Goal: Task Accomplishment & Management: Use online tool/utility

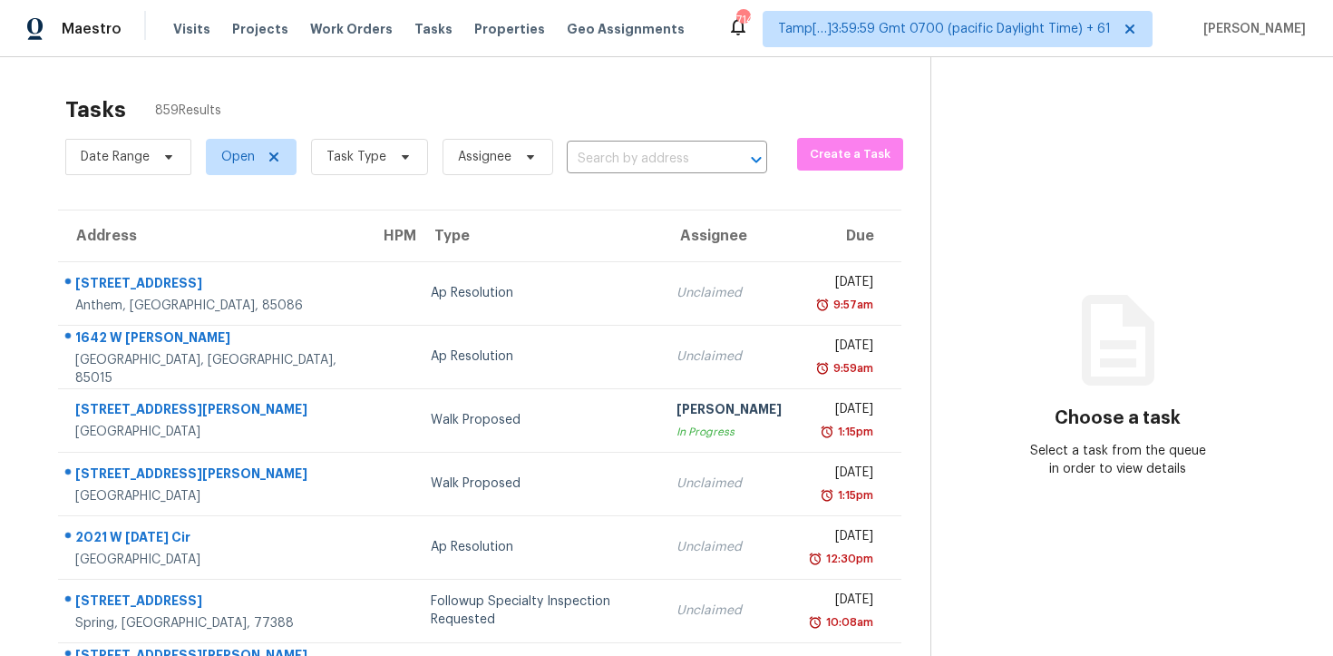
click at [584, 176] on div "Date Range Open Task Type Assignee ​" at bounding box center [416, 156] width 702 height 47
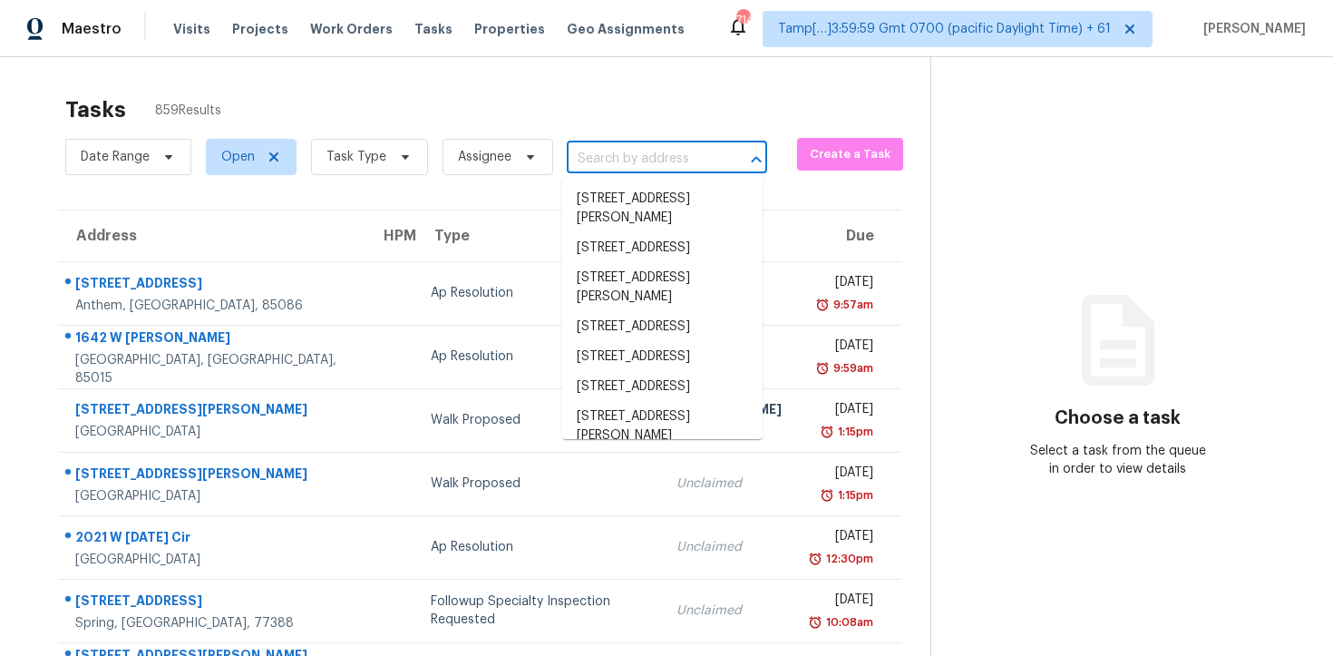
click at [583, 158] on input "text" at bounding box center [642, 159] width 150 height 28
paste input "6740 Jewells Way, Dawsonville, GA 30534"
type input "6740 Jewells Way, Dawsonville, GA 30534"
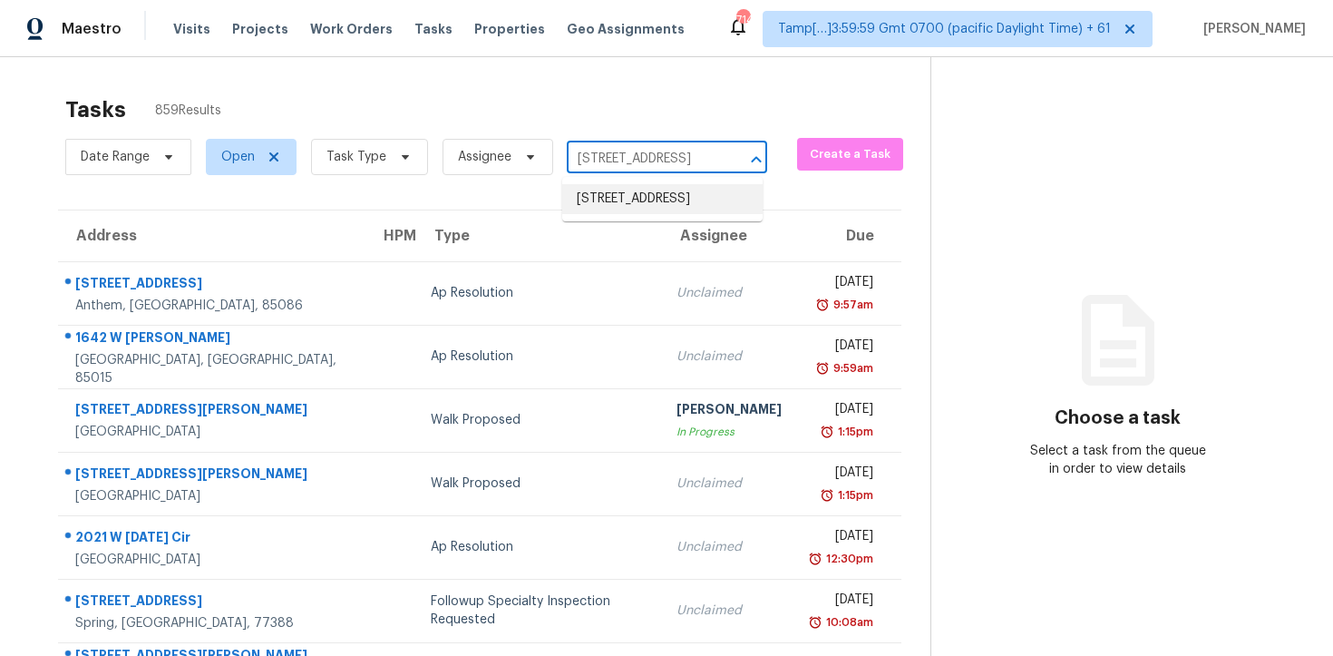
click at [653, 212] on li "6740 Jewells Way, Dawsonville, GA 30534" at bounding box center [662, 199] width 200 height 30
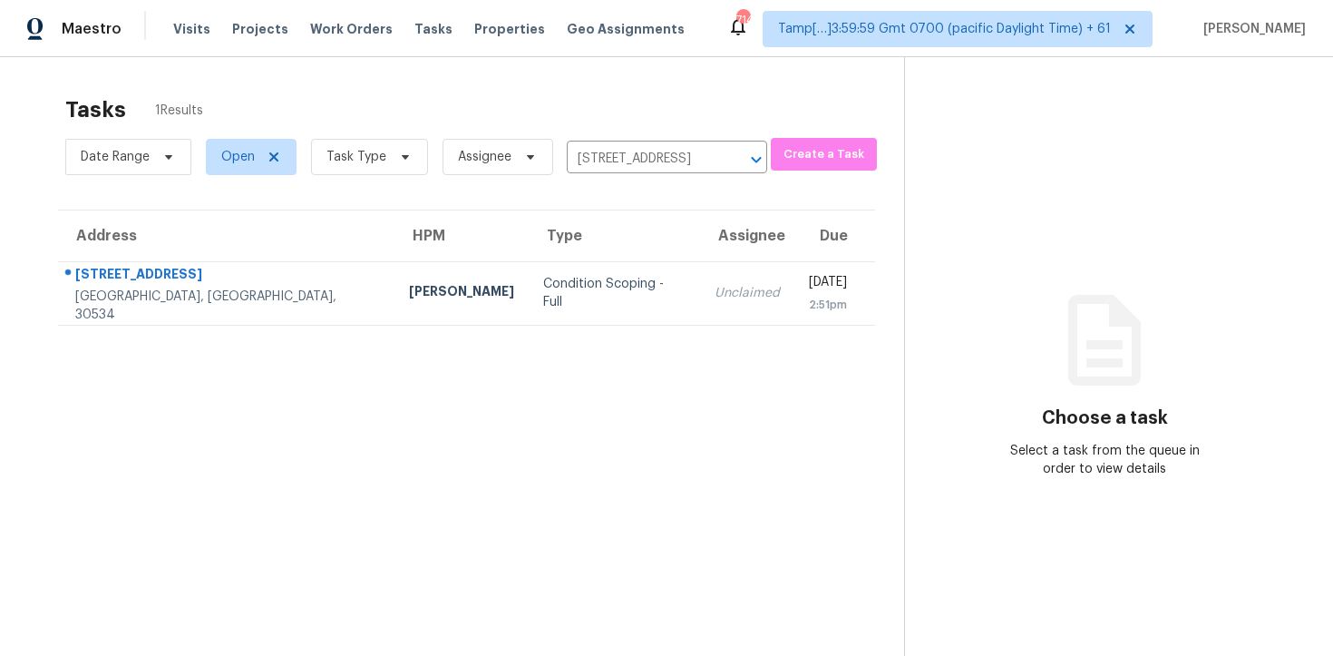
click at [700, 298] on td "Unclaimed" at bounding box center [747, 292] width 94 height 63
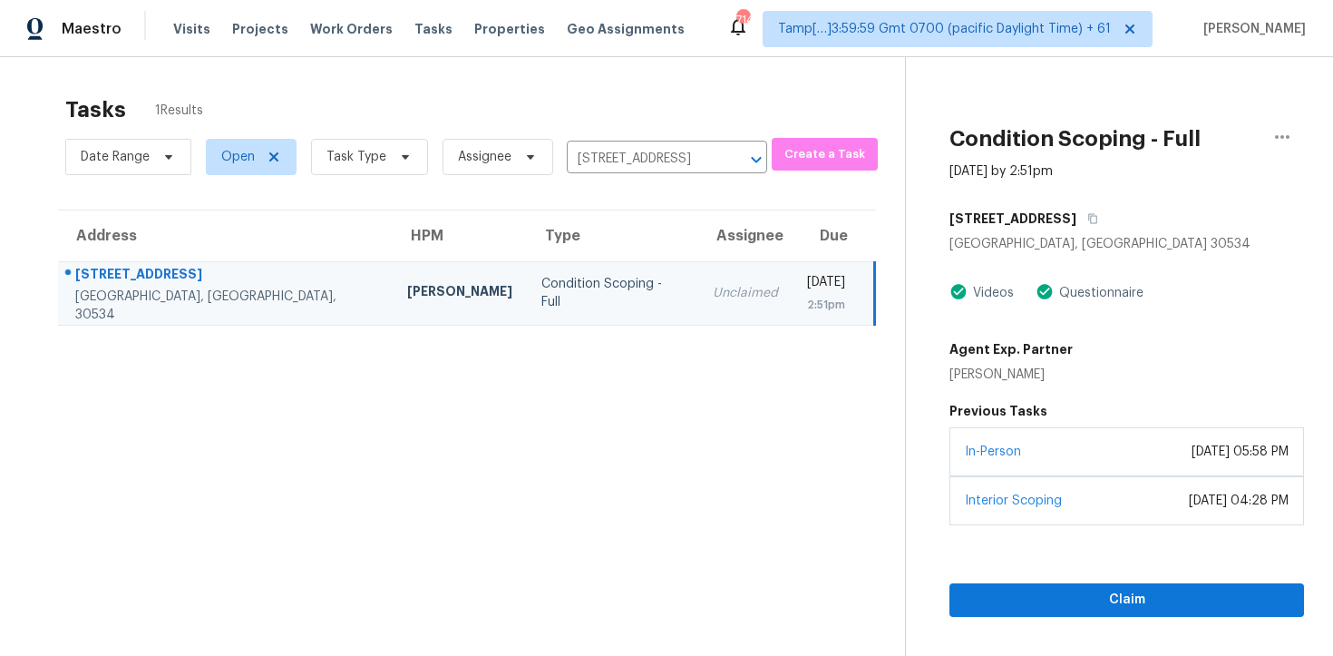
click at [1050, 464] on div "In-Person September 30, 2025 at 05:58 PM" at bounding box center [1127, 451] width 355 height 49
click at [1064, 612] on button "Claim" at bounding box center [1127, 600] width 355 height 34
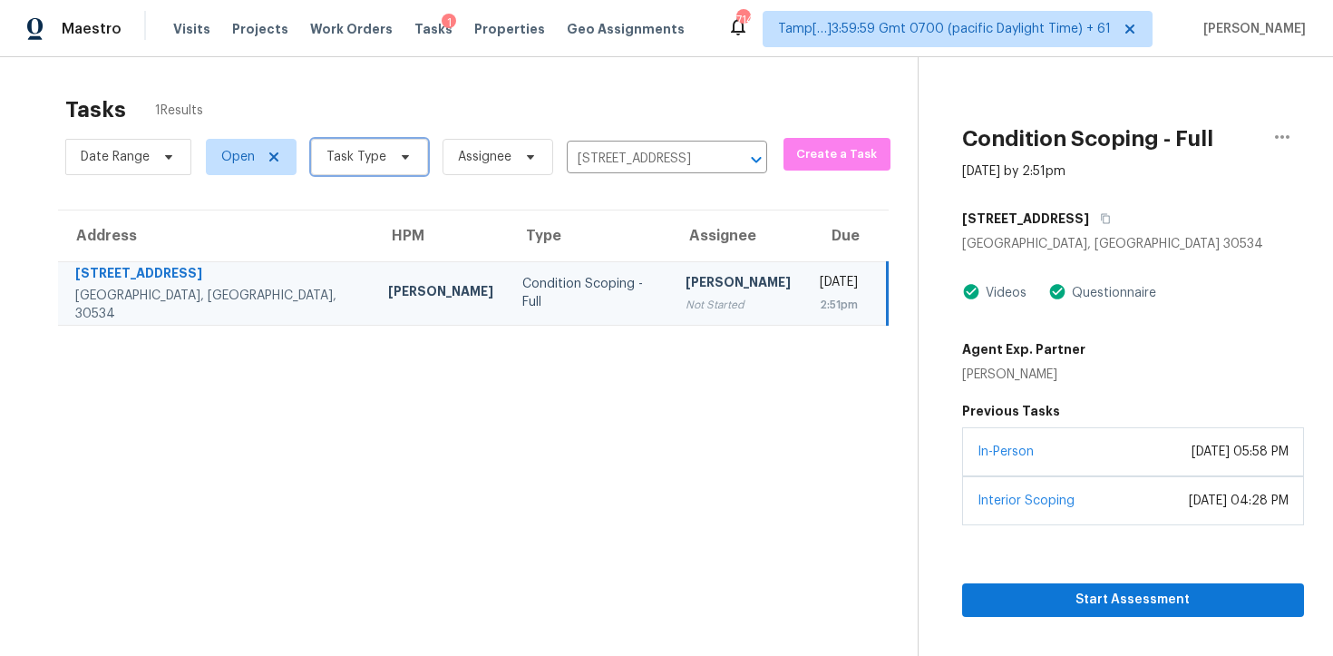
click at [402, 155] on icon at bounding box center [405, 157] width 7 height 5
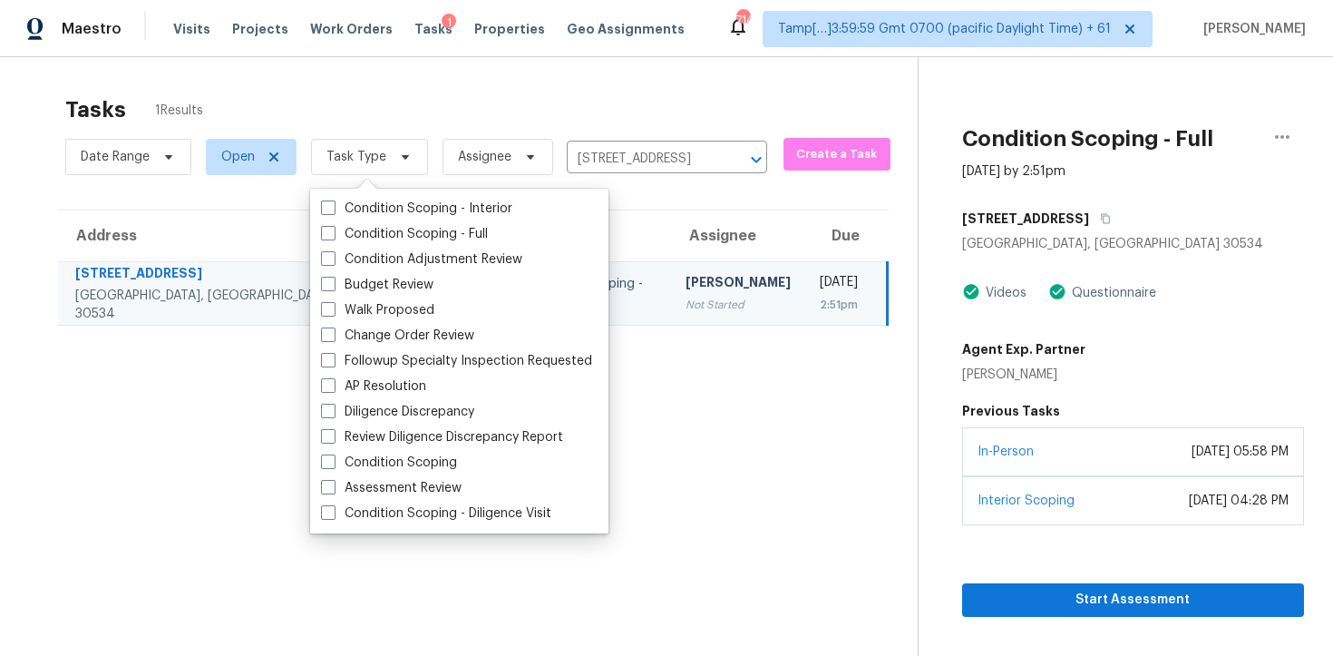
click at [442, 122] on div "Tasks 1 Results" at bounding box center [491, 109] width 853 height 47
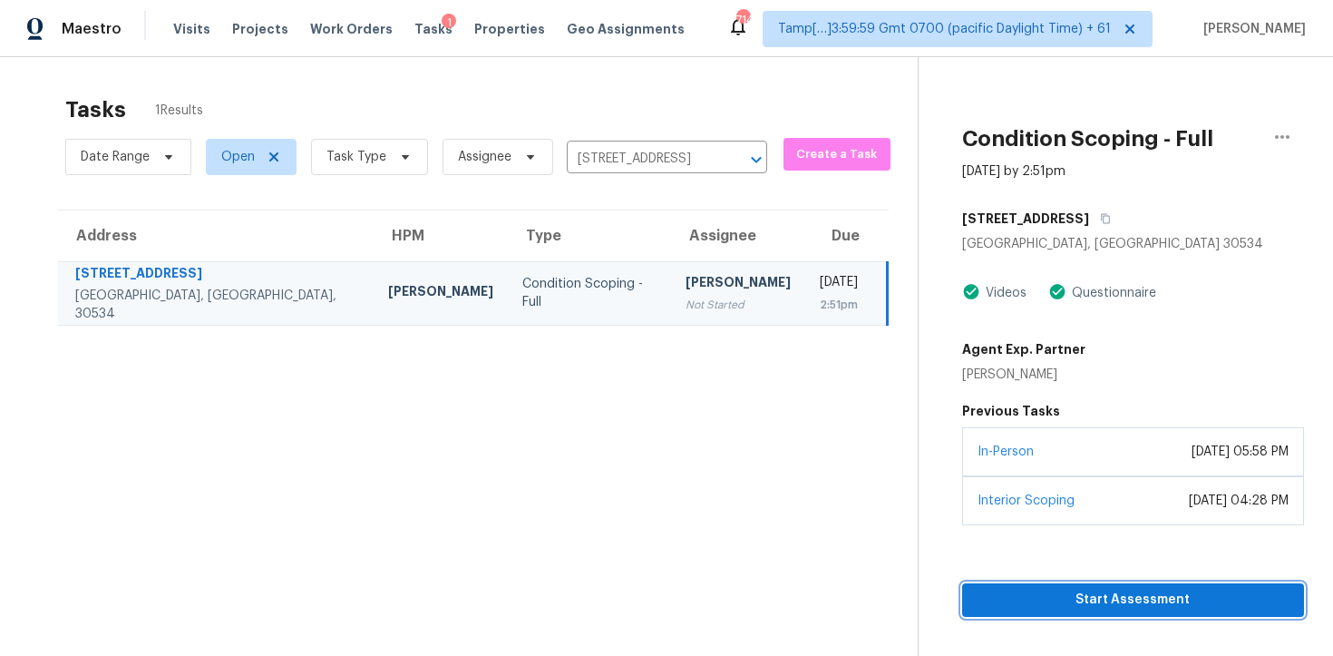
click at [1015, 589] on span "Start Assessment" at bounding box center [1133, 600] width 313 height 23
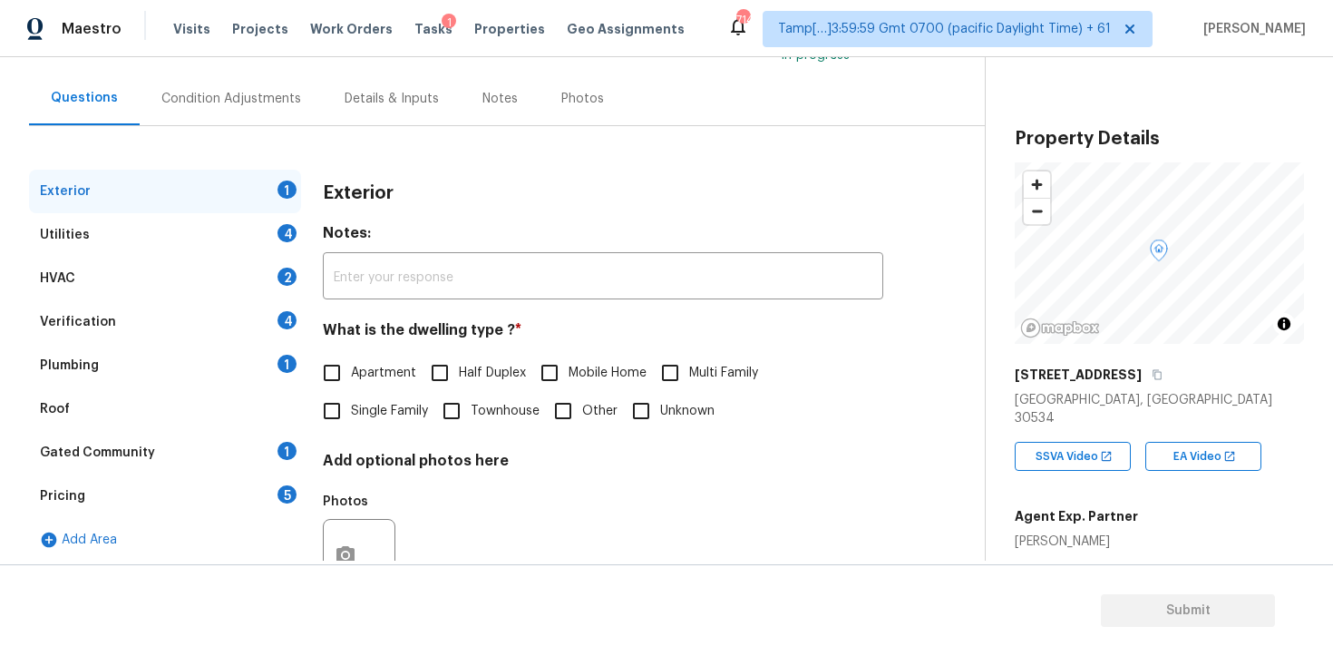
scroll to position [171, 0]
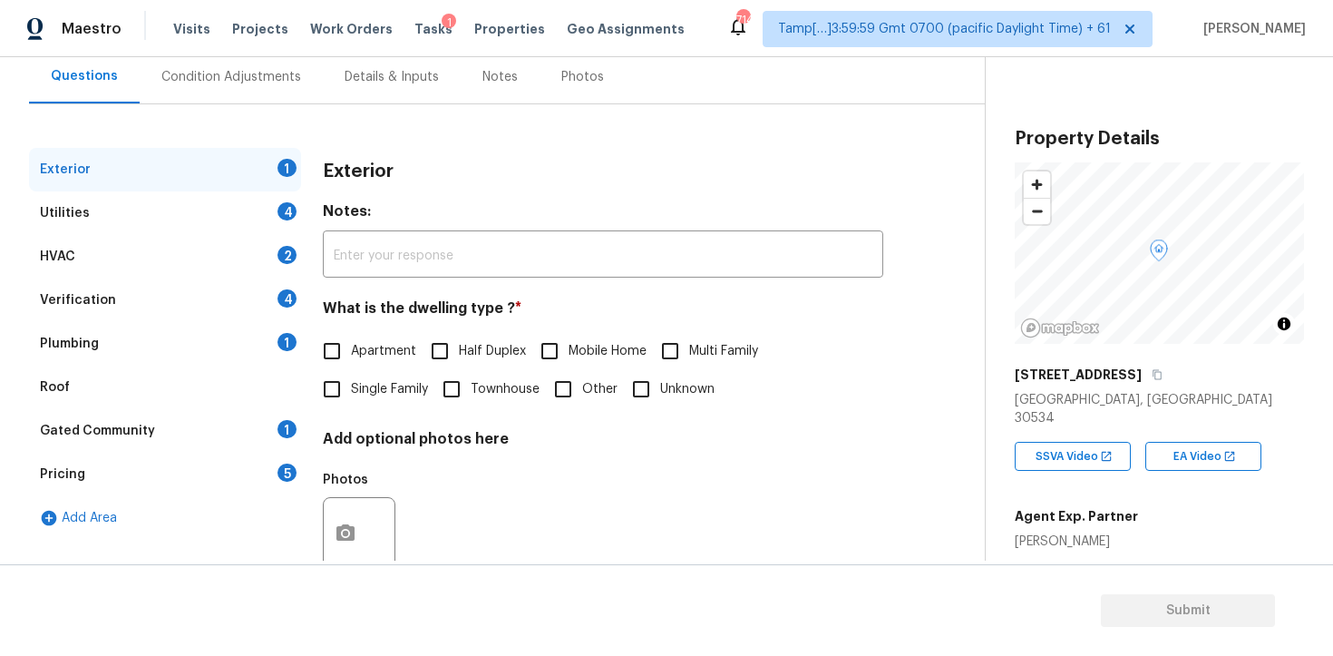
click at [348, 419] on div "Exterior Notes: ​ What is the dwelling type ? * Apartment Half Duplex Mobile Ho…" at bounding box center [603, 375] width 561 height 454
click at [342, 405] on input "Single Family" at bounding box center [332, 389] width 38 height 38
checkbox input "true"
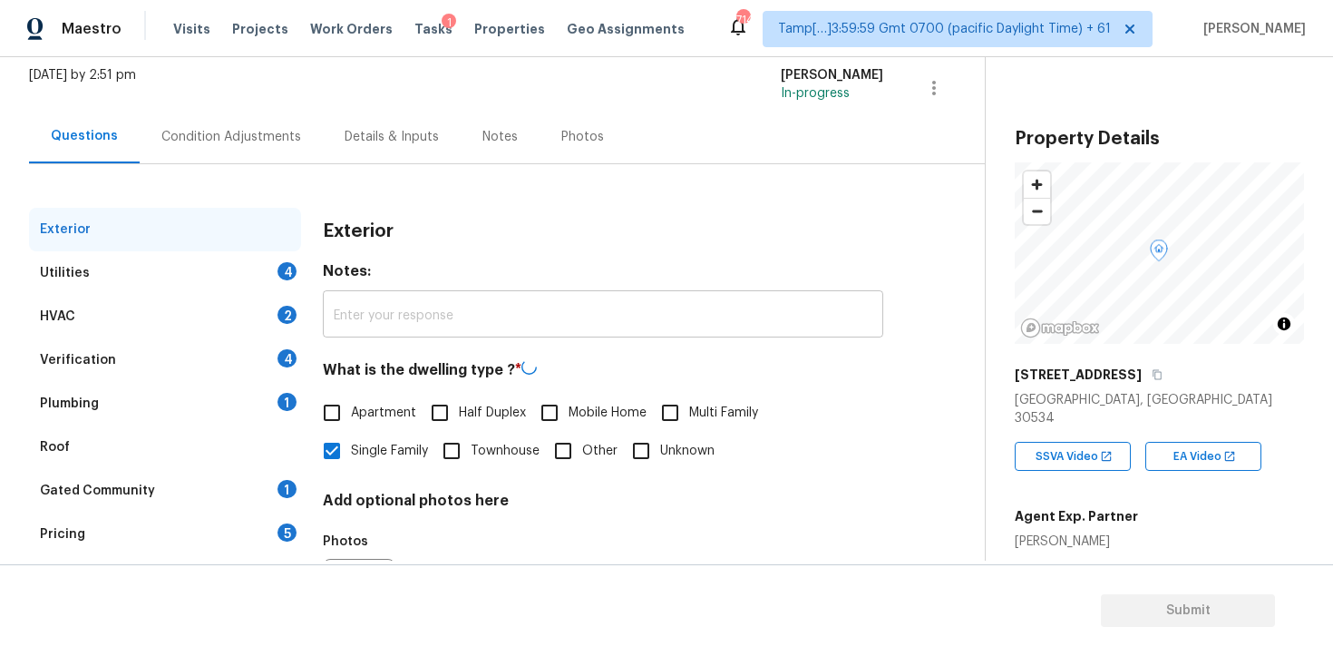
scroll to position [47, 0]
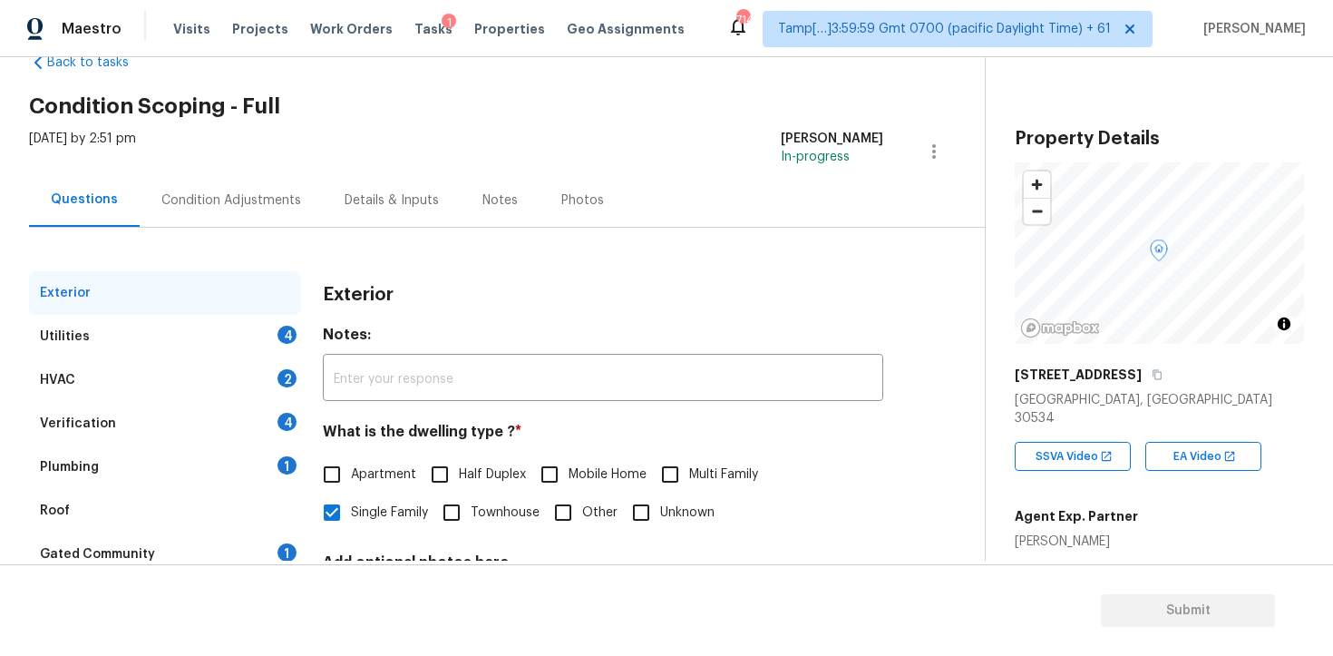
click at [276, 190] on div "Condition Adjustments" at bounding box center [231, 200] width 183 height 54
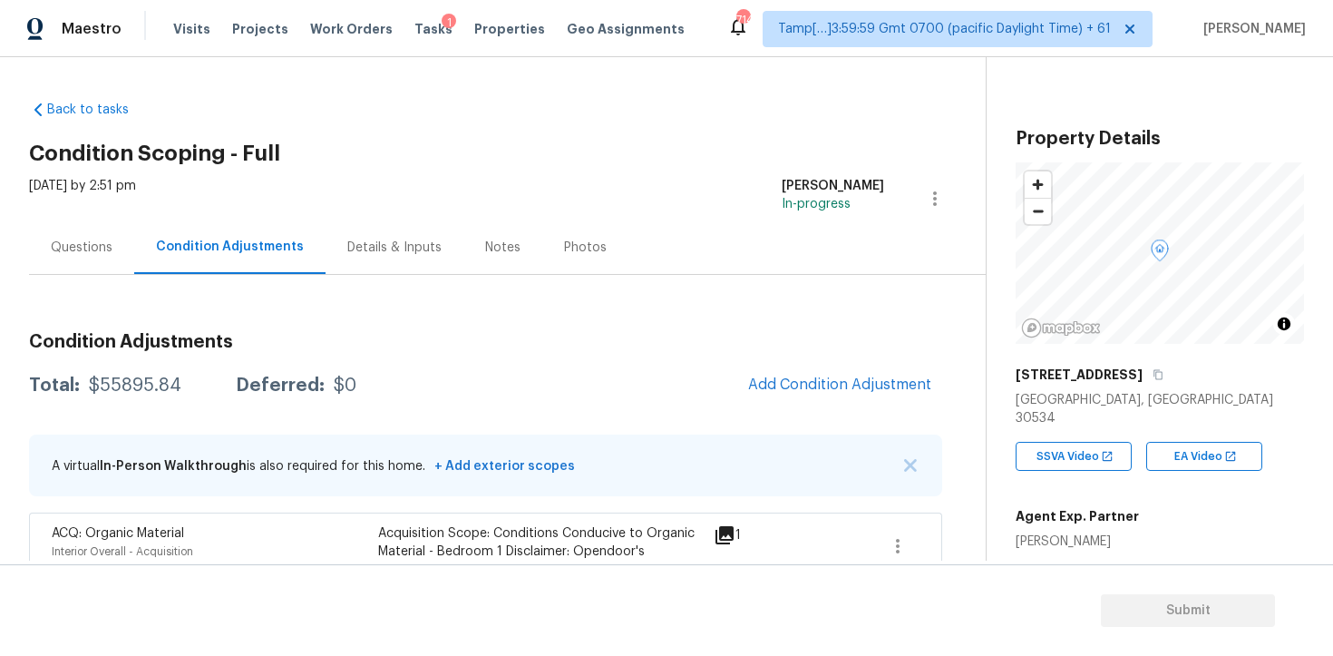
click at [469, 394] on div "Total: $55895.84 Deferred: $0 Add Condition Adjustment" at bounding box center [485, 386] width 913 height 40
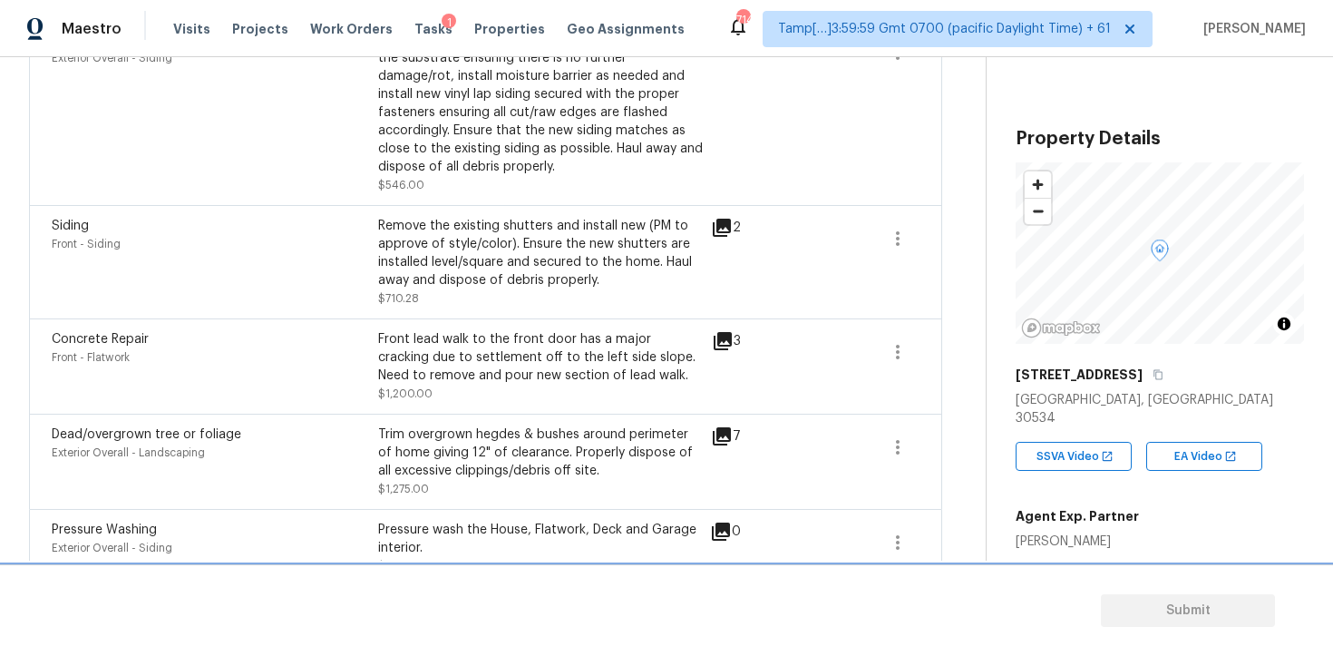
scroll to position [2763, 0]
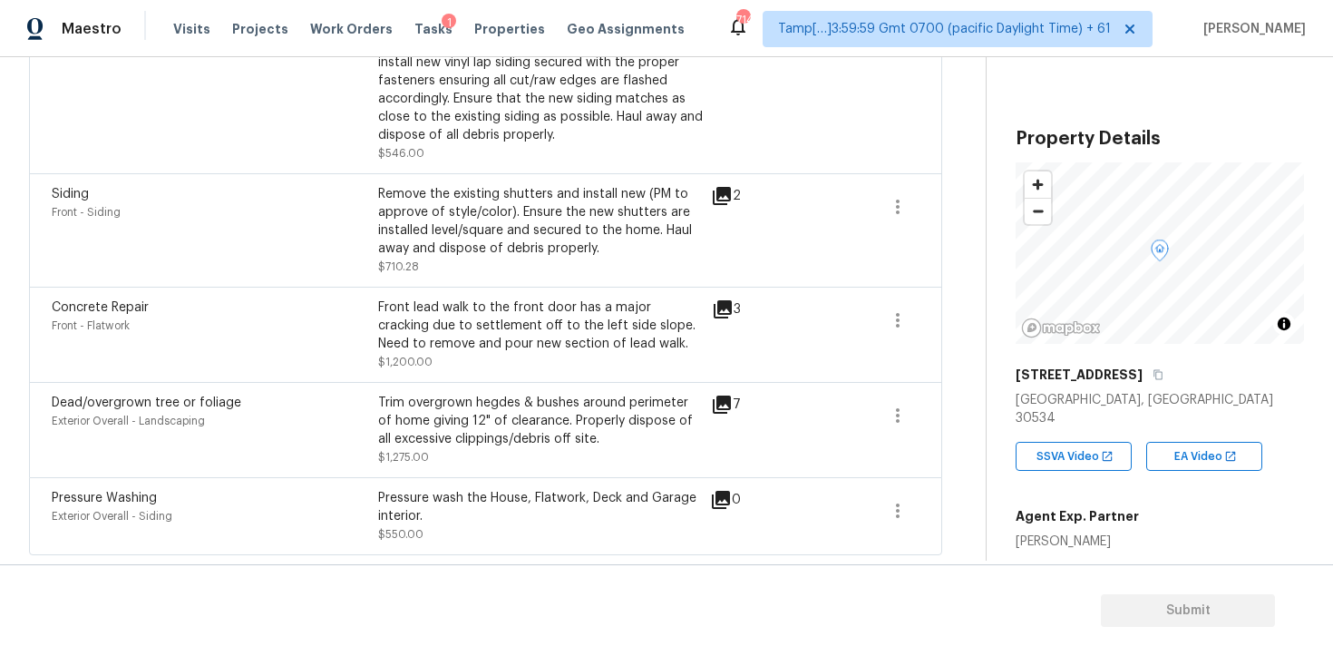
click at [401, 520] on div "Pressure wash the House, Flatwork, Deck and Garage interior." at bounding box center [541, 507] width 327 height 36
drag, startPoint x: 378, startPoint y: 495, endPoint x: 454, endPoint y: 513, distance: 77.4
click at [454, 513] on div "Pressure wash the House, Flatwork, Deck and Garage interior." at bounding box center [541, 507] width 327 height 36
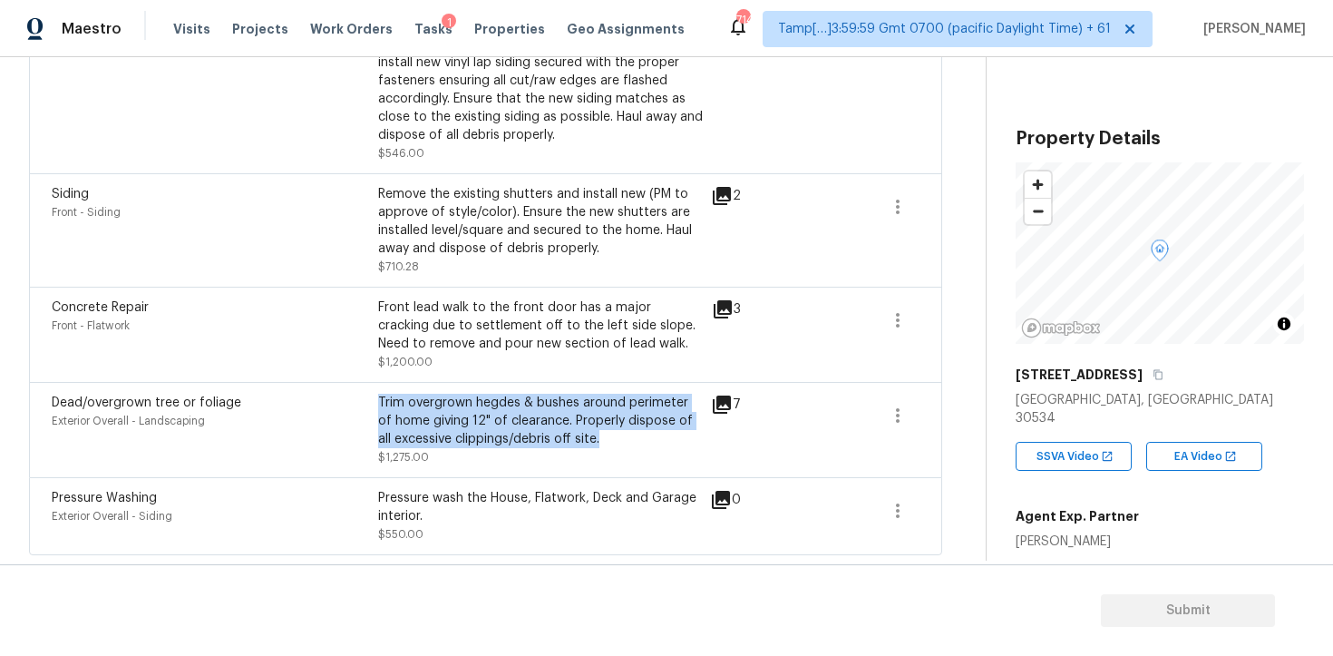
drag, startPoint x: 379, startPoint y: 402, endPoint x: 622, endPoint y: 442, distance: 246.4
click at [622, 442] on div "Trim overgrown hegdes & bushes around perimeter of home giving 12" of clearance…" at bounding box center [541, 421] width 327 height 54
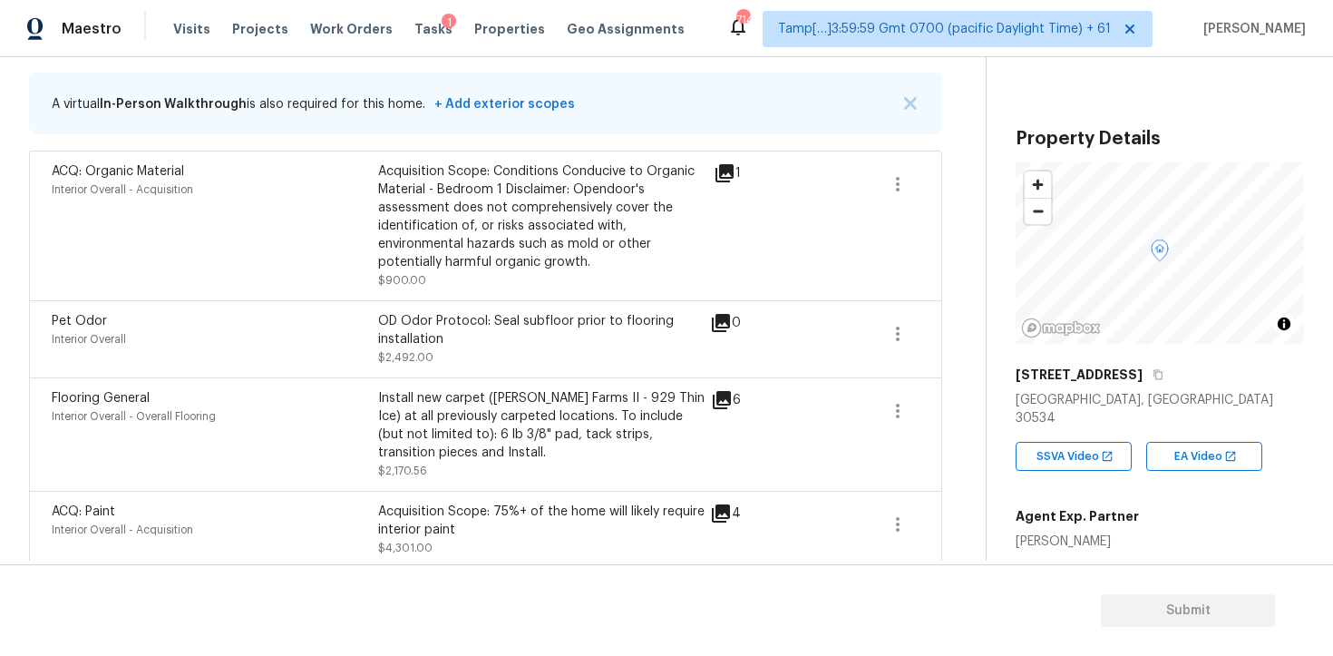
scroll to position [371, 0]
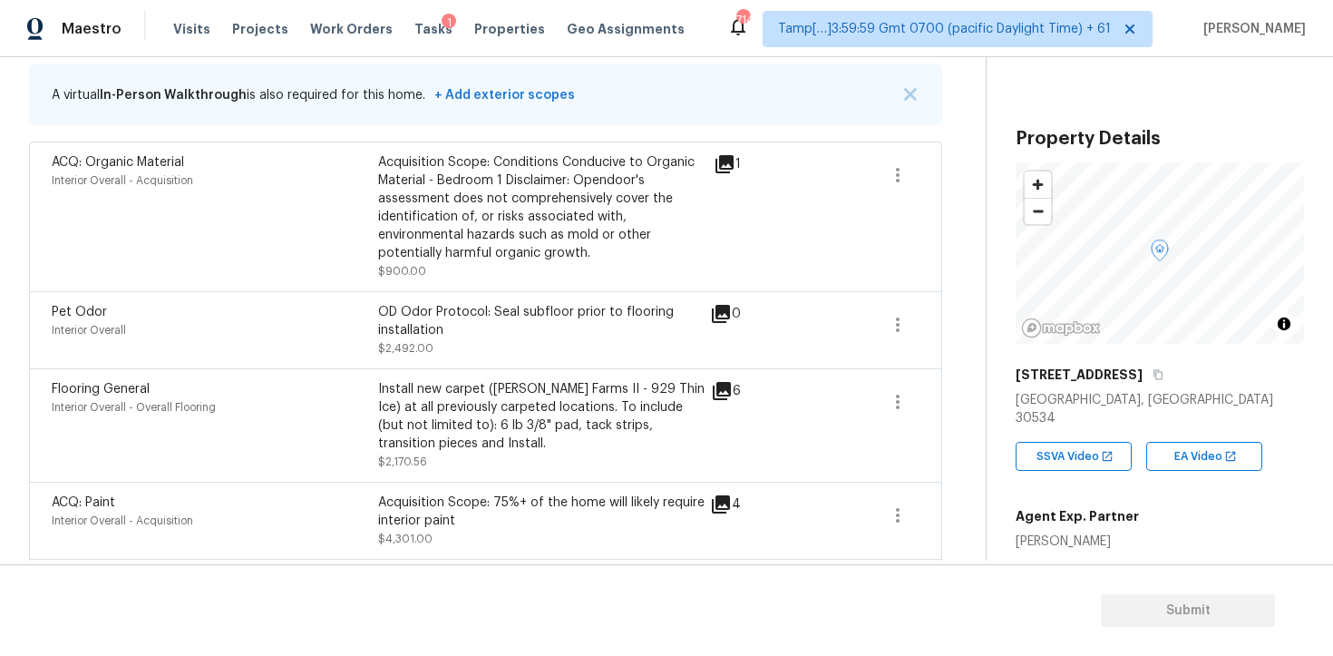
click at [547, 360] on div "Pet Odor Interior Overall OD Odor Protocol: Seal subfloor prior to flooring ins…" at bounding box center [485, 329] width 913 height 77
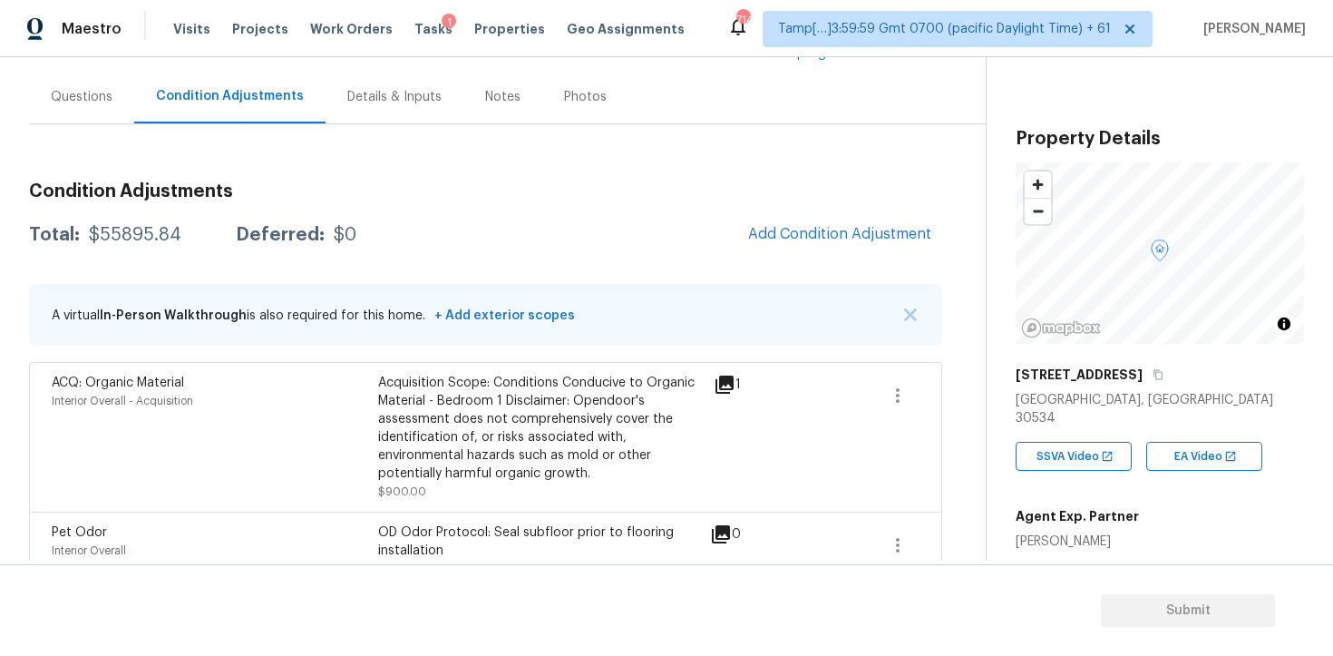
scroll to position [144, 0]
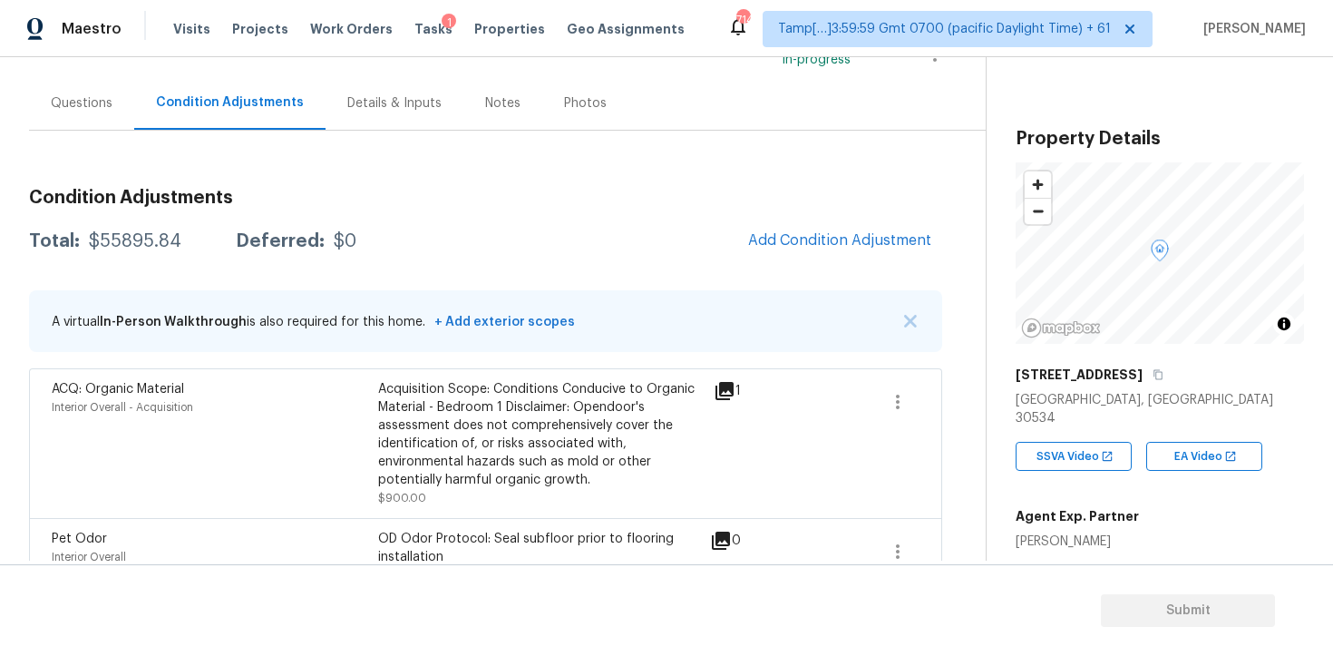
click at [842, 238] on span "Add Condition Adjustment" at bounding box center [839, 240] width 183 height 16
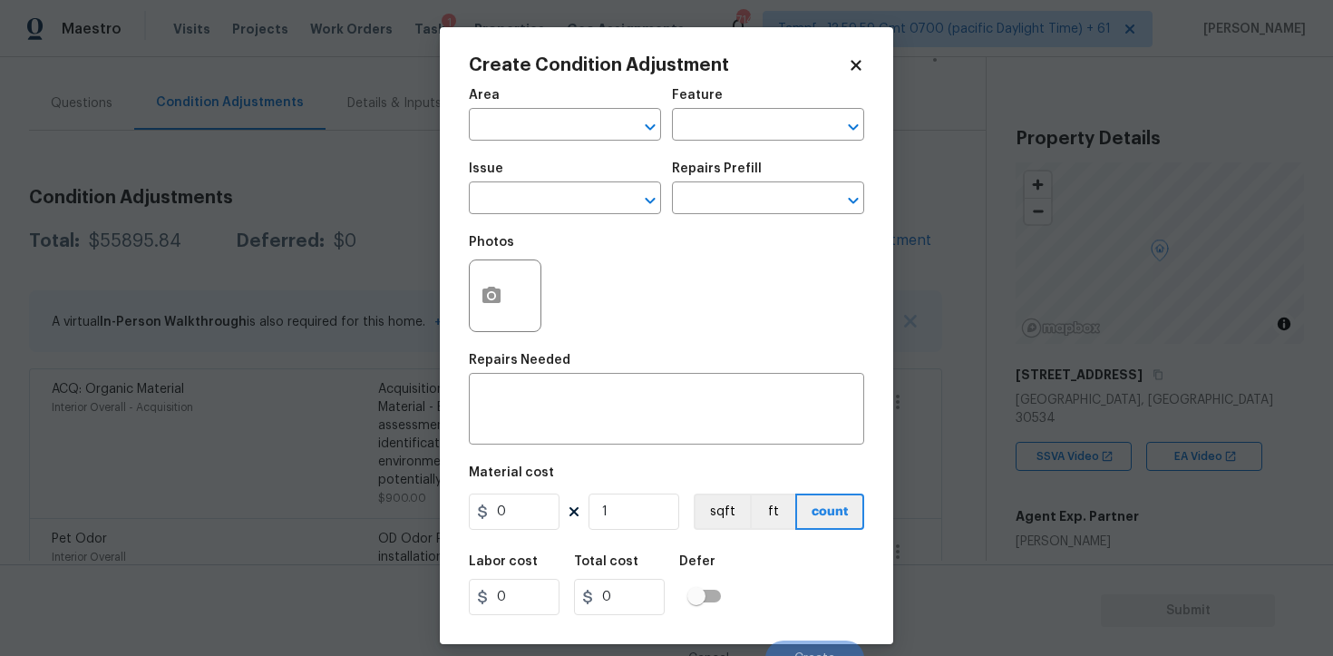
click at [537, 98] on div "Area" at bounding box center [565, 101] width 192 height 24
click at [542, 113] on input "text" at bounding box center [540, 126] width 142 height 28
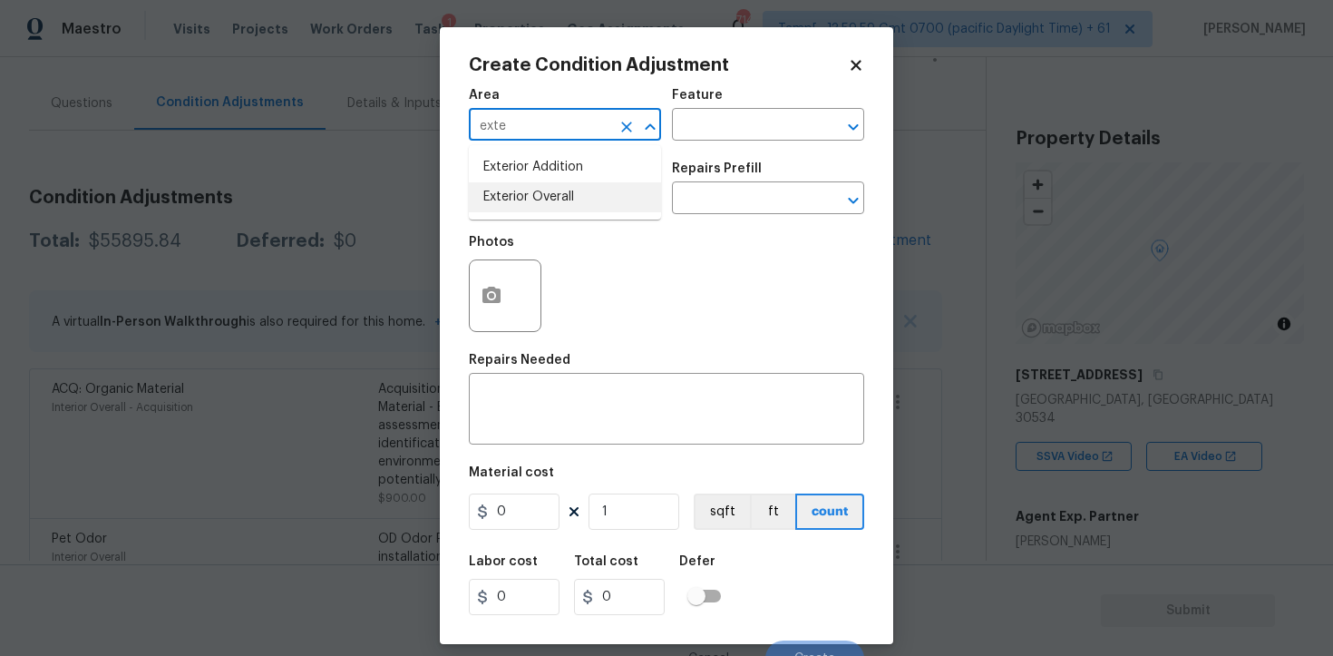
click at [547, 199] on li "Exterior Overall" at bounding box center [565, 197] width 192 height 30
type input "Exterior Overall"
click at [547, 199] on input "text" at bounding box center [540, 200] width 142 height 28
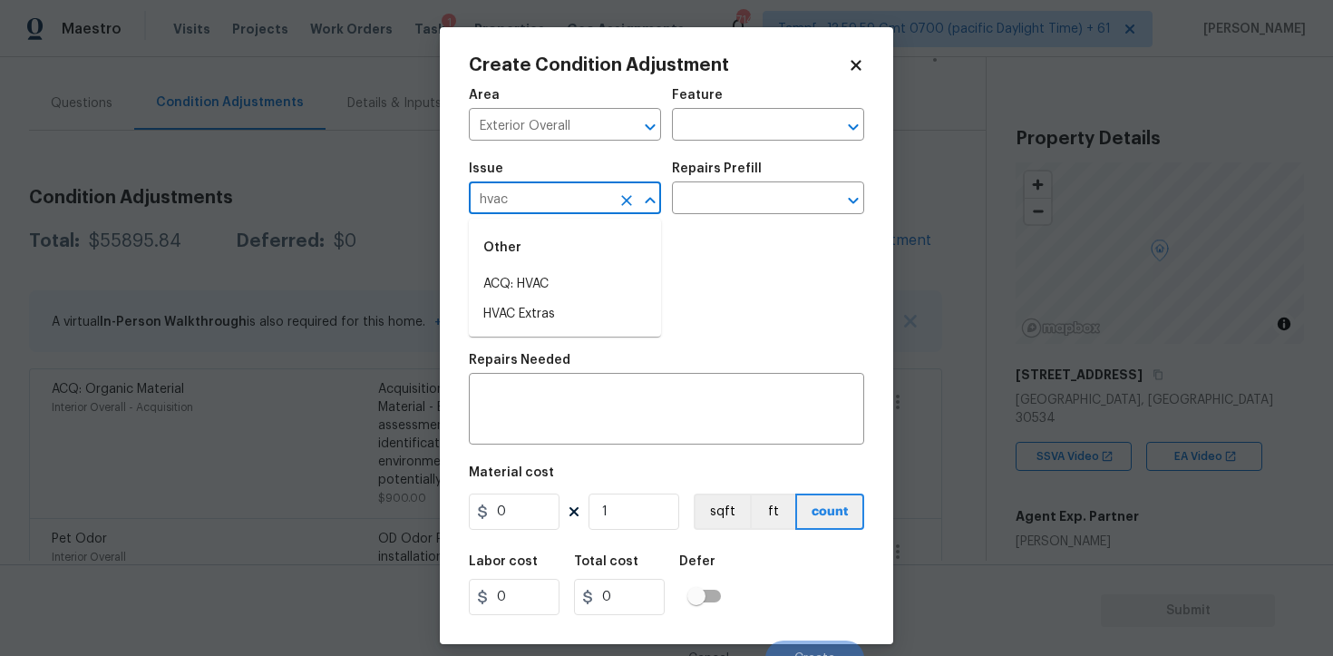
click at [547, 268] on div "Other" at bounding box center [565, 248] width 192 height 44
click at [550, 275] on li "ACQ: HVAC" at bounding box center [565, 284] width 192 height 30
type input "ACQ: HVAC"
click at [688, 200] on input "text" at bounding box center [743, 200] width 142 height 28
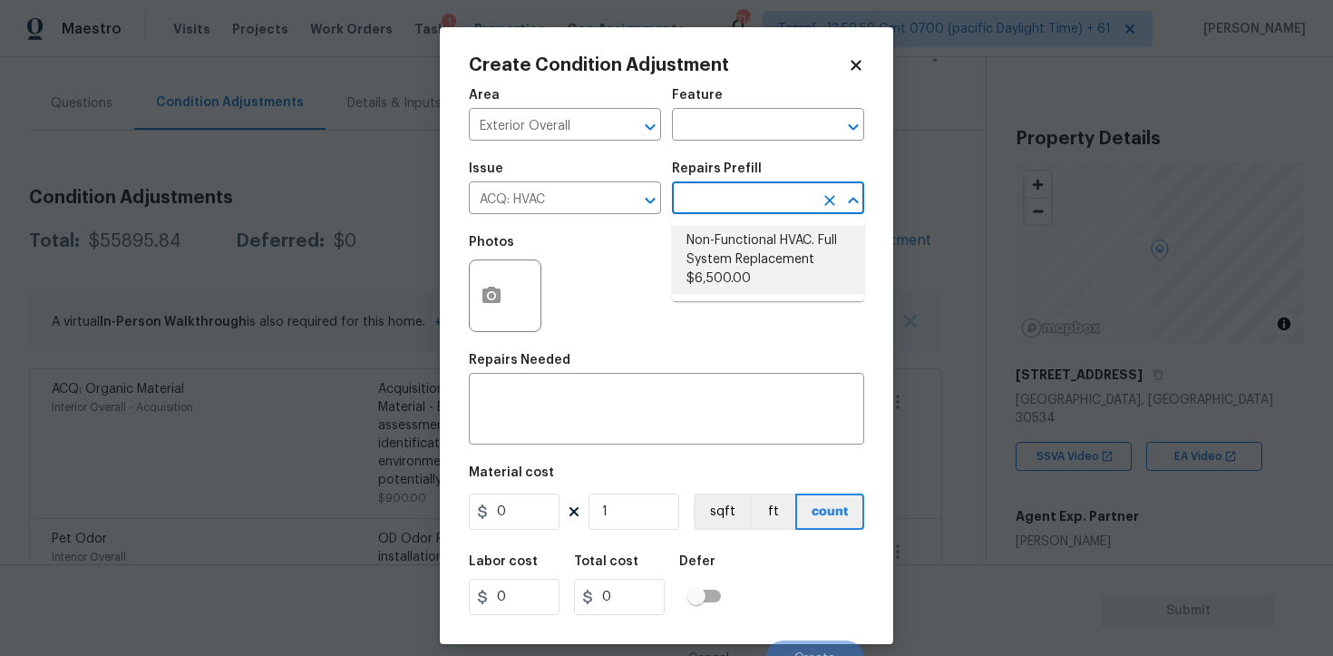
click at [714, 243] on li "Non-Functional HVAC. Full System Replacement $6,500.00" at bounding box center [768, 260] width 192 height 68
type input "Acquisition"
type textarea "Acquisition Scope: Full System Replacement"
type input "6500"
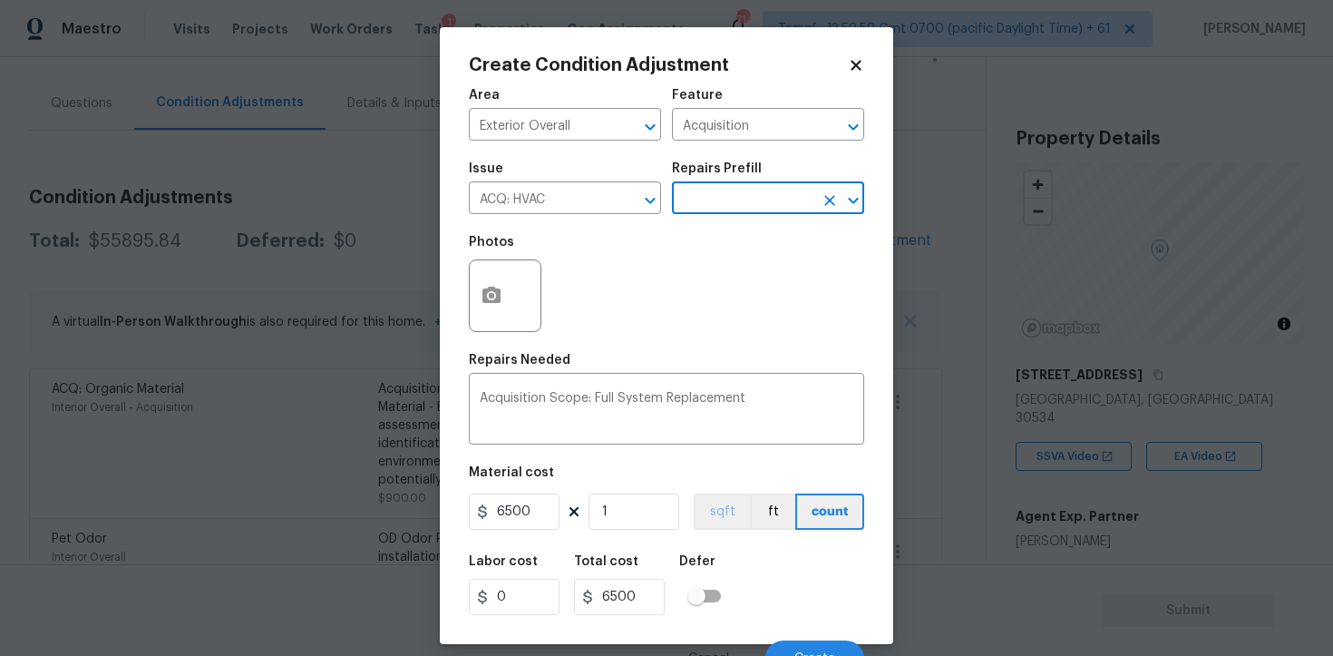
scroll to position [22, 0]
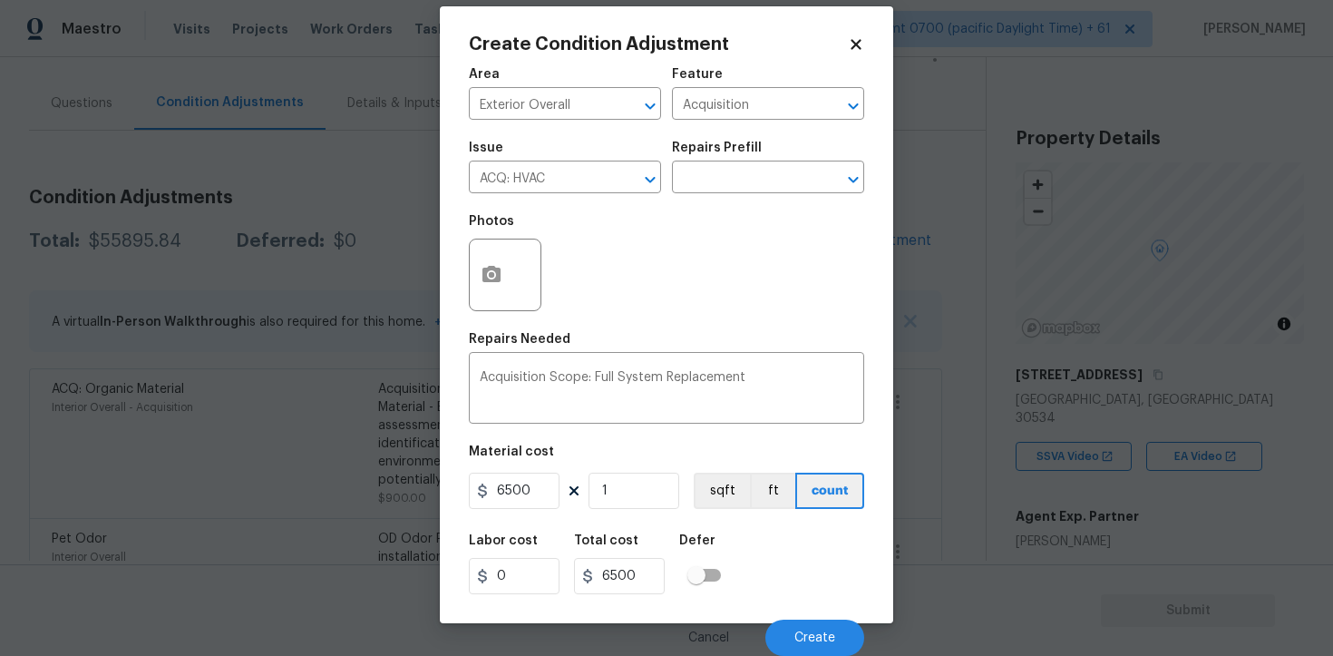
click at [797, 613] on div "Cancel Create" at bounding box center [666, 630] width 395 height 51
click at [796, 633] on span "Create" at bounding box center [815, 638] width 41 height 14
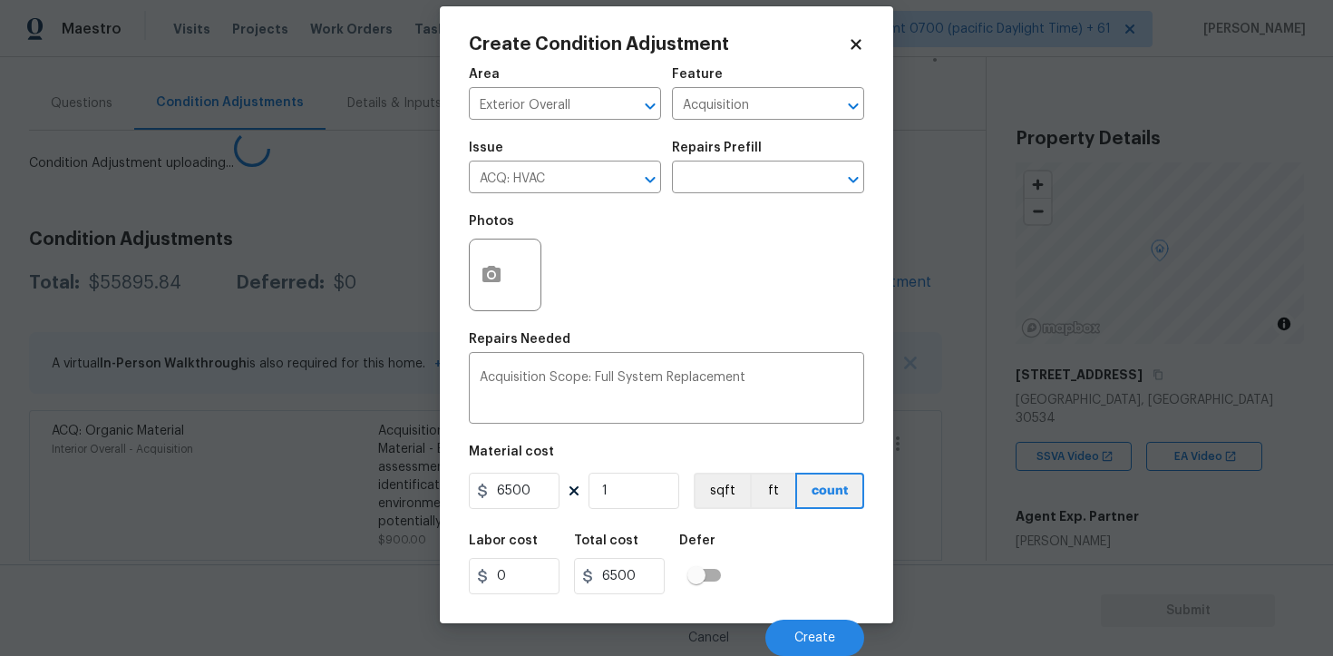
click at [786, 256] on div "Photos" at bounding box center [666, 263] width 395 height 118
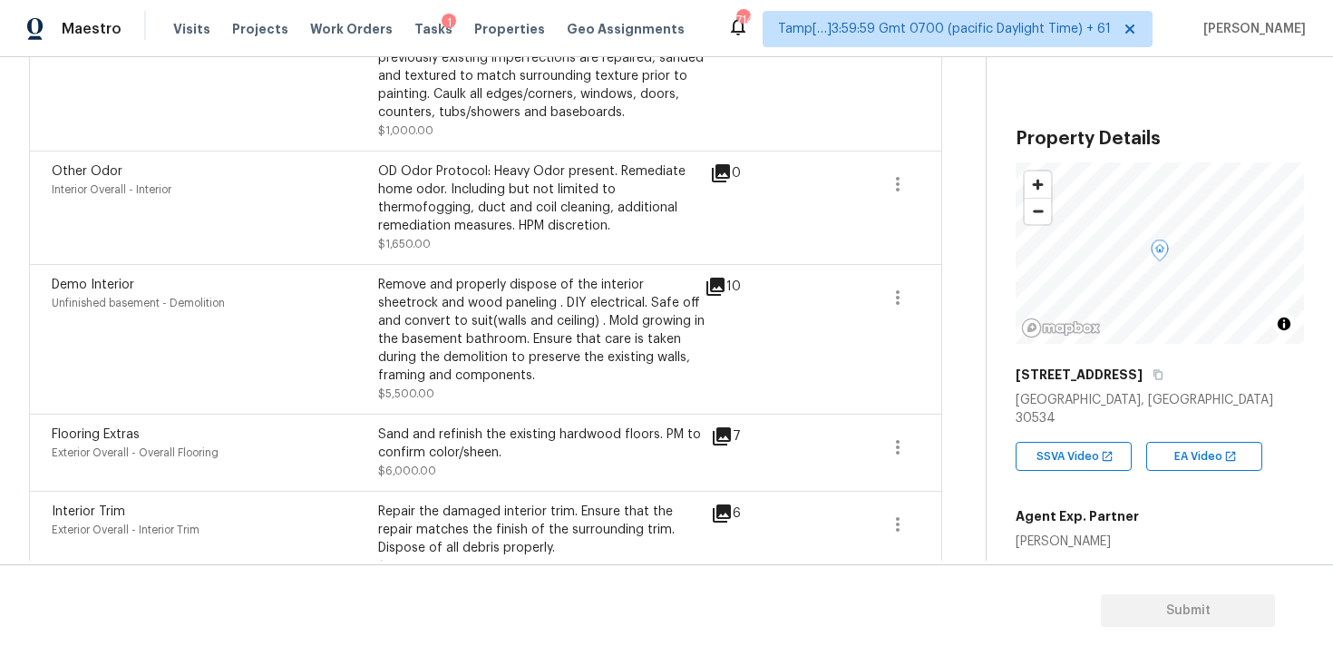
scroll to position [2599, 0]
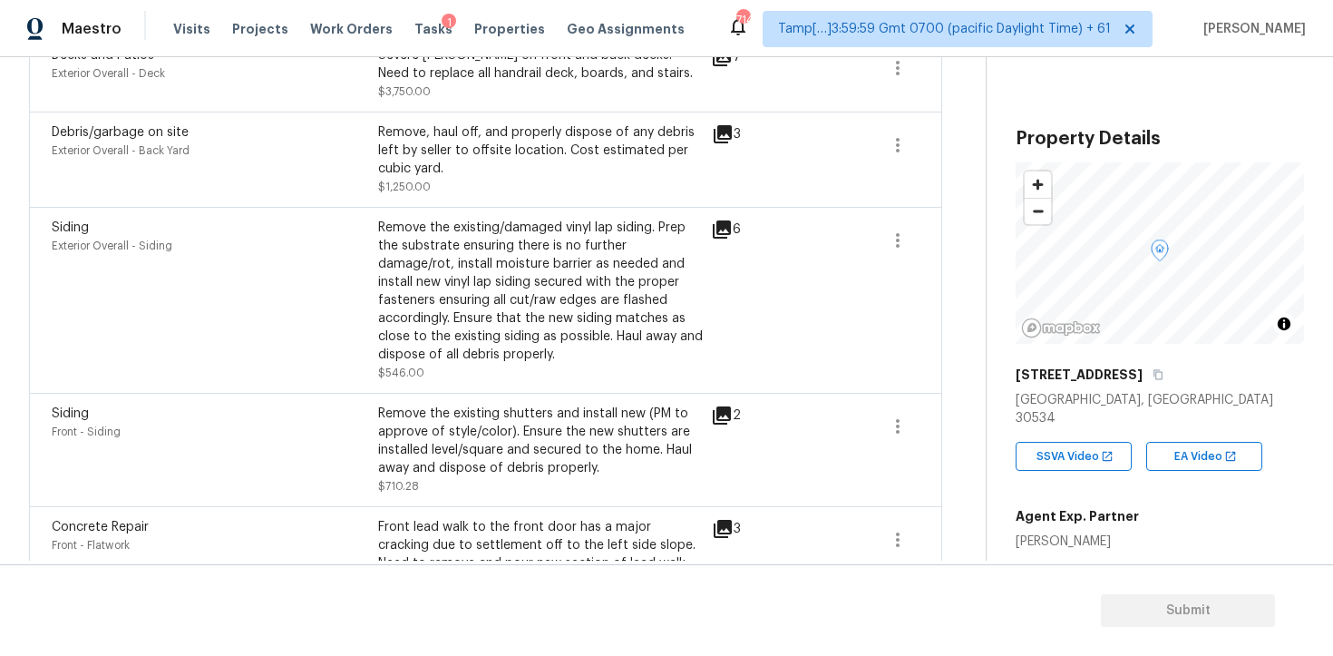
click at [715, 239] on icon at bounding box center [722, 230] width 22 height 22
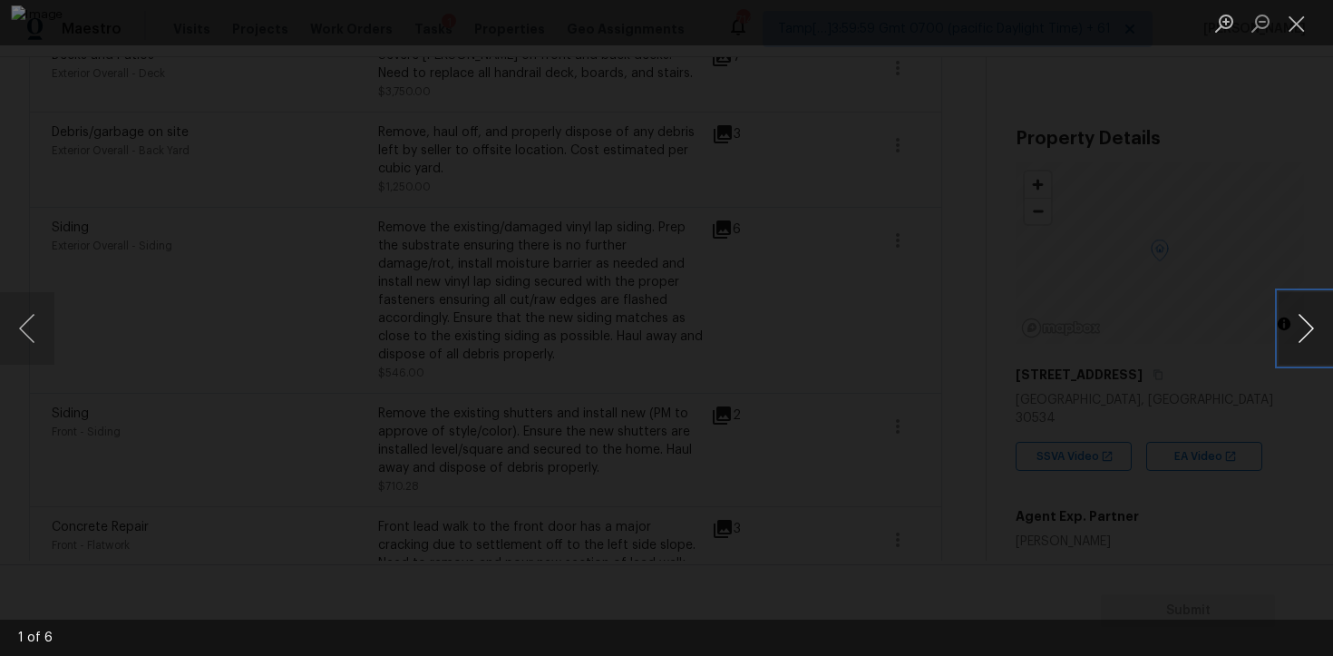
click at [1317, 328] on button "Next image" at bounding box center [1306, 328] width 54 height 73
click at [1287, 273] on div "Lightbox" at bounding box center [666, 328] width 1333 height 656
click at [1305, 24] on button "Close lightbox" at bounding box center [1297, 23] width 36 height 32
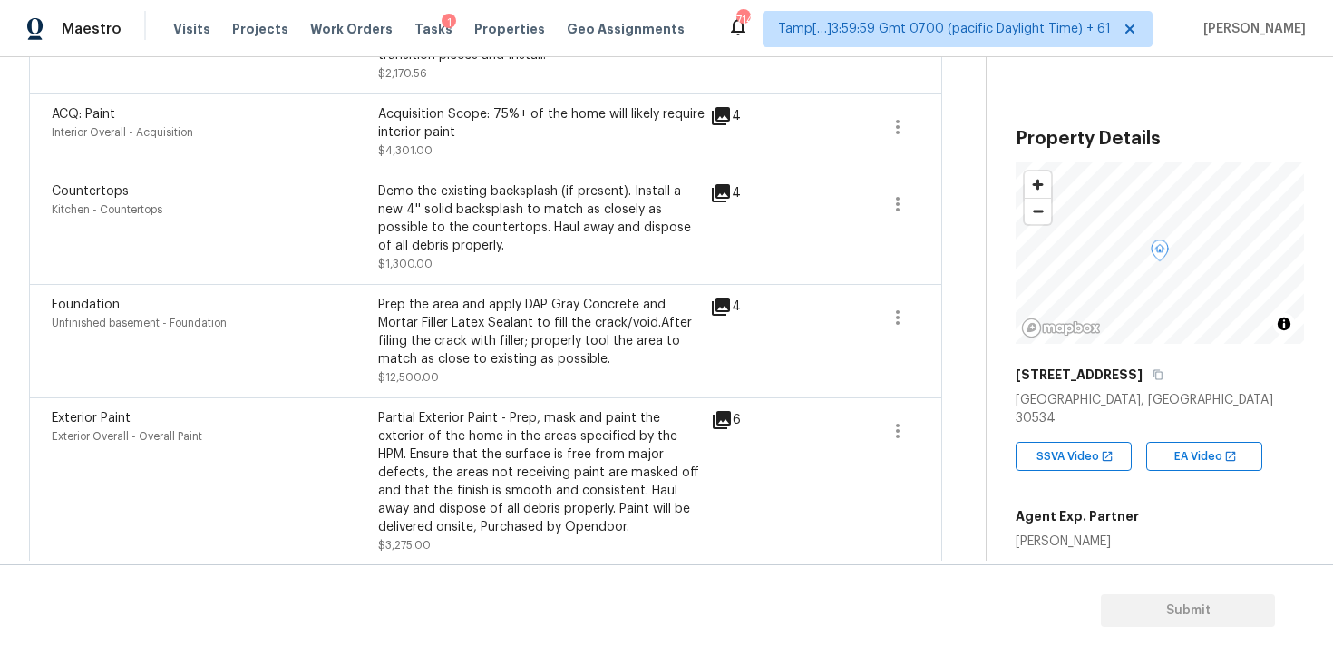
scroll to position [836, 0]
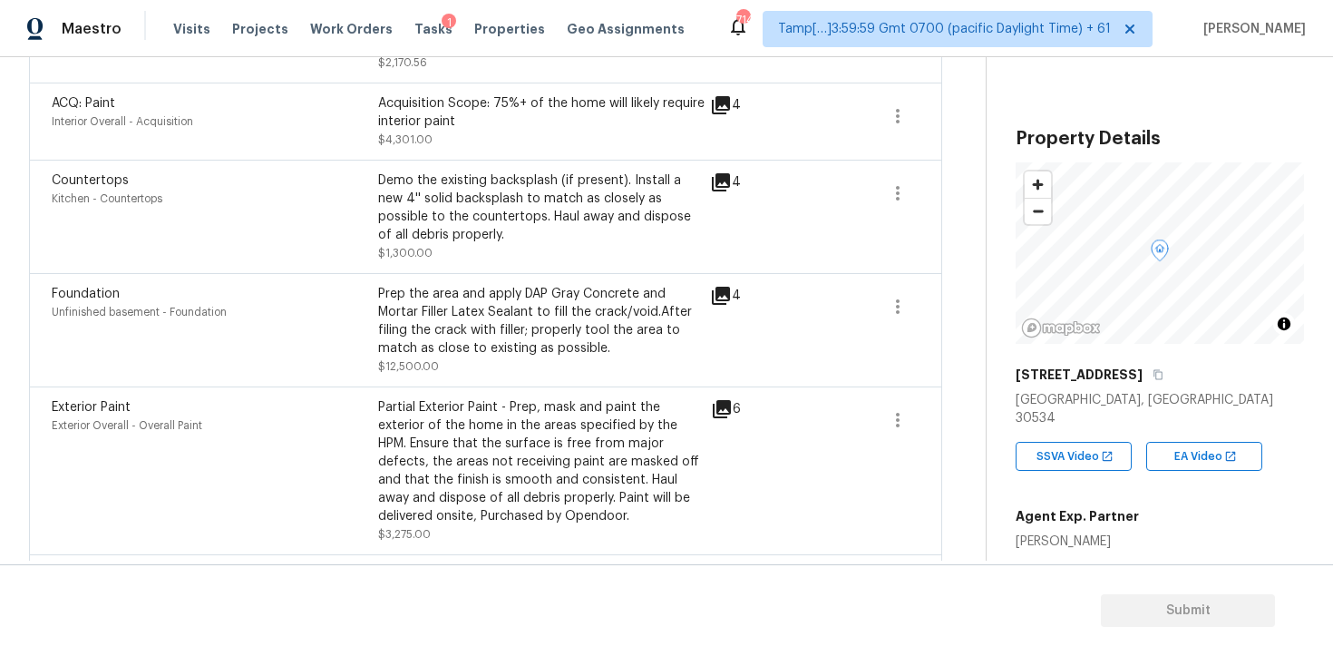
click at [717, 297] on icon at bounding box center [721, 296] width 18 height 18
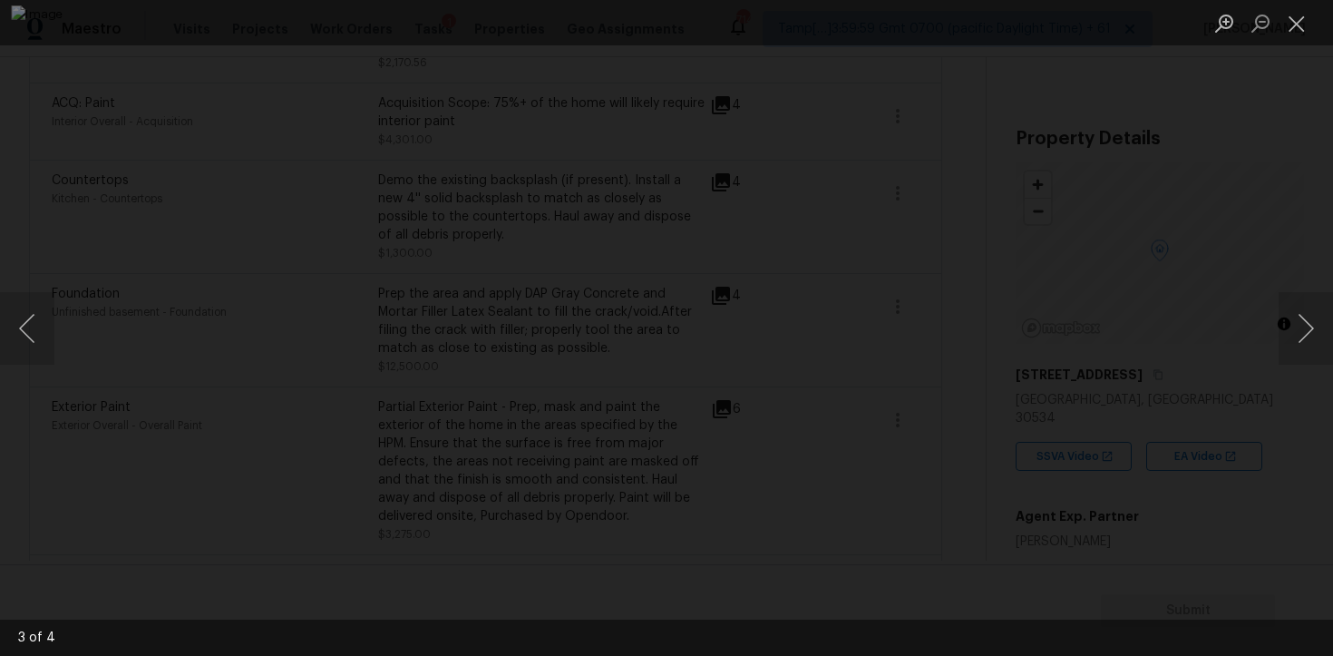
click at [1205, 383] on div "Lightbox" at bounding box center [666, 328] width 1333 height 656
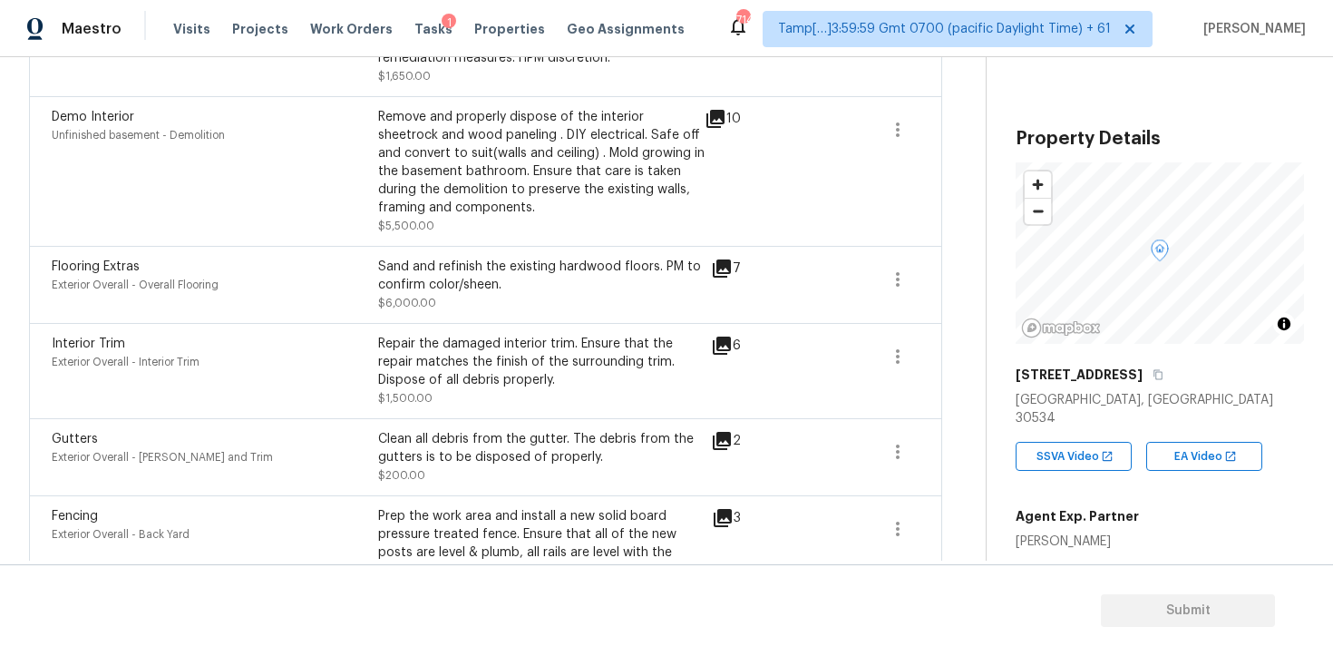
scroll to position [2055, 0]
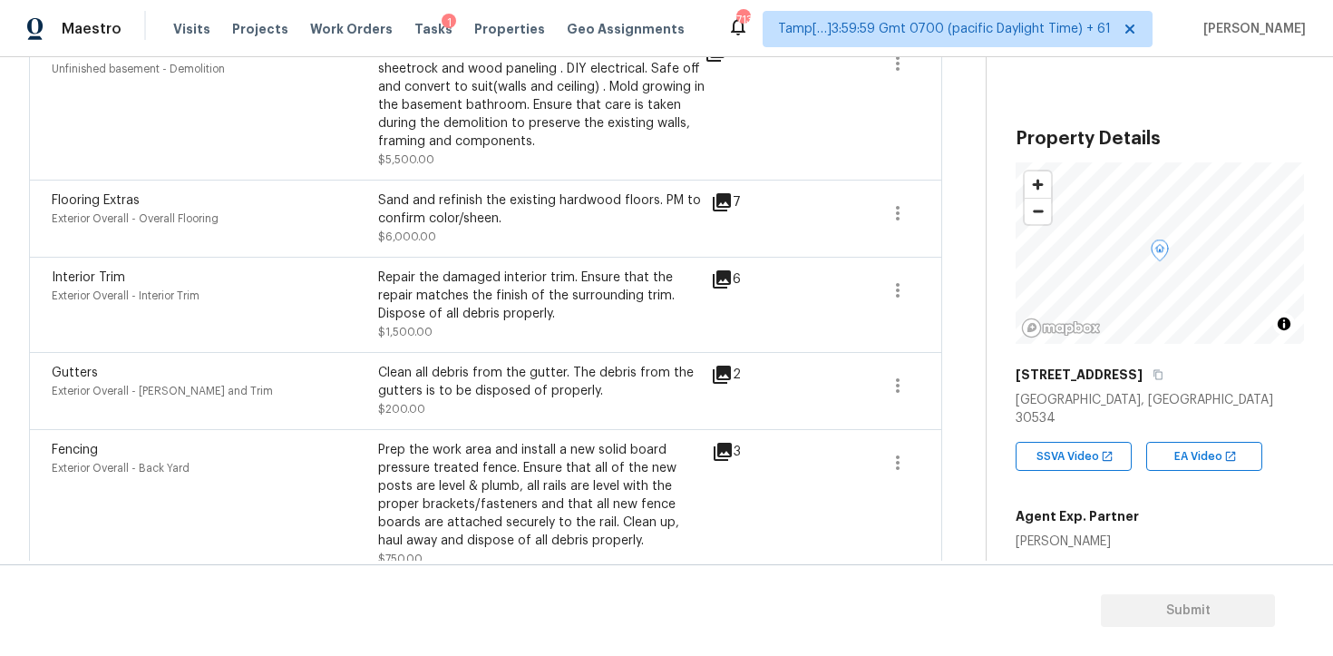
click at [653, 352] on div "Interior Trim Exterior Overall - Interior Trim Repair the damaged interior trim…" at bounding box center [485, 304] width 913 height 95
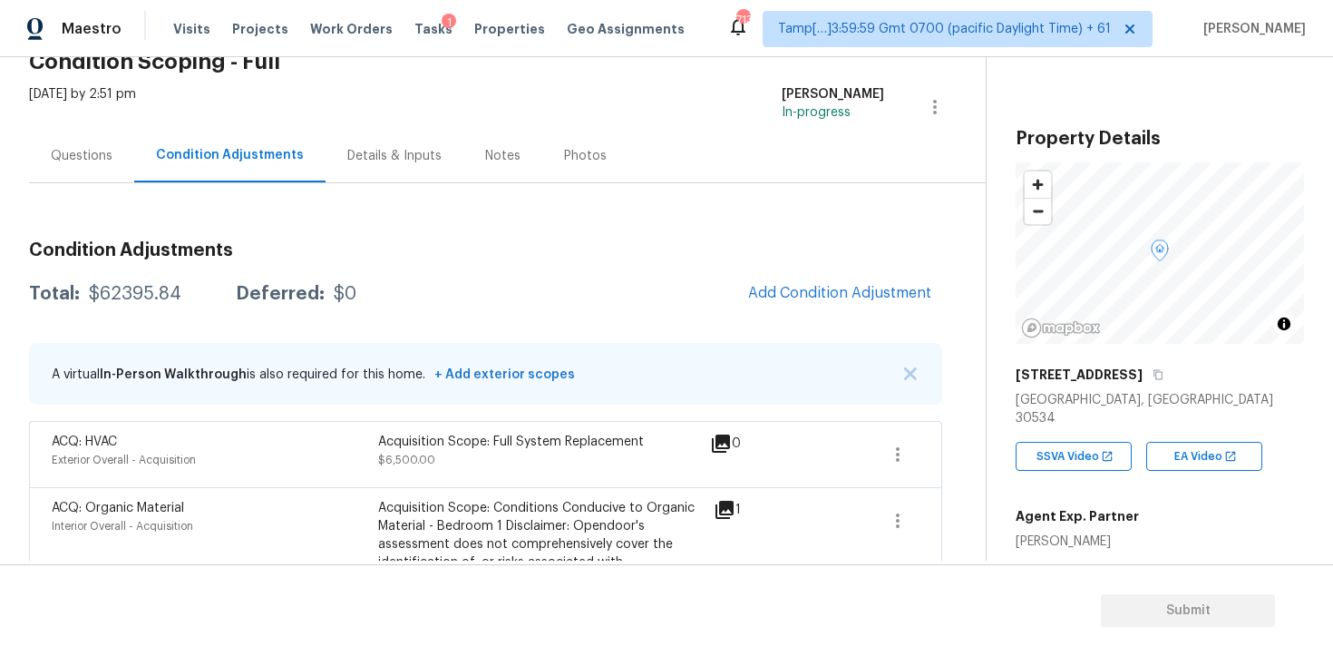
scroll to position [67, 0]
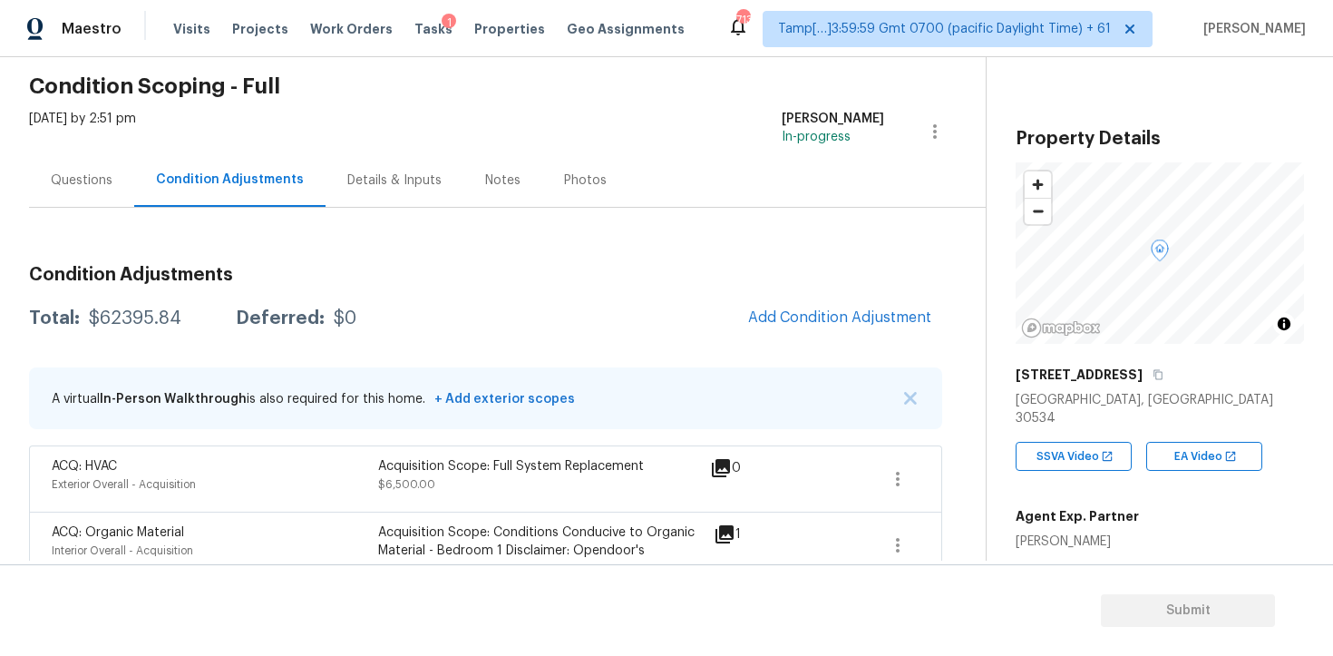
click at [730, 317] on div "Total: $62395.84 Deferred: $0 Add Condition Adjustment" at bounding box center [485, 318] width 913 height 40
click at [755, 317] on span "Add Condition Adjustment" at bounding box center [839, 317] width 183 height 16
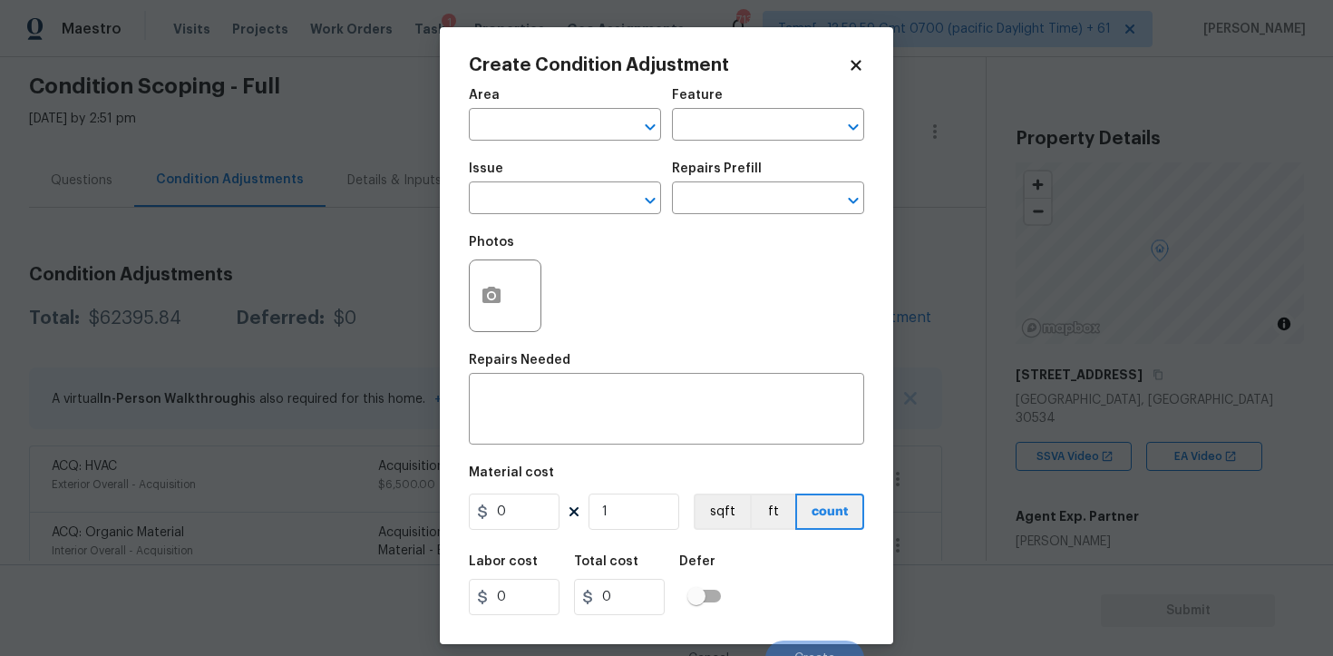
click at [581, 141] on input "text" at bounding box center [540, 126] width 142 height 28
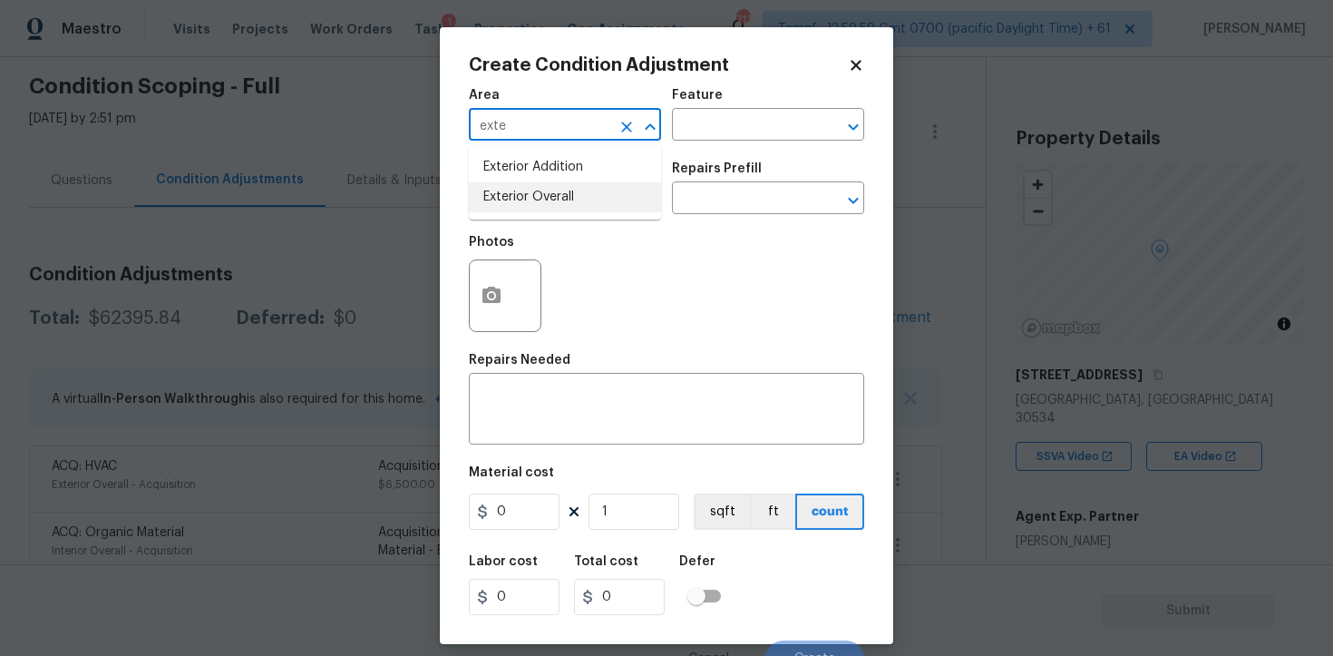
click at [568, 215] on ul "Exterior Addition Exterior Overall" at bounding box center [565, 182] width 192 height 74
click at [561, 199] on li "Exterior Overall" at bounding box center [565, 197] width 192 height 30
type input "Exterior Overall"
click at [561, 199] on input "text" at bounding box center [540, 200] width 142 height 28
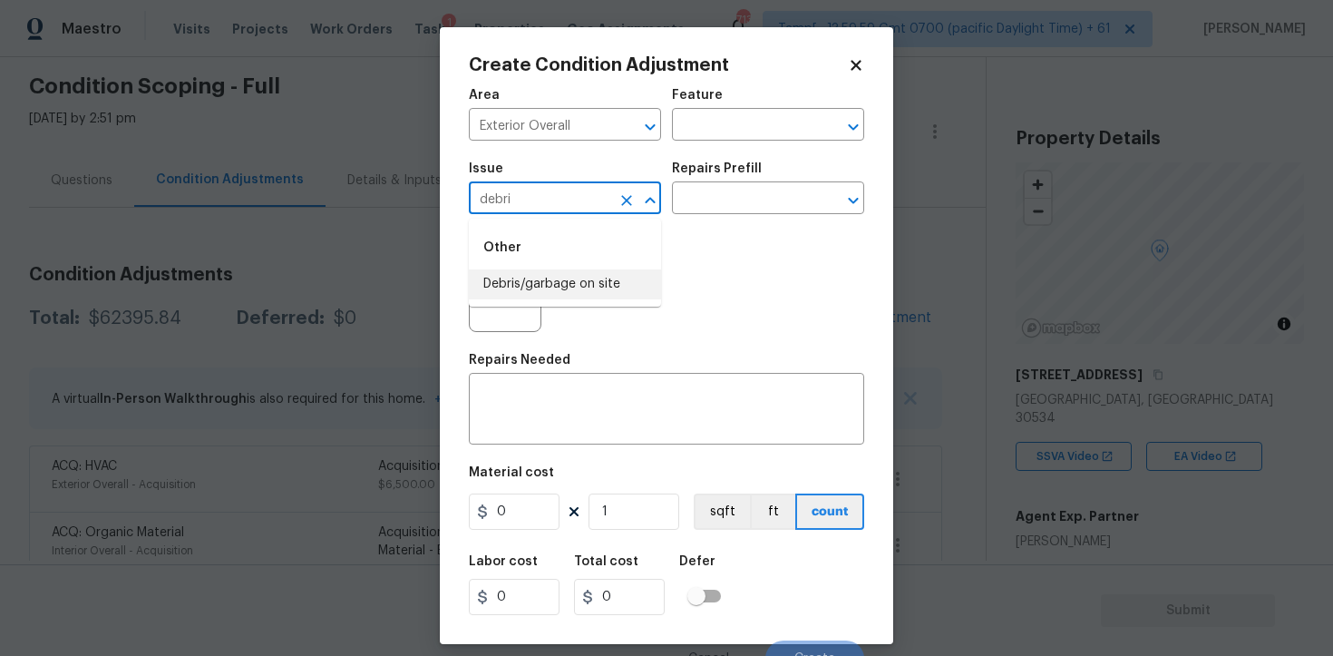
click at [572, 283] on li "Debris/garbage on site" at bounding box center [565, 284] width 192 height 30
type input "Debris/garbage on site"
click at [496, 295] on icon "button" at bounding box center [492, 295] width 18 height 16
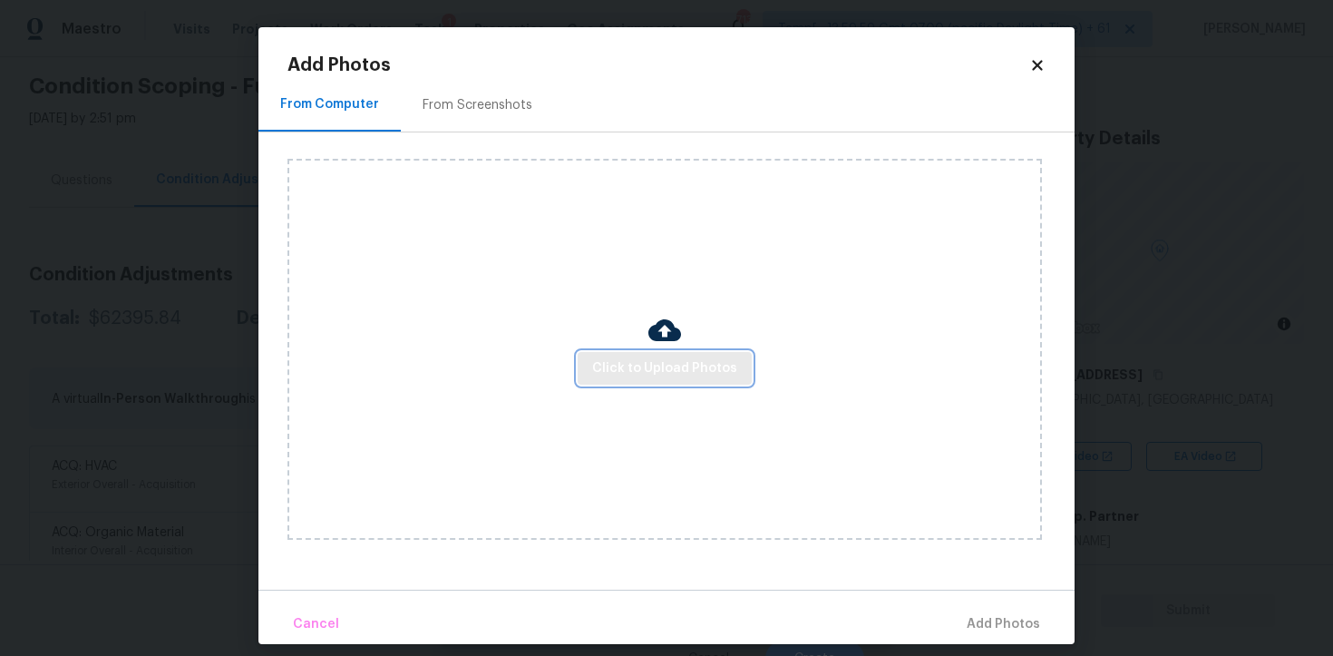
click at [655, 358] on span "Click to Upload Photos" at bounding box center [664, 368] width 145 height 23
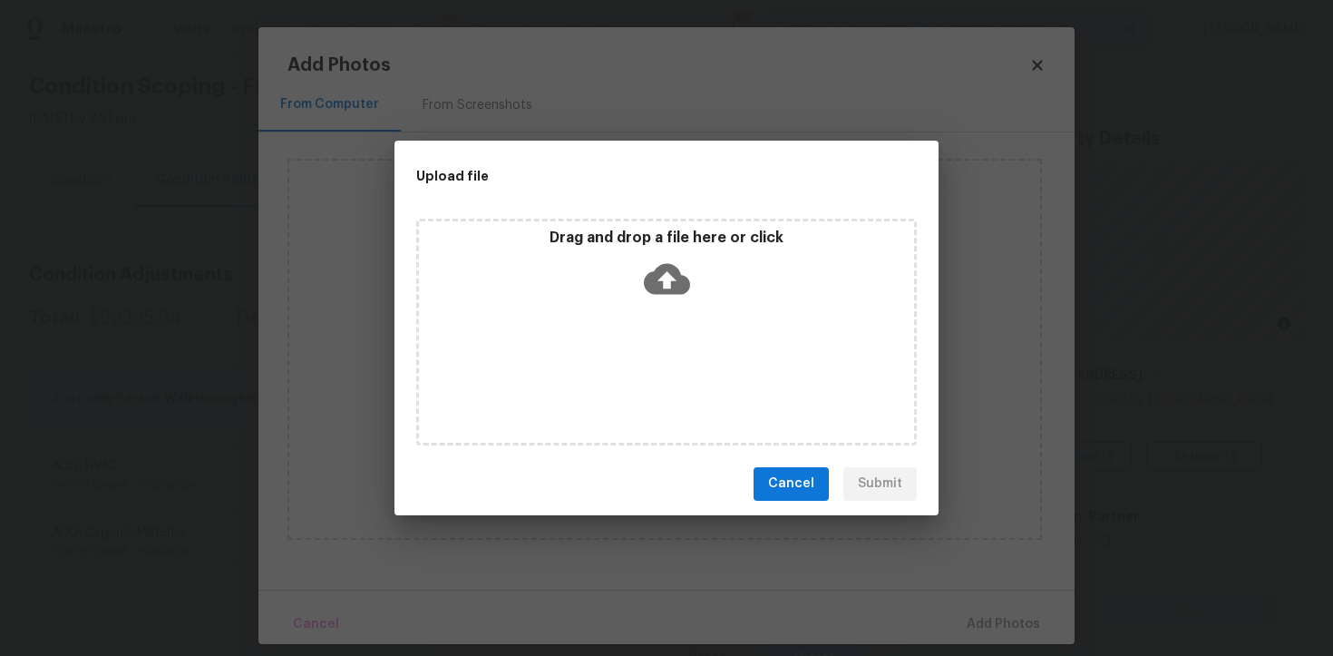
click at [668, 284] on icon at bounding box center [667, 279] width 46 height 46
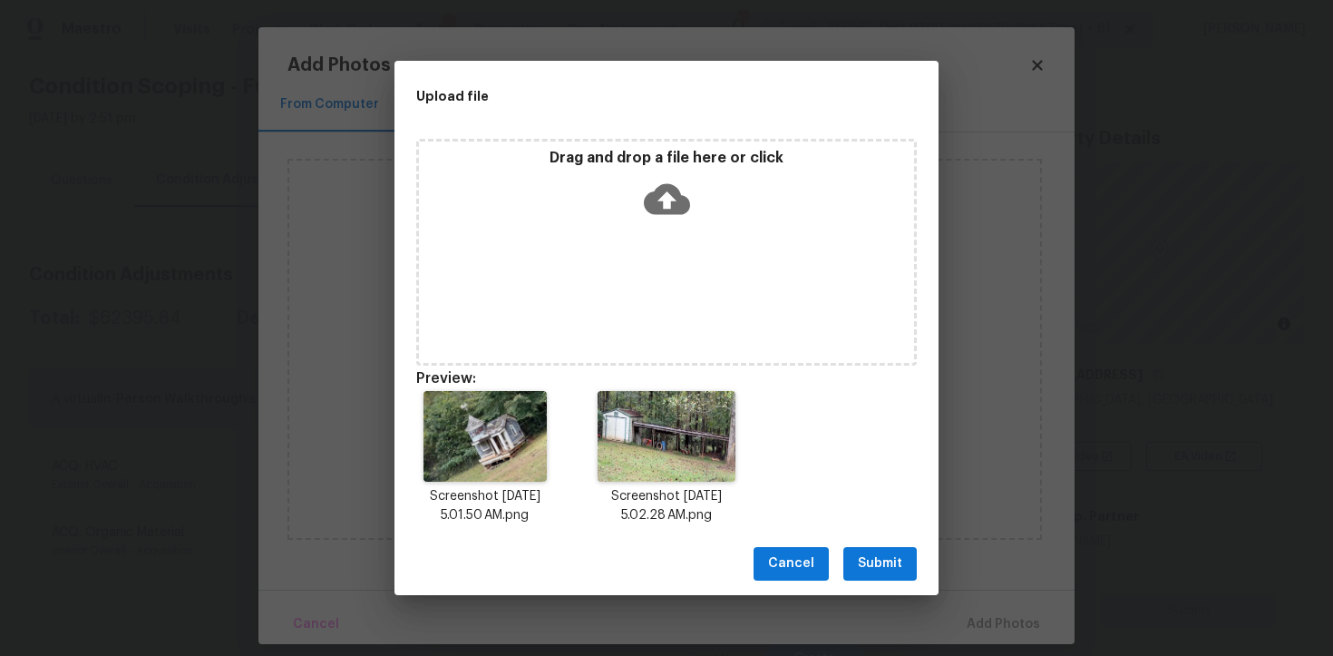
scroll to position [15, 0]
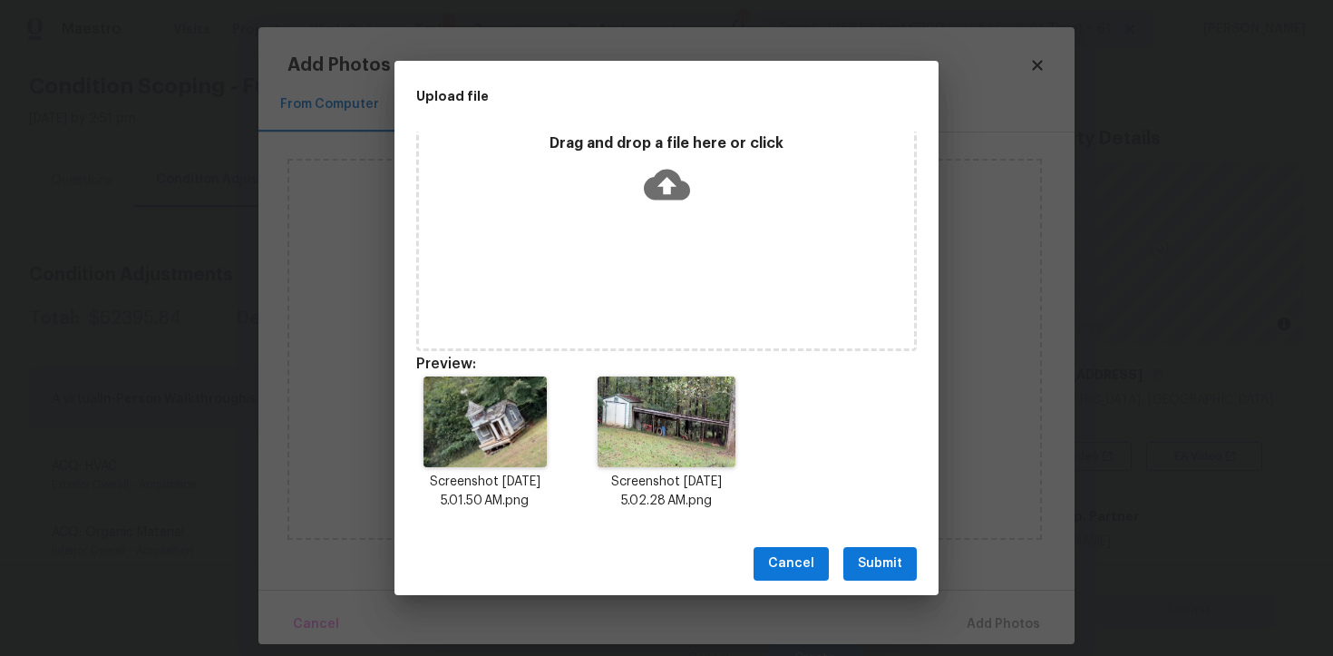
click at [884, 557] on span "Submit" at bounding box center [880, 563] width 44 height 23
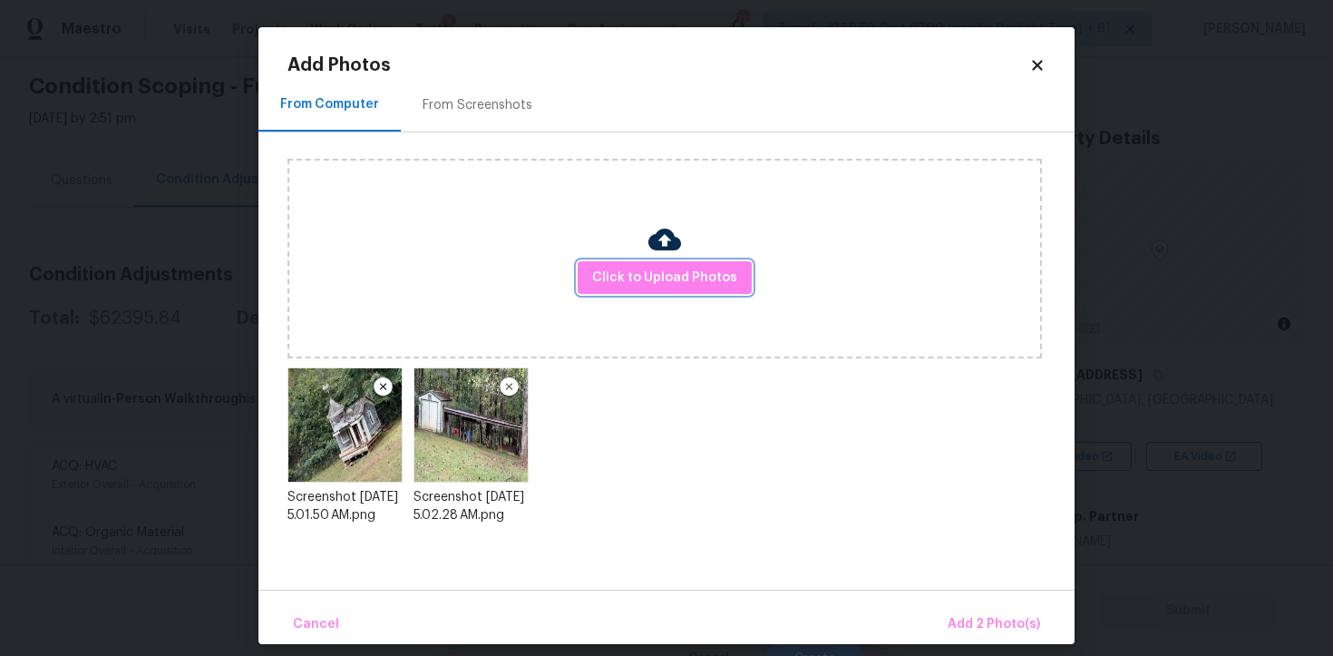
scroll to position [0, 0]
click at [971, 615] on span "Add 2 Photo(s)" at bounding box center [994, 624] width 93 height 23
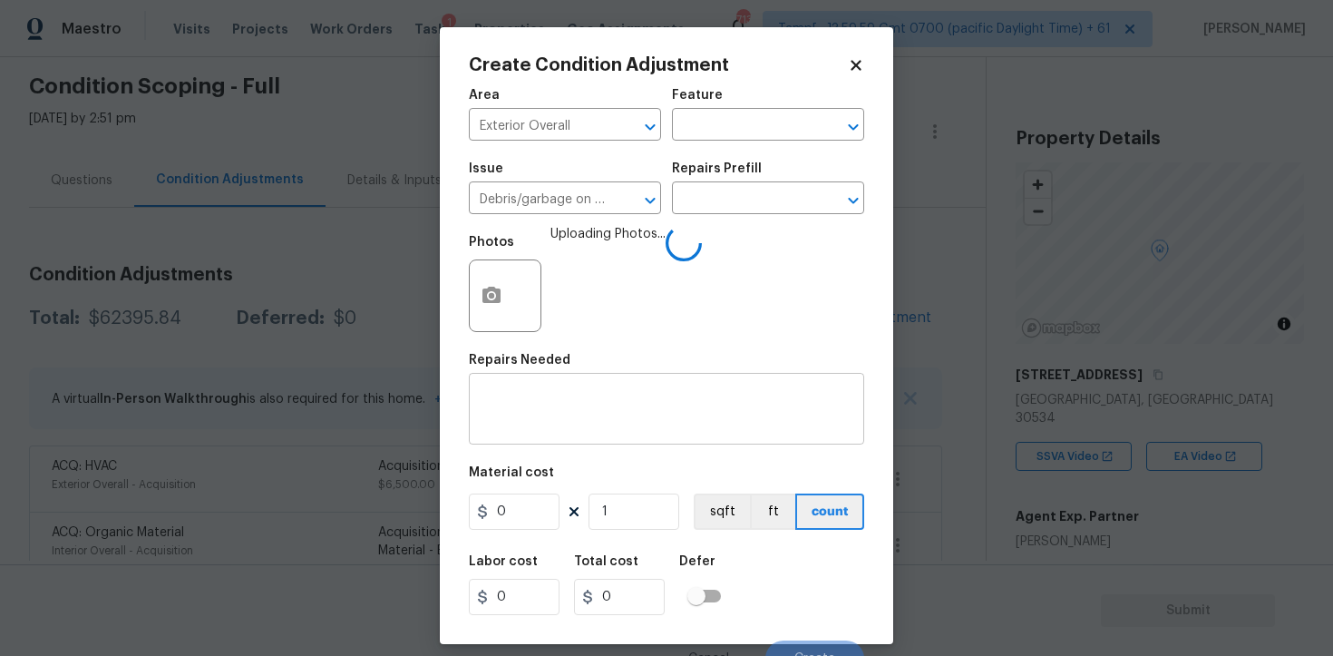
click at [593, 378] on div "x ​" at bounding box center [666, 410] width 395 height 67
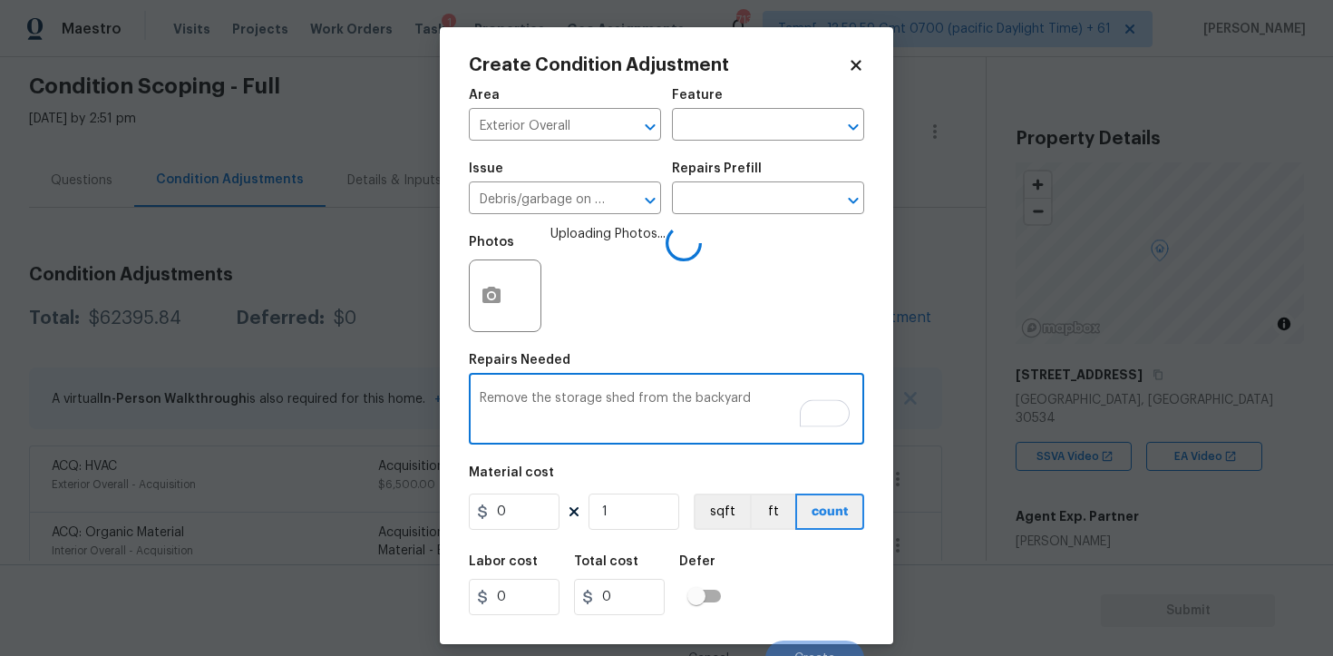
type textarea "Remove the storage shed from the backyard"
click at [513, 522] on input "0" at bounding box center [514, 511] width 91 height 36
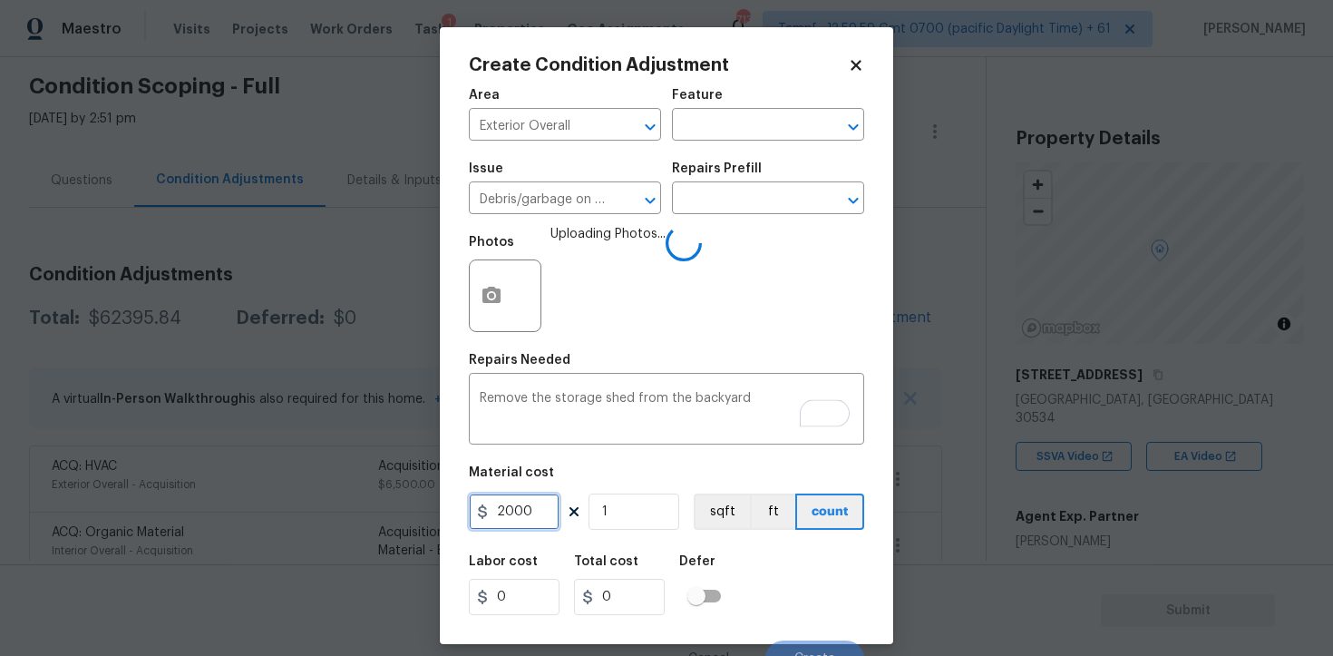
type input "2000"
click at [741, 549] on div "Labor cost 0 Total cost 2000 Defer" at bounding box center [666, 585] width 395 height 82
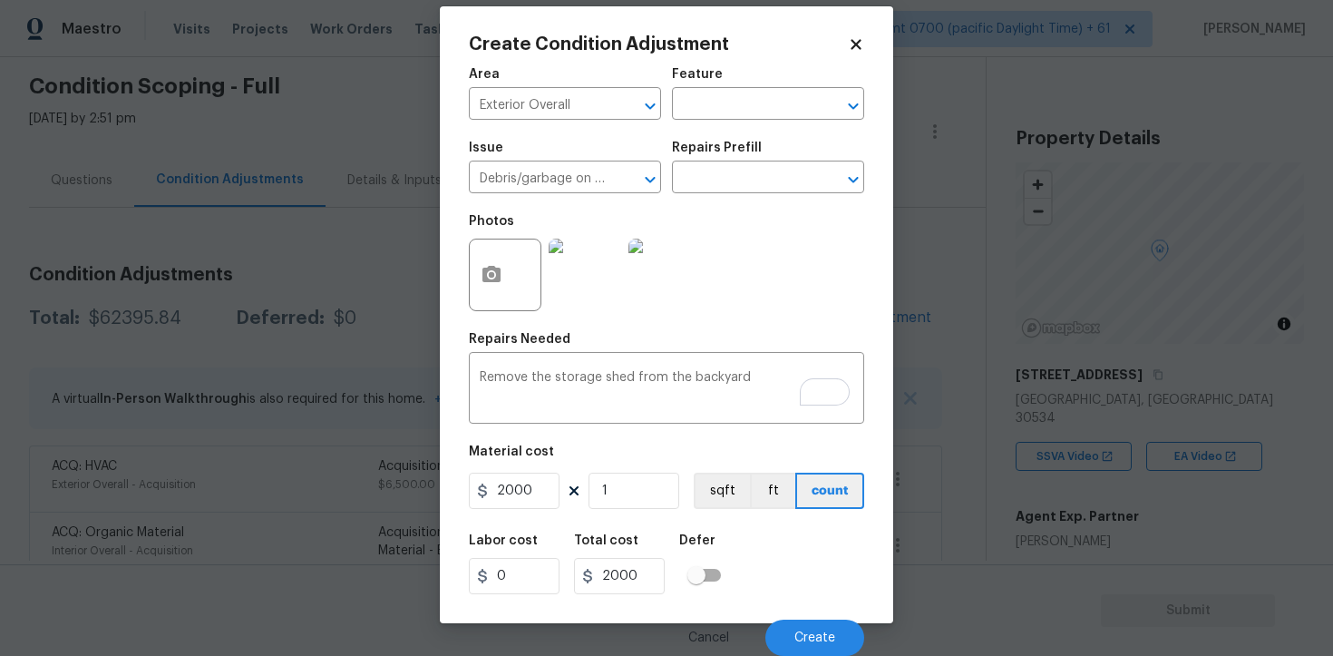
click at [807, 615] on div "Cancel Create" at bounding box center [666, 630] width 395 height 51
click at [809, 627] on button "Create" at bounding box center [815, 638] width 99 height 36
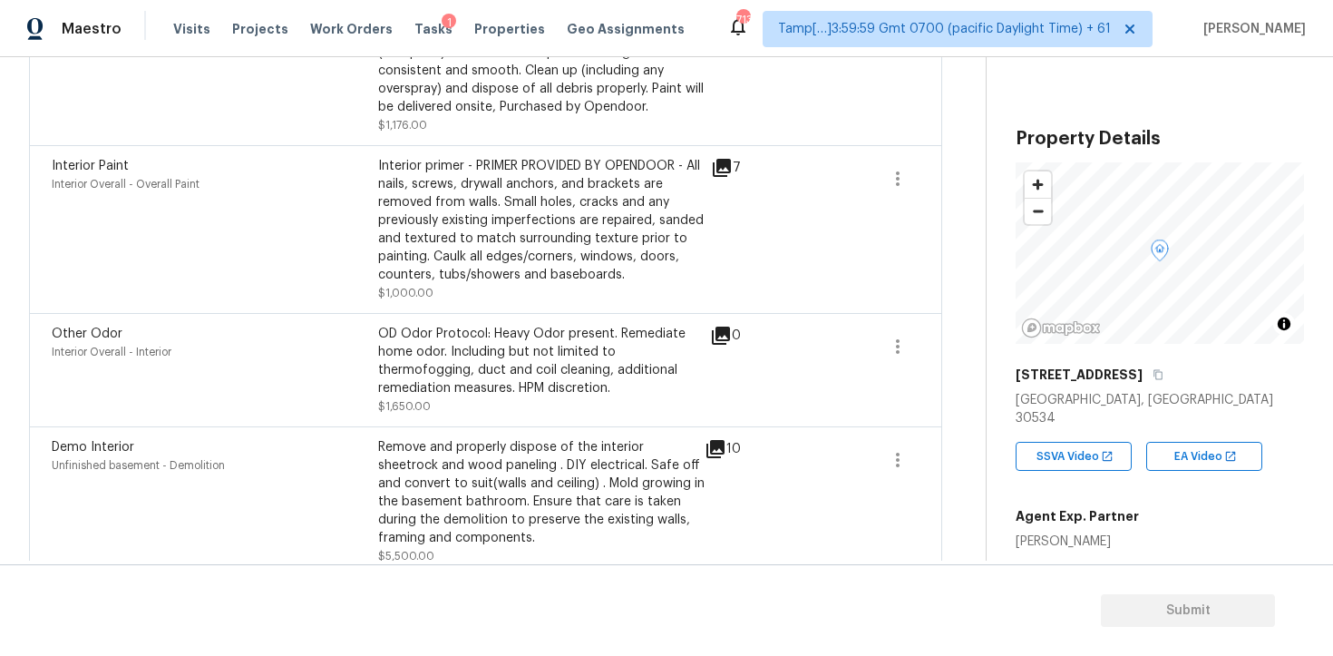
scroll to position [890, 0]
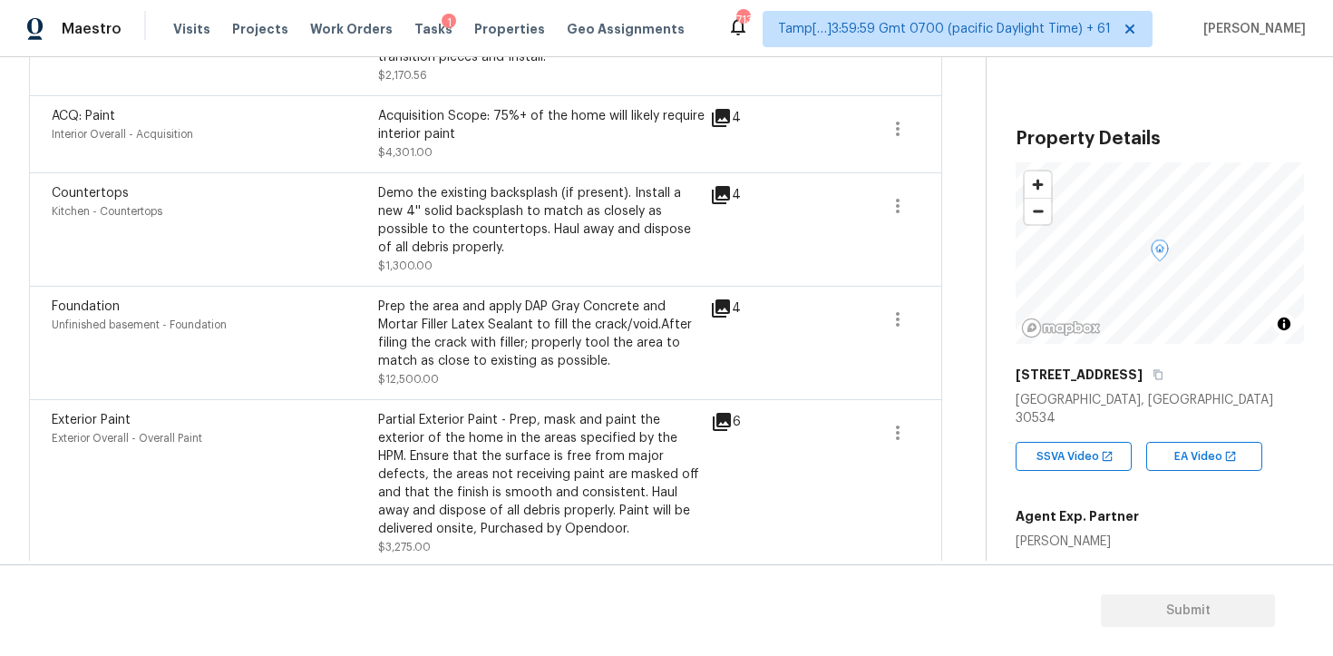
click at [708, 297] on div "Foundation Unfinished basement - Foundation Prep the area and apply DAP Gray Co…" at bounding box center [485, 342] width 913 height 113
click at [718, 302] on icon at bounding box center [721, 308] width 18 height 18
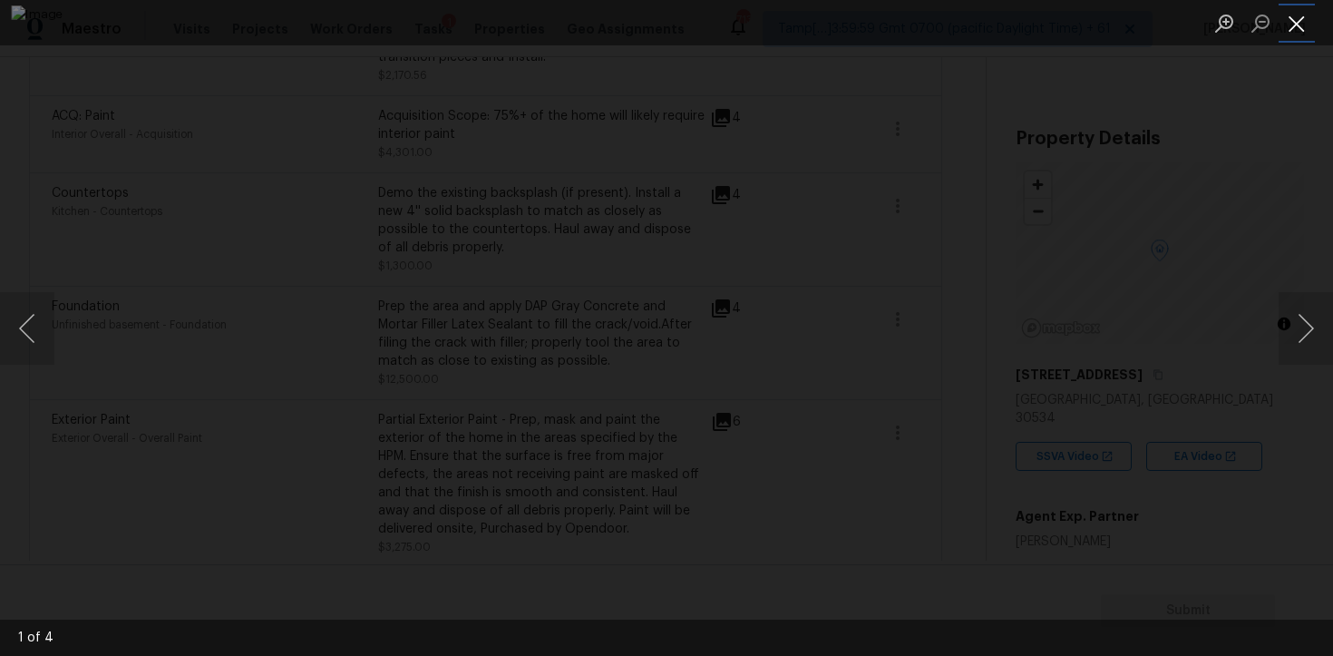
click at [1287, 28] on button "Close lightbox" at bounding box center [1297, 23] width 36 height 32
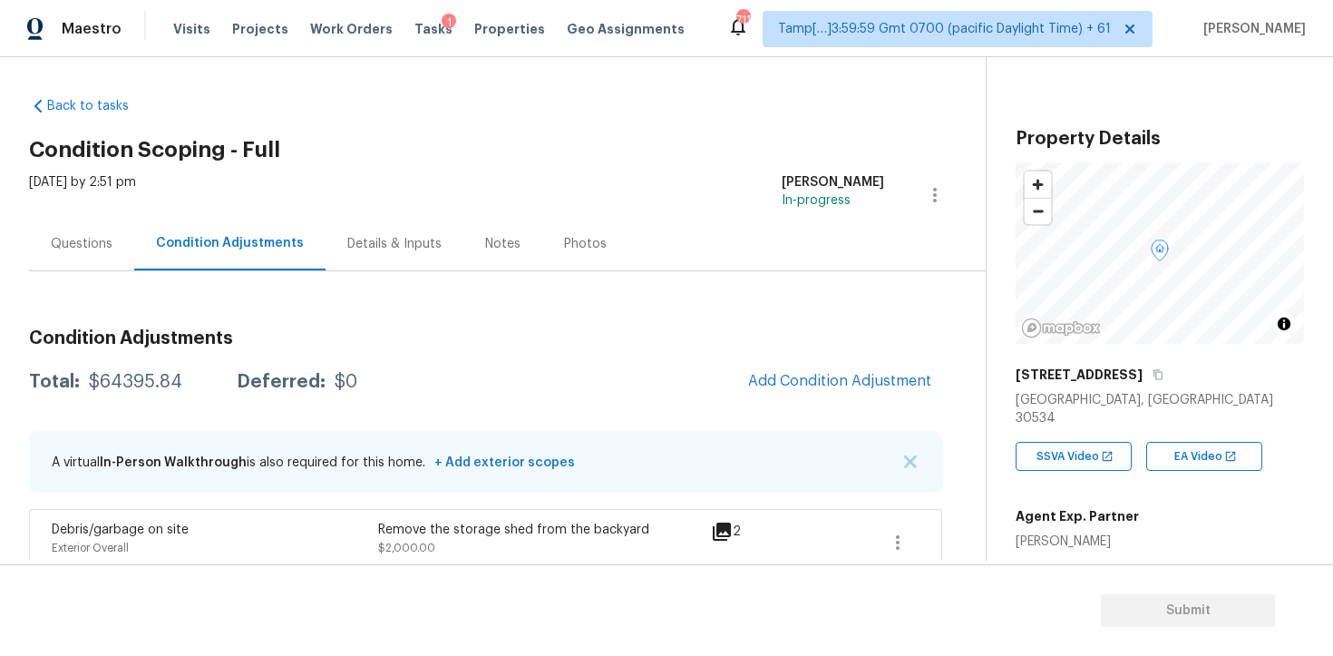
scroll to position [0, 0]
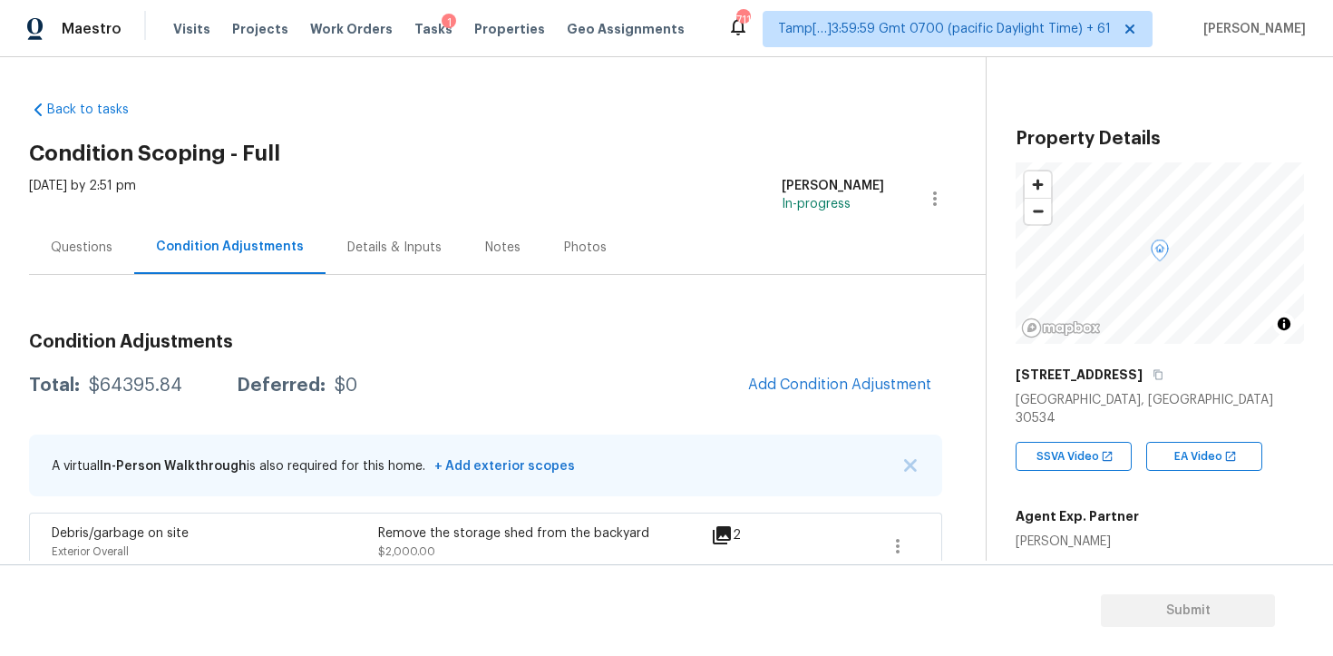
click at [116, 267] on div "Questions" at bounding box center [81, 247] width 105 height 54
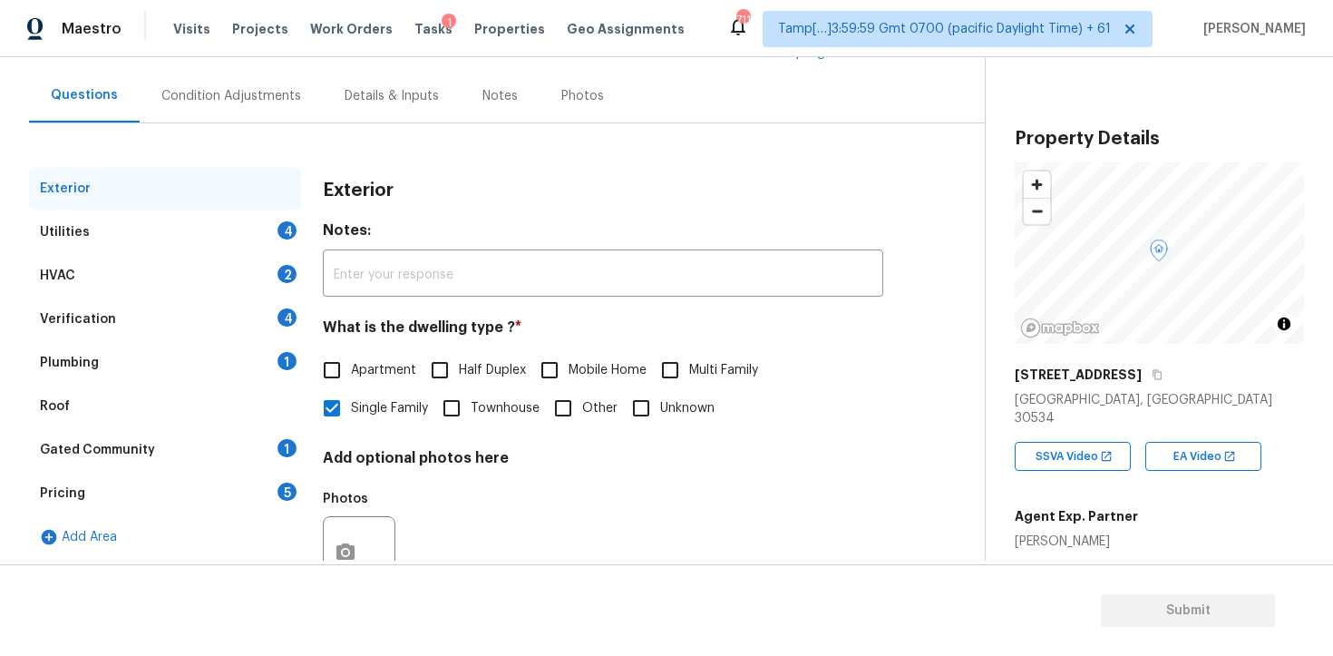
scroll to position [177, 0]
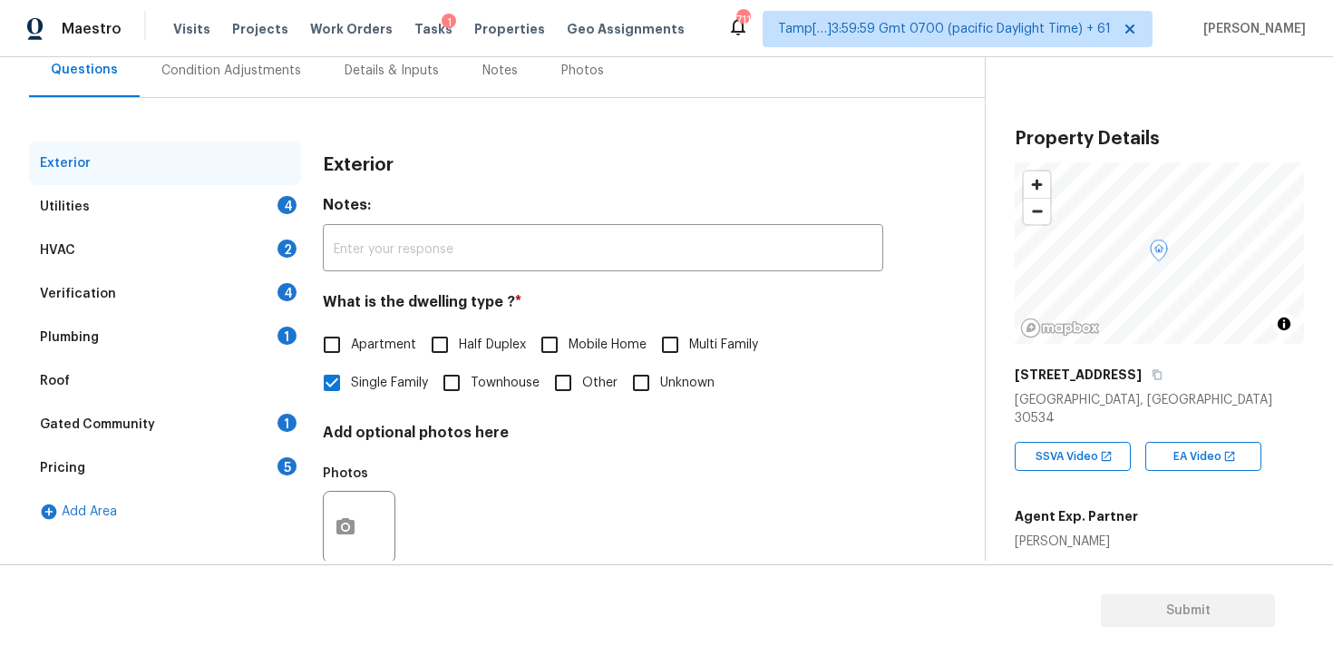
click at [220, 200] on div "Utilities 4" at bounding box center [165, 207] width 272 height 44
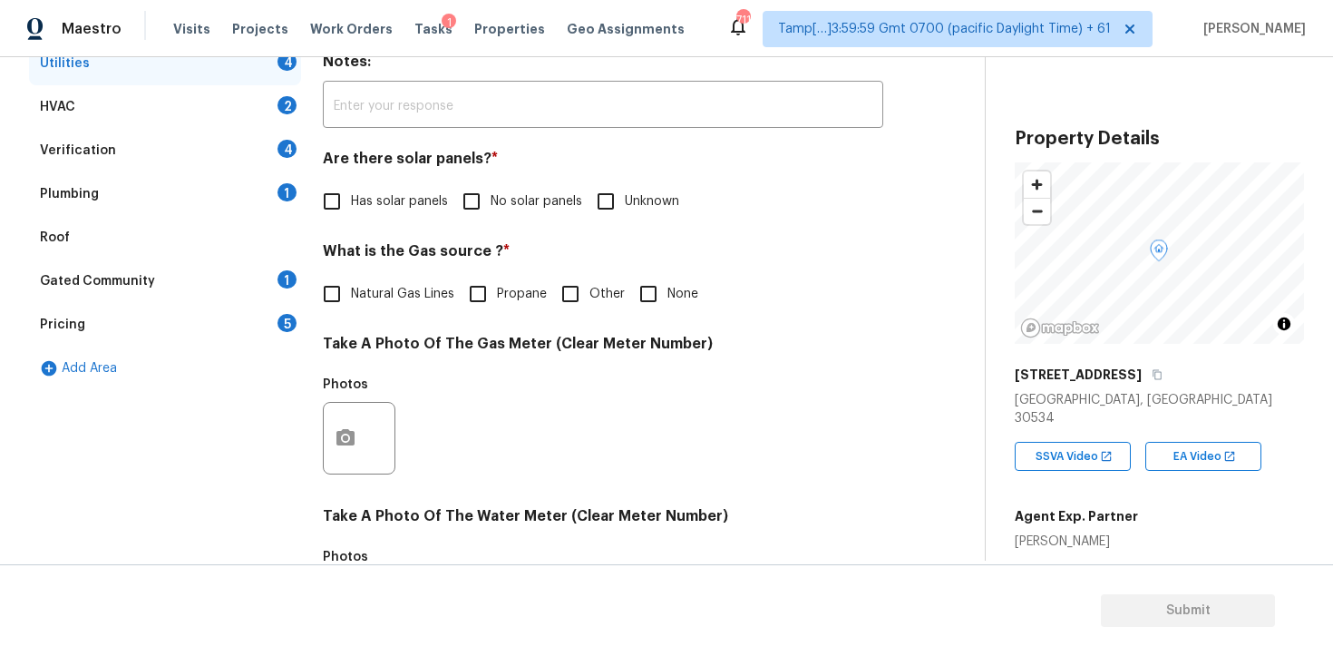
scroll to position [325, 0]
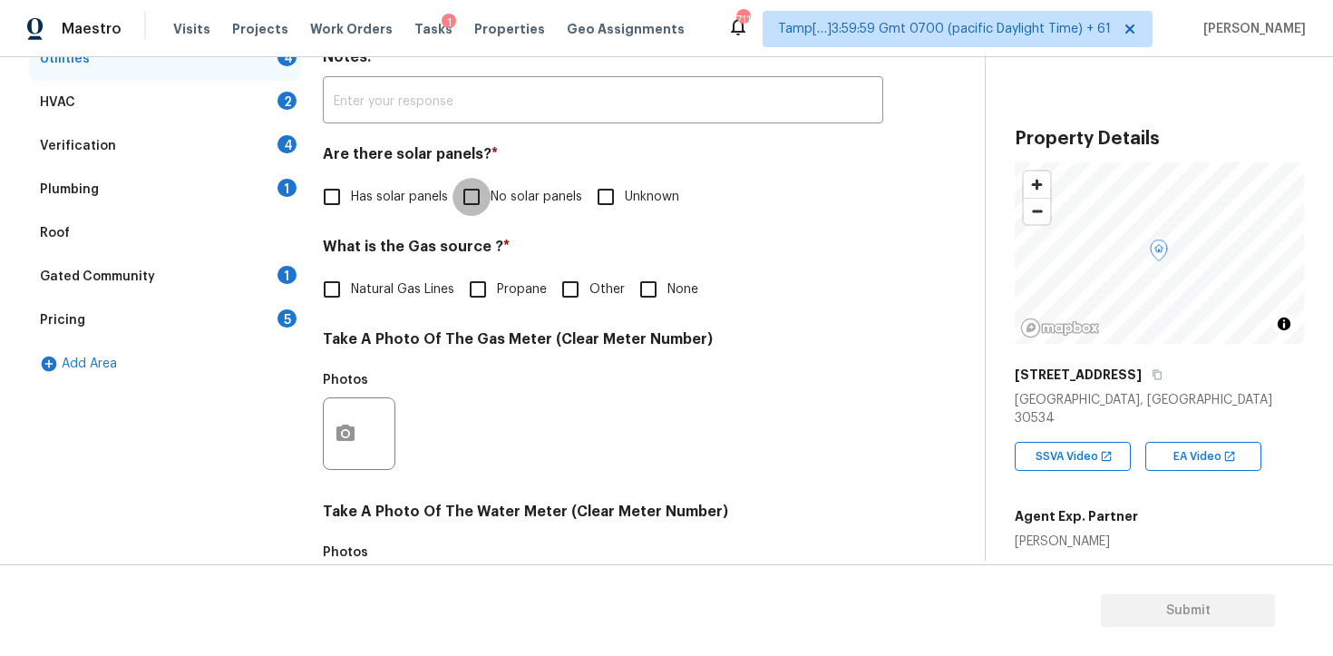
click at [474, 207] on input "No solar panels" at bounding box center [472, 197] width 38 height 38
checkbox input "true"
click at [407, 289] on span "Natural Gas Lines" at bounding box center [402, 291] width 103 height 19
click at [351, 289] on input "Natural Gas Lines" at bounding box center [332, 291] width 38 height 38
checkbox input "true"
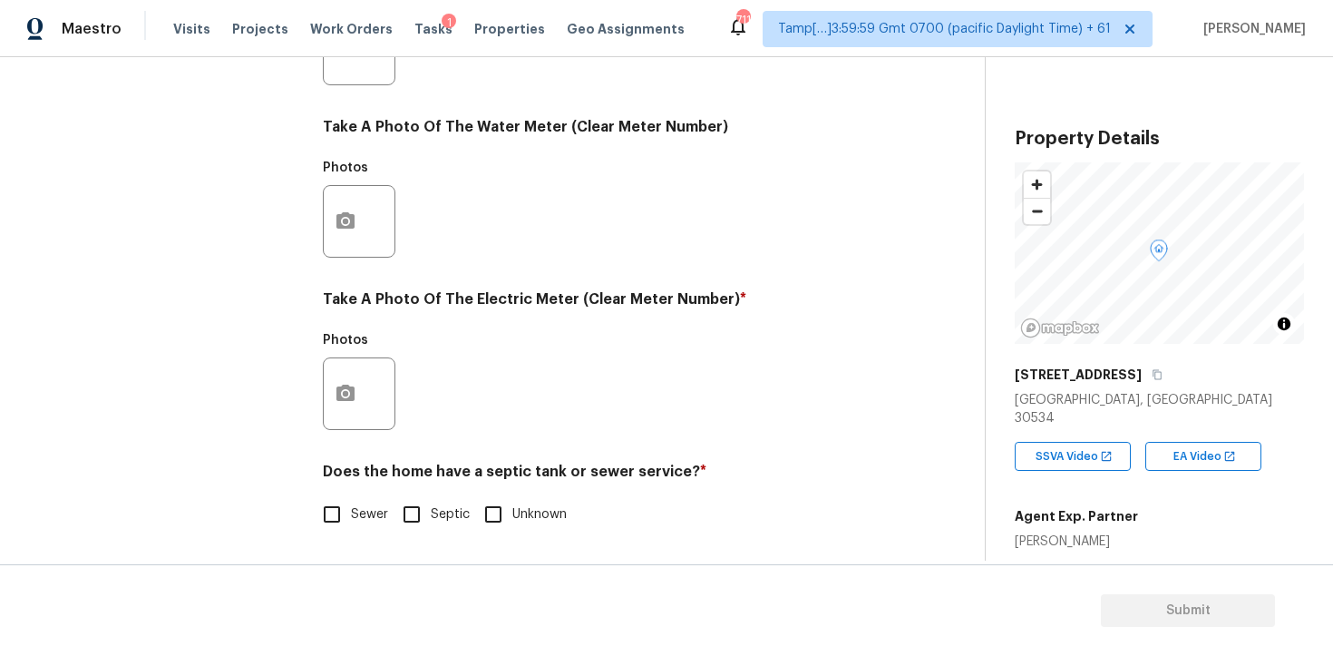
scroll to position [709, 0]
click at [354, 426] on div at bounding box center [359, 393] width 73 height 73
click at [354, 395] on icon "button" at bounding box center [346, 393] width 18 height 16
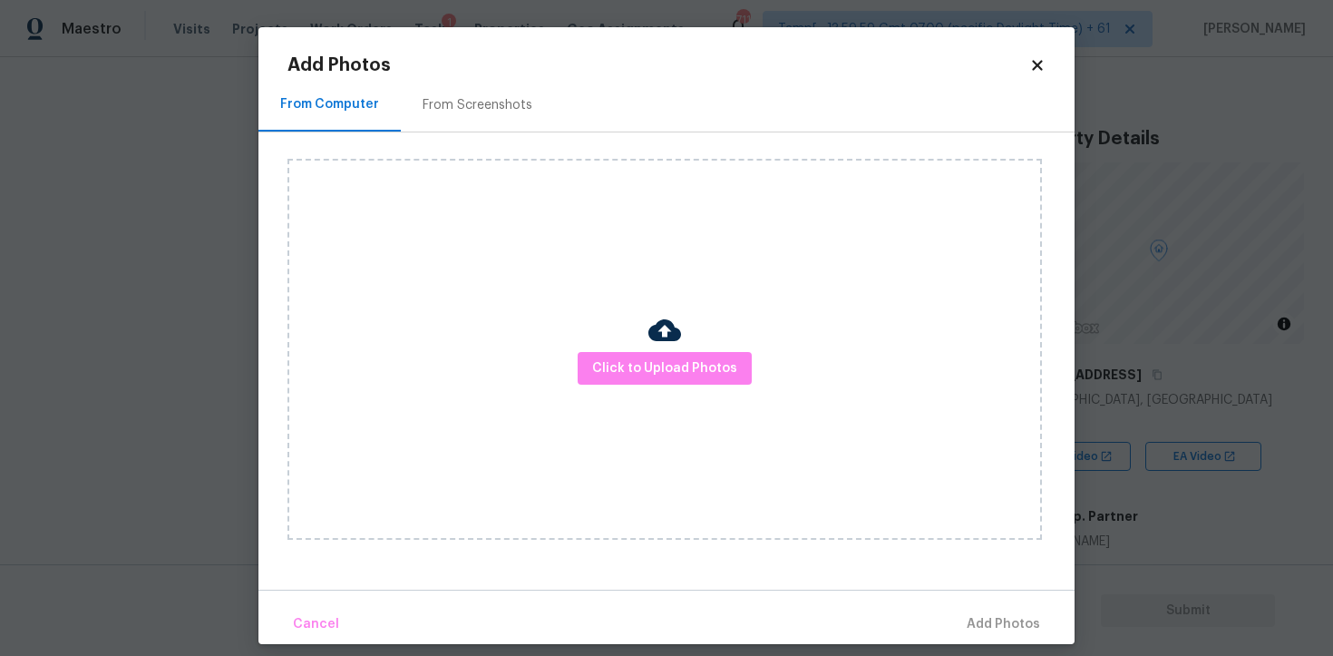
click at [623, 386] on div "Click to Upload Photos" at bounding box center [665, 349] width 755 height 381
click at [624, 361] on span "Click to Upload Photos" at bounding box center [664, 368] width 145 height 23
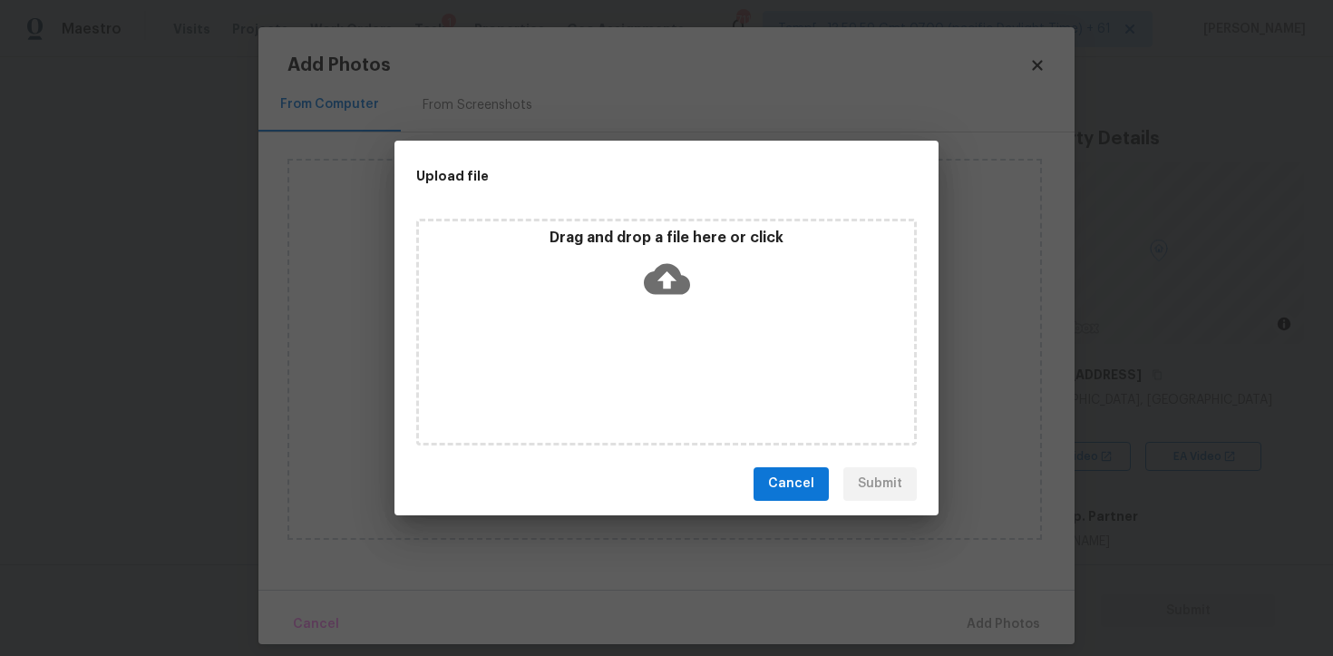
click at [652, 260] on icon at bounding box center [667, 279] width 46 height 46
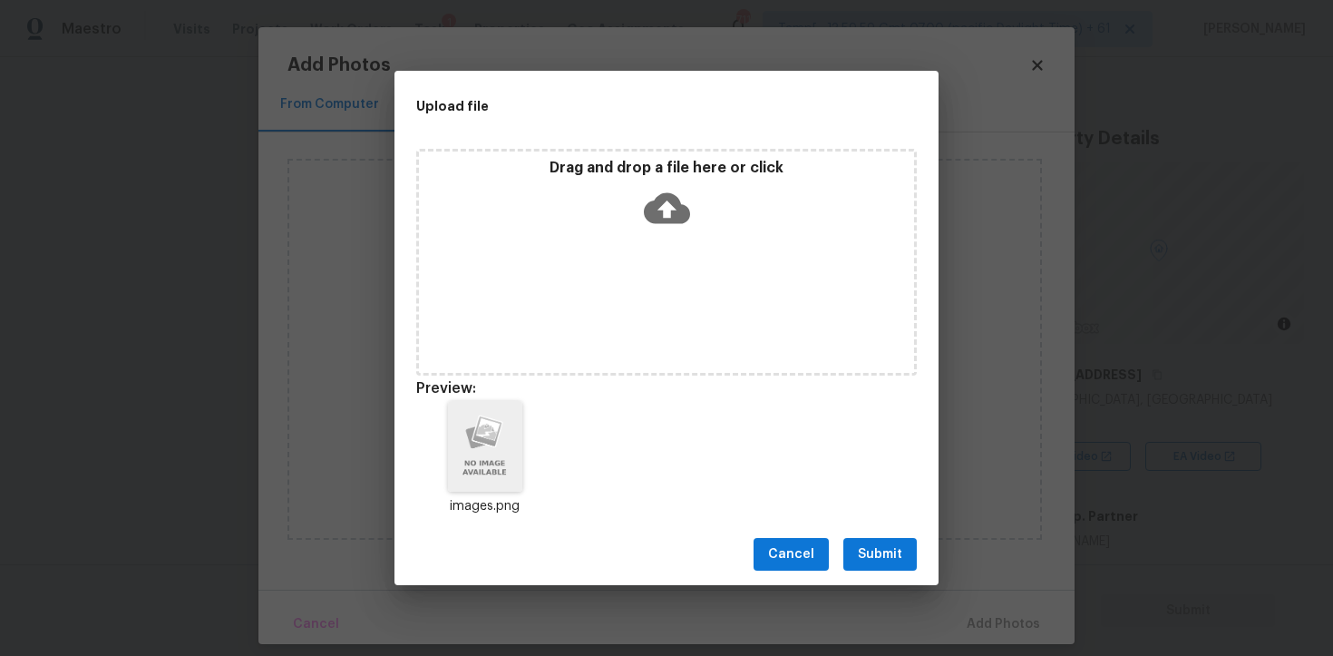
drag, startPoint x: 875, startPoint y: 555, endPoint x: 874, endPoint y: 542, distance: 12.7
click at [875, 556] on span "Submit" at bounding box center [880, 554] width 44 height 23
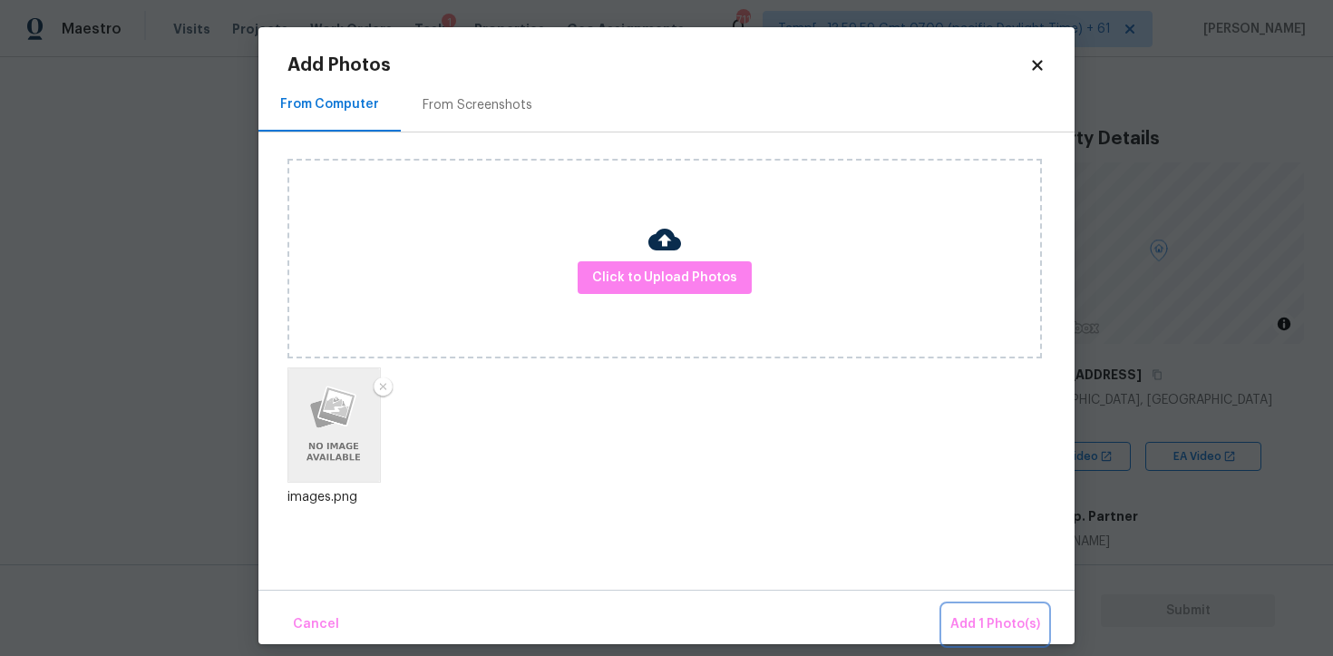
click at [983, 618] on span "Add 1 Photo(s)" at bounding box center [996, 624] width 90 height 23
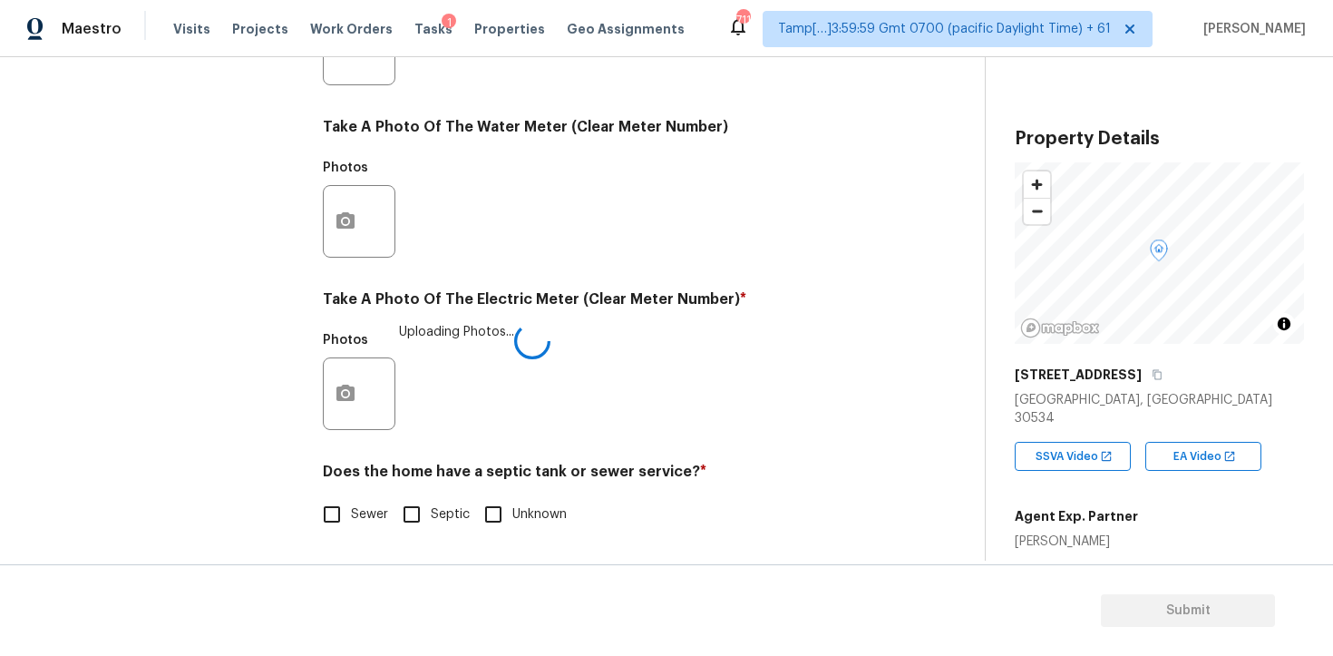
click at [368, 510] on span "Sewer" at bounding box center [369, 514] width 37 height 19
click at [351, 510] on input "Sewer" at bounding box center [332, 514] width 38 height 38
checkbox input "true"
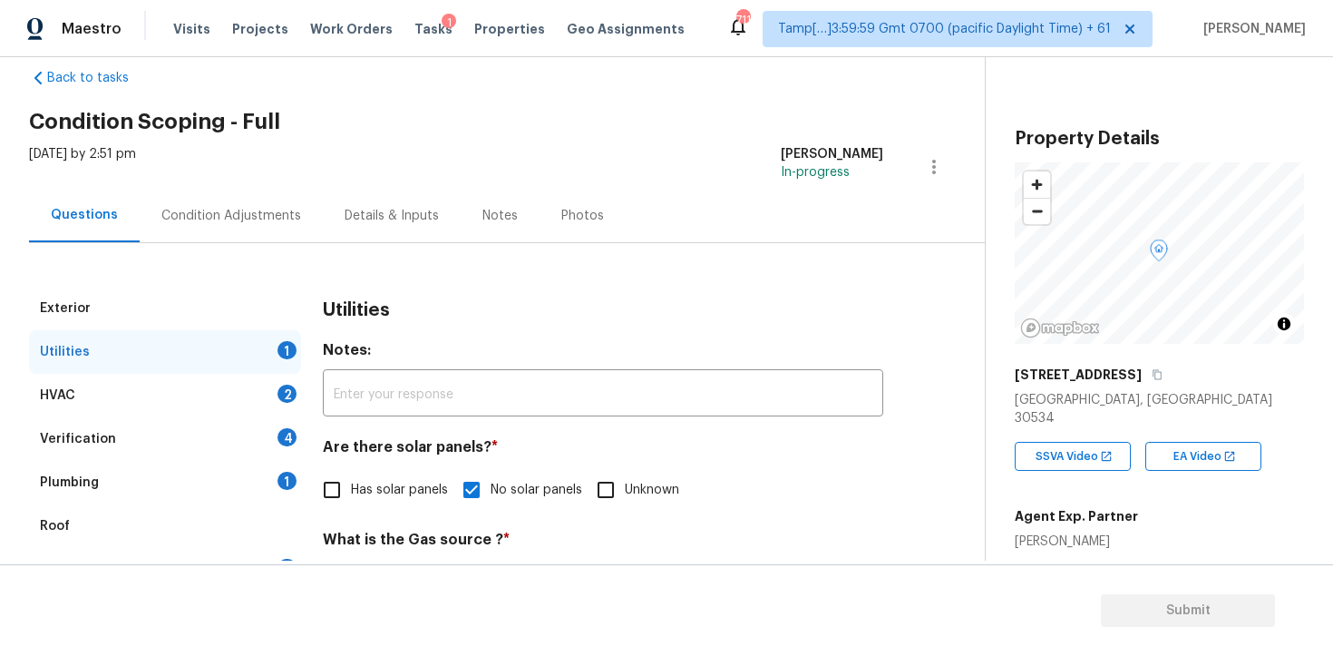
scroll to position [0, 0]
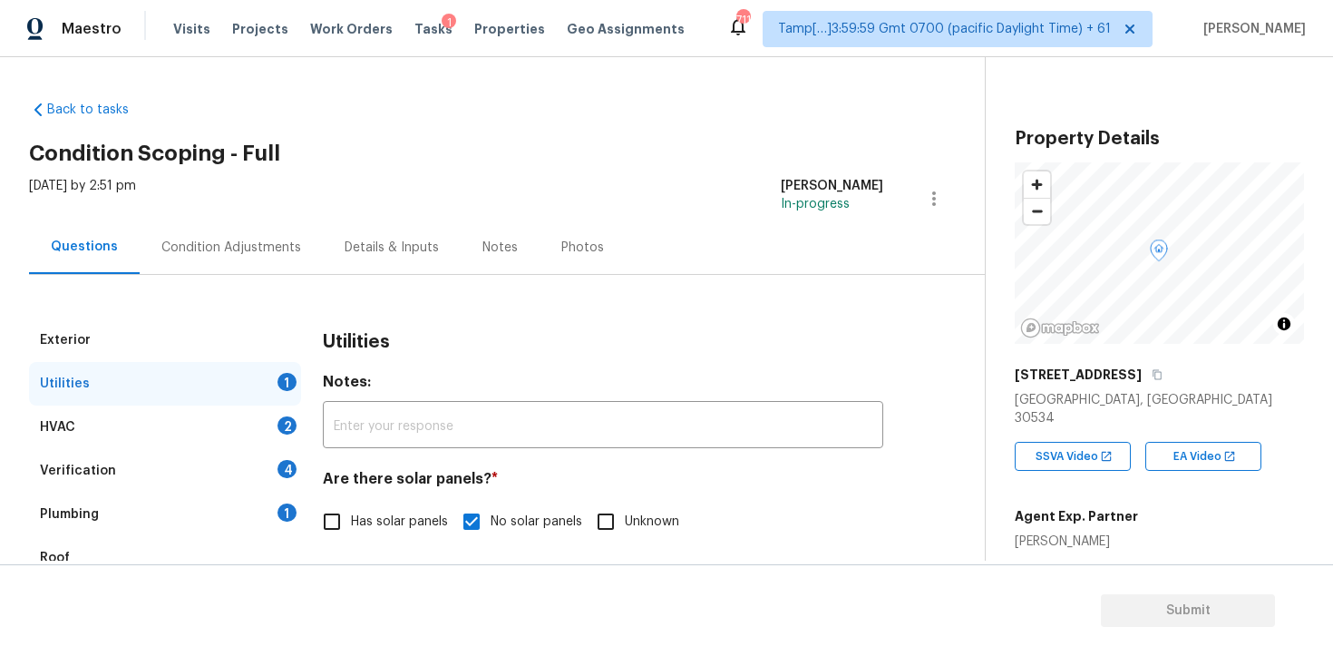
click at [257, 420] on div "HVAC 2" at bounding box center [165, 427] width 272 height 44
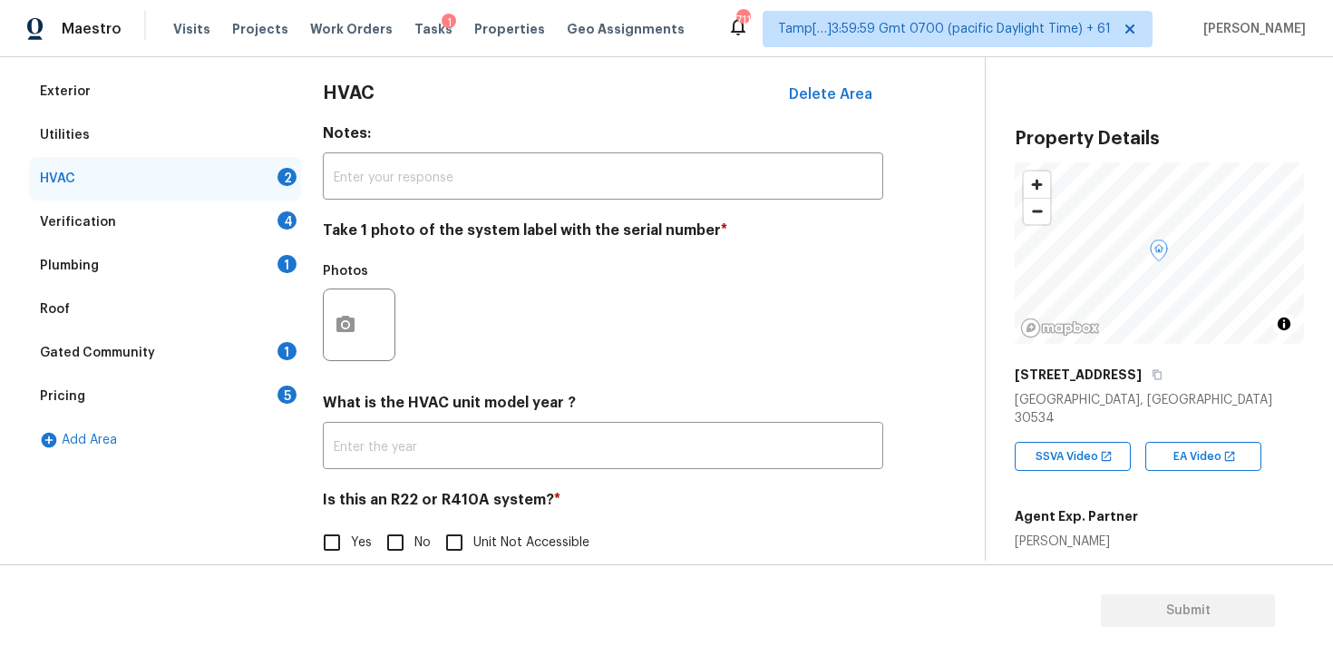
scroll to position [278, 0]
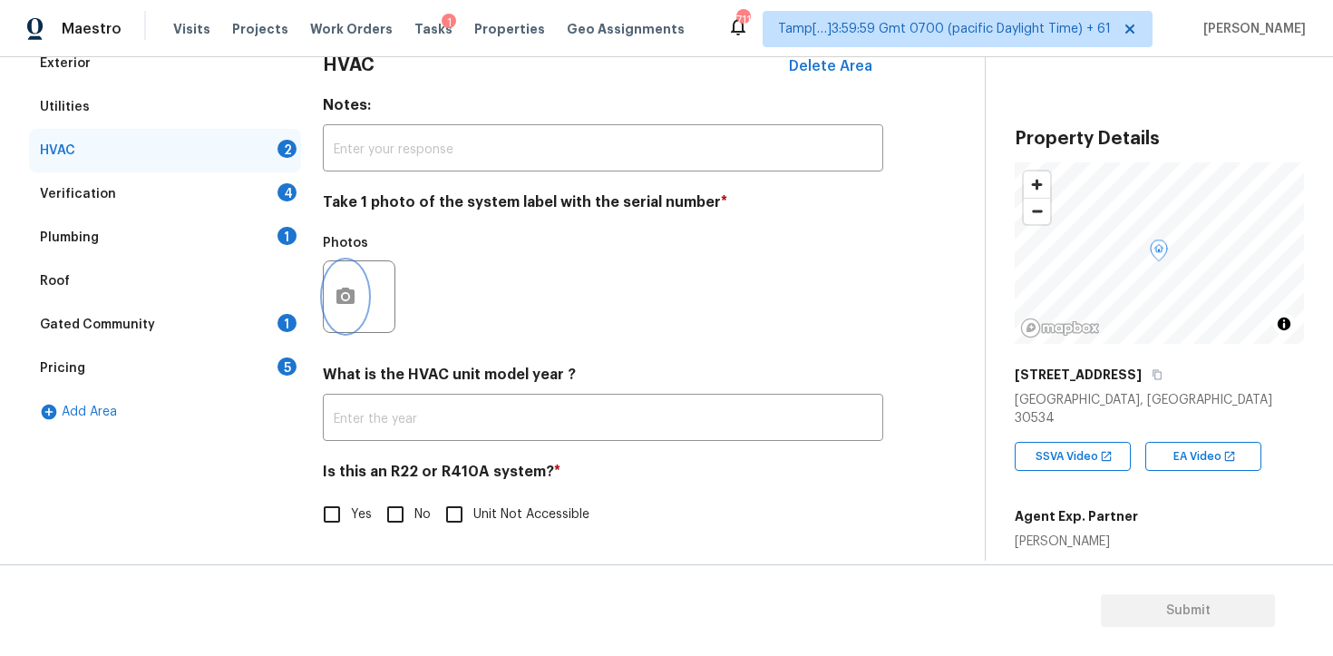
click at [338, 298] on icon "button" at bounding box center [346, 296] width 18 height 16
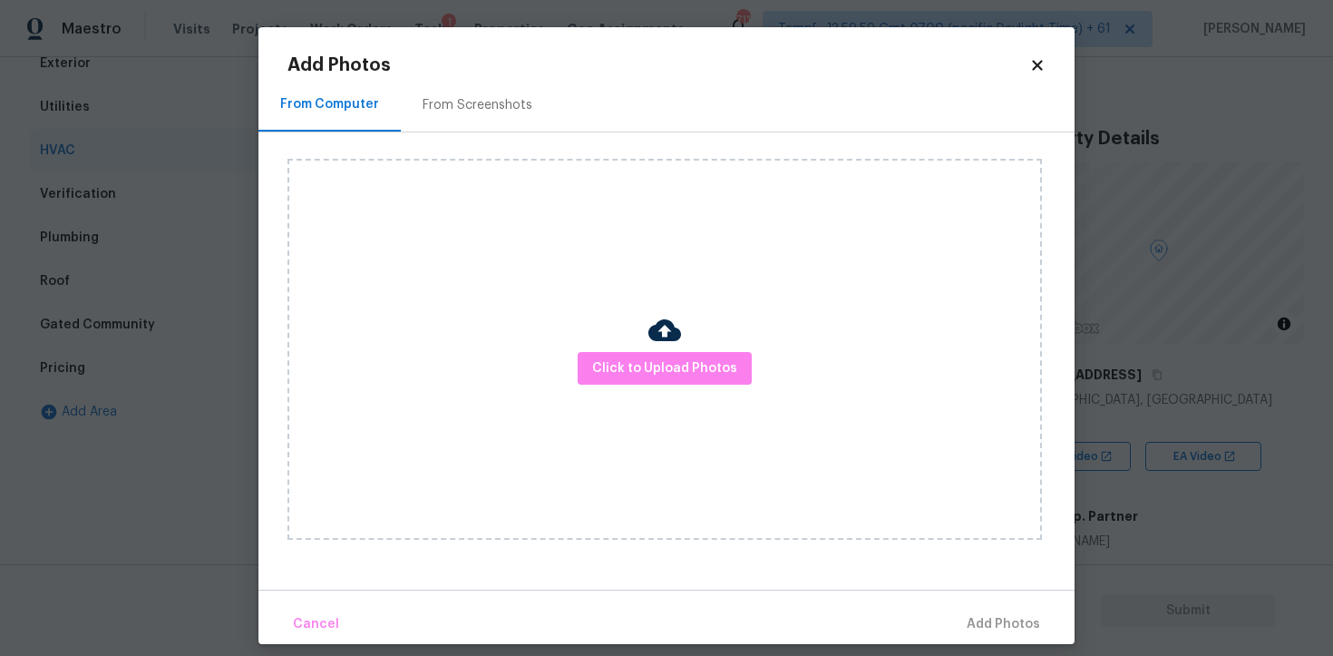
click at [568, 348] on div "Click to Upload Photos" at bounding box center [665, 349] width 755 height 381
click at [642, 352] on button "Click to Upload Photos" at bounding box center [665, 369] width 174 height 34
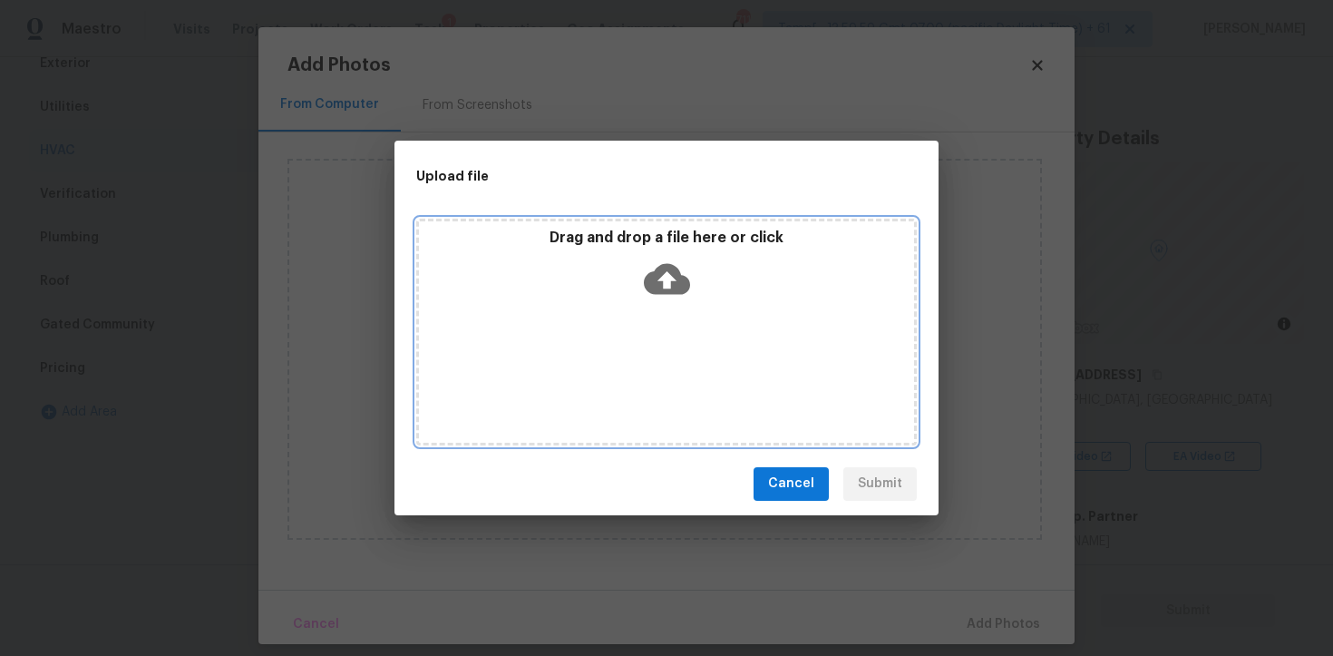
click at [642, 351] on div "Drag and drop a file here or click" at bounding box center [666, 332] width 501 height 227
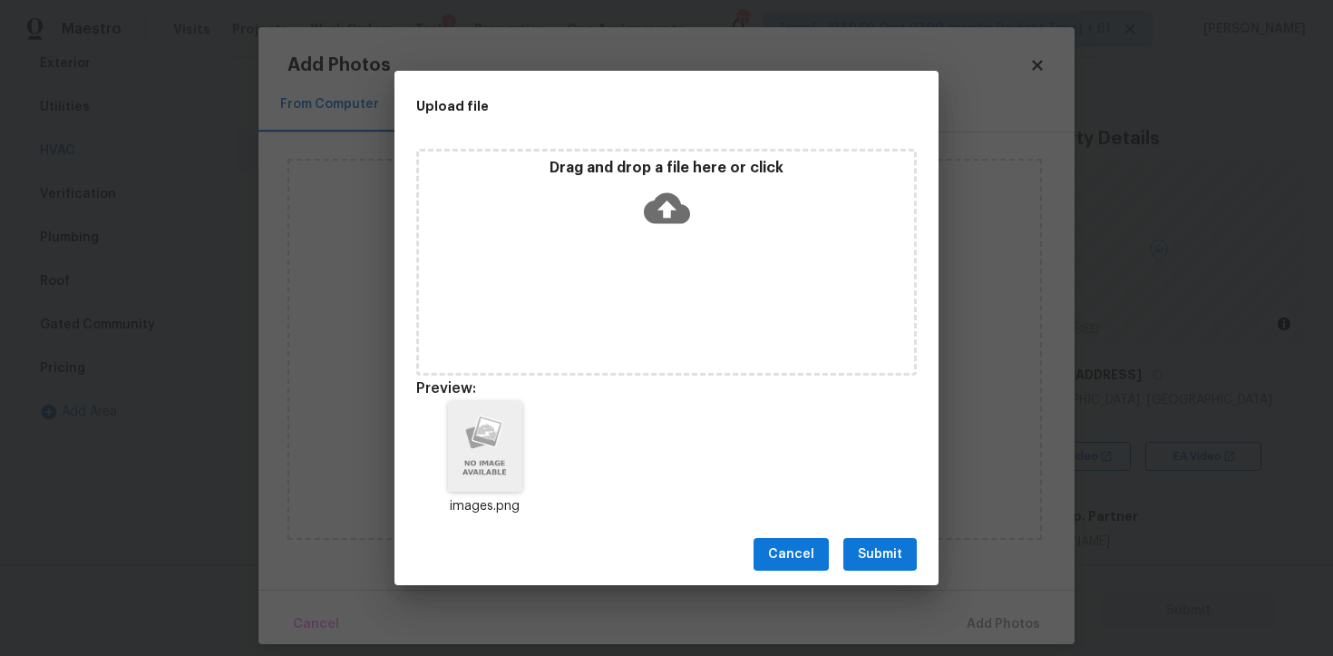
click at [867, 577] on div "Cancel Submit" at bounding box center [667, 554] width 544 height 63
click at [874, 544] on span "Submit" at bounding box center [880, 554] width 44 height 23
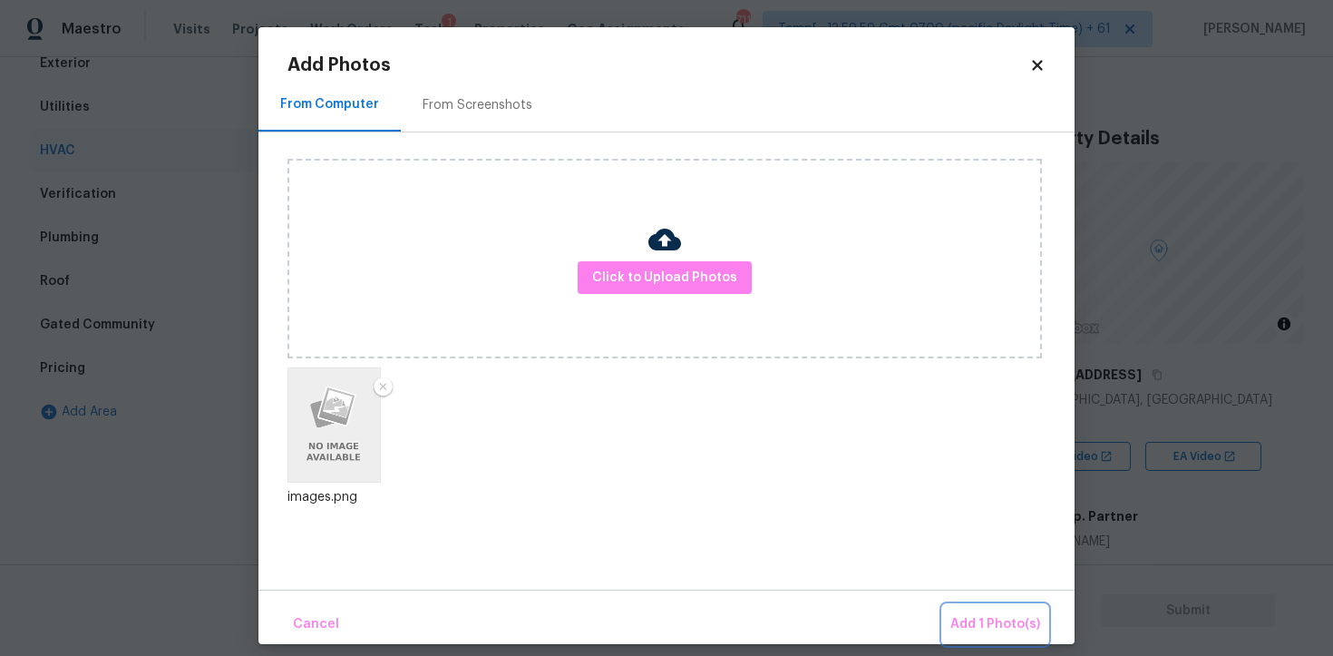
click at [981, 616] on span "Add 1 Photo(s)" at bounding box center [996, 624] width 90 height 23
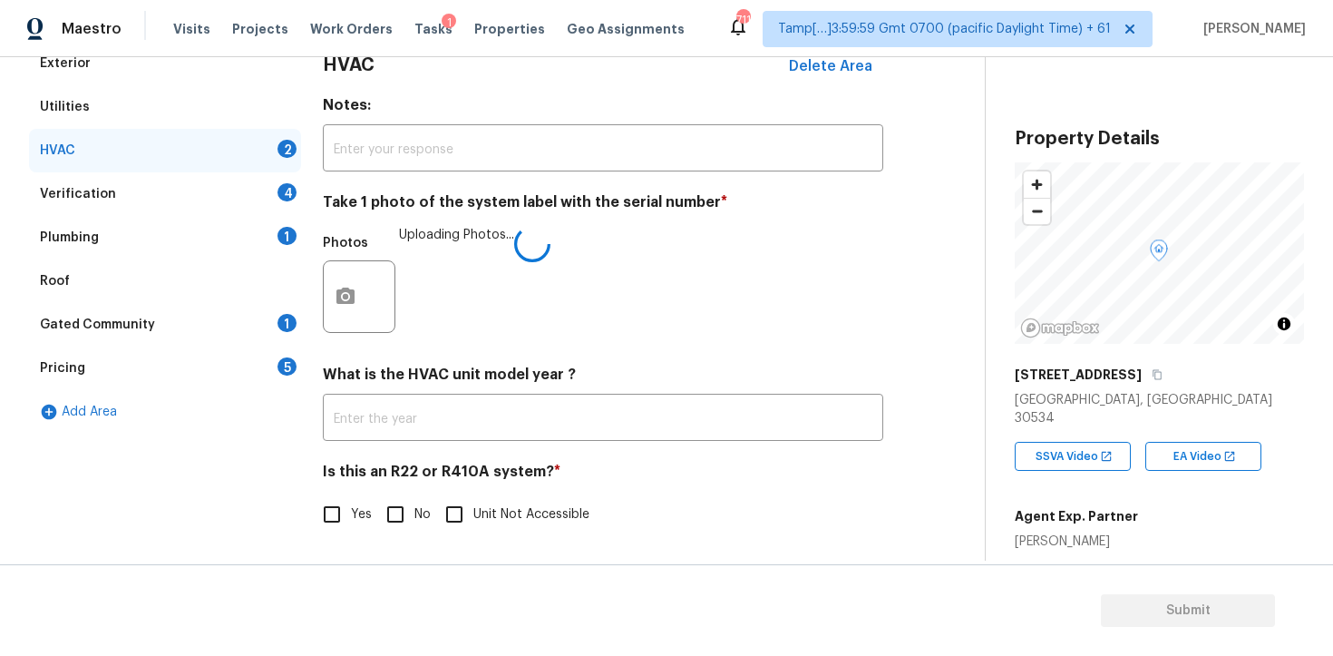
click at [419, 512] on span "No" at bounding box center [423, 514] width 16 height 19
click at [415, 512] on input "No" at bounding box center [395, 514] width 38 height 38
checkbox input "true"
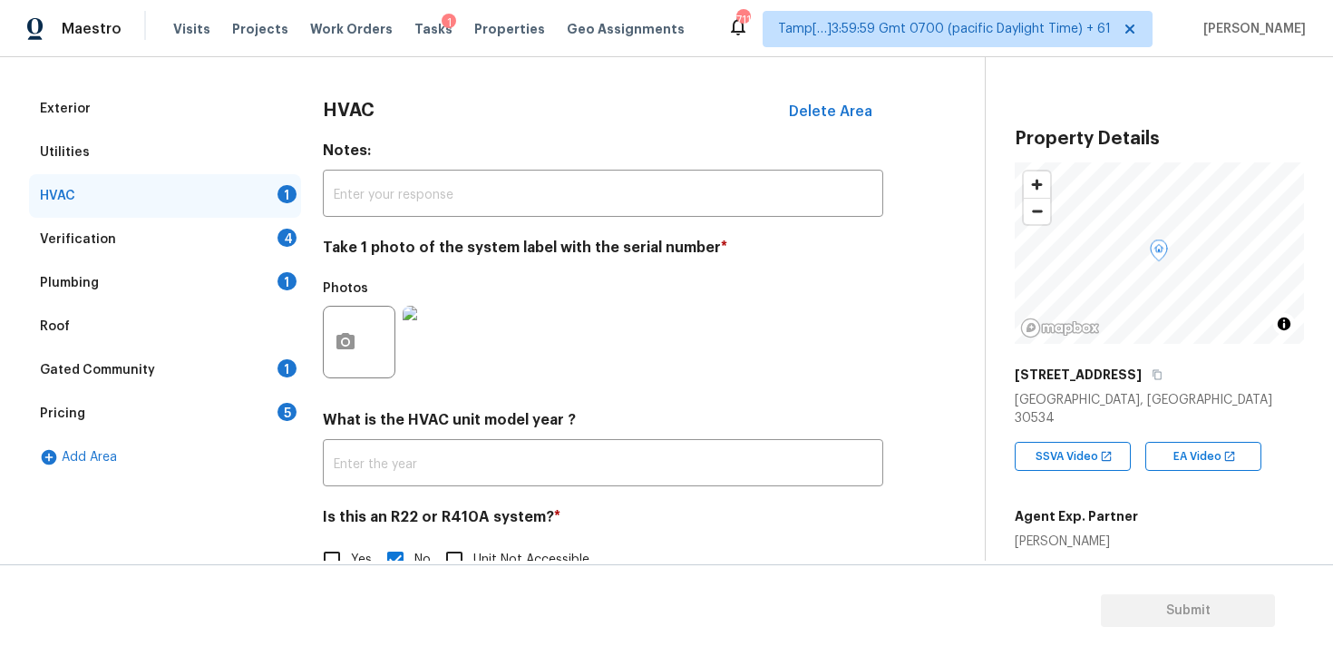
click at [273, 240] on div "Verification 4" at bounding box center [165, 240] width 272 height 44
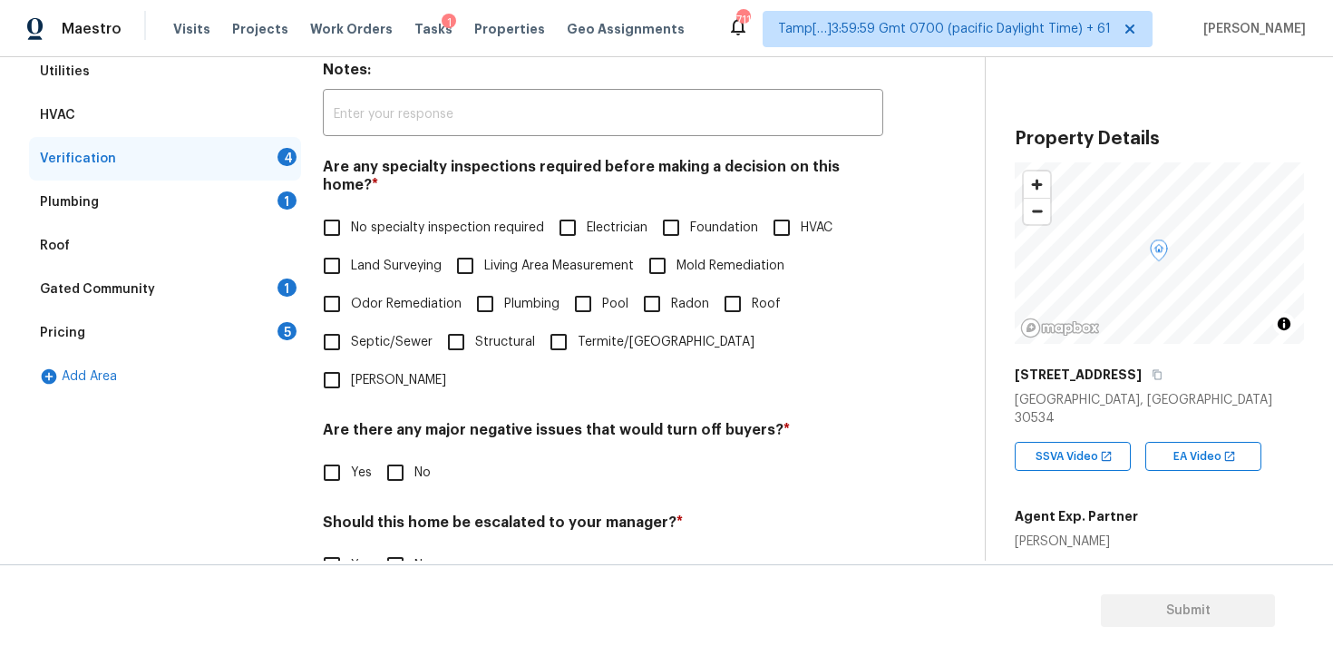
scroll to position [362, 0]
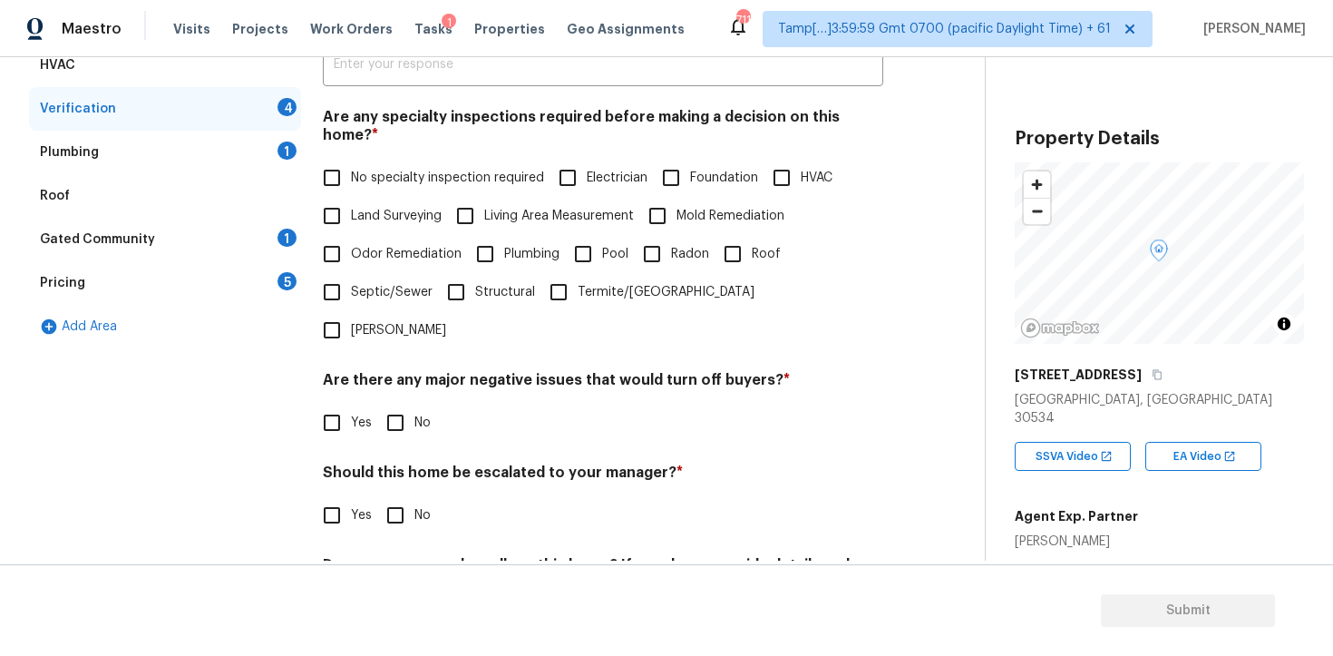
click at [800, 165] on input "HVAC" at bounding box center [782, 178] width 38 height 38
checkbox input "true"
click at [694, 207] on span "Mold Remediation" at bounding box center [731, 216] width 108 height 19
click at [677, 205] on input "Mold Remediation" at bounding box center [658, 216] width 38 height 38
checkbox input "true"
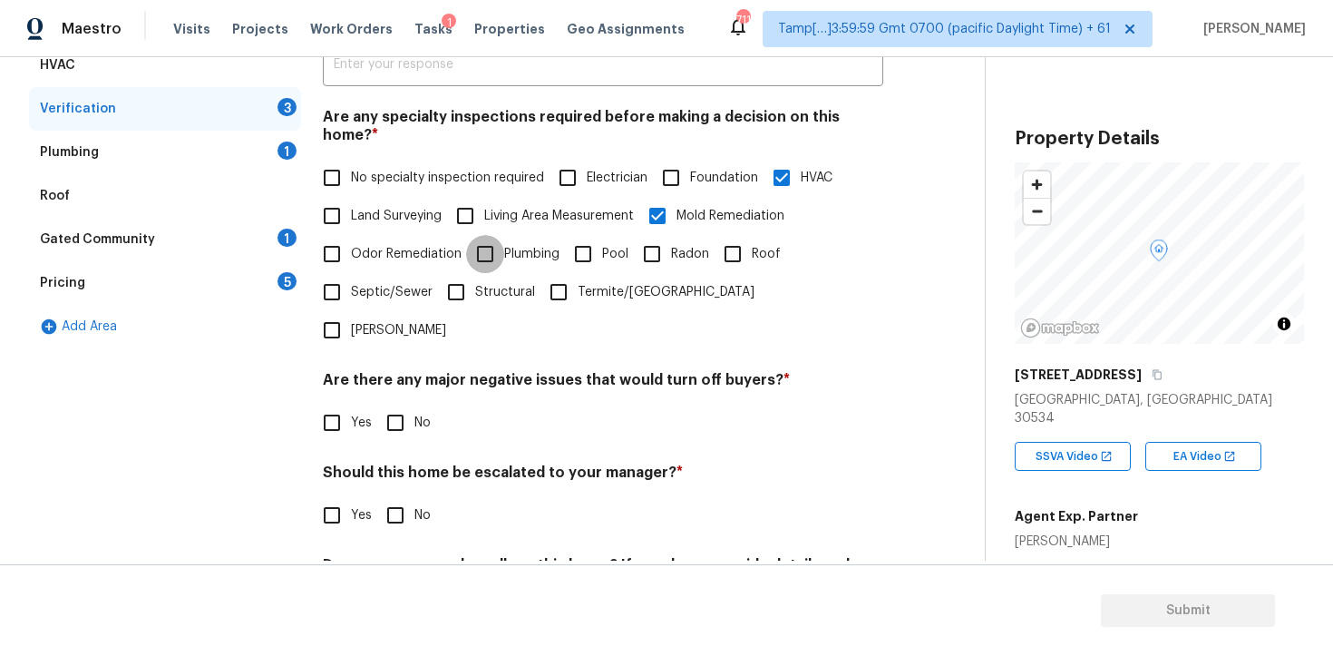
click at [500, 239] on input "Plumbing" at bounding box center [485, 254] width 38 height 38
checkbox input "true"
click at [735, 238] on input "Roof" at bounding box center [733, 254] width 38 height 38
checkbox input "true"
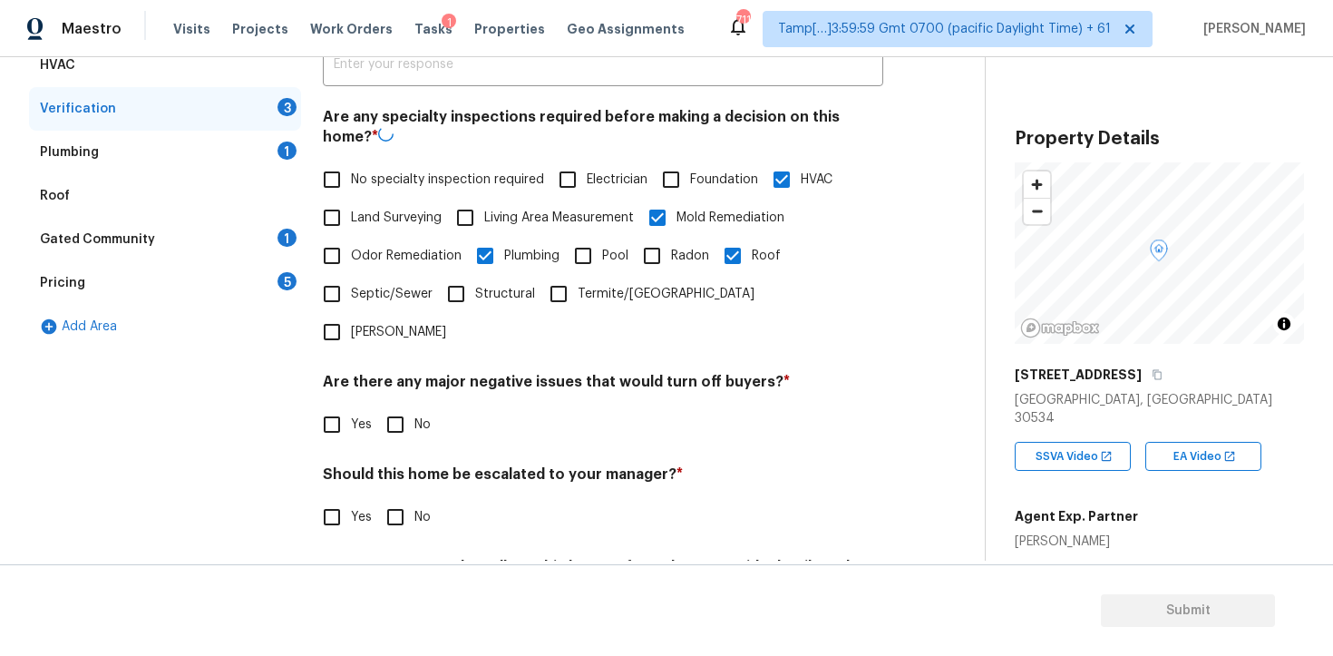
scroll to position [417, 0]
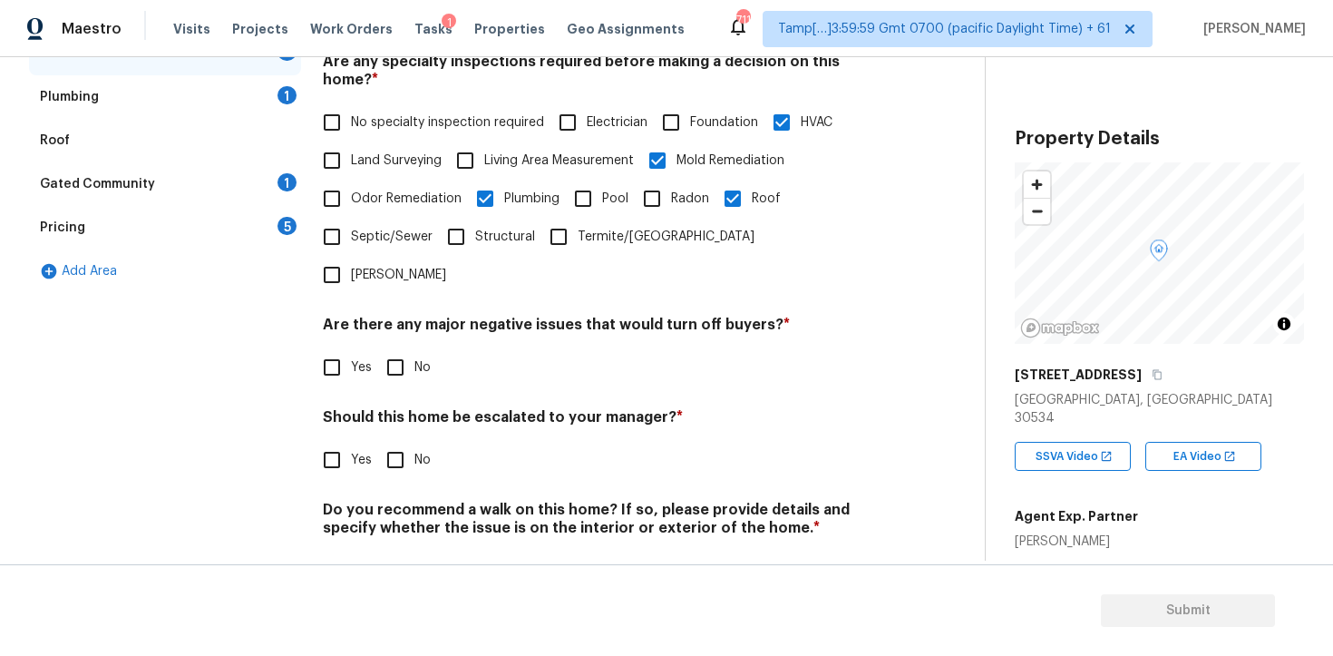
click at [392, 348] on input "No" at bounding box center [395, 367] width 38 height 38
checkbox input "true"
click at [399, 424] on div "Verification Notes: ​ Are any specialty inspections required before making a de…" at bounding box center [603, 257] width 561 height 712
click at [397, 552] on input "No" at bounding box center [395, 571] width 38 height 38
checkbox input "true"
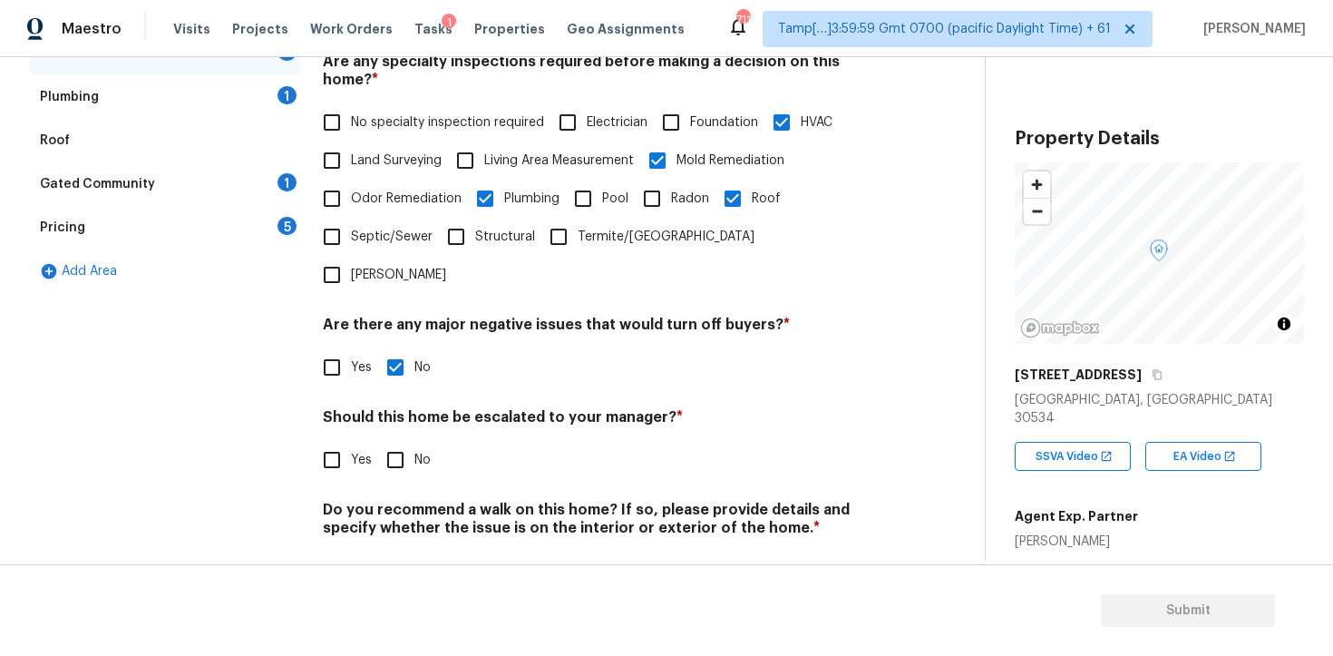
click at [383, 441] on input "No" at bounding box center [395, 460] width 38 height 38
checkbox input "true"
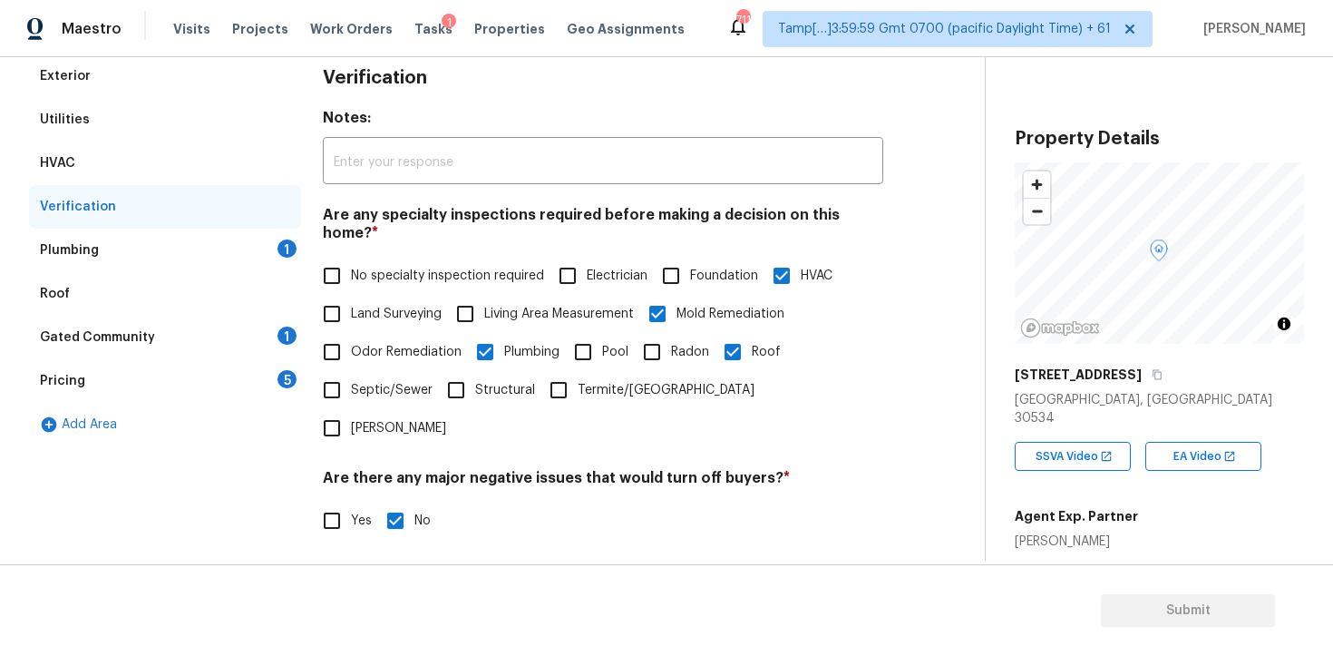
click at [278, 239] on div "Plumbing 1" at bounding box center [165, 251] width 272 height 44
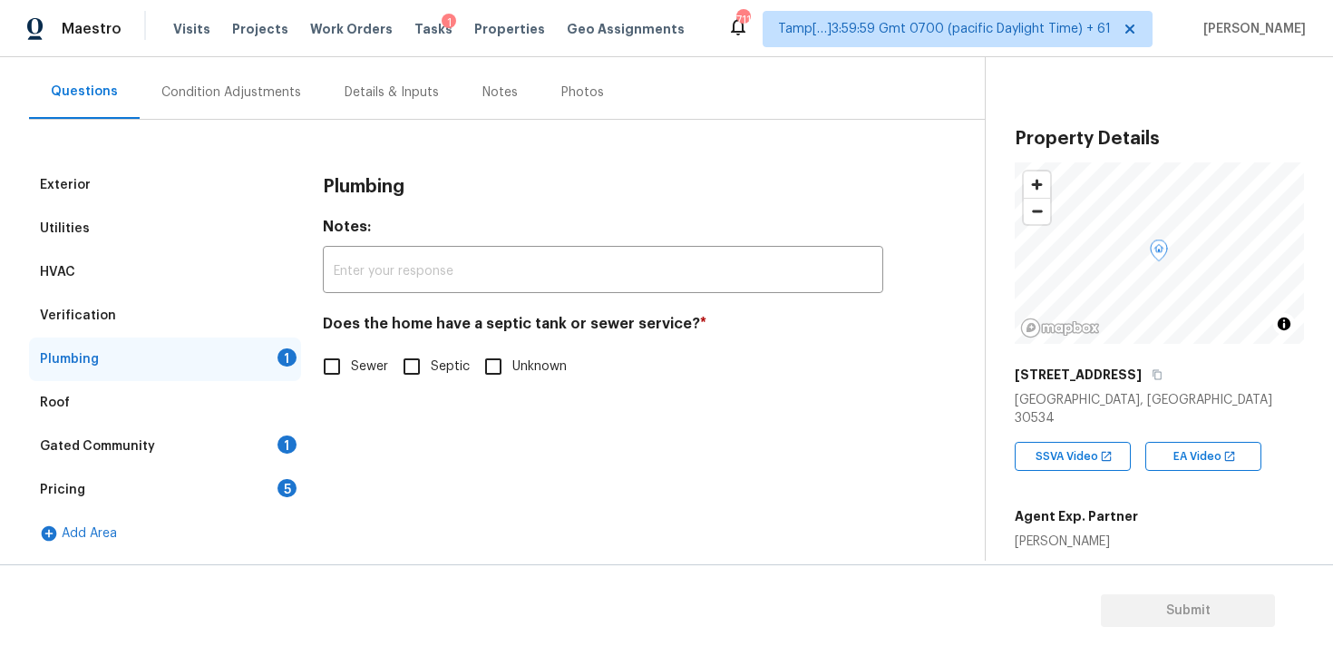
click at [327, 371] on input "Sewer" at bounding box center [332, 366] width 38 height 38
checkbox input "true"
click at [265, 452] on div "Gated Community 1" at bounding box center [165, 447] width 272 height 44
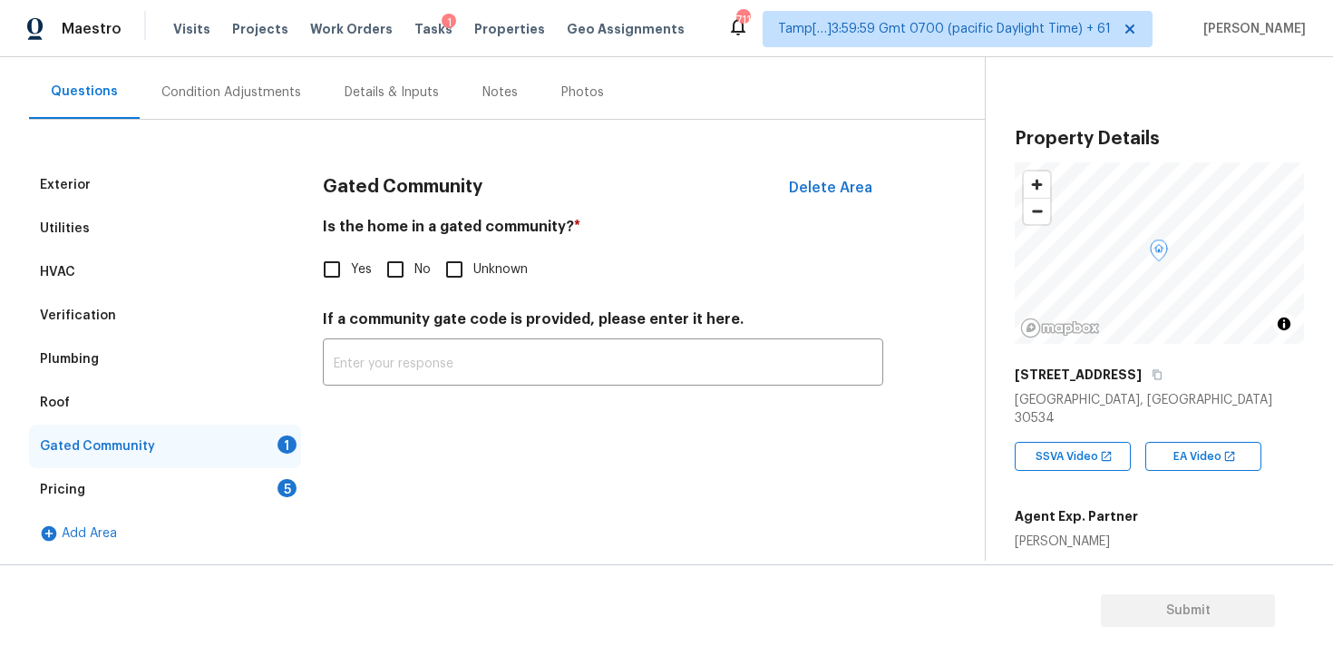
click at [380, 255] on input "No" at bounding box center [395, 269] width 38 height 38
checkbox input "true"
click at [288, 468] on div "Pricing 5" at bounding box center [165, 490] width 272 height 44
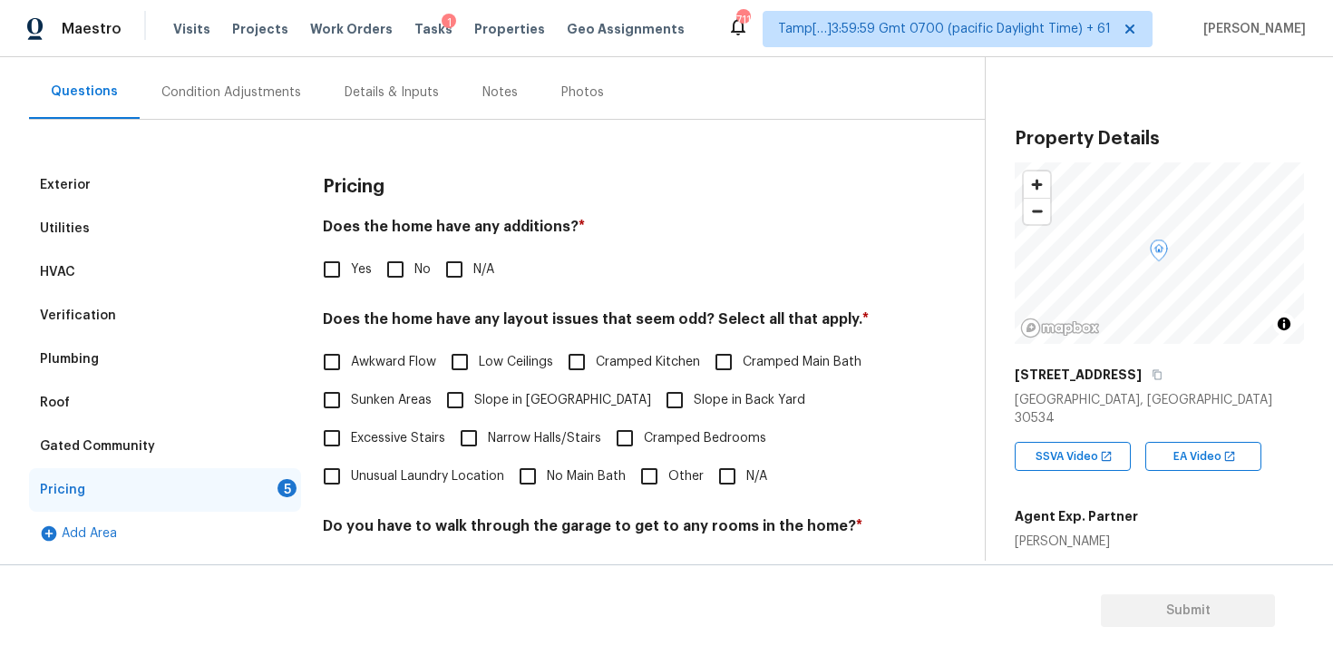
click at [386, 278] on input "No" at bounding box center [395, 269] width 38 height 38
checkbox input "true"
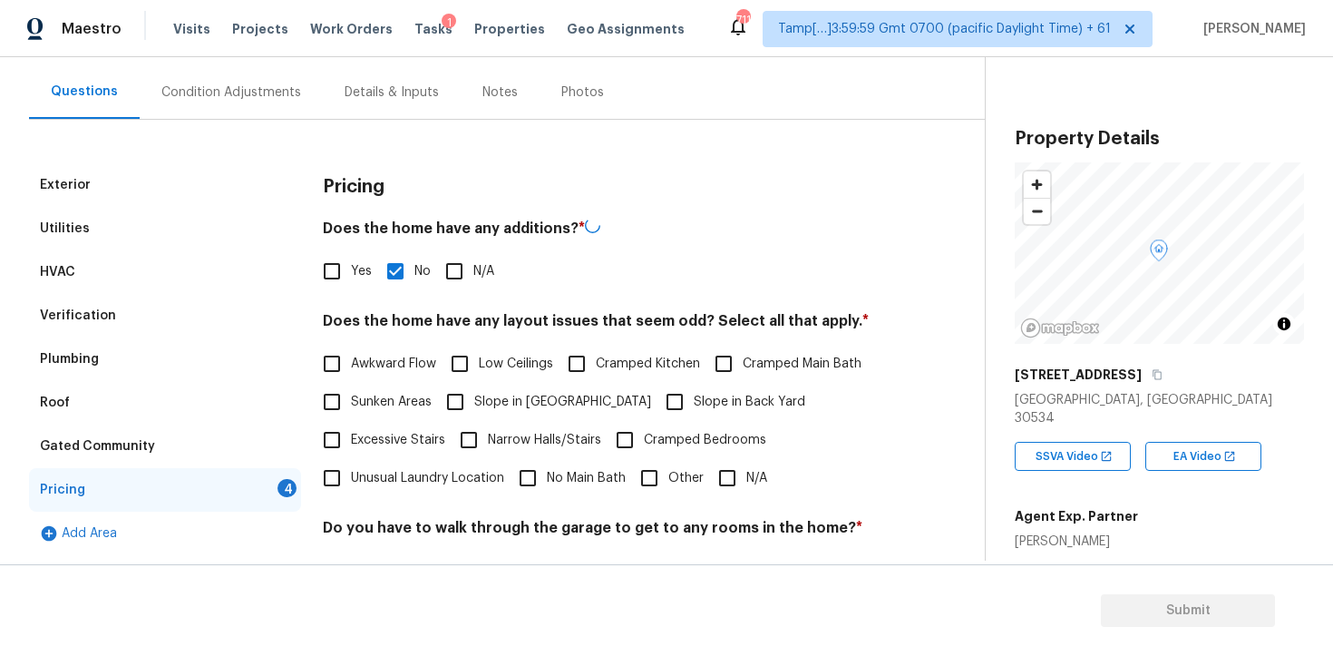
scroll to position [277, 0]
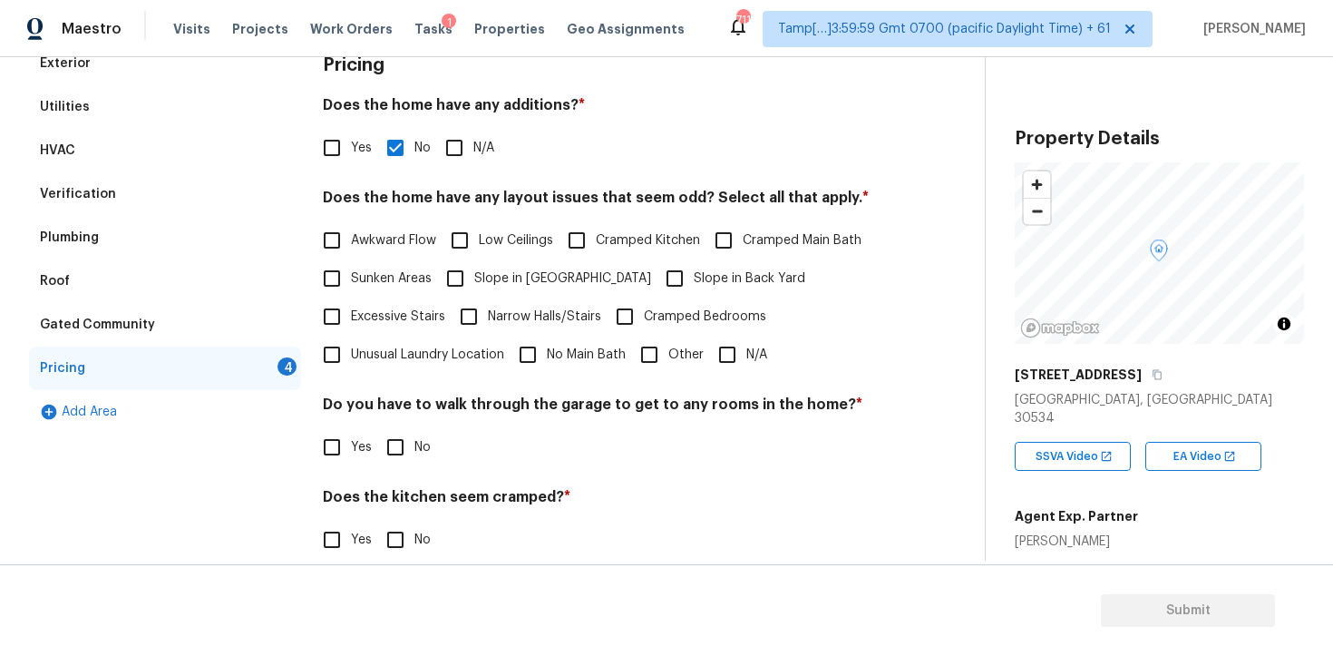
click at [613, 257] on label "Cramped Kitchen" at bounding box center [629, 240] width 142 height 38
click at [596, 257] on input "Cramped Kitchen" at bounding box center [577, 240] width 38 height 38
checkbox input "true"
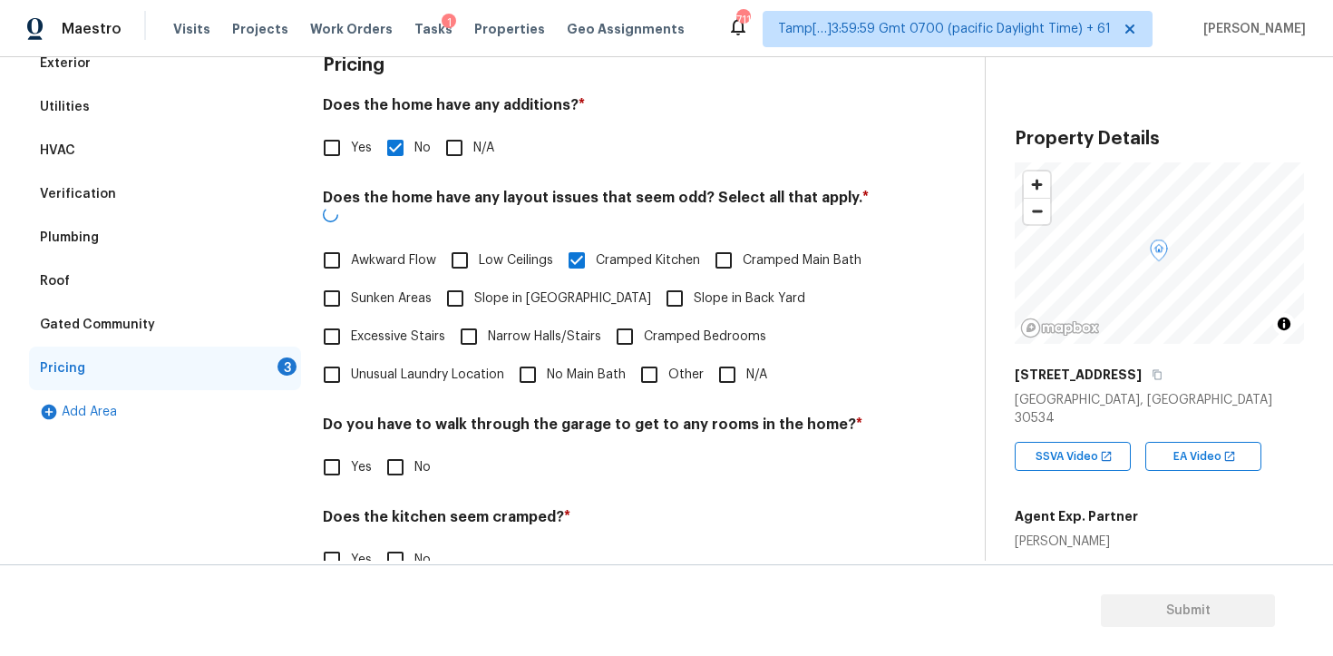
click at [656, 281] on input "Slope in Back Yard" at bounding box center [675, 298] width 38 height 38
checkbox input "true"
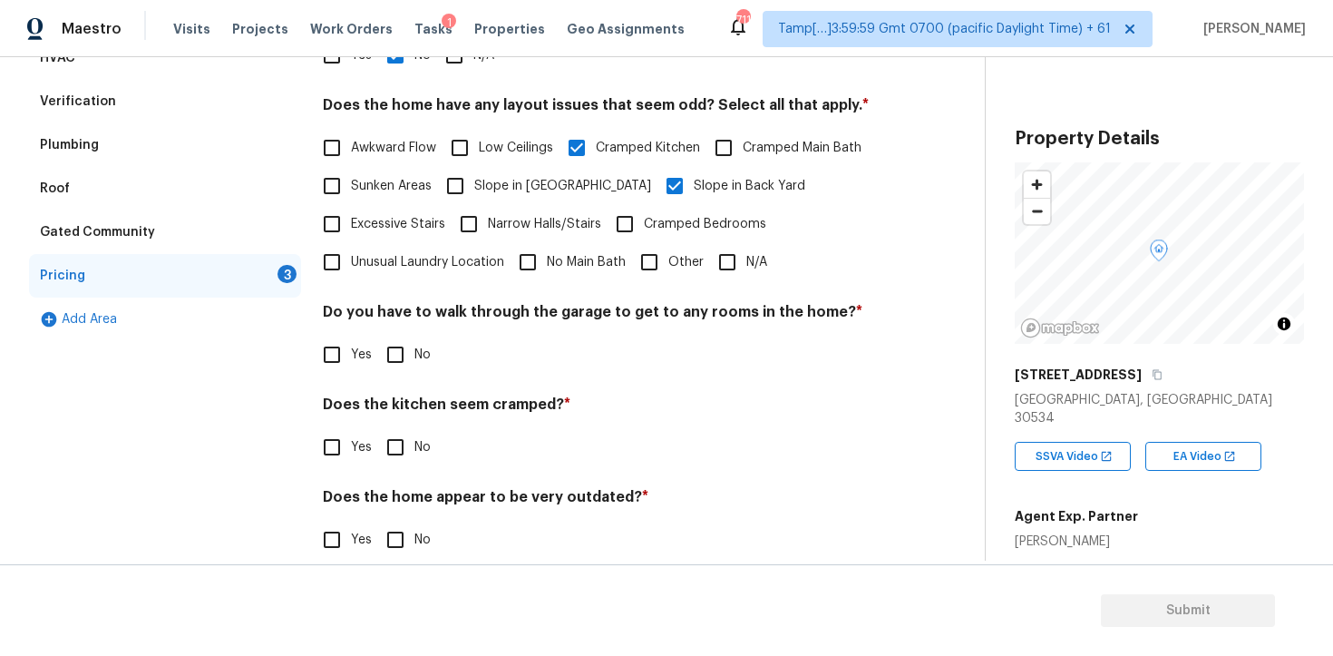
scroll to position [385, 0]
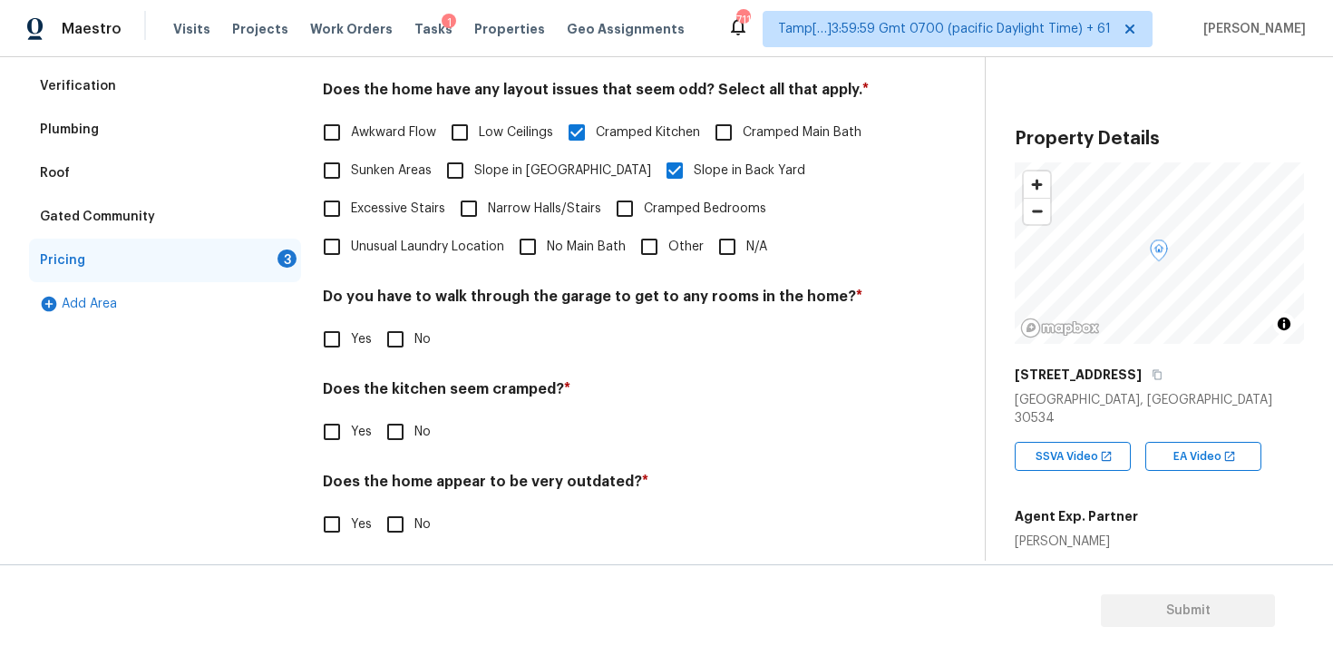
click at [596, 132] on input "Cramped Kitchen" at bounding box center [577, 132] width 38 height 38
checkbox input "false"
click at [502, 176] on span "Slope in [GEOGRAPHIC_DATA]" at bounding box center [562, 170] width 177 height 19
click at [474, 176] on input "Slope in [GEOGRAPHIC_DATA]" at bounding box center [455, 170] width 38 height 38
checkbox input "true"
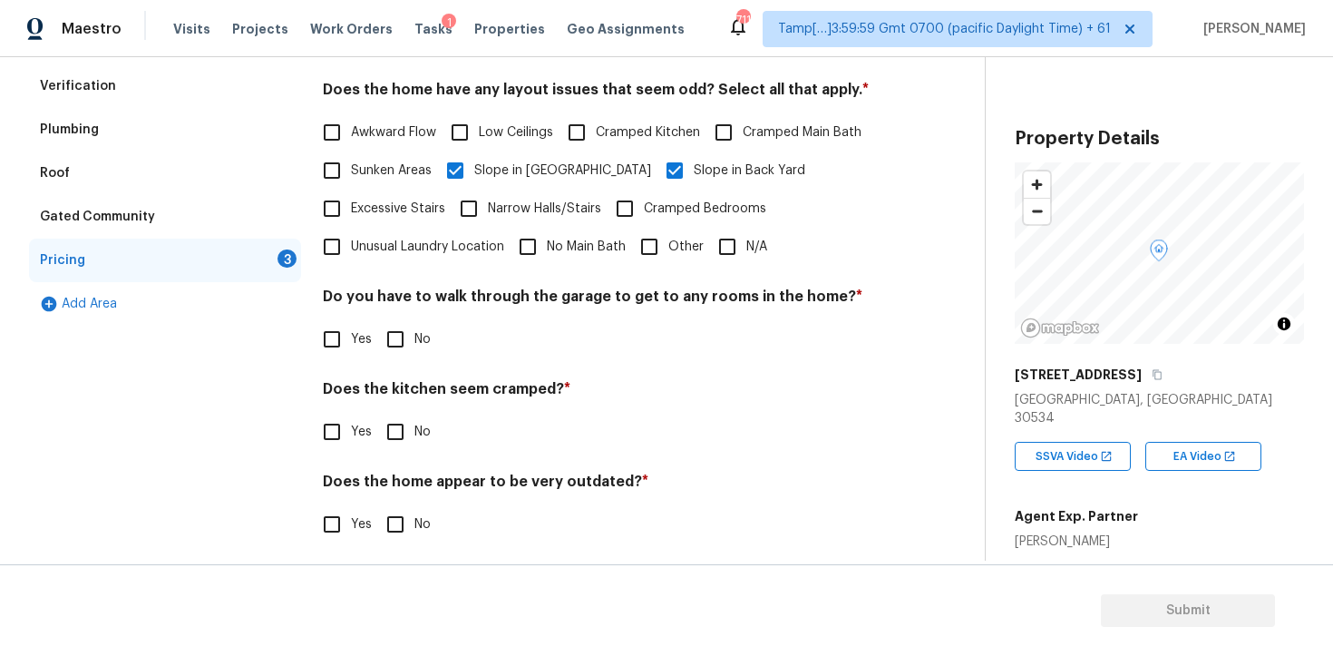
click at [424, 325] on label "No" at bounding box center [403, 339] width 54 height 38
click at [415, 325] on input "No" at bounding box center [395, 339] width 38 height 38
checkbox input "true"
click at [398, 410] on div "Does the kitchen seem cramped? * Yes No" at bounding box center [603, 417] width 561 height 71
click at [396, 447] on input "No" at bounding box center [395, 432] width 38 height 38
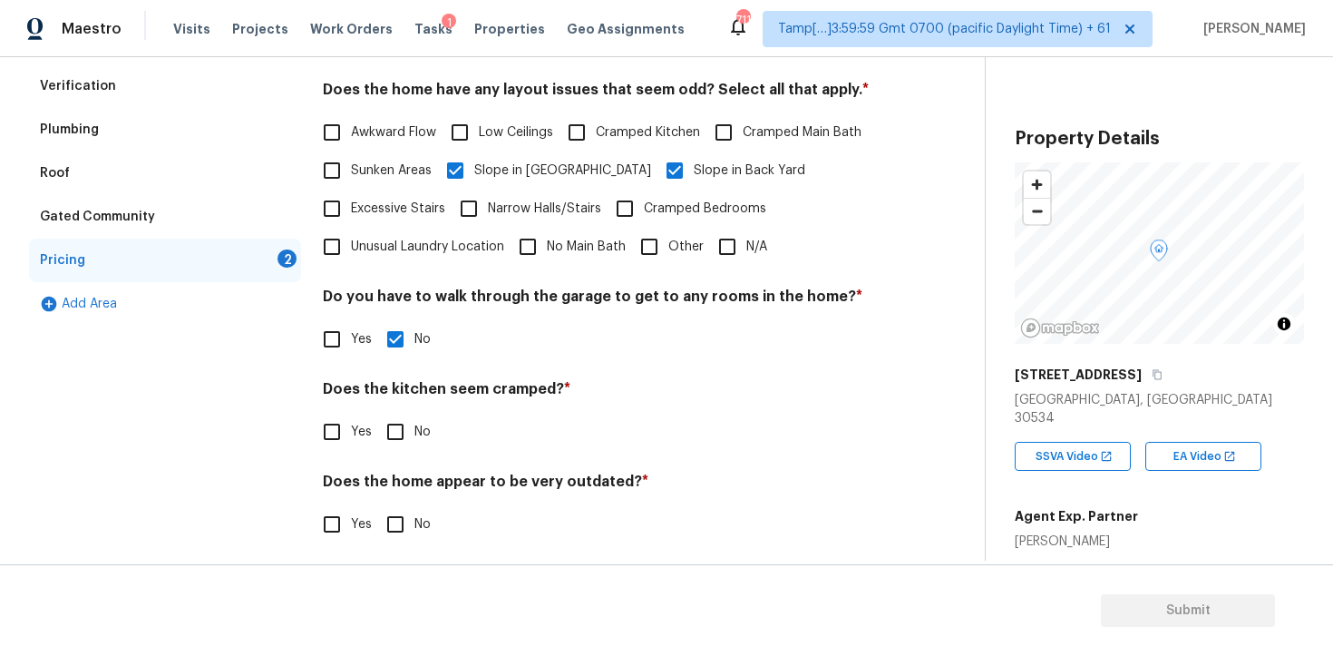
checkbox input "true"
click at [395, 494] on h4 "Does the home appear to be very outdated? *" at bounding box center [603, 486] width 561 height 25
click at [394, 506] on input "No" at bounding box center [395, 524] width 38 height 38
checkbox input "true"
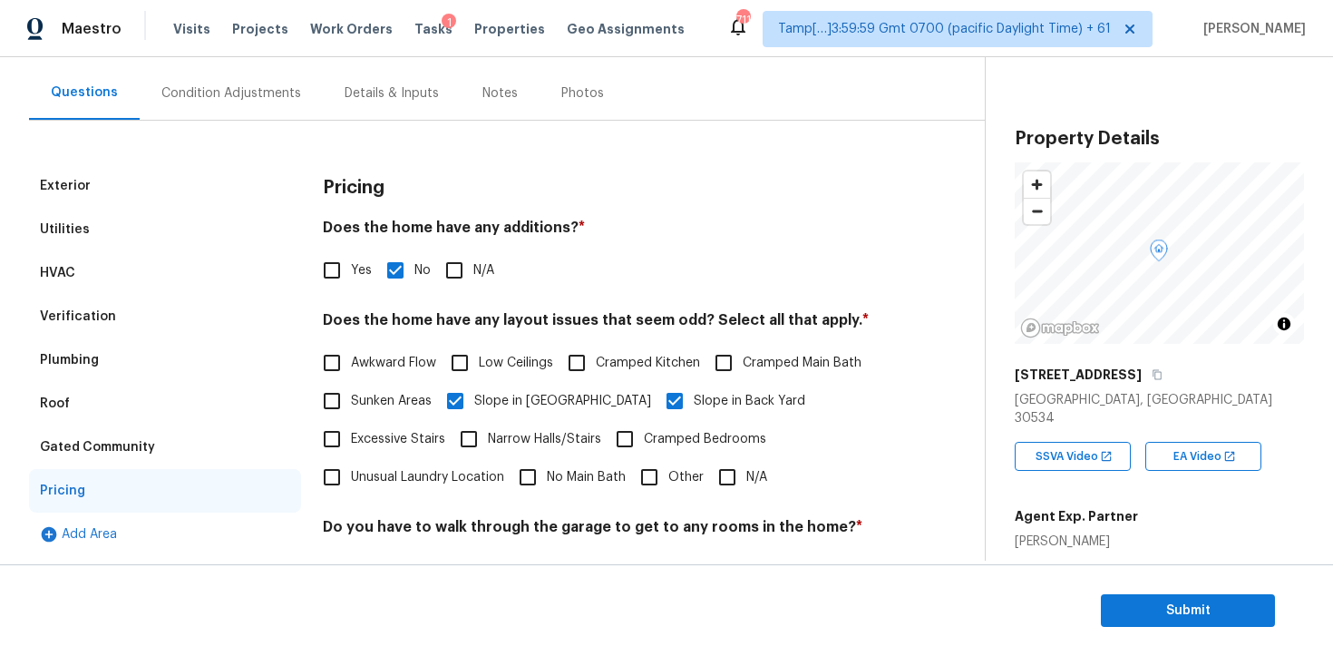
scroll to position [124, 0]
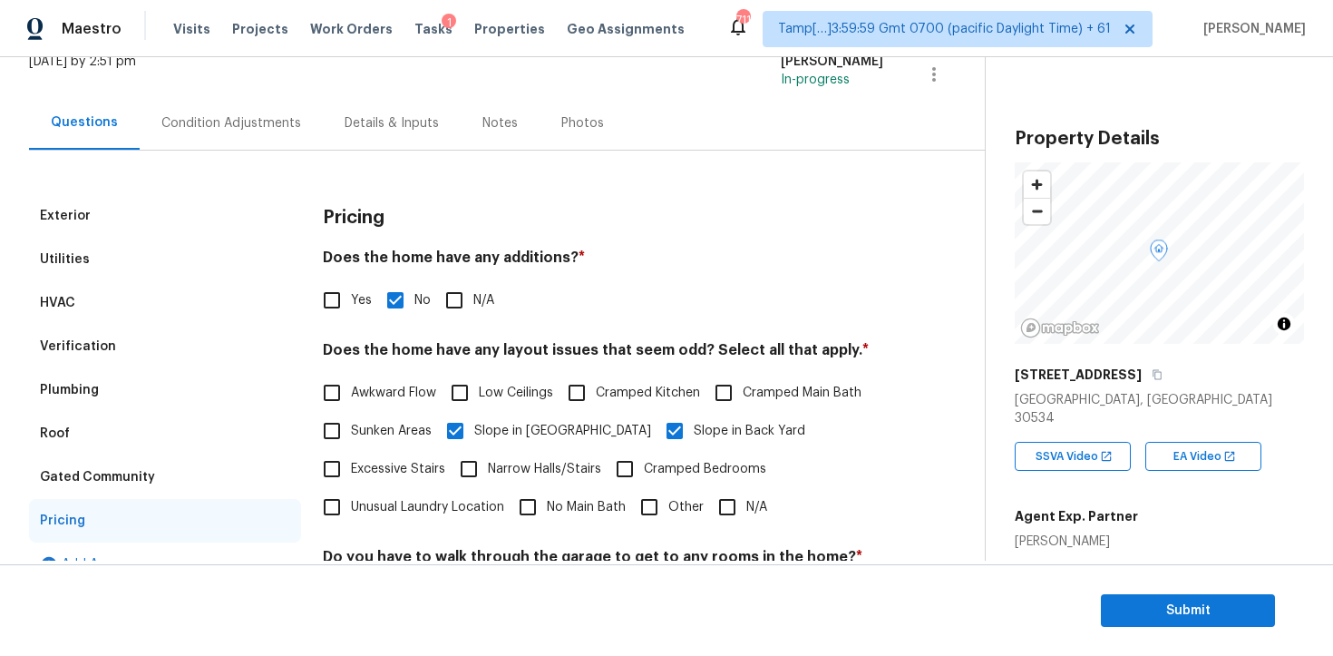
click at [245, 137] on div "Condition Adjustments" at bounding box center [231, 123] width 183 height 54
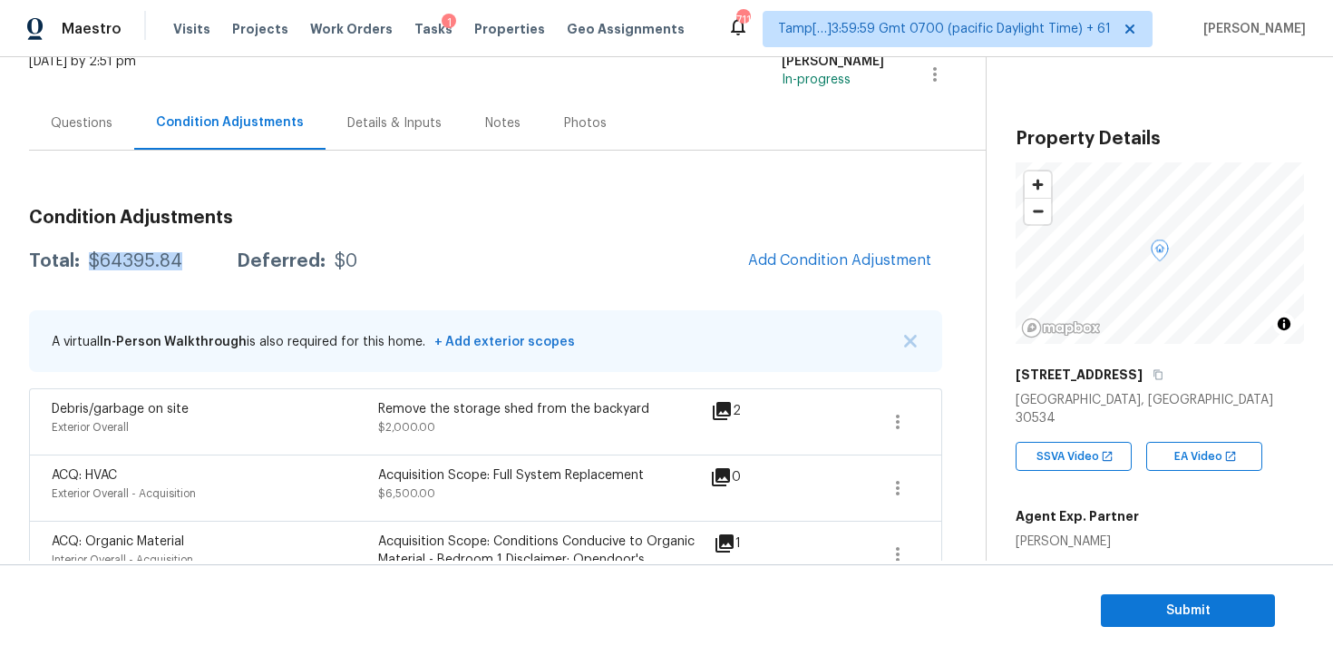
drag, startPoint x: 83, startPoint y: 258, endPoint x: 181, endPoint y: 258, distance: 98.0
click at [181, 259] on div "Total: $64395.84 Deferred: $0" at bounding box center [193, 261] width 328 height 18
copy div "$64395.84"
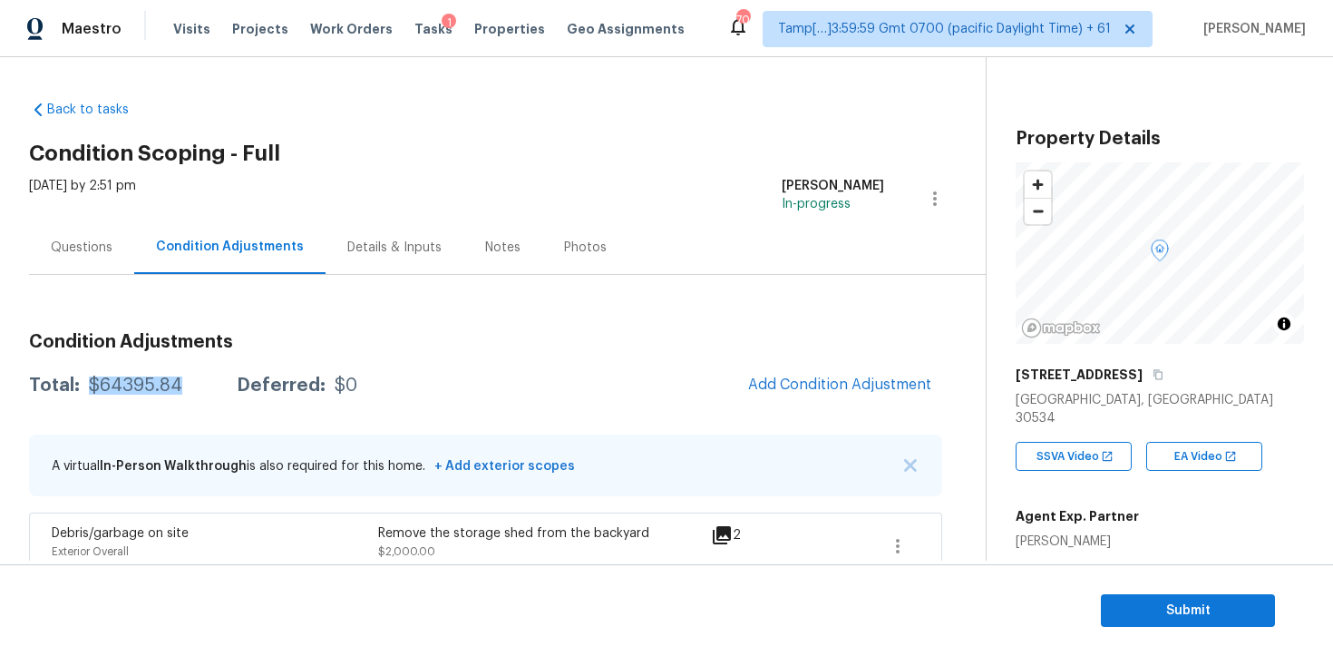
scroll to position [1, 0]
click at [1128, 594] on button "Submit" at bounding box center [1188, 611] width 174 height 34
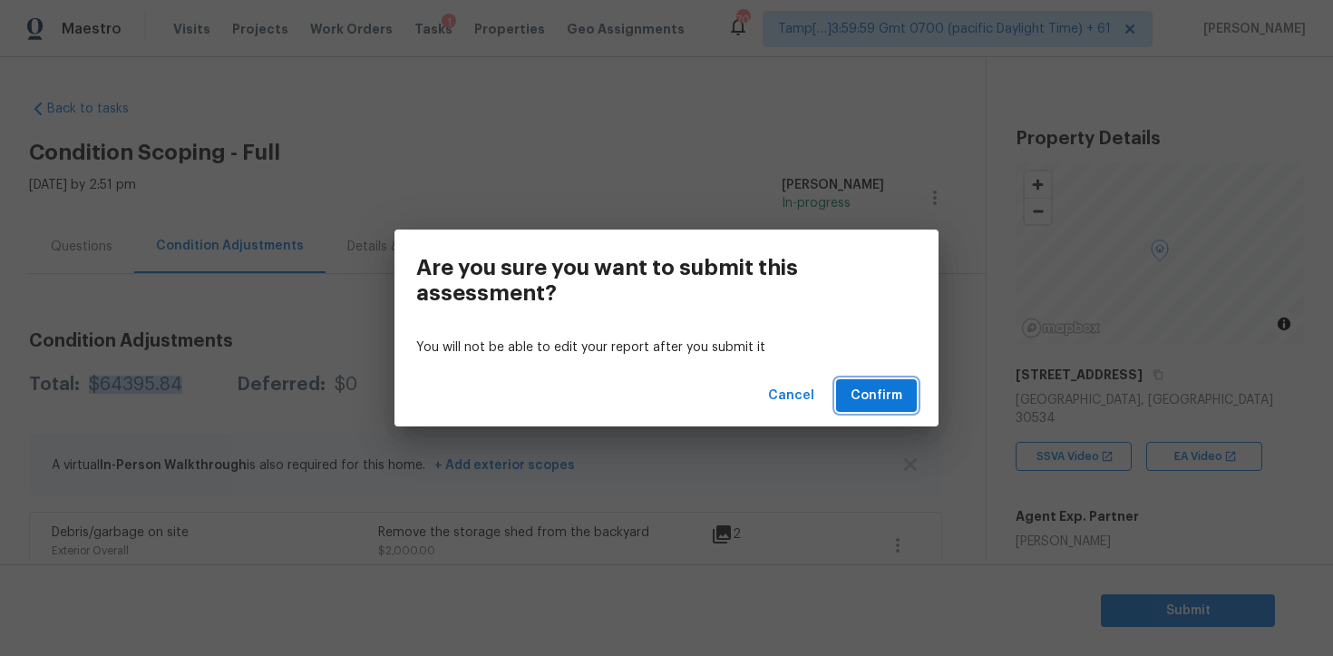
click at [905, 405] on button "Confirm" at bounding box center [876, 396] width 81 height 34
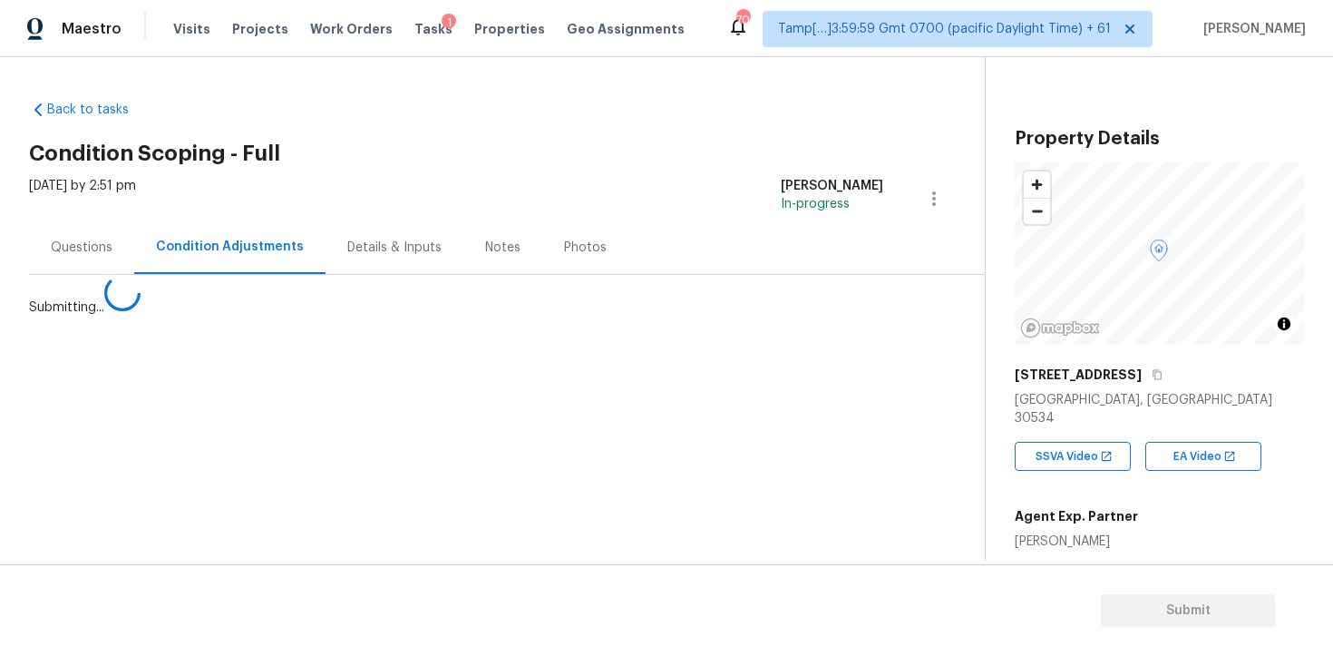
scroll to position [0, 0]
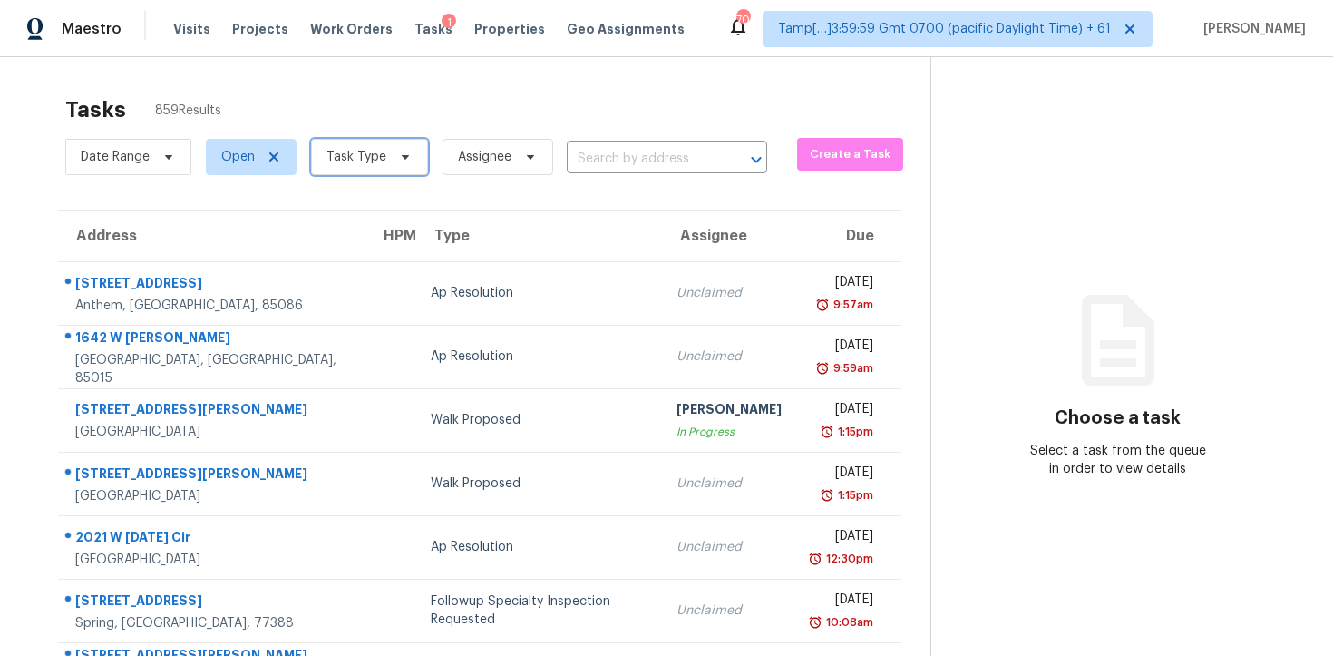
click at [359, 158] on span "Task Type" at bounding box center [357, 157] width 60 height 18
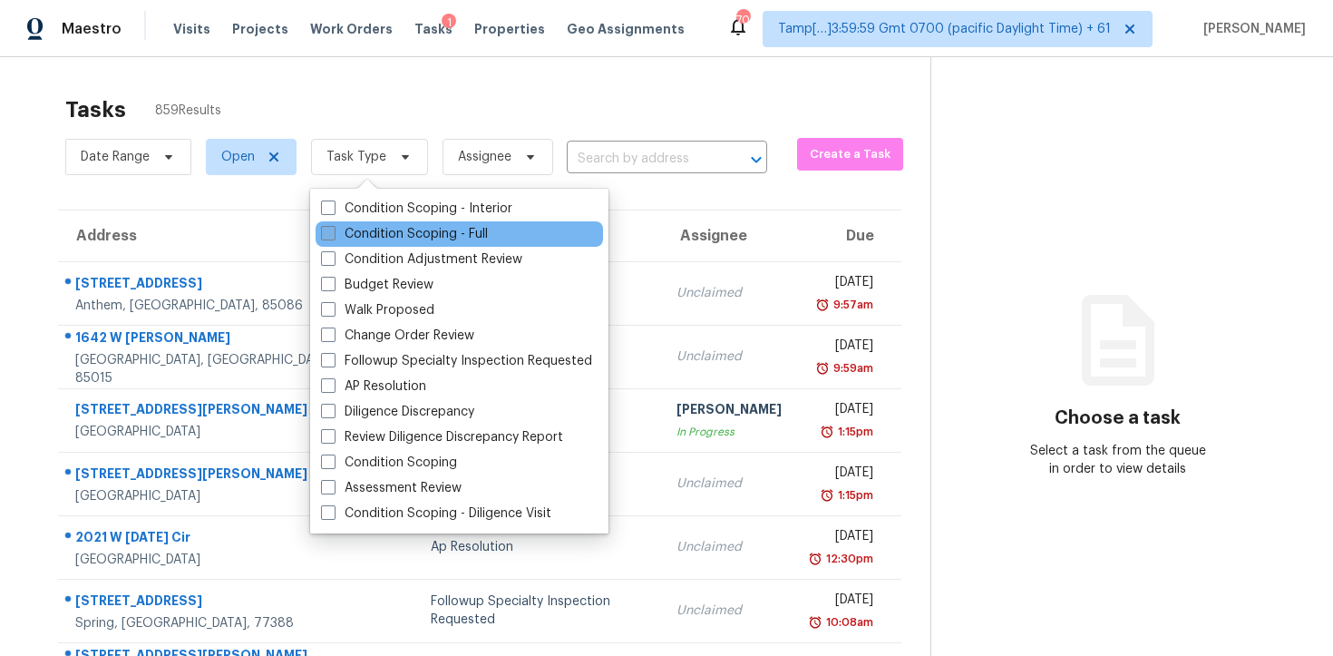
click at [404, 229] on label "Condition Scoping - Full" at bounding box center [404, 234] width 167 height 18
click at [333, 229] on input "Condition Scoping - Full" at bounding box center [327, 231] width 12 height 12
checkbox input "true"
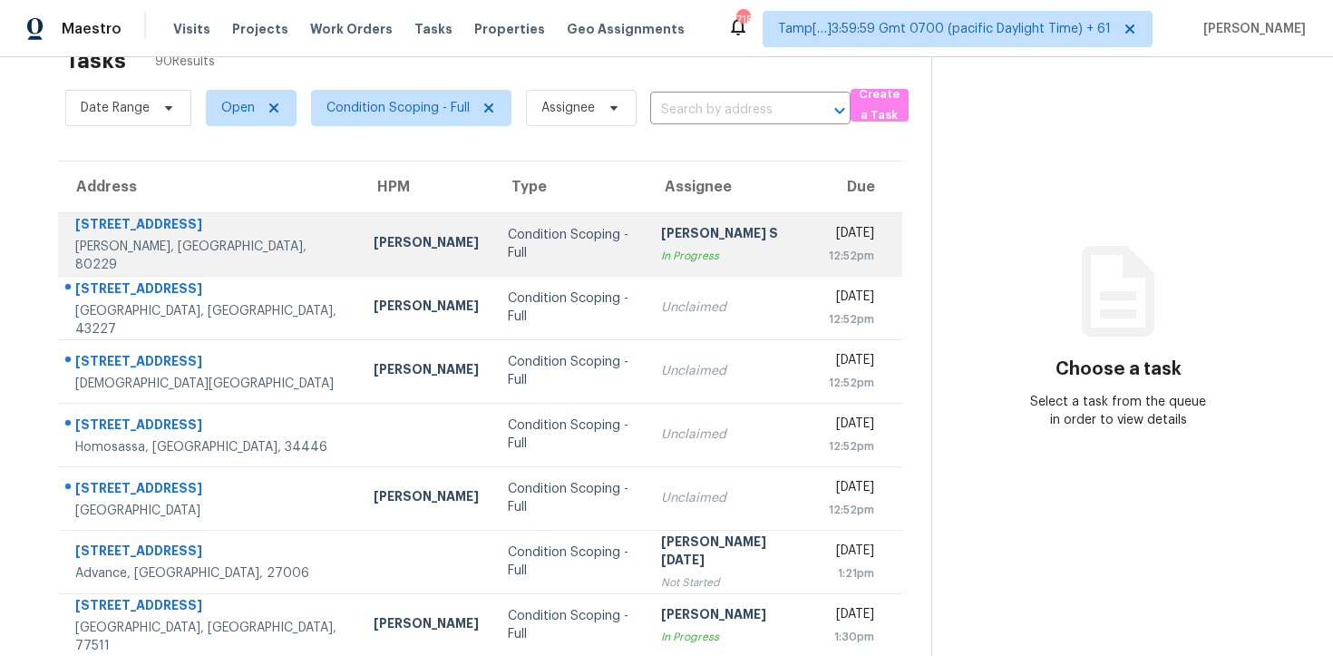
scroll to position [62, 0]
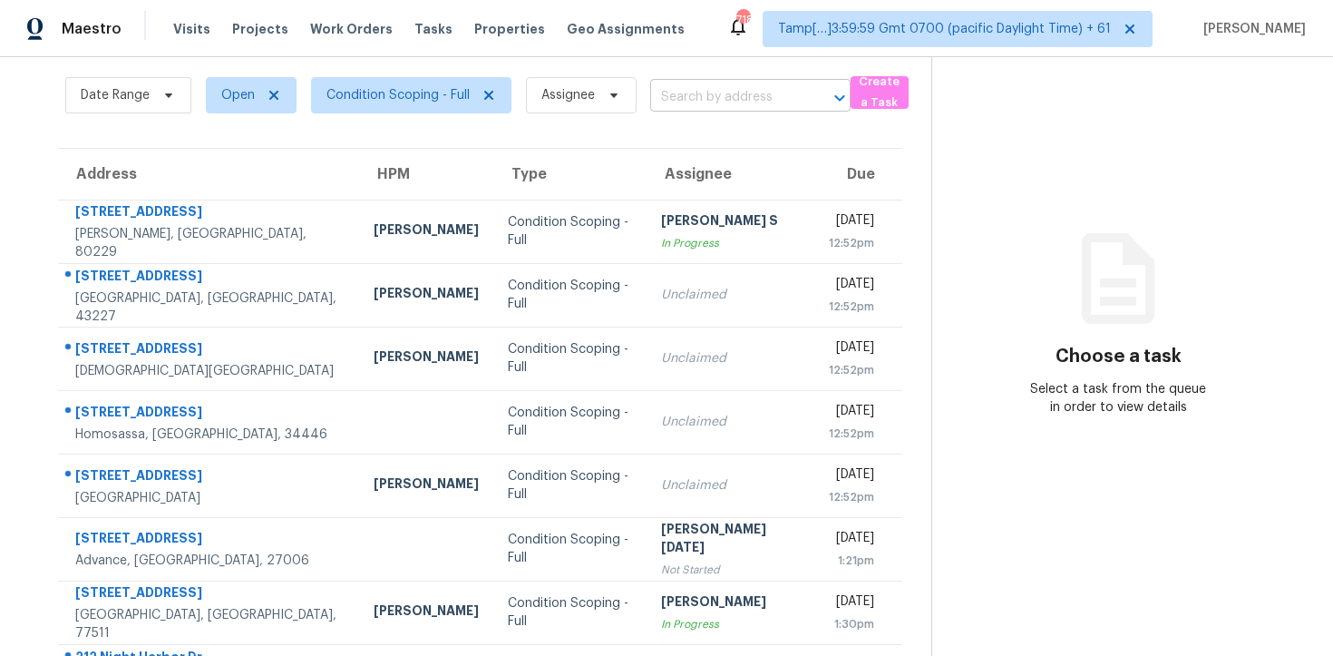
click at [676, 107] on input "text" at bounding box center [725, 97] width 150 height 28
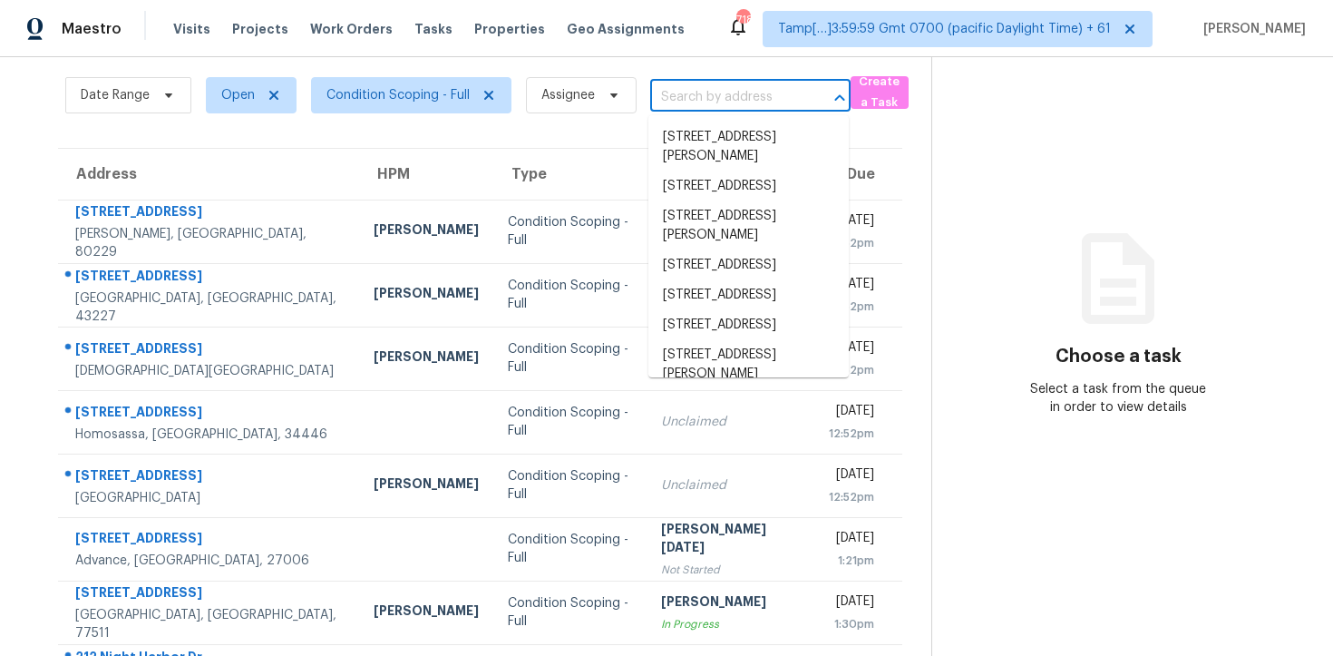
paste input "4405 Lakeside Hills Pt NE, Kennesaw, GA 30144"
type input "4405 Lakeside Hills Pt NE, Kennesaw, GA 30144"
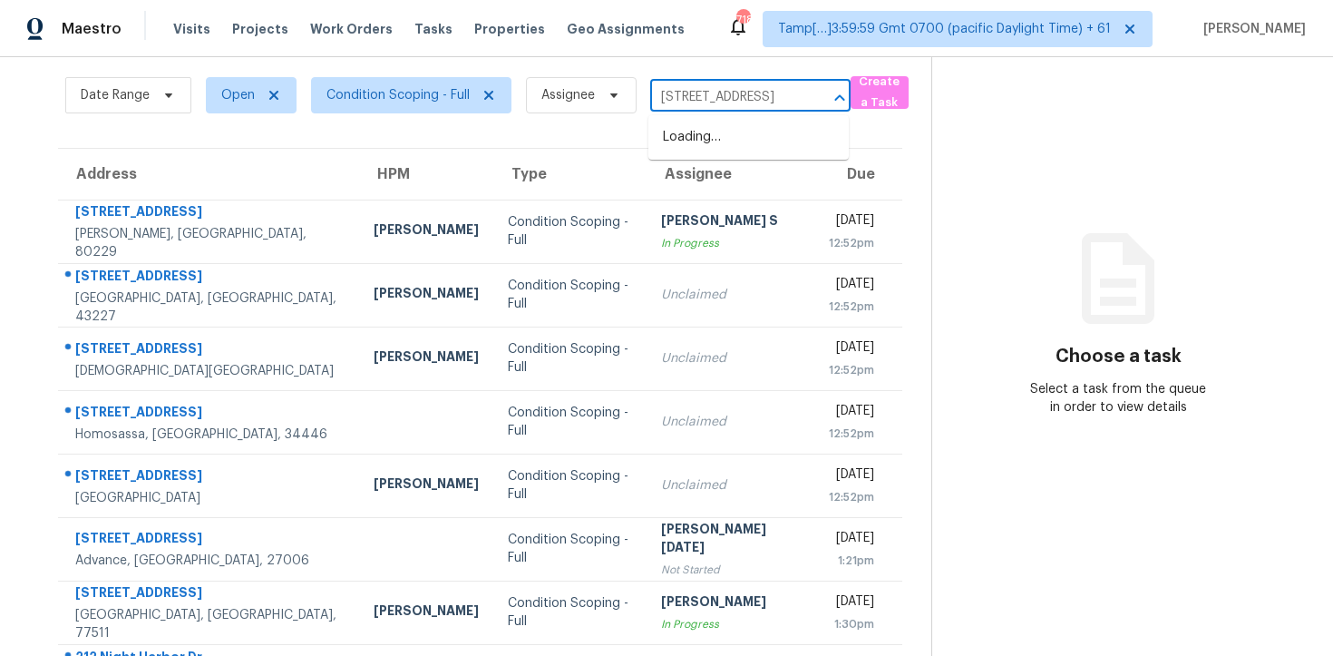
scroll to position [0, 143]
click at [737, 152] on li "4405 Lakeside Hills Pt NE, Kennesaw, GA 30144" at bounding box center [749, 137] width 200 height 30
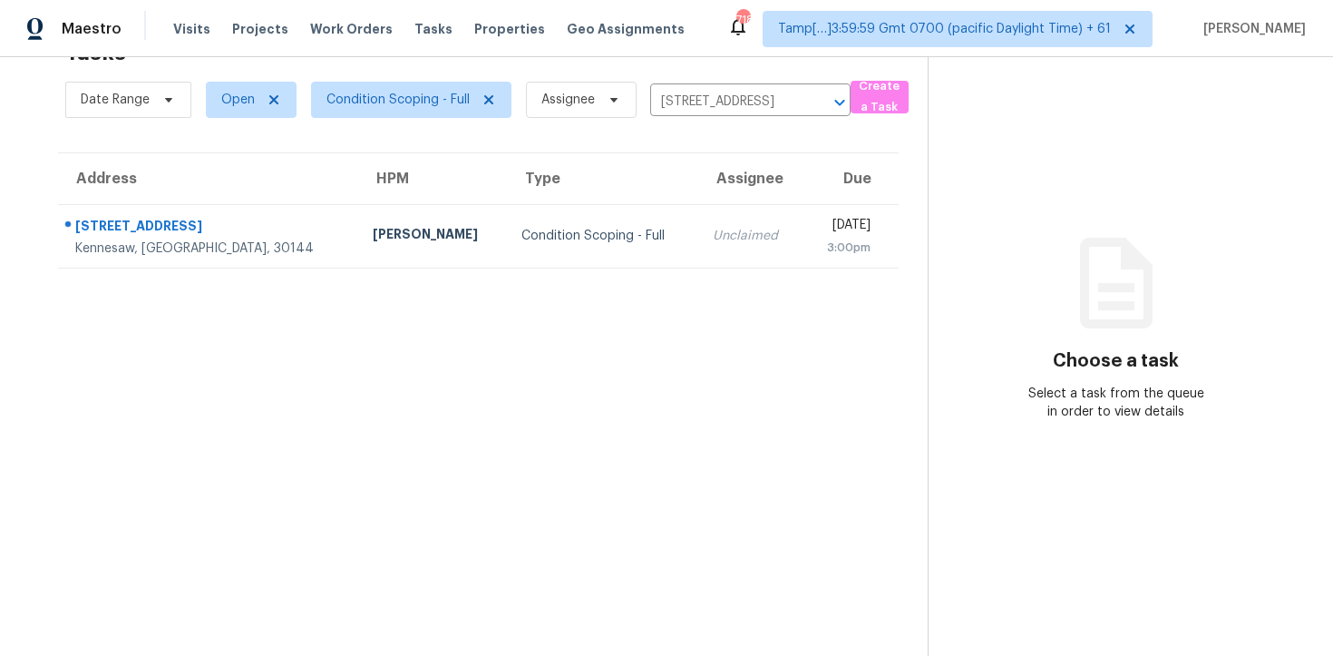
click at [803, 236] on td "Thu, Oct 9th 2025 3:00pm" at bounding box center [850, 235] width 95 height 63
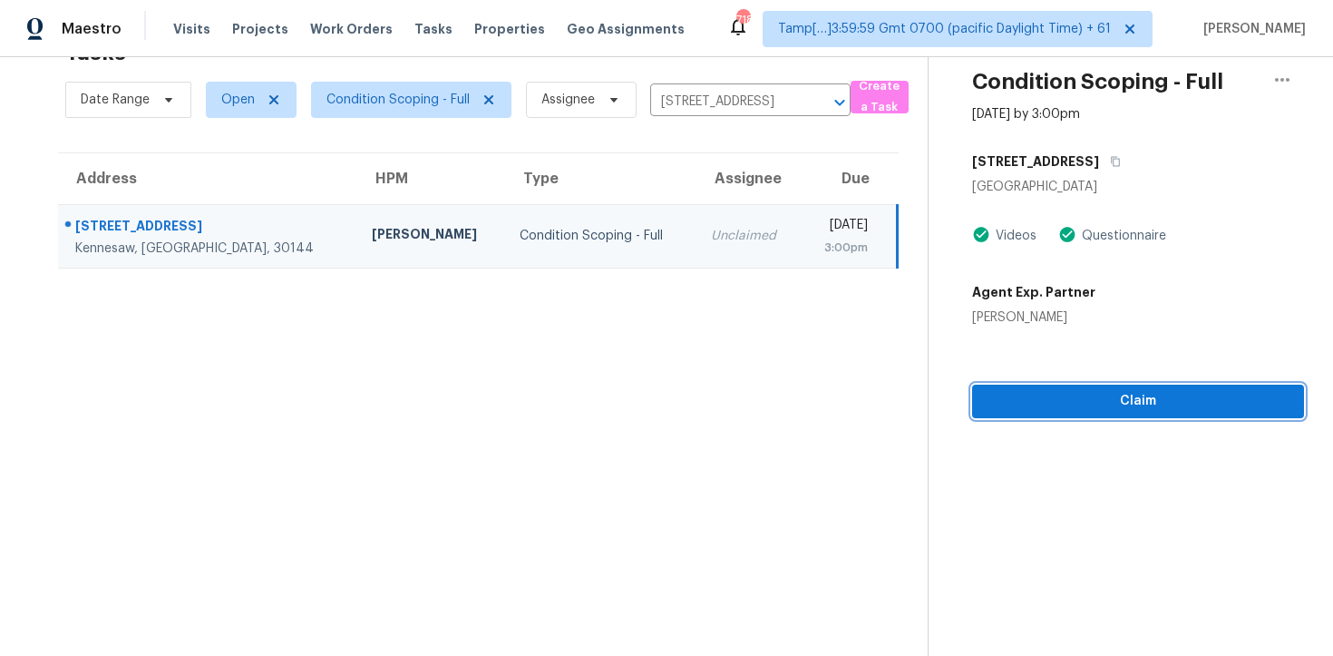
click at [1035, 392] on span "Claim" at bounding box center [1138, 401] width 303 height 23
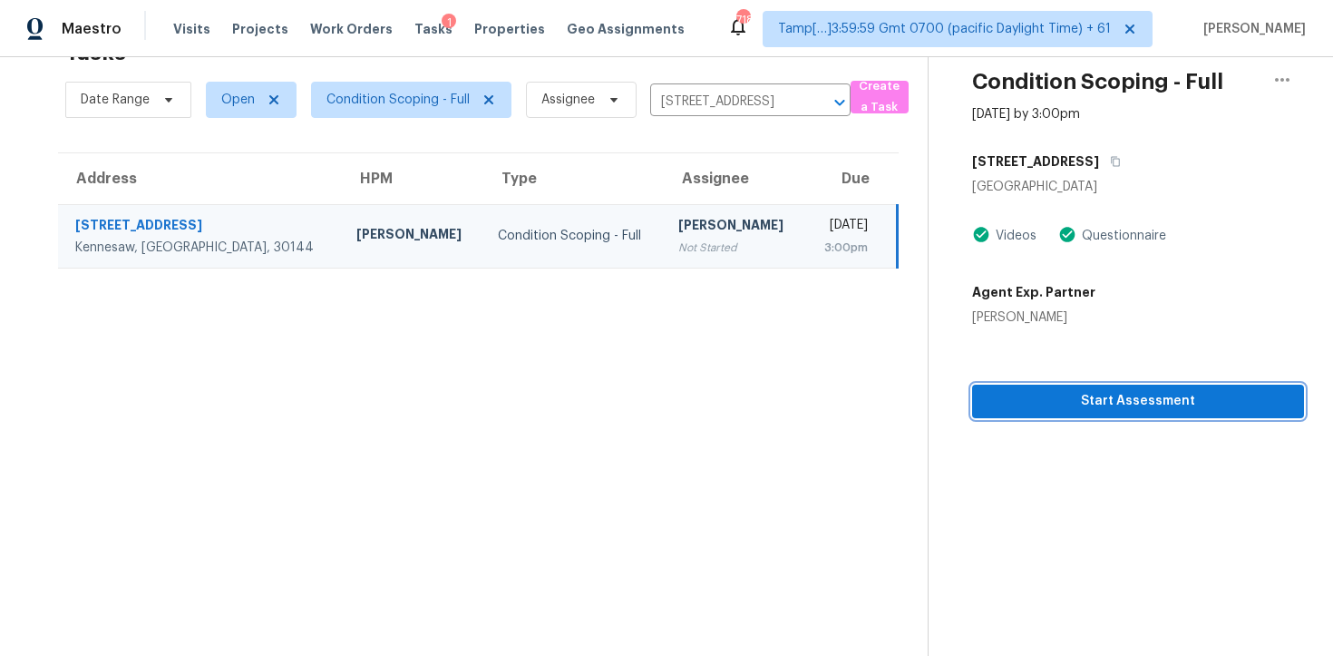
click at [1051, 391] on span "Start Assessment" at bounding box center [1138, 401] width 303 height 23
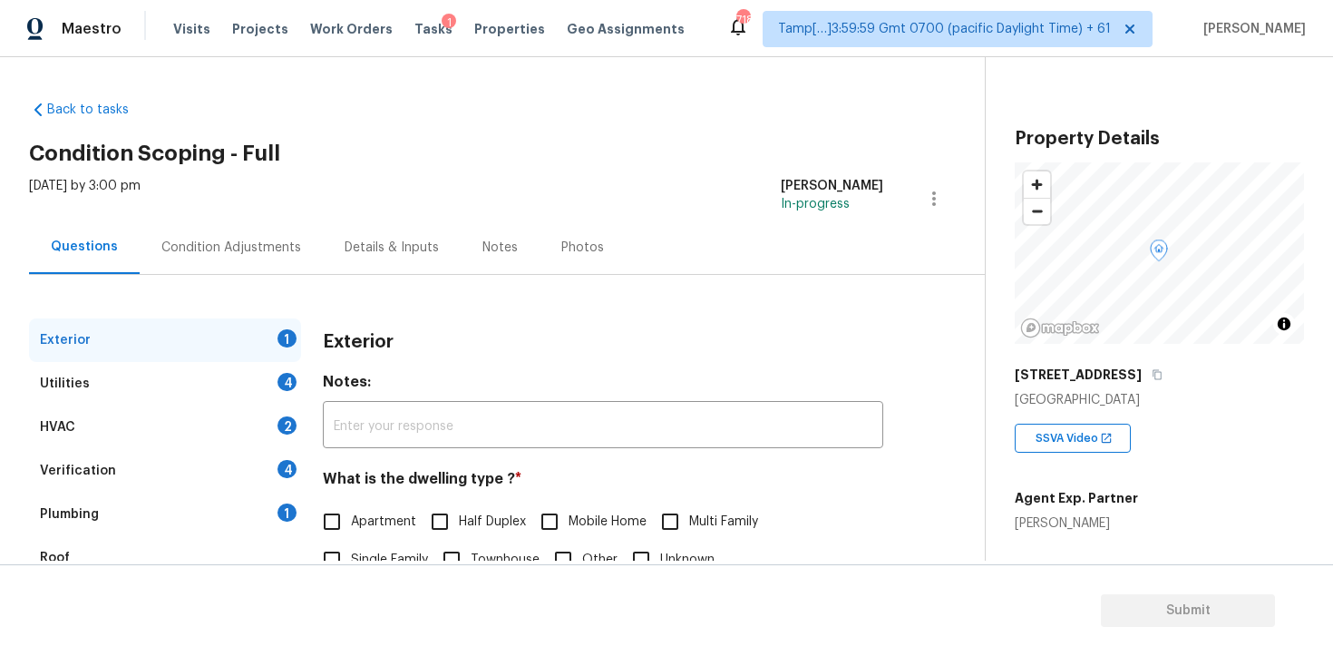
click at [207, 268] on div "Condition Adjustments" at bounding box center [231, 247] width 183 height 54
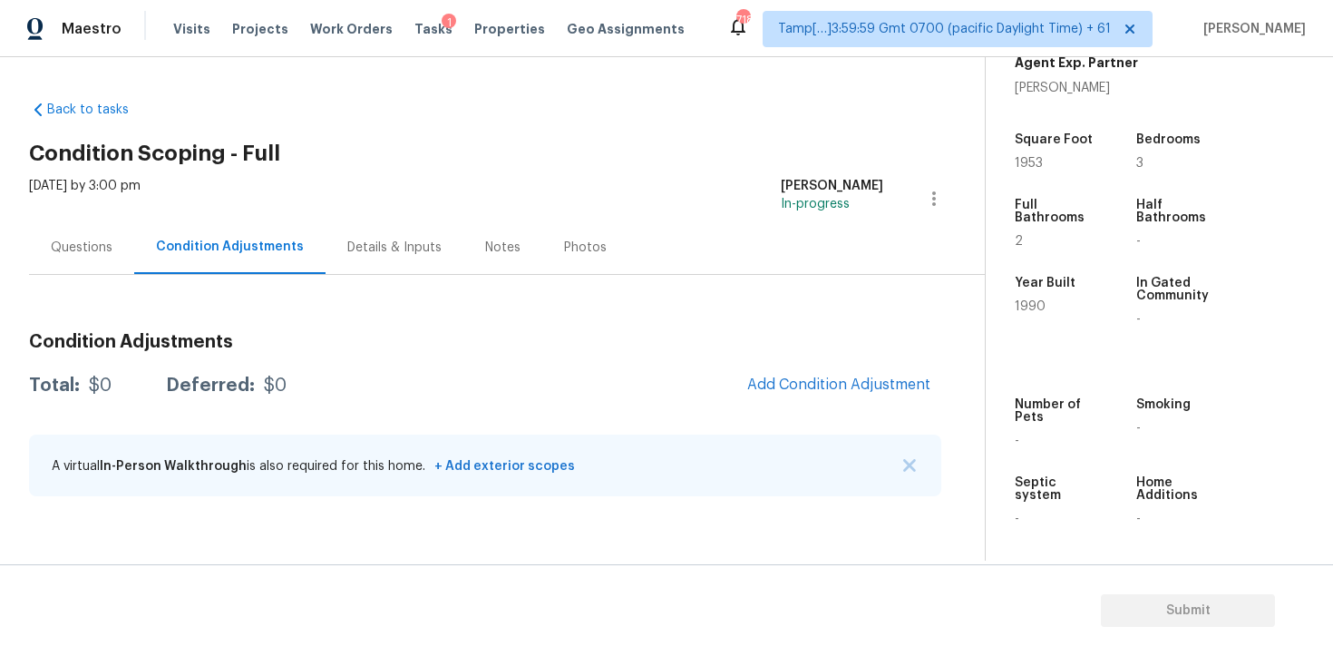
scroll to position [436, 0]
click at [848, 376] on button "Add Condition Adjustment" at bounding box center [839, 385] width 205 height 38
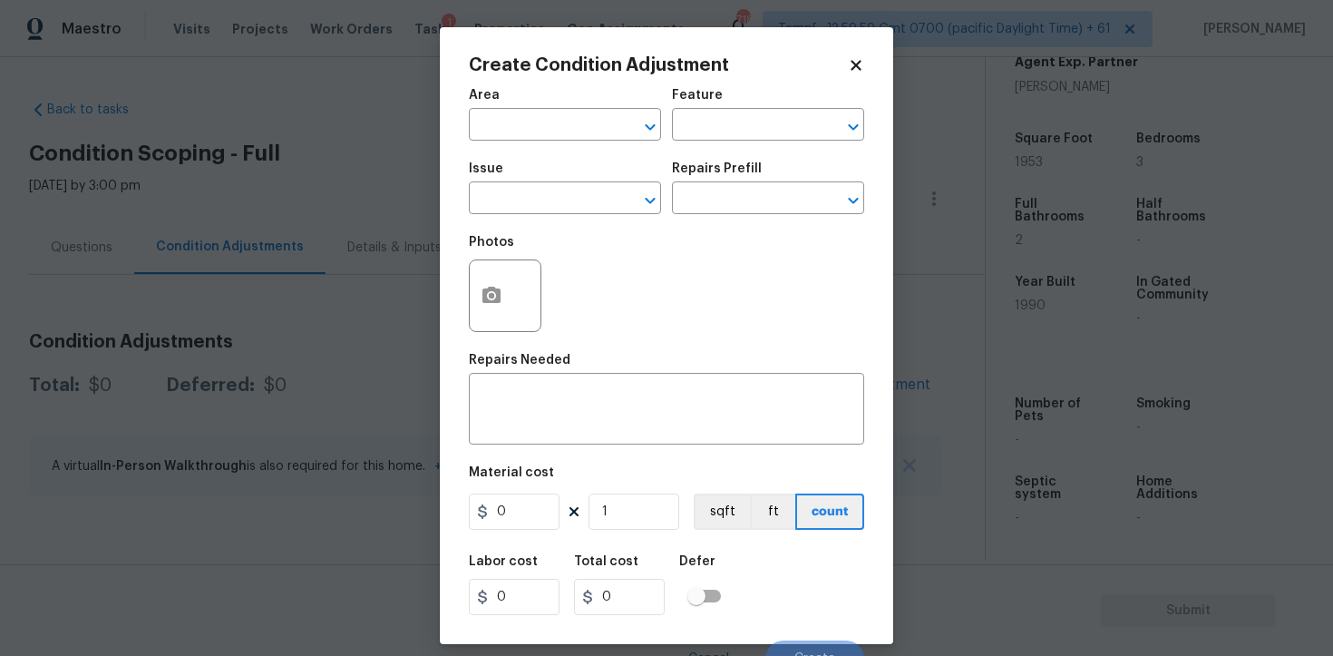
click at [552, 142] on span "Area ​" at bounding box center [565, 114] width 192 height 73
click at [546, 126] on input "text" at bounding box center [540, 126] width 142 height 28
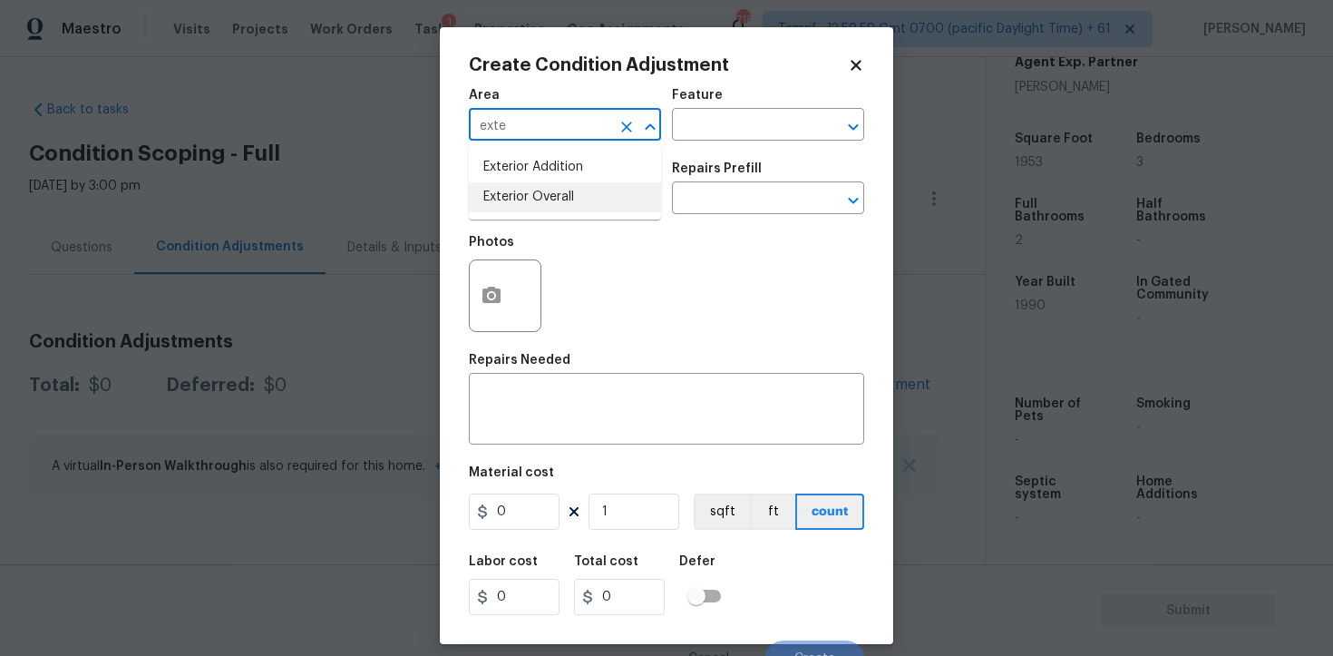
click at [554, 200] on li "Exterior Overall" at bounding box center [565, 197] width 192 height 30
type input "Exterior Overall"
click at [554, 200] on input "text" at bounding box center [540, 200] width 142 height 28
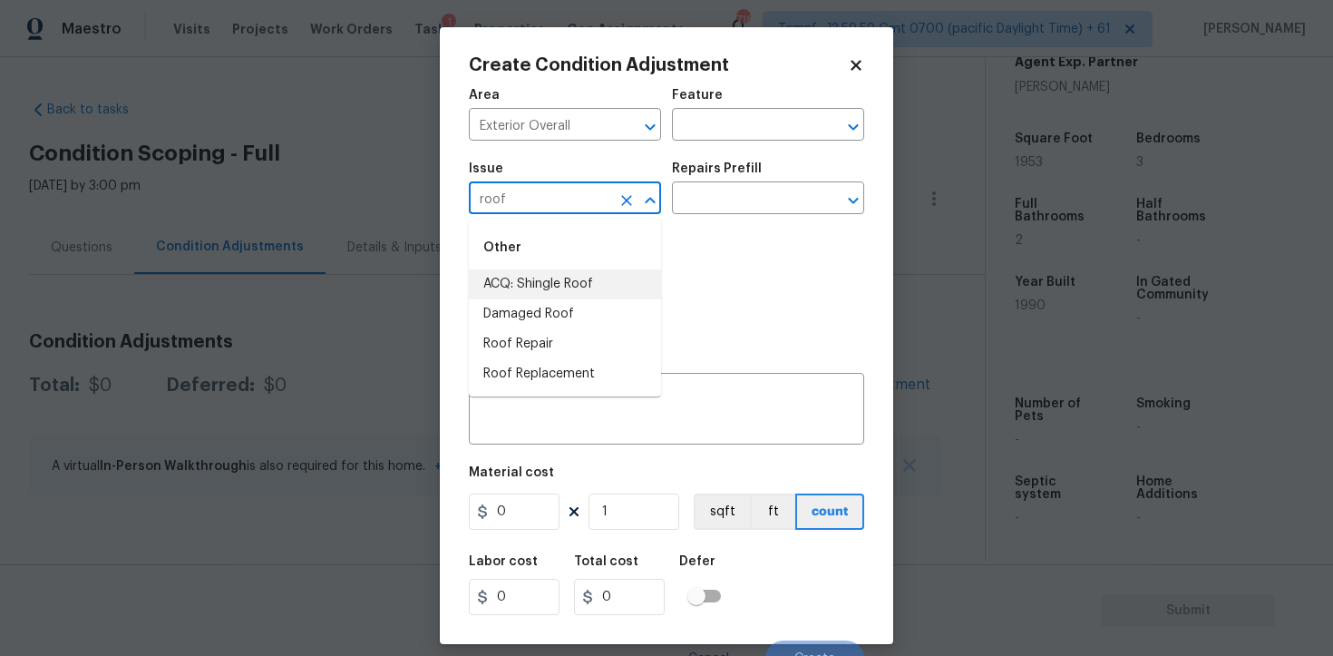
click at [548, 279] on li "ACQ: Shingle Roof" at bounding box center [565, 284] width 192 height 30
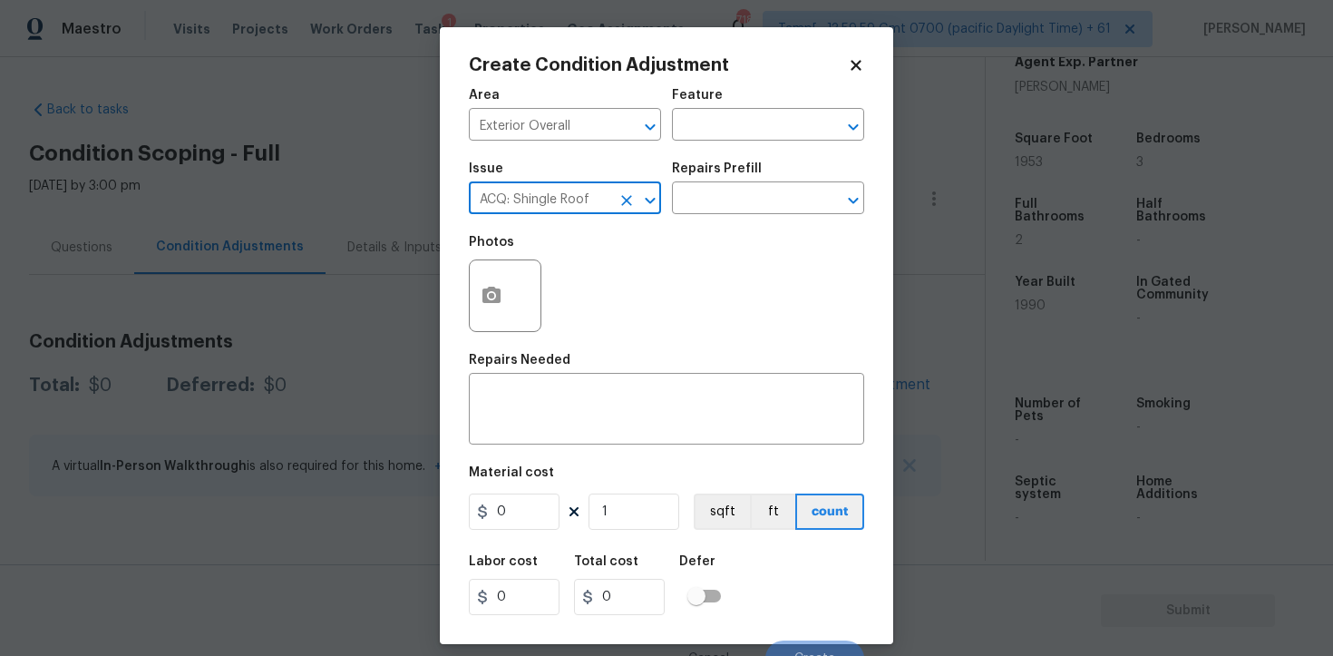
type input "ACQ: Shingle Roof"
click at [793, 176] on div "Repairs Prefill" at bounding box center [768, 174] width 192 height 24
click at [774, 192] on input "text" at bounding box center [743, 200] width 142 height 28
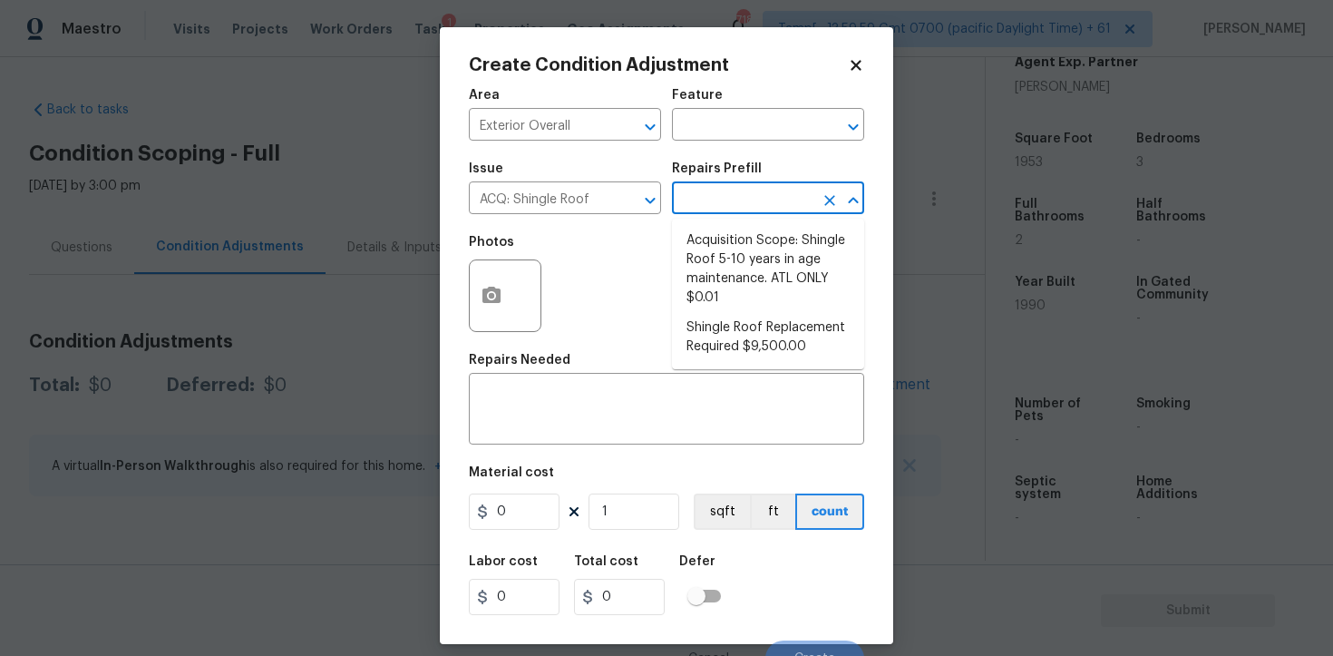
click at [772, 221] on ul "Acquisition Scope: Shingle Roof 5-10 years in age maintenance. ATL ONLY $0.01 S…" at bounding box center [768, 294] width 192 height 151
click at [776, 345] on li "Shingle Roof Replacement Required $9,500.00" at bounding box center [768, 337] width 192 height 49
type input "Acquisition"
type textarea "Acquisition Scope: Shingle Roof Replacement required."
type input "9500"
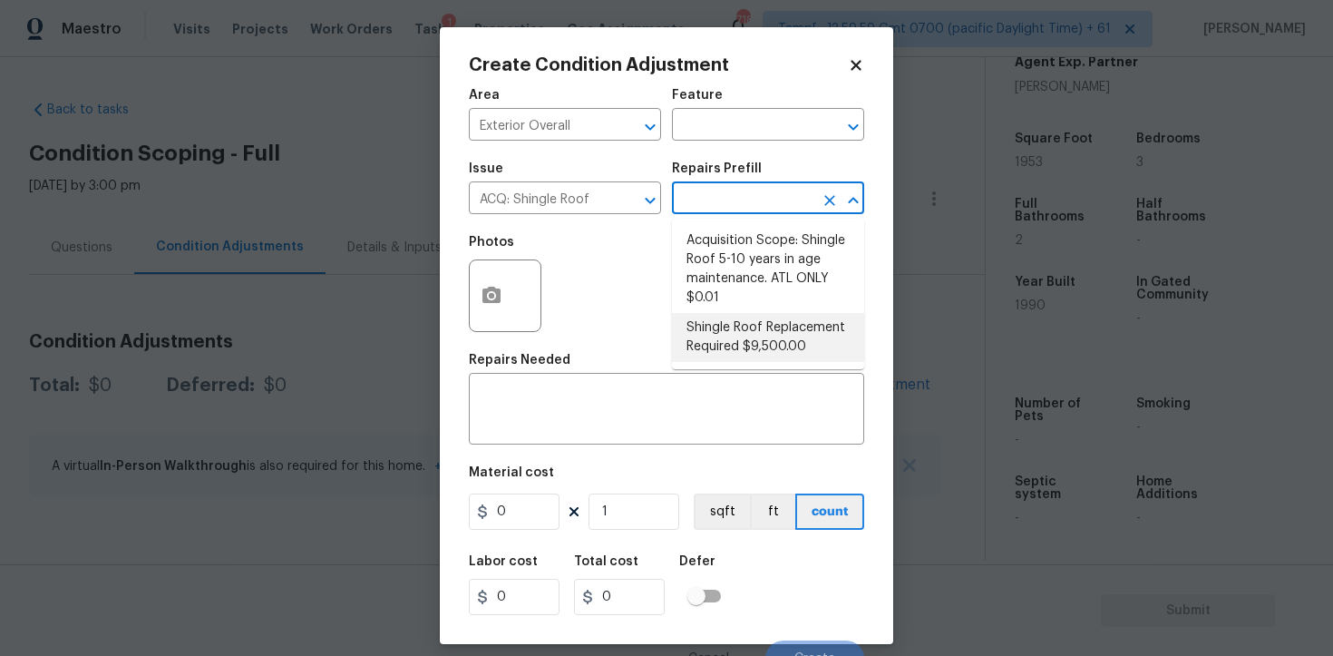
type input "9500"
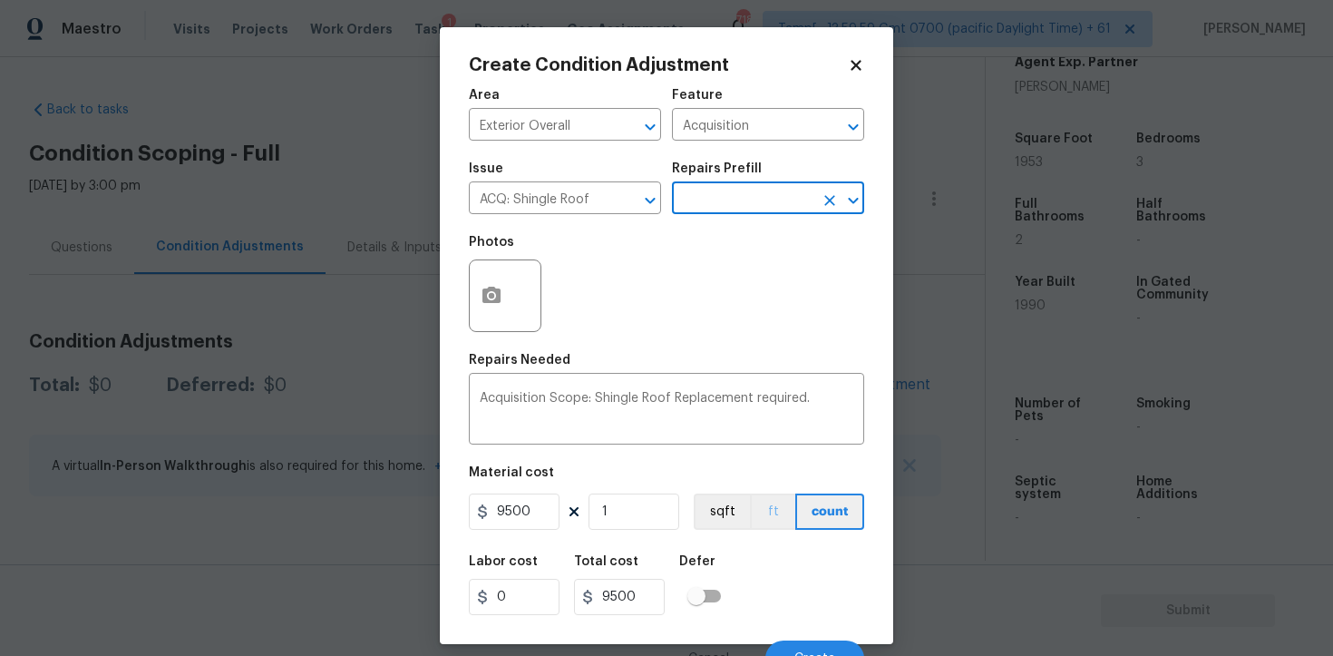
scroll to position [22, 0]
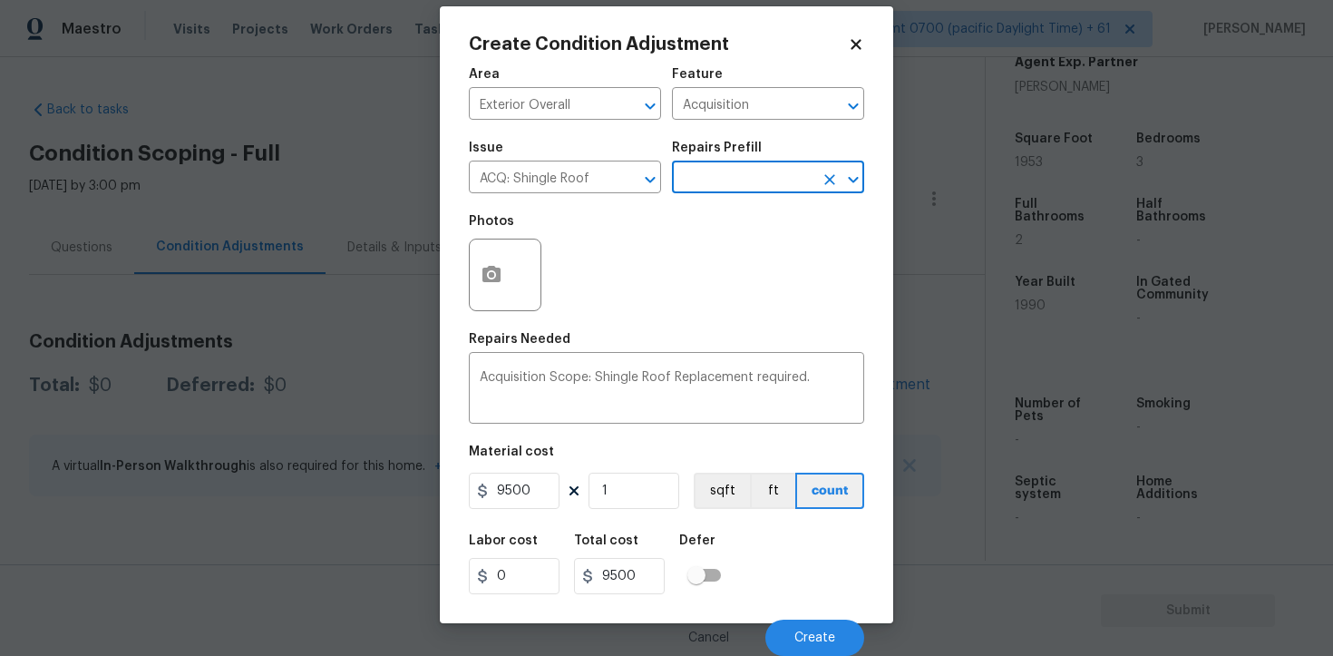
click at [800, 612] on div "Cancel Create" at bounding box center [666, 630] width 395 height 51
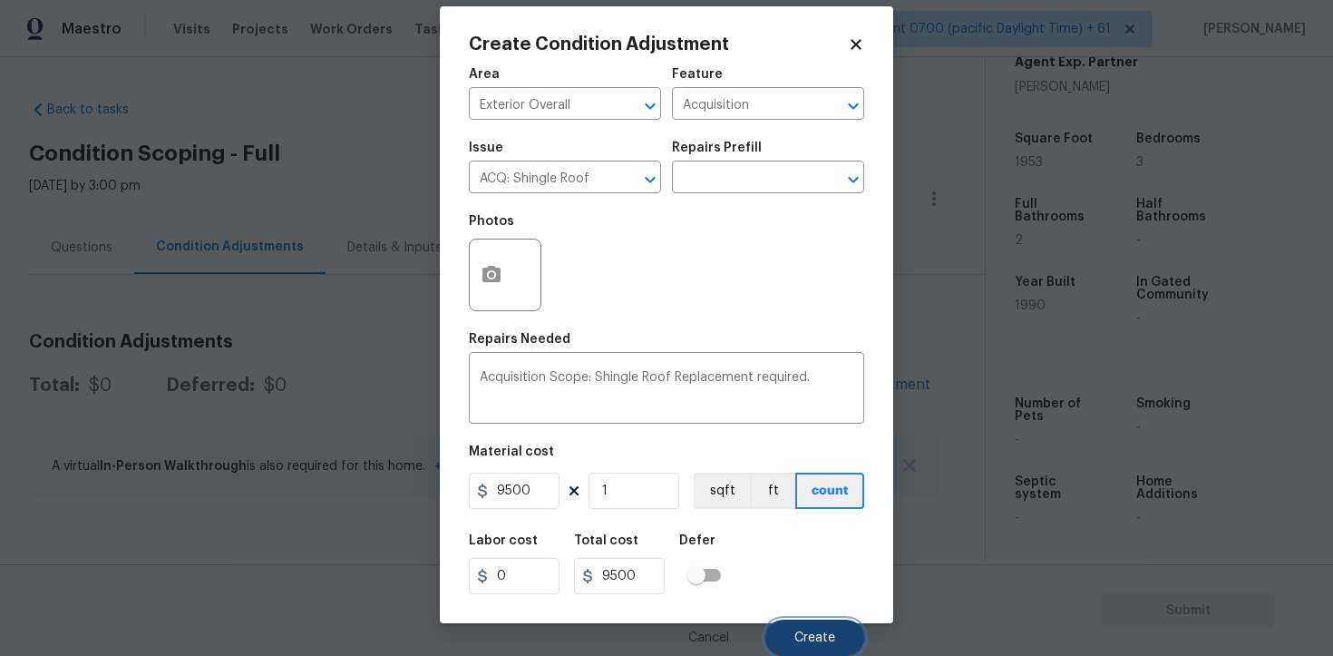
click at [805, 631] on span "Create" at bounding box center [815, 638] width 41 height 14
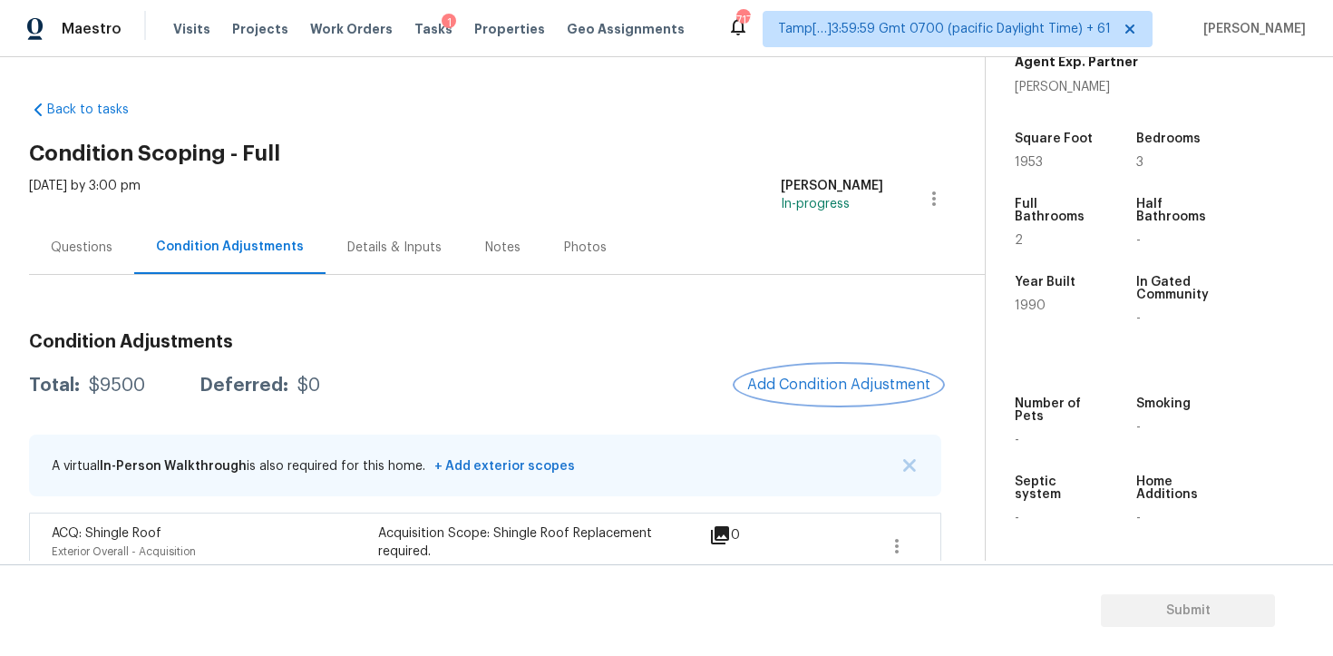
scroll to position [35, 0]
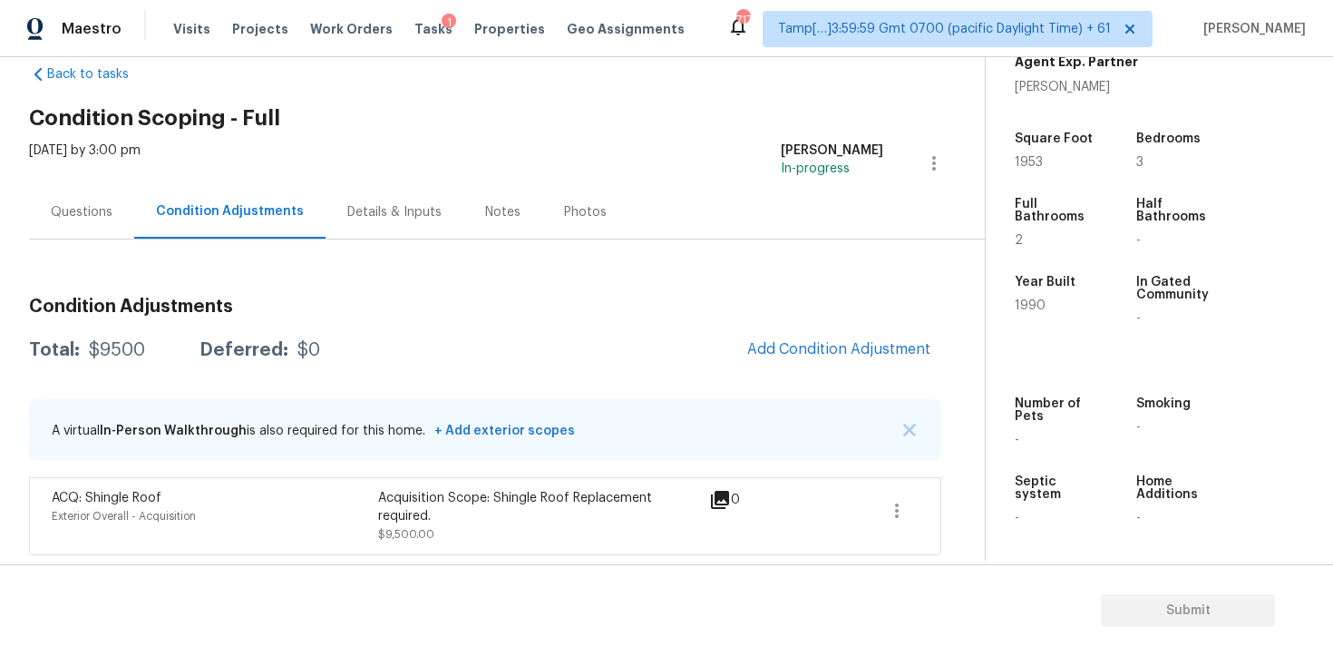
click at [787, 366] on span "Add Condition Adjustment" at bounding box center [839, 350] width 205 height 40
click at [781, 319] on div "Condition Adjustments Total: $9500 Deferred: $0 Add Condition Adjustment A virt…" at bounding box center [485, 419] width 913 height 272
click at [786, 339] on button "Add Condition Adjustment" at bounding box center [839, 349] width 205 height 38
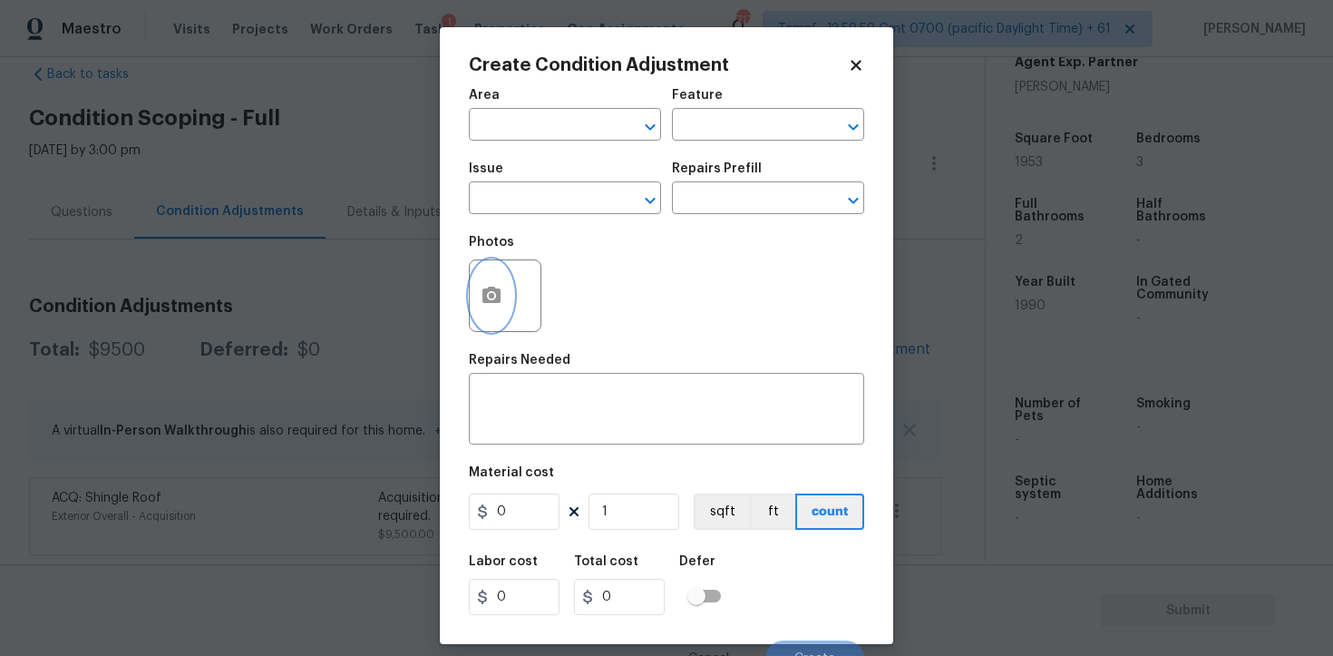
click at [485, 279] on button "button" at bounding box center [492, 295] width 44 height 71
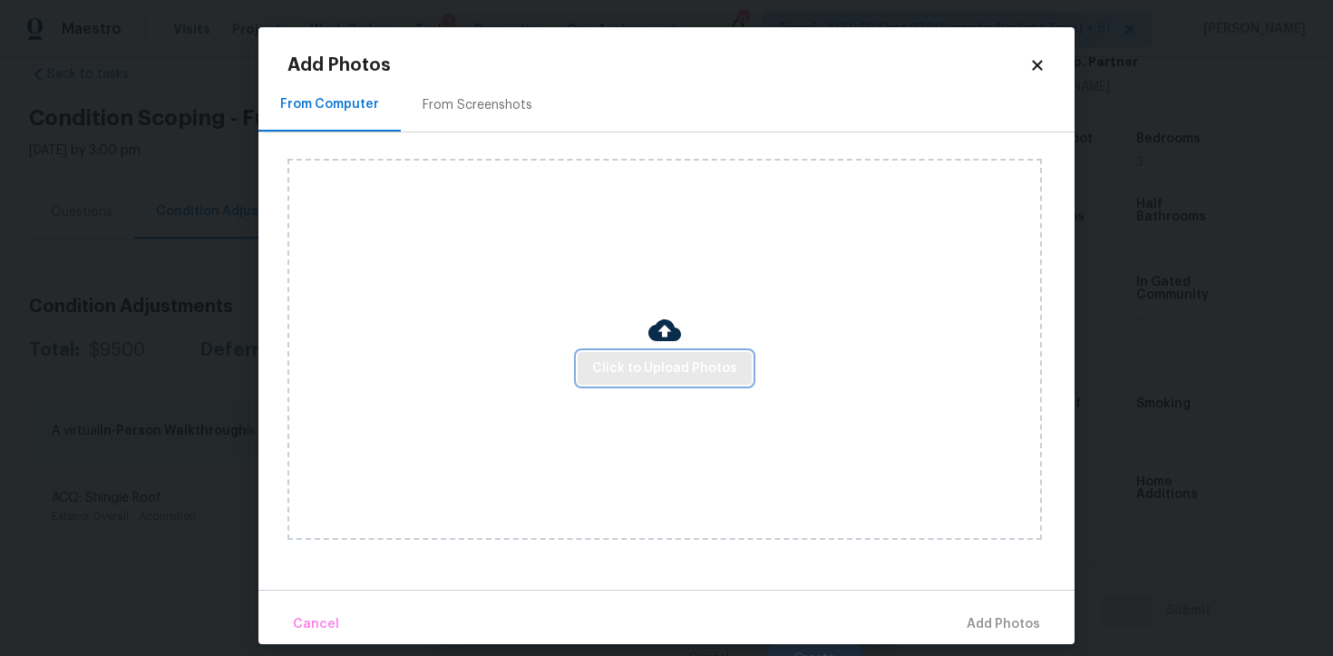
click at [724, 375] on span "Click to Upload Photos" at bounding box center [664, 368] width 145 height 23
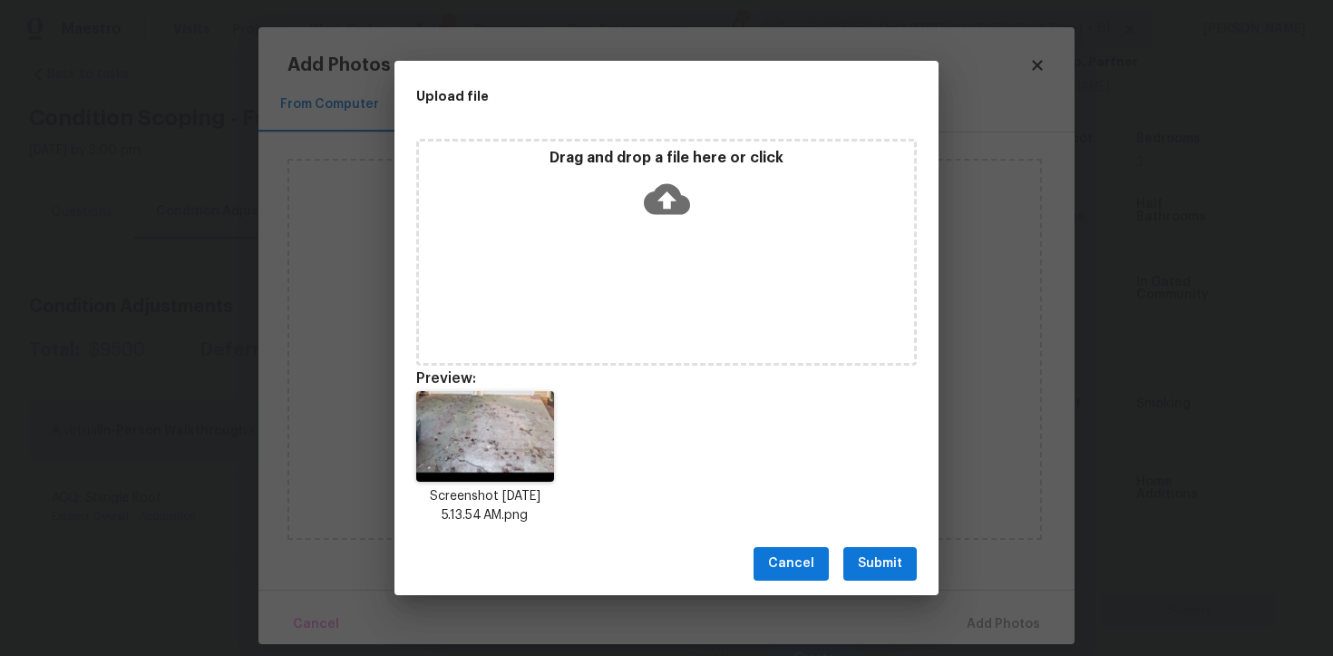
click at [873, 569] on span "Submit" at bounding box center [880, 563] width 44 height 23
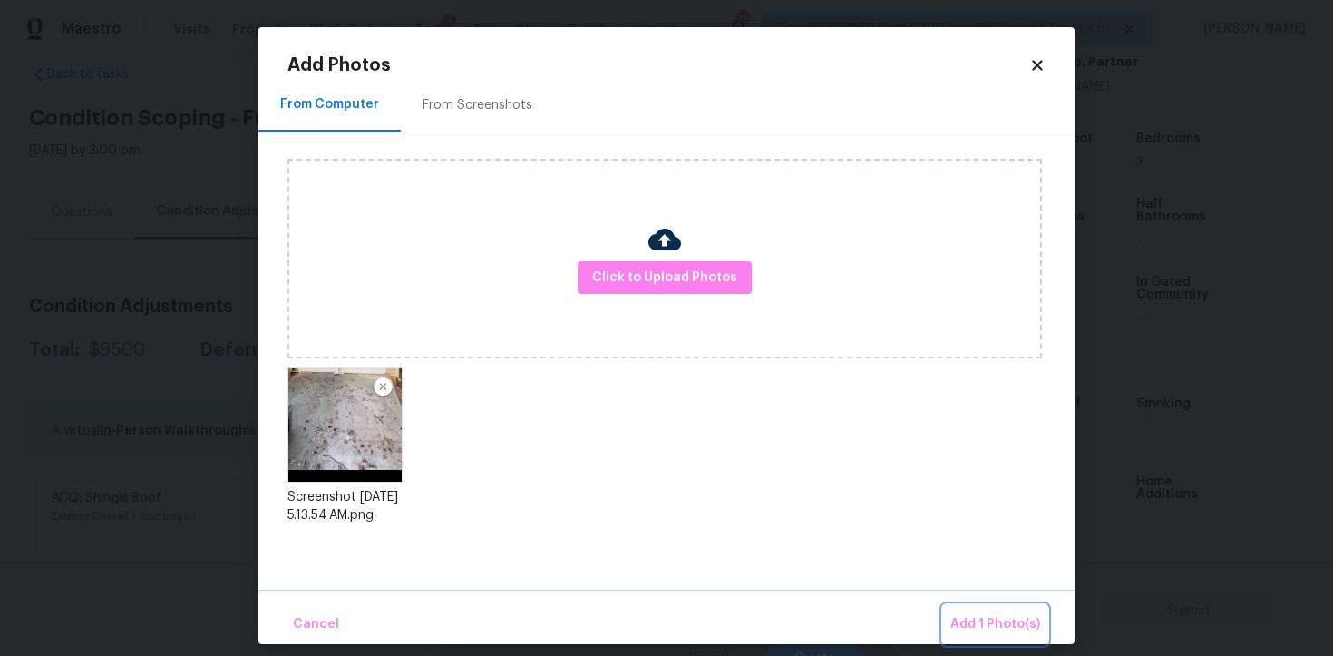
click at [965, 615] on span "Add 1 Photo(s)" at bounding box center [996, 624] width 90 height 23
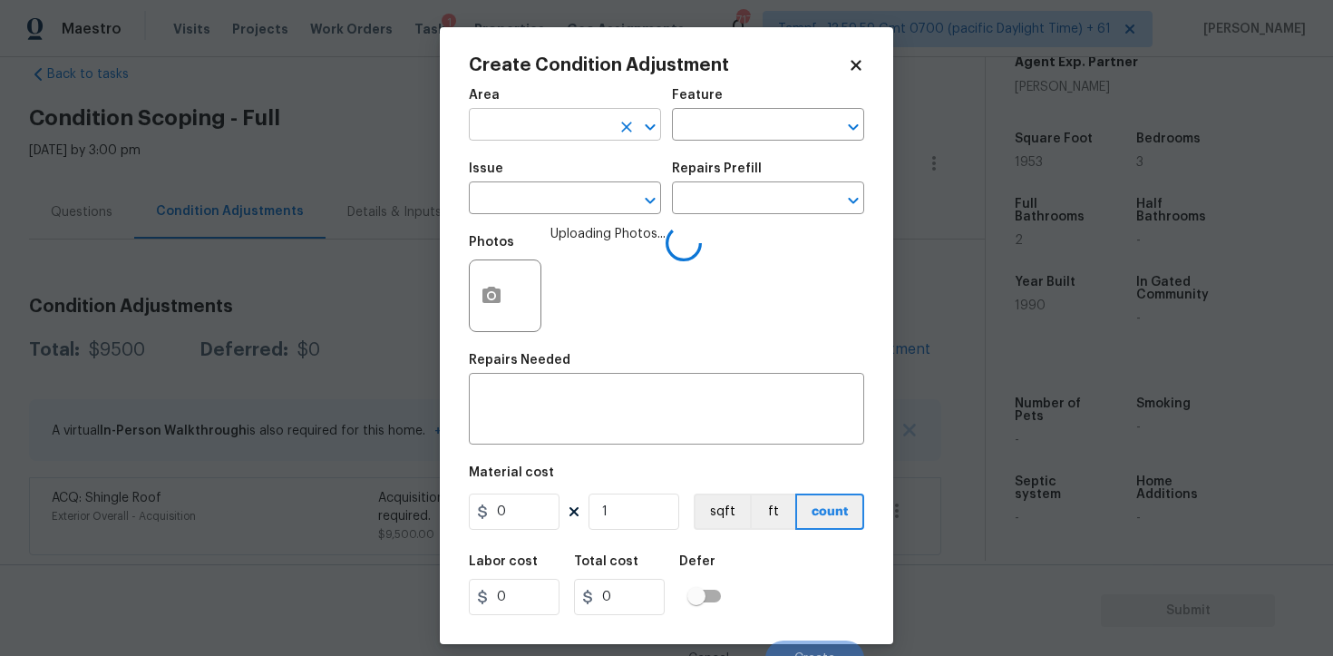
click at [560, 133] on input "text" at bounding box center [540, 126] width 142 height 28
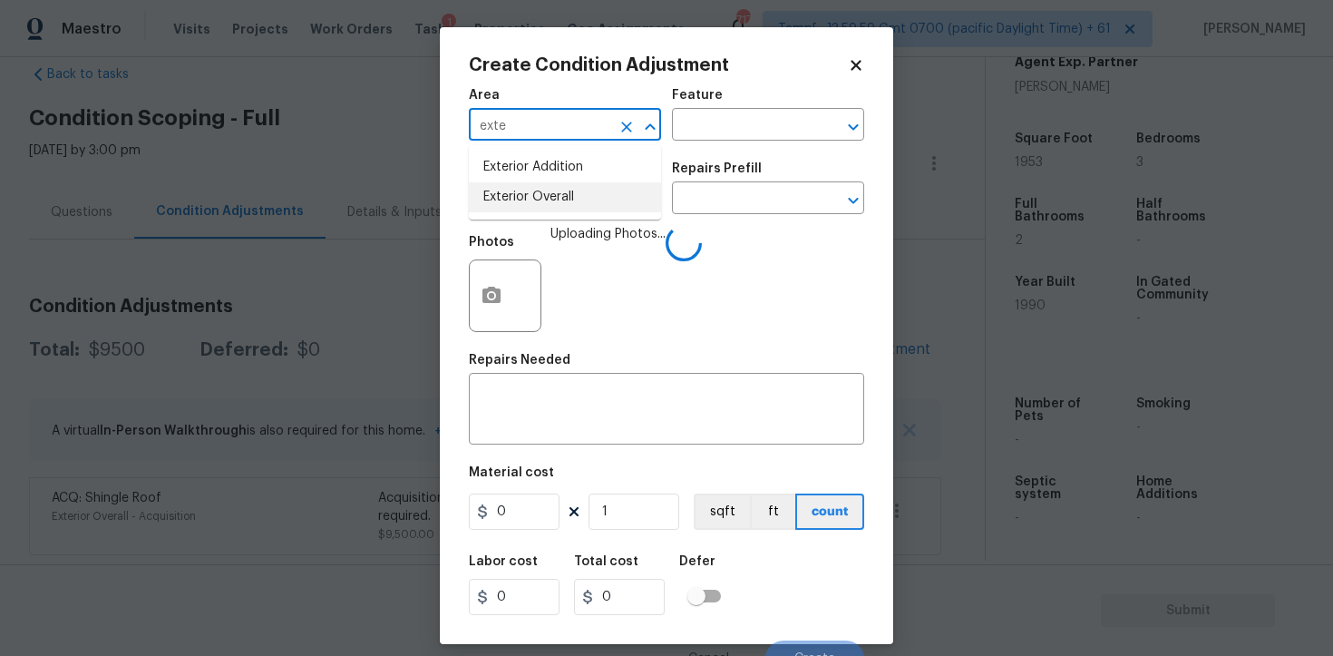
type input "exte"
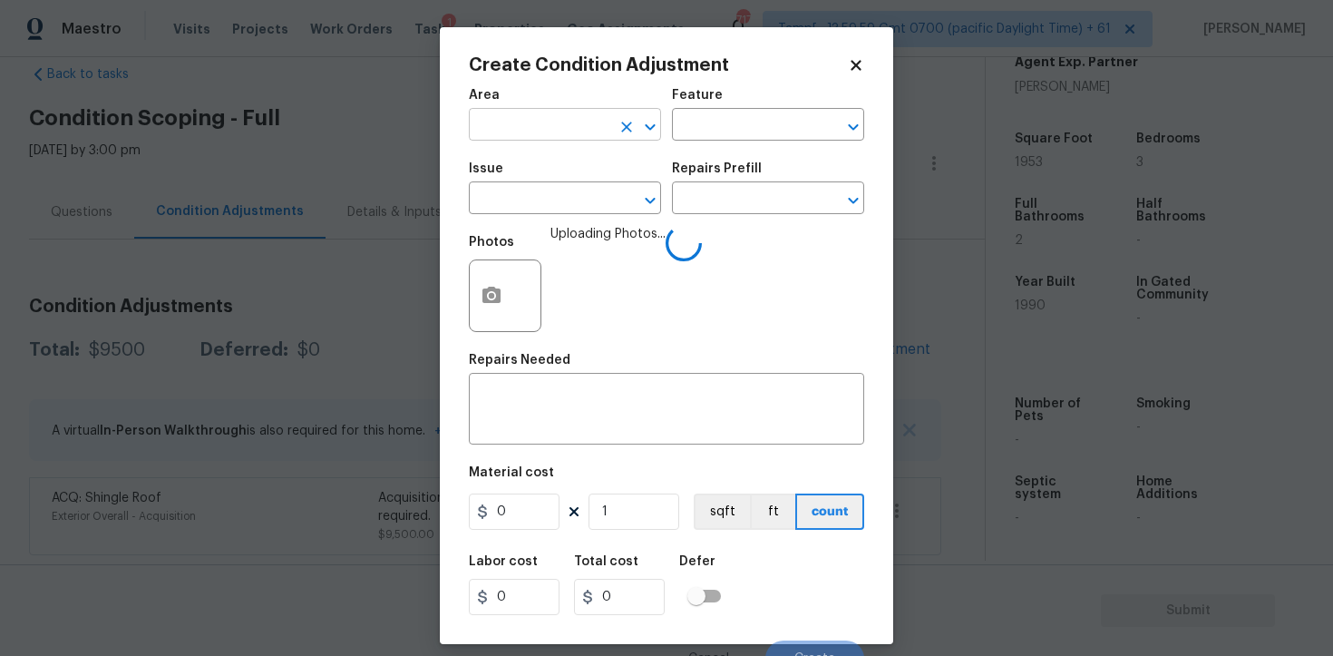
click at [536, 121] on input "text" at bounding box center [540, 126] width 142 height 28
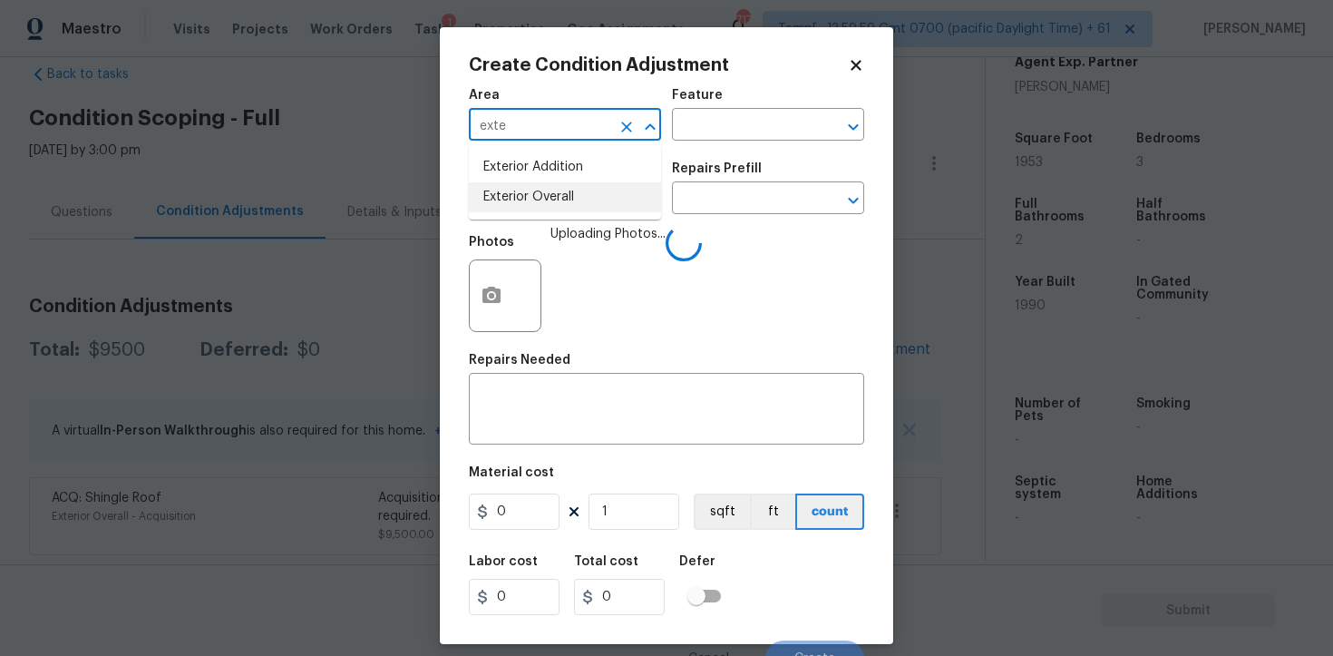
click at [532, 187] on li "Exterior Overall" at bounding box center [565, 197] width 192 height 30
type input "Exterior Overall"
click at [532, 187] on input "text" at bounding box center [540, 200] width 142 height 28
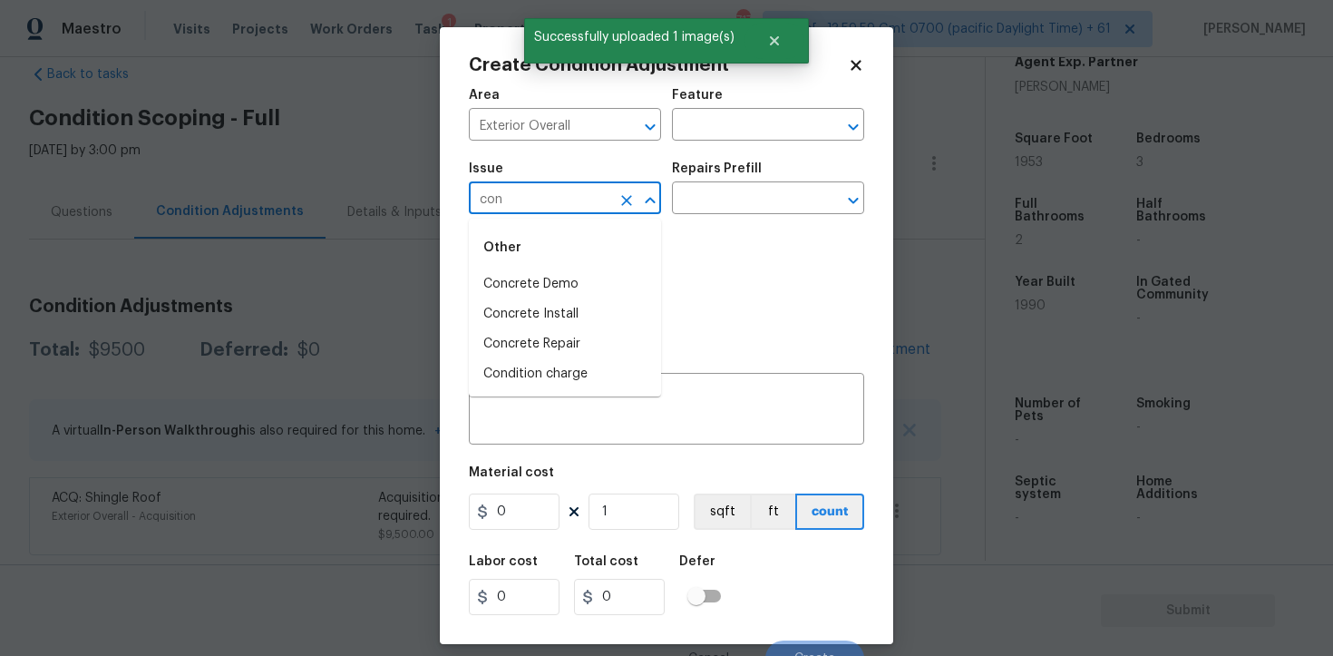
type input "conc"
click at [546, 339] on li "Concrete Repair" at bounding box center [565, 344] width 192 height 30
type input "Concrete Repair"
click at [691, 212] on input "text" at bounding box center [743, 200] width 142 height 28
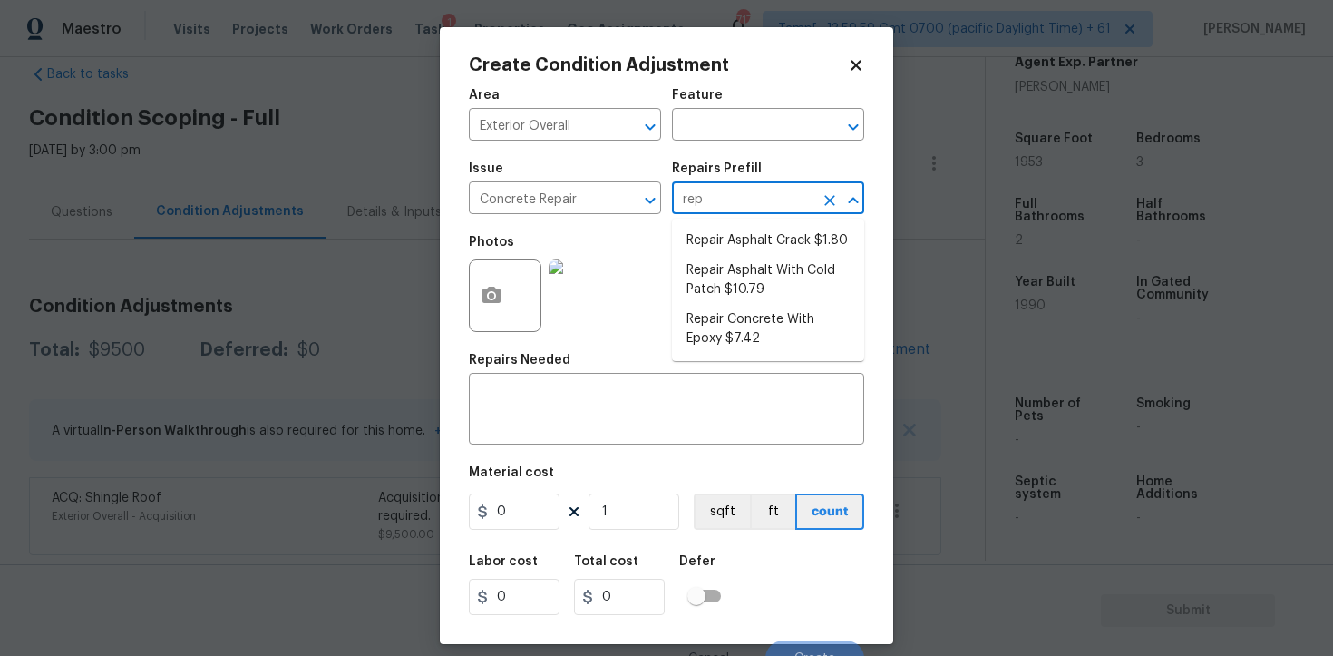
type input "repa"
click at [757, 330] on li "Repair Concrete With Epoxy $7.42" at bounding box center [768, 329] width 192 height 49
type input "Flatwork"
type textarea "Prep and clean the crack in the concrete thoroughly. Apply/inject a concrete ad…"
type input "7.42"
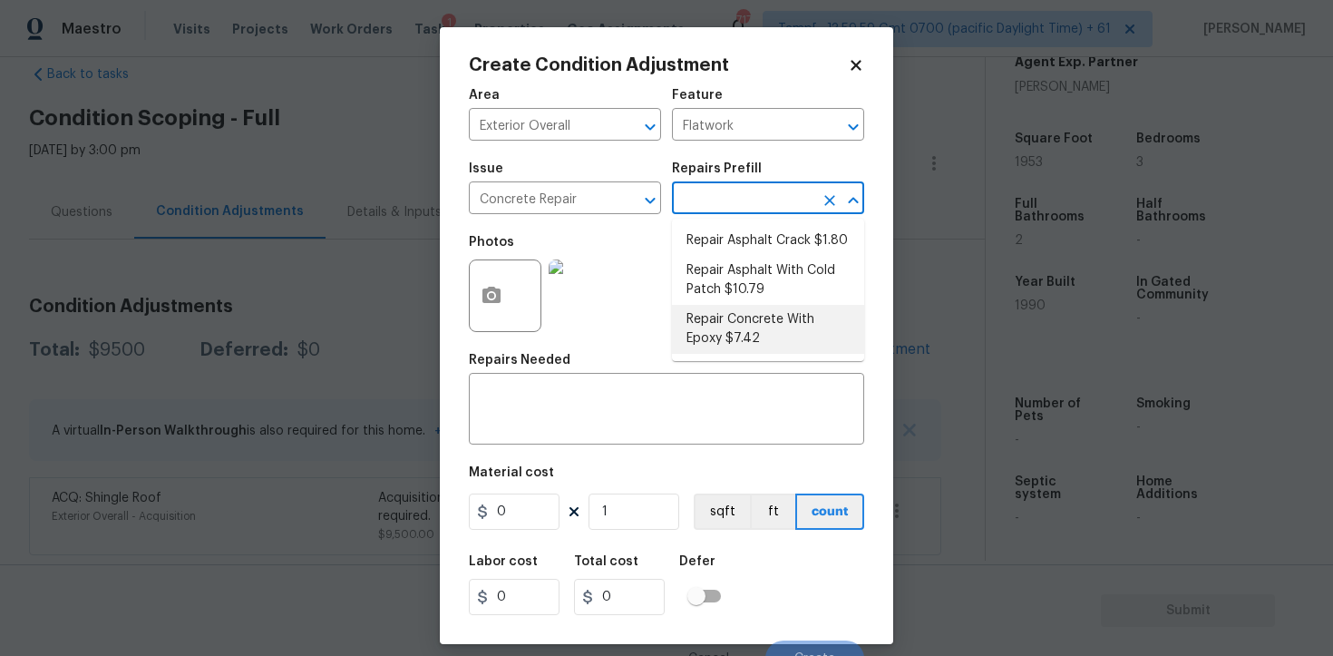
type input "7.42"
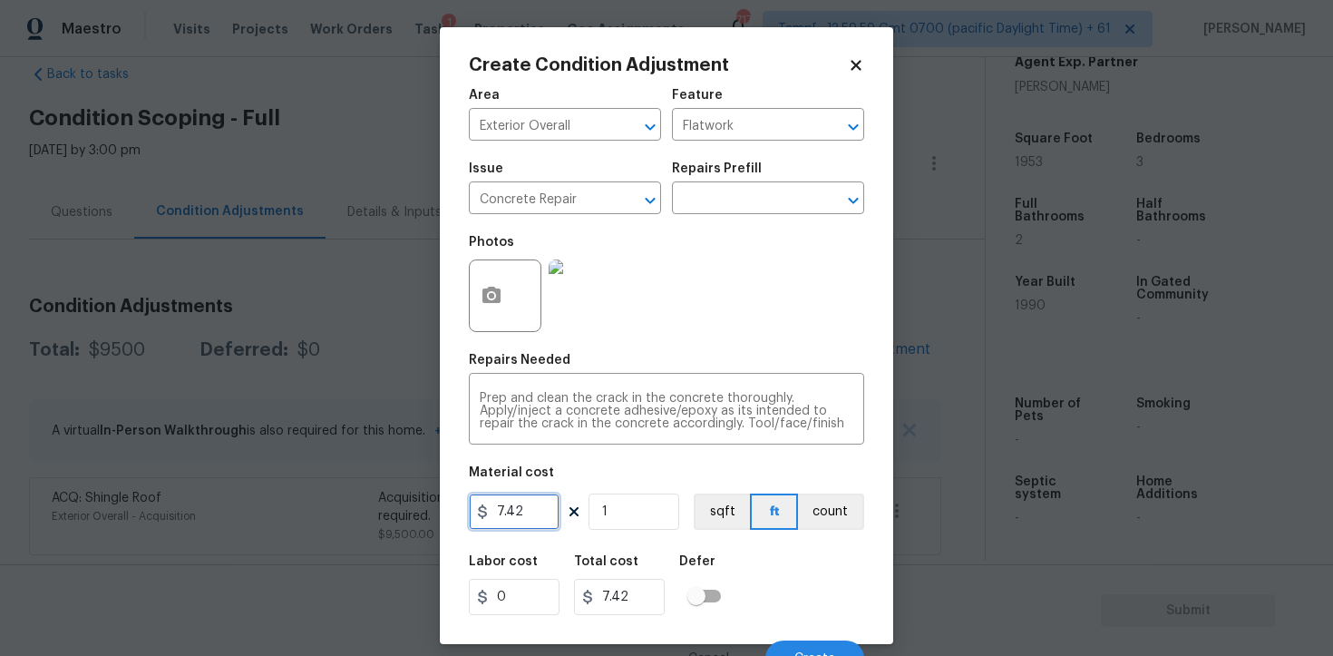
click at [534, 515] on input "7.42" at bounding box center [514, 511] width 91 height 36
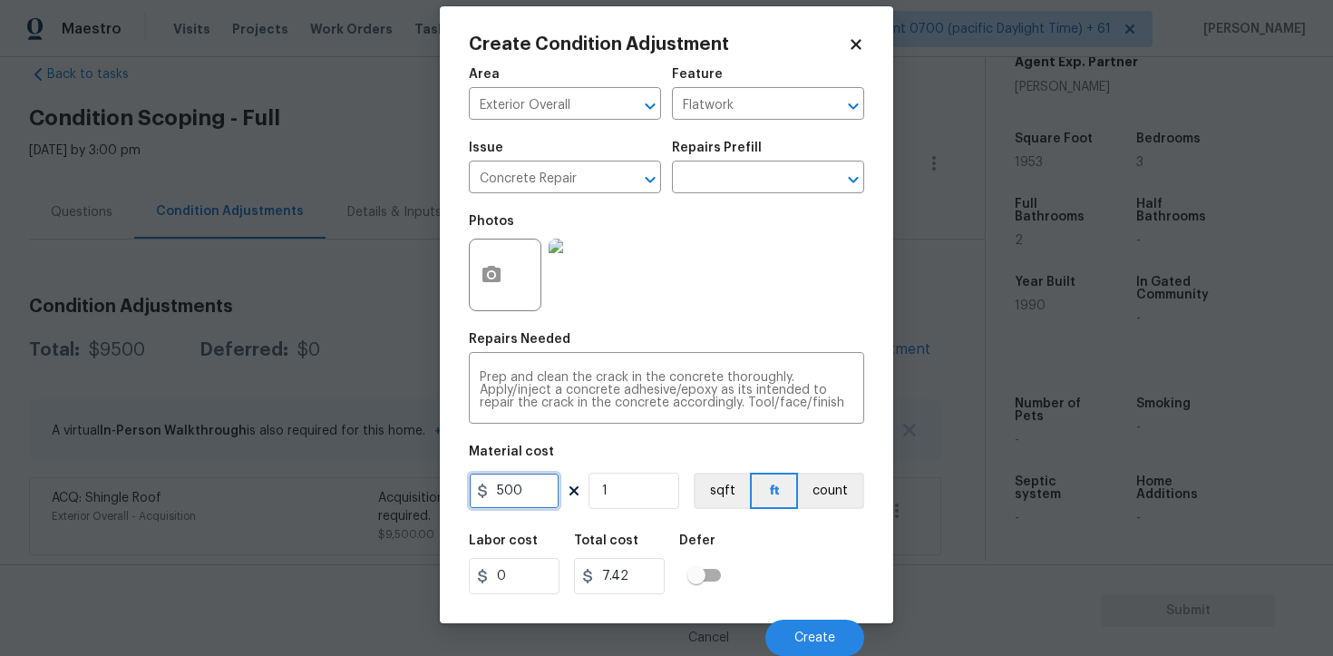
type input "500"
click at [786, 544] on div "Labor cost 0 Total cost 7.42 Defer" at bounding box center [666, 564] width 395 height 82
type input "500"
click at [867, 633] on body "Maestro Visits Projects Work Orders Tasks 1 Properties Geo Assignments 717 Tamp…" at bounding box center [666, 328] width 1333 height 656
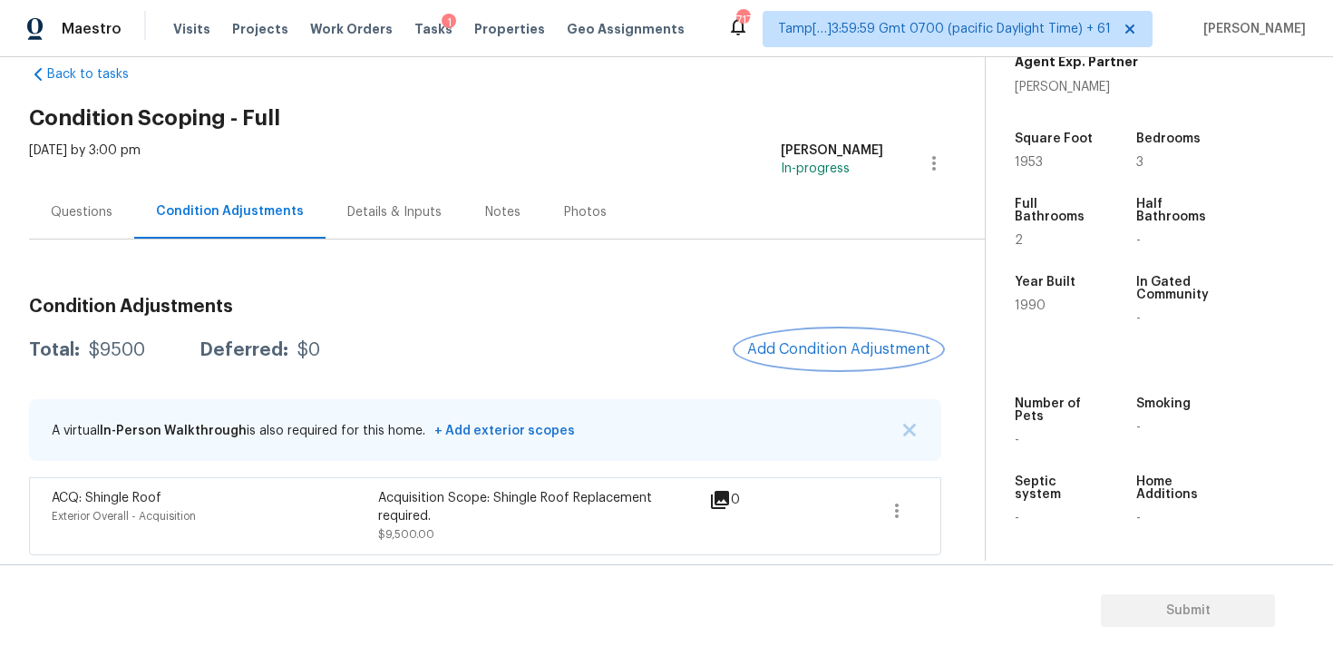
scroll to position [0, 0]
click at [820, 364] on button "Add Condition Adjustment" at bounding box center [839, 349] width 205 height 38
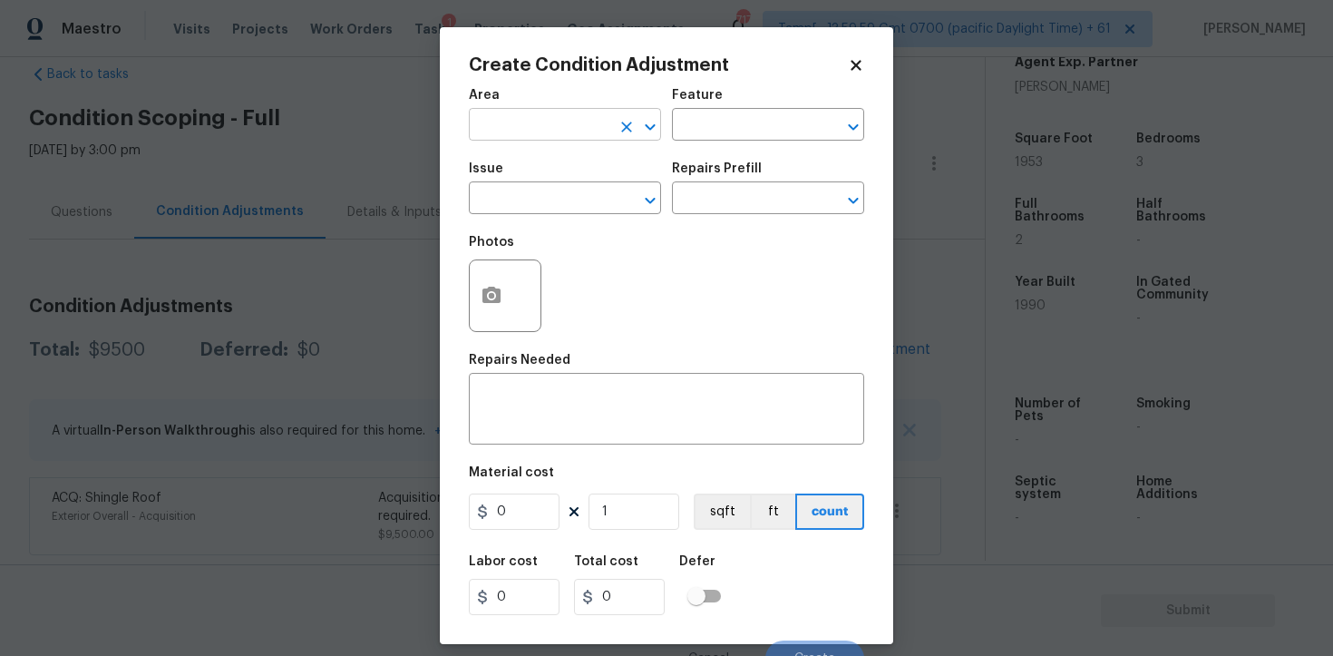
click at [514, 117] on input "text" at bounding box center [540, 126] width 142 height 28
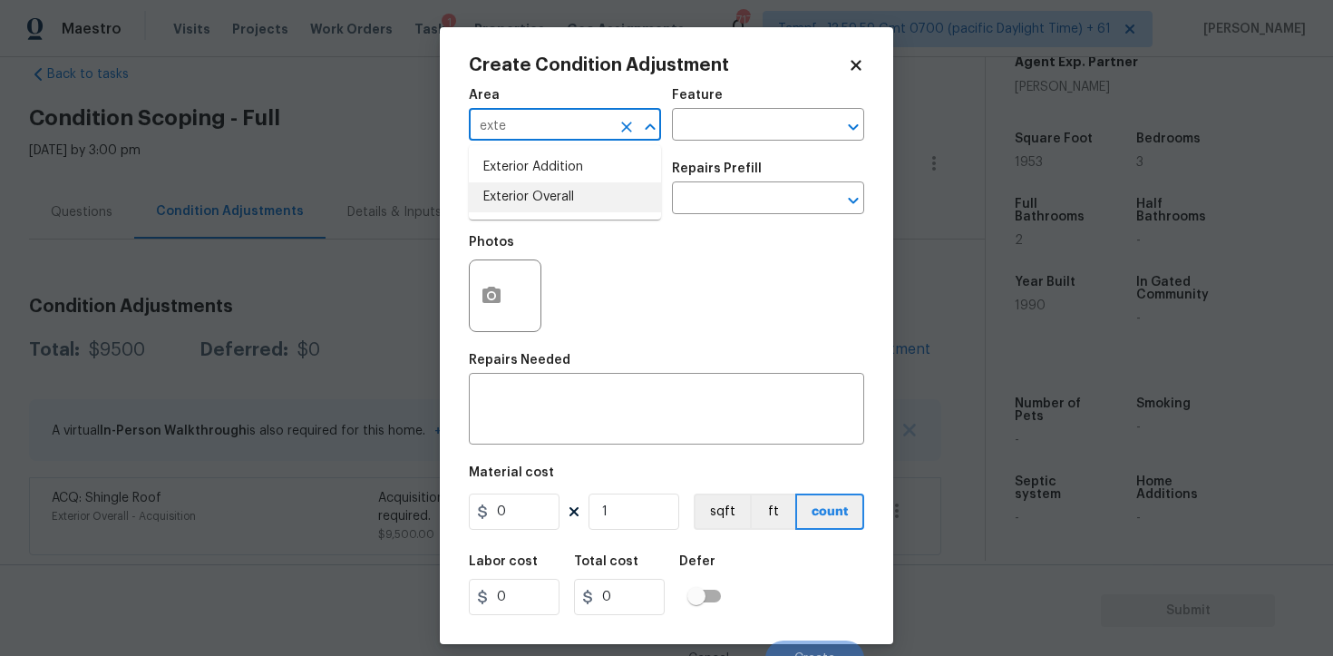
click at [527, 190] on li "Exterior Overall" at bounding box center [565, 197] width 192 height 30
type input "Exterior Overall"
click at [527, 190] on input "text" at bounding box center [540, 200] width 142 height 28
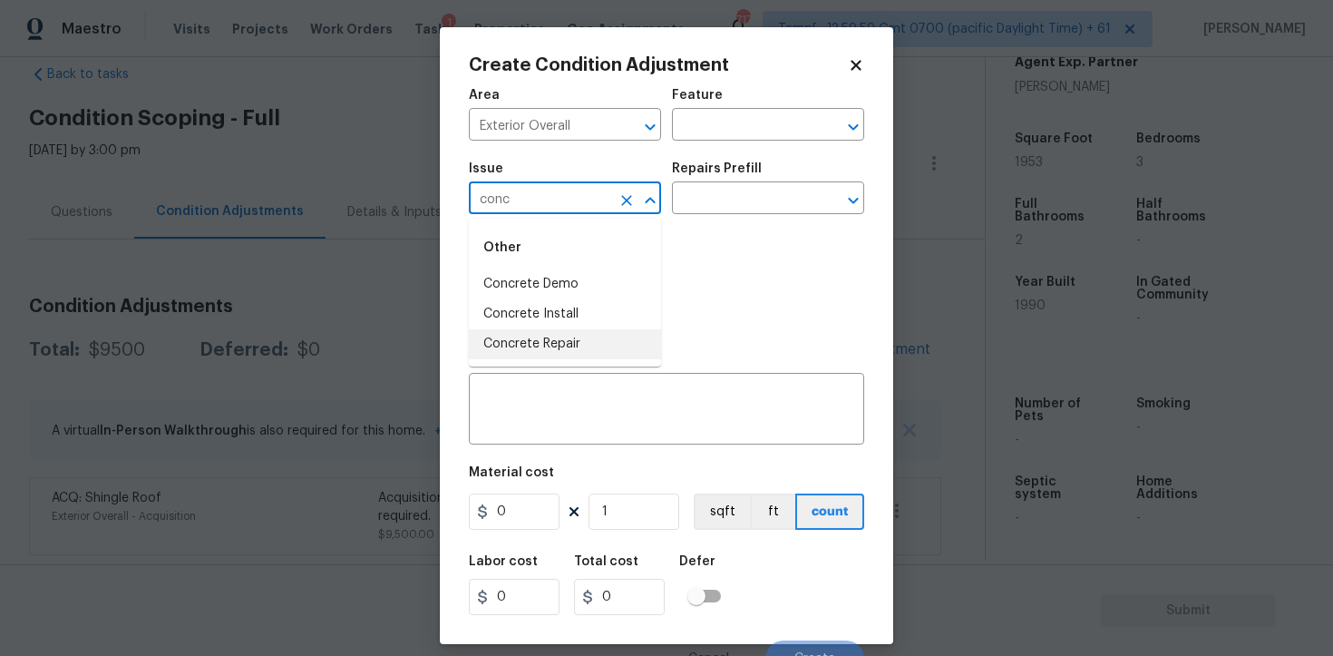
click at [553, 347] on li "Concrete Repair" at bounding box center [565, 344] width 192 height 30
type input "Concrete Repair"
click at [705, 226] on div "Photos" at bounding box center [666, 284] width 395 height 118
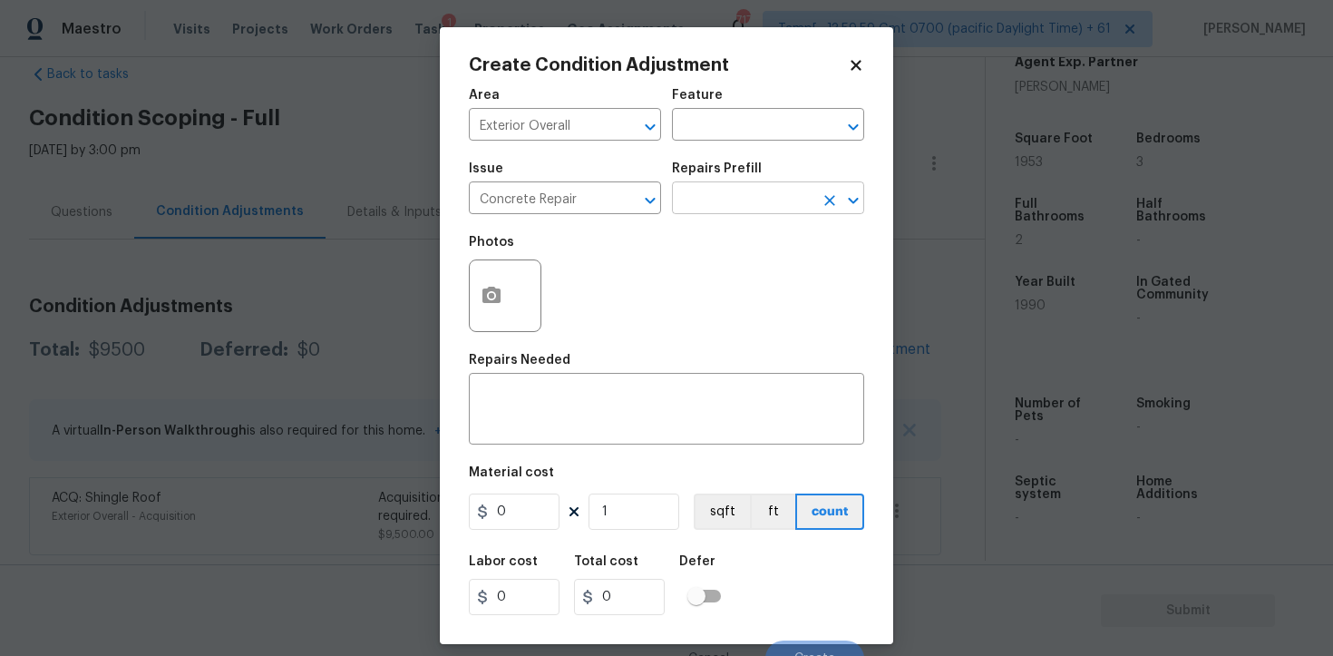
click at [707, 214] on body "Maestro Visits Projects Work Orders Tasks 1 Properties Geo Assignments 717 Tamp…" at bounding box center [666, 328] width 1333 height 656
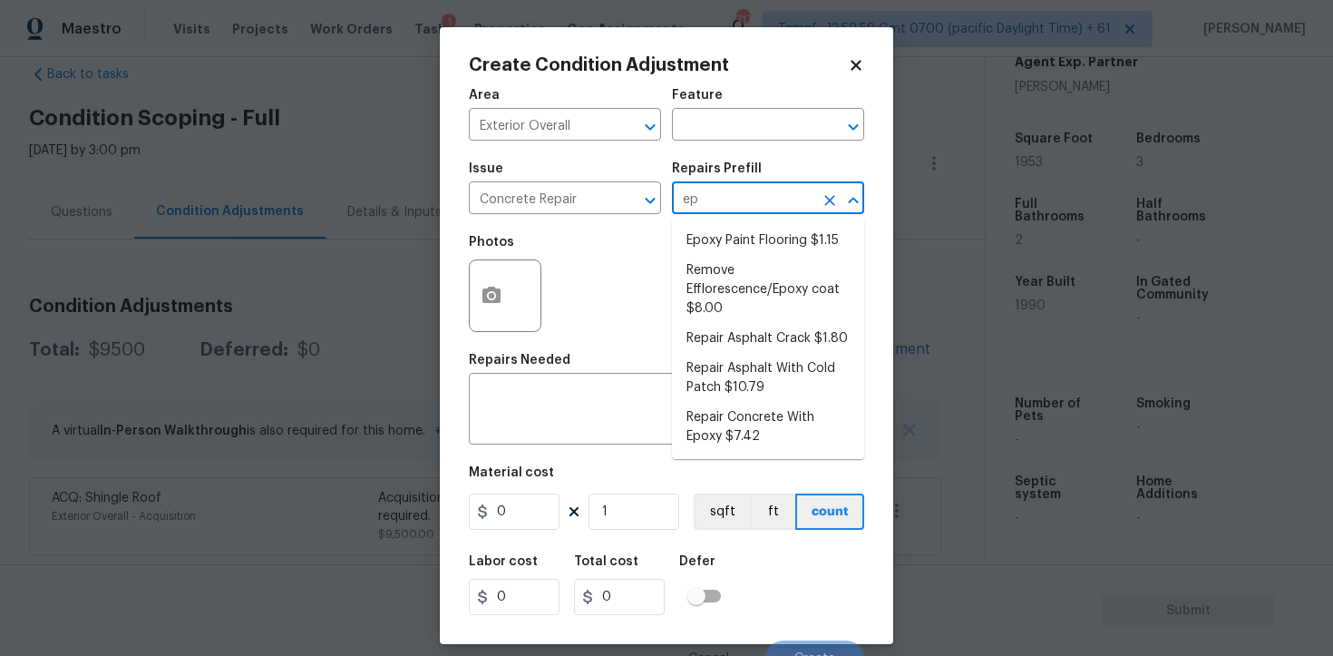
type input "epo"
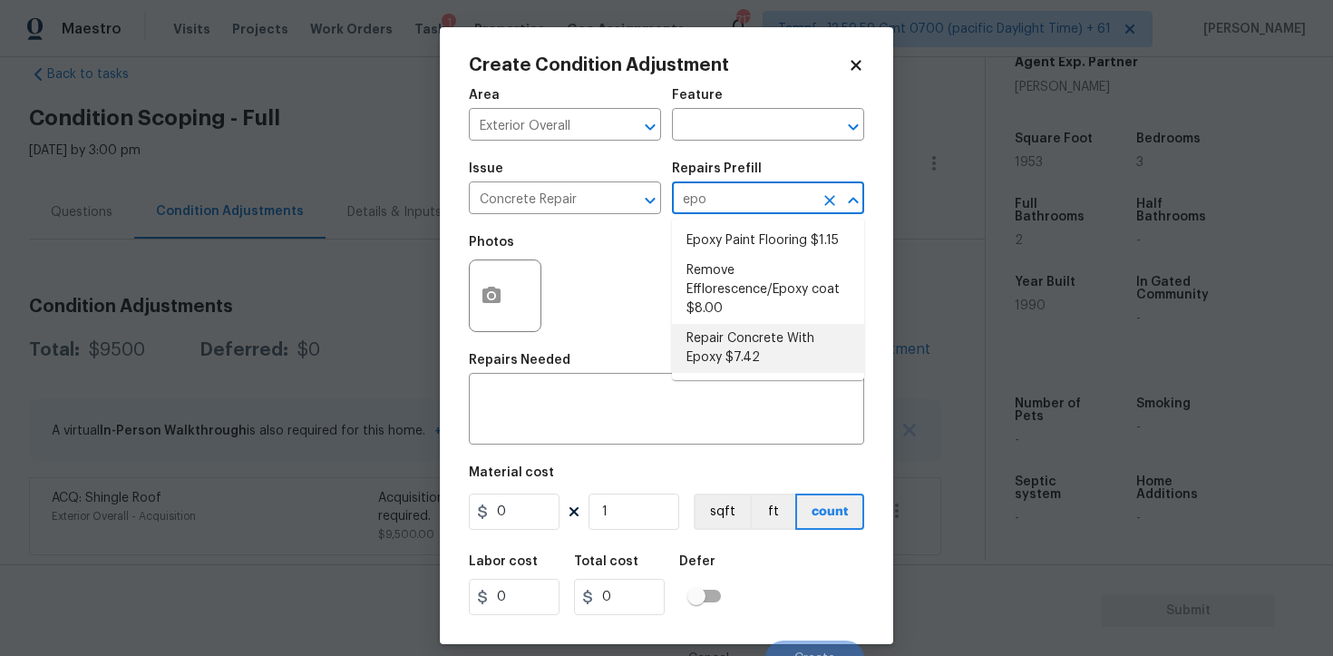
click at [716, 362] on li "Repair Concrete With Epoxy $7.42" at bounding box center [768, 348] width 192 height 49
type input "Flatwork"
type textarea "Prep and clean the crack in the concrete thoroughly. Apply/inject a concrete ad…"
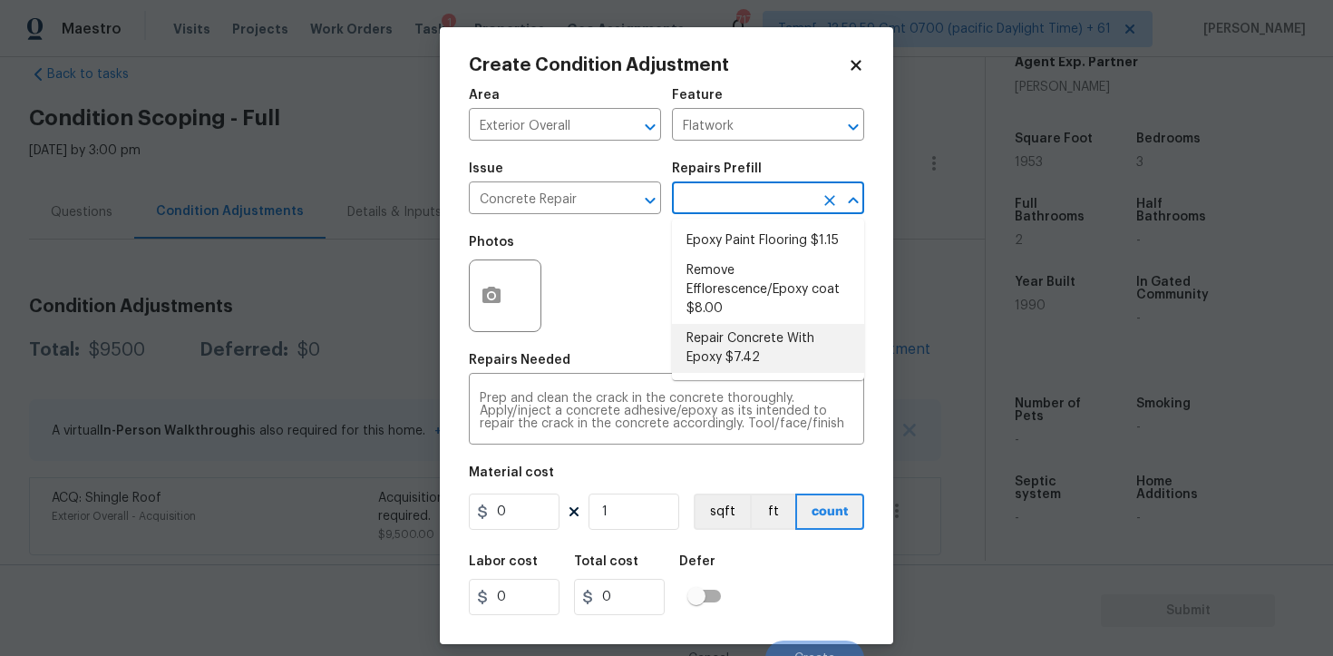
type input "7.42"
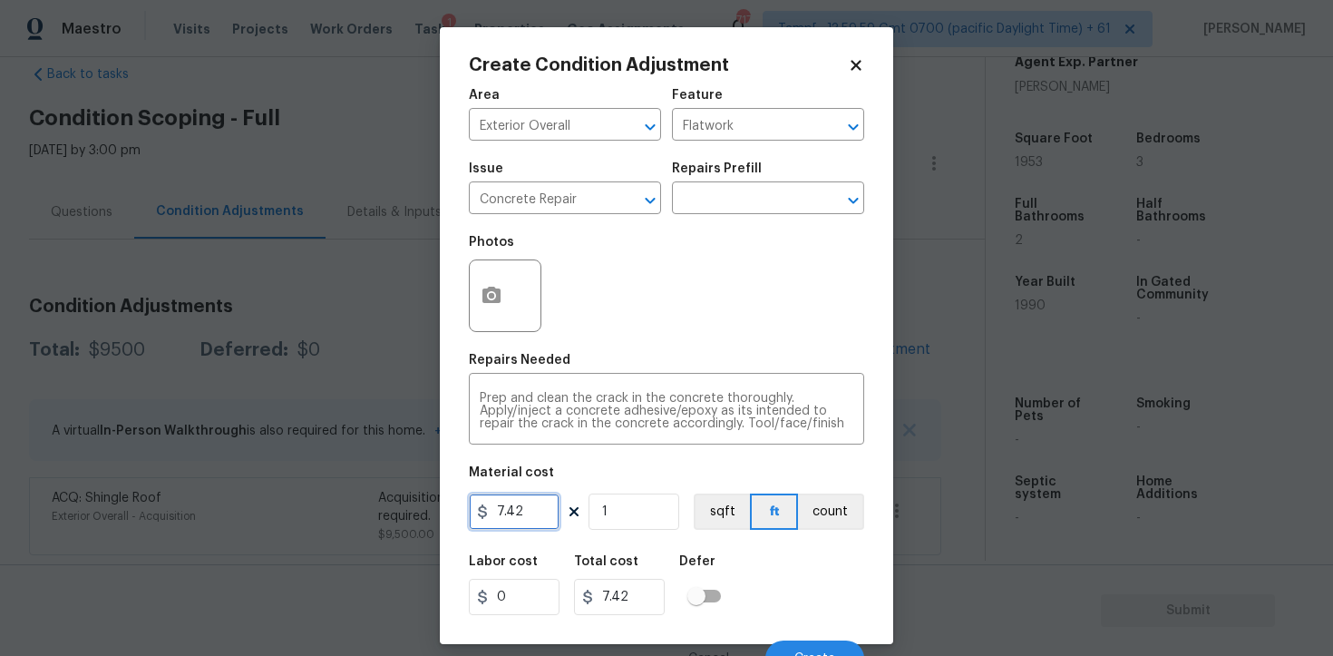
click at [528, 521] on input "7.42" at bounding box center [514, 511] width 91 height 36
type input "400"
click at [694, 554] on div "Labor cost 0 Total cost 400 Defer" at bounding box center [666, 585] width 395 height 82
click at [476, 290] on button "button" at bounding box center [492, 295] width 44 height 71
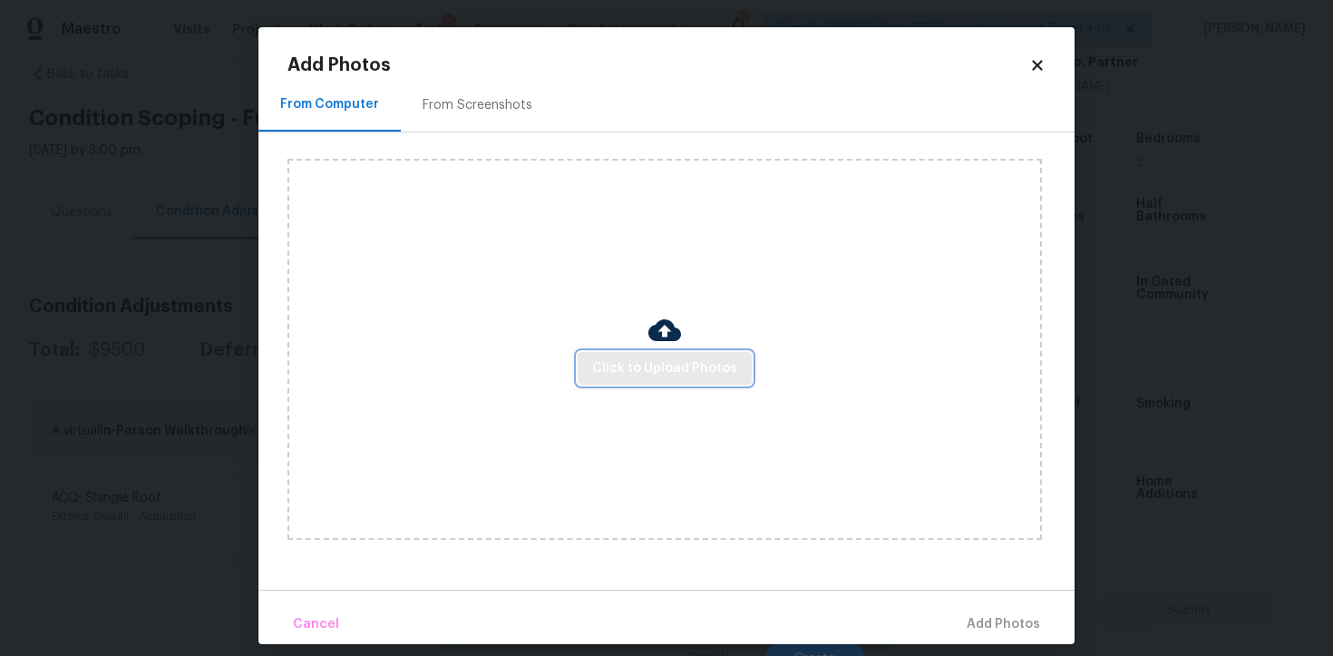
click at [693, 352] on button "Click to Upload Photos" at bounding box center [665, 369] width 174 height 34
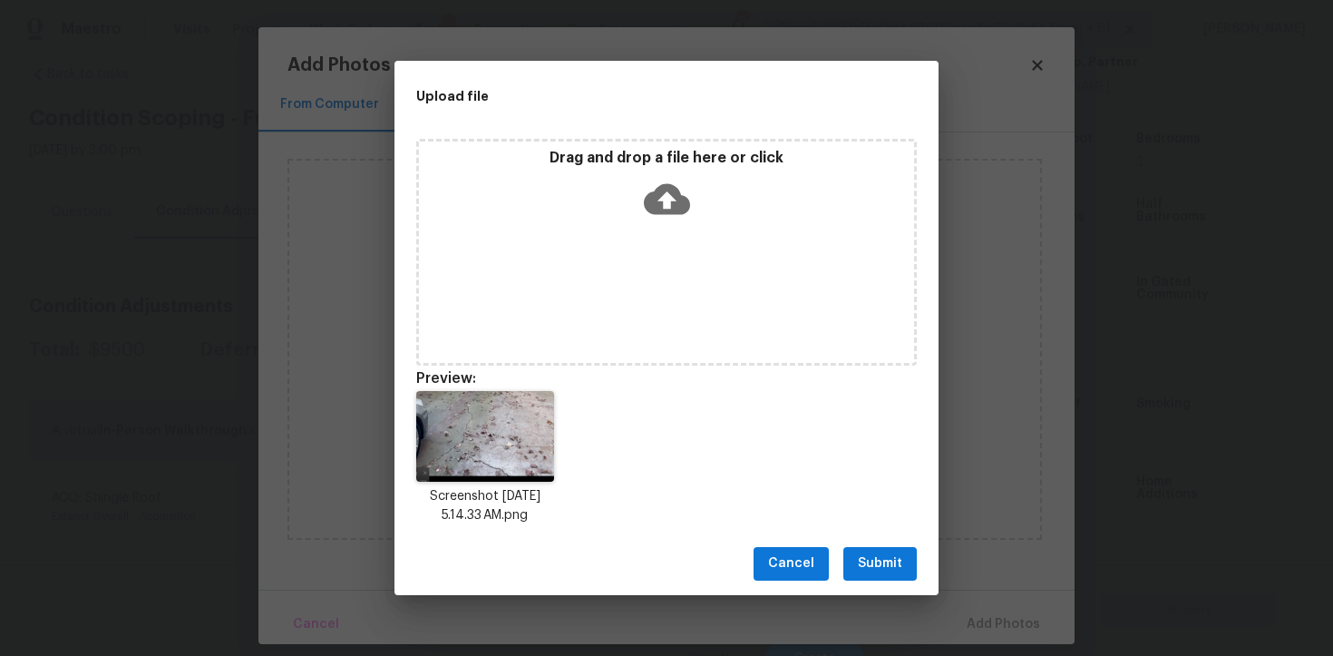
click at [872, 557] on span "Submit" at bounding box center [880, 563] width 44 height 23
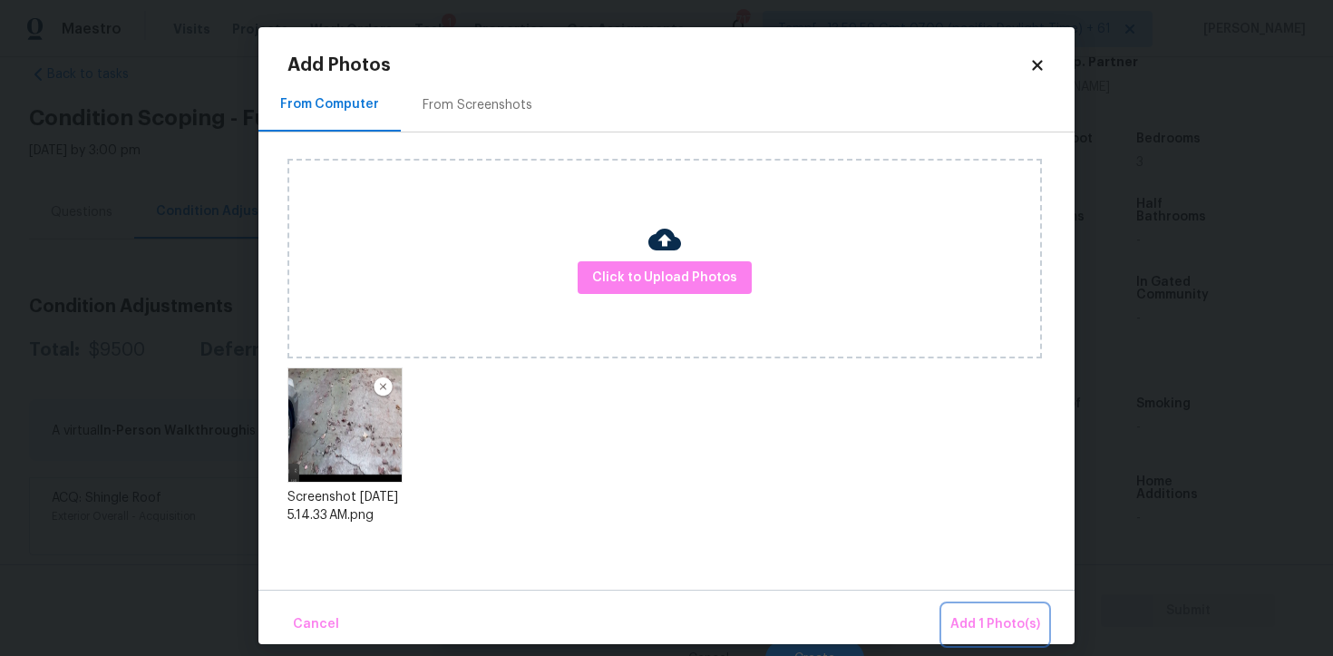
click at [953, 609] on button "Add 1 Photo(s)" at bounding box center [995, 624] width 104 height 39
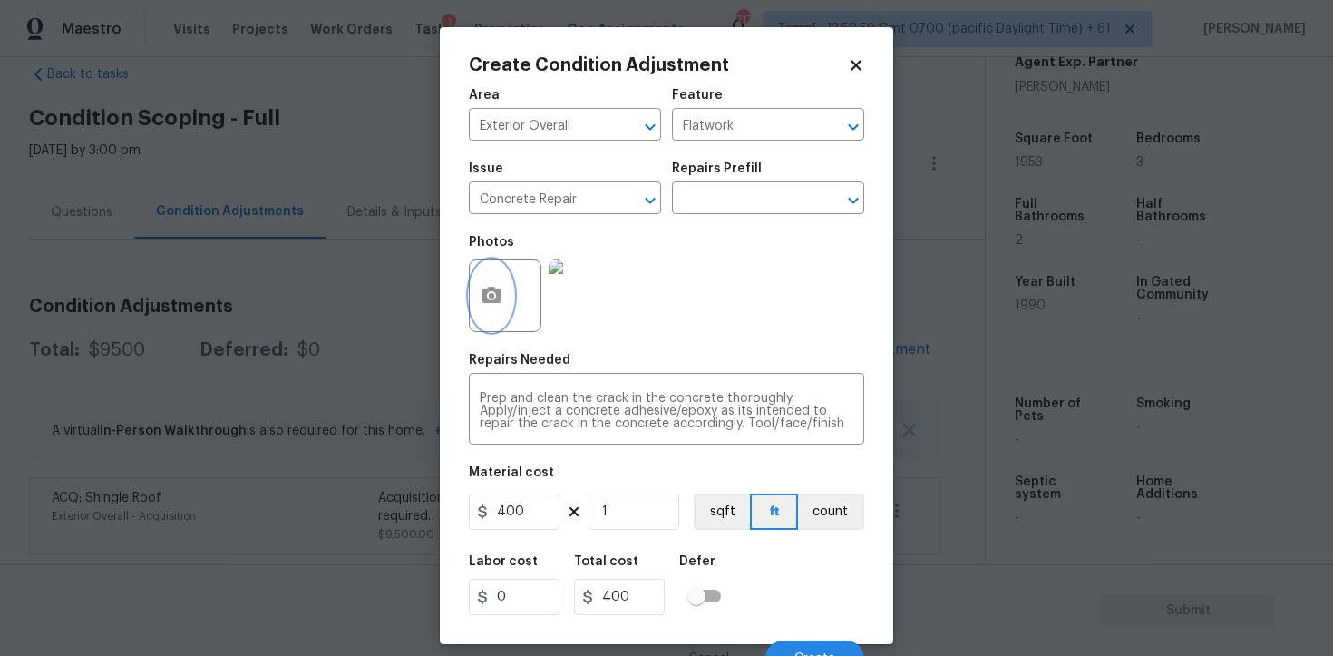
scroll to position [22, 0]
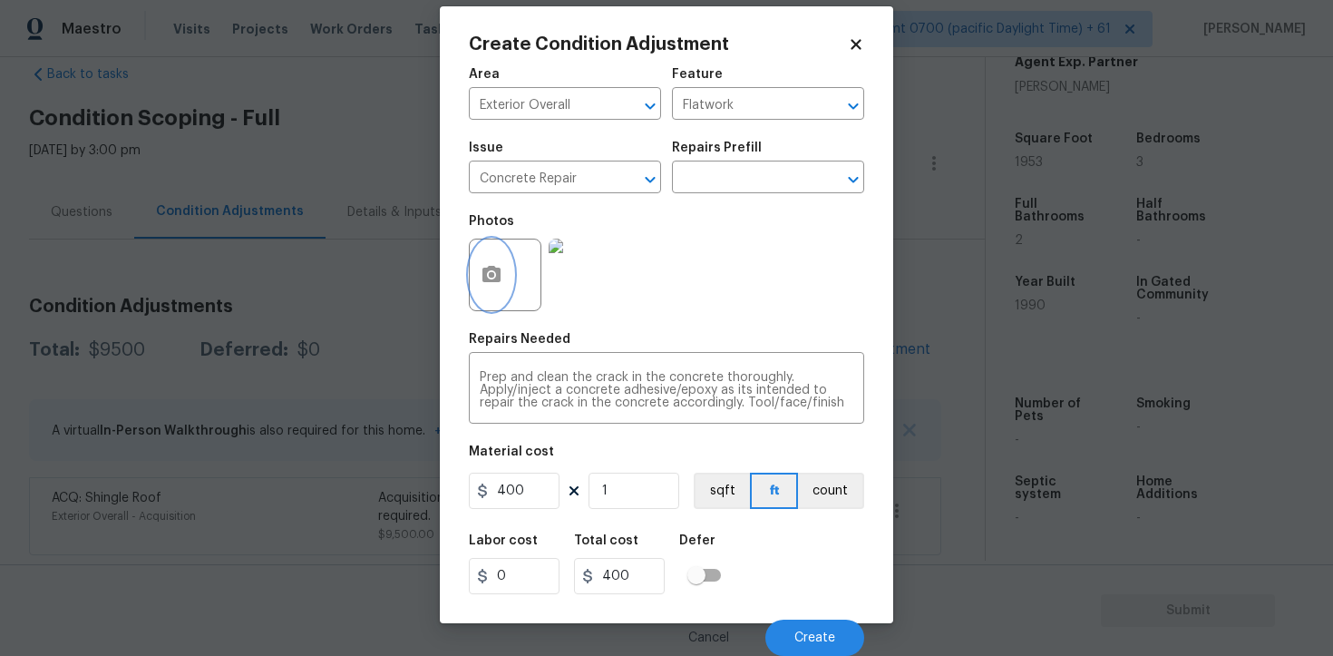
click at [510, 259] on button "button" at bounding box center [492, 274] width 44 height 71
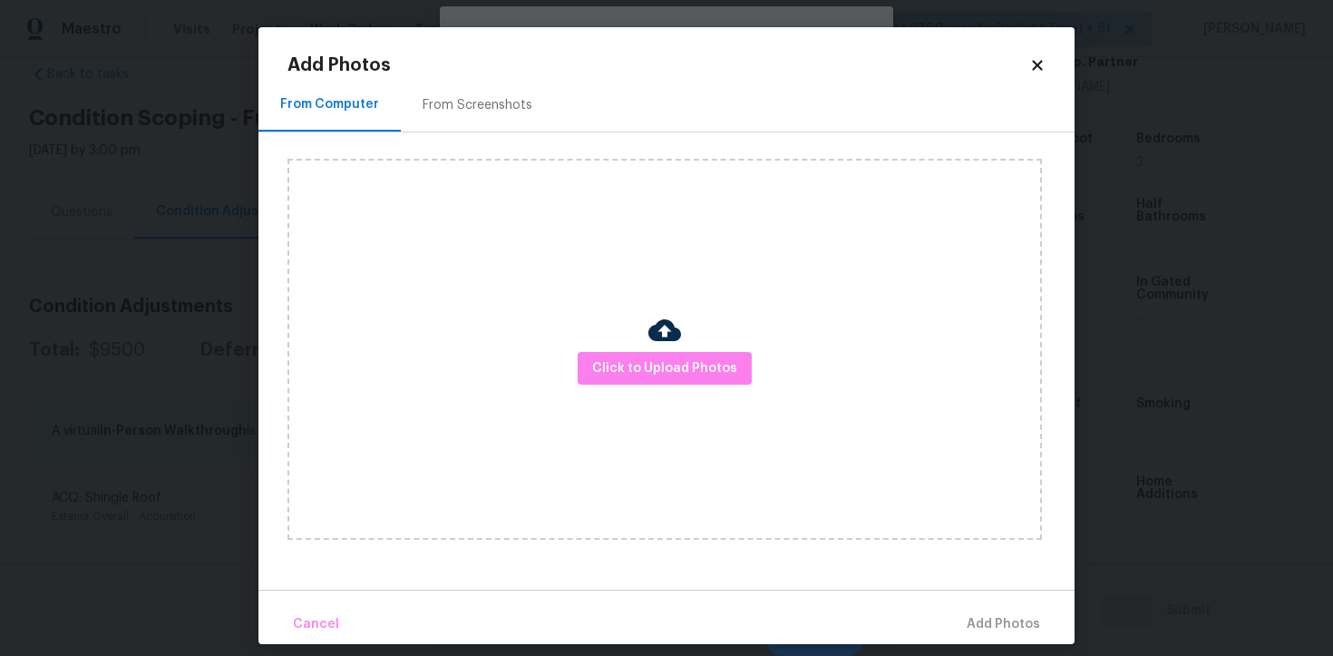
click at [1036, 73] on div "Add Photos" at bounding box center [667, 65] width 758 height 18
click at [1036, 63] on icon at bounding box center [1037, 65] width 10 height 10
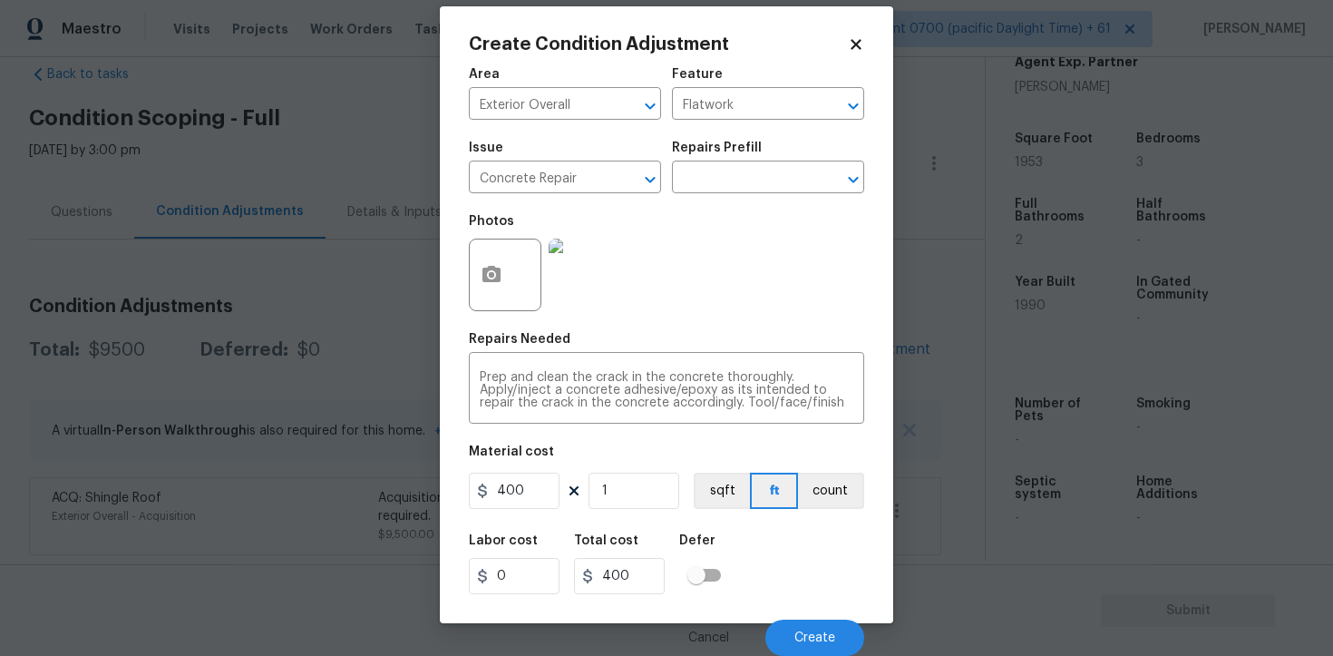
click at [819, 613] on div "Cancel Create" at bounding box center [666, 630] width 395 height 51
click at [824, 625] on button "Create" at bounding box center [815, 638] width 99 height 36
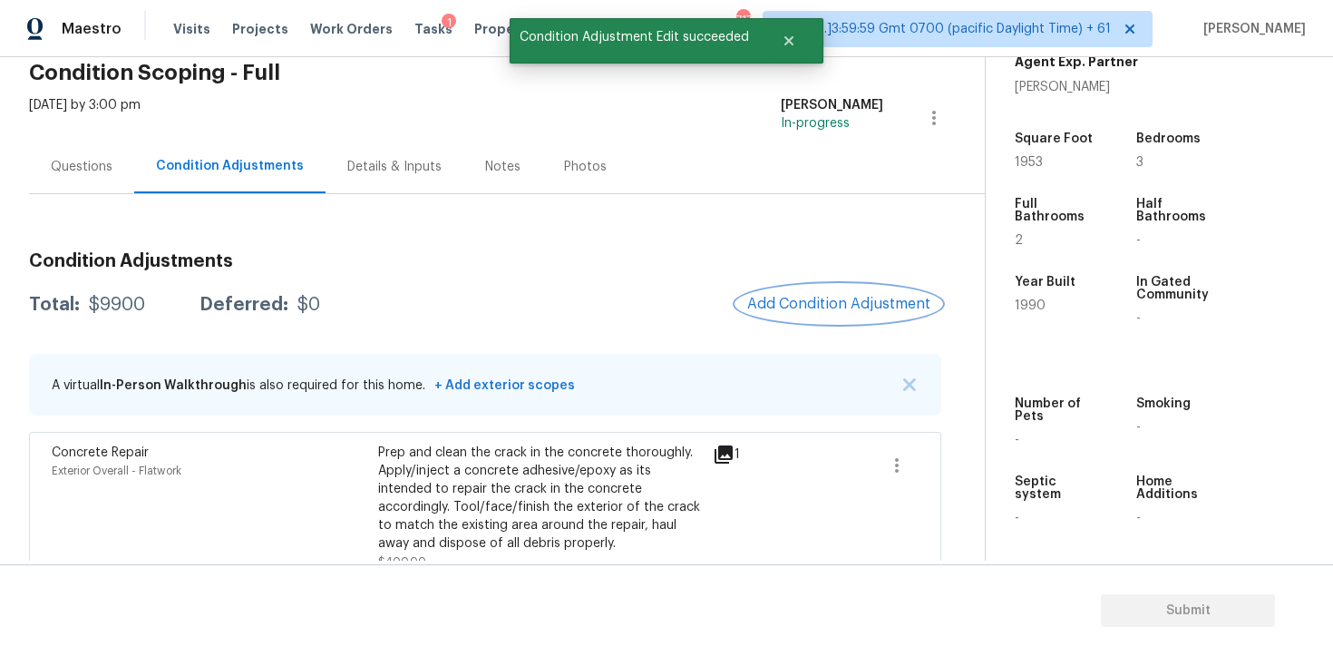
scroll to position [128, 0]
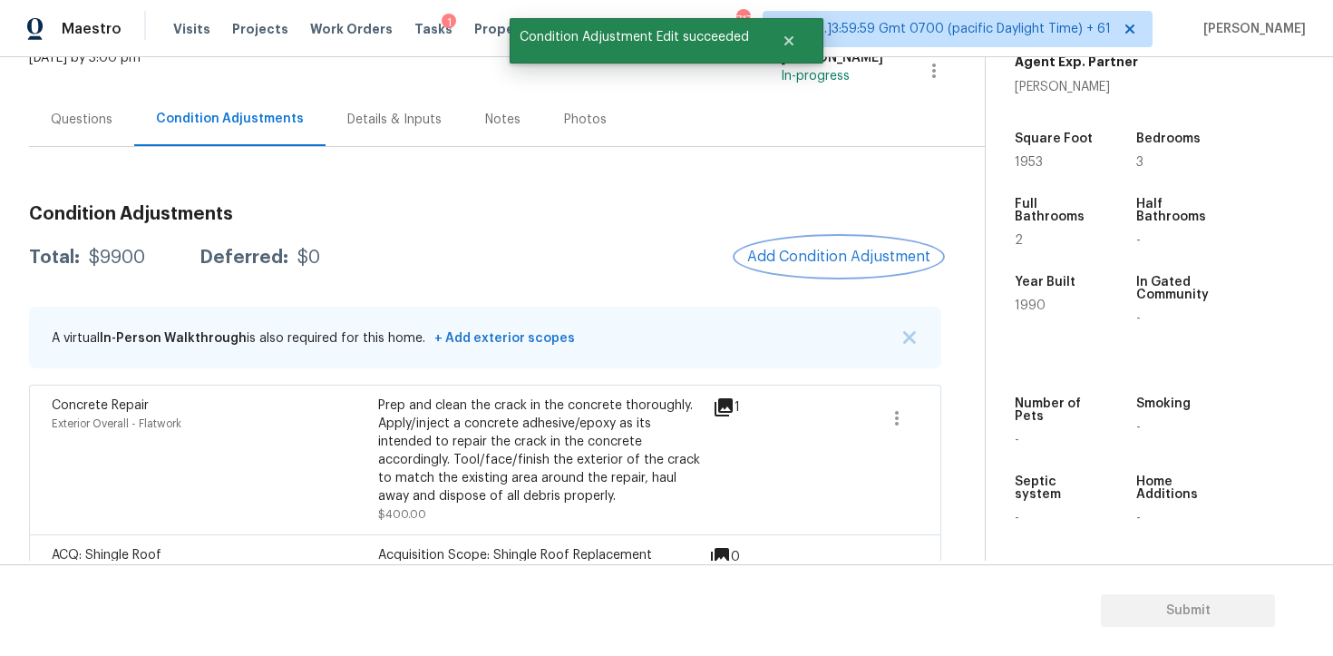
click at [844, 268] on button "Add Condition Adjustment" at bounding box center [839, 257] width 205 height 38
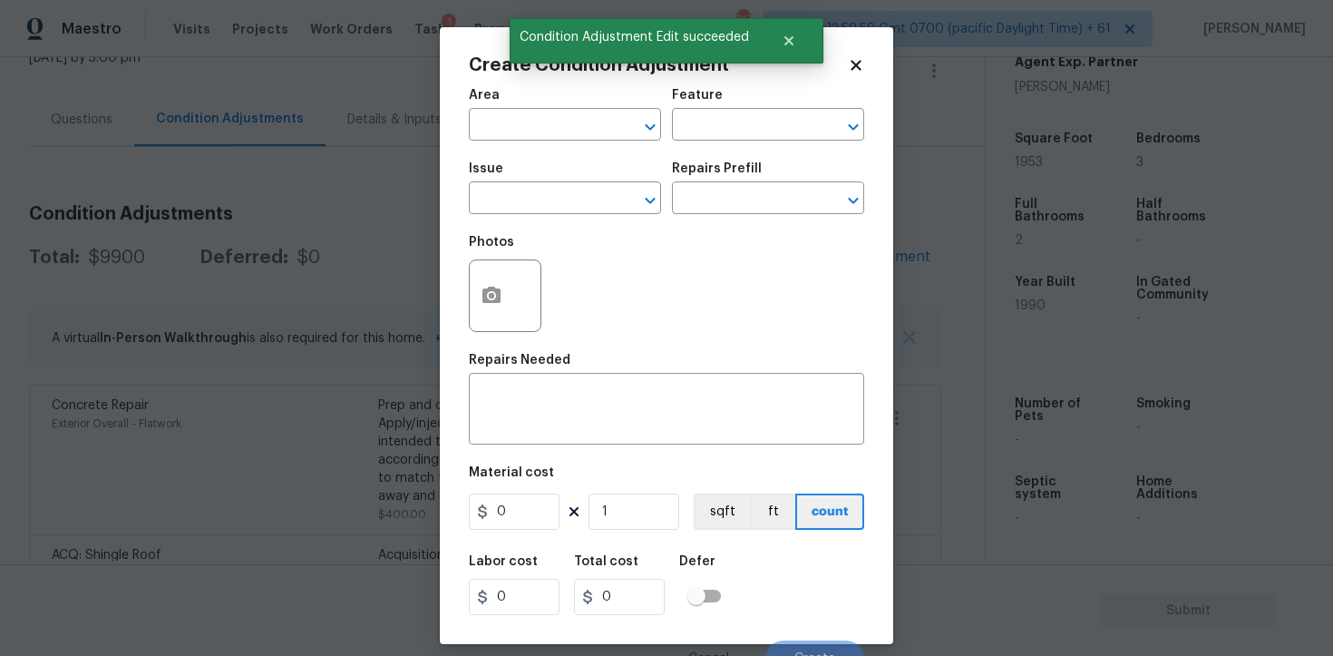
click at [532, 151] on span "Area ​" at bounding box center [565, 114] width 192 height 73
click at [529, 136] on input "text" at bounding box center [540, 126] width 142 height 28
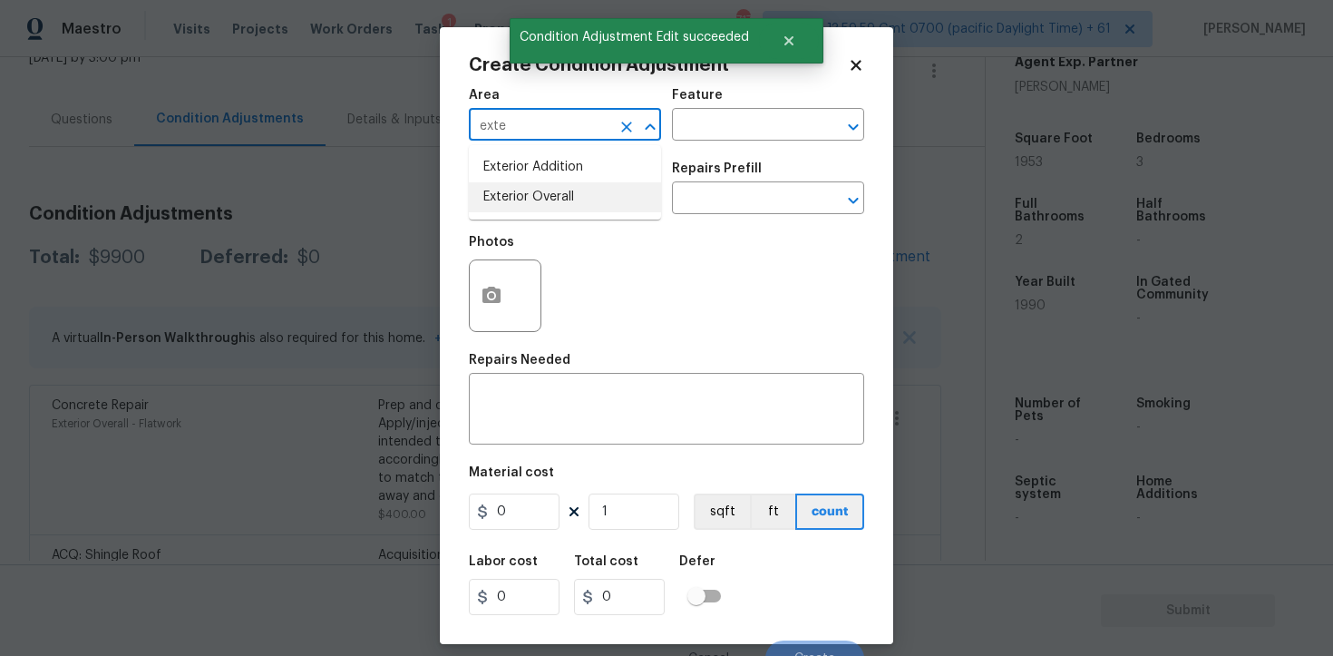
click at [509, 203] on li "Exterior Overall" at bounding box center [565, 197] width 192 height 30
type input "Exterior Overall"
click at [509, 203] on input "text" at bounding box center [540, 200] width 142 height 28
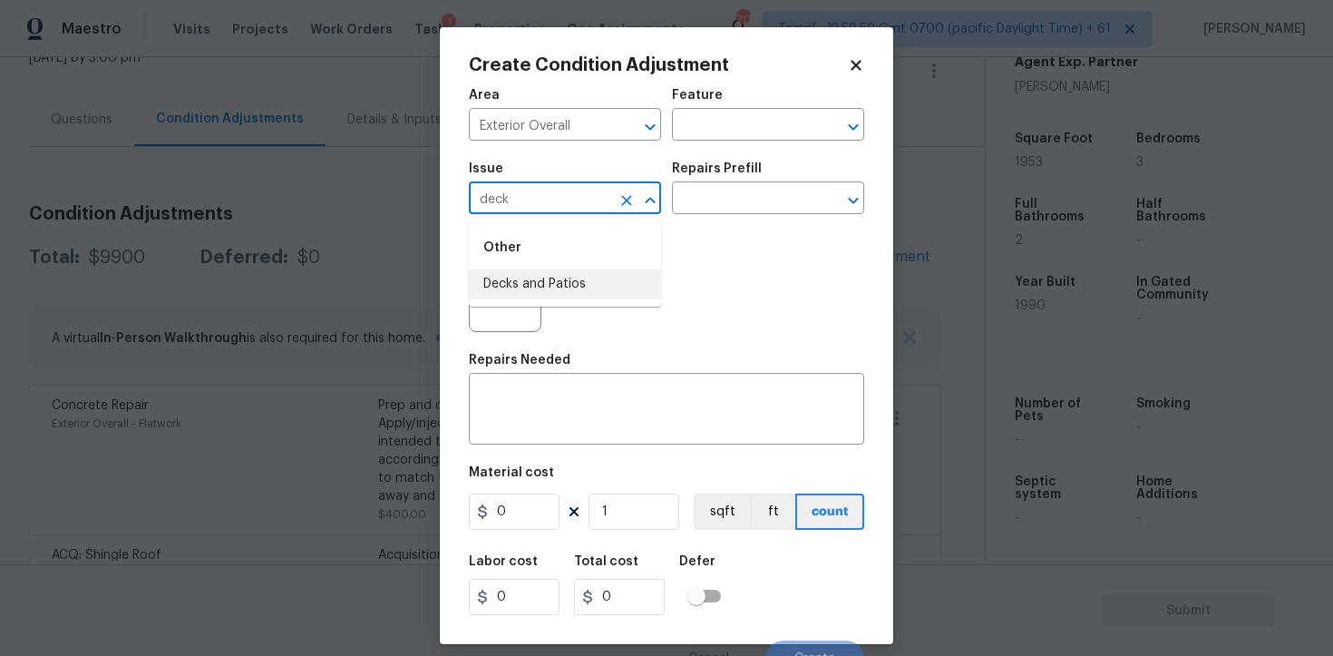
click at [538, 284] on li "Decks and Patios" at bounding box center [565, 284] width 192 height 30
type input "Decks and Patios"
click at [552, 403] on textarea at bounding box center [667, 411] width 374 height 38
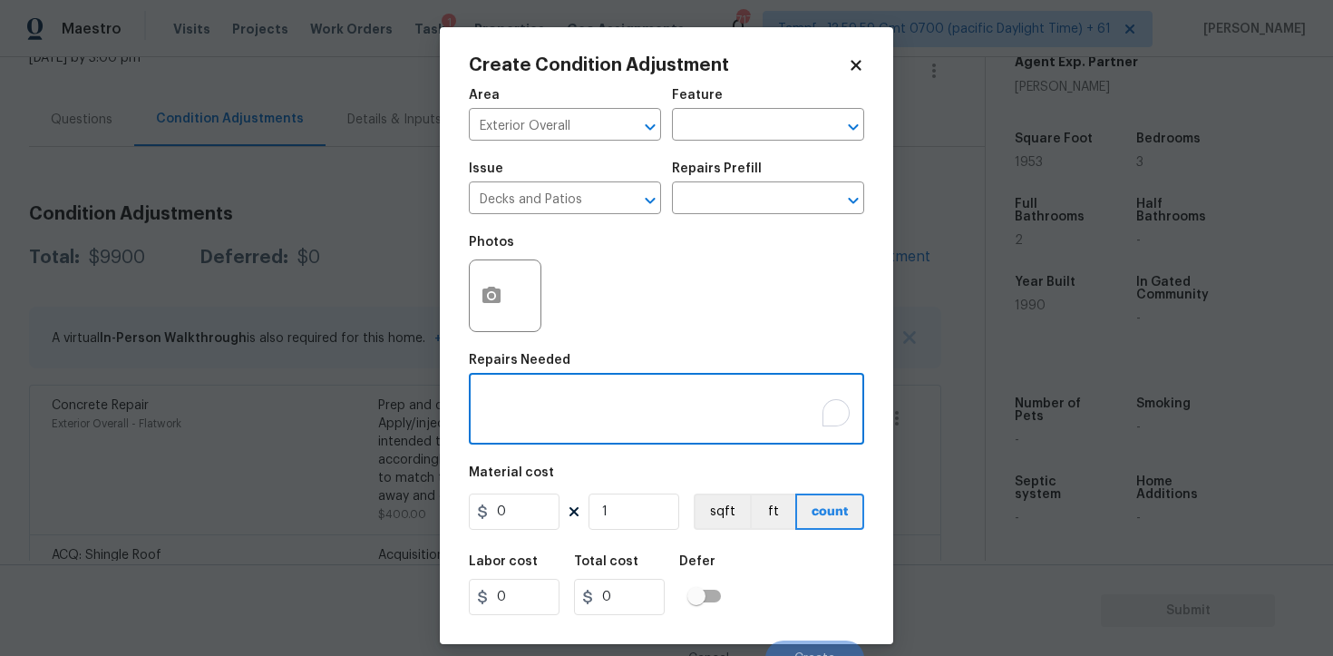
type textarea "R"
click at [758, 188] on input "text" at bounding box center [743, 200] width 142 height 28
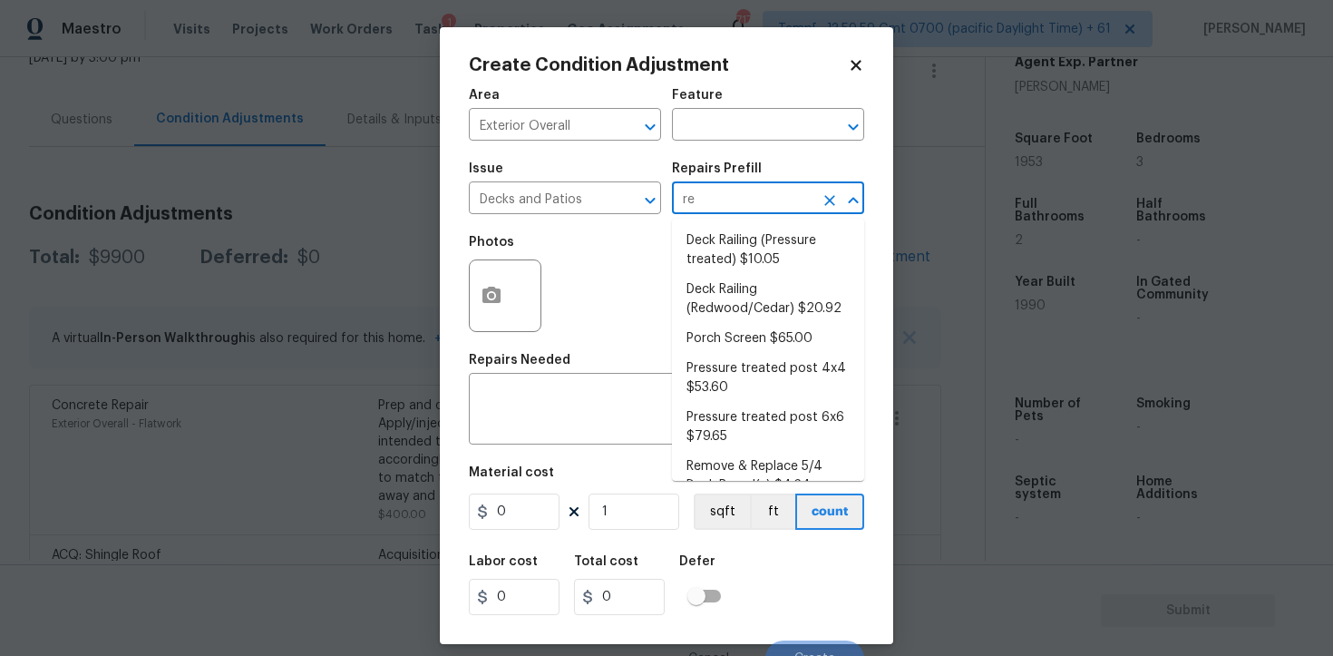
type input "rep"
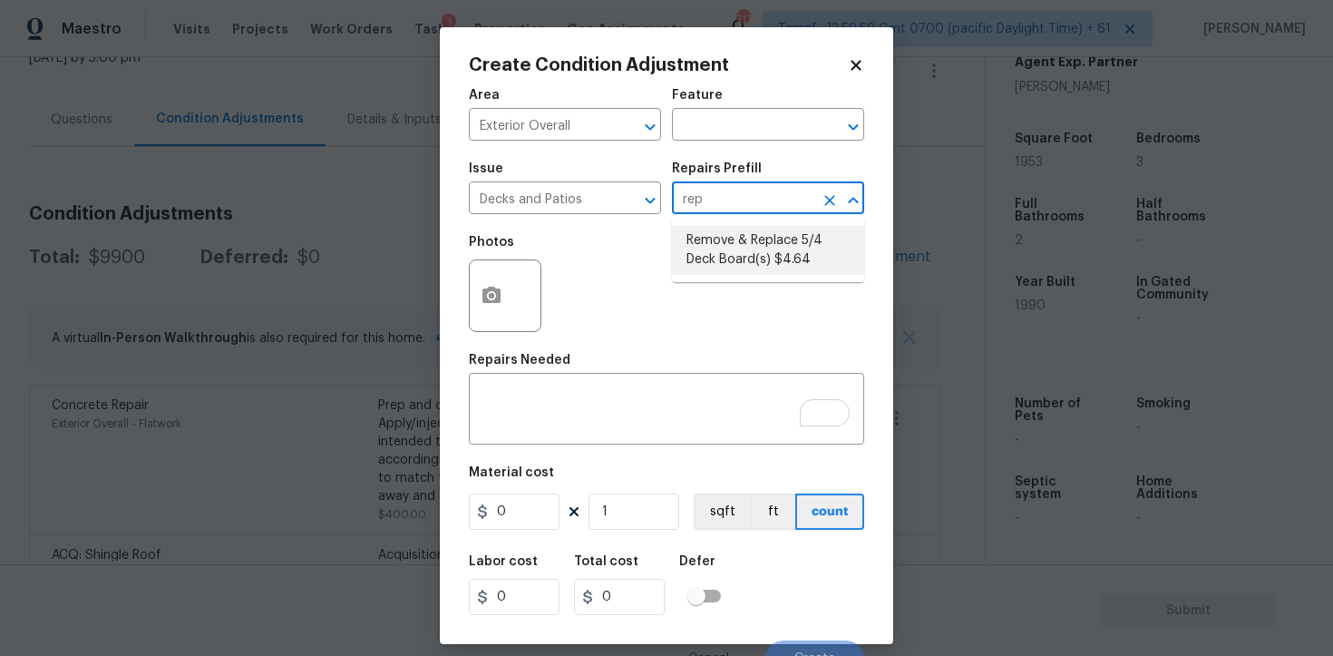
click at [787, 241] on li "Remove & Replace 5/4 Deck Board(s) $4.64" at bounding box center [768, 250] width 192 height 49
type input "Deck"
type textarea "Remove and replace the existing deck boards with 5/4 wood decking. Use the prop…"
type input "4.64"
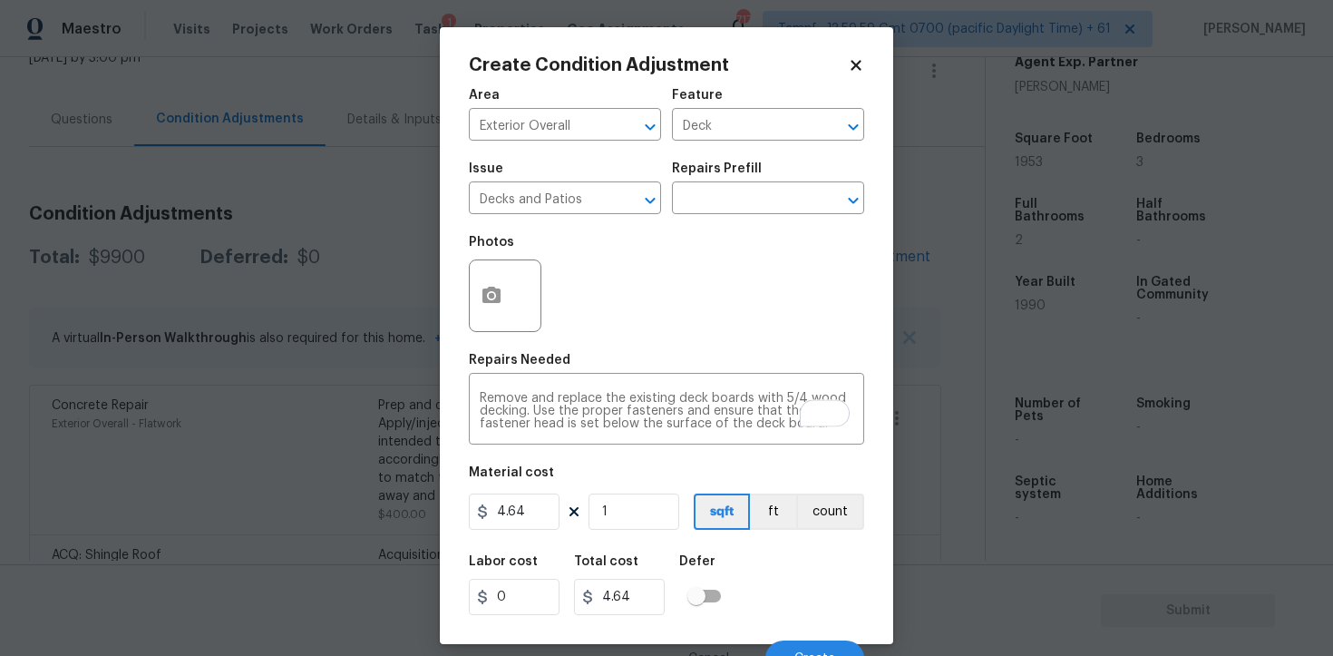
click at [539, 539] on div "Area Exterior Overall ​ Feature Deck ​ Issue Decks and Patios ​ Repairs Prefill…" at bounding box center [666, 377] width 395 height 599
click at [539, 505] on input "4.64" at bounding box center [514, 511] width 91 height 36
type input "5500"
click at [488, 298] on icon "button" at bounding box center [492, 296] width 22 height 22
type input "5500"
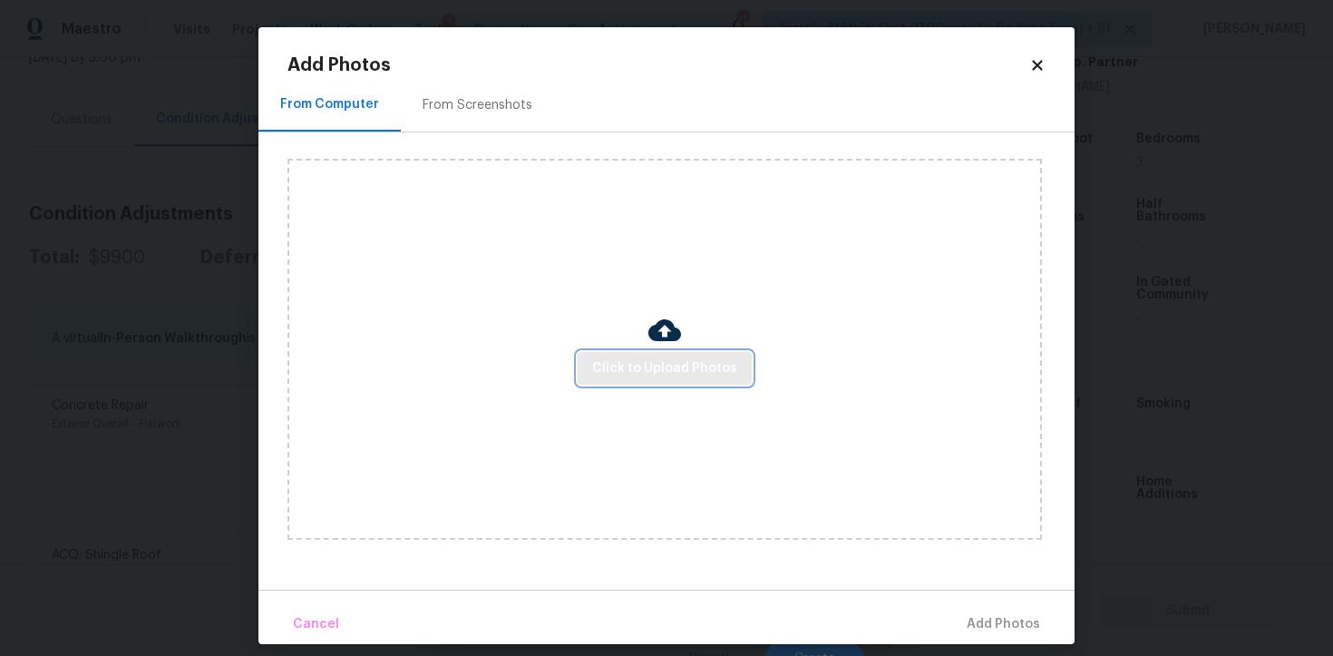
click at [631, 375] on span "Click to Upload Photos" at bounding box center [664, 368] width 145 height 23
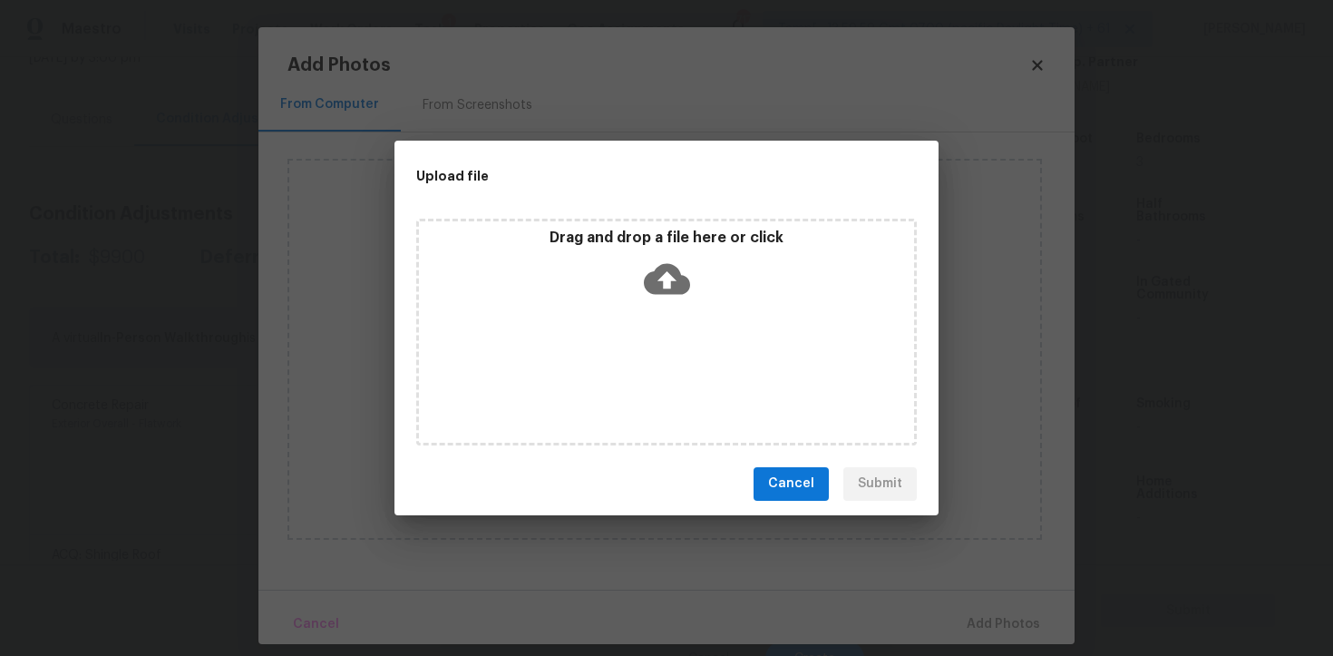
click at [694, 233] on p "Drag and drop a file here or click" at bounding box center [666, 238] width 495 height 19
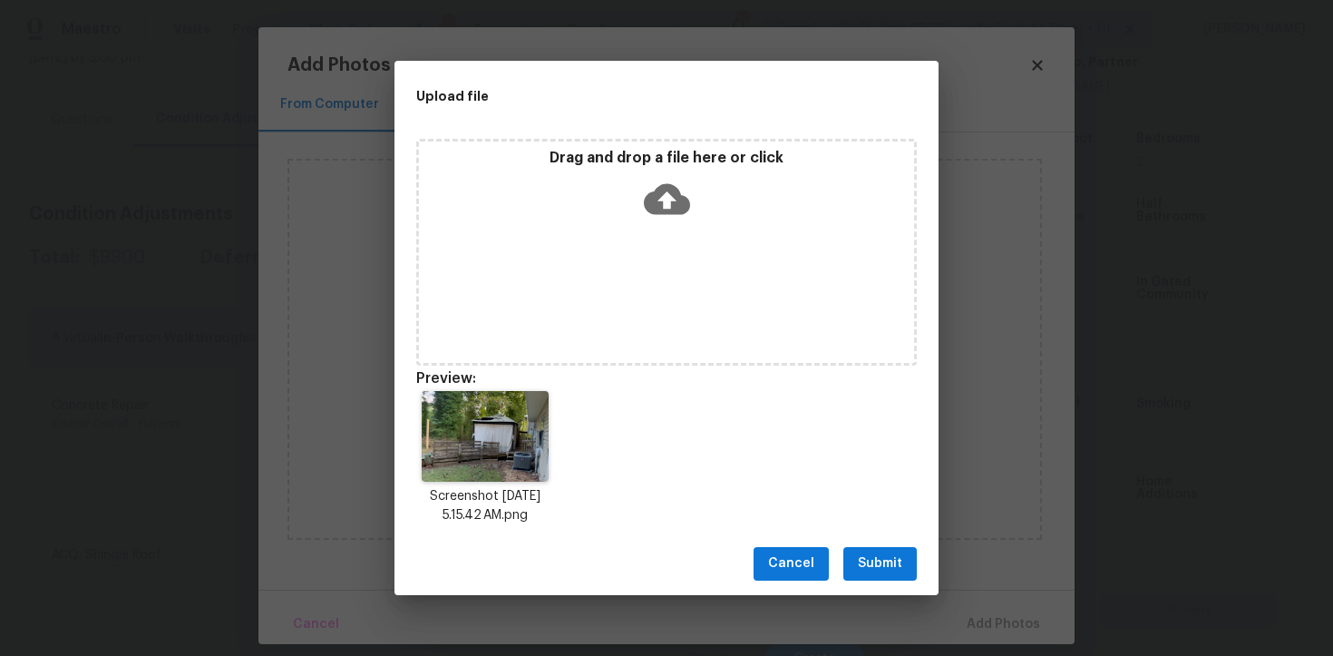
scroll to position [15, 0]
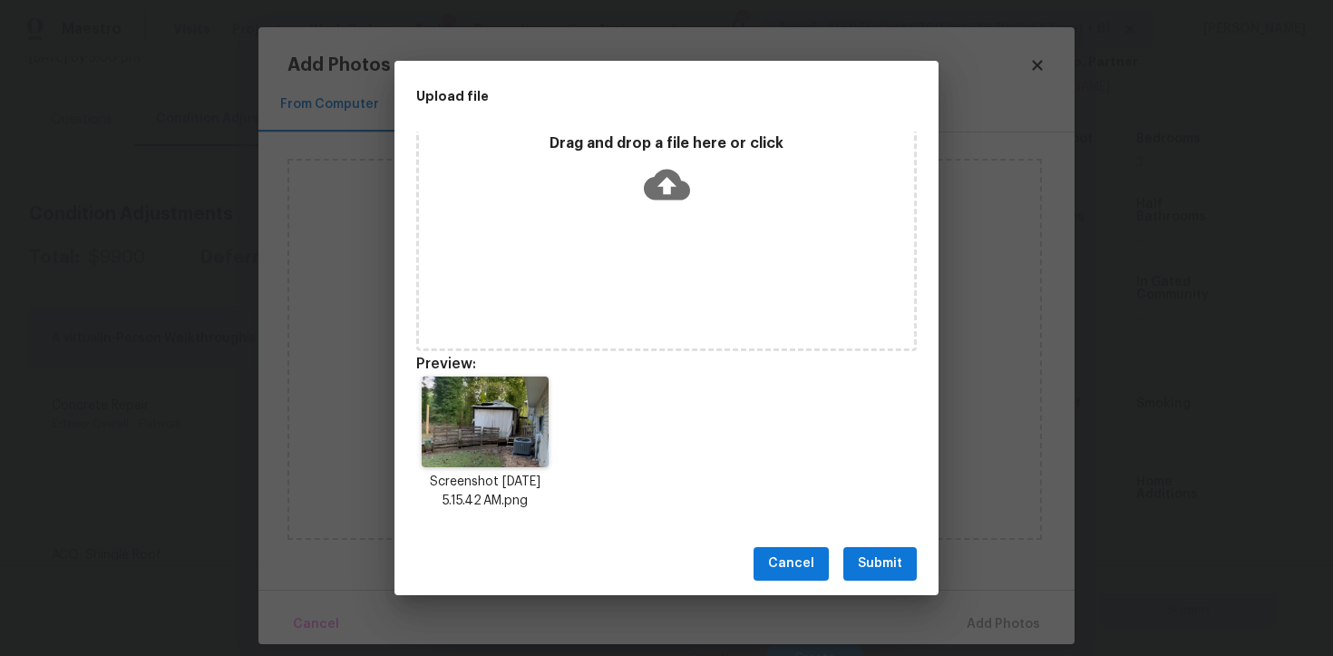
click at [888, 556] on span "Submit" at bounding box center [880, 563] width 44 height 23
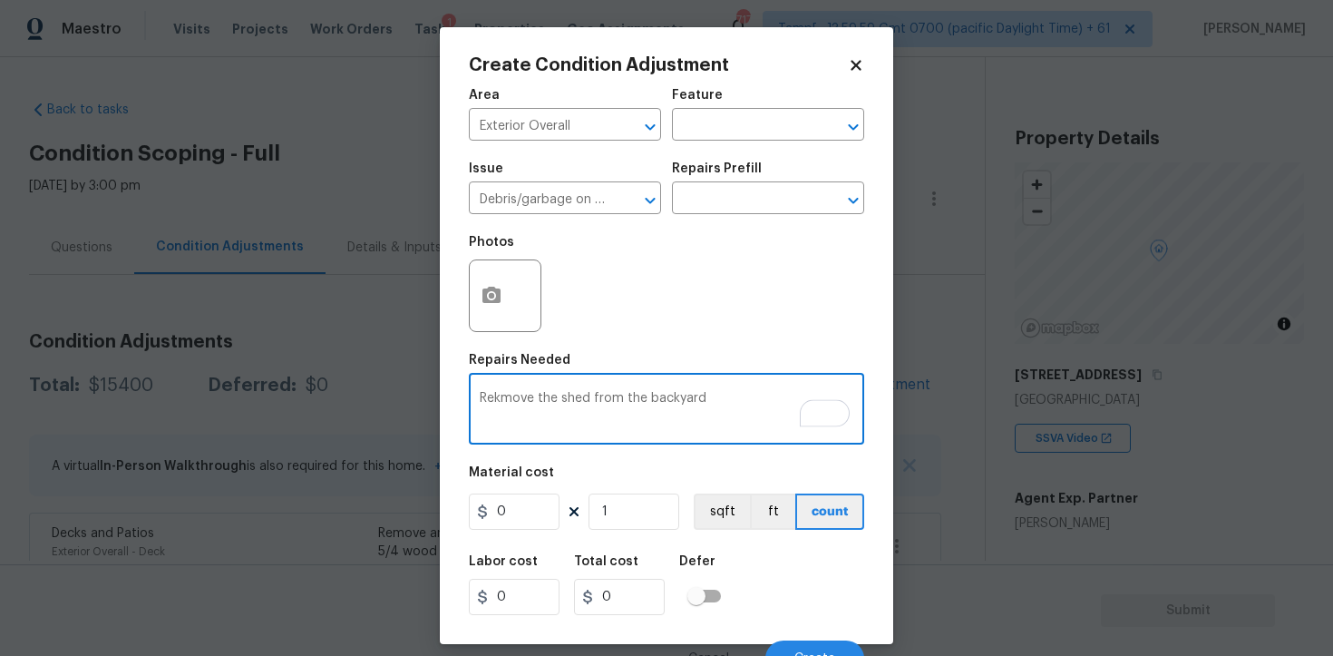
scroll to position [436, 0]
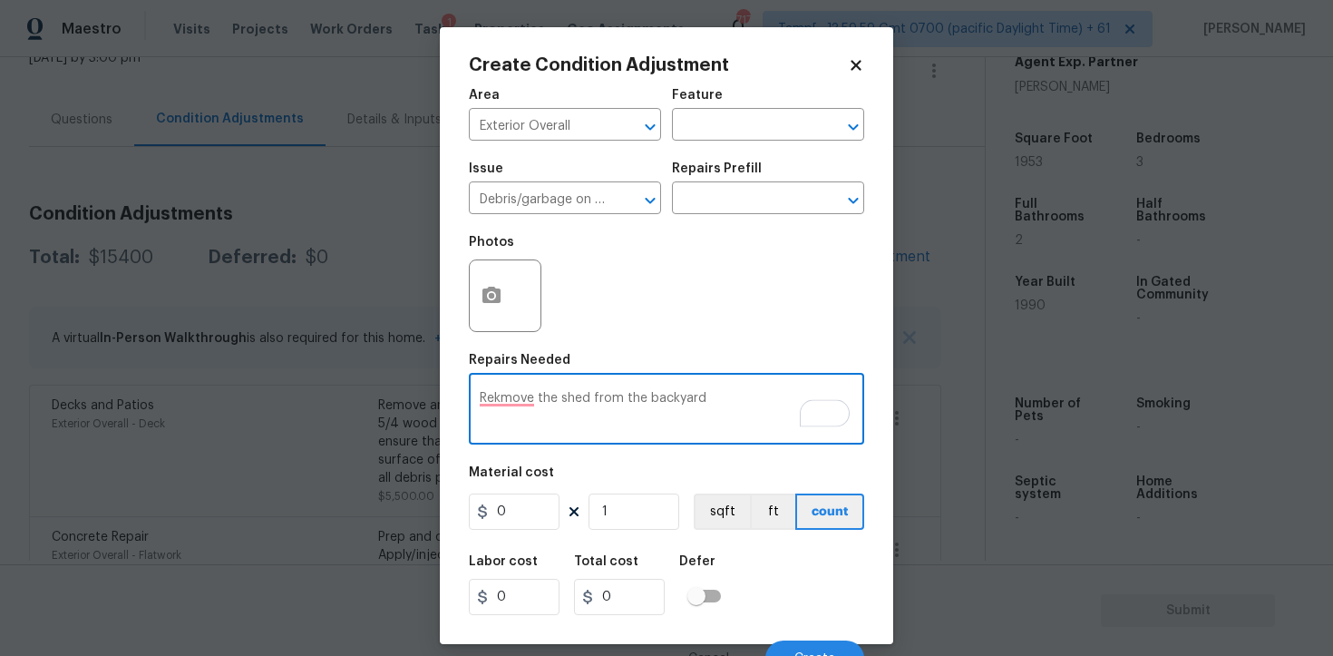
drag, startPoint x: 675, startPoint y: 395, endPoint x: 720, endPoint y: 395, distance: 45.4
click at [720, 395] on textarea "Rekmove the shed from the backyard" at bounding box center [667, 411] width 374 height 38
type textarea "Remove the shed from the back deck"
click at [511, 515] on input "0" at bounding box center [514, 511] width 91 height 36
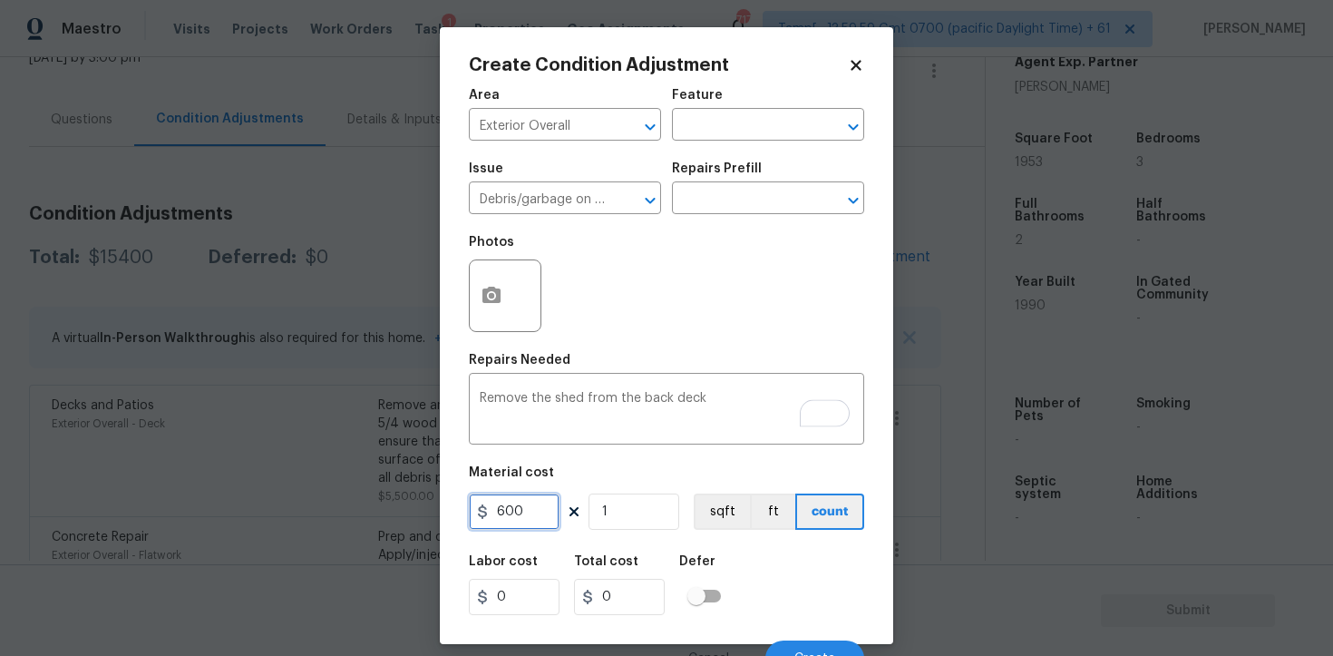
type input "600"
click at [496, 285] on button "button" at bounding box center [492, 295] width 44 height 71
type input "600"
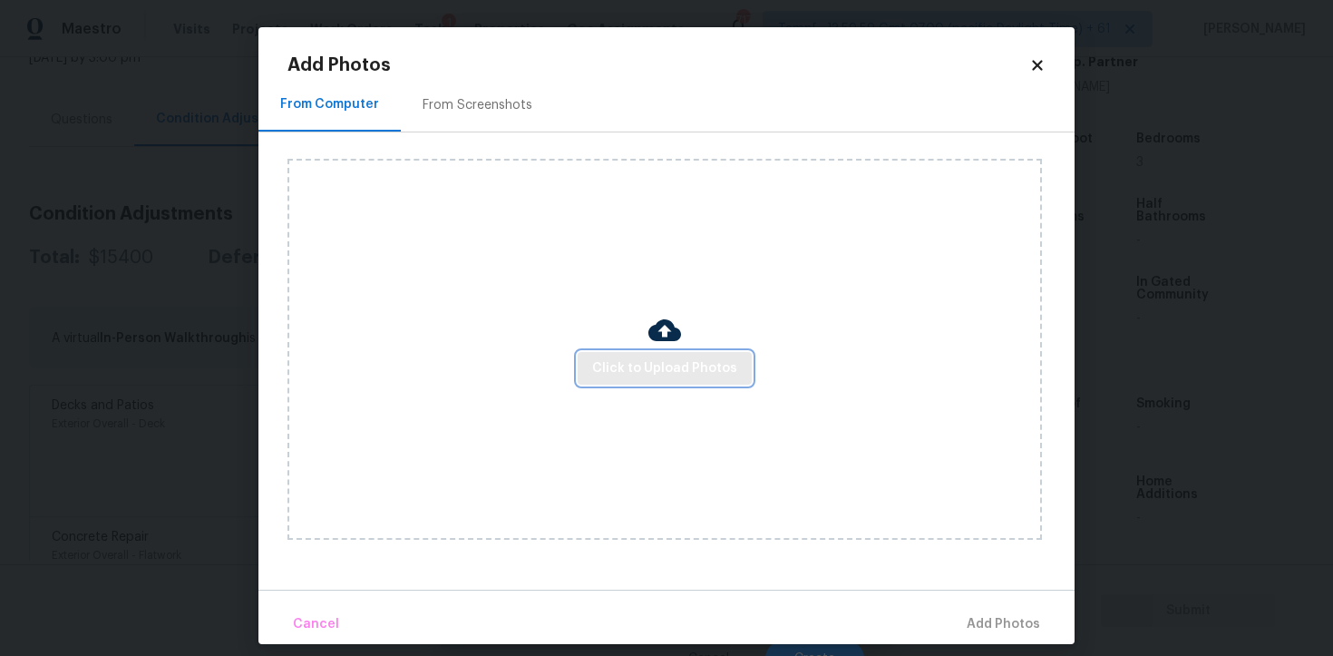
click at [650, 358] on span "Click to Upload Photos" at bounding box center [664, 368] width 145 height 23
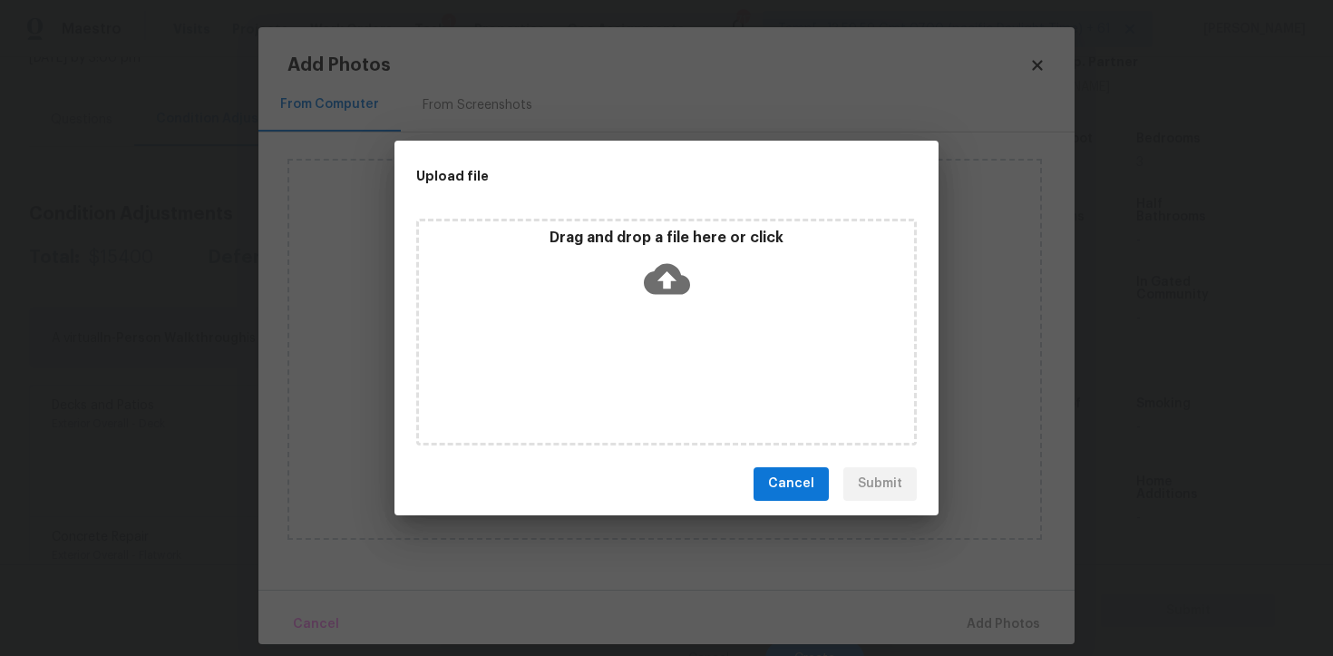
click at [667, 276] on icon at bounding box center [667, 279] width 46 height 46
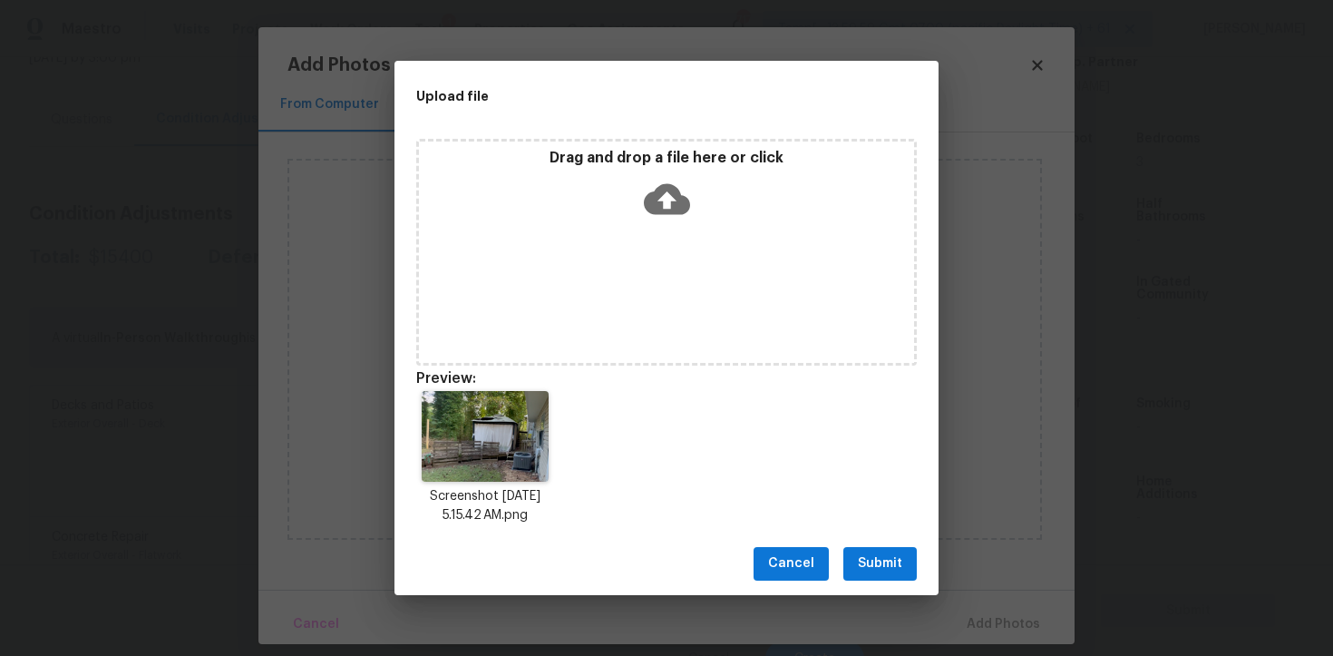
click at [880, 567] on span "Submit" at bounding box center [880, 563] width 44 height 23
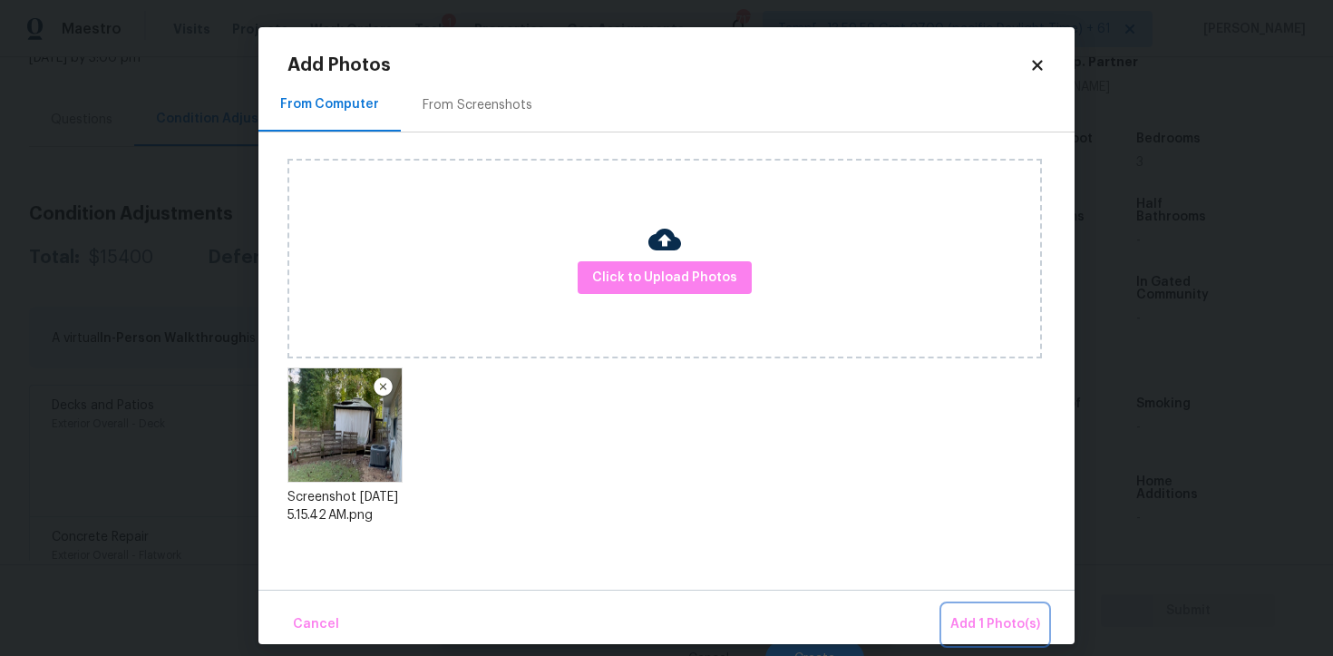
click at [962, 614] on span "Add 1 Photo(s)" at bounding box center [996, 624] width 90 height 23
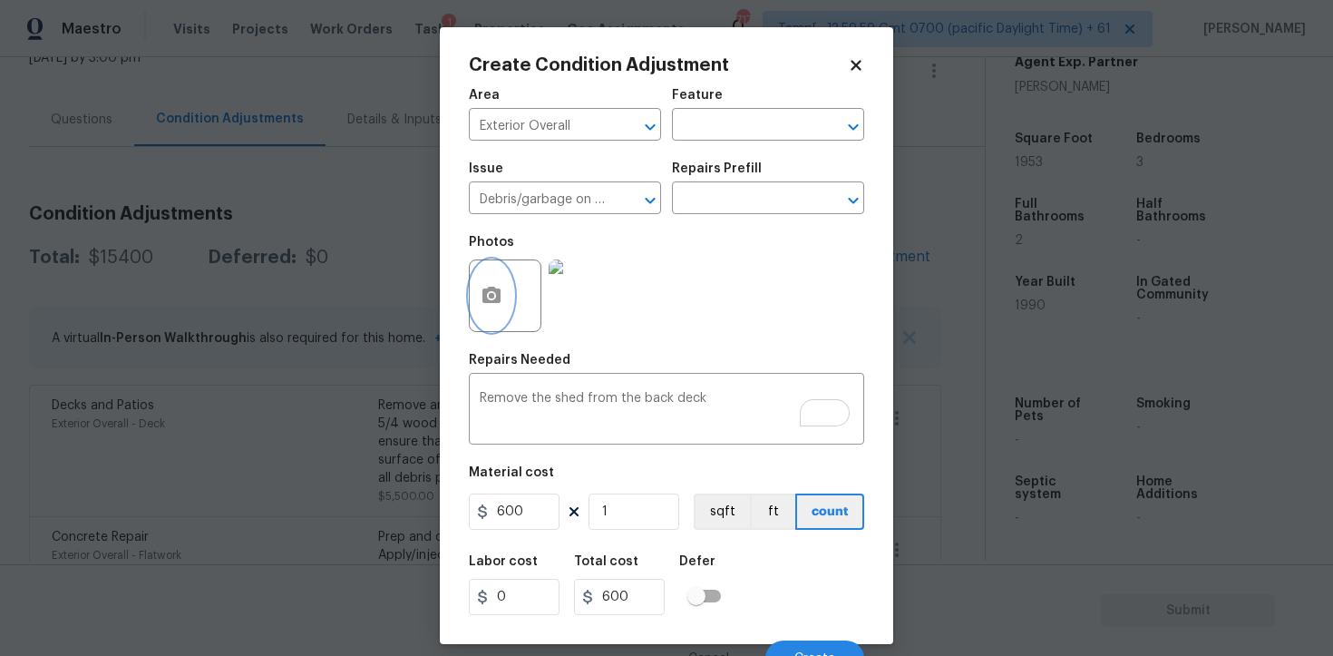
scroll to position [22, 0]
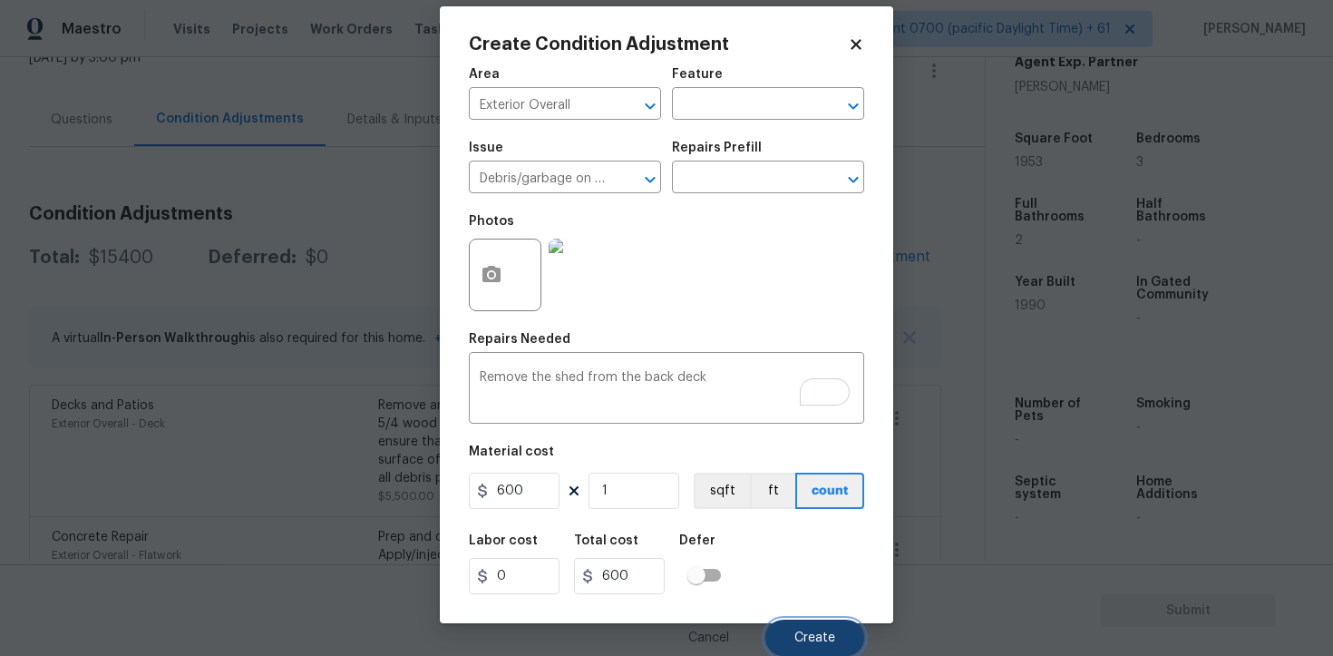
click at [831, 637] on span "Create" at bounding box center [815, 638] width 41 height 14
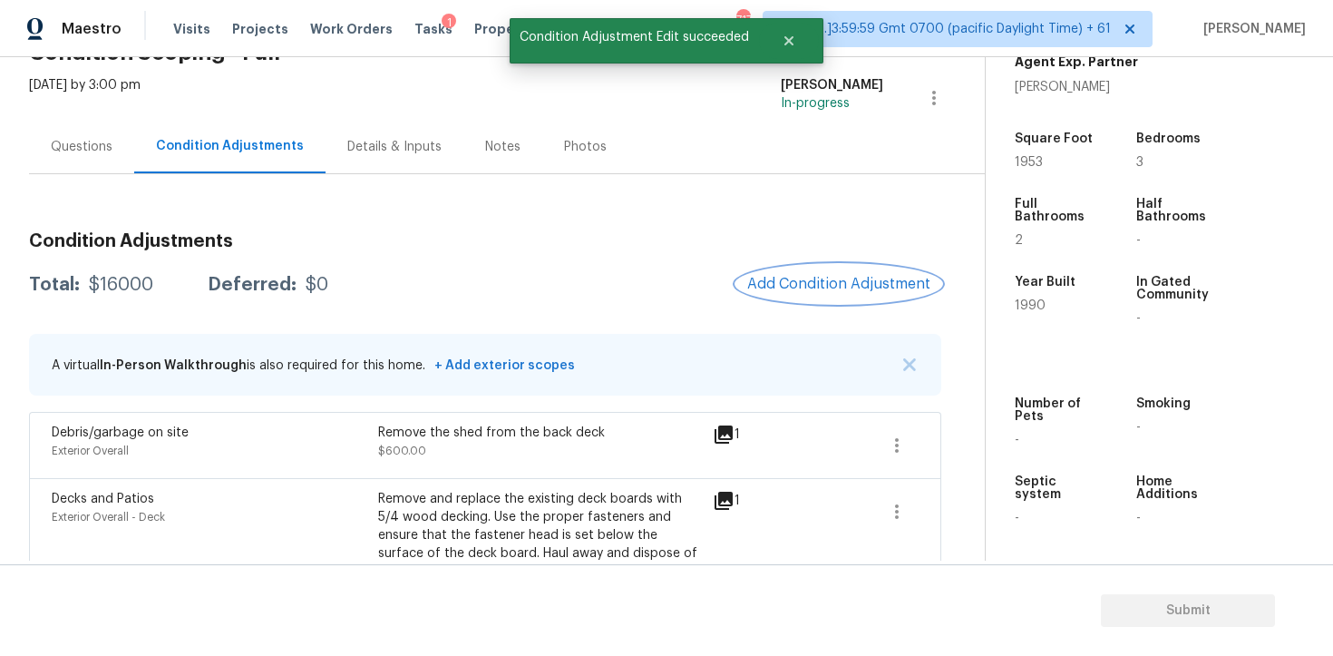
scroll to position [100, 0]
click at [849, 293] on button "Add Condition Adjustment" at bounding box center [839, 285] width 205 height 38
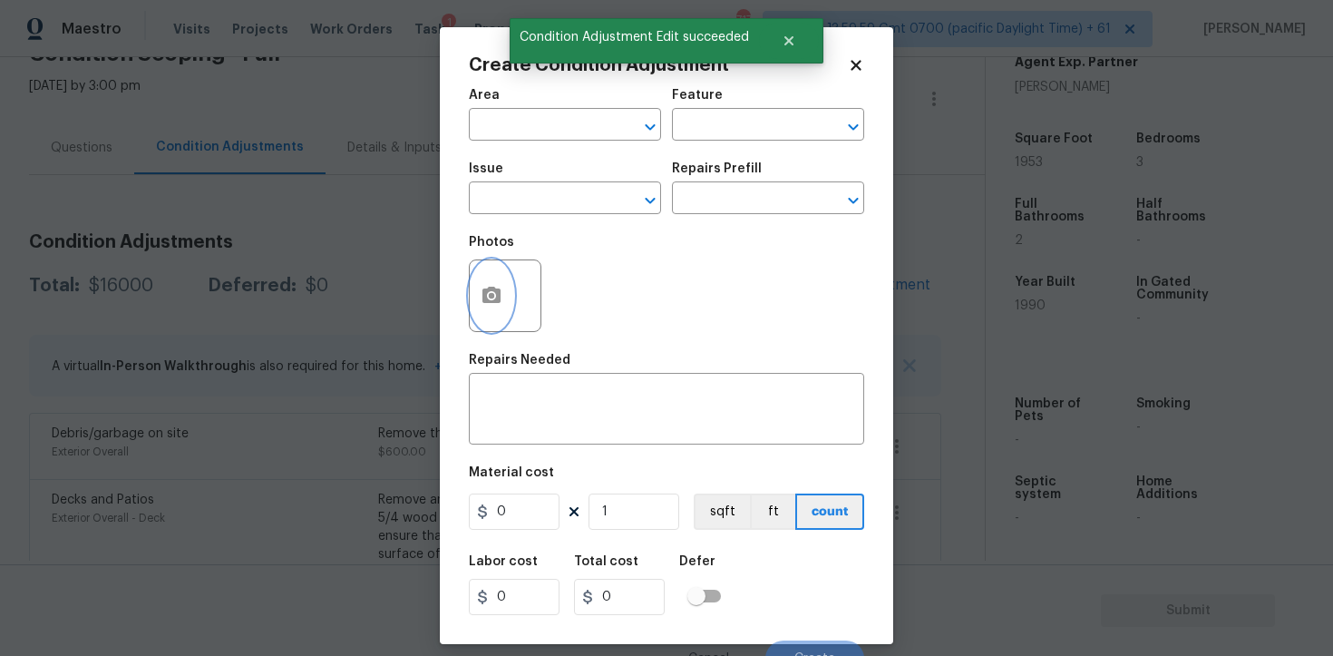
click at [503, 292] on button "button" at bounding box center [492, 295] width 44 height 71
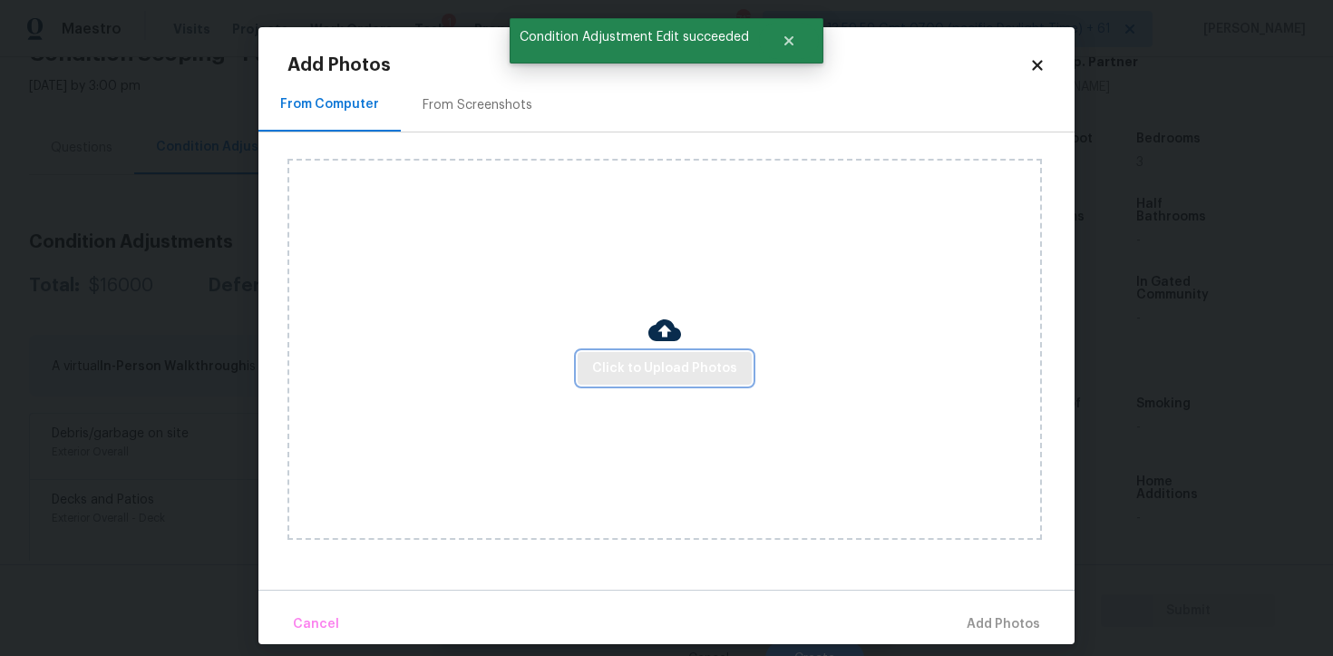
click at [727, 372] on span "Click to Upload Photos" at bounding box center [664, 368] width 145 height 23
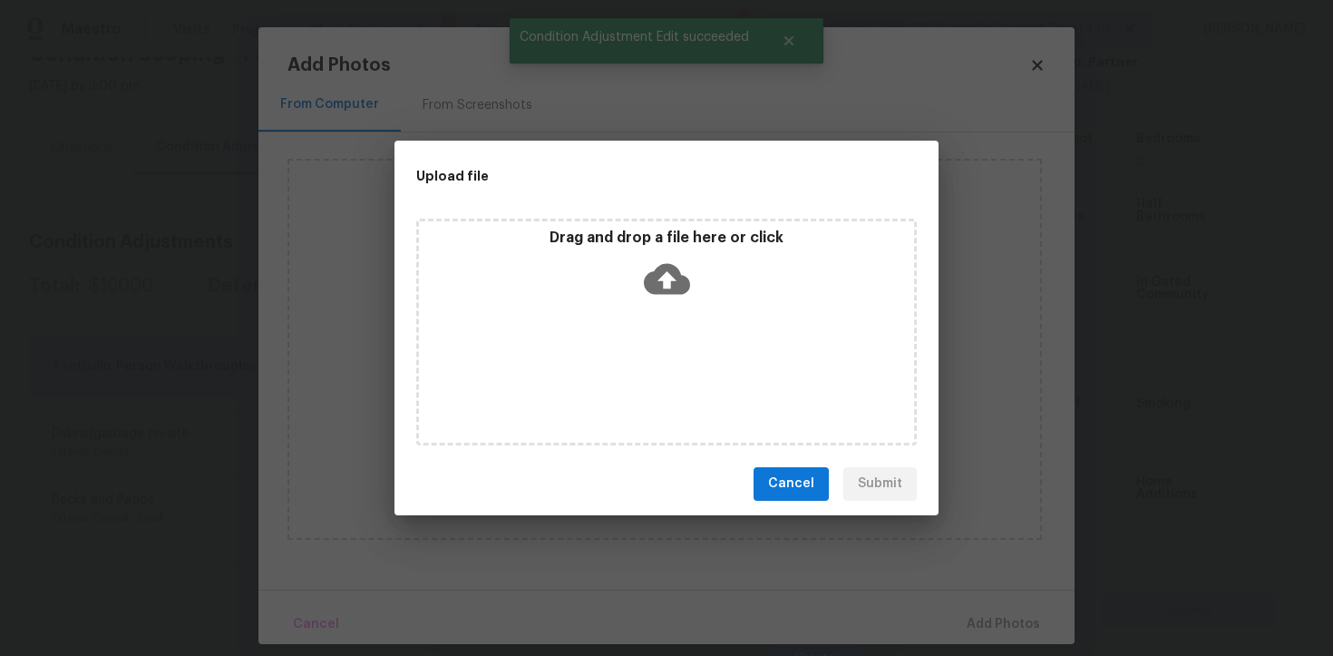
click at [690, 303] on div "Drag and drop a file here or click" at bounding box center [666, 268] width 495 height 78
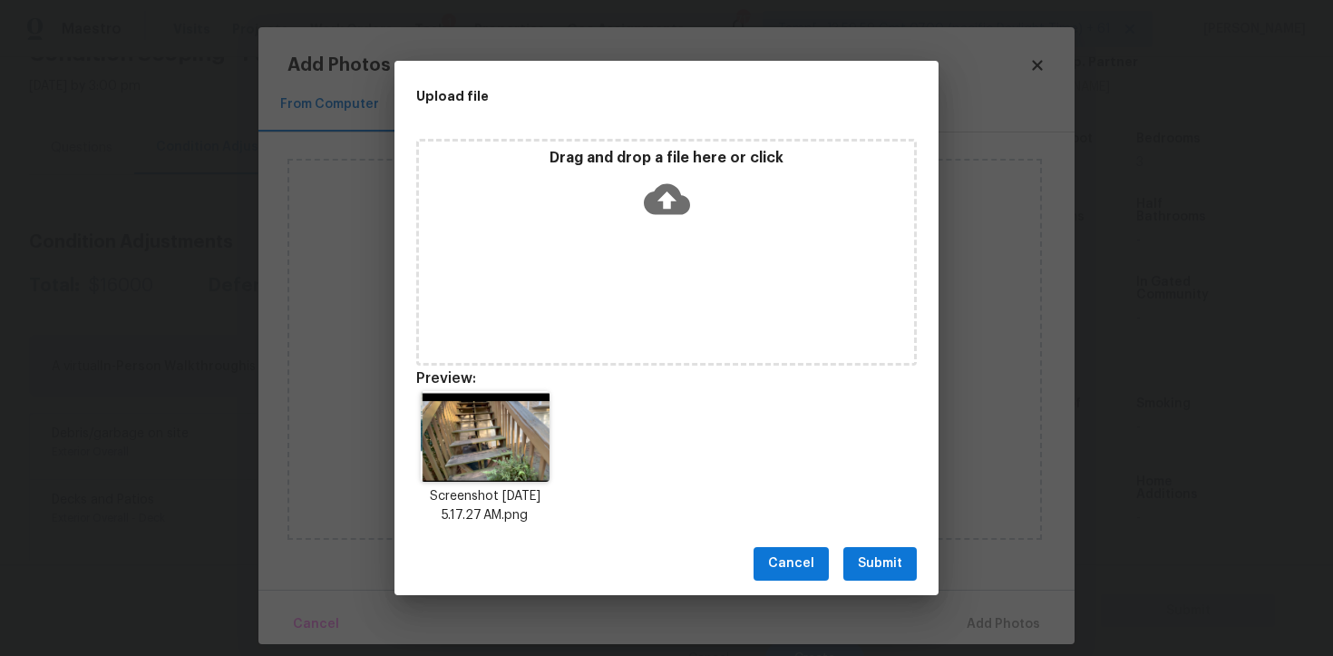
click at [863, 552] on button "Submit" at bounding box center [880, 564] width 73 height 34
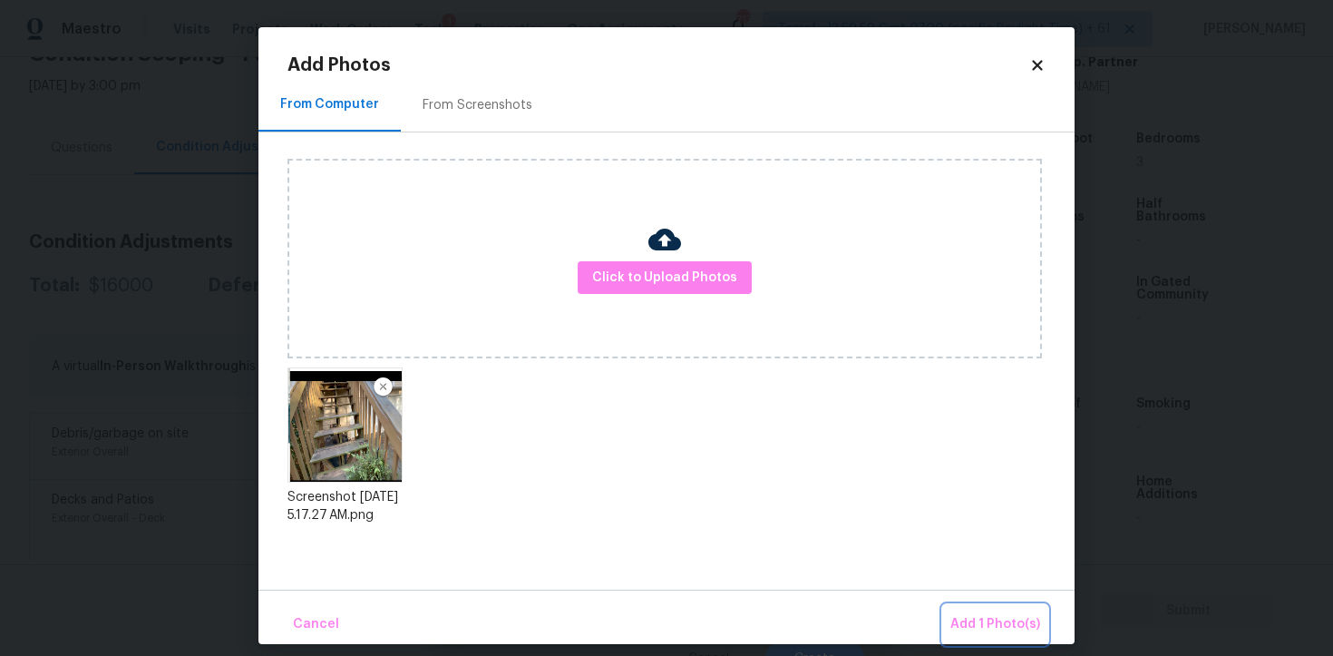
click at [981, 620] on span "Add 1 Photo(s)" at bounding box center [996, 624] width 90 height 23
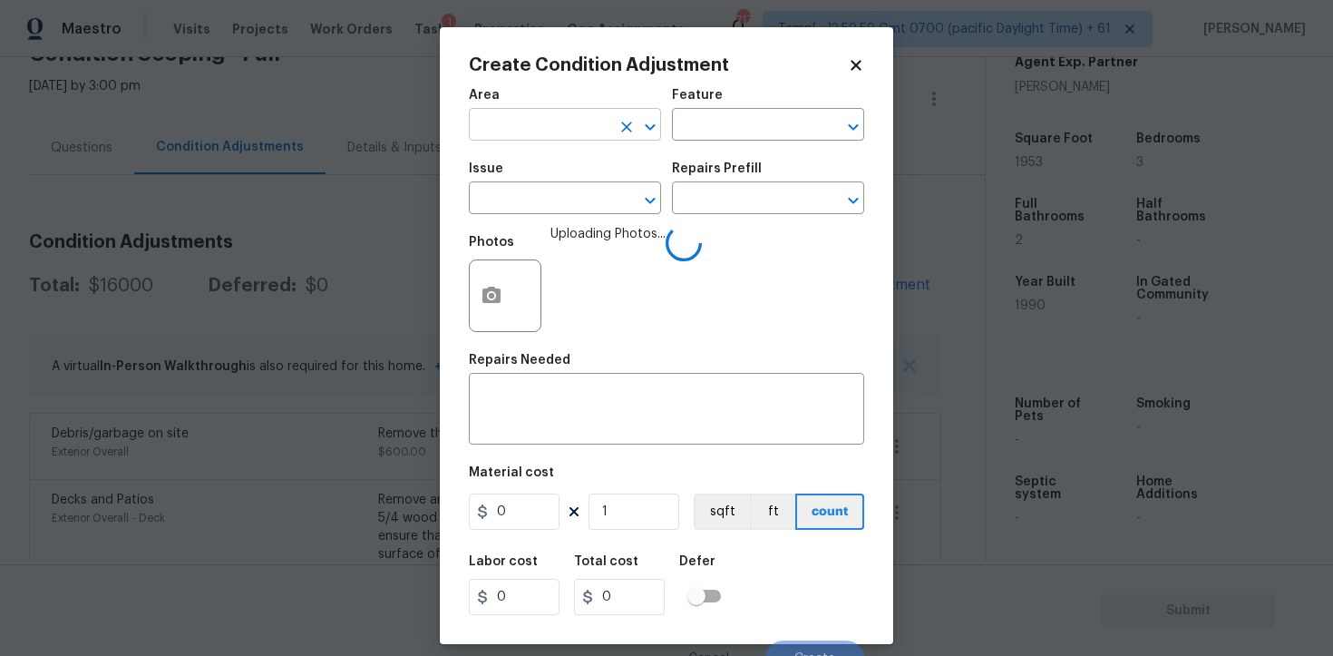
click at [546, 134] on input "text" at bounding box center [540, 126] width 142 height 28
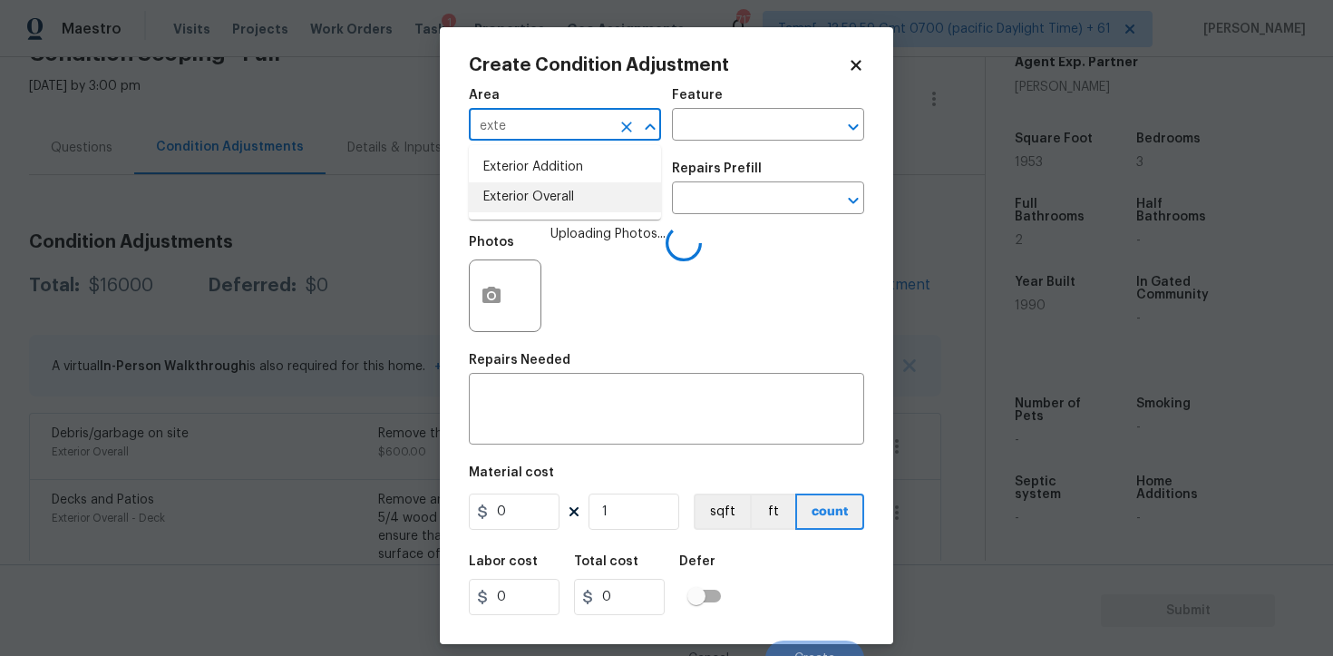
click at [562, 199] on li "Exterior Overall" at bounding box center [565, 197] width 192 height 30
type input "Exterior Overall"
click at [562, 199] on input "text" at bounding box center [540, 200] width 142 height 28
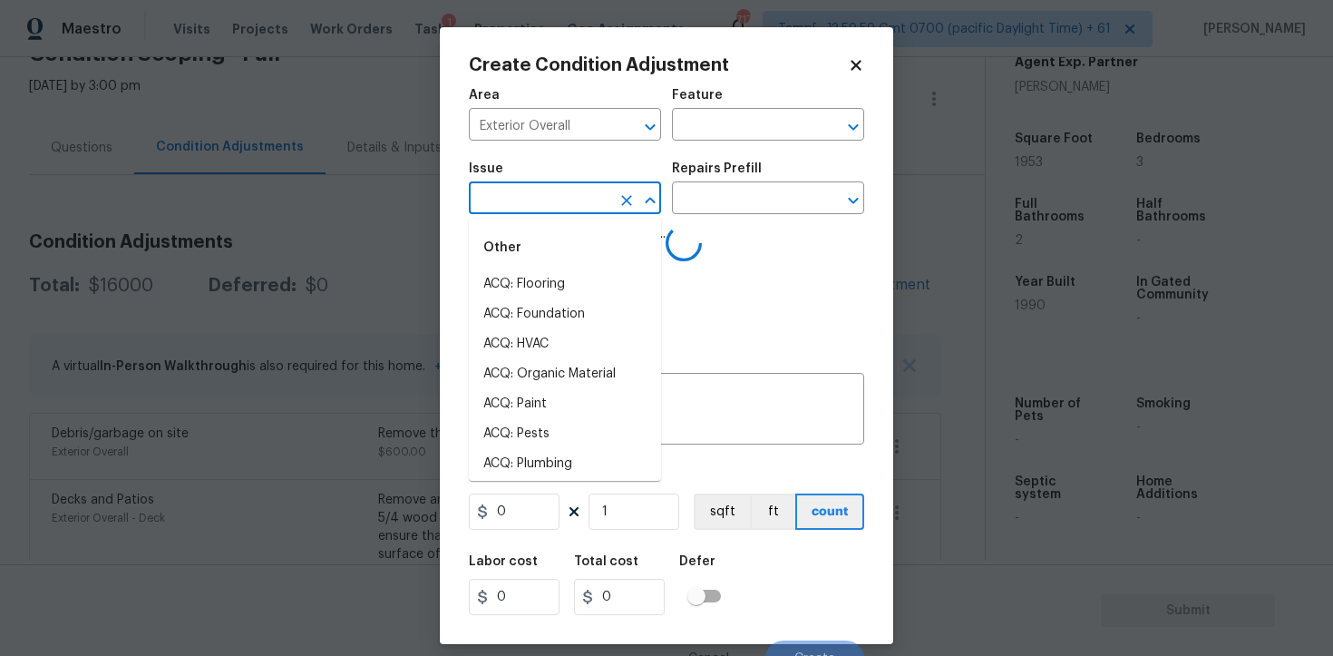
type input "r"
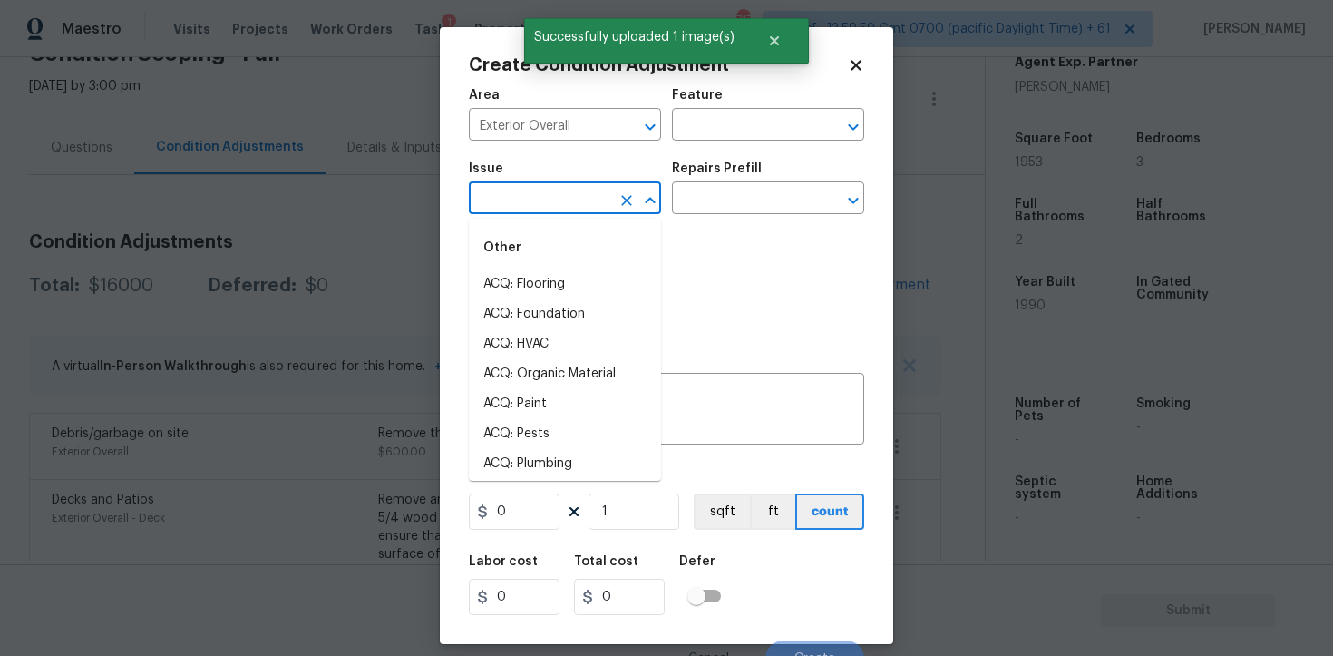
type input "p"
type input "d"
click at [557, 266] on div "Other" at bounding box center [565, 248] width 192 height 44
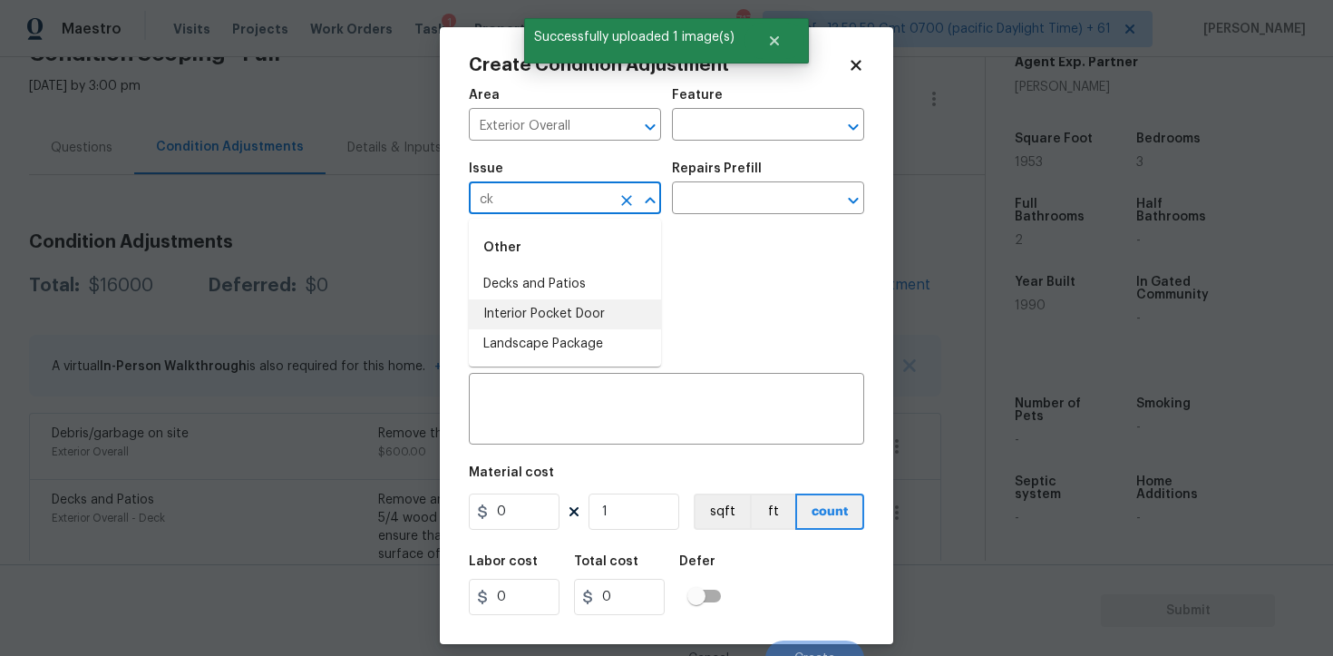
click at [554, 299] on li "Interior Pocket Door" at bounding box center [565, 314] width 192 height 30
type input "Interior Pocket Door"
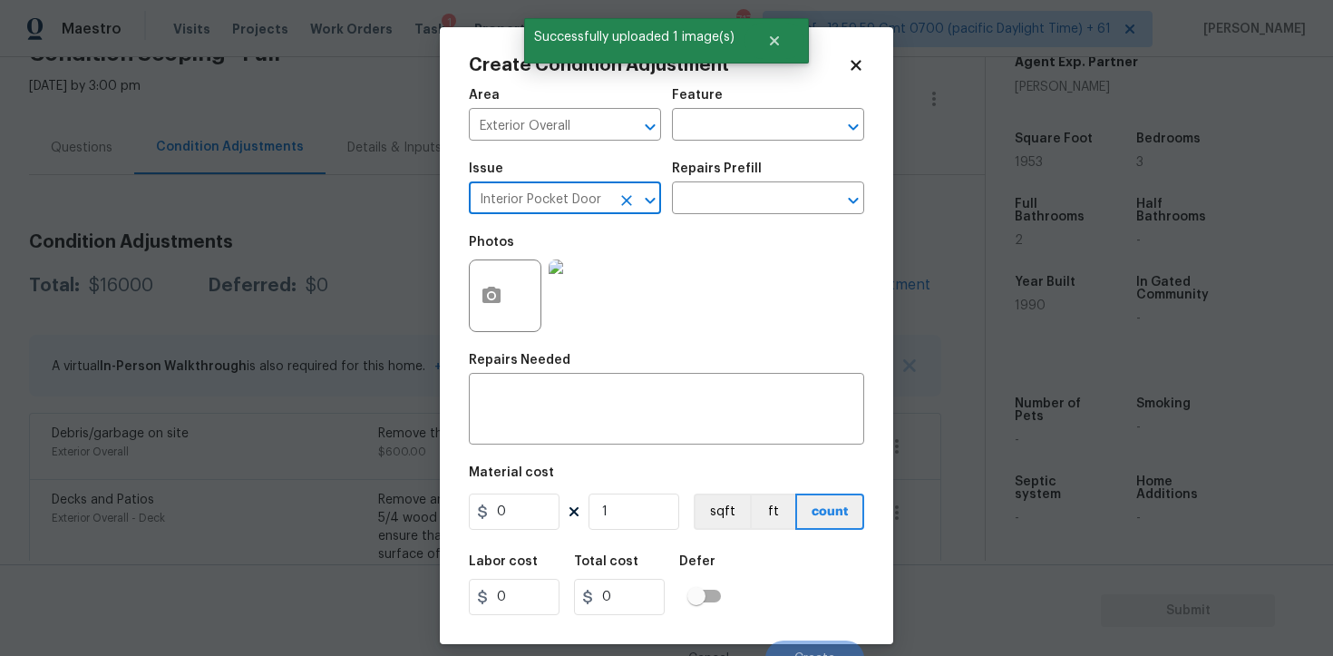
click at [611, 210] on div "Interior Pocket Door ​" at bounding box center [565, 200] width 192 height 28
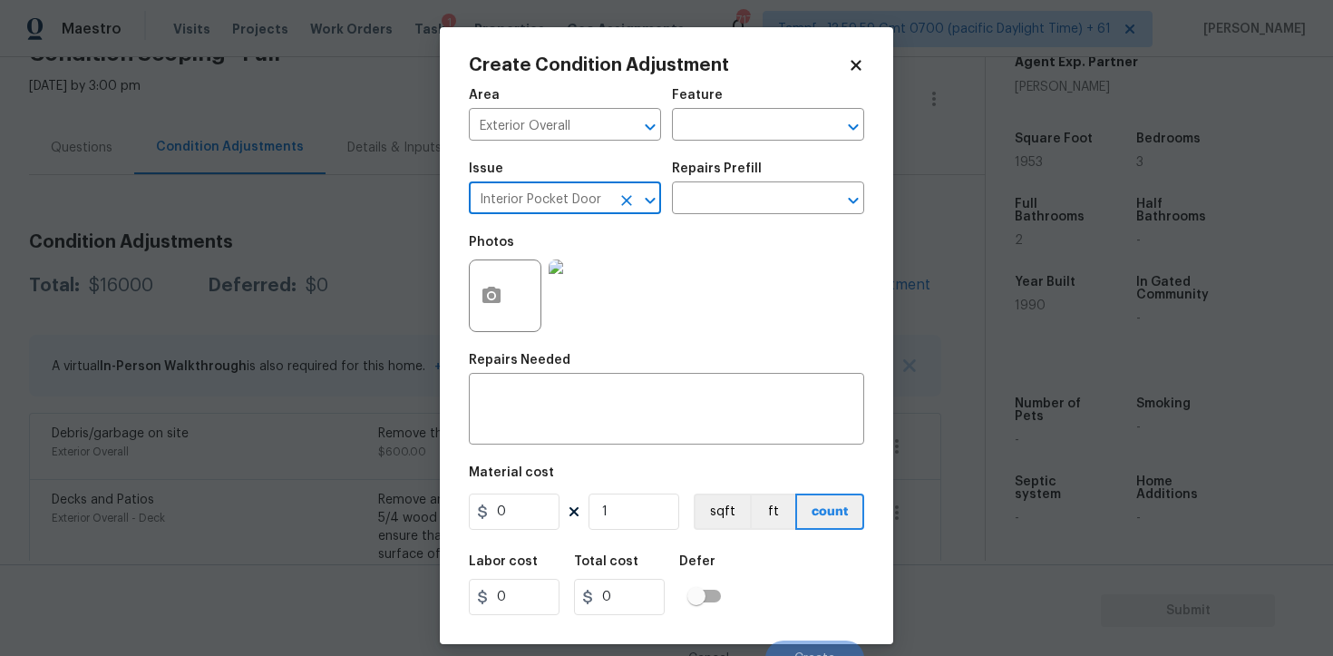
click at [623, 194] on icon "Clear" at bounding box center [627, 200] width 18 height 18
click at [628, 289] on li "Decks and Patios" at bounding box center [565, 284] width 192 height 30
type input "Decks and Patios"
click at [640, 423] on textarea at bounding box center [667, 411] width 374 height 38
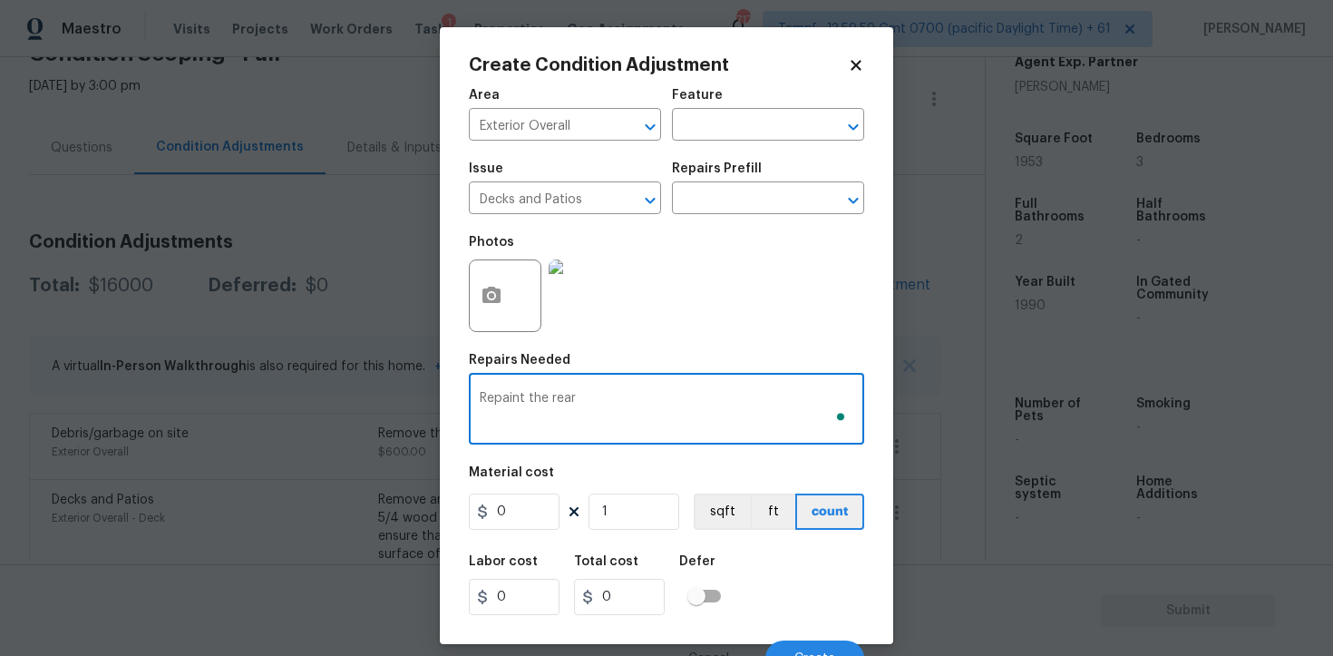
type textarea "Repaint the rear d"
type textarea "Repaint the front deck"
click at [522, 512] on input "0" at bounding box center [514, 511] width 91 height 36
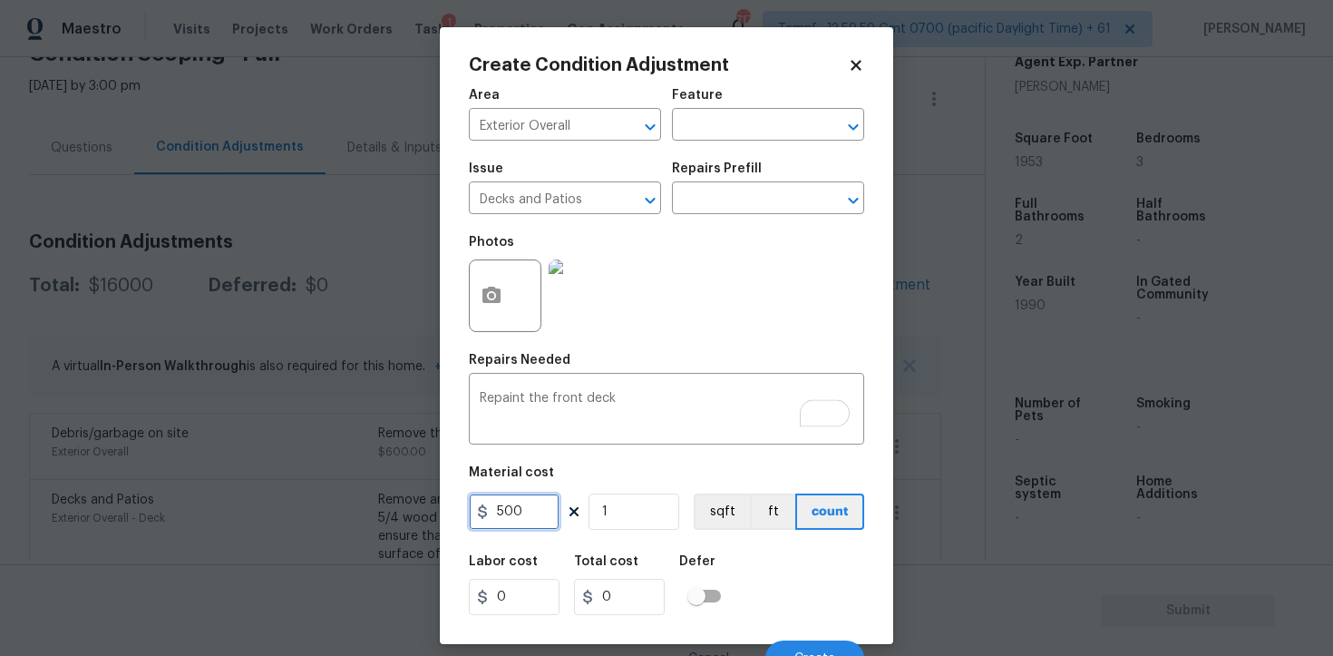
type input "500"
click at [717, 576] on div "Defer" at bounding box center [705, 567] width 53 height 24
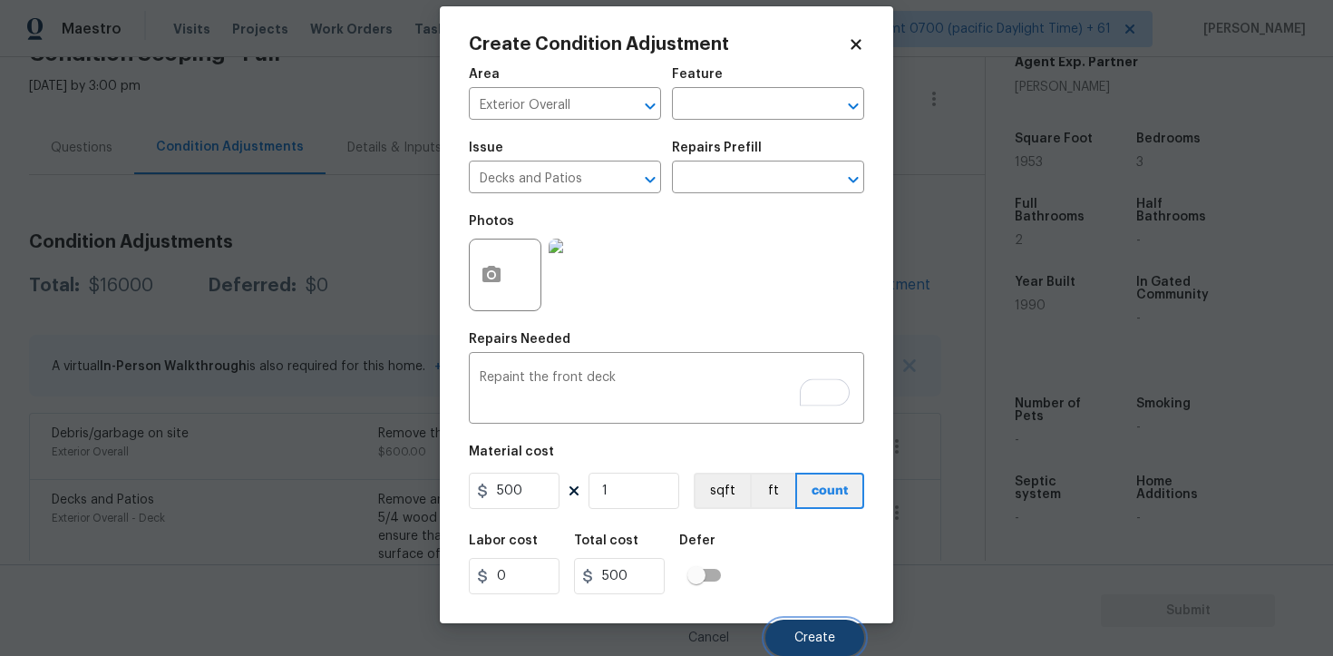
click at [799, 622] on button "Create" at bounding box center [815, 638] width 99 height 36
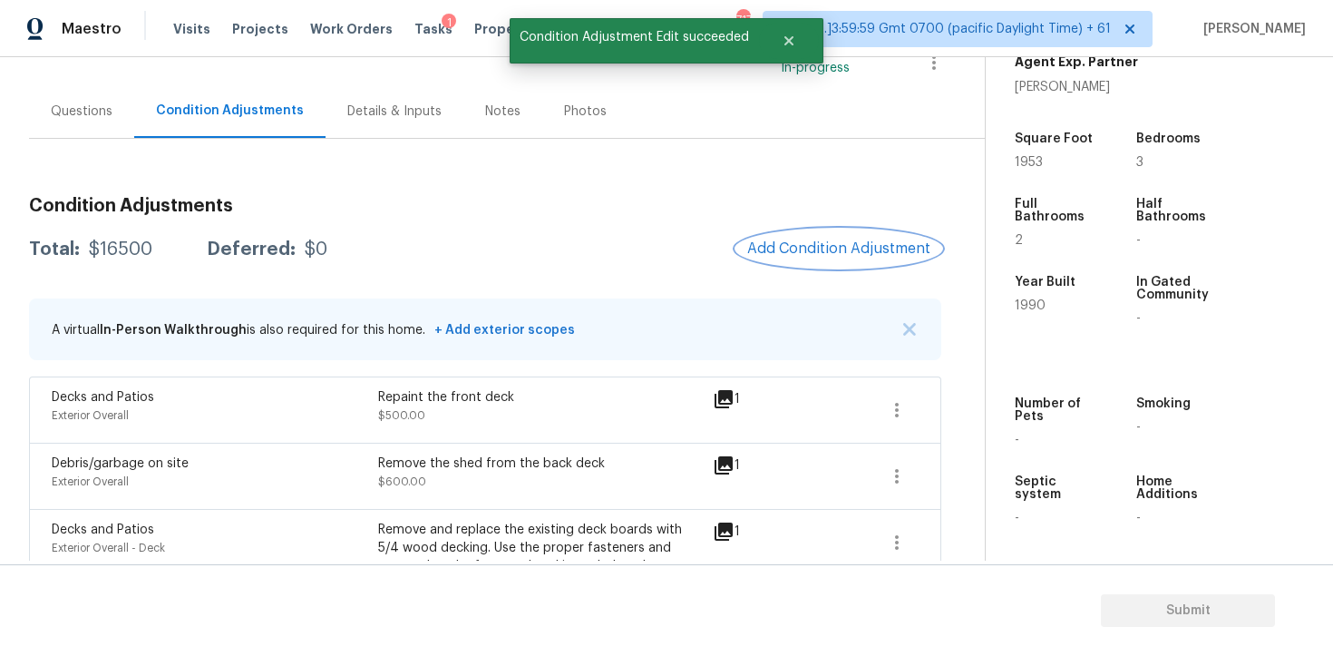
scroll to position [133, 0]
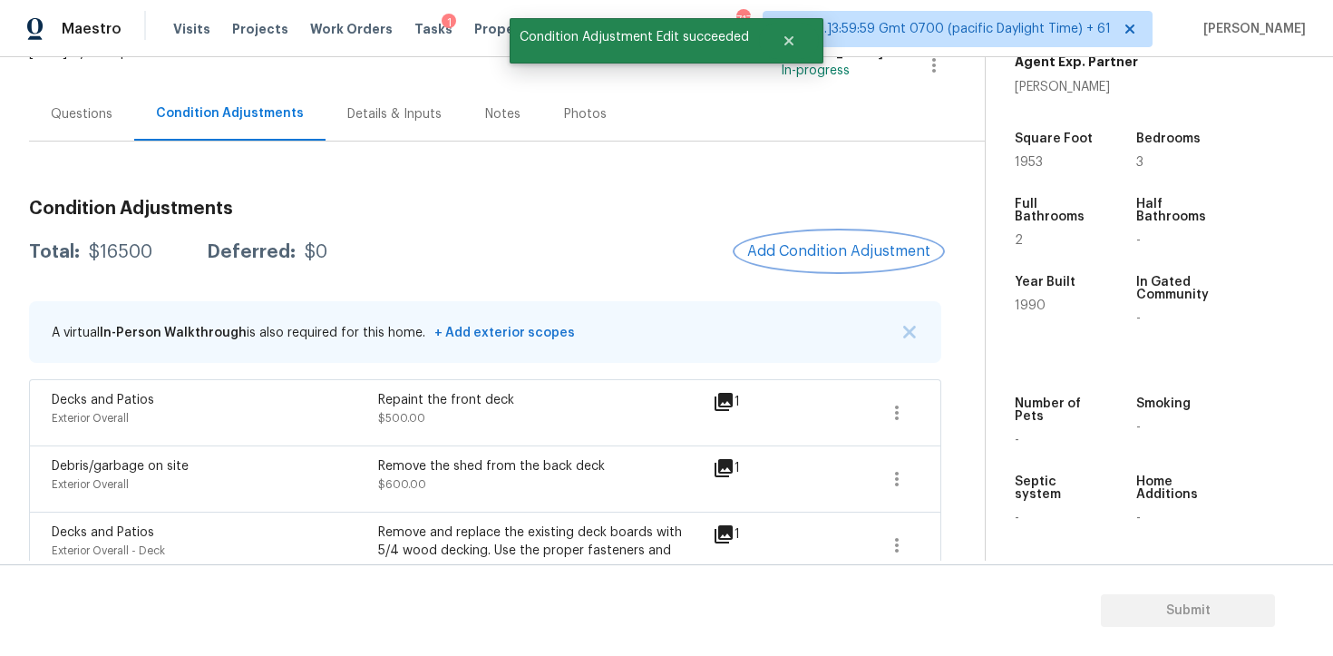
click at [815, 247] on span "Add Condition Adjustment" at bounding box center [838, 251] width 183 height 16
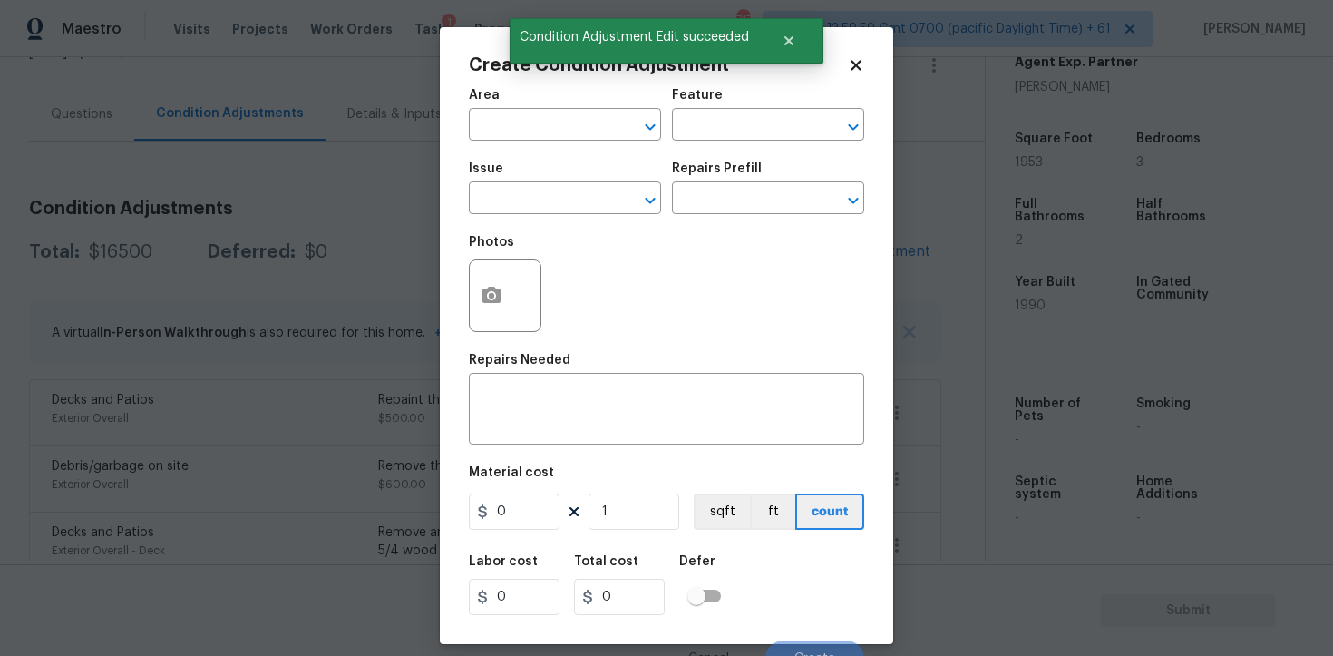
click at [532, 111] on div "Area" at bounding box center [565, 101] width 192 height 24
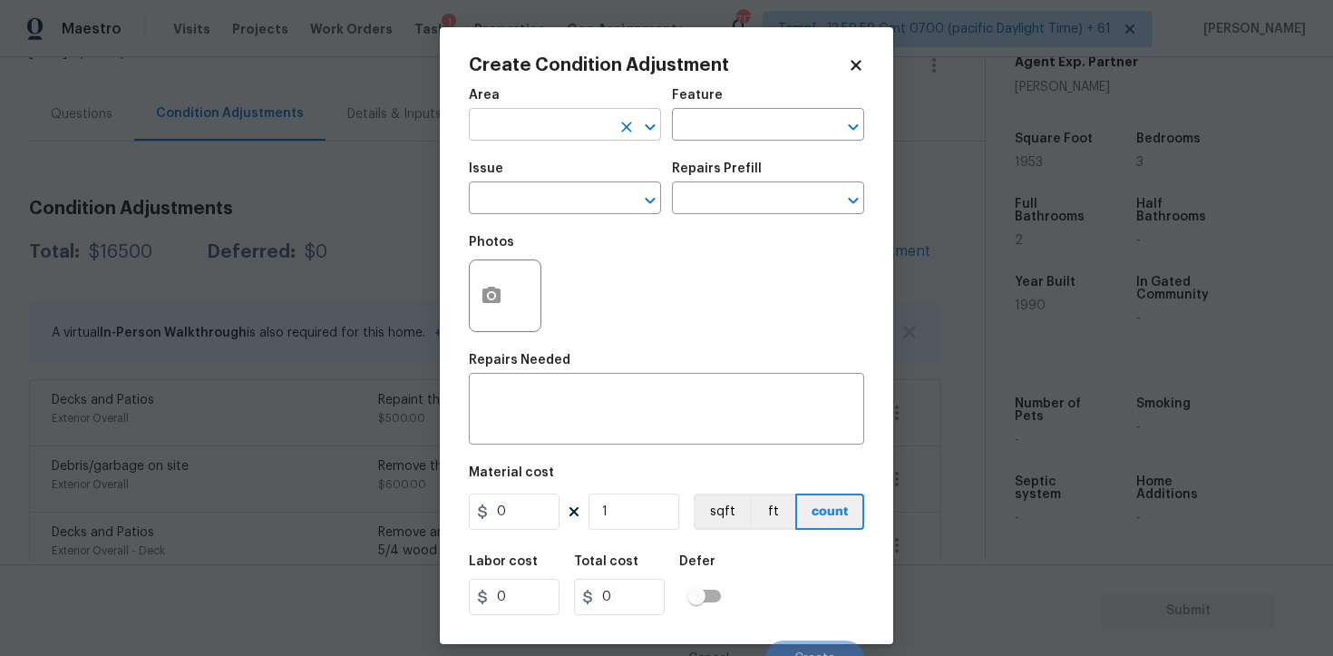
click at [533, 115] on input "text" at bounding box center [540, 126] width 142 height 28
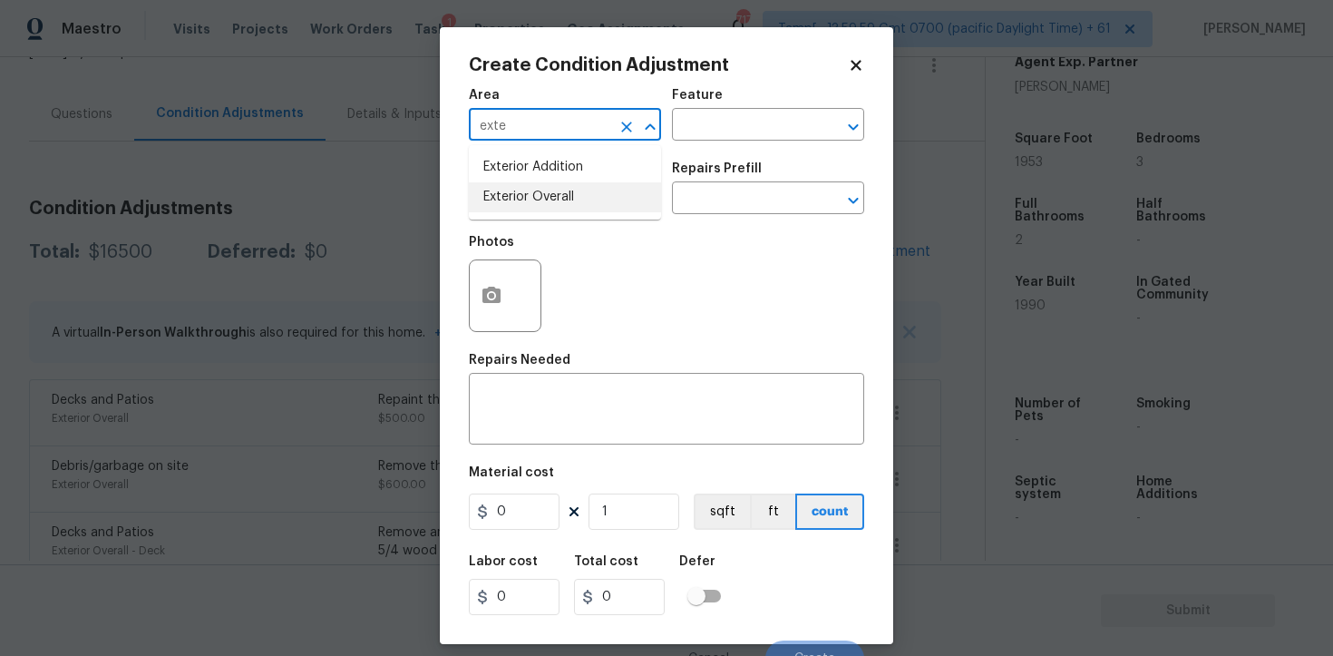
click at [558, 201] on li "Exterior Overall" at bounding box center [565, 197] width 192 height 30
type input "Exterior Overall"
click at [558, 201] on input "text" at bounding box center [540, 200] width 142 height 28
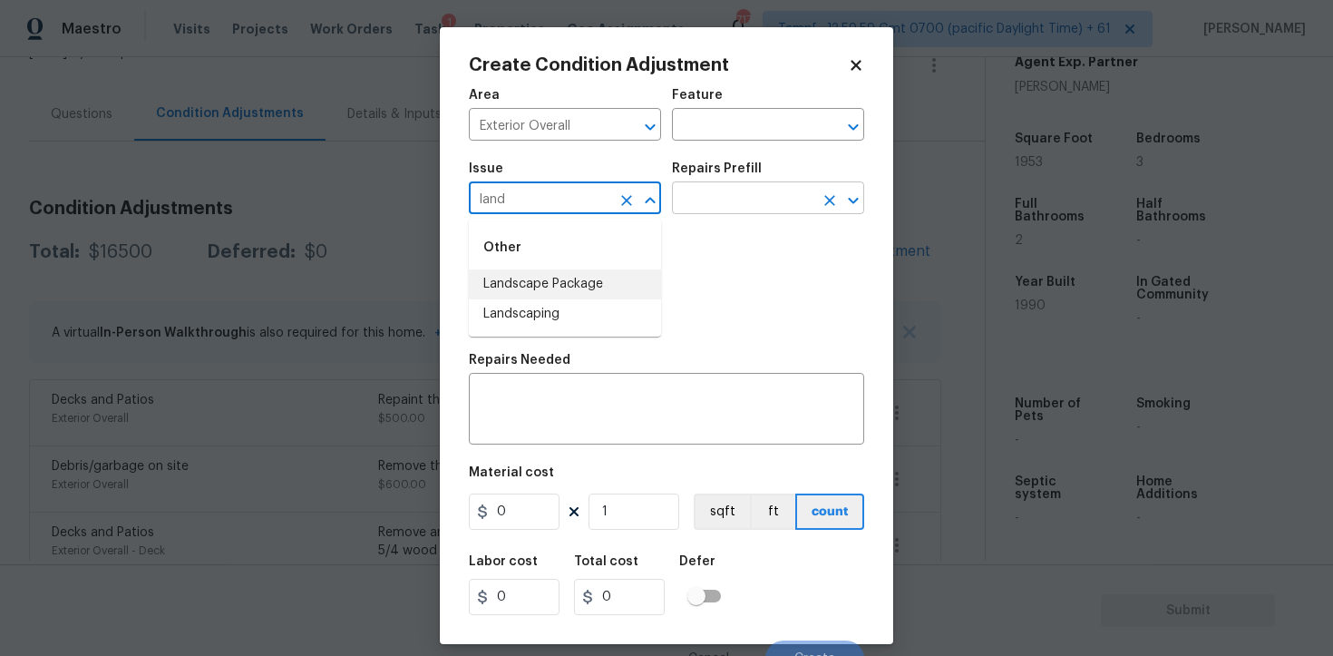
type input "land"
click at [718, 213] on input "text" at bounding box center [743, 200] width 142 height 28
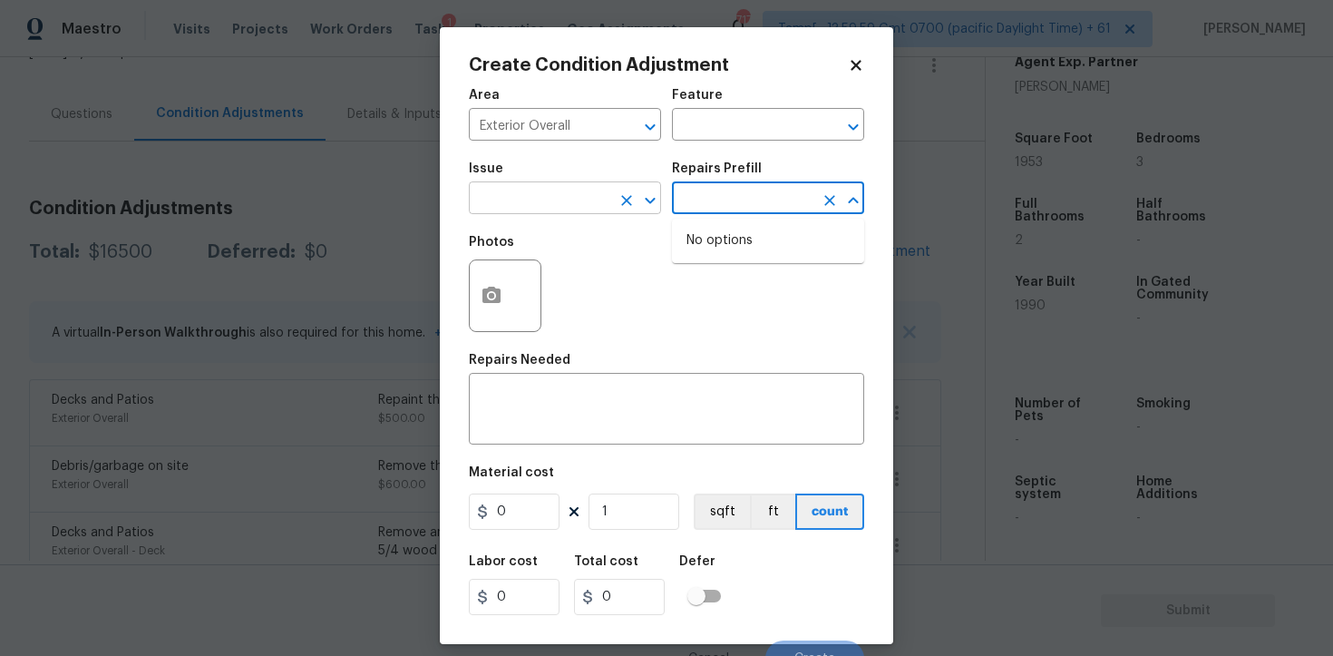
click at [610, 198] on div "​" at bounding box center [565, 200] width 192 height 28
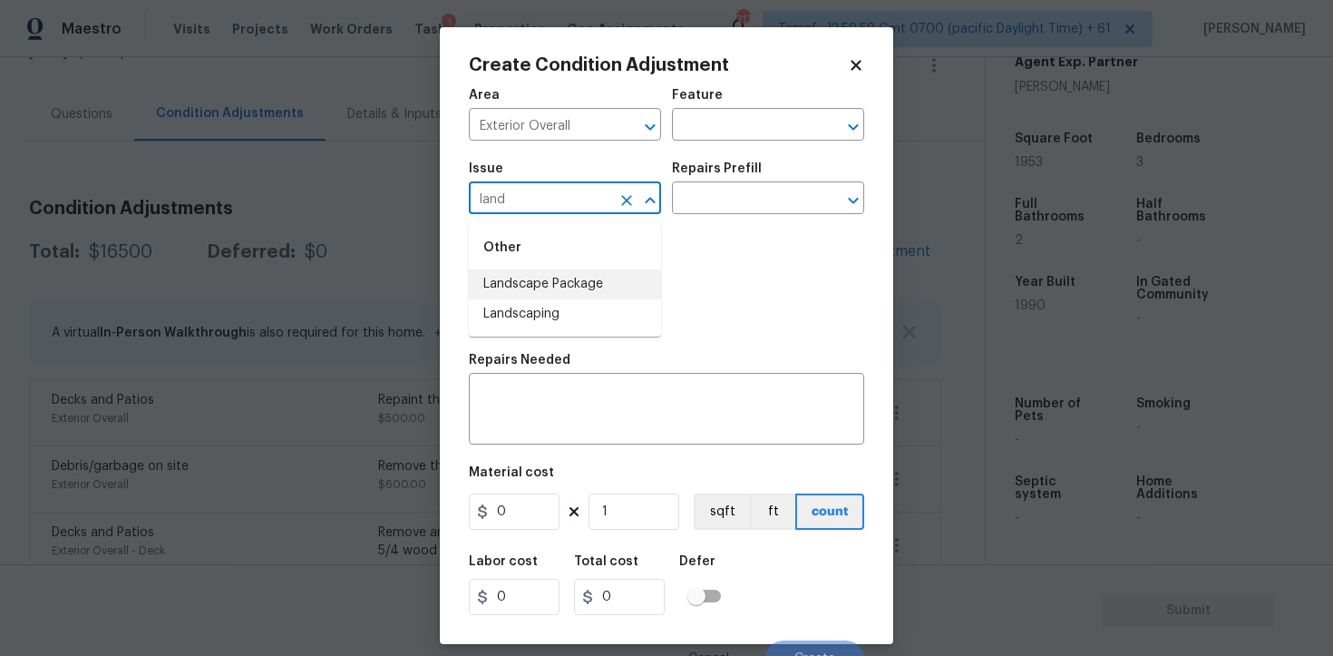
click at [609, 278] on li "Landscape Package" at bounding box center [565, 284] width 192 height 30
type input "Landscape Package"
click at [727, 199] on input "text" at bounding box center [743, 200] width 142 height 28
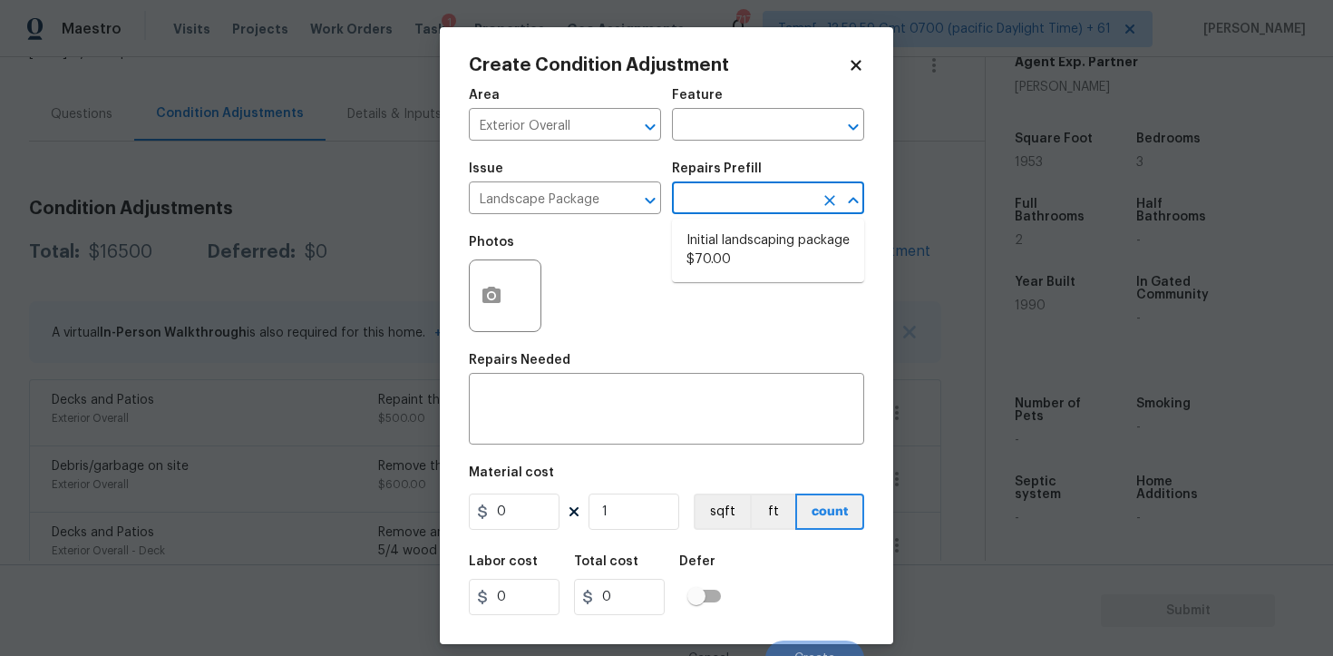
click at [736, 256] on li "Initial landscaping package $70.00" at bounding box center [768, 250] width 192 height 49
type input "Home Readiness Packages"
type textarea "Mowing of grass up to 6" in height. Mow, edge along driveways & sidewalks, trim…"
type input "70"
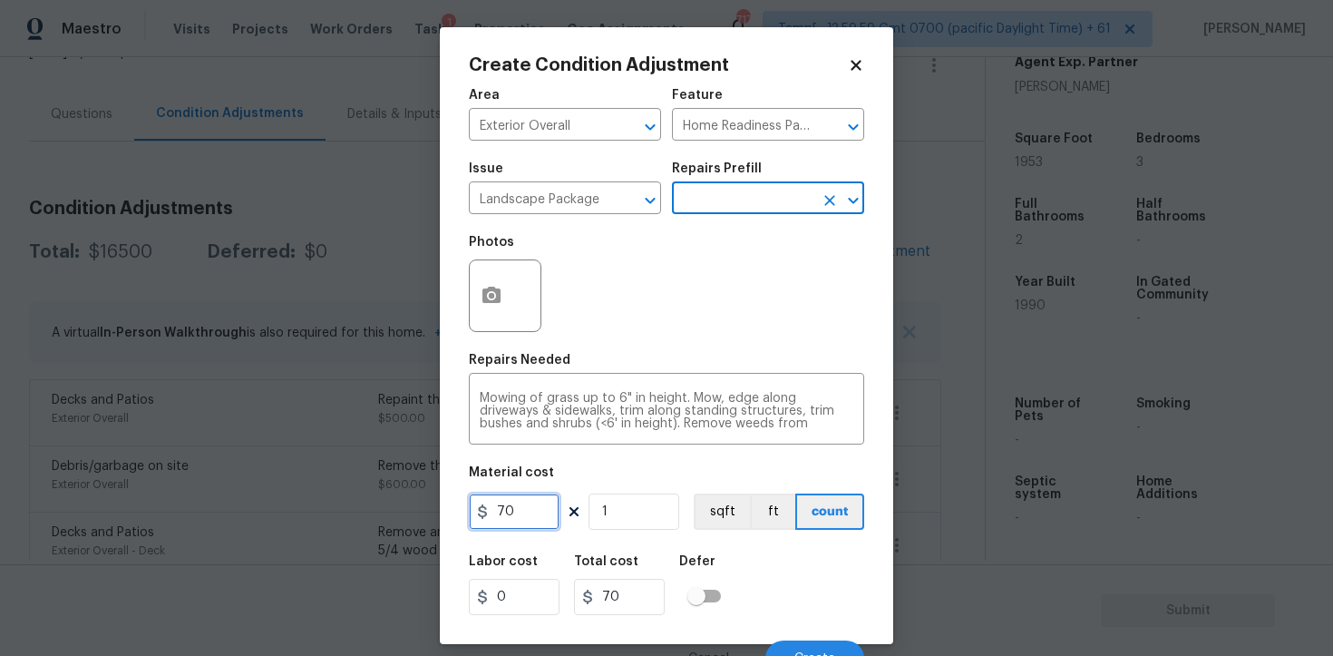
click at [552, 510] on input "70" at bounding box center [514, 511] width 91 height 36
type input "300"
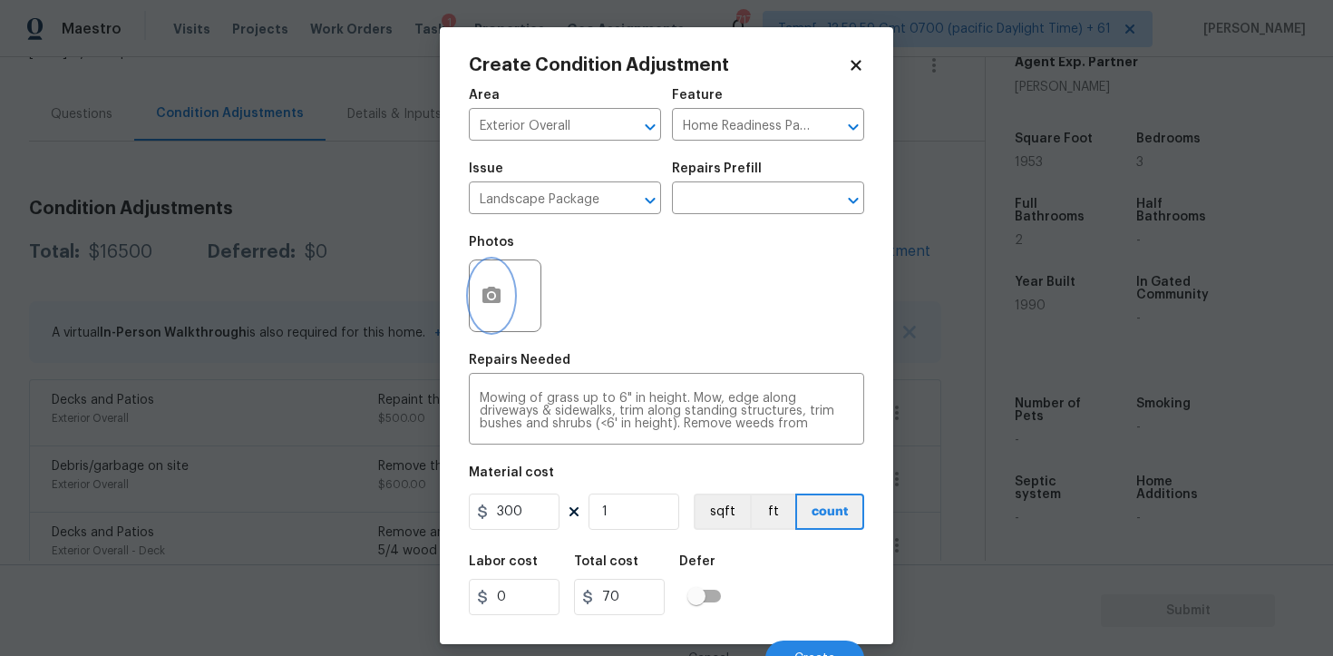
click at [483, 309] on button "button" at bounding box center [492, 295] width 44 height 71
type input "300"
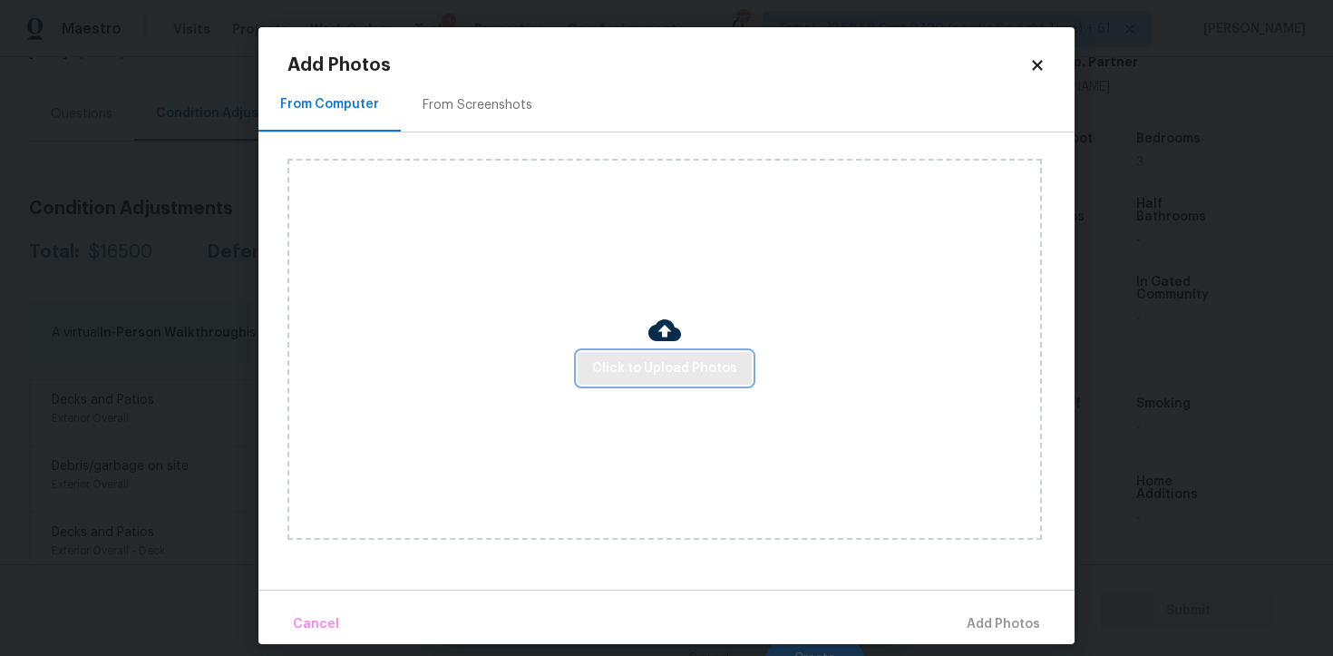
click at [650, 365] on span "Click to Upload Photos" at bounding box center [664, 368] width 145 height 23
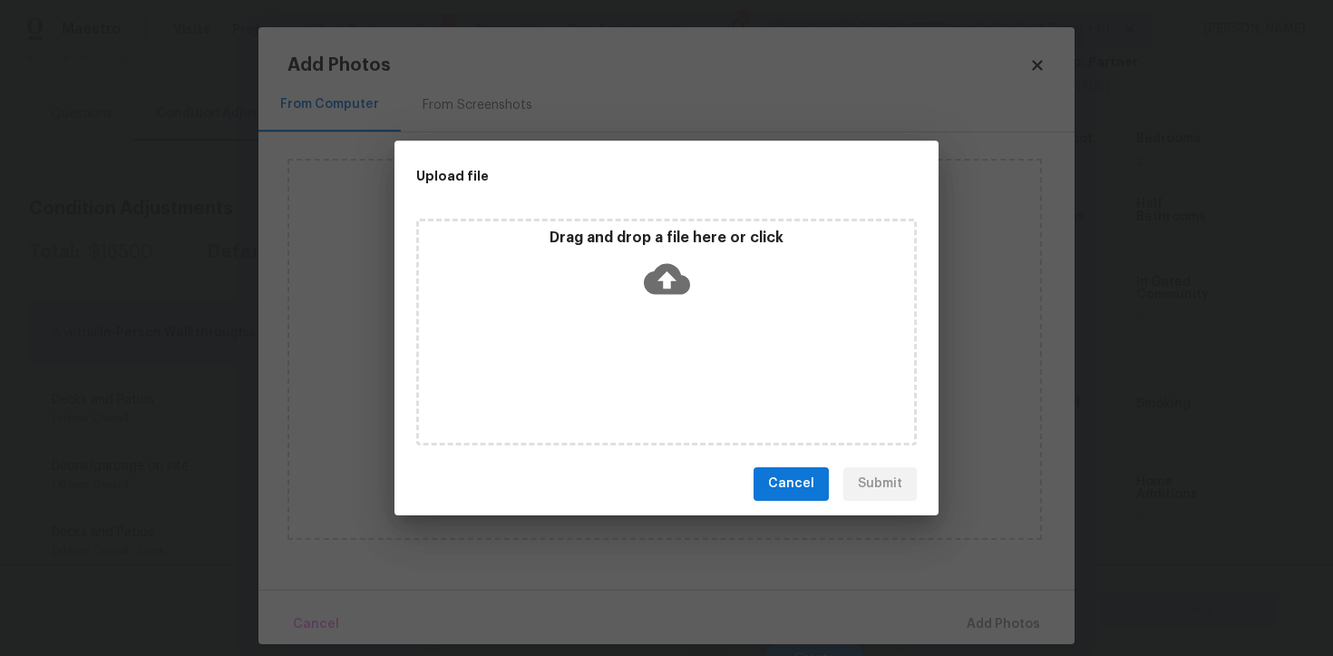
click at [662, 270] on icon at bounding box center [667, 278] width 46 height 31
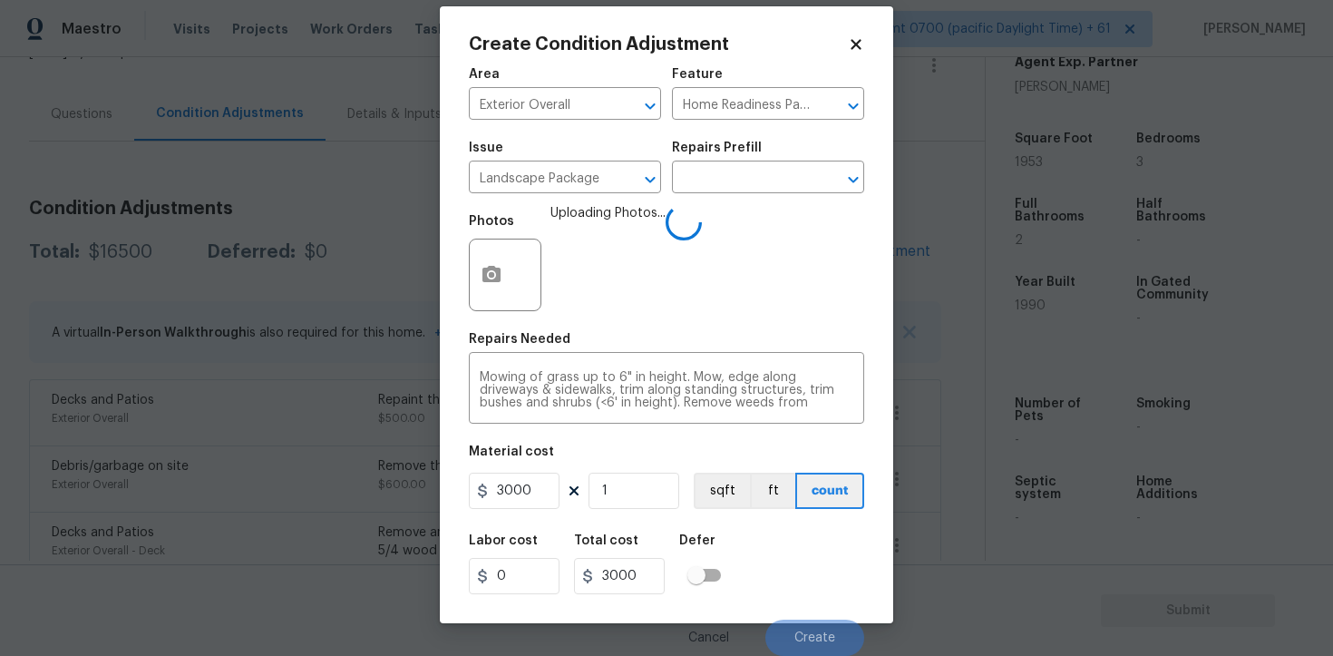
scroll to position [38, 0]
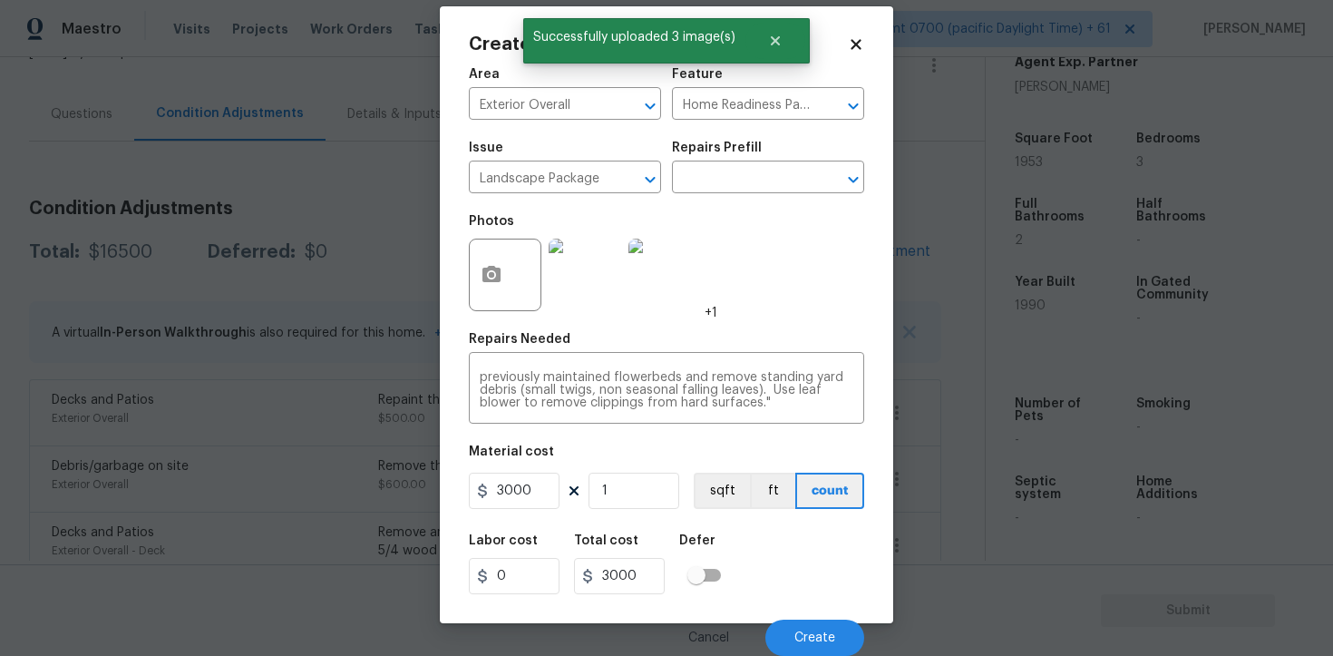
click at [814, 533] on div "Labor cost 0 Total cost 3000 Defer" at bounding box center [666, 564] width 395 height 82
click at [820, 613] on div "Cancel Create" at bounding box center [666, 630] width 395 height 51
click at [820, 627] on button "Create" at bounding box center [815, 638] width 99 height 36
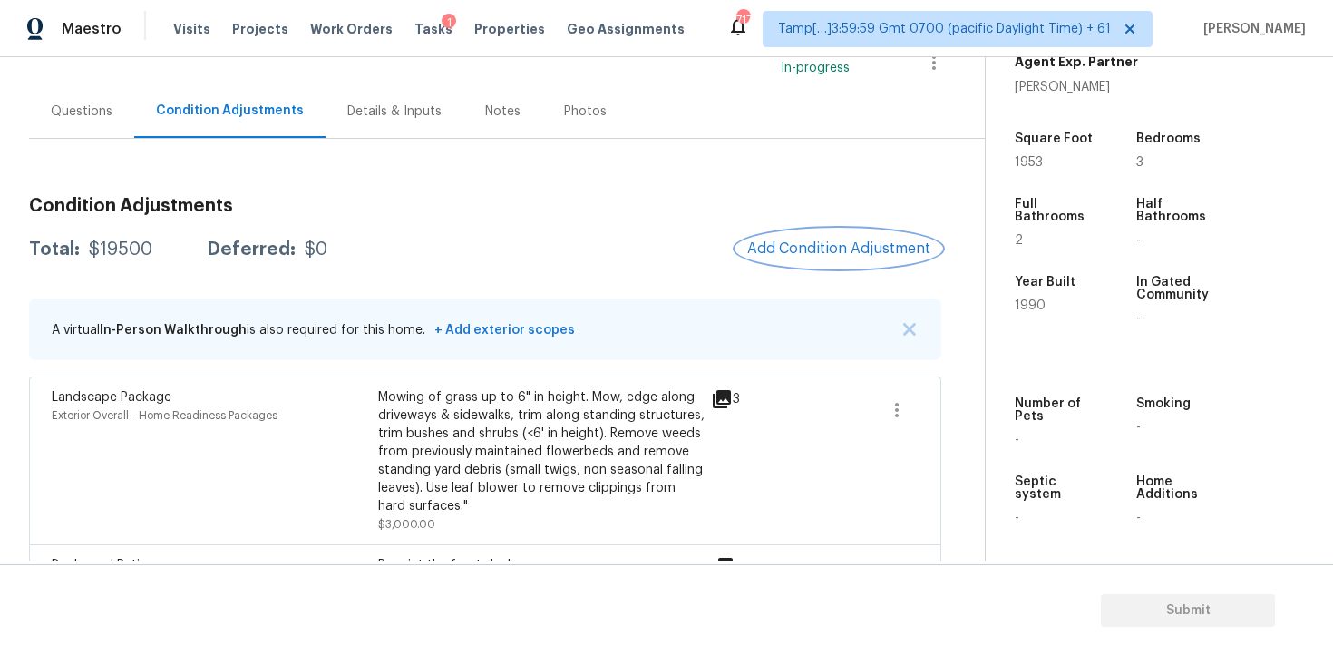
scroll to position [111, 0]
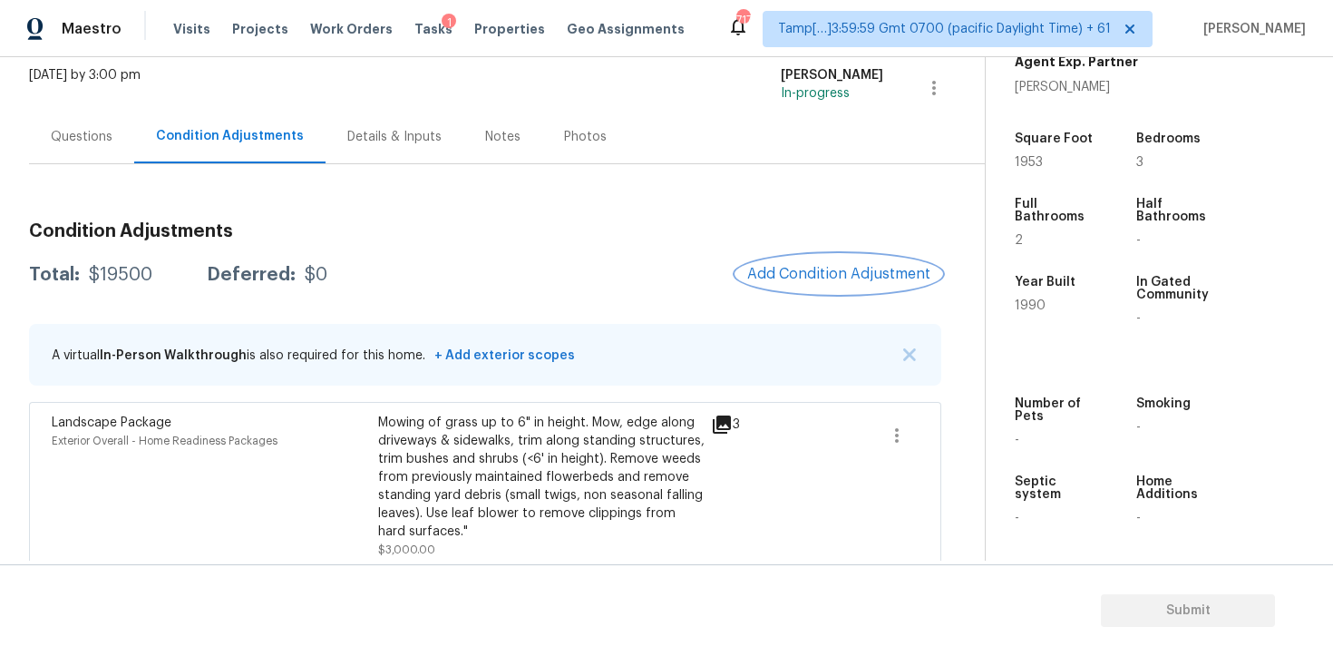
click at [813, 275] on span "Add Condition Adjustment" at bounding box center [838, 274] width 183 height 16
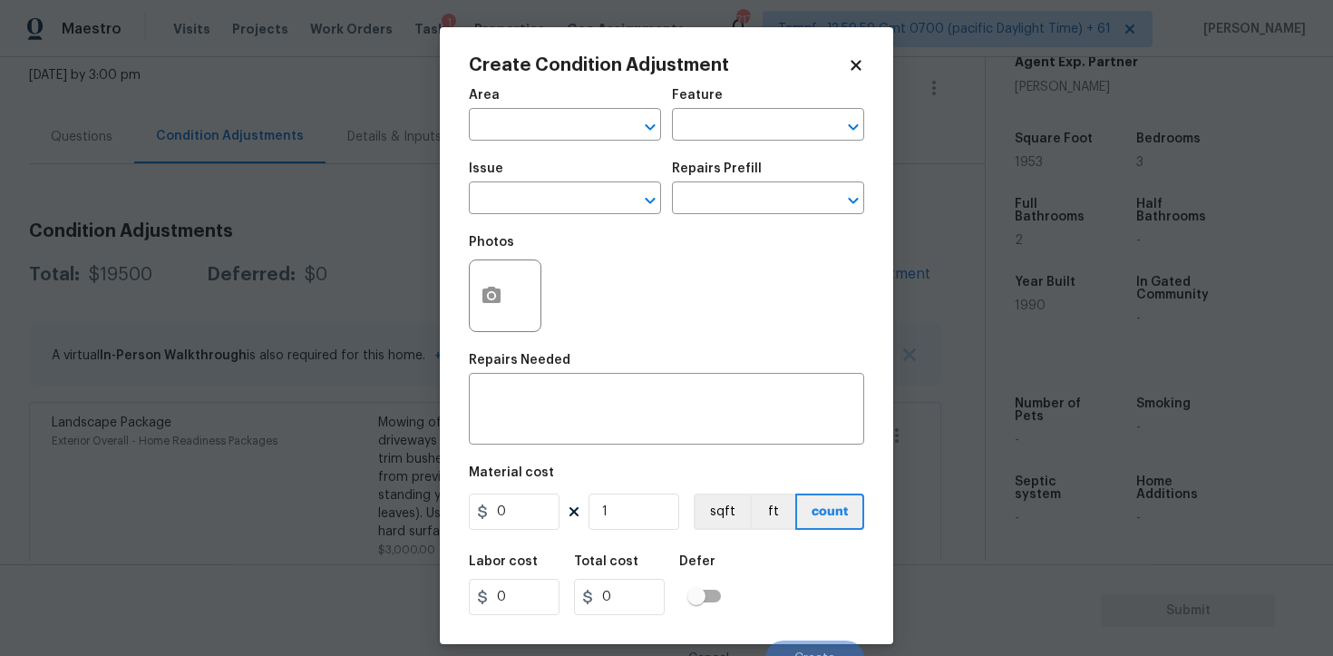
click at [513, 143] on span "Area ​" at bounding box center [565, 114] width 192 height 73
click at [507, 126] on input "text" at bounding box center [540, 126] width 142 height 28
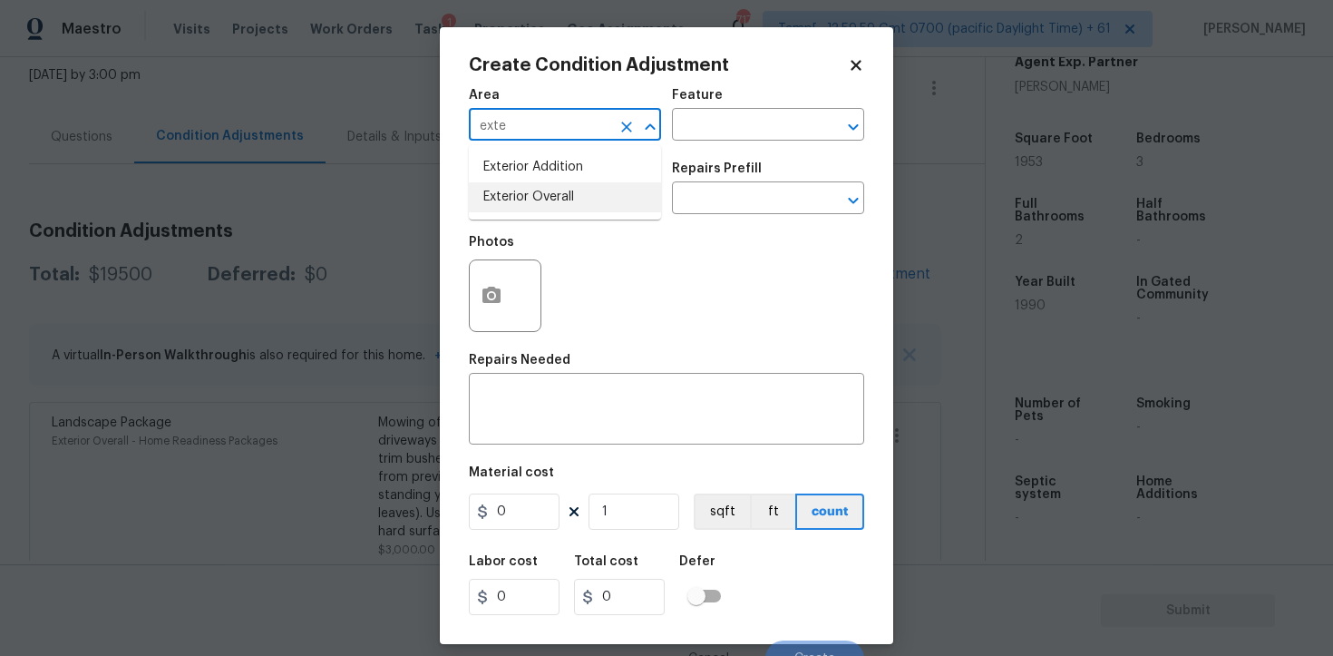
click at [527, 187] on li "Exterior Overall" at bounding box center [565, 197] width 192 height 30
type input "Exterior Overall"
click at [527, 187] on input "text" at bounding box center [540, 200] width 142 height 28
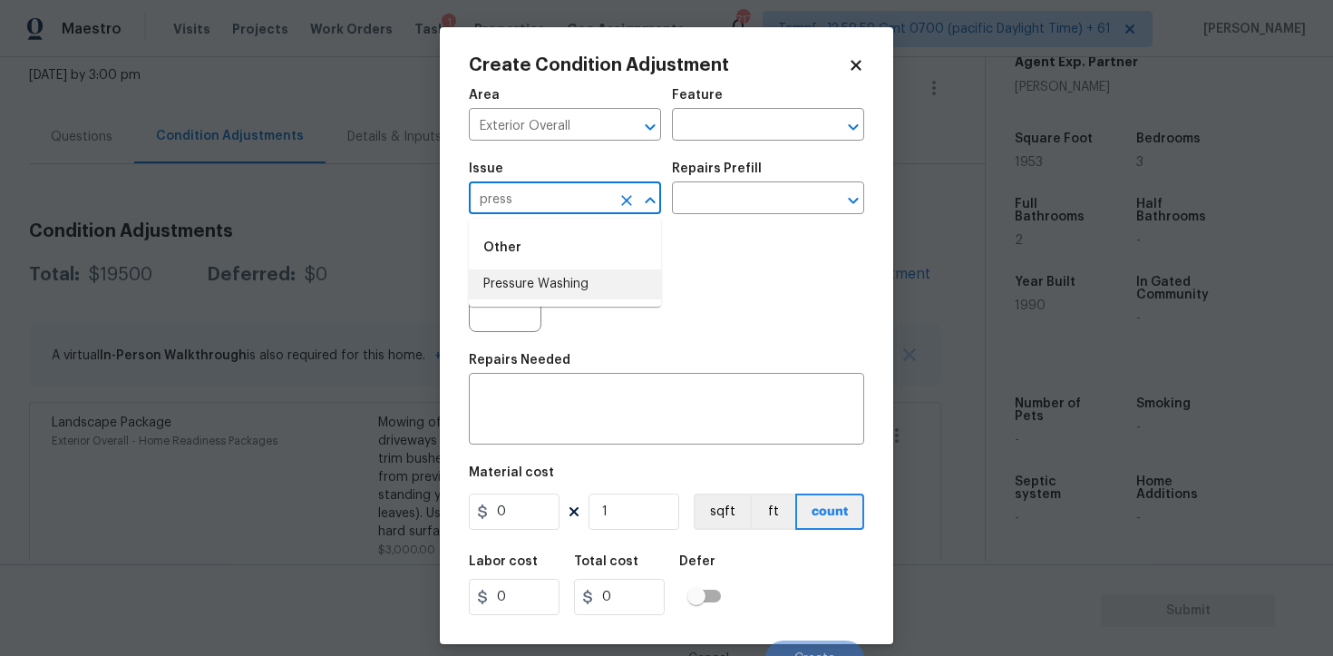
click at [555, 278] on li "Pressure Washing" at bounding box center [565, 284] width 192 height 30
type input "Pressure Washing"
click at [718, 209] on input "text" at bounding box center [743, 200] width 142 height 28
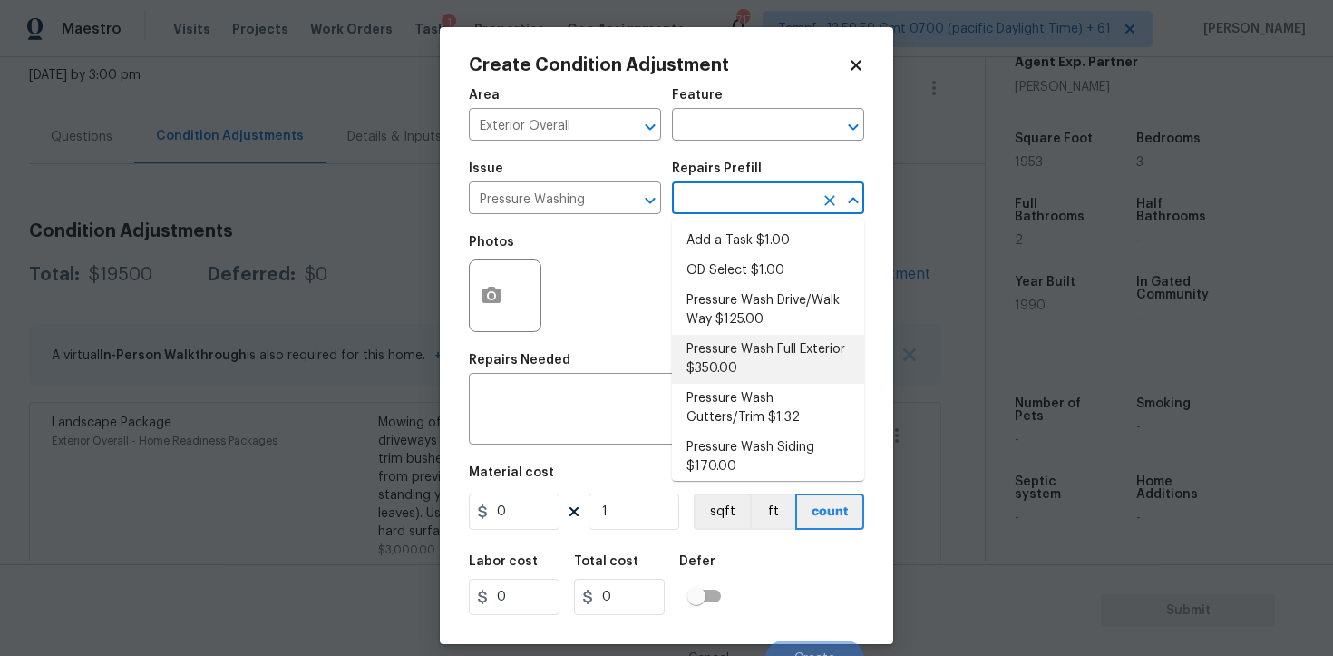
click at [744, 342] on li "Pressure Wash Full Exterior $350.00" at bounding box center [768, 359] width 192 height 49
type input "Siding"
type textarea "Pressure wash the House, Flatwork, Deck and Garage interior."
type input "350"
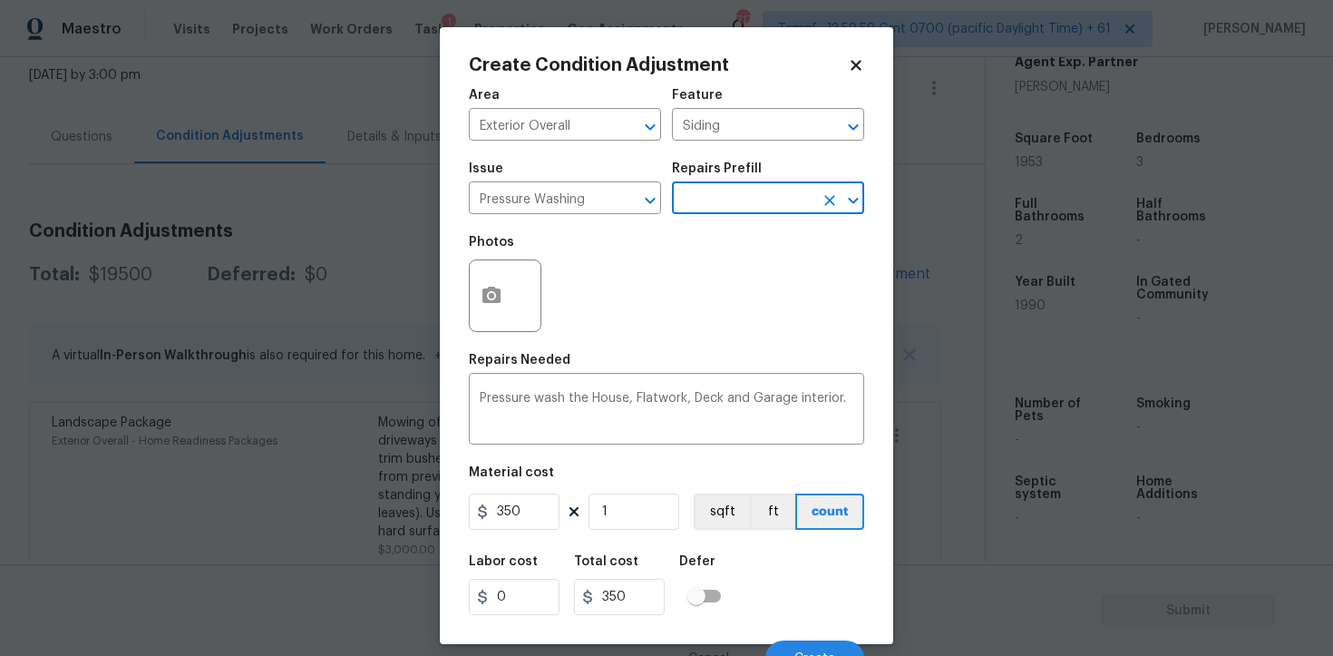
scroll to position [22, 0]
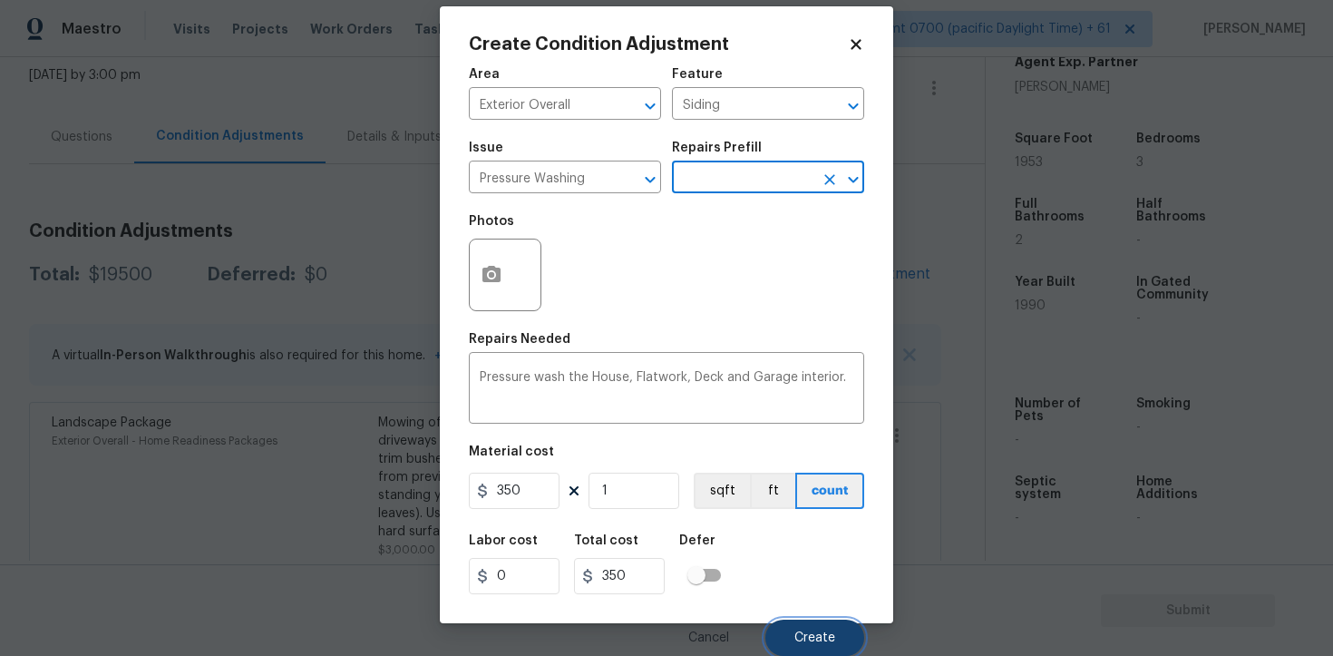
click at [799, 621] on button "Create" at bounding box center [815, 638] width 99 height 36
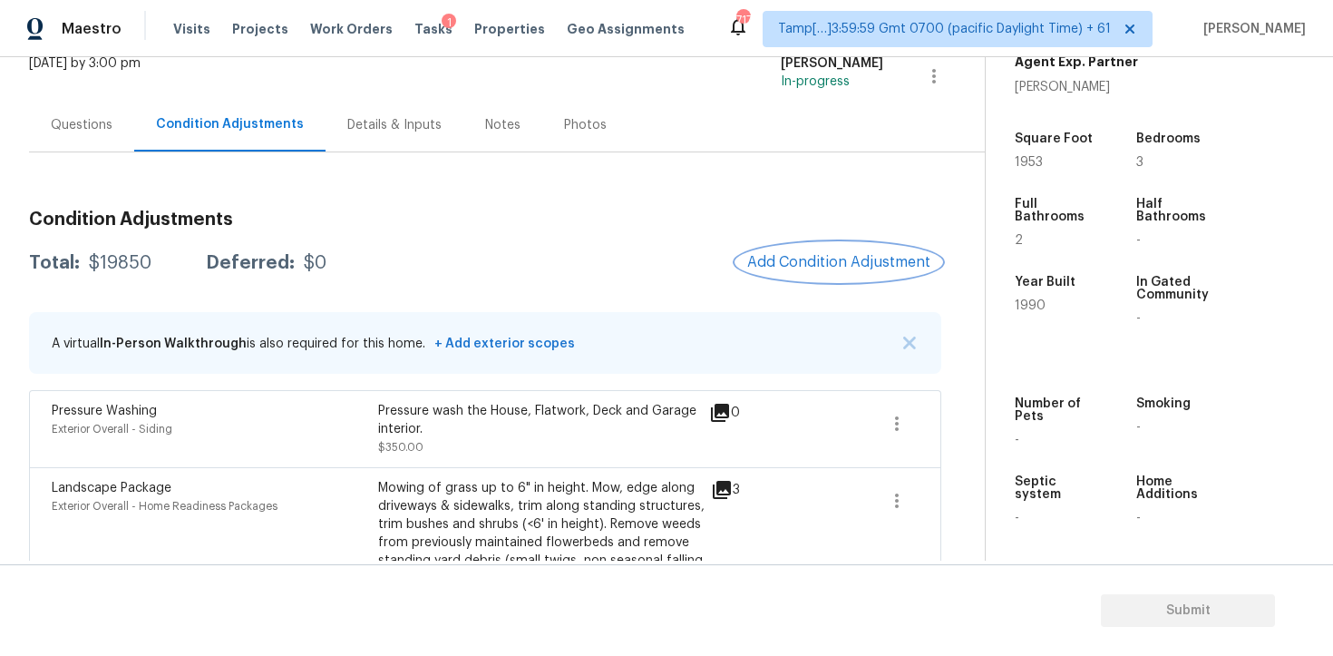
scroll to position [86, 0]
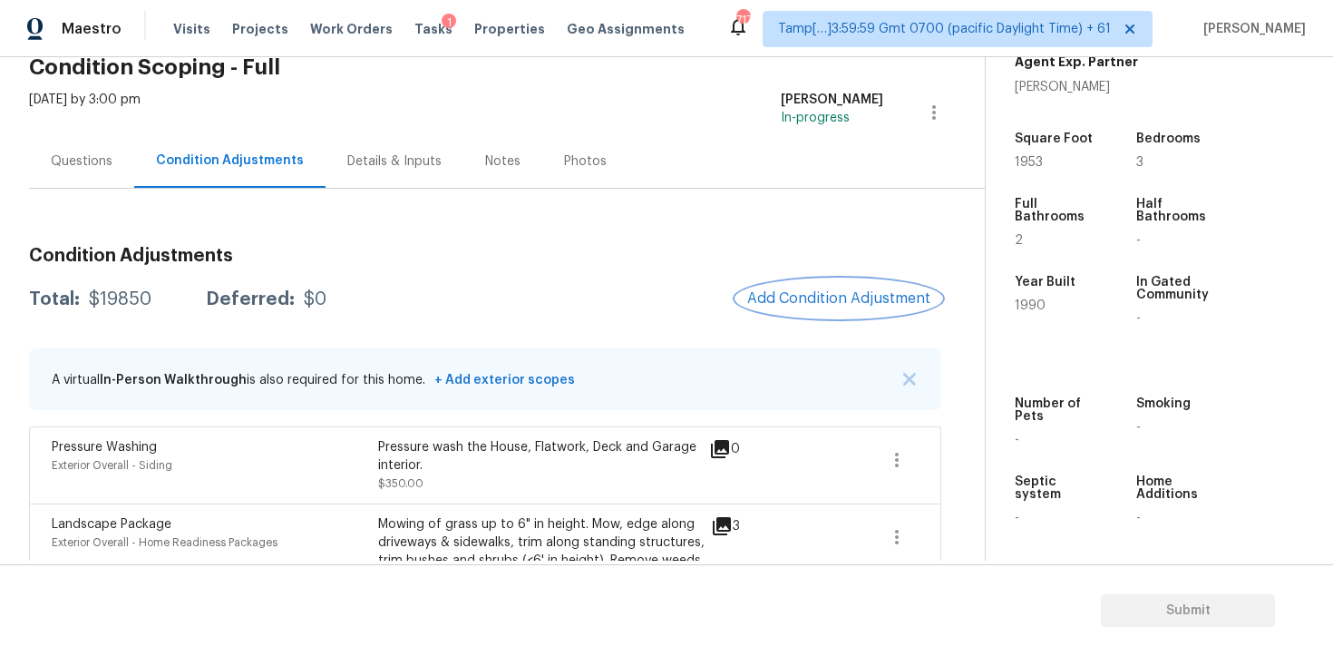
click at [813, 311] on button "Add Condition Adjustment" at bounding box center [839, 298] width 205 height 38
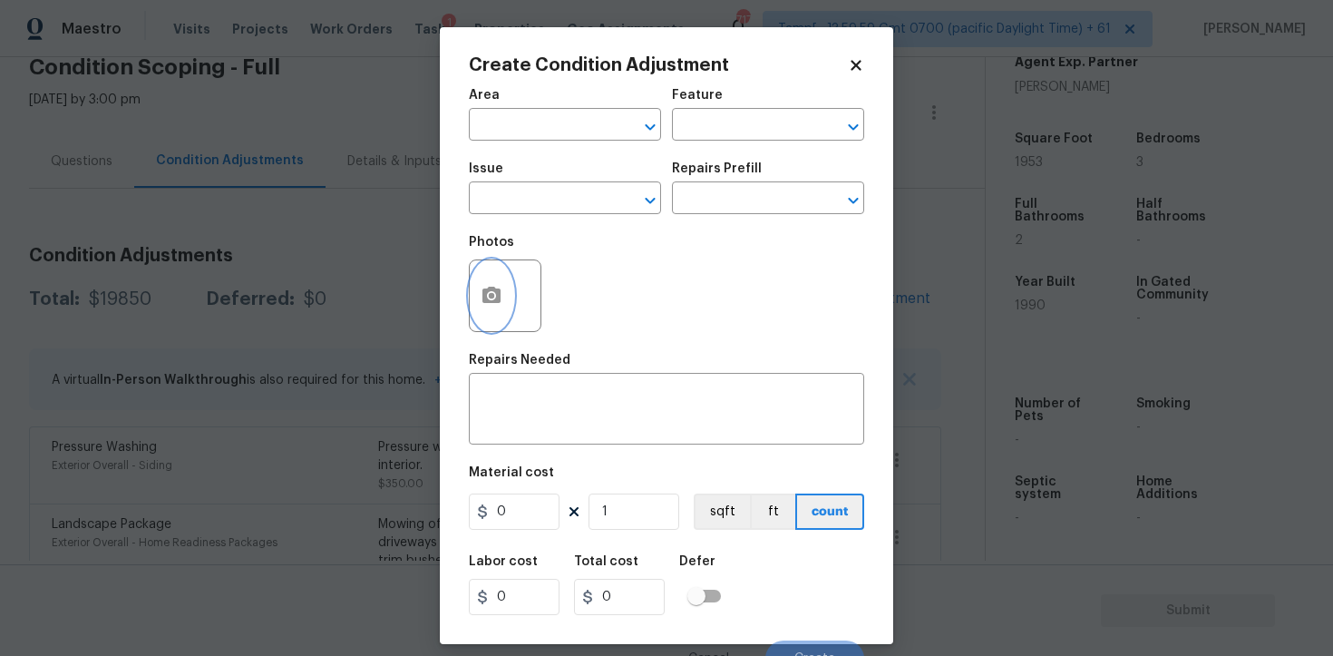
click at [497, 308] on button "button" at bounding box center [492, 295] width 44 height 71
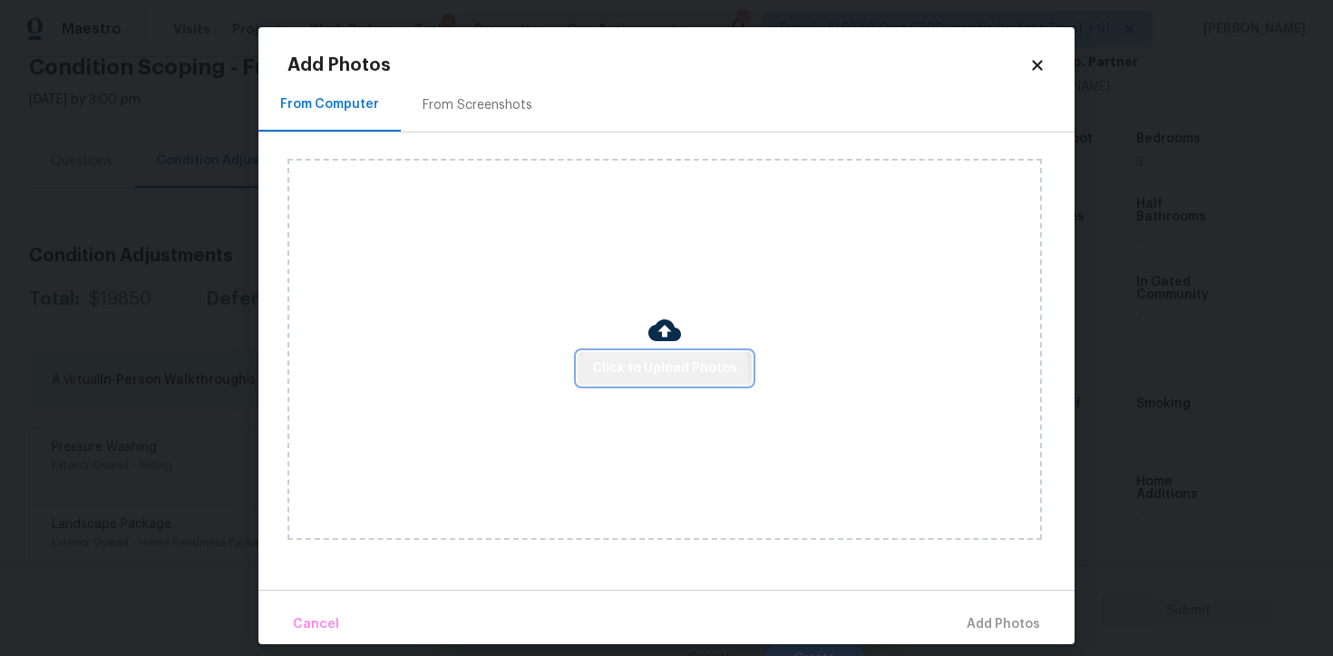
click at [665, 375] on span "Click to Upload Photos" at bounding box center [664, 368] width 145 height 23
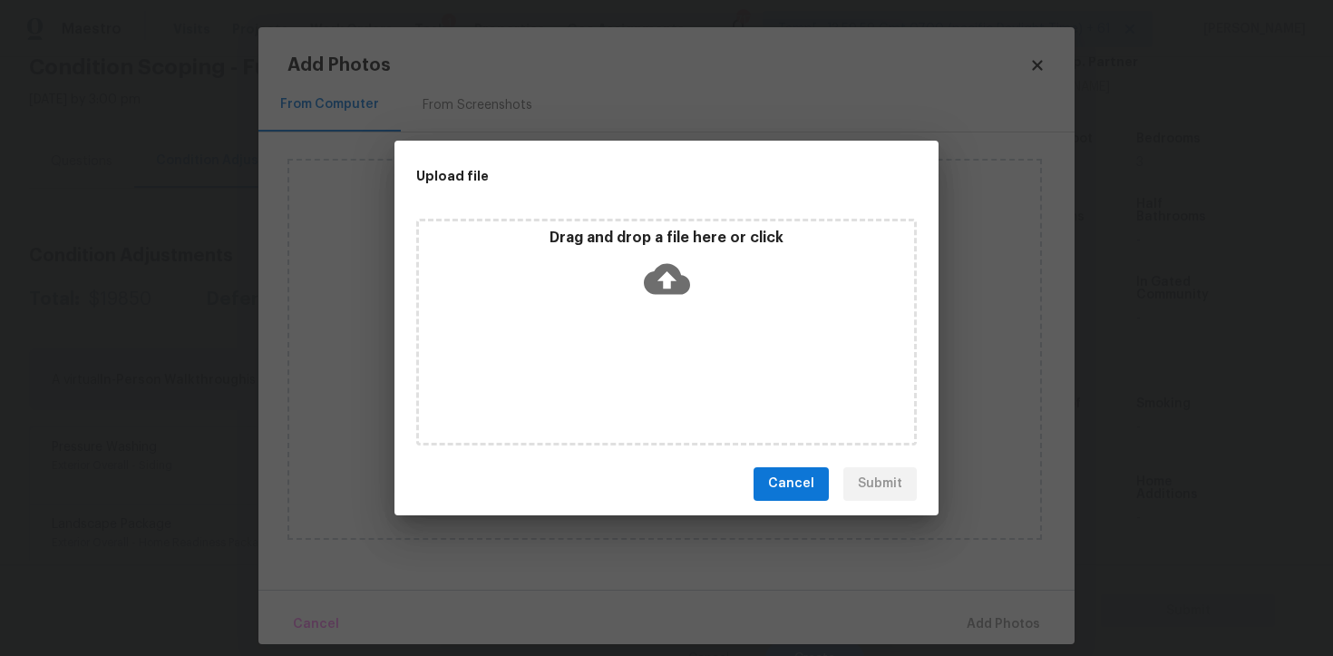
click at [649, 289] on icon at bounding box center [667, 278] width 46 height 31
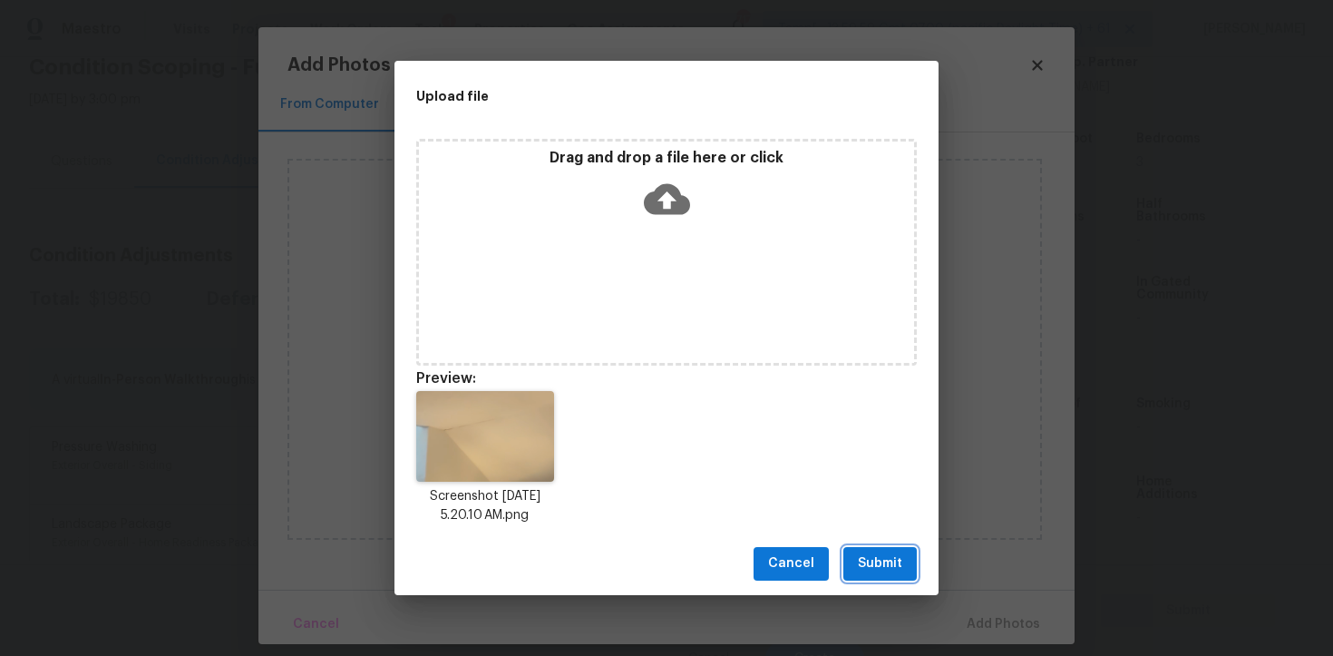
click at [866, 560] on span "Submit" at bounding box center [880, 563] width 44 height 23
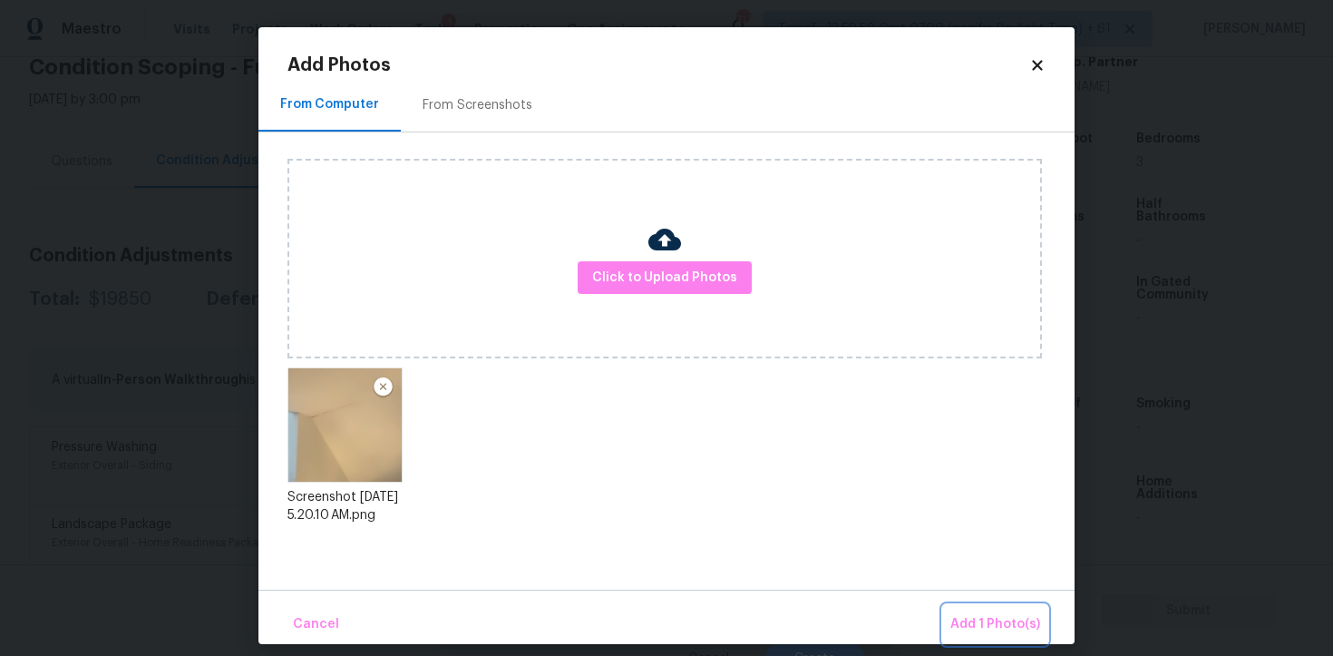
click at [959, 616] on span "Add 1 Photo(s)" at bounding box center [996, 624] width 90 height 23
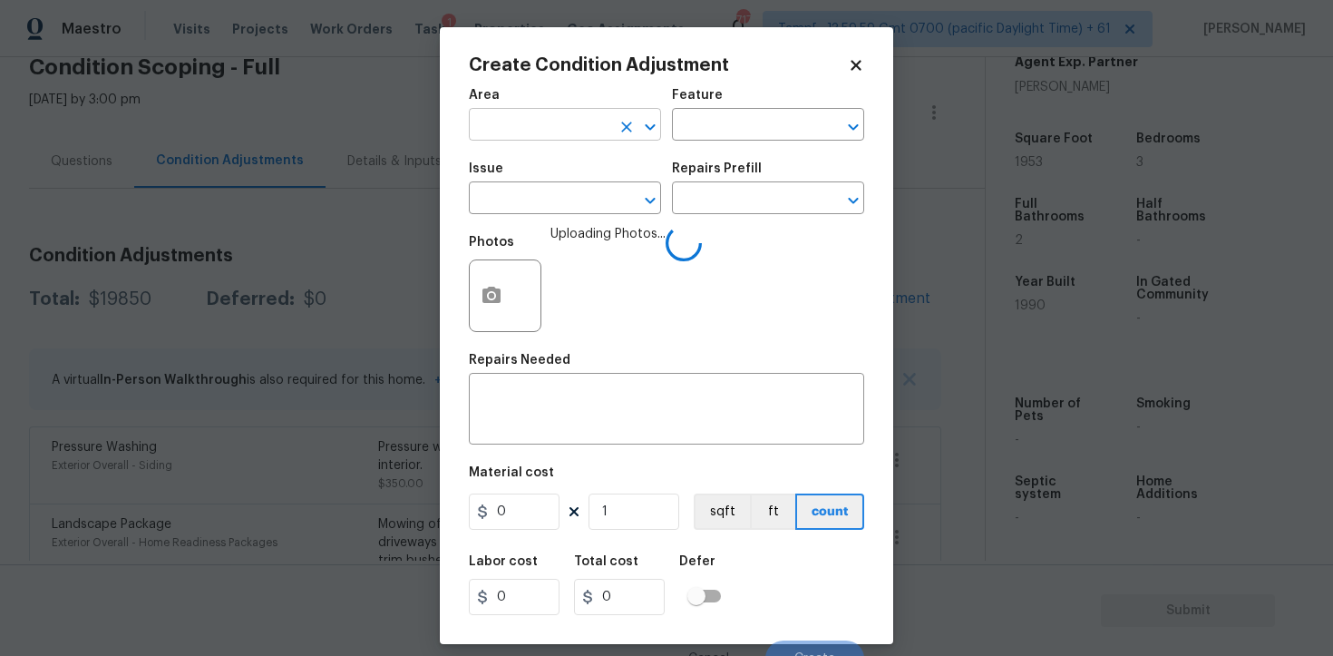
click at [482, 129] on input "text" at bounding box center [540, 126] width 142 height 28
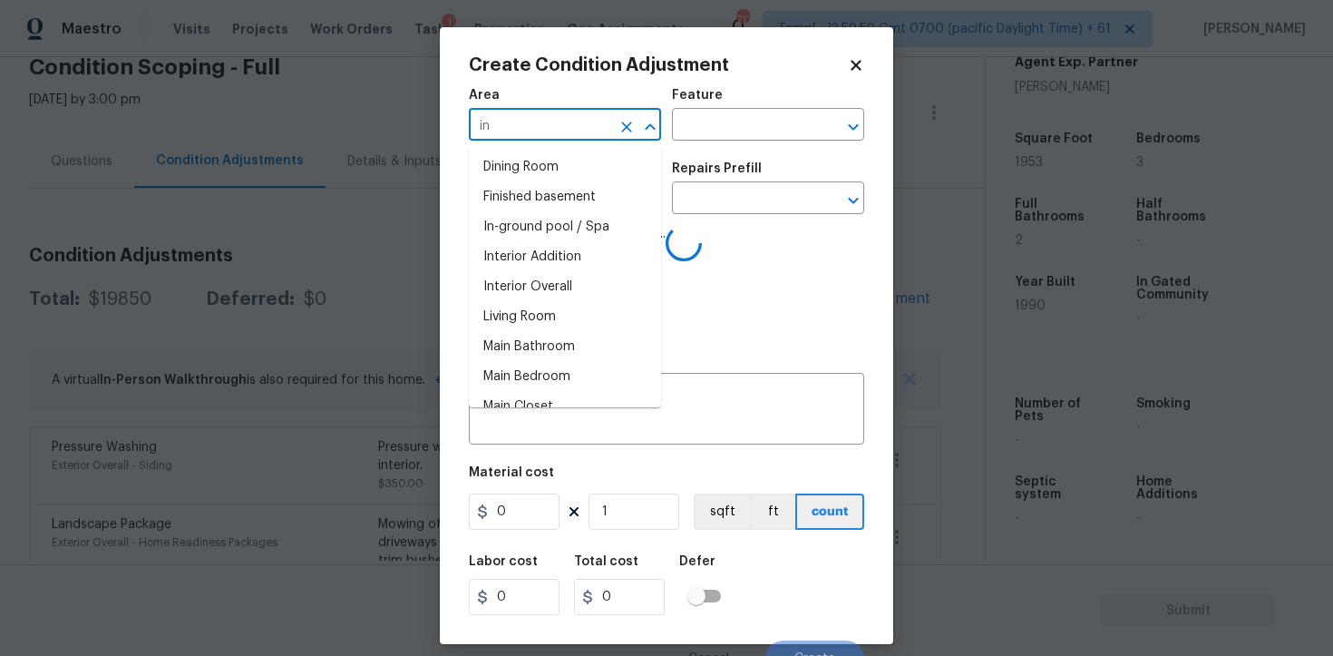
type input "int"
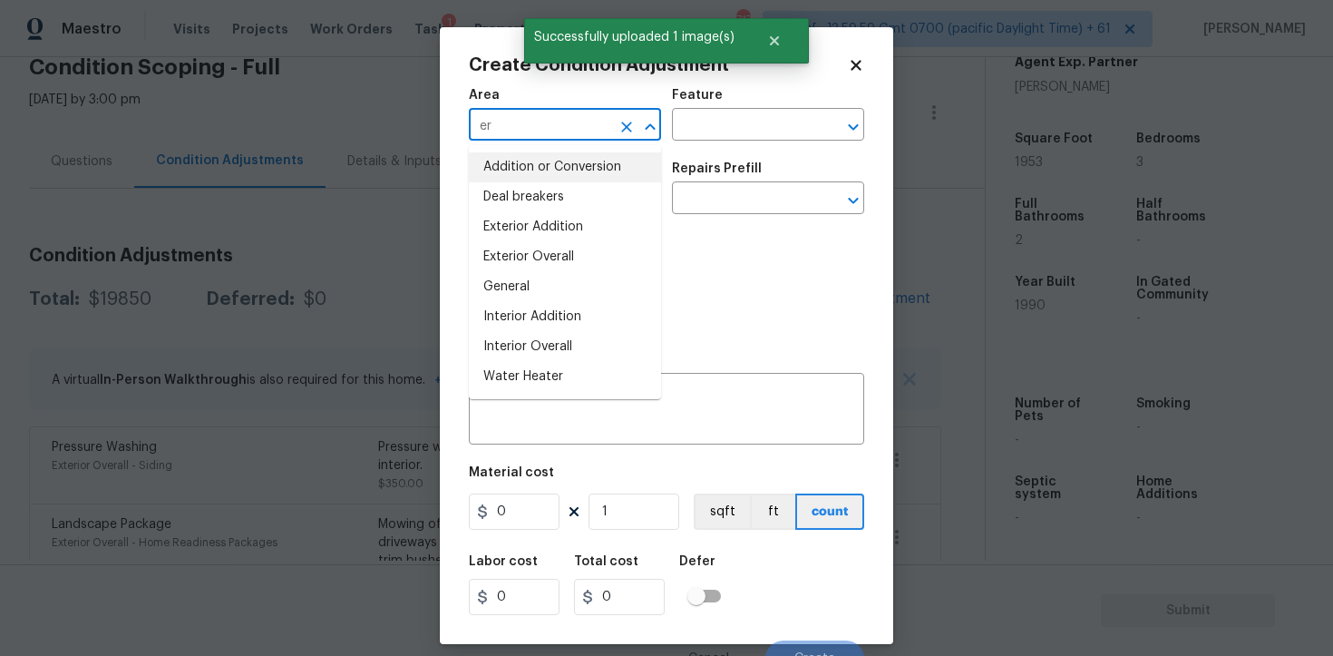
type input "e"
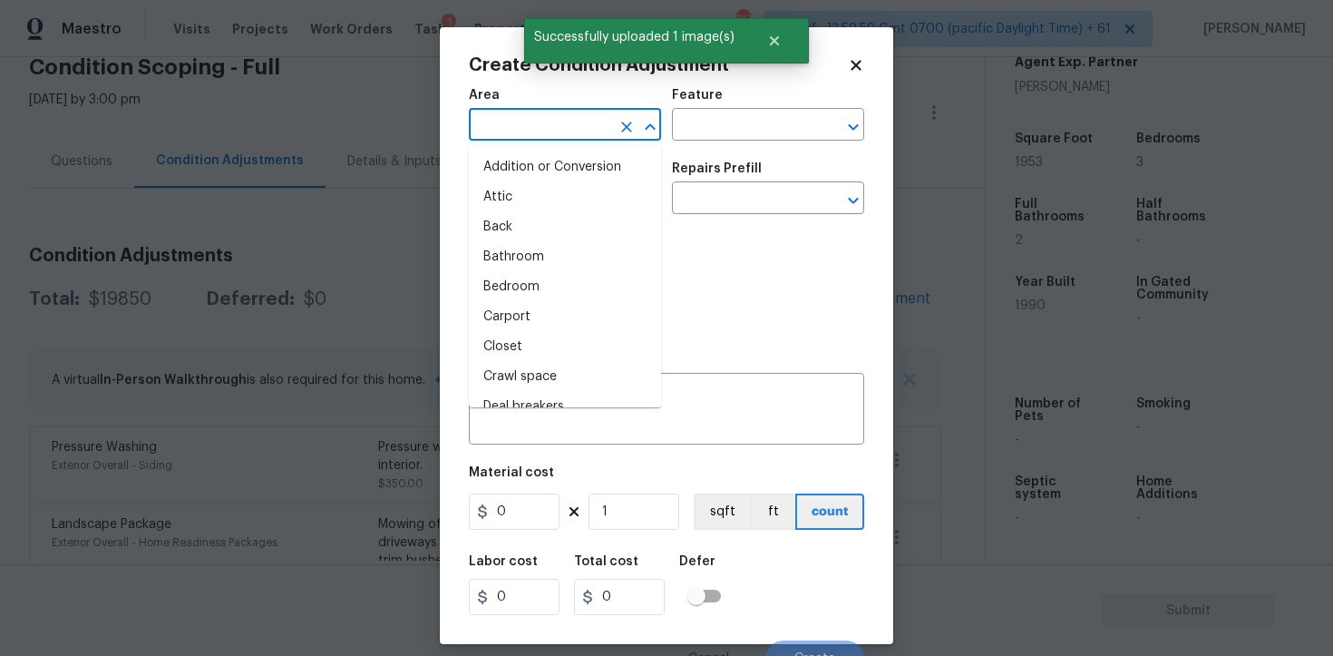
type input "o"
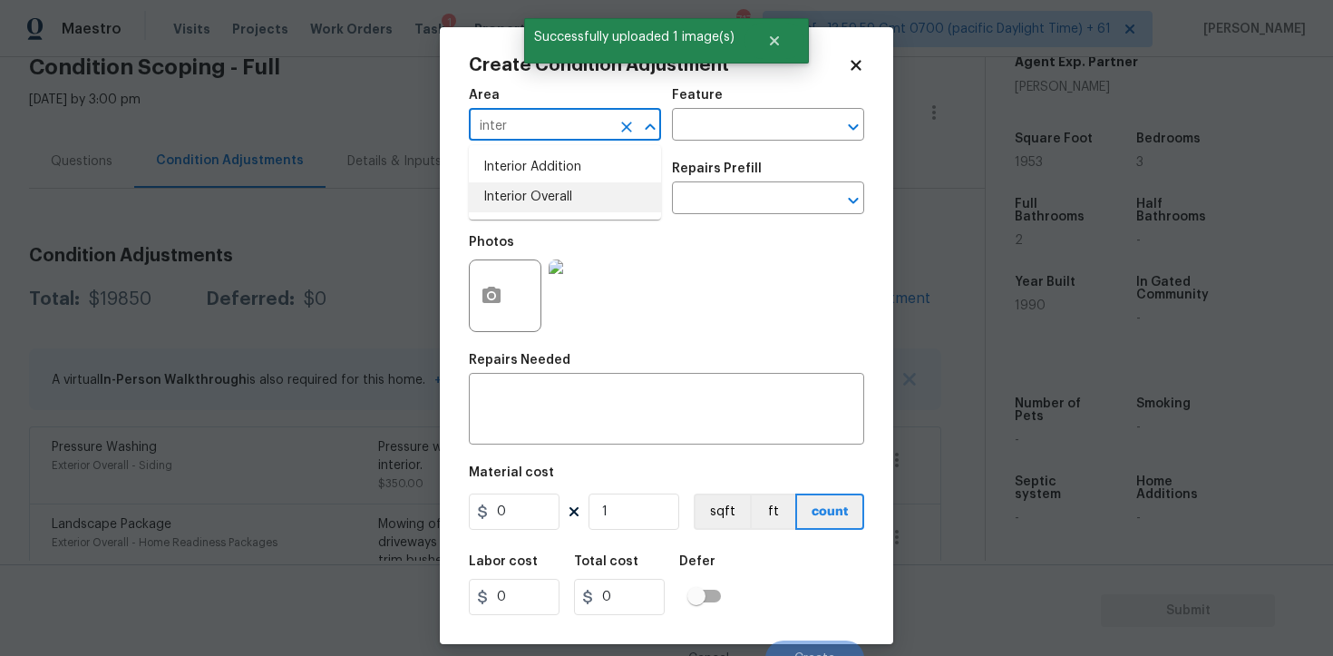
click at [518, 198] on li "Interior Overall" at bounding box center [565, 197] width 192 height 30
type input "Interior Overall"
click at [518, 198] on input "text" at bounding box center [540, 200] width 142 height 28
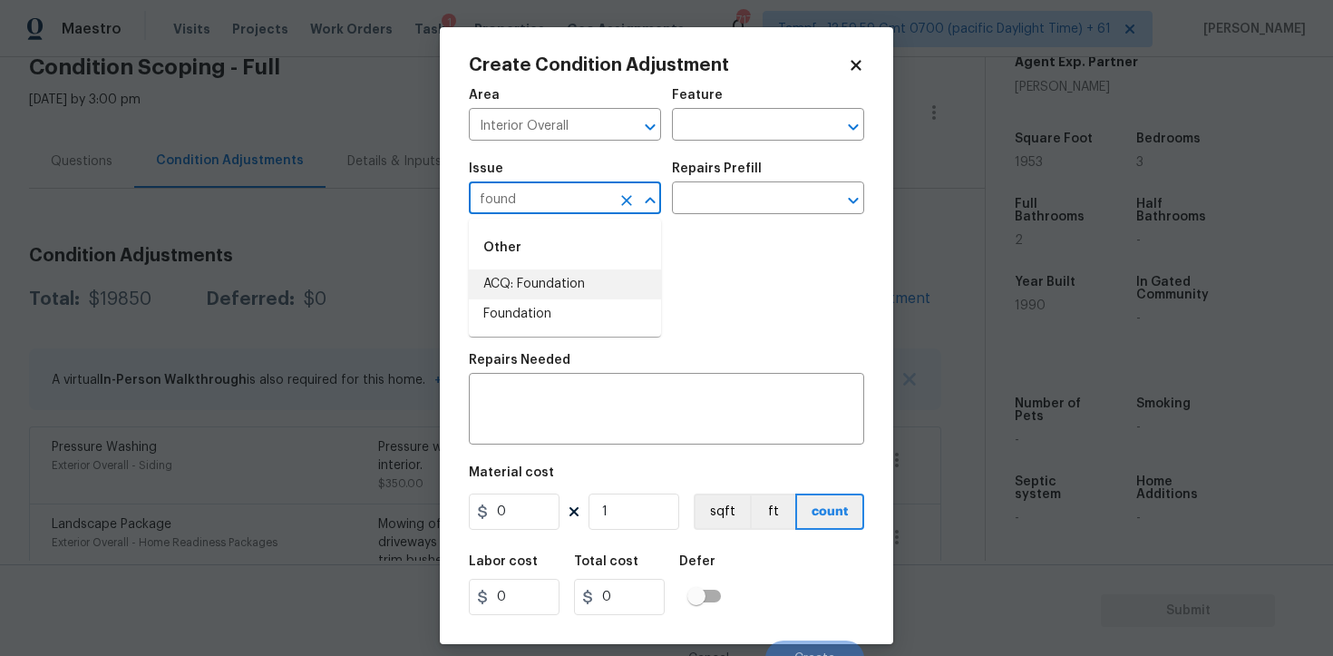
click at [542, 281] on li "ACQ: Foundation" at bounding box center [565, 284] width 192 height 30
type input "ACQ: Foundation"
click at [708, 227] on div "Photos" at bounding box center [666, 284] width 395 height 118
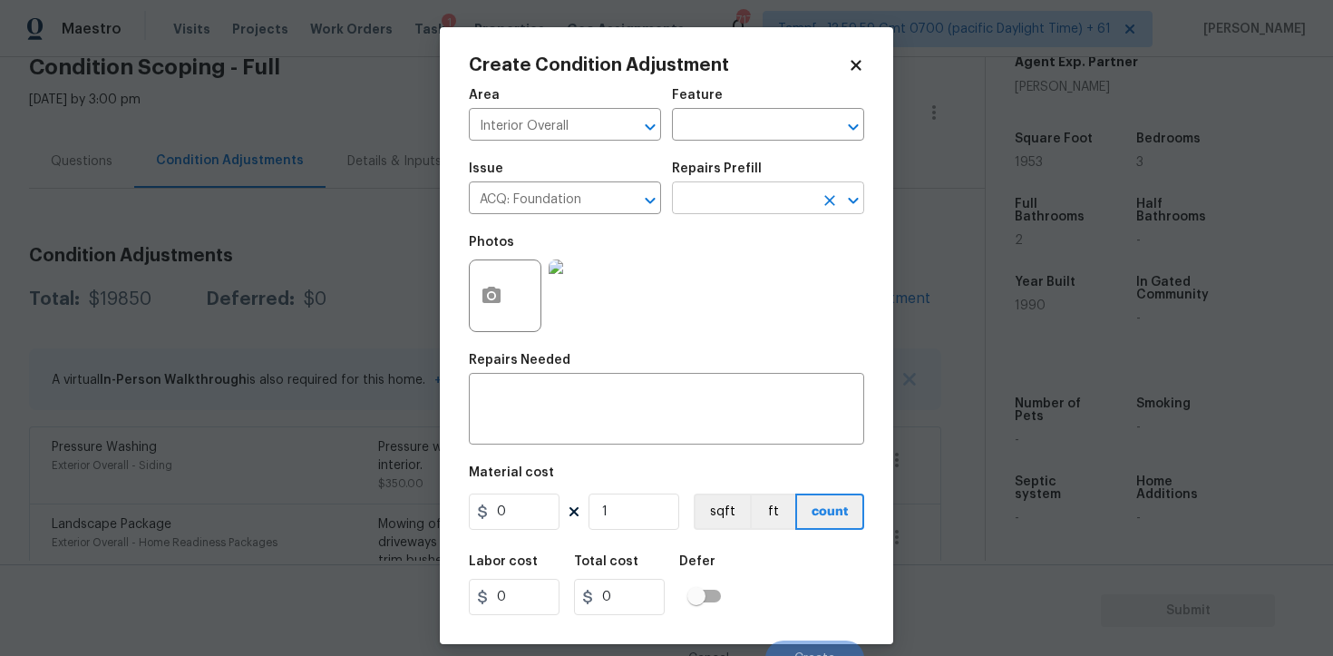
click at [709, 210] on input "text" at bounding box center [743, 200] width 142 height 28
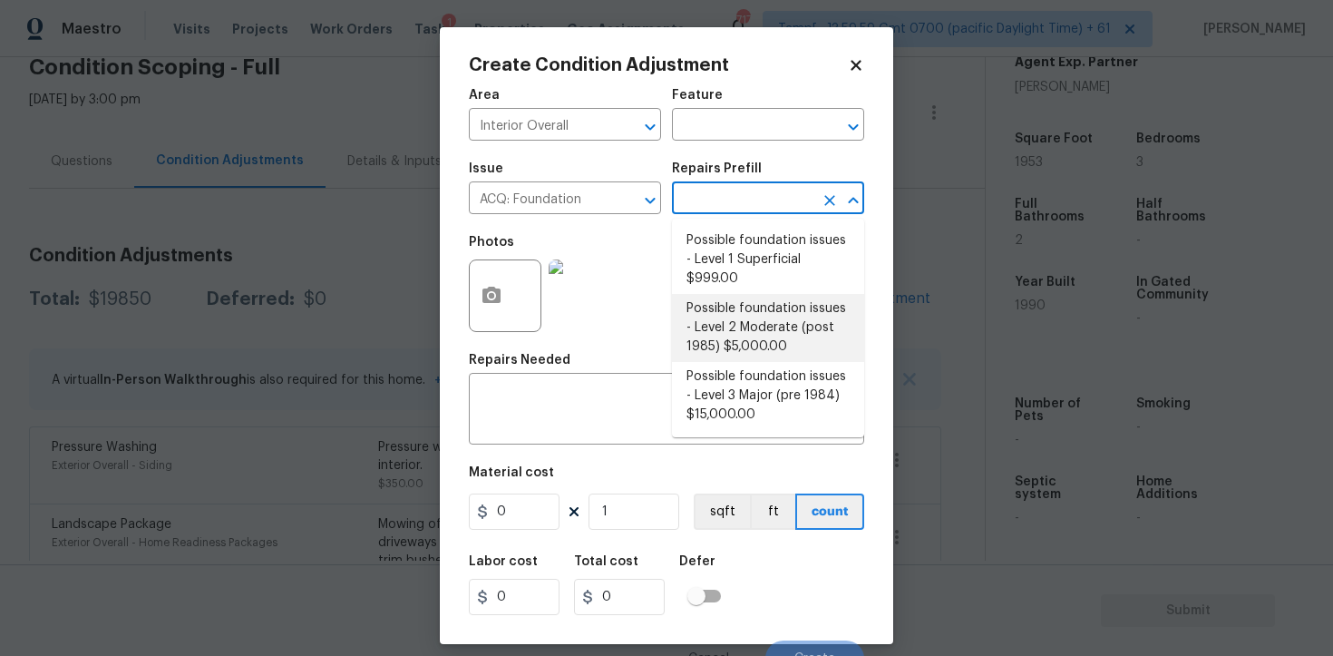
click at [769, 334] on li "Possible foundation issues - Level 2 Moderate (post 1985) $5,000.00" at bounding box center [768, 328] width 192 height 68
type input "Acquisition"
type textarea "Possible foundation issues - Level 2 Moderate: Disclaimer: This is NOT a techni…"
type input "5000"
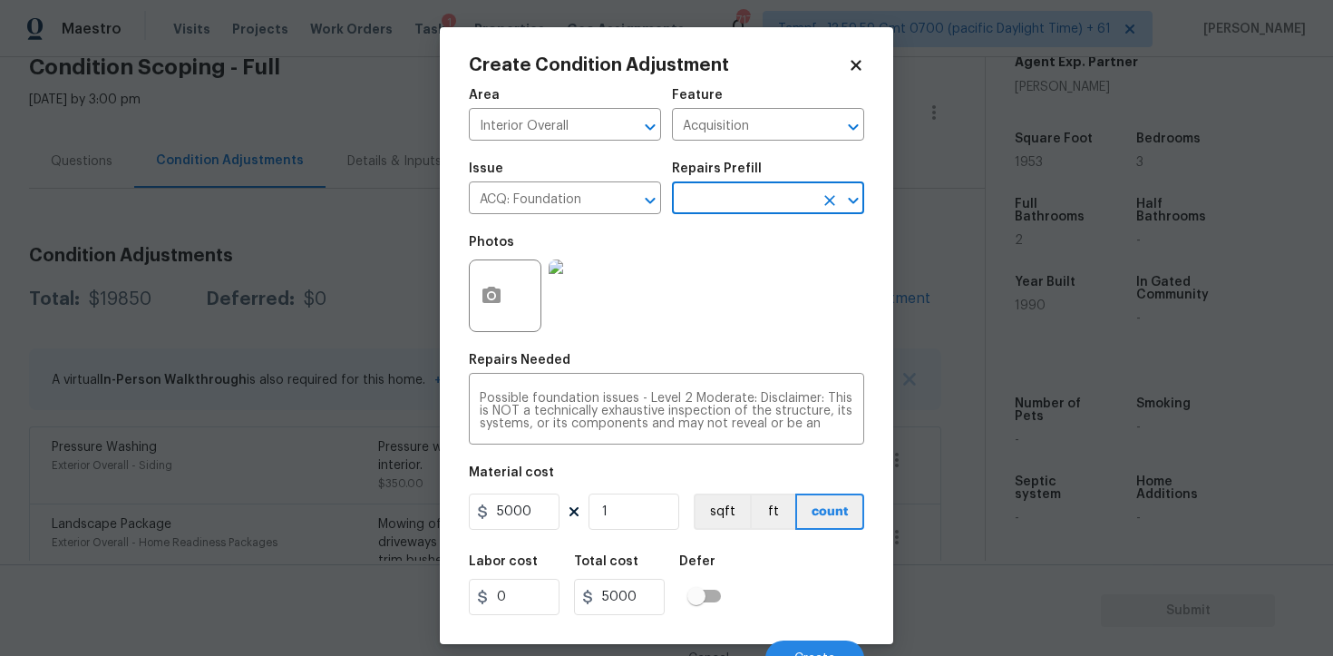
scroll to position [22, 0]
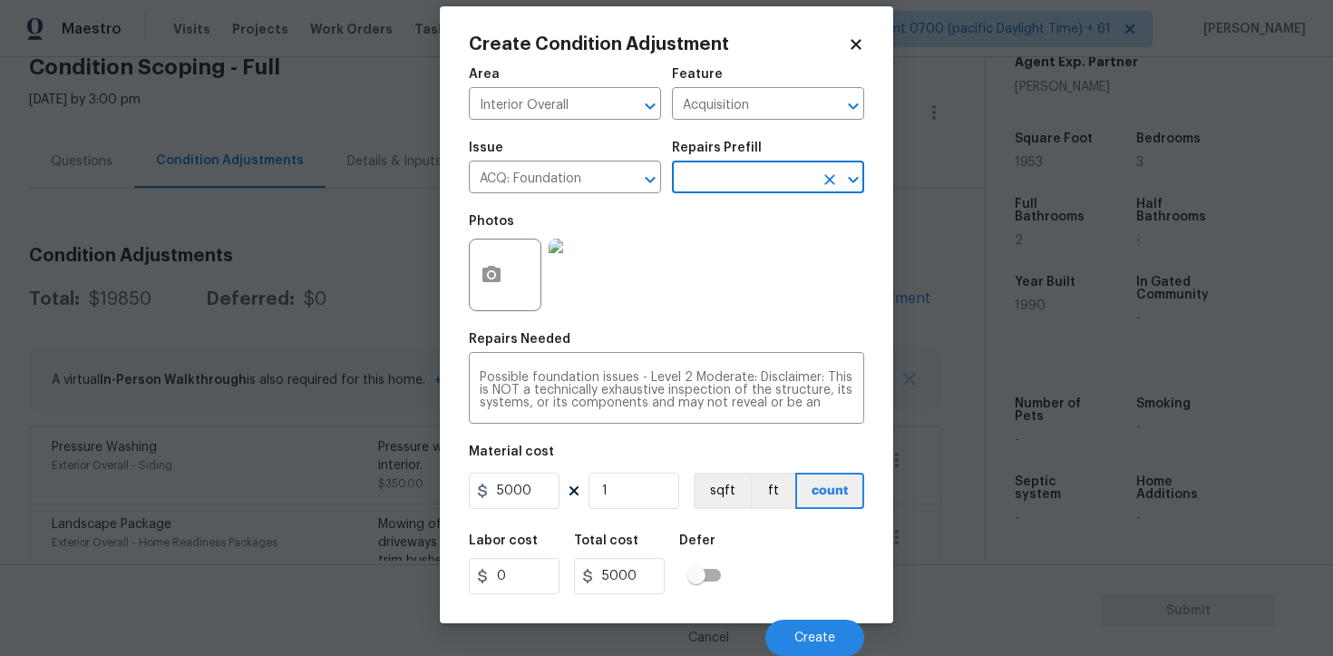
click at [820, 613] on div "Cancel Create" at bounding box center [666, 630] width 395 height 51
click at [805, 559] on div "Labor cost 0 Total cost 5000 Defer" at bounding box center [666, 564] width 395 height 82
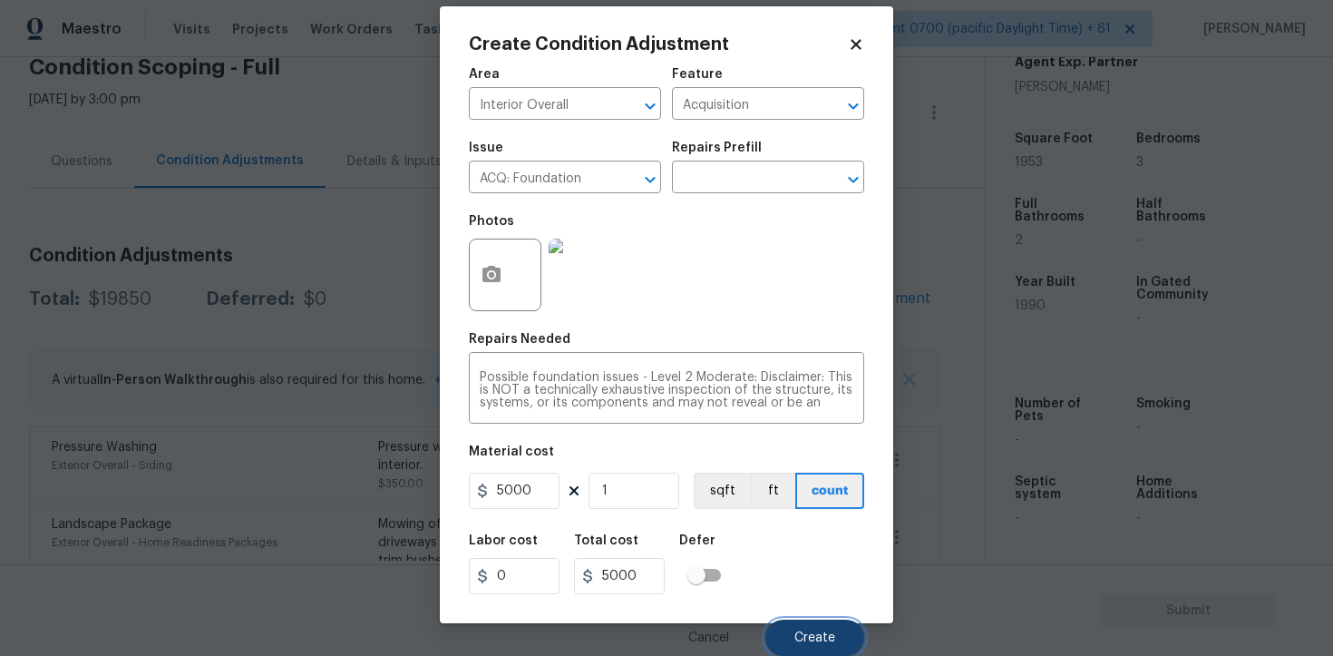
click at [825, 636] on span "Create" at bounding box center [815, 638] width 41 height 14
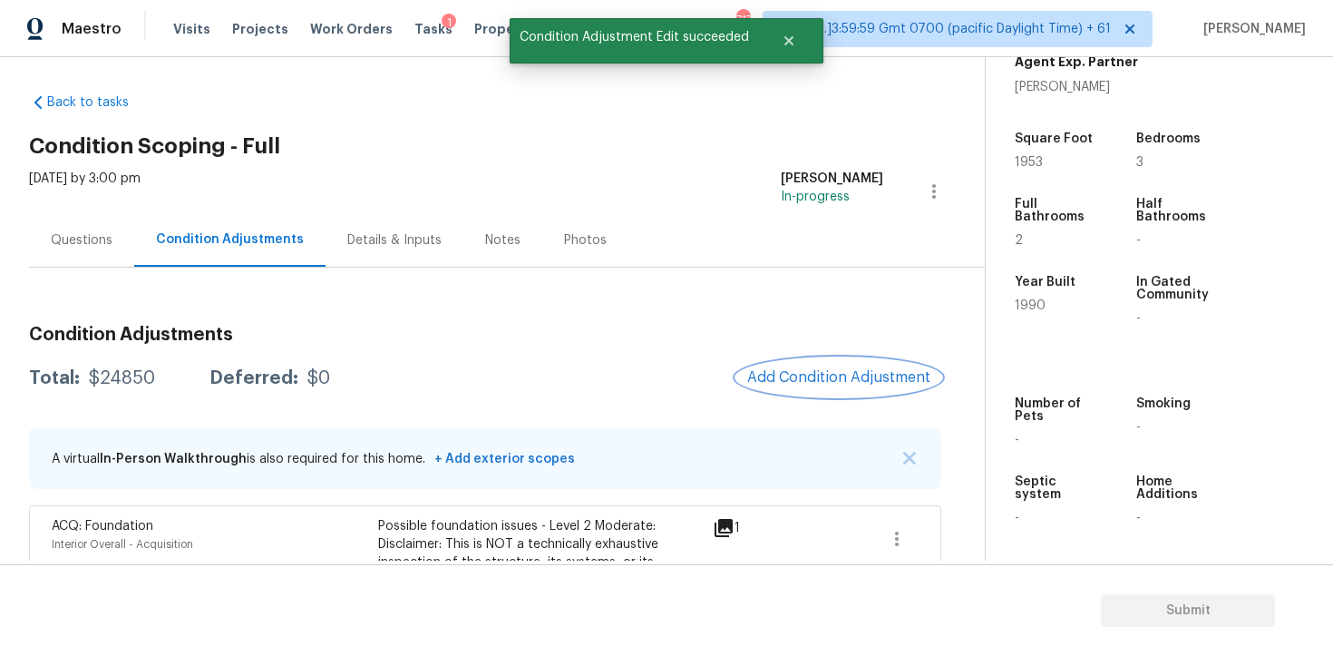
scroll to position [0, 0]
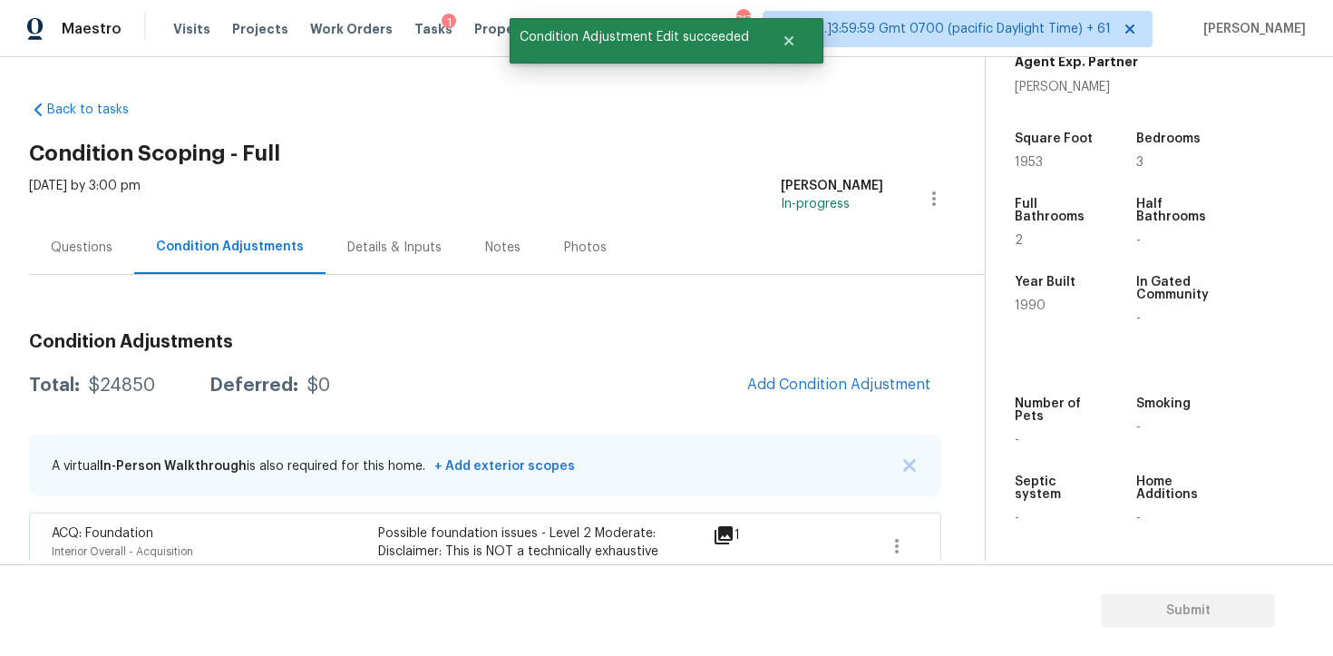
click at [97, 250] on div "Questions" at bounding box center [82, 248] width 62 height 18
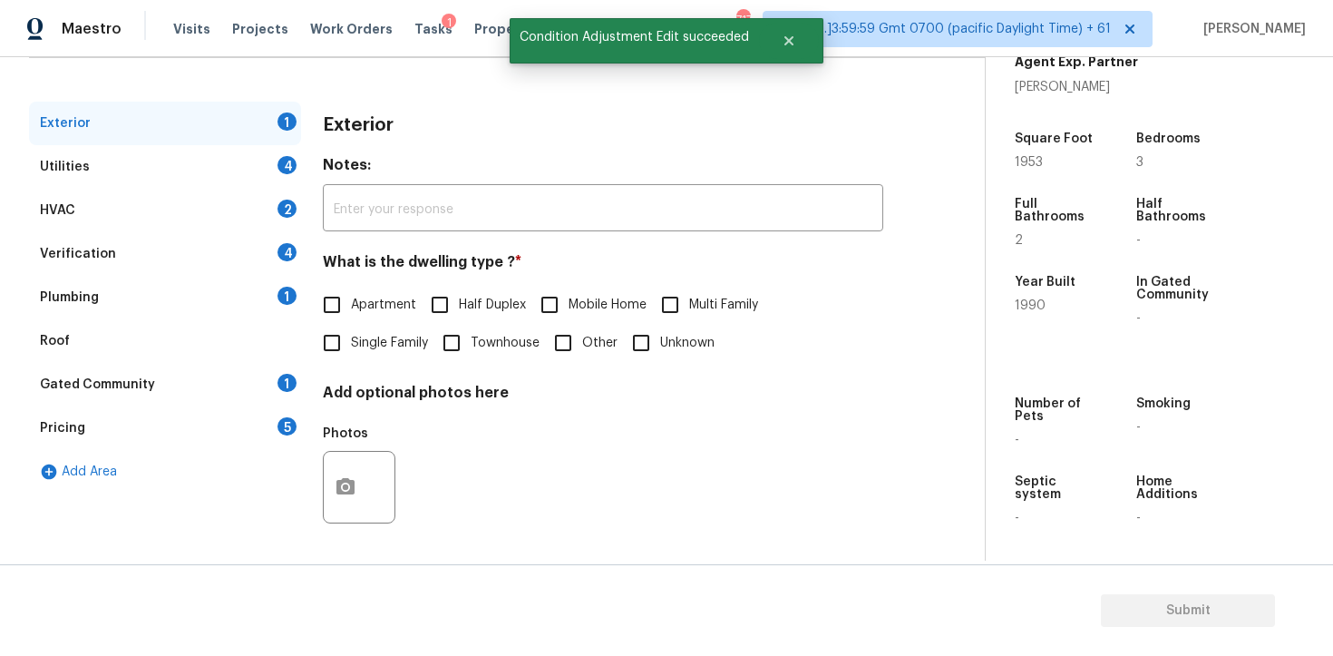
click at [187, 274] on div "Verification 4" at bounding box center [165, 254] width 272 height 44
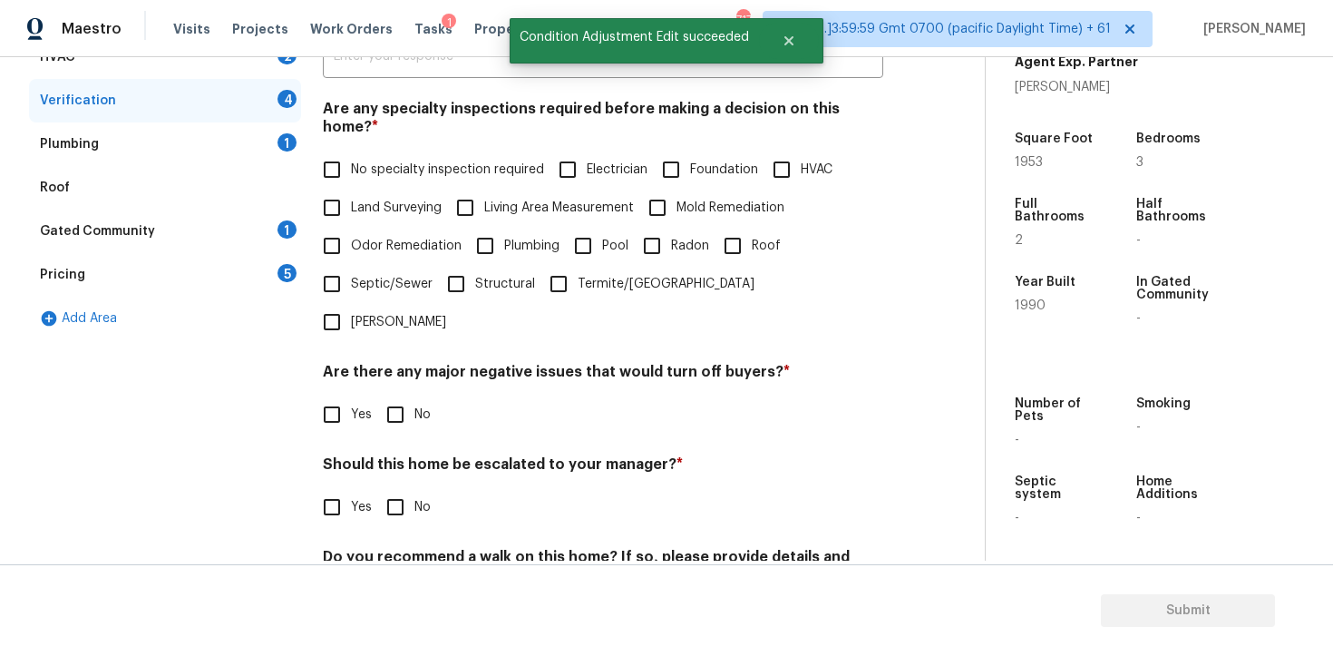
scroll to position [371, 0]
click at [331, 487] on input "Yes" at bounding box center [332, 506] width 38 height 38
checkbox input "true"
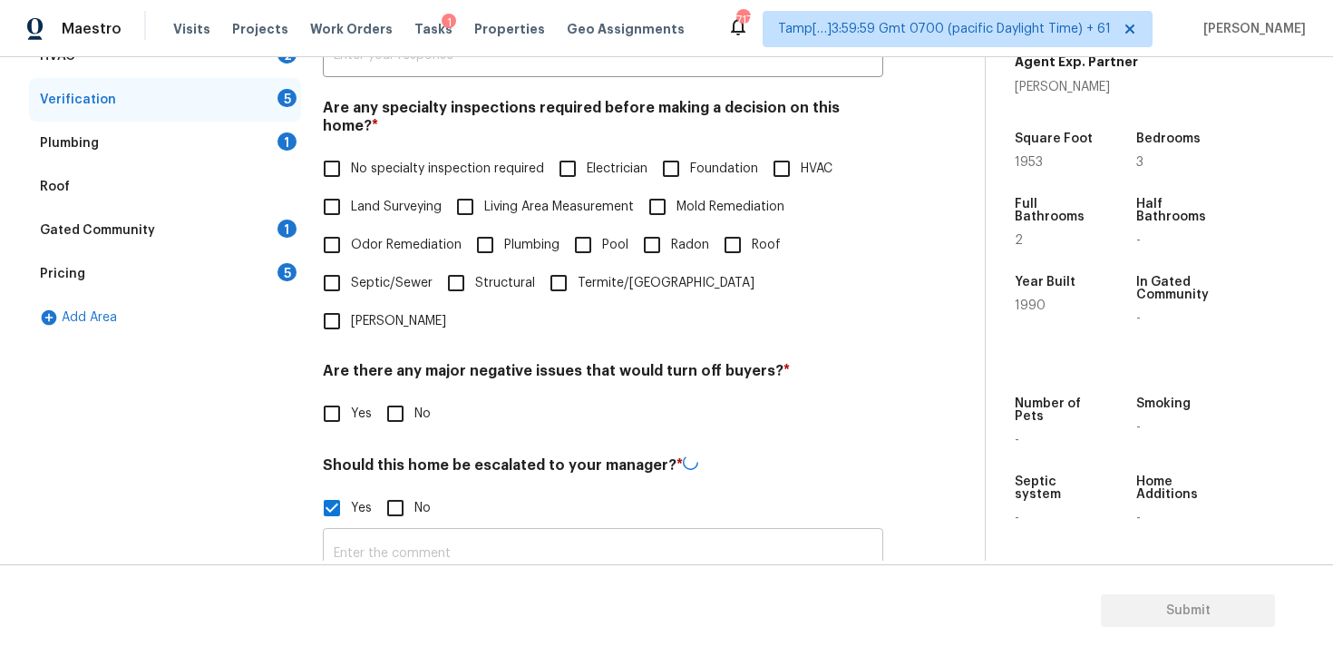
click at [426, 532] on input "text" at bounding box center [603, 553] width 561 height 43
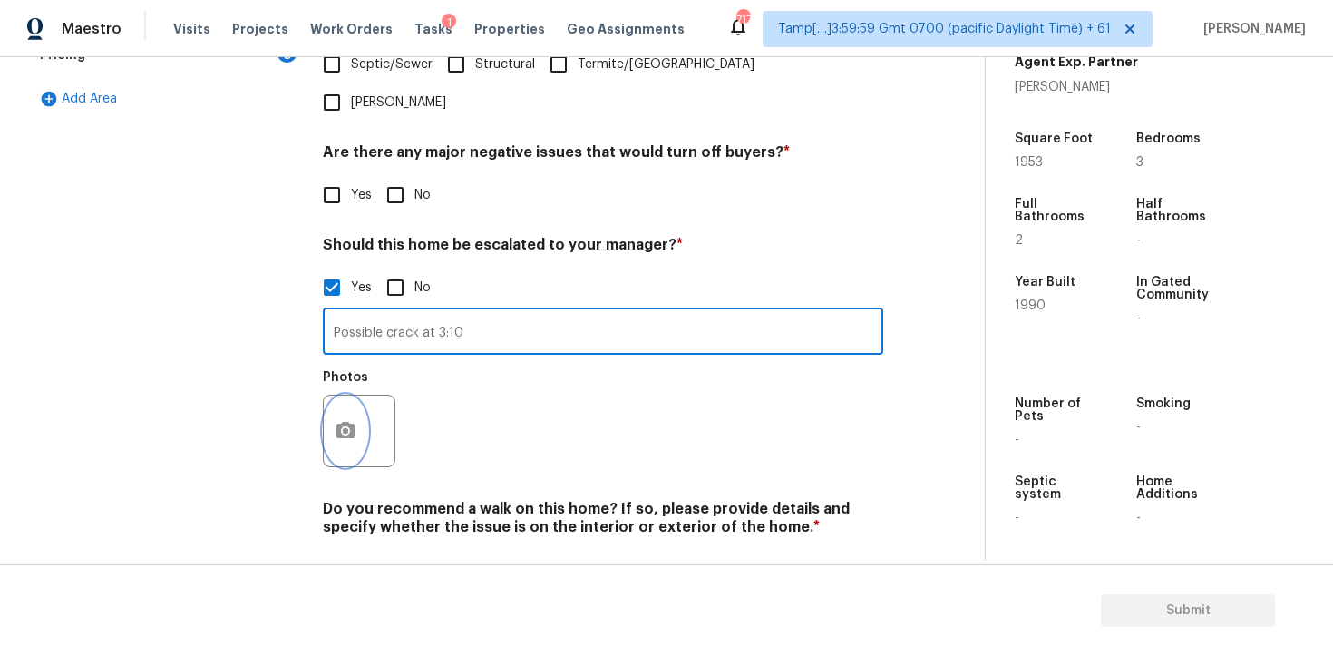
click at [346, 395] on button "button" at bounding box center [346, 430] width 44 height 71
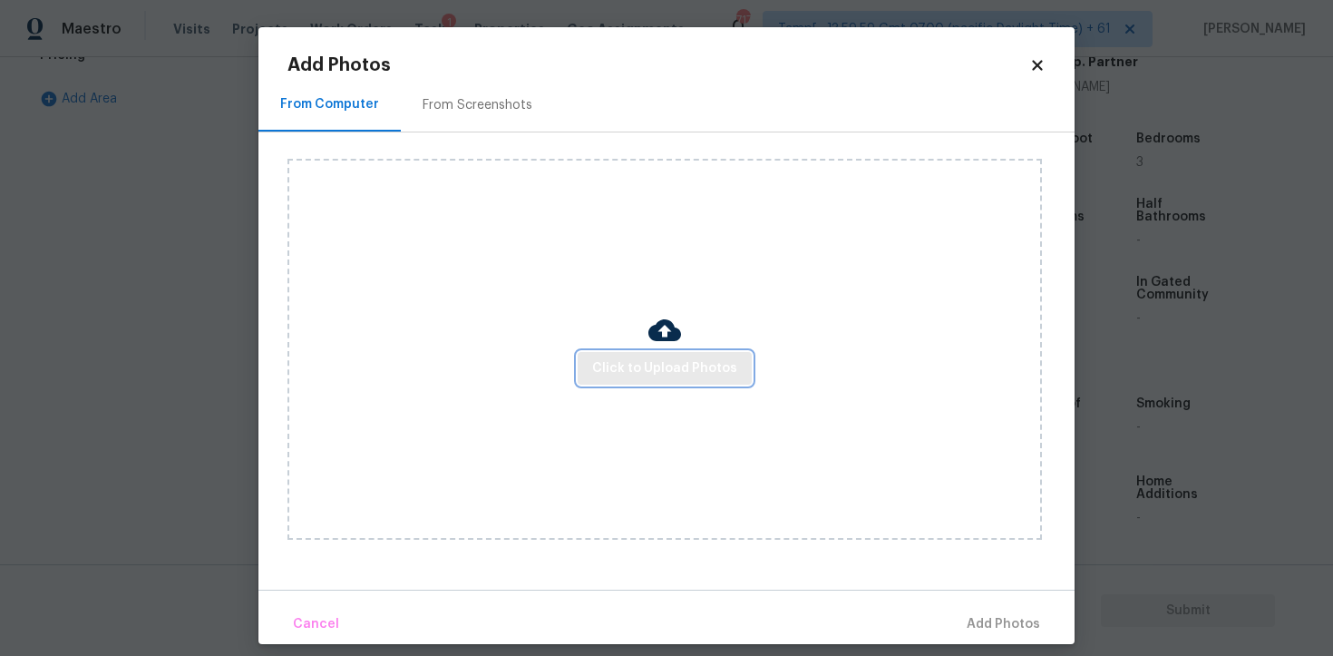
click at [684, 362] on span "Click to Upload Photos" at bounding box center [664, 368] width 145 height 23
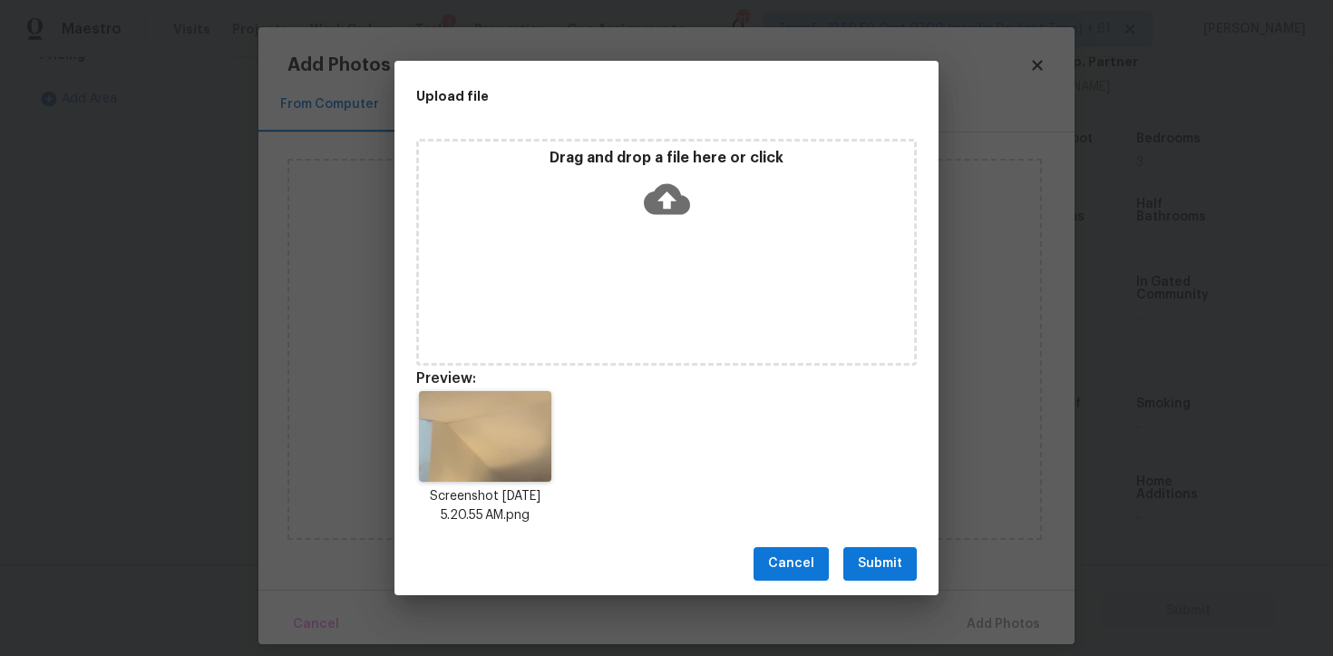
click at [900, 553] on span "Submit" at bounding box center [880, 563] width 44 height 23
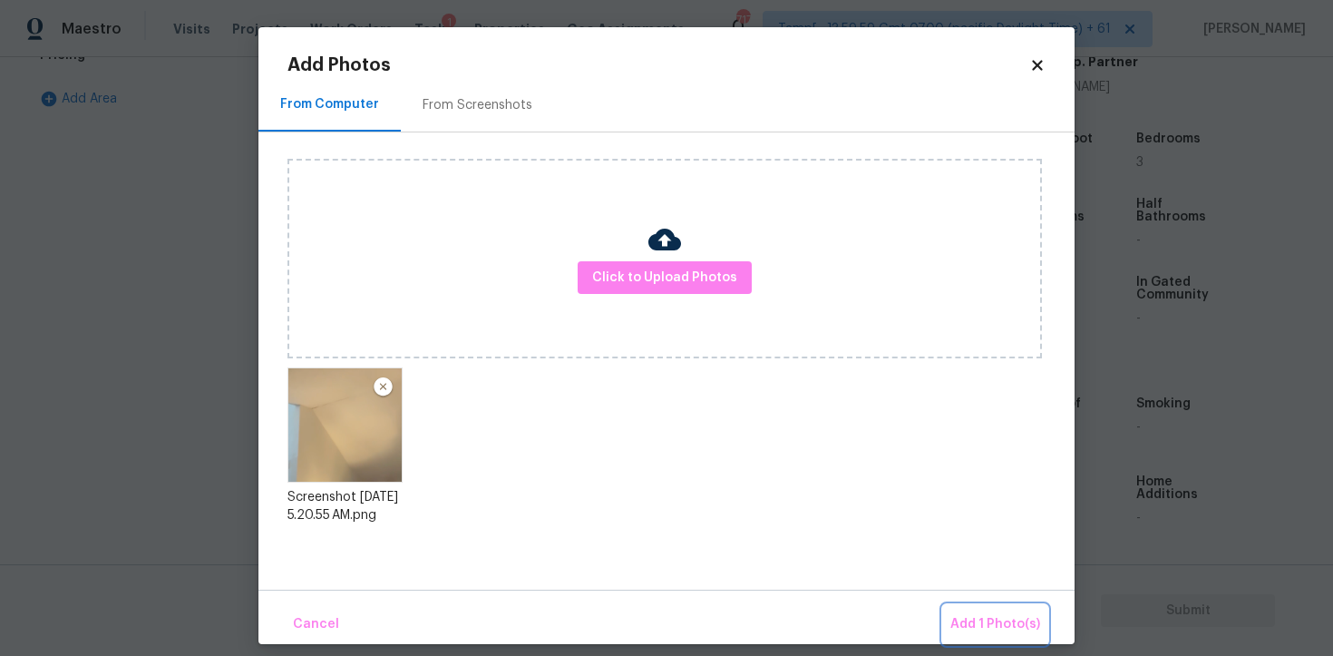
click at [997, 622] on span "Add 1 Photo(s)" at bounding box center [996, 624] width 90 height 23
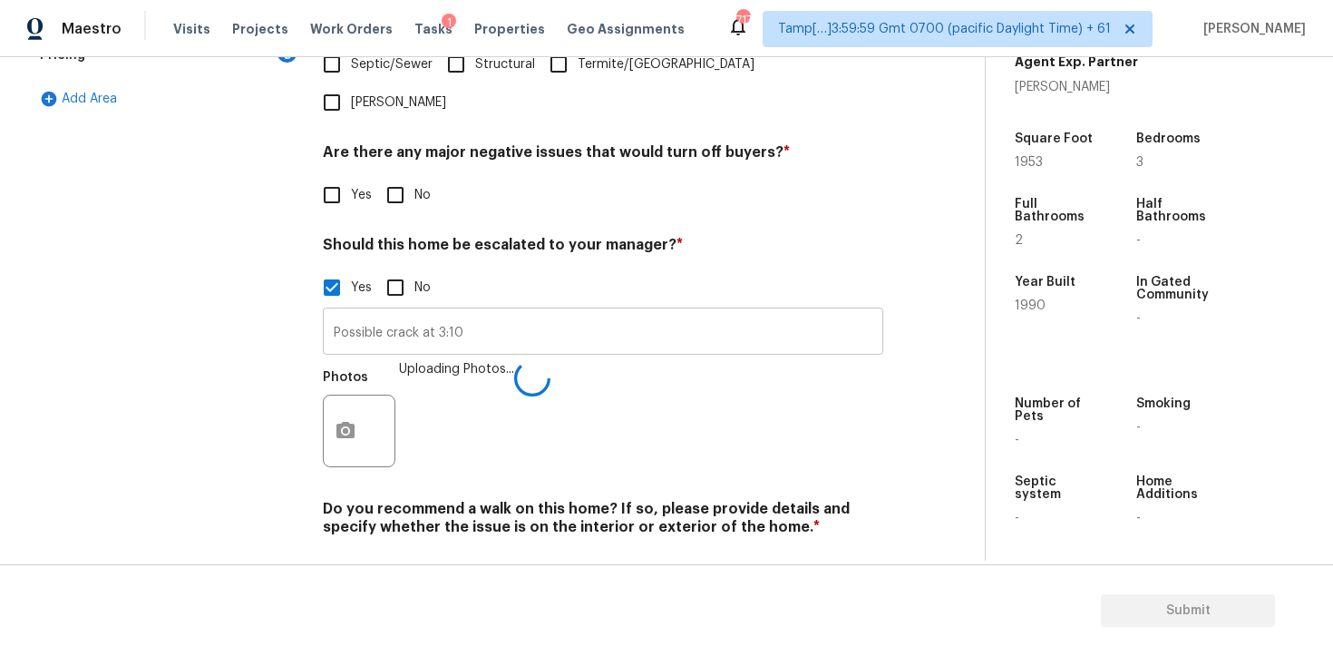
click at [555, 312] on input "Possible crack at 3:10" at bounding box center [603, 333] width 561 height 43
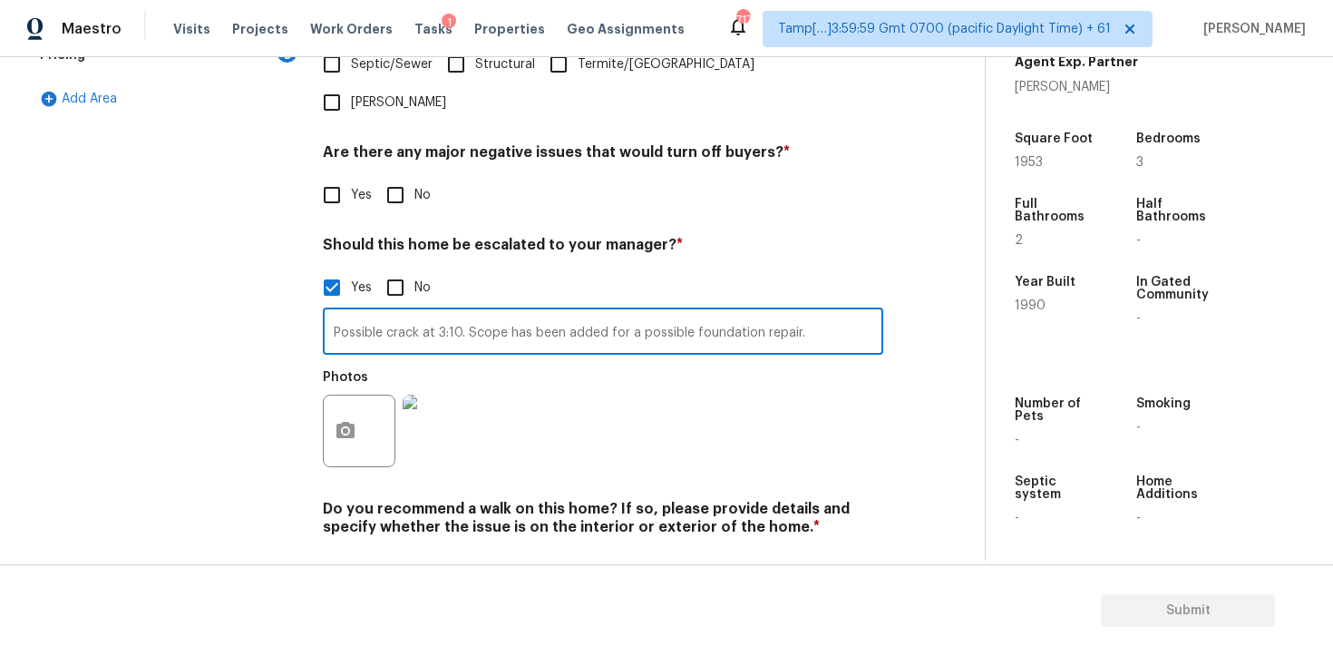
type input "Possible crack at 3:10. Scope has been added for a possible foundation repair."
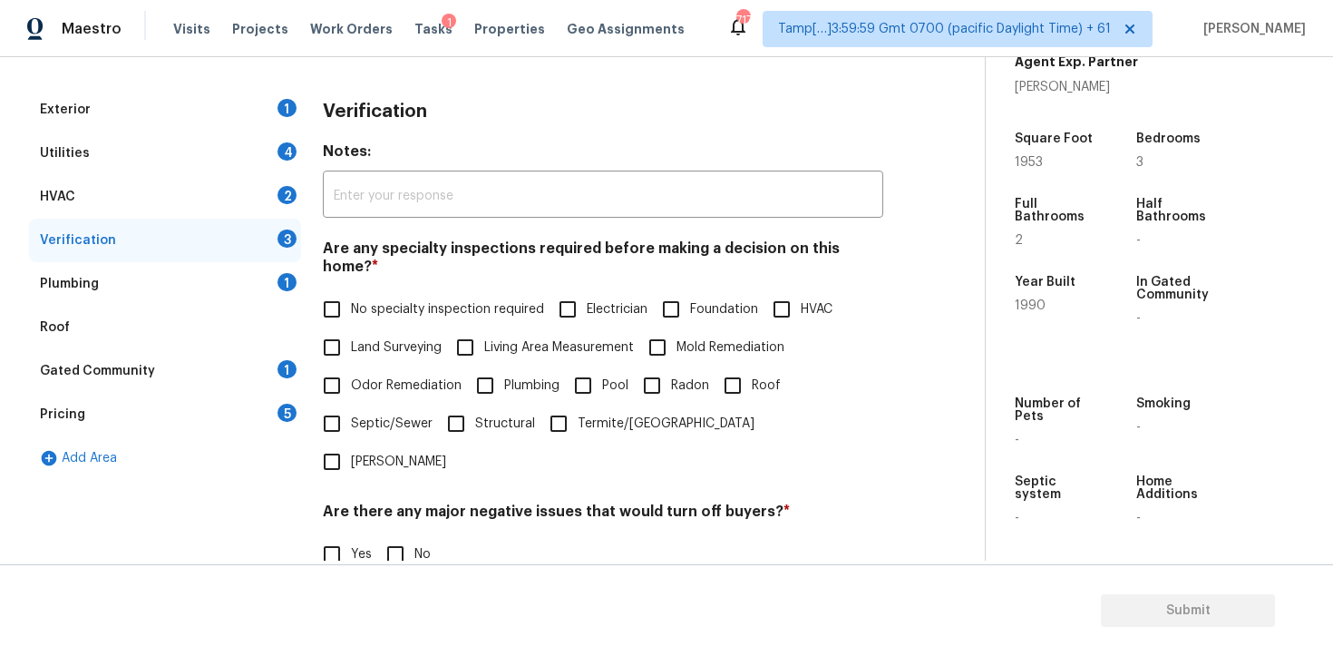
scroll to position [0, 0]
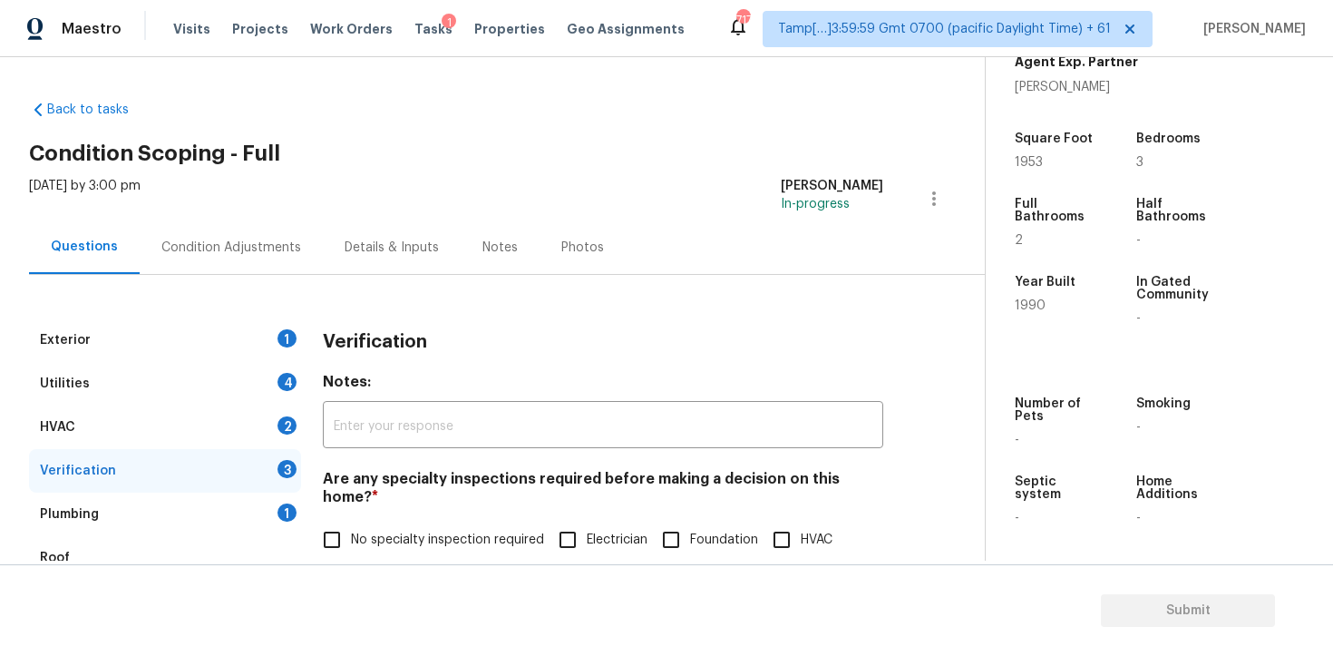
click at [274, 254] on div "Condition Adjustments" at bounding box center [231, 248] width 140 height 18
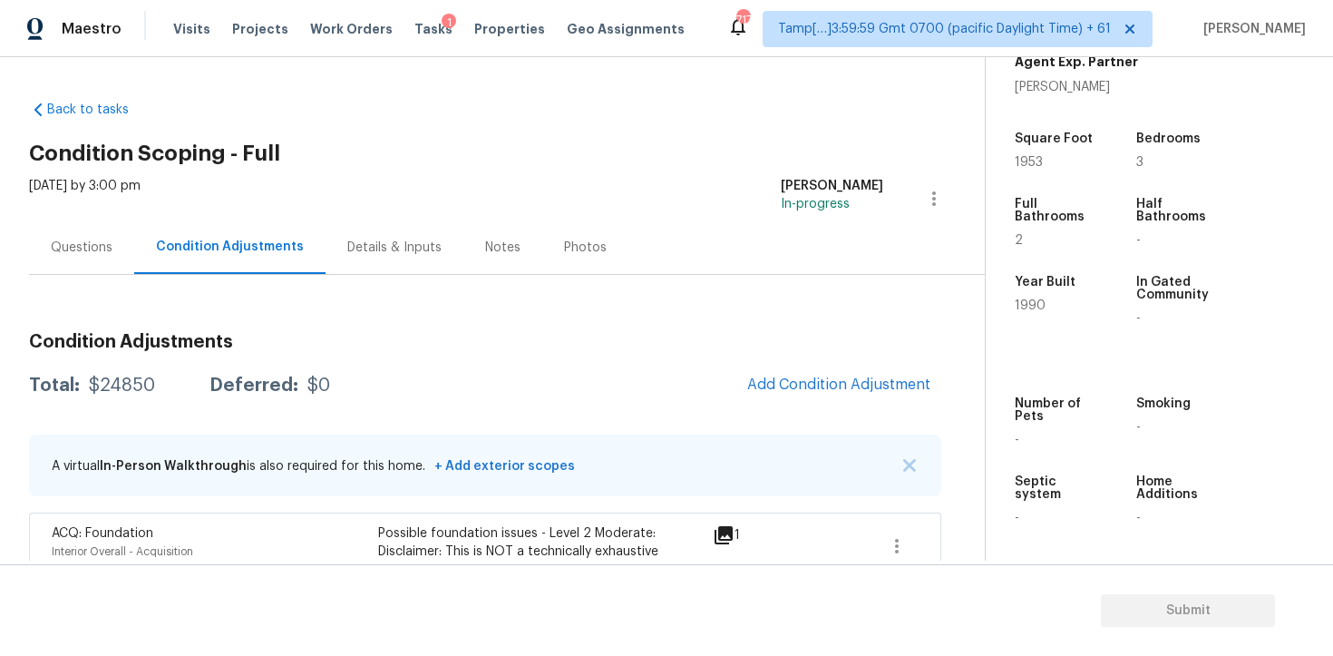
click at [766, 369] on span "Add Condition Adjustment" at bounding box center [839, 386] width 205 height 40
click at [783, 394] on button "Add Condition Adjustment" at bounding box center [839, 385] width 205 height 38
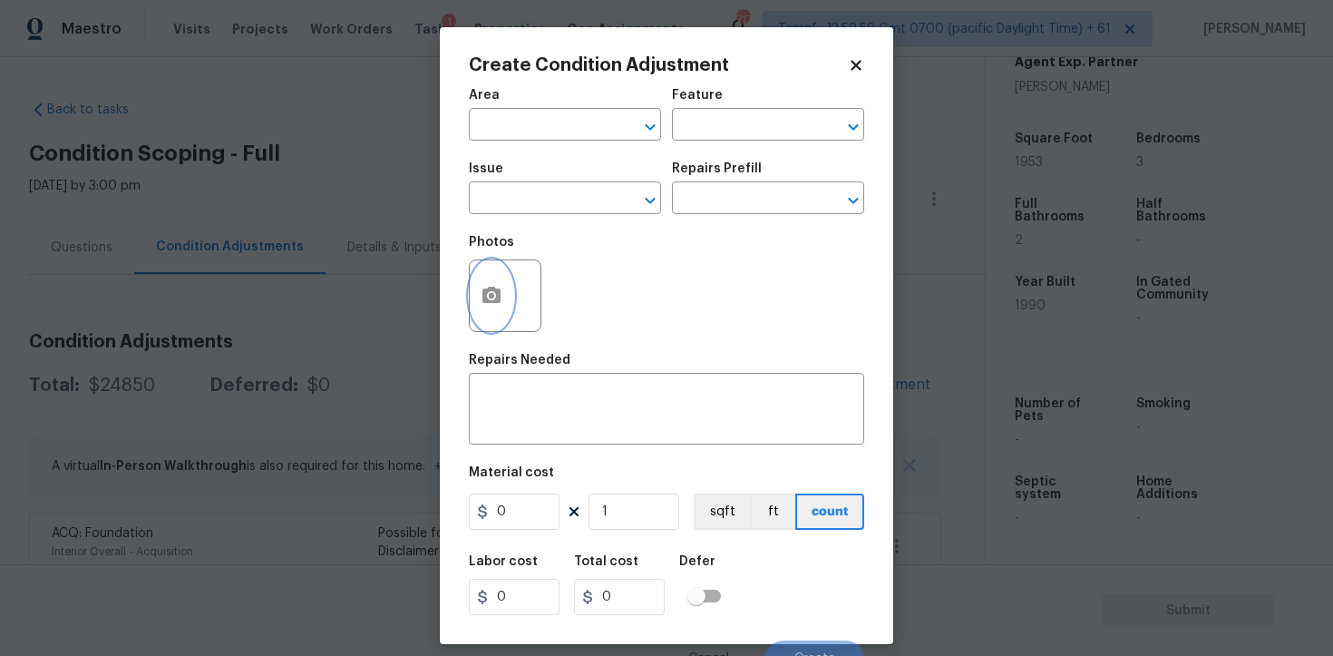
click at [488, 285] on button "button" at bounding box center [492, 295] width 44 height 71
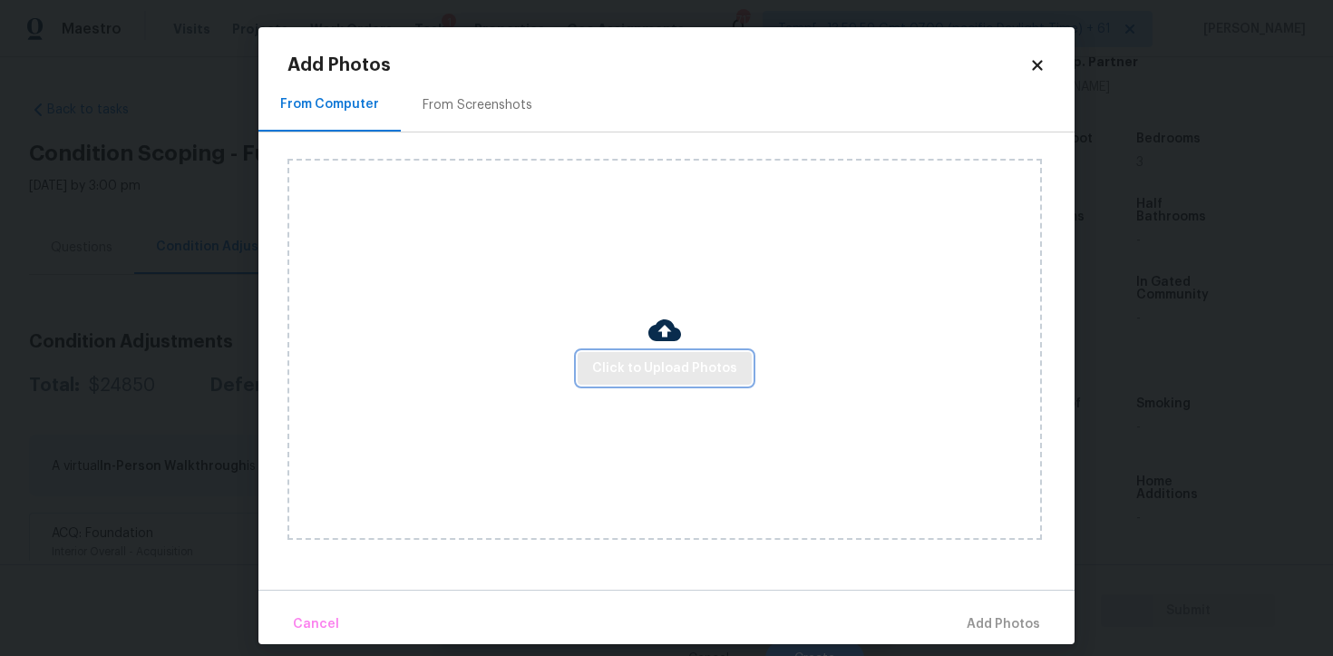
click at [695, 360] on span "Click to Upload Photos" at bounding box center [664, 368] width 145 height 23
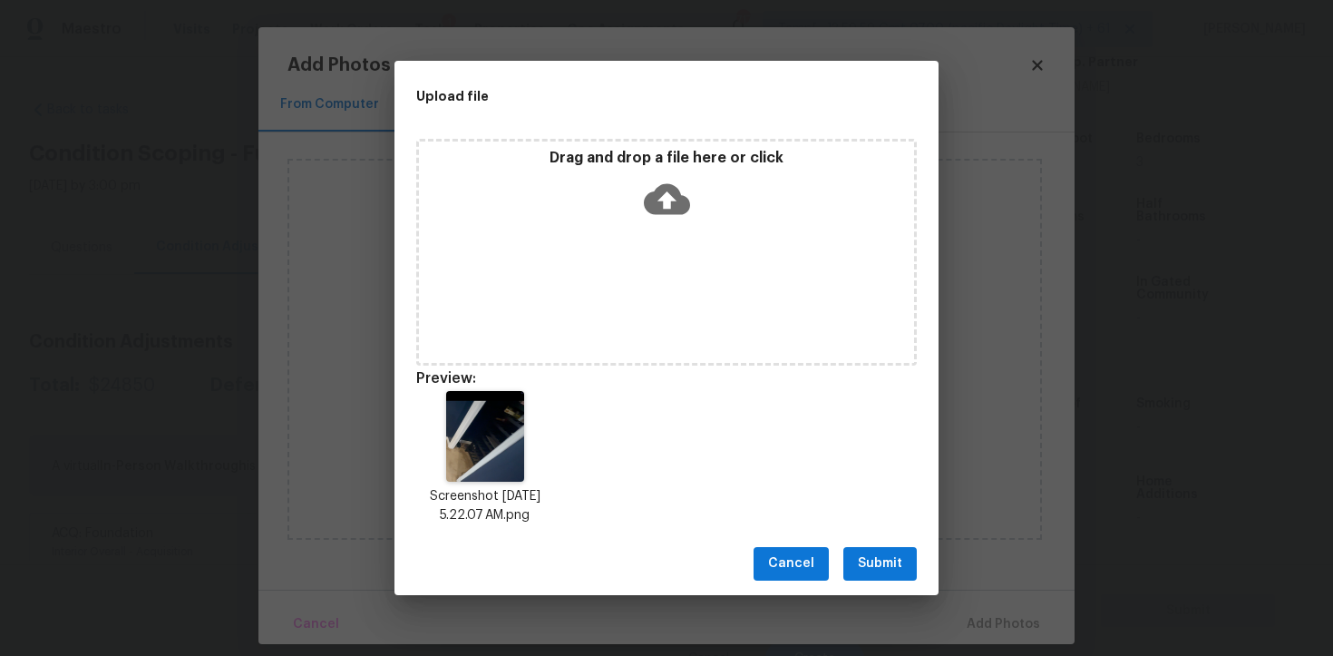
click at [879, 555] on span "Submit" at bounding box center [880, 563] width 44 height 23
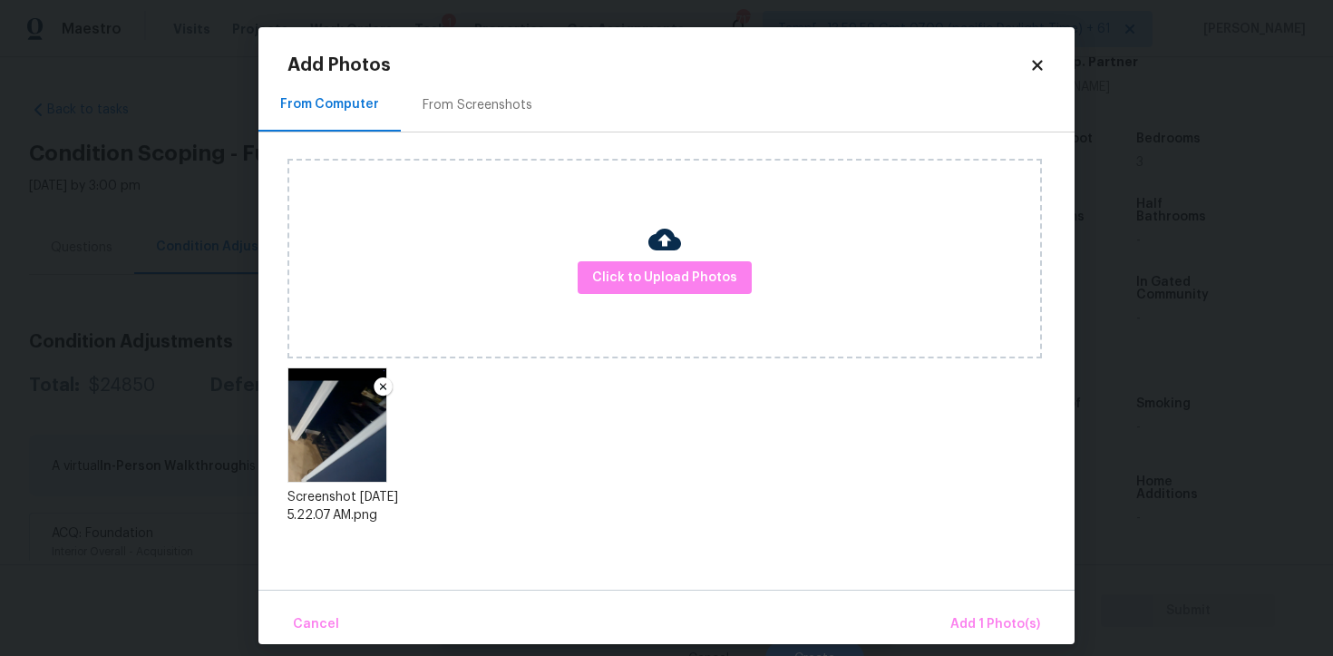
click at [983, 603] on div "Cancel Add 1 Photo(s)" at bounding box center [667, 617] width 816 height 54
click at [983, 610] on button "Add 1 Photo(s)" at bounding box center [995, 624] width 104 height 39
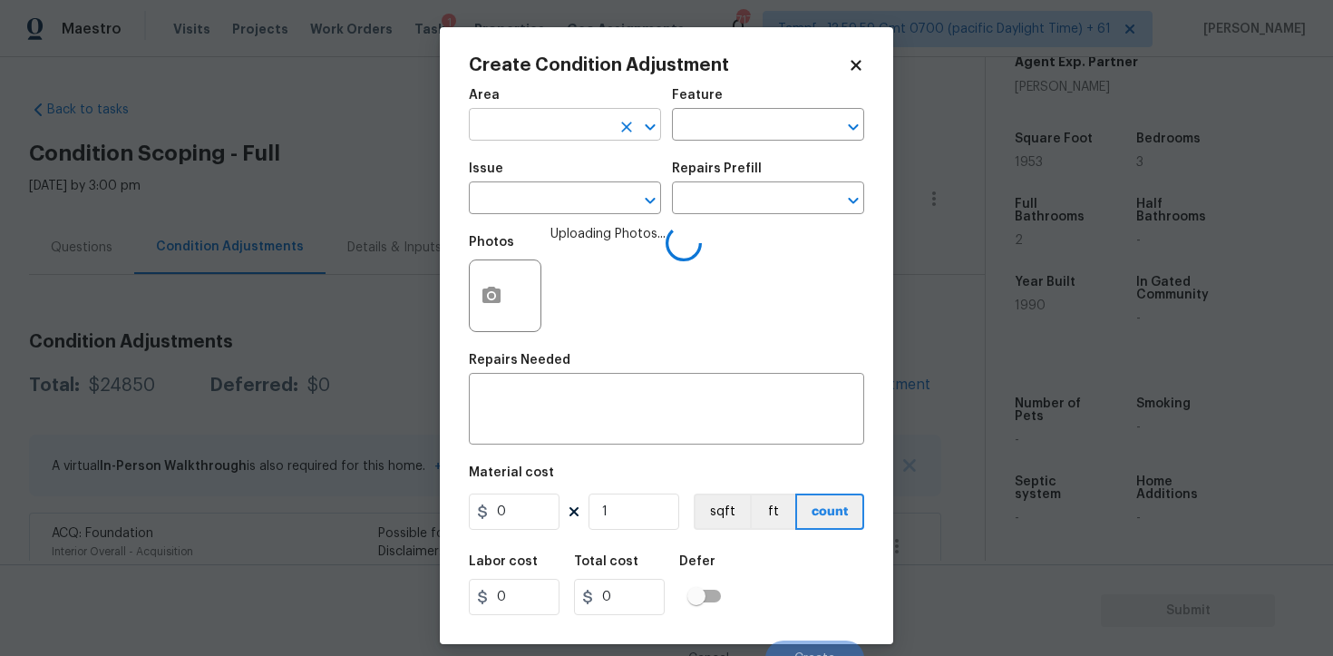
click at [597, 122] on input "text" at bounding box center [540, 126] width 142 height 28
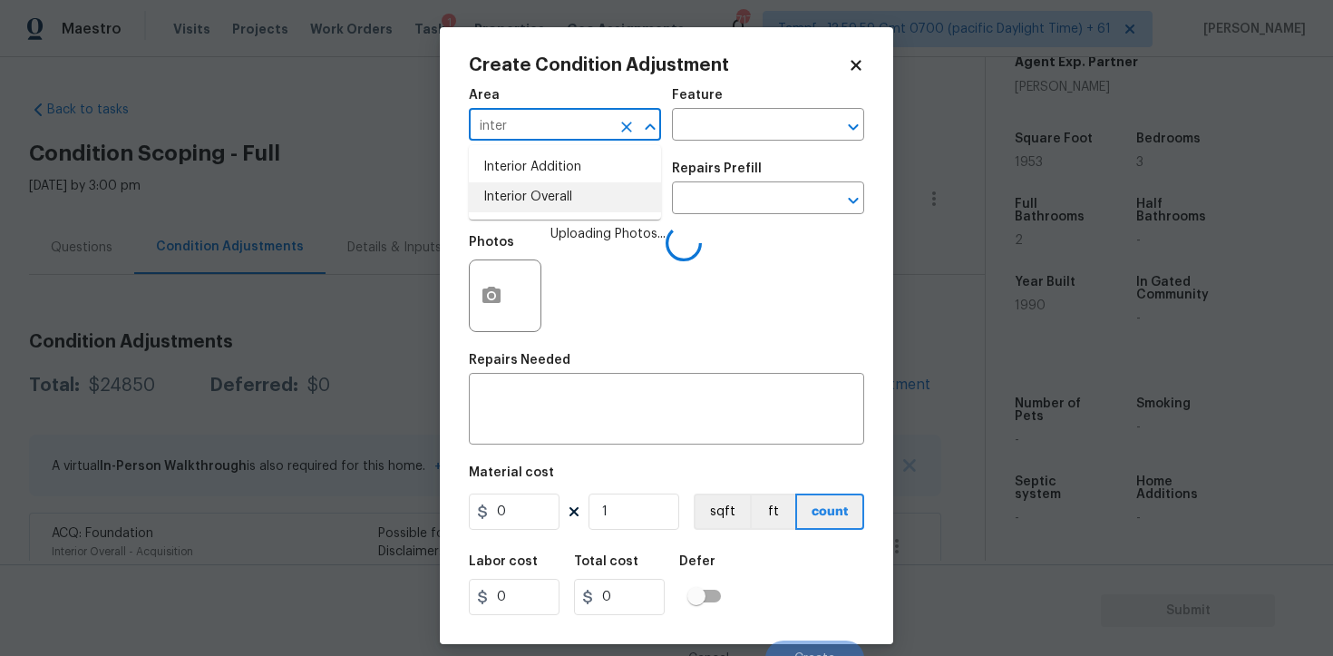
type input "inter"
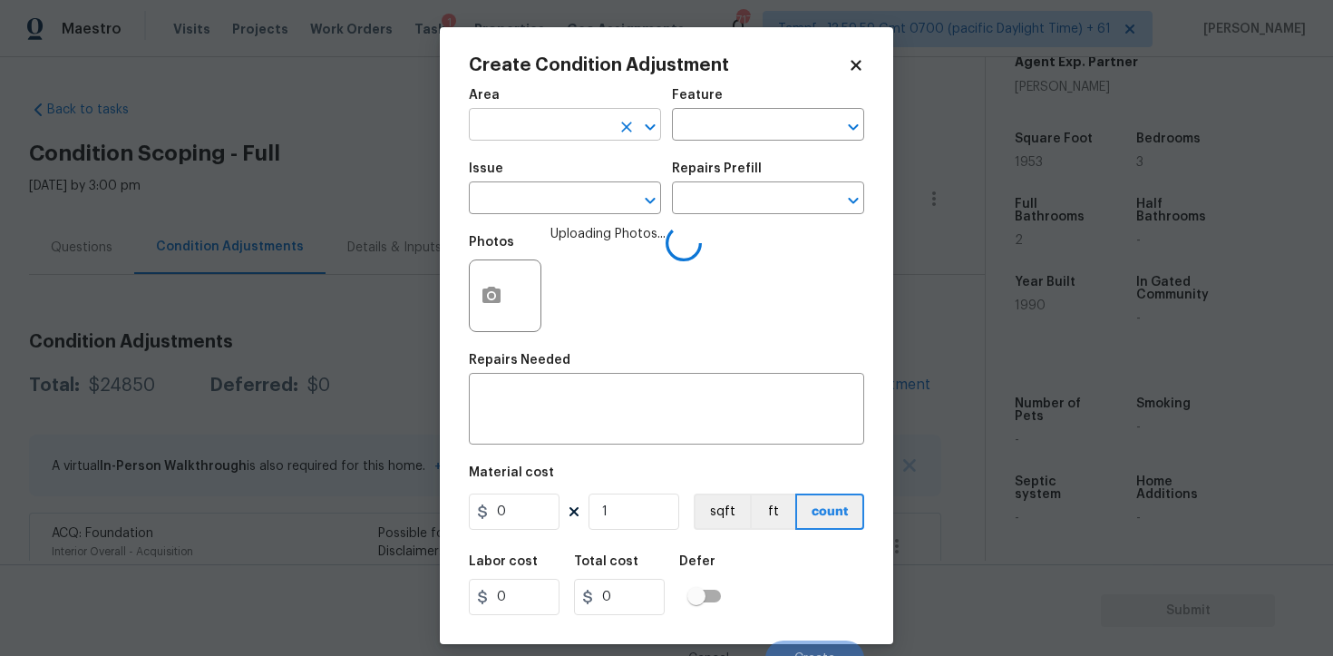
click at [547, 134] on input "text" at bounding box center [540, 126] width 142 height 28
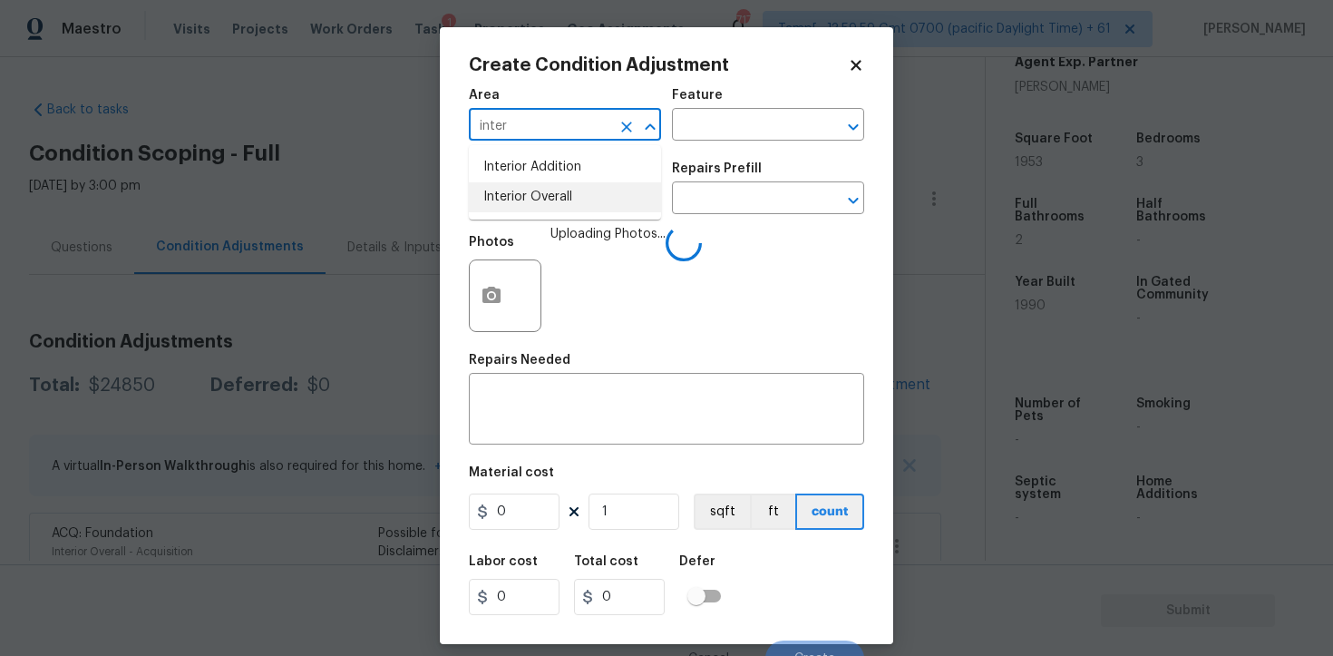
click at [537, 214] on ul "Interior Addition Interior Overall" at bounding box center [565, 182] width 192 height 74
click at [535, 204] on li "Interior Overall" at bounding box center [565, 197] width 192 height 30
type input "Interior Overall"
click at [535, 204] on input "text" at bounding box center [540, 200] width 142 height 28
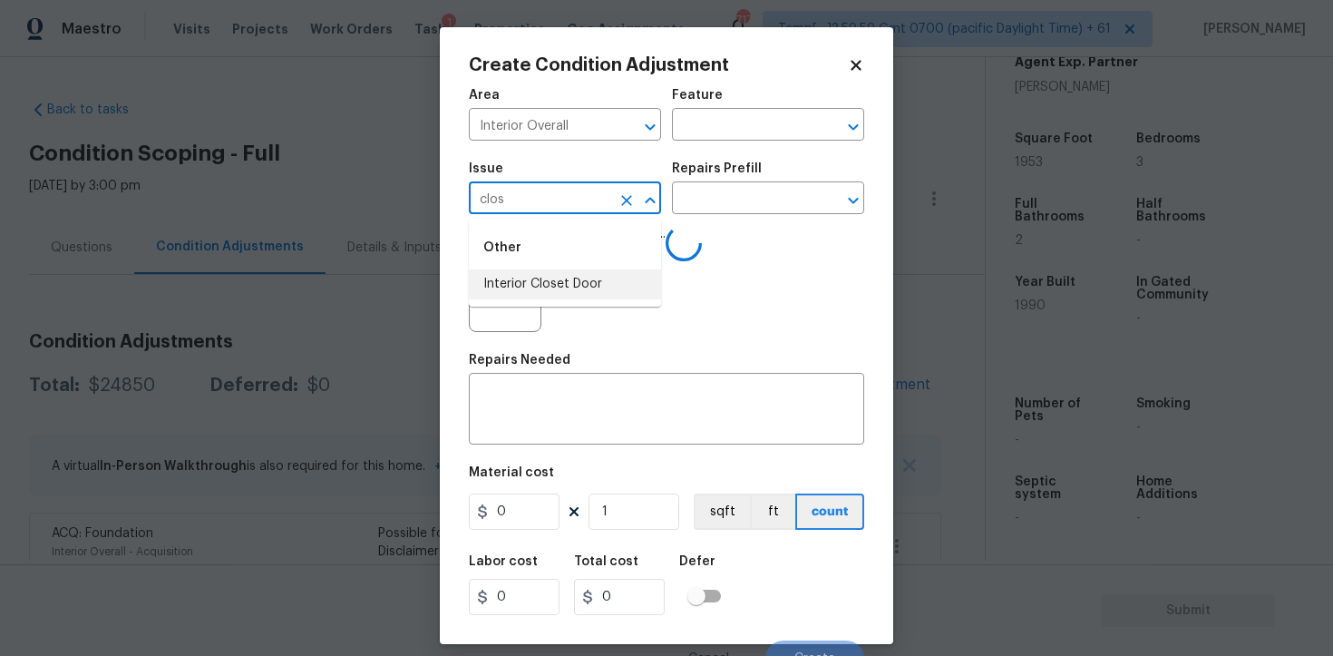
click at [538, 294] on li "Interior Closet Door" at bounding box center [565, 284] width 192 height 30
type input "Interior Closet Door"
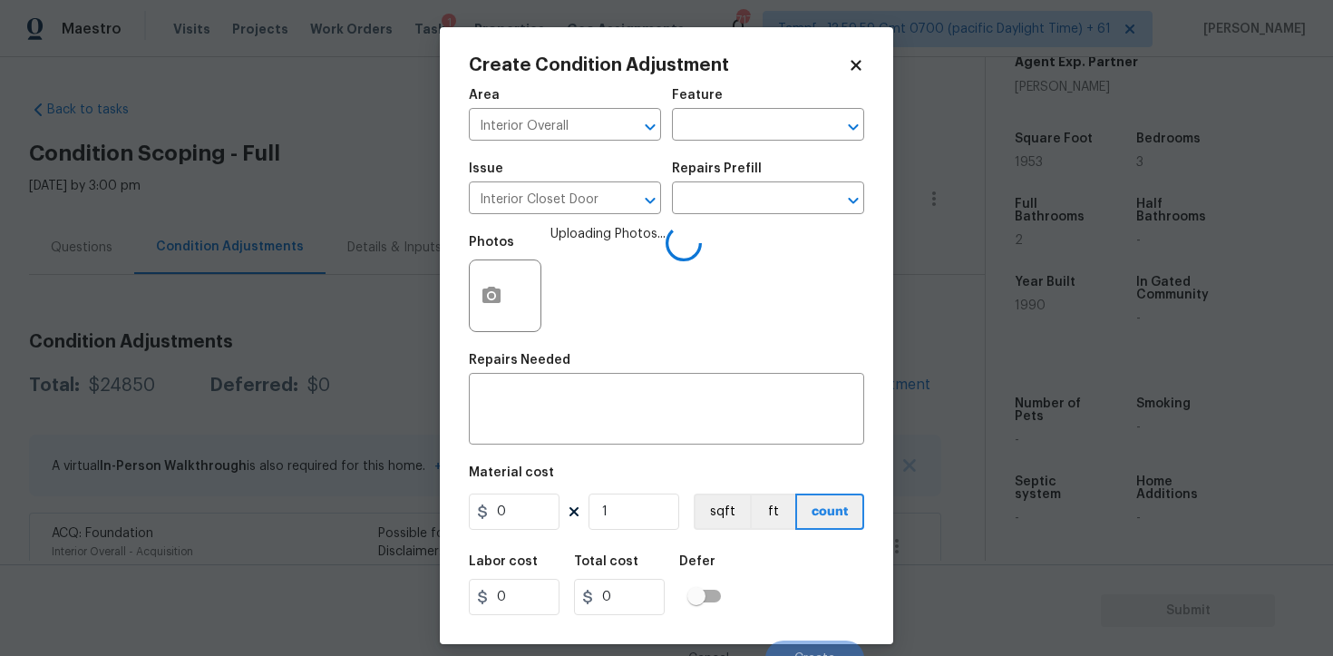
click at [737, 219] on div "Issue Interior Closet Door ​ Repairs Prefill ​" at bounding box center [666, 187] width 395 height 73
click at [747, 190] on input "text" at bounding box center [743, 200] width 142 height 28
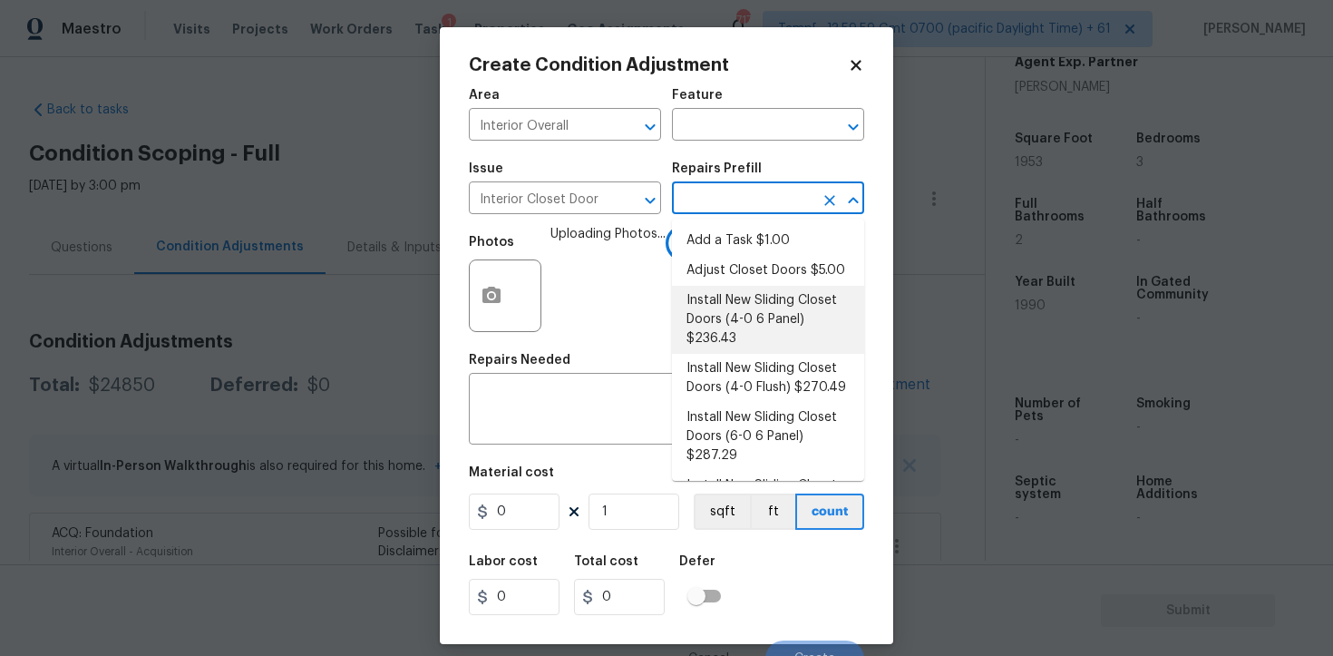
click at [766, 302] on li "Install New Sliding Closet Doors (4-0 6 Panel) $236.43" at bounding box center [768, 320] width 192 height 68
type input "Interior Door"
type textarea "Remove the existing door (if present). Install a new 4-0 bi-fold 6 panel interi…"
type input "236.43"
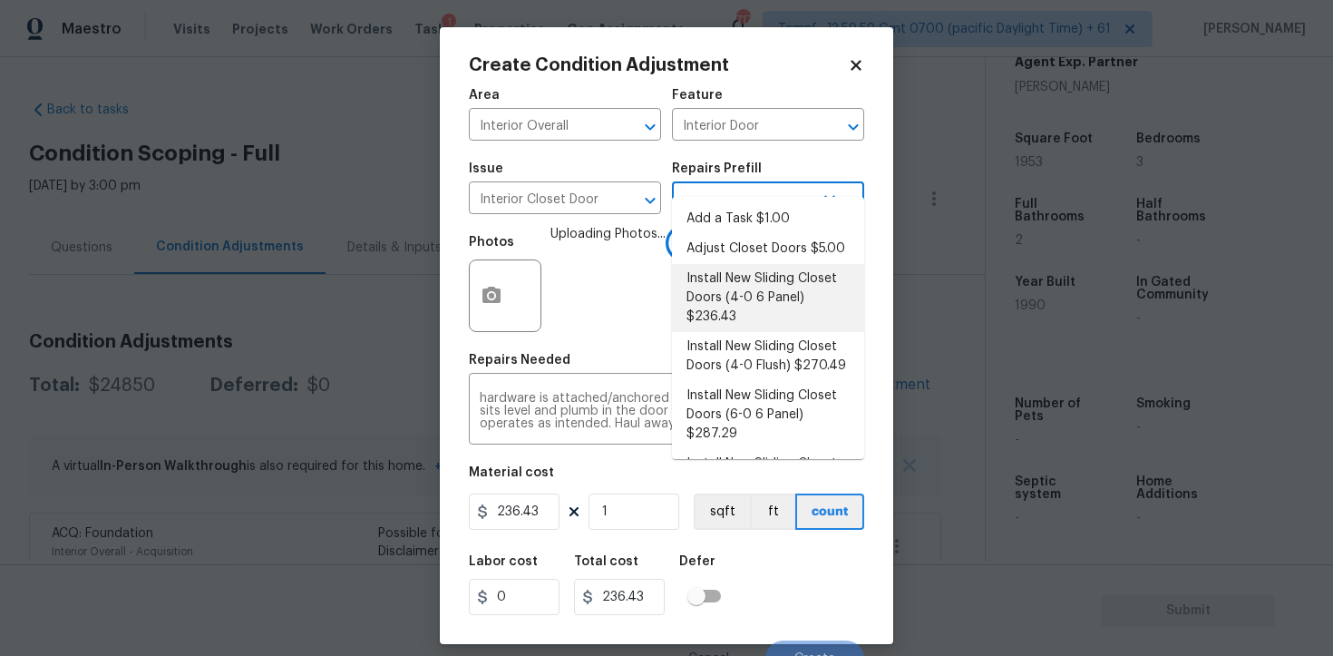
scroll to position [22, 0]
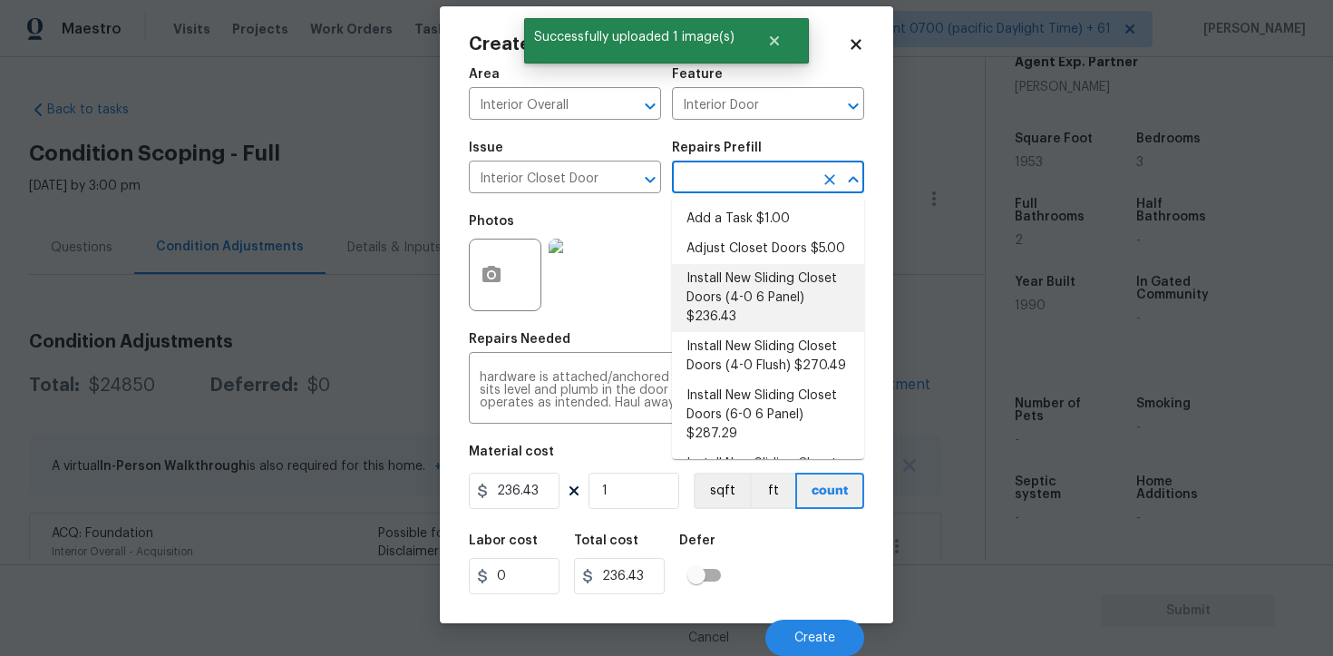
click at [755, 540] on div "Labor cost 0 Total cost 236.43 Defer" at bounding box center [666, 564] width 395 height 82
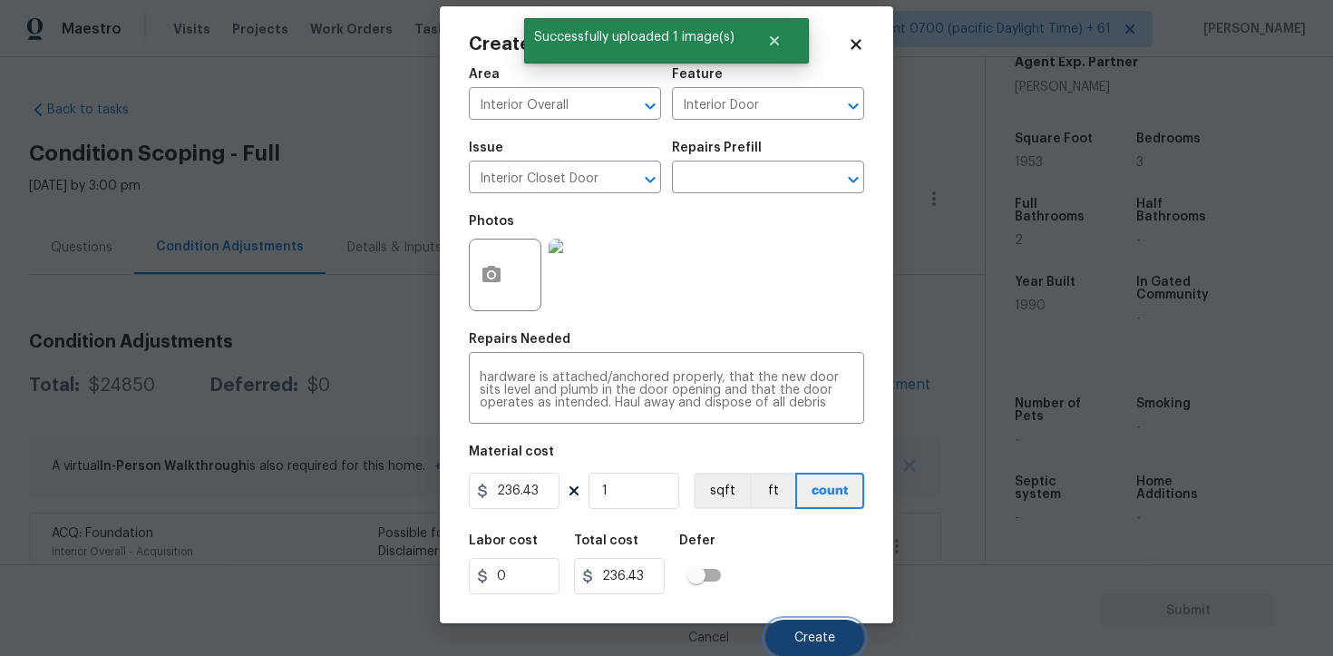
click at [805, 632] on span "Create" at bounding box center [815, 638] width 41 height 14
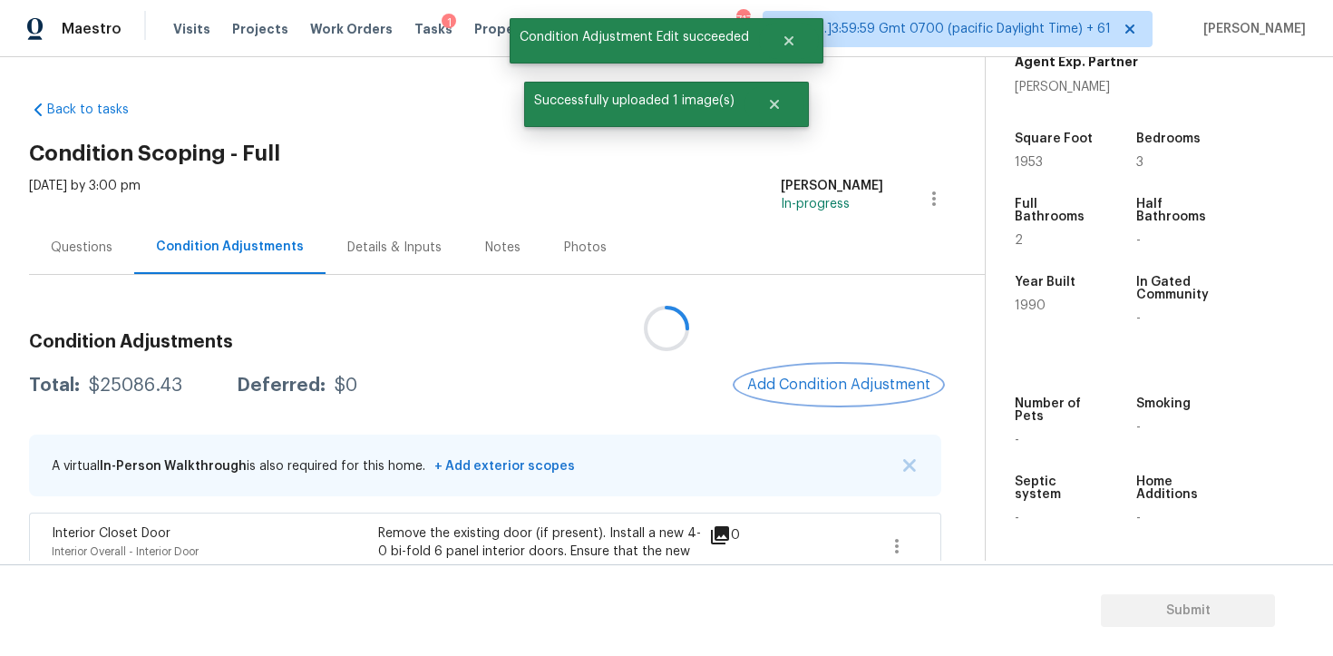
scroll to position [0, 0]
click at [828, 370] on button "Add Condition Adjustment" at bounding box center [839, 385] width 205 height 38
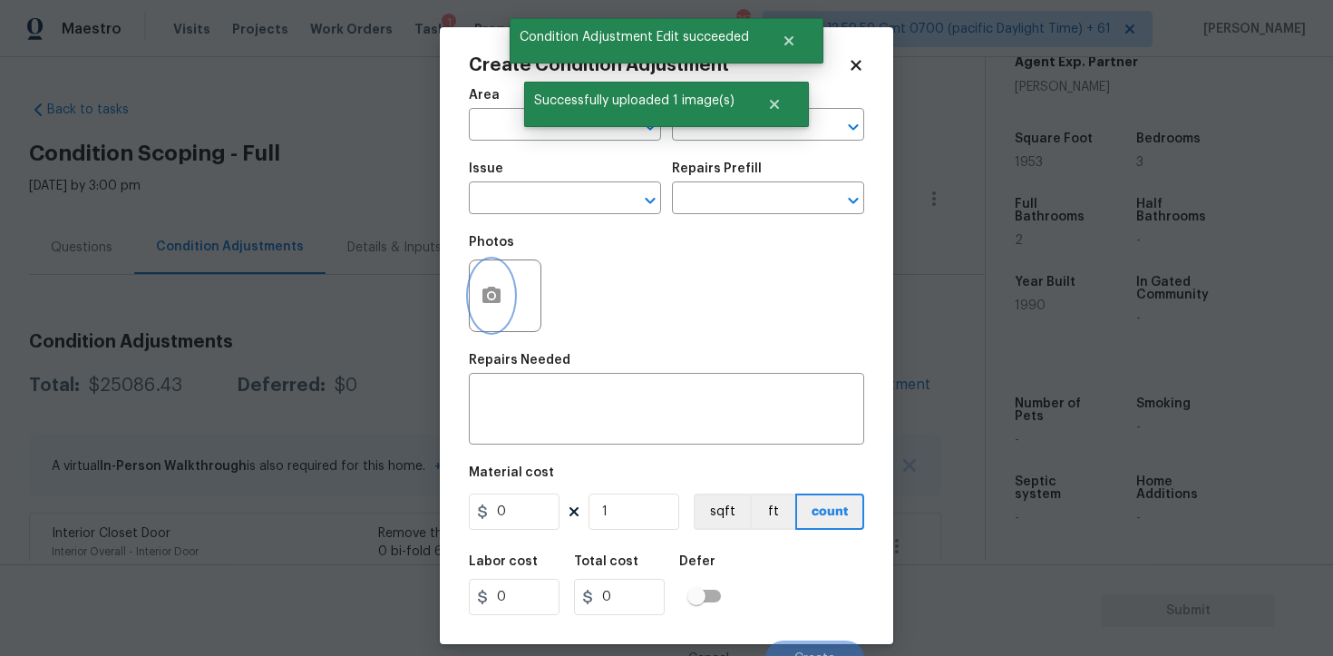
click at [510, 285] on button "button" at bounding box center [492, 295] width 44 height 71
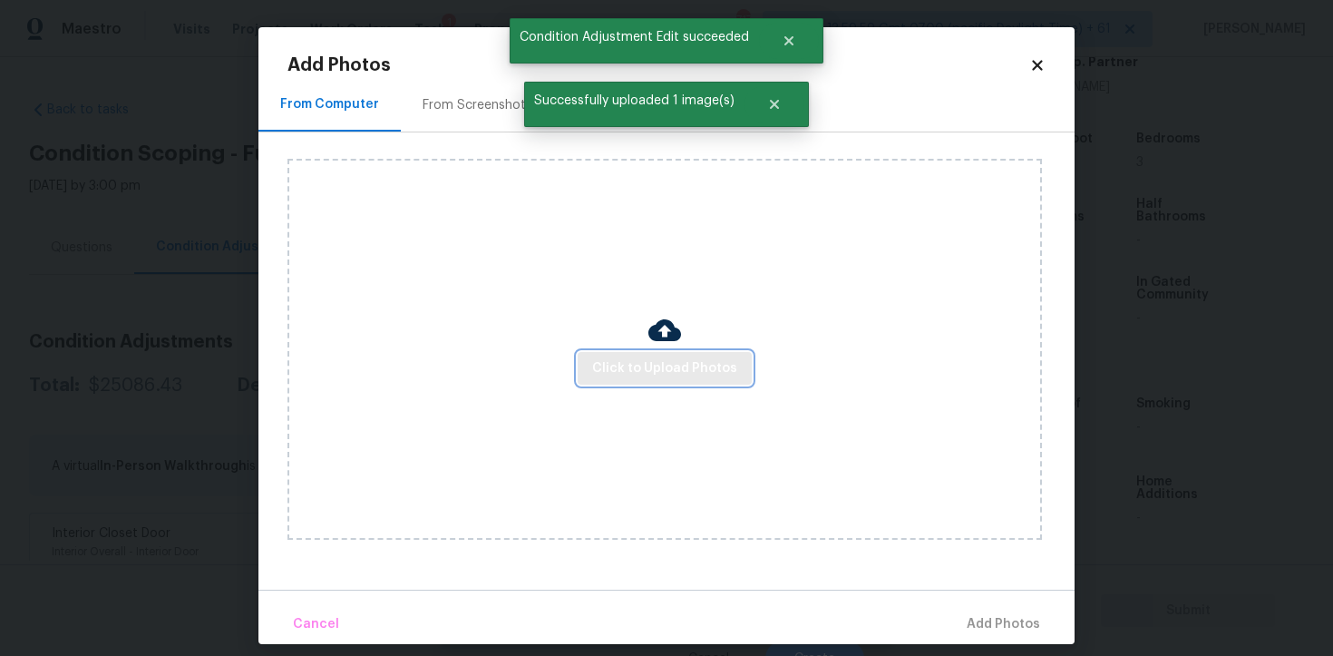
click at [651, 364] on span "Click to Upload Photos" at bounding box center [664, 368] width 145 height 23
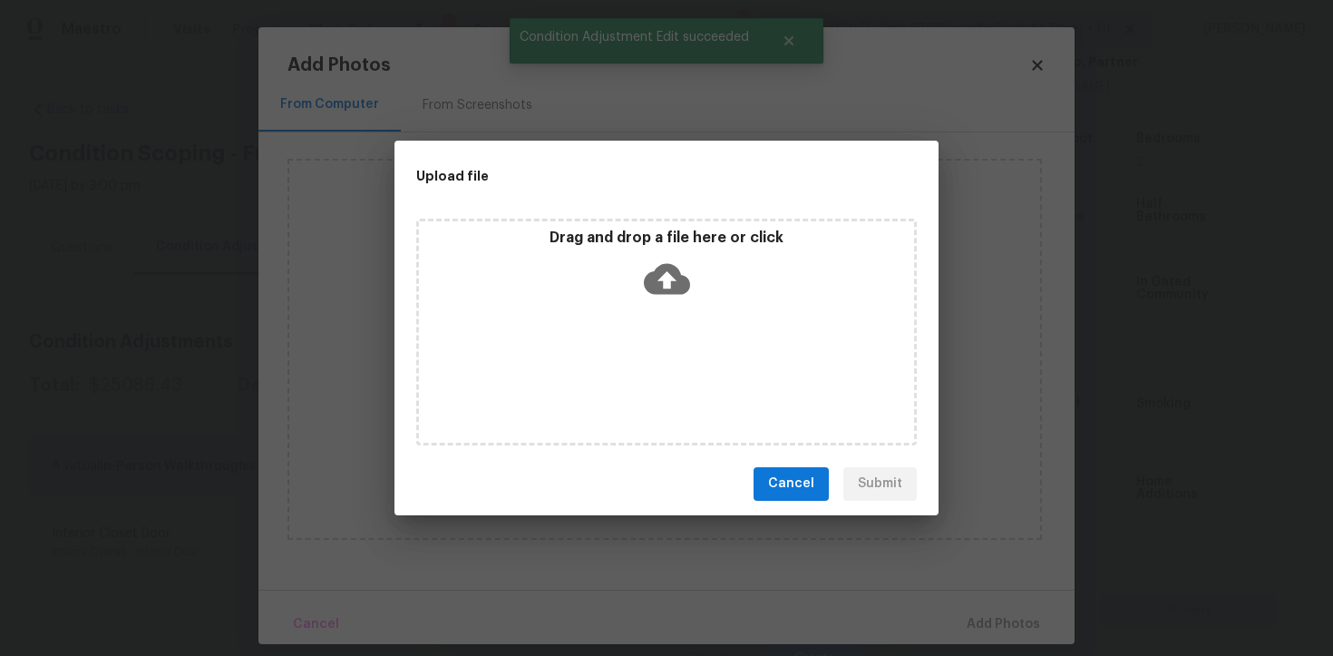
click at [690, 272] on div "Drag and drop a file here or click" at bounding box center [666, 268] width 495 height 78
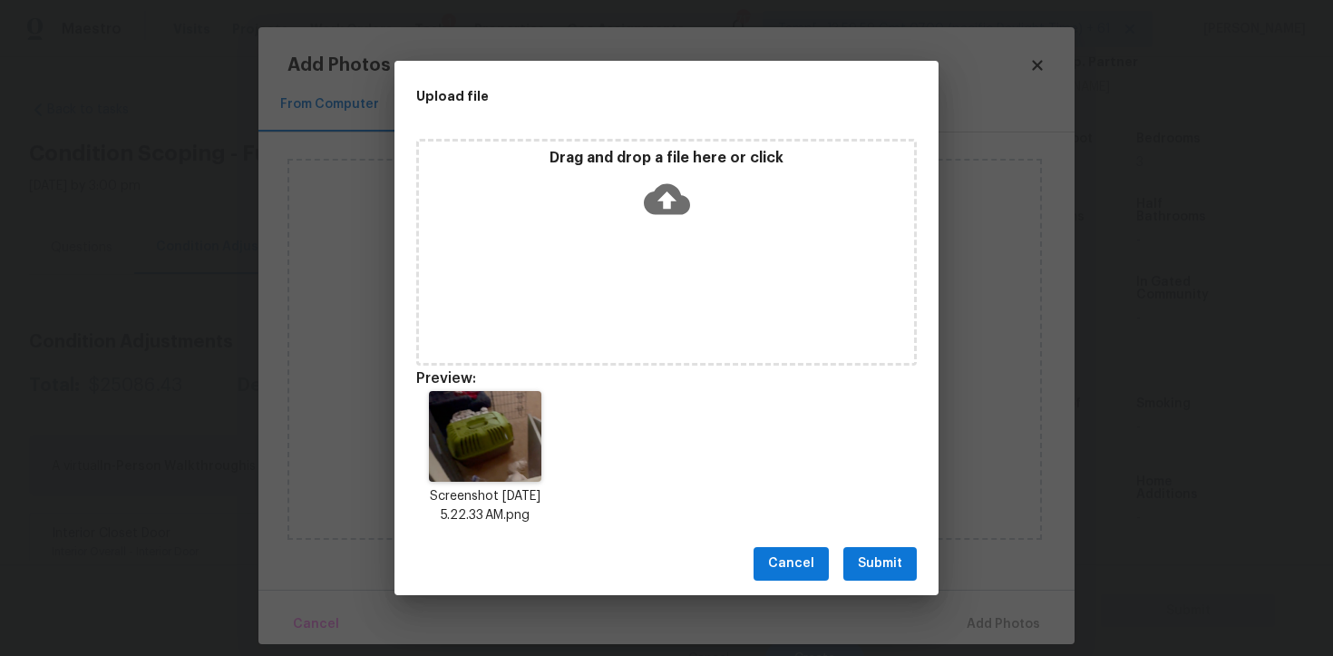
click at [875, 574] on button "Submit" at bounding box center [880, 564] width 73 height 34
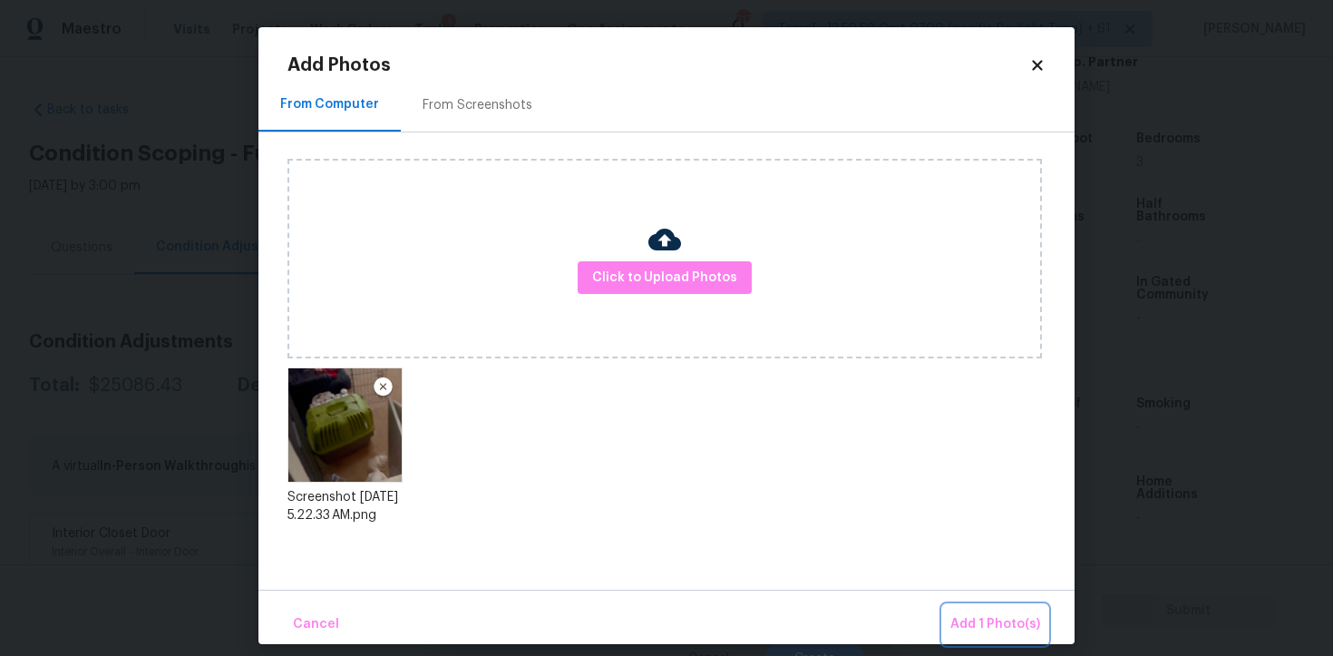
click at [967, 631] on span "Add 1 Photo(s)" at bounding box center [996, 624] width 90 height 23
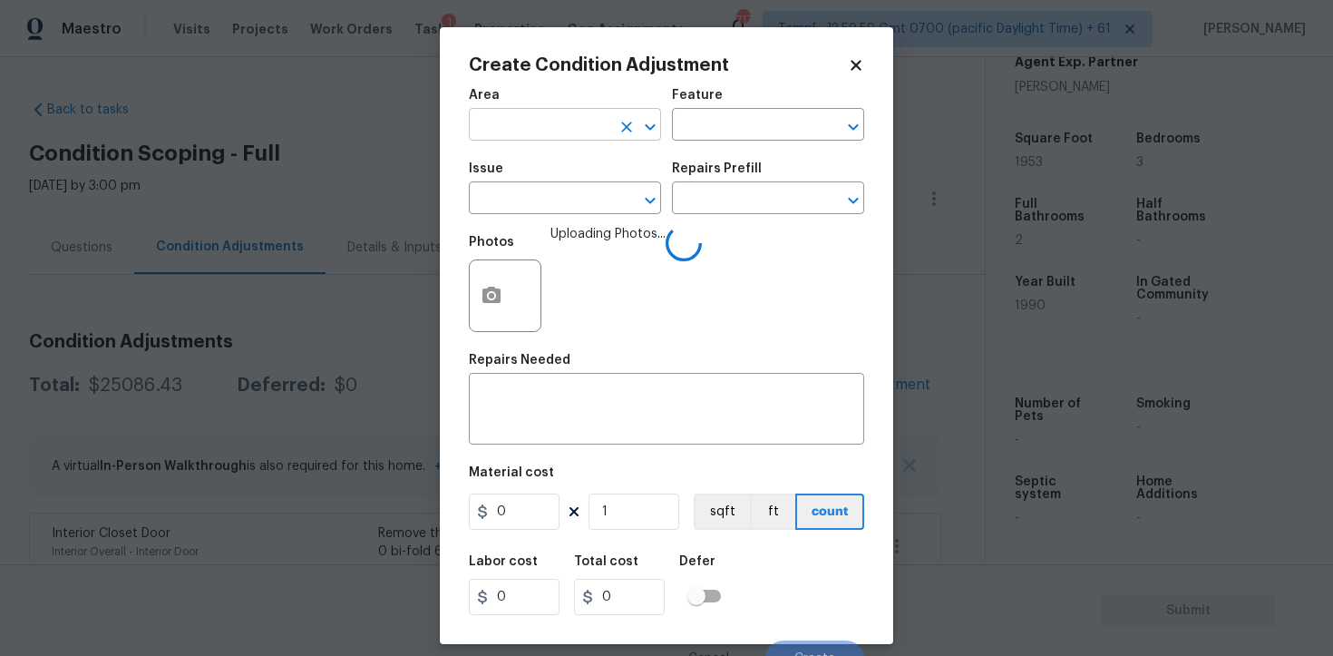
click at [545, 120] on input "text" at bounding box center [540, 126] width 142 height 28
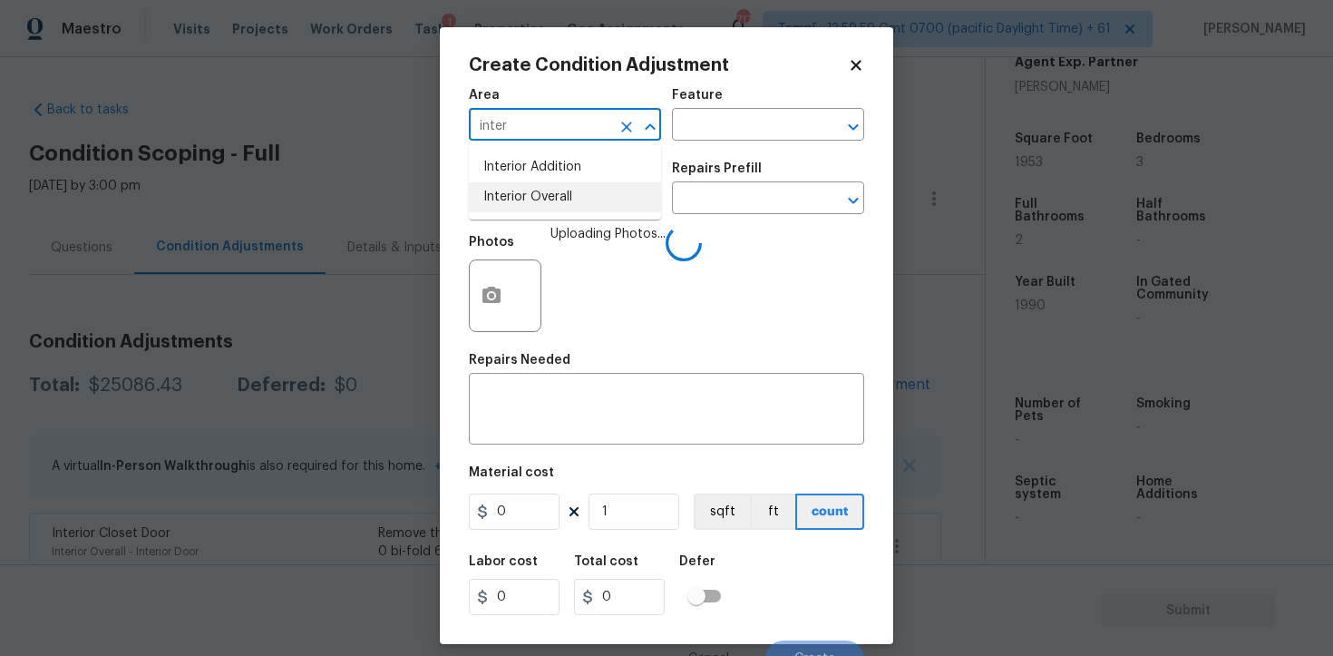
click at [561, 185] on li "Interior Overall" at bounding box center [565, 197] width 192 height 30
type input "Interior Overall"
click at [561, 185] on div "Issue" at bounding box center [565, 174] width 192 height 24
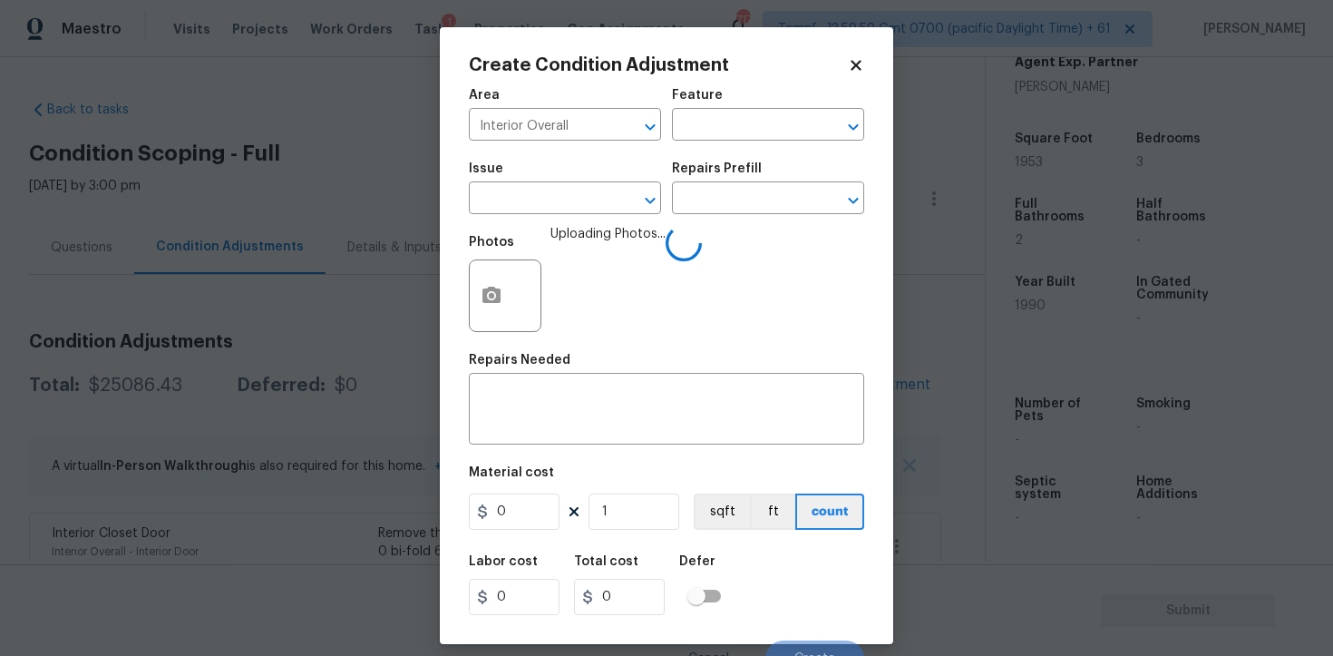
click at [545, 226] on div "Photos" at bounding box center [507, 284] width 76 height 118
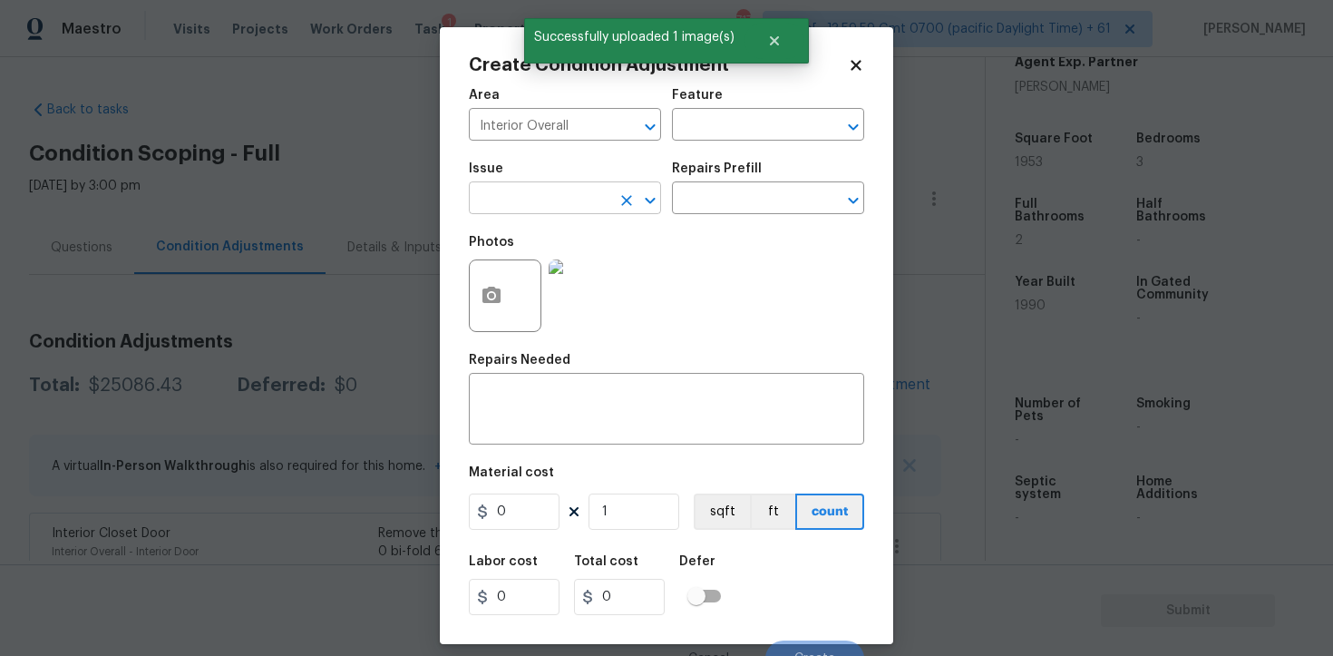
click at [553, 207] on input "text" at bounding box center [540, 200] width 142 height 28
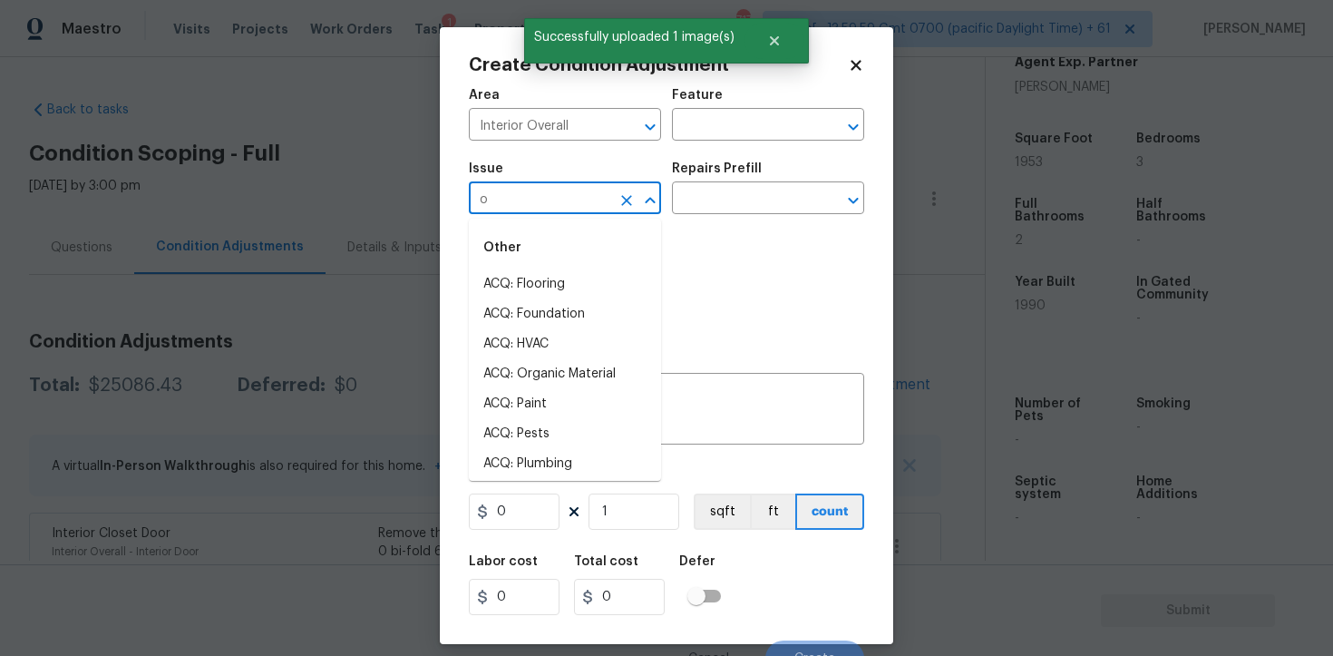
type input "od"
type input "o"
click at [549, 292] on li "Light Pet Odor" at bounding box center [565, 284] width 192 height 30
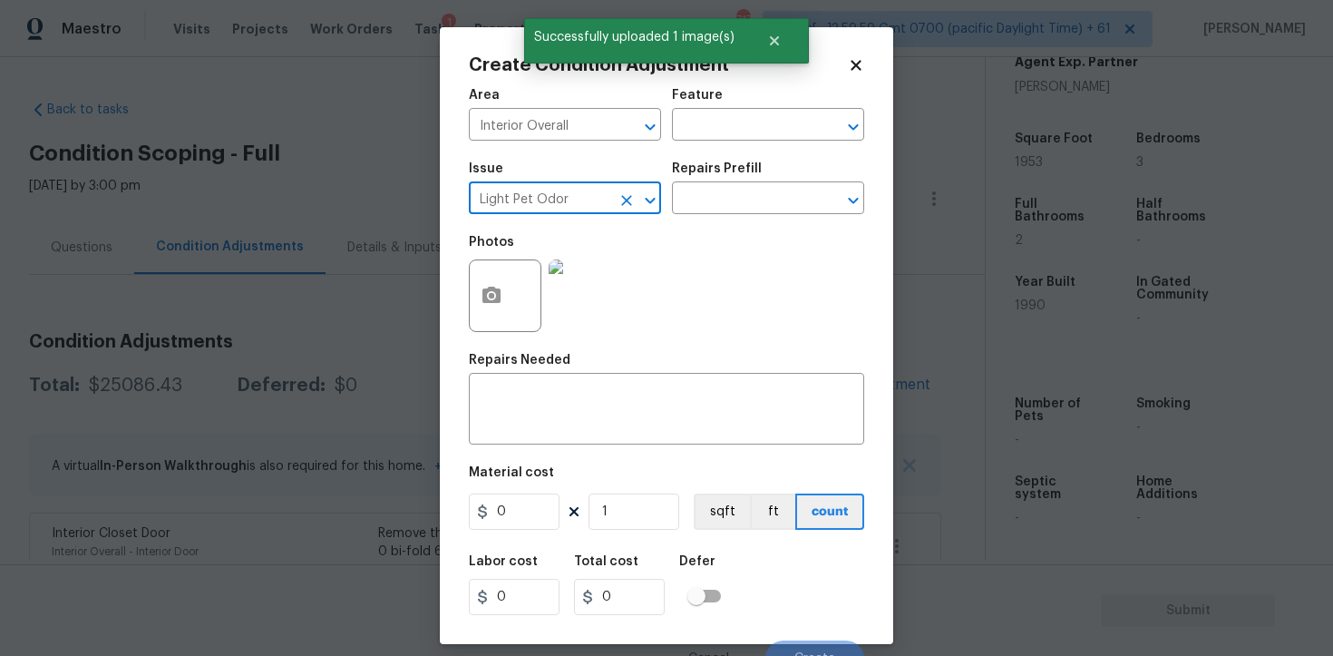
type input "Light Pet Odor"
click at [753, 223] on div "Issue Light Pet Odor ​ Repairs Prefill ​" at bounding box center [666, 187] width 395 height 73
click at [745, 194] on input "text" at bounding box center [743, 200] width 142 height 28
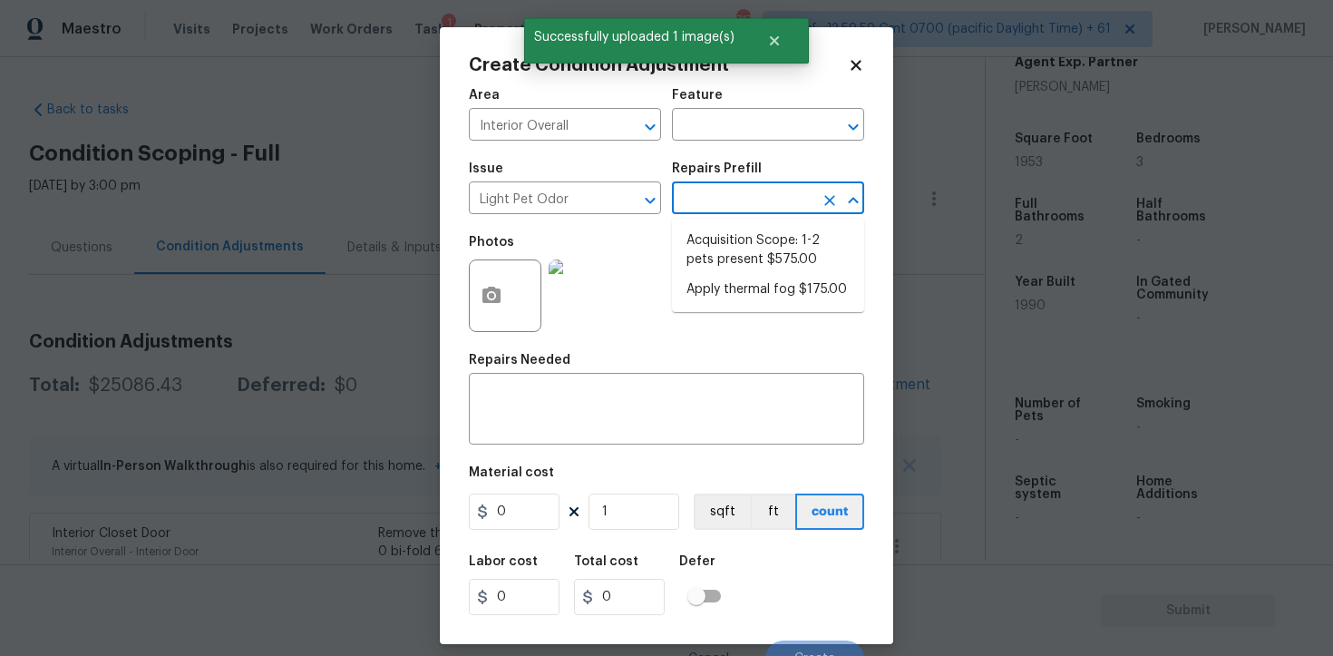
click at [754, 224] on ul "Acquisition Scope: 1-2 pets present $575.00 Apply thermal fog $175.00" at bounding box center [768, 265] width 192 height 93
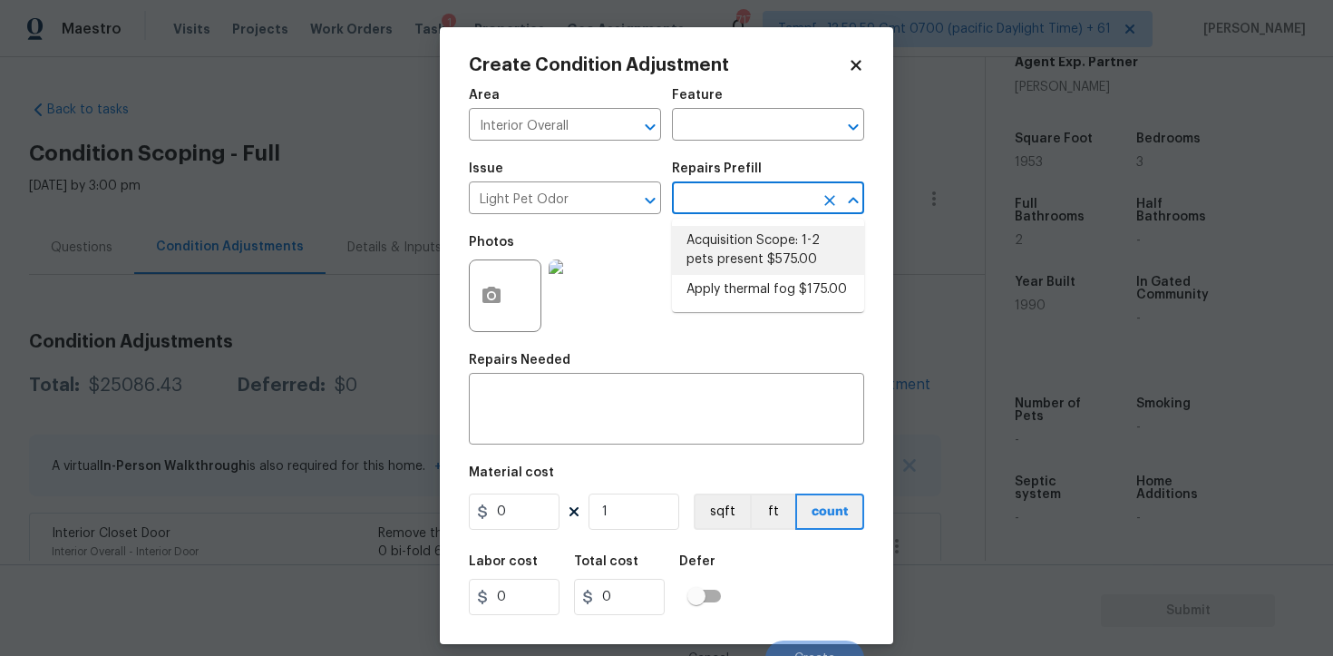
click at [757, 237] on li "Acquisition Scope: 1-2 pets present $575.00" at bounding box center [768, 250] width 192 height 49
type textarea "Acquisition Scope: 1-2 pets present"
type input "575"
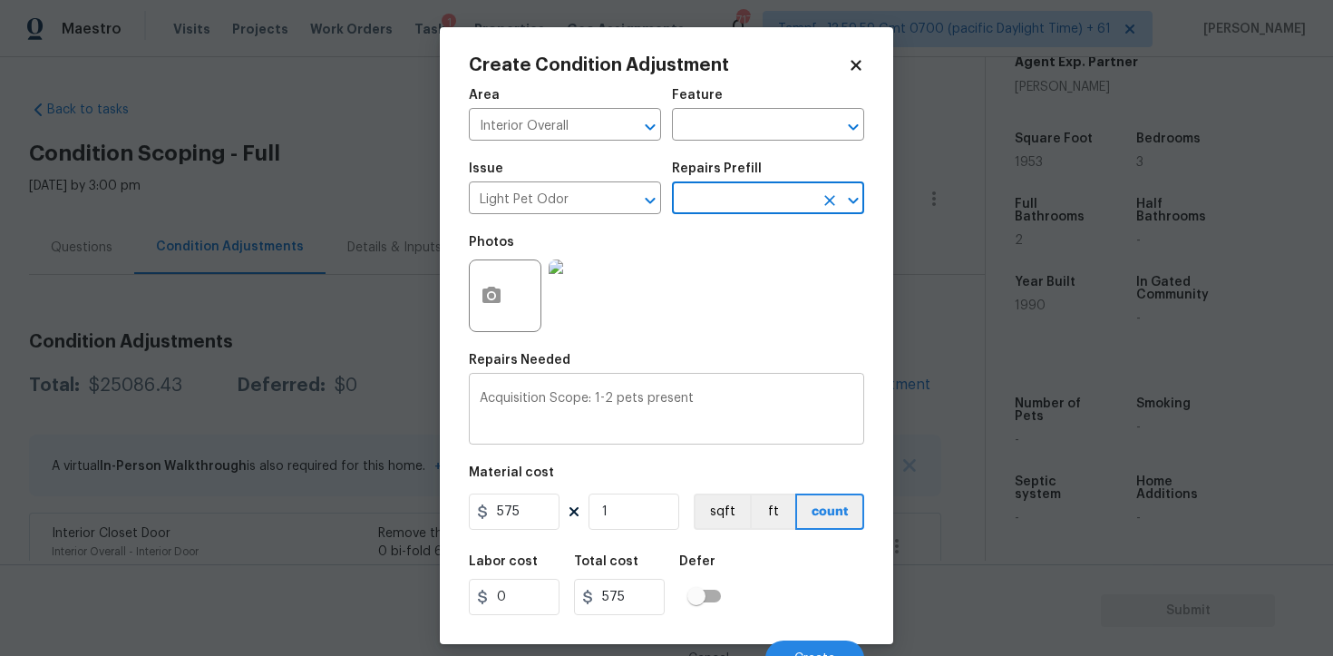
scroll to position [22, 0]
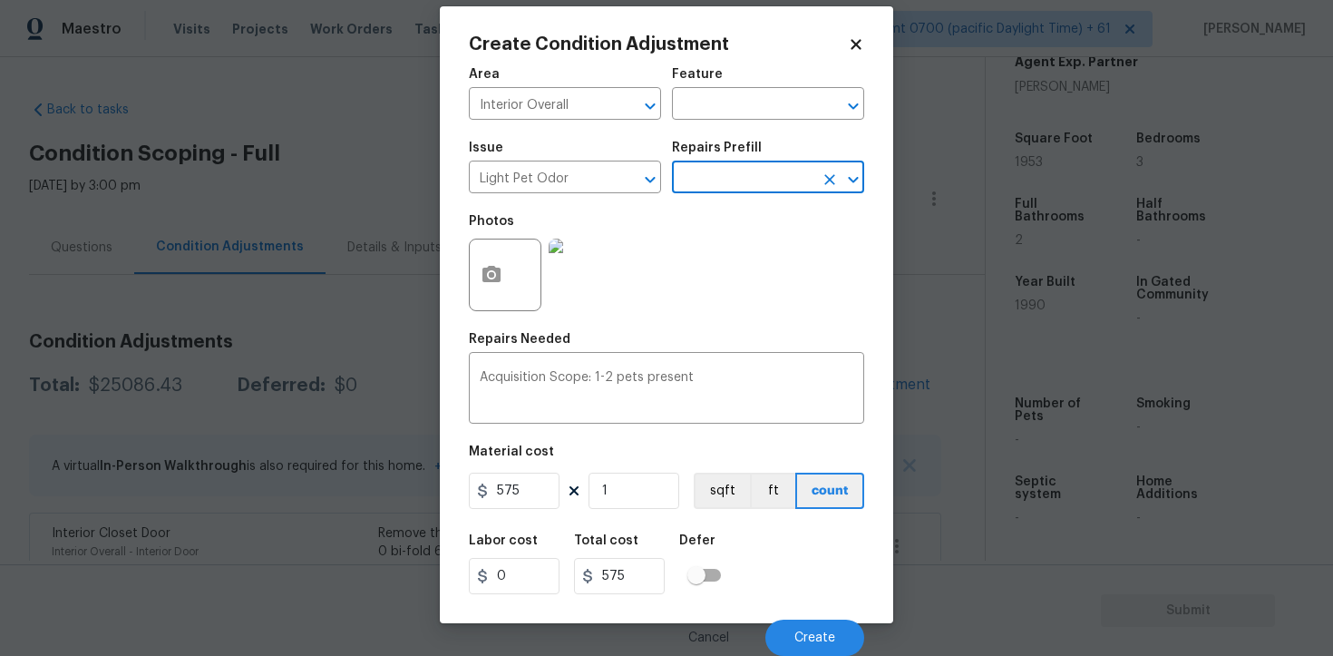
click at [825, 613] on div "Cancel Create" at bounding box center [666, 630] width 395 height 51
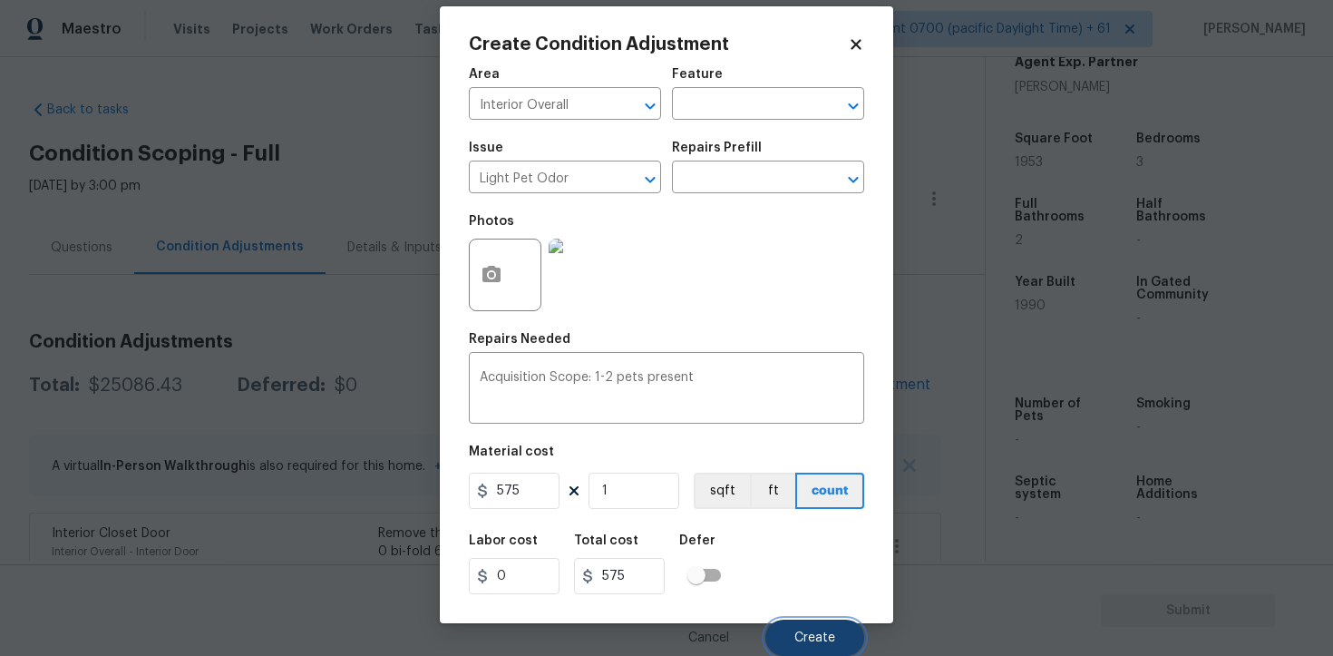
click at [826, 629] on button "Create" at bounding box center [815, 638] width 99 height 36
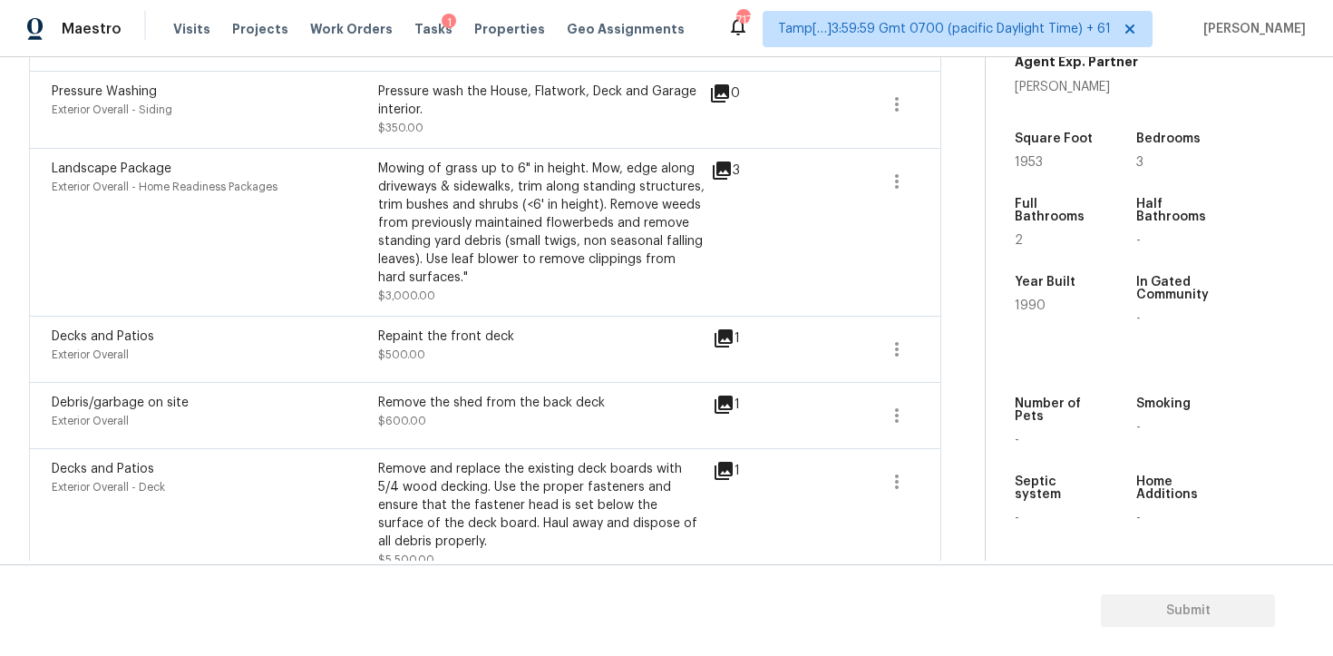
scroll to position [874, 0]
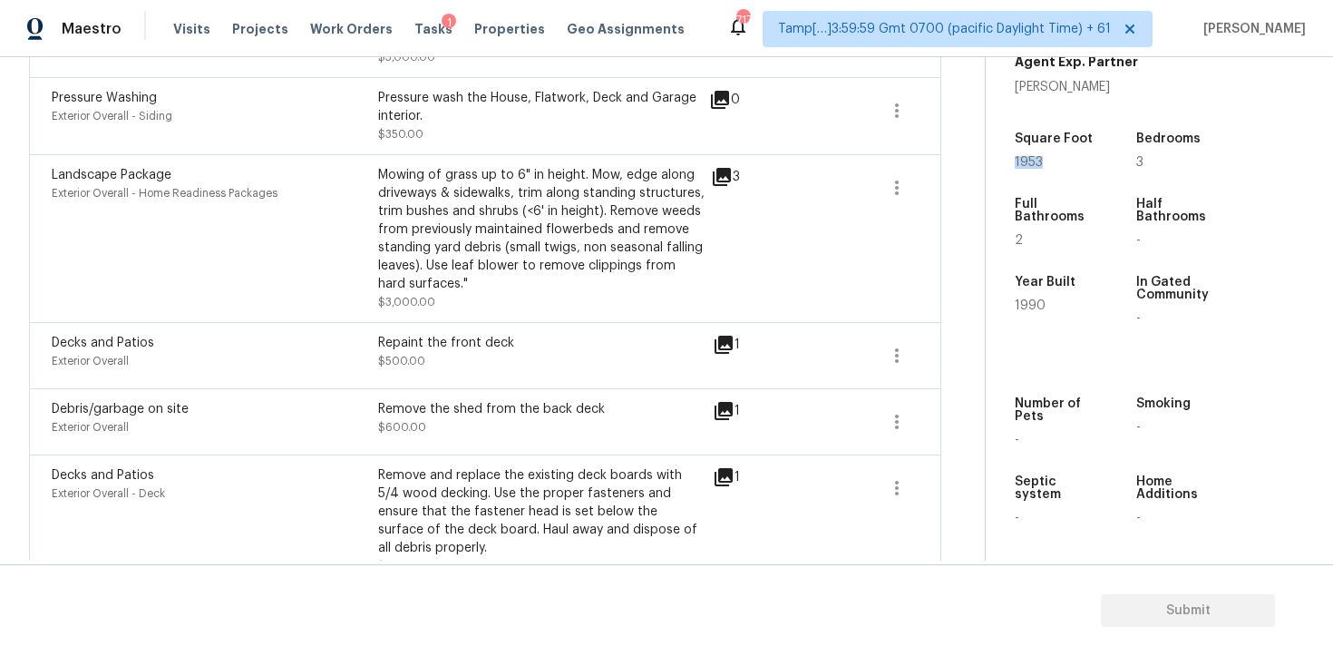
drag, startPoint x: 1009, startPoint y: 156, endPoint x: 1067, endPoint y: 154, distance: 58.1
click at [1067, 156] on div "Property Details © Mapbox © OpenStreetMap Improve this map 4405 Lakeside Hills …" at bounding box center [1145, 91] width 318 height 940
copy span "1953"
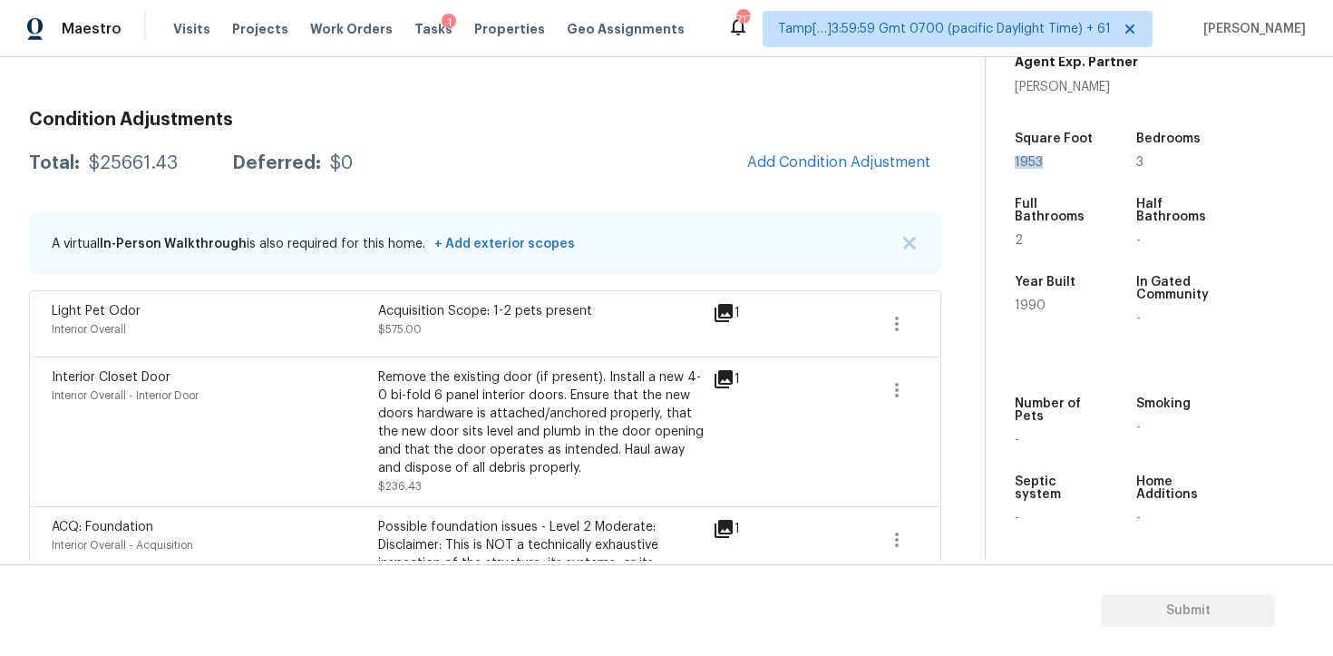
scroll to position [221, 0]
click at [854, 161] on span "Add Condition Adjustment" at bounding box center [838, 163] width 183 height 16
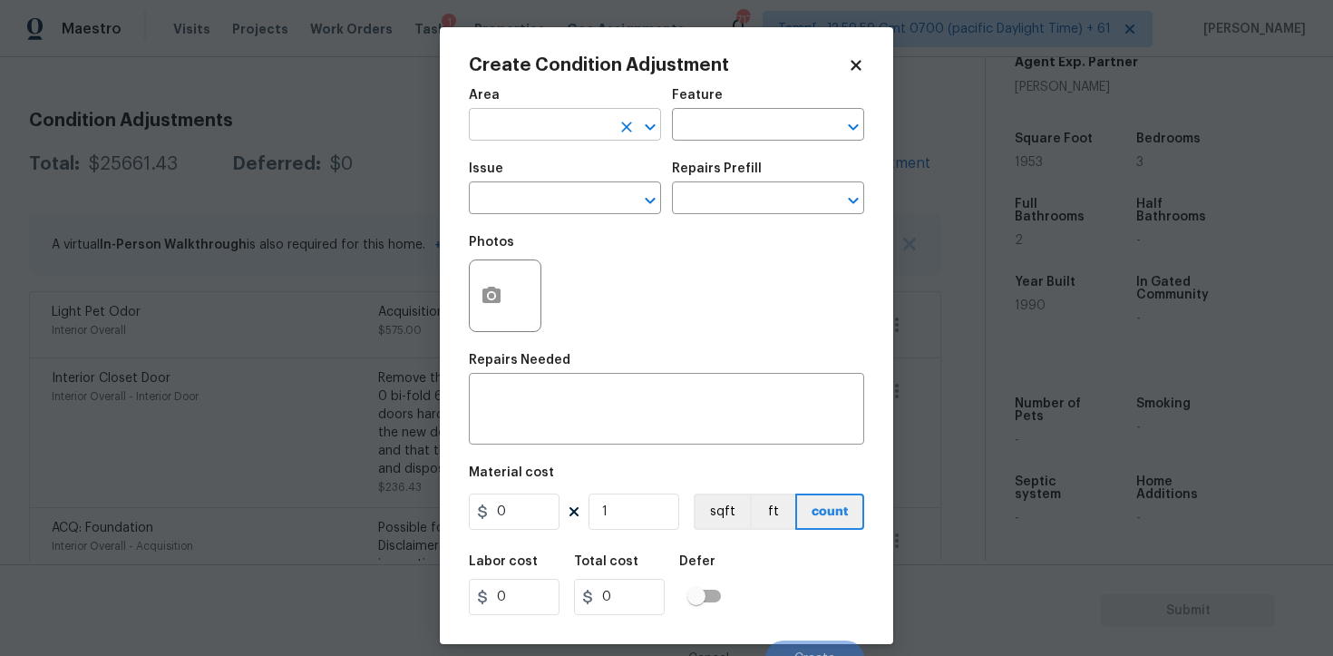
click at [535, 128] on input "text" at bounding box center [540, 126] width 142 height 28
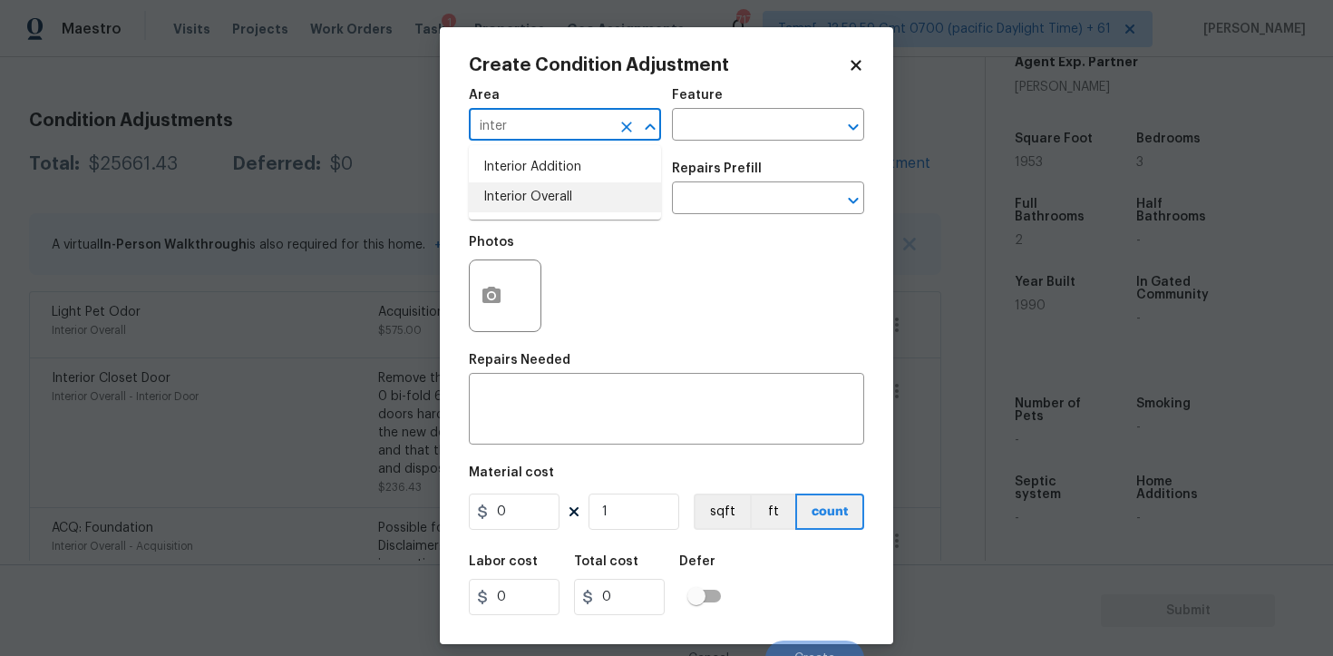
click at [578, 201] on li "Interior Overall" at bounding box center [565, 197] width 192 height 30
type input "Interior Overall"
click at [578, 201] on input "text" at bounding box center [540, 200] width 142 height 28
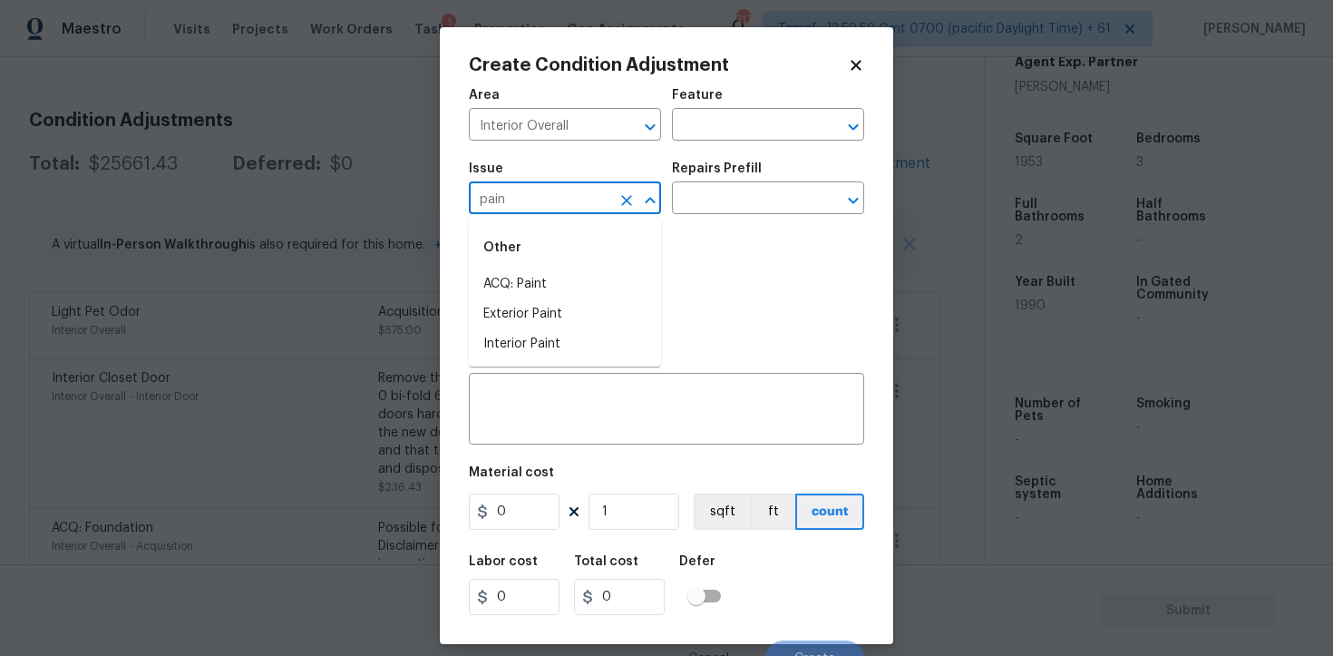
click at [580, 266] on div "Other" at bounding box center [565, 248] width 192 height 44
click at [580, 276] on li "ACQ: Paint" at bounding box center [565, 284] width 192 height 30
type input "ACQ: Paint"
click at [737, 189] on input "text" at bounding box center [743, 200] width 142 height 28
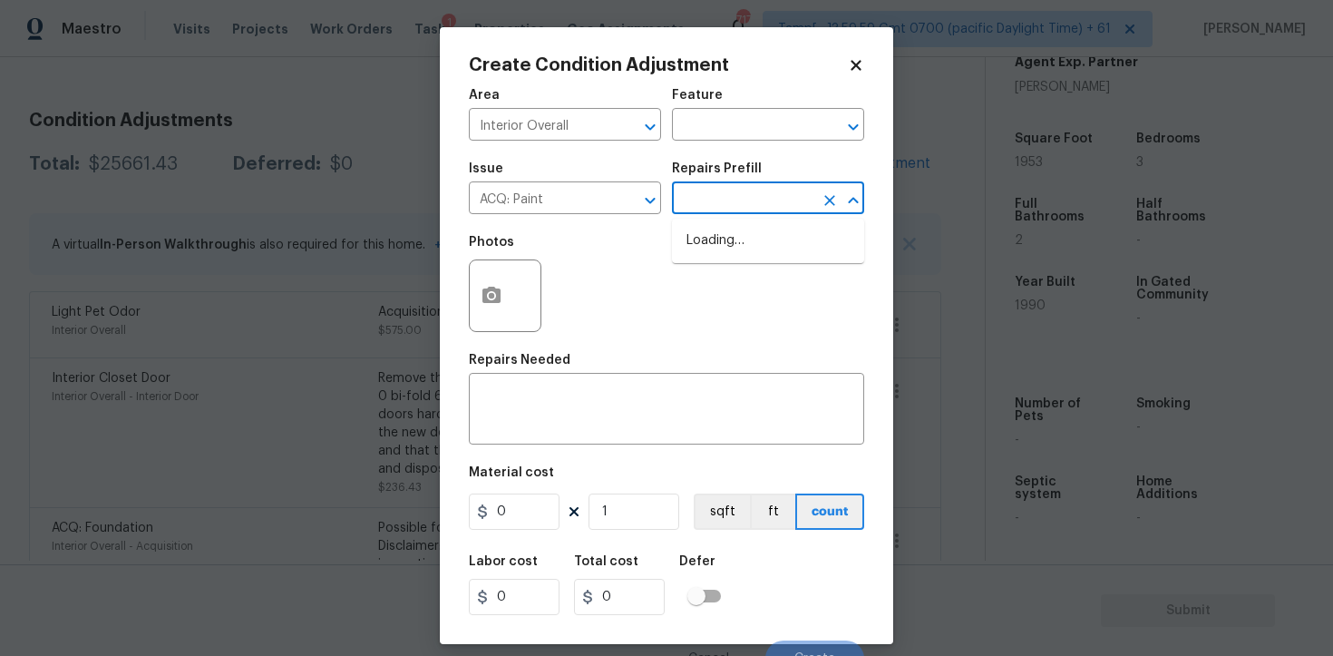
click at [717, 211] on input "text" at bounding box center [743, 200] width 142 height 28
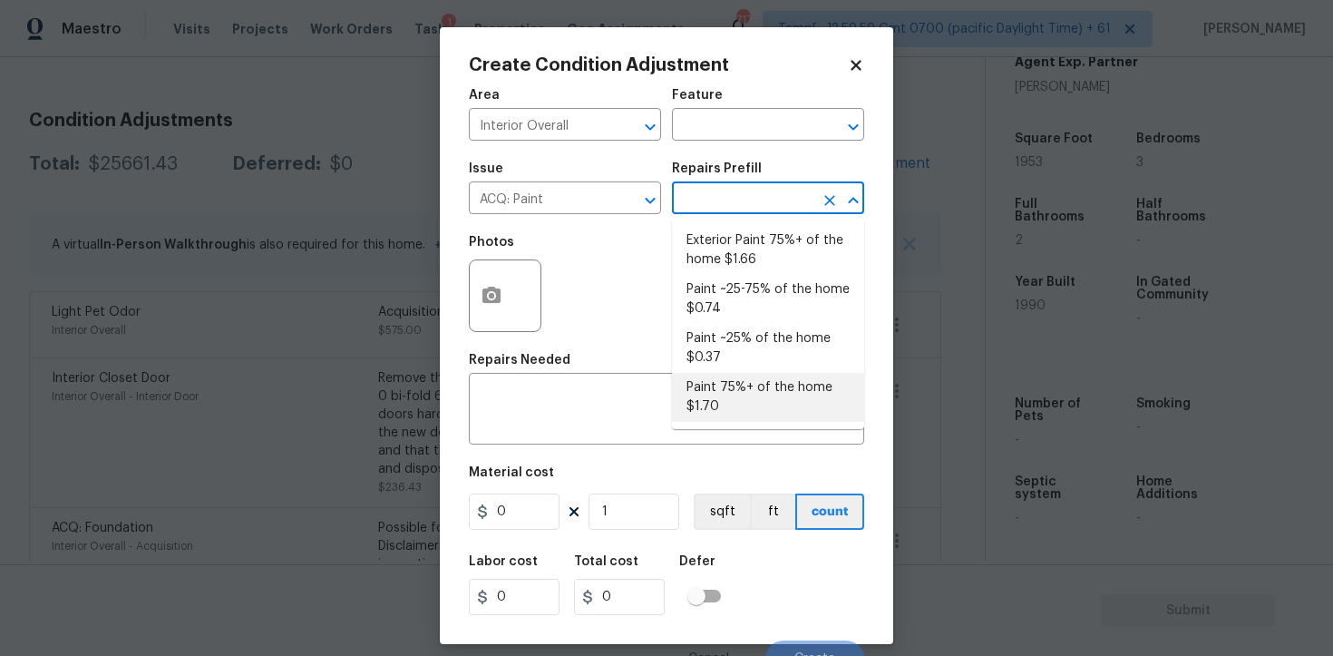
click at [719, 405] on li "Paint 75%+ of the home $1.70" at bounding box center [768, 397] width 192 height 49
type input "Acquisition"
type textarea "Acquisition Scope: 75%+ of the home will likely require interior paint"
type input "1.7"
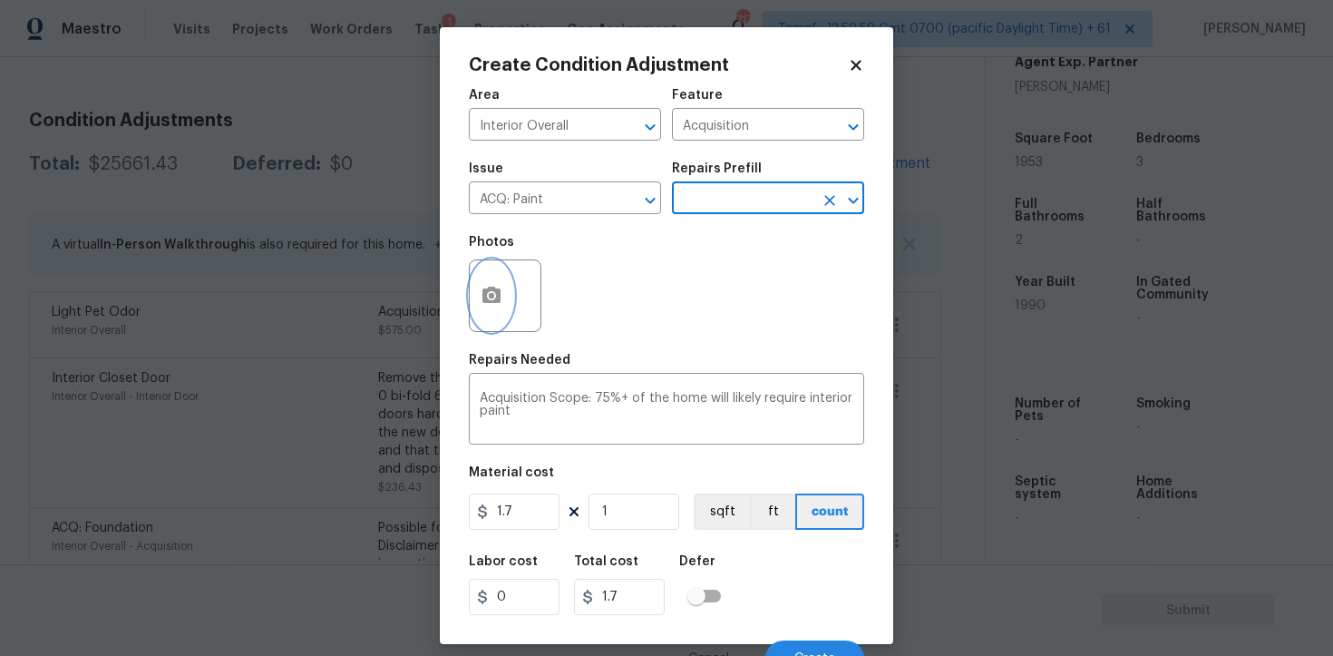
click at [489, 283] on button "button" at bounding box center [492, 295] width 44 height 71
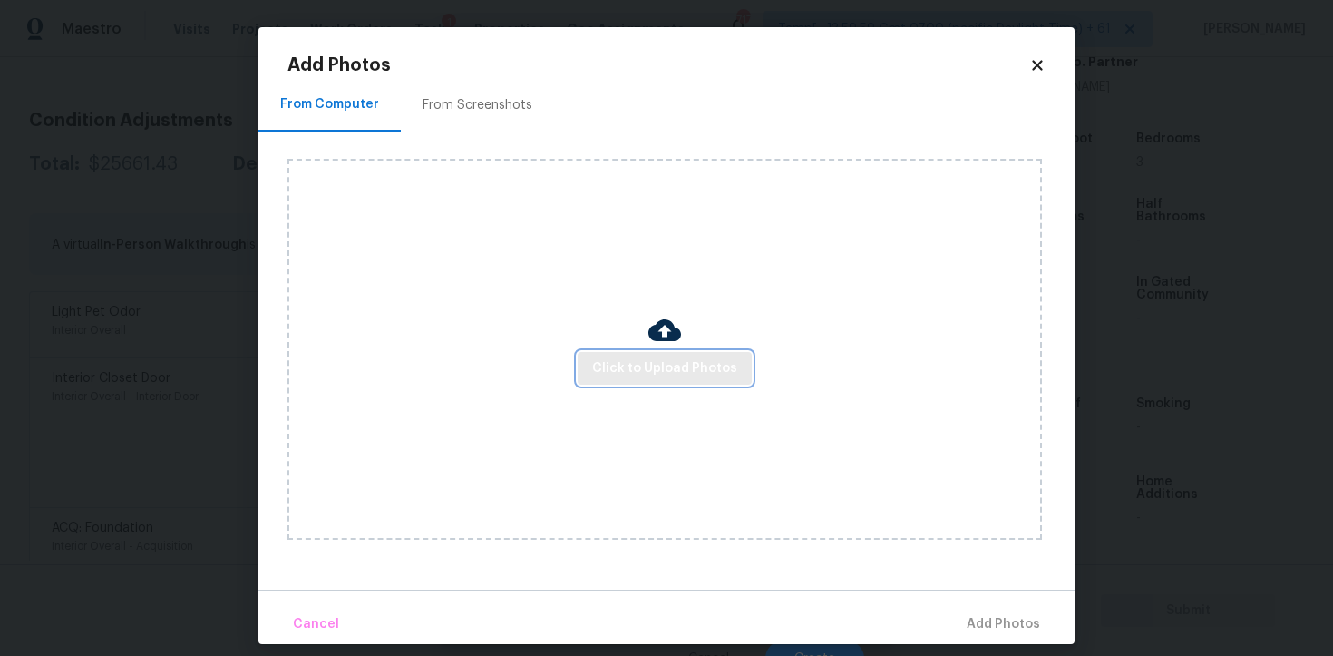
click at [676, 352] on button "Click to Upload Photos" at bounding box center [665, 369] width 174 height 34
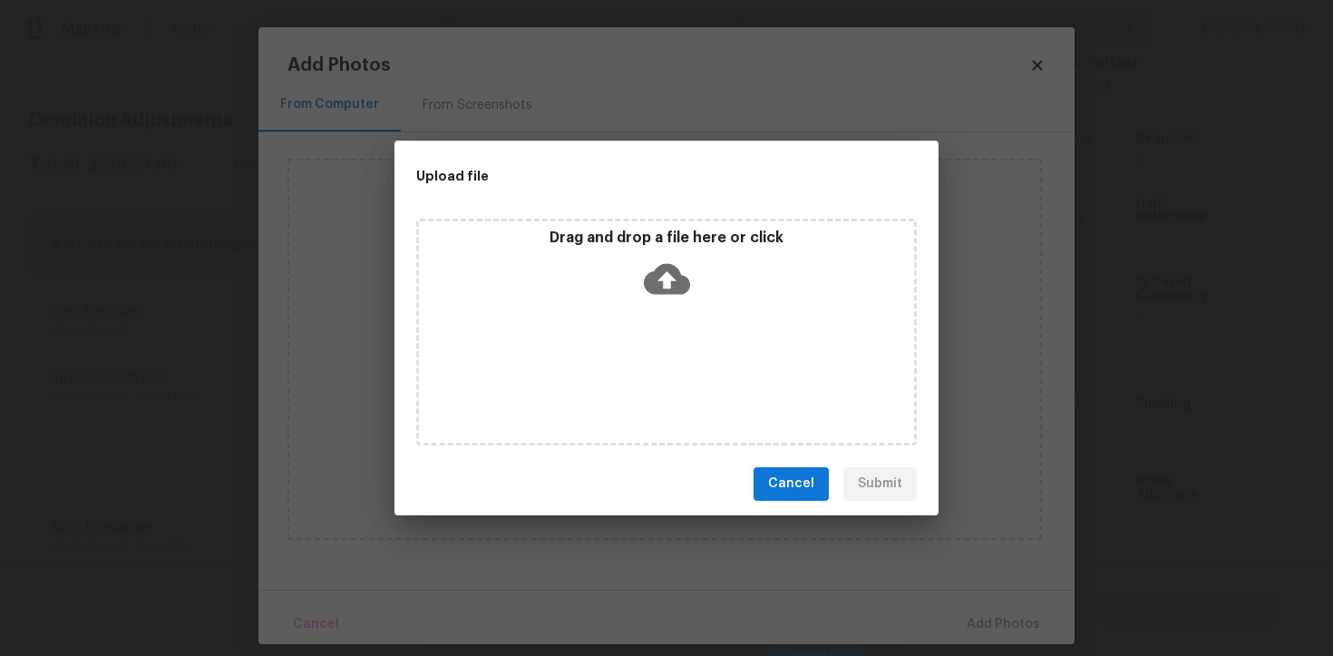
click at [667, 270] on icon at bounding box center [667, 279] width 46 height 46
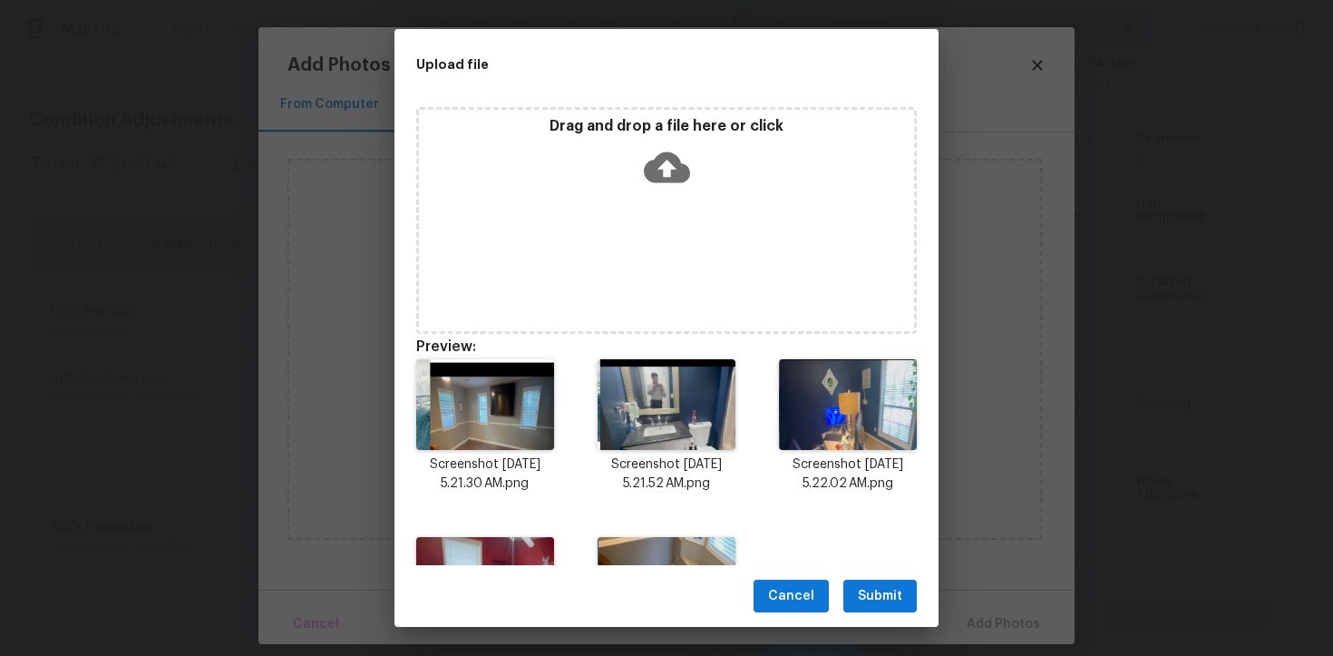
scroll to position [128, 0]
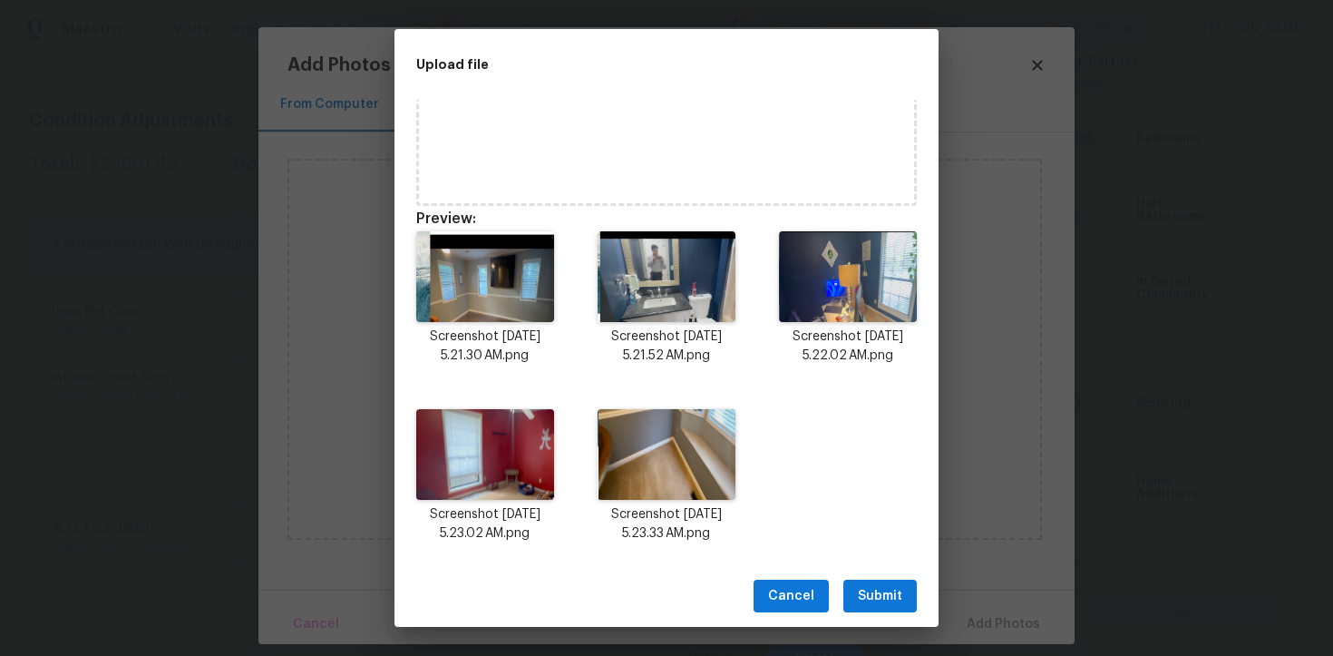
click at [872, 586] on span "Submit" at bounding box center [880, 596] width 44 height 23
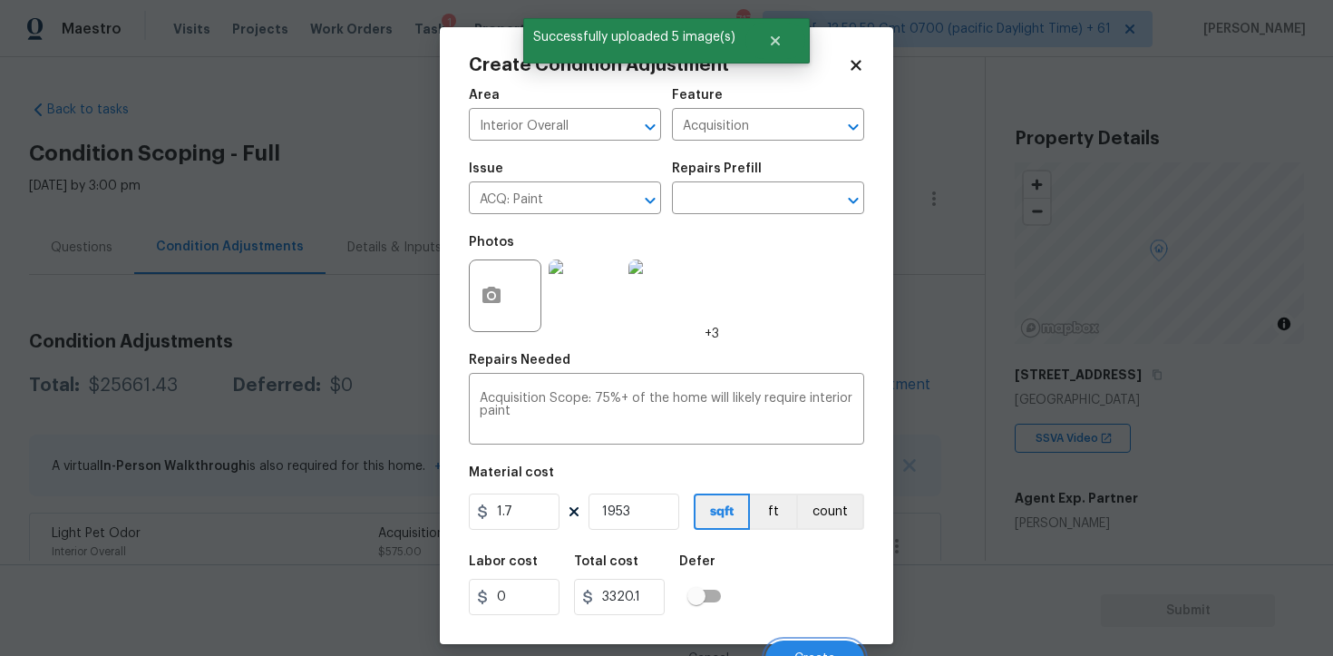
click at [813, 640] on button "Create" at bounding box center [815, 658] width 99 height 36
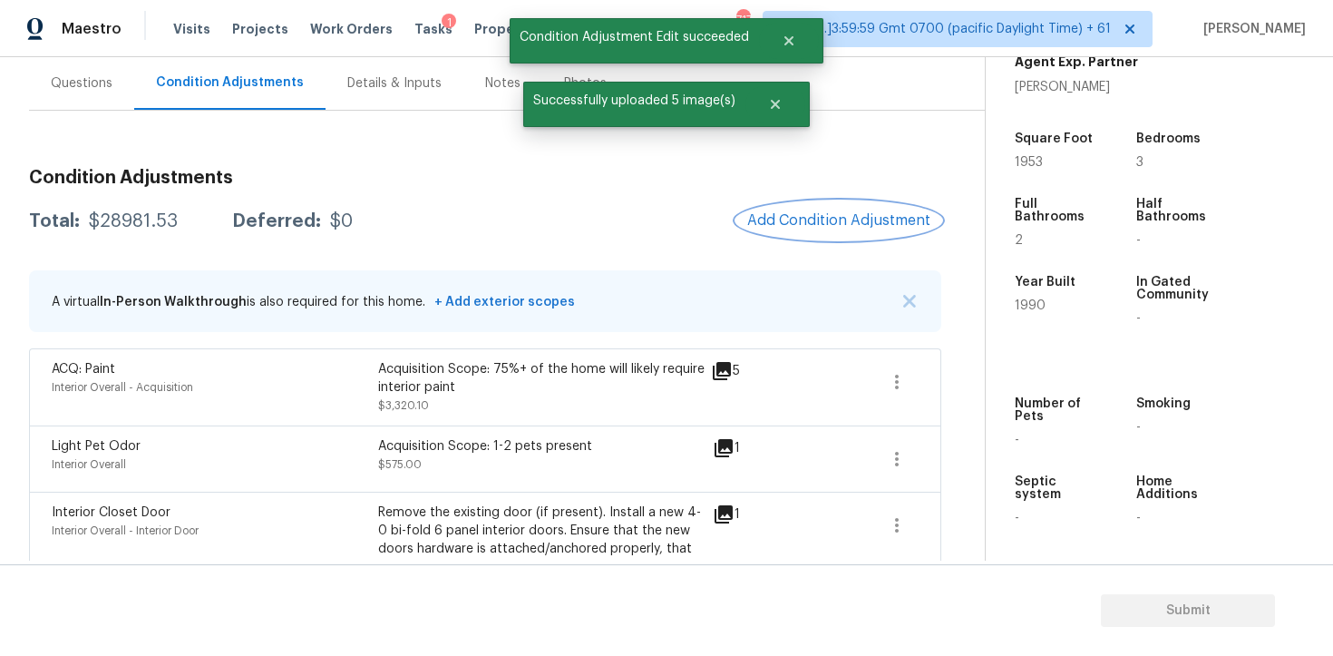
scroll to position [118, 0]
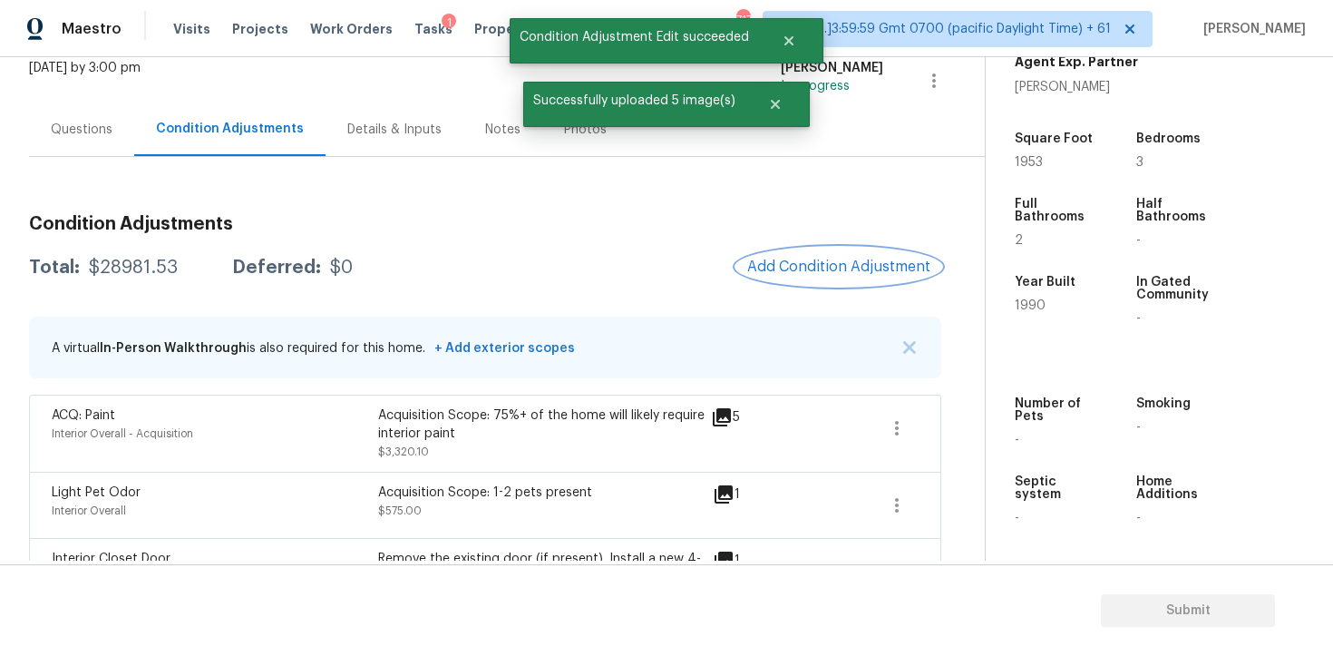
click at [842, 283] on button "Add Condition Adjustment" at bounding box center [839, 267] width 205 height 38
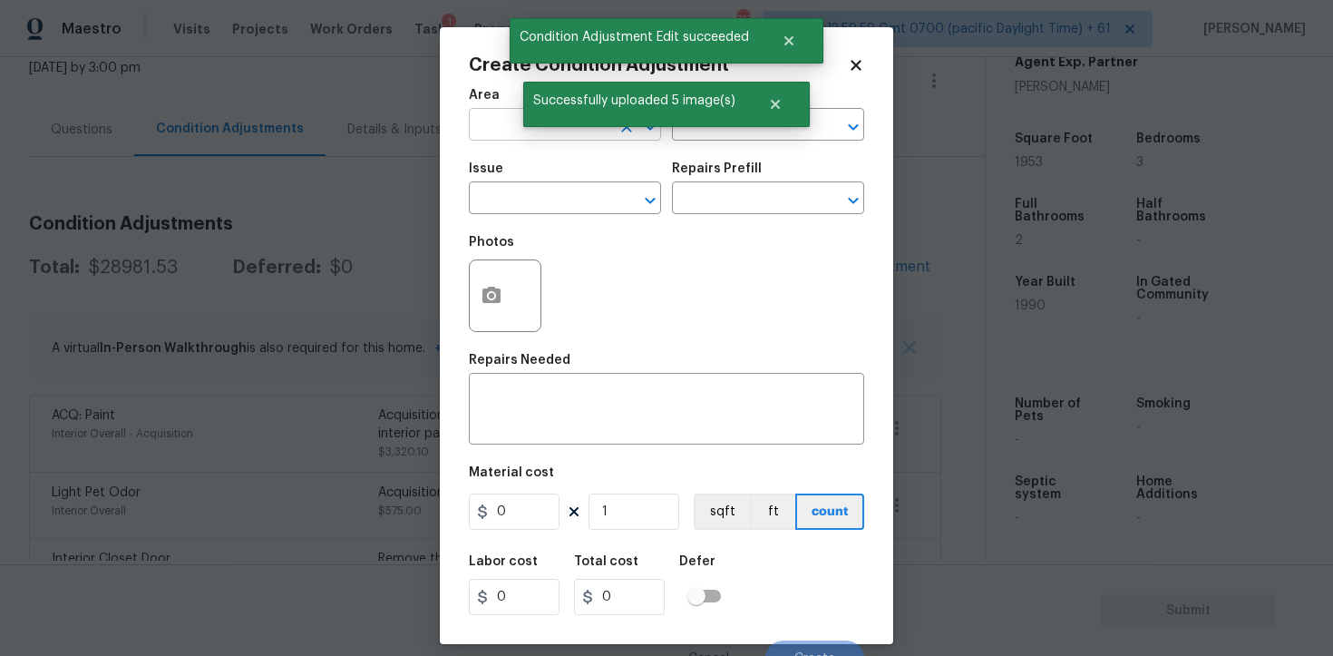
click at [543, 139] on input "text" at bounding box center [540, 126] width 142 height 28
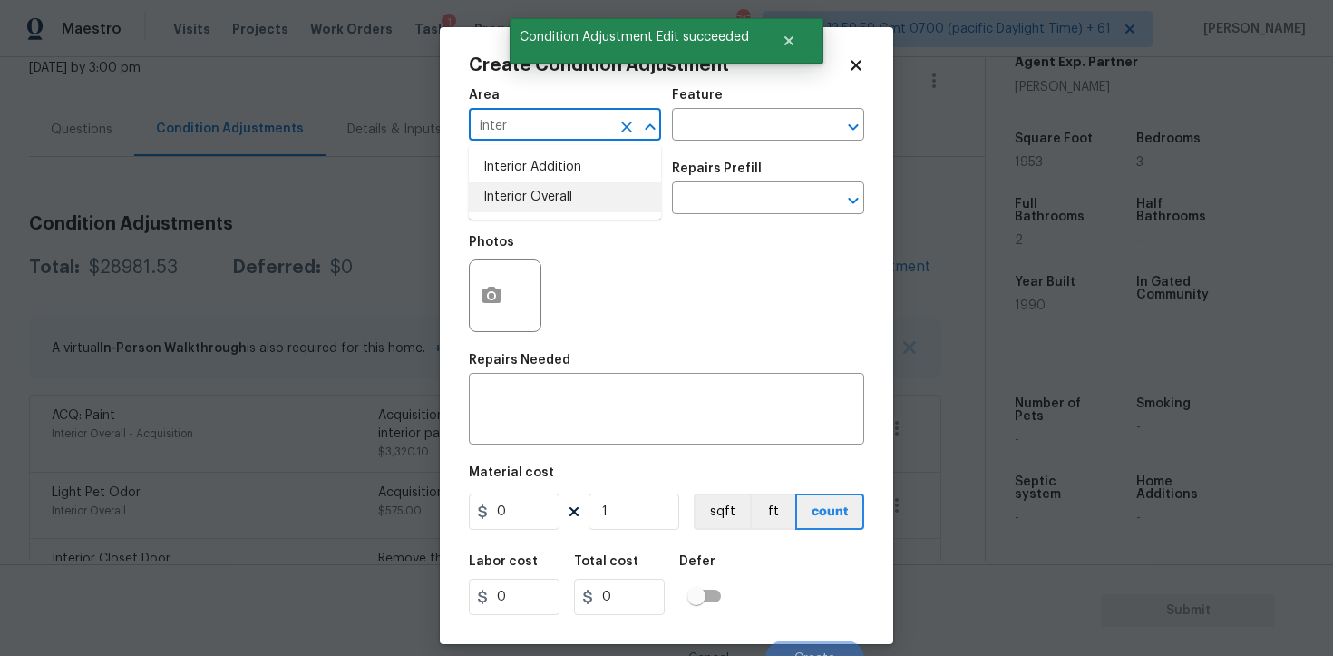
click at [555, 201] on li "Interior Overall" at bounding box center [565, 197] width 192 height 30
type input "Interior Overall"
click at [555, 201] on input "text" at bounding box center [540, 200] width 142 height 28
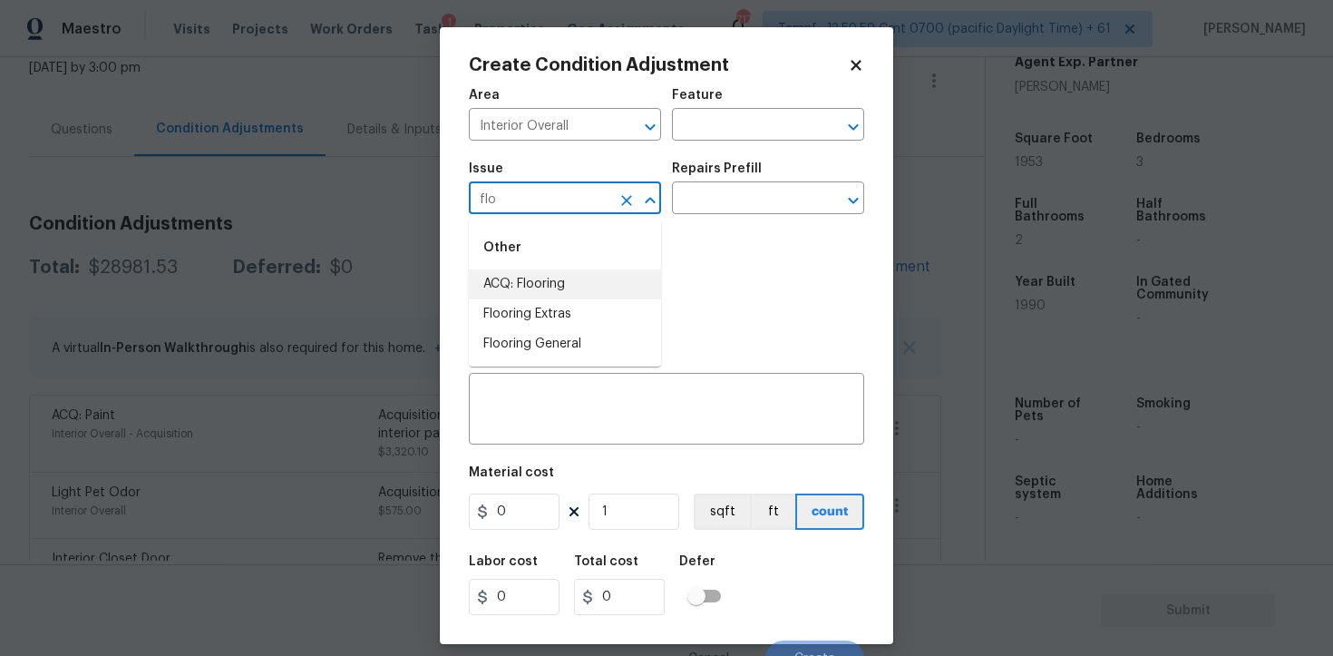
click at [571, 278] on li "ACQ: Flooring" at bounding box center [565, 284] width 192 height 30
type input "ACQ: Flooring"
click at [705, 213] on input "text" at bounding box center [743, 200] width 142 height 28
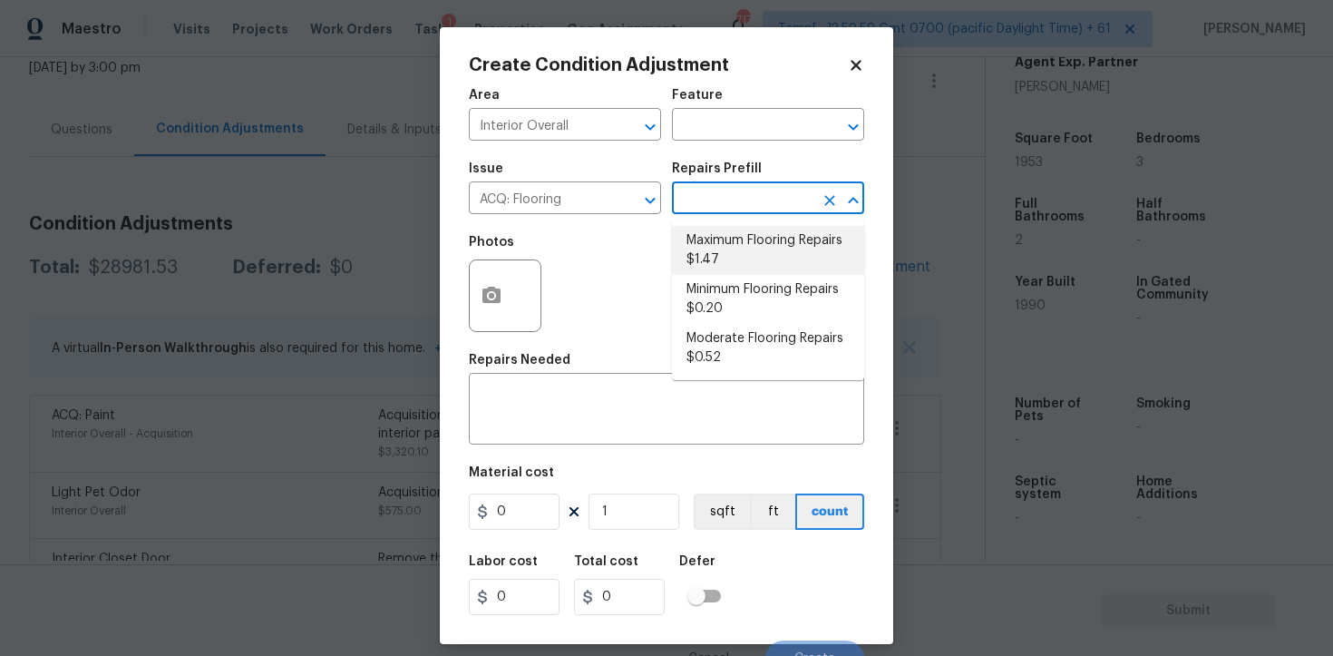
click at [720, 245] on li "Maximum Flooring Repairs $1.47" at bounding box center [768, 250] width 192 height 49
type input "Acquisition"
type textarea "Acquisition Scope: Maximum flooring repairs"
type input "1.47"
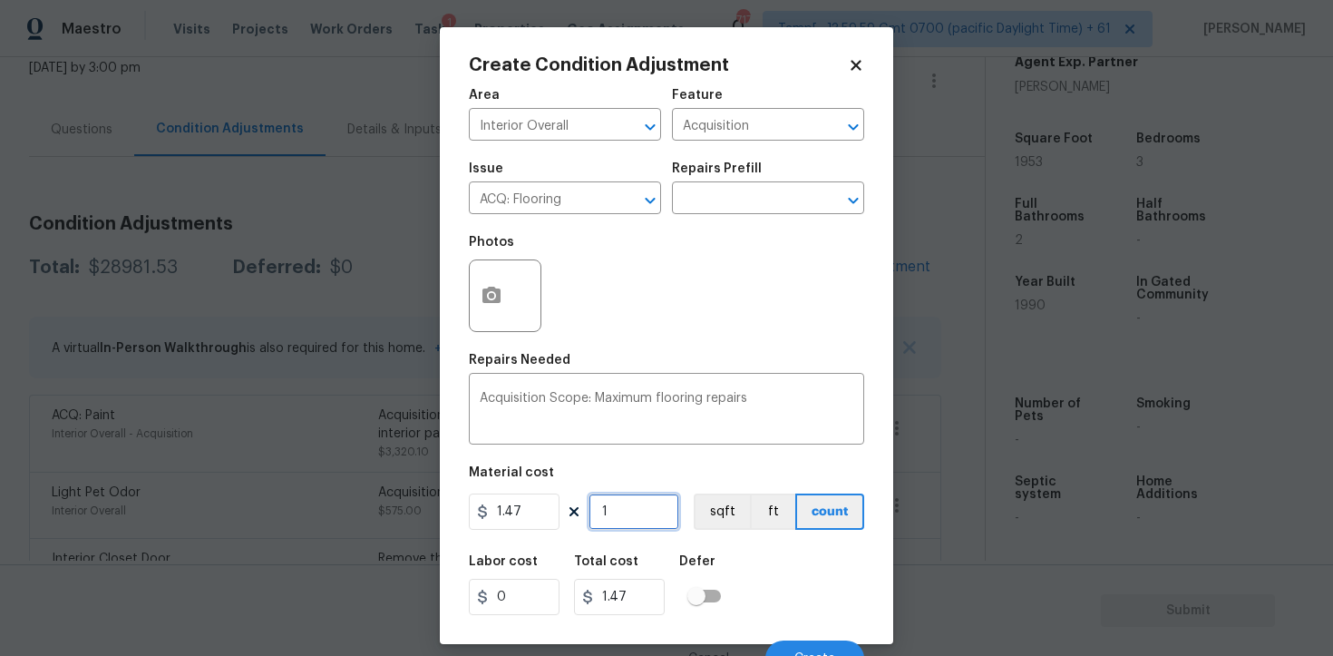
click at [623, 499] on input "1" at bounding box center [634, 511] width 91 height 36
click at [623, 500] on input "1" at bounding box center [634, 511] width 91 height 36
type input "0"
paste input "1953"
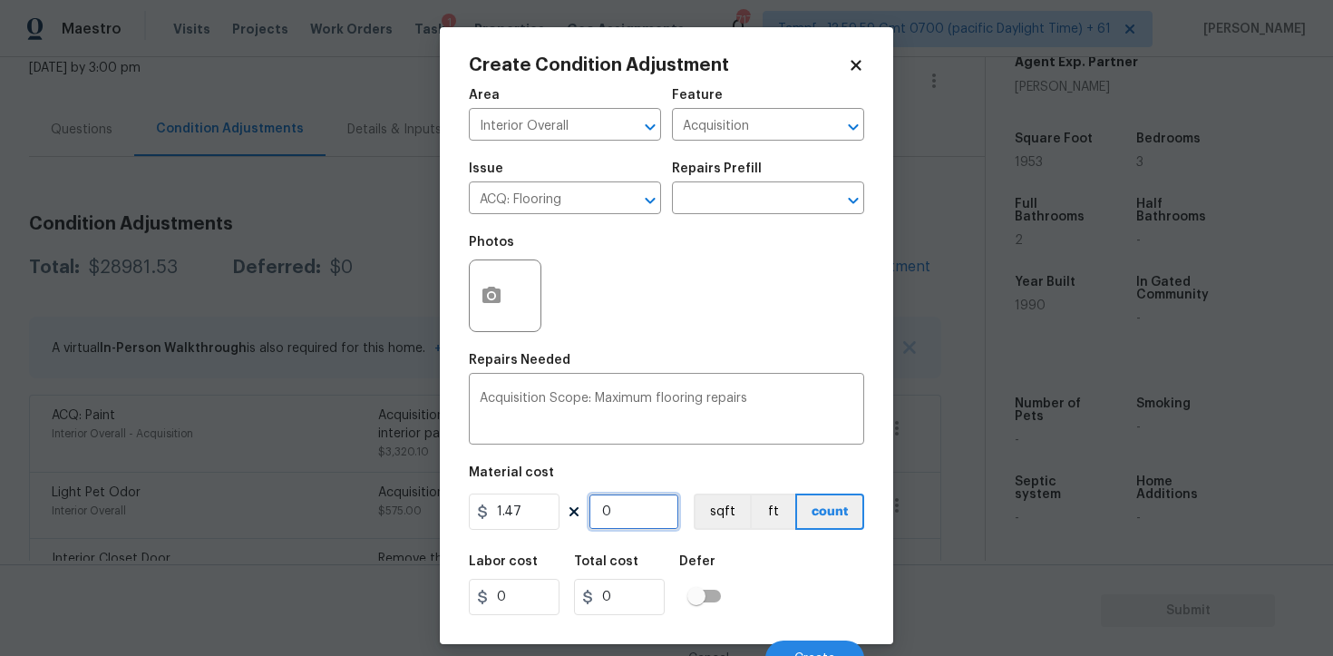
type input "1953"
type input "2870.91"
type input "1953"
click at [719, 486] on div "Material cost" at bounding box center [666, 478] width 395 height 24
click at [718, 506] on button "sqft" at bounding box center [722, 511] width 56 height 36
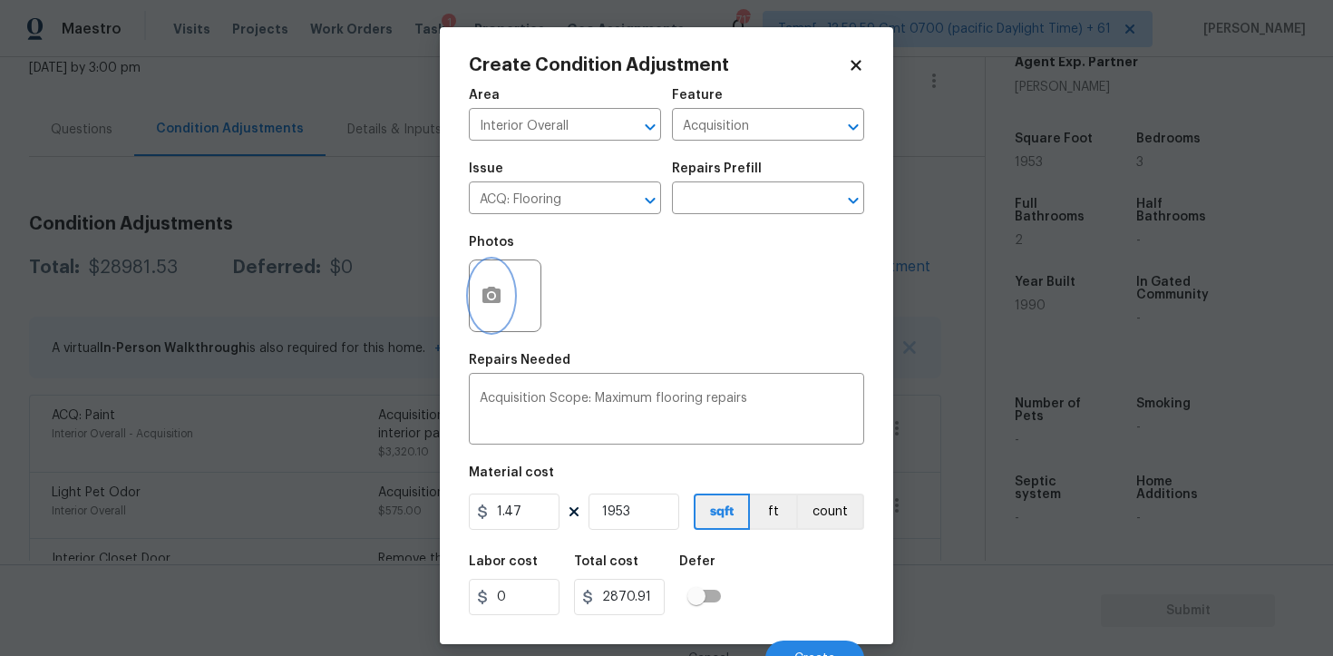
click at [476, 280] on button "button" at bounding box center [492, 295] width 44 height 71
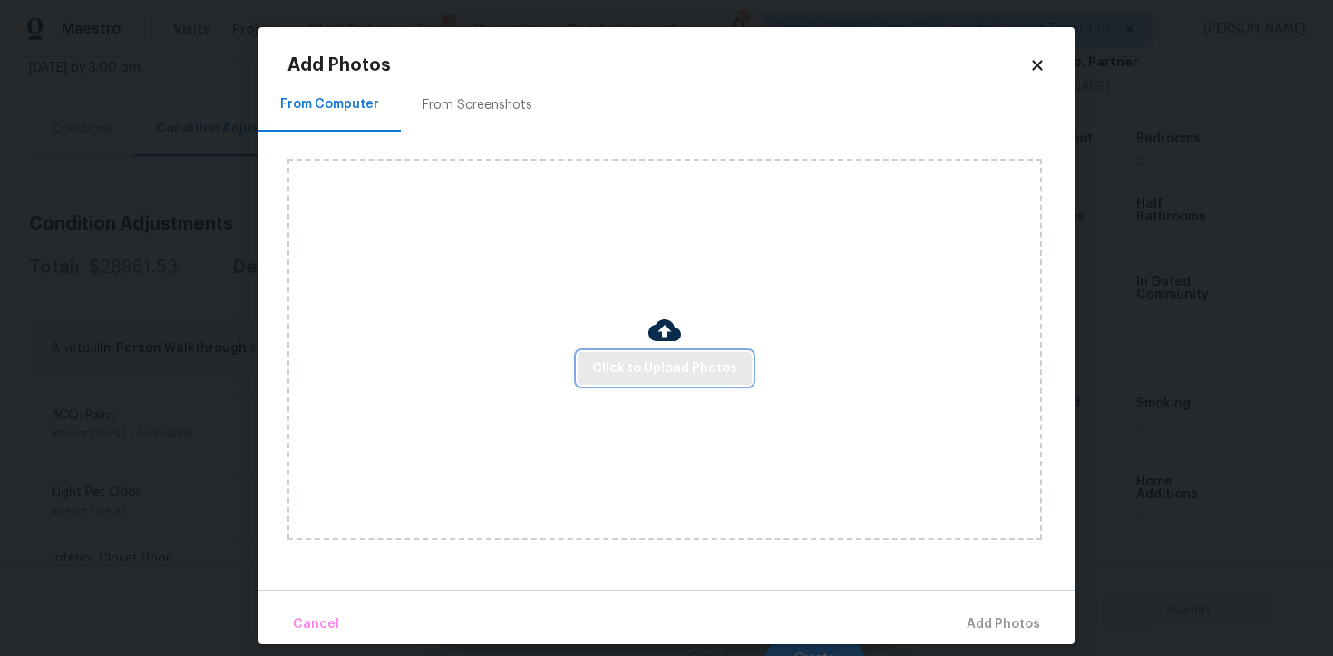
click at [673, 361] on span "Click to Upload Photos" at bounding box center [664, 368] width 145 height 23
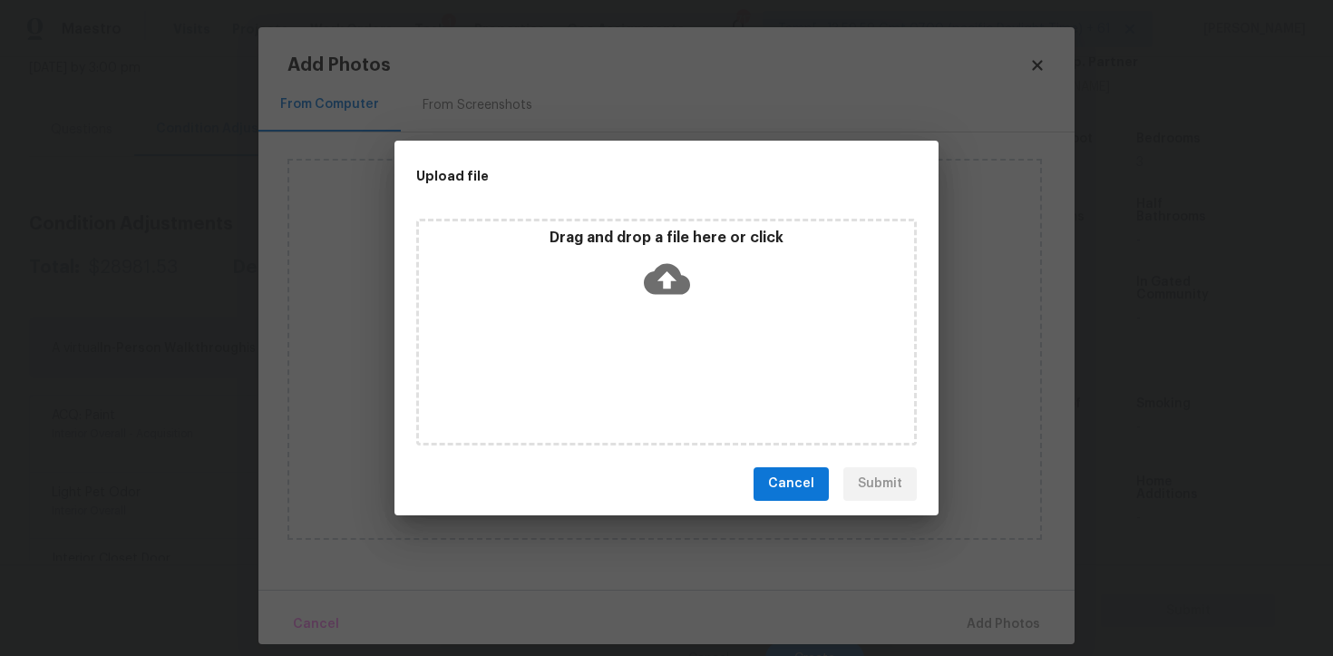
click at [666, 276] on icon at bounding box center [667, 279] width 46 height 46
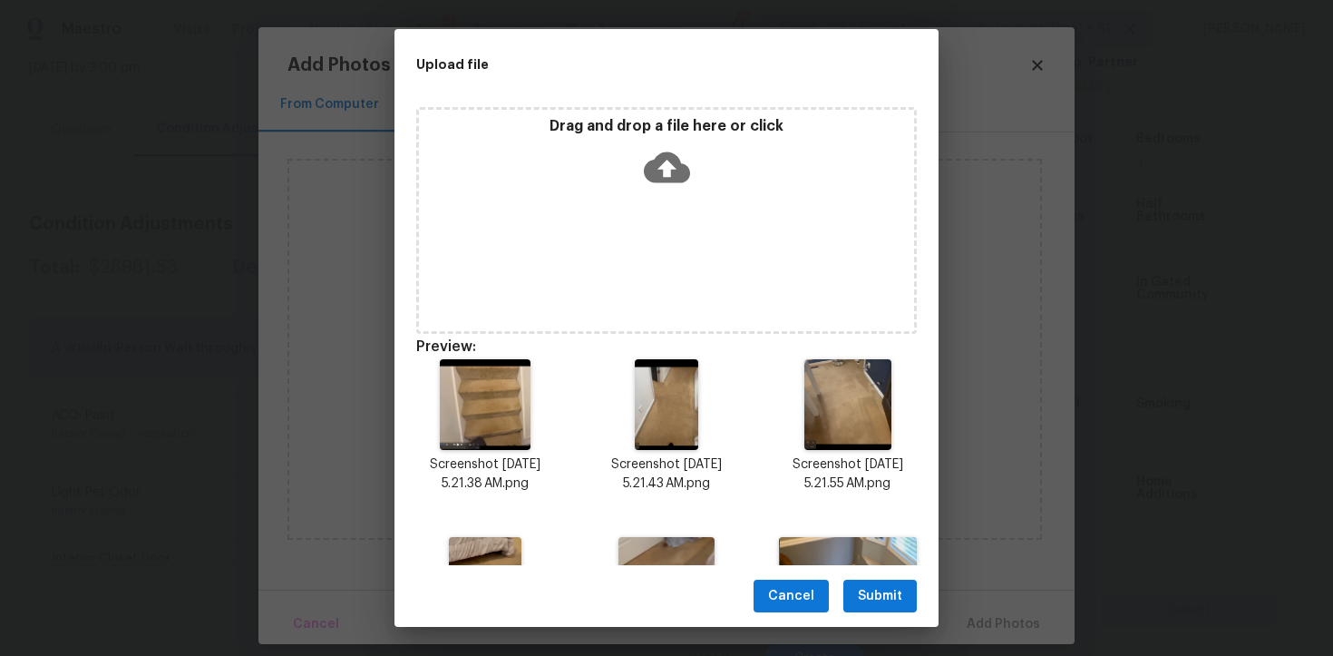
scroll to position [128, 0]
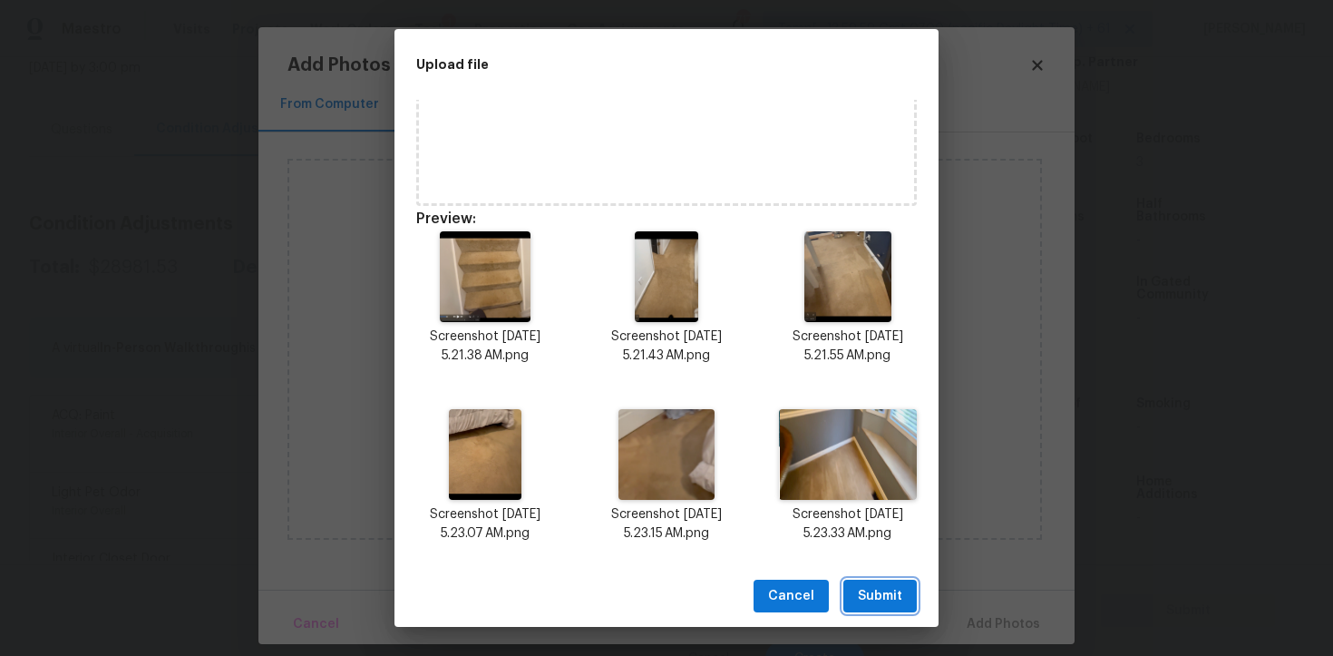
click at [915, 597] on button "Submit" at bounding box center [880, 597] width 73 height 34
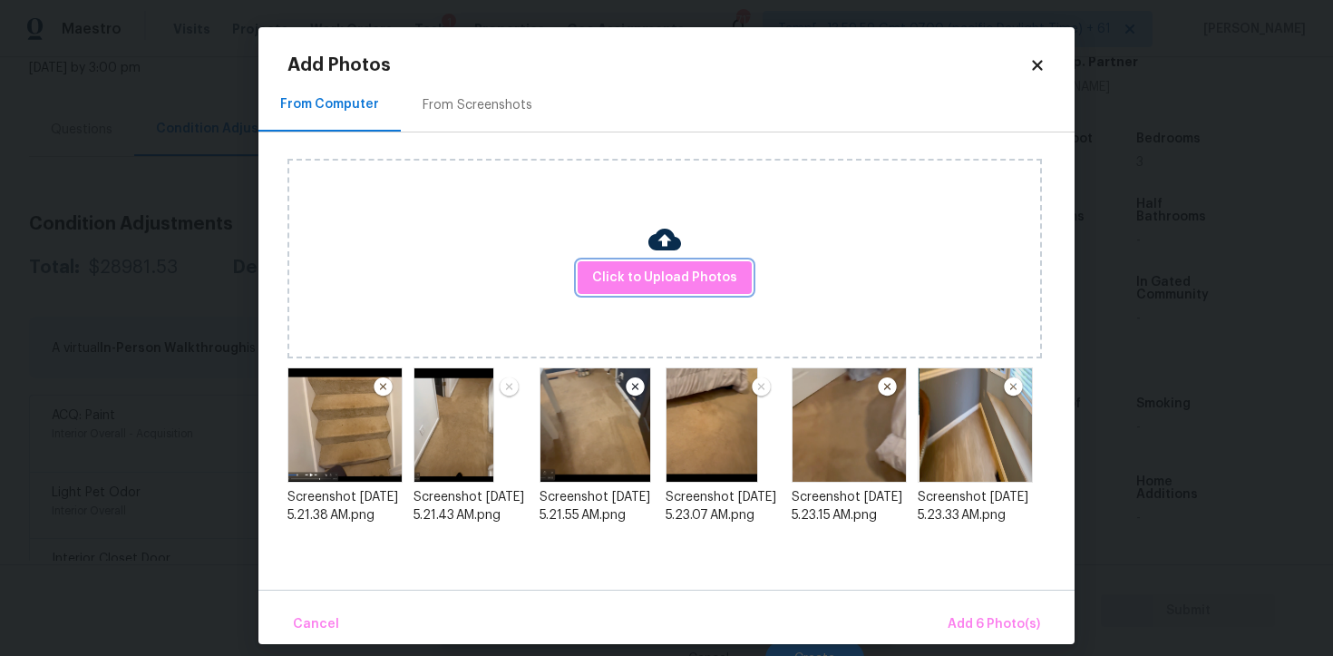
scroll to position [0, 0]
click at [1003, 622] on span "Add 6 Photo(s)" at bounding box center [994, 624] width 93 height 23
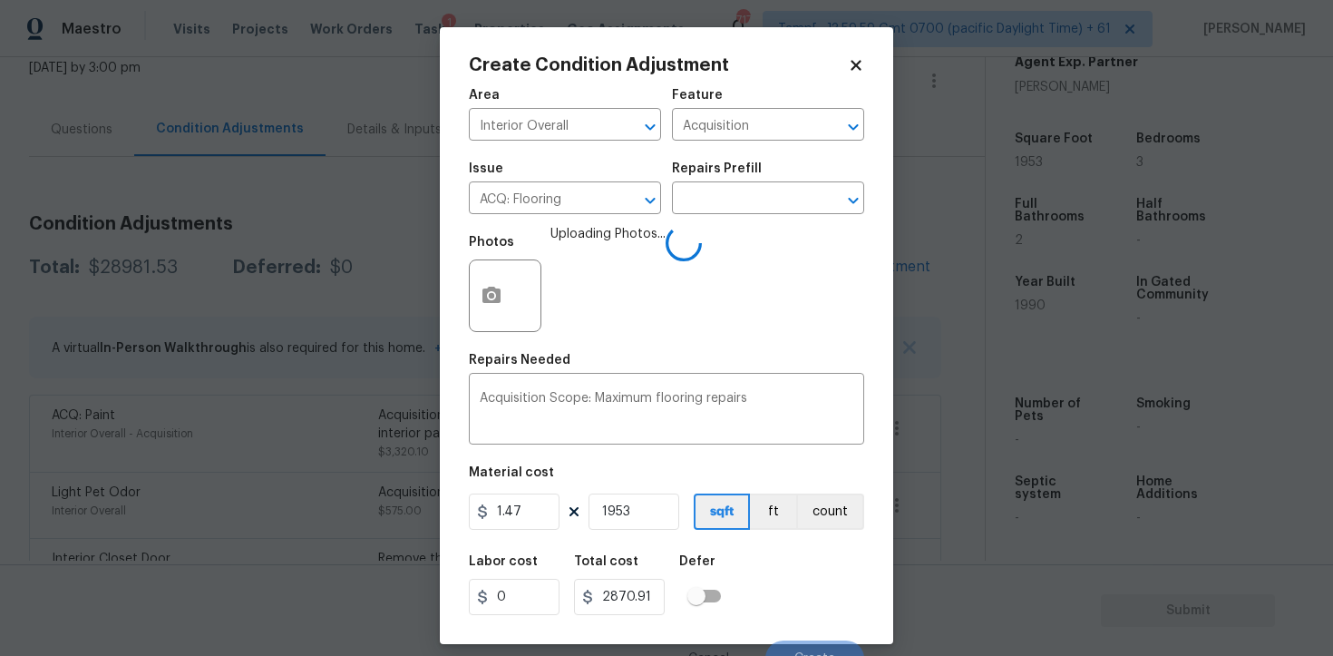
click at [750, 181] on div "Repairs Prefill" at bounding box center [768, 174] width 192 height 24
click at [751, 192] on input "text" at bounding box center [743, 200] width 142 height 28
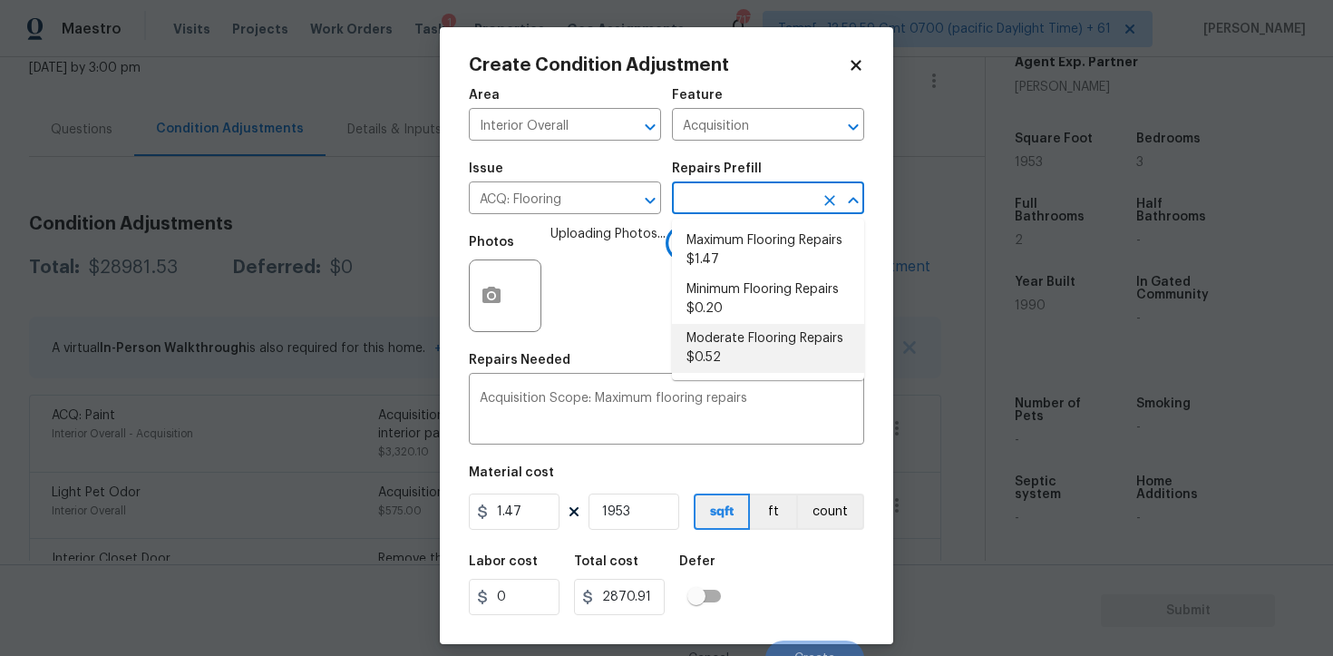
click at [747, 333] on li "Moderate Flooring Repairs $0.52" at bounding box center [768, 348] width 192 height 49
type textarea "Acquisition Scope: Moderate flooring repairs"
type input "0.52"
type input "1015.56"
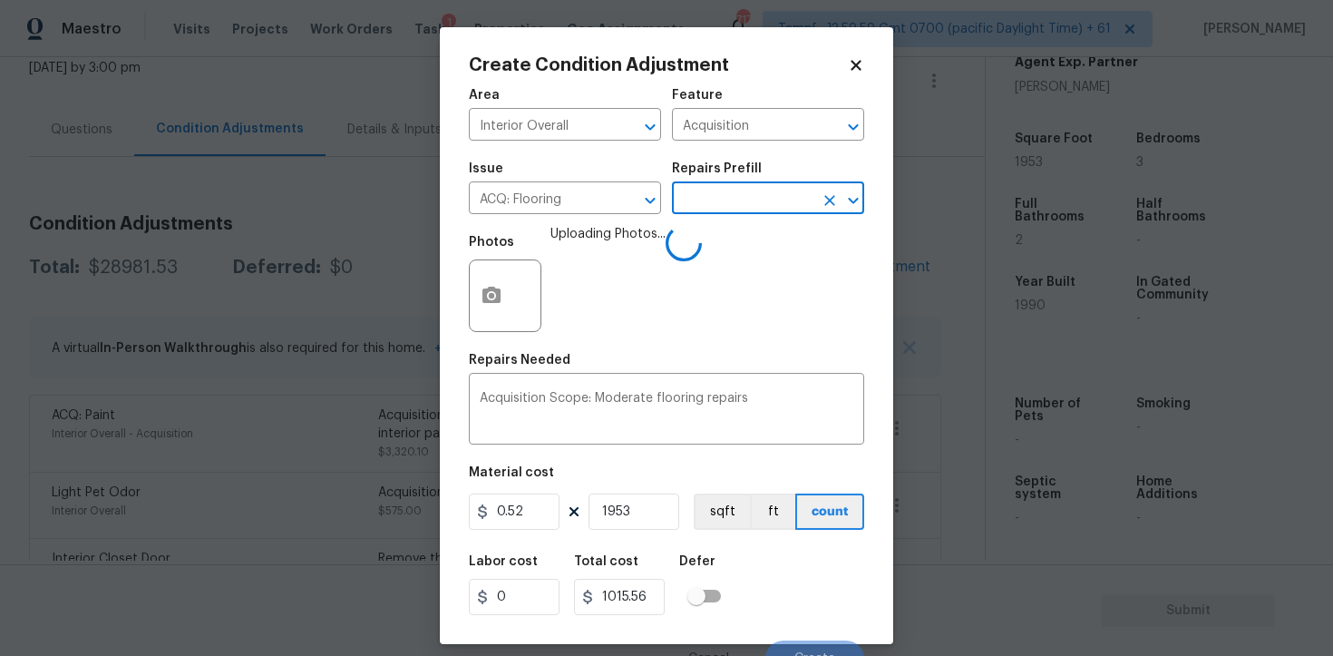
scroll to position [22, 0]
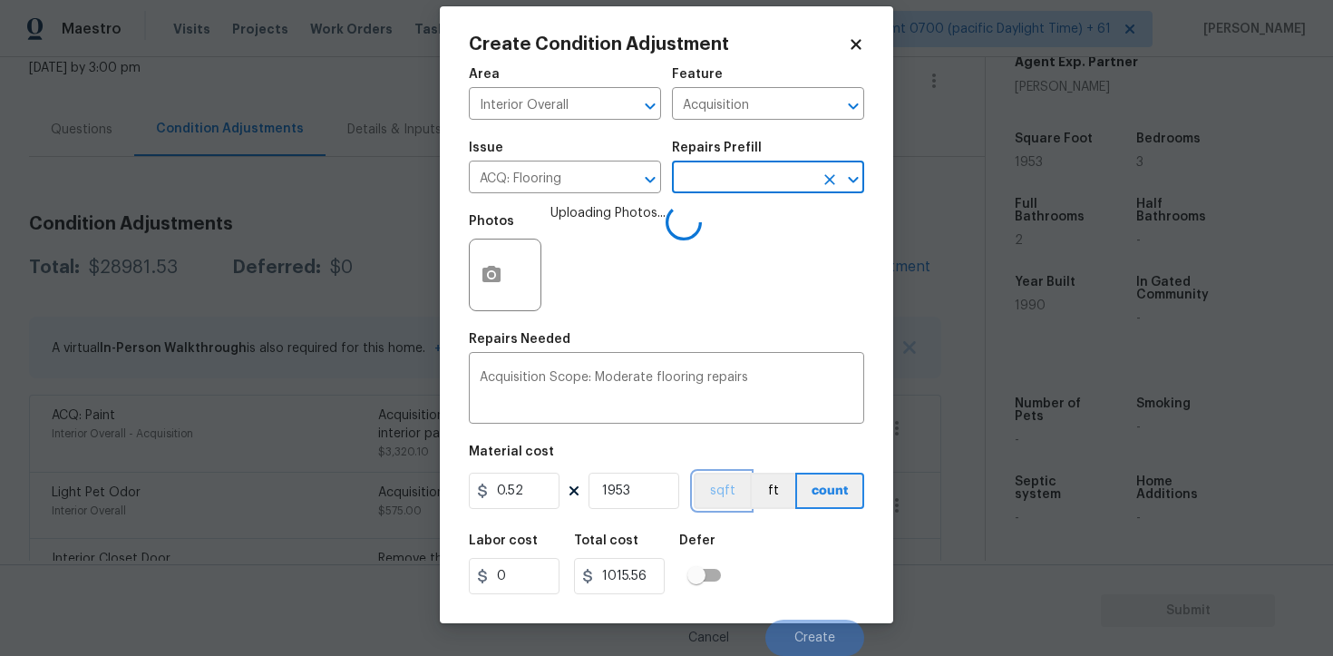
click at [724, 493] on button "sqft" at bounding box center [722, 491] width 56 height 36
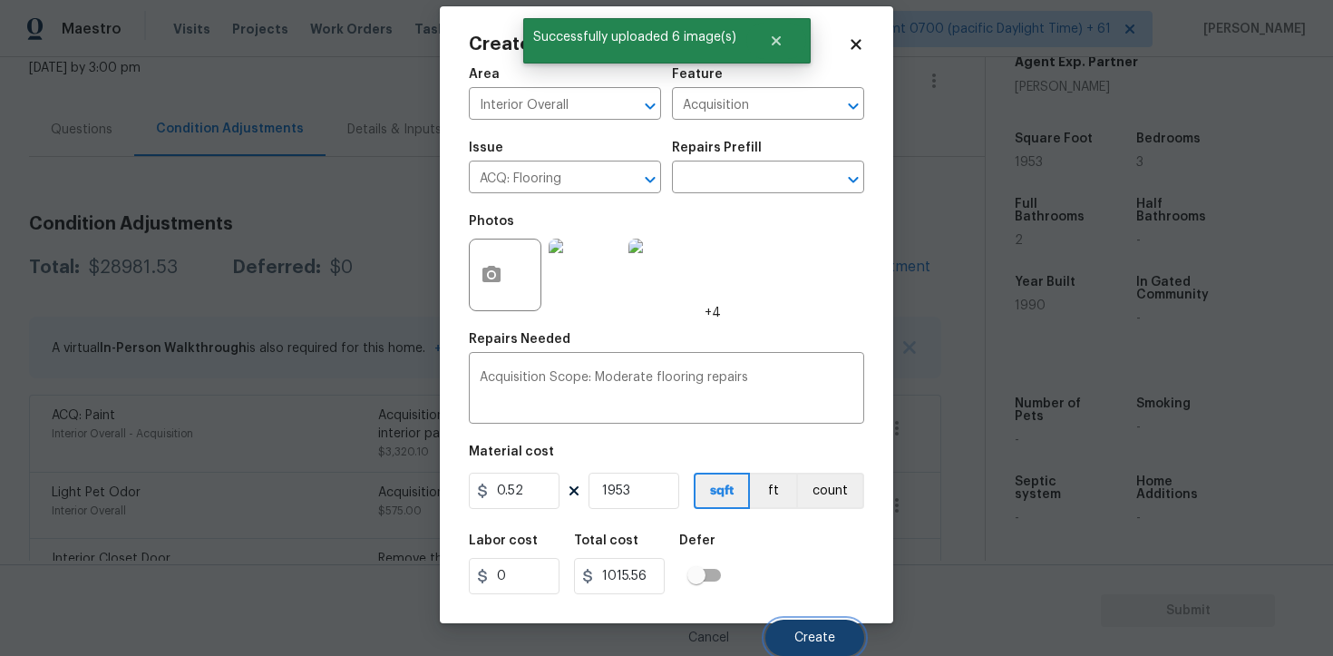
click at [831, 645] on button "Create" at bounding box center [815, 638] width 99 height 36
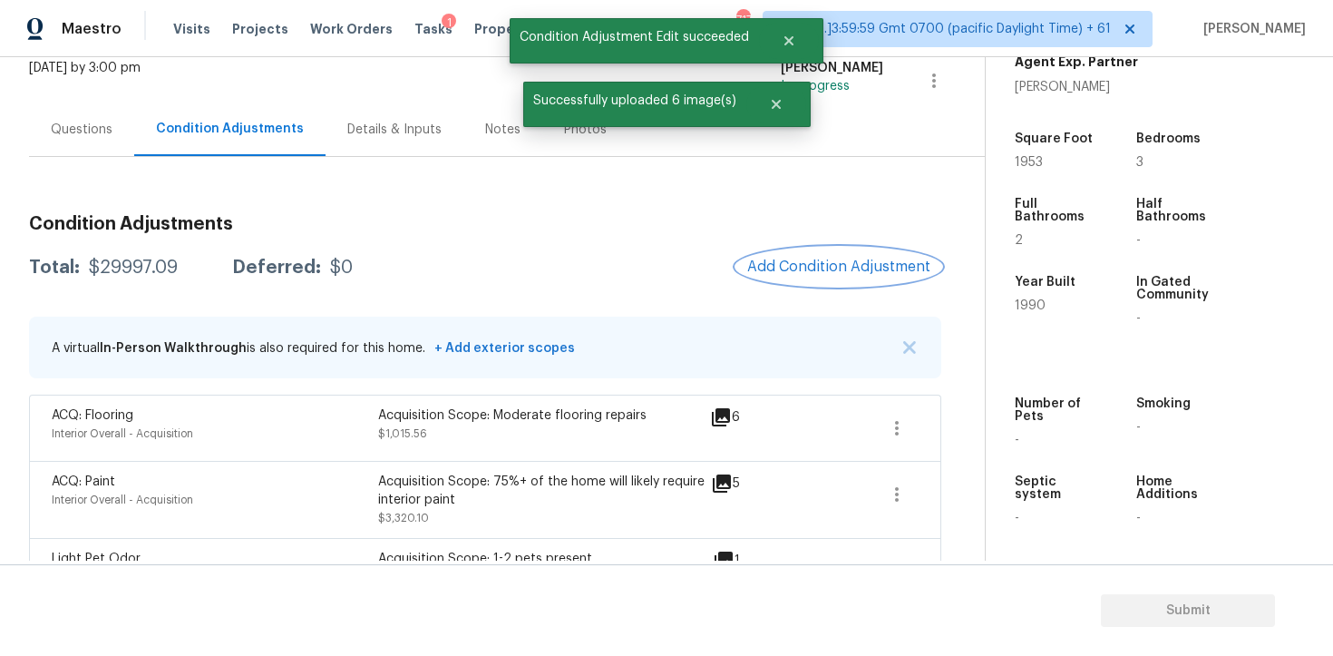
scroll to position [83, 0]
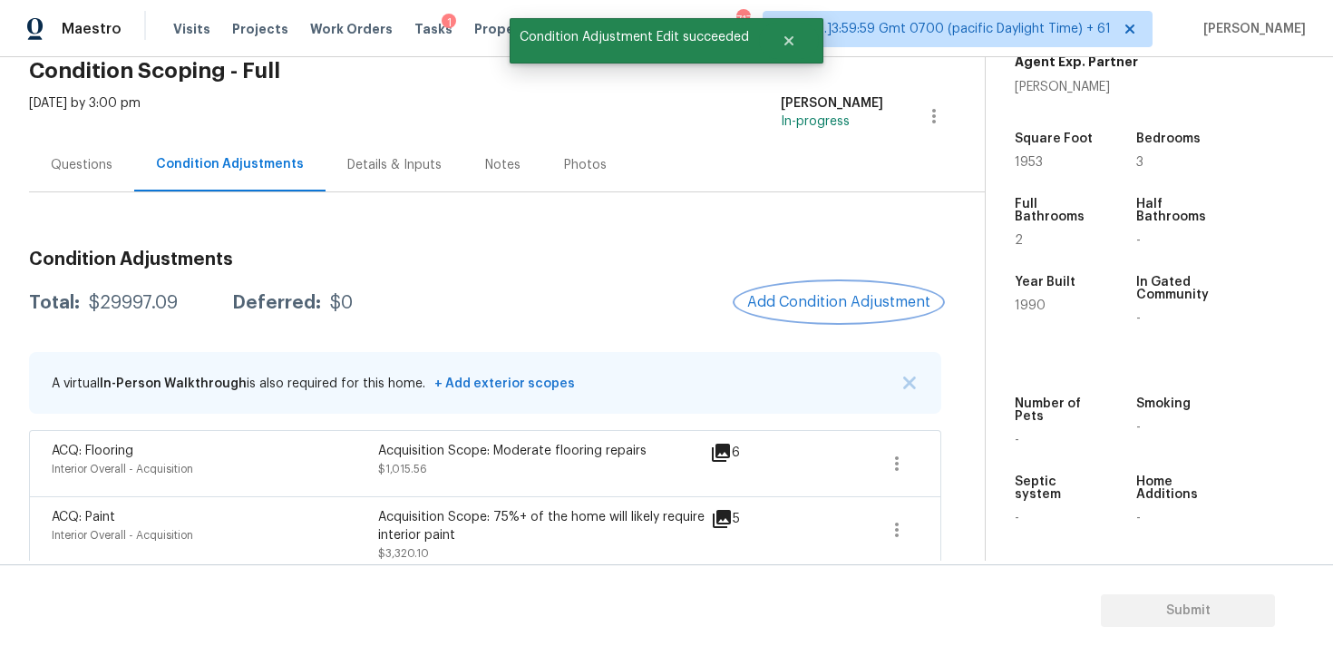
click at [807, 302] on span "Add Condition Adjustment" at bounding box center [838, 302] width 183 height 16
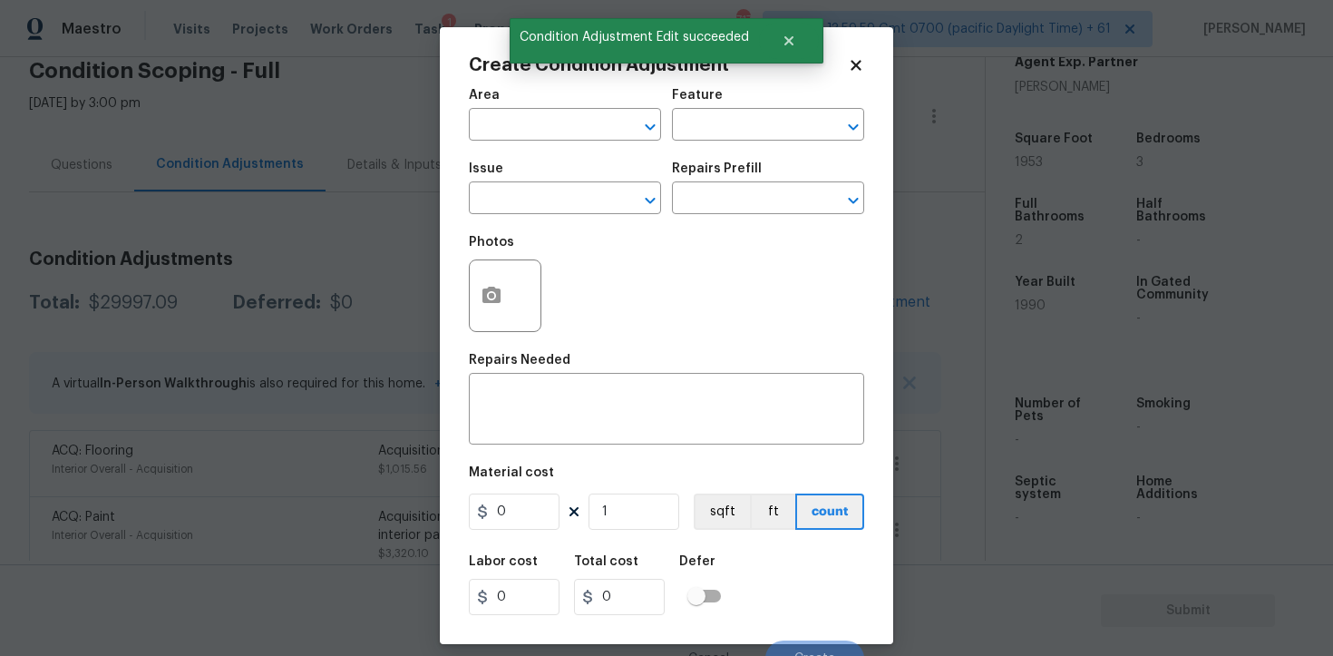
click at [545, 141] on input "text" at bounding box center [540, 126] width 142 height 28
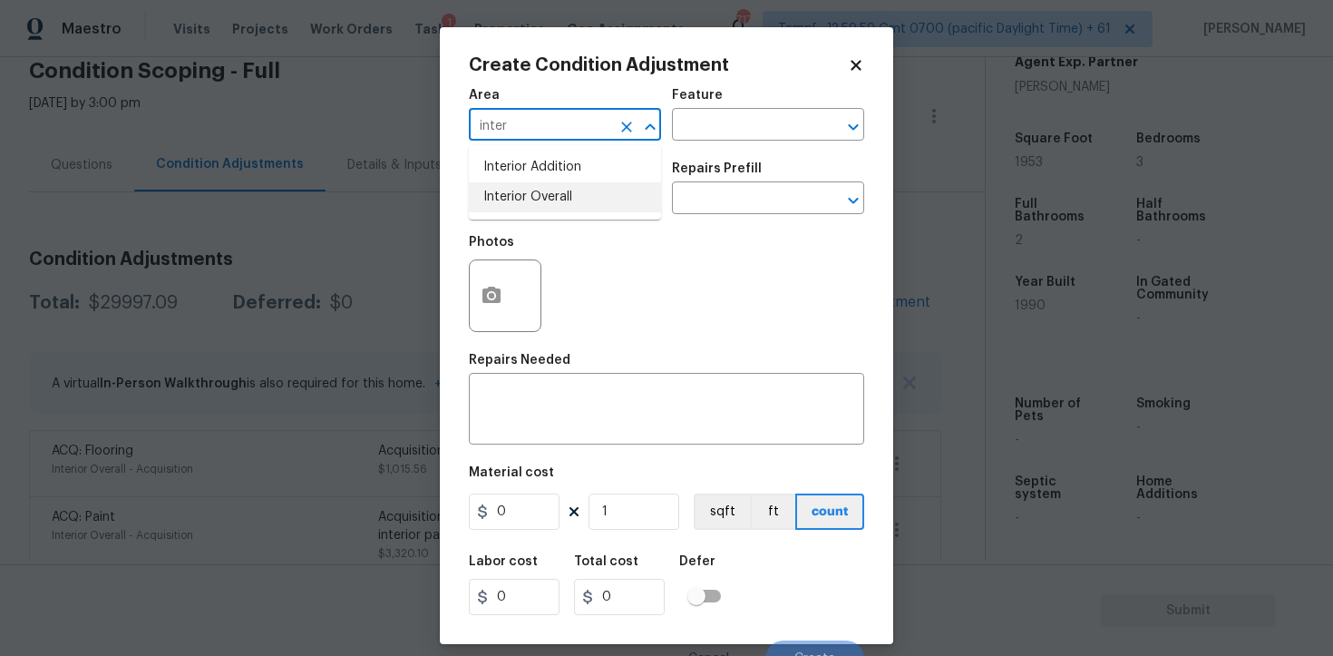
click at [630, 198] on li "Interior Overall" at bounding box center [565, 197] width 192 height 30
click at [630, 198] on icon "Clear" at bounding box center [626, 200] width 11 height 11
type input "Interior Overall"
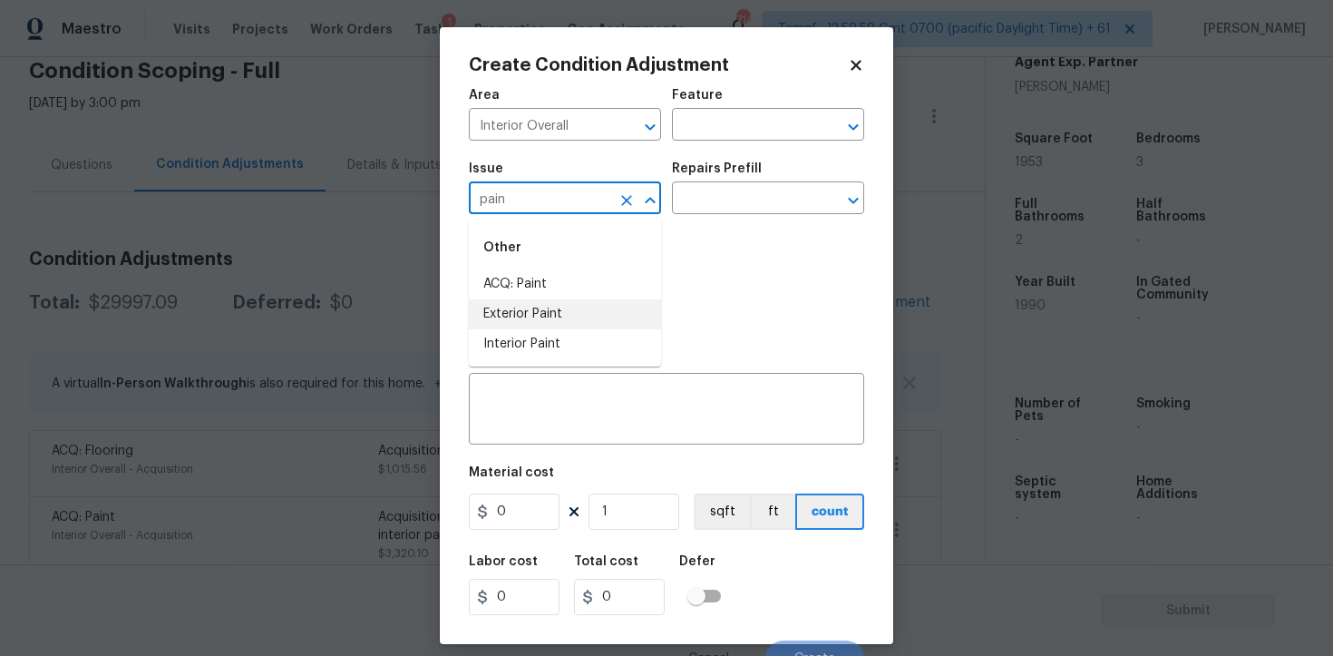
click at [559, 336] on li "Interior Paint" at bounding box center [565, 344] width 192 height 30
type input "Interior Paint"
click at [724, 194] on input "text" at bounding box center [743, 200] width 142 height 28
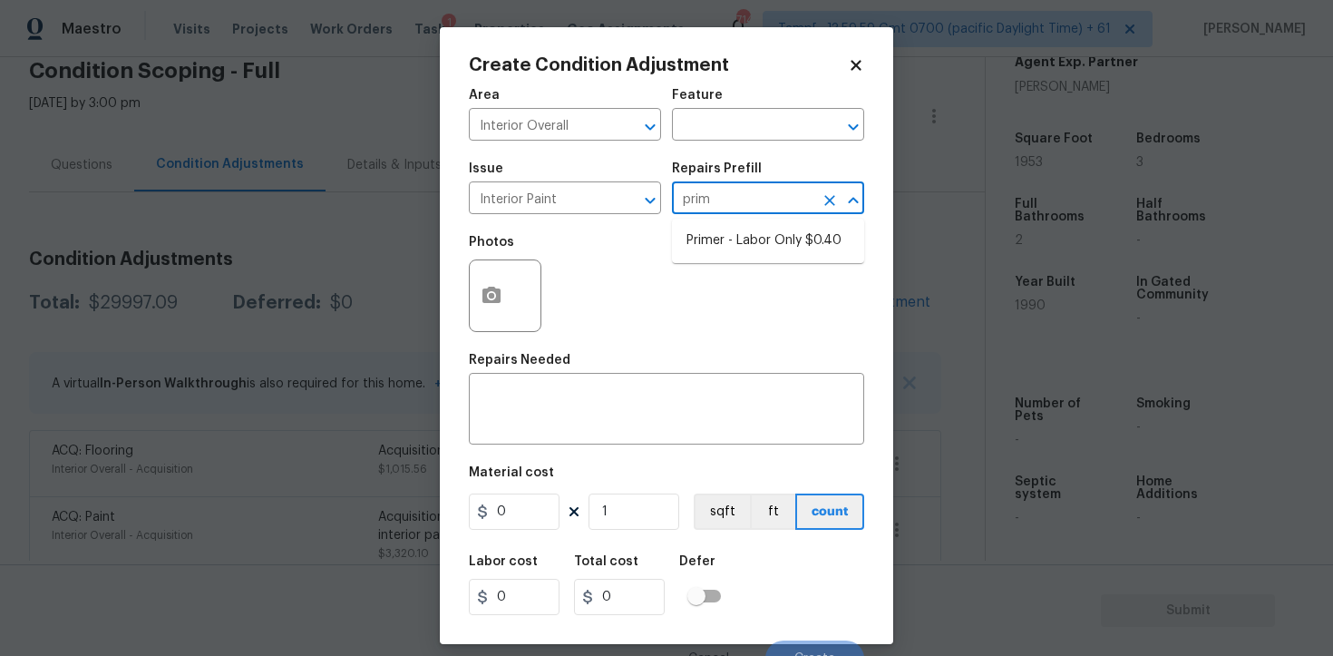
type input "prime"
click at [729, 226] on li "Primer - Labor Only $0.40" at bounding box center [768, 241] width 192 height 30
type input "Overall Paint"
type textarea "Interior primer - PRIMER PROVIDED BY OPENDOOR - All nails, screws, drywall anch…"
type input "0.4"
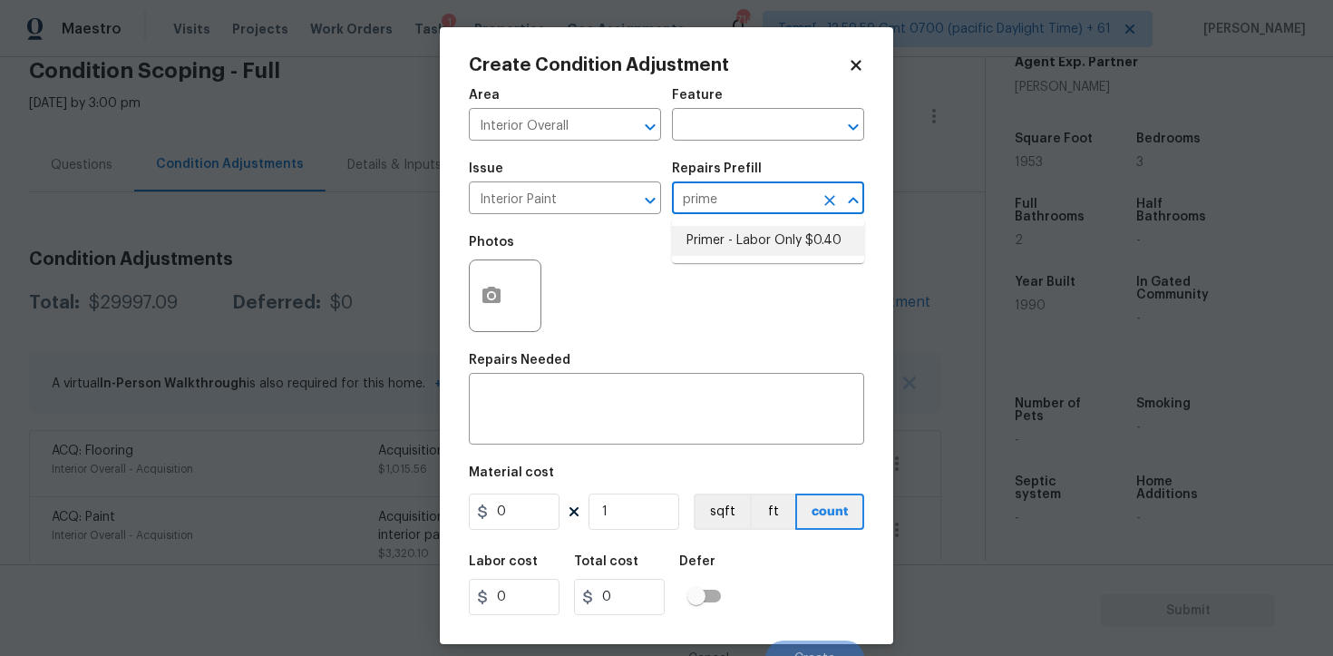
type input "0.4"
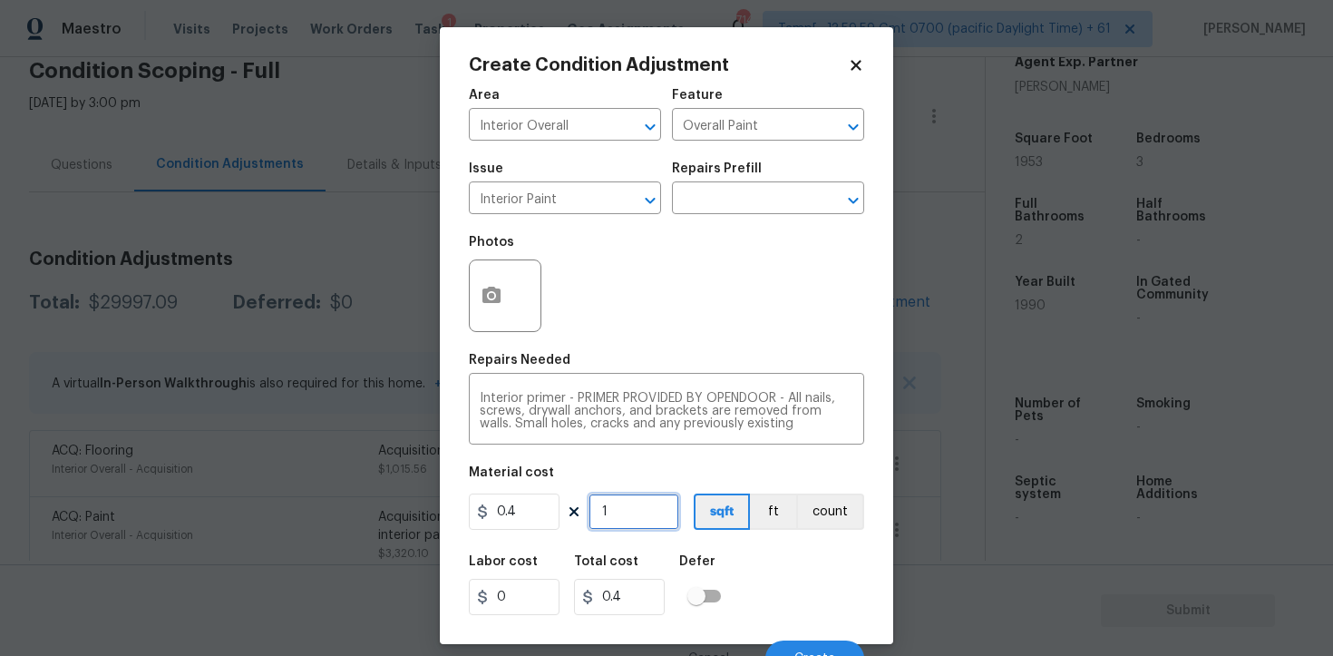
click at [611, 502] on input "1" at bounding box center [634, 511] width 91 height 36
type input "0"
click at [523, 512] on input "0.4" at bounding box center [514, 511] width 91 height 36
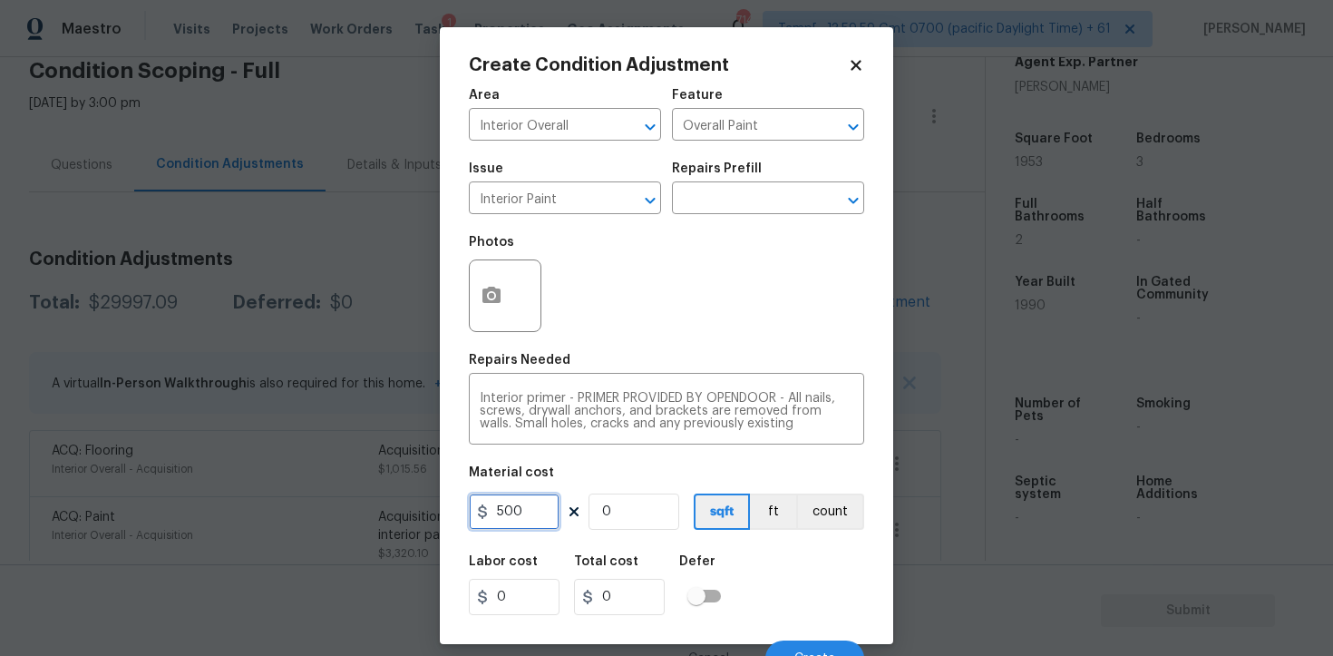
type input "500"
click at [632, 513] on input "0" at bounding box center [634, 511] width 91 height 36
type input "1"
type input "500"
type input "1"
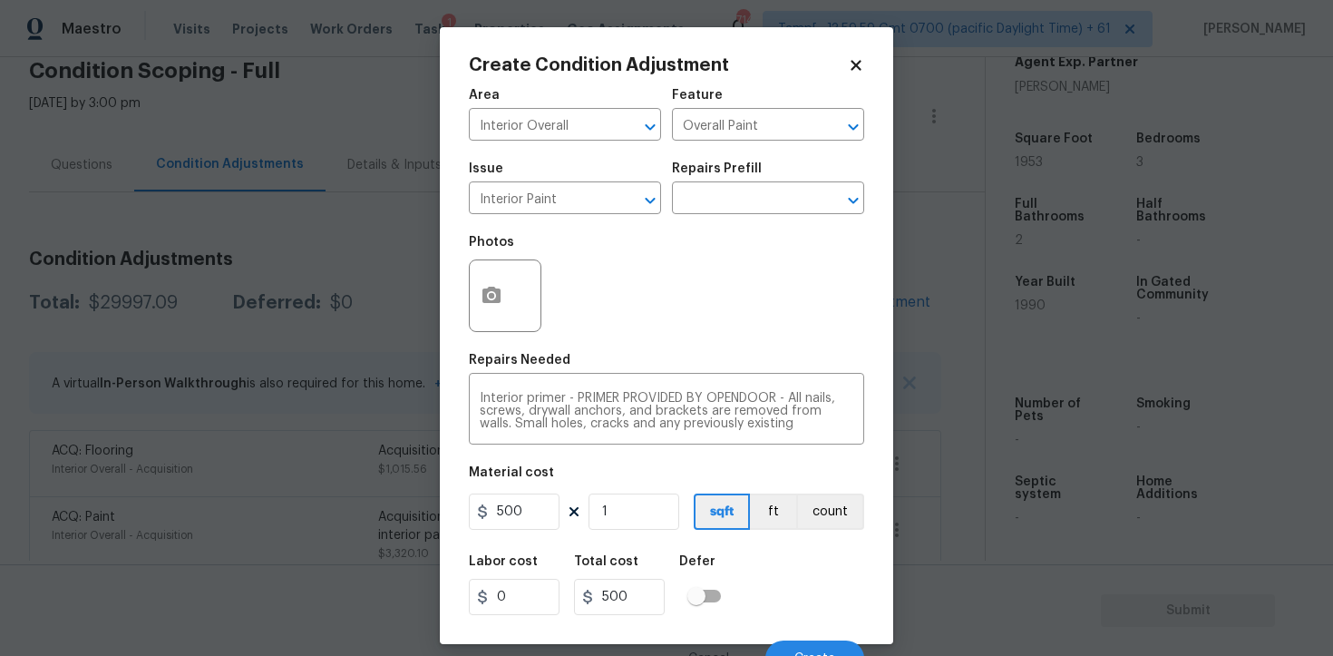
click at [782, 572] on div "Labor cost 0 Total cost 500 Defer" at bounding box center [666, 585] width 395 height 82
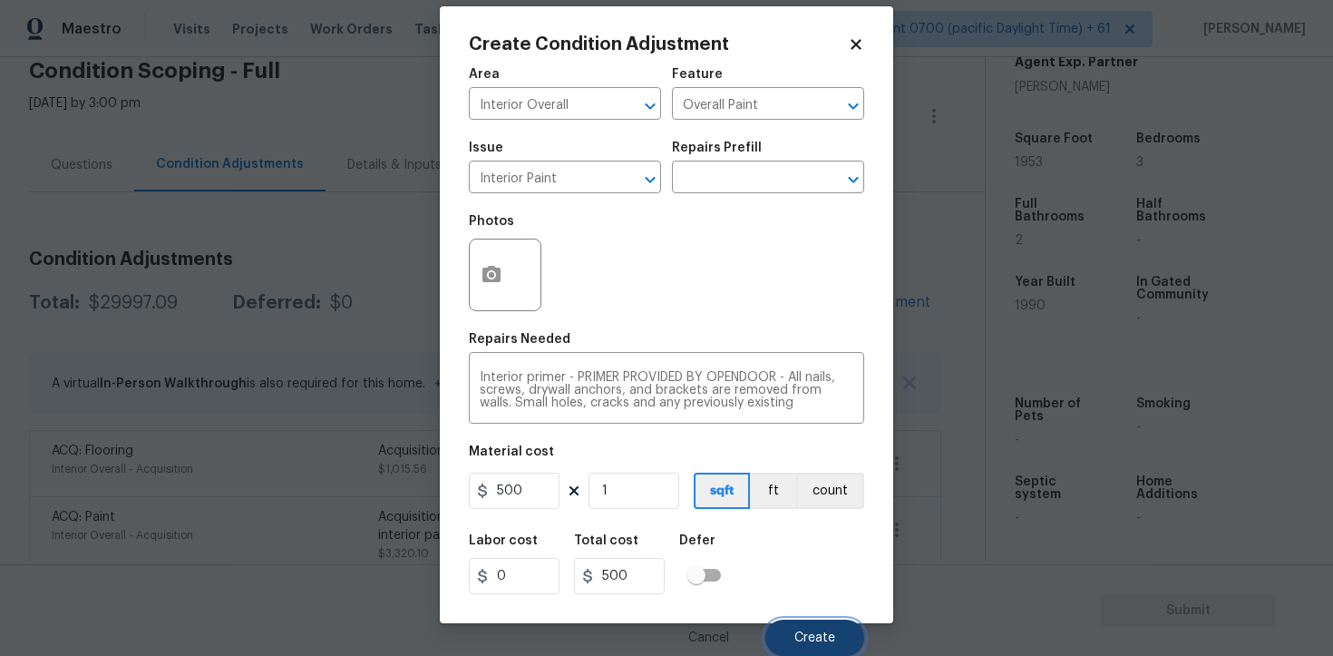
click at [813, 631] on span "Create" at bounding box center [815, 638] width 41 height 14
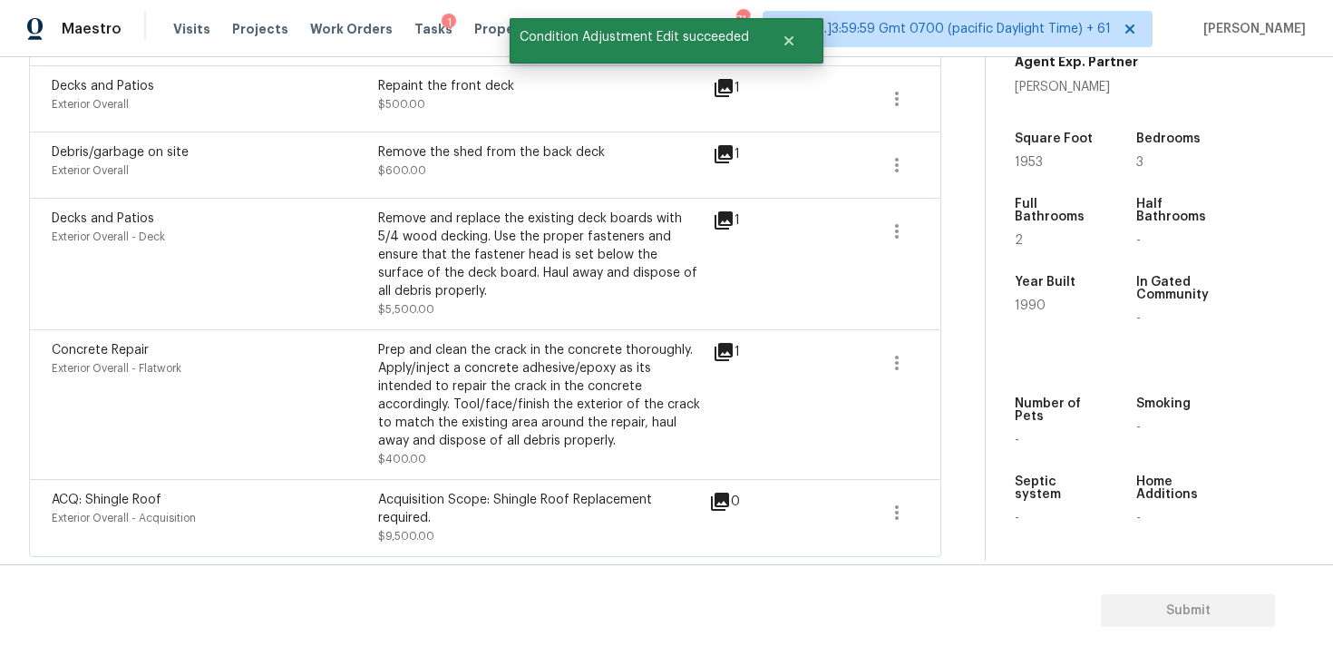
scroll to position [1447, 0]
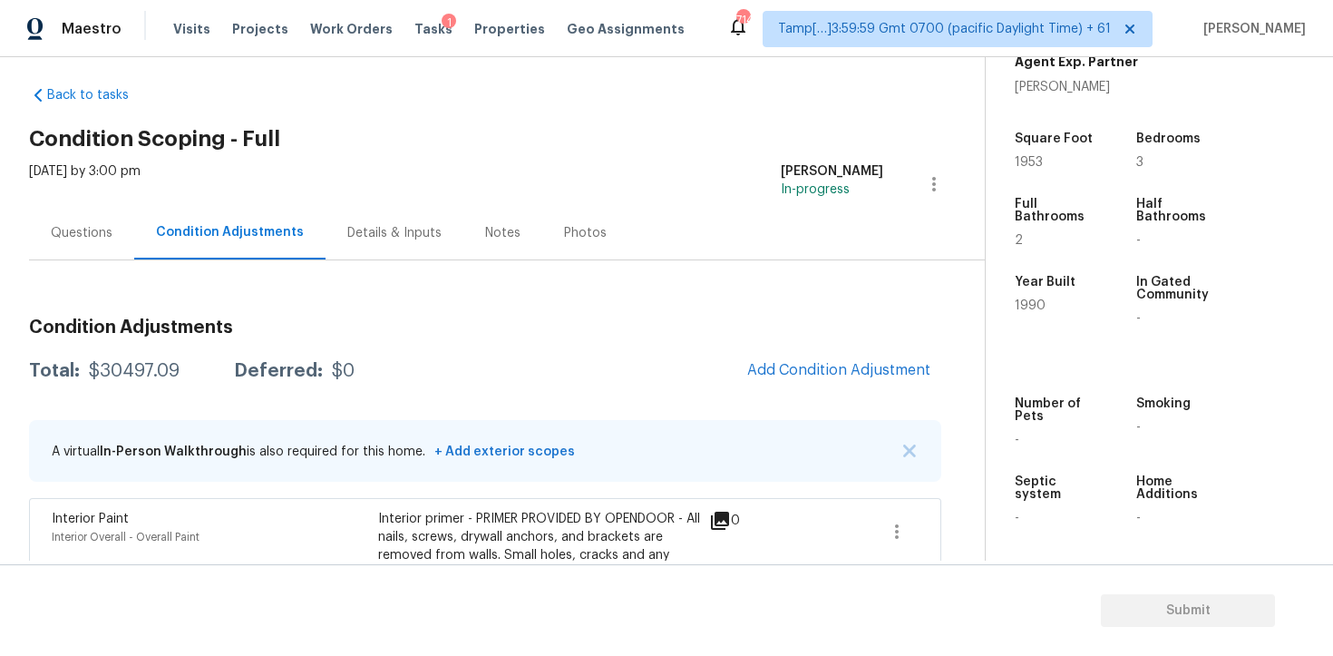
click at [110, 210] on div "Questions" at bounding box center [81, 233] width 105 height 54
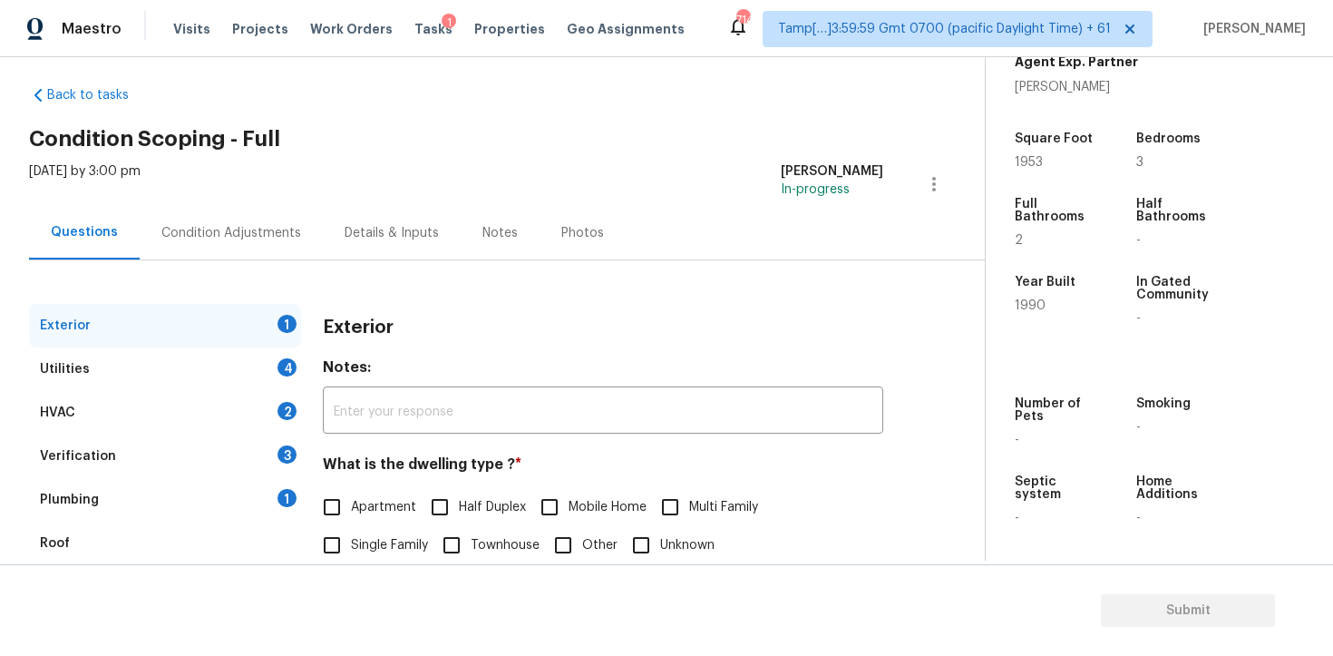
scroll to position [211, 0]
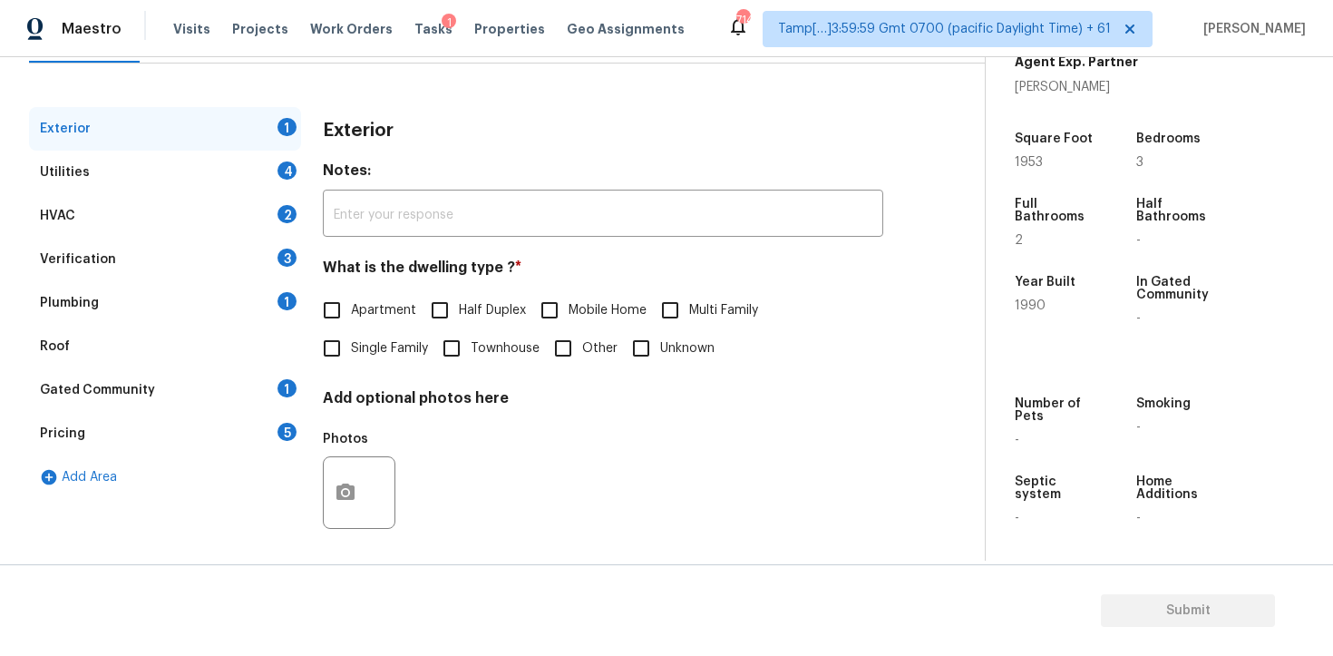
click at [335, 356] on input "Single Family" at bounding box center [332, 348] width 38 height 38
checkbox input "true"
click at [253, 167] on div "Utilities 4" at bounding box center [165, 173] width 272 height 44
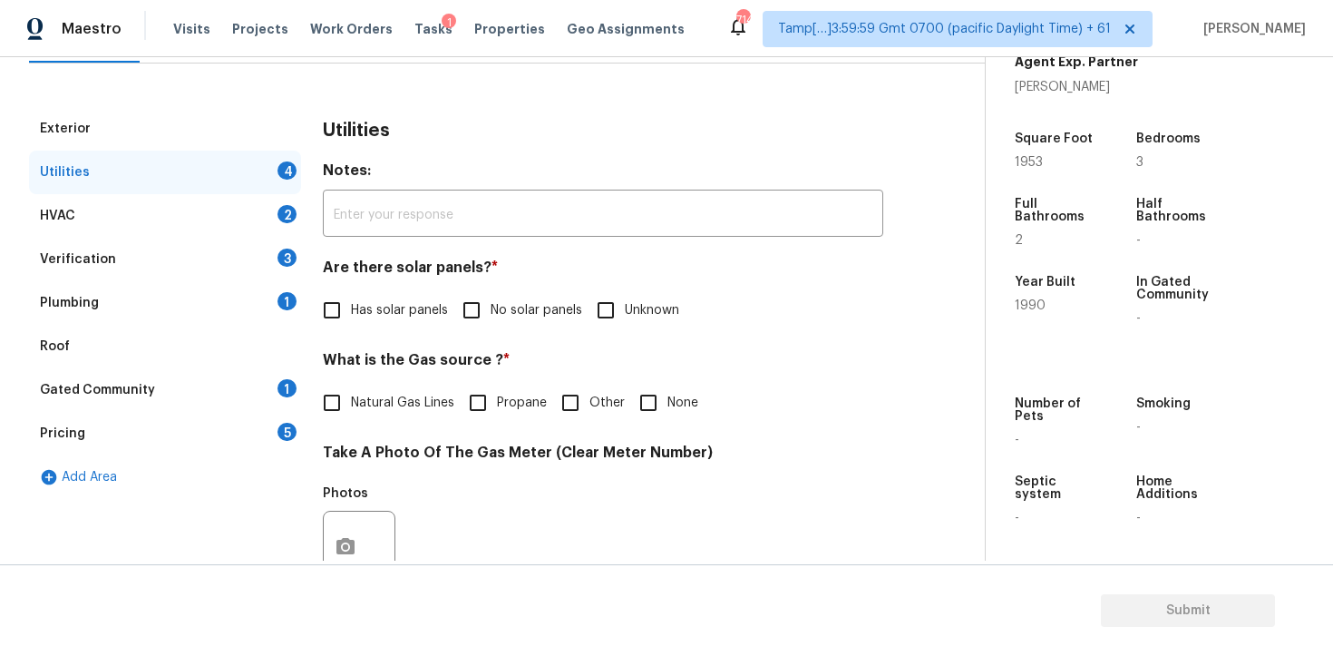
scroll to position [290, 0]
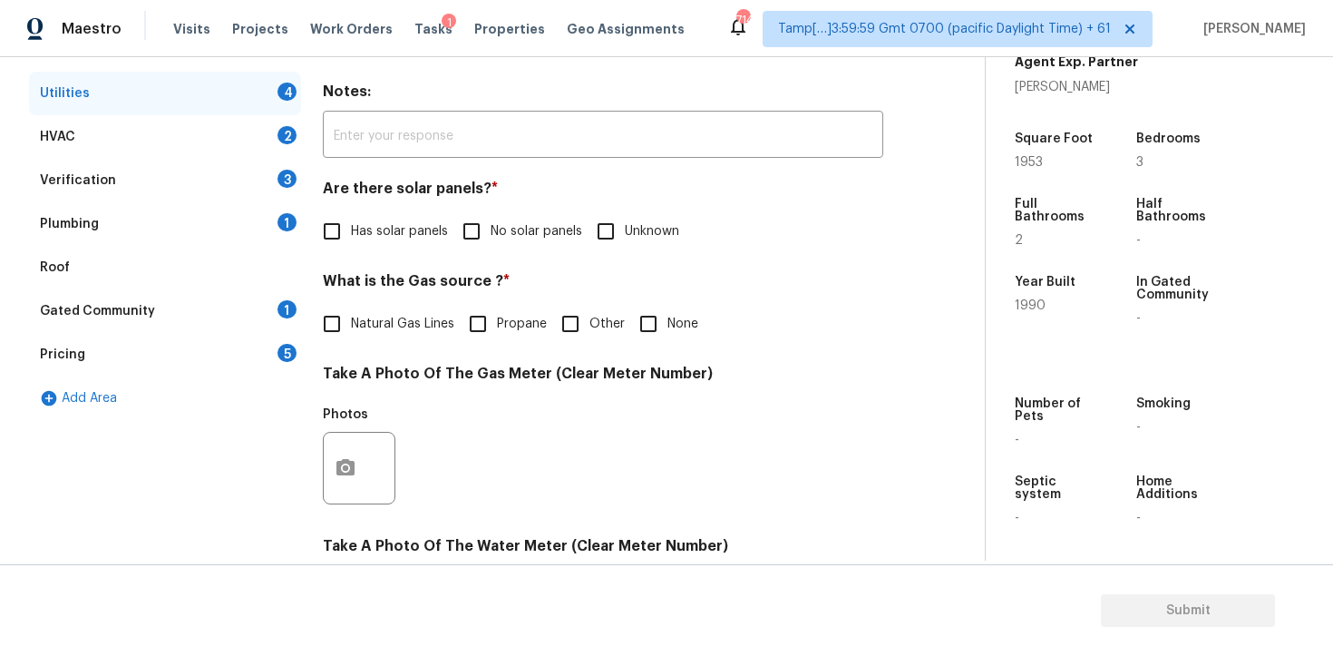
click at [460, 237] on input "No solar panels" at bounding box center [472, 231] width 38 height 38
checkbox input "true"
click at [418, 307] on label "Natural Gas Lines" at bounding box center [384, 326] width 142 height 38
click at [351, 307] on input "Natural Gas Lines" at bounding box center [332, 326] width 38 height 38
checkbox input "true"
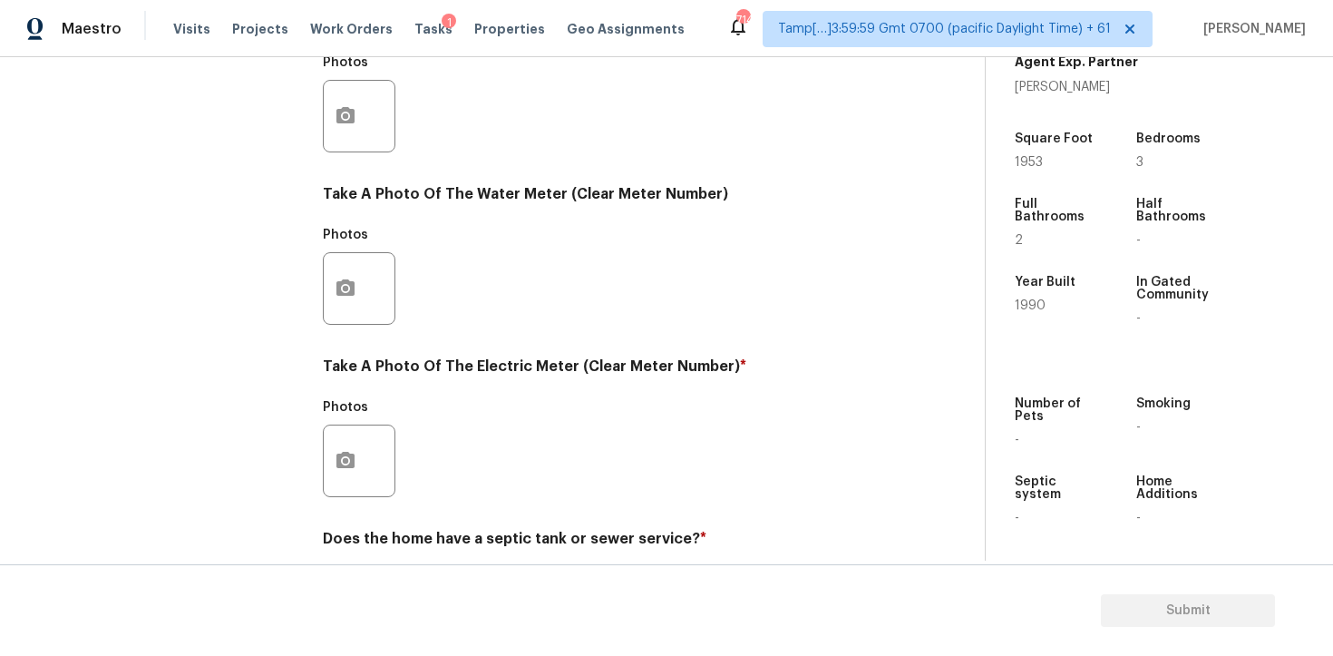
scroll to position [709, 0]
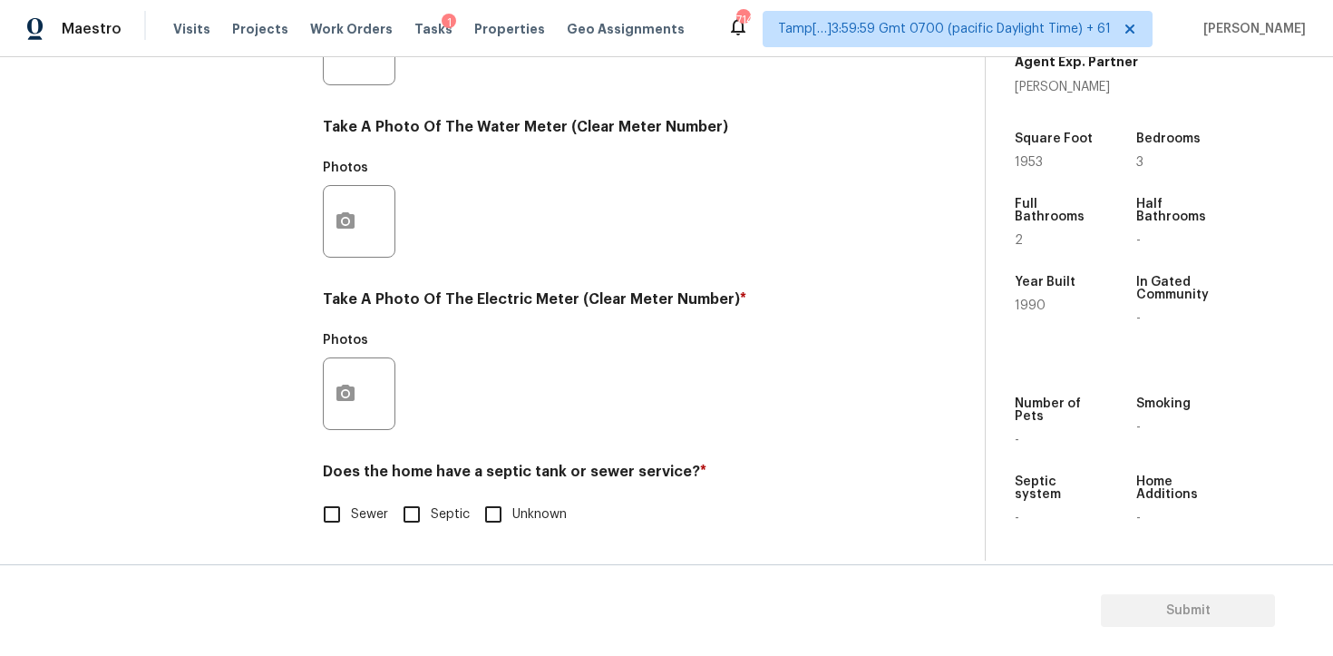
click at [395, 434] on div "Photos" at bounding box center [361, 382] width 76 height 118
click at [348, 396] on icon "button" at bounding box center [346, 394] width 22 height 22
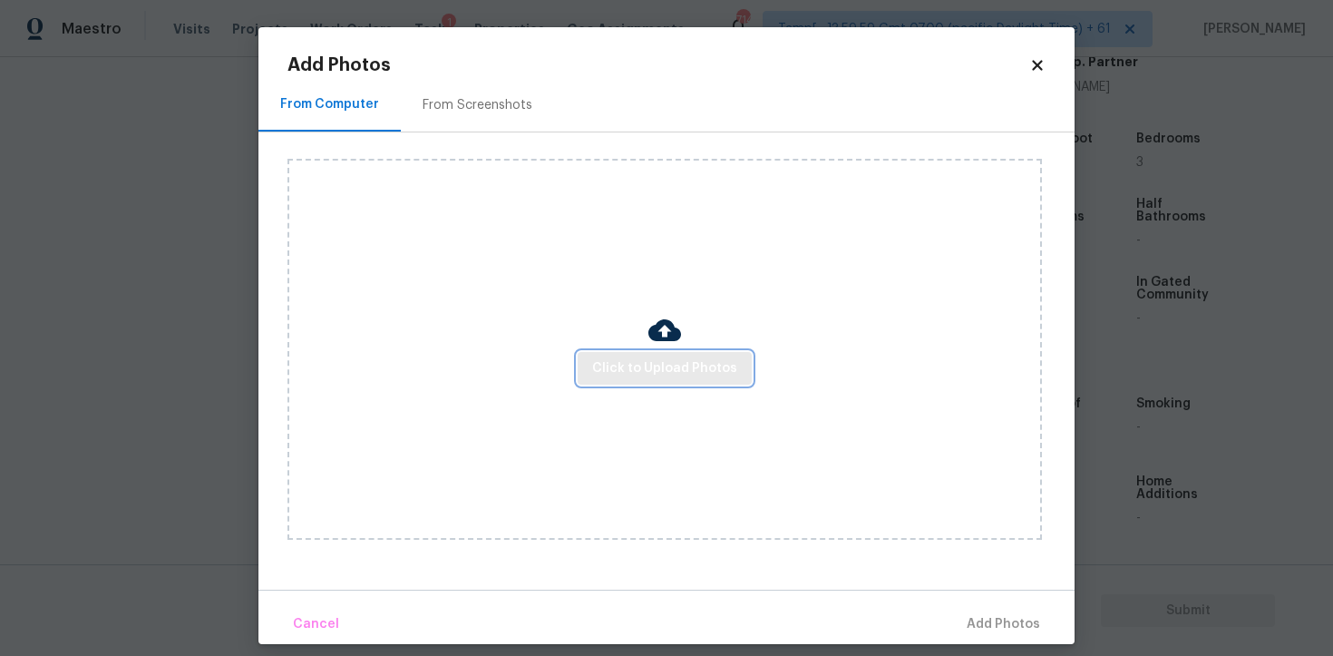
click at [653, 352] on button "Click to Upload Photos" at bounding box center [665, 369] width 174 height 34
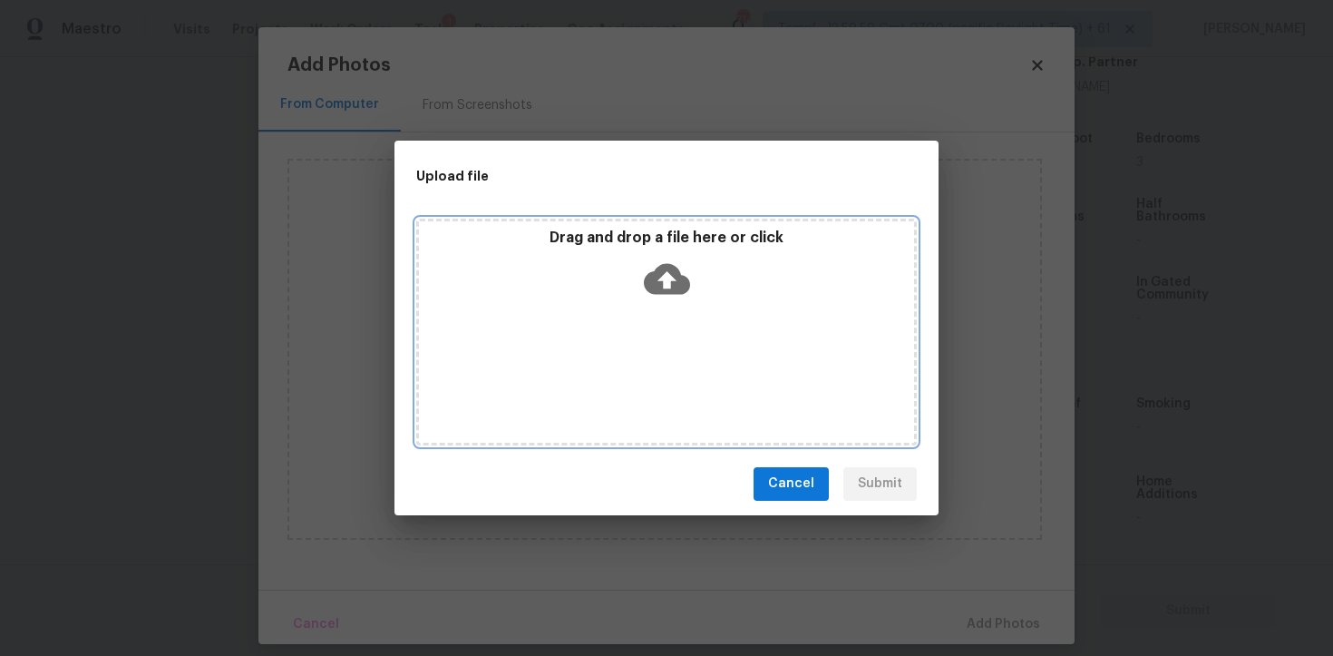
click at [670, 303] on div "Drag and drop a file here or click" at bounding box center [666, 268] width 495 height 78
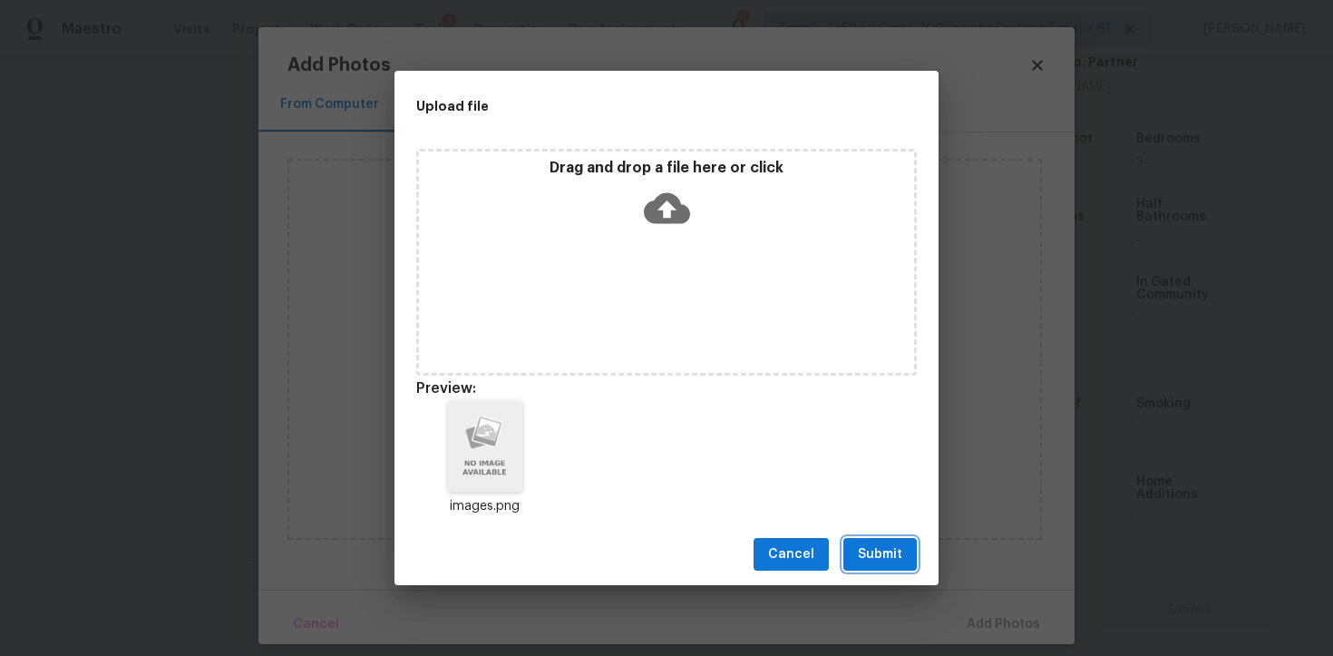
click at [867, 552] on span "Submit" at bounding box center [880, 554] width 44 height 23
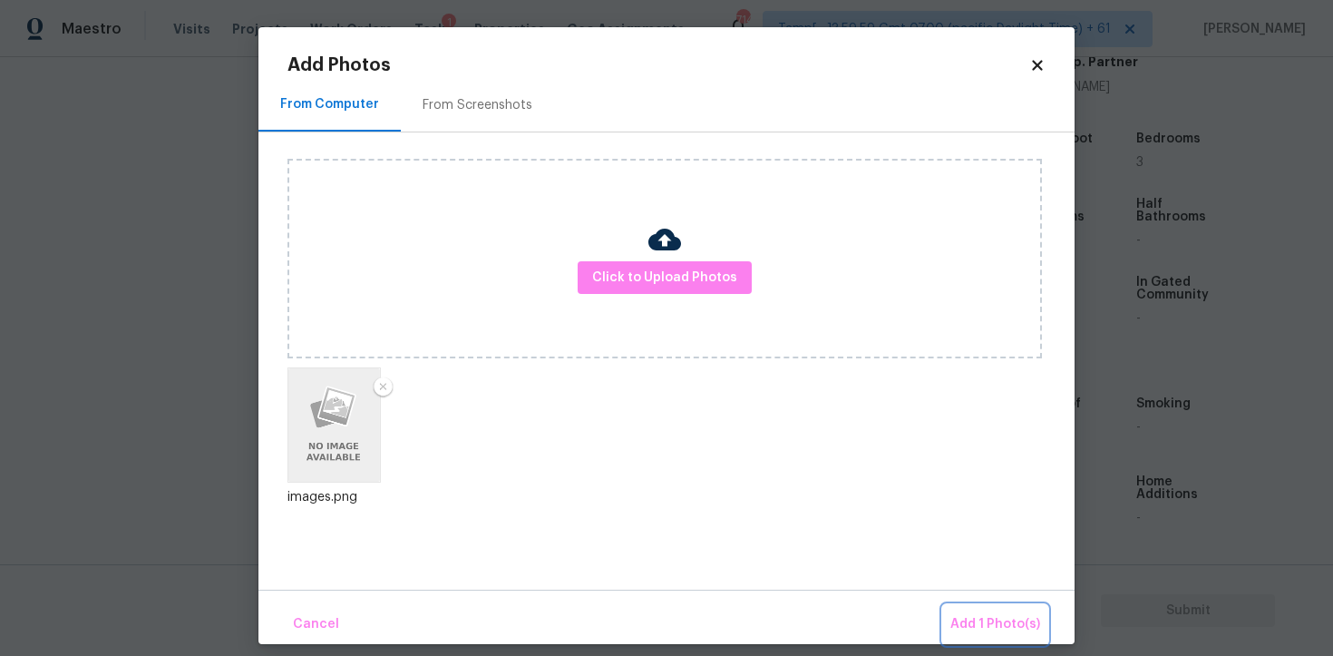
click at [974, 605] on button "Add 1 Photo(s)" at bounding box center [995, 624] width 104 height 39
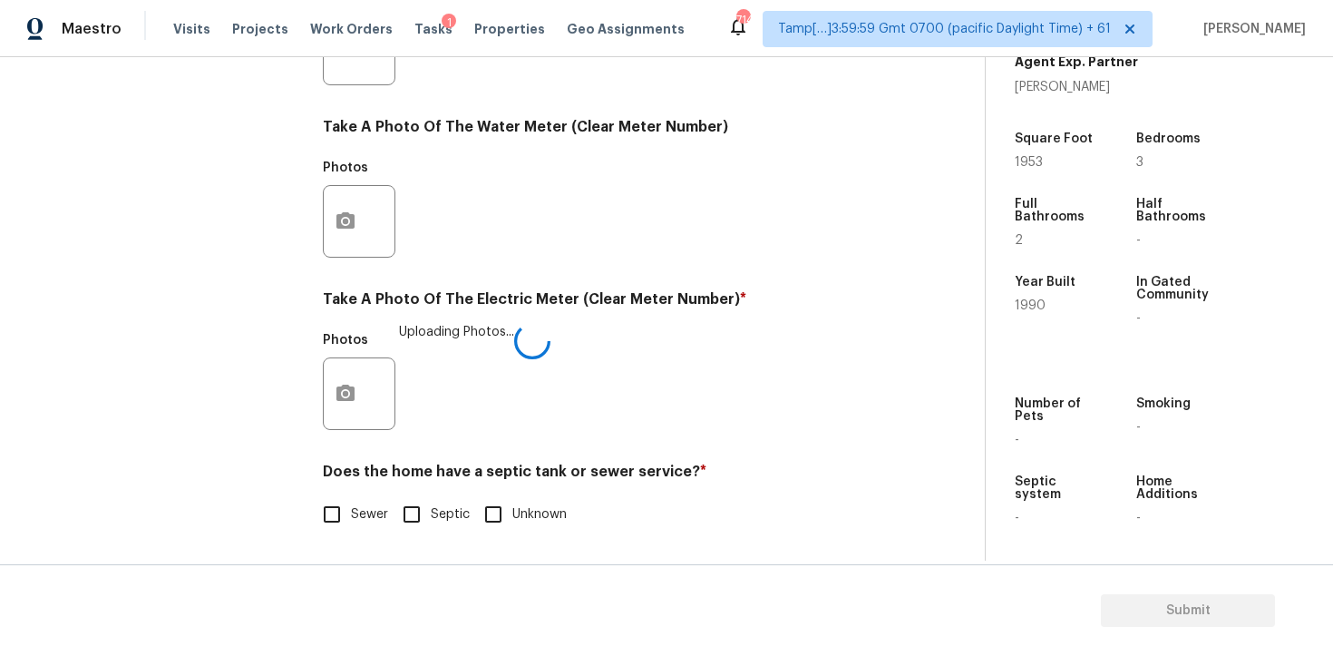
click at [341, 511] on input "Sewer" at bounding box center [332, 514] width 38 height 38
checkbox input "true"
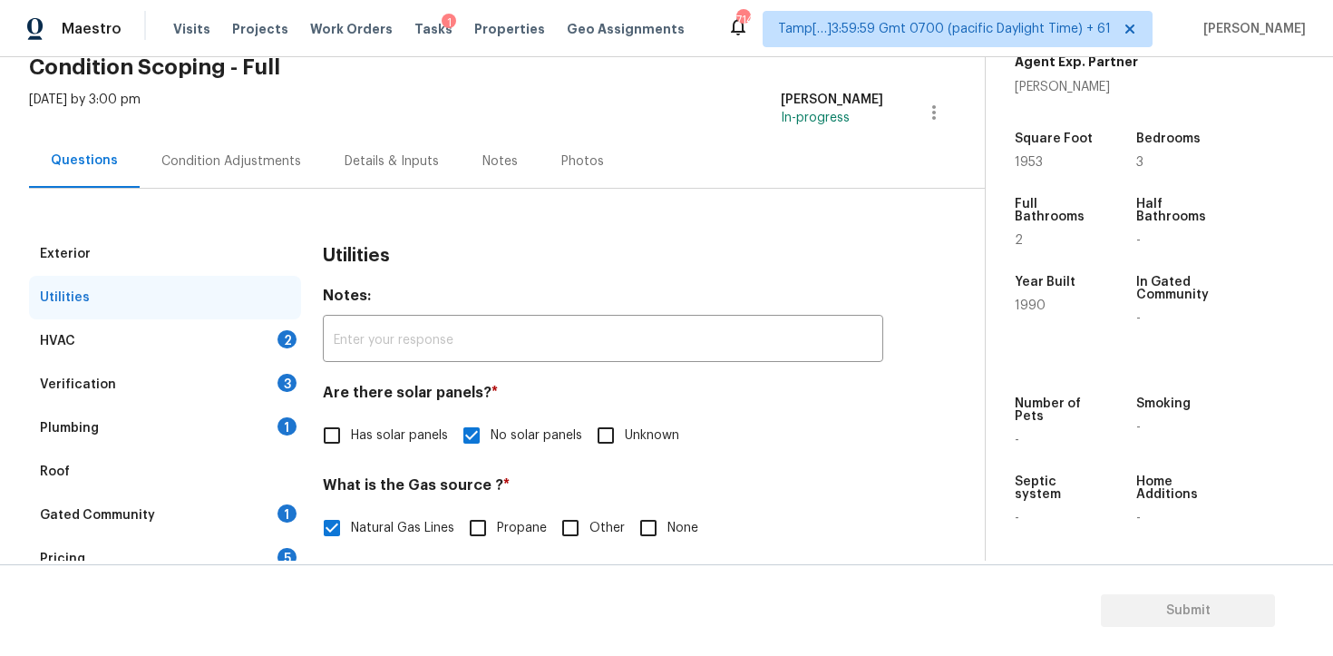
click at [273, 319] on div "HVAC 2" at bounding box center [165, 341] width 272 height 44
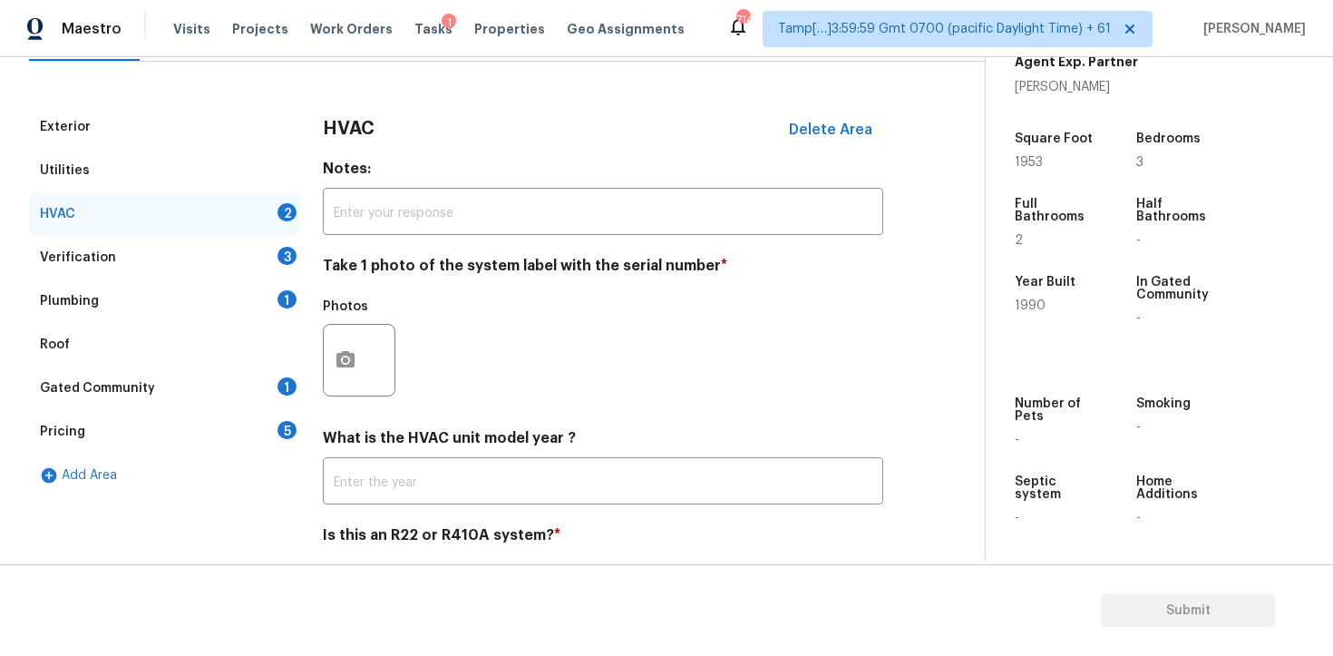
scroll to position [278, 0]
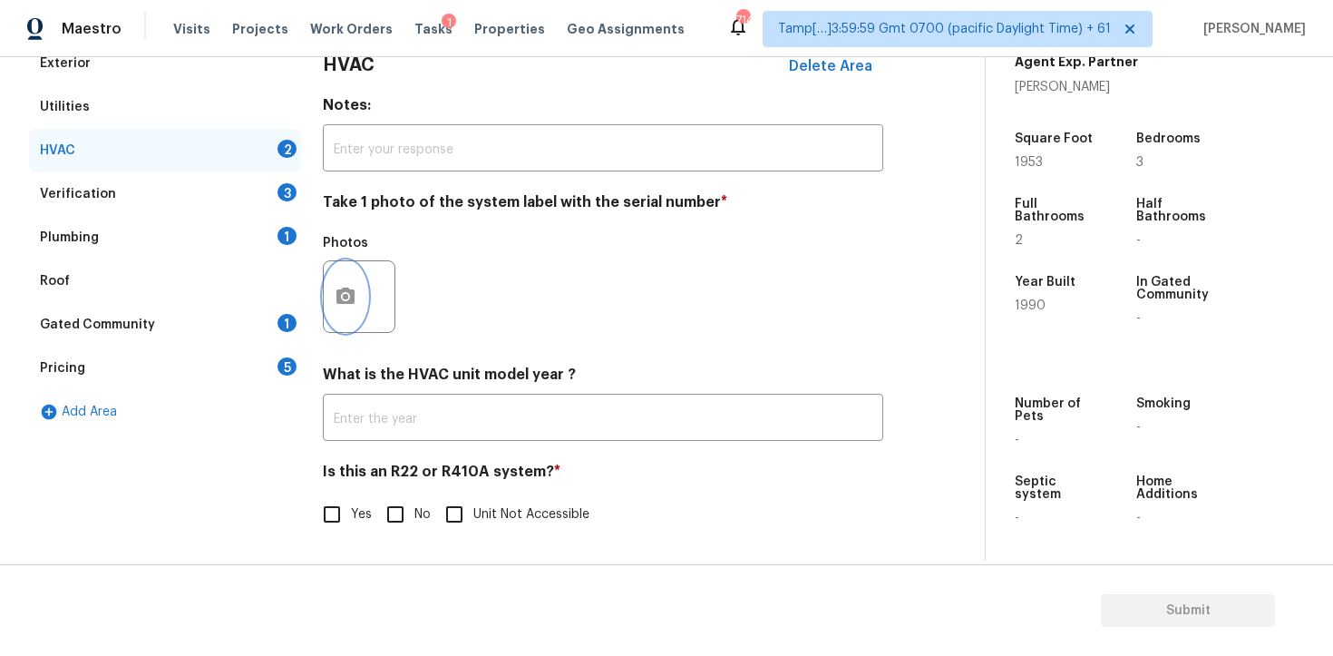
click at [335, 321] on button "button" at bounding box center [346, 296] width 44 height 71
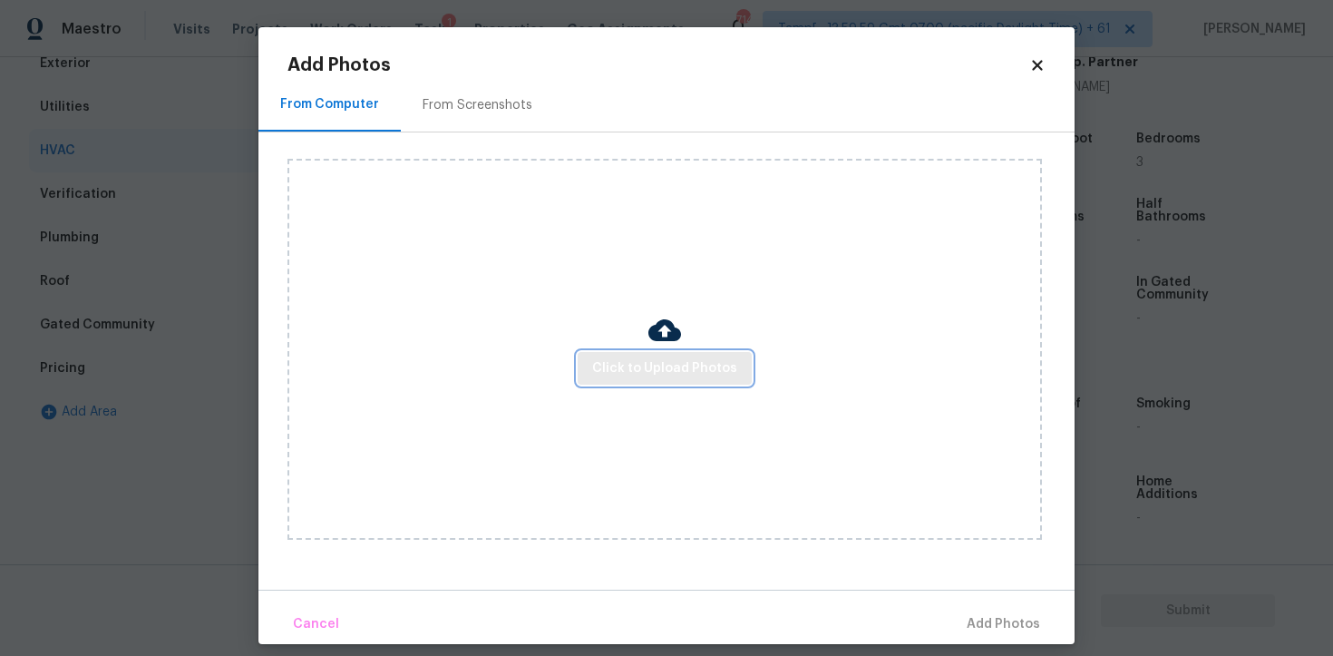
click at [599, 354] on button "Click to Upload Photos" at bounding box center [665, 369] width 174 height 34
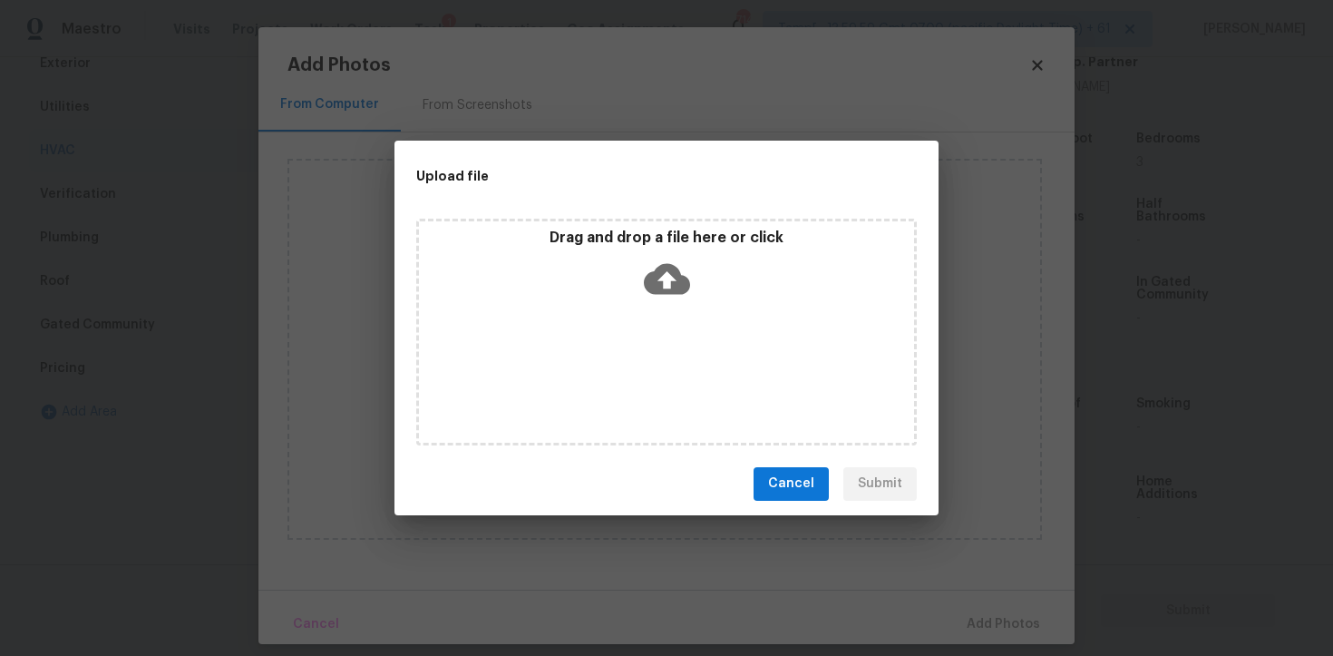
click at [653, 284] on icon at bounding box center [667, 278] width 46 height 31
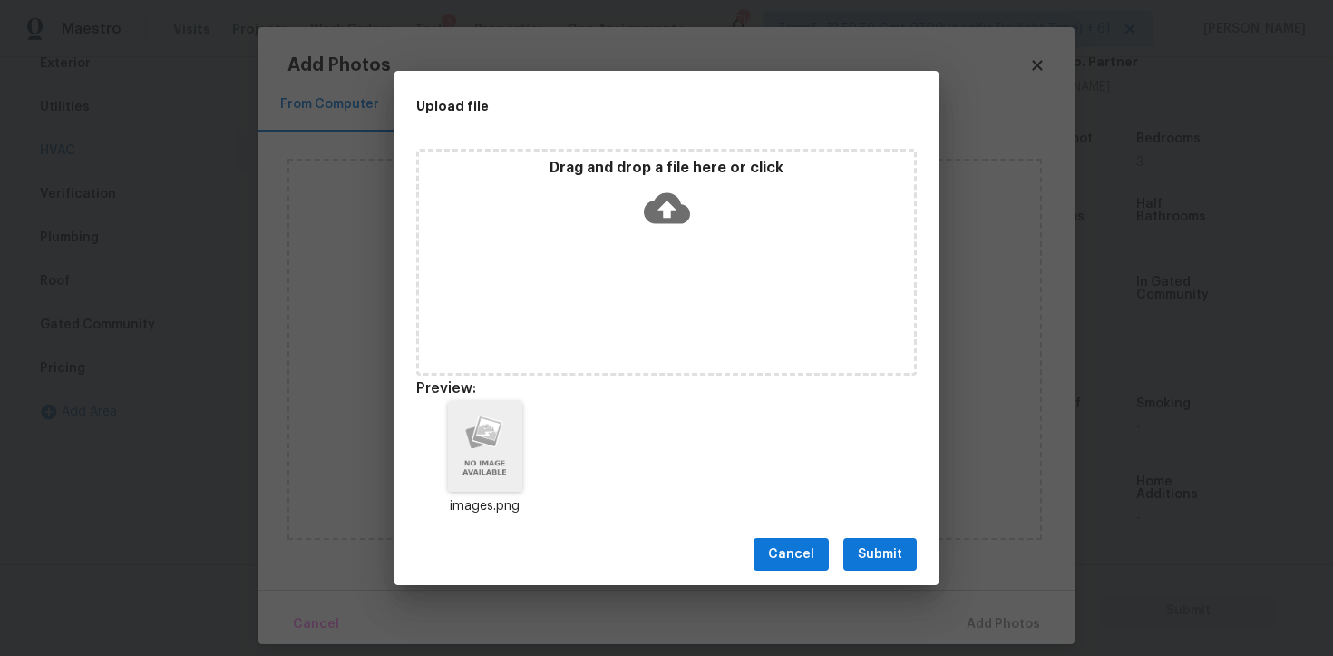
click at [889, 549] on span "Submit" at bounding box center [880, 554] width 44 height 23
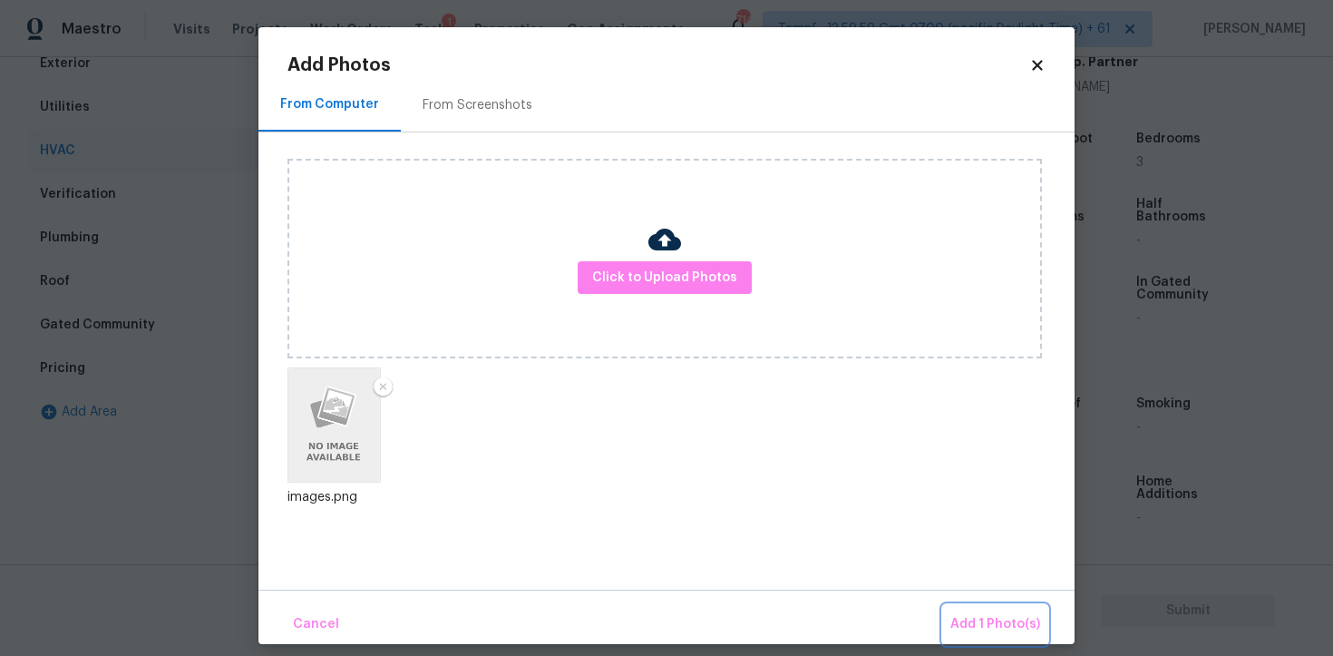
click at [976, 611] on button "Add 1 Photo(s)" at bounding box center [995, 624] width 104 height 39
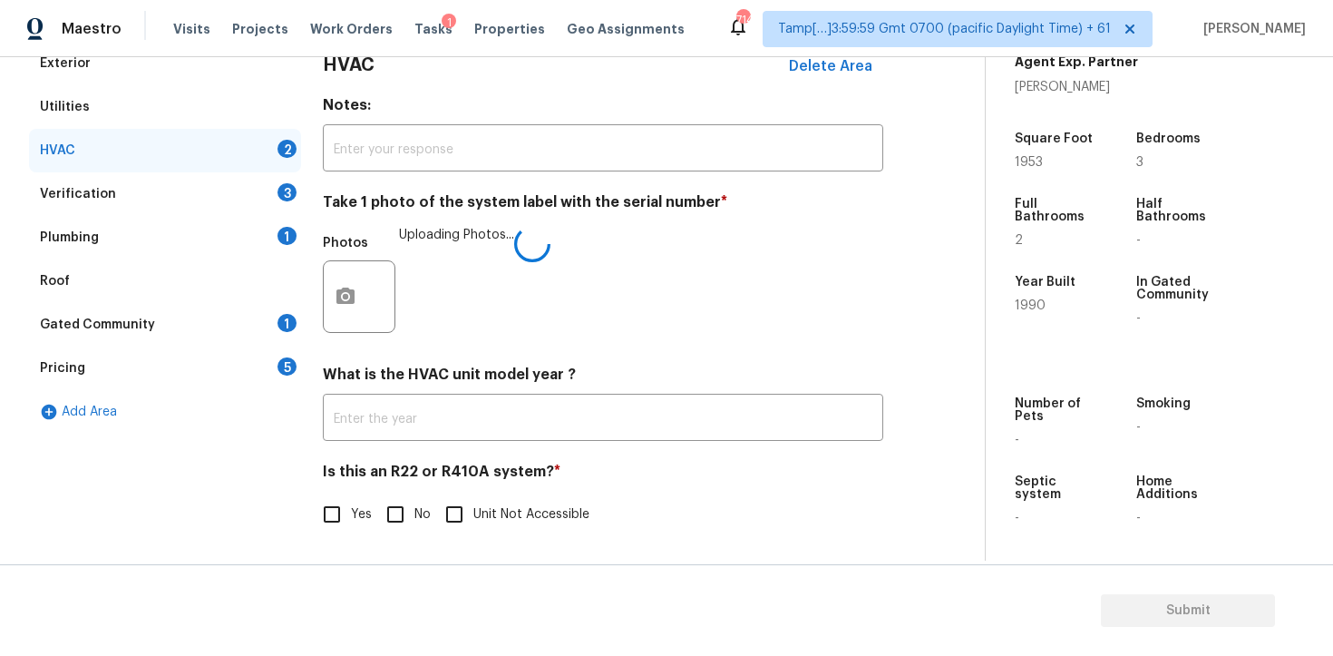
click at [412, 515] on input "No" at bounding box center [395, 514] width 38 height 38
checkbox input "true"
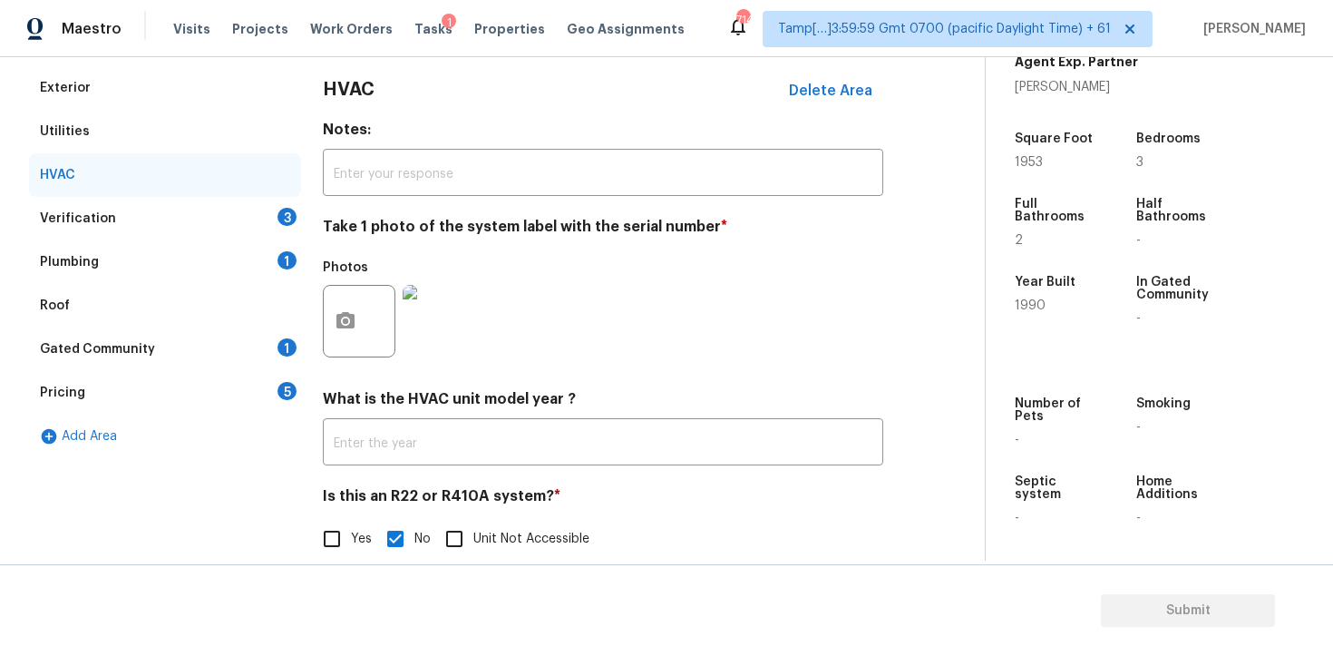
scroll to position [252, 0]
click at [245, 187] on div "HVAC" at bounding box center [165, 175] width 272 height 44
click at [278, 218] on div "3" at bounding box center [287, 217] width 19 height 18
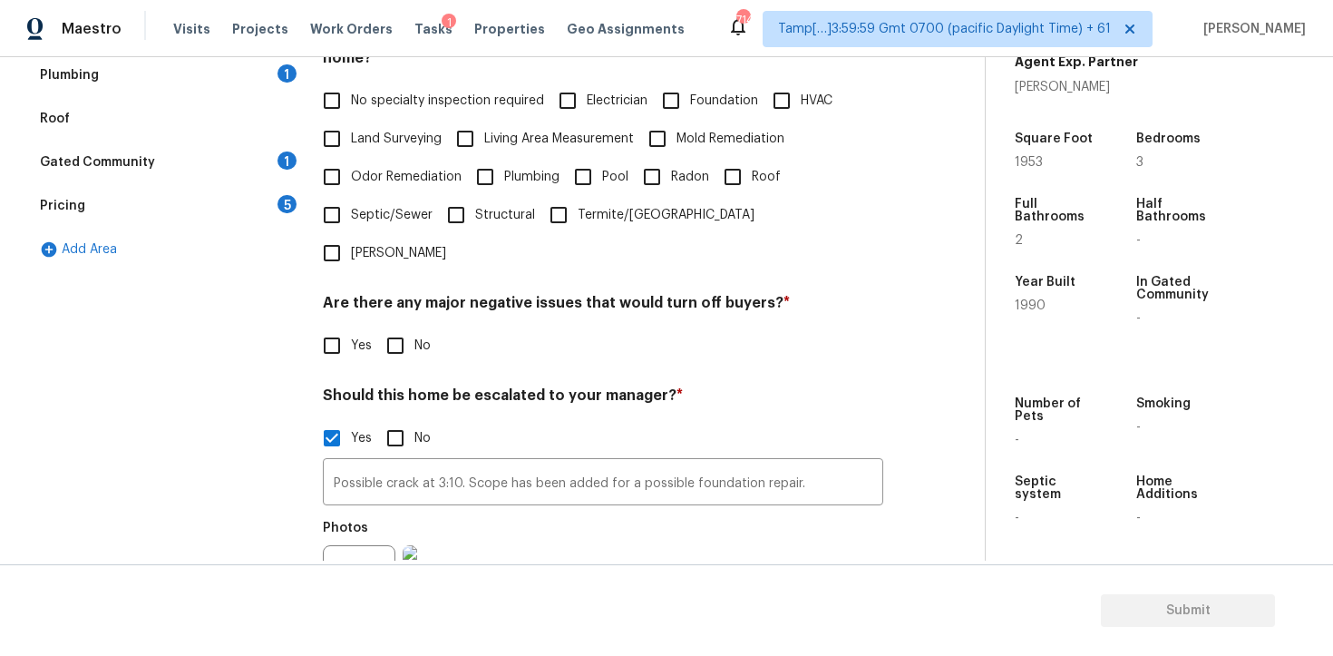
scroll to position [435, 0]
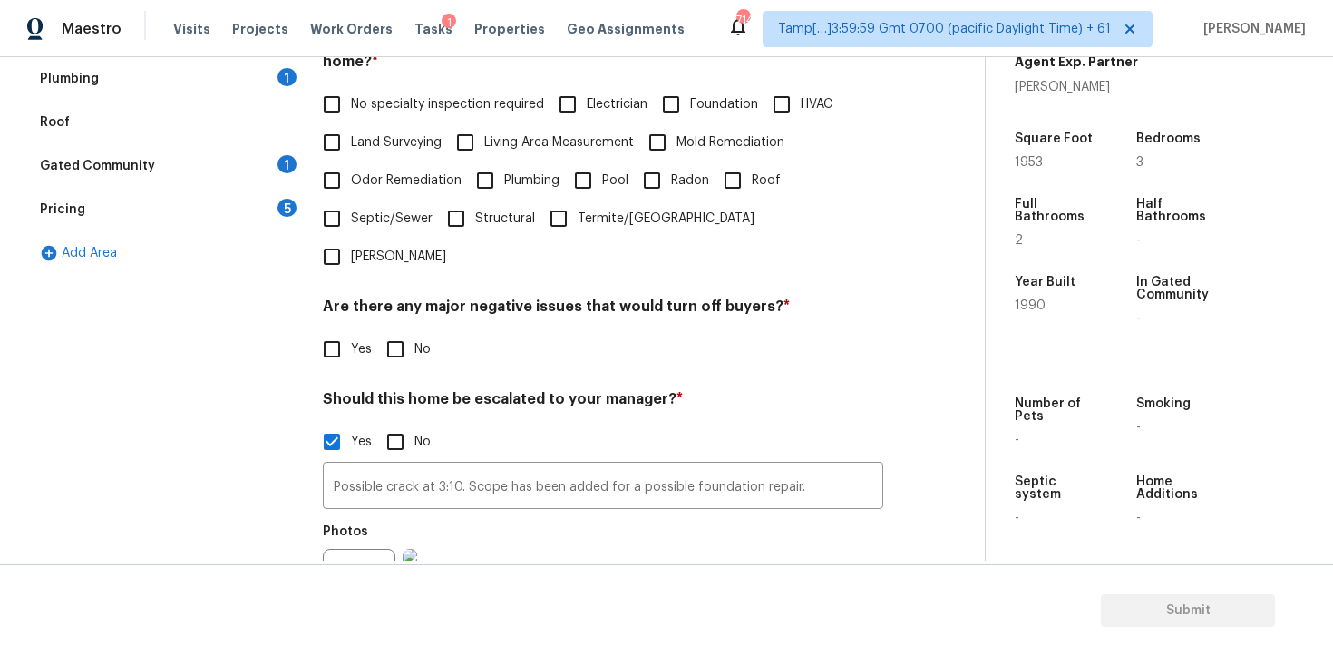
click at [672, 98] on input "Foundation" at bounding box center [671, 104] width 38 height 38
checkbox input "true"
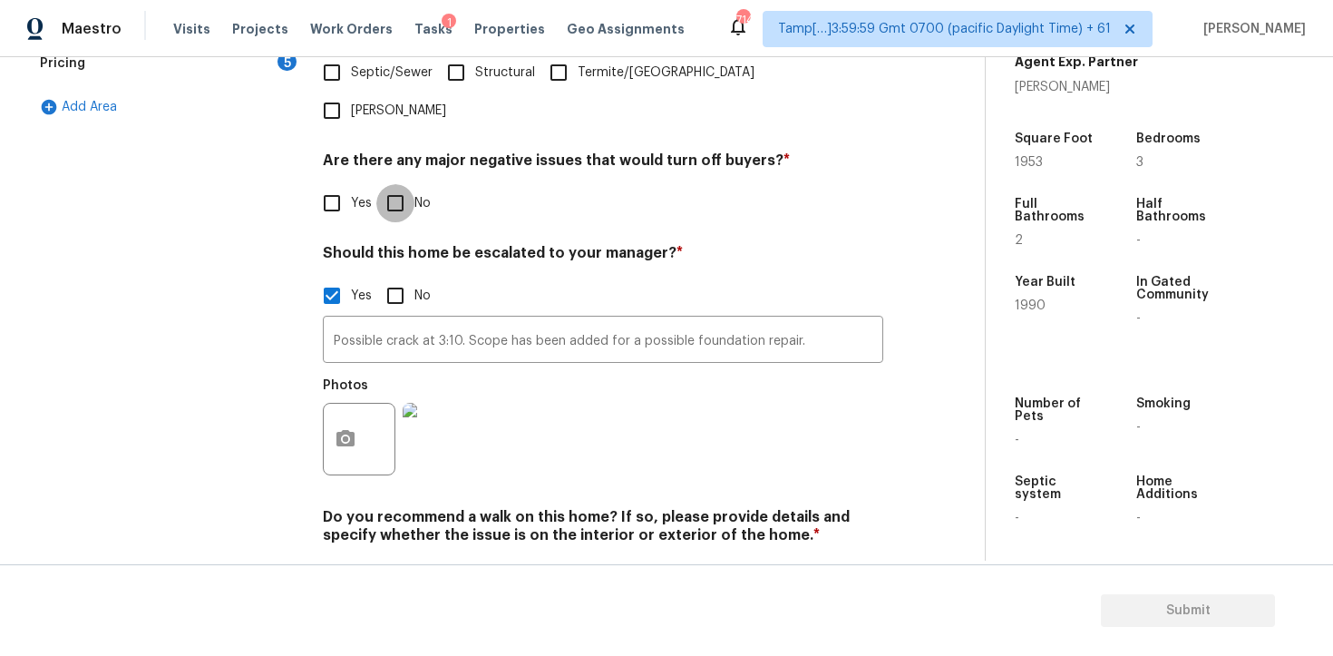
click at [404, 184] on input "No" at bounding box center [395, 203] width 38 height 38
checkbox input "true"
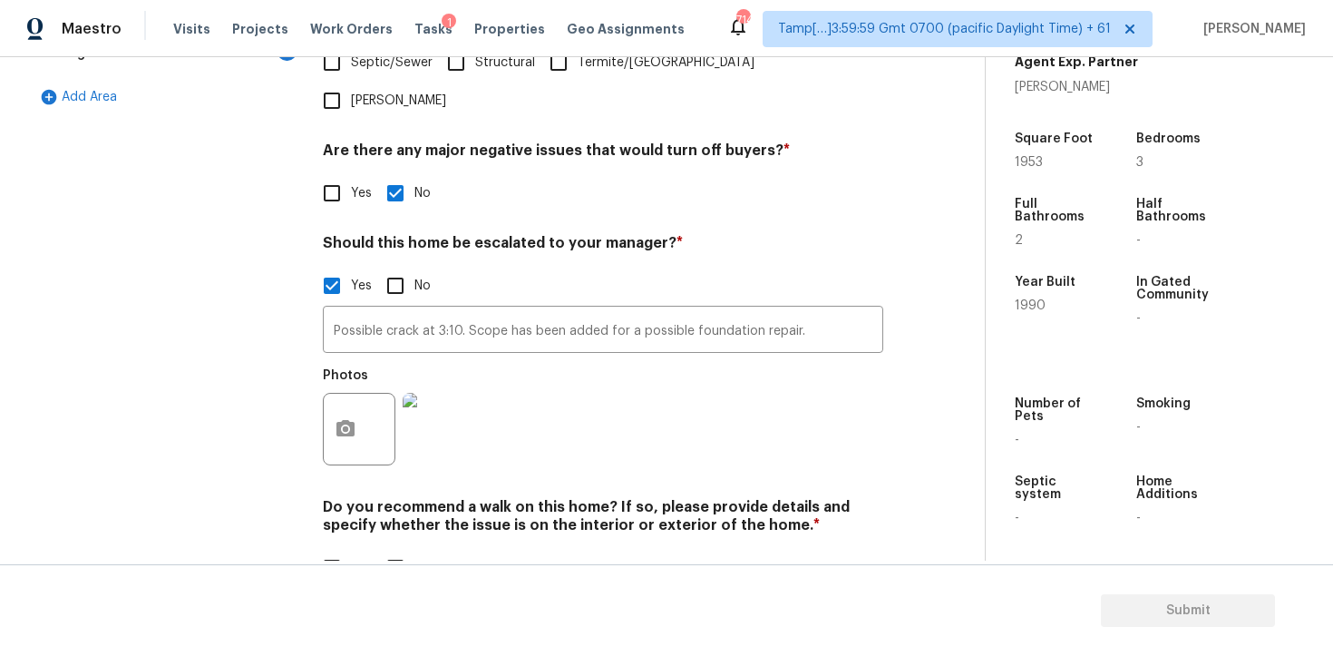
scroll to position [590, 0]
click at [395, 551] on input "No" at bounding box center [395, 570] width 38 height 38
checkbox input "true"
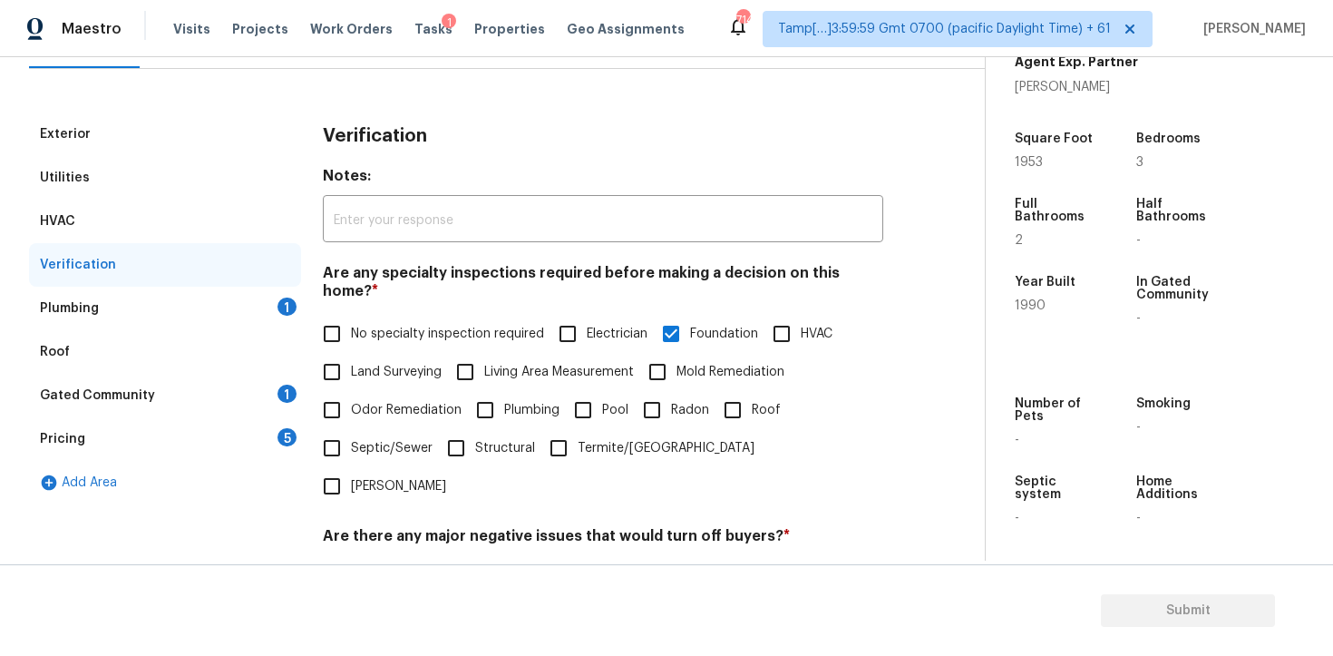
scroll to position [93, 0]
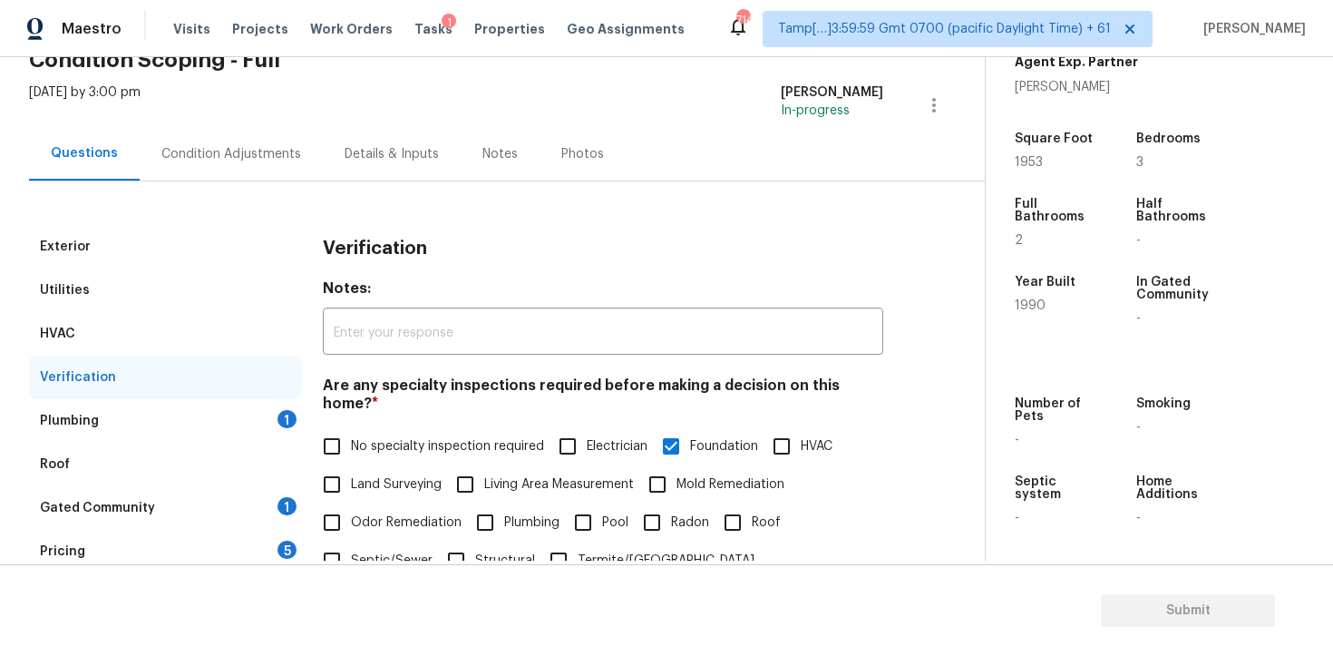
click at [256, 435] on div "Plumbing 1" at bounding box center [165, 421] width 272 height 44
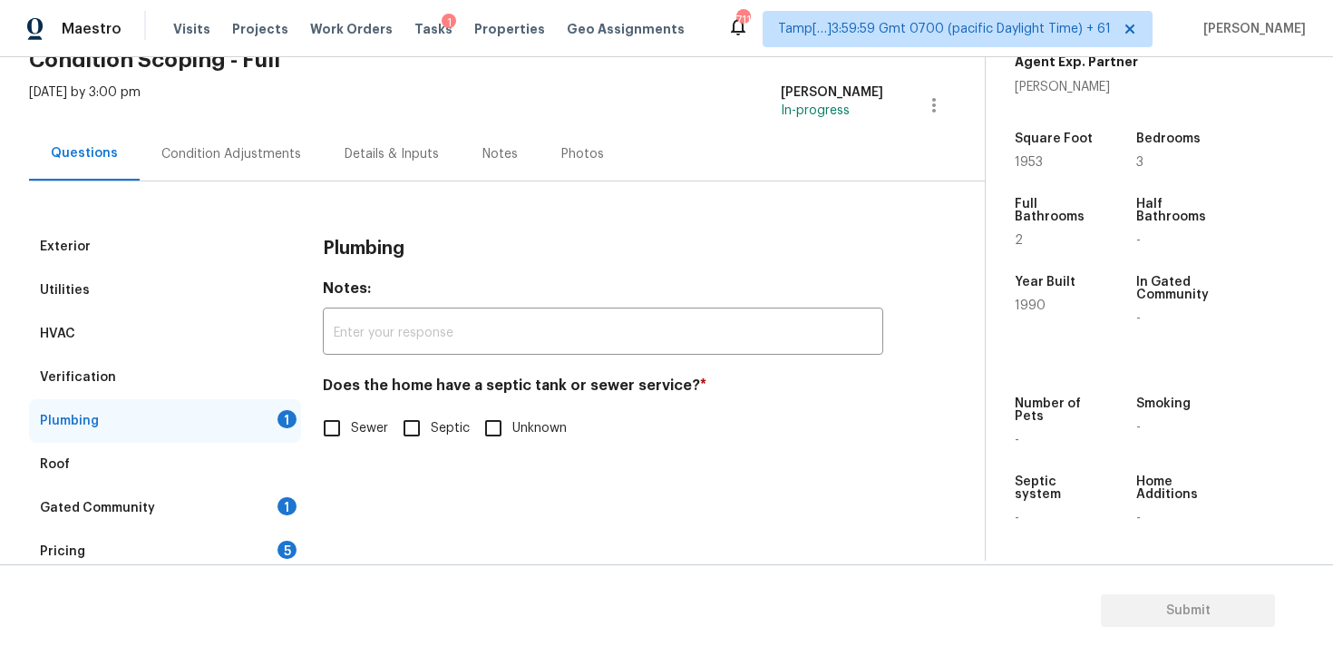
click at [334, 435] on input "Sewer" at bounding box center [332, 428] width 38 height 38
checkbox input "true"
click at [260, 521] on div "Gated Community 1" at bounding box center [165, 508] width 272 height 44
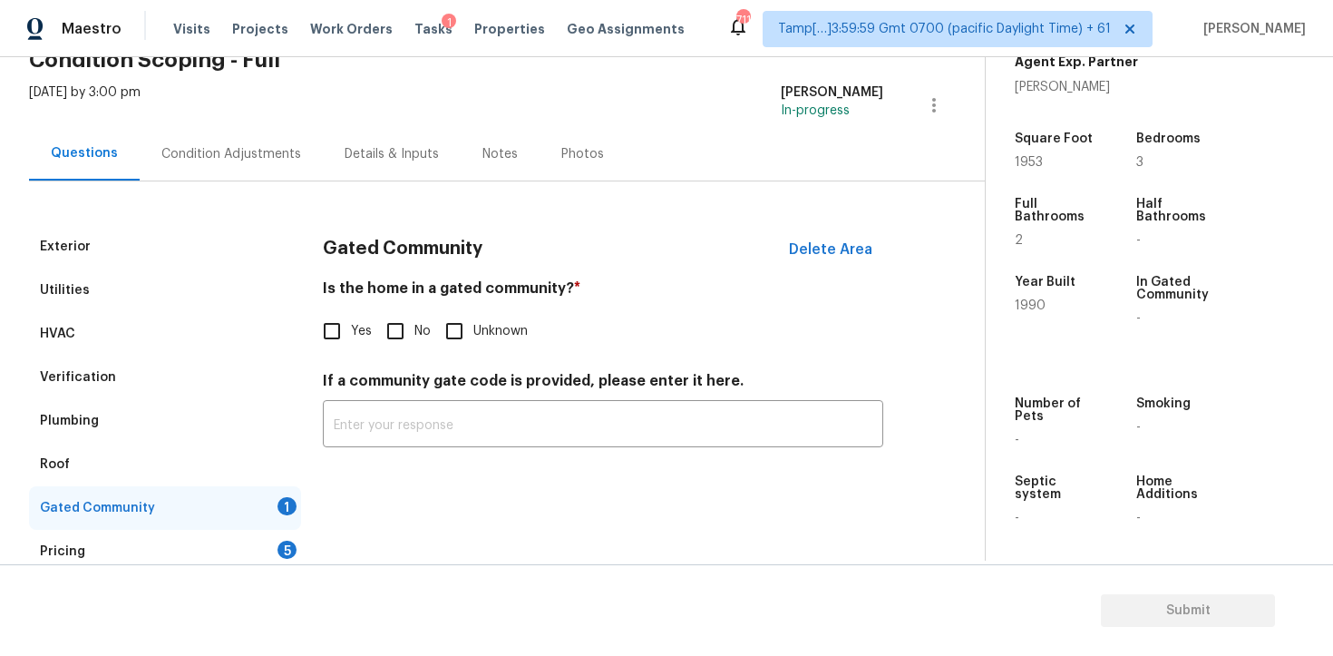
click at [403, 329] on input "No" at bounding box center [395, 331] width 38 height 38
checkbox input "true"
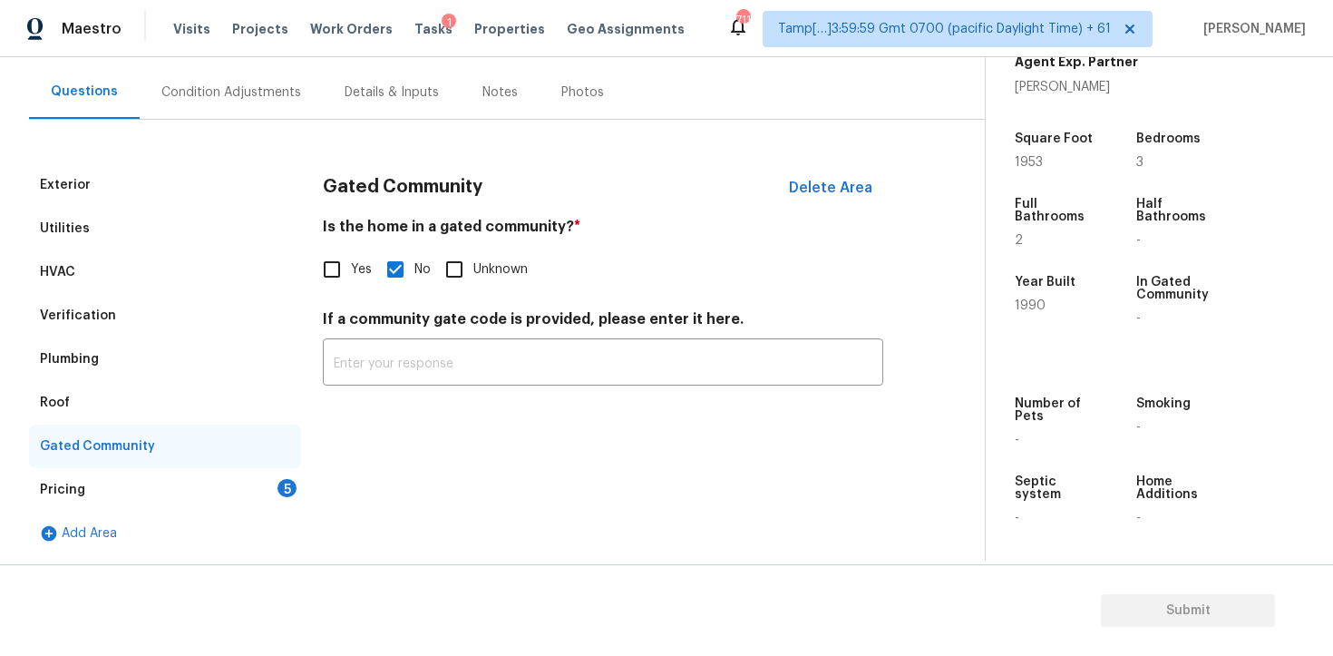
click at [257, 501] on div "Pricing 5" at bounding box center [165, 490] width 272 height 44
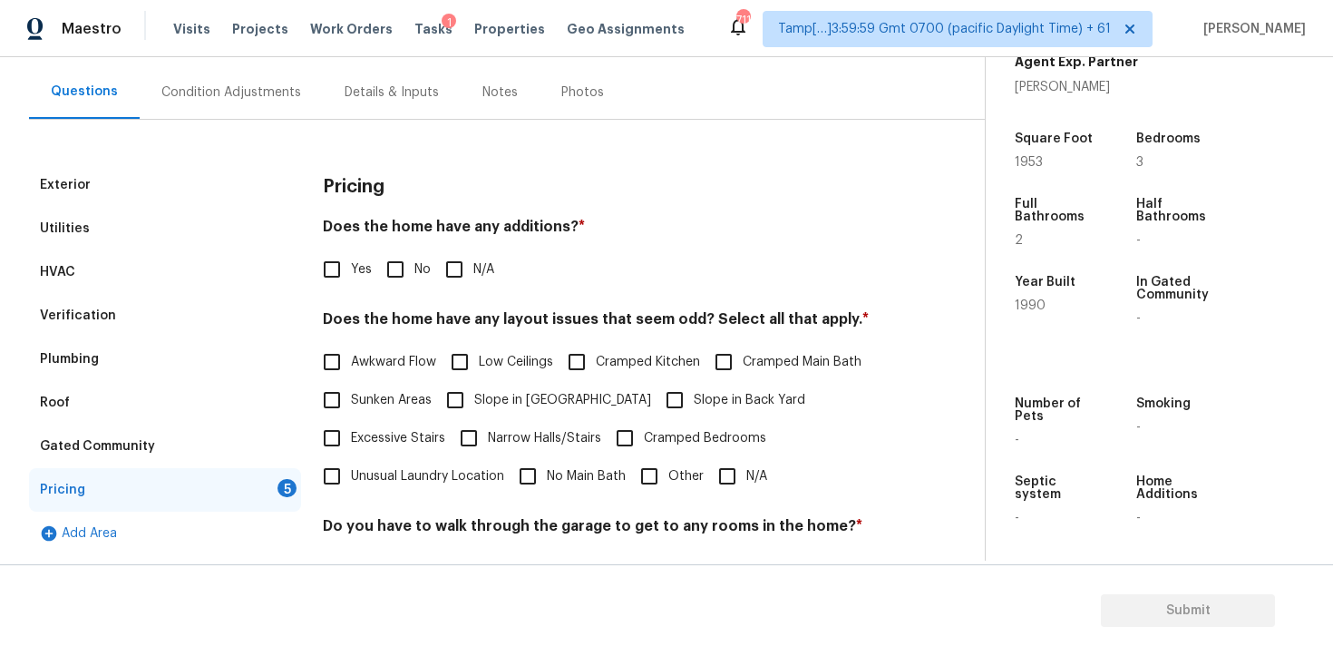
click at [396, 275] on input "No" at bounding box center [395, 269] width 38 height 38
checkbox input "true"
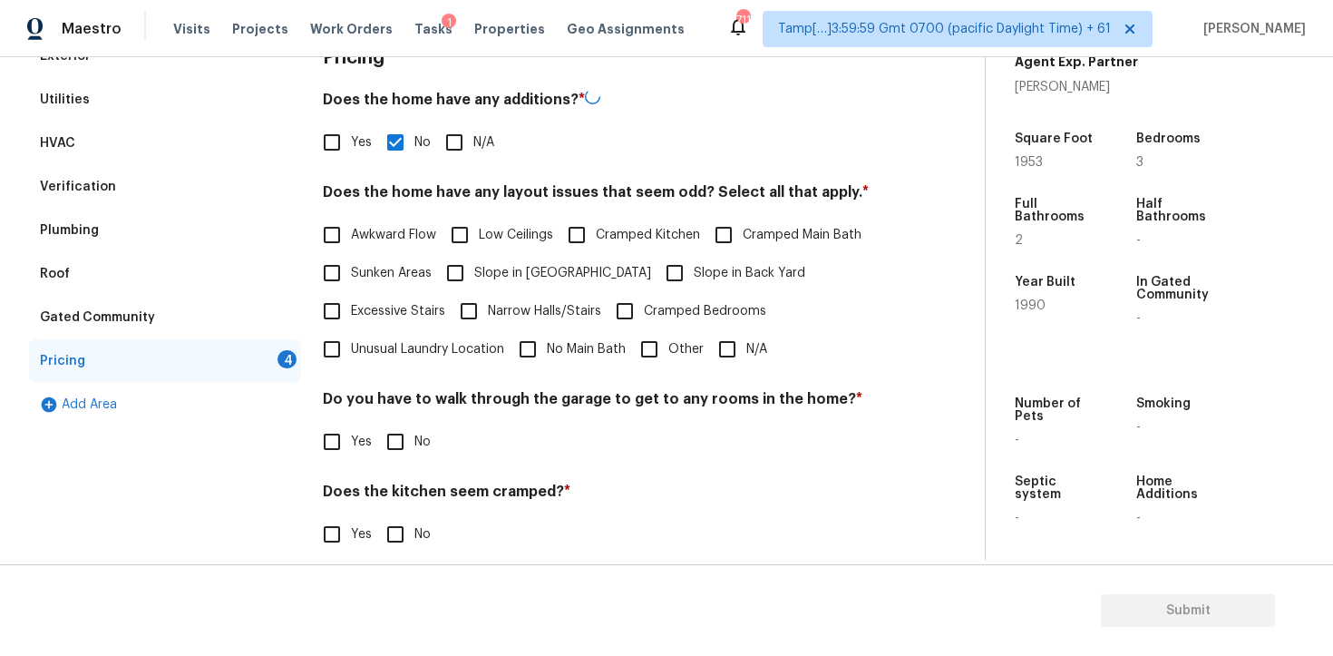
scroll to position [303, 0]
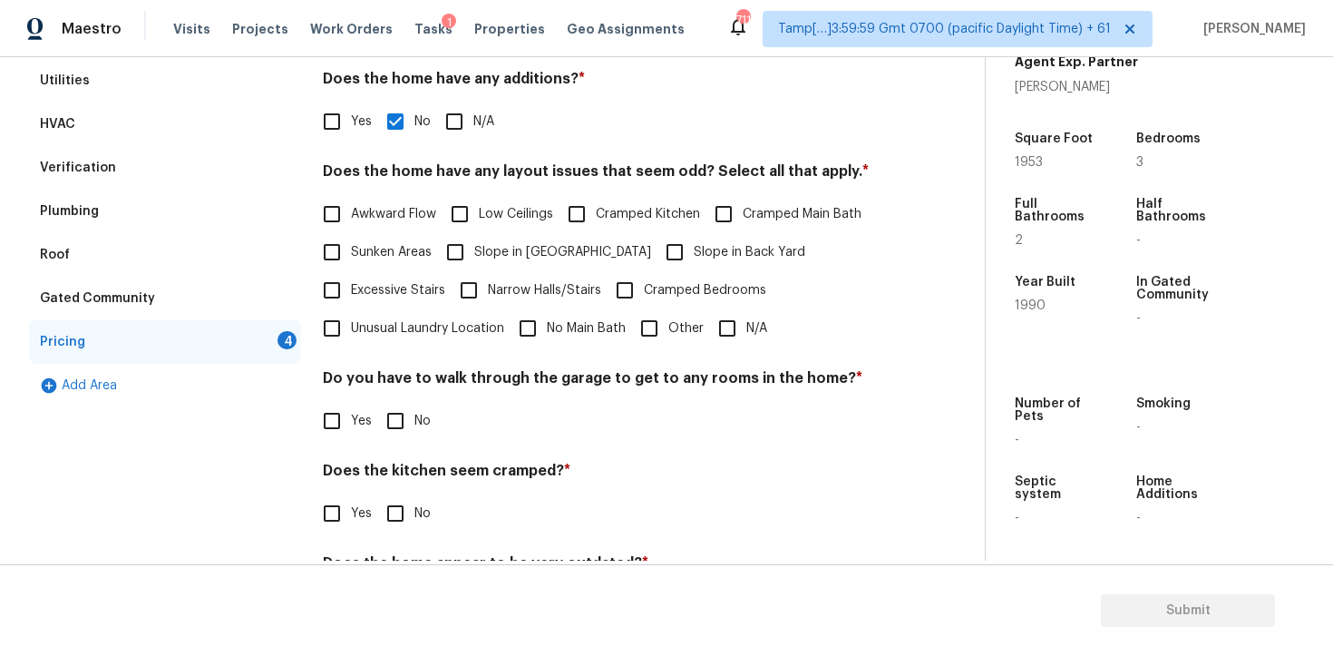
click at [656, 244] on input "Slope in Back Yard" at bounding box center [675, 252] width 38 height 38
checkbox input "true"
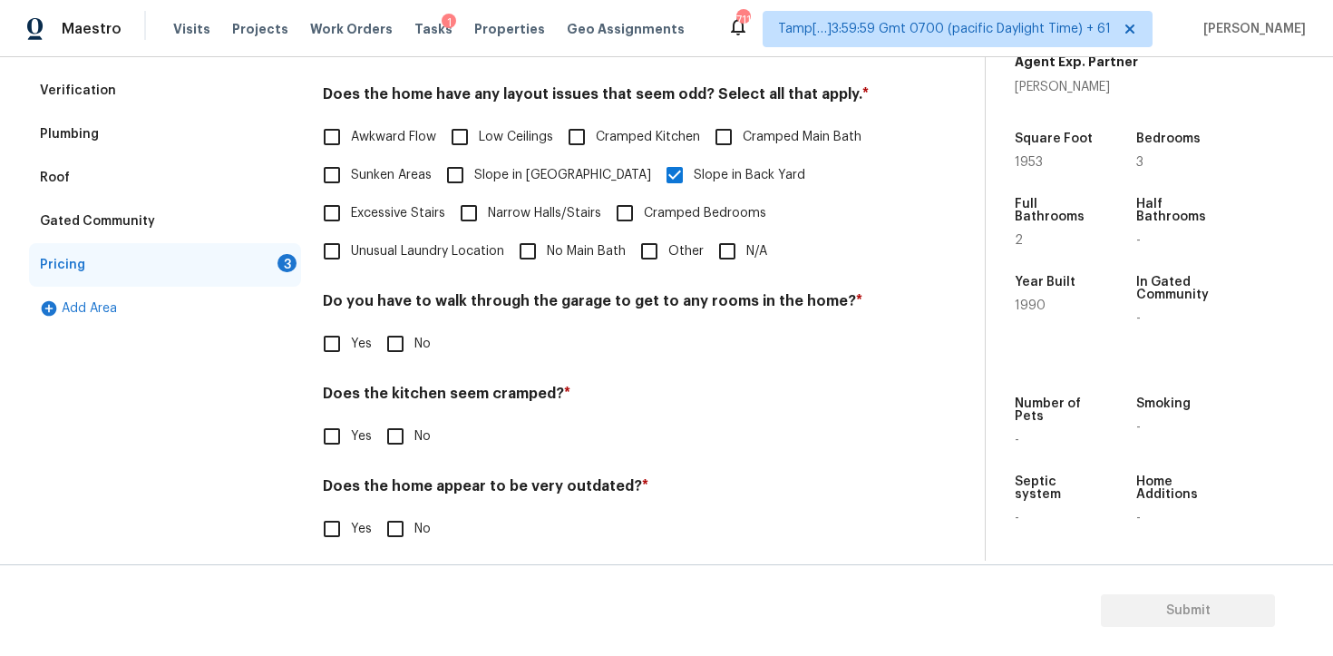
scroll to position [395, 0]
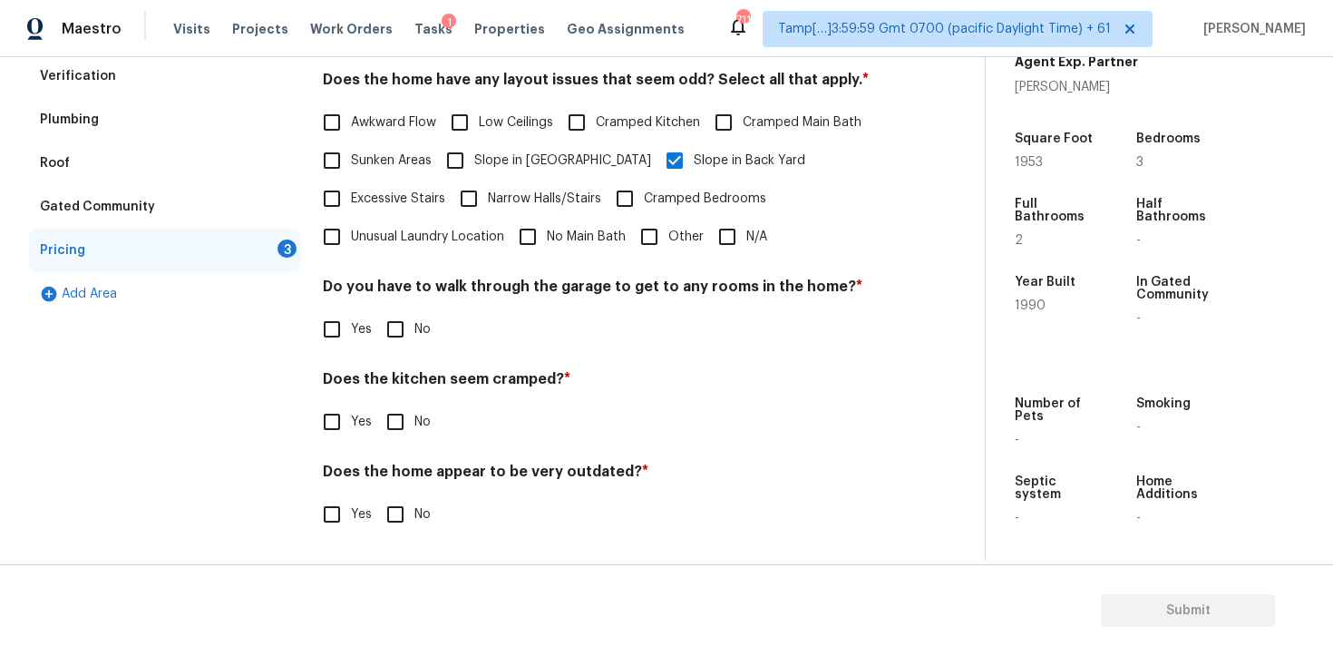
click at [397, 337] on input "No" at bounding box center [395, 329] width 38 height 38
checkbox input "true"
click at [393, 402] on div "Does the kitchen seem cramped? * Yes No" at bounding box center [603, 407] width 561 height 71
click at [392, 432] on input "No" at bounding box center [395, 422] width 38 height 38
checkbox input "true"
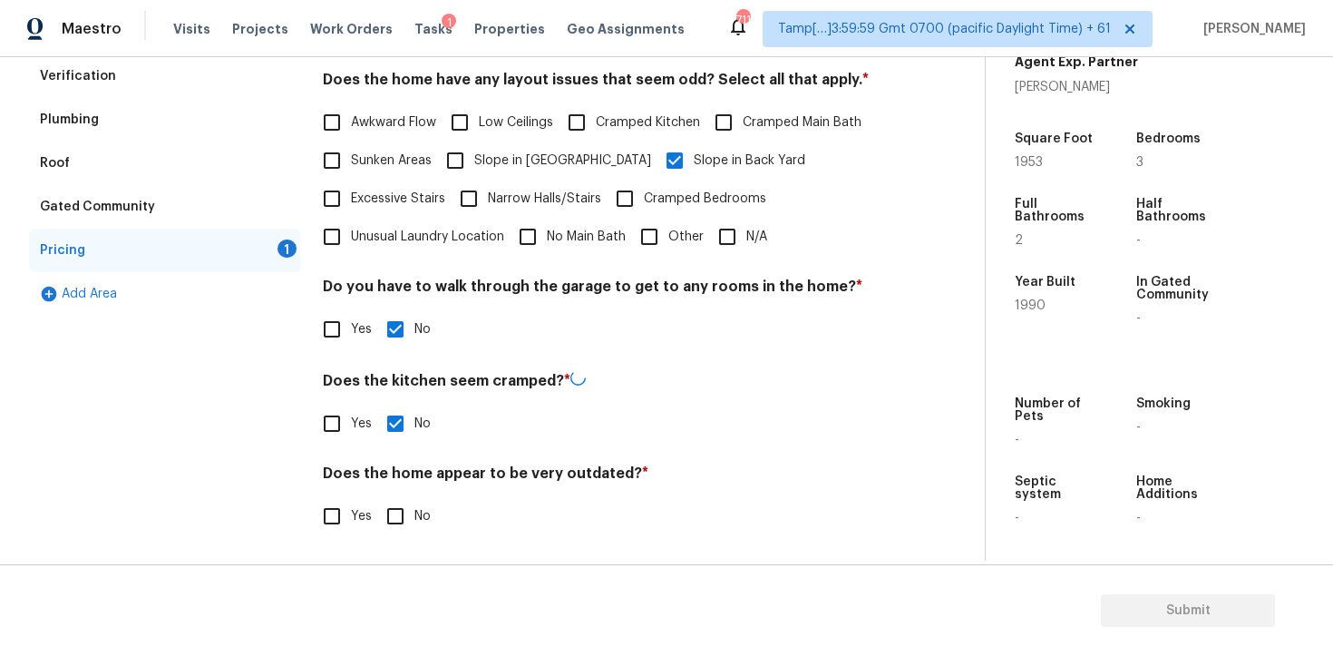
click at [390, 450] on div "Pricing Does the home have any additions? * Yes No N/A Does the home have any l…" at bounding box center [603, 240] width 561 height 633
click at [395, 507] on input "No" at bounding box center [395, 514] width 38 height 38
checkbox input "true"
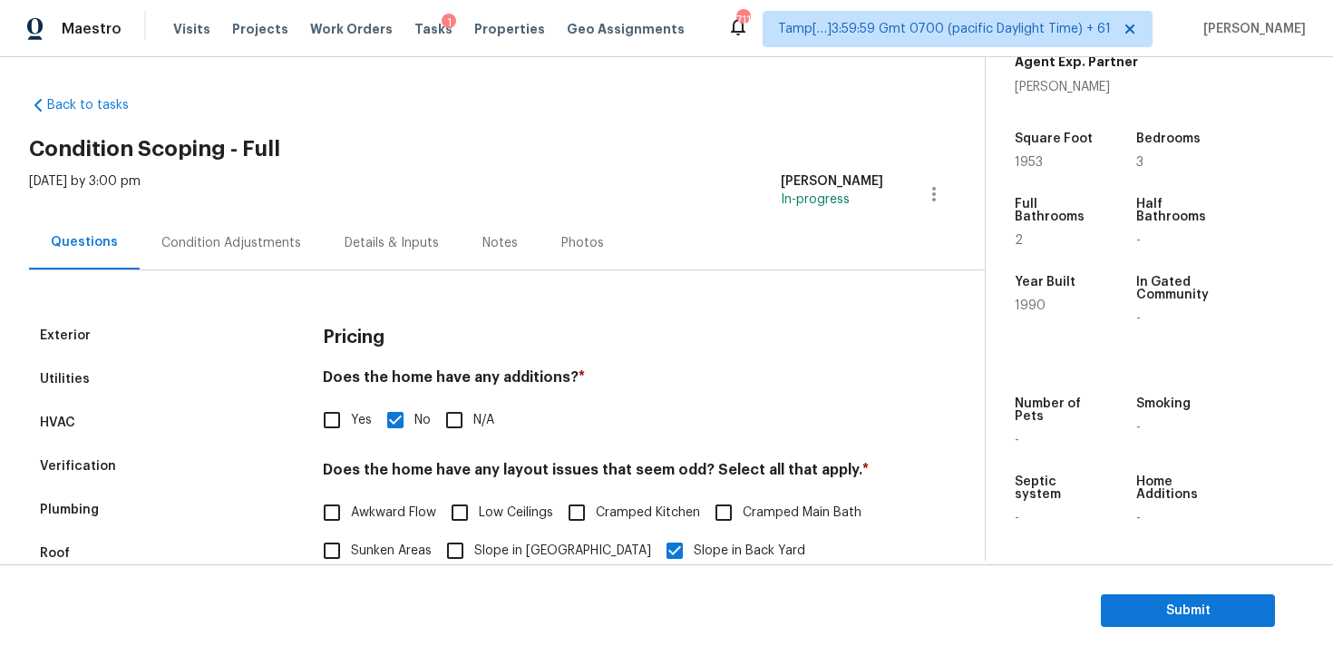
scroll to position [0, 0]
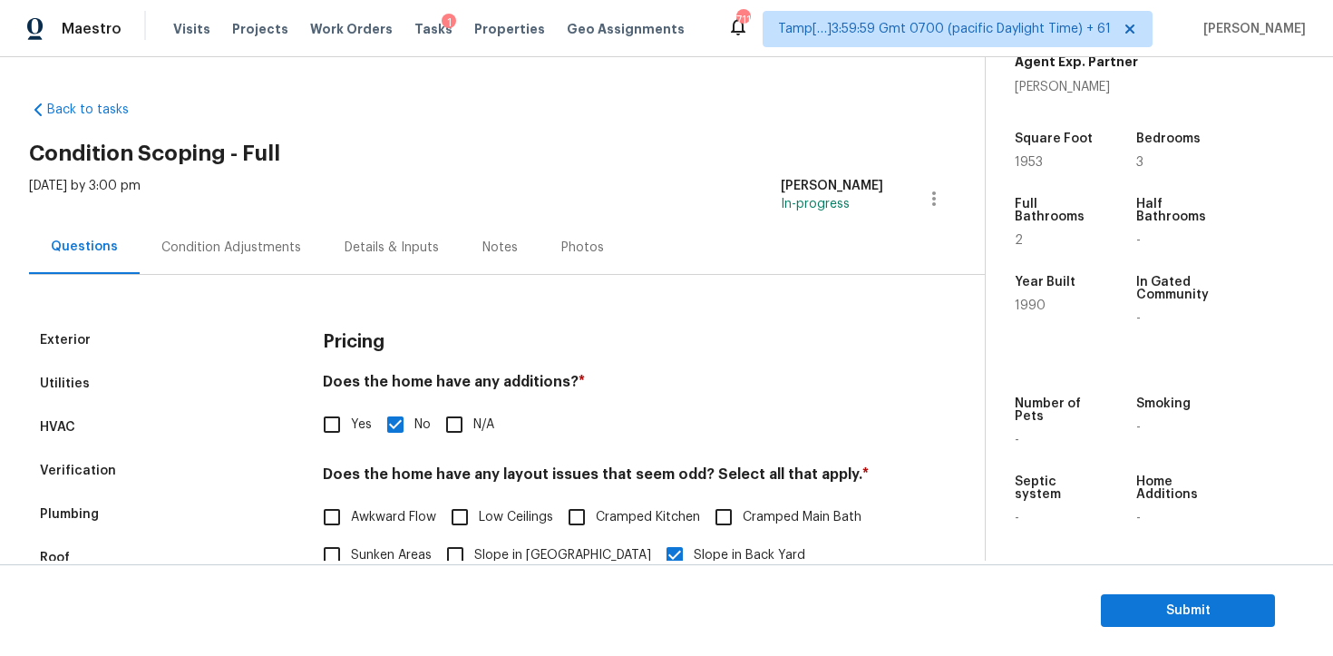
click at [297, 239] on div "Condition Adjustments" at bounding box center [231, 247] width 183 height 54
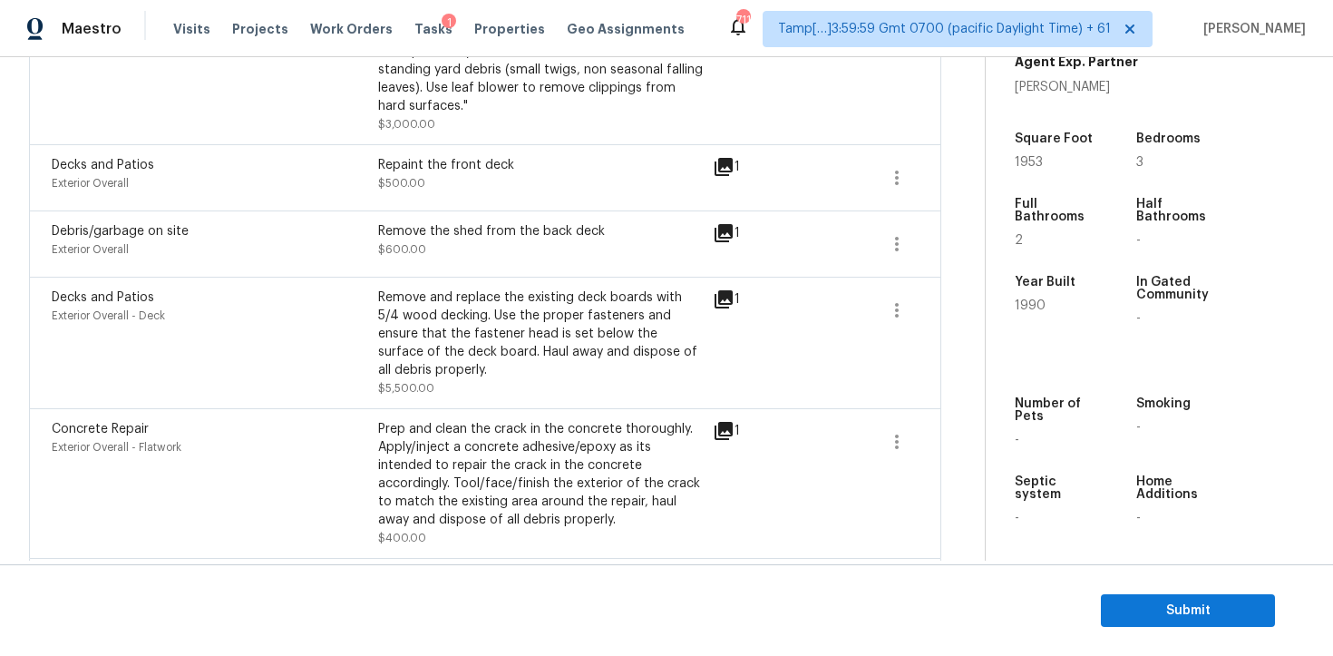
scroll to position [1447, 0]
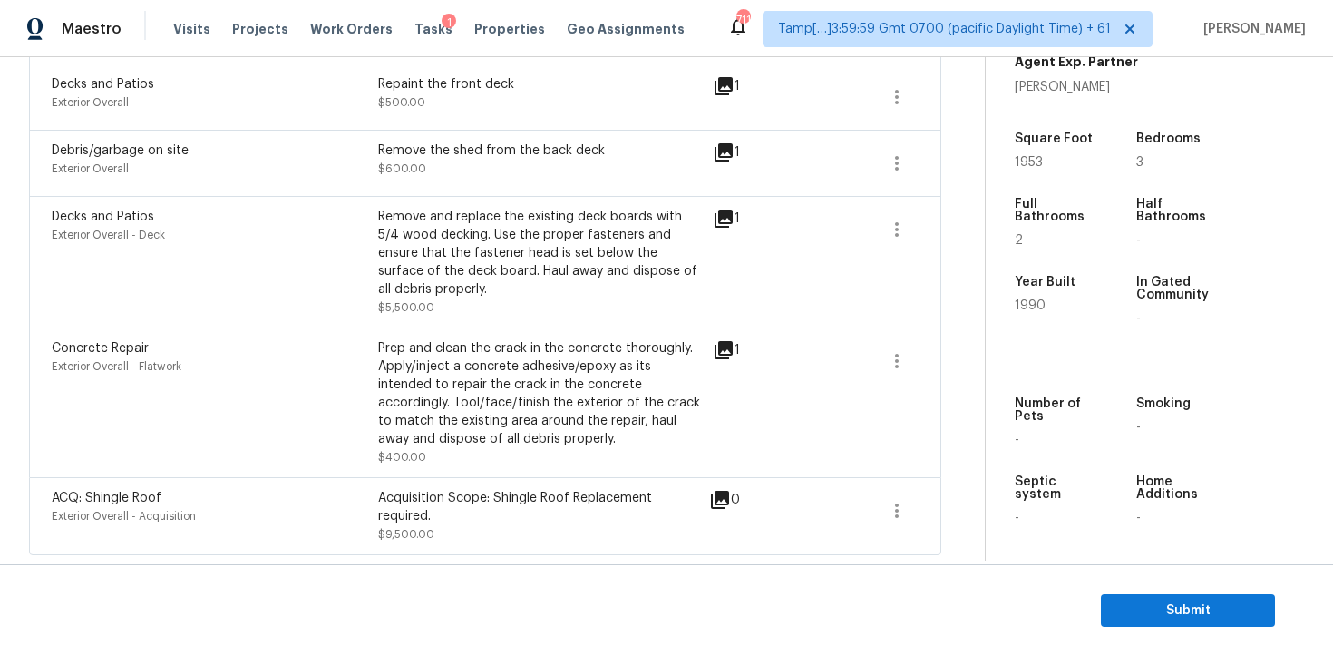
click at [356, 501] on div "ACQ: Shingle Roof" at bounding box center [215, 498] width 327 height 18
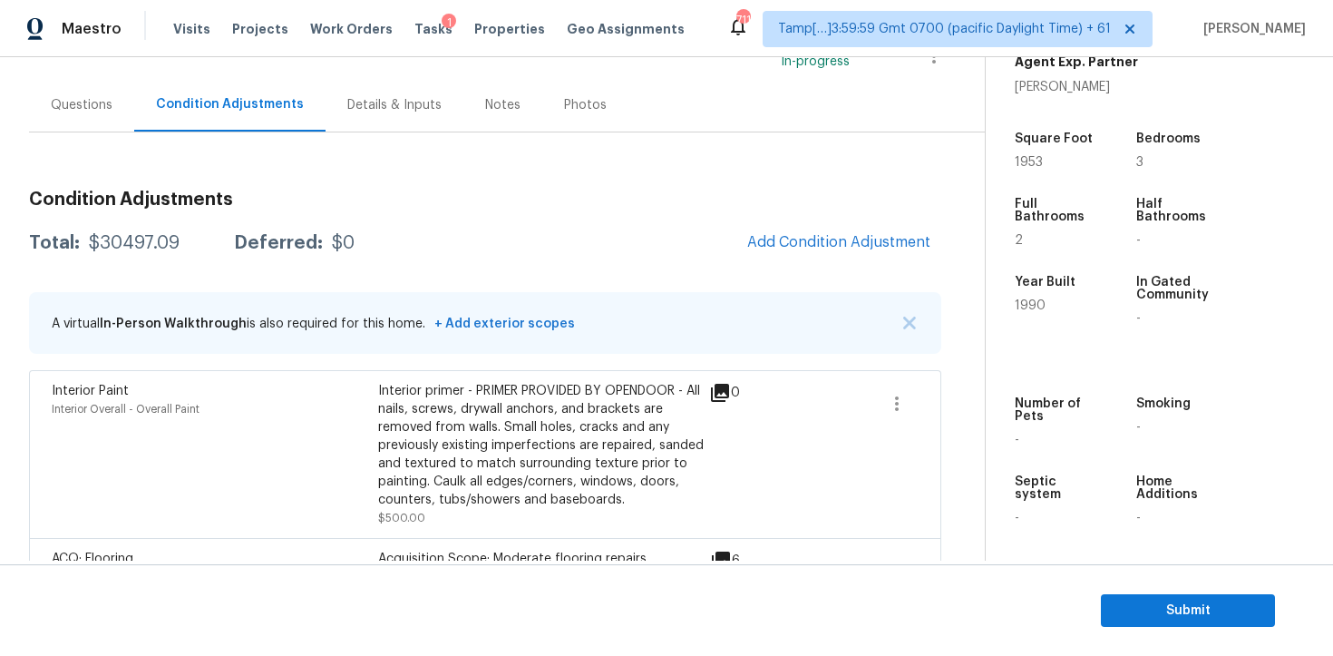
scroll to position [84, 0]
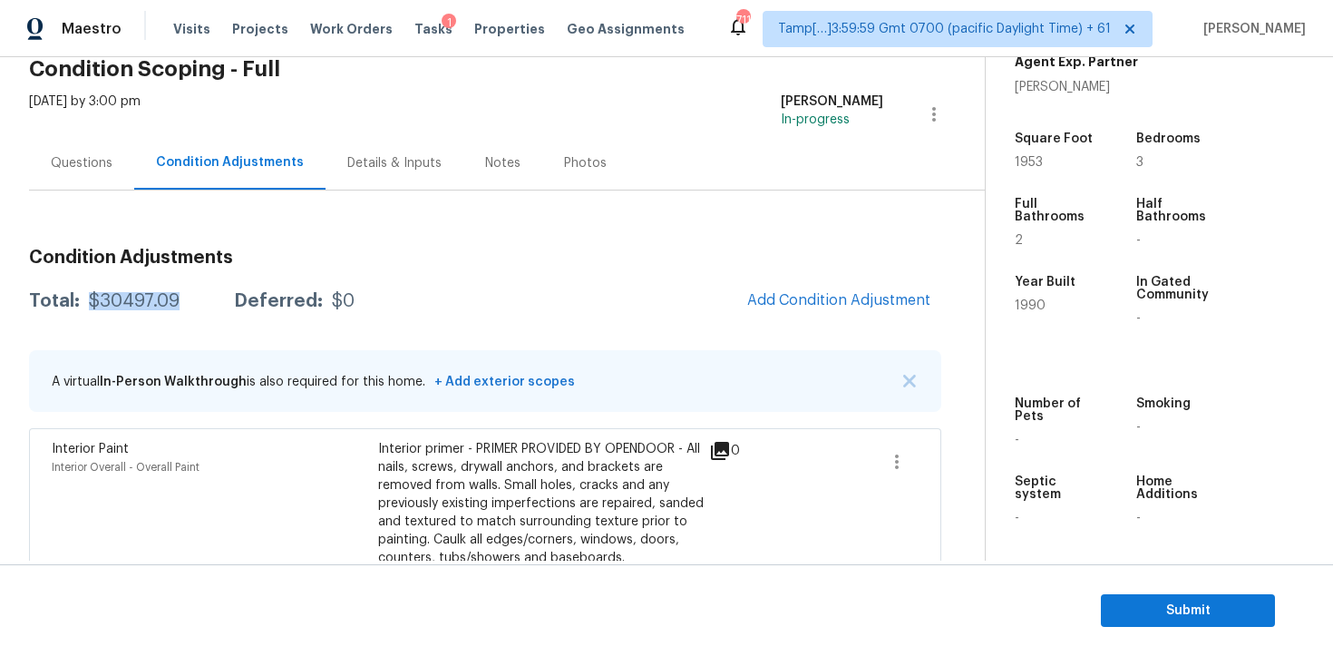
drag, startPoint x: 82, startPoint y: 298, endPoint x: 190, endPoint y: 297, distance: 107.9
click at [190, 297] on div "Total: $30497.09 Deferred: $0" at bounding box center [192, 301] width 326 height 18
copy div "$30497.09"
click at [58, 169] on div "Questions" at bounding box center [82, 163] width 62 height 18
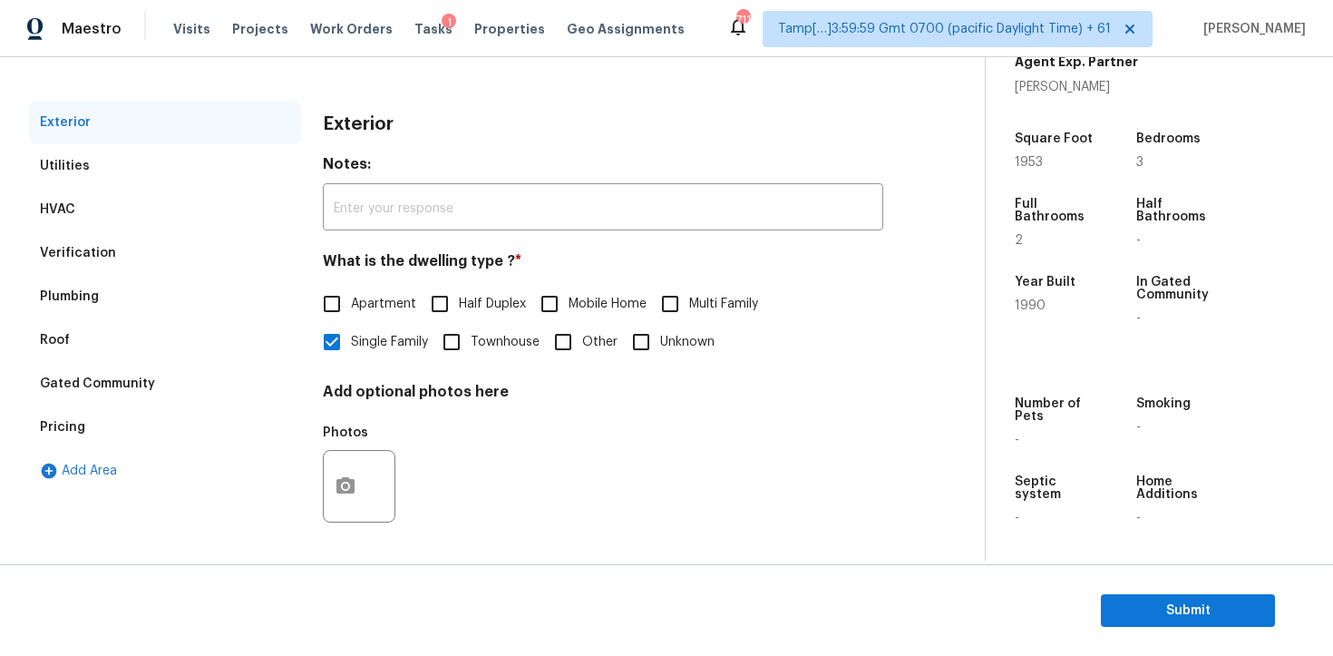
scroll to position [217, 0]
click at [151, 262] on div "Verification" at bounding box center [165, 254] width 272 height 44
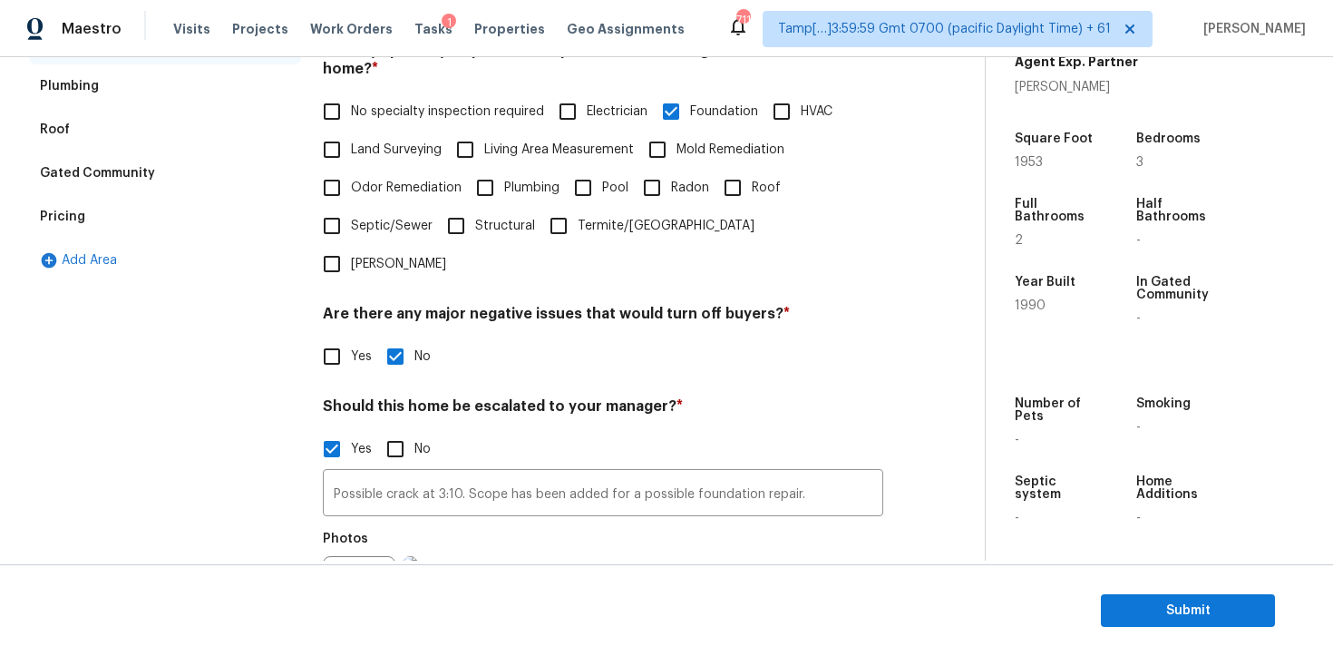
scroll to position [429, 0]
click at [530, 473] on input "Possible crack at 3:10. Scope has been added for a possible foundation repair." at bounding box center [603, 494] width 561 height 43
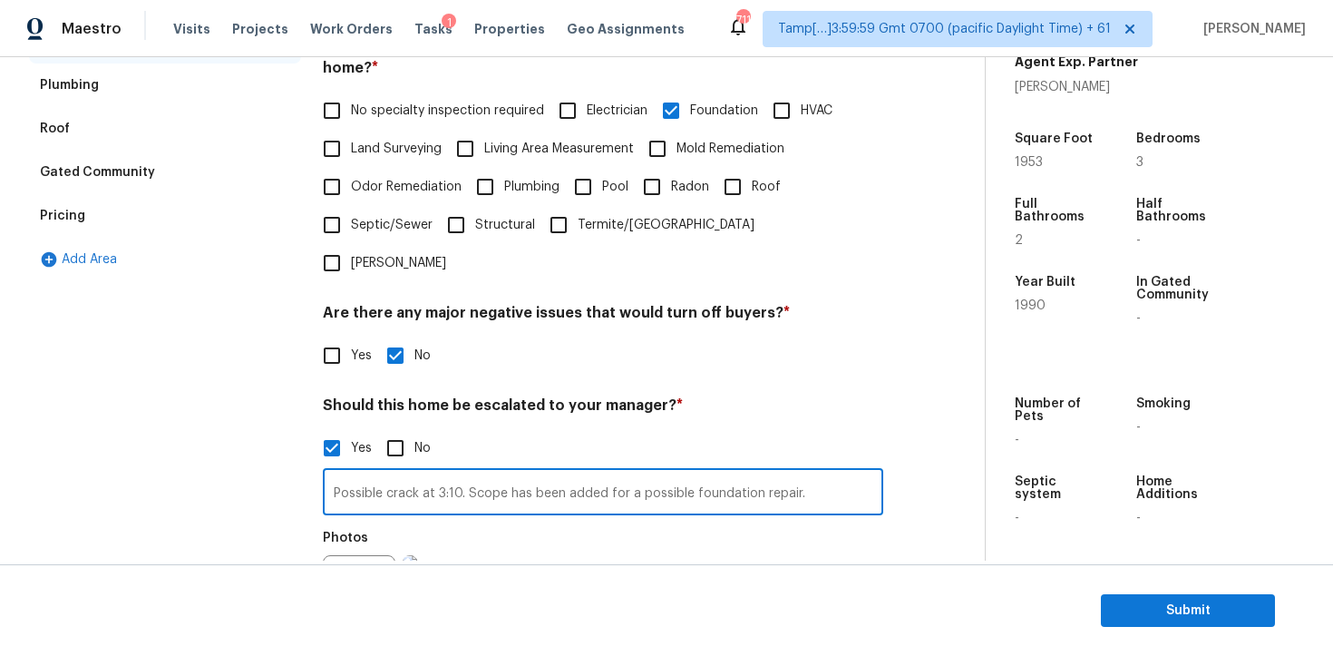
click at [530, 473] on input "Possible crack at 3:10. Scope has been added for a possible foundation repair." at bounding box center [603, 494] width 561 height 43
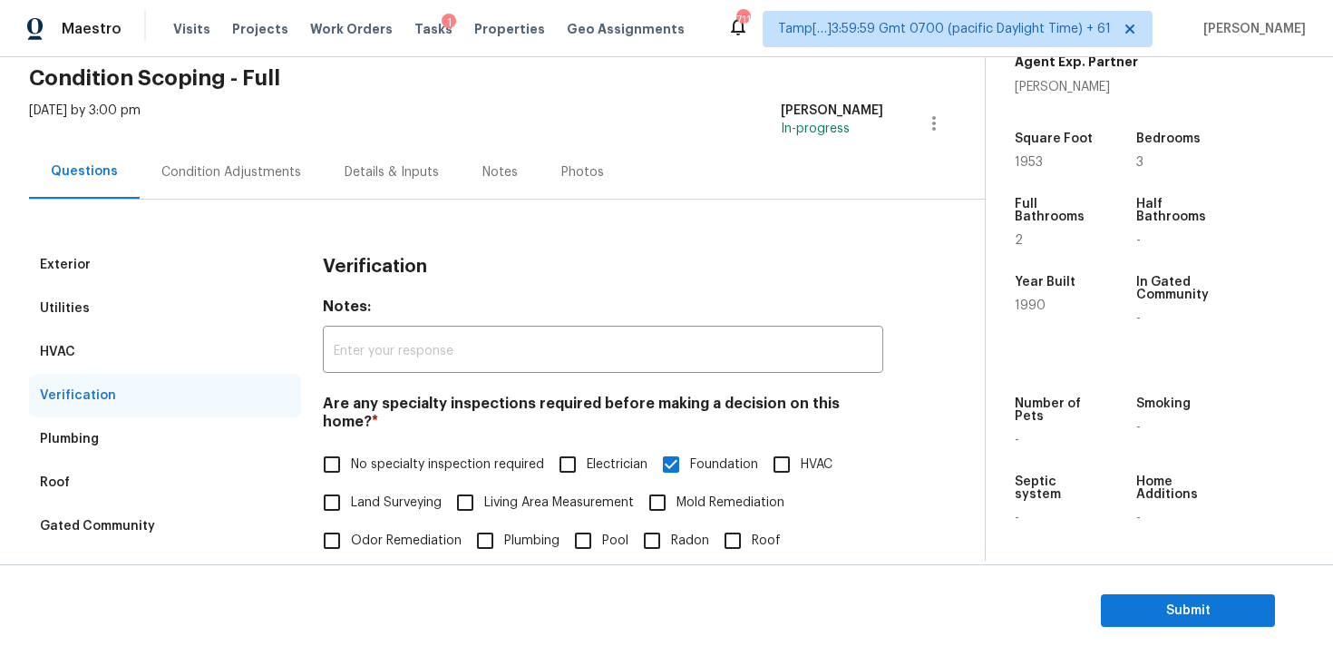
scroll to position [0, 0]
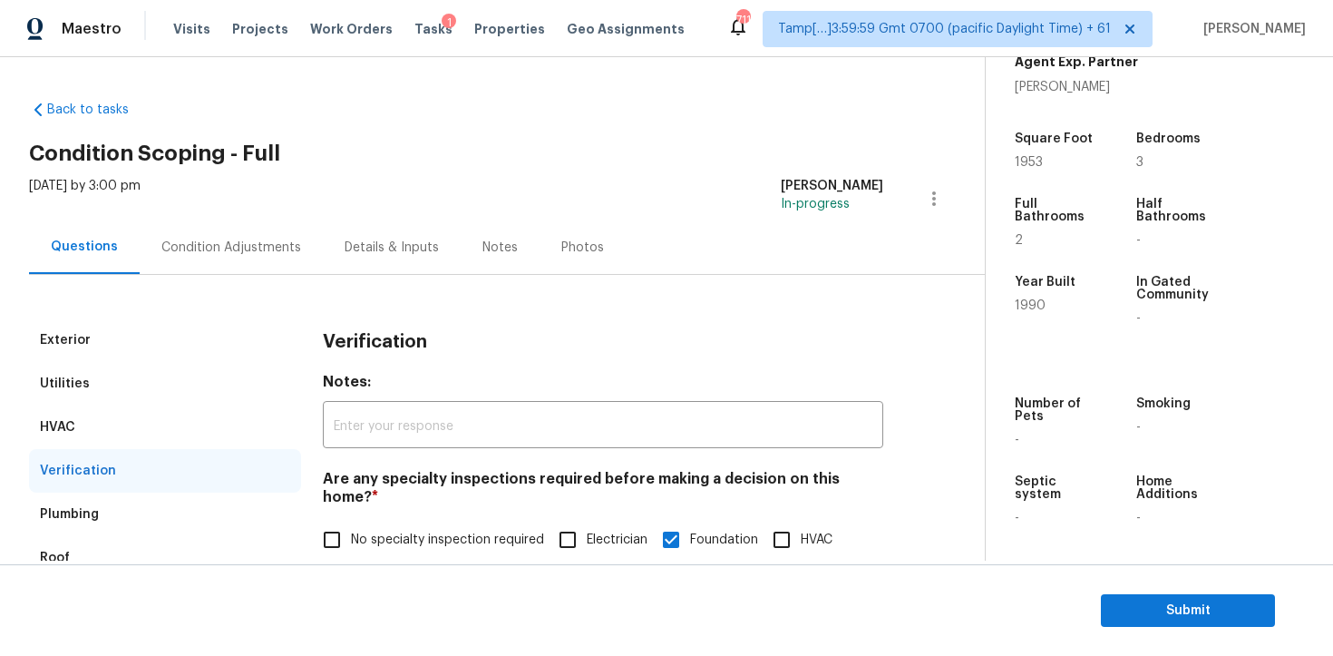
click at [281, 256] on div "Condition Adjustments" at bounding box center [231, 248] width 140 height 18
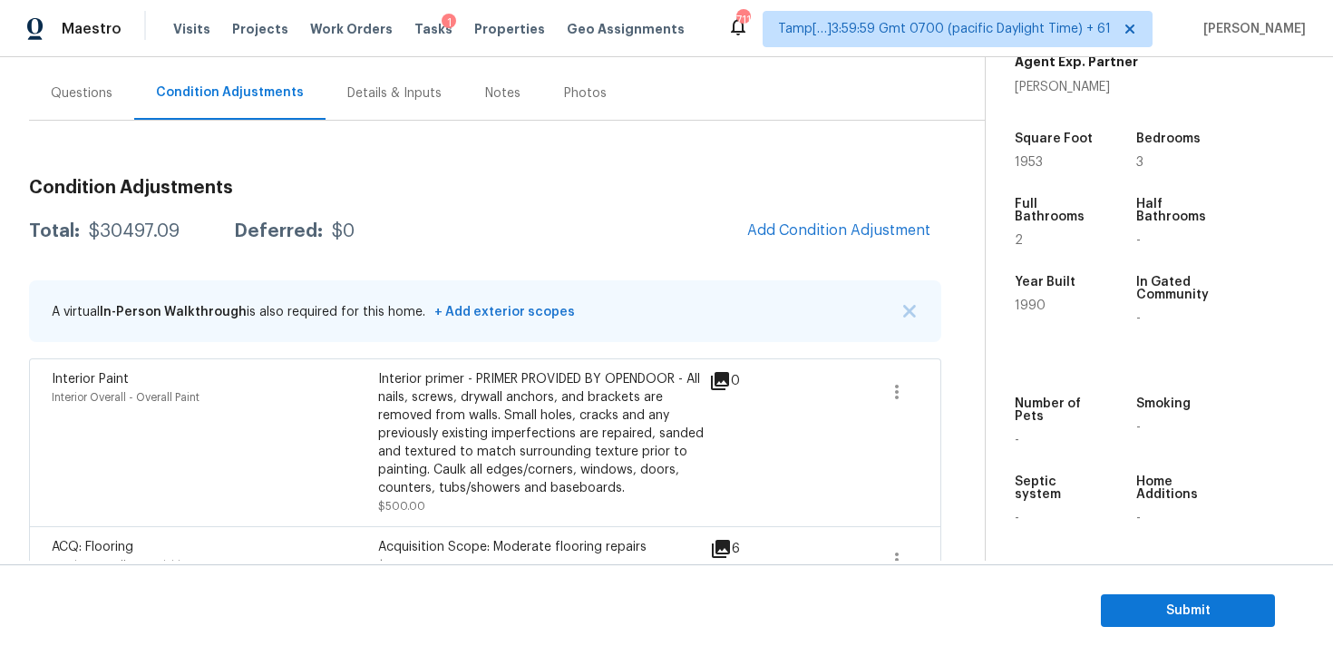
scroll to position [100, 0]
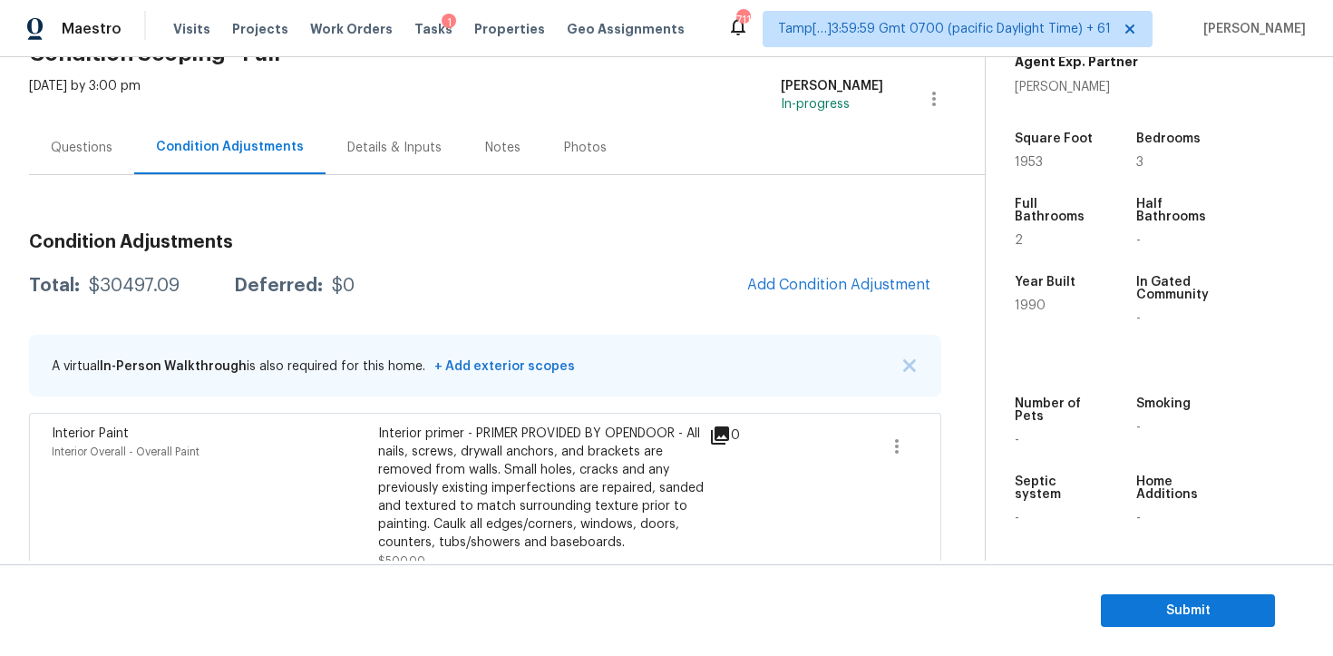
click at [1195, 631] on section "Submit" at bounding box center [666, 610] width 1333 height 93
click at [1180, 606] on span "Submit" at bounding box center [1188, 611] width 145 height 23
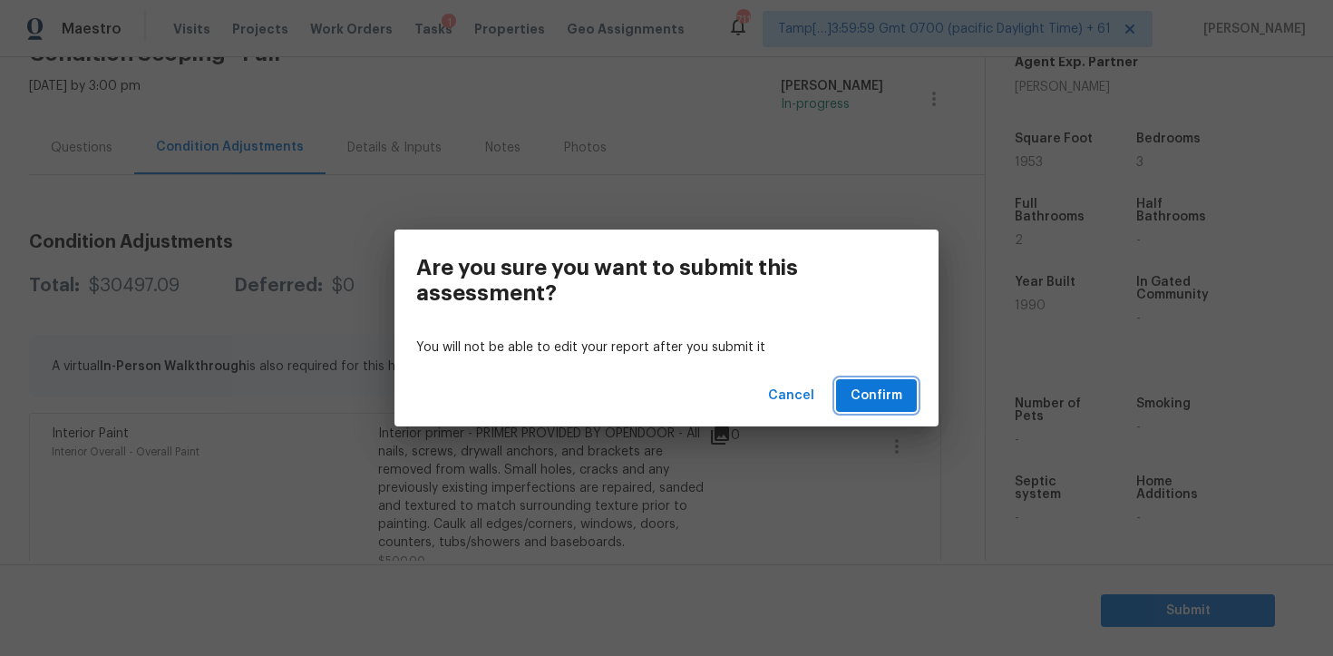
click at [887, 391] on span "Confirm" at bounding box center [877, 396] width 52 height 23
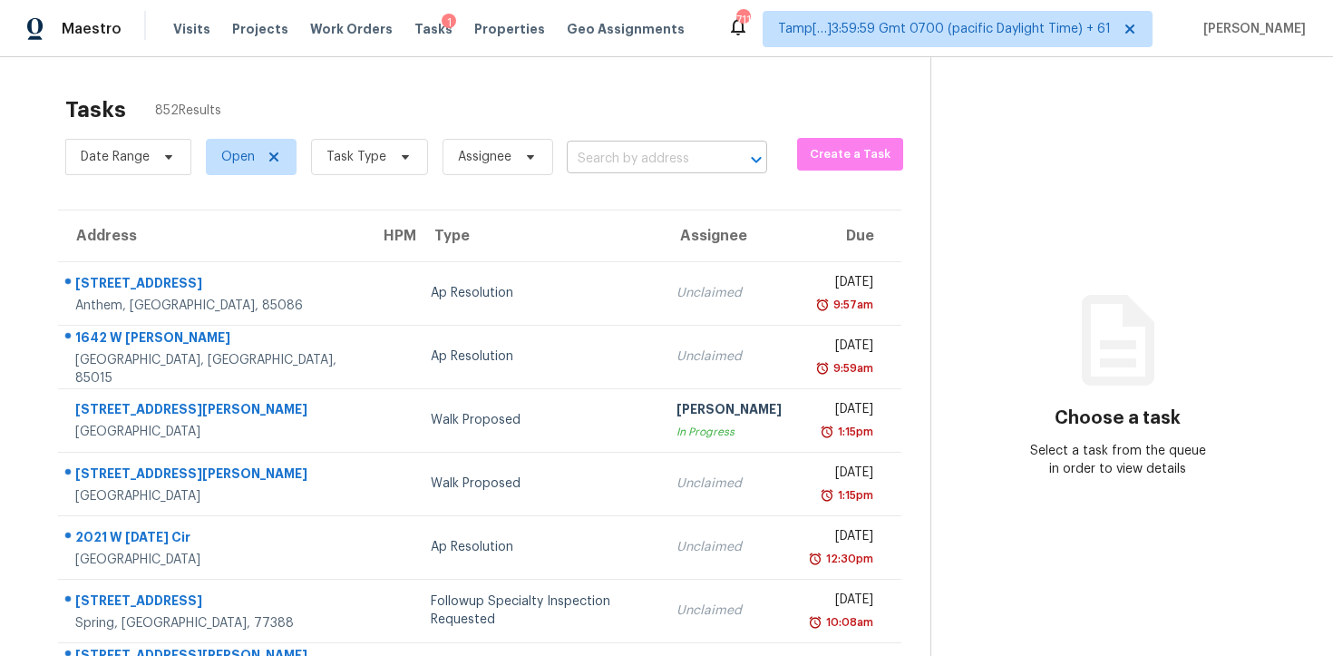
click at [591, 175] on div "Date Range Open Task Type Assignee ​" at bounding box center [416, 156] width 702 height 47
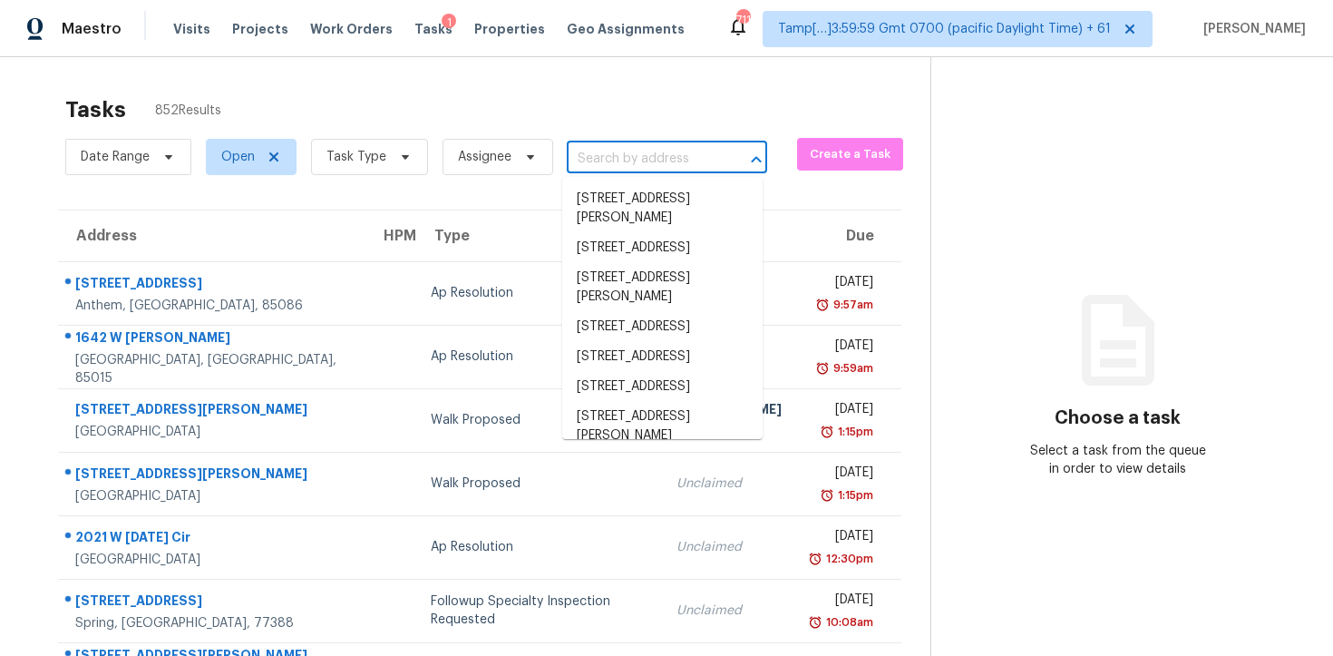
click at [591, 172] on body "Maestro Visits Projects Work Orders Tasks 1 Properties Geo Assignments 711 Tamp…" at bounding box center [666, 328] width 1333 height 656
paste input "138 Hudson Bridge Ct Stockbridge, GA, 30281"
type input "138 Hudson Bridge Ct Stockbridge, GA, 30281"
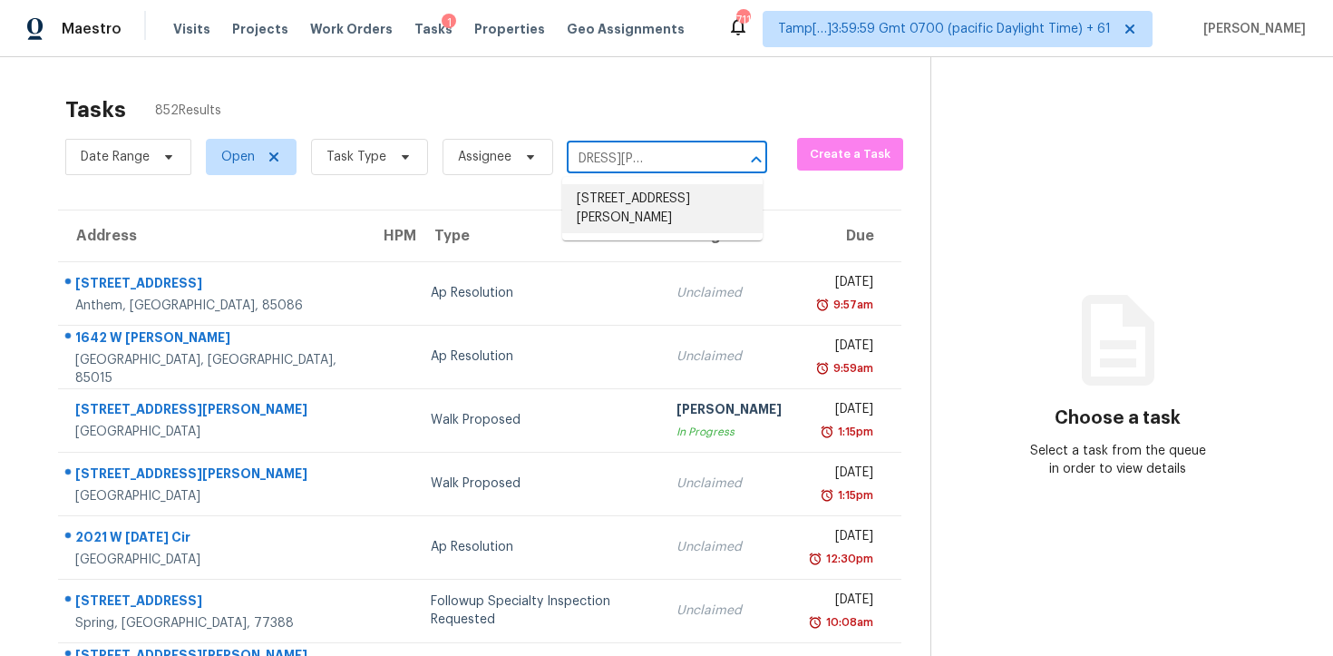
click at [657, 201] on li "138 Hudson Bridge Ct, Stockbridge, GA 30281" at bounding box center [662, 208] width 200 height 49
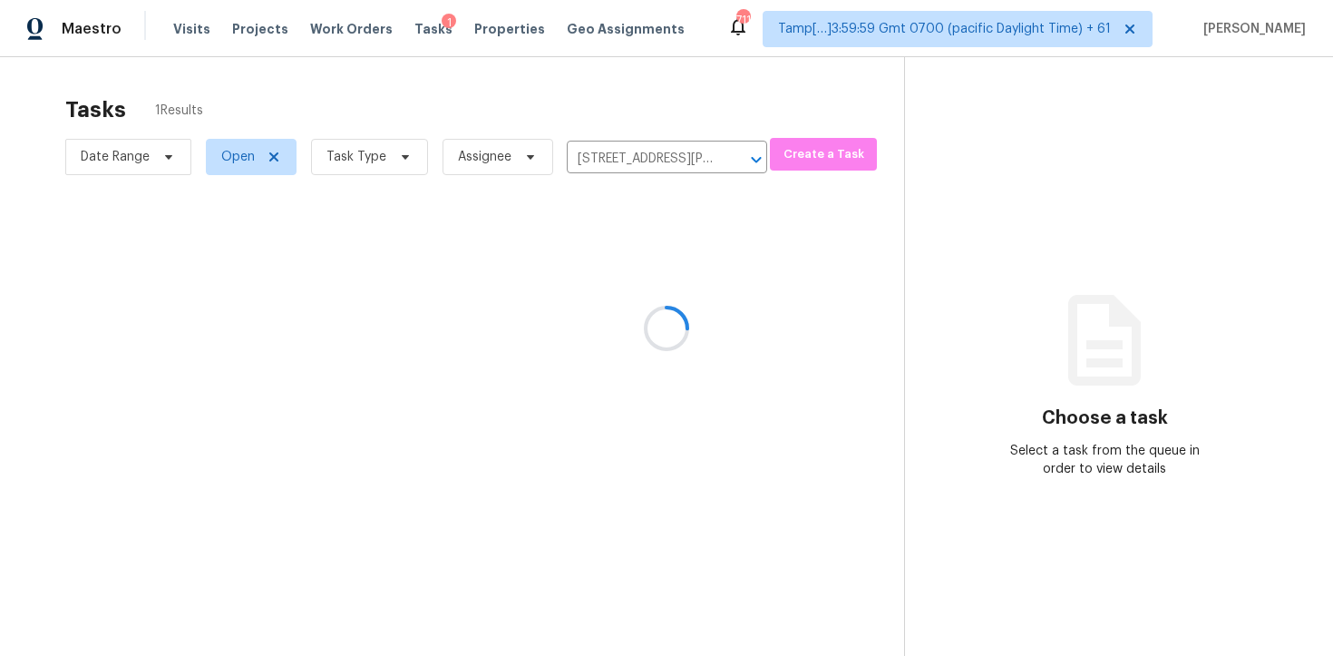
click at [674, 280] on div at bounding box center [666, 328] width 1333 height 656
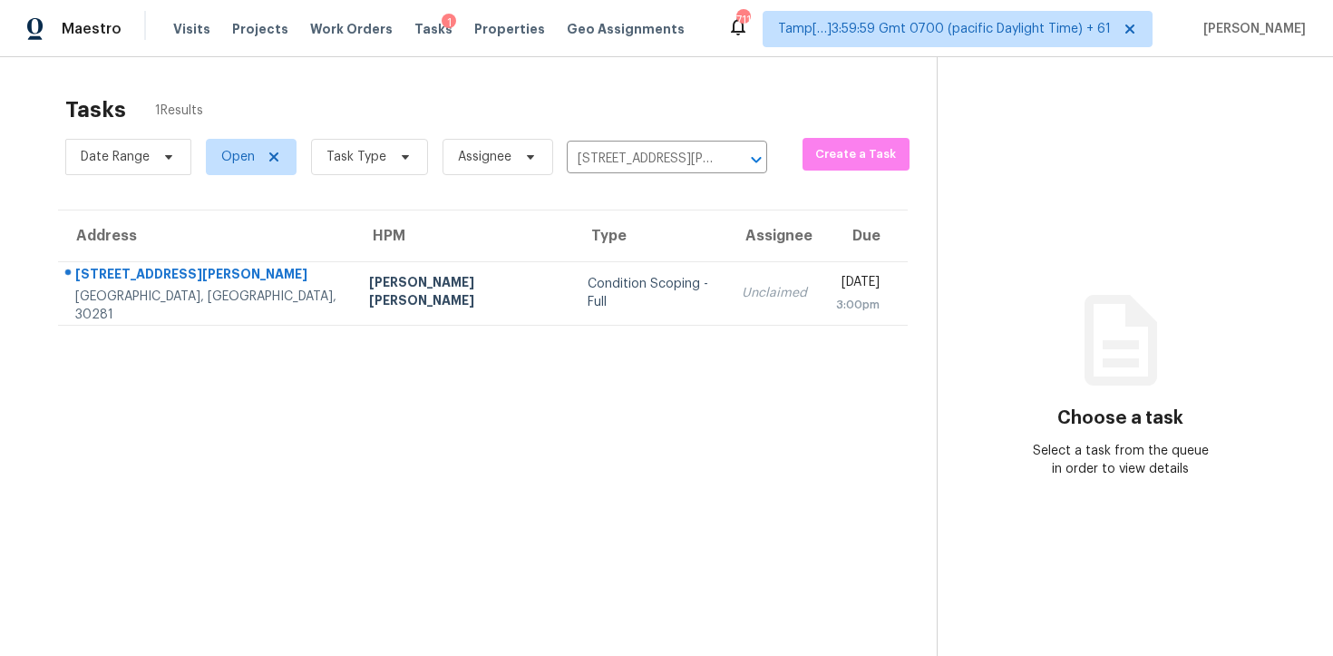
click at [727, 280] on td "Unclaimed" at bounding box center [774, 292] width 94 height 63
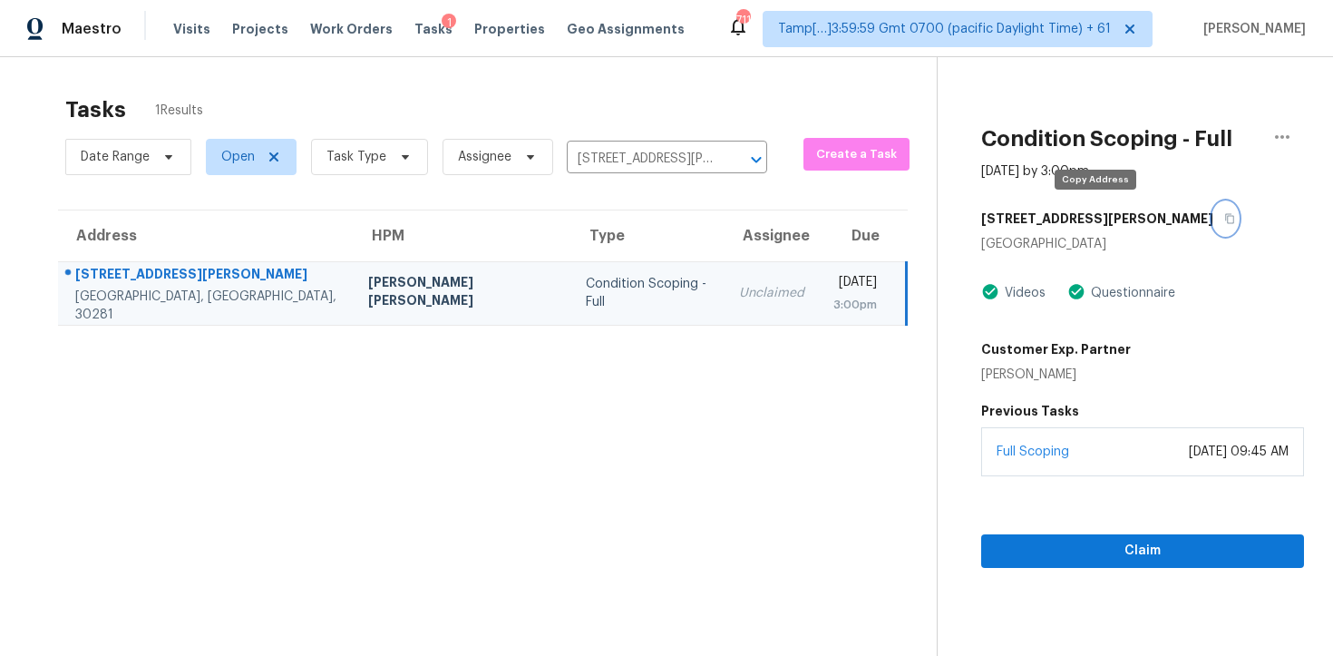
click at [1214, 225] on button "button" at bounding box center [1226, 218] width 24 height 33
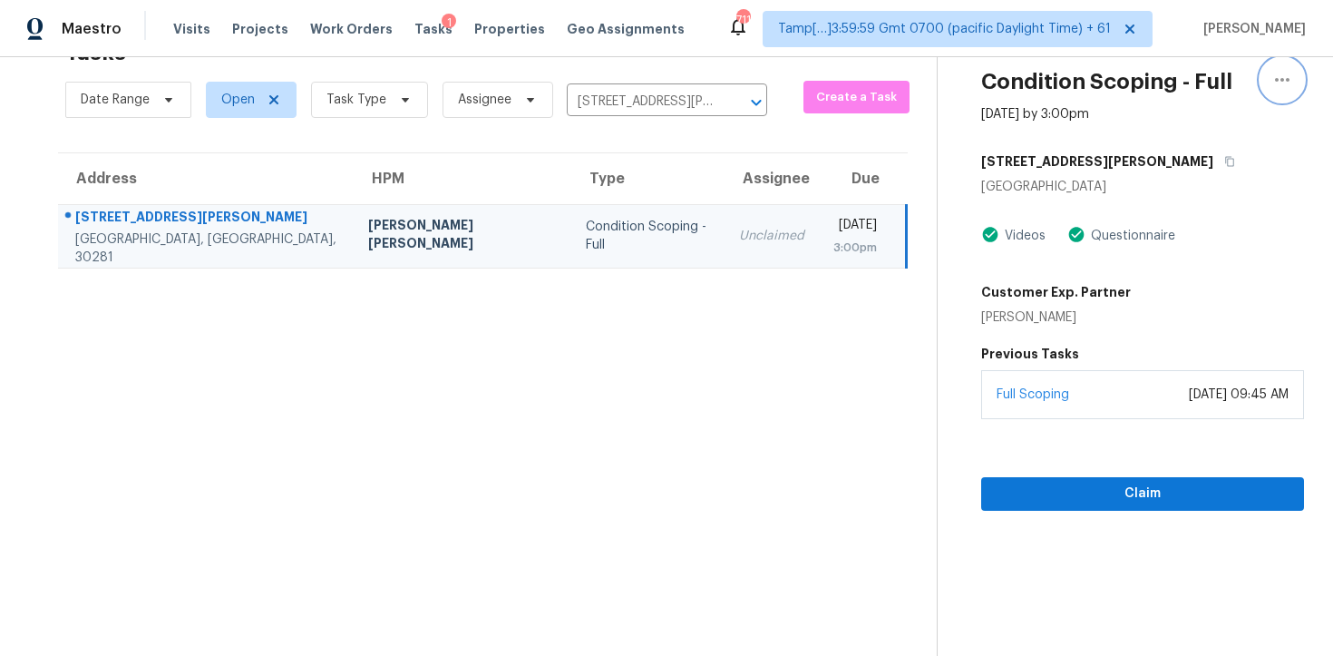
click at [1284, 80] on icon "button" at bounding box center [1282, 80] width 15 height 4
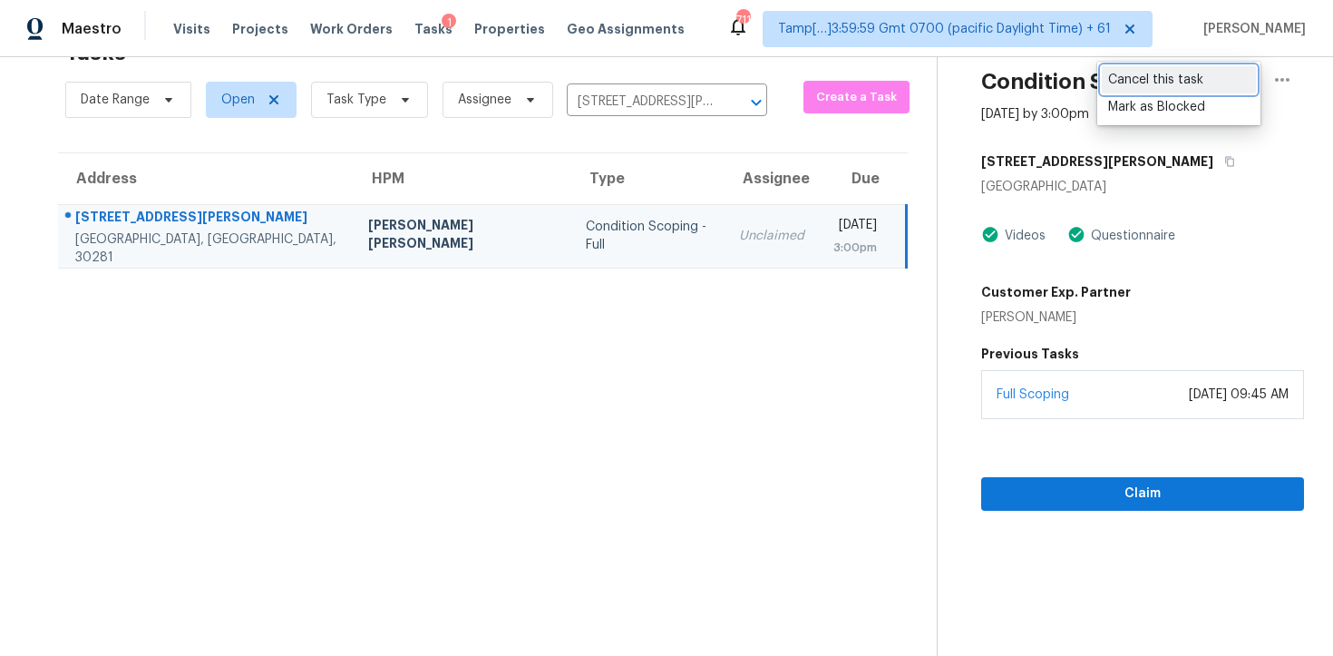
click at [1162, 79] on div "Cancel this task" at bounding box center [1179, 80] width 142 height 18
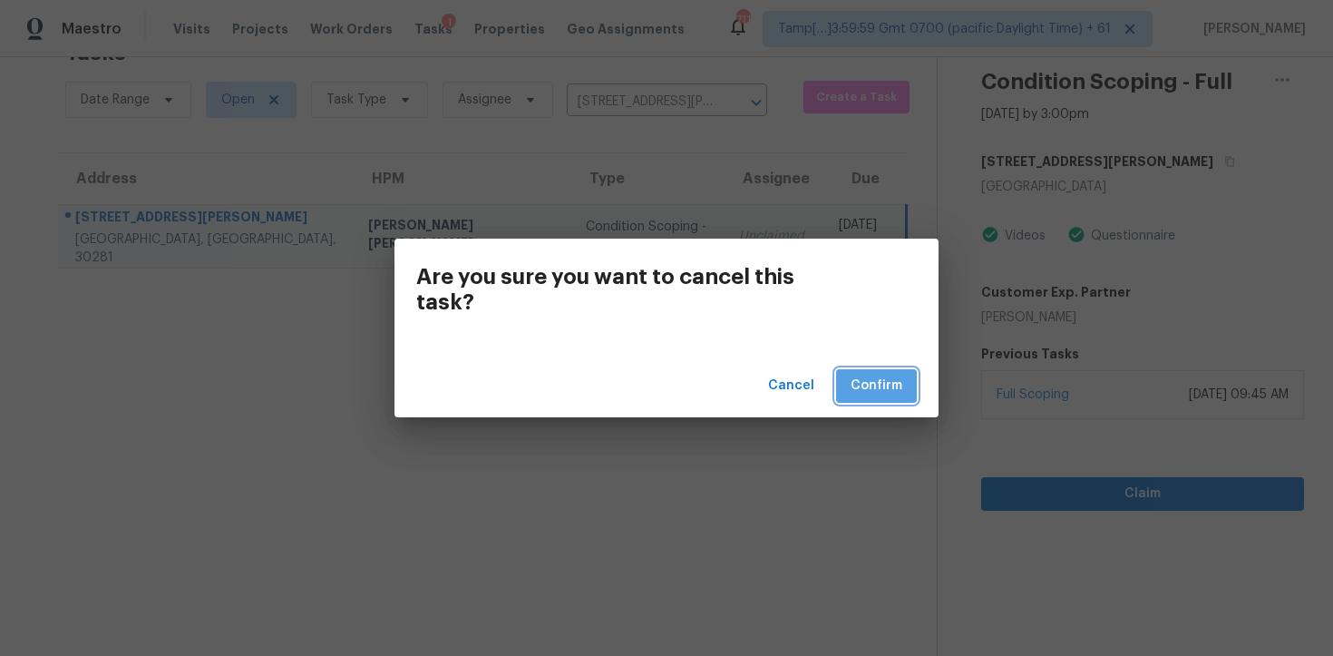
click at [880, 395] on span "Confirm" at bounding box center [877, 386] width 52 height 23
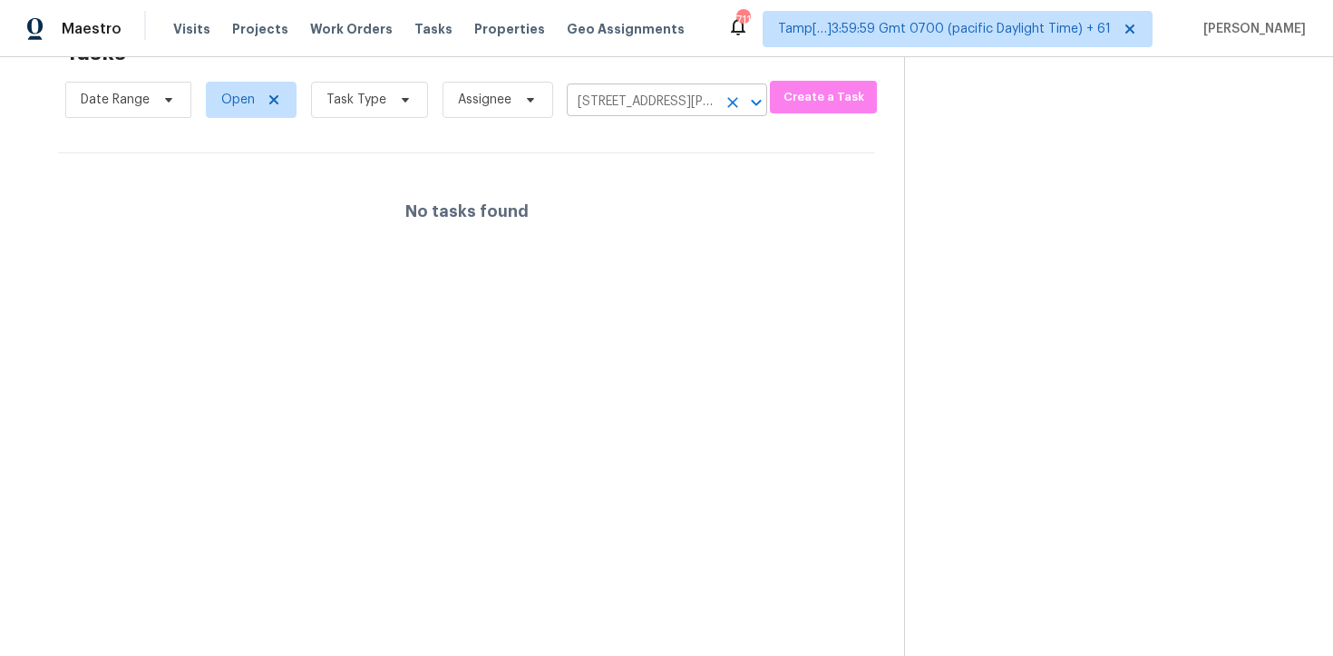
click at [704, 99] on input "138 Hudson Bridge Ct, Stockbridge, GA 30281" at bounding box center [642, 102] width 150 height 28
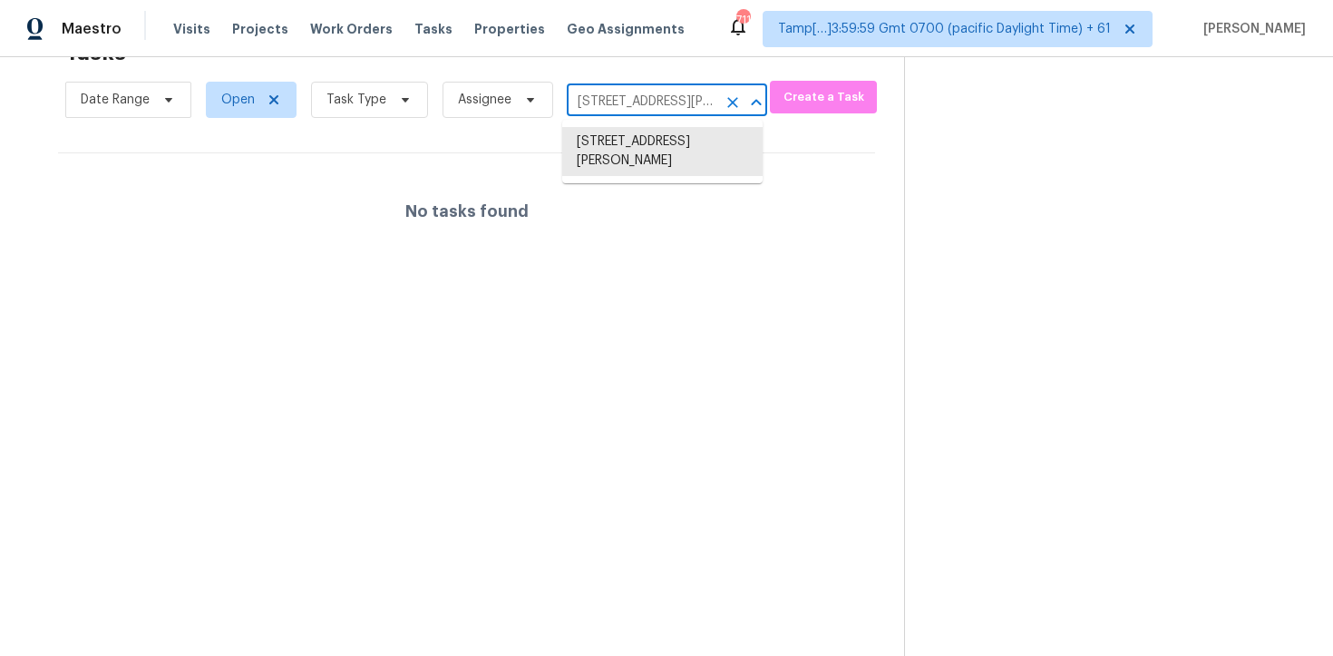
click at [720, 102] on button "Clear" at bounding box center [732, 102] width 25 height 25
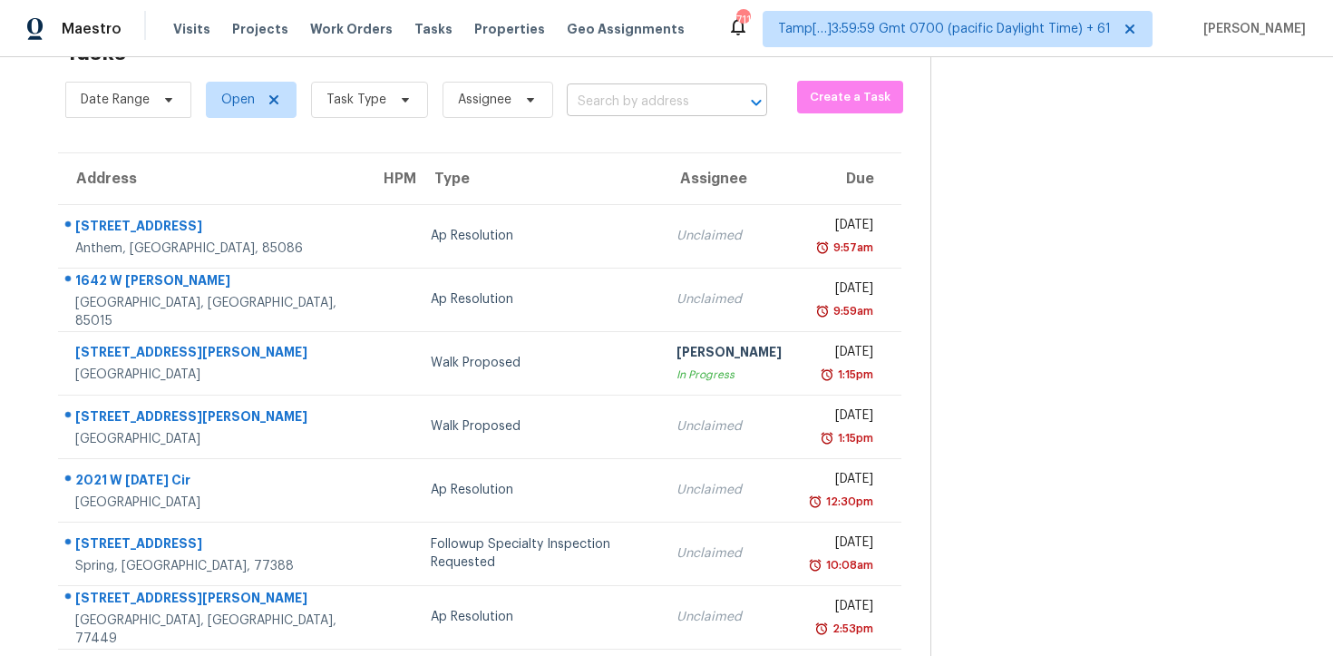
click at [601, 104] on input "text" at bounding box center [642, 102] width 150 height 28
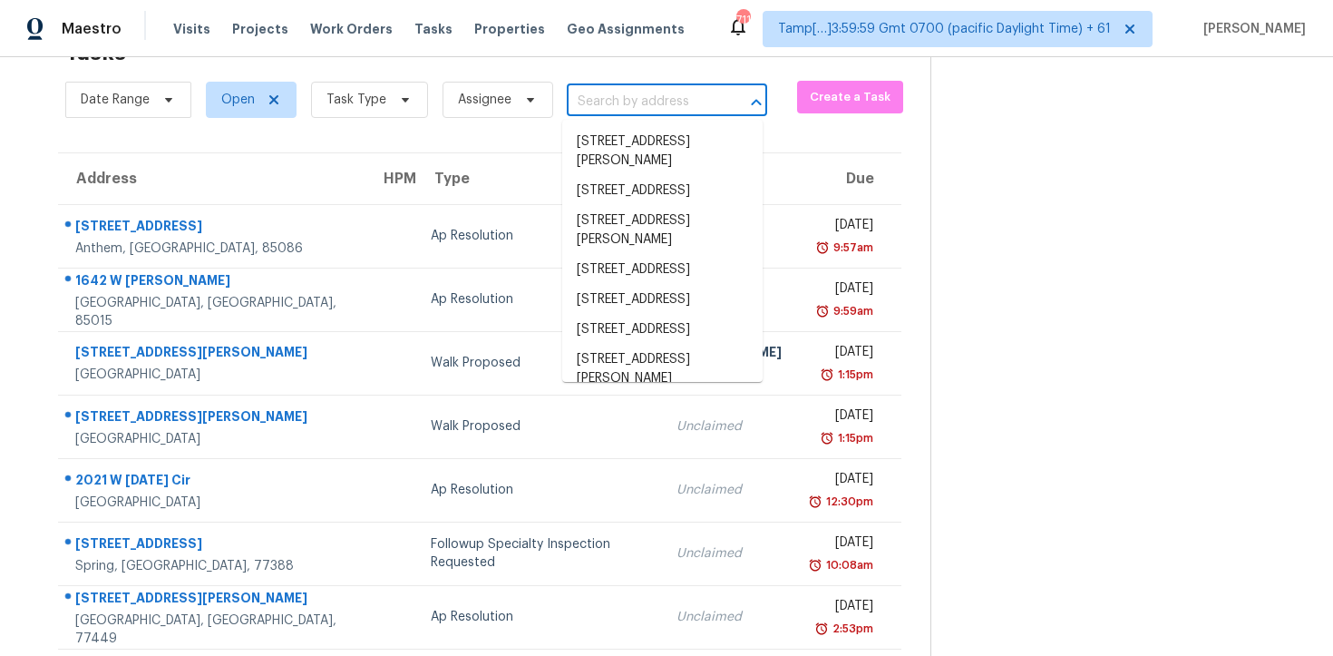
paste input "212 Night Harbor Dr Chapin, SC, 29036"
type input "212 Night Harbor Dr Chapin, SC, 29036"
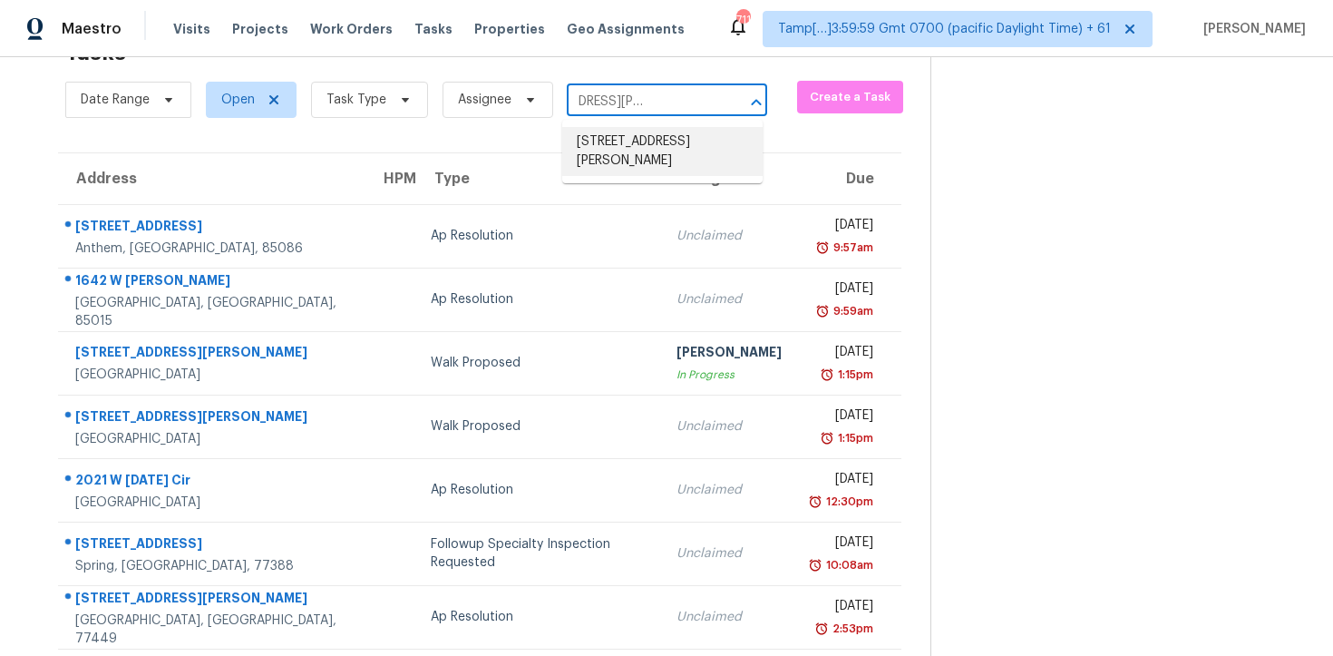
click at [640, 149] on li "212 Night Harbor Dr, Chapin, SC 29036" at bounding box center [662, 151] width 200 height 49
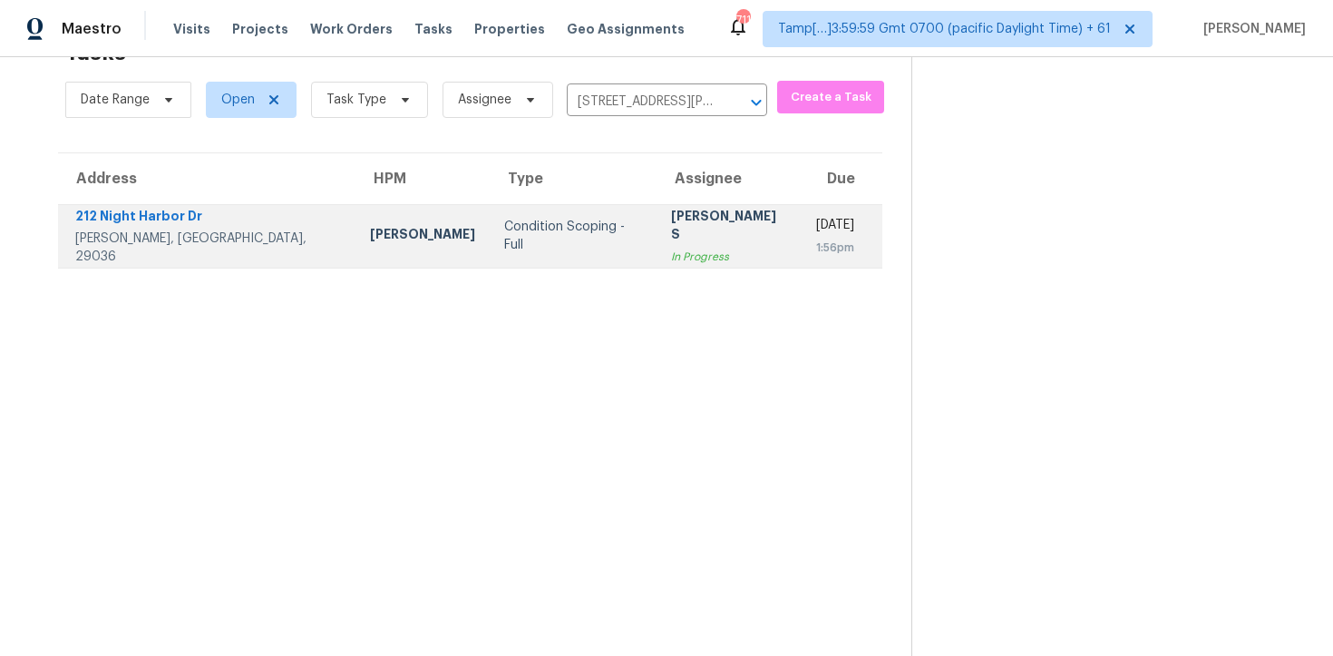
click at [671, 251] on div "In Progress" at bounding box center [729, 257] width 116 height 18
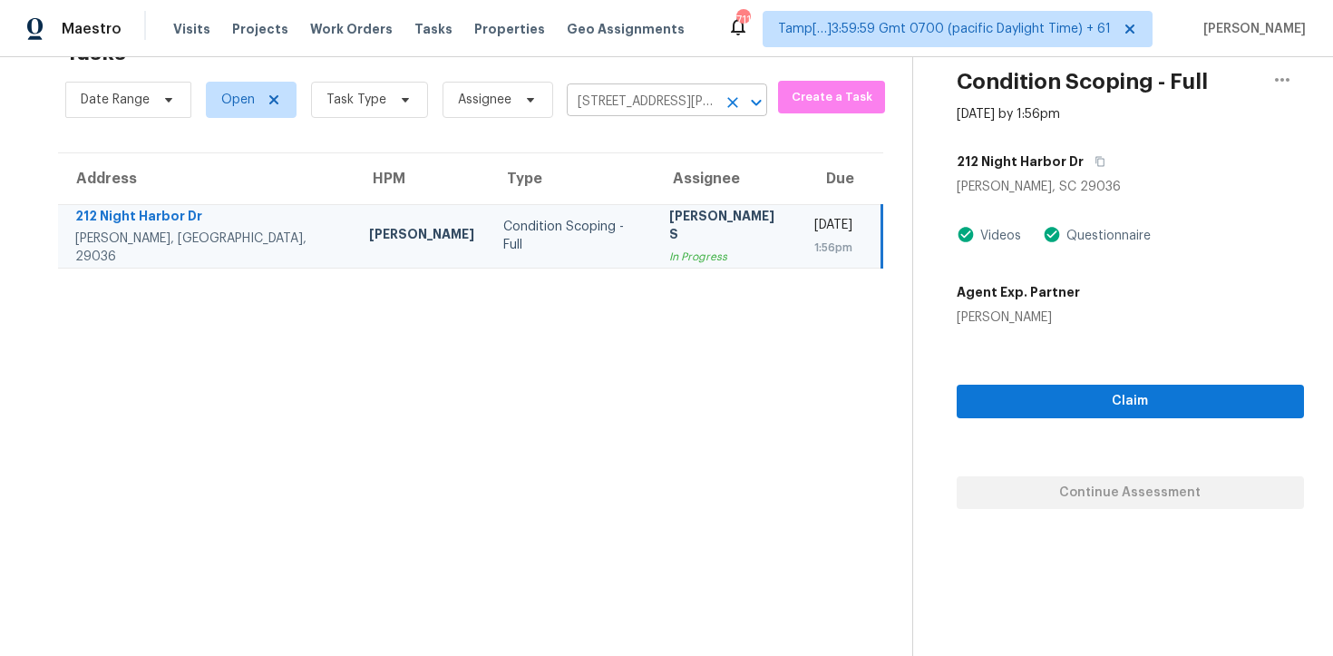
click at [732, 92] on button "Clear" at bounding box center [732, 102] width 25 height 25
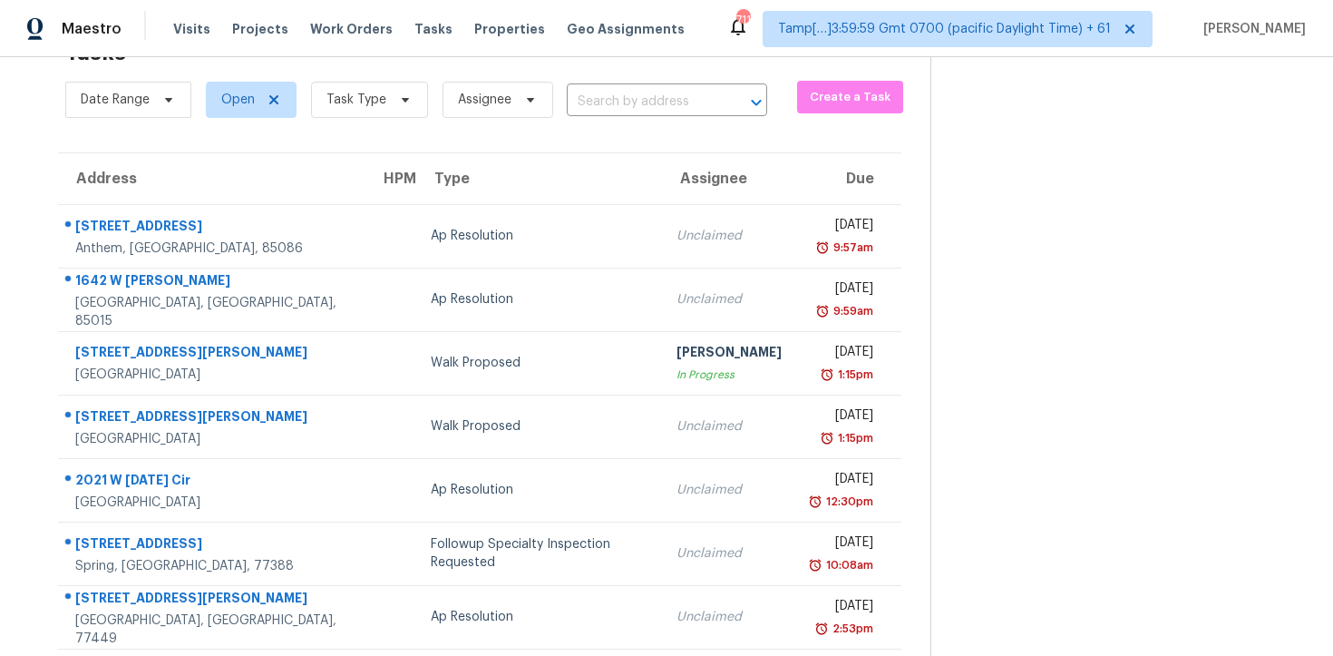
click at [635, 71] on div "Tasks 852 Results" at bounding box center [497, 52] width 865 height 47
click at [637, 85] on div "Date Range Open Task Type Assignee ​" at bounding box center [416, 99] width 702 height 47
click at [634, 107] on input "text" at bounding box center [642, 102] width 150 height 28
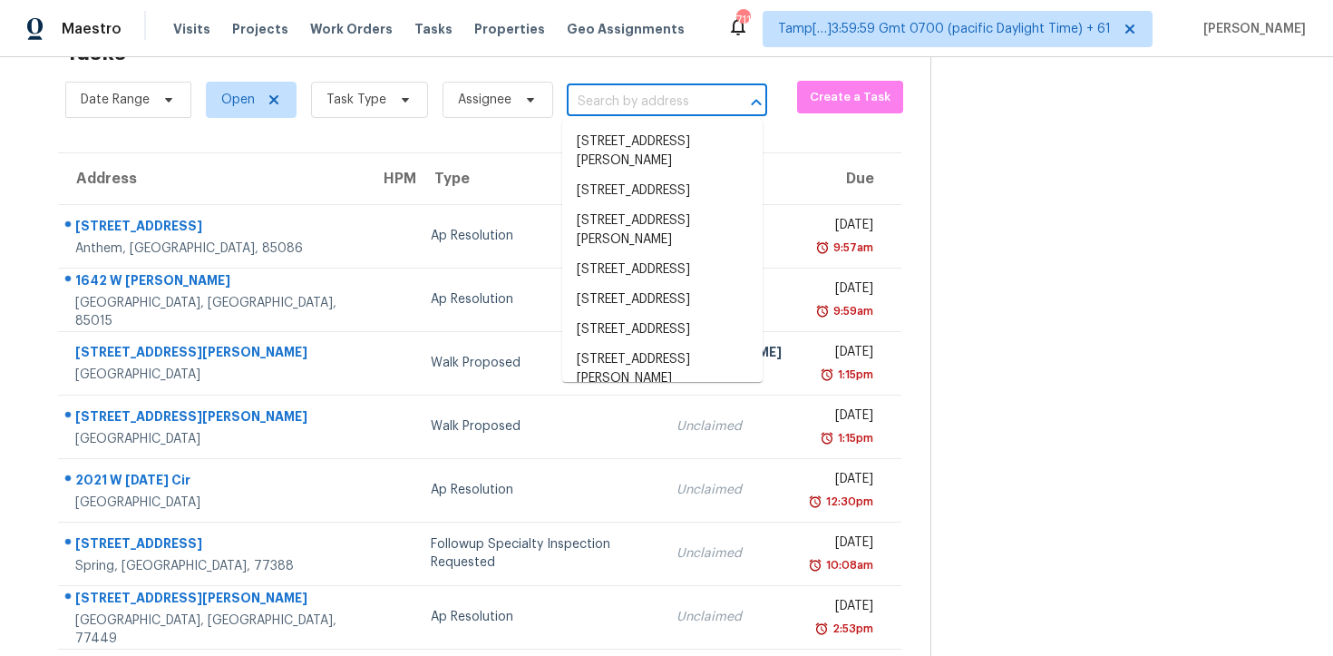
paste input "2 Savi Ct, Durham, NC 27713"
type input "2 Savi Ct, Durham, NC 27713"
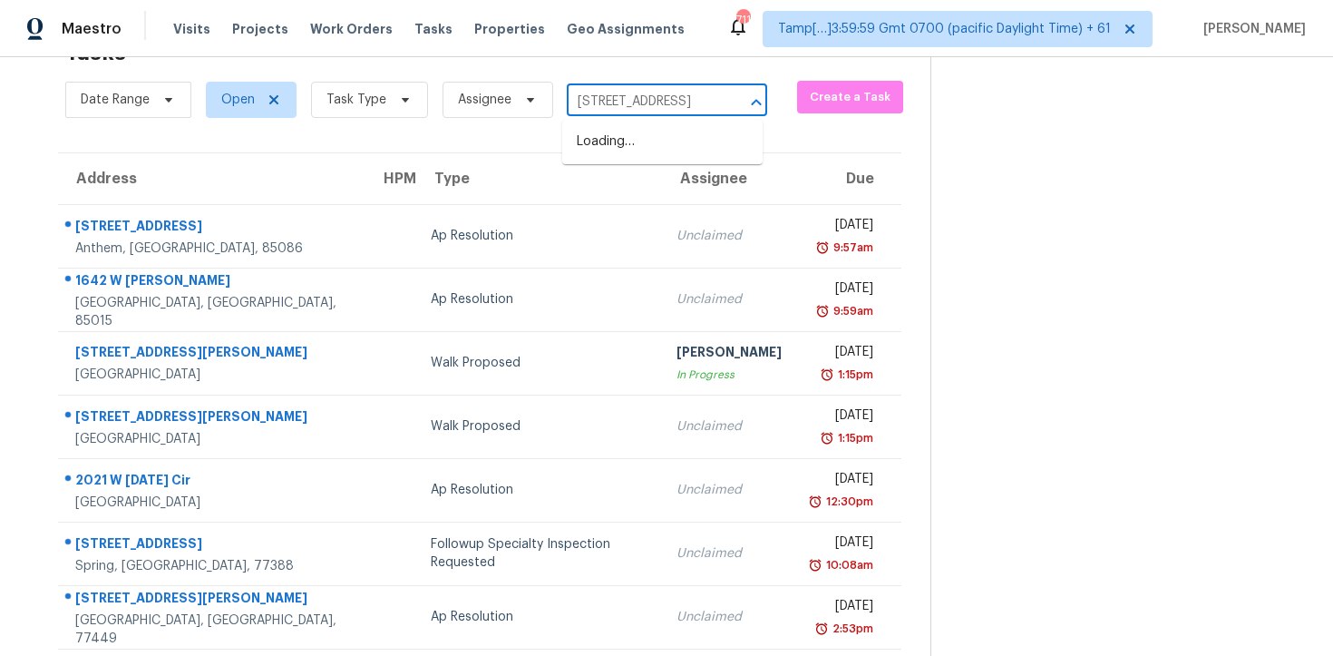
scroll to position [0, 30]
click at [659, 146] on li "2 Savi Ct, Durham, NC 27713" at bounding box center [662, 142] width 200 height 30
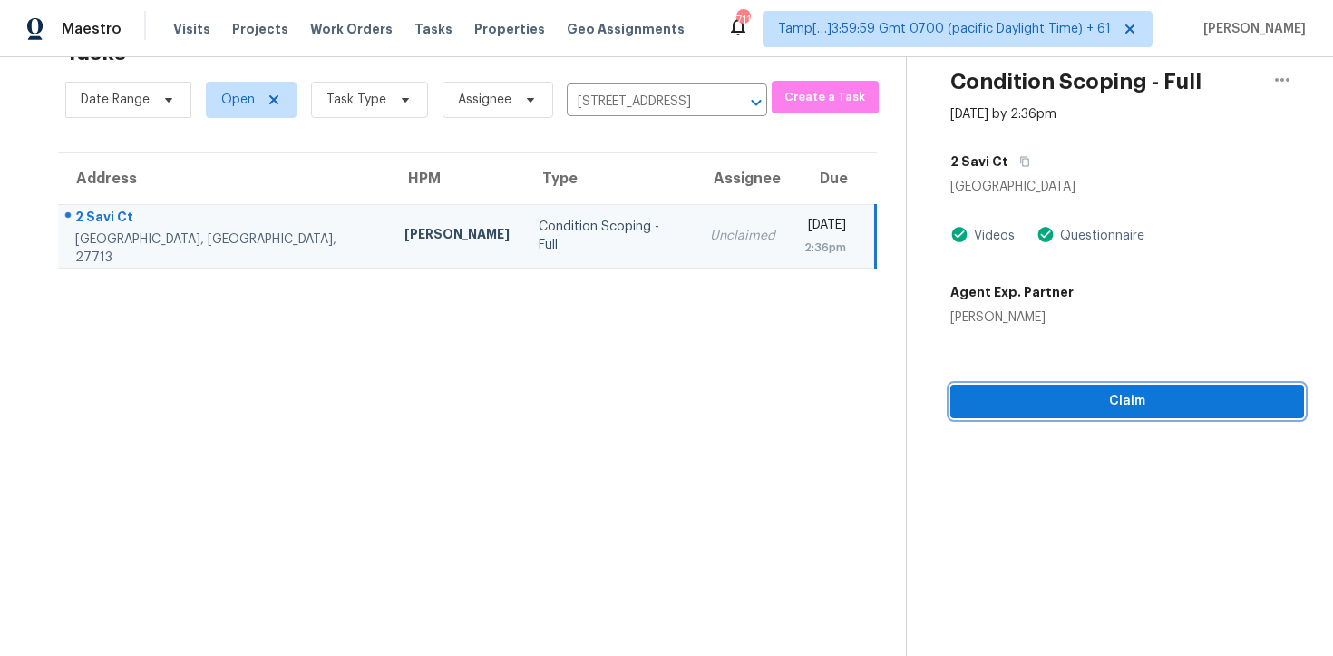
click at [1062, 393] on span "Claim" at bounding box center [1127, 401] width 325 height 23
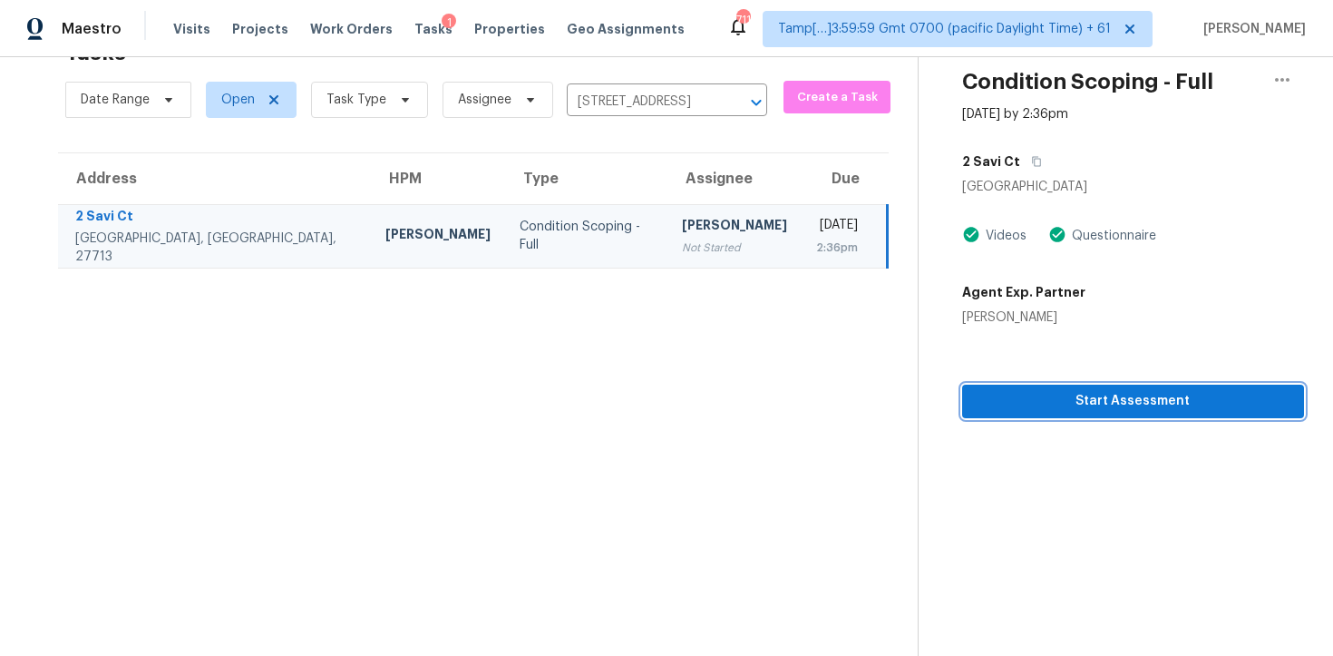
click at [1062, 393] on span "Start Assessment" at bounding box center [1133, 401] width 313 height 23
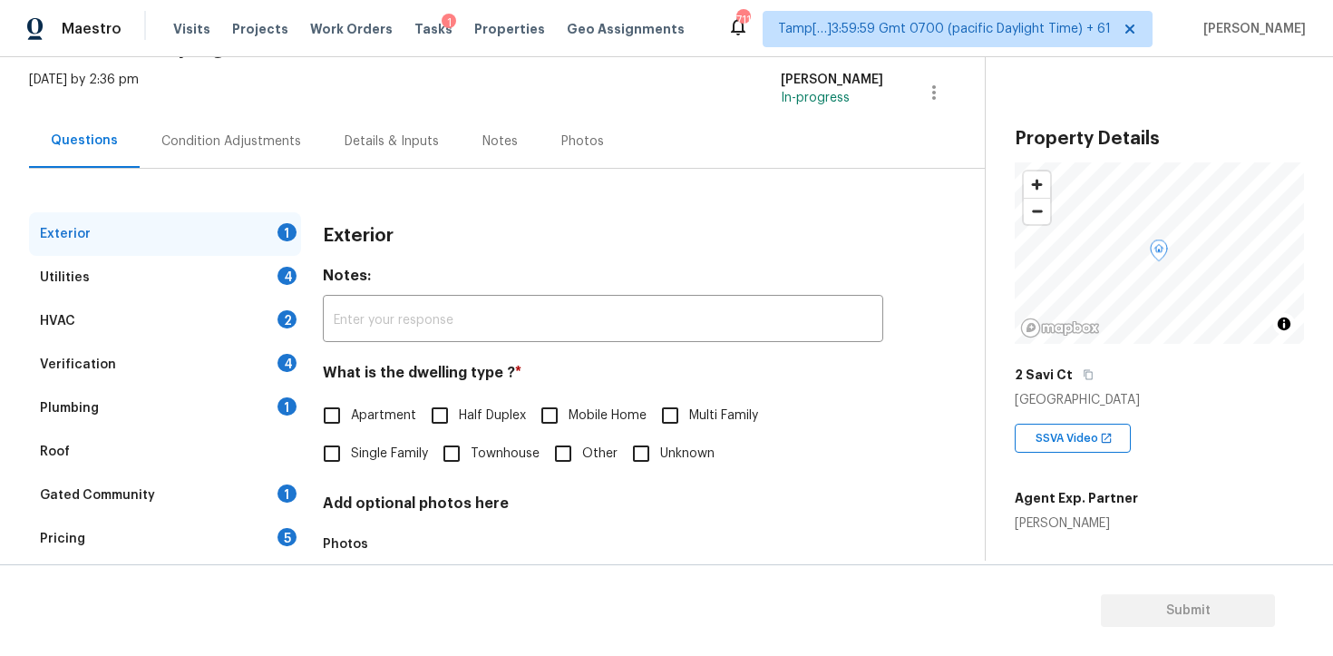
scroll to position [119, 0]
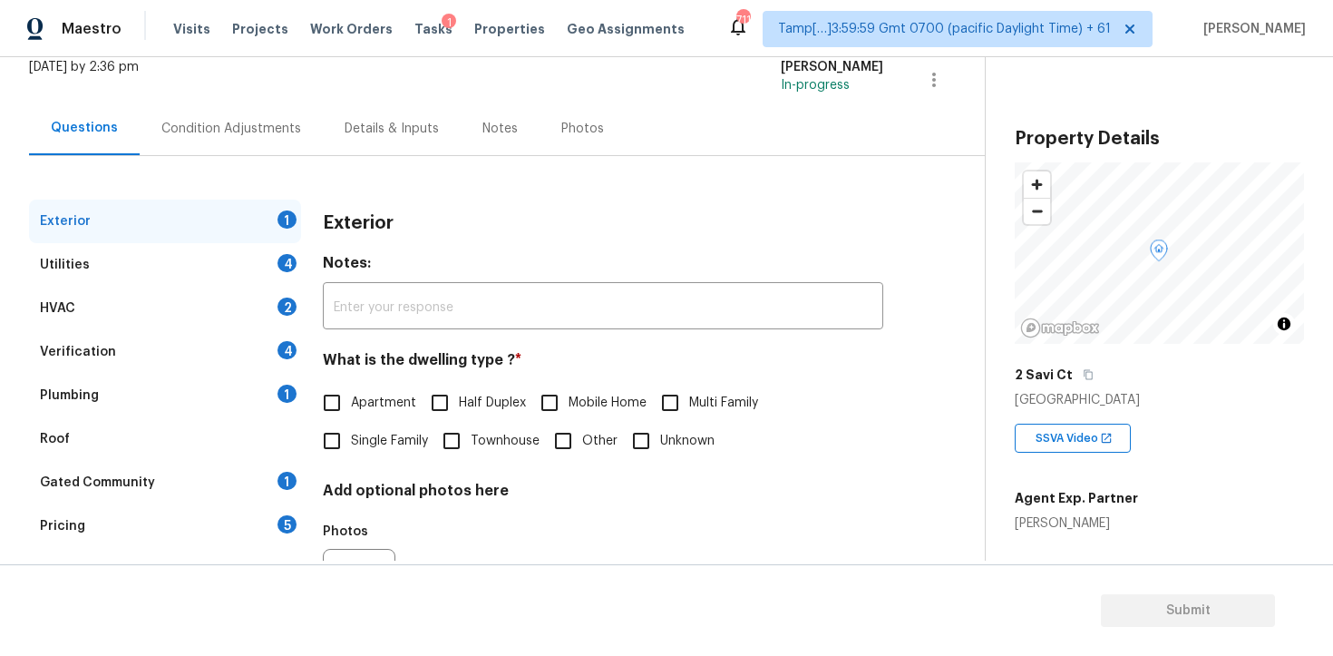
click at [341, 452] on input "Single Family" at bounding box center [332, 441] width 38 height 38
checkbox input "true"
click at [213, 122] on div "Condition Adjustments" at bounding box center [231, 129] width 140 height 18
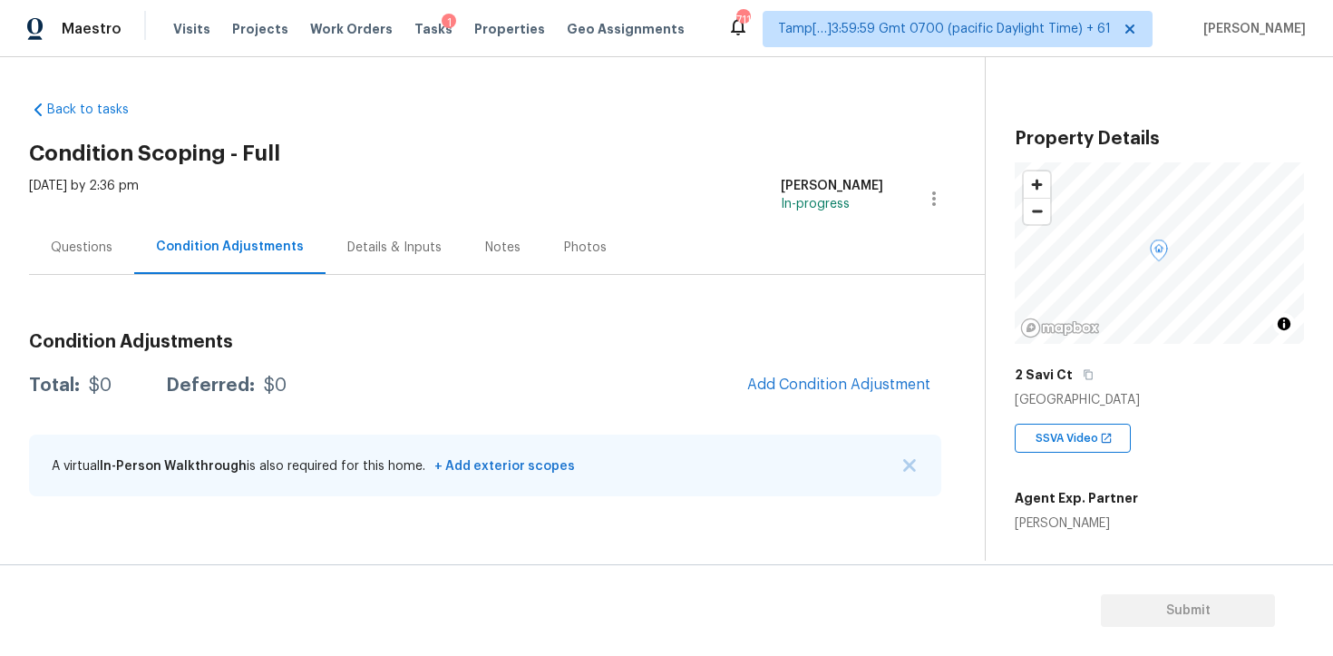
click at [756, 294] on div "Condition Adjustments Total: $0 Deferred: $0 Add Condition Adjustment A virtual…" at bounding box center [485, 394] width 913 height 238
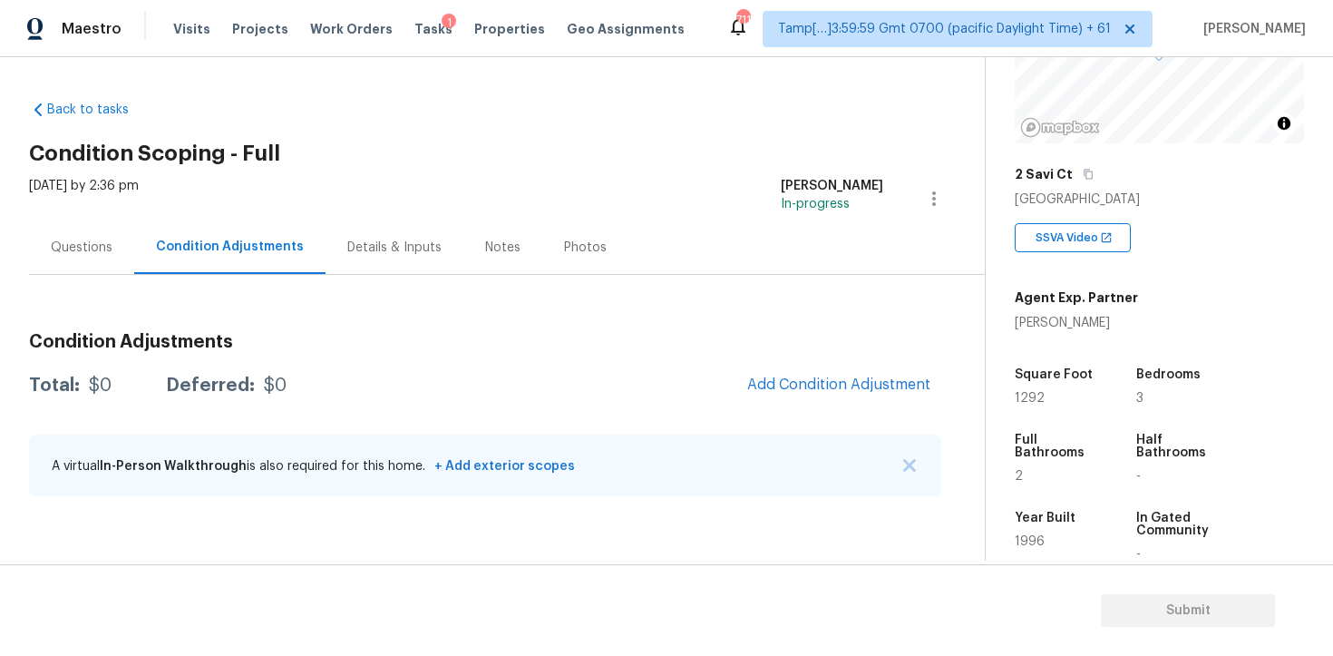
scroll to position [436, 0]
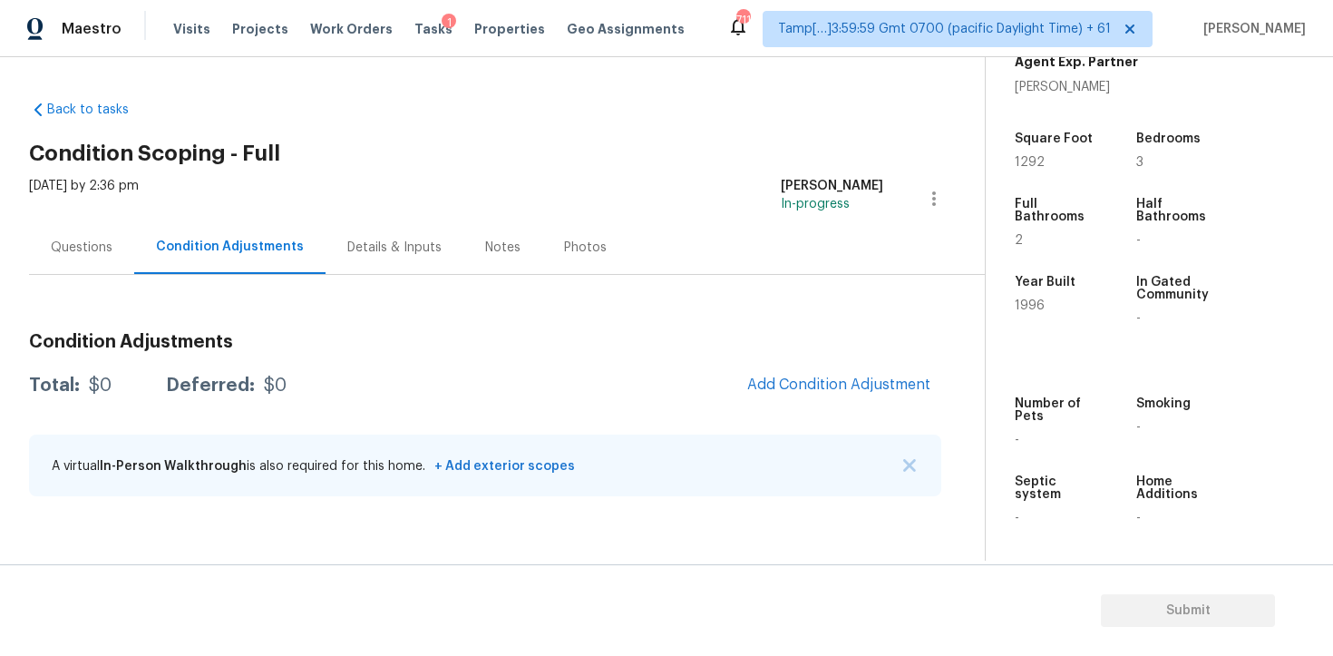
click at [639, 361] on div "Condition Adjustments Total: $0 Deferred: $0 Add Condition Adjustment A virtual…" at bounding box center [485, 415] width 913 height 194
click at [760, 322] on div "Condition Adjustments Total: $0 Deferred: $0 Add Condition Adjustment A virtual…" at bounding box center [485, 415] width 913 height 194
click at [701, 362] on div "Condition Adjustments Total: $0 Deferred: $0 Add Condition Adjustment A virtual…" at bounding box center [485, 415] width 913 height 194
click at [677, 330] on div "Condition Adjustments Total: $0 Deferred: $0 Add Condition Adjustment A virtual…" at bounding box center [485, 415] width 913 height 194
click at [920, 460] on div "A virtual In-Person Walkthrough is also required for this home. + Add exterior …" at bounding box center [485, 465] width 913 height 62
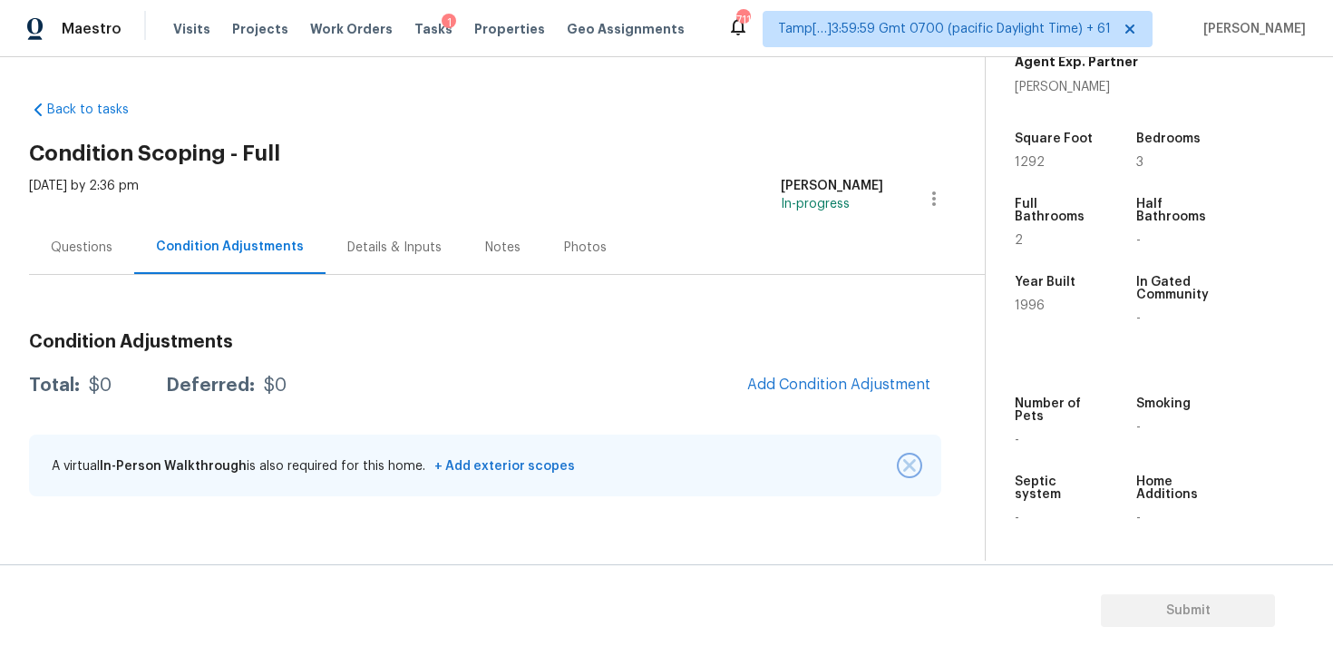
click at [913, 465] on img "button" at bounding box center [909, 465] width 13 height 13
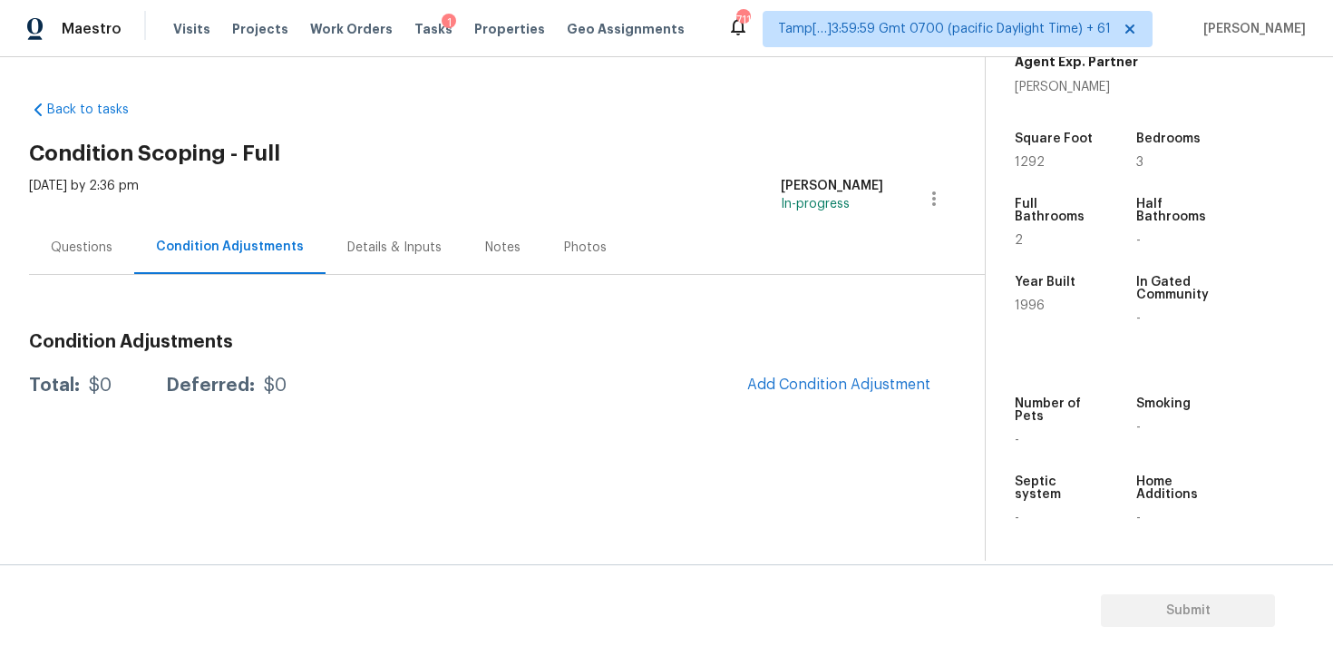
click at [716, 370] on div "Total: $0 Deferred: $0 Add Condition Adjustment" at bounding box center [485, 386] width 913 height 40
click at [875, 387] on span "Add Condition Adjustment" at bounding box center [838, 384] width 183 height 16
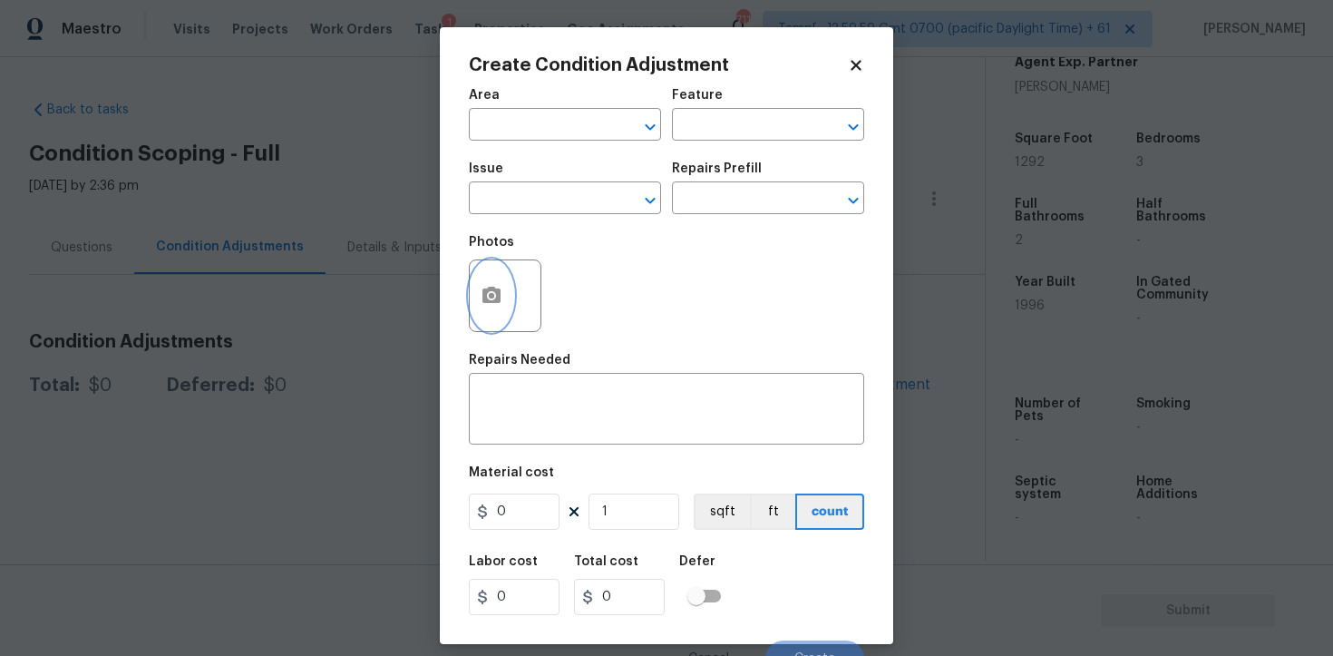
click at [505, 297] on button "button" at bounding box center [492, 295] width 44 height 71
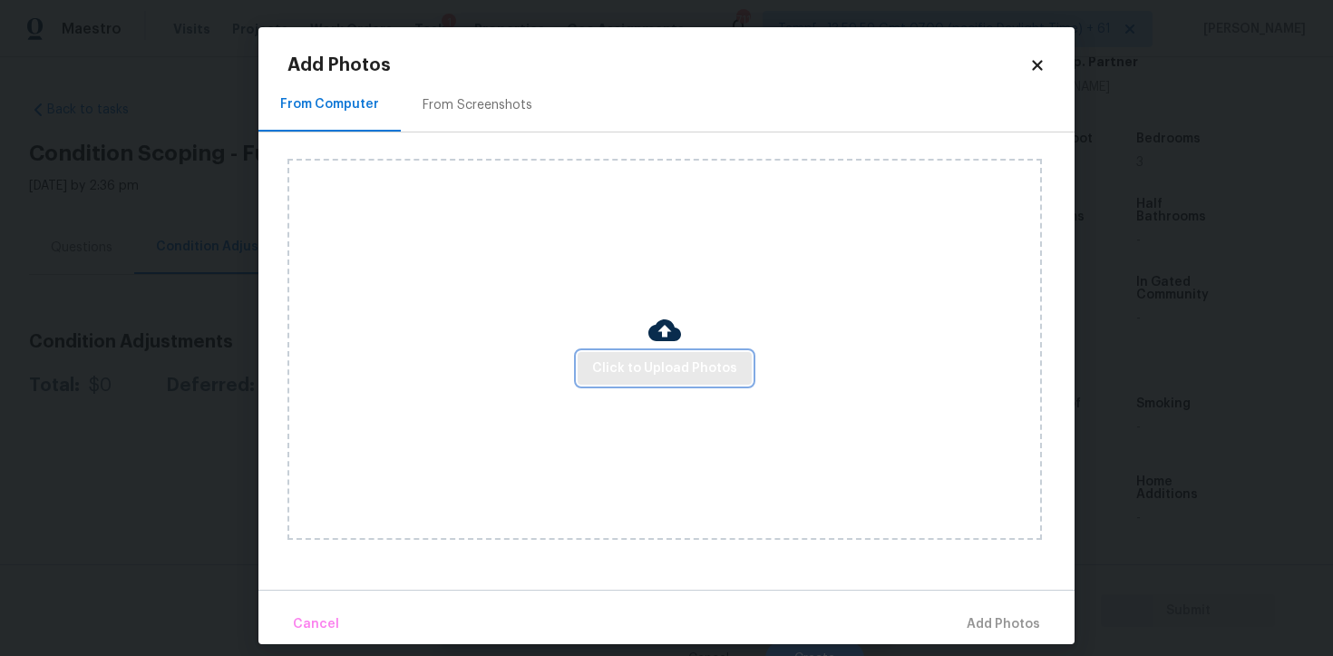
click at [691, 380] on button "Click to Upload Photos" at bounding box center [665, 369] width 174 height 34
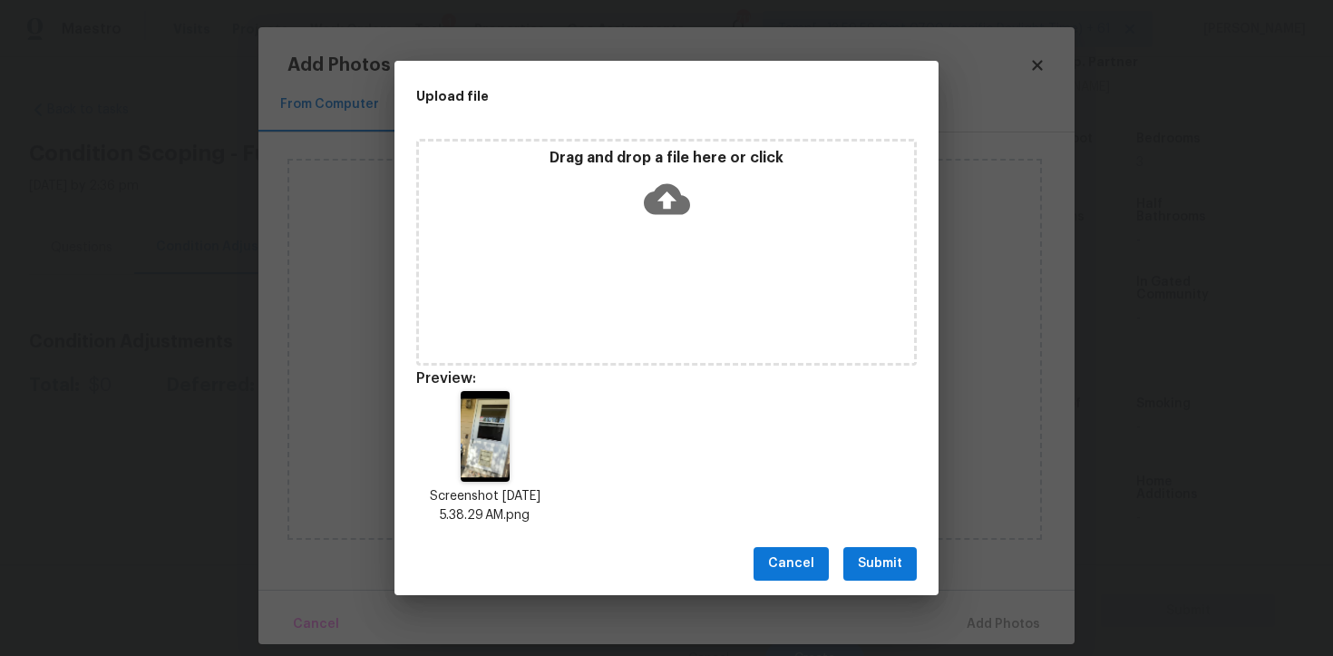
click at [860, 539] on div "Cancel Submit" at bounding box center [667, 563] width 544 height 63
click at [878, 552] on span "Submit" at bounding box center [880, 563] width 44 height 23
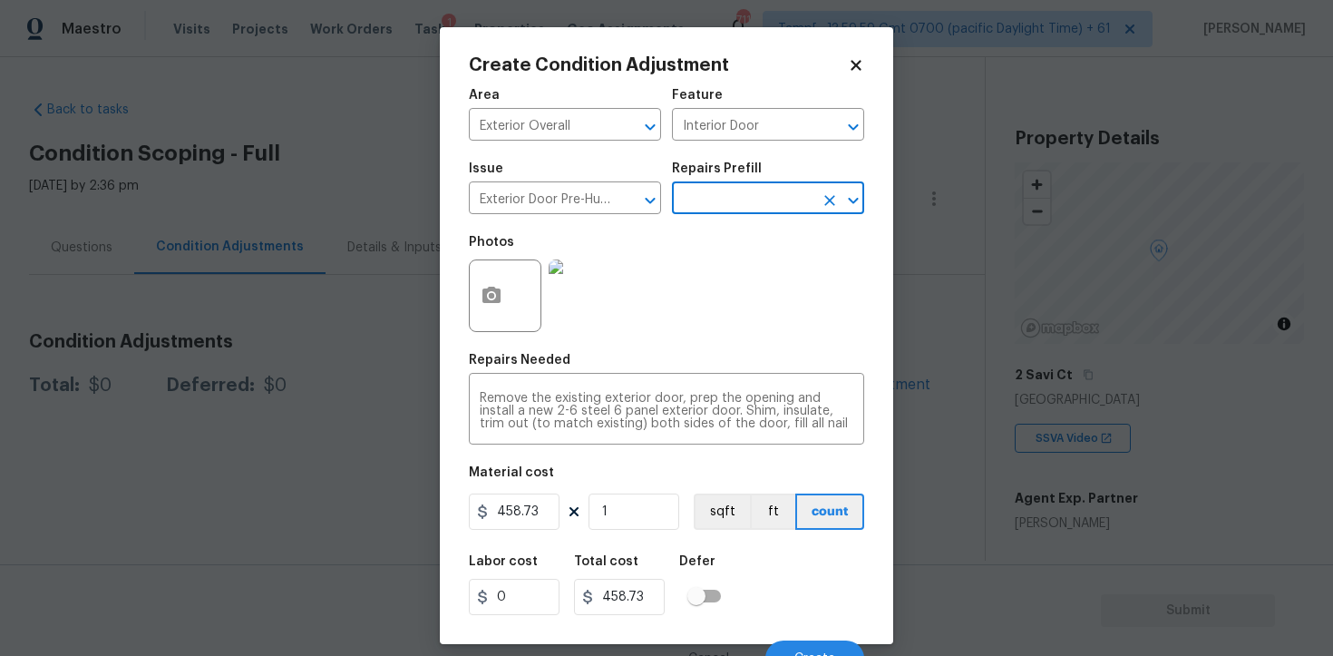
scroll to position [22, 0]
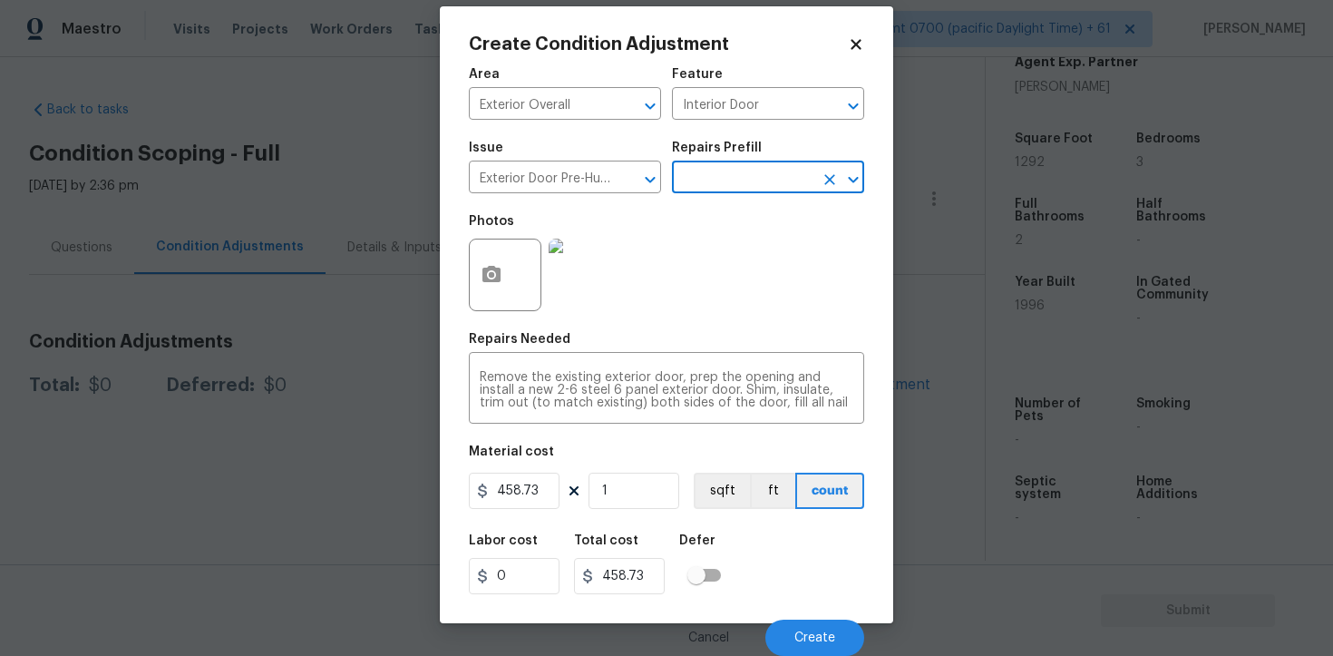
click at [799, 609] on div "Cancel Create" at bounding box center [666, 630] width 395 height 51
click at [805, 618] on div "Cancel Create" at bounding box center [666, 630] width 395 height 51
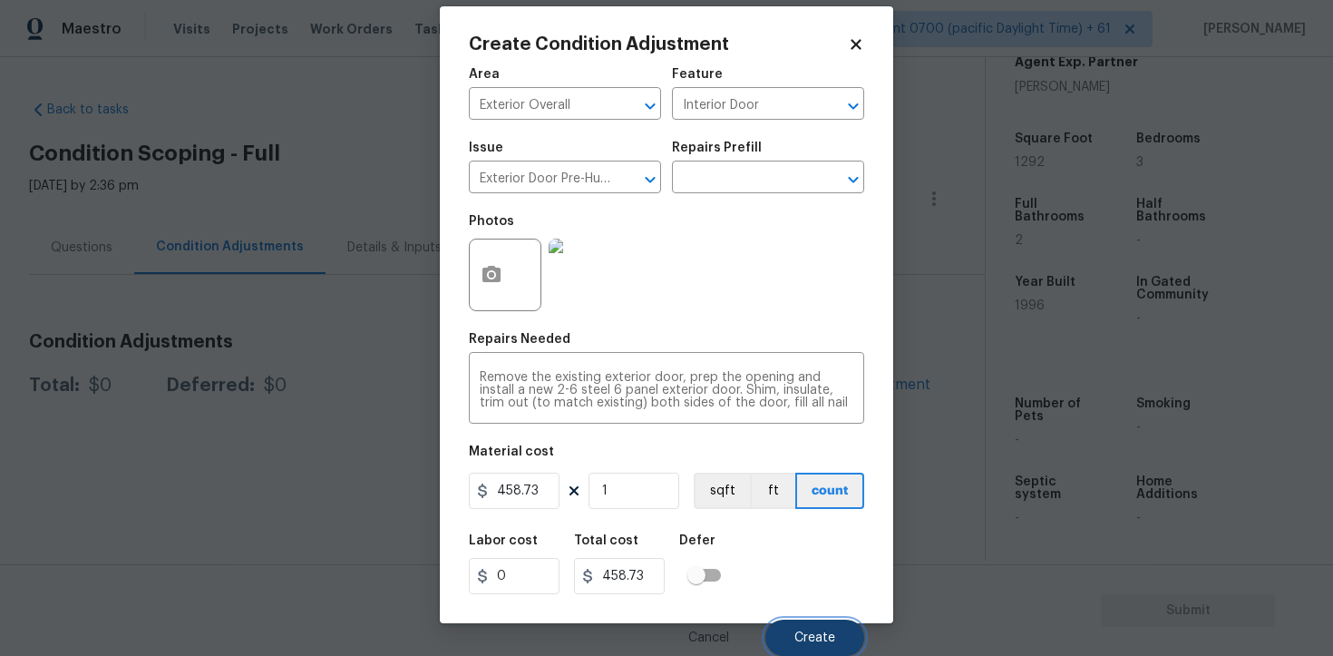
click at [808, 631] on span "Create" at bounding box center [815, 638] width 41 height 14
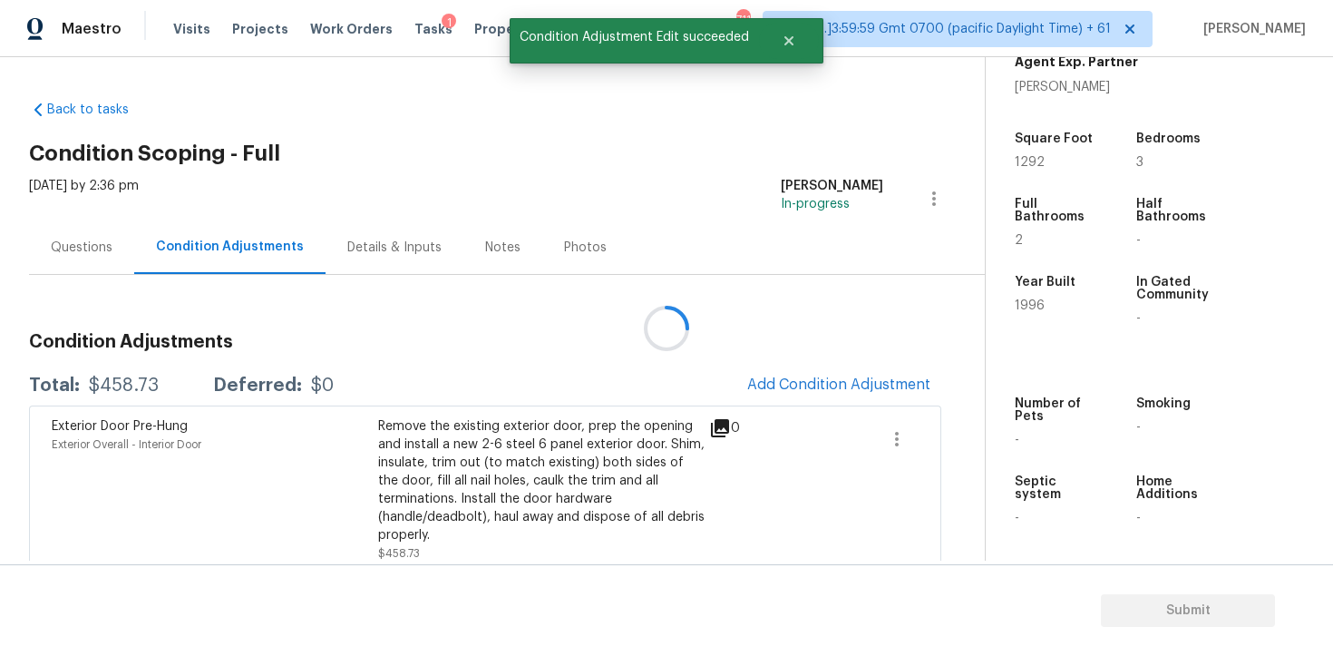
scroll to position [0, 0]
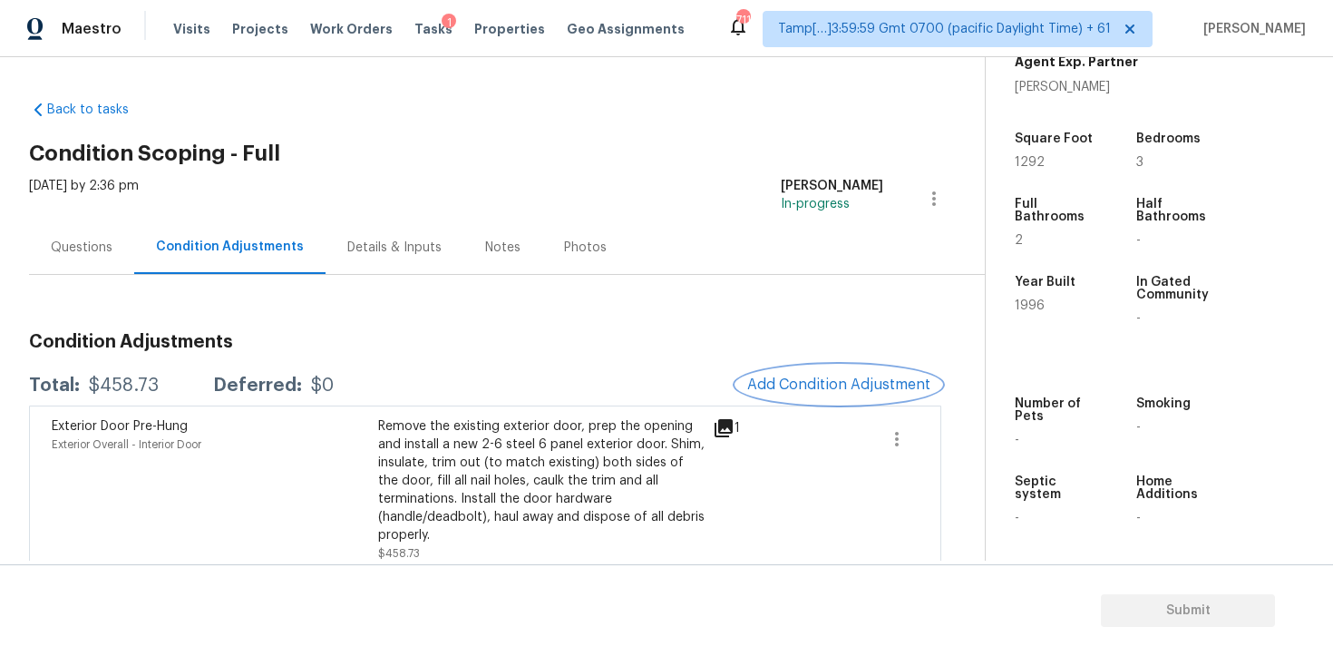
click at [766, 378] on span "Add Condition Adjustment" at bounding box center [838, 384] width 183 height 16
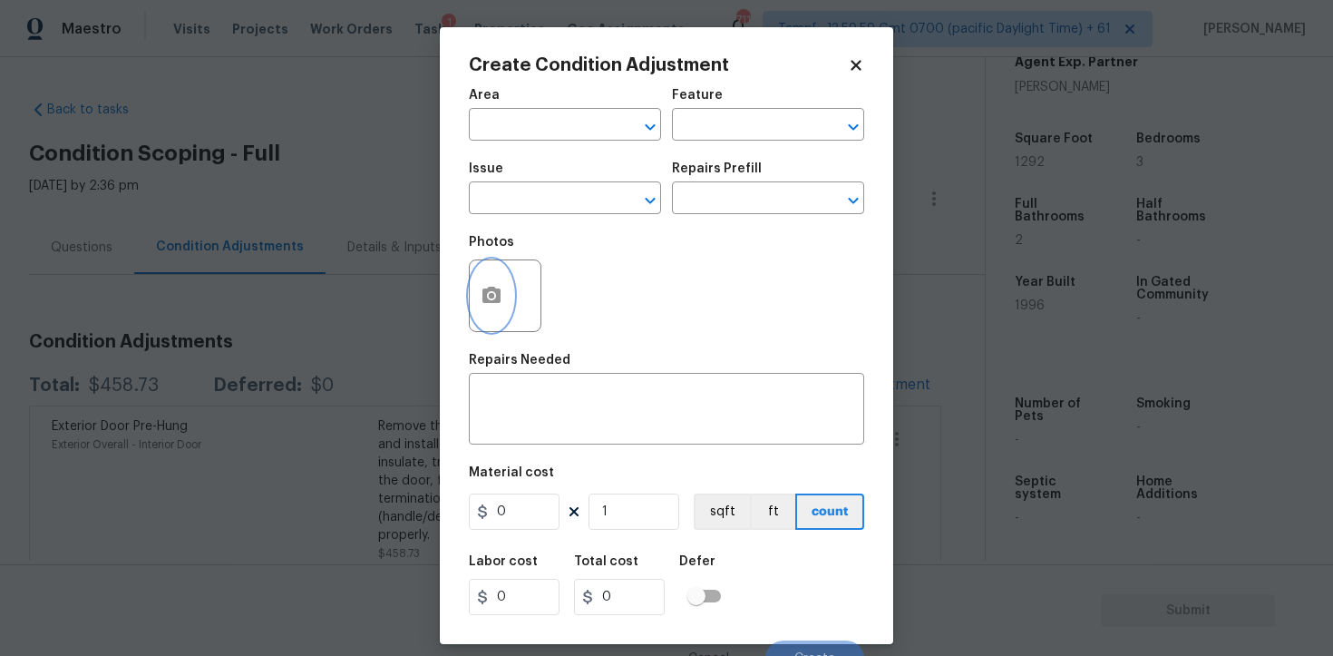
click at [485, 299] on icon "button" at bounding box center [492, 295] width 18 height 16
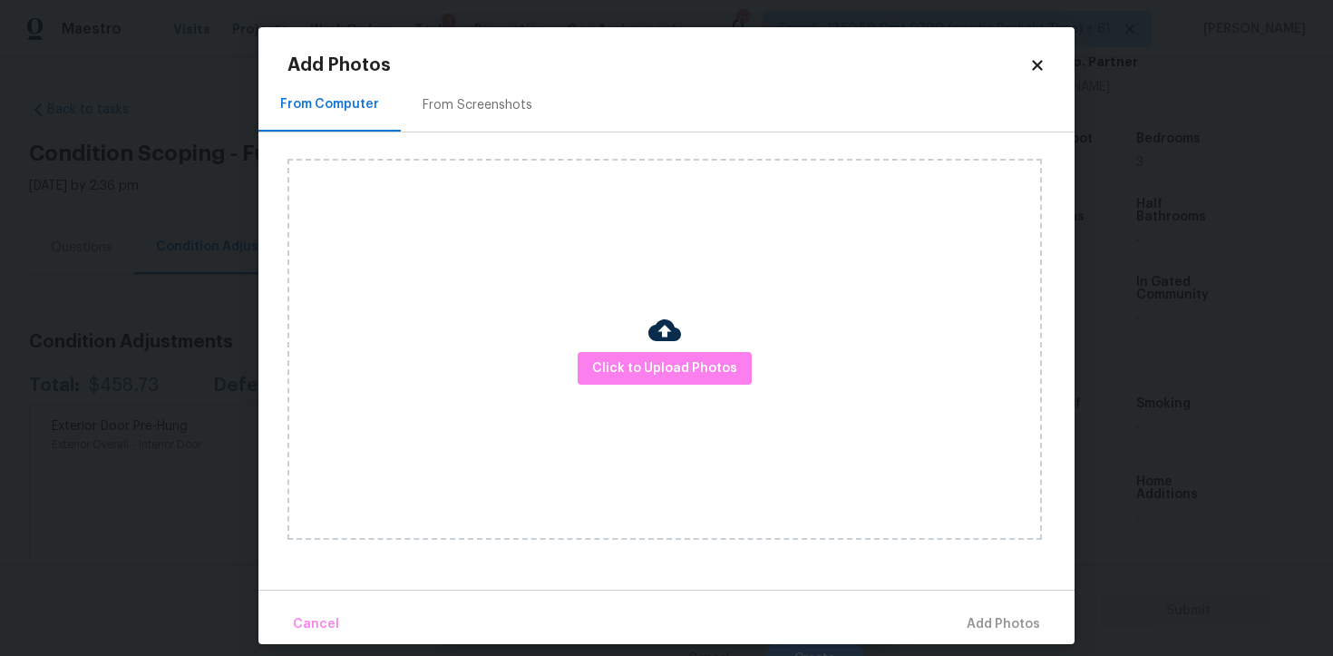
click at [697, 386] on div "Click to Upload Photos" at bounding box center [665, 349] width 755 height 381
click at [695, 379] on button "Click to Upload Photos" at bounding box center [665, 369] width 174 height 34
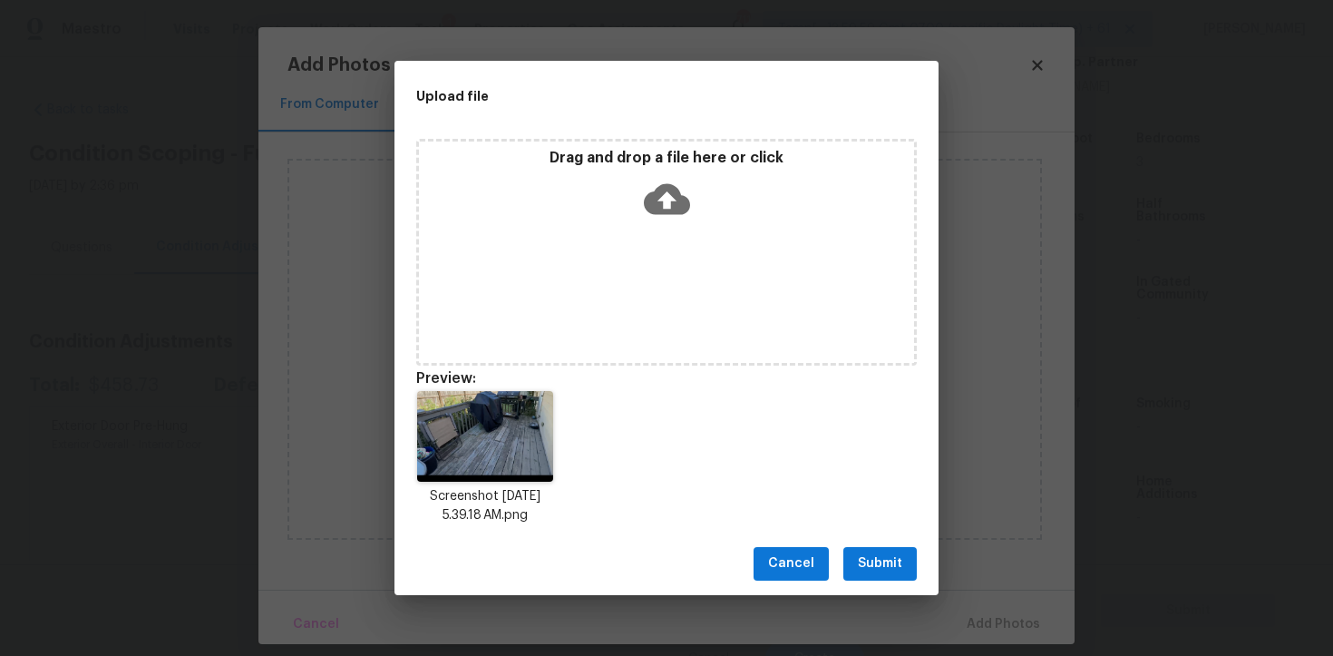
click at [883, 575] on button "Submit" at bounding box center [880, 564] width 73 height 34
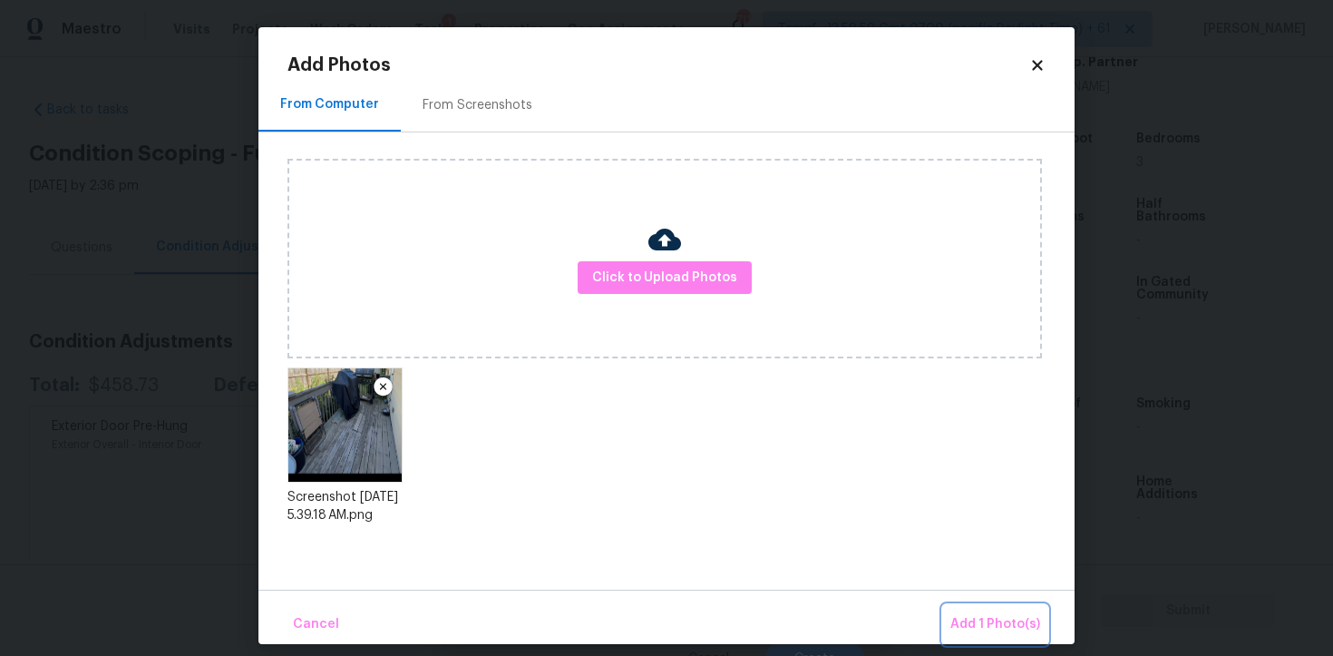
click at [964, 623] on span "Add 1 Photo(s)" at bounding box center [996, 624] width 90 height 23
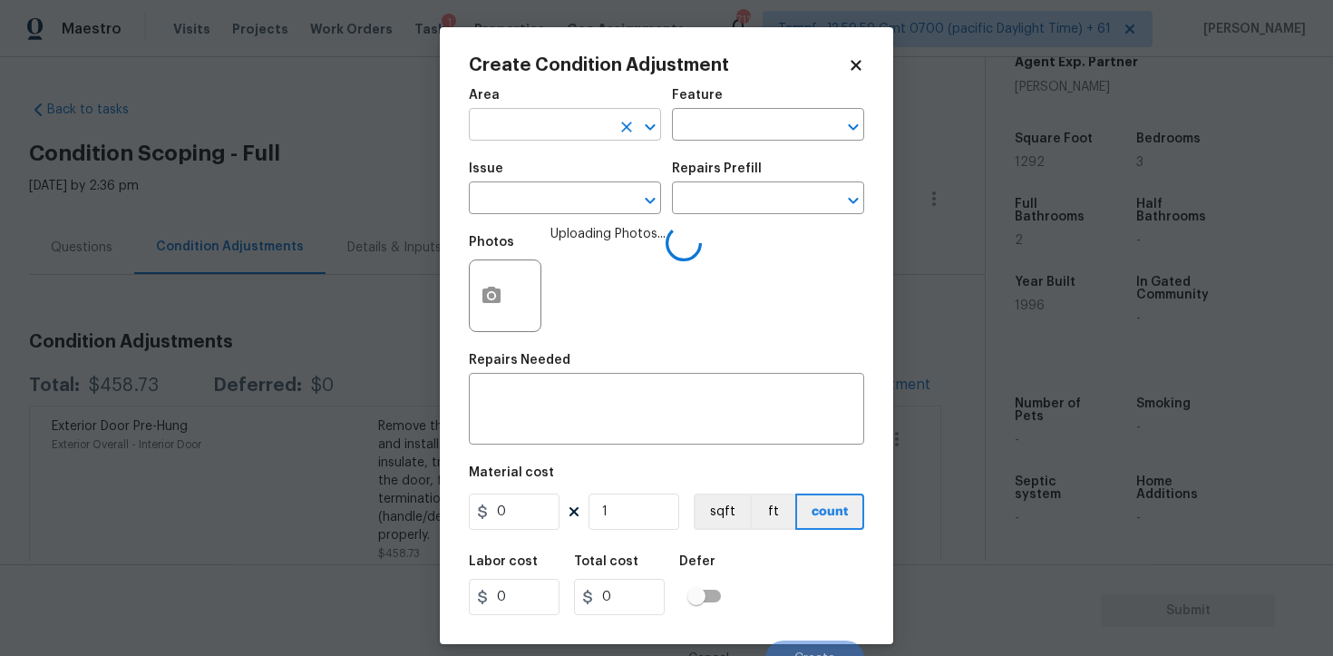
click at [533, 130] on input "text" at bounding box center [540, 126] width 142 height 28
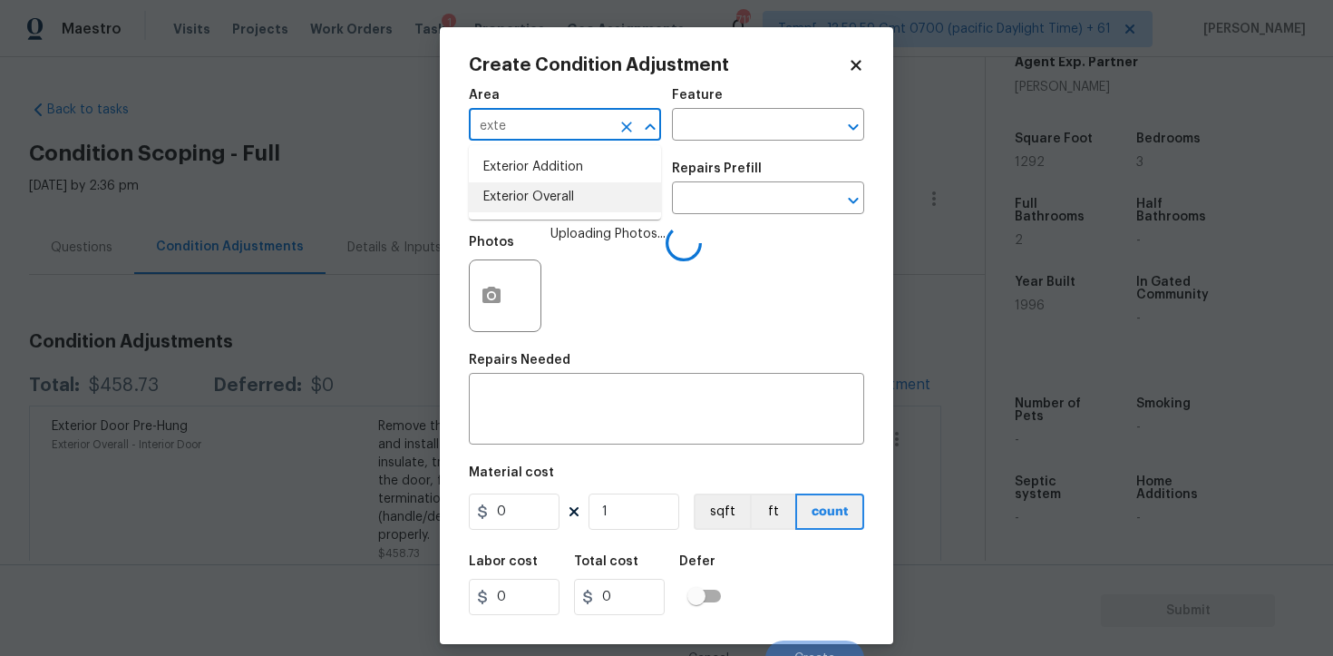
click at [545, 197] on li "Exterior Overall" at bounding box center [565, 197] width 192 height 30
type input "Exterior Overall"
click at [545, 197] on input "text" at bounding box center [540, 200] width 142 height 28
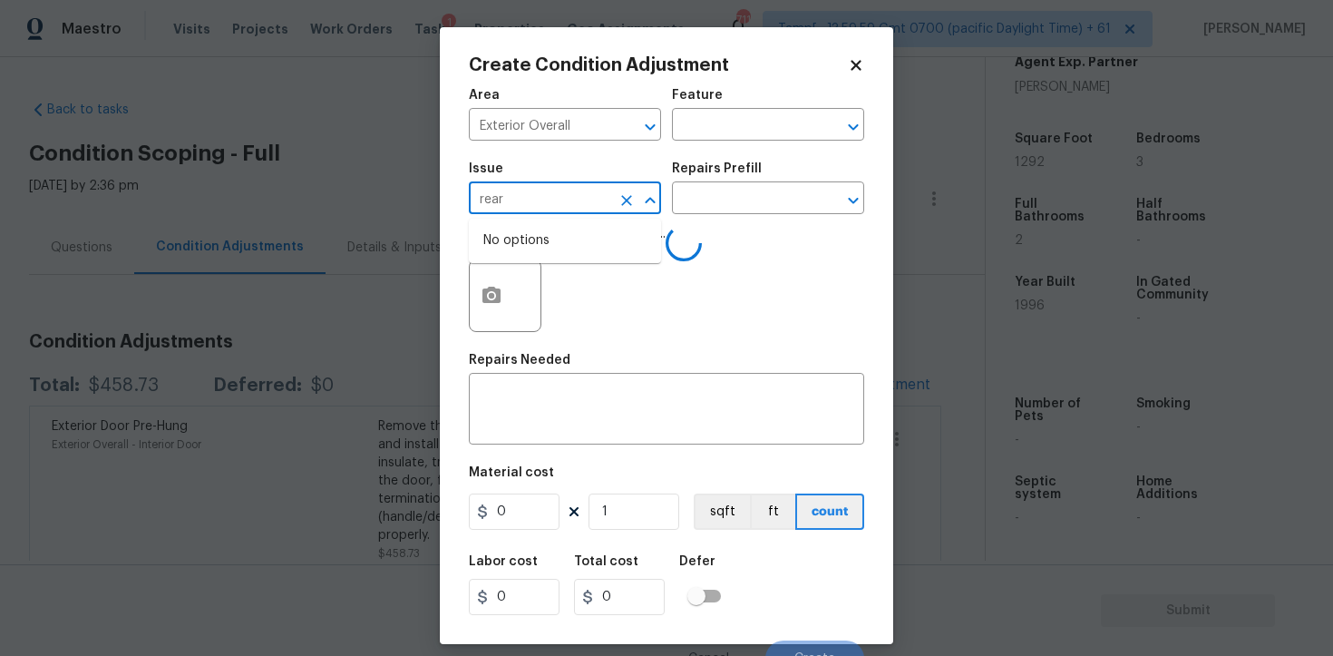
type input "rear"
click at [559, 275] on li "Decks and Patios" at bounding box center [565, 284] width 192 height 30
type input "Decks and Patios"
click at [581, 420] on textarea at bounding box center [667, 411] width 374 height 38
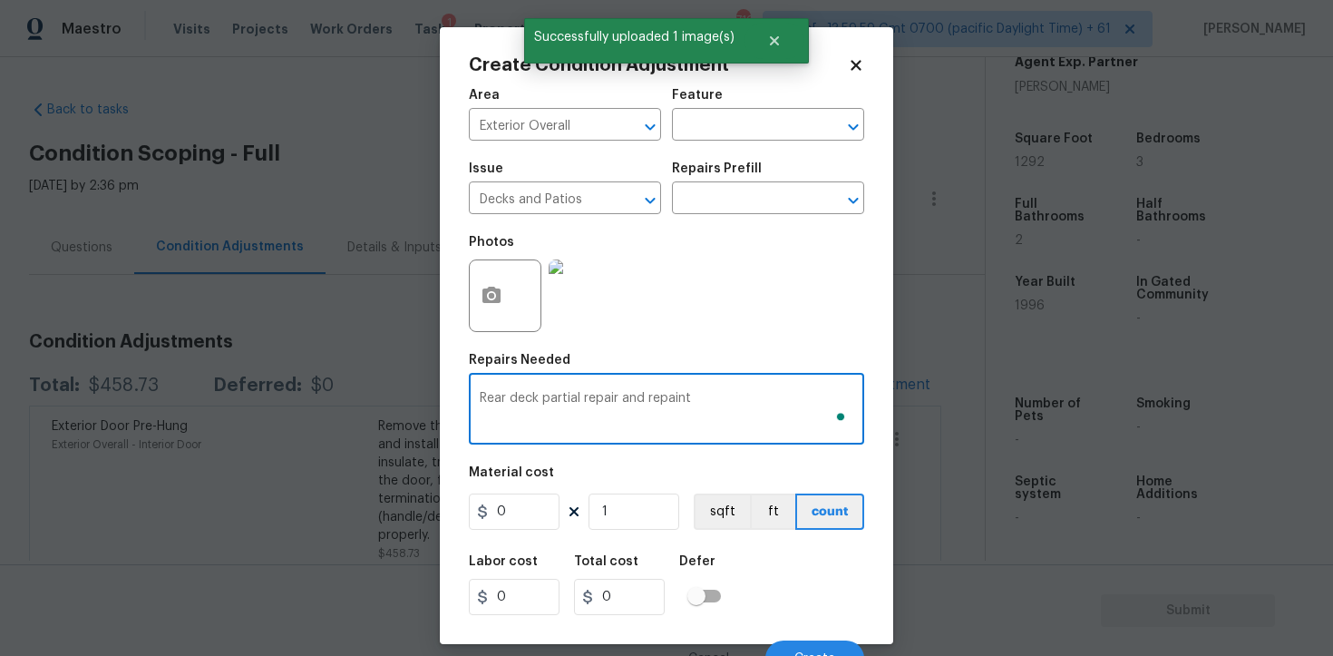
type textarea "Rear deck partial repair and repaint"
click at [515, 520] on input "0" at bounding box center [514, 511] width 91 height 36
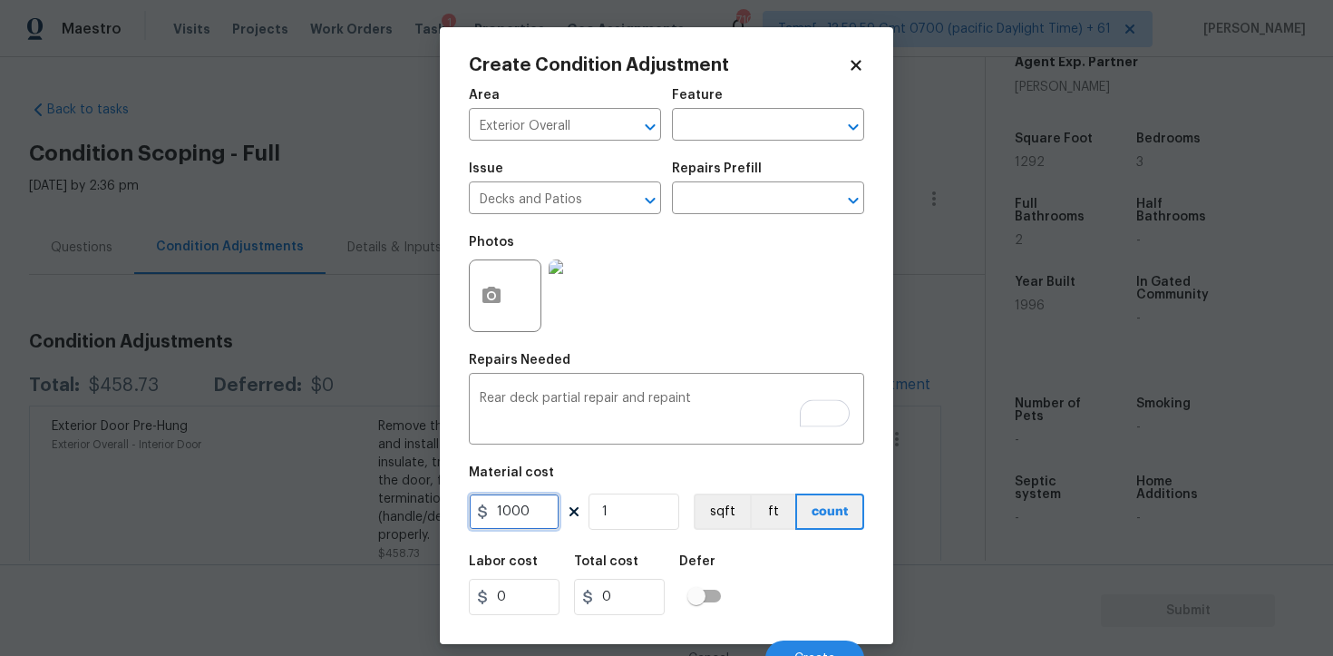
type input "1000"
click at [743, 542] on div "Area Exterior Overall ​ Feature ​ Issue Decks and Patios ​ Repairs Prefill ​ Ph…" at bounding box center [666, 377] width 395 height 599
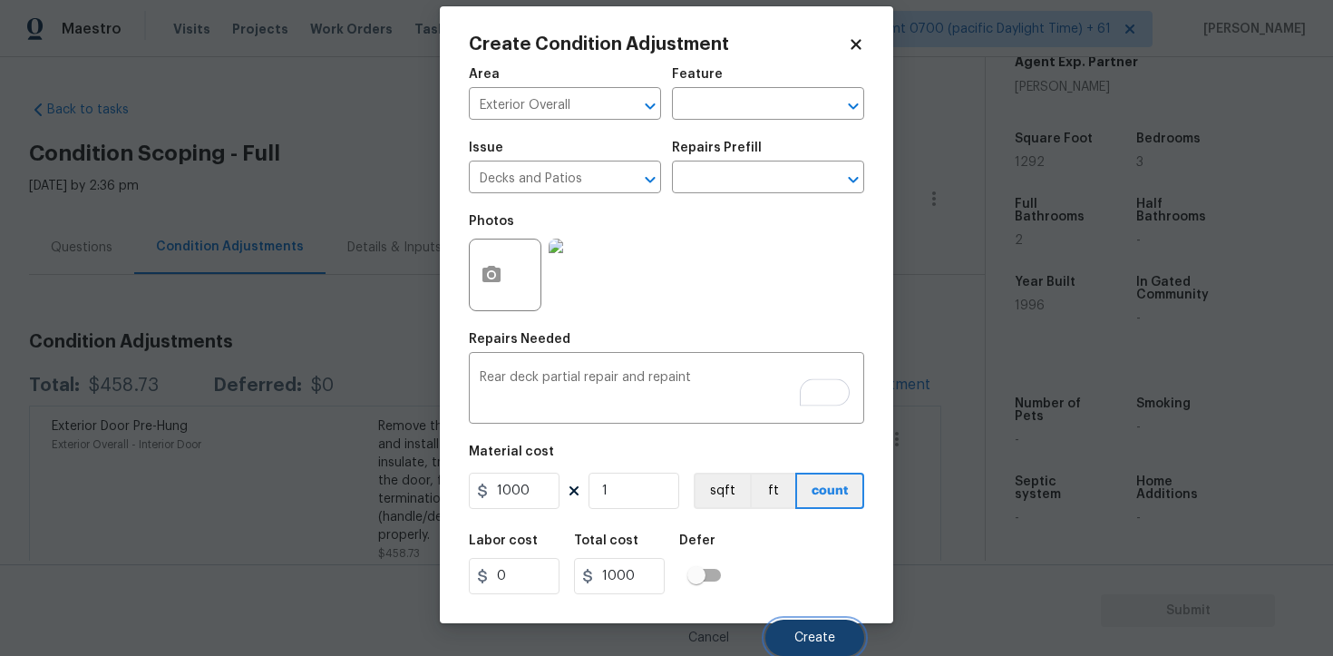
click at [807, 648] on button "Create" at bounding box center [815, 638] width 99 height 36
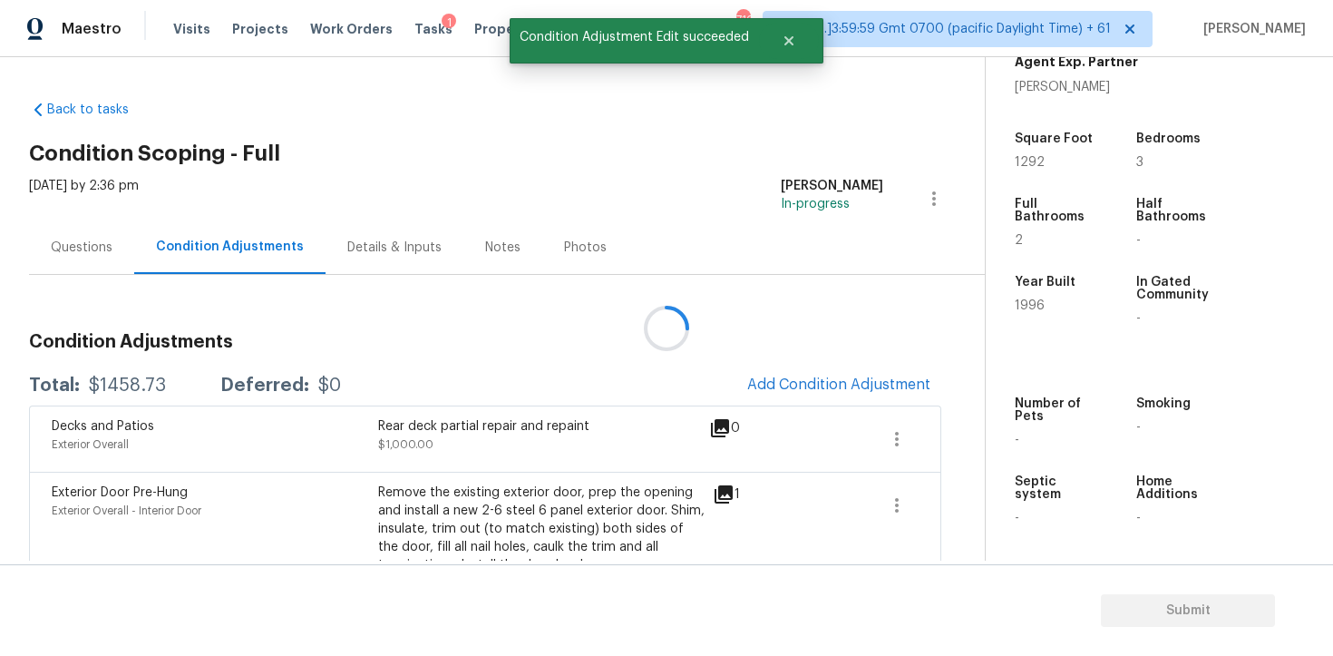
scroll to position [0, 0]
click at [838, 370] on button "Add Condition Adjustment" at bounding box center [839, 385] width 205 height 38
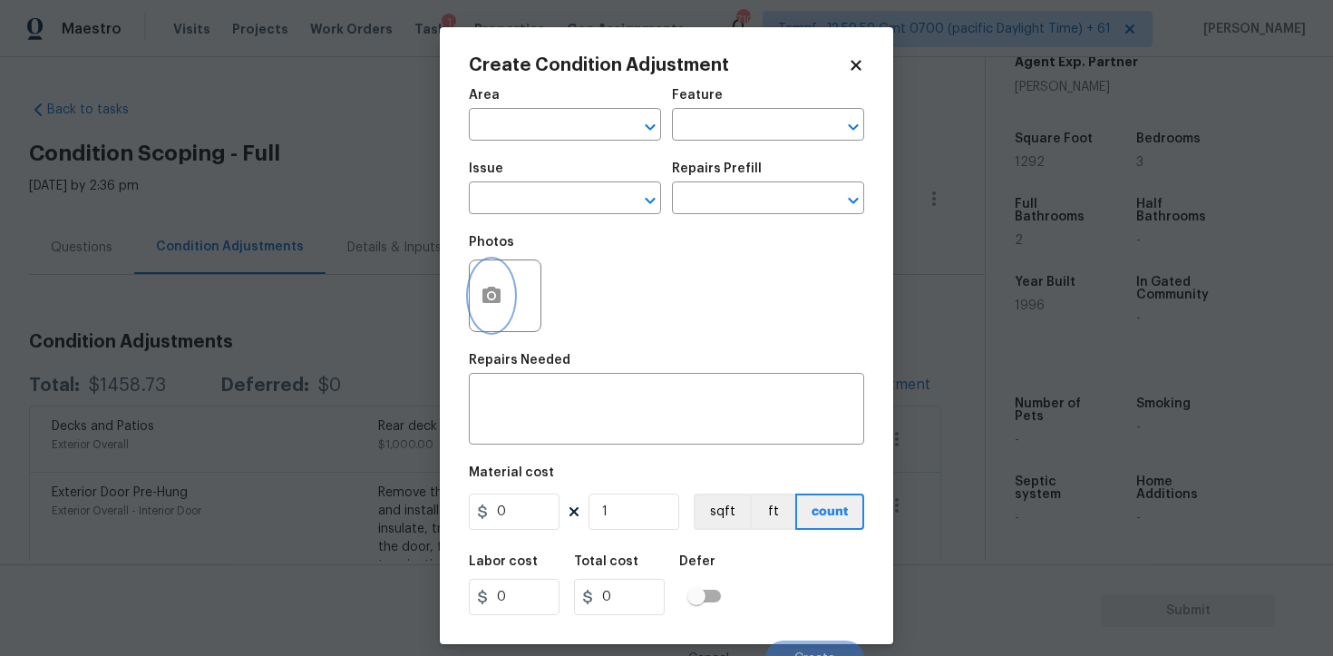
click at [495, 308] on button "button" at bounding box center [492, 295] width 44 height 71
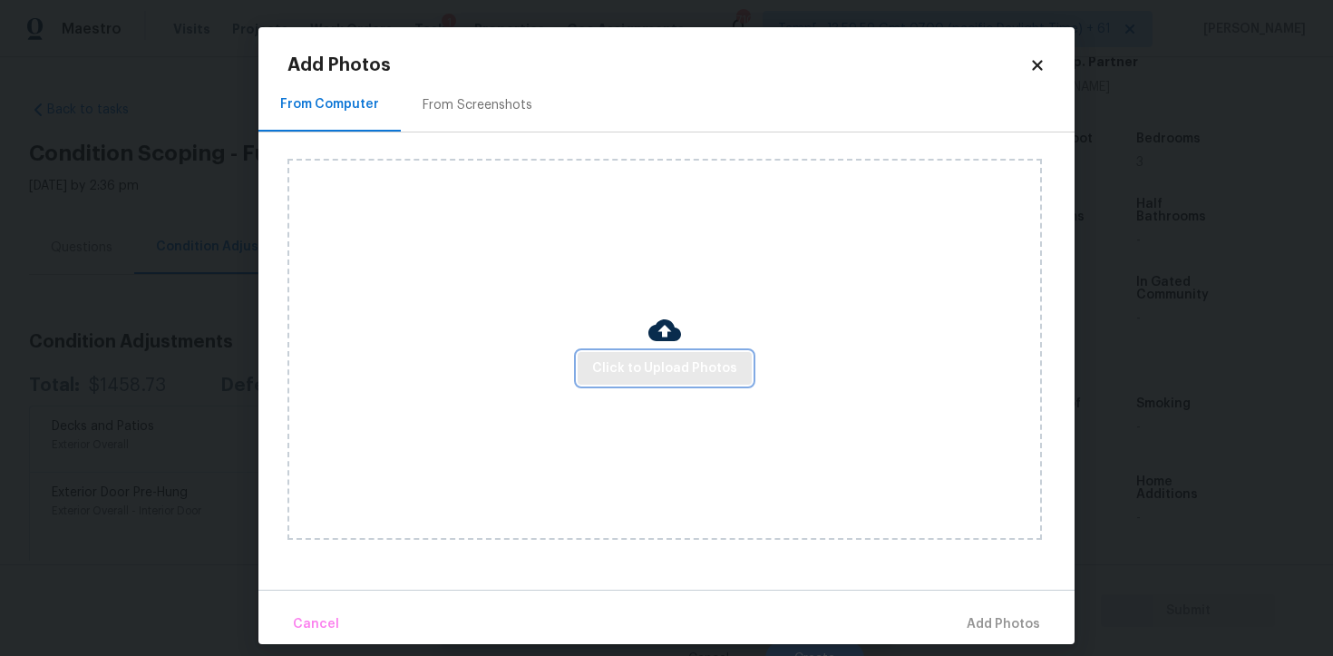
click at [652, 362] on span "Click to Upload Photos" at bounding box center [664, 368] width 145 height 23
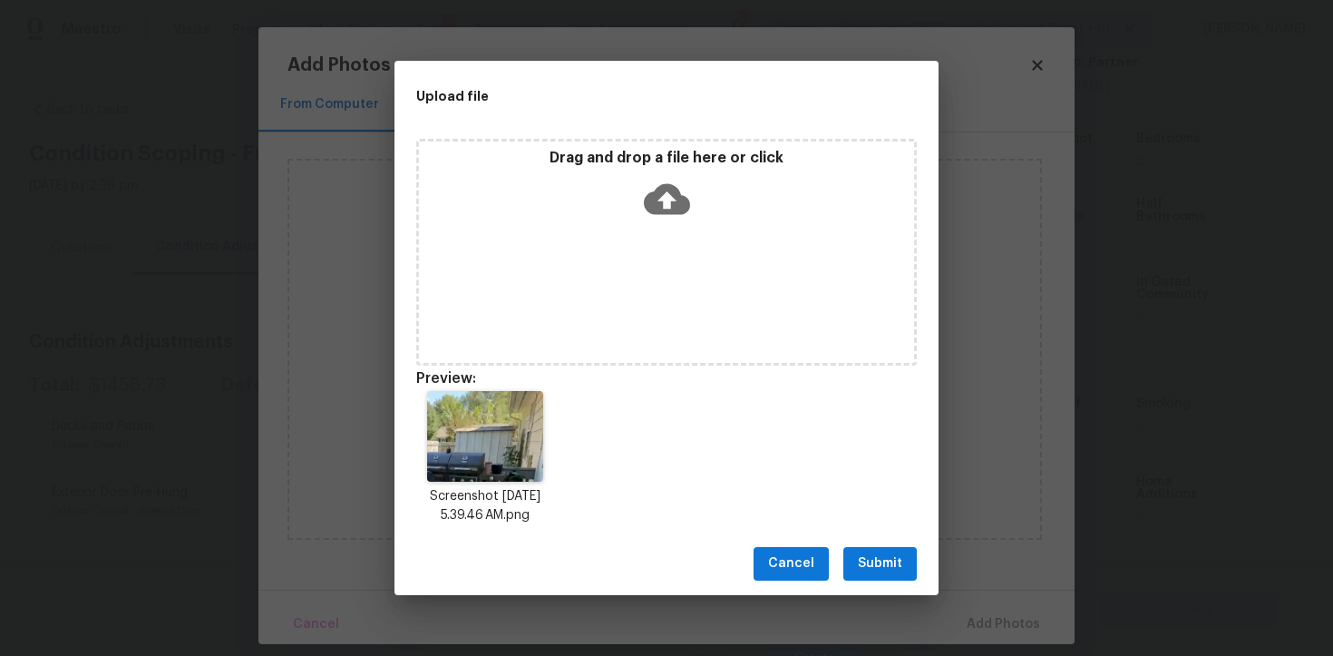
click at [879, 569] on span "Submit" at bounding box center [880, 563] width 44 height 23
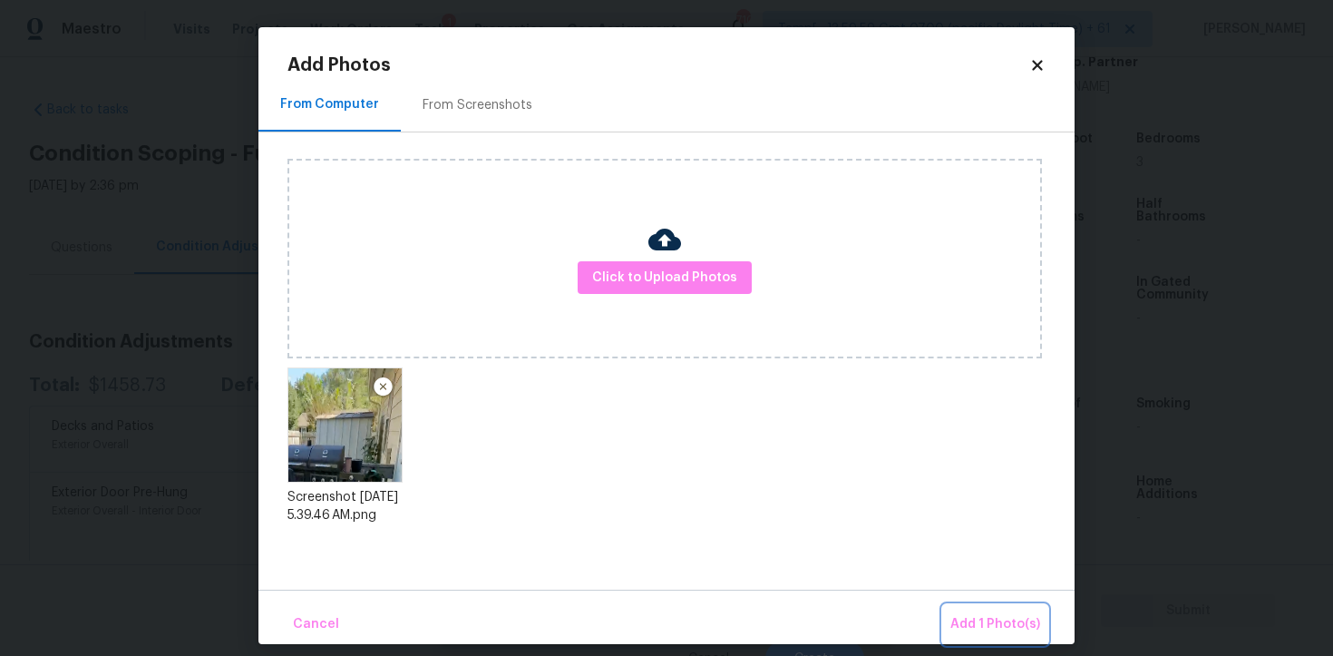
click at [969, 612] on button "Add 1 Photo(s)" at bounding box center [995, 624] width 104 height 39
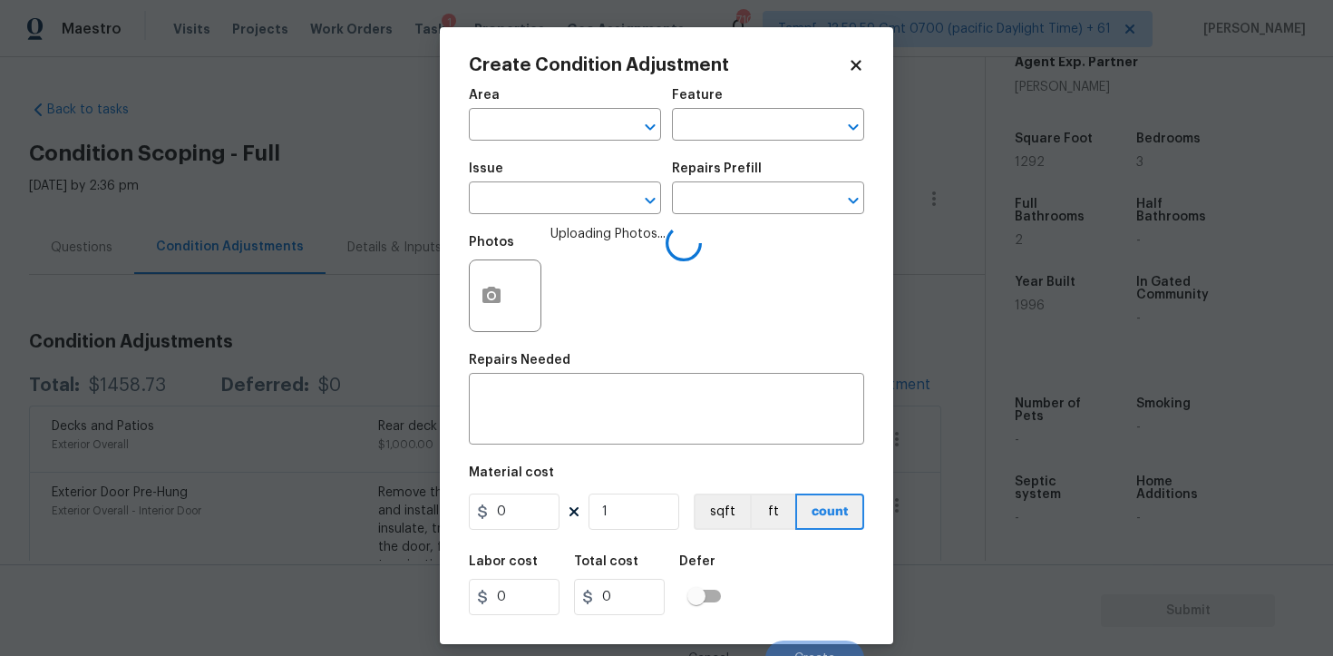
click at [560, 103] on div "Area" at bounding box center [565, 101] width 192 height 24
click at [563, 119] on input "text" at bounding box center [540, 126] width 142 height 28
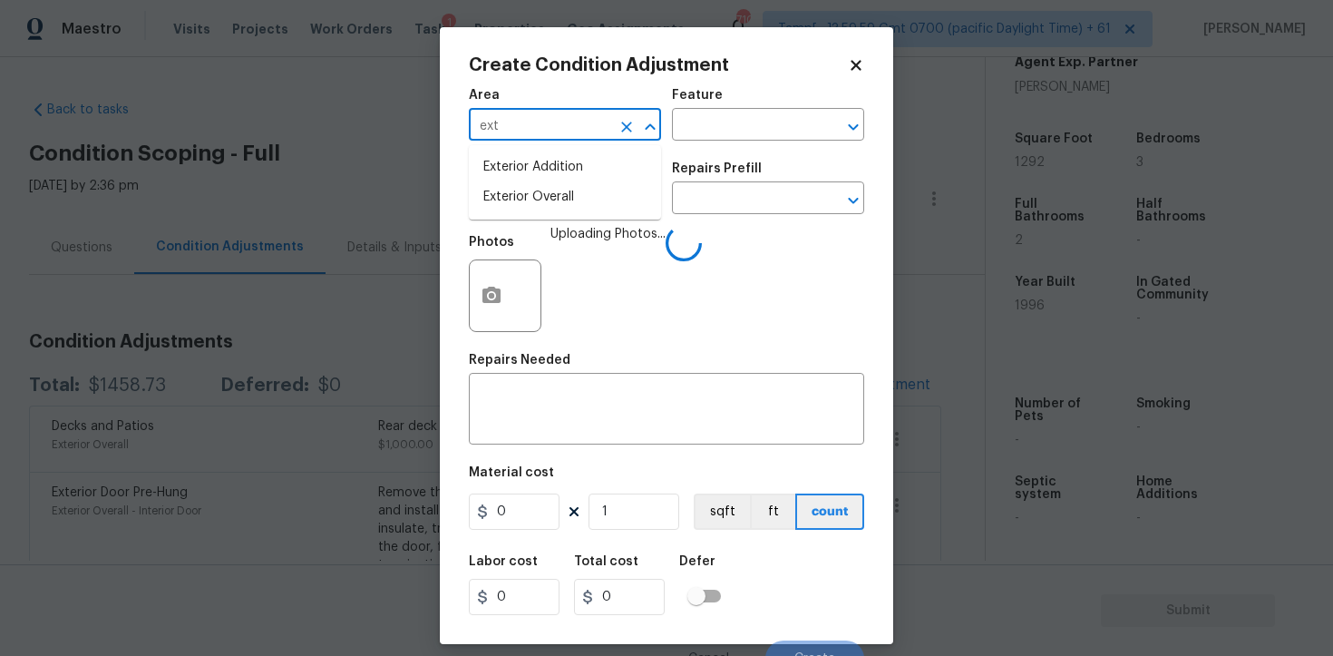
type input "exte"
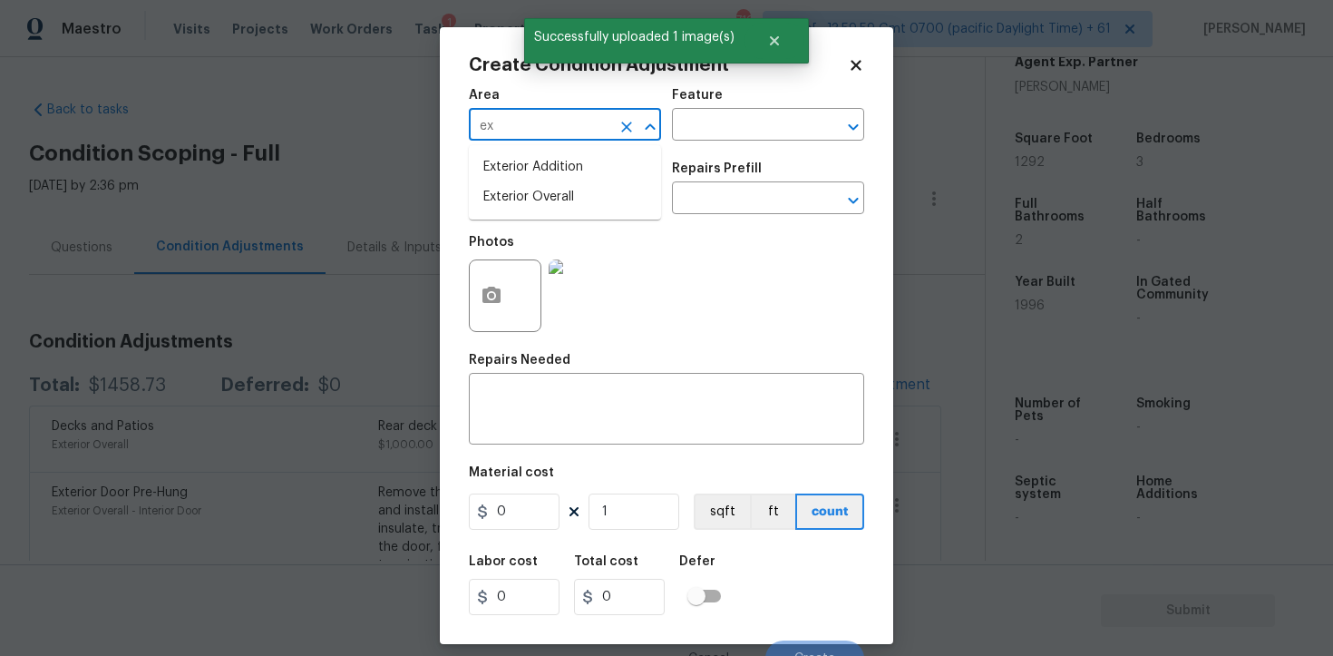
type input "ext"
click at [522, 193] on li "Exterior Overall" at bounding box center [565, 197] width 192 height 30
type input "Exterior Overall"
click at [522, 193] on input "text" at bounding box center [540, 200] width 142 height 28
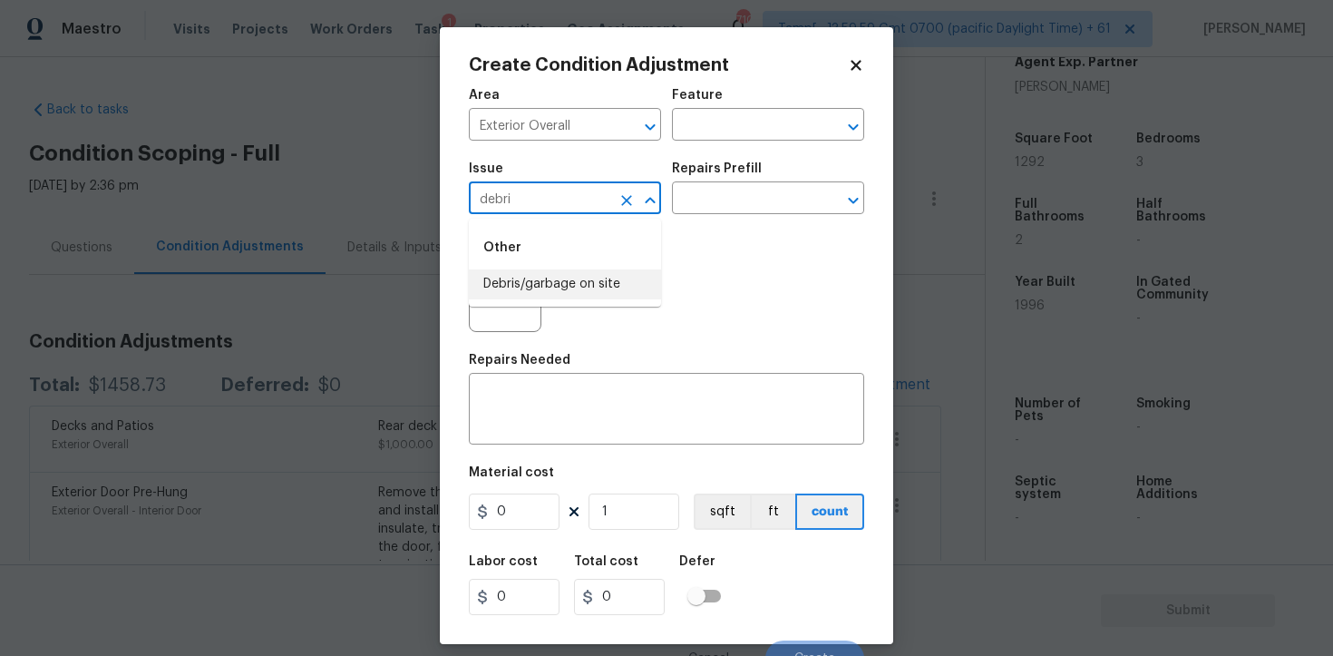
click at [534, 280] on li "Debris/garbage on site" at bounding box center [565, 284] width 192 height 30
type input "Debris/garbage on site"
click at [587, 417] on textarea at bounding box center [667, 411] width 374 height 38
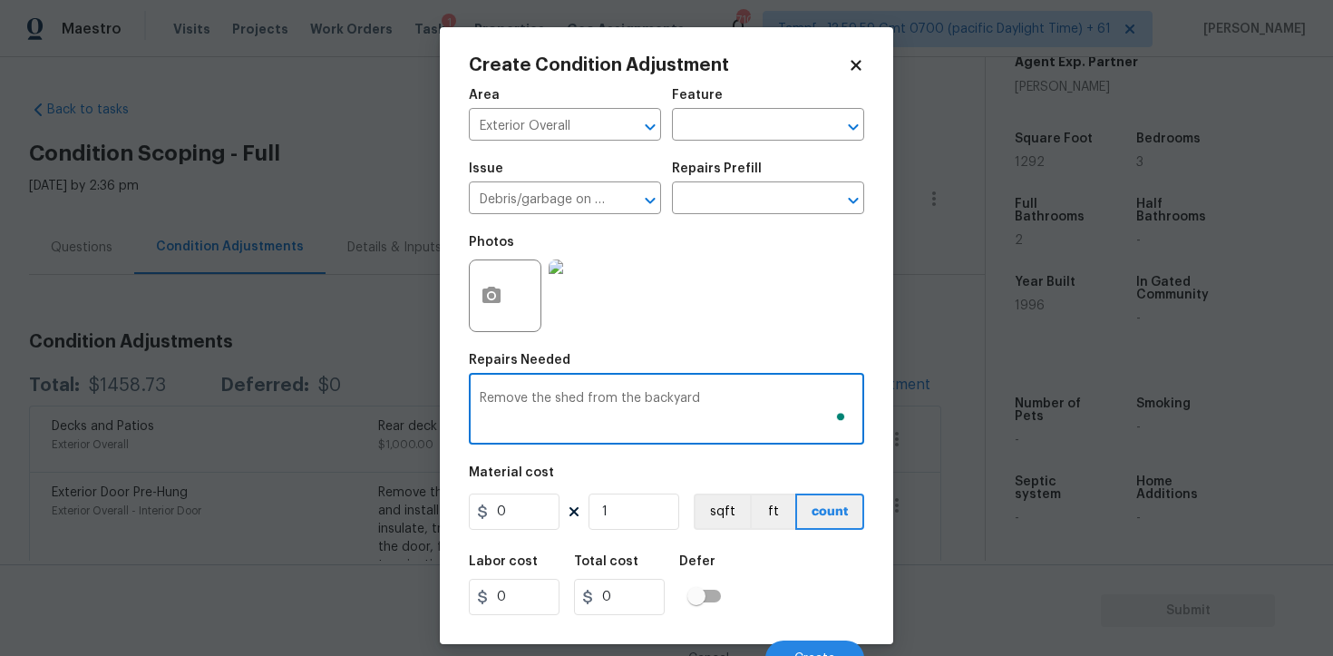
type textarea "Remove the shed from the backyard"
click at [532, 505] on input "0" at bounding box center [514, 511] width 91 height 36
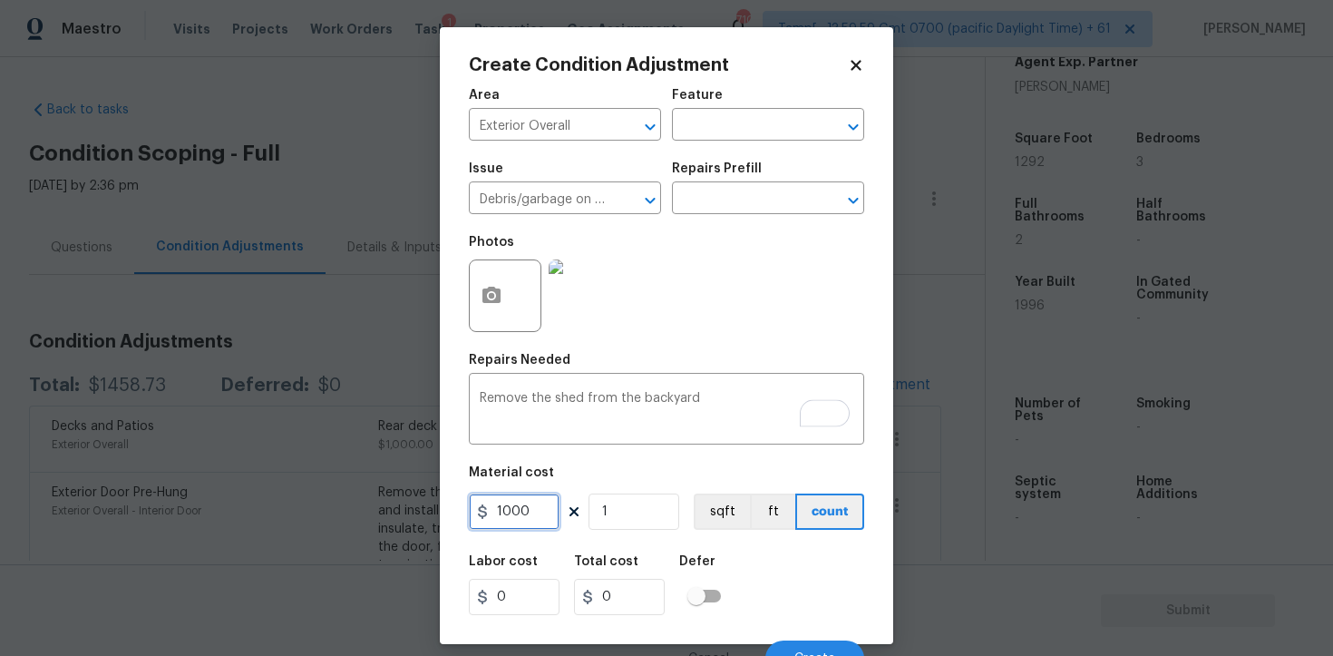
type input "1000"
click at [782, 550] on div "Labor cost 0 Total cost 0 Defer" at bounding box center [666, 585] width 395 height 82
type input "1000"
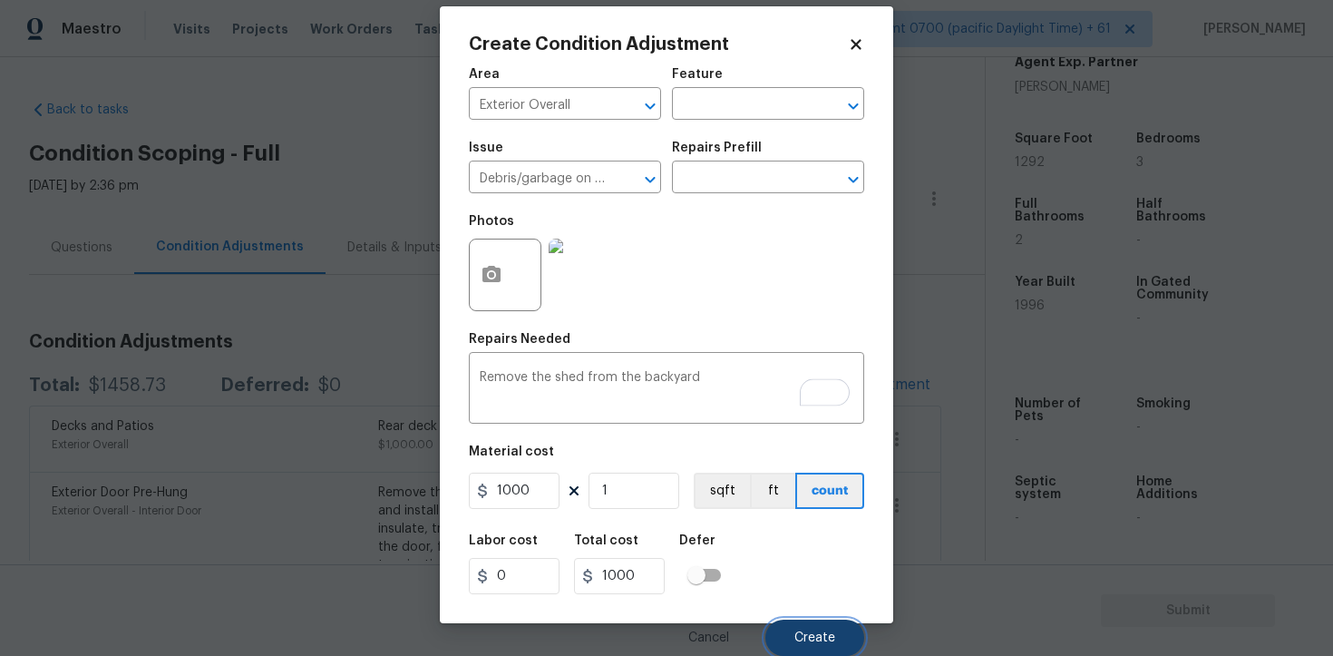
click at [826, 637] on span "Create" at bounding box center [815, 638] width 41 height 14
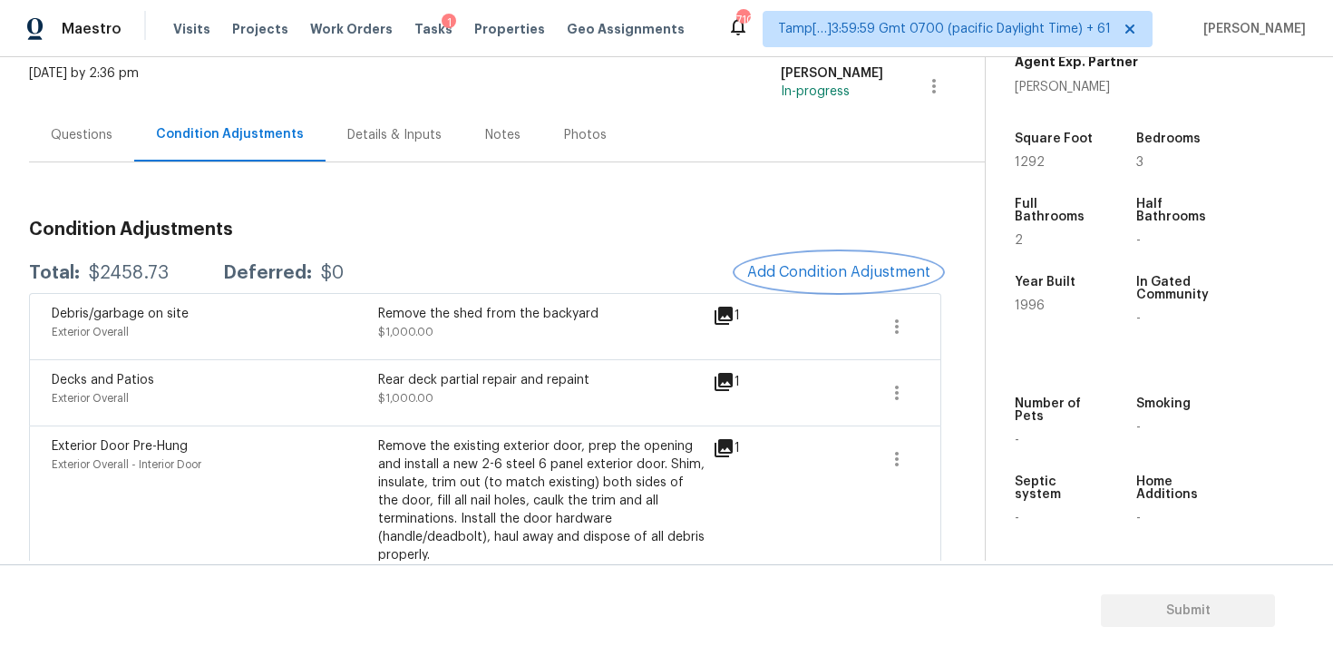
scroll to position [151, 0]
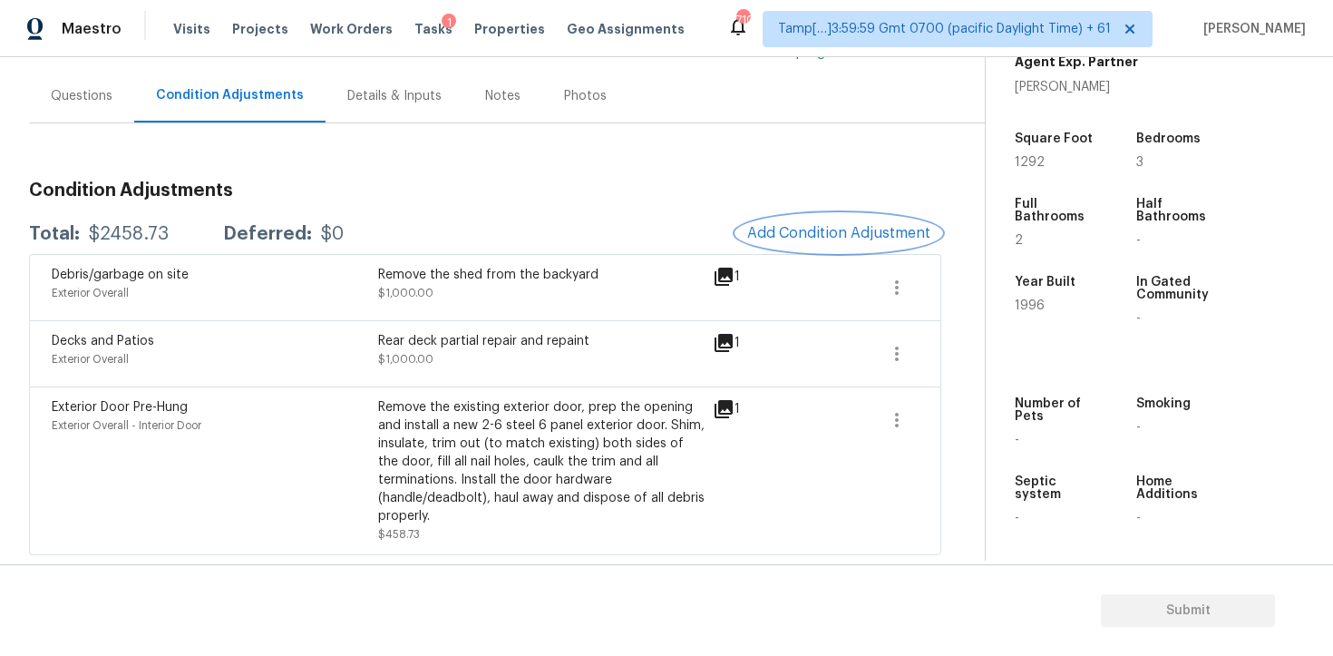
click at [854, 215] on button "Add Condition Adjustment" at bounding box center [839, 233] width 205 height 38
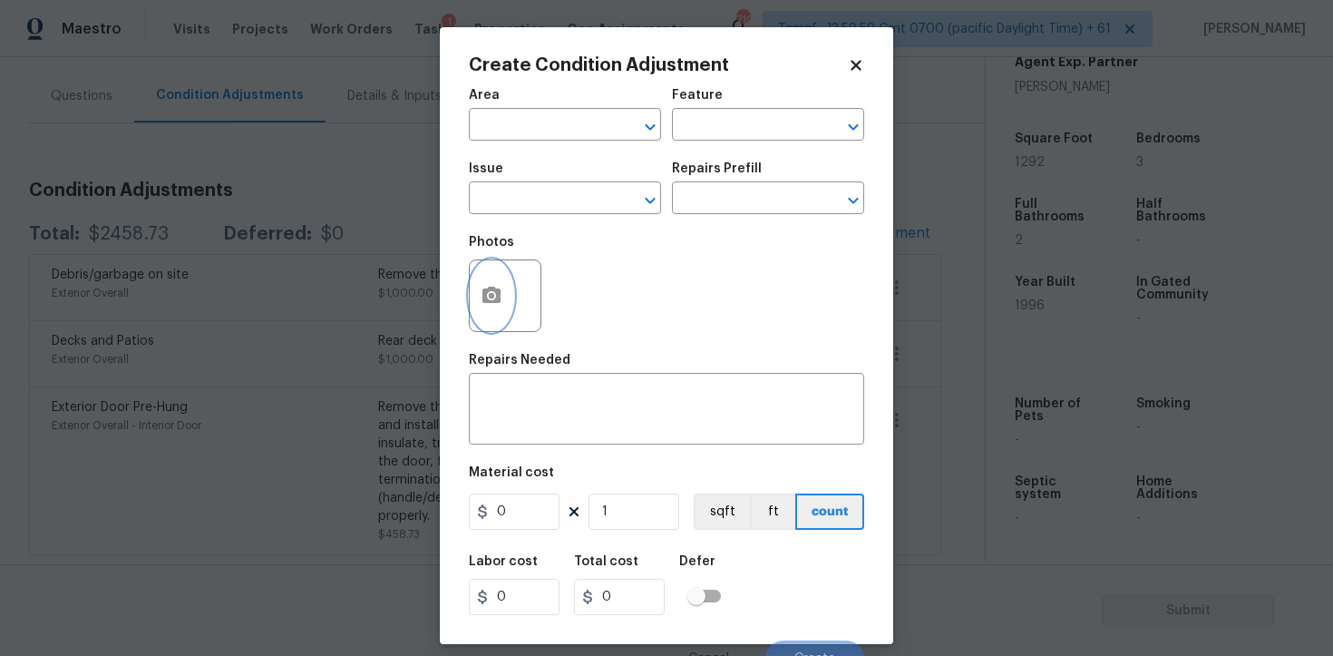
click at [500, 300] on icon "button" at bounding box center [492, 295] width 18 height 16
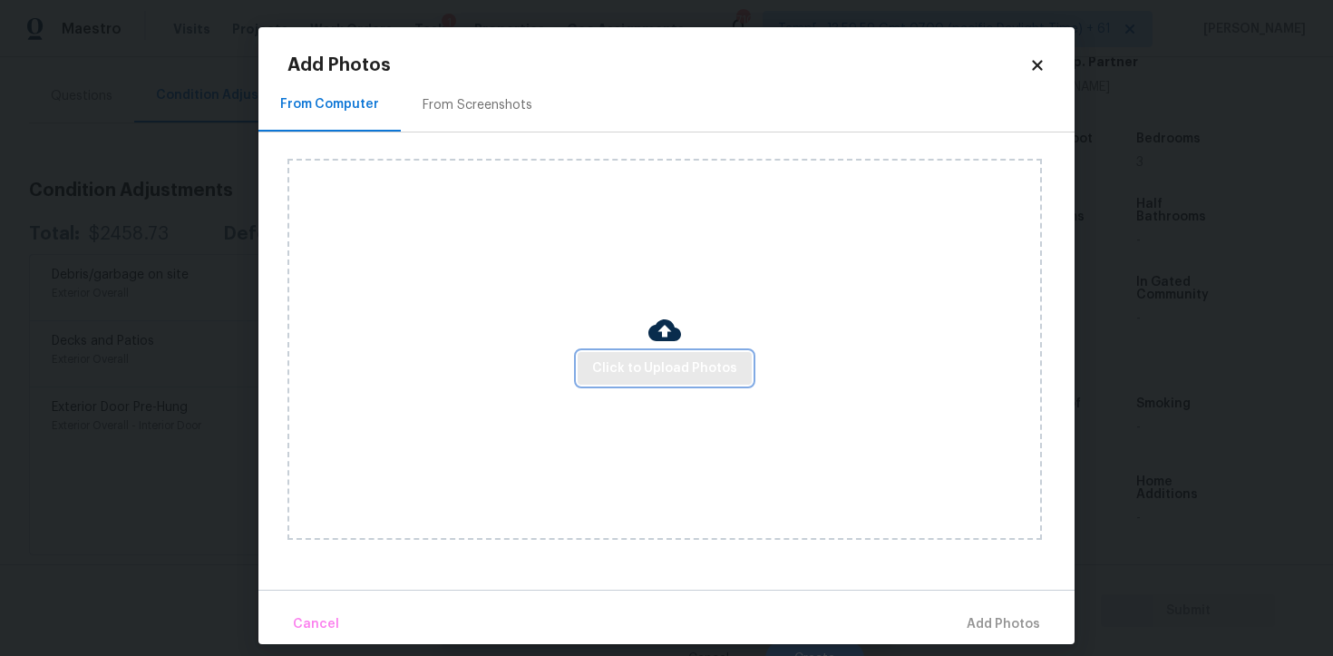
click at [636, 358] on span "Click to Upload Photos" at bounding box center [664, 368] width 145 height 23
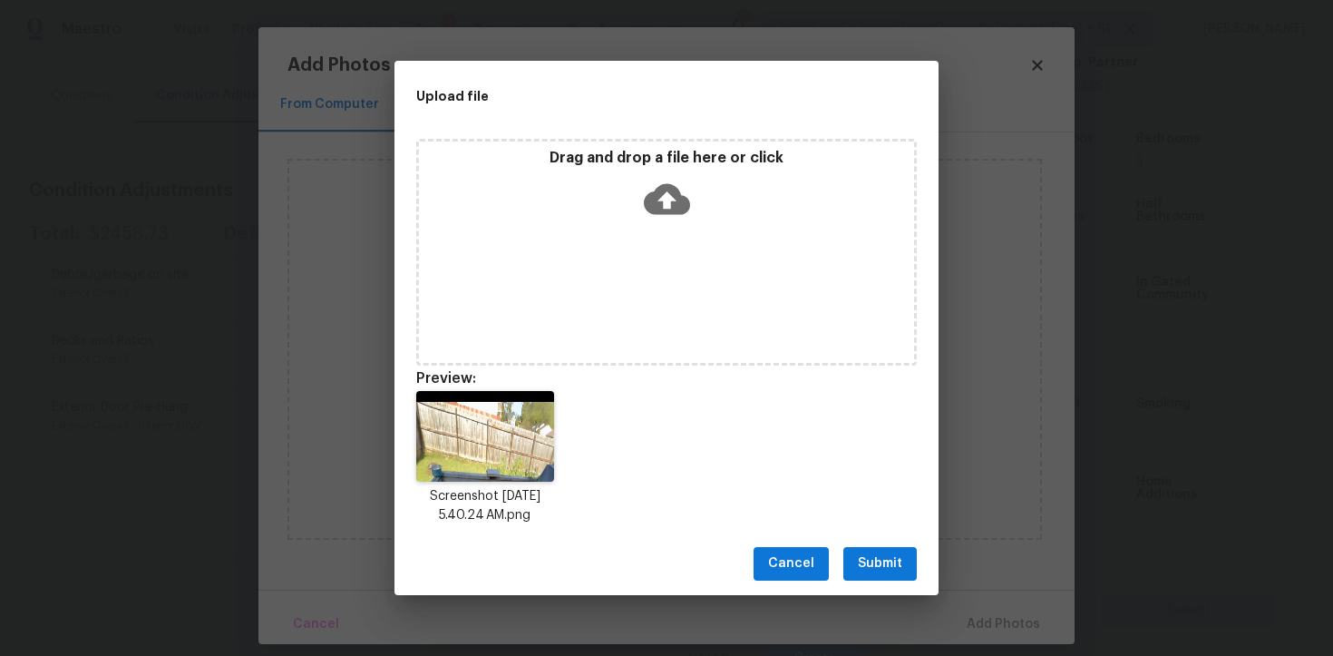
click at [657, 232] on div "Drag and drop a file here or click" at bounding box center [666, 252] width 501 height 227
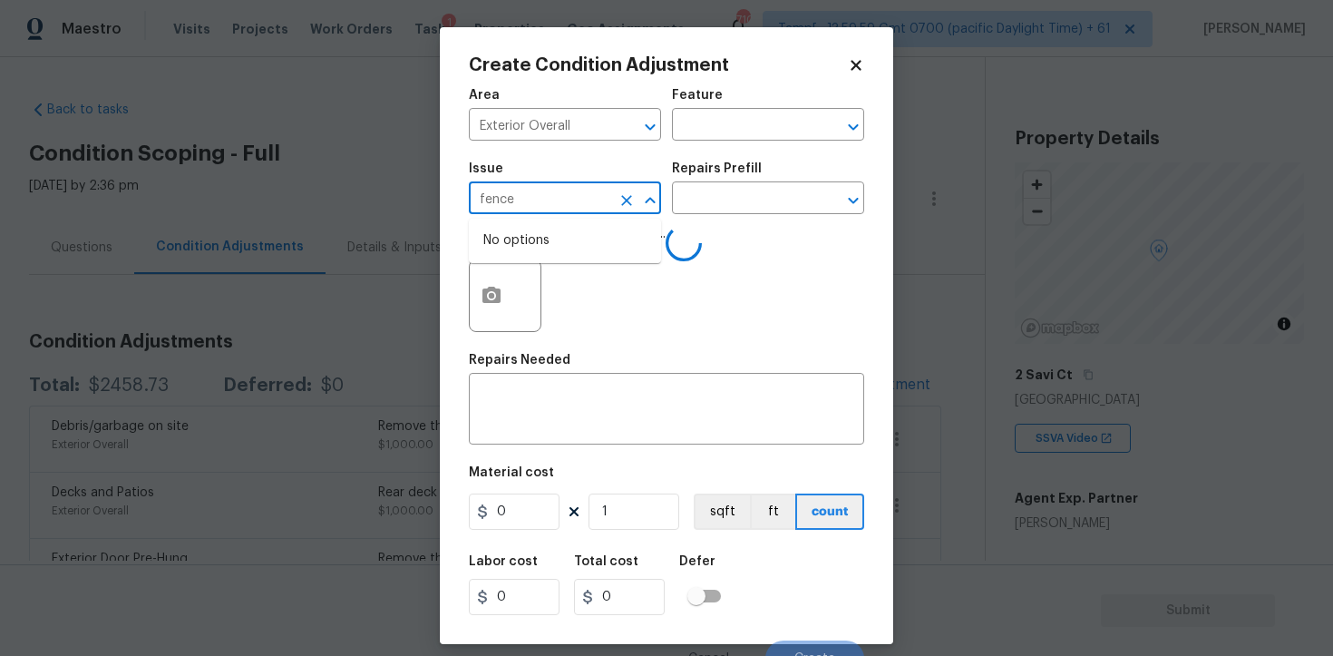
scroll to position [436, 0]
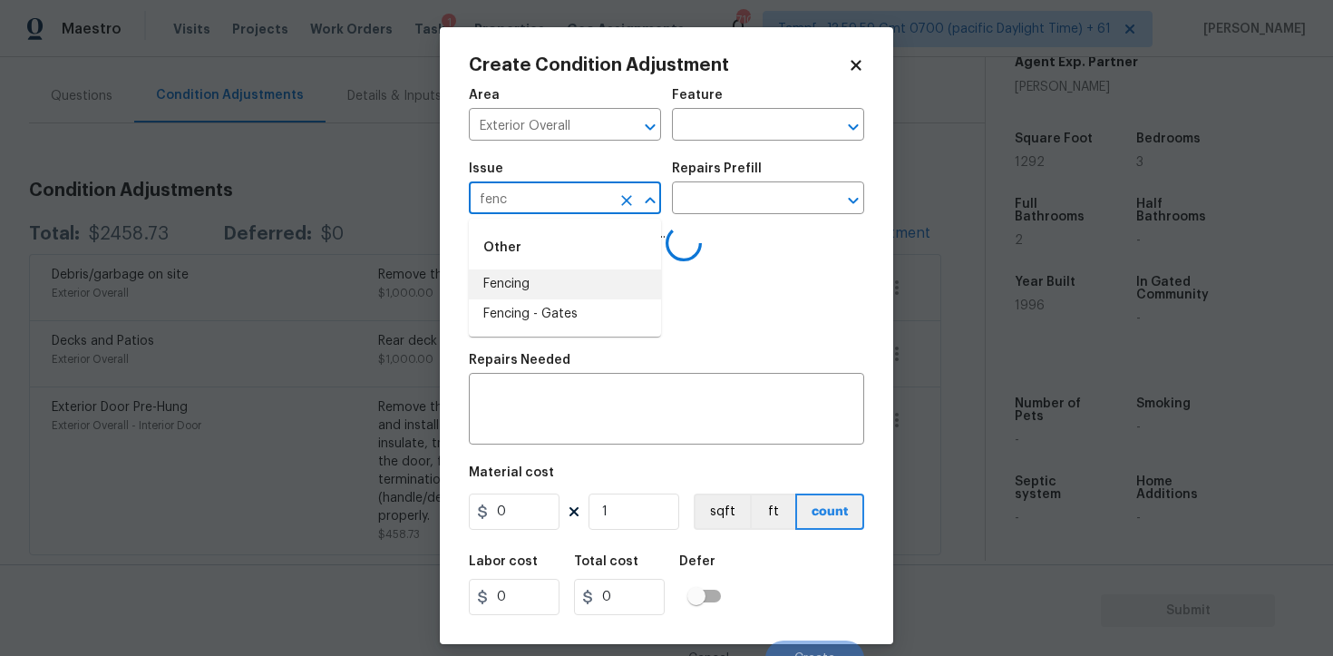
click at [550, 274] on li "Fencing" at bounding box center [565, 284] width 192 height 30
type input "Fencing"
click at [554, 413] on textarea at bounding box center [667, 411] width 374 height 38
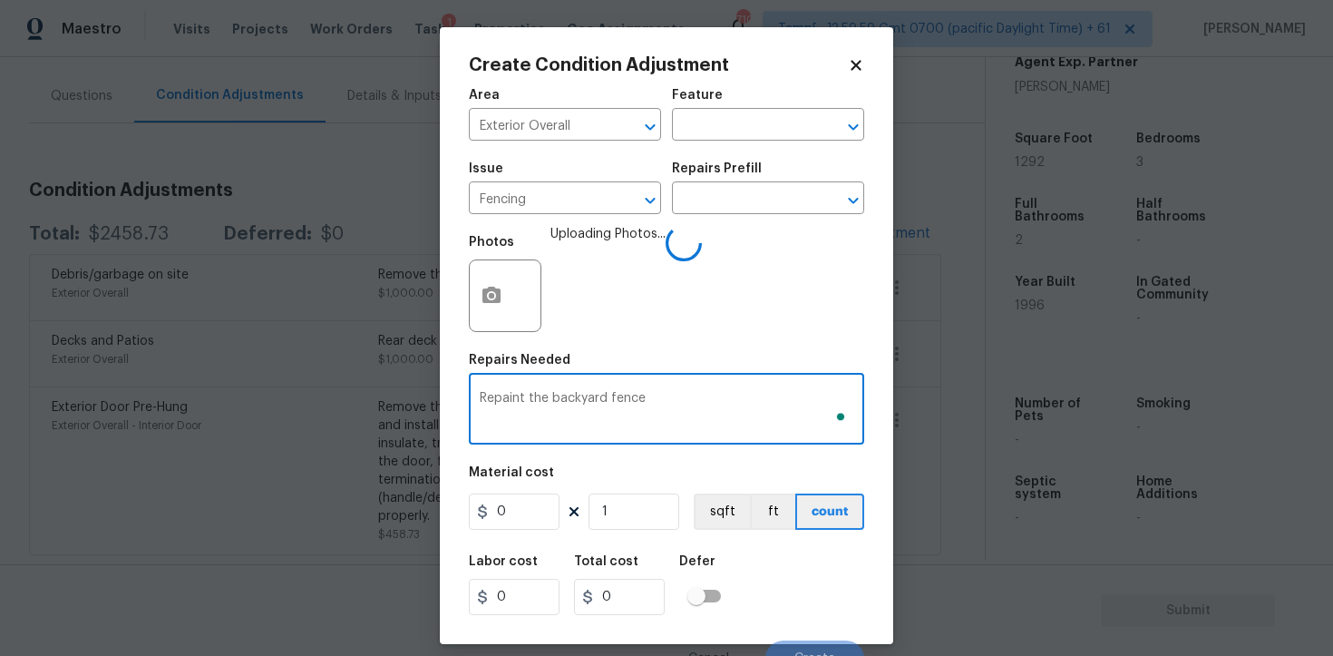
type textarea "Repaint the backyard fence"
click at [512, 519] on input "0" at bounding box center [514, 511] width 91 height 36
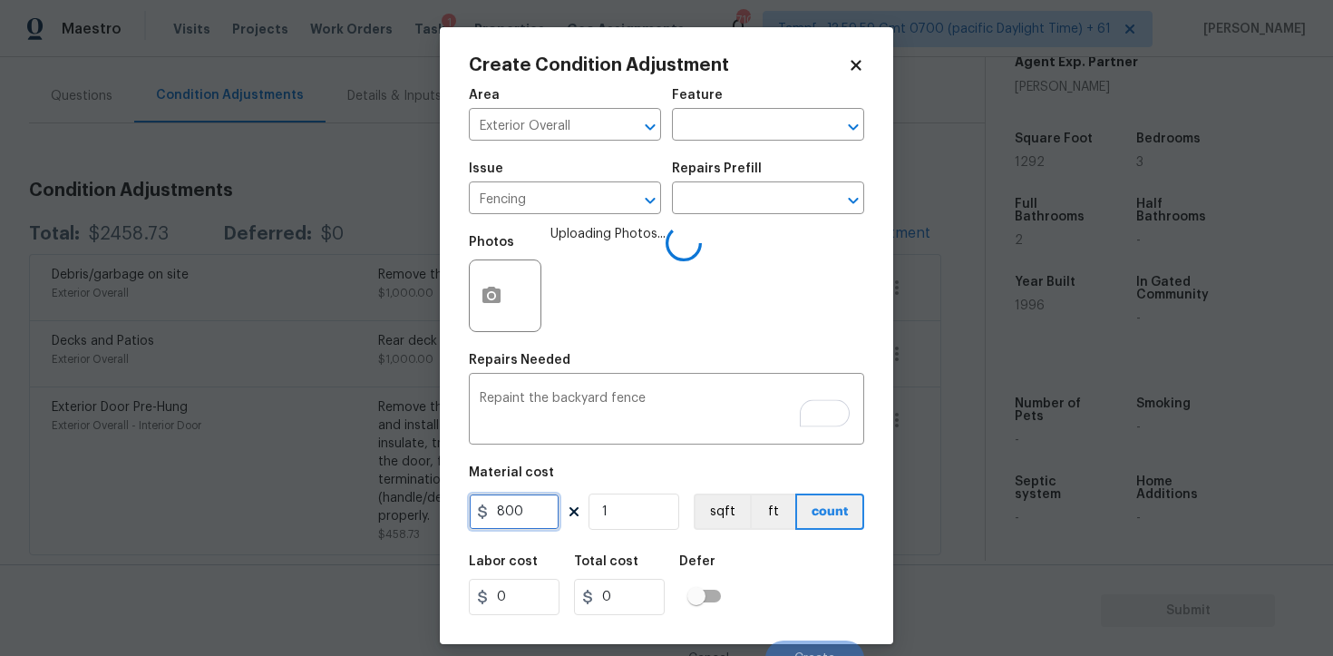
type input "800"
click at [739, 582] on div "Labor cost 0 Total cost 800 Defer" at bounding box center [666, 585] width 395 height 82
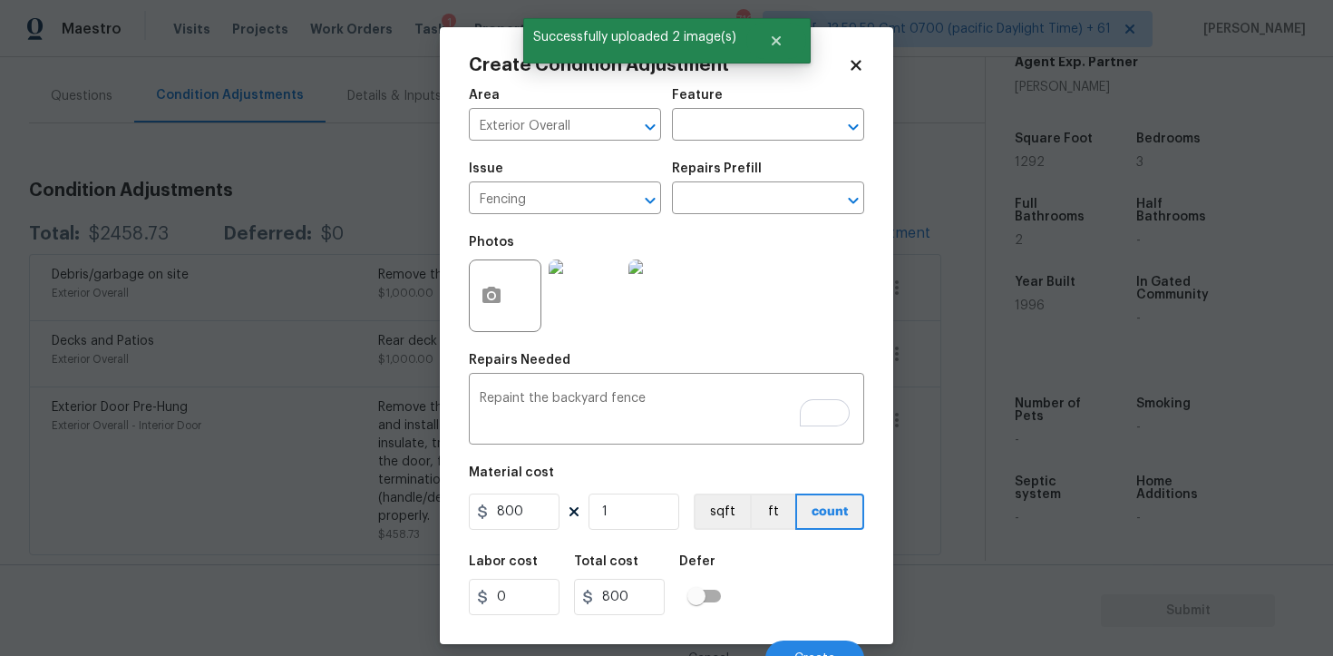
scroll to position [22, 0]
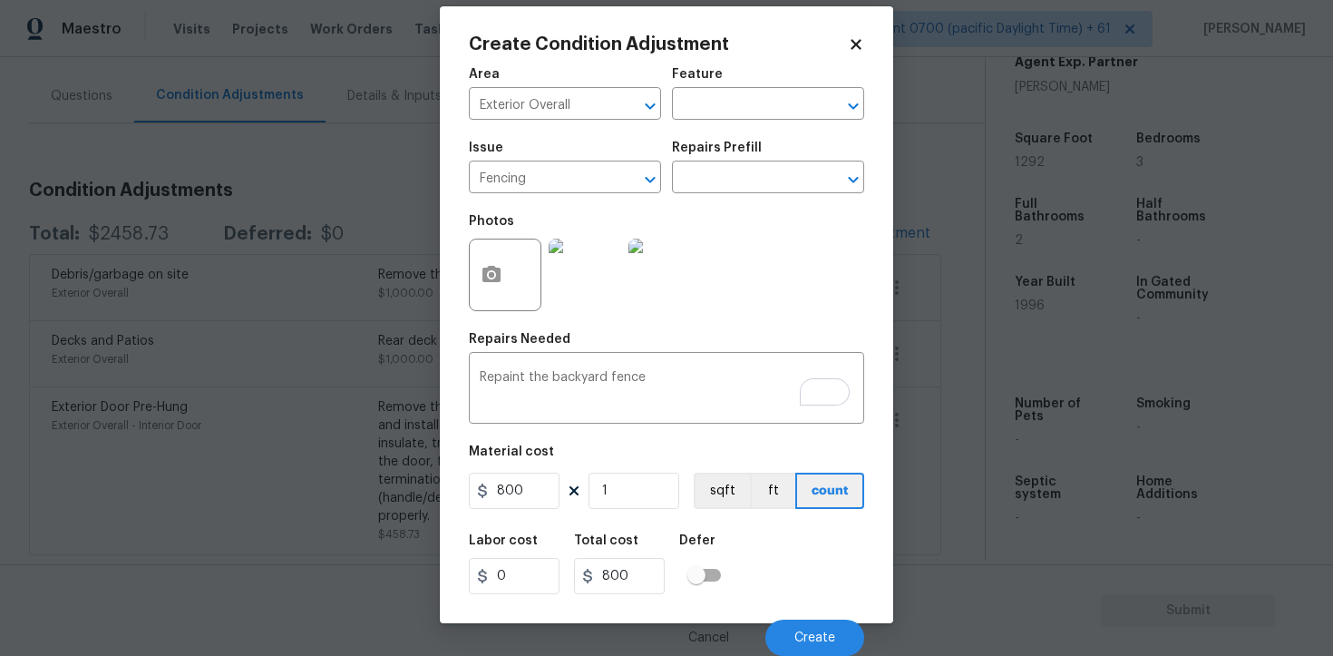
click at [787, 560] on div "Labor cost 0 Total cost 800 Defer" at bounding box center [666, 564] width 395 height 82
click at [809, 606] on div "Cancel Create" at bounding box center [666, 630] width 395 height 51
click at [812, 632] on span "Create" at bounding box center [815, 638] width 41 height 14
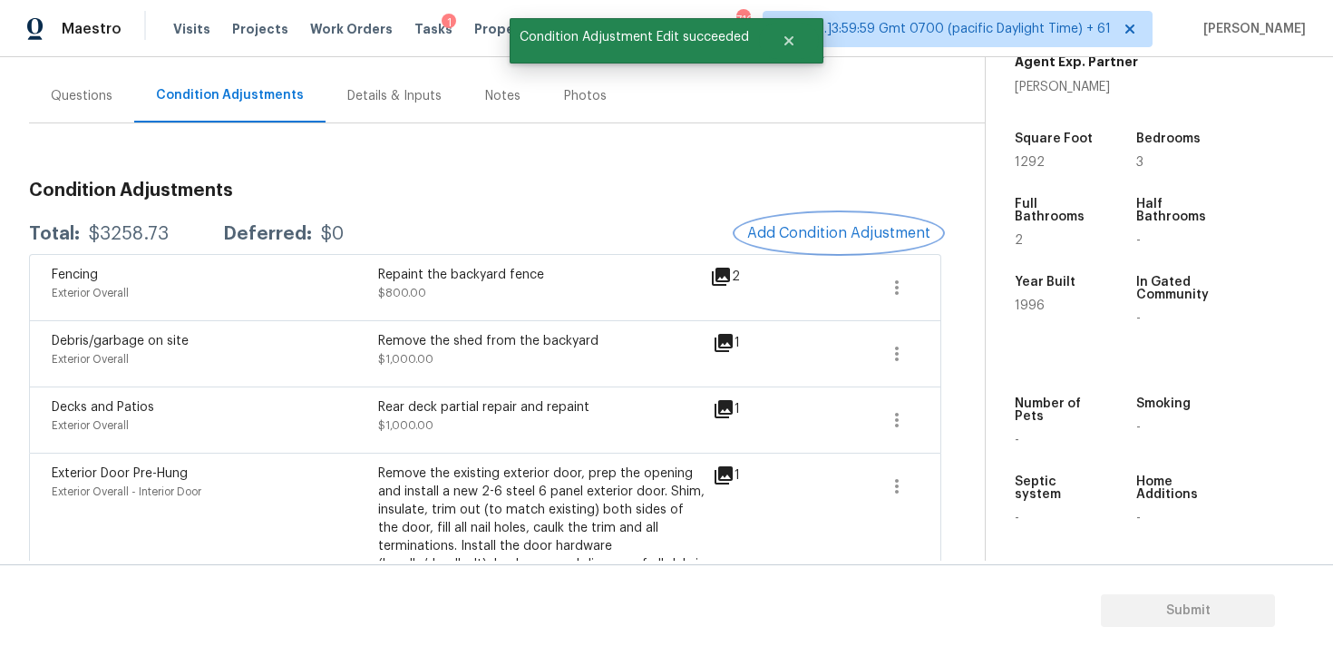
scroll to position [123, 0]
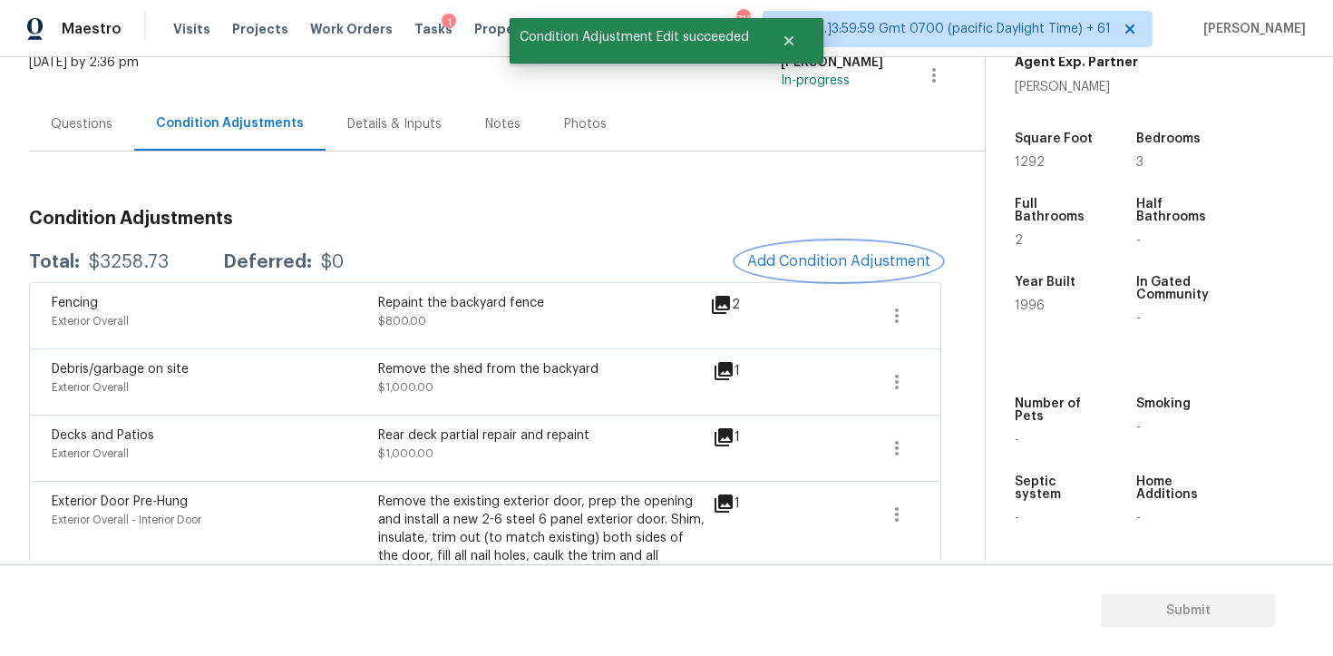
click at [877, 258] on span "Add Condition Adjustment" at bounding box center [838, 261] width 183 height 16
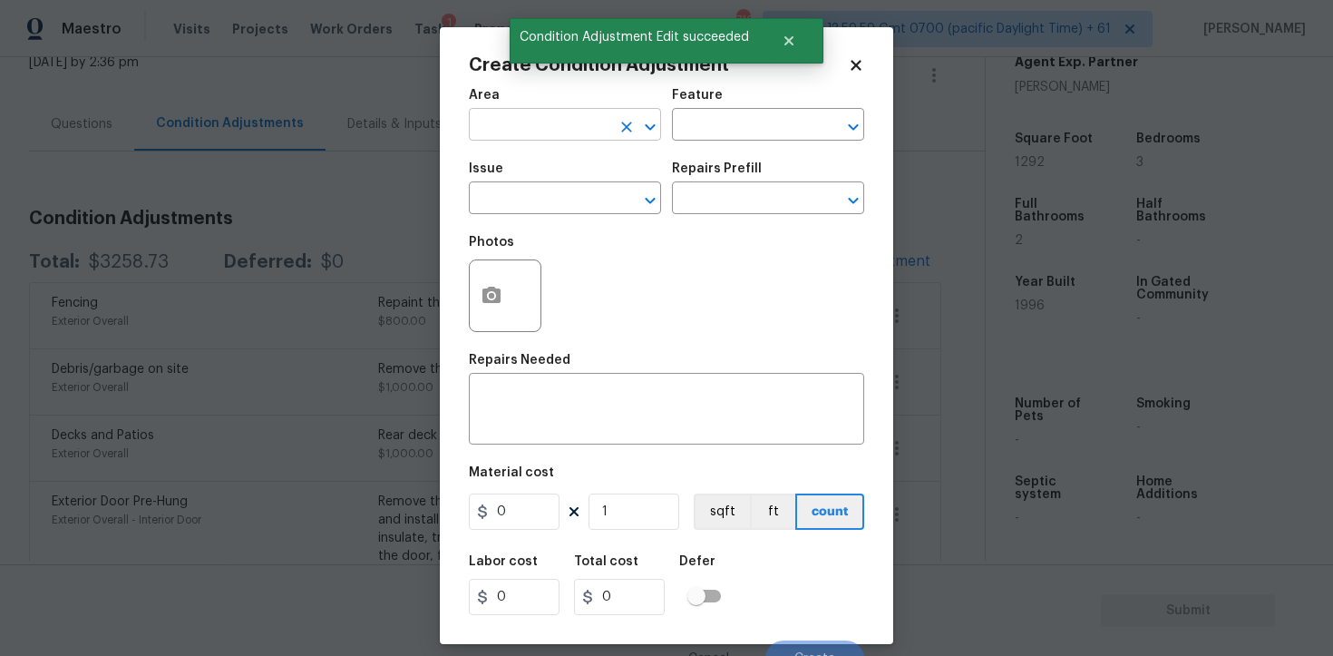
click at [544, 114] on input "text" at bounding box center [540, 126] width 142 height 28
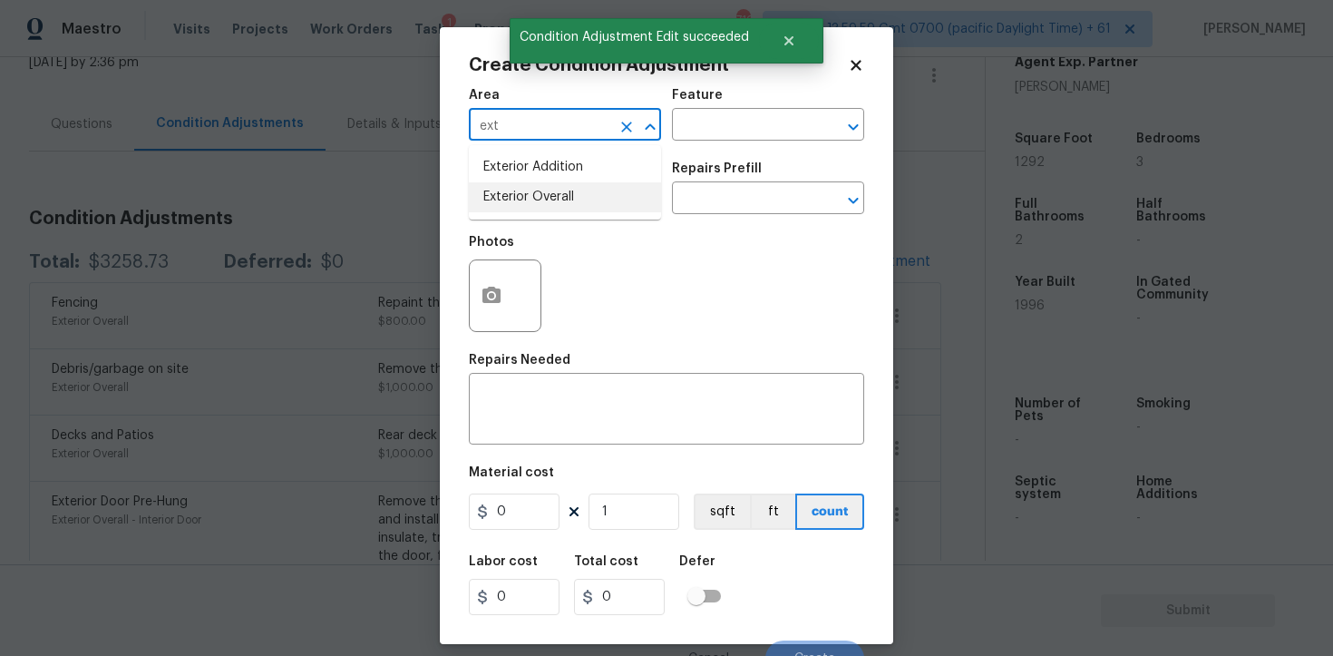
click at [537, 198] on li "Exterior Overall" at bounding box center [565, 197] width 192 height 30
type input "Exterior Overall"
click at [537, 198] on input "text" at bounding box center [540, 200] width 142 height 28
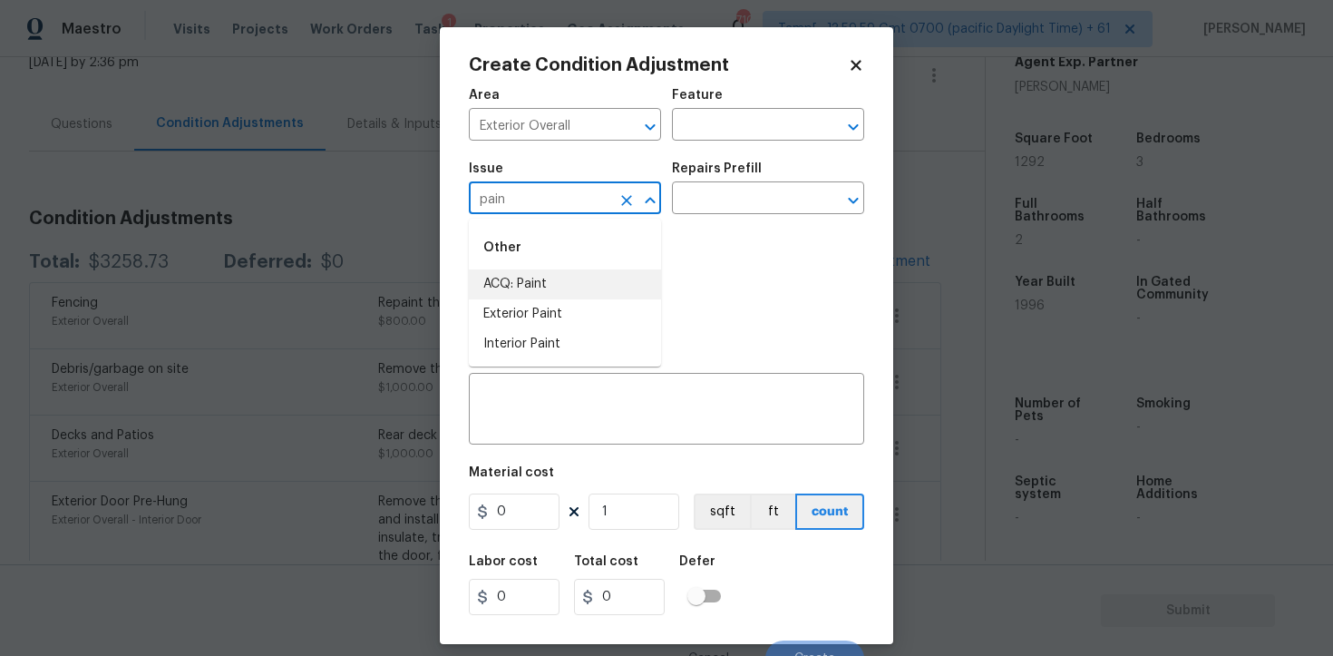
click at [529, 290] on li "ACQ: Paint" at bounding box center [565, 284] width 192 height 30
type input "ACQ: Paint"
click at [690, 211] on input "text" at bounding box center [743, 200] width 142 height 28
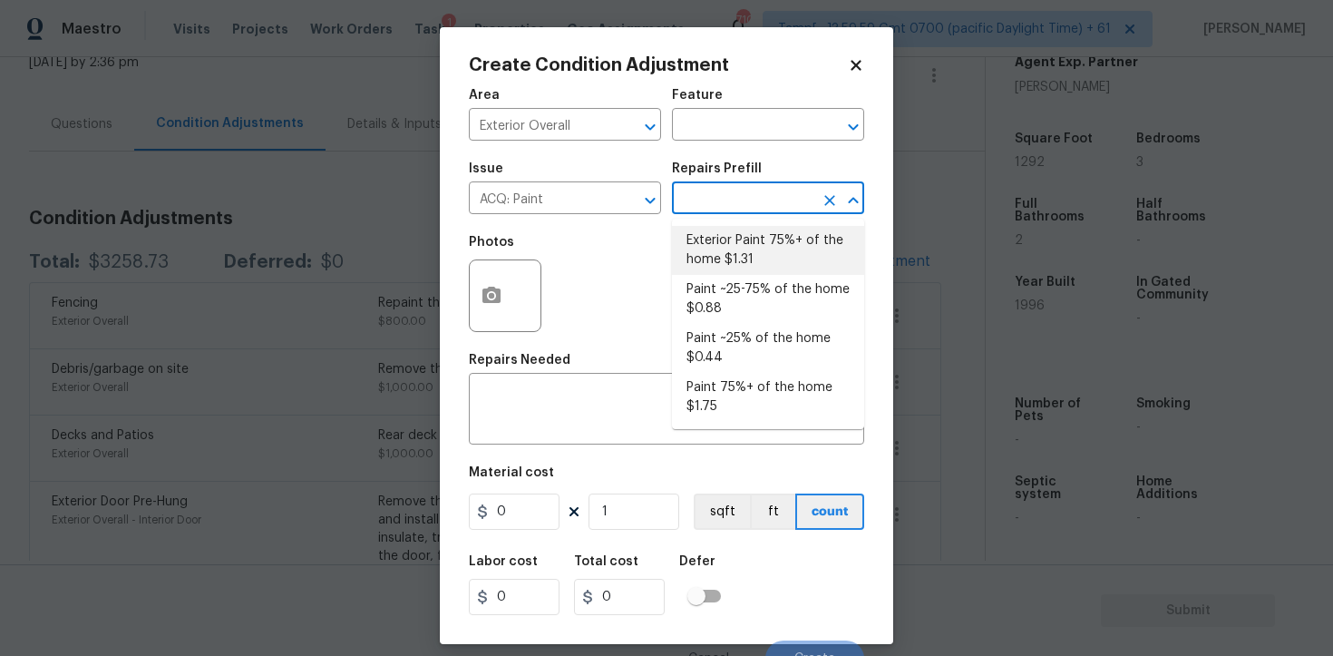
click at [727, 241] on li "Exterior Paint 75%+ of the home $1.31" at bounding box center [768, 250] width 192 height 49
type input "Acquisition"
type textarea "Acquisition Scope: 75%+ of the home exterior will likely require paint"
type input "1.31"
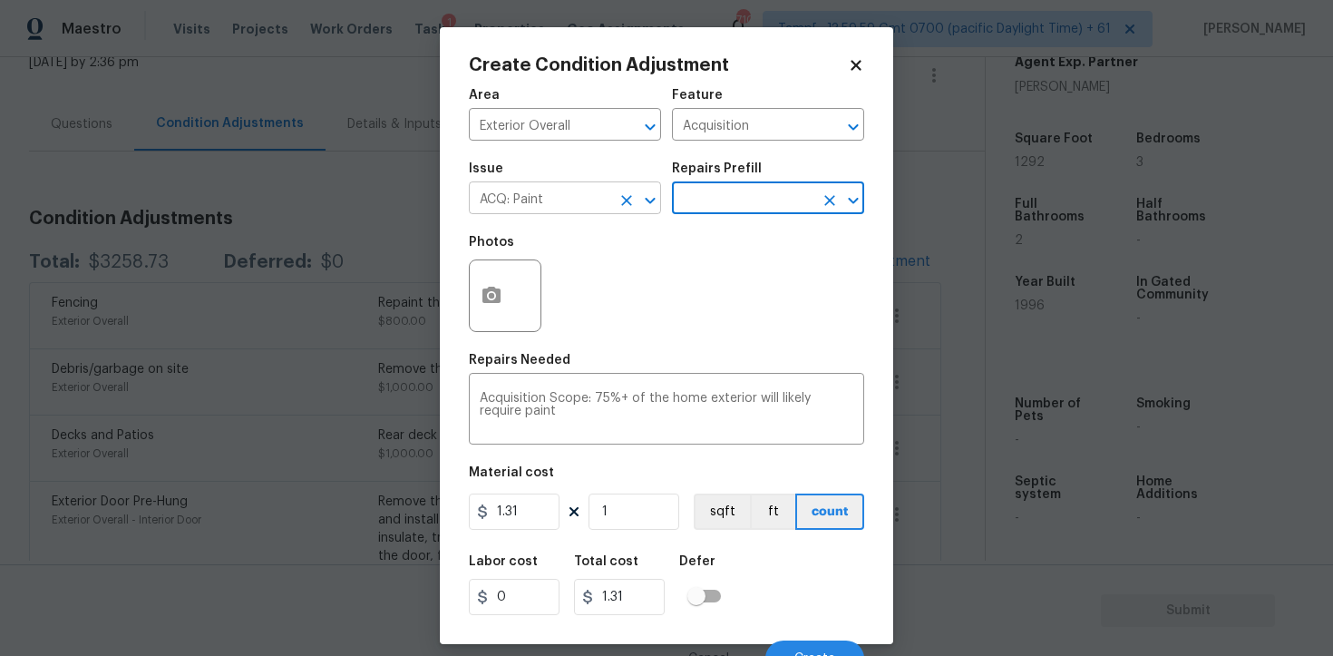
click at [603, 203] on input "ACQ: Paint" at bounding box center [540, 200] width 142 height 28
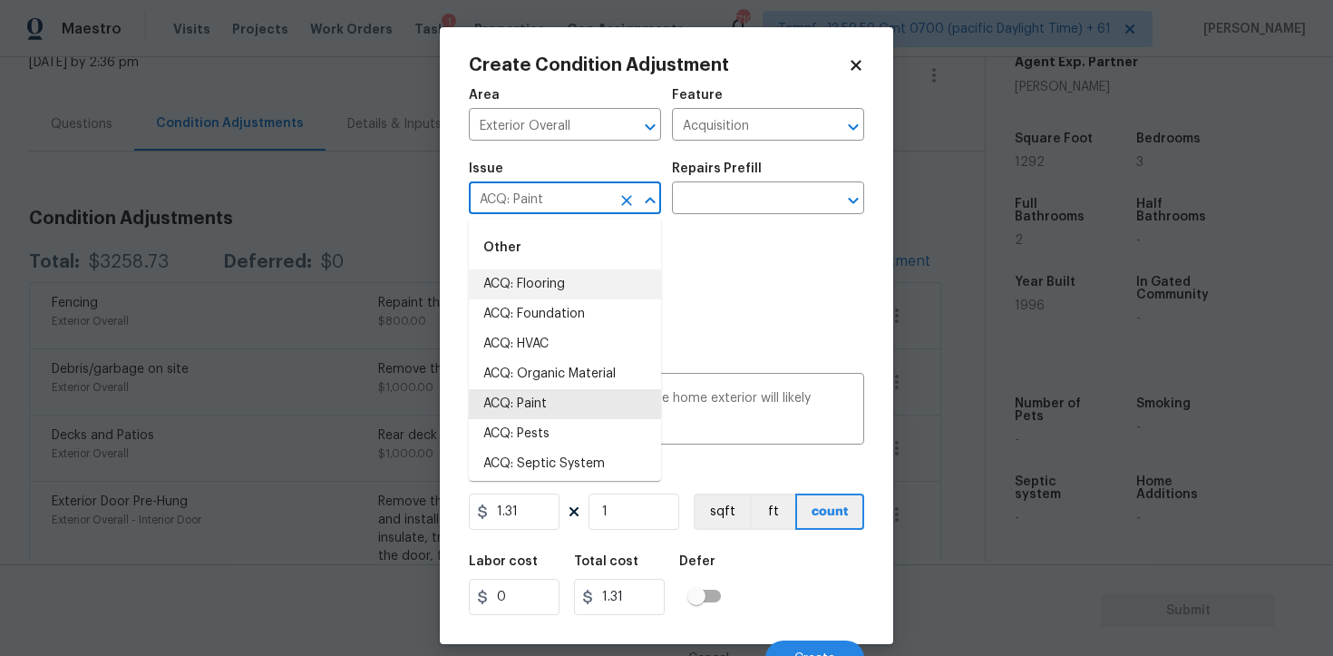
click at [632, 197] on icon "Clear" at bounding box center [627, 200] width 18 height 18
type input "e"
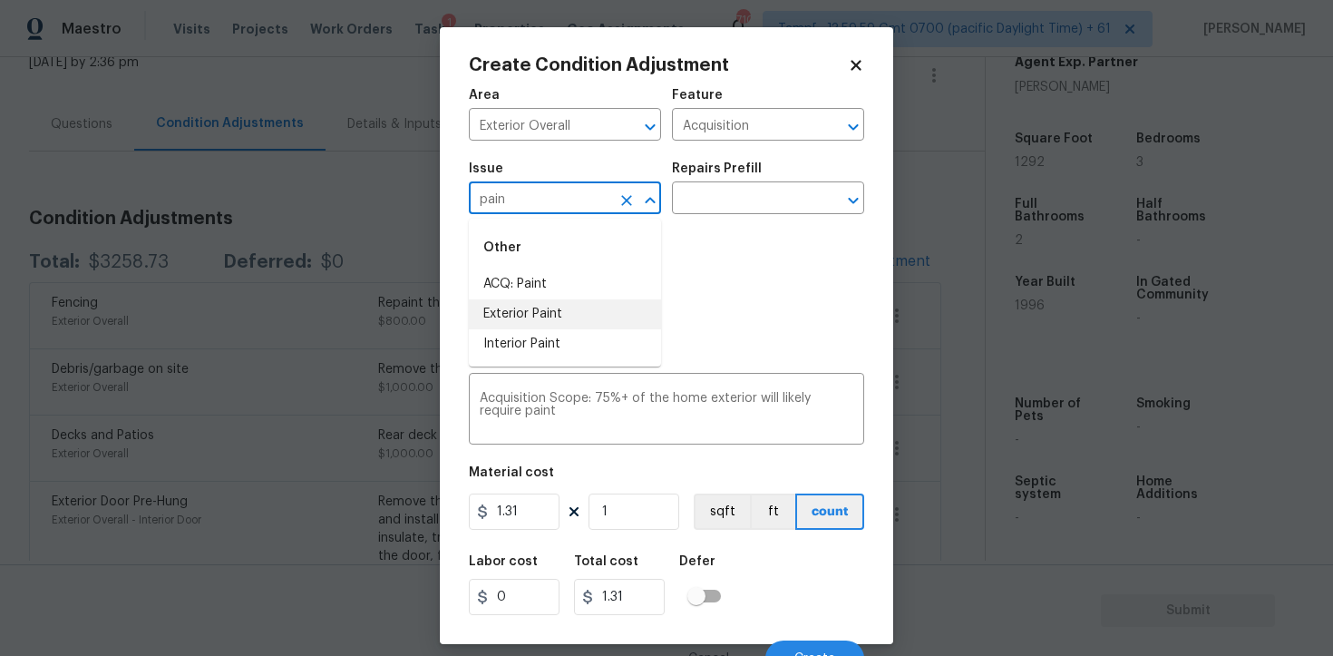
click at [573, 310] on li "Exterior Paint" at bounding box center [565, 314] width 192 height 30
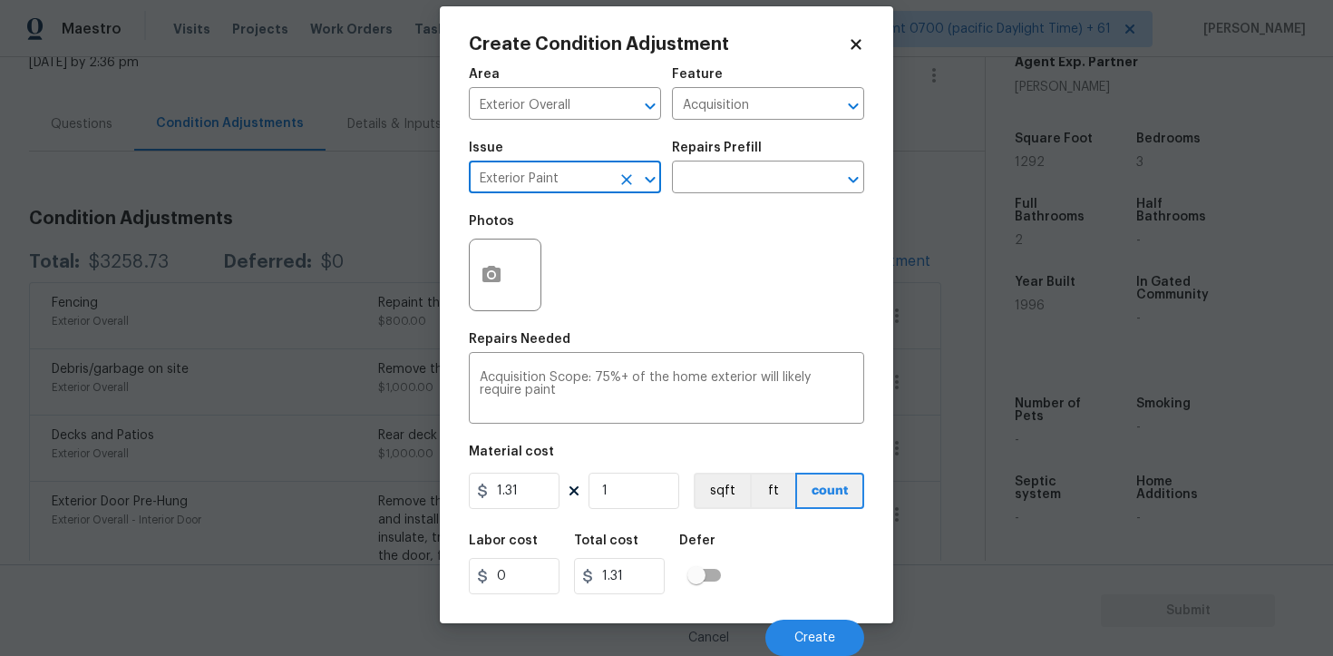
type input "Exterior Paint"
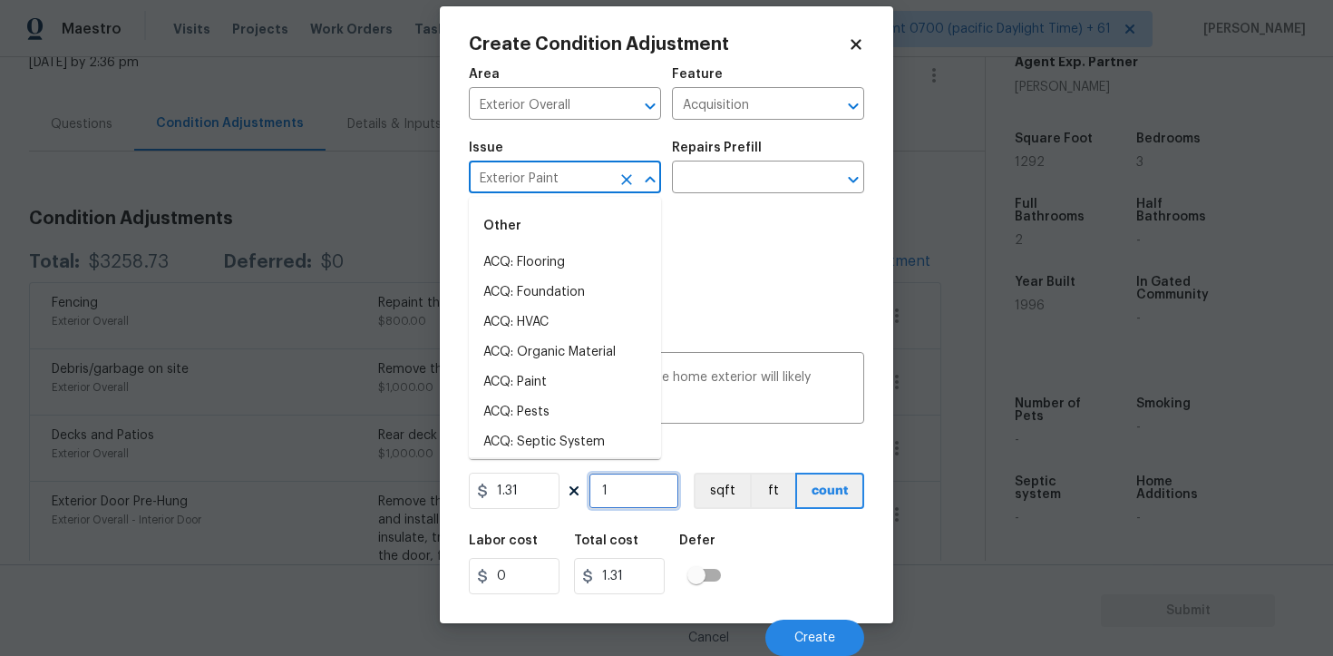
click at [619, 481] on input "1" at bounding box center [634, 491] width 91 height 36
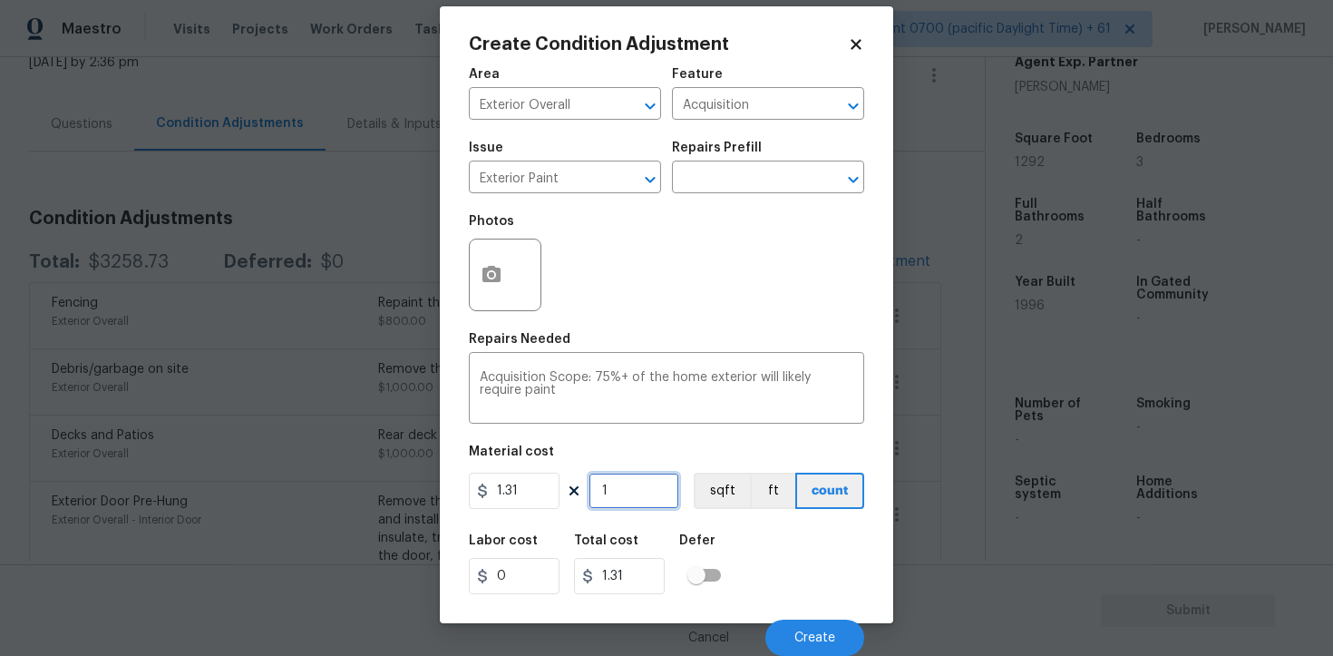
type input "0"
paste input "1292"
type input "1292"
type input "1692.52"
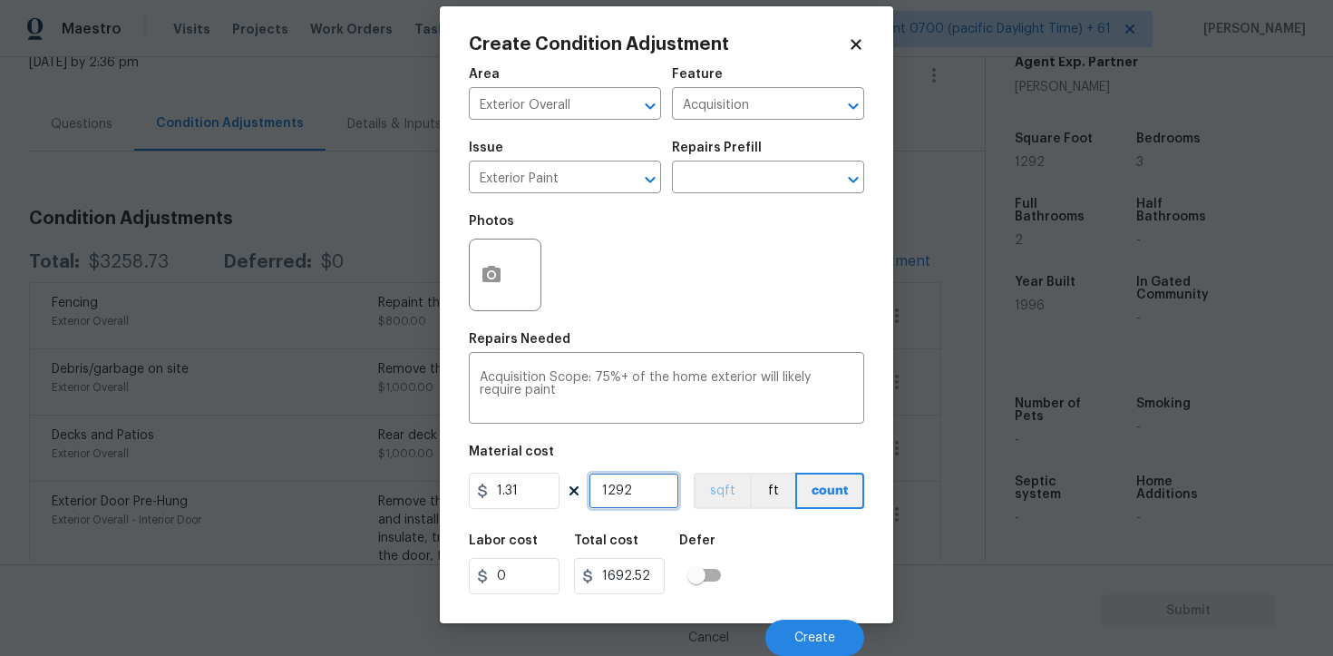
type input "1292"
click at [718, 491] on button "sqft" at bounding box center [722, 491] width 56 height 36
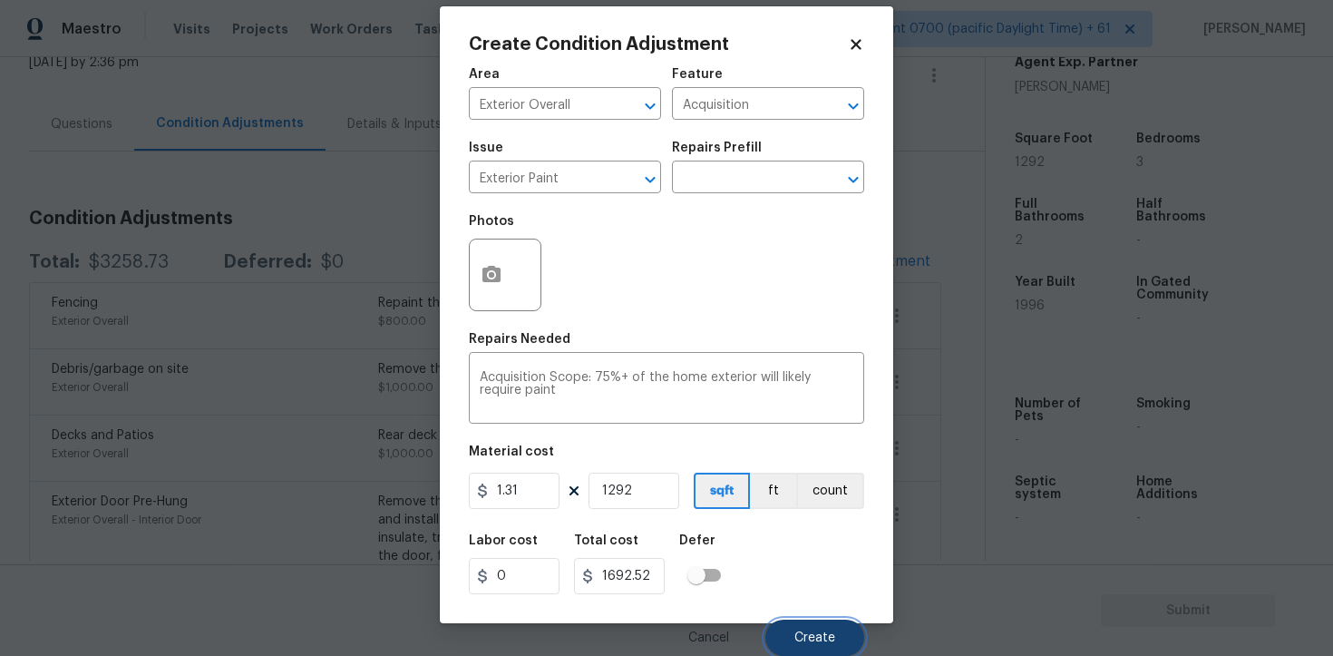
click at [807, 631] on span "Create" at bounding box center [815, 638] width 41 height 14
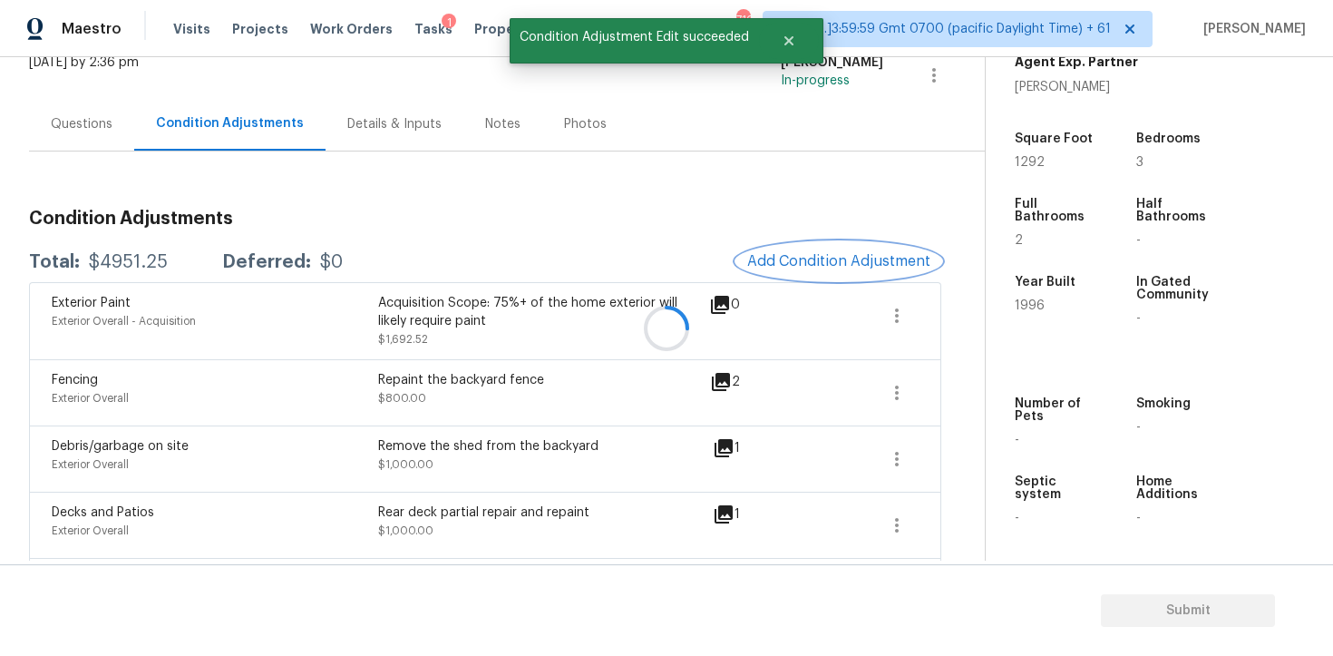
scroll to position [0, 0]
click at [874, 327] on div "Exterior Paint Exterior Overall - Acquisition Acquisition Scope: 75%+ of the ho…" at bounding box center [485, 321] width 867 height 54
click at [900, 310] on icon "button" at bounding box center [897, 316] width 22 height 22
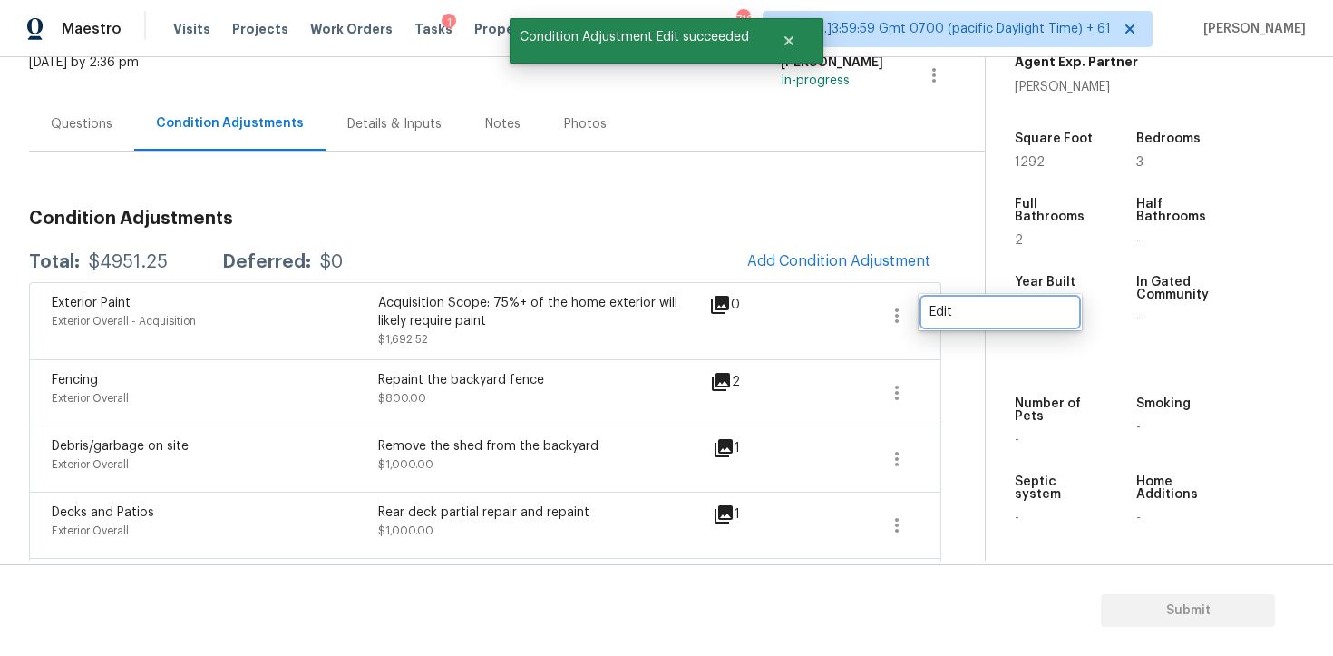
click at [962, 317] on div "Edit" at bounding box center [1001, 312] width 142 height 18
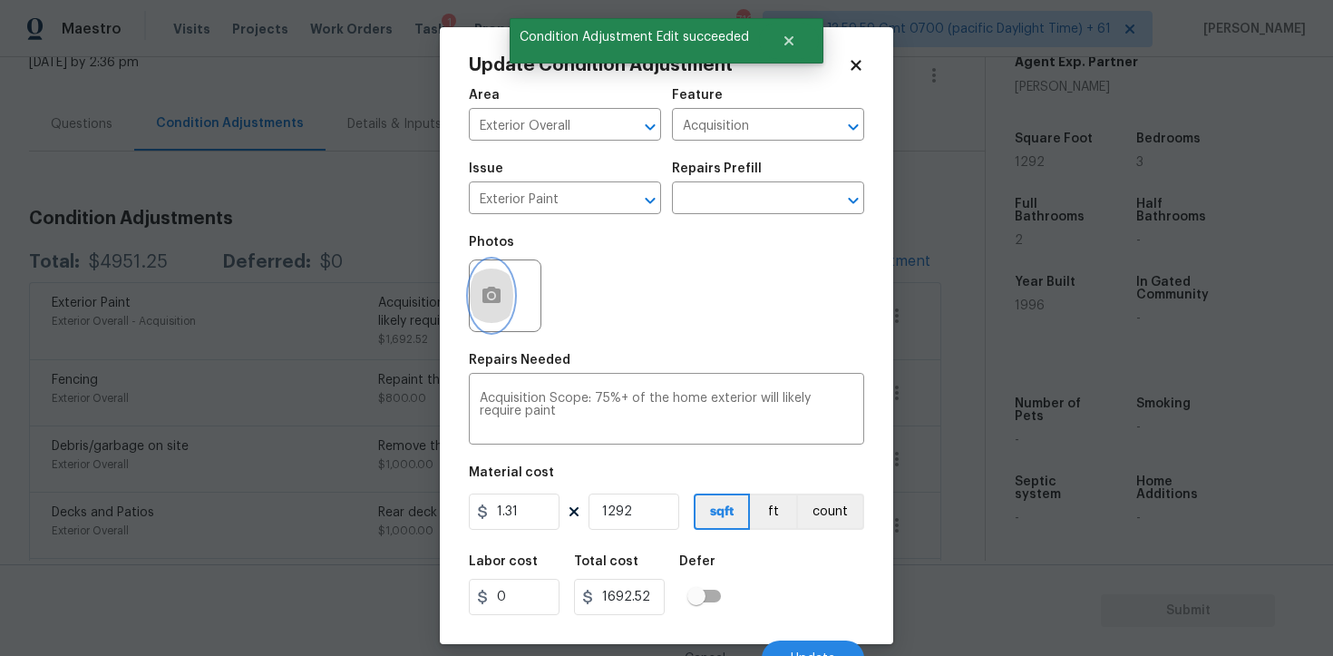
click at [492, 280] on button "button" at bounding box center [492, 295] width 44 height 71
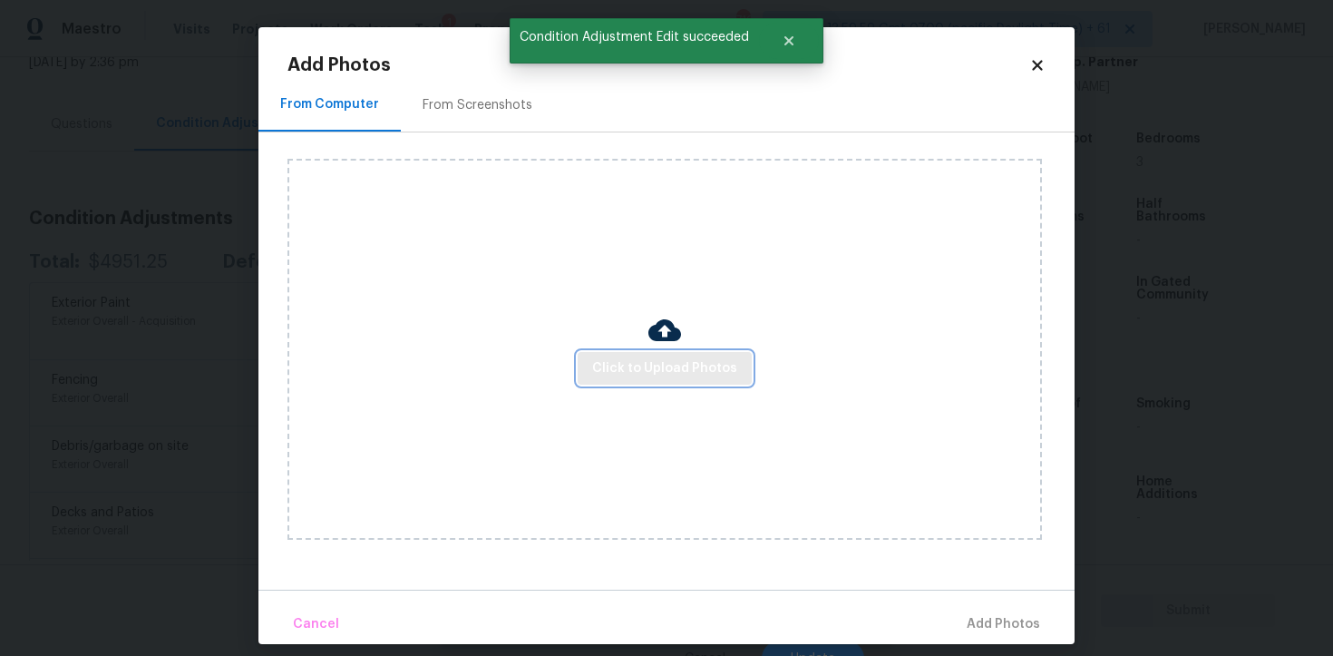
click at [639, 353] on button "Click to Upload Photos" at bounding box center [665, 369] width 174 height 34
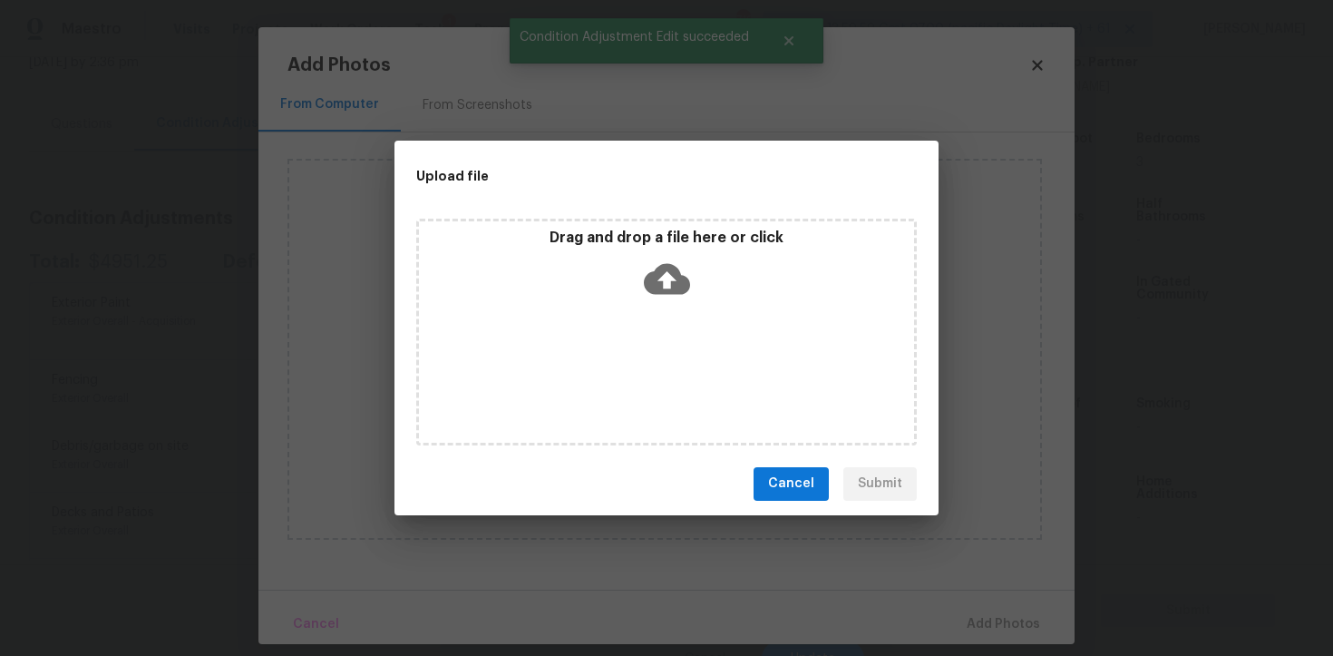
click at [657, 277] on icon at bounding box center [667, 278] width 46 height 31
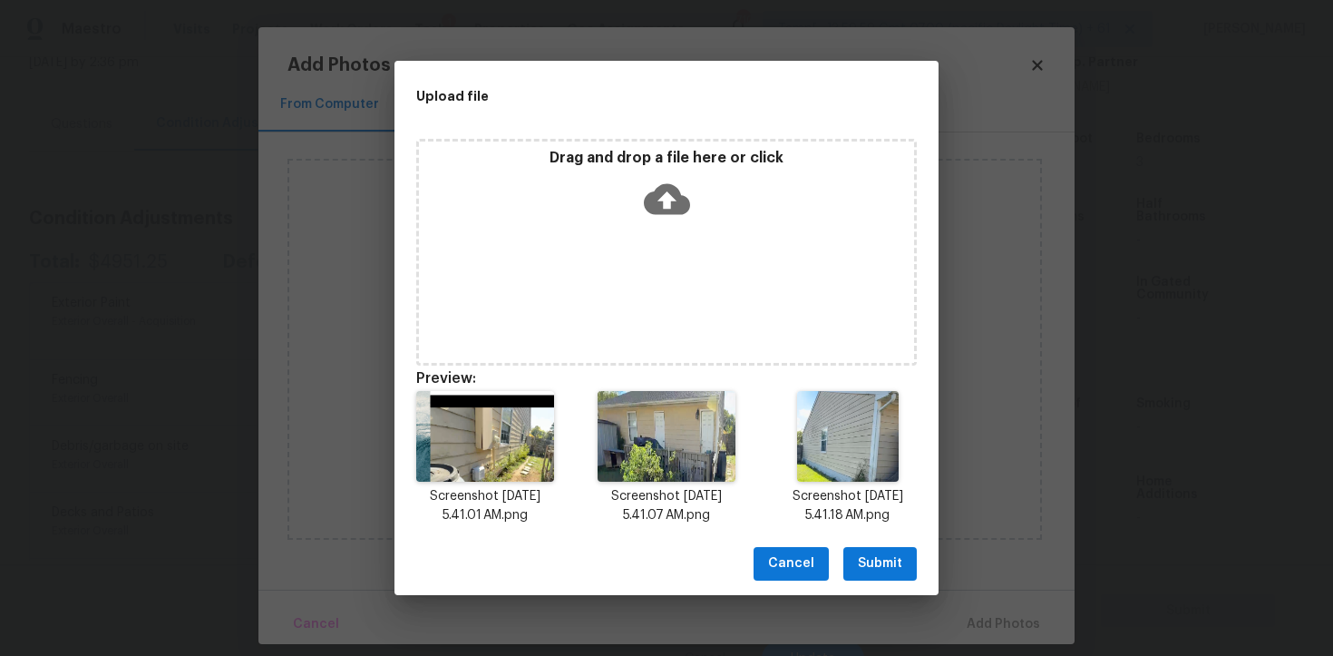
scroll to position [15, 0]
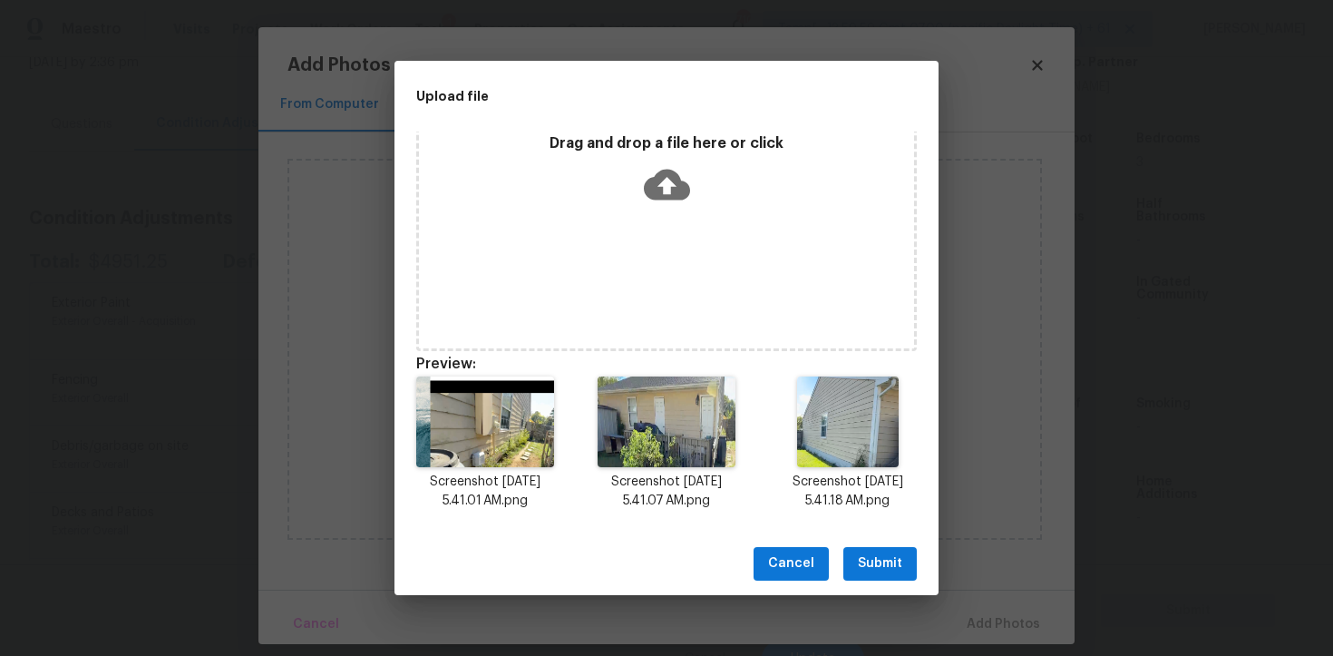
click at [884, 552] on span "Submit" at bounding box center [880, 563] width 44 height 23
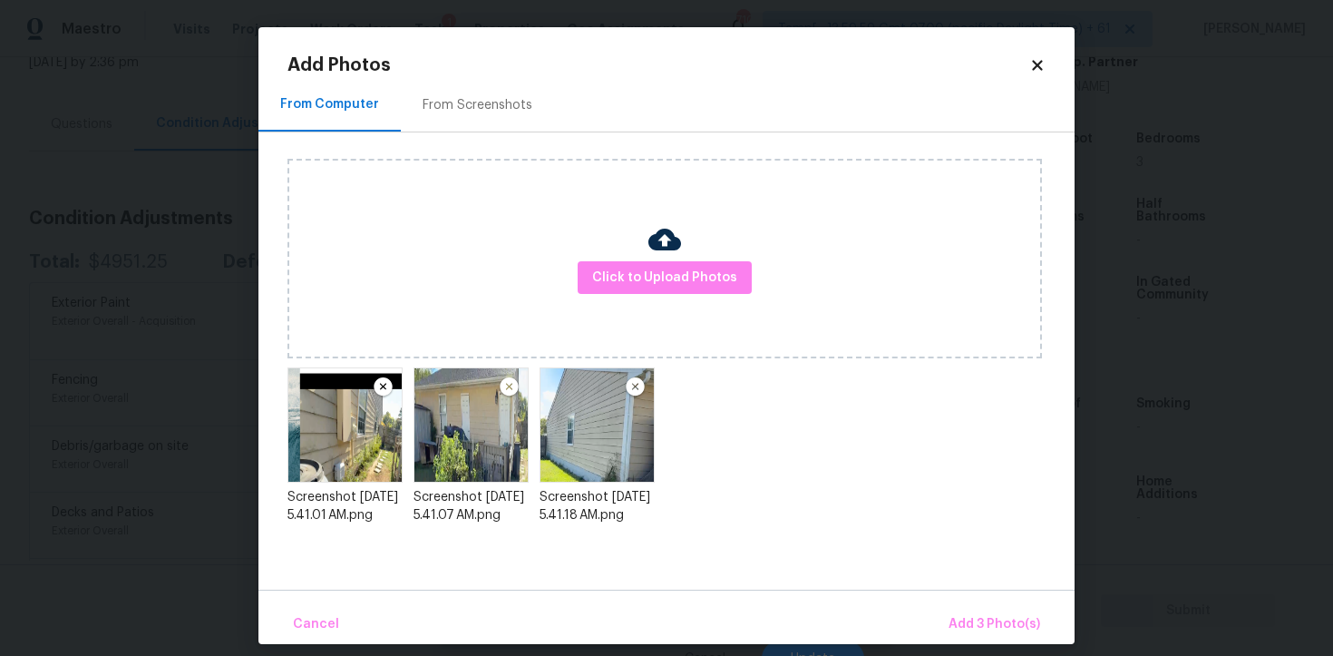
click at [962, 600] on div "Cancel Add 3 Photo(s)" at bounding box center [667, 617] width 816 height 54
click at [971, 620] on span "Add 3 Photo(s)" at bounding box center [995, 624] width 92 height 23
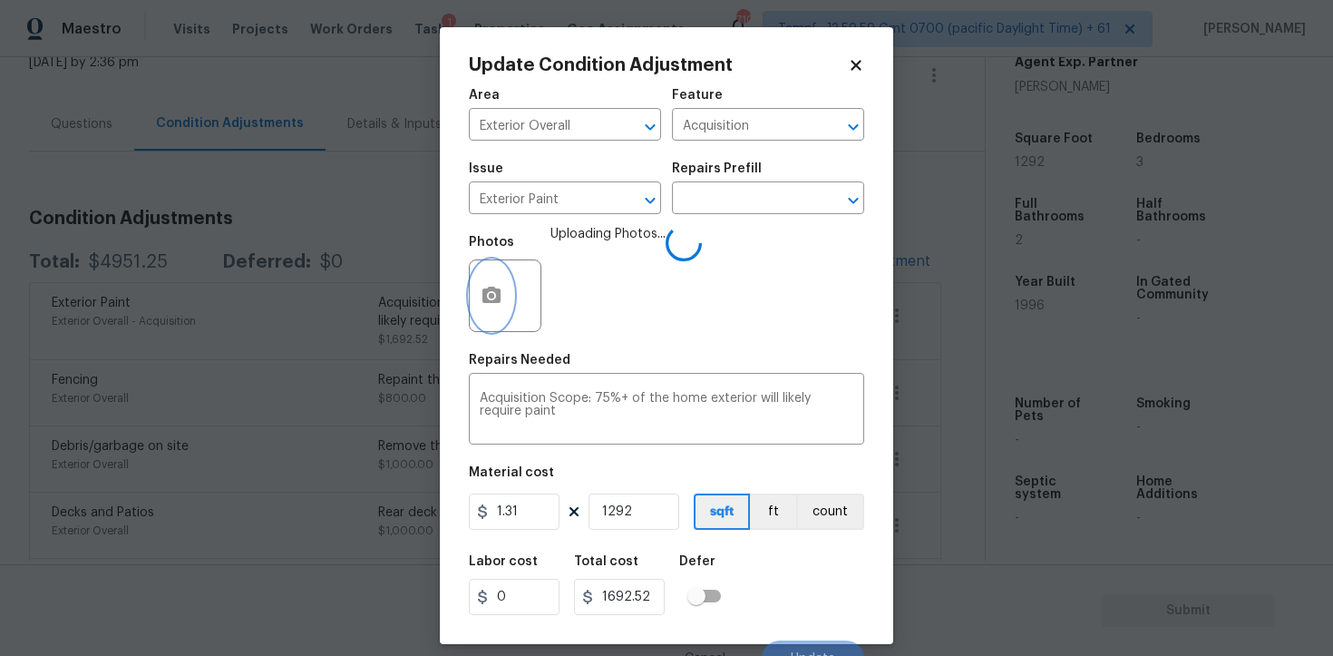
scroll to position [22, 0]
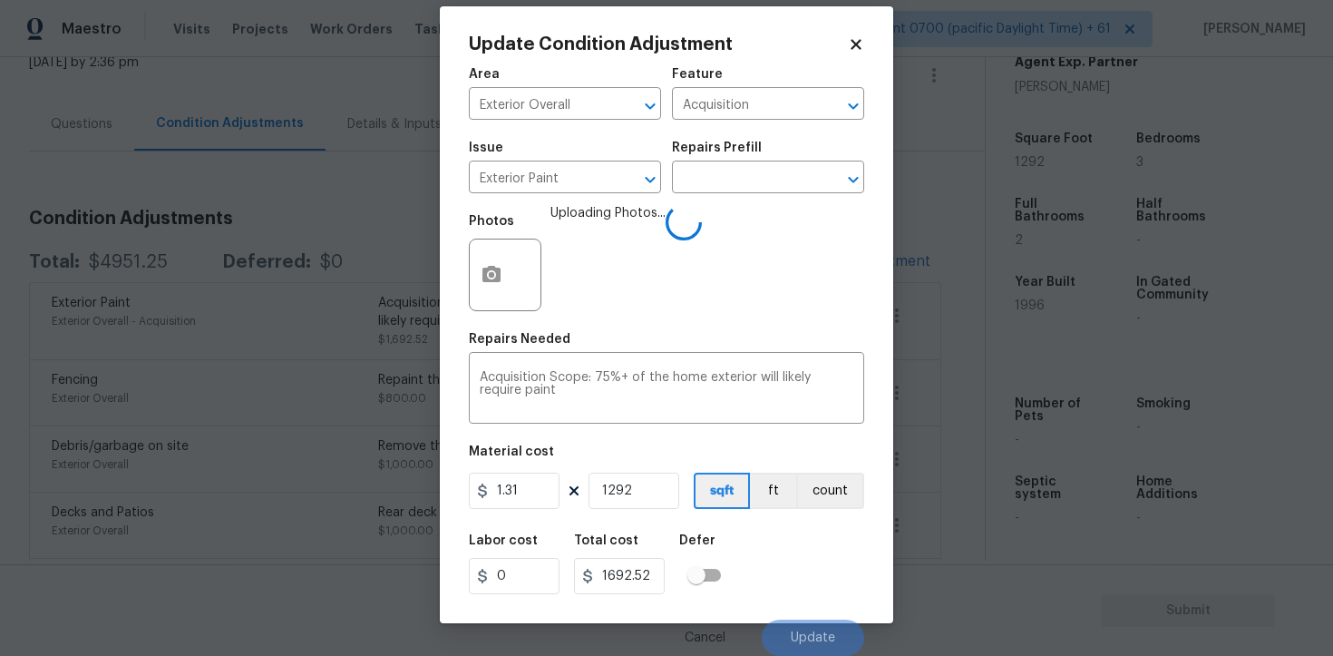
click at [759, 534] on div "Labor cost 0 Total cost 1692.52 Defer" at bounding box center [666, 564] width 395 height 82
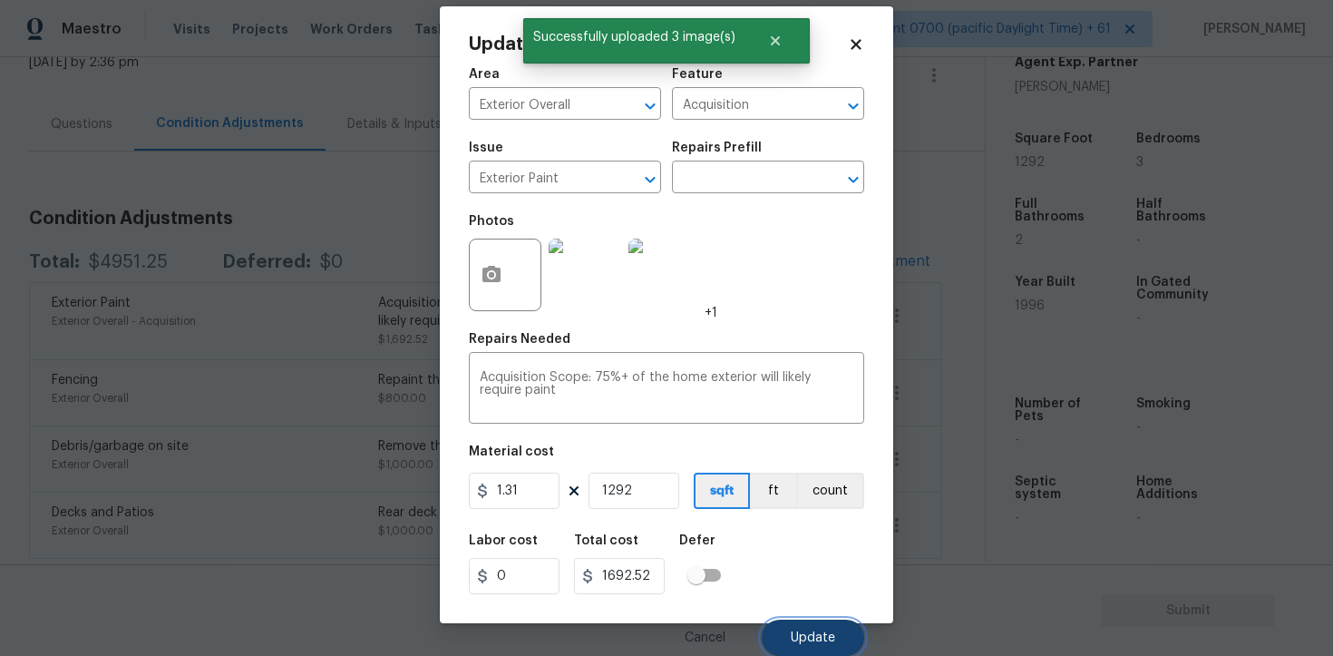
click at [791, 646] on button "Update" at bounding box center [813, 638] width 103 height 36
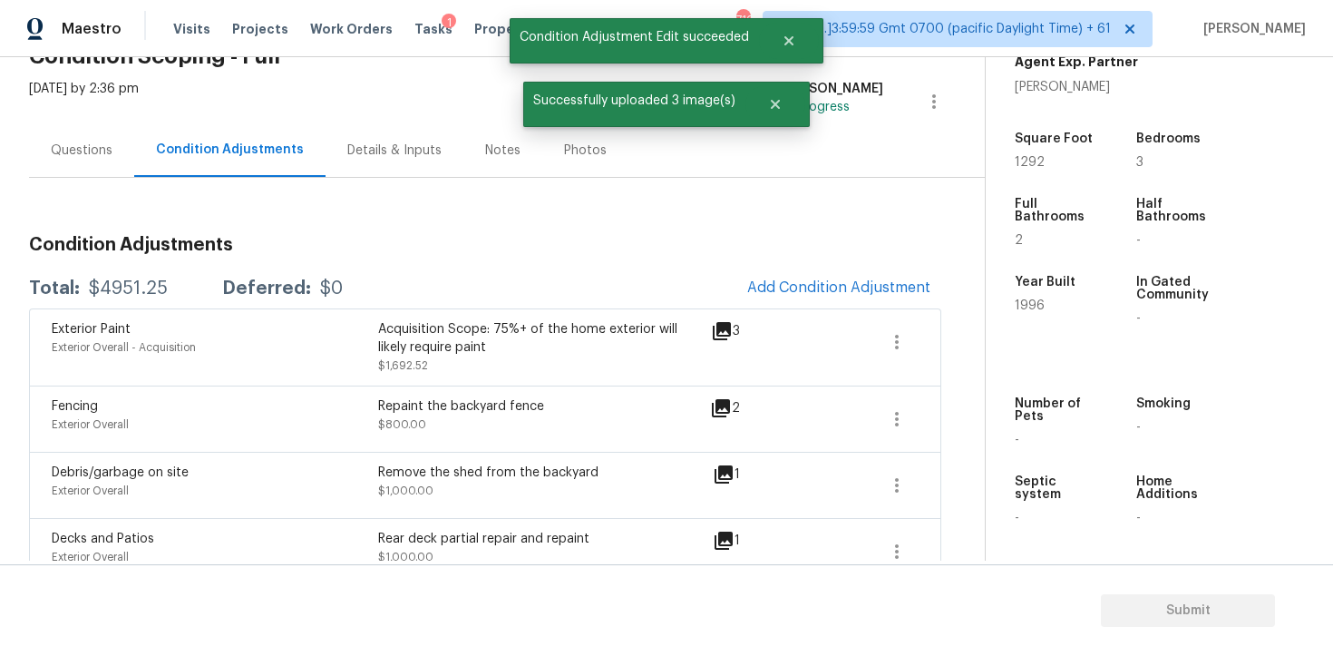
scroll to position [111, 0]
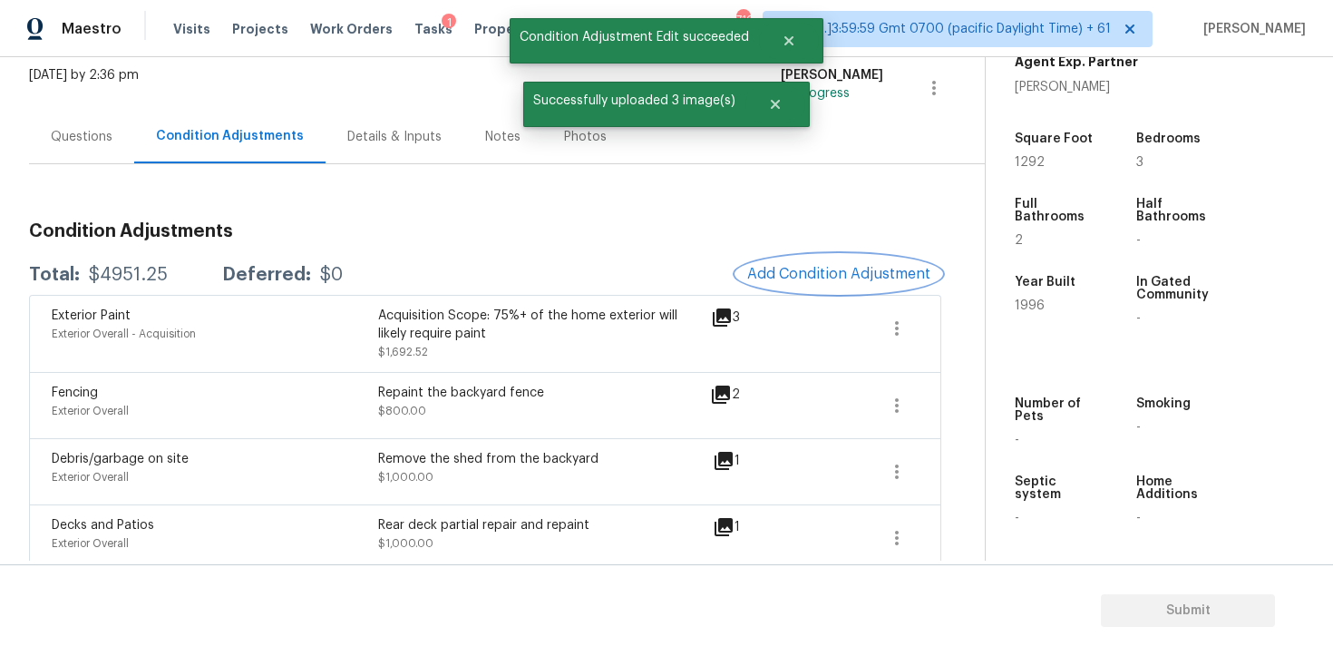
click at [814, 263] on button "Add Condition Adjustment" at bounding box center [839, 274] width 205 height 38
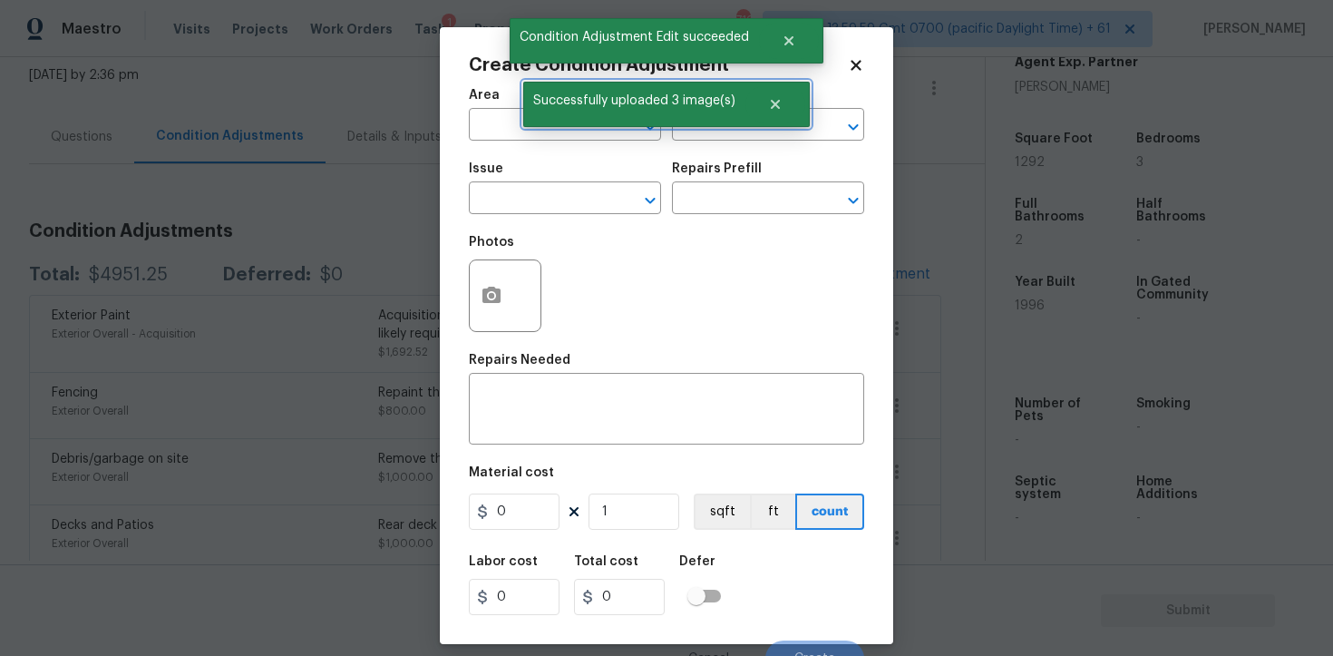
click at [528, 126] on div "Successfully uploaded 3 image(s)" at bounding box center [666, 104] width 287 height 45
click at [497, 126] on input "text" at bounding box center [540, 126] width 142 height 28
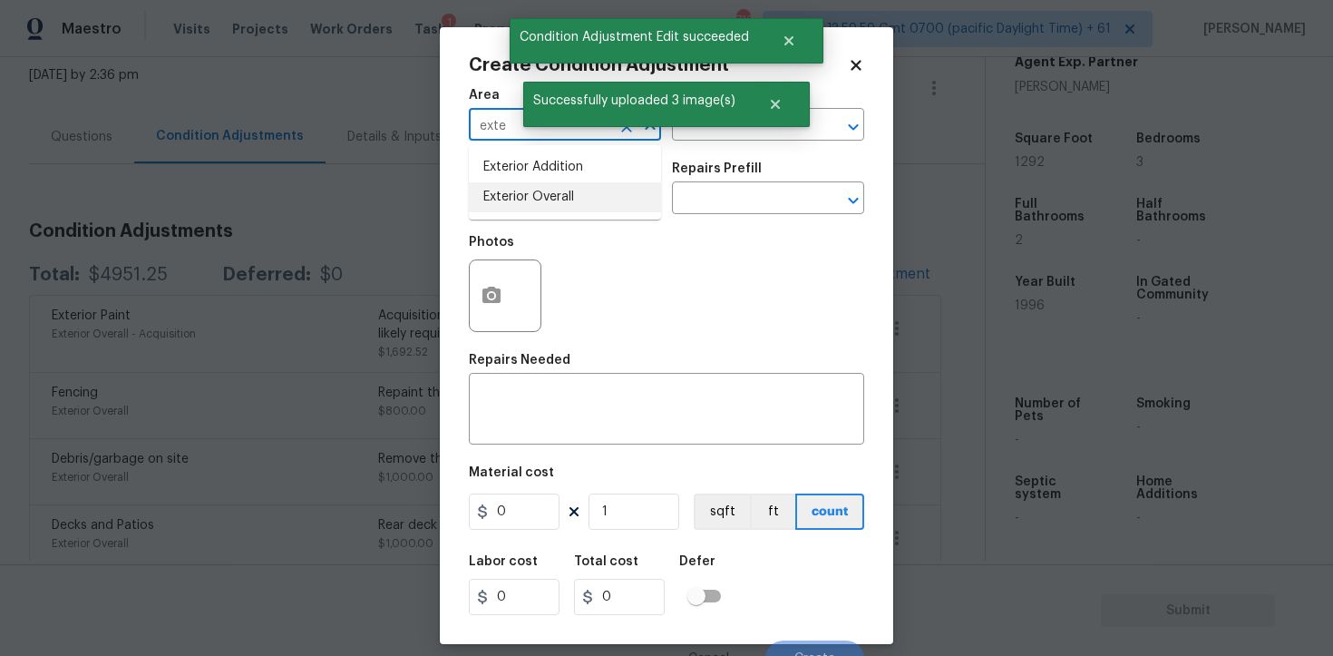
click at [512, 193] on li "Exterior Overall" at bounding box center [565, 197] width 192 height 30
type input "Exterior Overall"
click at [512, 193] on input "text" at bounding box center [540, 200] width 142 height 28
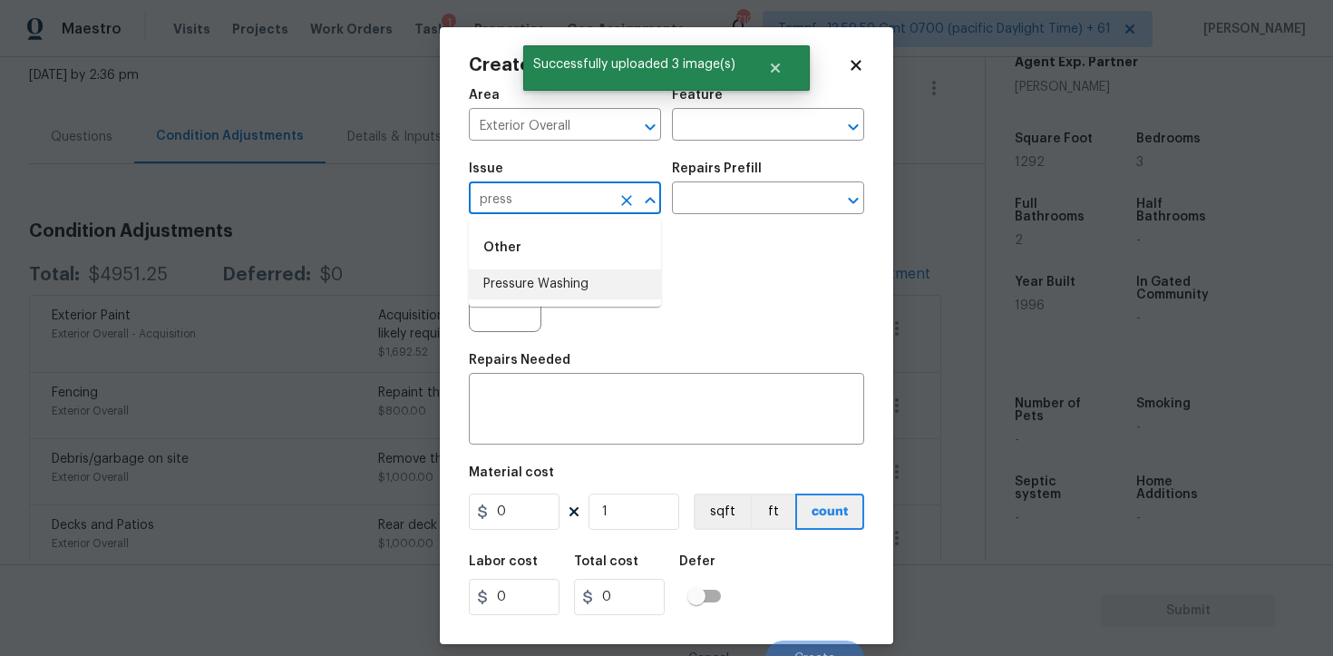
click at [528, 282] on li "Pressure Washing" at bounding box center [565, 284] width 192 height 30
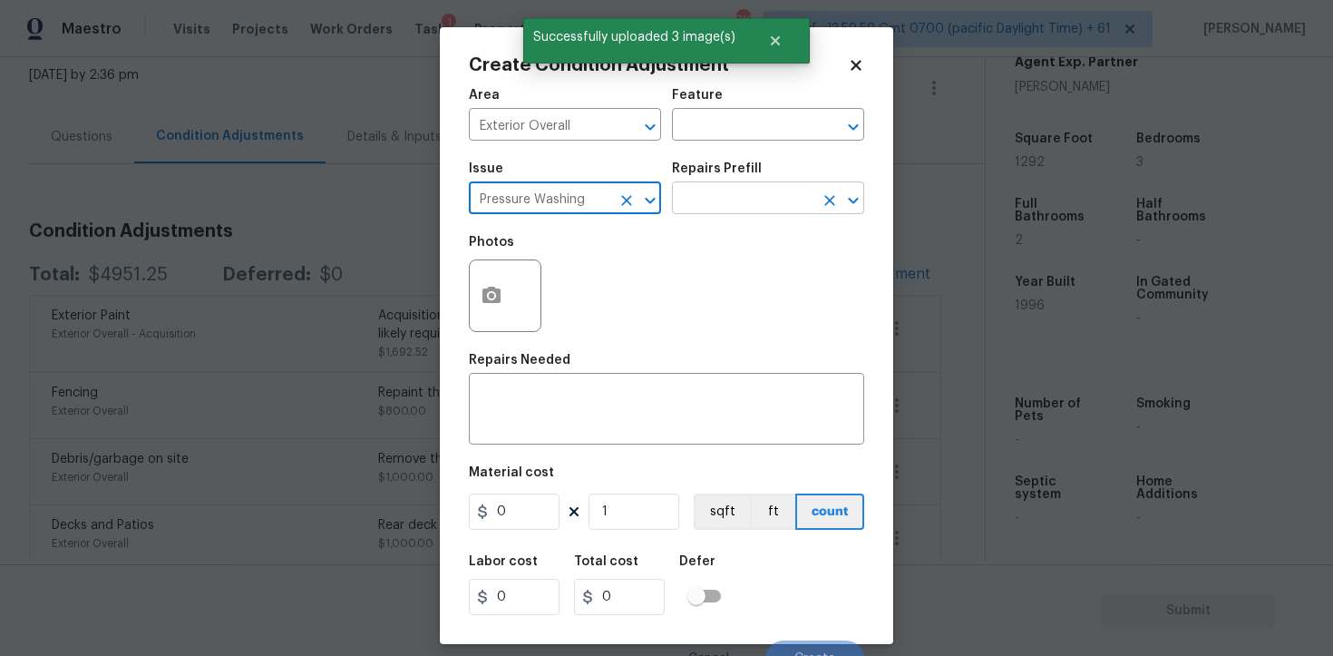
type input "Pressure Washing"
click at [691, 209] on input "text" at bounding box center [743, 200] width 142 height 28
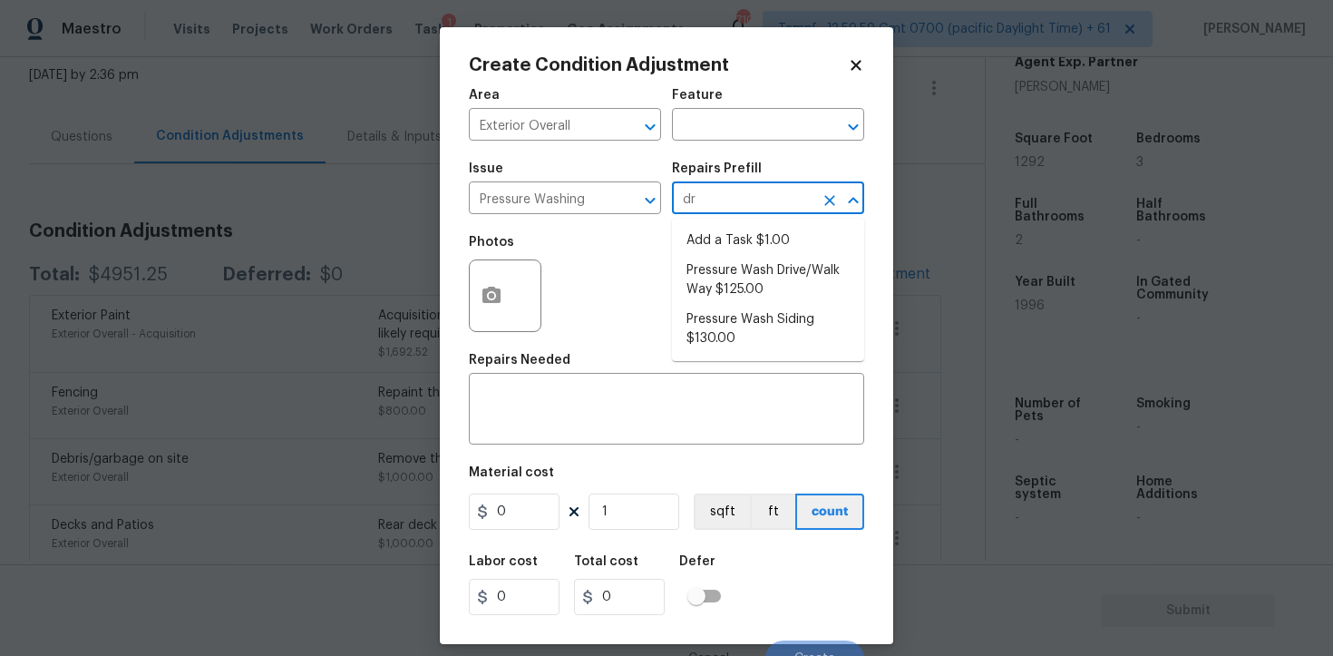
type input "dri"
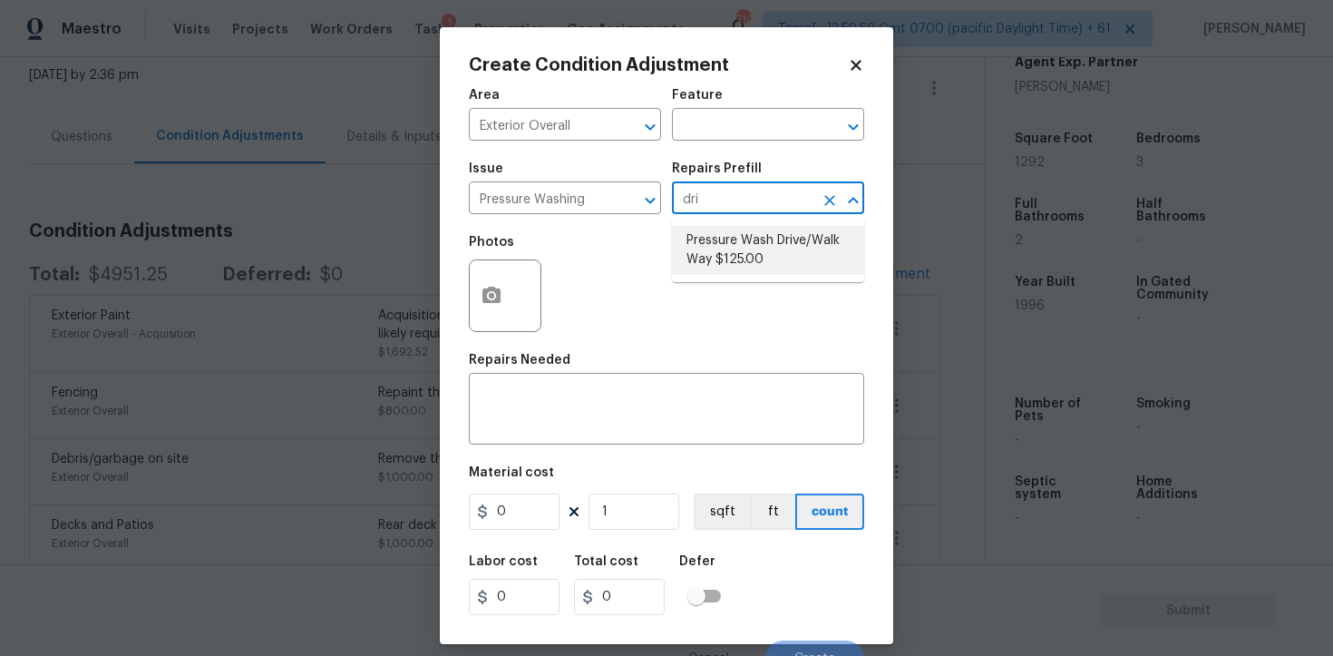
click at [728, 246] on li "Pressure Wash Drive/Walk Way $125.00" at bounding box center [768, 250] width 192 height 49
type input "Siding"
type textarea "Pressure wash the driveways/walkways as directed by the PM. Ensure that all deb…"
type input "125"
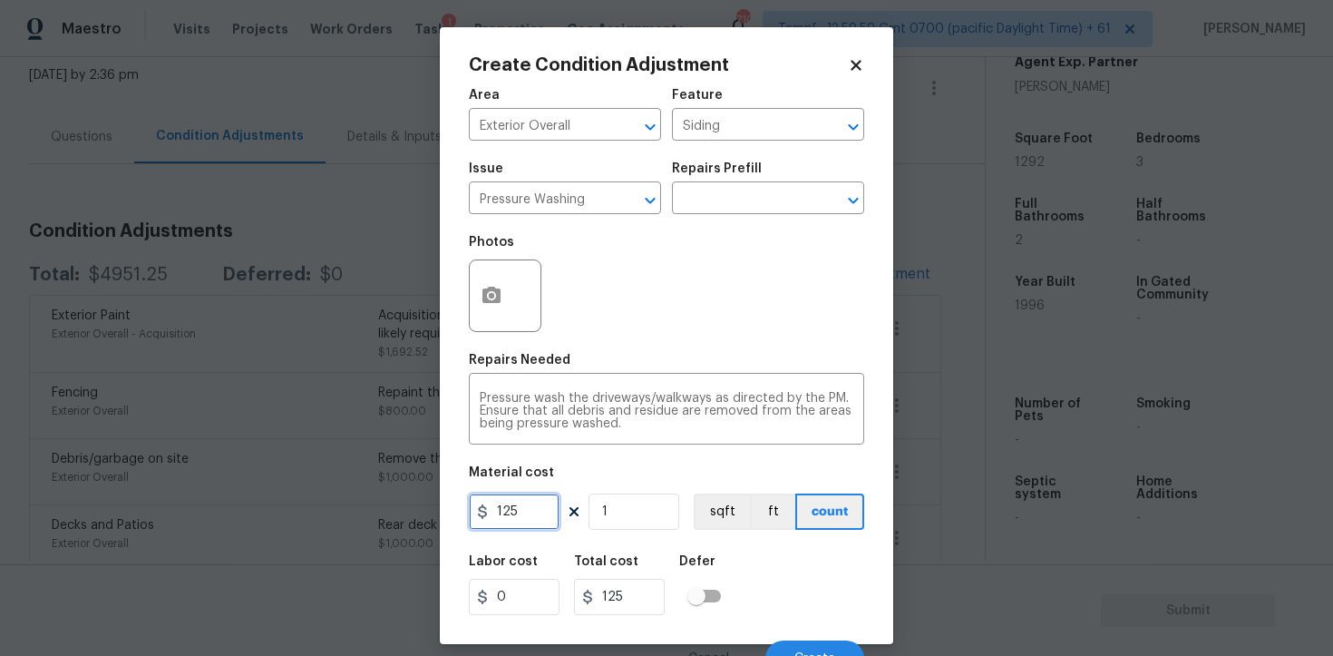
click at [551, 500] on input "125" at bounding box center [514, 511] width 91 height 36
type input "200"
click at [801, 562] on div "Labor cost 0 Total cost 200 Defer" at bounding box center [666, 585] width 395 height 82
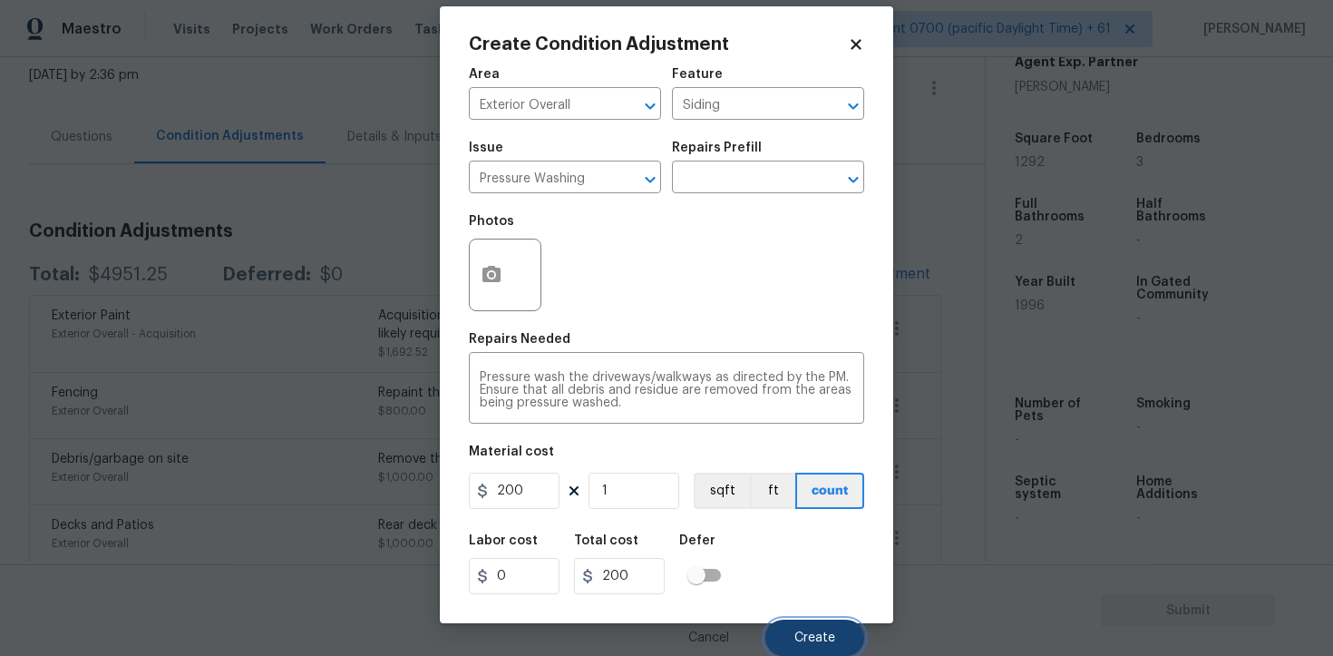
click at [813, 641] on span "Create" at bounding box center [815, 638] width 41 height 14
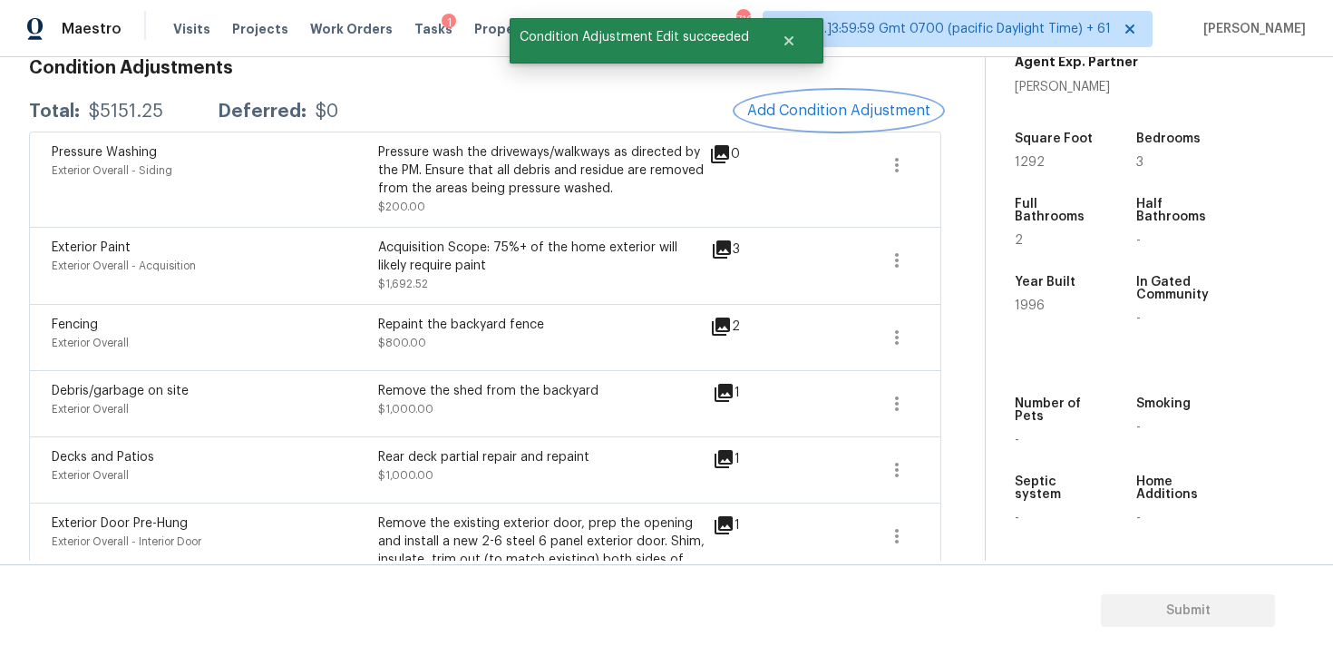
scroll to position [391, 0]
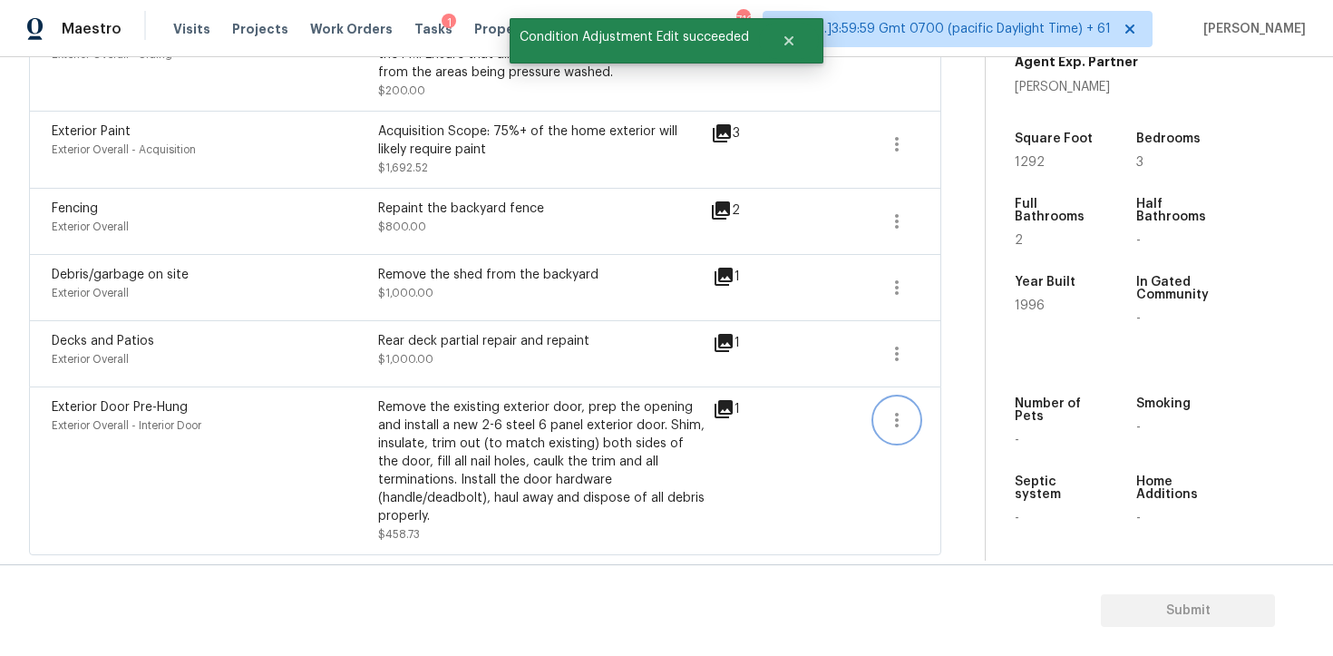
click at [892, 427] on icon "button" at bounding box center [897, 420] width 22 height 22
click at [994, 397] on div "Property Details © Mapbox © OpenStreetMap Improve this map 2 Savi Ct Durham, NC…" at bounding box center [1145, 91] width 318 height 940
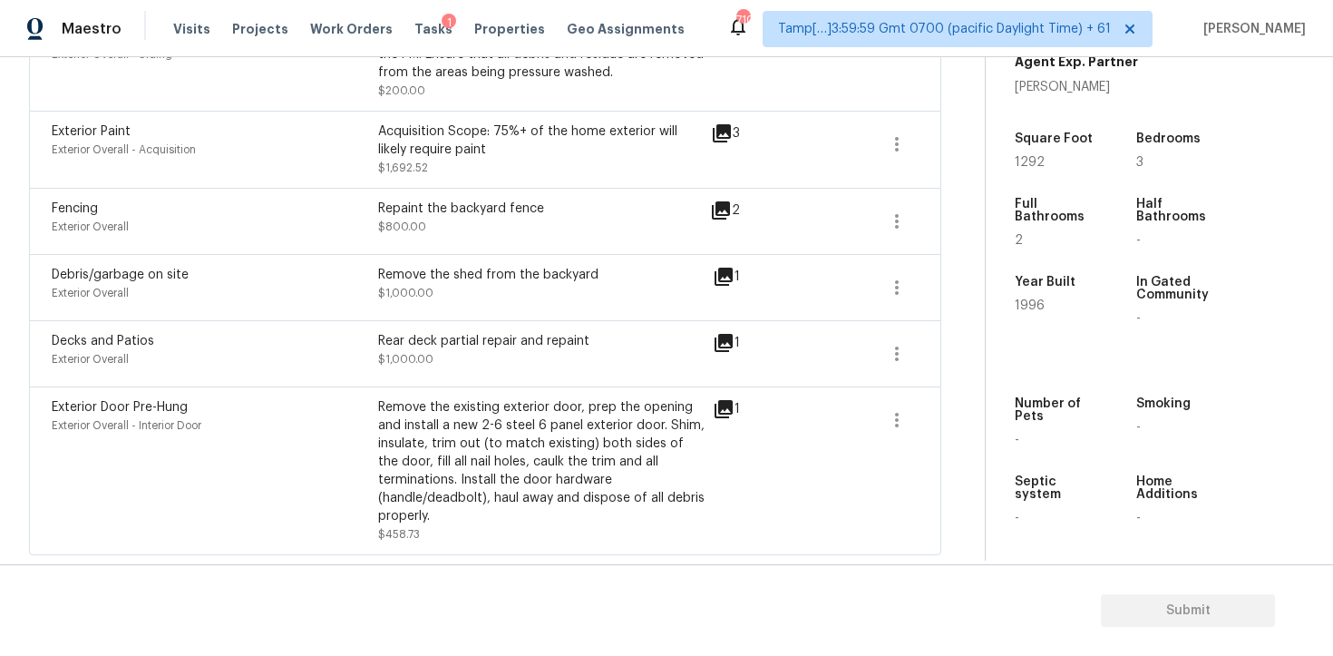
click at [886, 398] on span at bounding box center [897, 420] width 44 height 44
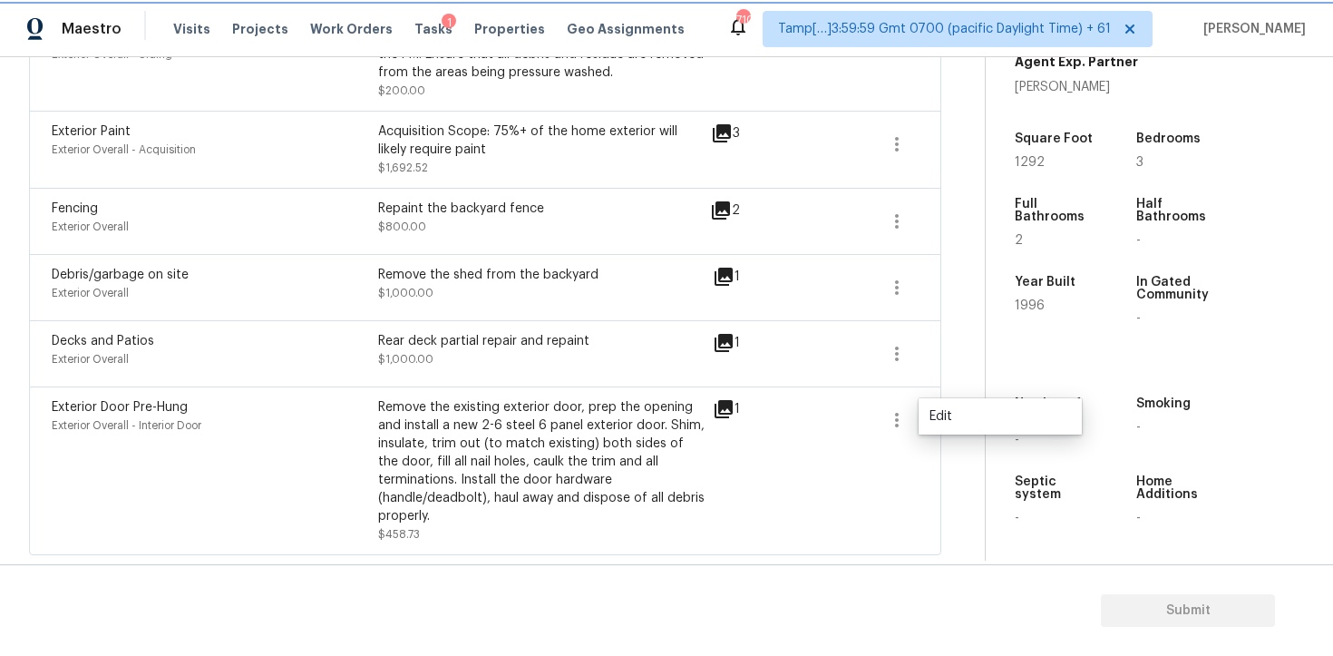
click at [895, 411] on icon "button" at bounding box center [897, 420] width 22 height 22
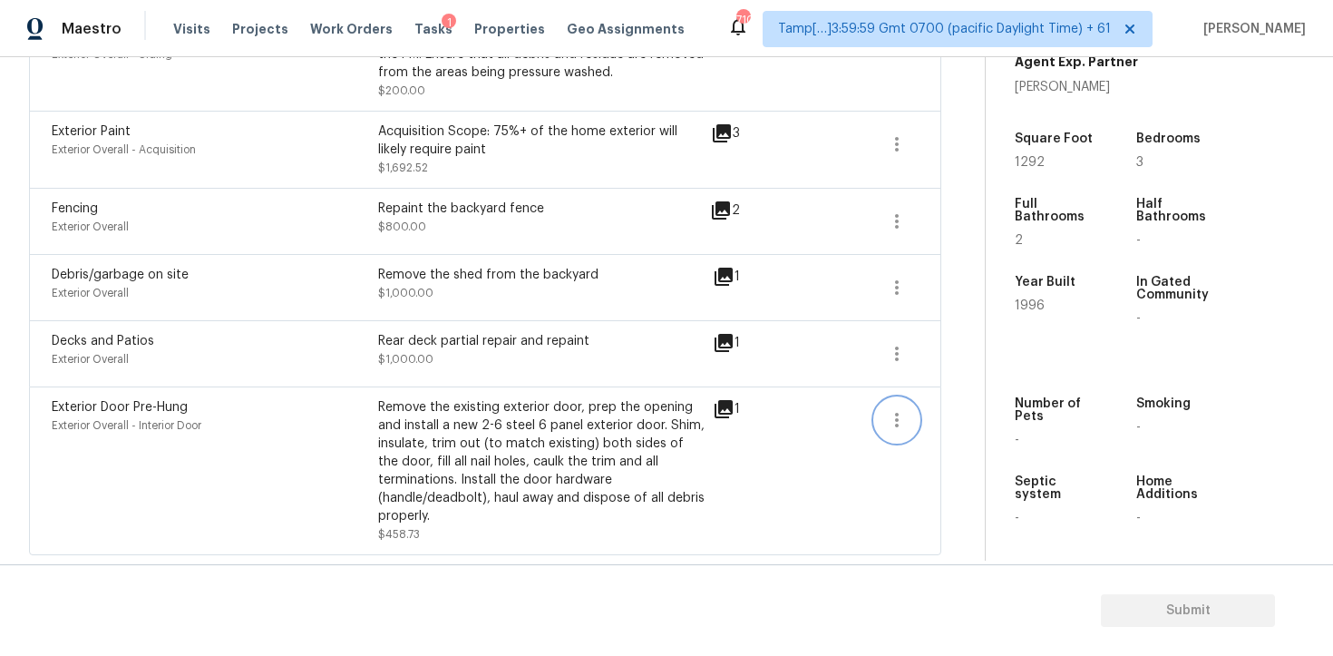
click at [901, 415] on icon "button" at bounding box center [897, 420] width 22 height 22
click at [974, 415] on div "Edit" at bounding box center [1001, 416] width 142 height 18
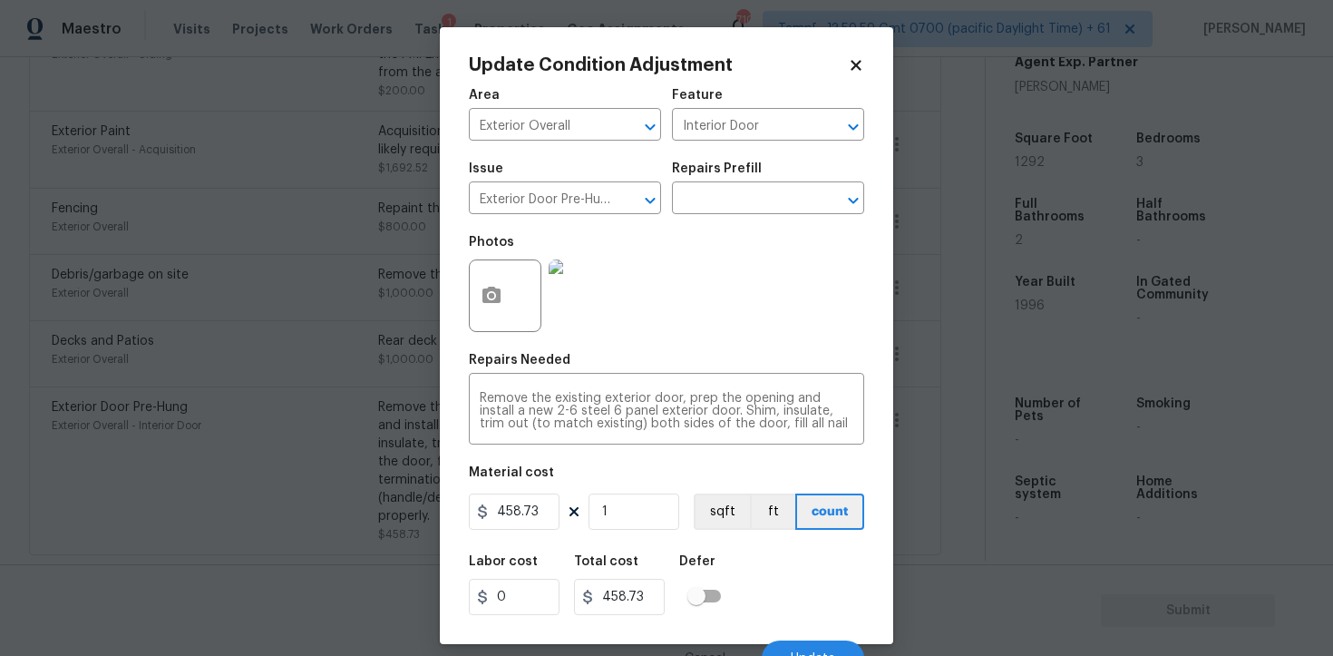
click at [522, 307] on div at bounding box center [505, 295] width 73 height 73
click at [493, 285] on button "button" at bounding box center [492, 295] width 44 height 71
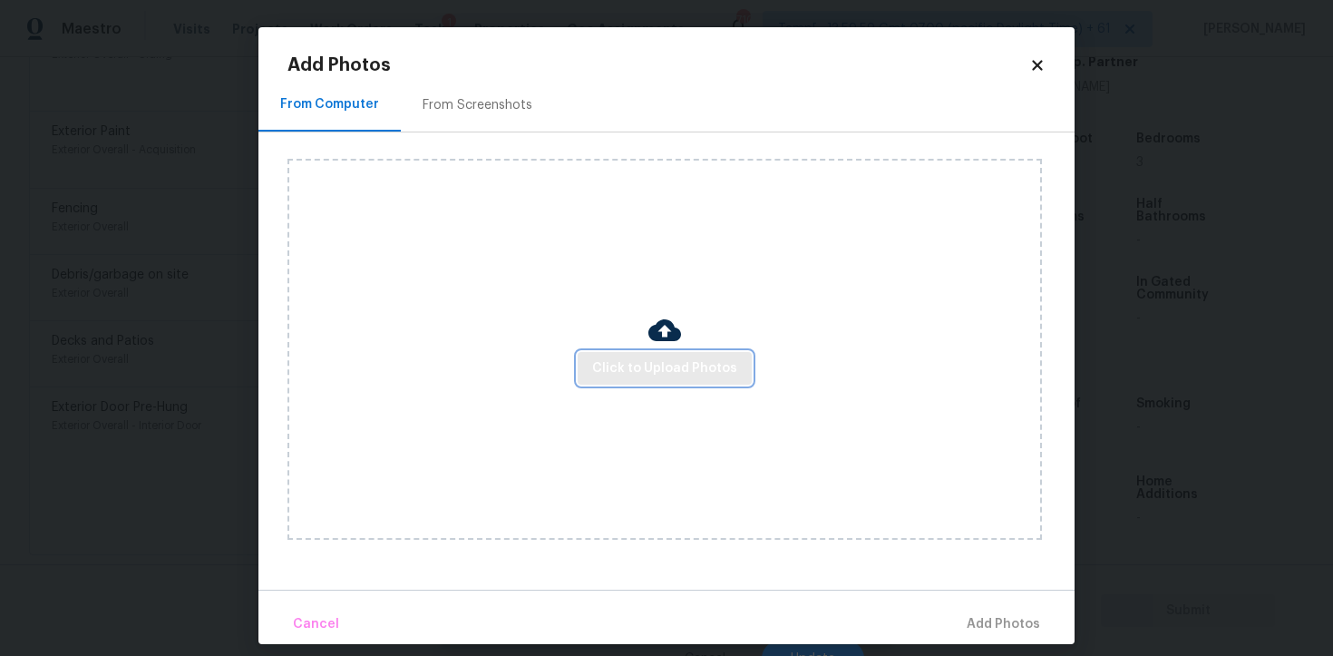
click at [660, 366] on span "Click to Upload Photos" at bounding box center [664, 368] width 145 height 23
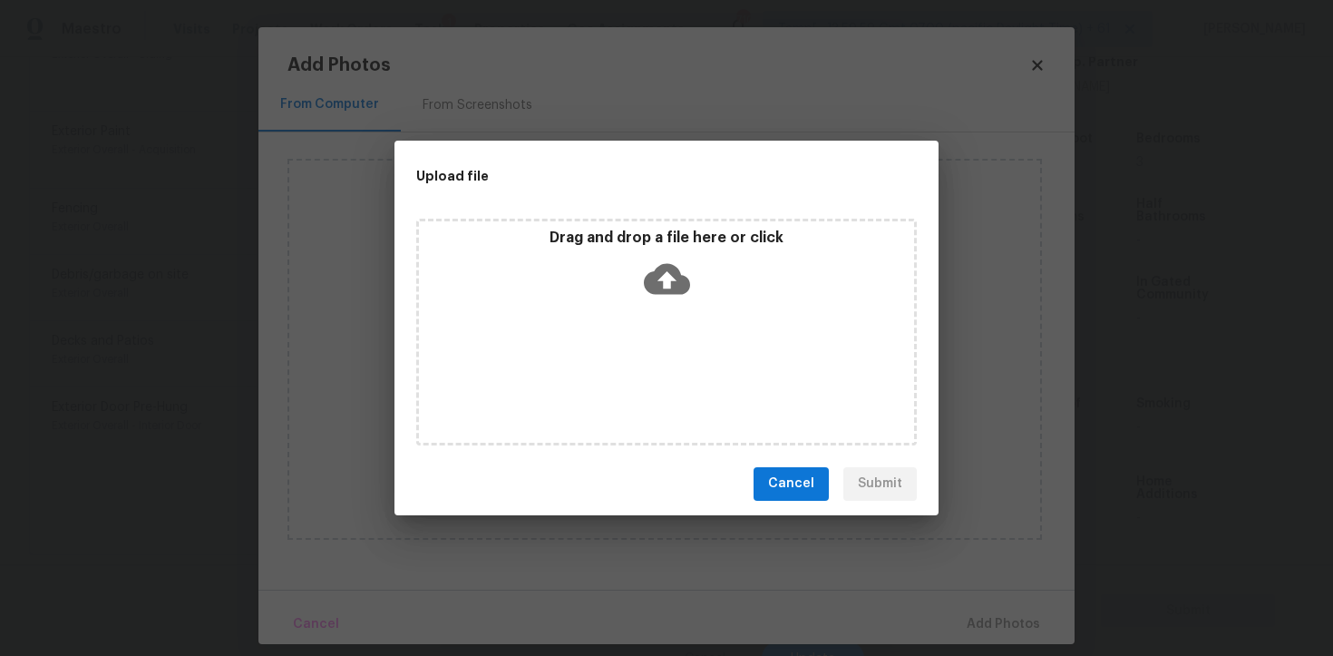
click at [666, 251] on div "Drag and drop a file here or click" at bounding box center [666, 268] width 495 height 78
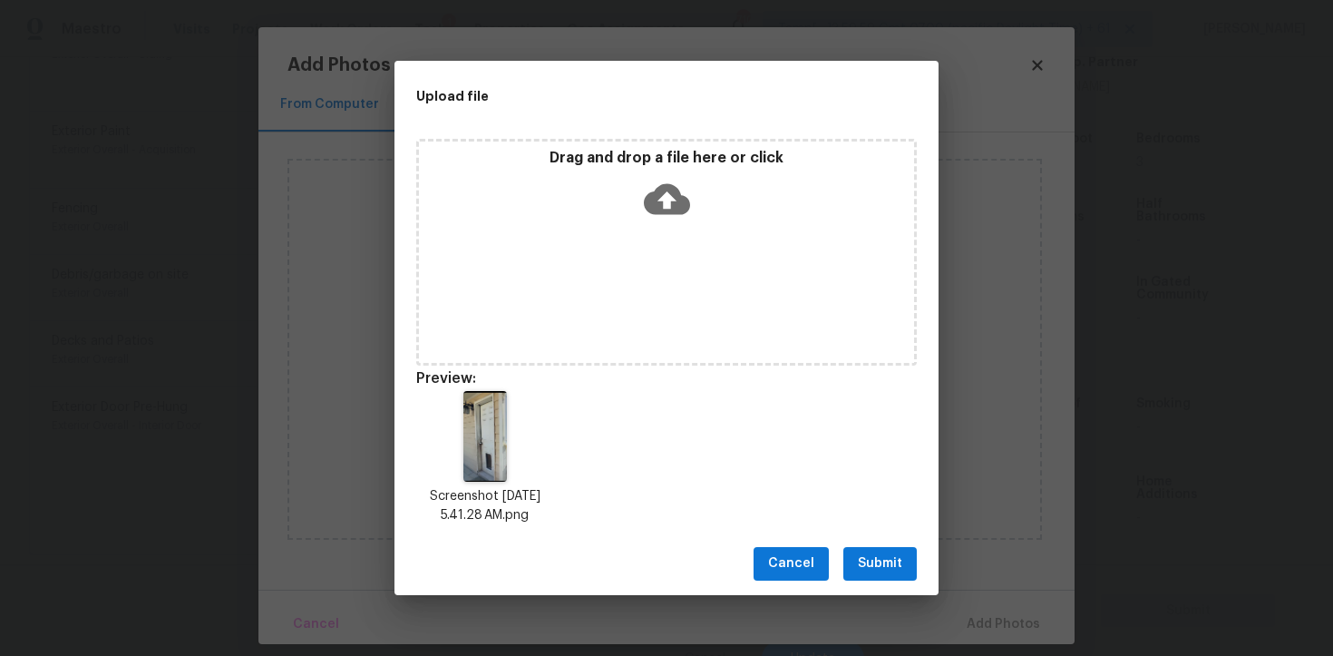
click at [874, 567] on span "Submit" at bounding box center [880, 563] width 44 height 23
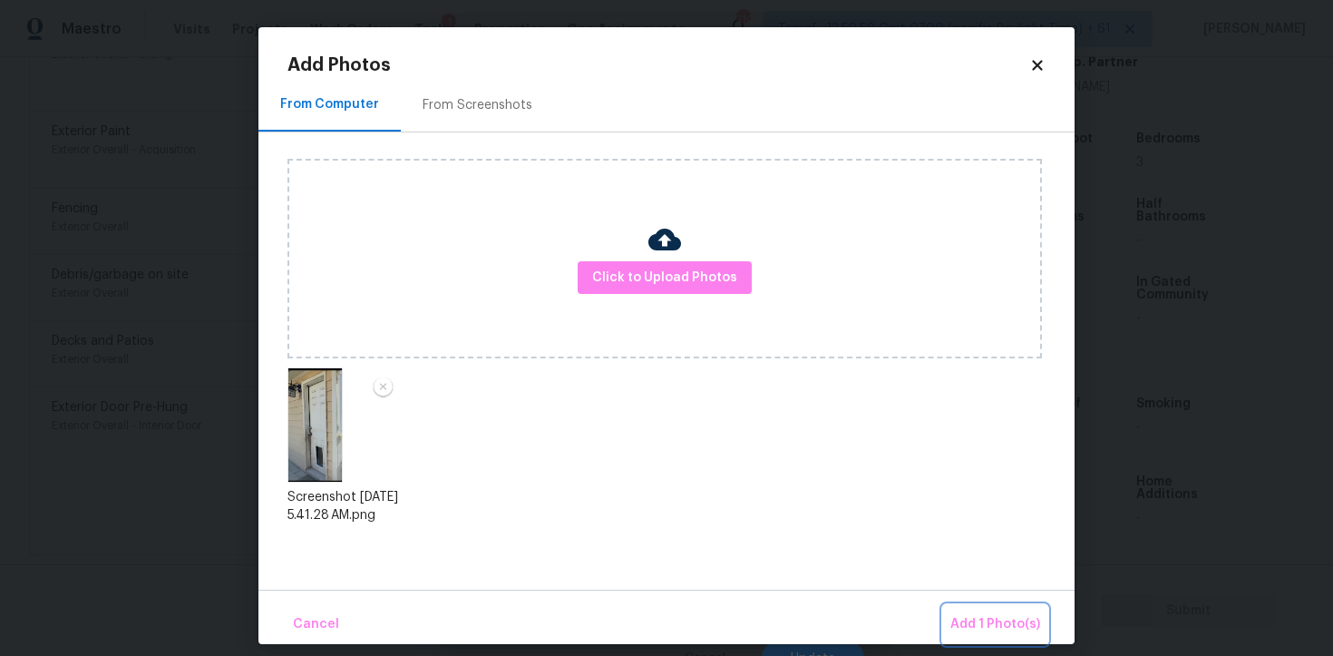
click at [979, 624] on span "Add 1 Photo(s)" at bounding box center [996, 624] width 90 height 23
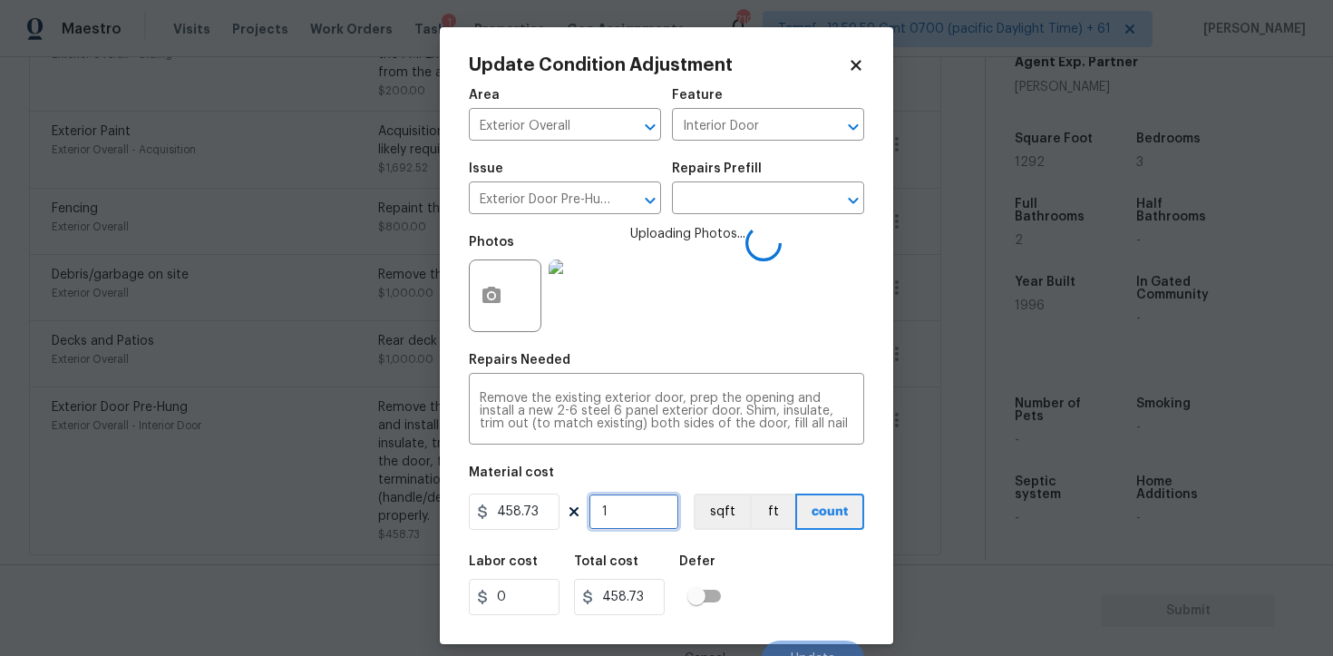
click at [640, 524] on input "1" at bounding box center [634, 511] width 91 height 36
type input "0"
type input "2"
type input "917.46"
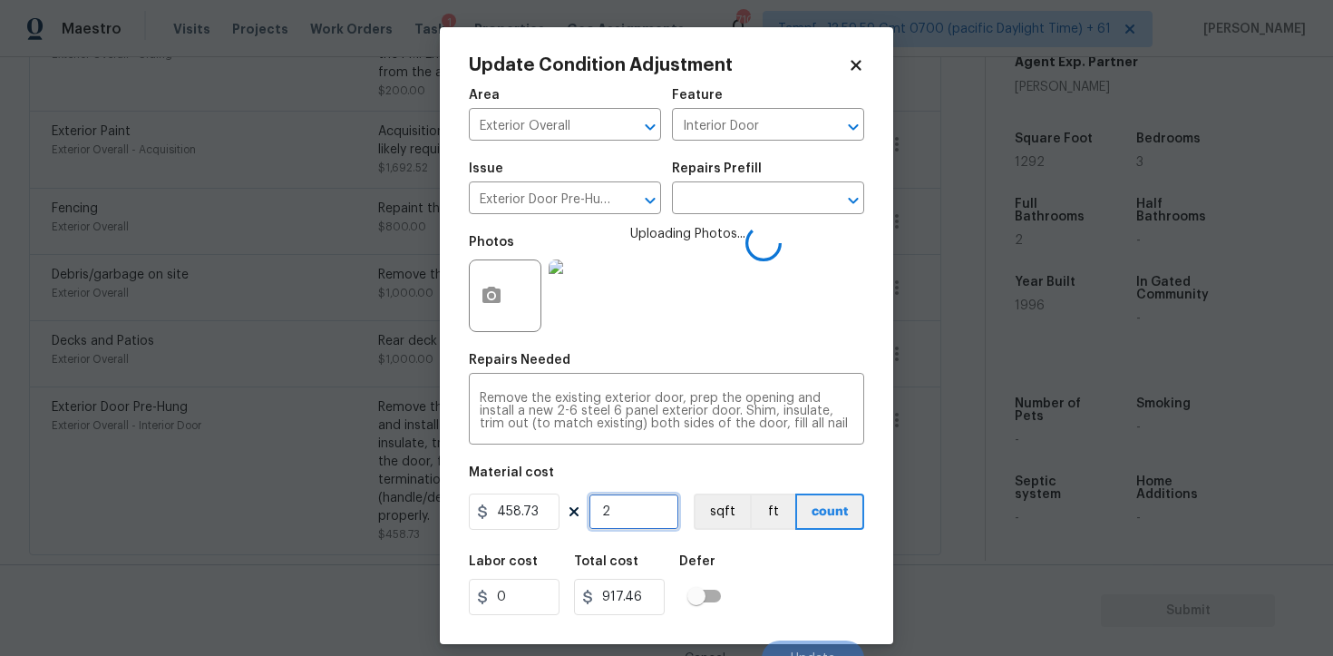
type input "2"
click at [796, 551] on div "Labor cost 0 Total cost 917.46 Defer" at bounding box center [666, 585] width 395 height 82
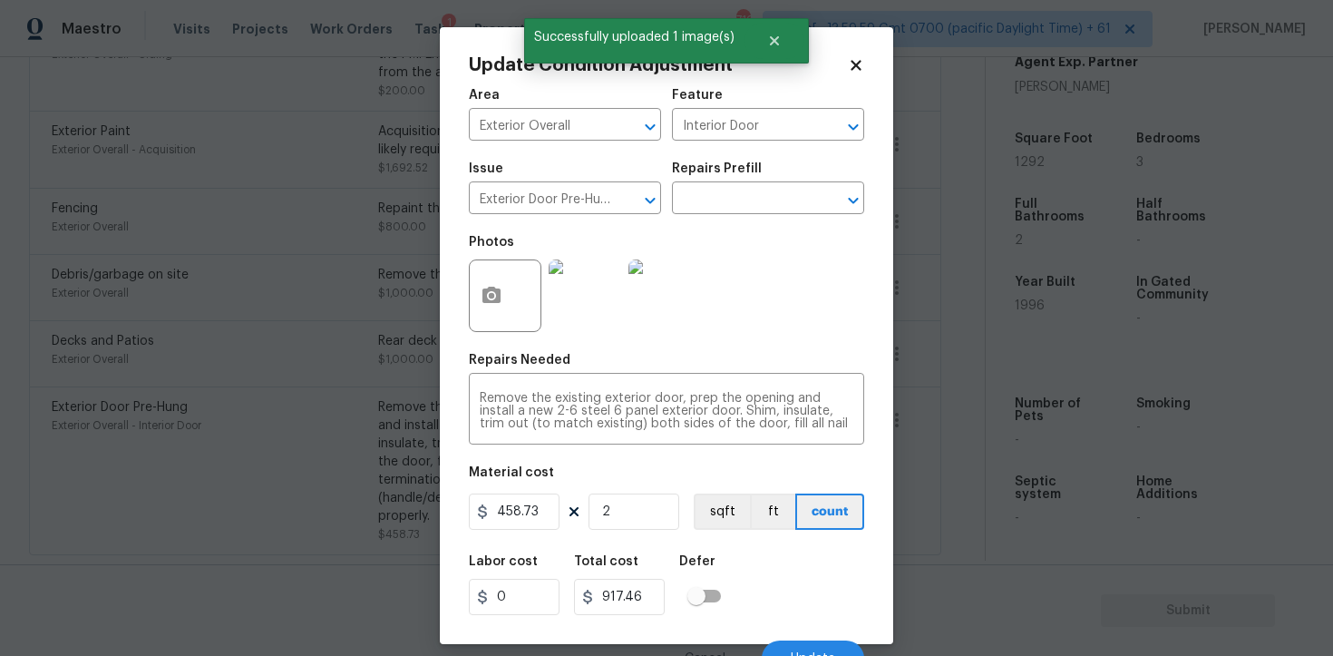
scroll to position [22, 0]
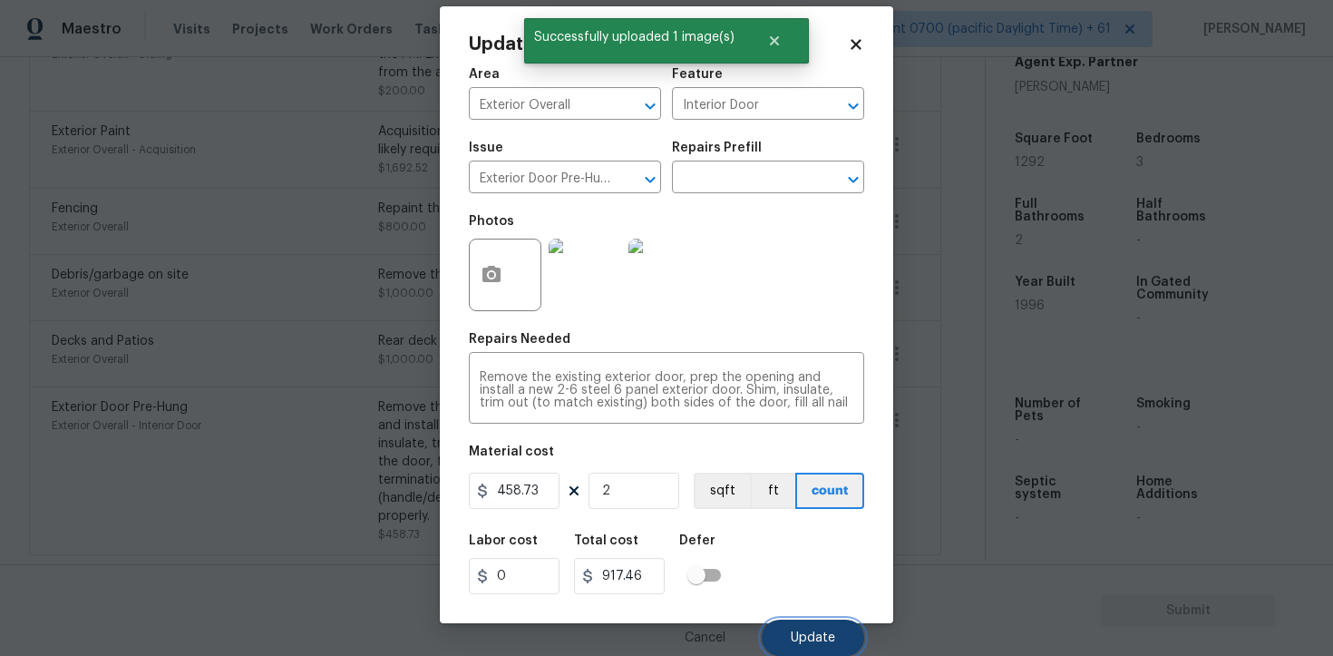
click at [801, 645] on button "Update" at bounding box center [813, 638] width 103 height 36
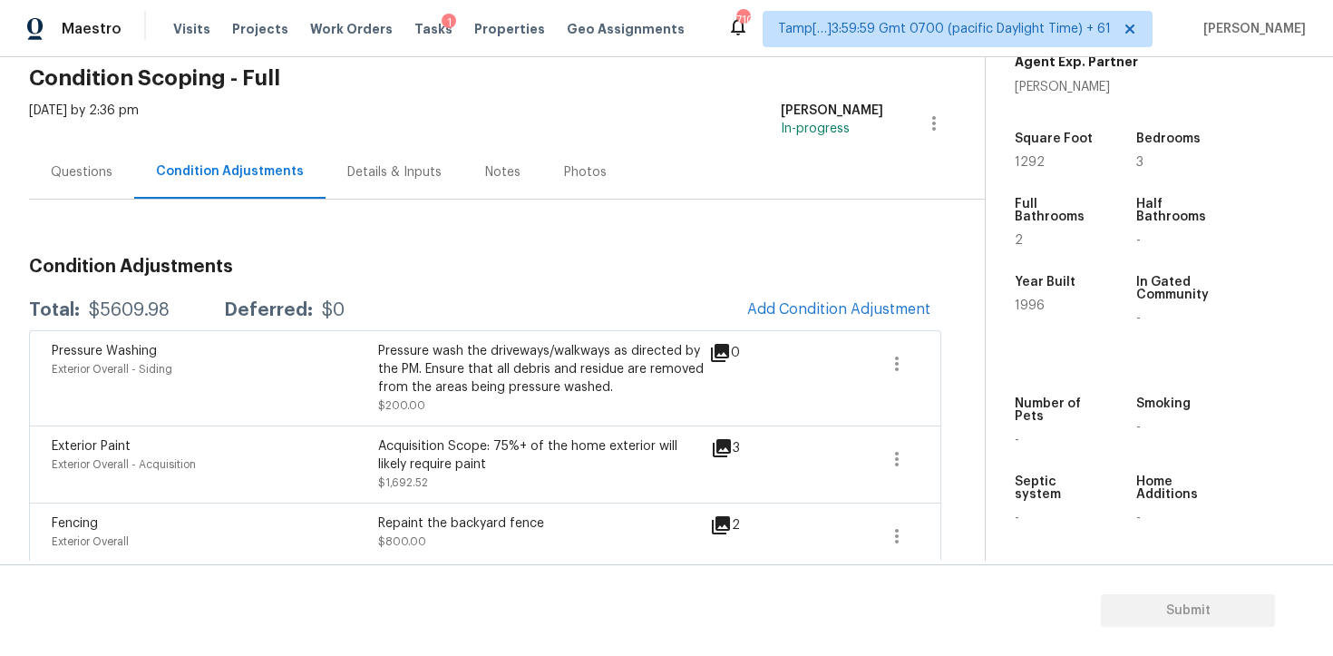
scroll to position [36, 0]
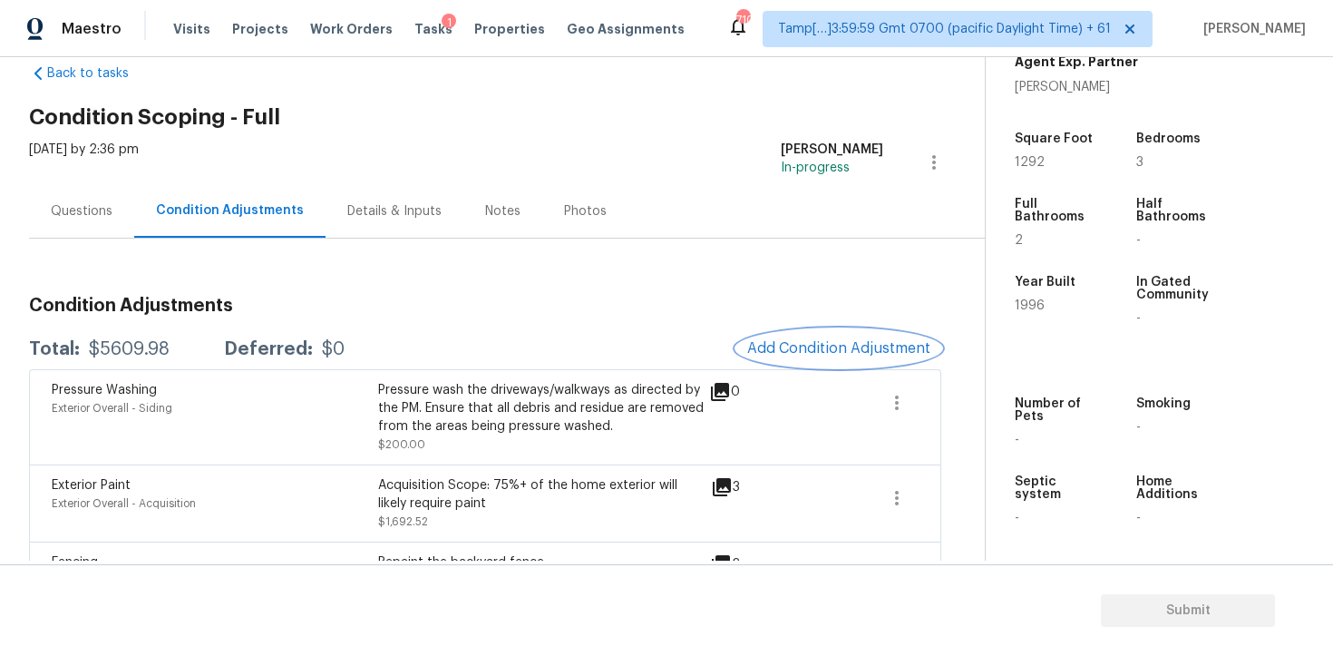
click at [817, 351] on span "Add Condition Adjustment" at bounding box center [838, 348] width 183 height 16
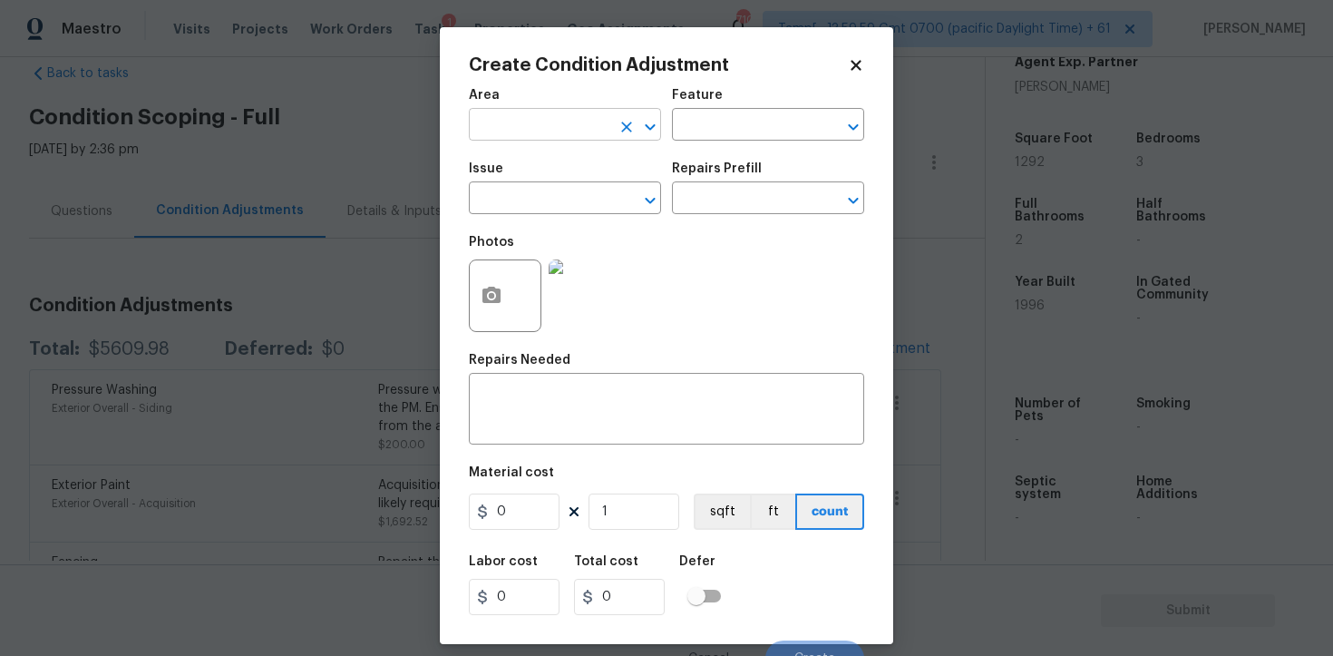
click at [549, 122] on input "text" at bounding box center [540, 126] width 142 height 28
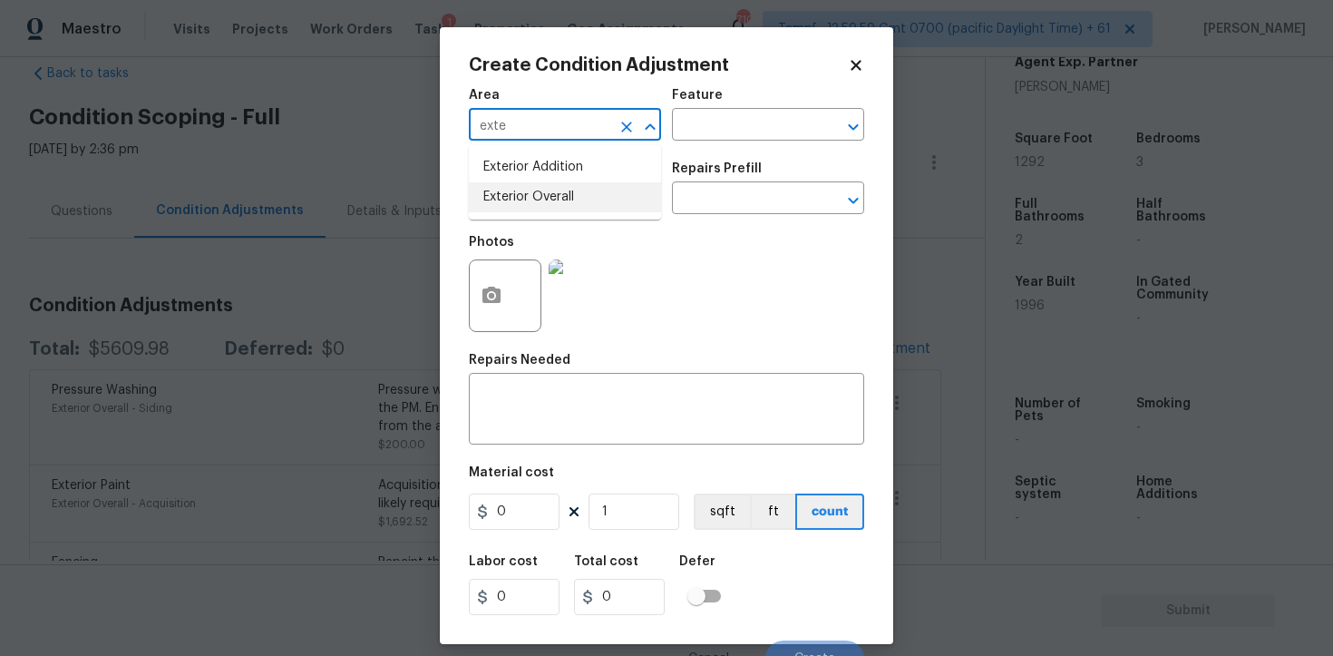
click at [567, 208] on li "Exterior Overall" at bounding box center [565, 197] width 192 height 30
type input "Exterior Overall"
click at [567, 208] on input "text" at bounding box center [540, 200] width 142 height 28
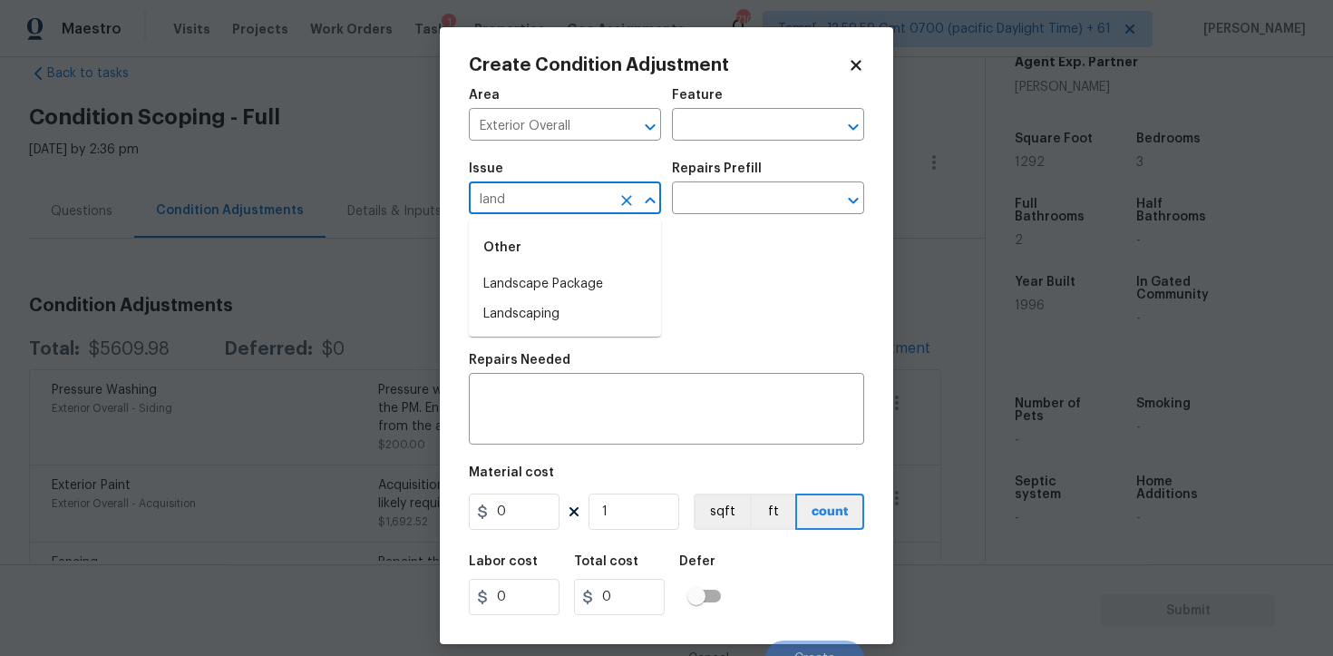
click at [564, 270] on li "Landscape Package" at bounding box center [565, 284] width 192 height 30
type input "Landscape Package"
click at [708, 211] on input "text" at bounding box center [743, 200] width 142 height 28
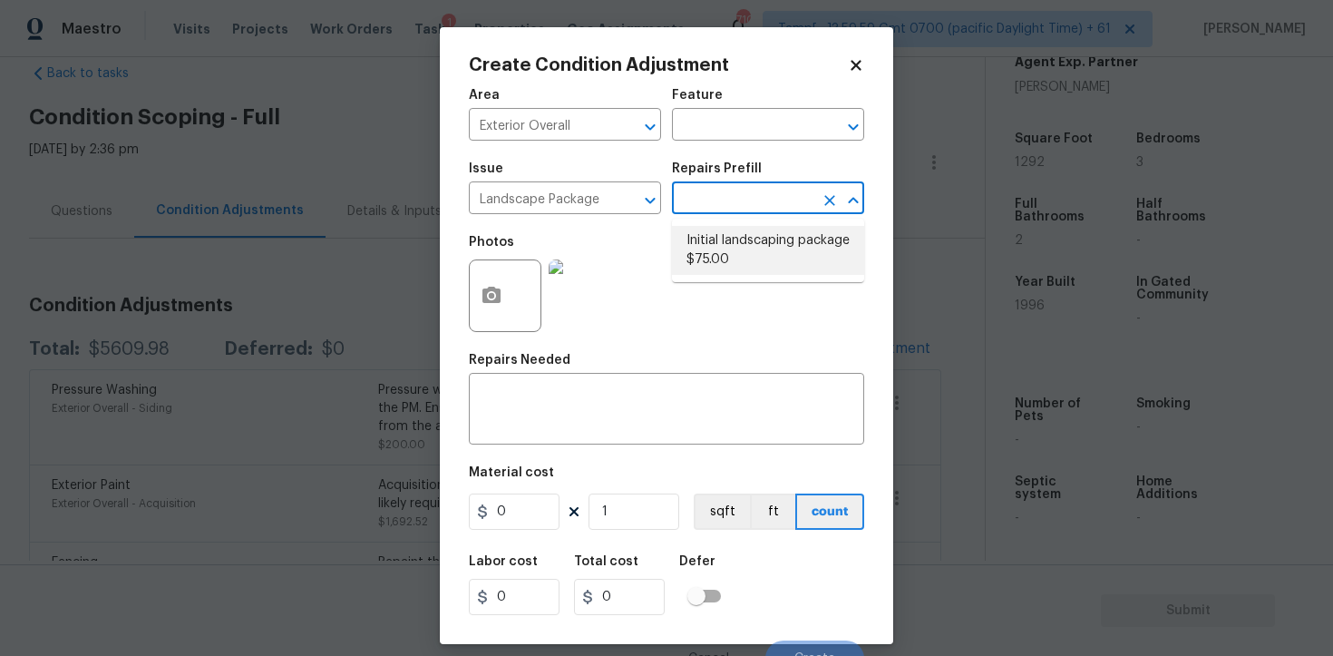
click at [724, 249] on li "Initial landscaping package $75.00" at bounding box center [768, 250] width 192 height 49
type input "Home Readiness Packages"
type textarea "Mowing of grass up to 6" in height. Mow, edge along driveways & sidewalks, trim…"
type input "75"
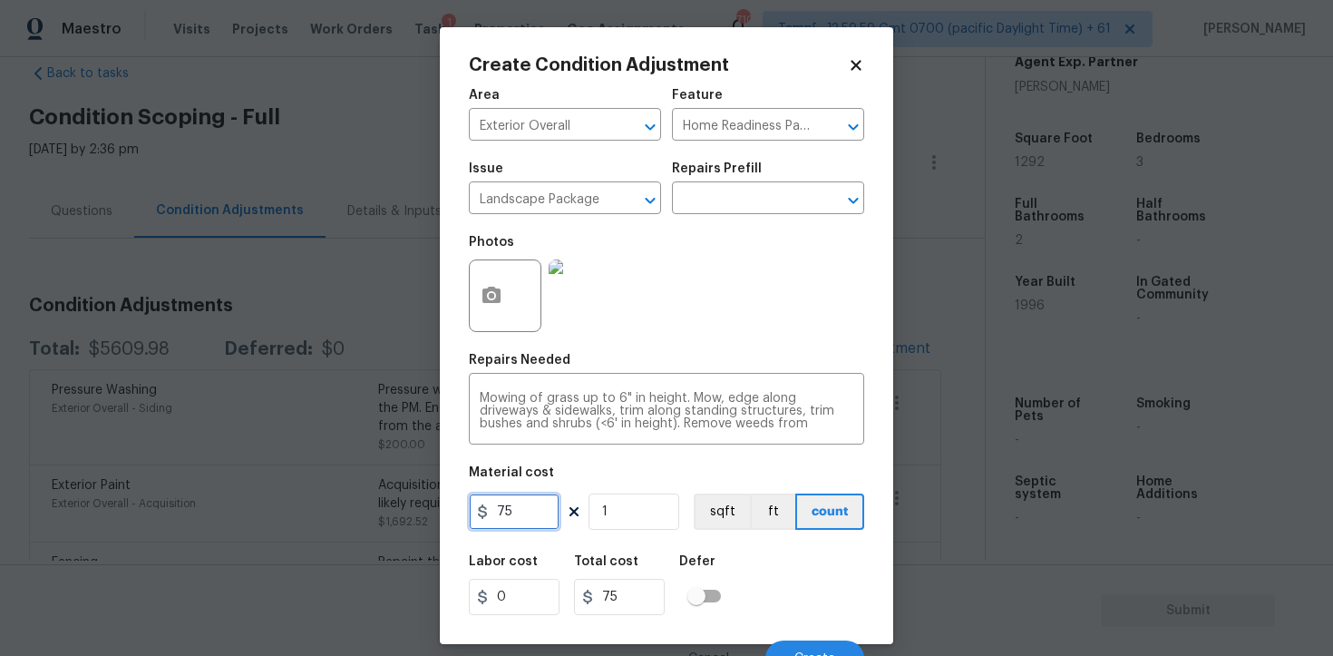
click at [520, 510] on input "75" at bounding box center [514, 511] width 91 height 36
type input "750"
click at [501, 282] on button "button" at bounding box center [492, 295] width 44 height 71
type input "750"
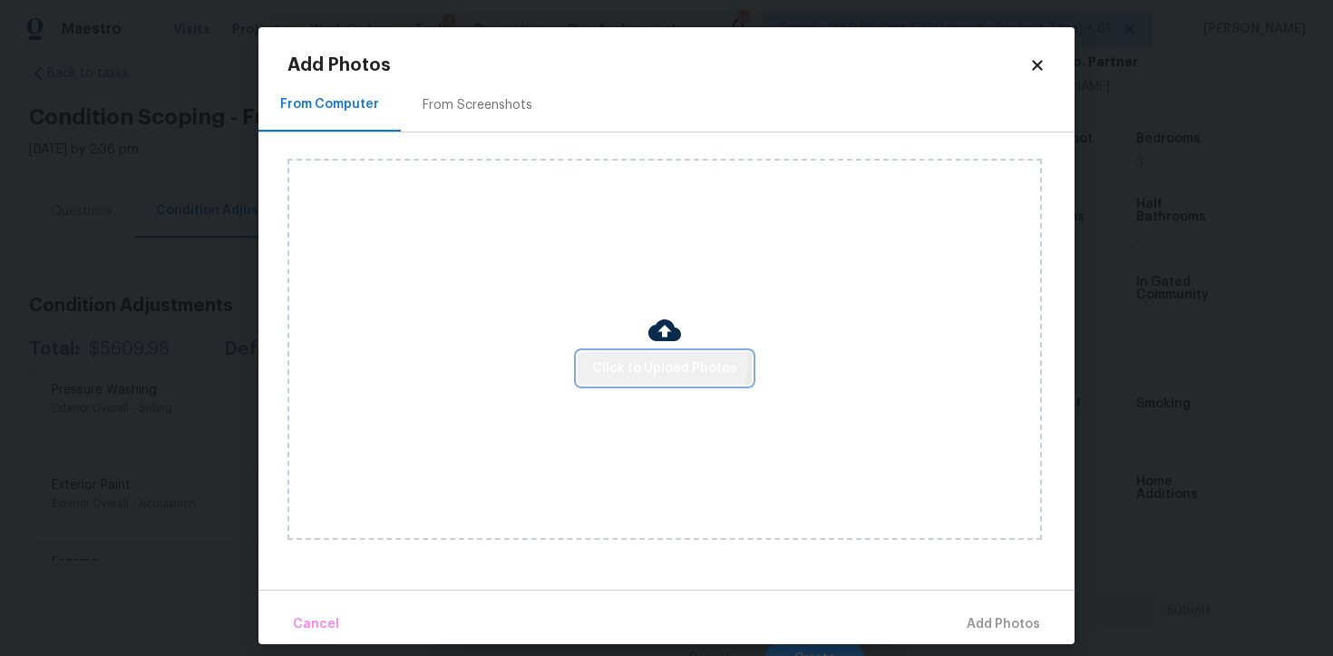
click at [652, 360] on span "Click to Upload Photos" at bounding box center [664, 368] width 145 height 23
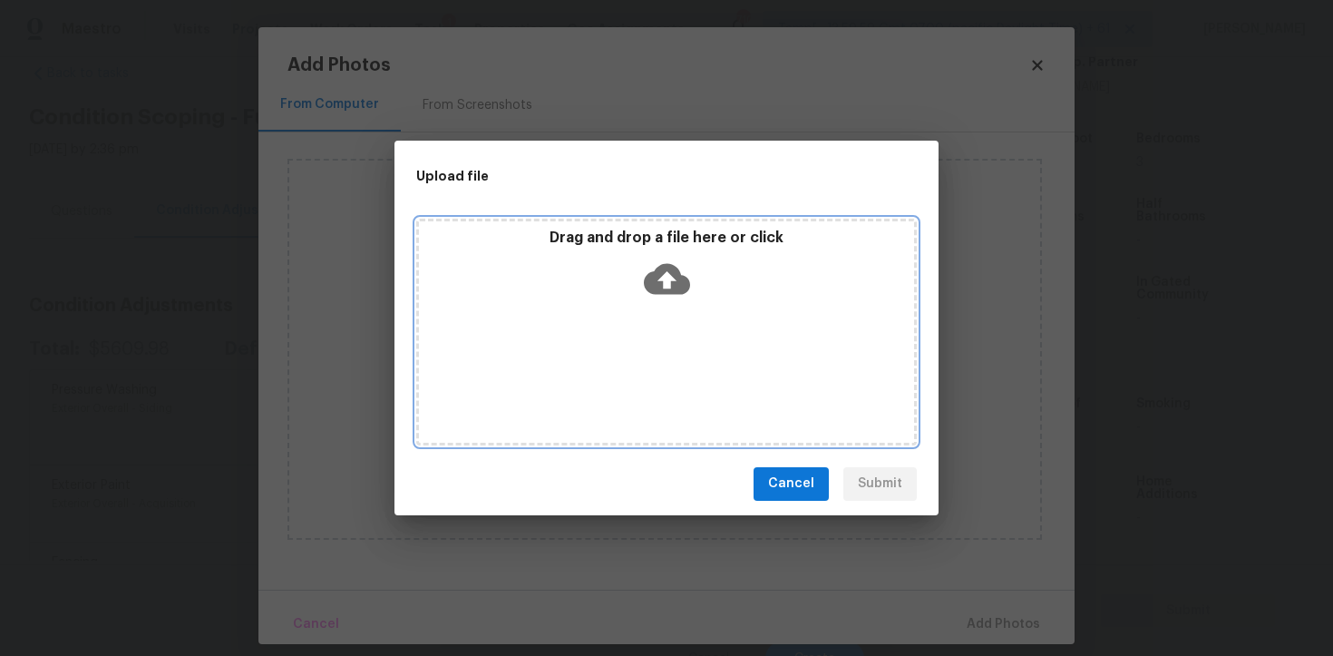
click at [666, 284] on icon at bounding box center [667, 279] width 46 height 46
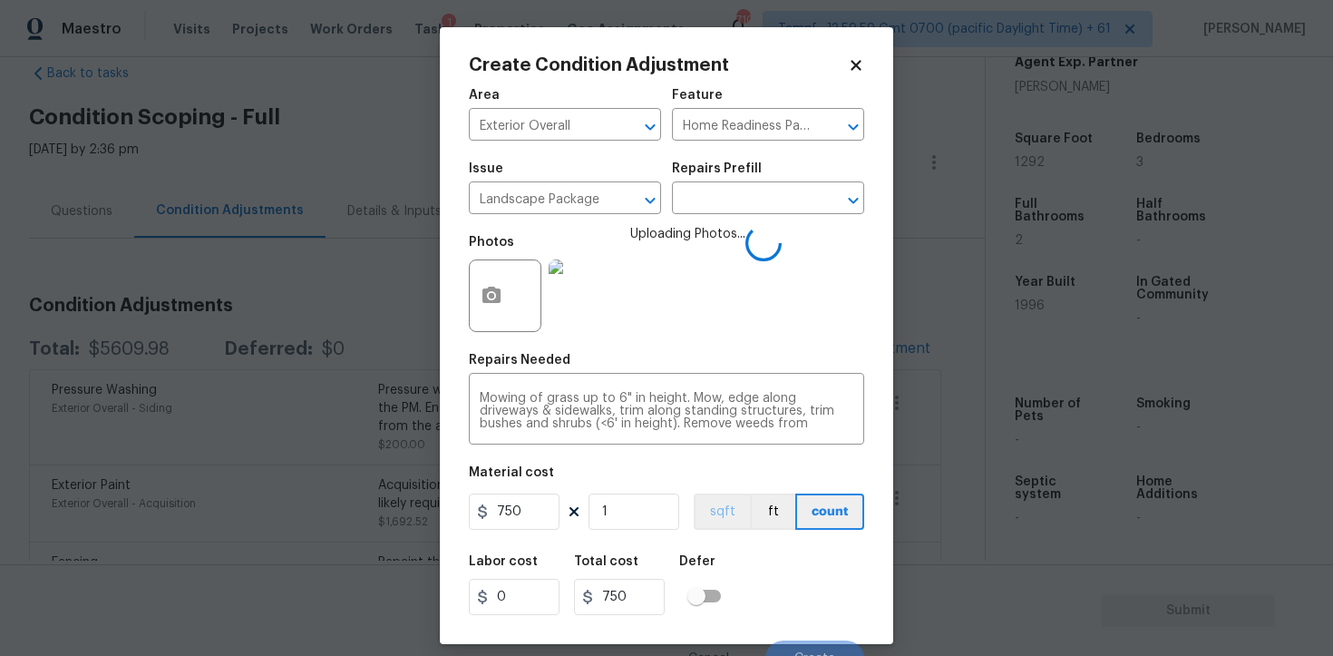
scroll to position [22, 0]
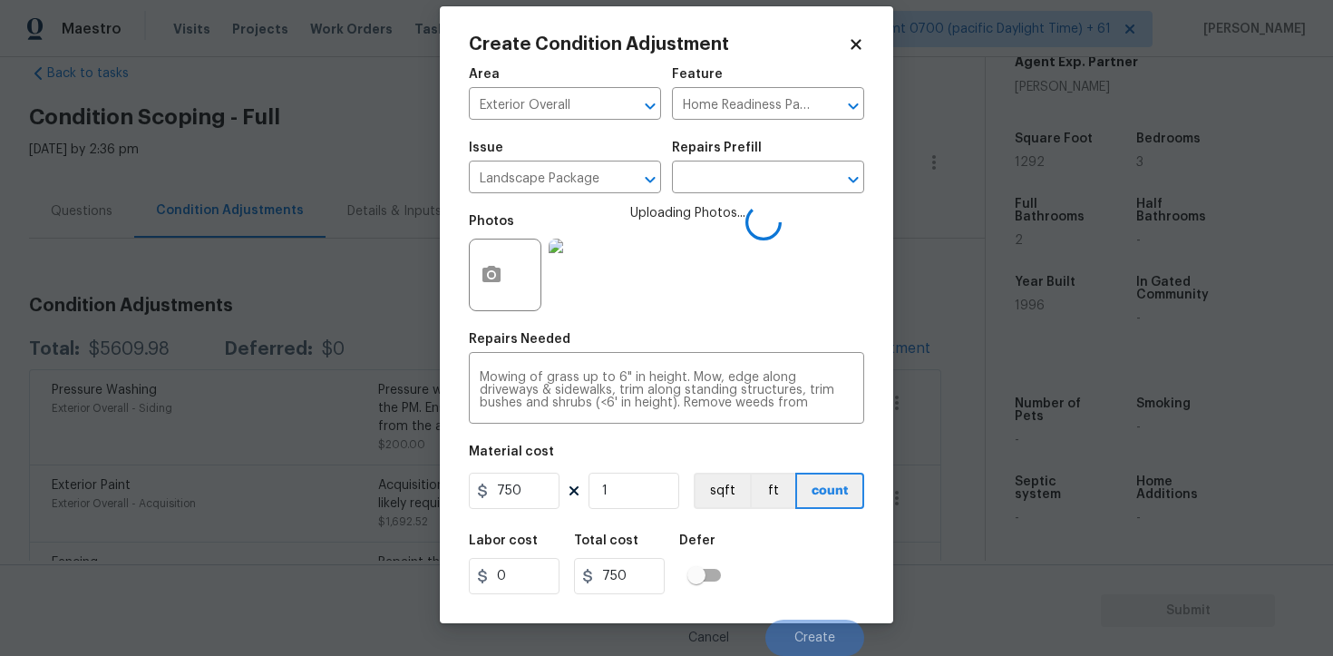
click at [776, 563] on div "Labor cost 0 Total cost 750 Defer" at bounding box center [666, 564] width 395 height 82
click at [835, 637] on button "Create" at bounding box center [815, 638] width 99 height 36
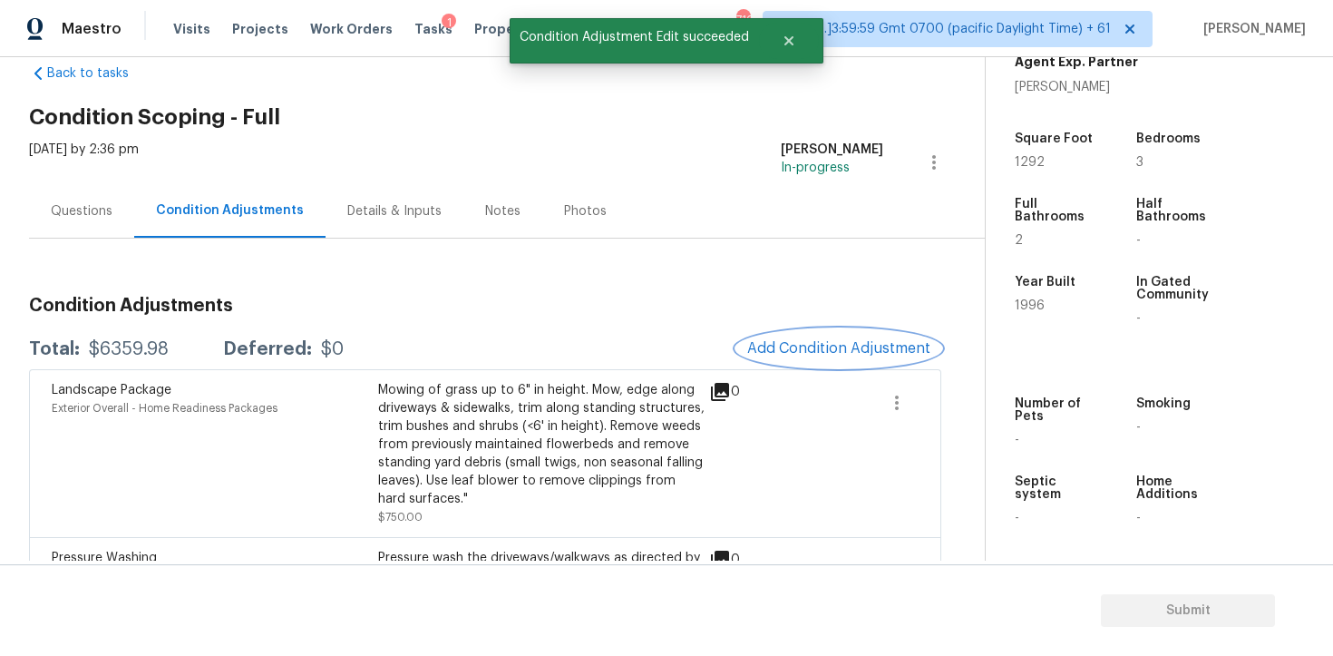
scroll to position [0, 0]
click at [789, 361] on button "Add Condition Adjustment" at bounding box center [839, 348] width 205 height 38
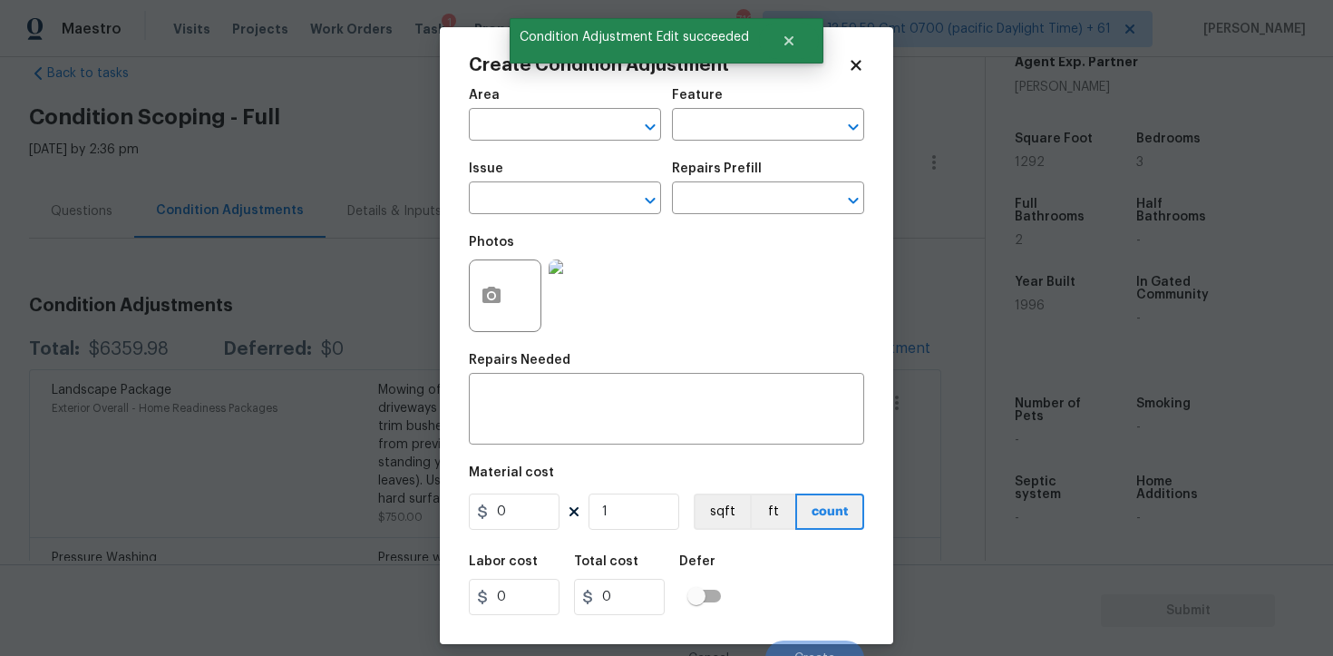
click at [513, 288] on div at bounding box center [505, 295] width 73 height 73
click at [473, 288] on button "button" at bounding box center [492, 295] width 44 height 71
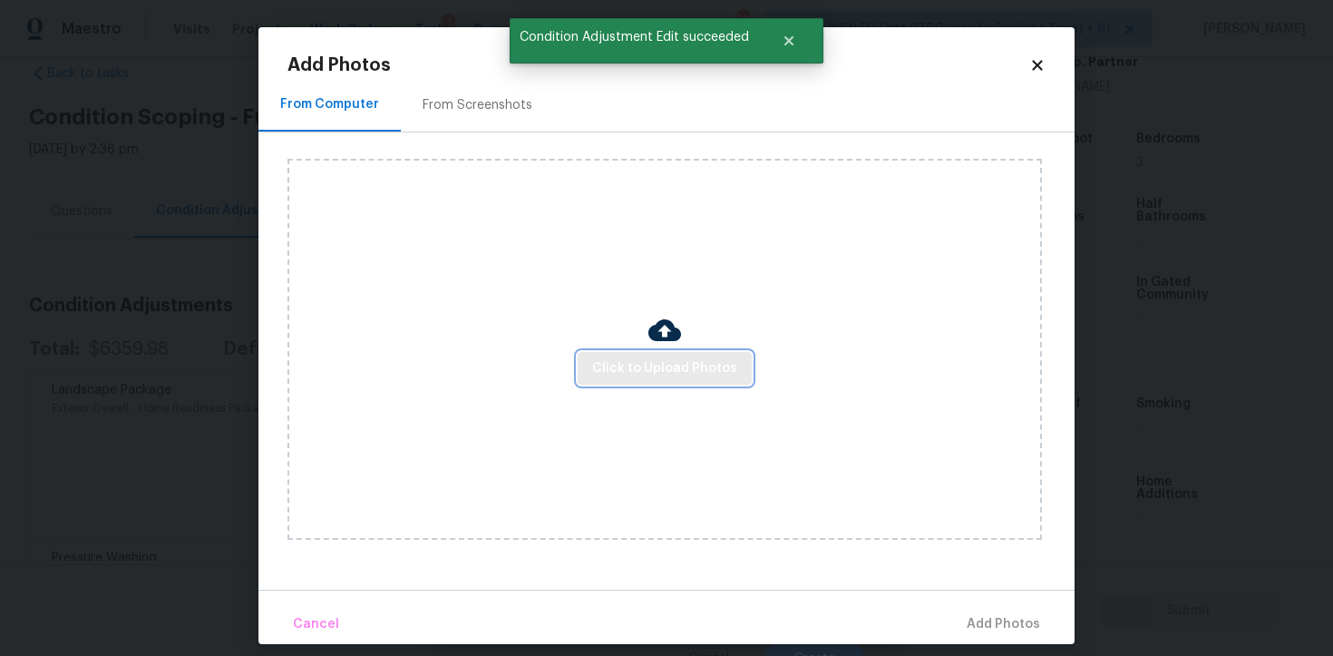
click at [646, 383] on button "Click to Upload Photos" at bounding box center [665, 369] width 174 height 34
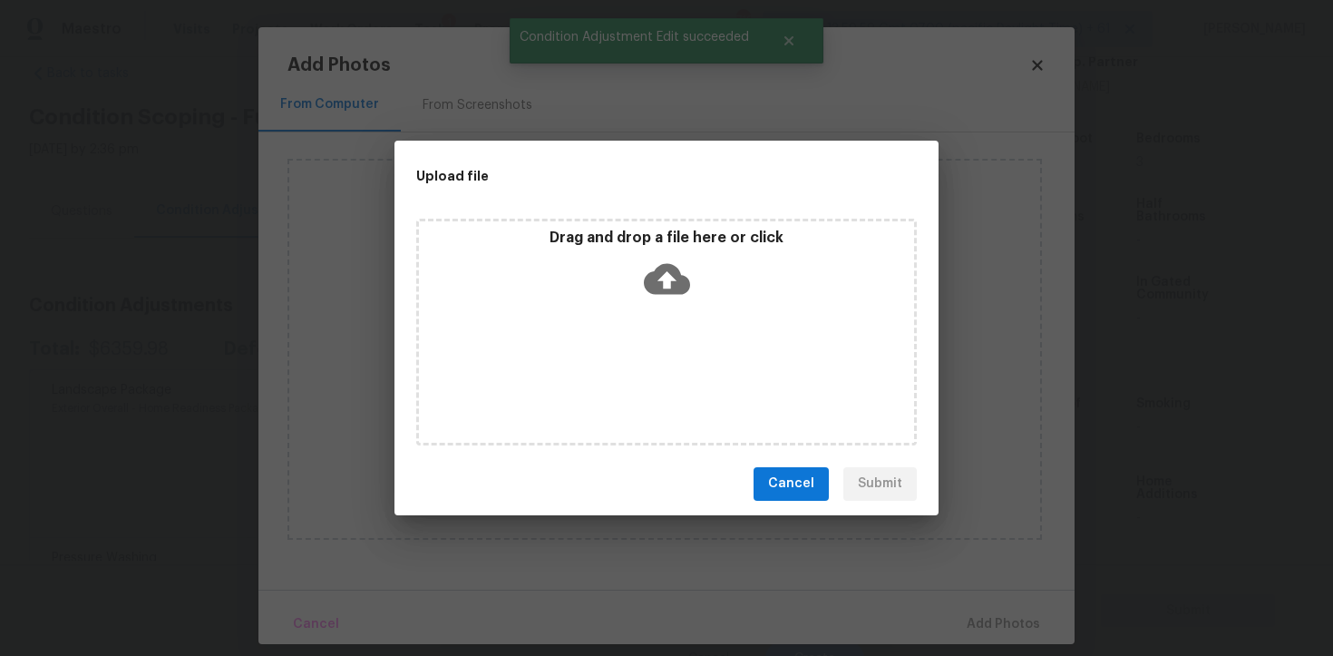
click at [650, 289] on icon at bounding box center [667, 278] width 46 height 31
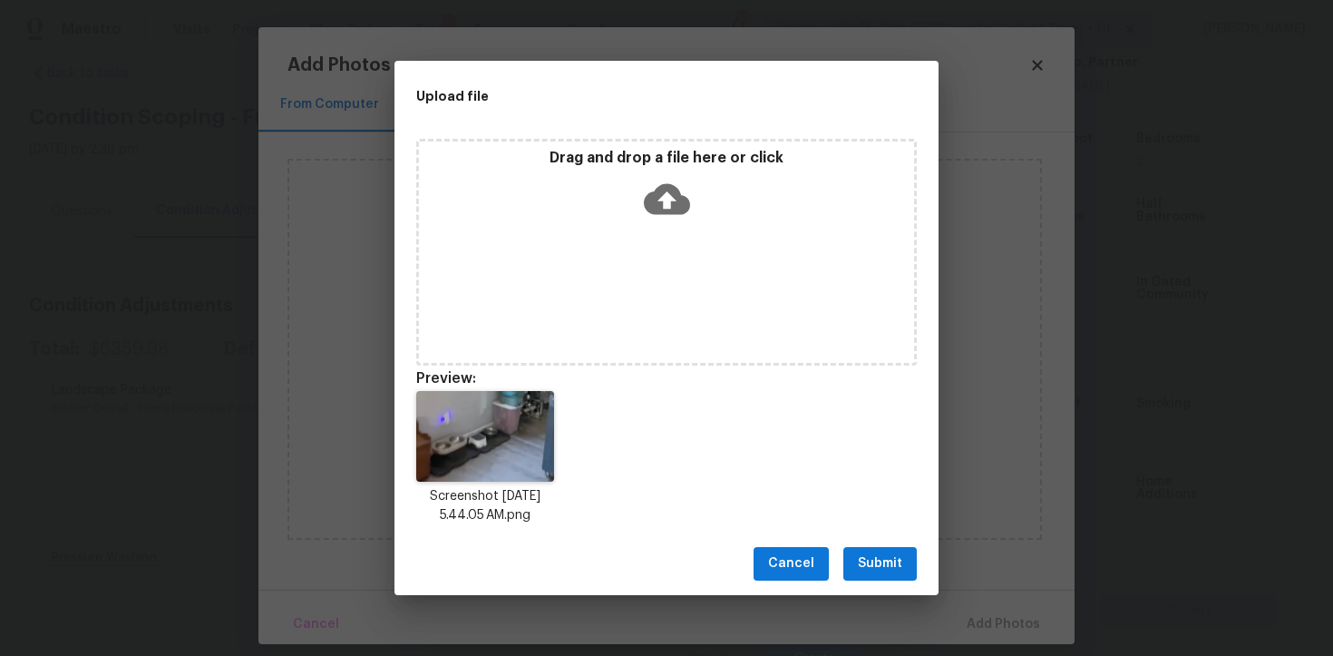
click at [862, 583] on div "Cancel Submit" at bounding box center [667, 563] width 544 height 63
click at [864, 564] on span "Submit" at bounding box center [880, 563] width 44 height 23
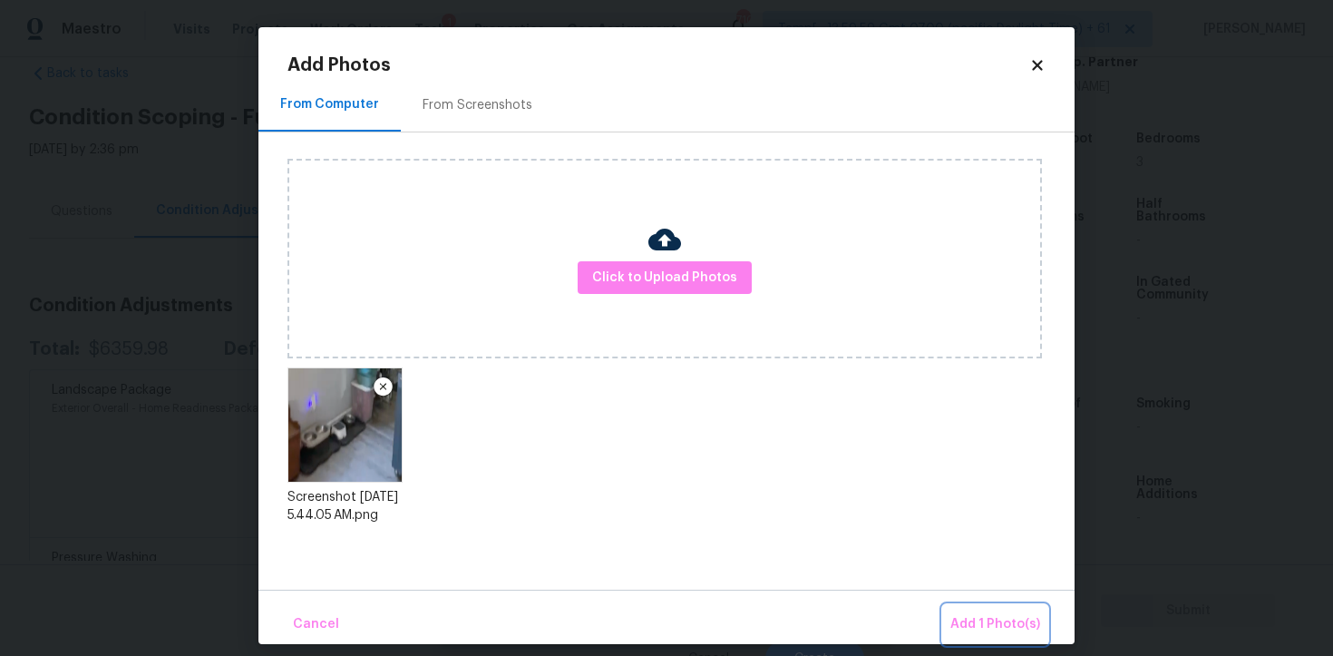
click at [1001, 608] on button "Add 1 Photo(s)" at bounding box center [995, 624] width 104 height 39
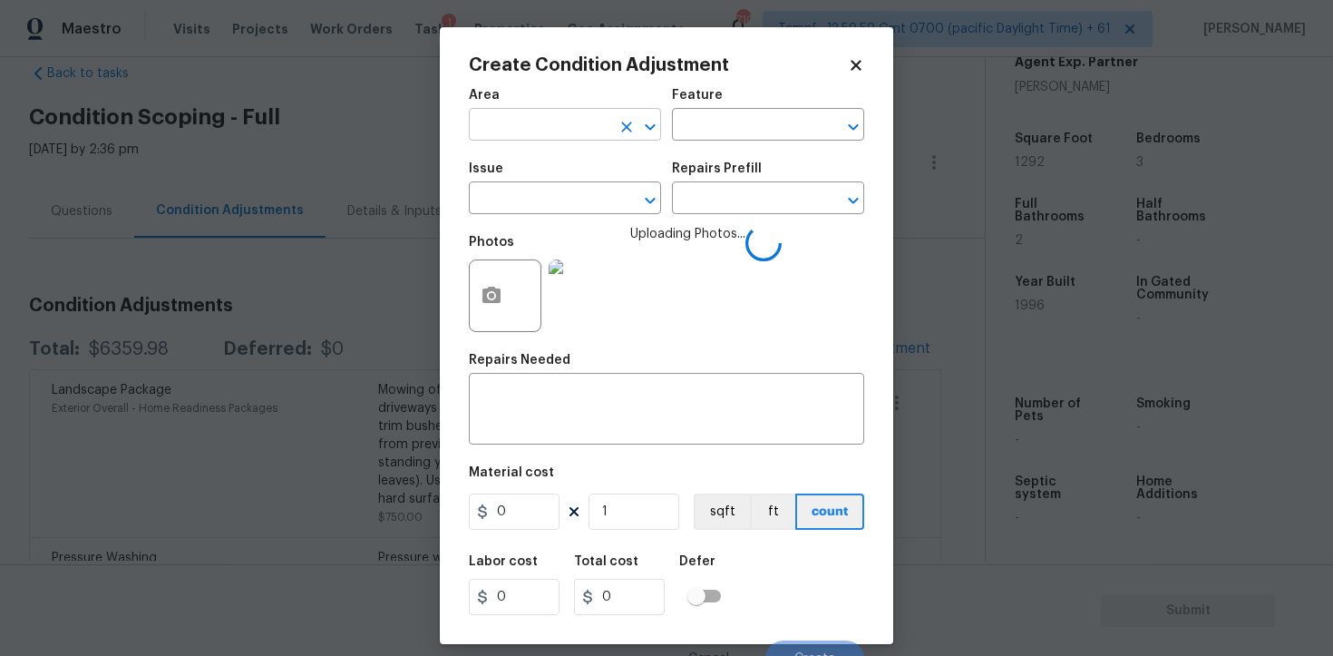
click at [560, 129] on input "text" at bounding box center [540, 126] width 142 height 28
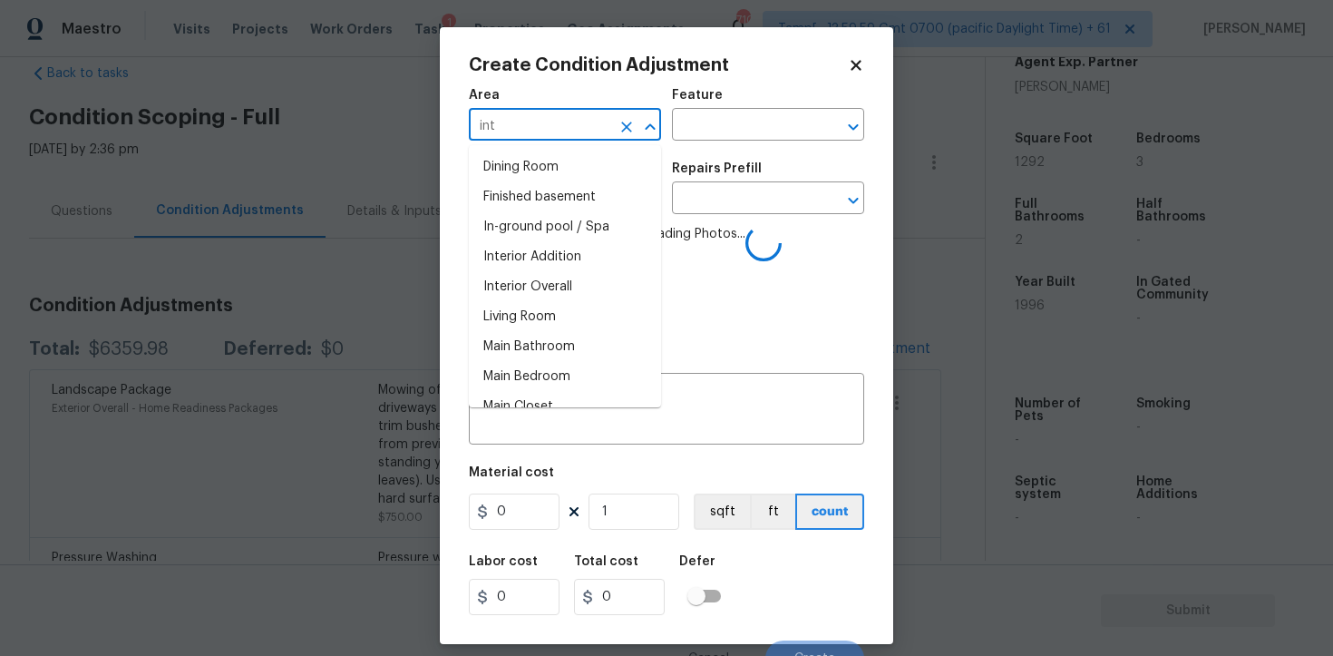
type input "inte"
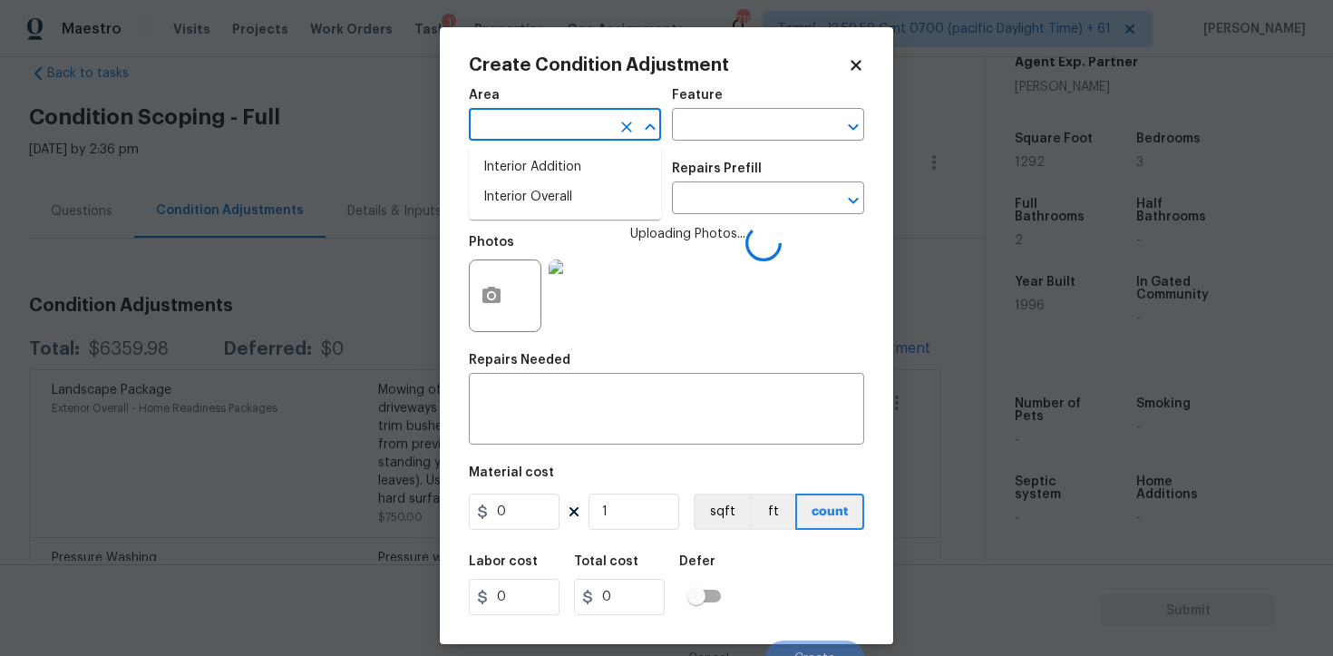
type input "r"
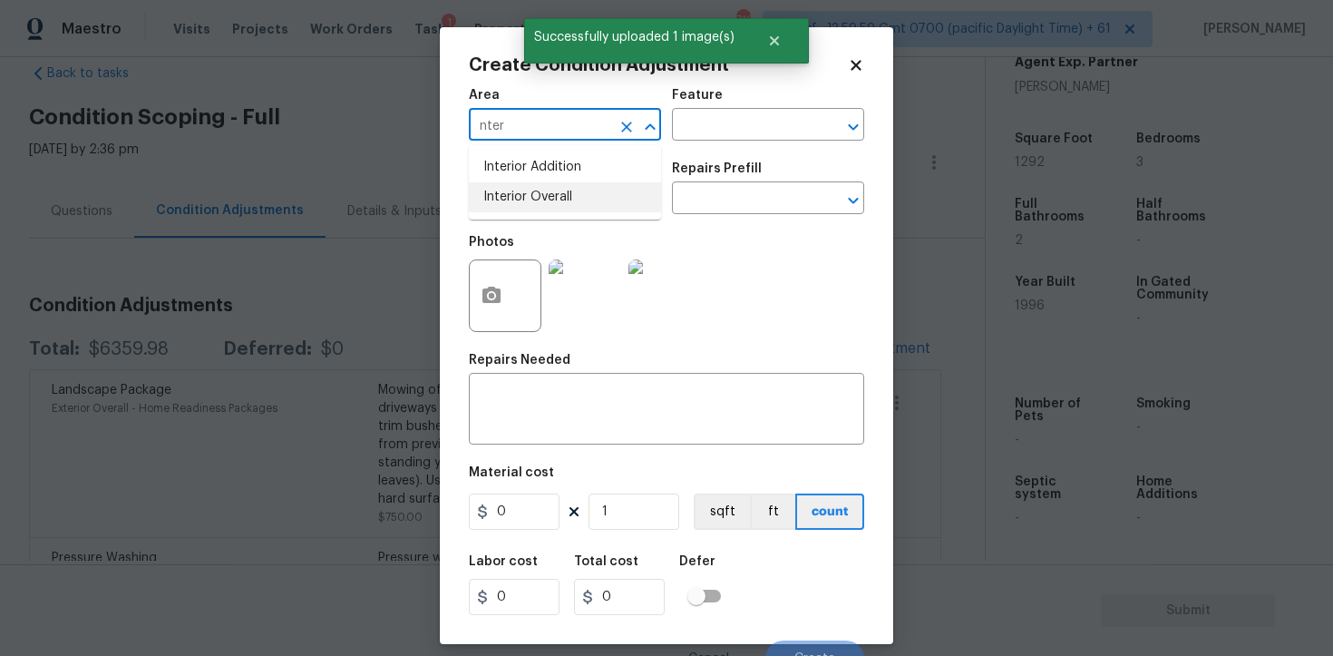
click at [554, 205] on li "Interior Overall" at bounding box center [565, 197] width 192 height 30
type input "Interior Overall"
click at [554, 205] on input "text" at bounding box center [540, 200] width 142 height 28
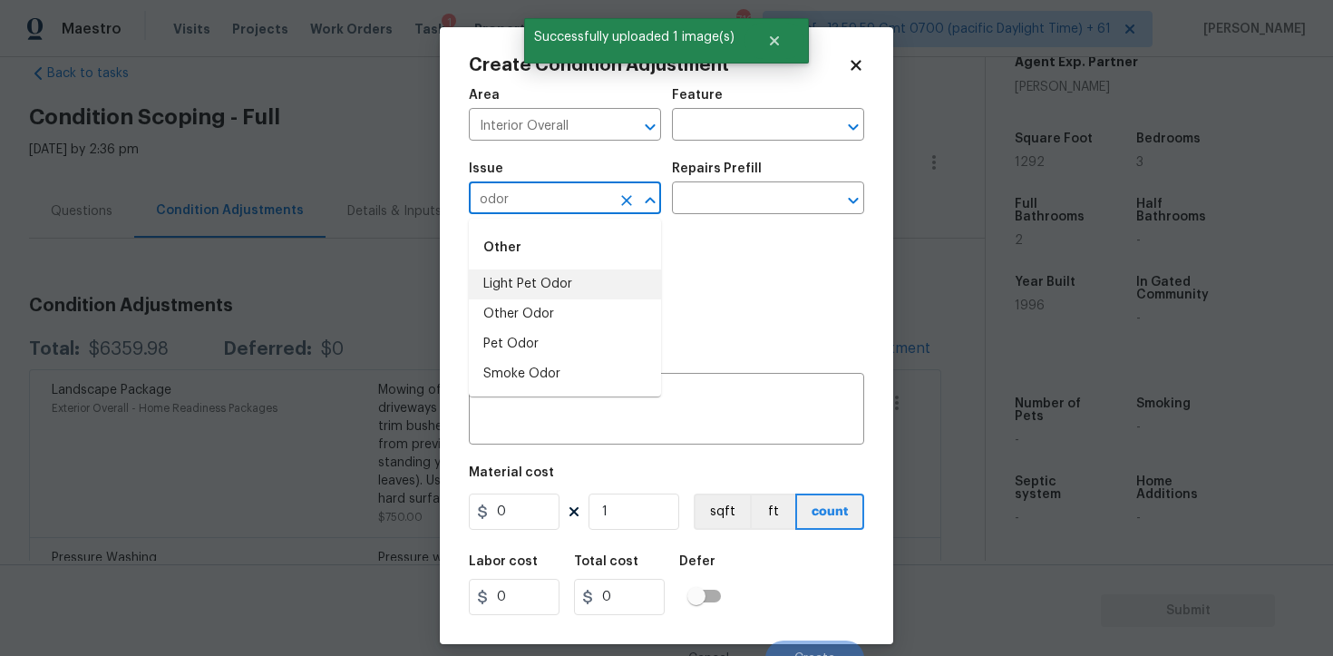
click at [556, 278] on li "Light Pet Odor" at bounding box center [565, 284] width 192 height 30
type input "Light Pet Odor"
click at [730, 203] on input "text" at bounding box center [743, 200] width 142 height 28
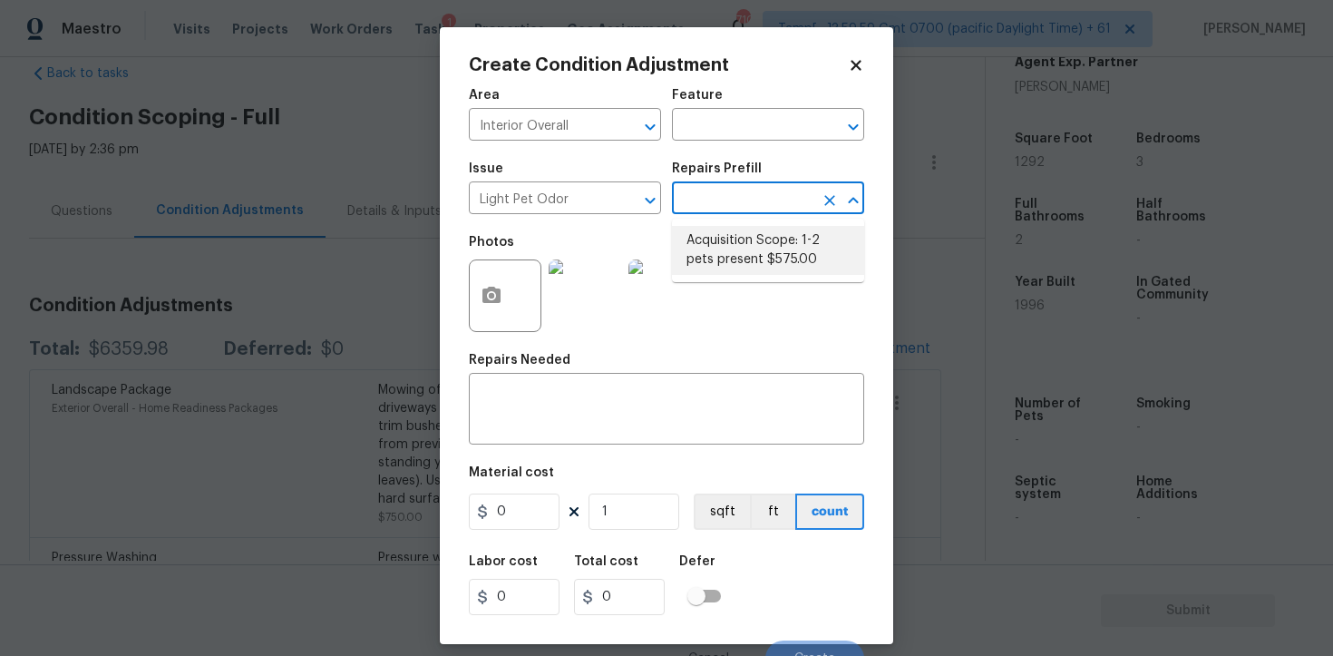
click at [735, 247] on li "Acquisition Scope: 1-2 pets present $575.00" at bounding box center [768, 250] width 192 height 49
type textarea "Acquisition Scope: 1-2 pets present"
type input "575"
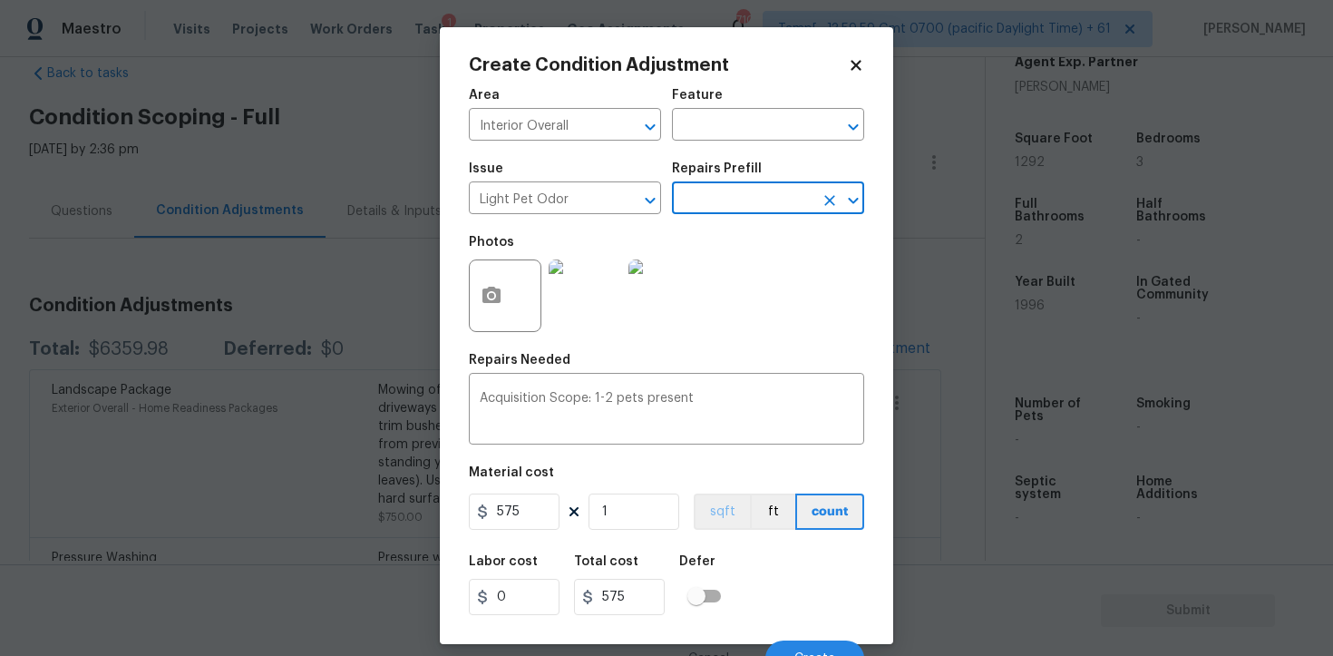
scroll to position [22, 0]
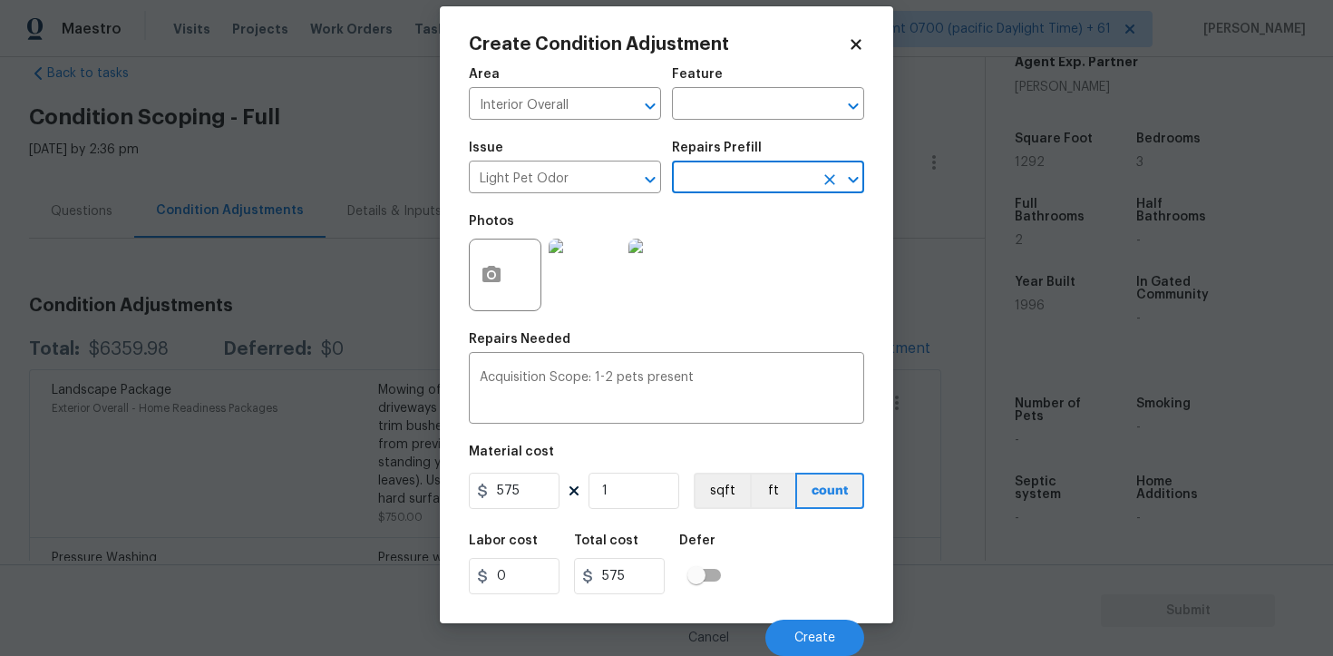
click at [793, 618] on div "Cancel Create" at bounding box center [666, 630] width 395 height 51
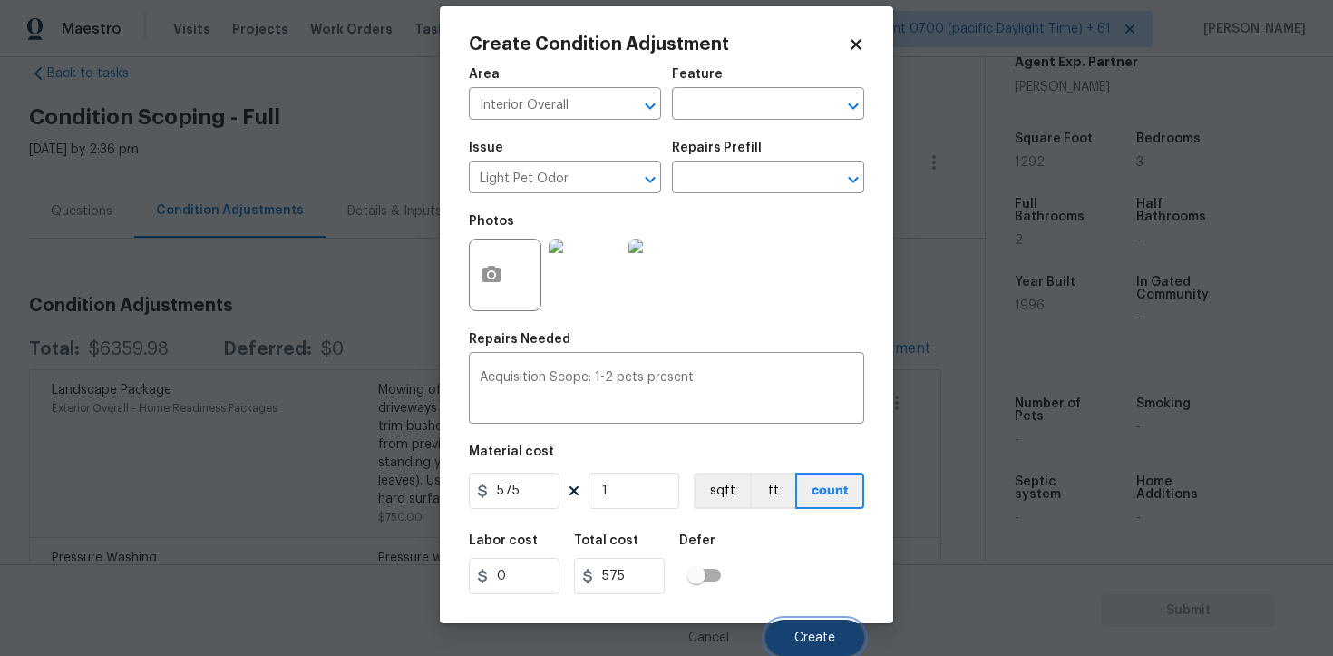
click at [801, 628] on button "Create" at bounding box center [815, 638] width 99 height 36
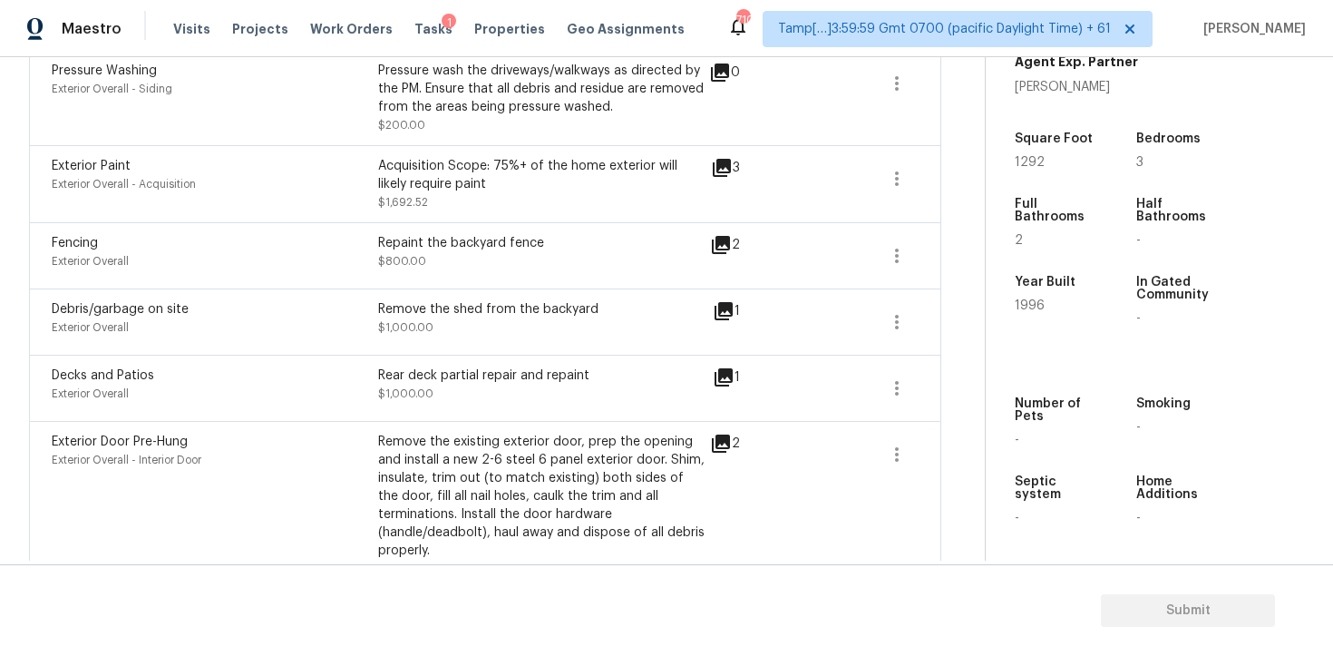
scroll to position [626, 0]
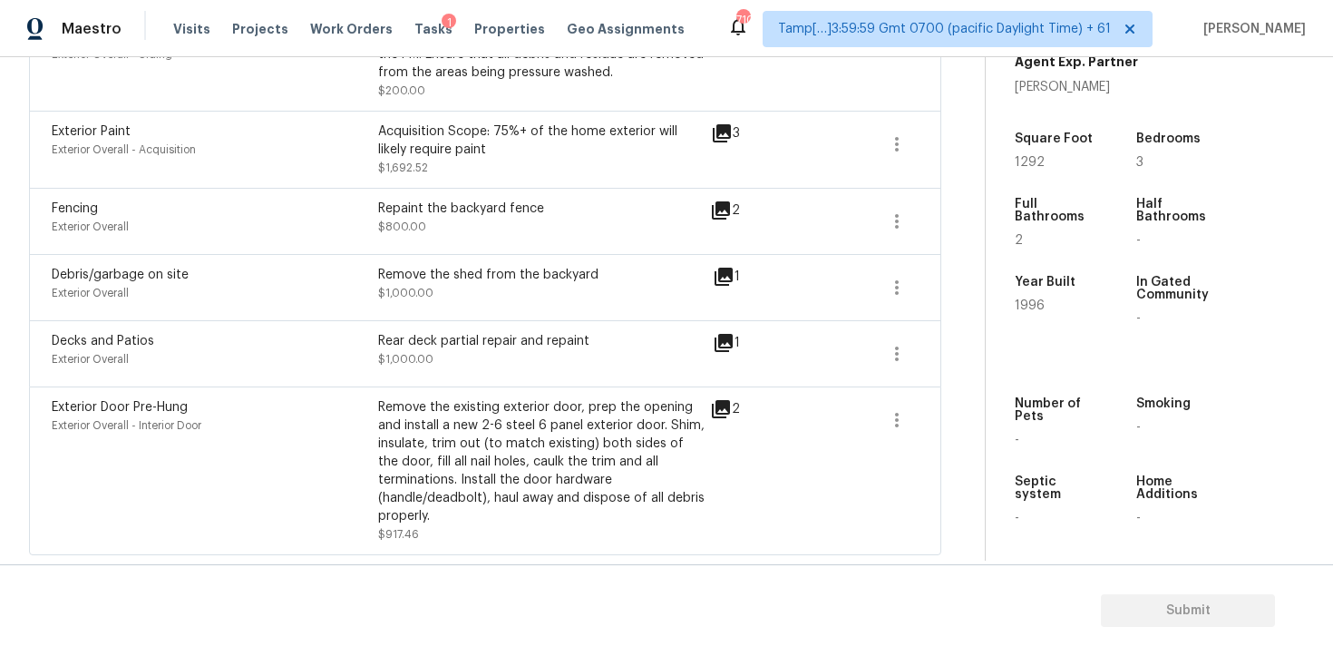
click at [454, 489] on div "Remove the existing exterior door, prep the opening and install a new 2-6 steel…" at bounding box center [541, 461] width 327 height 127
click at [462, 396] on div "Exterior Door Pre-Hung Exterior Overall - Interior Door Remove the existing ext…" at bounding box center [485, 470] width 913 height 169
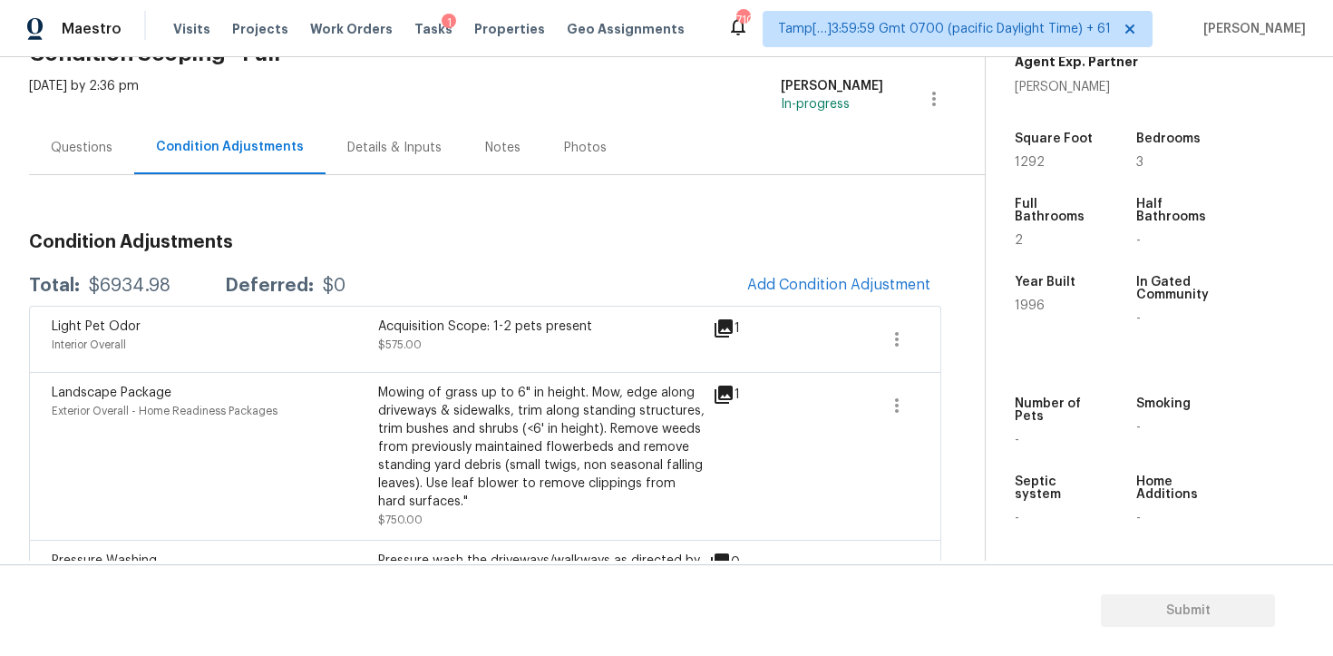
scroll to position [100, 0]
click at [1022, 168] on span "1292" at bounding box center [1030, 162] width 30 height 13
click at [811, 266] on span "Add Condition Adjustment" at bounding box center [839, 286] width 205 height 40
click at [803, 277] on span "Add Condition Adjustment" at bounding box center [838, 285] width 183 height 16
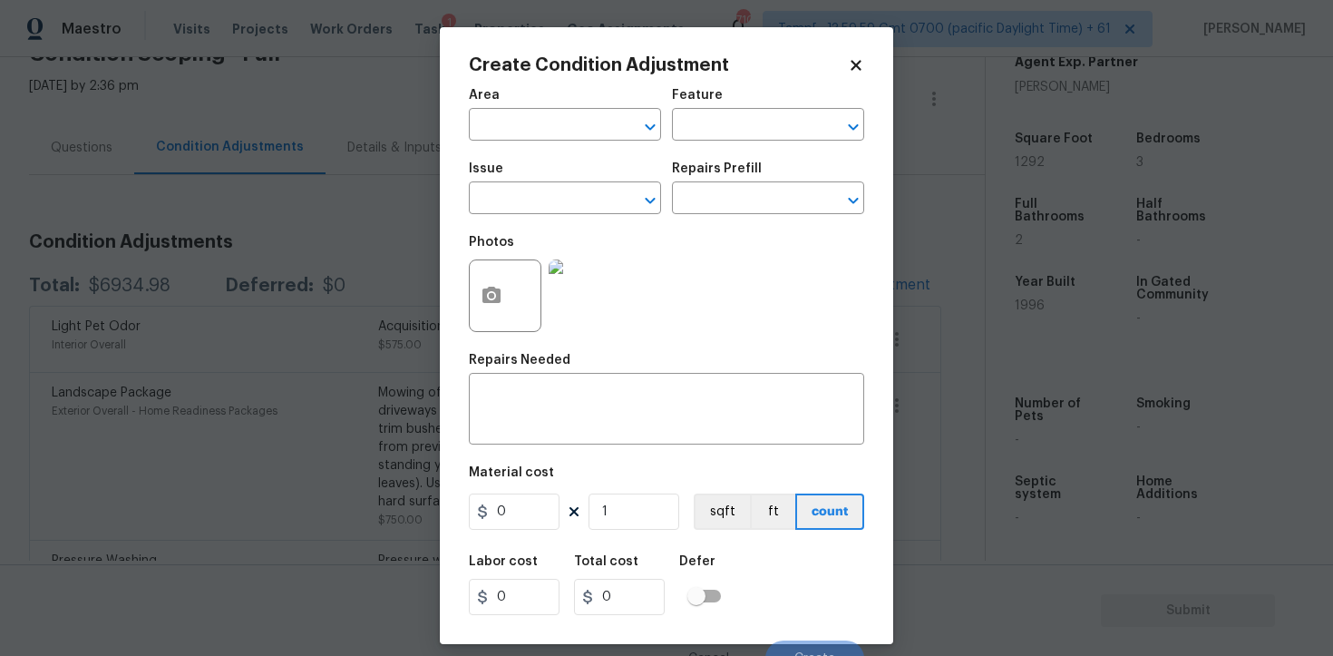
click at [567, 142] on span "Area ​" at bounding box center [565, 114] width 192 height 73
click at [549, 119] on input "text" at bounding box center [540, 126] width 142 height 28
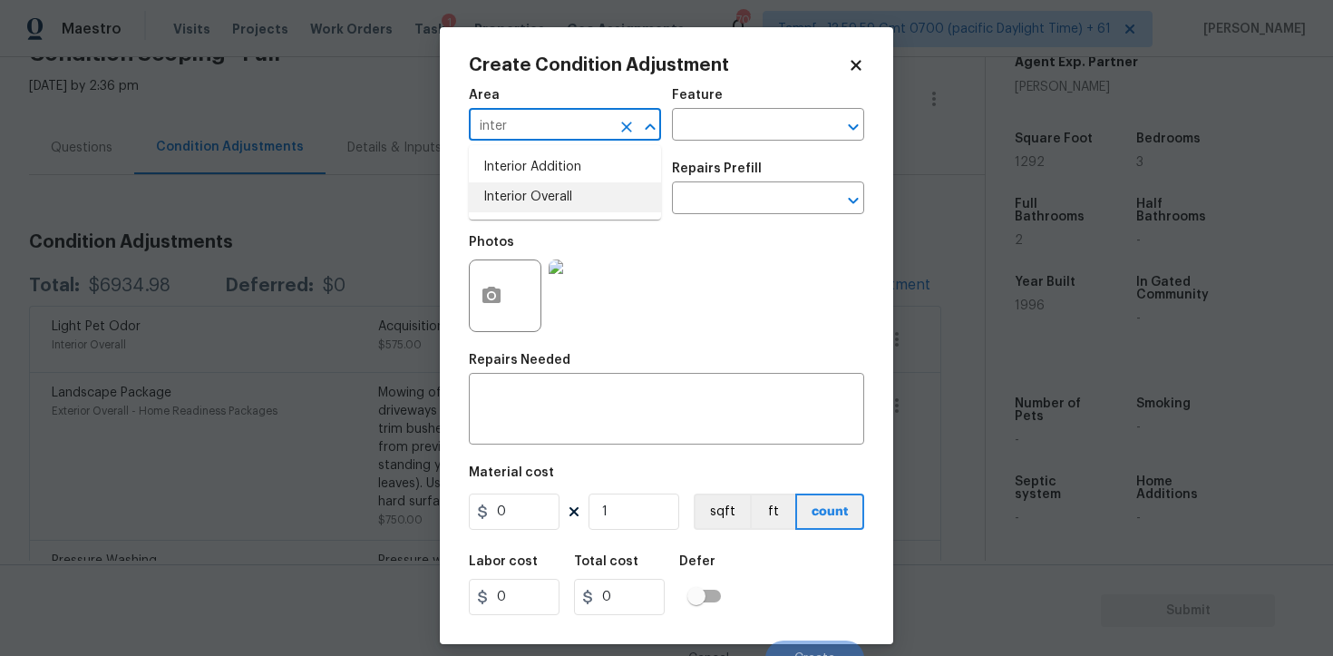
click at [557, 196] on li "Interior Overall" at bounding box center [565, 197] width 192 height 30
type input "Interior Overall"
click at [557, 196] on input "text" at bounding box center [540, 200] width 142 height 28
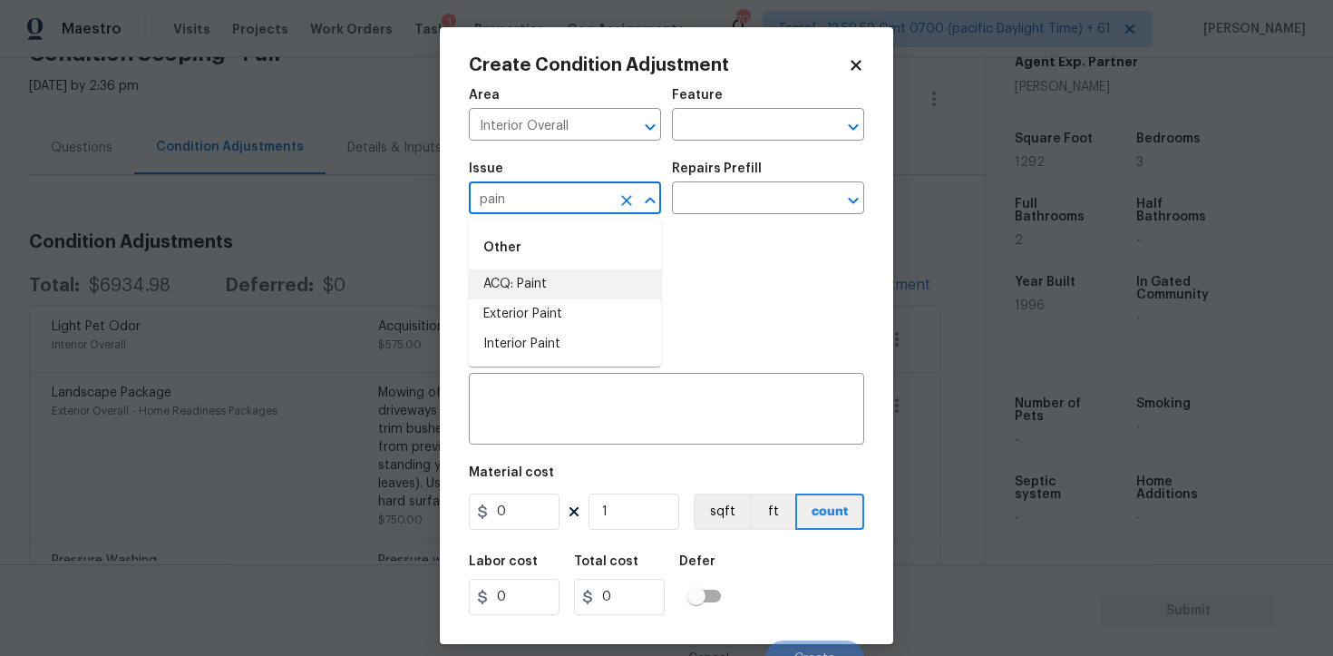
click at [561, 282] on li "ACQ: Paint" at bounding box center [565, 284] width 192 height 30
type input "ACQ: Paint"
click at [734, 210] on input "text" at bounding box center [743, 200] width 142 height 28
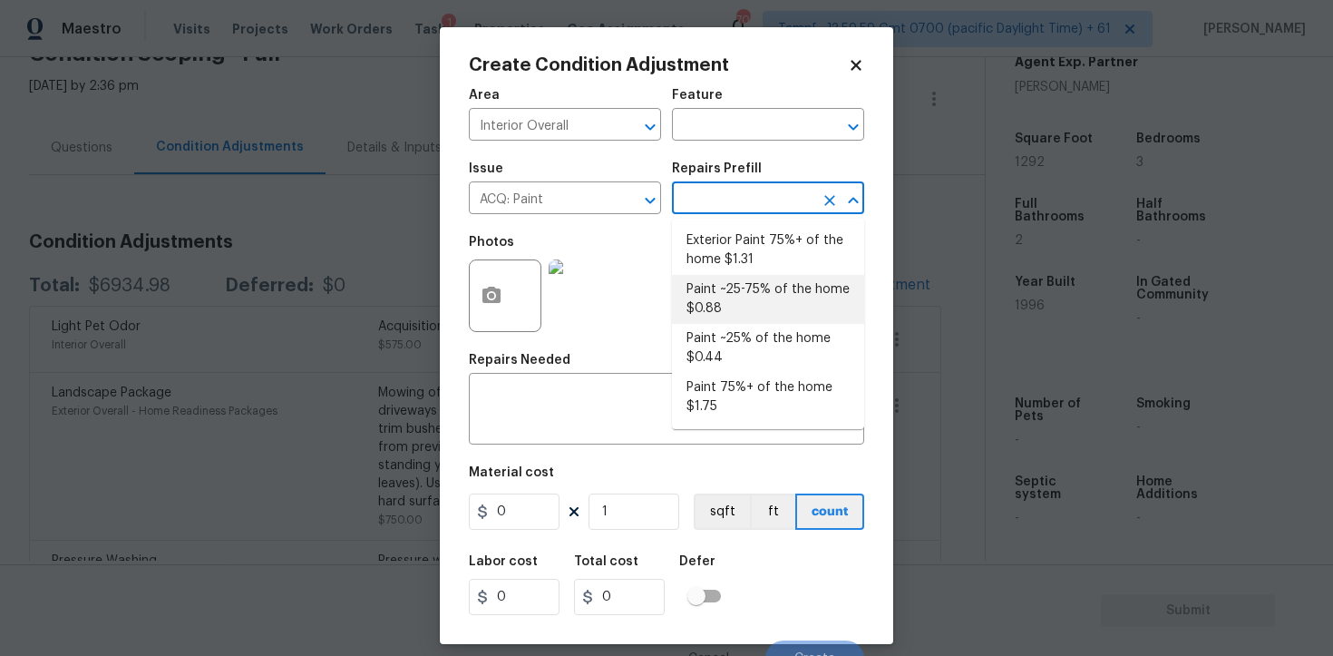
click at [729, 304] on li "Paint ~25-75% of the home $0.88" at bounding box center [768, 299] width 192 height 49
type input "Acquisition"
type textarea "Acquisition Scope: ~25 - 75% of the home needs interior paint"
type input "0.88"
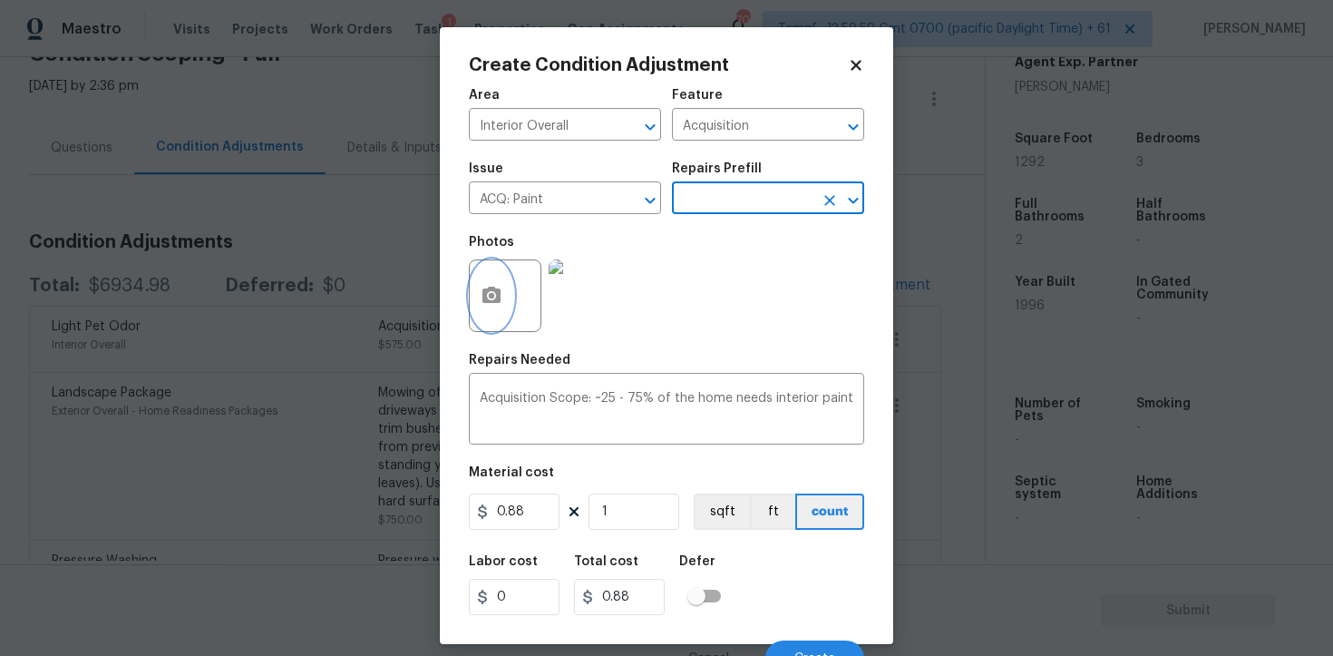
click at [494, 278] on button "button" at bounding box center [492, 295] width 44 height 71
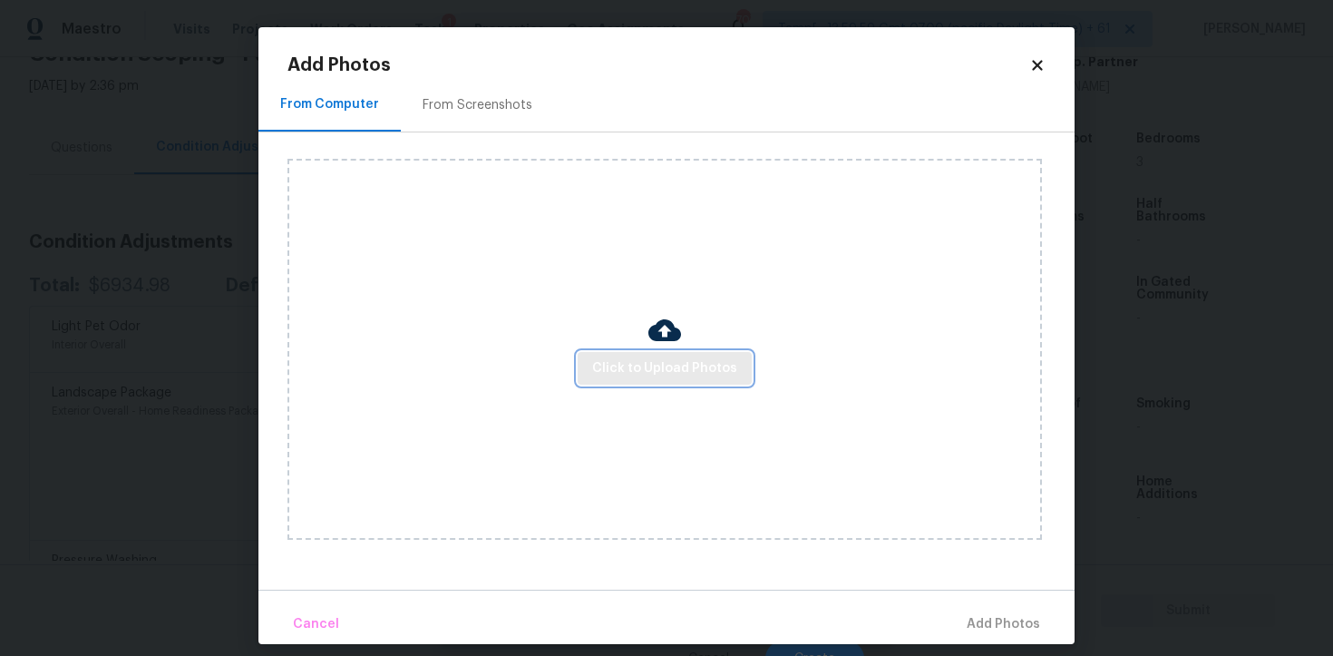
click at [634, 361] on span "Click to Upload Photos" at bounding box center [664, 368] width 145 height 23
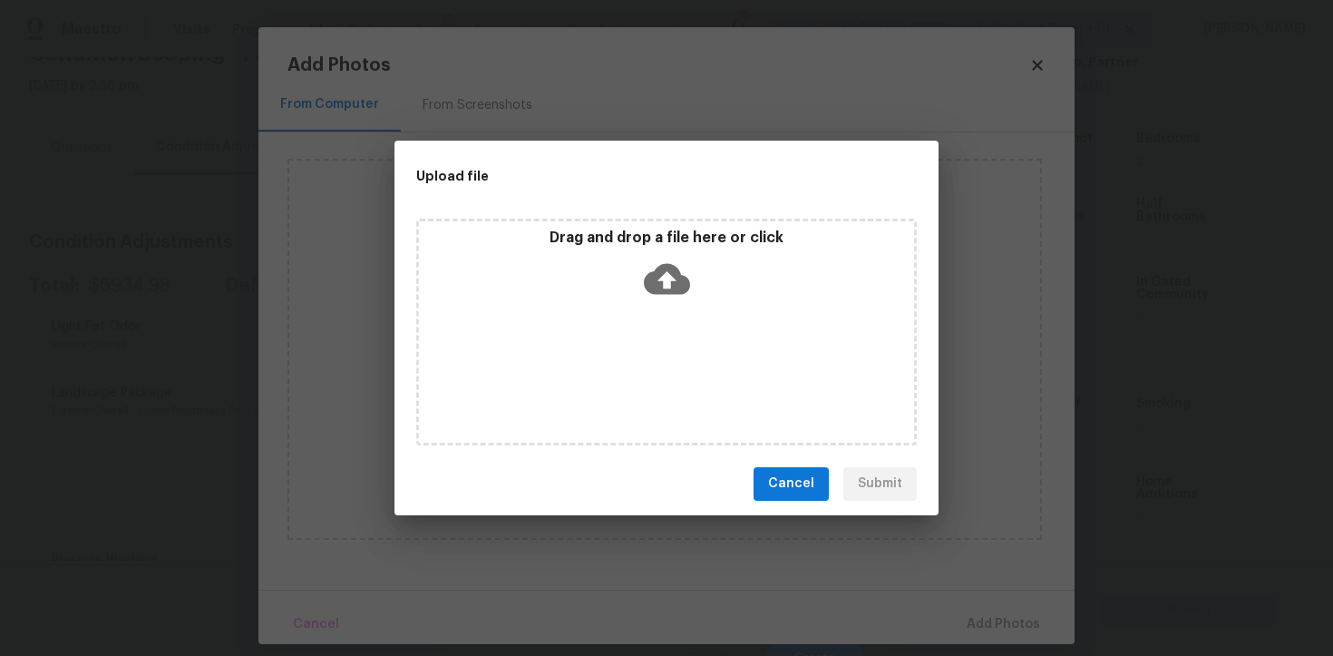
click at [680, 271] on icon at bounding box center [667, 279] width 46 height 46
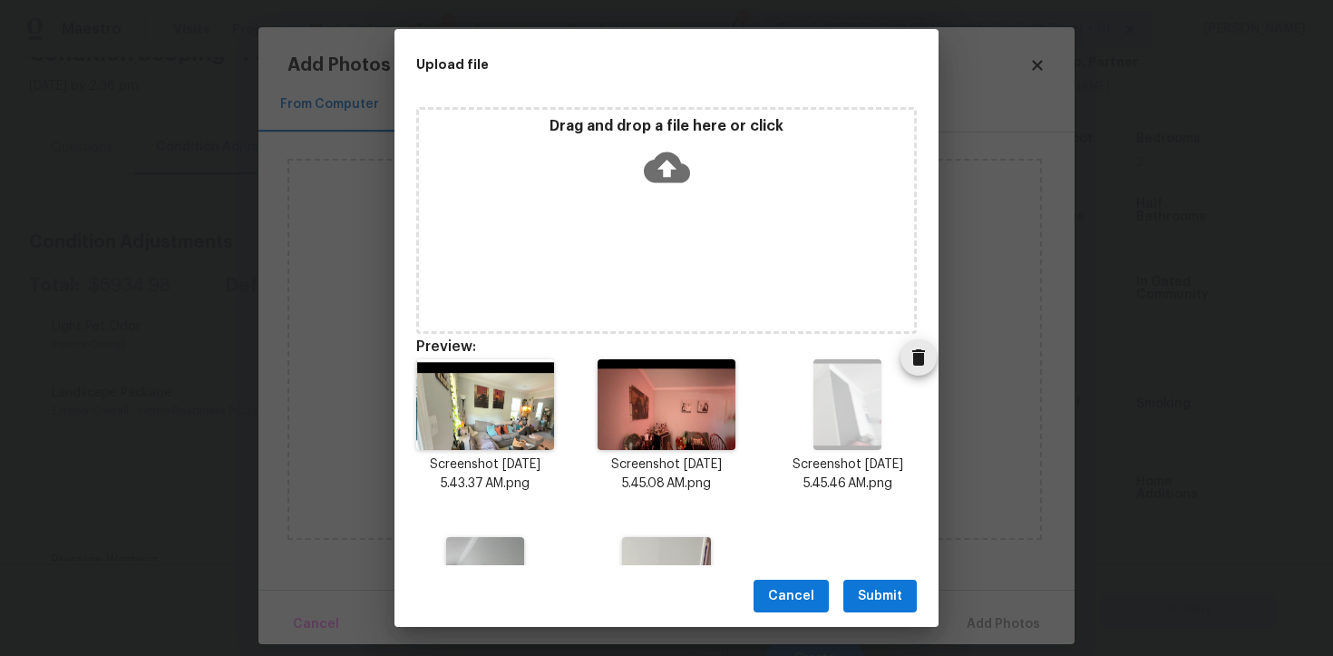
scroll to position [128, 0]
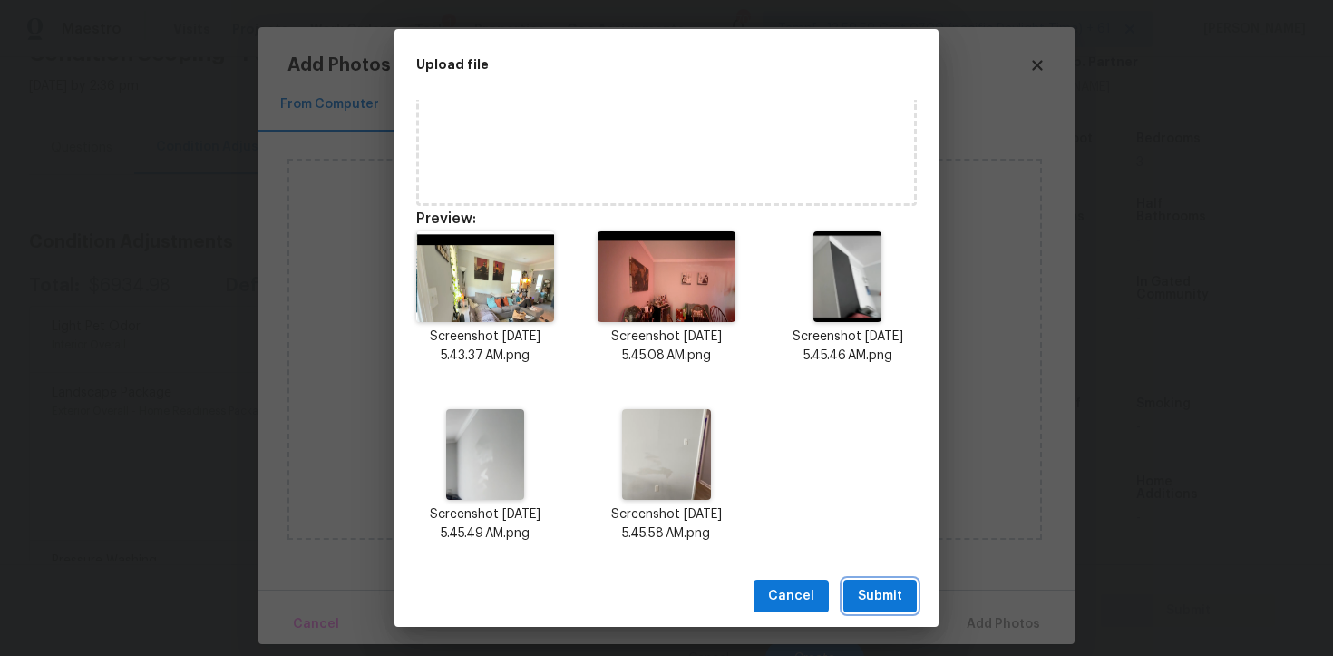
click at [871, 601] on span "Submit" at bounding box center [880, 596] width 44 height 23
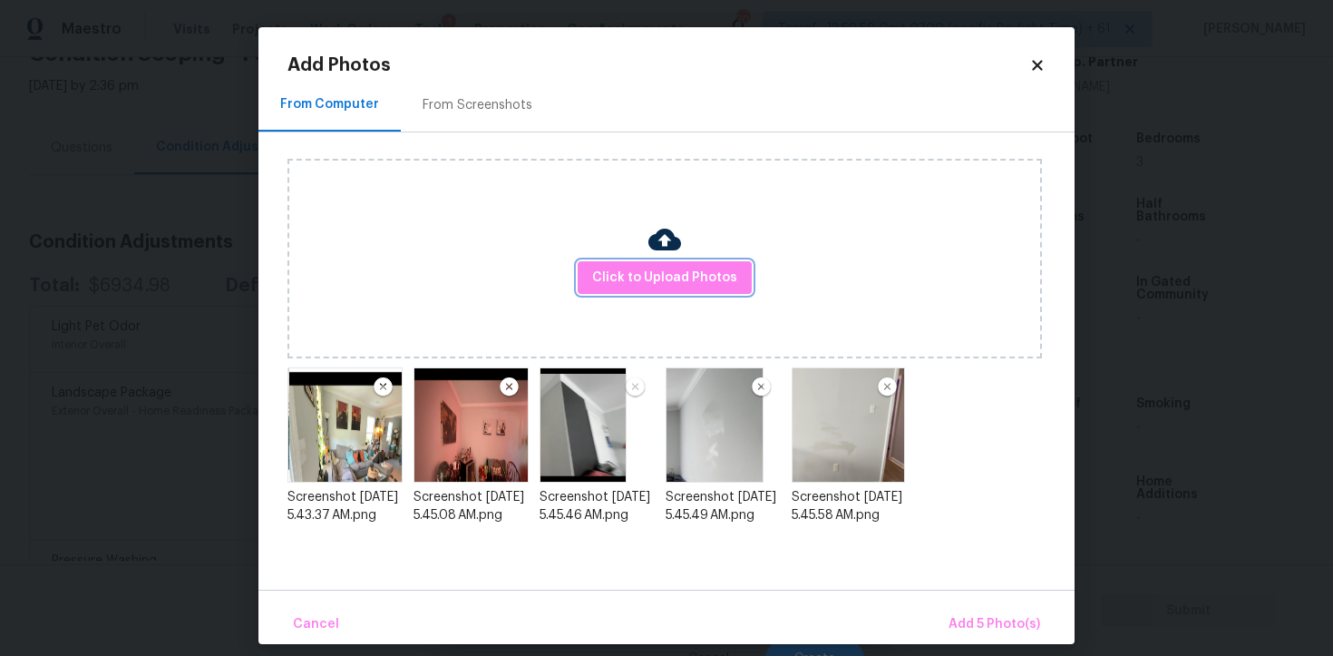
scroll to position [0, 0]
click at [978, 621] on span "Add 5 Photo(s)" at bounding box center [995, 624] width 92 height 23
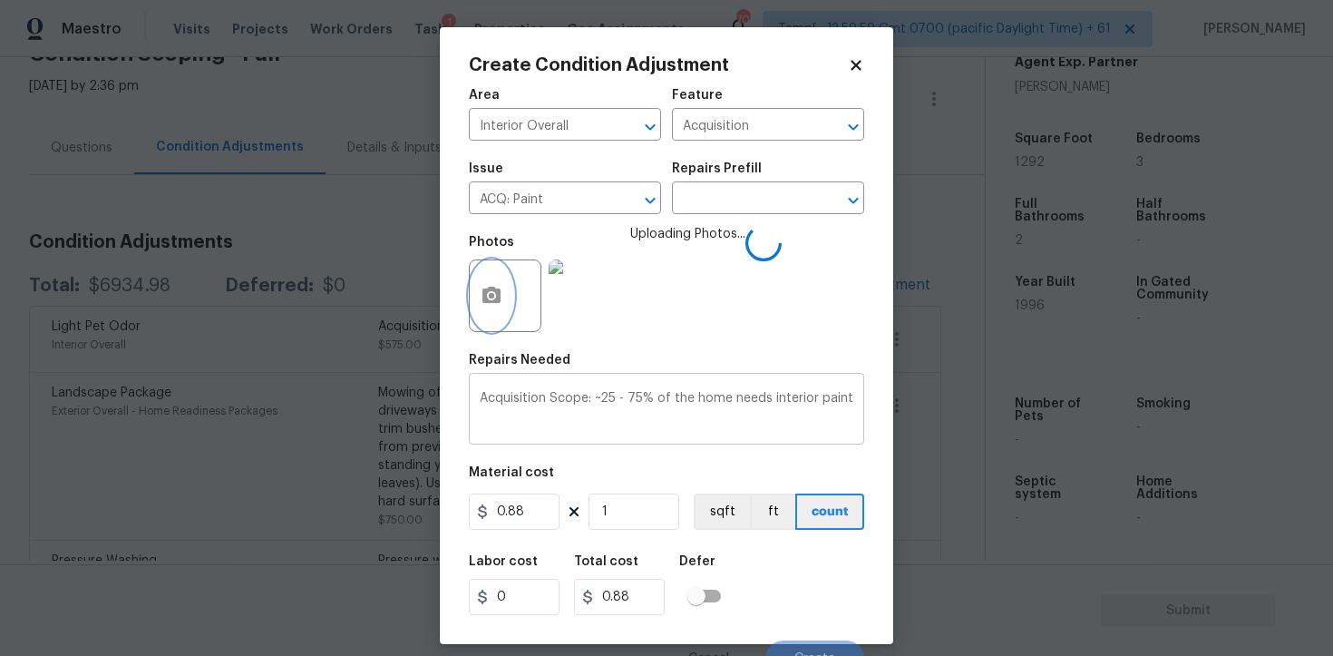
scroll to position [22, 0]
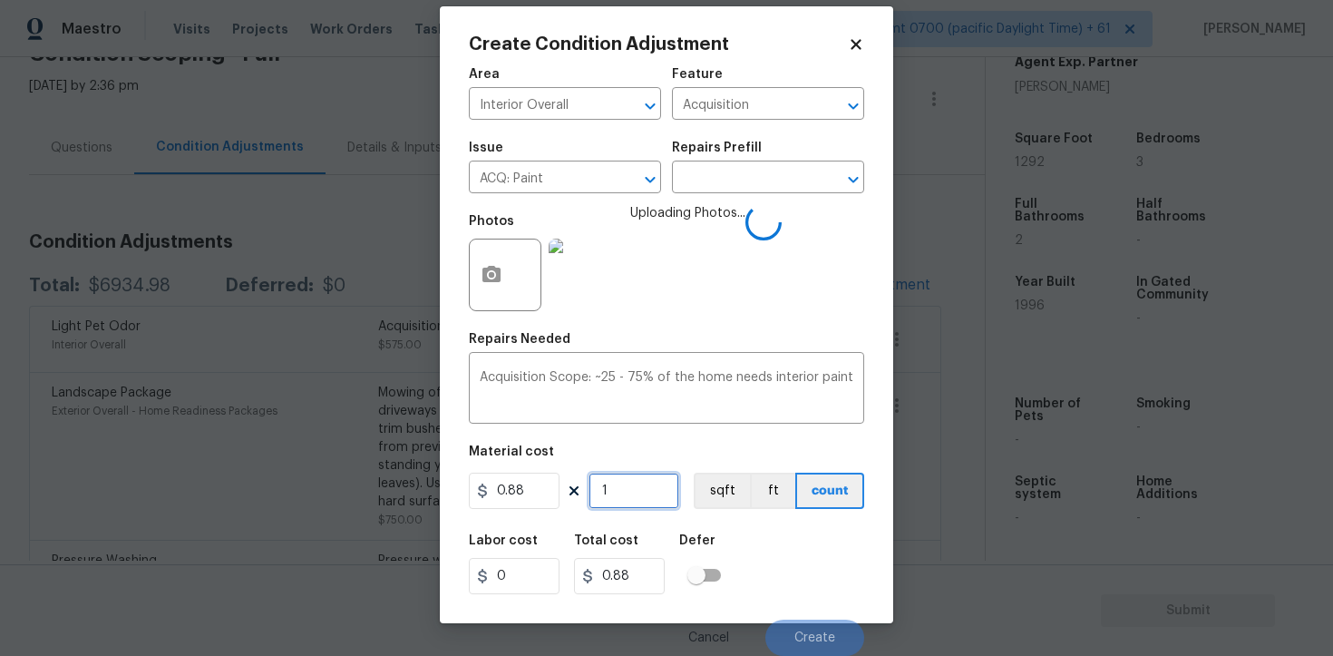
click at [651, 484] on input "1" at bounding box center [634, 491] width 91 height 36
type input "0"
paste input "1292"
type input "1292"
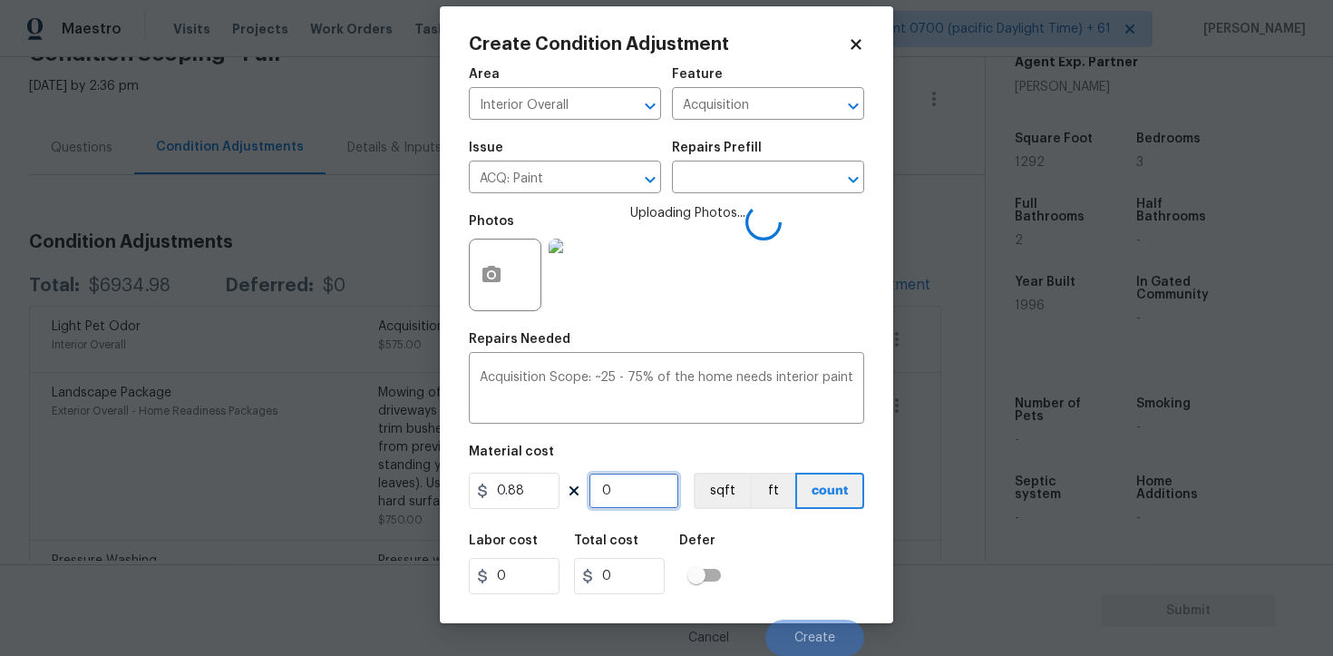
type input "1136.96"
type input "1292"
click at [736, 480] on button "sqft" at bounding box center [722, 491] width 56 height 36
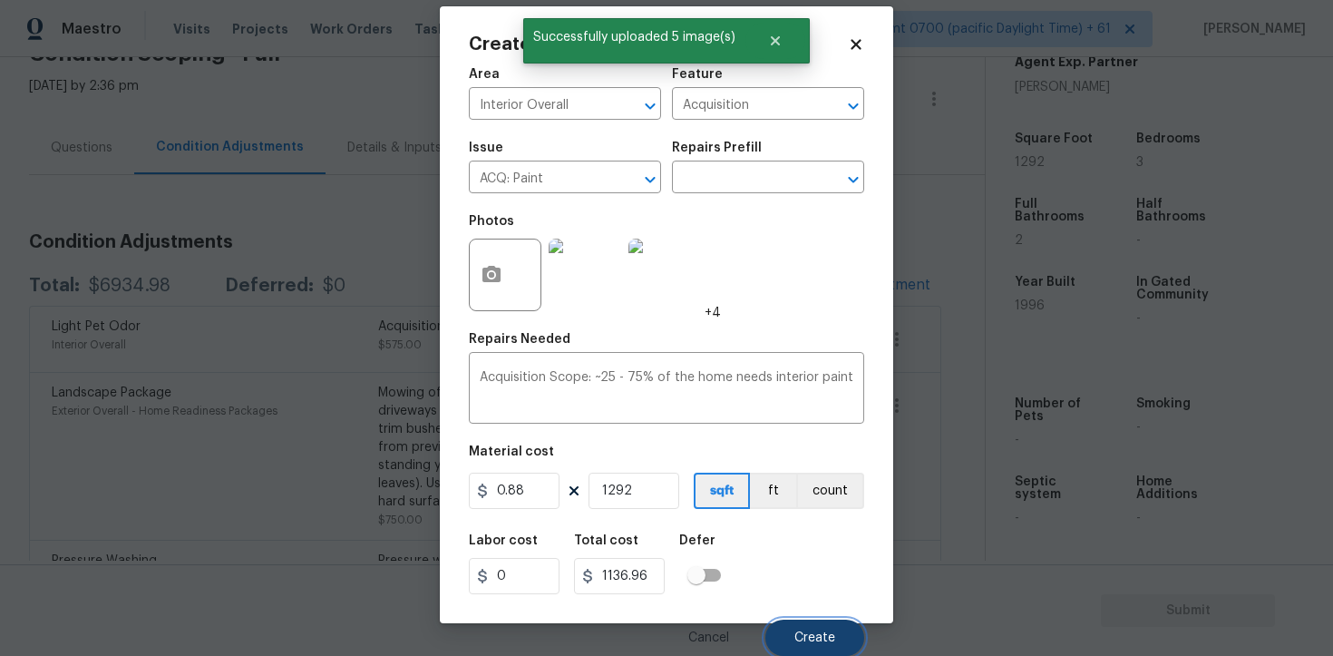
click at [820, 625] on button "Create" at bounding box center [815, 638] width 99 height 36
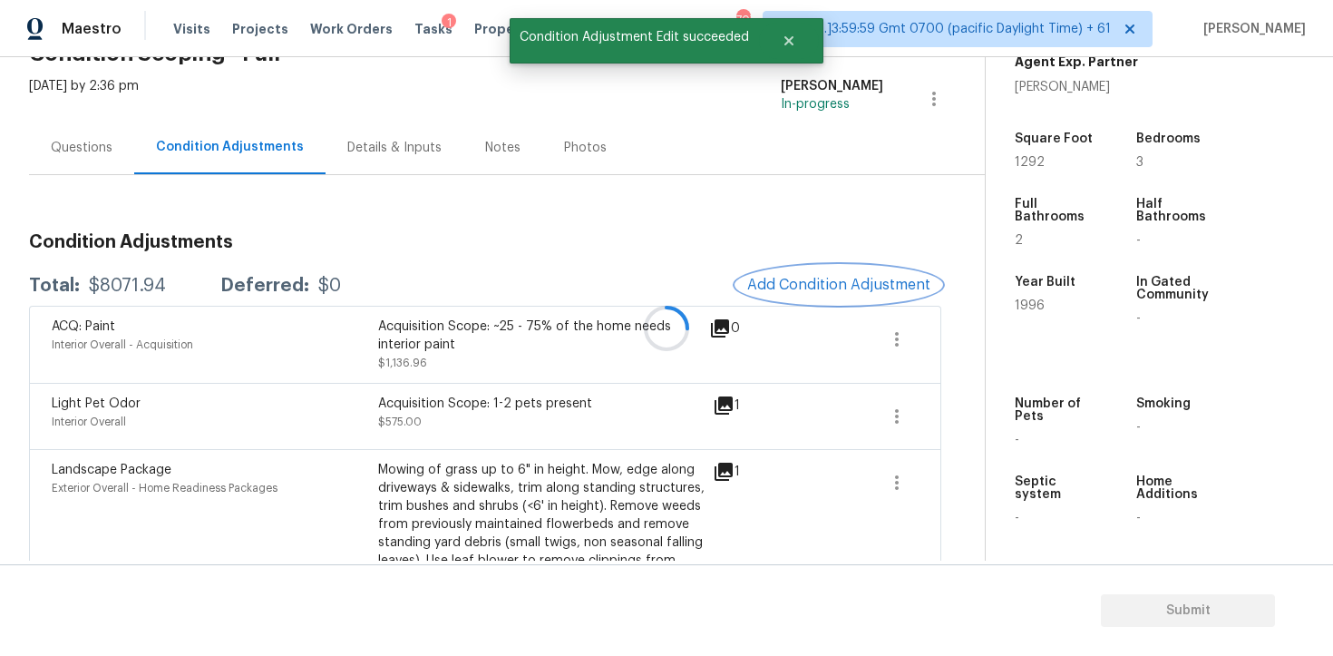
scroll to position [0, 0]
click at [849, 272] on button "Add Condition Adjustment" at bounding box center [839, 285] width 205 height 38
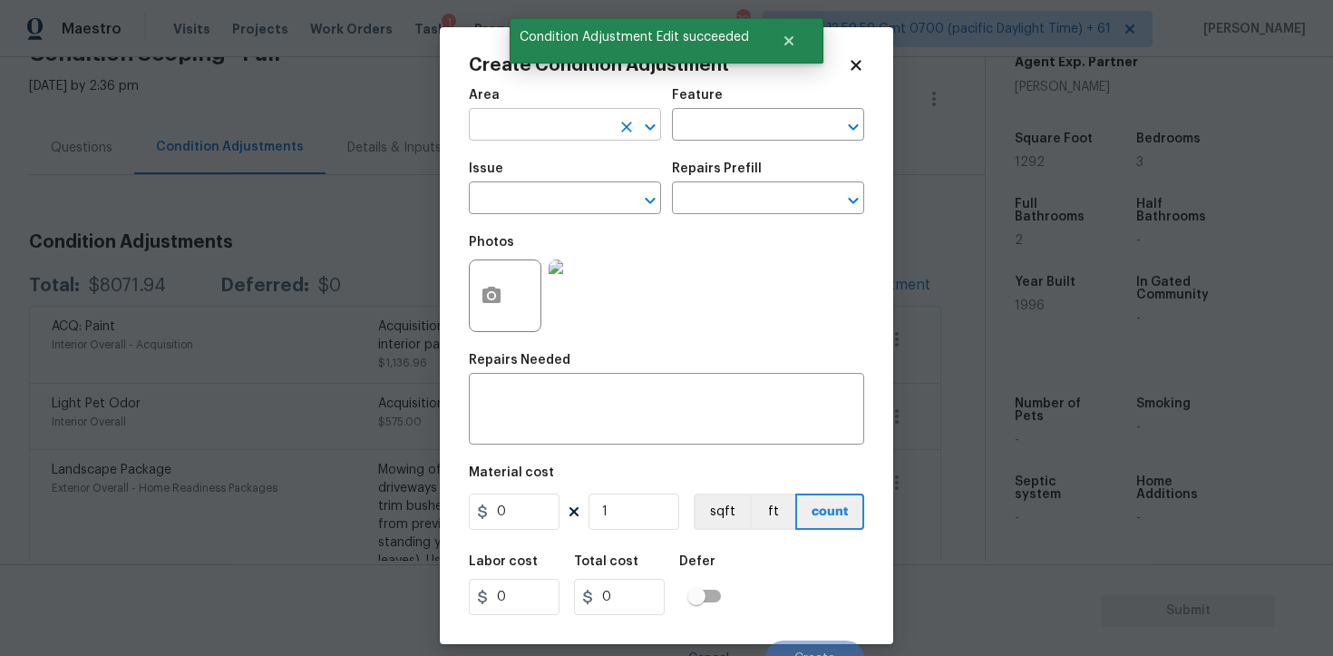
click at [581, 126] on input "text" at bounding box center [540, 126] width 142 height 28
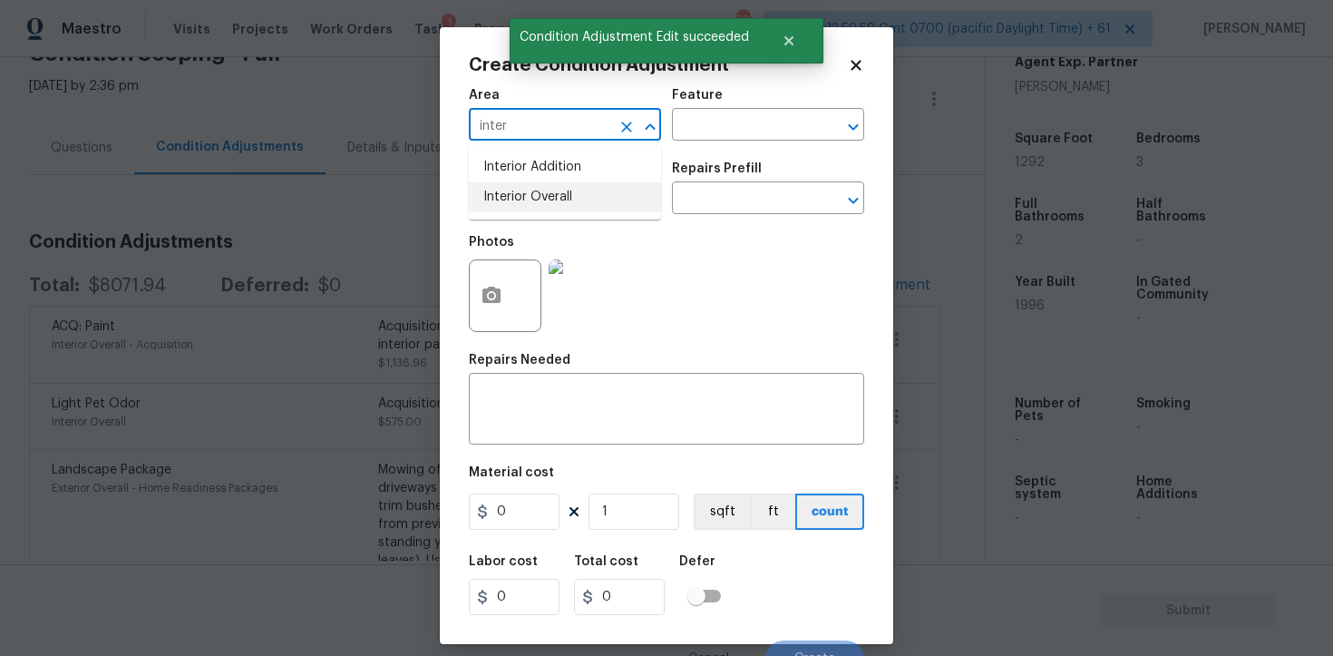
click at [572, 190] on li "Interior Overall" at bounding box center [565, 197] width 192 height 30
type input "Interior Overall"
click at [572, 190] on input "text" at bounding box center [540, 200] width 142 height 28
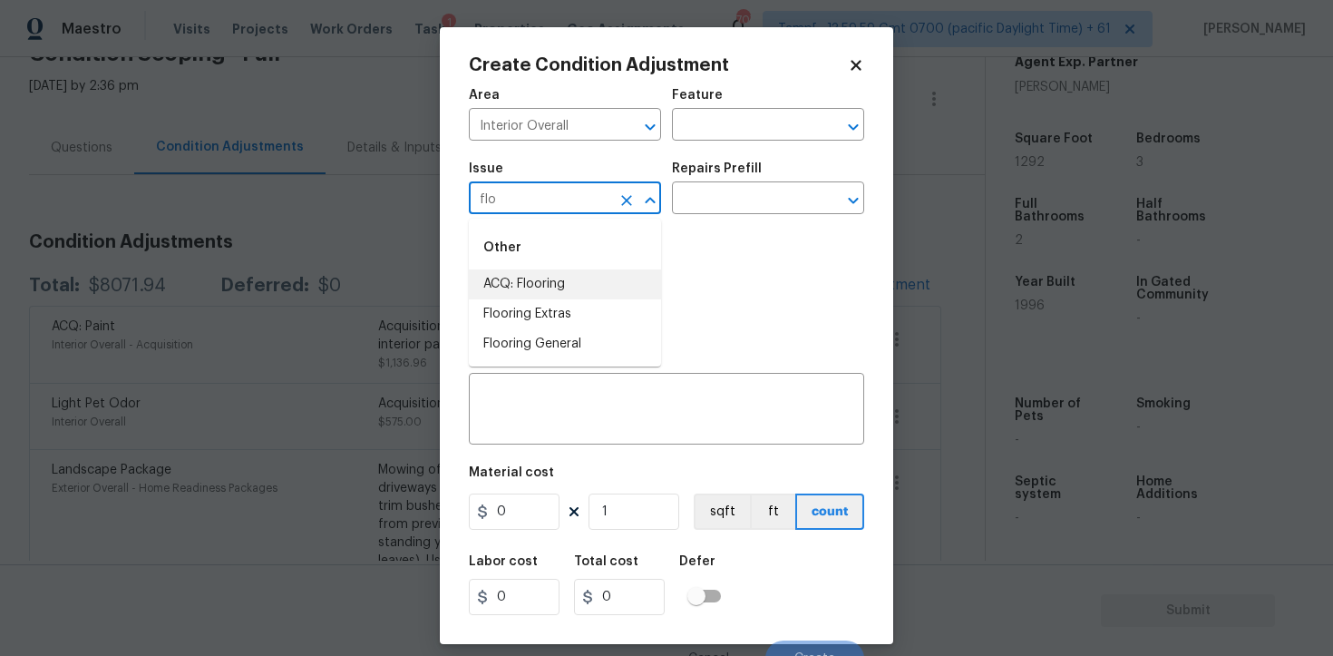
click at [567, 280] on li "ACQ: Flooring" at bounding box center [565, 284] width 192 height 30
type input "ACQ: Flooring"
click at [714, 210] on input "text" at bounding box center [743, 200] width 142 height 28
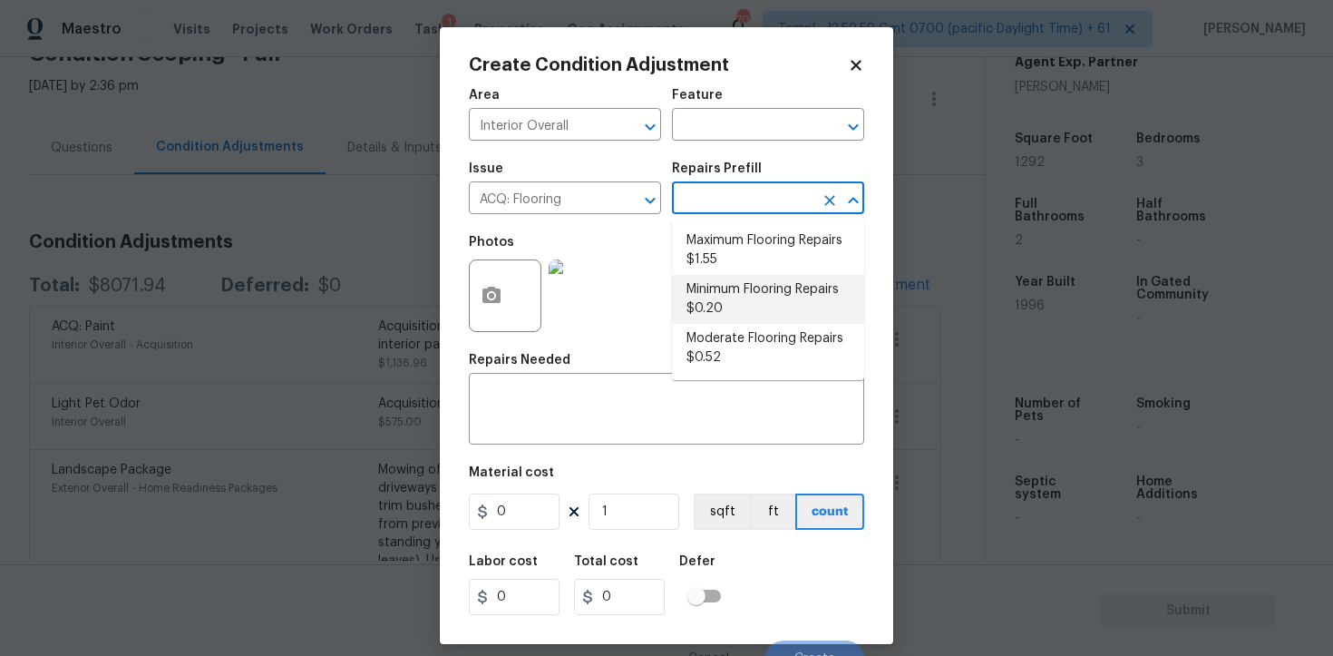
click at [724, 281] on li "Minimum Flooring Repairs $0.20" at bounding box center [768, 299] width 192 height 49
type input "Acquisition"
type textarea "Acquisition Scope: Minimum flooring repairs"
type input "0.2"
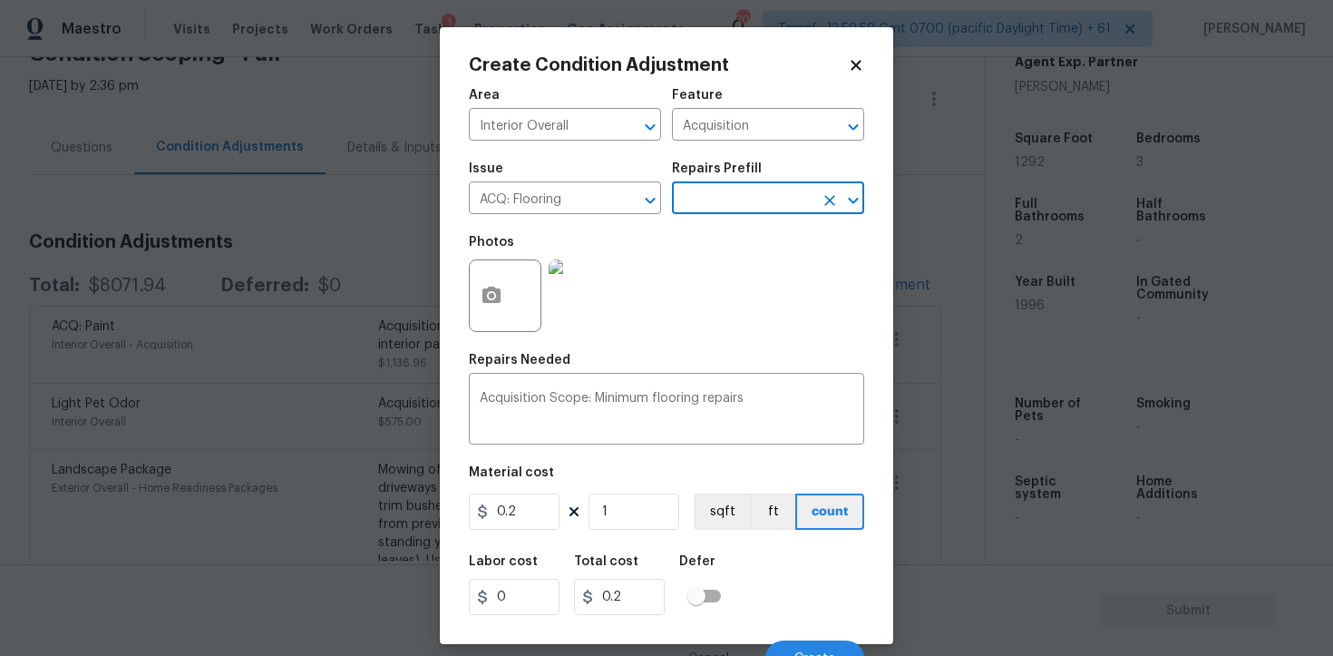
click at [718, 213] on input "text" at bounding box center [743, 200] width 142 height 28
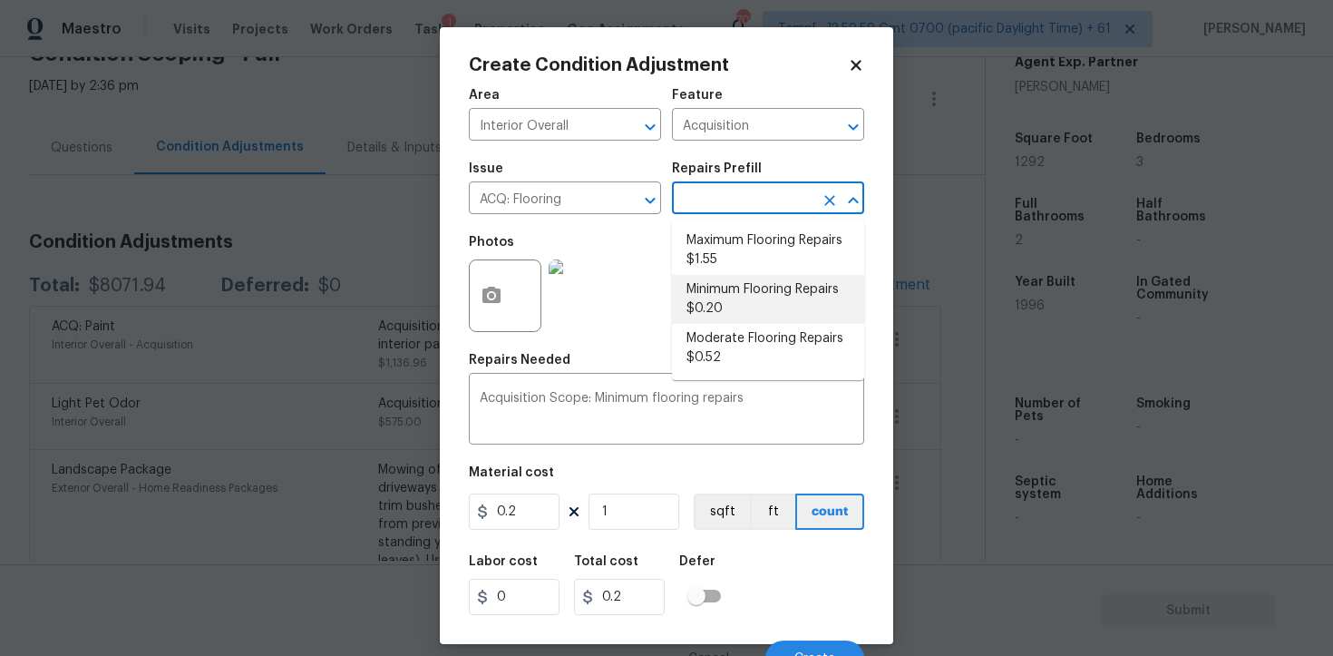
click at [721, 317] on li "Minimum Flooring Repairs $0.20" at bounding box center [768, 299] width 192 height 49
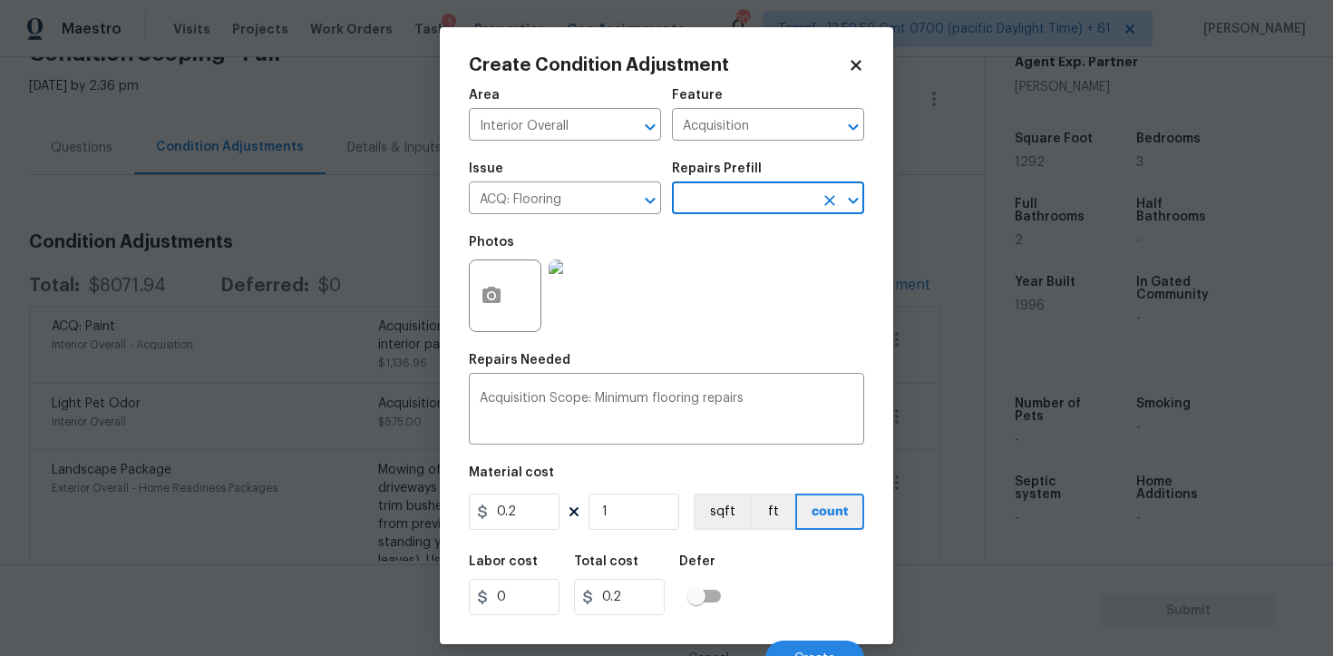
click at [718, 216] on div "Issue ACQ: Flooring ​ Repairs Prefill ​" at bounding box center [666, 187] width 395 height 73
click at [718, 211] on input "text" at bounding box center [743, 200] width 142 height 28
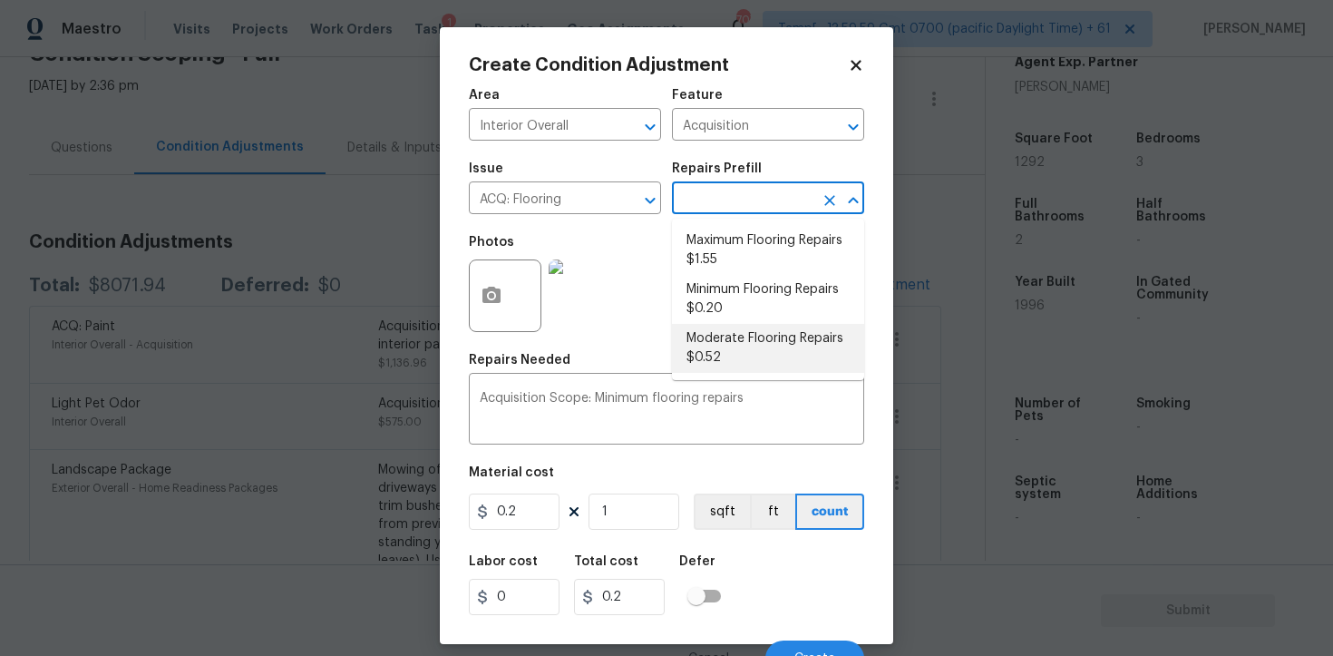
click at [728, 339] on li "Moderate Flooring Repairs $0.52" at bounding box center [768, 348] width 192 height 49
type textarea "Acquisition Scope: Moderate flooring repairs"
type input "0.52"
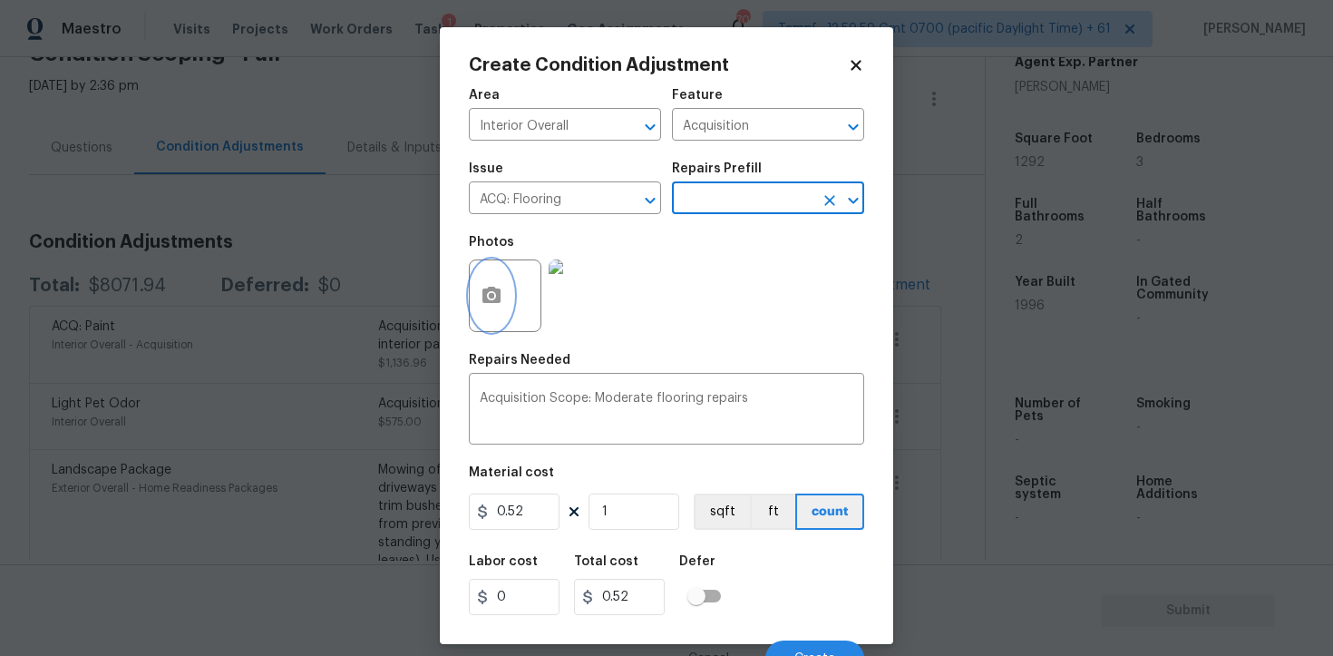
click at [483, 272] on button "button" at bounding box center [492, 295] width 44 height 71
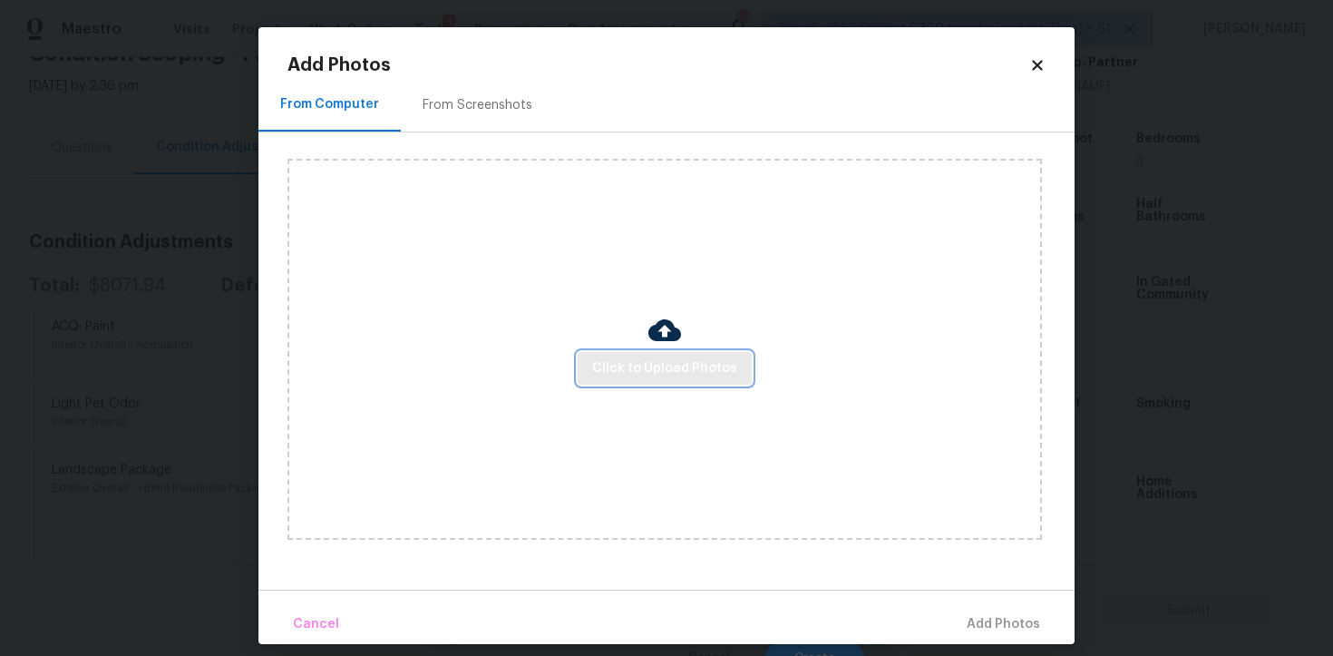
click at [667, 364] on span "Click to Upload Photos" at bounding box center [664, 368] width 145 height 23
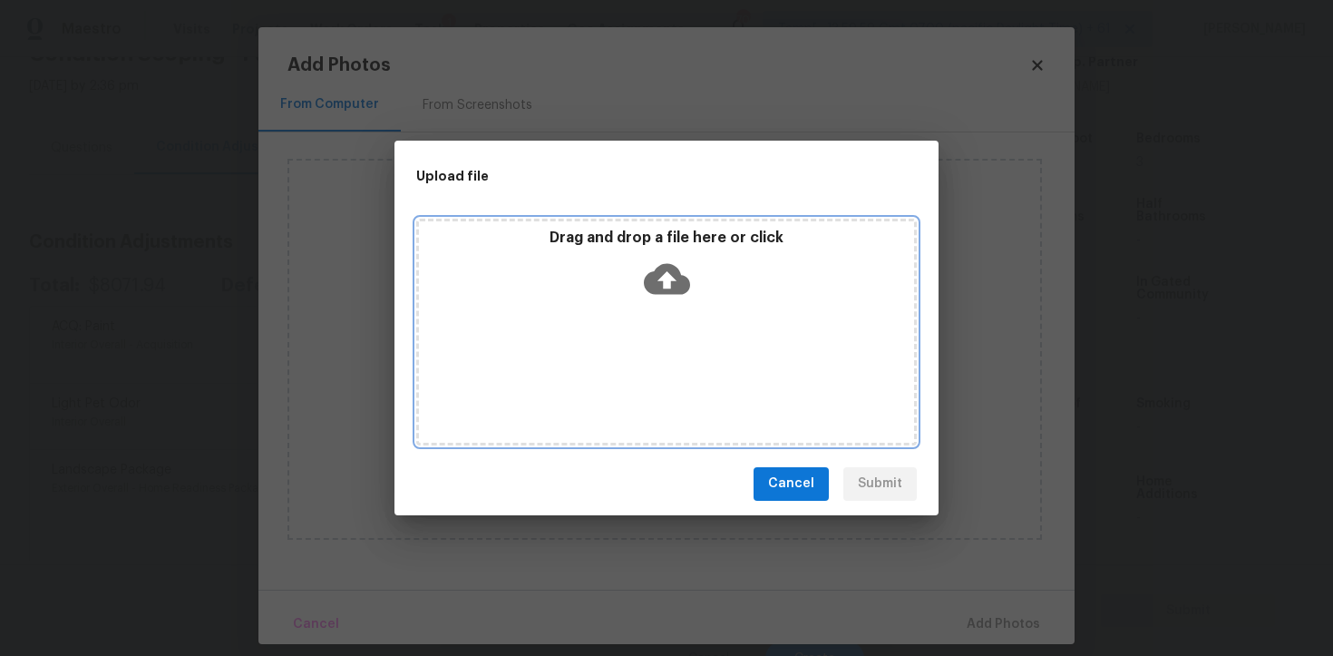
click at [655, 293] on icon at bounding box center [667, 279] width 46 height 46
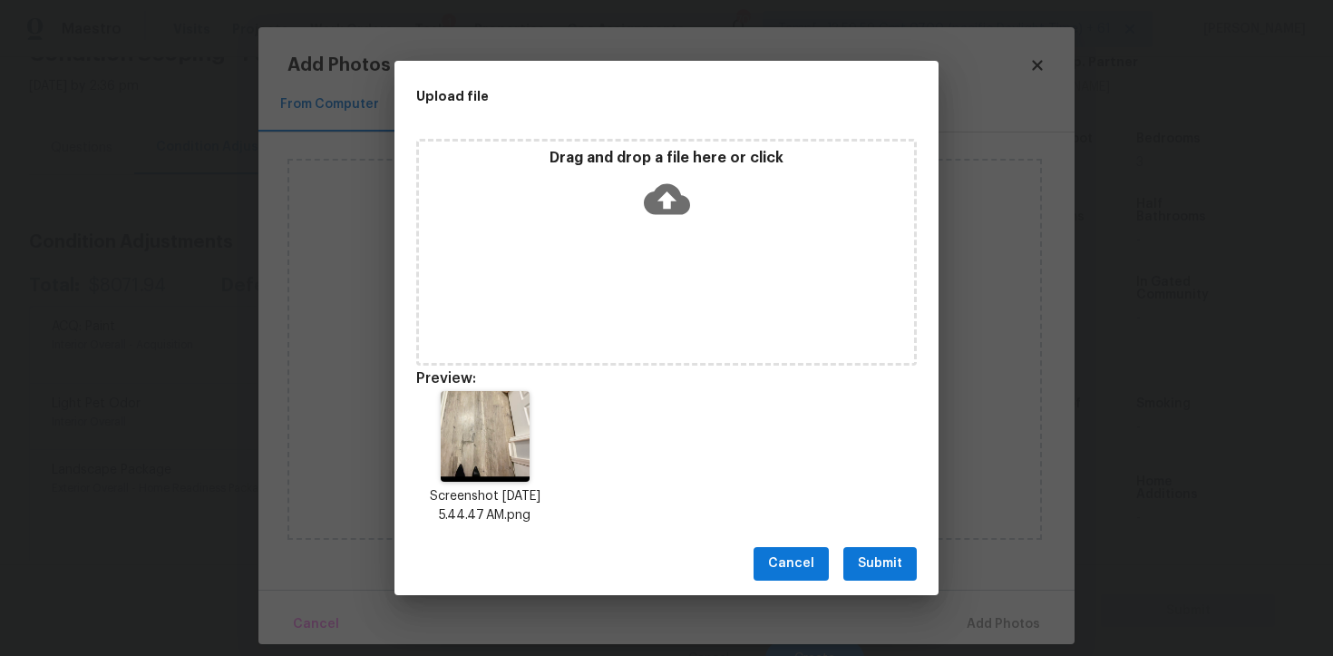
click at [866, 560] on span "Submit" at bounding box center [880, 563] width 44 height 23
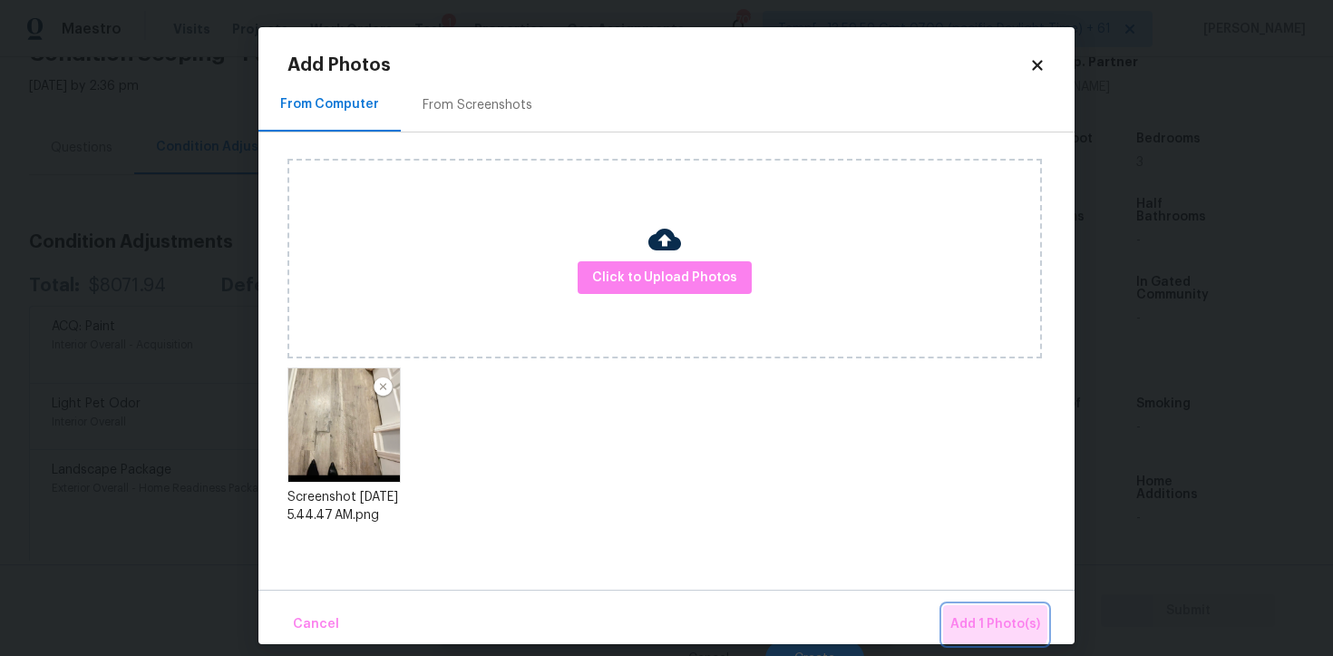
click at [963, 613] on button "Add 1 Photo(s)" at bounding box center [995, 624] width 104 height 39
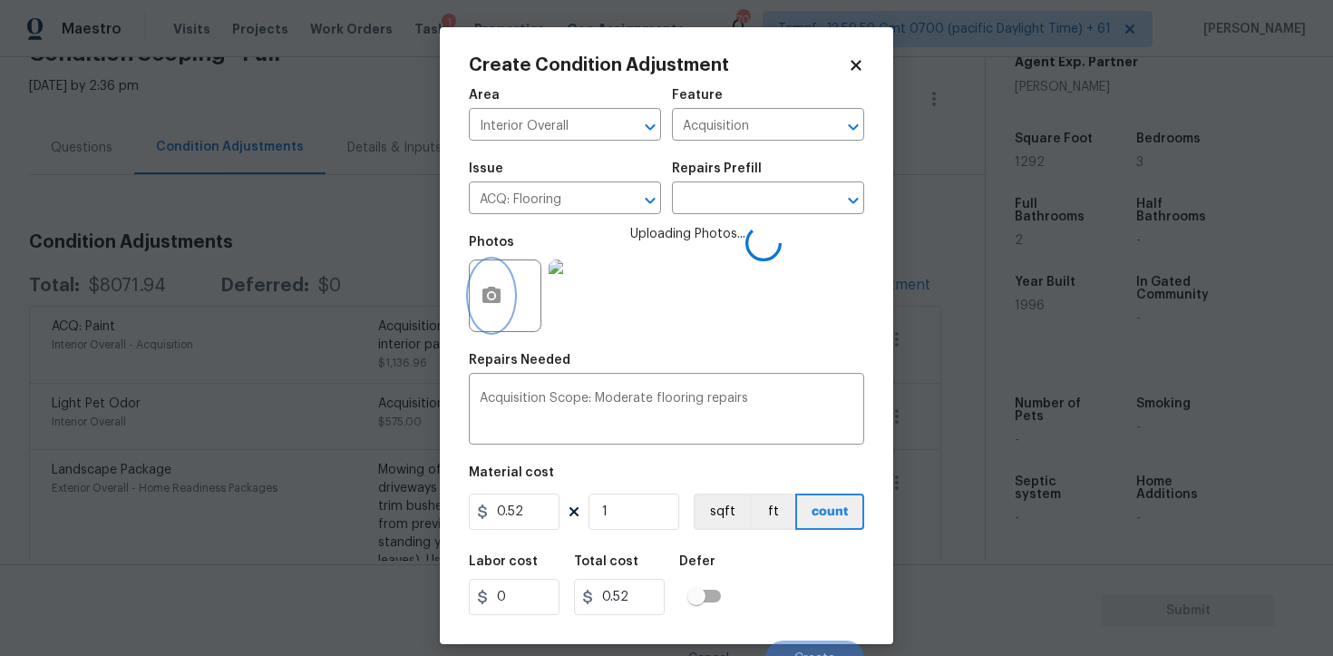
click at [507, 292] on button "button" at bounding box center [492, 295] width 44 height 71
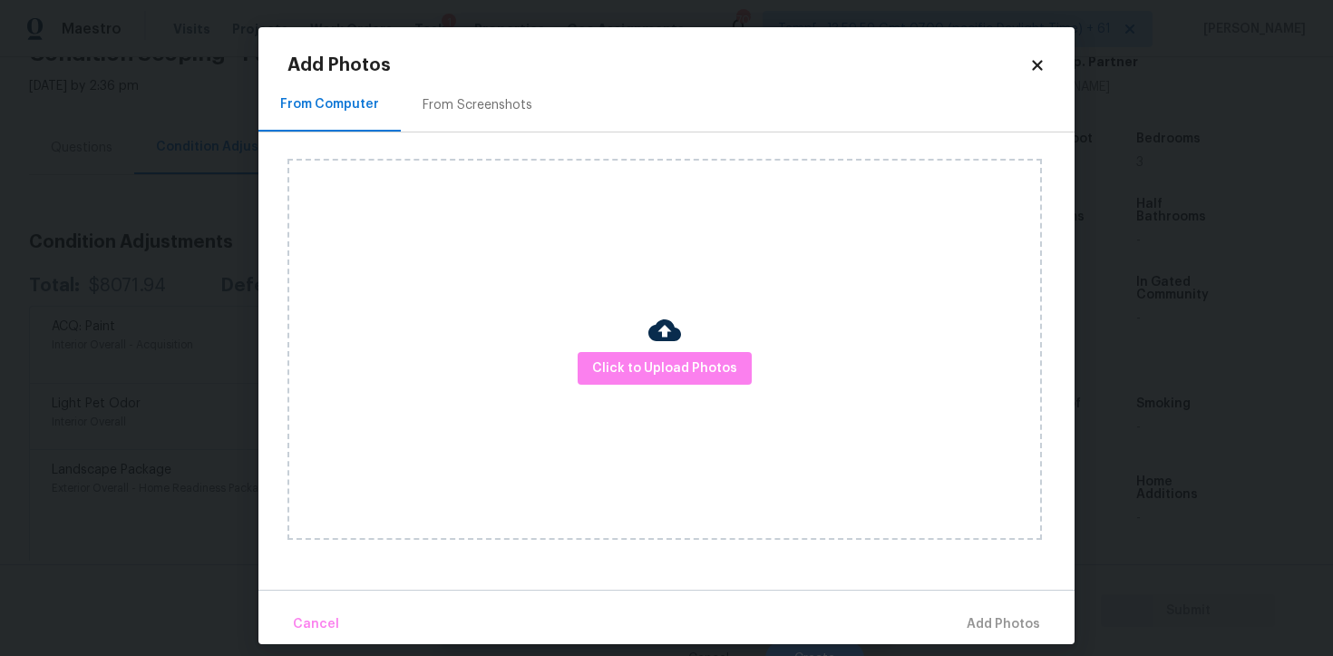
click at [463, 130] on div "From Screenshots" at bounding box center [477, 105] width 153 height 54
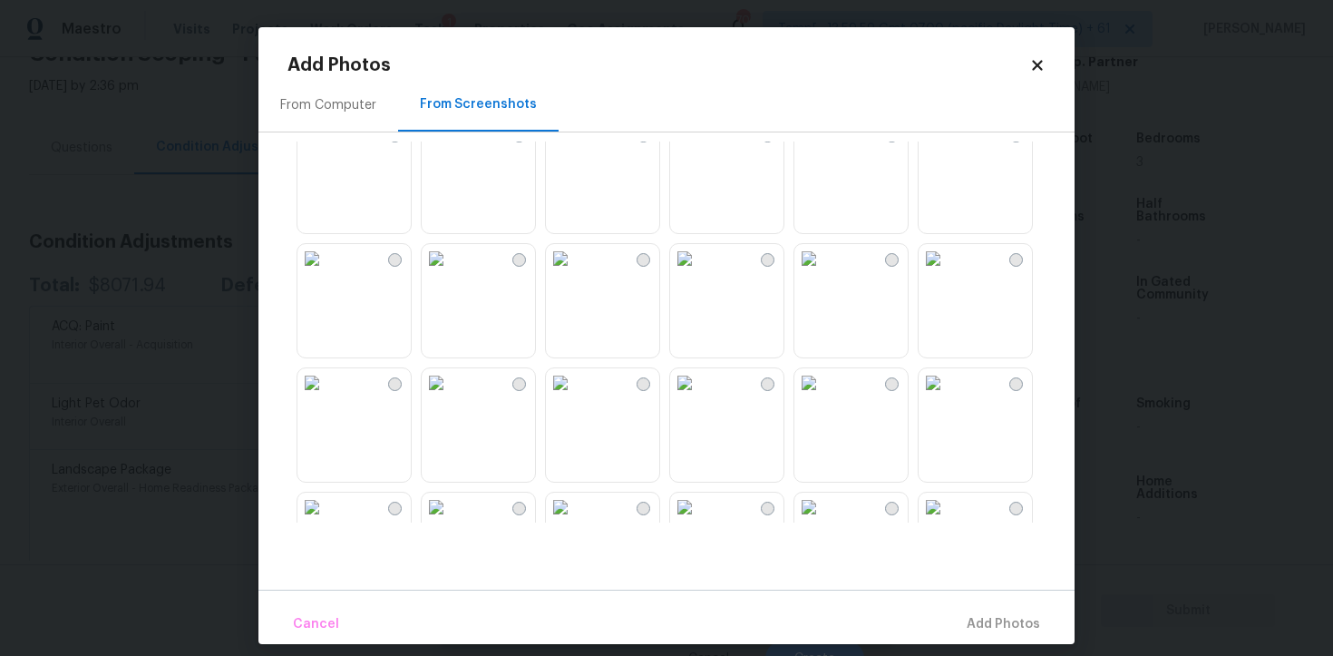
click at [699, 273] on img at bounding box center [684, 258] width 29 height 29
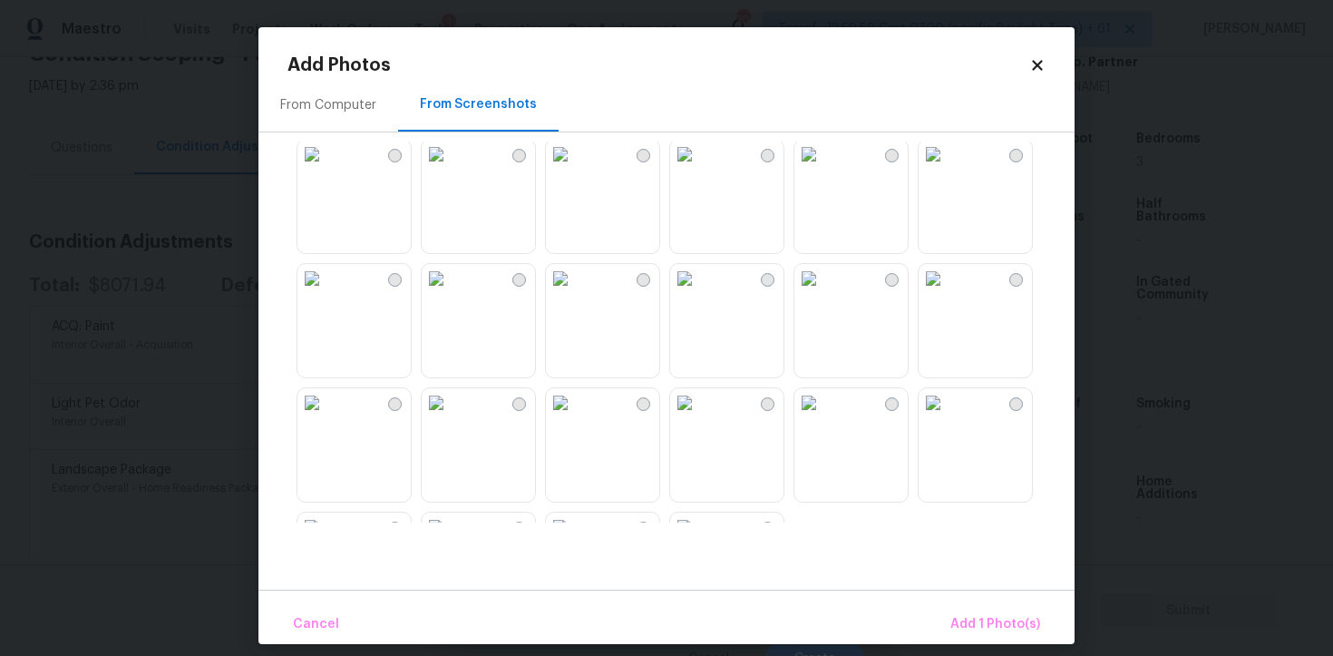
scroll to position [1627, 0]
click at [451, 293] on img at bounding box center [436, 278] width 29 height 29
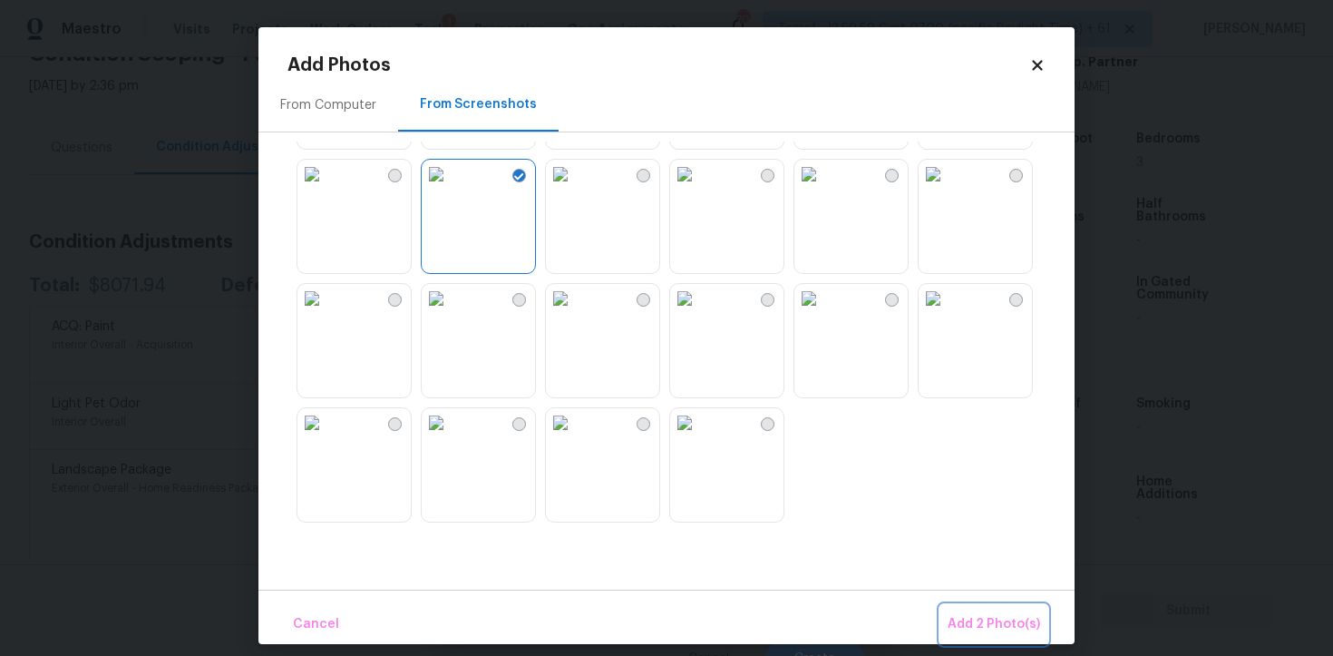
click at [979, 630] on span "Add 2 Photo(s)" at bounding box center [994, 624] width 93 height 23
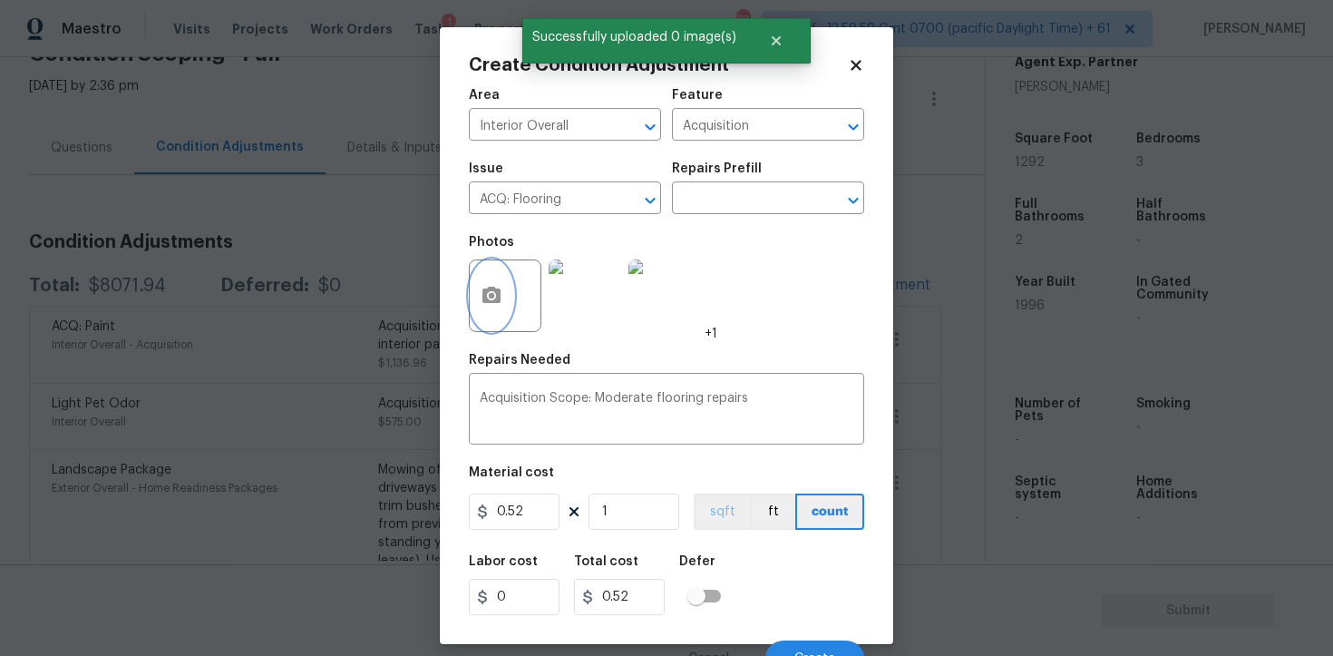
scroll to position [22, 0]
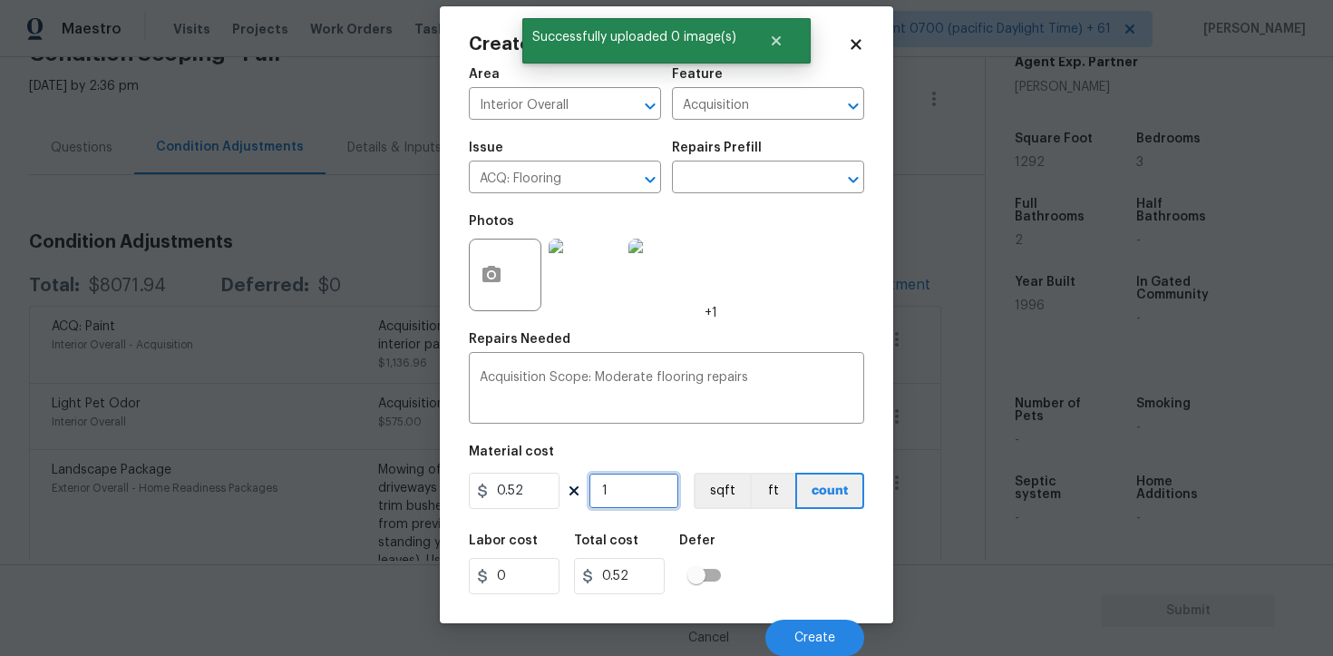
click at [641, 487] on input "1" at bounding box center [634, 491] width 91 height 36
type input "0"
paste input "1292"
type input "1292"
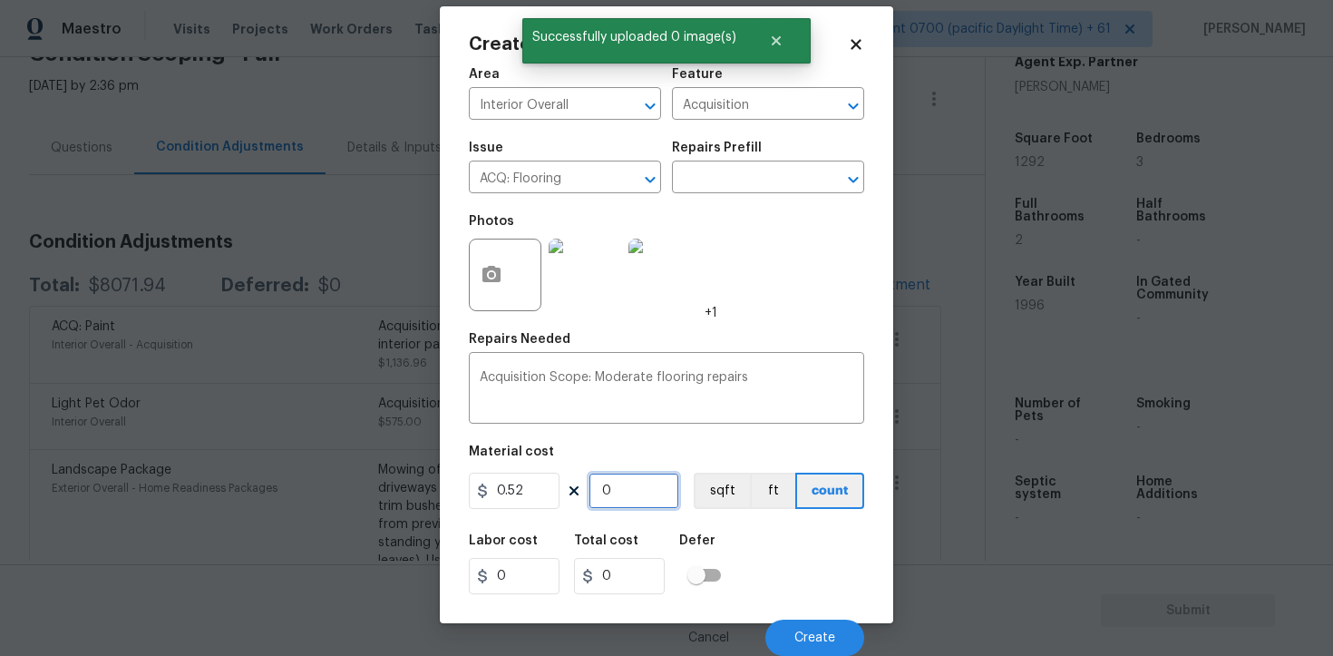
type input "671.84"
type input "1292"
click at [708, 497] on button "sqft" at bounding box center [722, 491] width 56 height 36
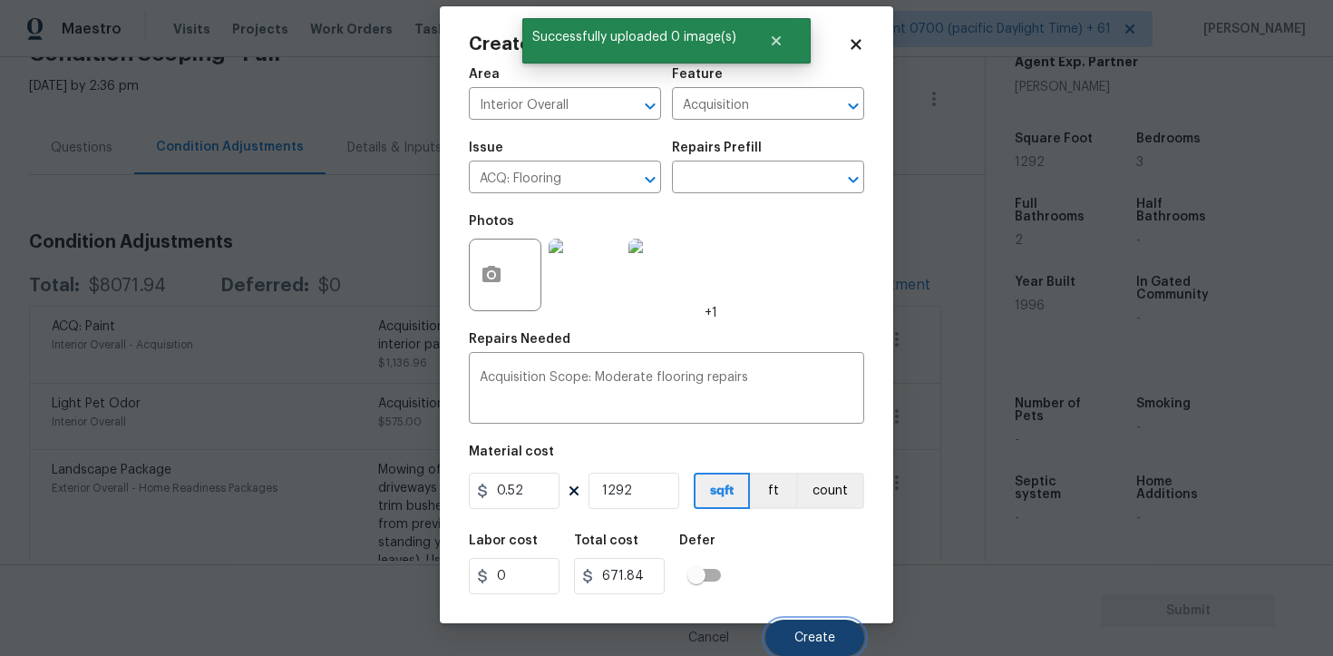
click at [823, 640] on span "Create" at bounding box center [815, 638] width 41 height 14
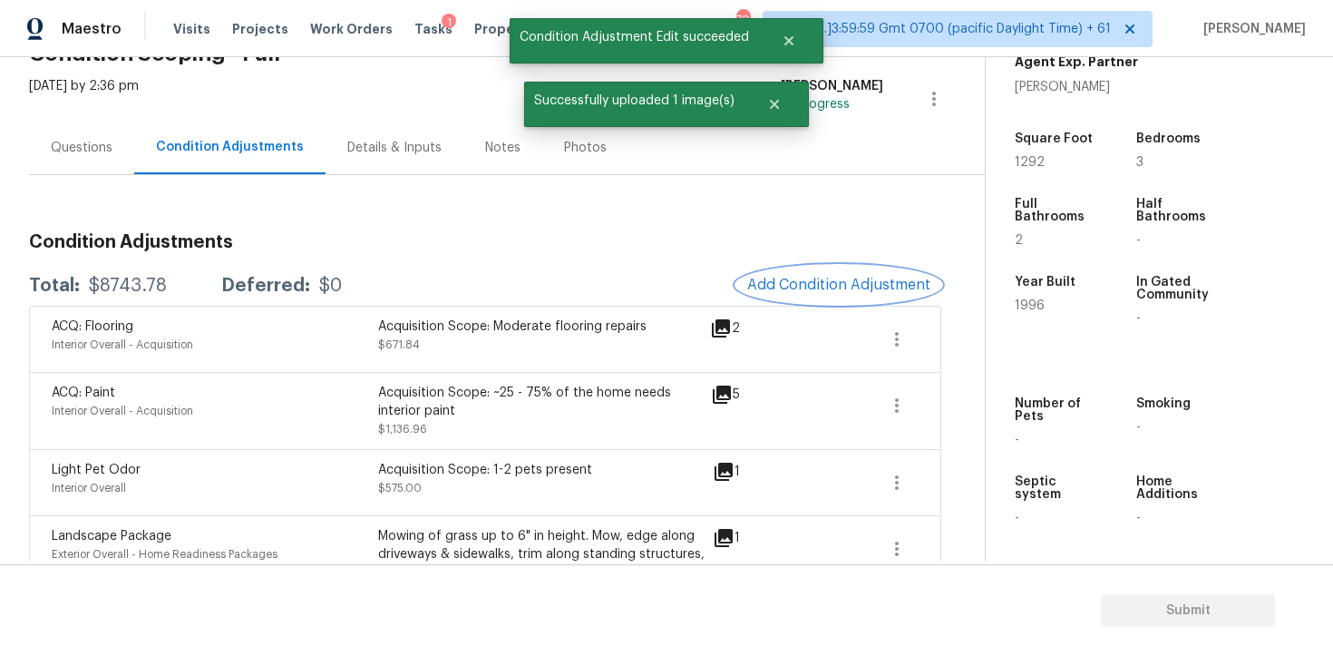
scroll to position [78, 0]
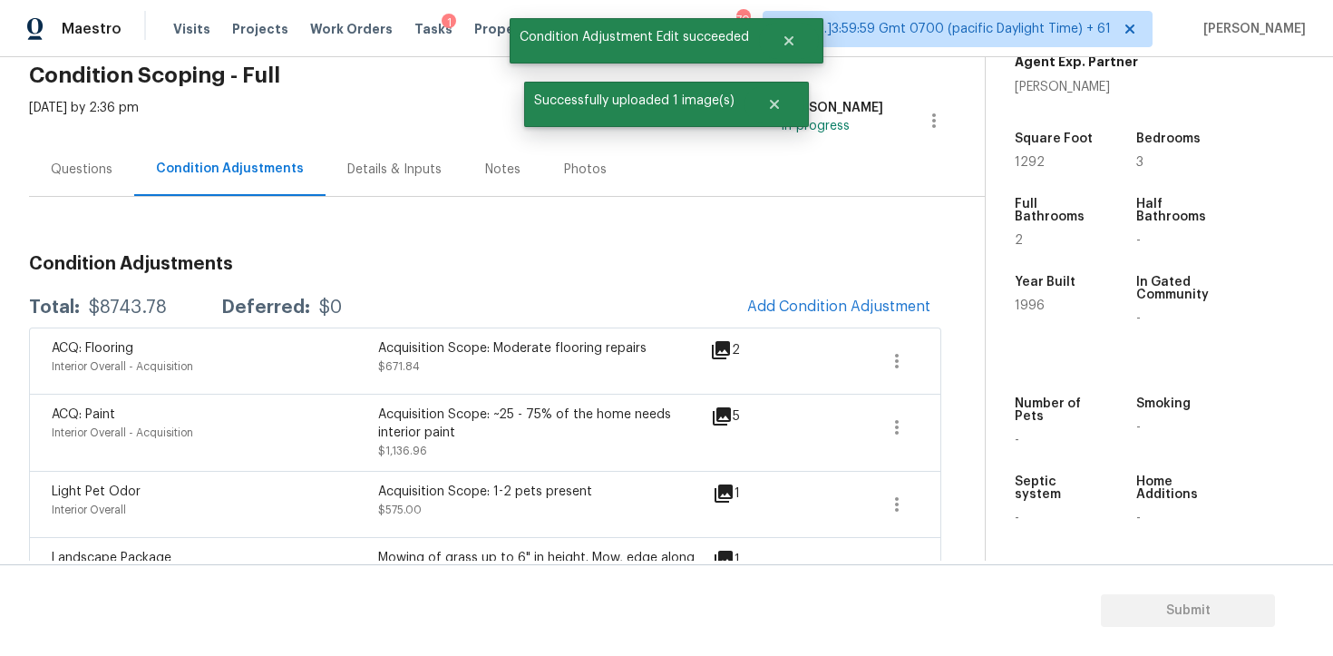
click at [731, 324] on div "Total: $8743.78 Deferred: $0 Add Condition Adjustment" at bounding box center [485, 308] width 913 height 40
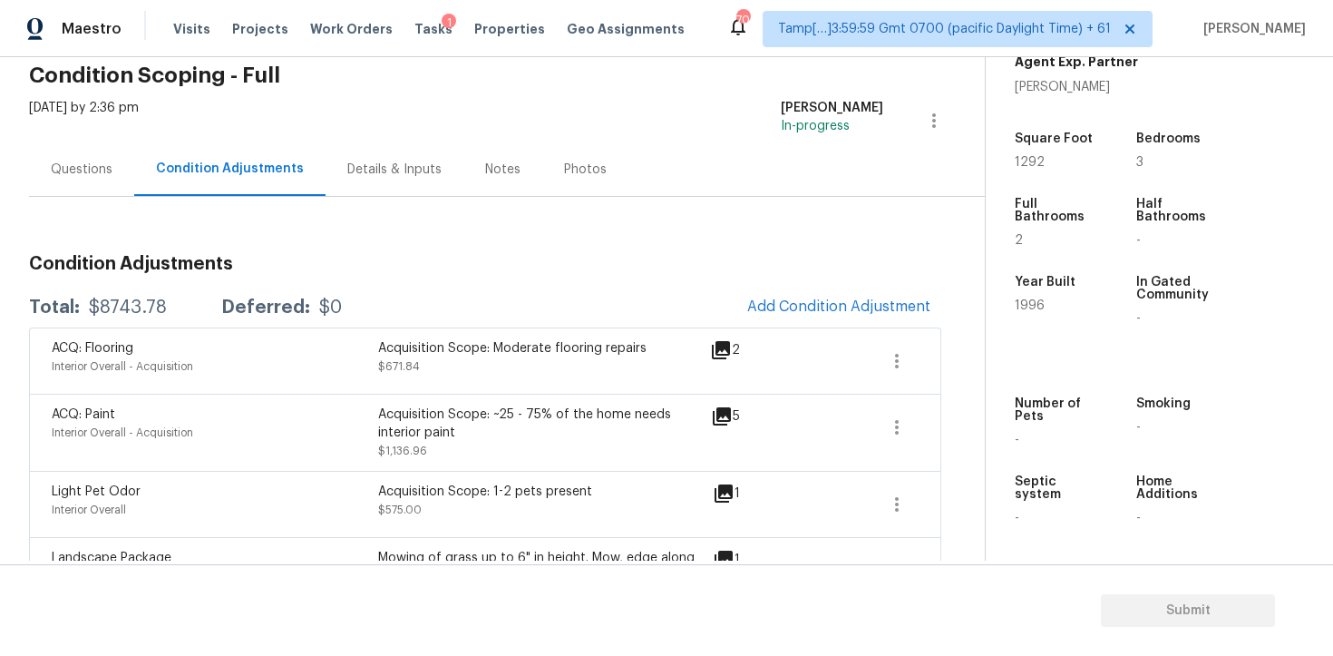
click at [103, 162] on div "Questions" at bounding box center [82, 170] width 62 height 18
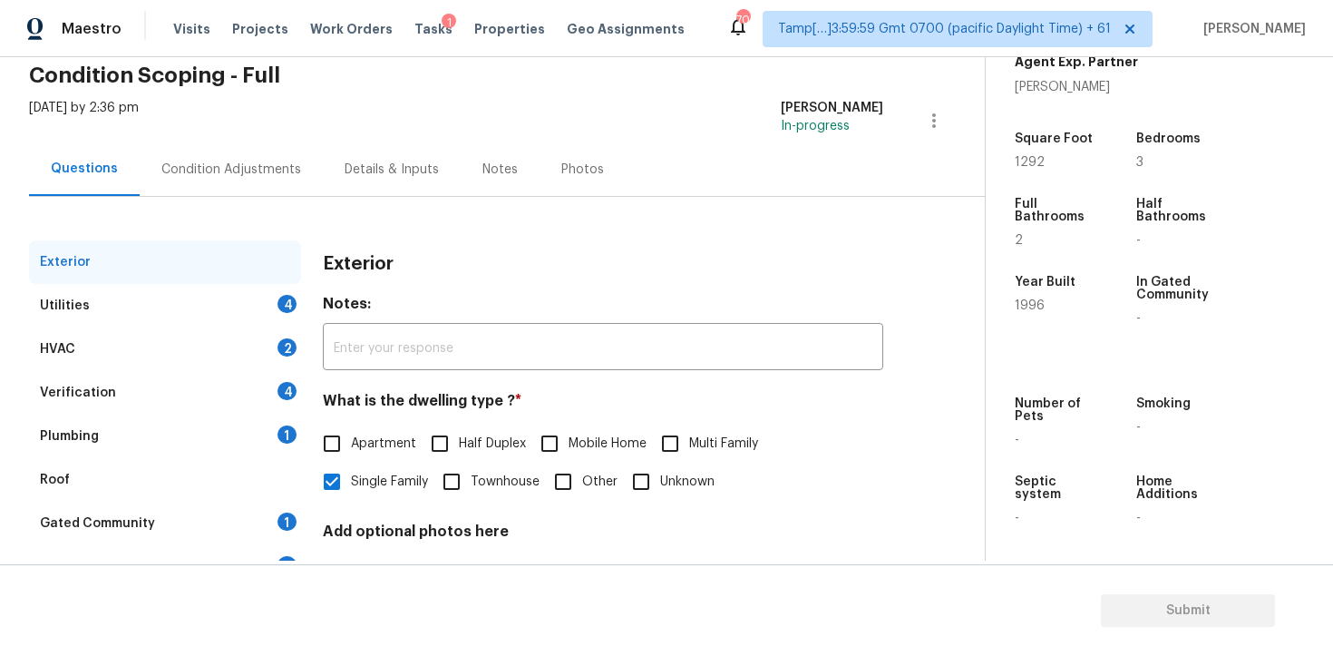
scroll to position [218, 0]
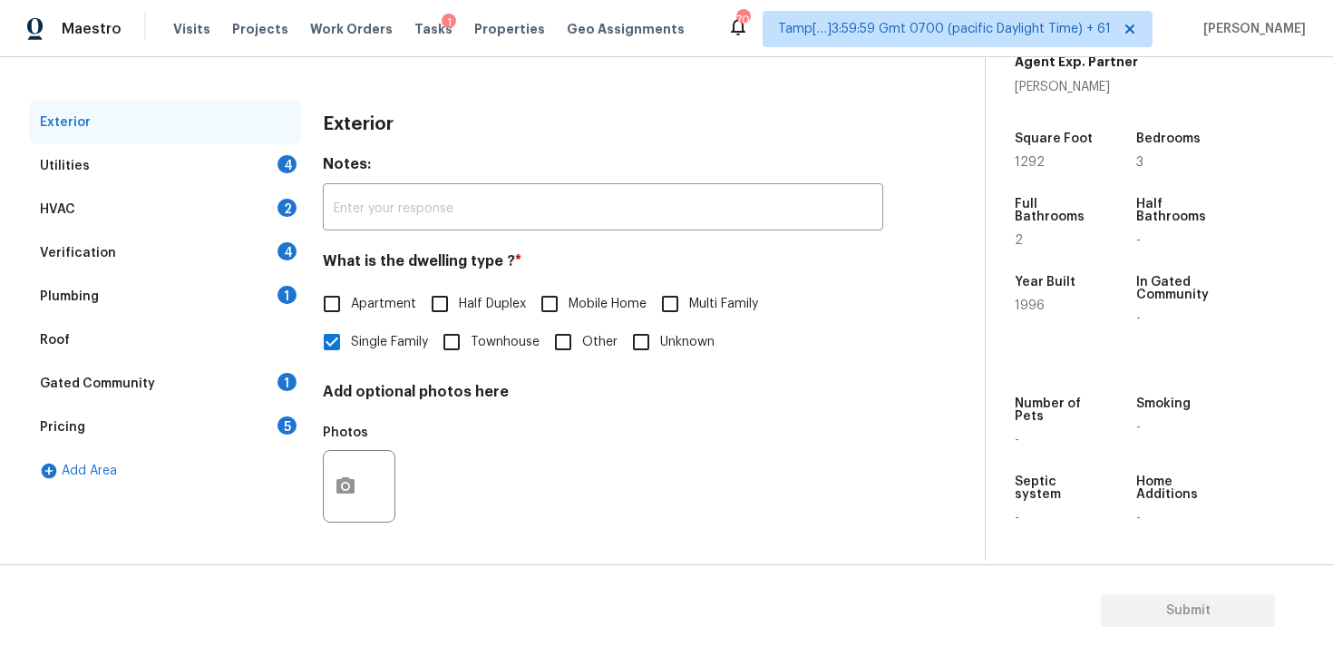
click at [221, 259] on div "Verification 4" at bounding box center [165, 253] width 272 height 44
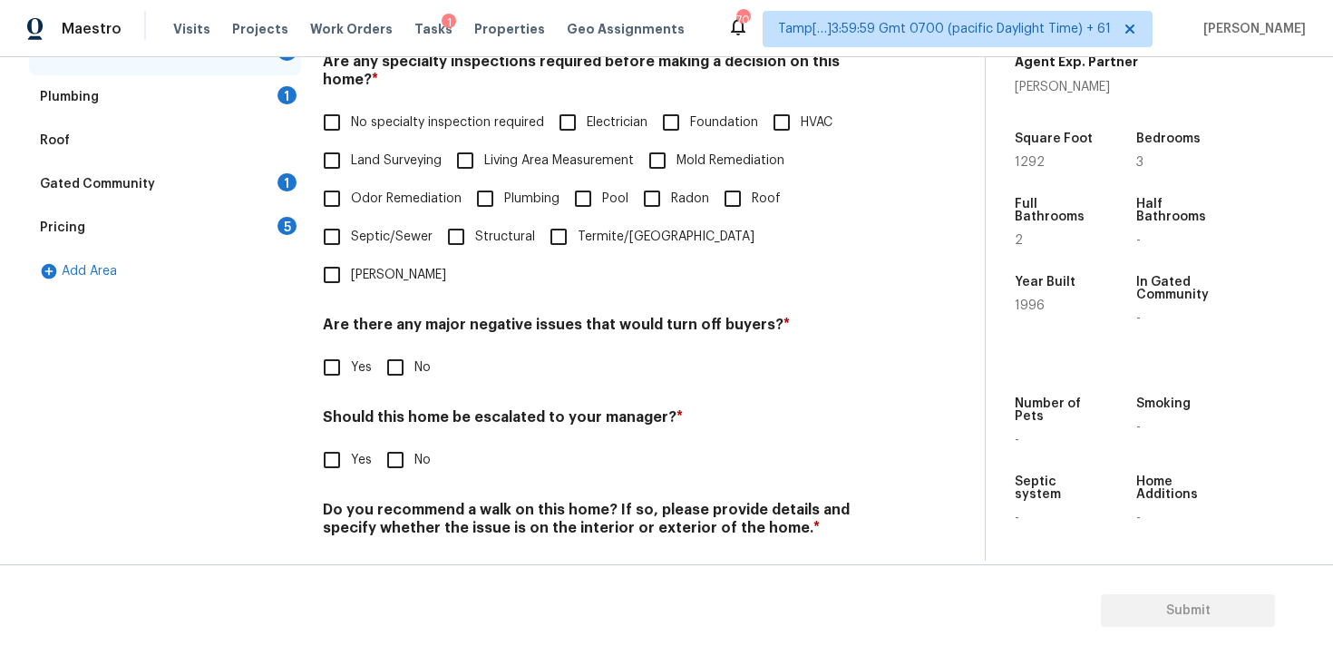
scroll to position [415, 0]
click at [337, 438] on div "Verification Notes: ​ Are any specialty inspections required before making a de…" at bounding box center [603, 258] width 561 height 710
click at [338, 443] on input "Yes" at bounding box center [332, 462] width 38 height 38
checkbox input "true"
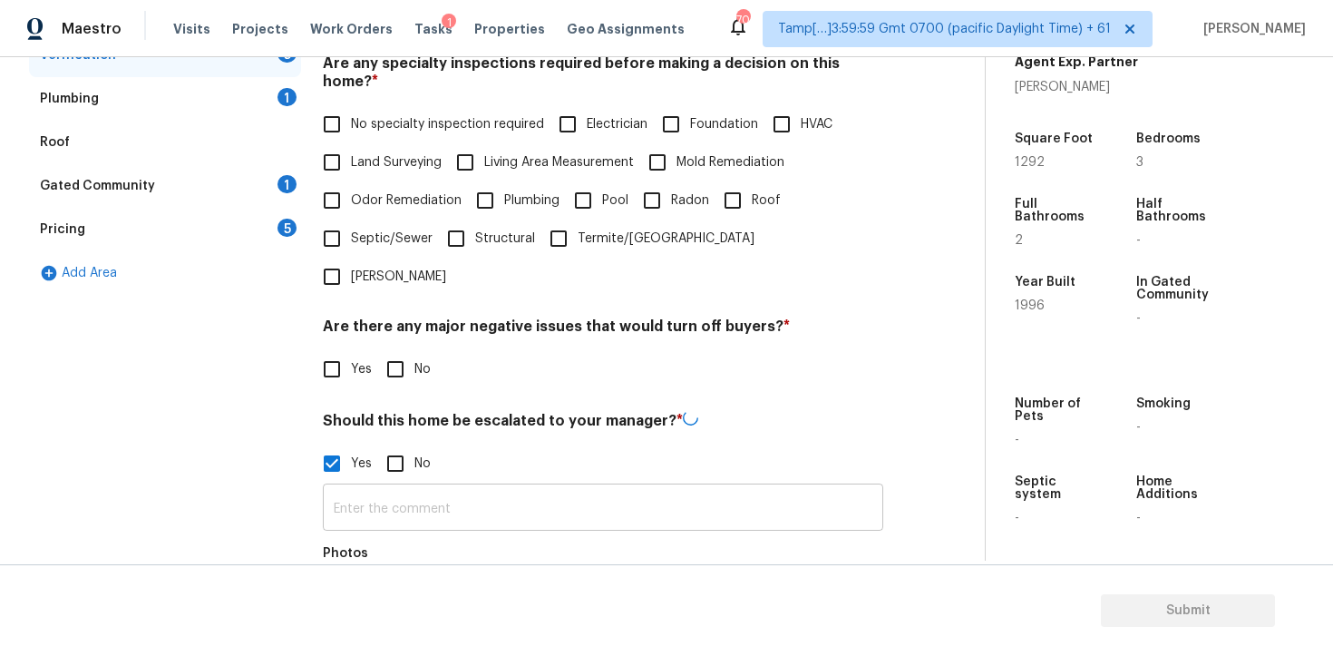
click at [474, 488] on input "text" at bounding box center [603, 509] width 561 height 43
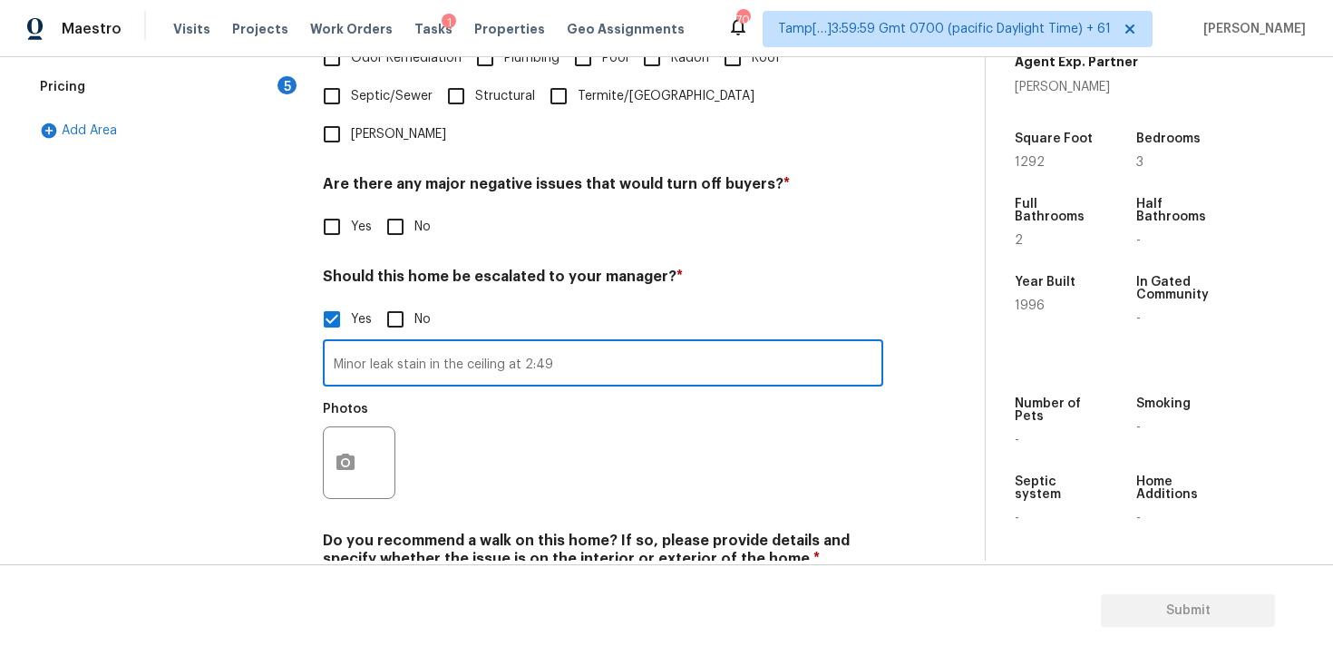
scroll to position [587, 0]
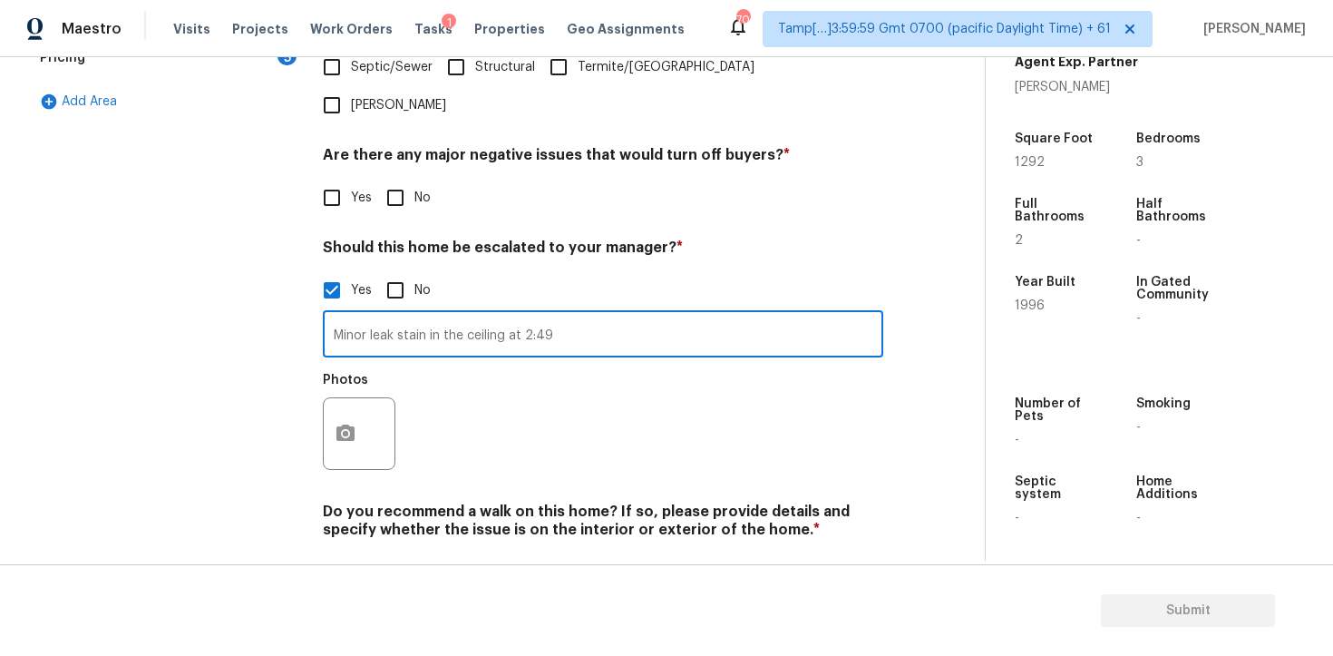
type input "Minor leak stain in the ceiling at 2:49"
click at [361, 398] on button "button" at bounding box center [346, 433] width 44 height 71
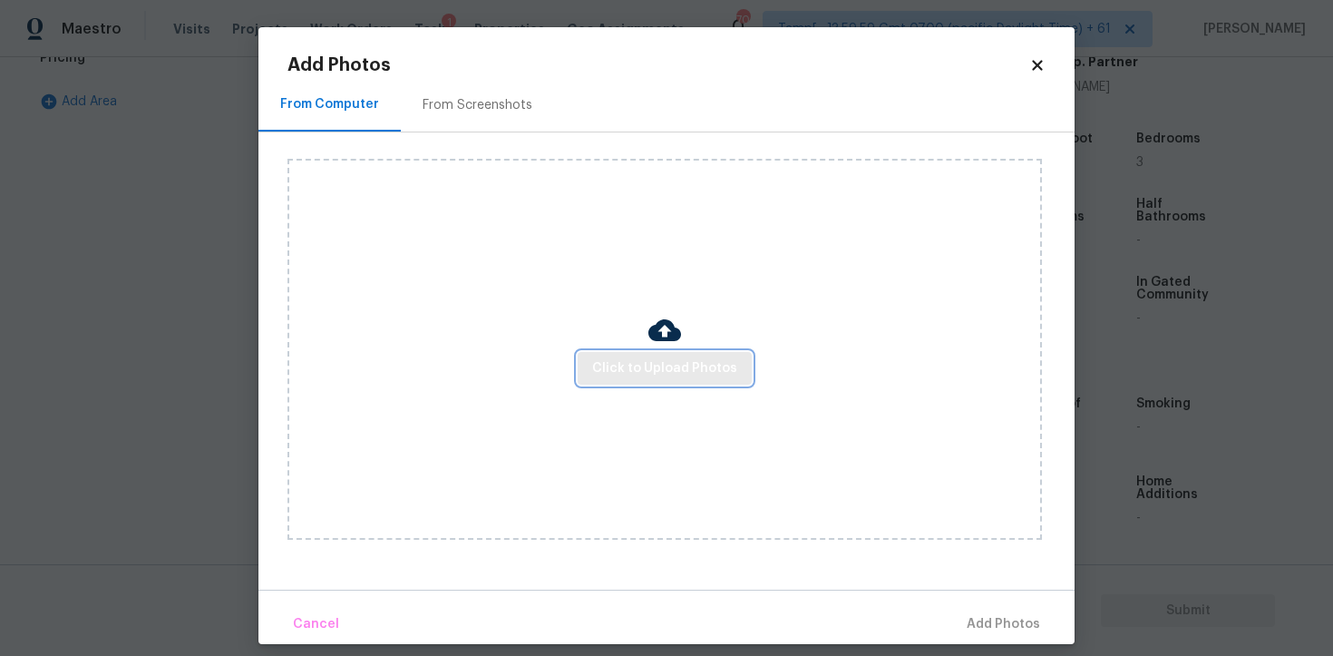
click at [618, 382] on button "Click to Upload Photos" at bounding box center [665, 369] width 174 height 34
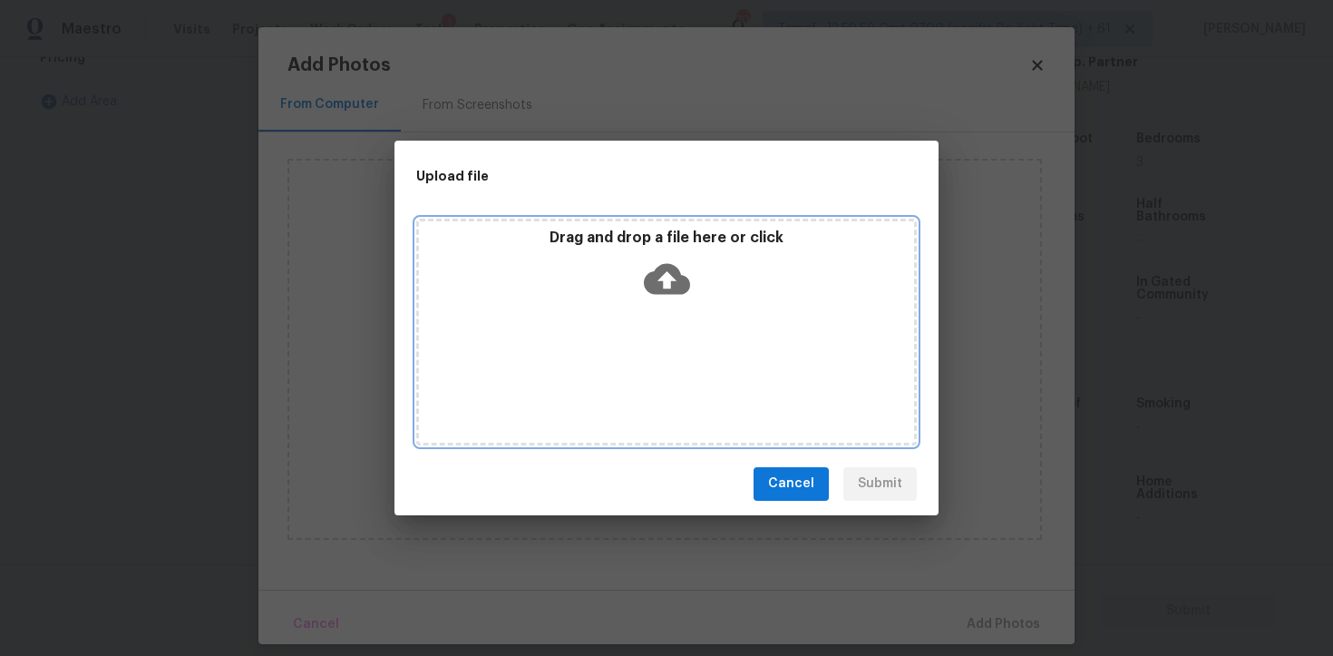
click at [635, 293] on div "Drag and drop a file here or click" at bounding box center [666, 268] width 495 height 78
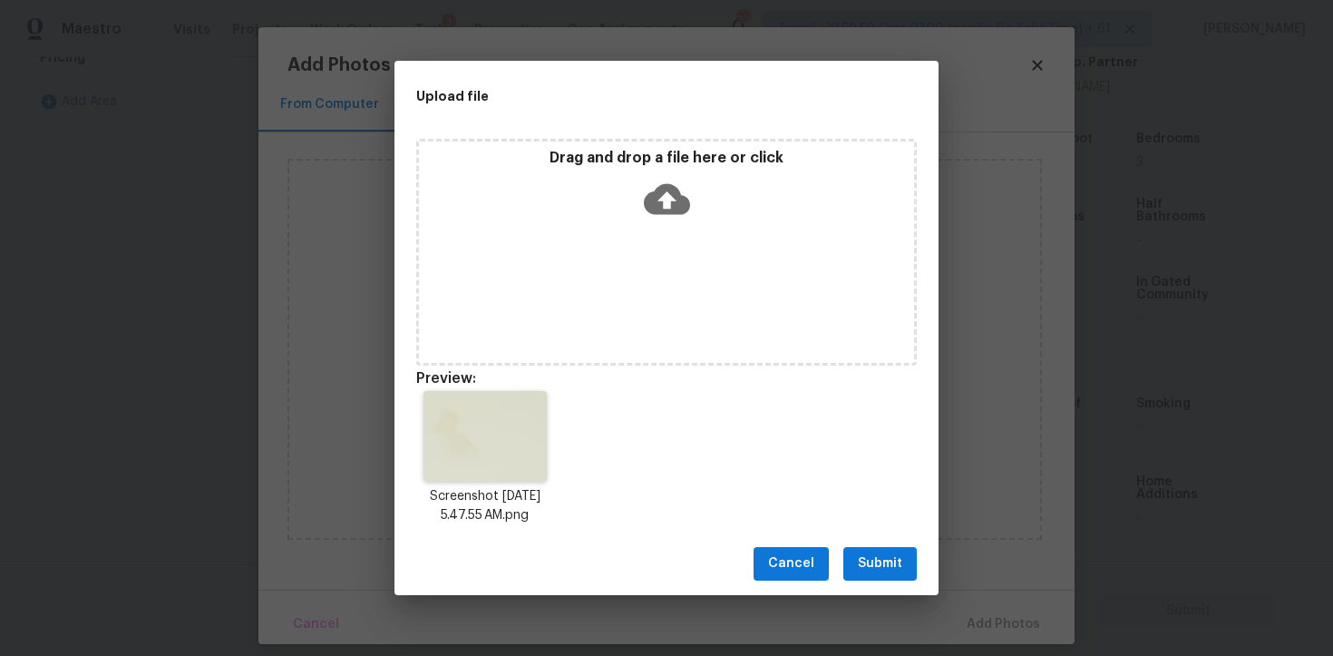
scroll to position [15, 0]
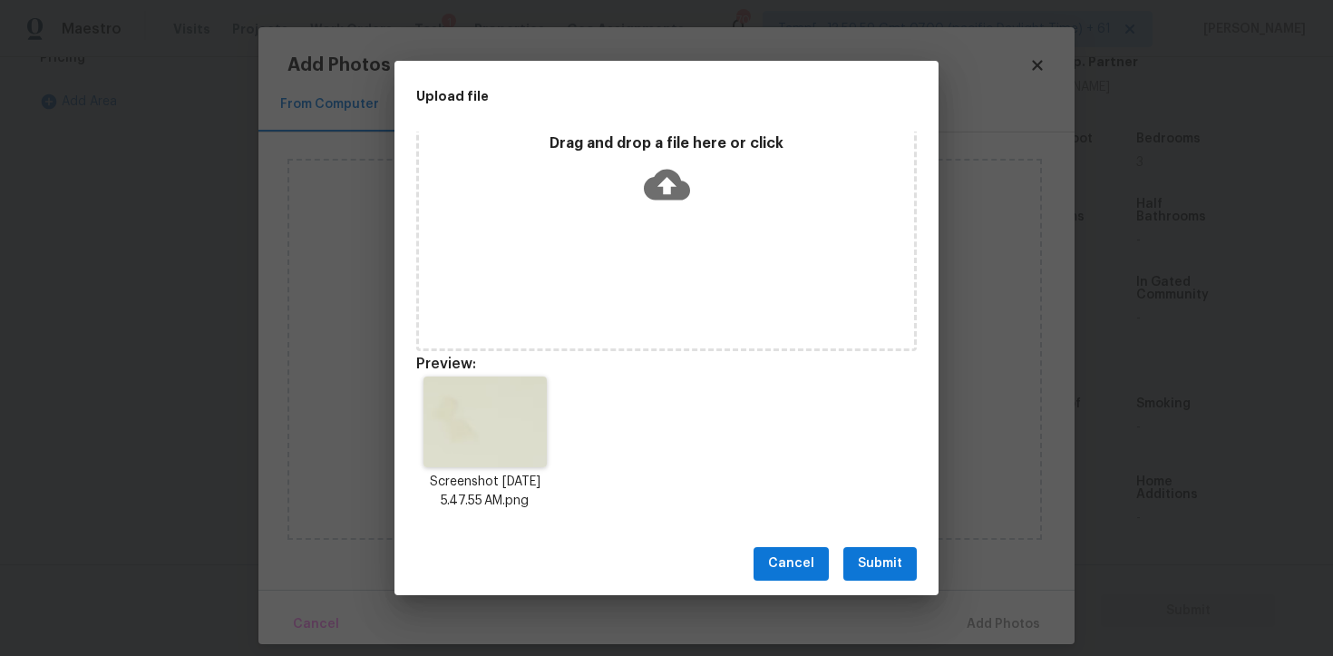
click at [876, 561] on span "Submit" at bounding box center [880, 563] width 44 height 23
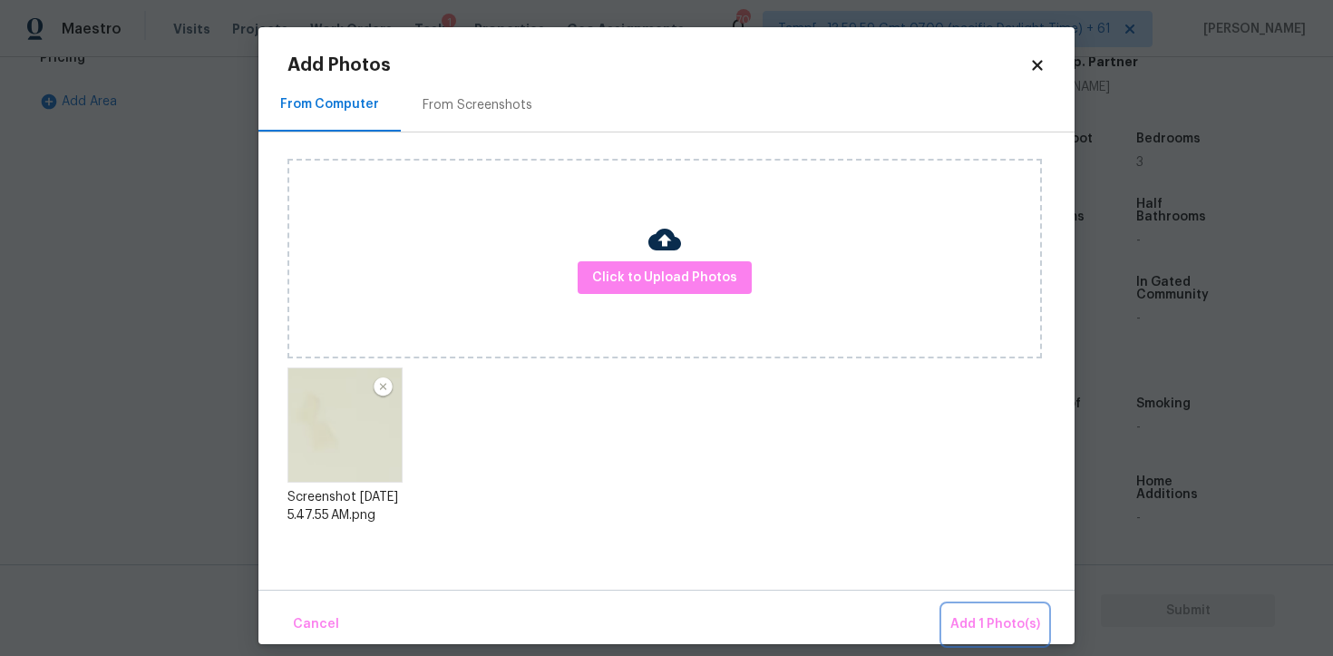
click at [977, 620] on span "Add 1 Photo(s)" at bounding box center [996, 624] width 90 height 23
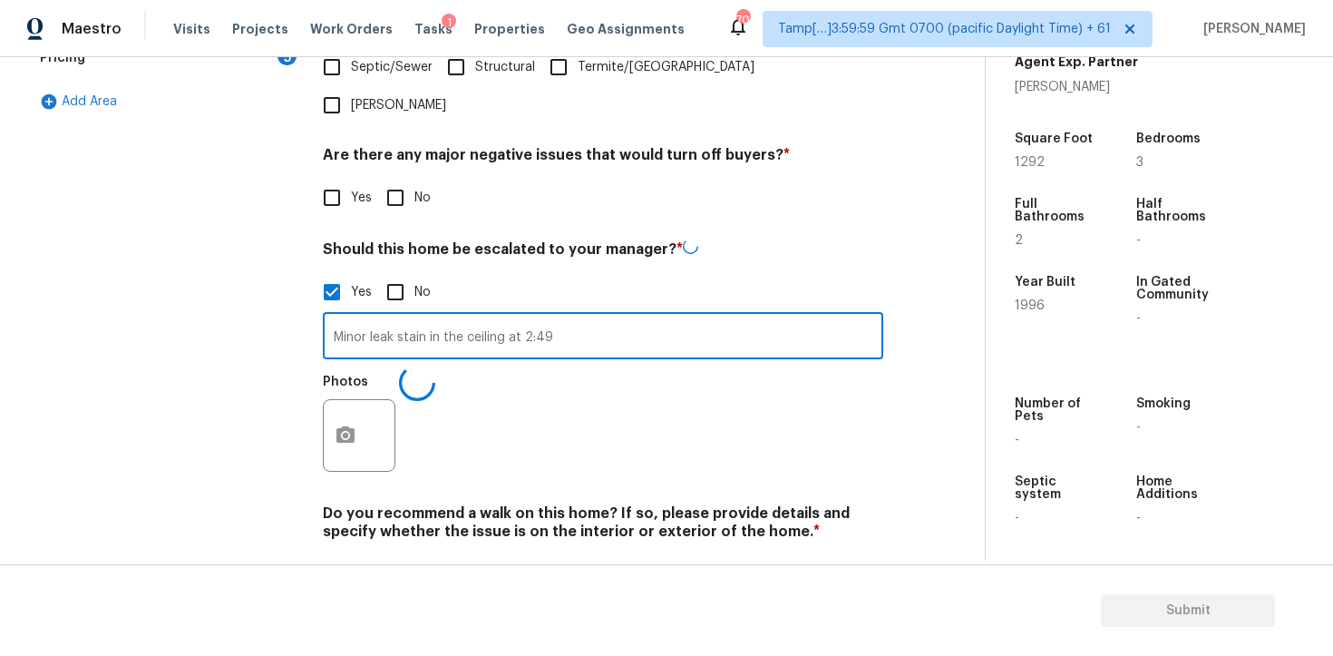
click at [609, 317] on input "Minor leak stain in the ceiling at 2:49" at bounding box center [603, 338] width 561 height 43
drag, startPoint x: 597, startPoint y: 276, endPoint x: 330, endPoint y: 277, distance: 266.7
click at [330, 315] on input "Minor leak stain in the ceiling at 2:49" at bounding box center [603, 336] width 561 height 43
click at [426, 397] on img at bounding box center [439, 433] width 73 height 73
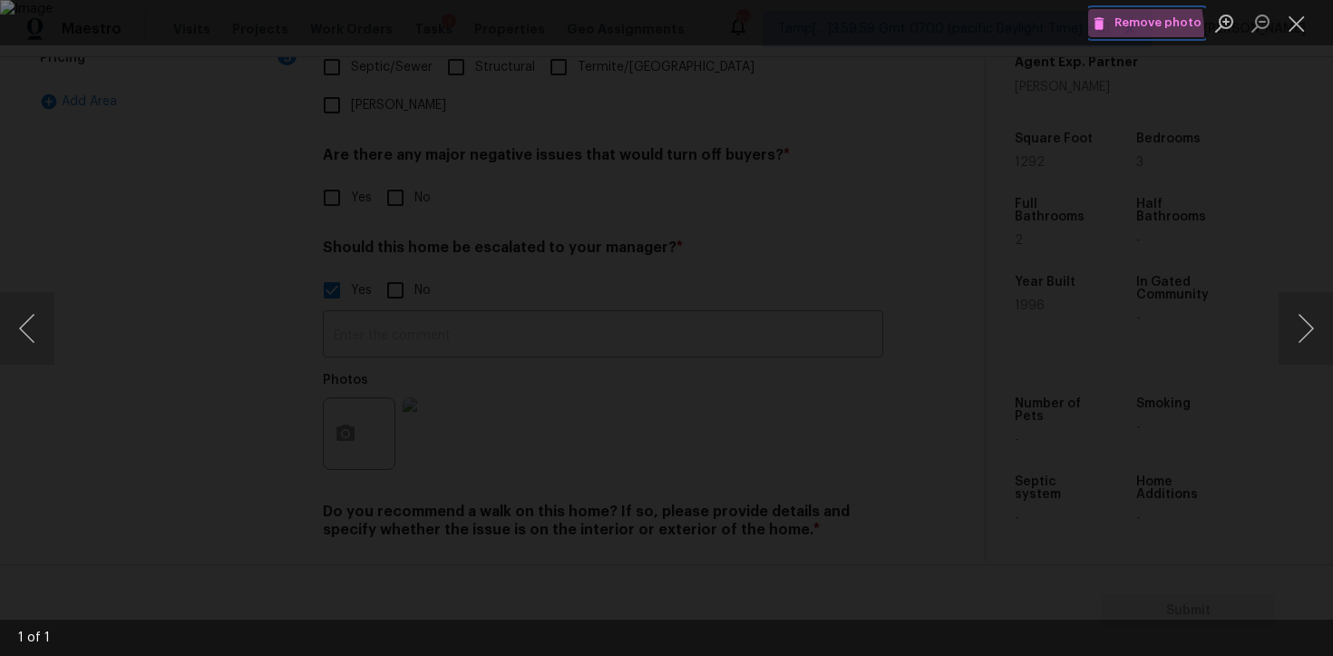
click at [1097, 32] on button "Remove photo" at bounding box center [1148, 23] width 118 height 28
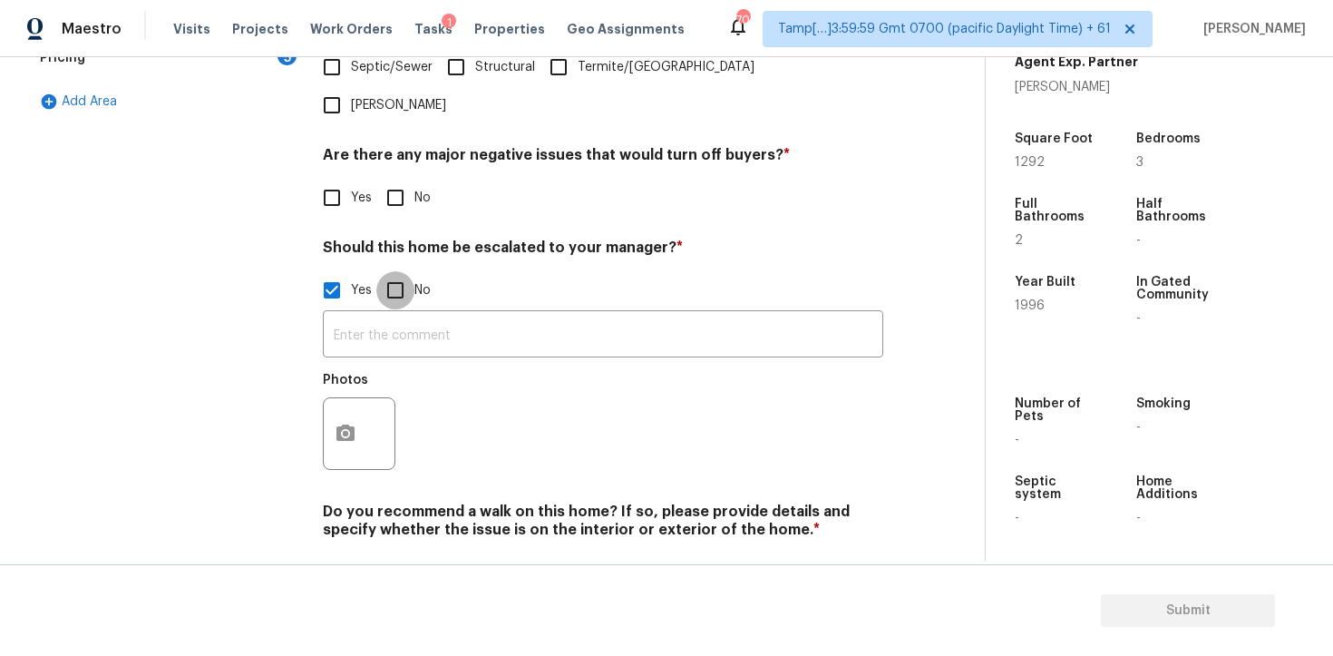
click at [410, 271] on input "No" at bounding box center [395, 290] width 38 height 38
checkbox input "true"
checkbox input "false"
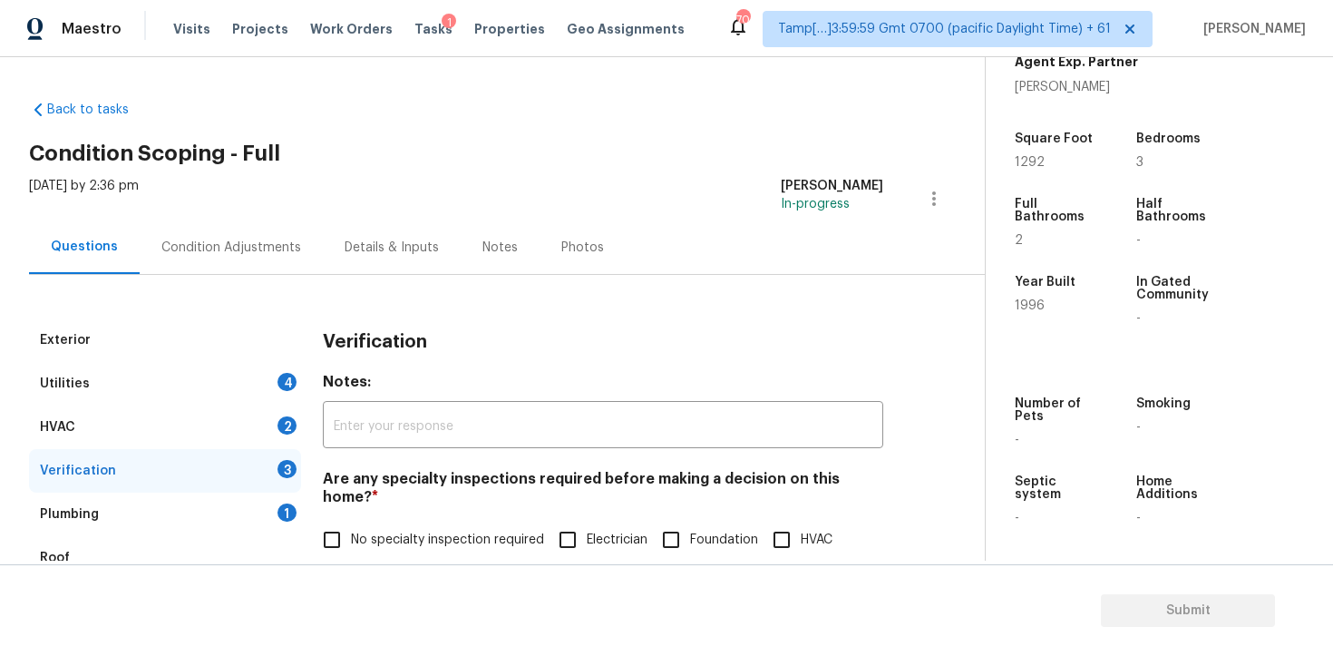
click at [266, 239] on div "Condition Adjustments" at bounding box center [231, 248] width 140 height 18
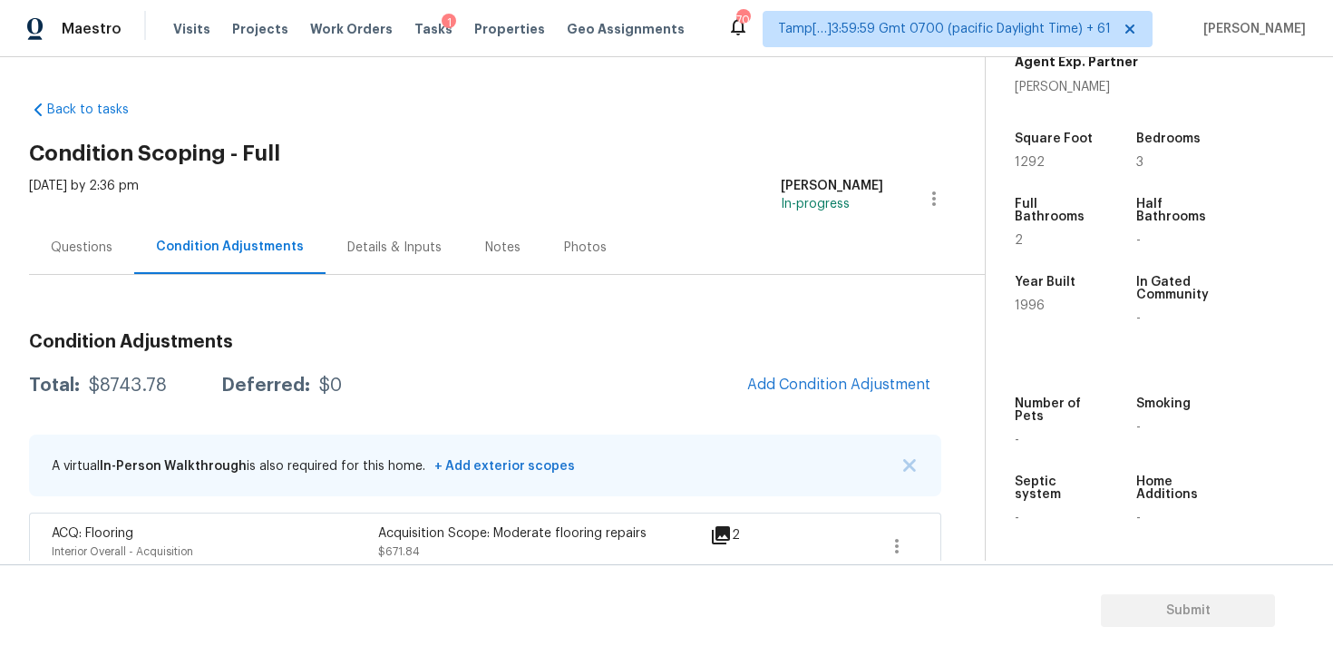
click at [796, 403] on span "Add Condition Adjustment" at bounding box center [839, 386] width 205 height 40
click at [790, 375] on button "Add Condition Adjustment" at bounding box center [839, 385] width 205 height 38
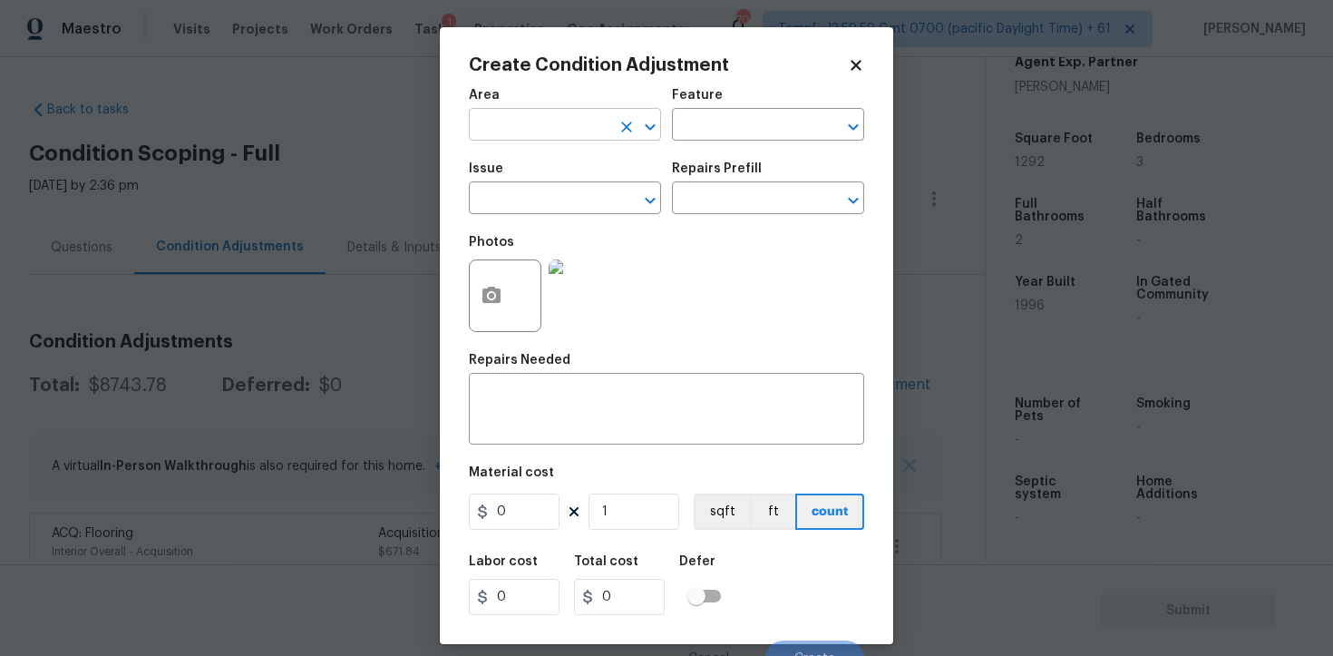
click at [571, 117] on input "text" at bounding box center [540, 126] width 142 height 28
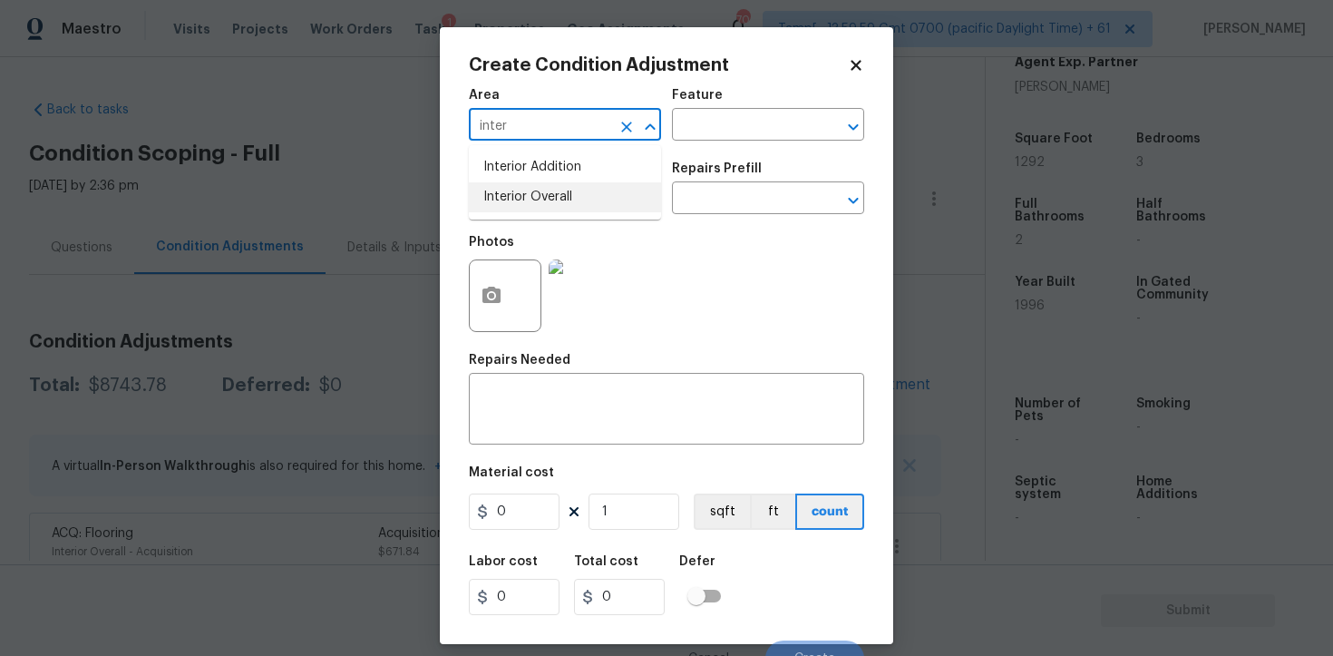
click at [586, 191] on li "Interior Overall" at bounding box center [565, 197] width 192 height 30
type input "Interior Overall"
click at [586, 191] on input "text" at bounding box center [540, 200] width 142 height 28
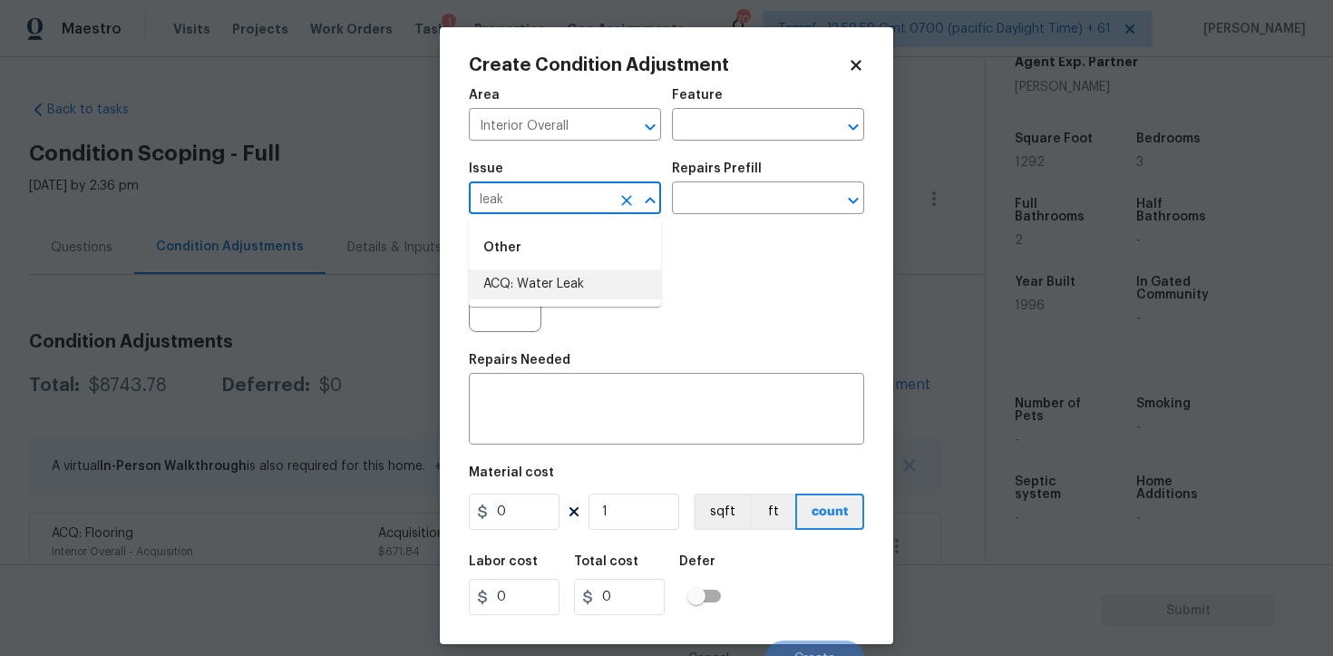
click at [581, 273] on li "ACQ: Water Leak" at bounding box center [565, 284] width 192 height 30
type input "ACQ: Water Leak"
click at [724, 195] on input "text" at bounding box center [743, 200] width 142 height 28
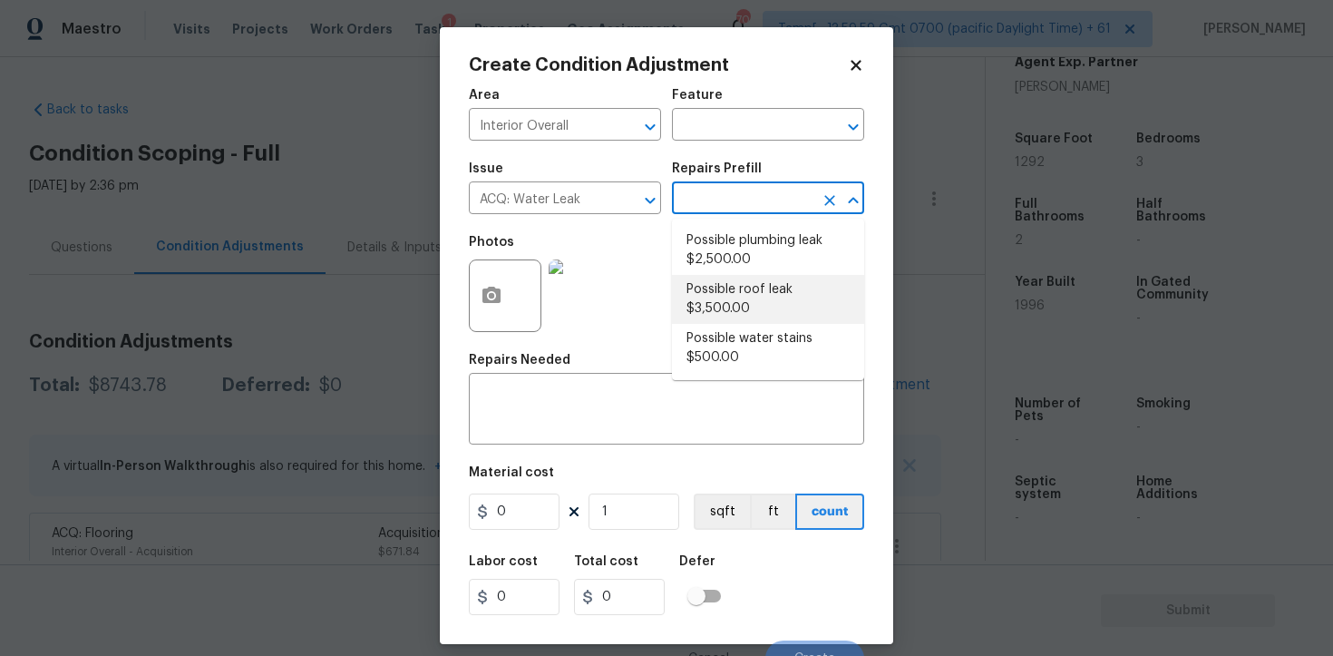
click at [732, 291] on li "Possible roof leak $3,500.00" at bounding box center [768, 299] width 192 height 49
type input "Acquisition"
type textarea "Acquisition Scope: Possible roof leak"
type input "3500"
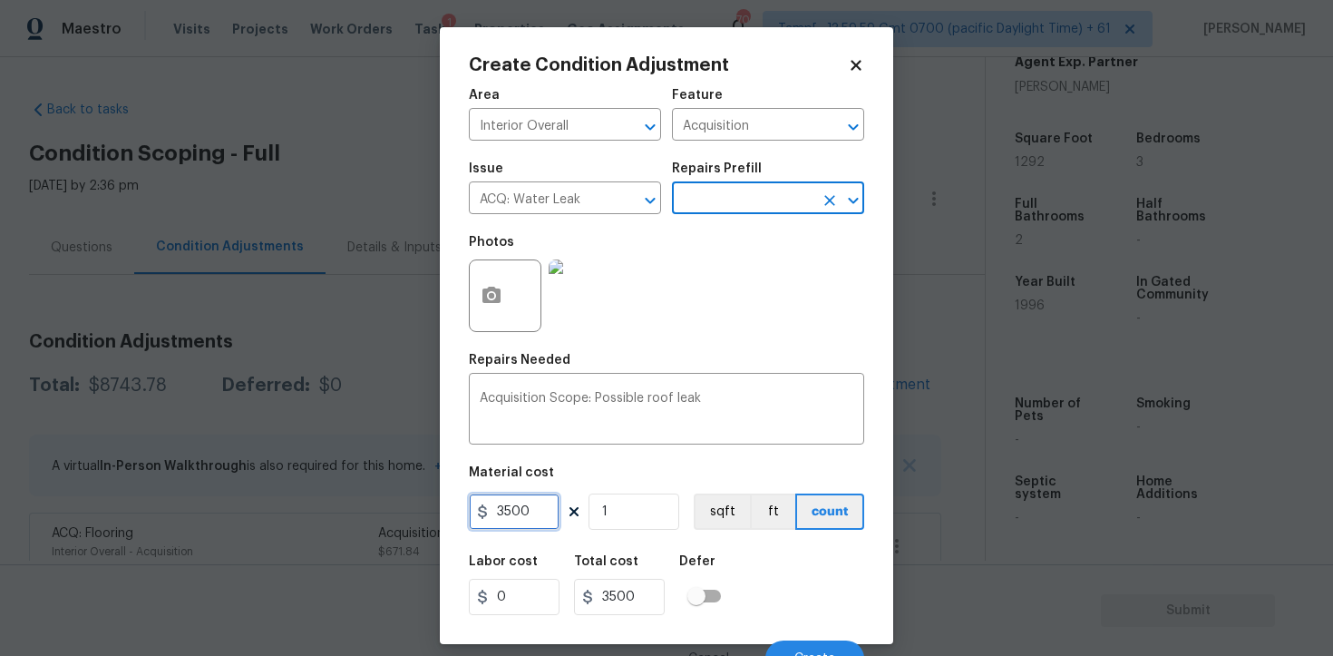
click at [506, 513] on input "3500" at bounding box center [514, 511] width 91 height 36
type input "2500"
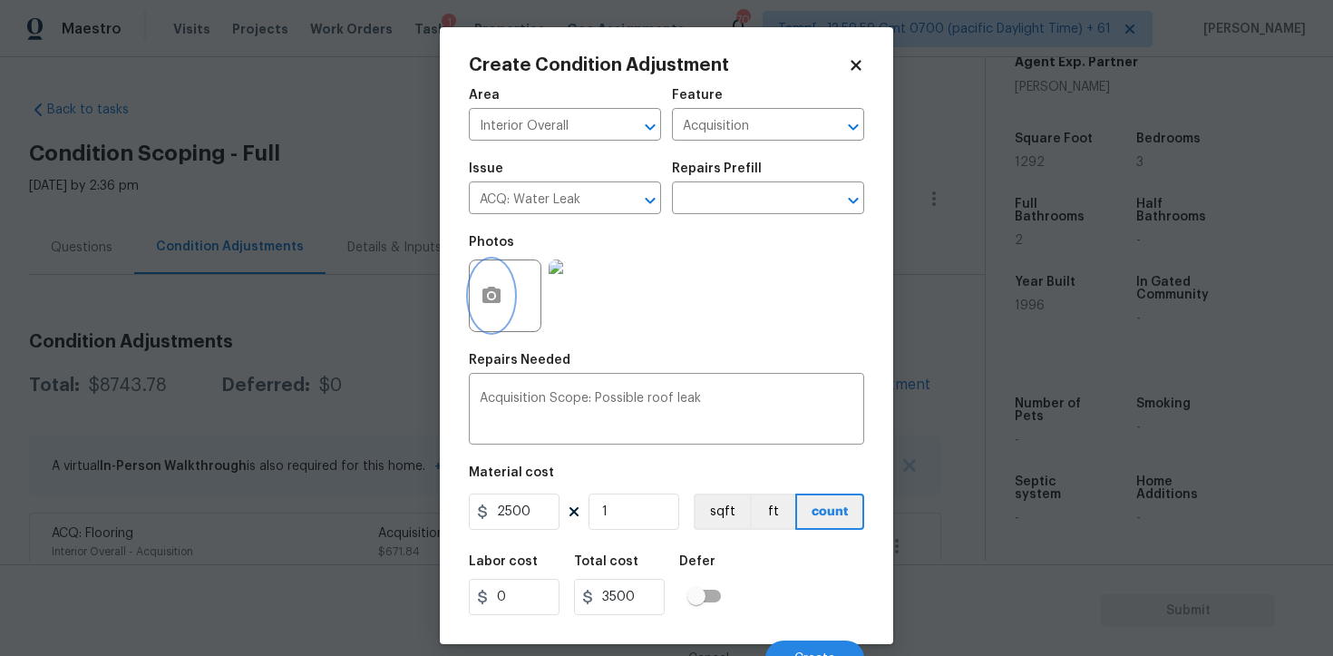
click at [492, 292] on icon "button" at bounding box center [492, 296] width 22 height 22
type input "2500"
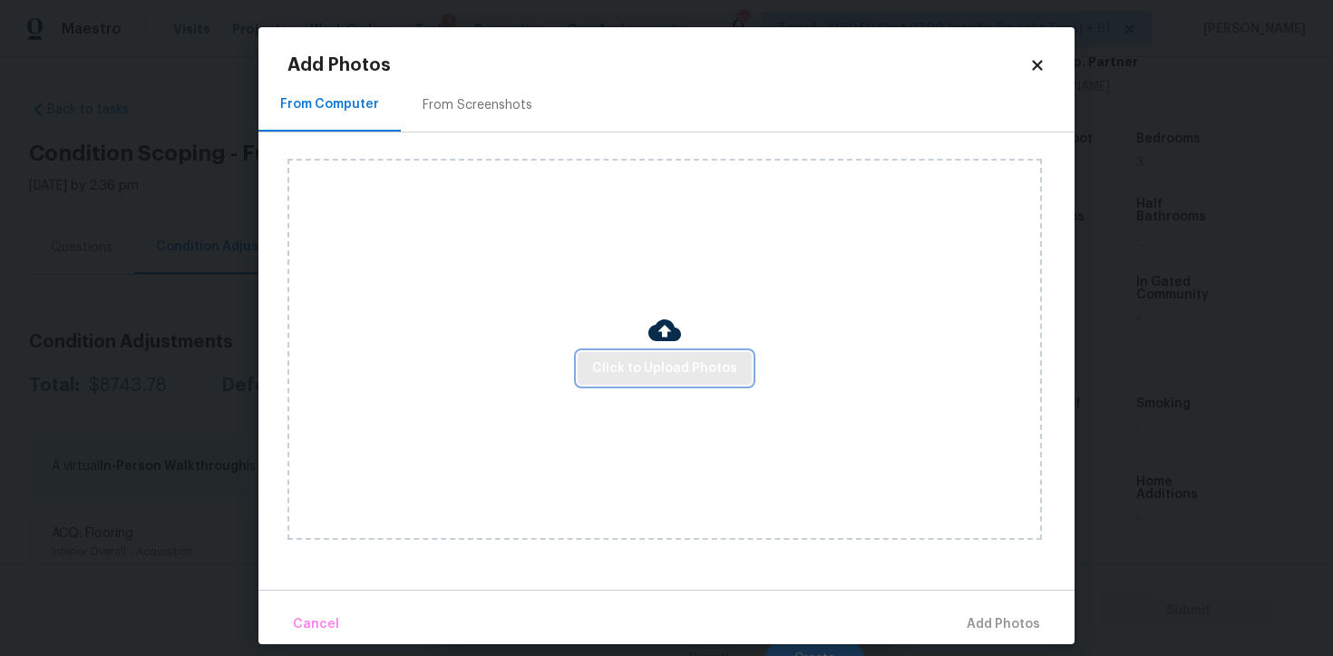
click at [672, 359] on span "Click to Upload Photos" at bounding box center [664, 368] width 145 height 23
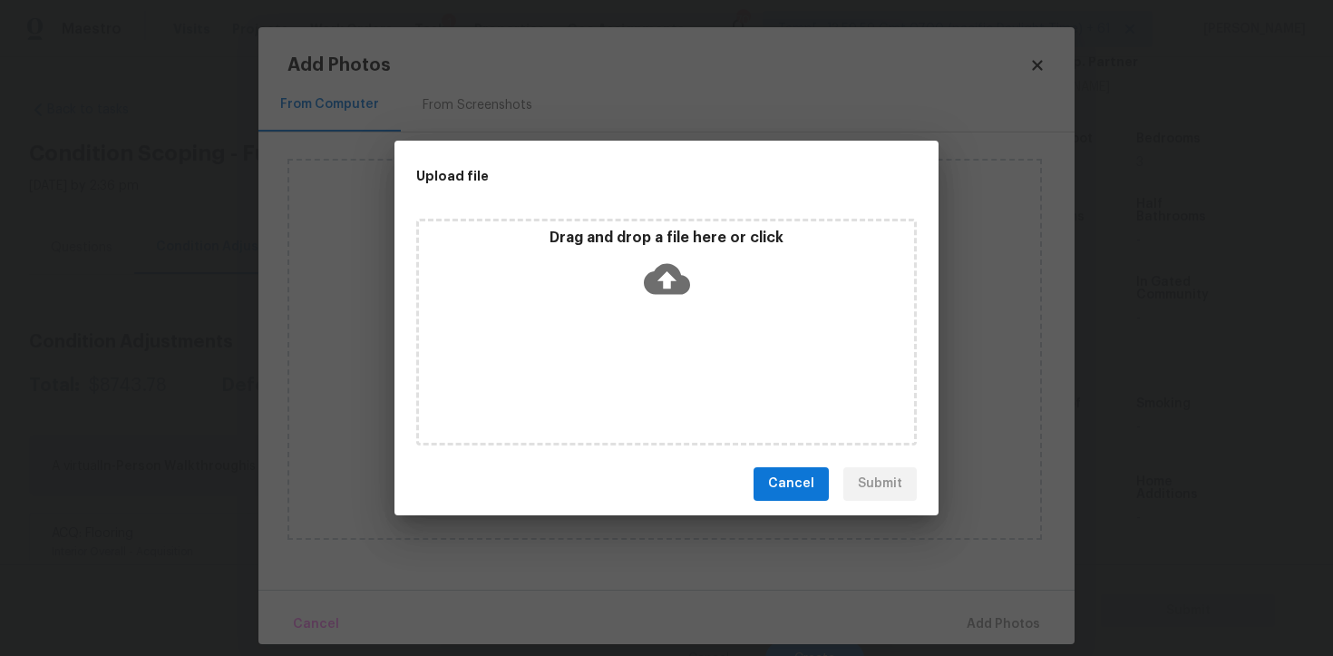
click at [670, 283] on icon at bounding box center [667, 279] width 46 height 46
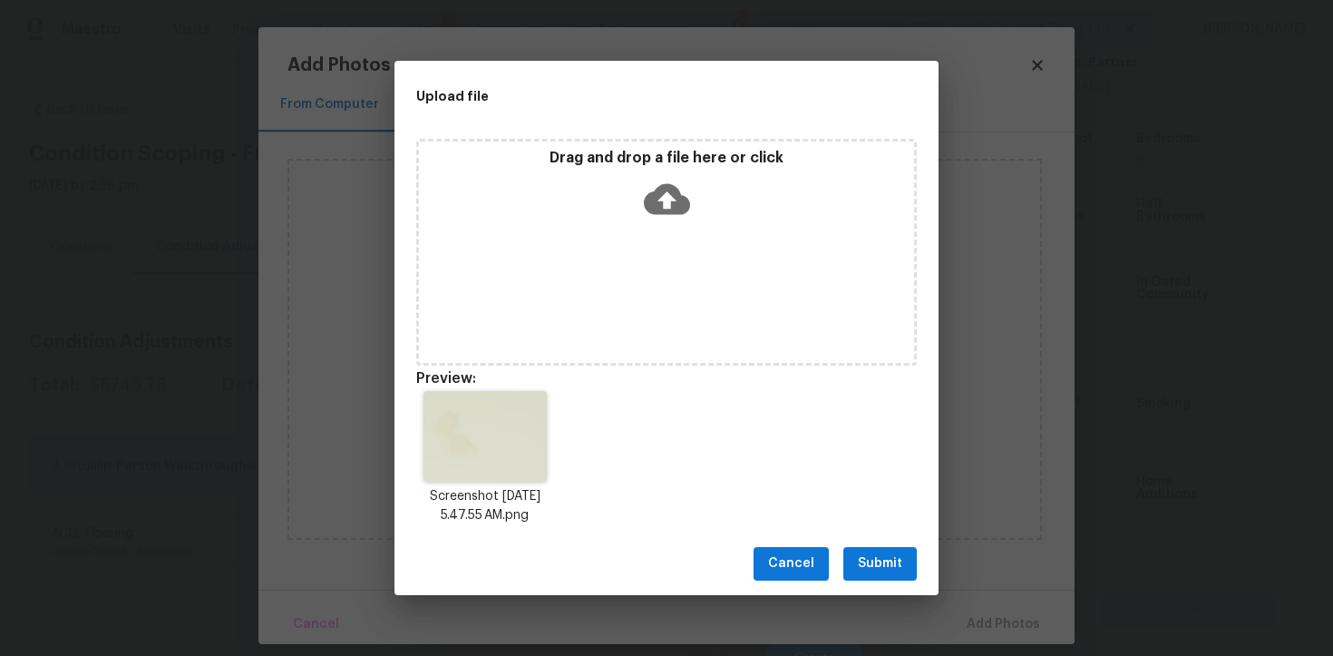
scroll to position [15, 0]
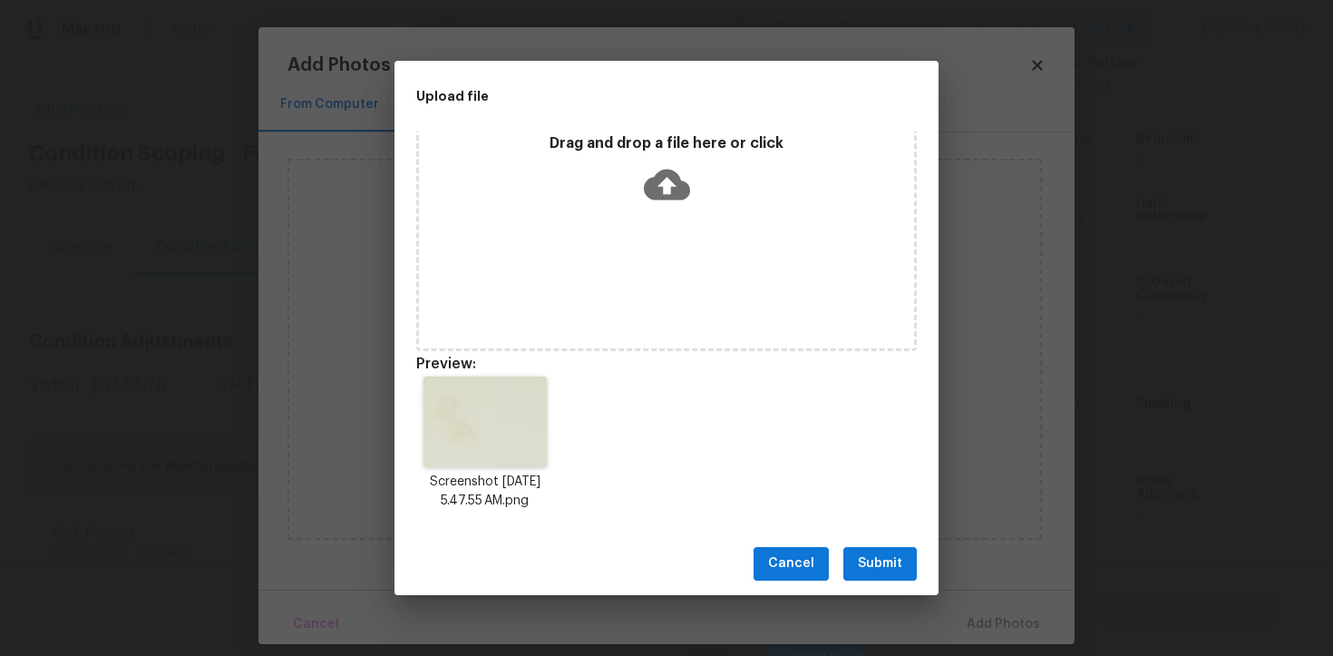
click at [866, 569] on span "Submit" at bounding box center [880, 563] width 44 height 23
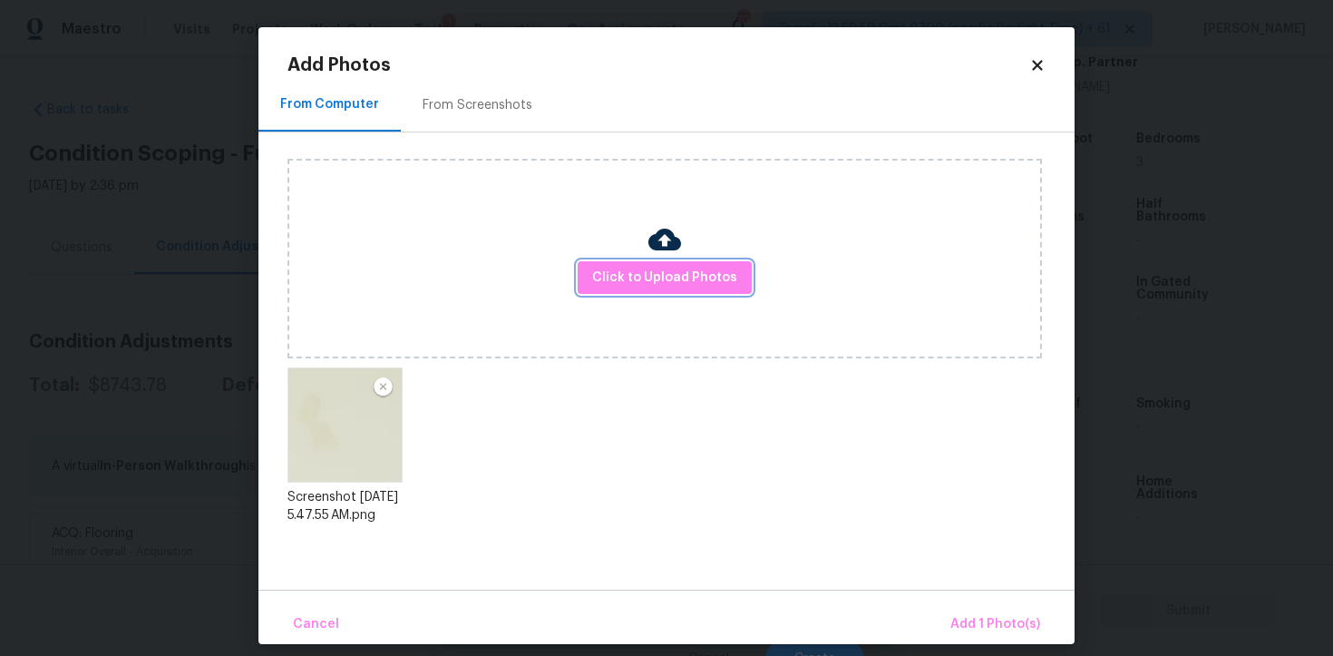
scroll to position [0, 0]
click at [986, 631] on span "Add 1 Photo(s)" at bounding box center [996, 624] width 90 height 23
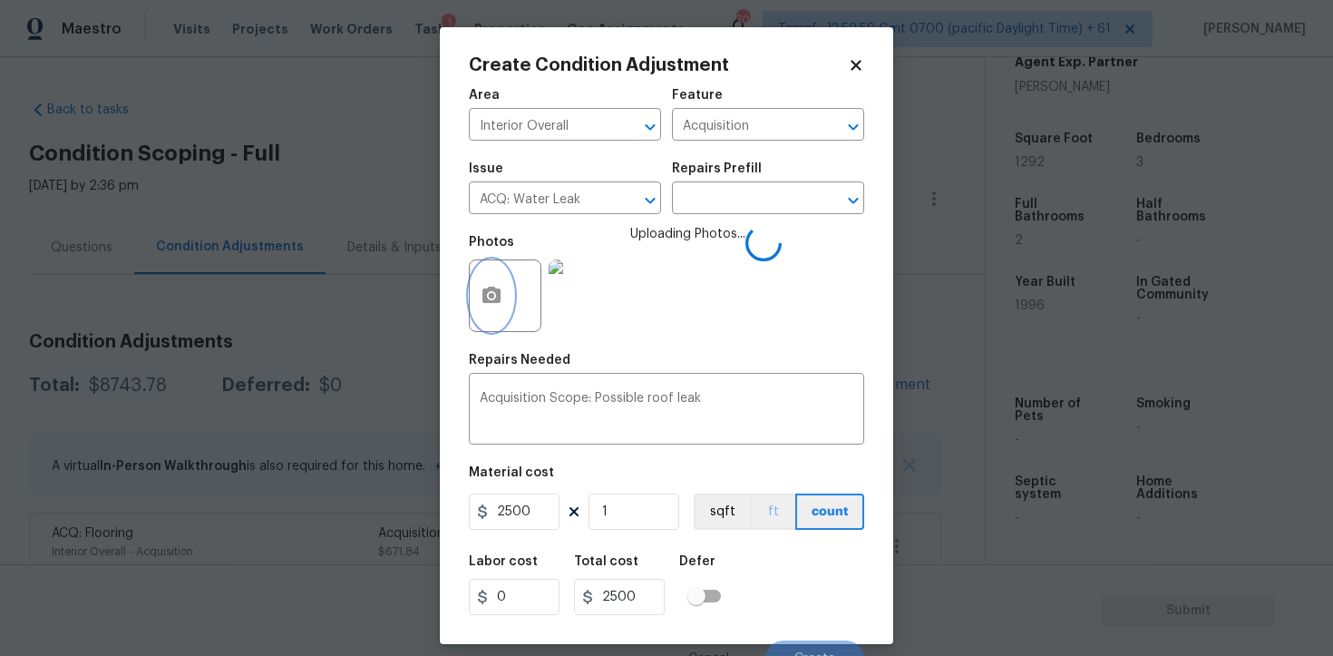
scroll to position [22, 0]
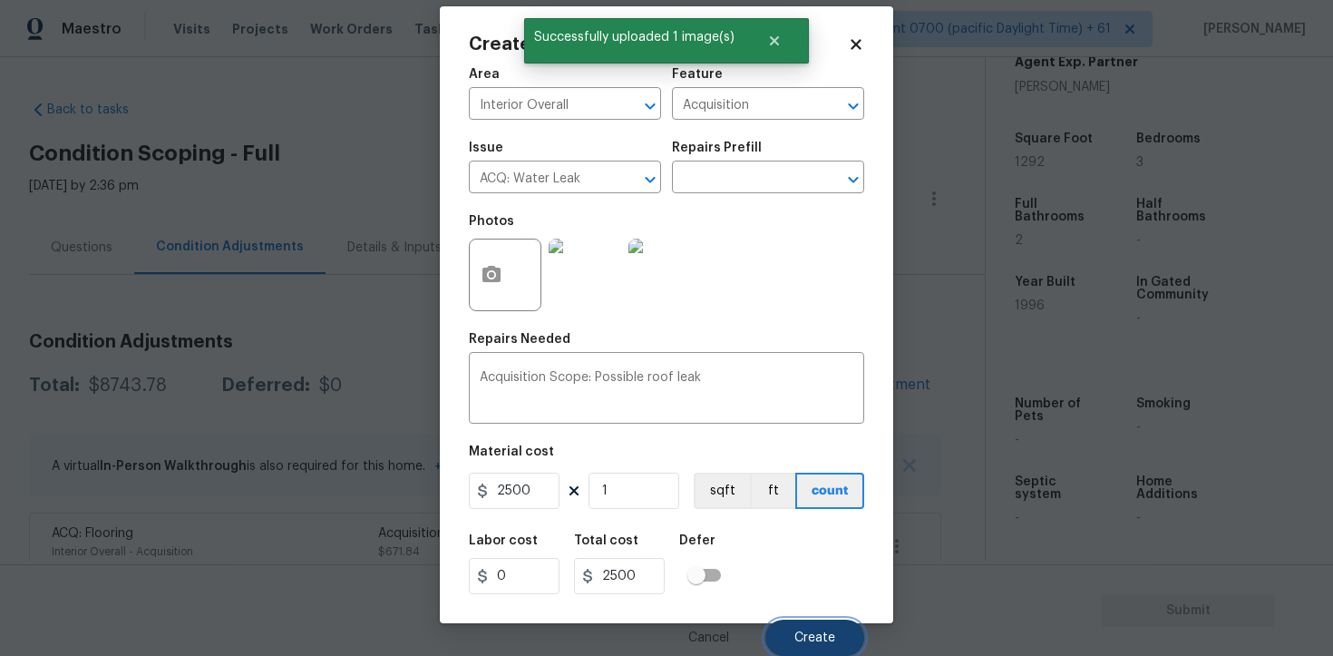
click at [823, 639] on span "Create" at bounding box center [815, 638] width 41 height 14
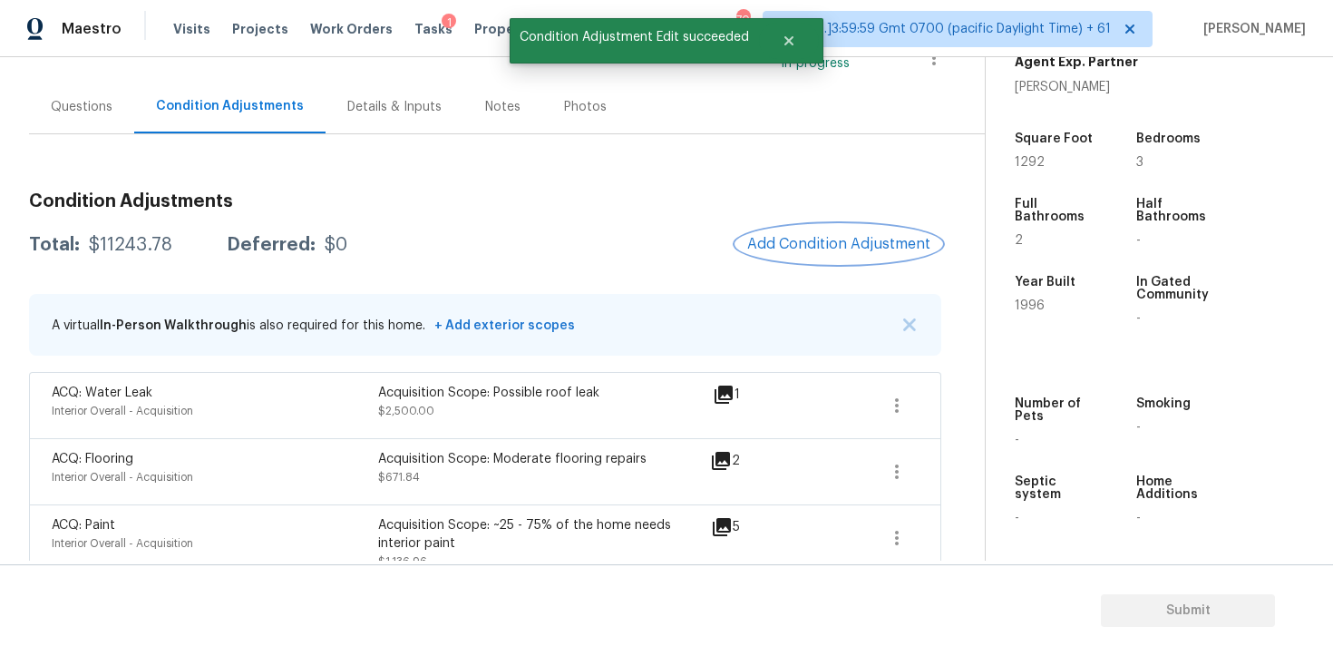
scroll to position [0, 0]
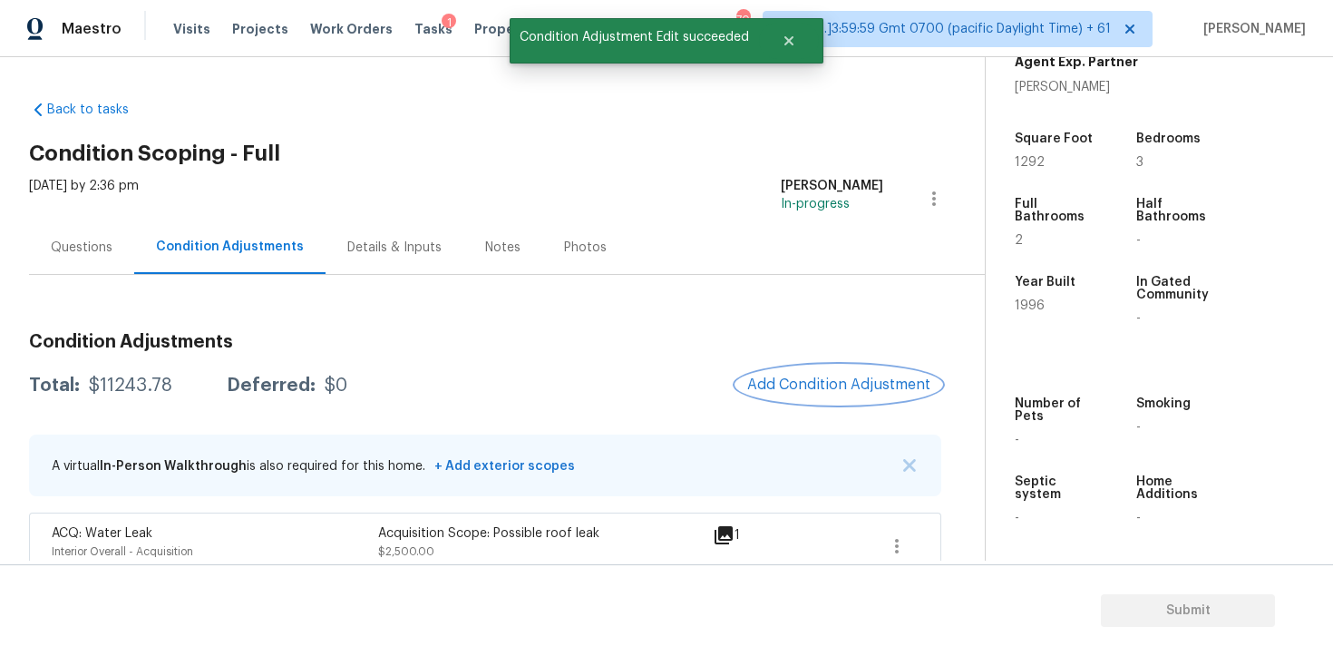
click at [830, 367] on button "Add Condition Adjustment" at bounding box center [839, 385] width 205 height 38
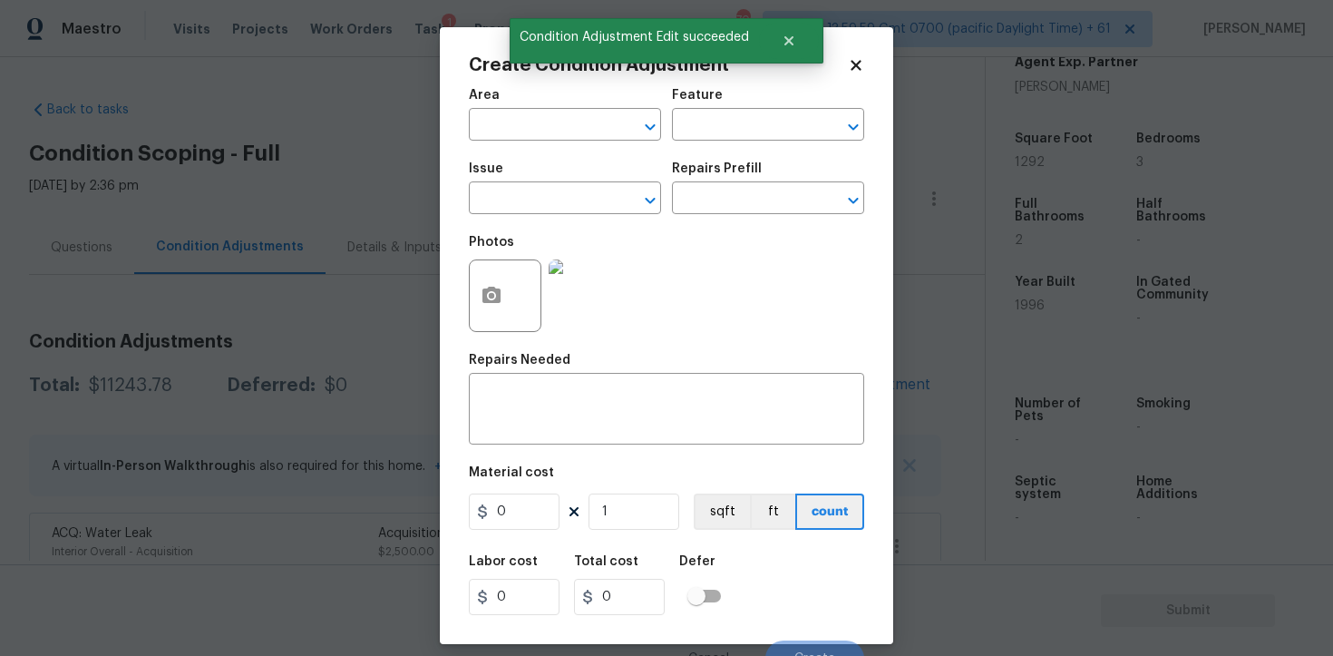
click at [528, 101] on div "Area" at bounding box center [565, 101] width 192 height 24
click at [528, 125] on input "text" at bounding box center [540, 126] width 142 height 28
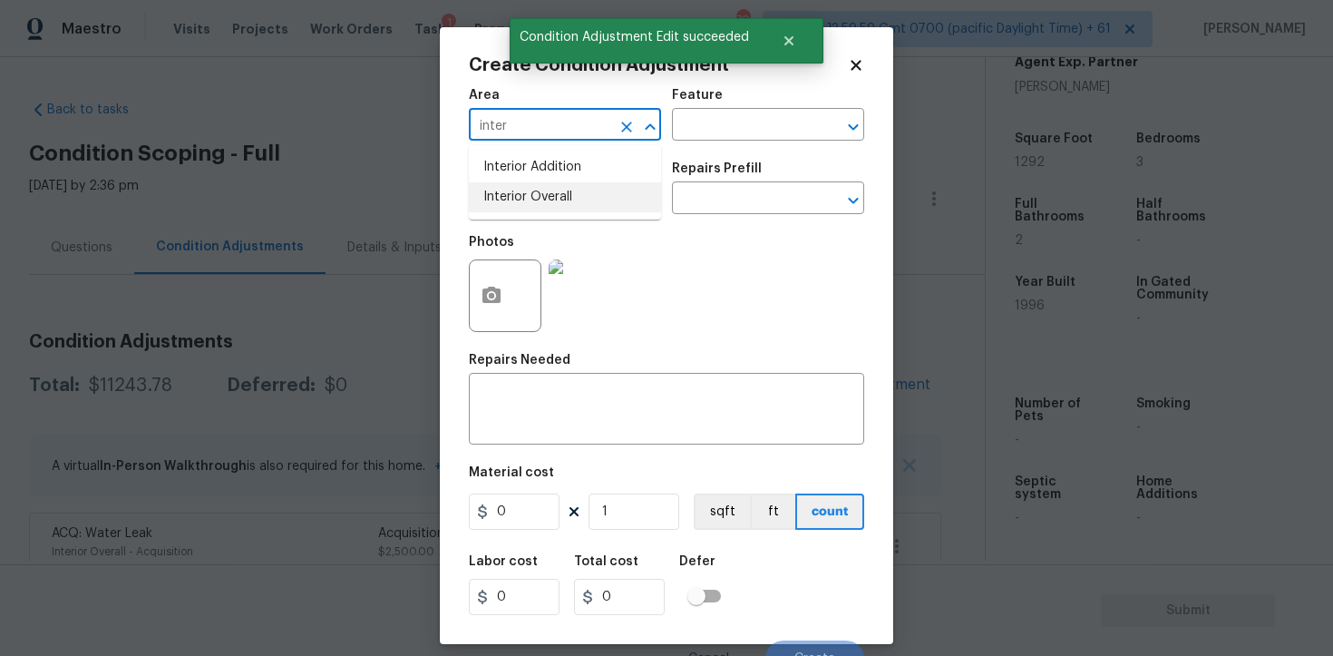
click at [561, 190] on li "Interior Overall" at bounding box center [565, 197] width 192 height 30
type input "Interior Overall"
click at [561, 190] on input "text" at bounding box center [540, 200] width 142 height 28
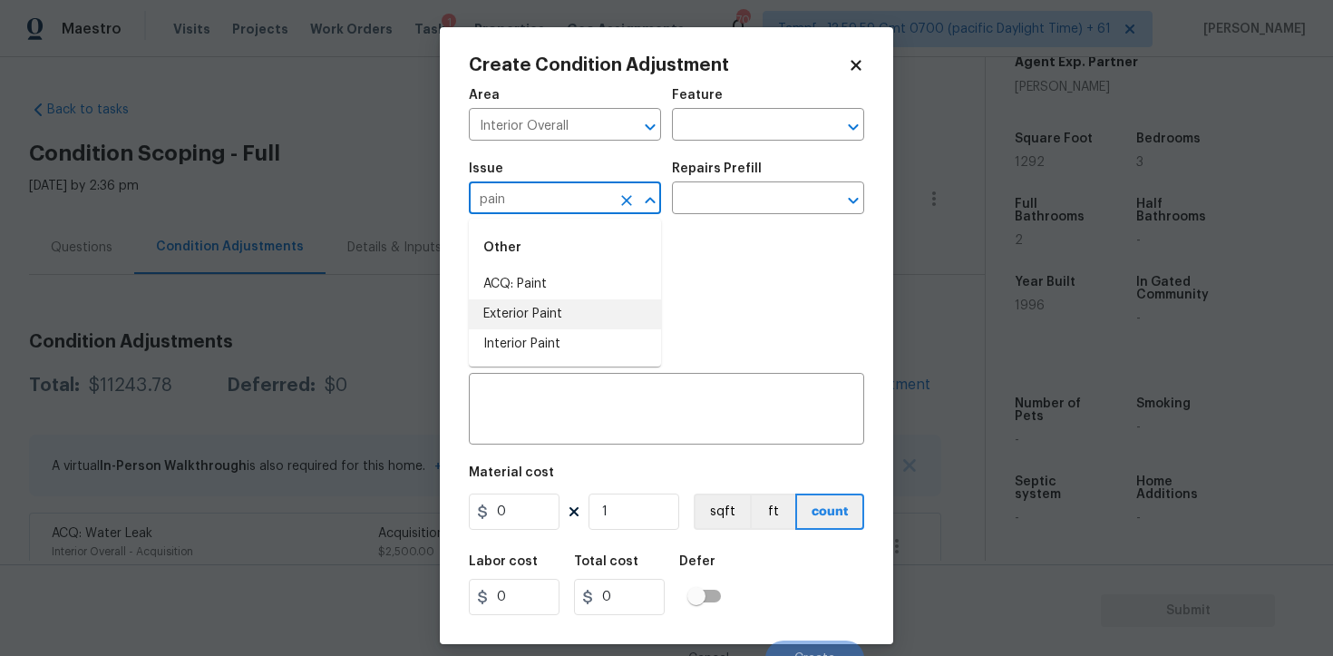
click at [581, 340] on li "Interior Paint" at bounding box center [565, 344] width 192 height 30
type input "Interior Paint"
click at [727, 189] on input "text" at bounding box center [743, 200] width 142 height 28
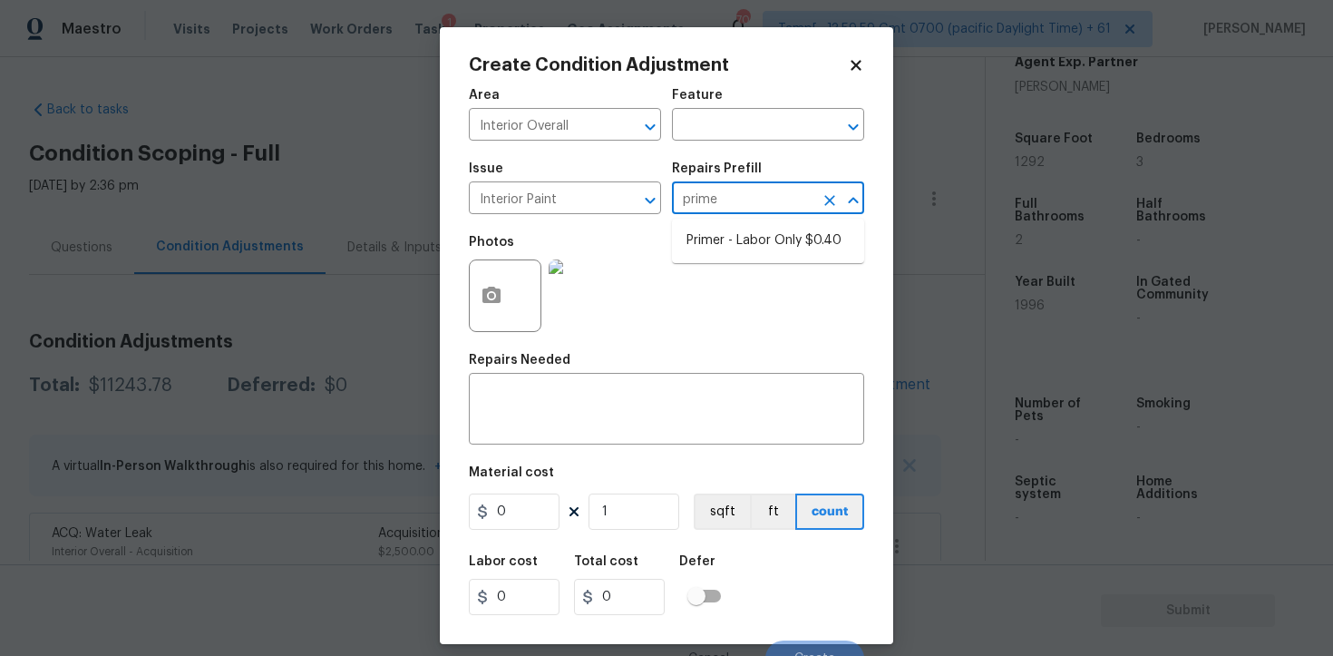
type input "primer"
click at [747, 234] on li "Primer - Labor Only $0.40" at bounding box center [768, 241] width 192 height 30
type input "Overall Paint"
type textarea "Interior primer - PRIMER PROVIDED BY OPENDOOR - All nails, screws, drywall anch…"
type input "0.4"
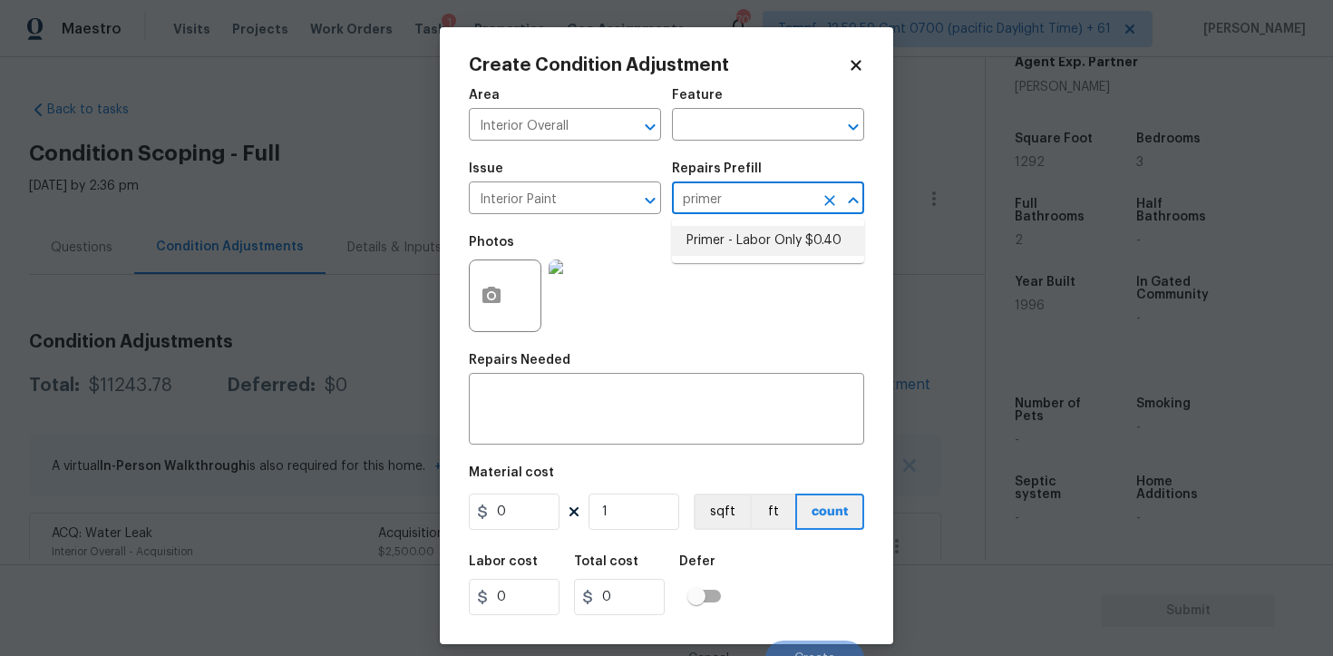
type input "0.4"
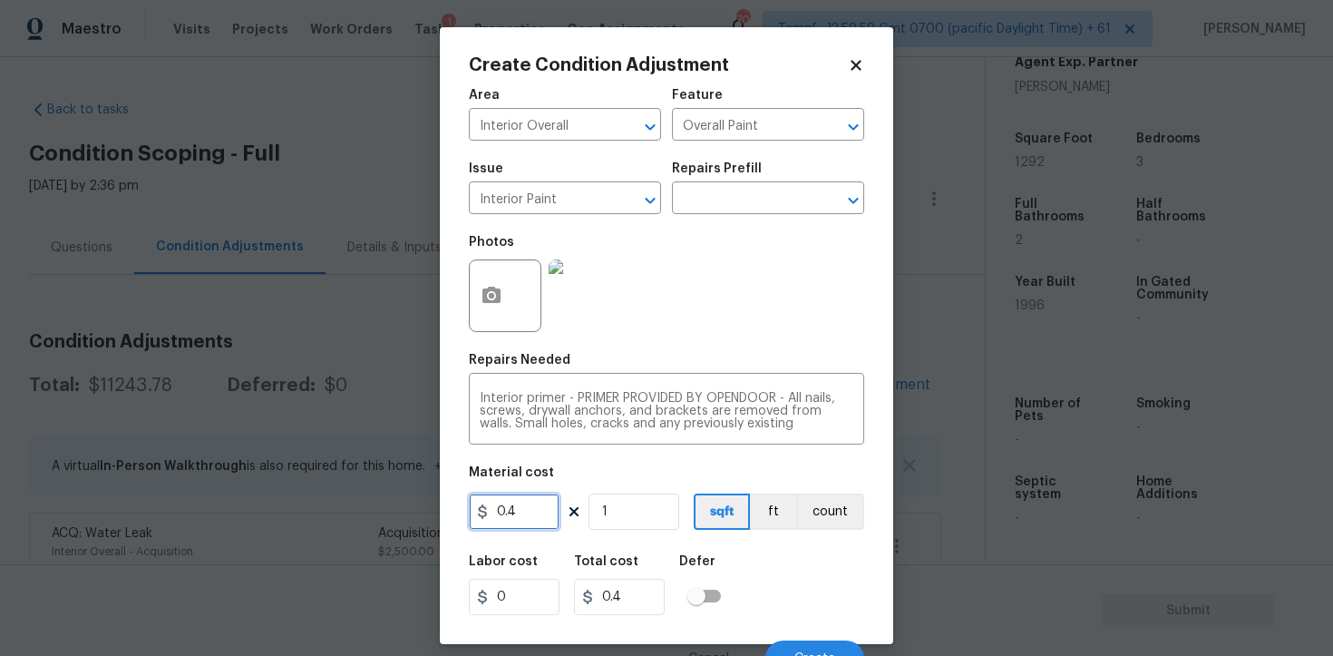
click at [554, 507] on input "0.4" at bounding box center [514, 511] width 91 height 36
type input "100"
click at [776, 557] on div "Labor cost 0 Total cost 100 Defer" at bounding box center [666, 585] width 395 height 82
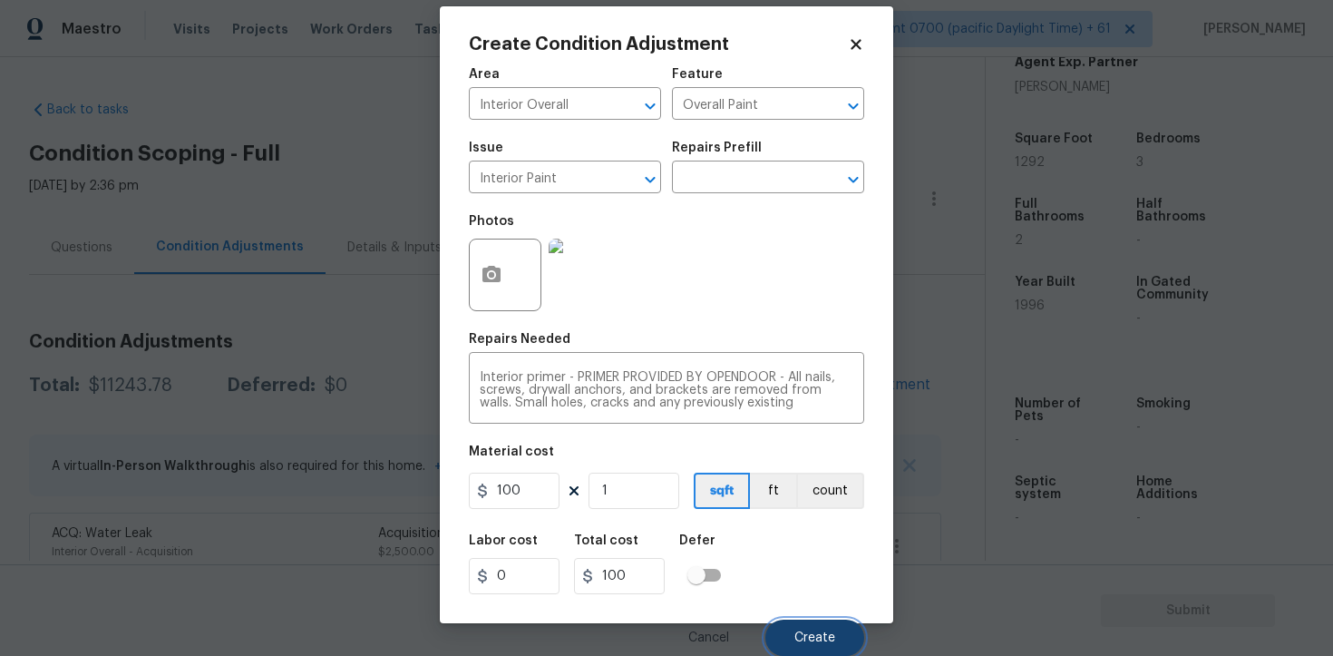
click at [824, 620] on button "Create" at bounding box center [815, 638] width 99 height 36
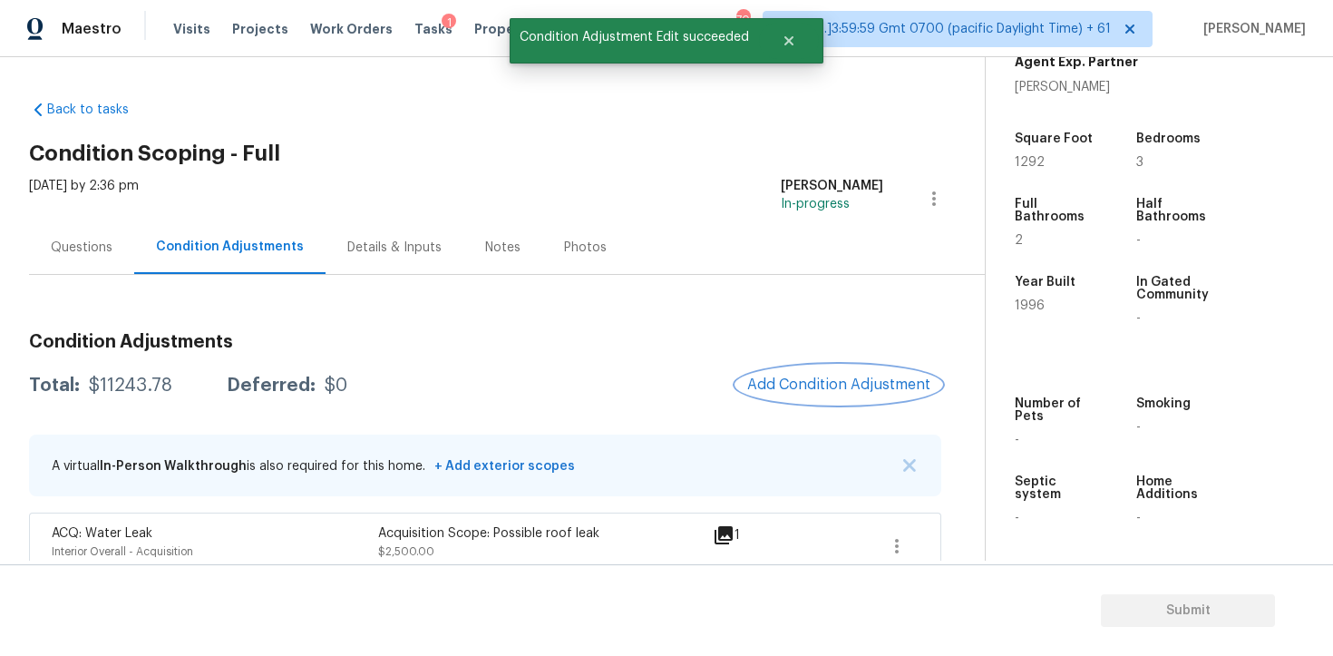
scroll to position [0, 0]
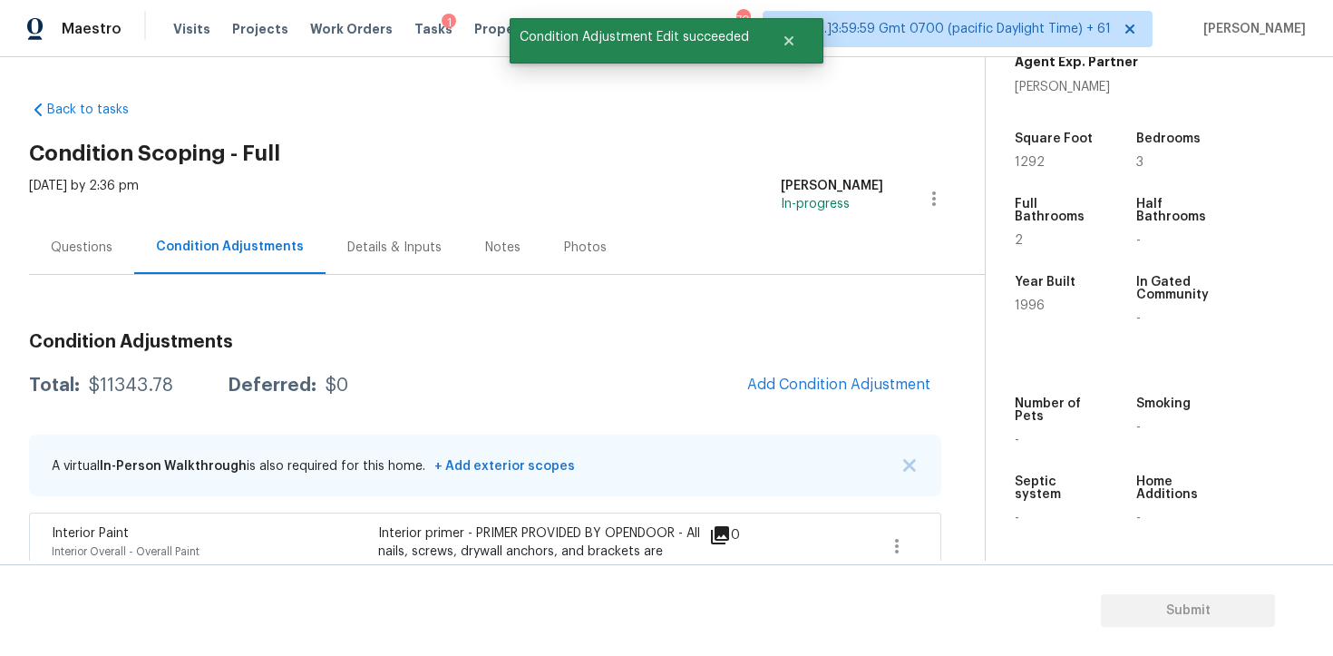
click at [45, 274] on div "Questions Condition Adjustments Details & Inputs Notes Photos" at bounding box center [507, 247] width 956 height 54
click at [134, 252] on div "Condition Adjustments" at bounding box center [229, 247] width 191 height 54
click at [78, 246] on div "Questions" at bounding box center [82, 248] width 62 height 18
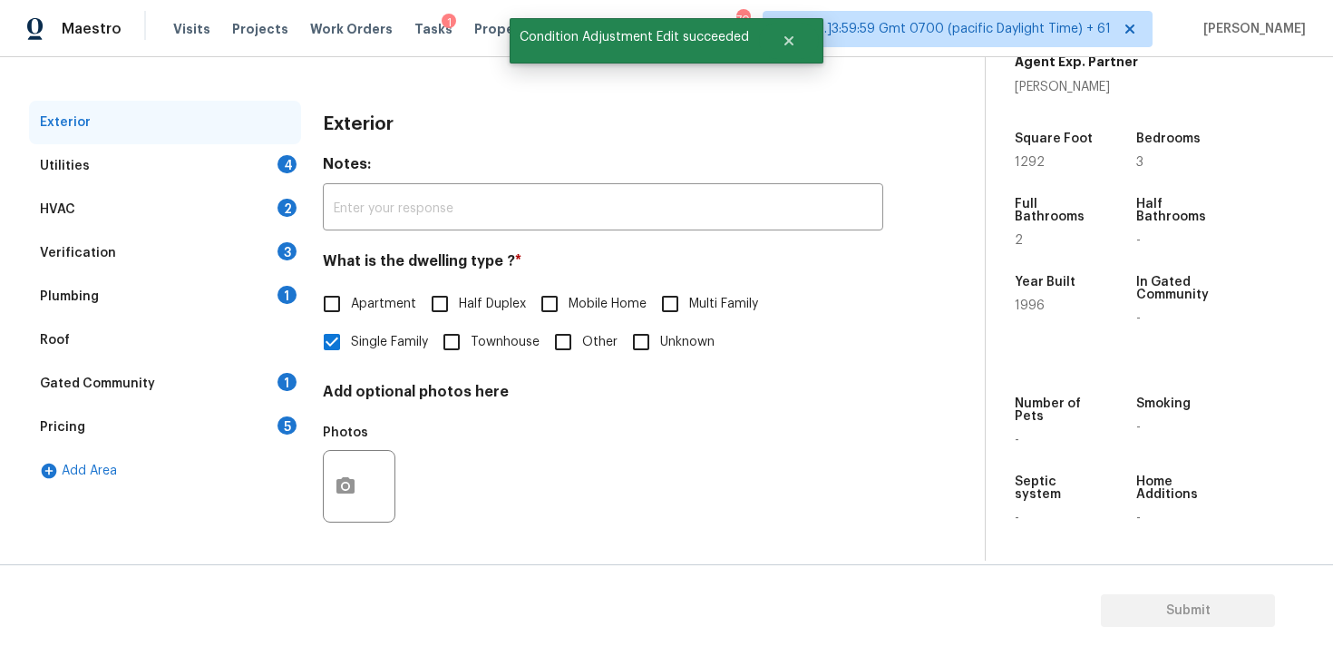
click at [253, 146] on div "Utilities 4" at bounding box center [165, 166] width 272 height 44
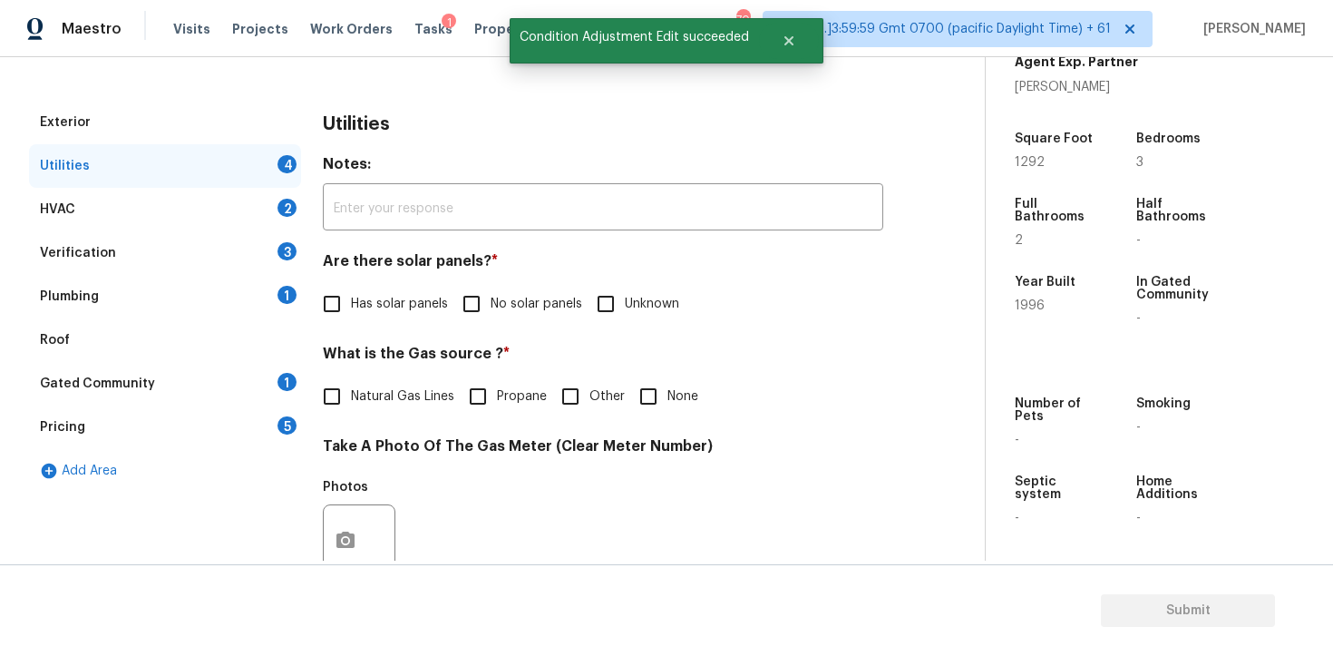
scroll to position [312, 0]
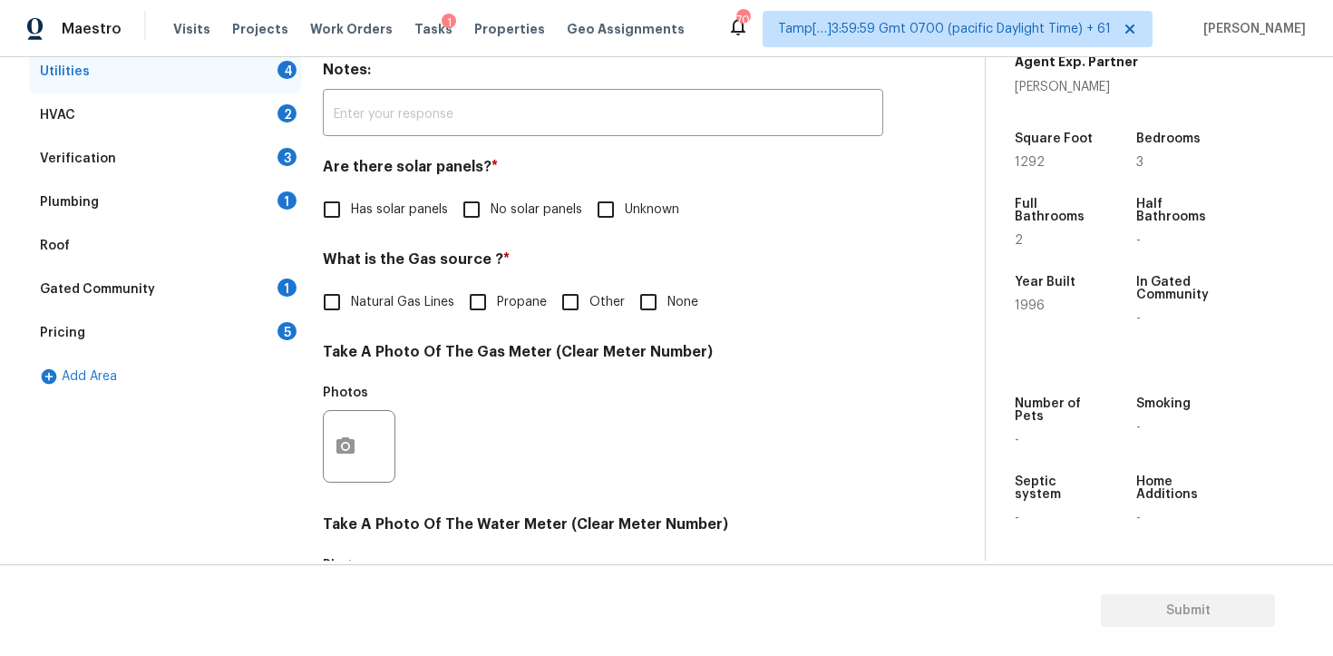
click at [474, 190] on input "No solar panels" at bounding box center [472, 209] width 38 height 38
checkbox input "true"
click at [612, 294] on span "Other" at bounding box center [607, 302] width 35 height 19
click at [590, 294] on input "Other" at bounding box center [571, 302] width 38 height 38
checkbox input "true"
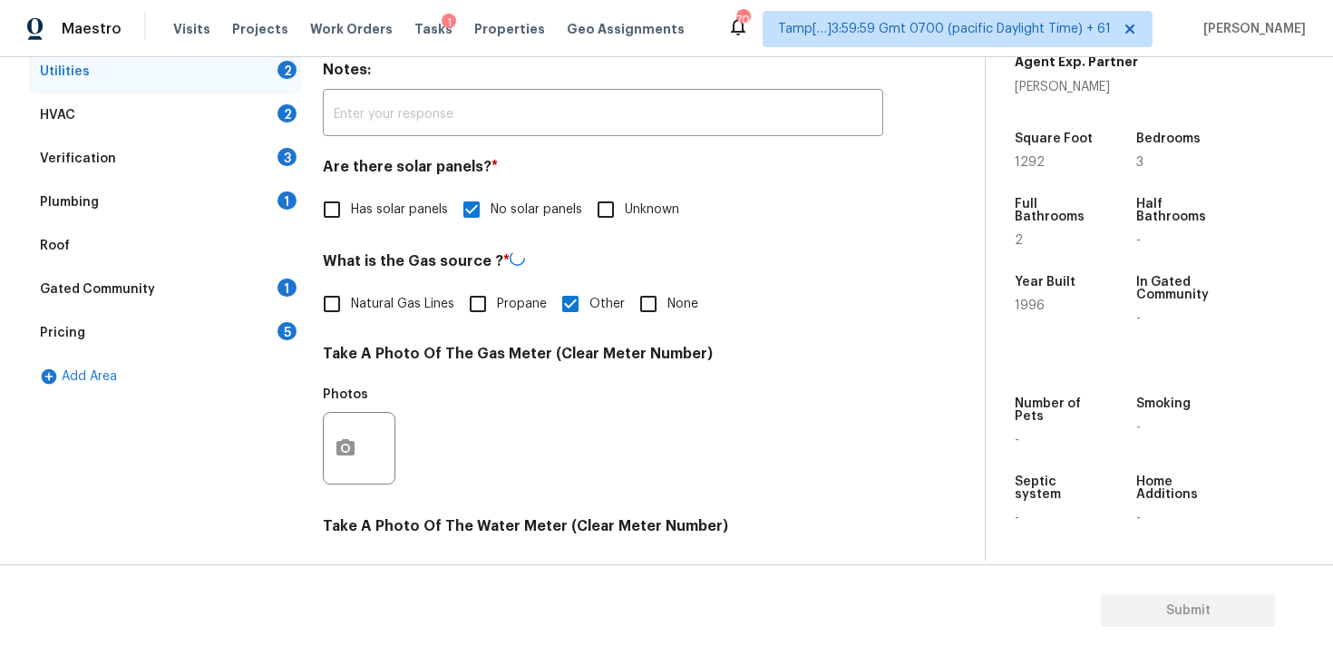
click at [643, 299] on input "None" at bounding box center [649, 304] width 38 height 38
checkbox input "true"
checkbox input "false"
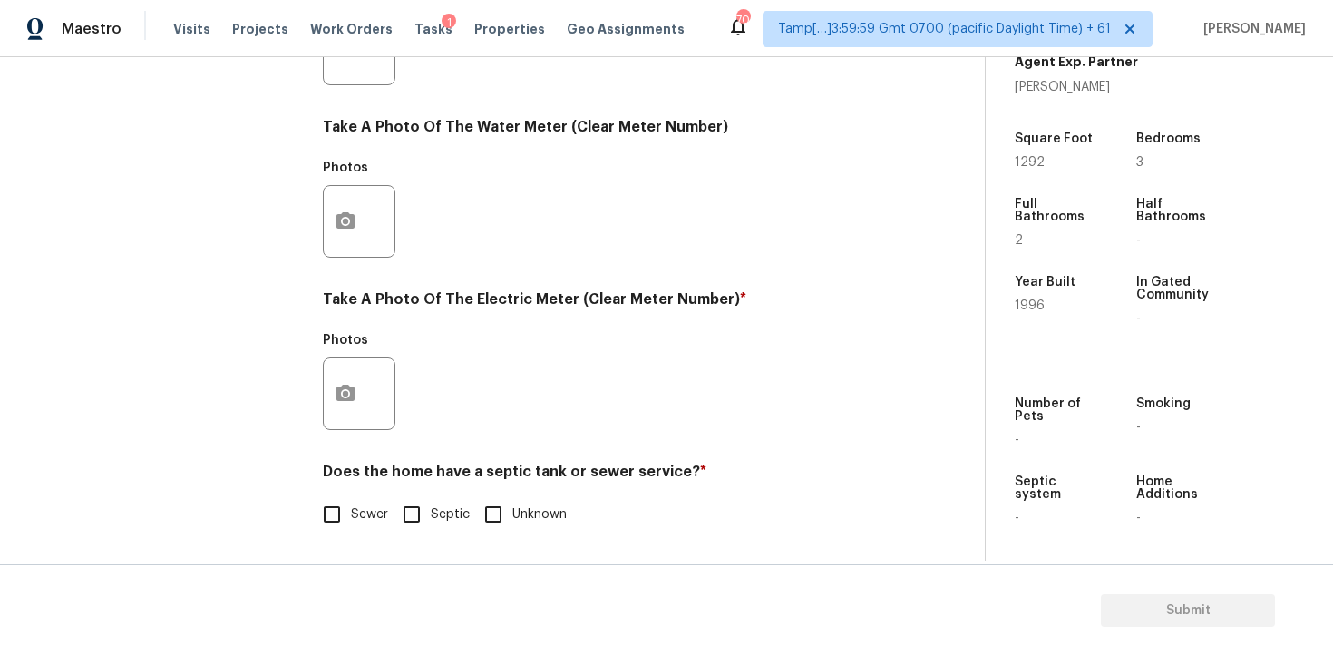
drag, startPoint x: 586, startPoint y: 498, endPoint x: 561, endPoint y: 451, distance: 53.1
click at [583, 493] on div "Does the home have a septic tank or sewer service? * Sewer Septic Unknown" at bounding box center [603, 498] width 561 height 71
click at [347, 390] on icon "button" at bounding box center [346, 394] width 22 height 22
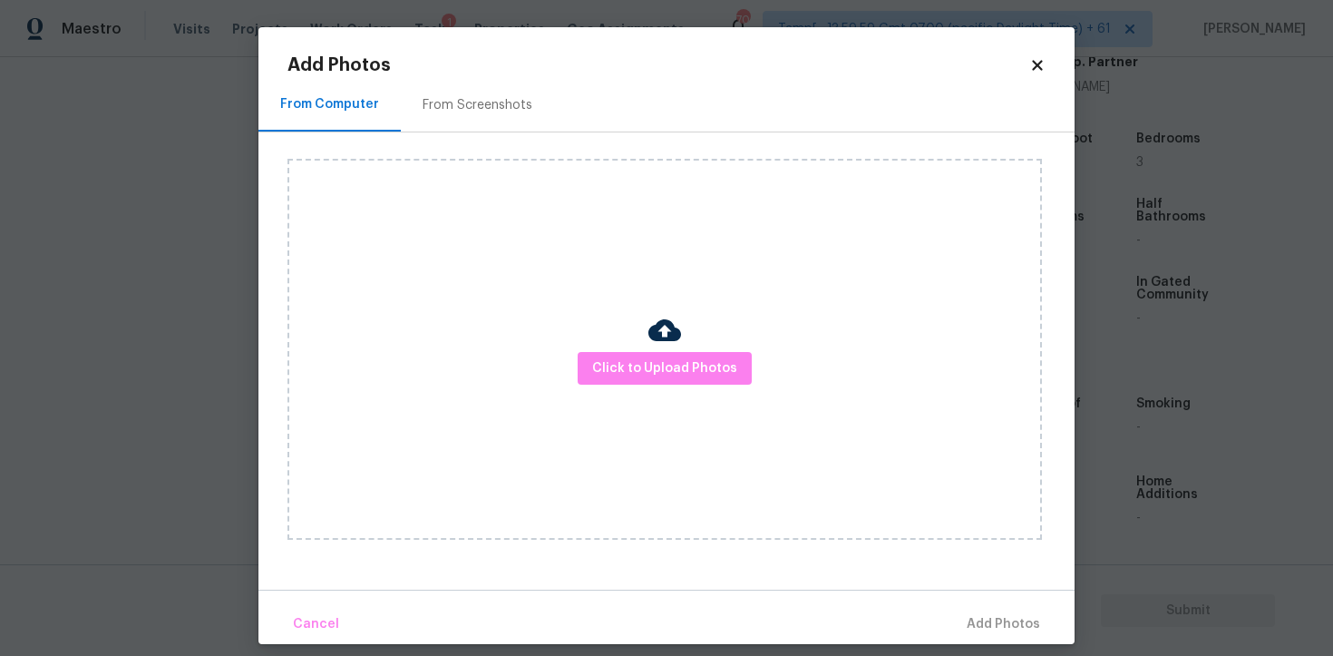
click at [660, 388] on div "Click to Upload Photos" at bounding box center [665, 349] width 755 height 381
click at [660, 348] on div at bounding box center [665, 333] width 33 height 38
click at [660, 359] on span "Click to Upload Photos" at bounding box center [664, 368] width 145 height 23
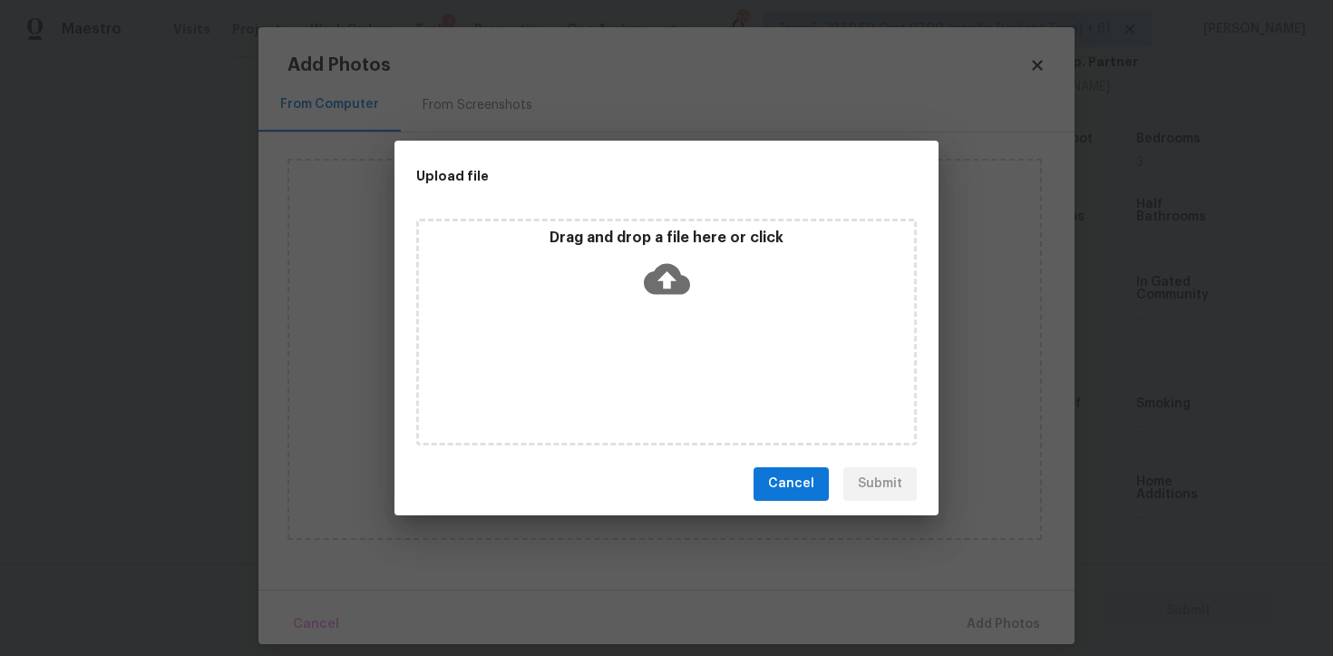
click at [667, 270] on icon at bounding box center [667, 279] width 46 height 46
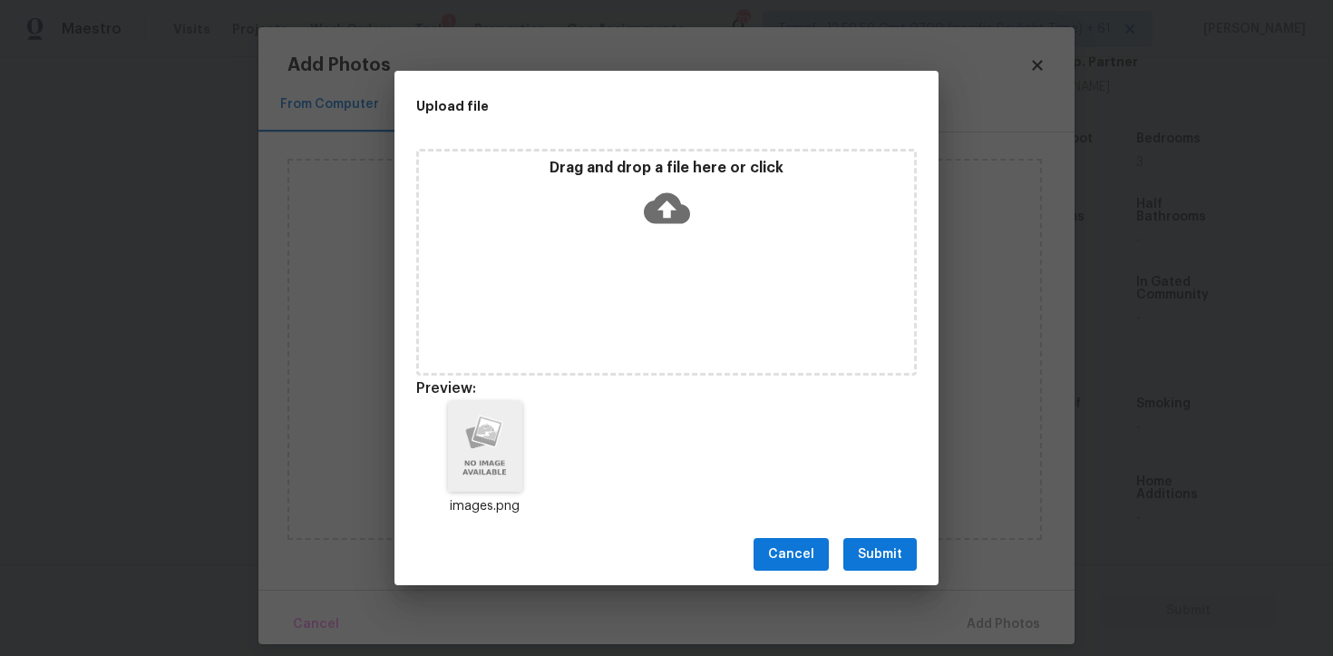
click at [859, 540] on button "Submit" at bounding box center [880, 555] width 73 height 34
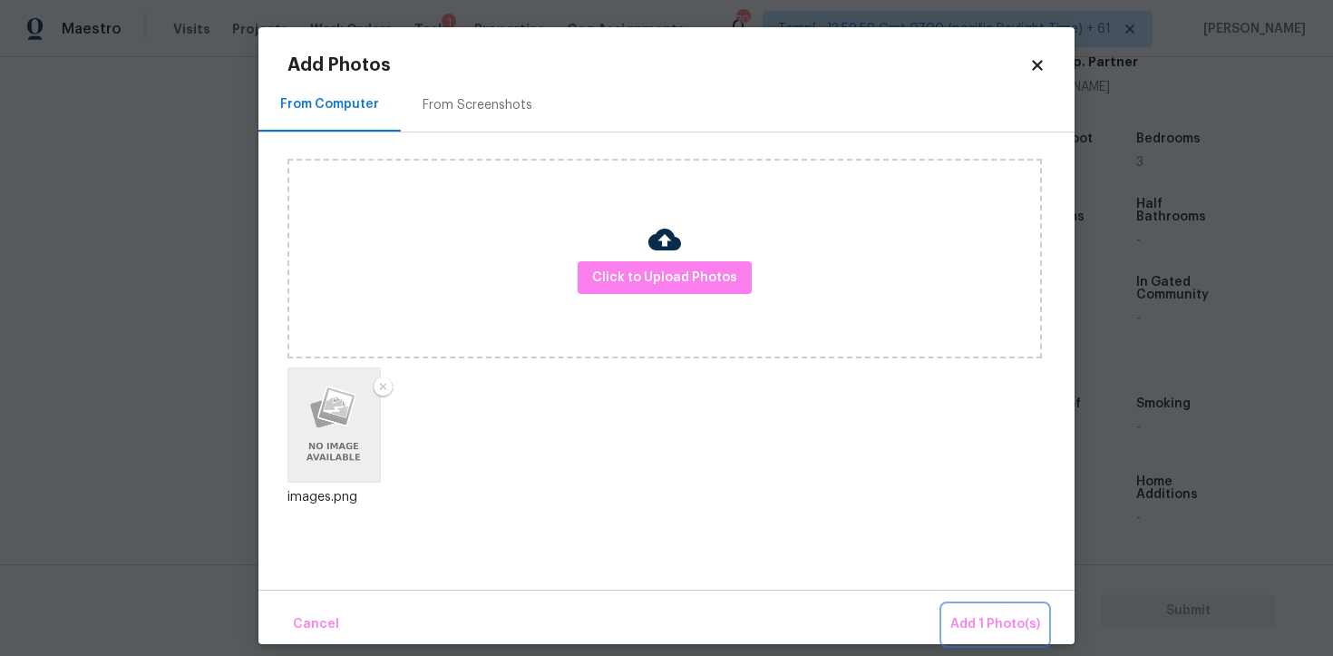
click at [997, 615] on span "Add 1 Photo(s)" at bounding box center [996, 624] width 90 height 23
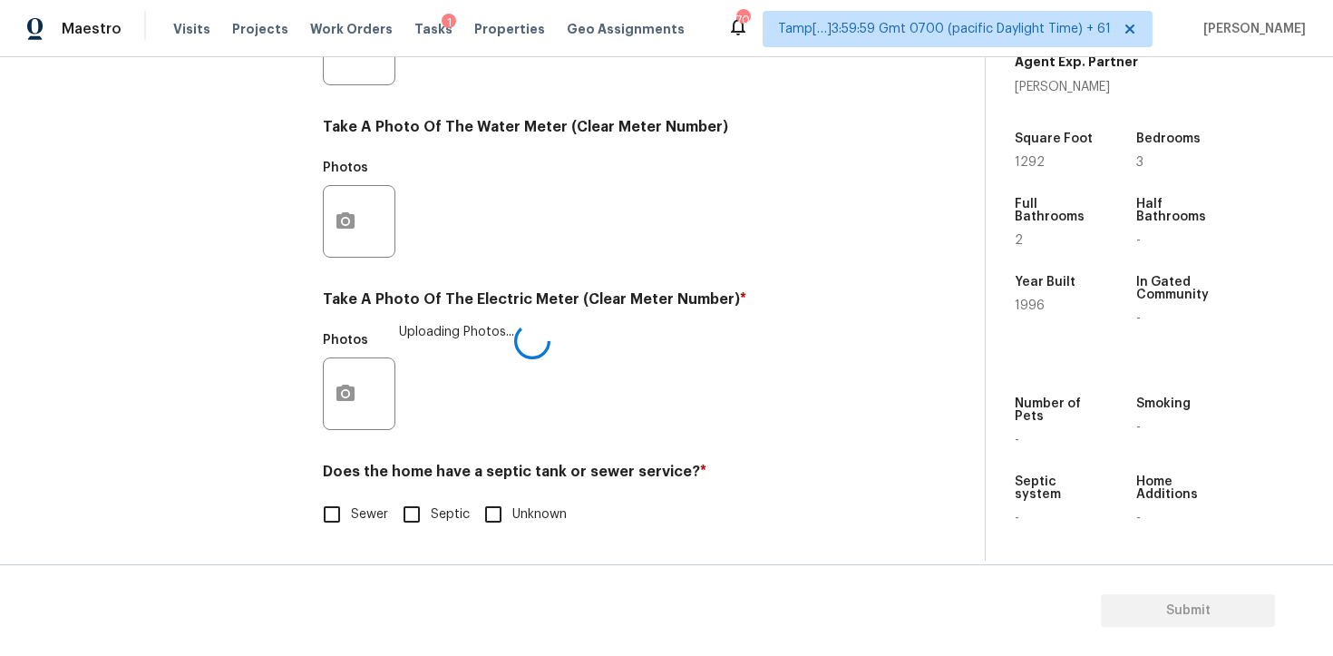
click at [427, 507] on input "Septic" at bounding box center [412, 514] width 38 height 38
checkbox input "true"
click at [327, 513] on input "Sewer" at bounding box center [332, 516] width 38 height 38
checkbox input "true"
checkbox input "false"
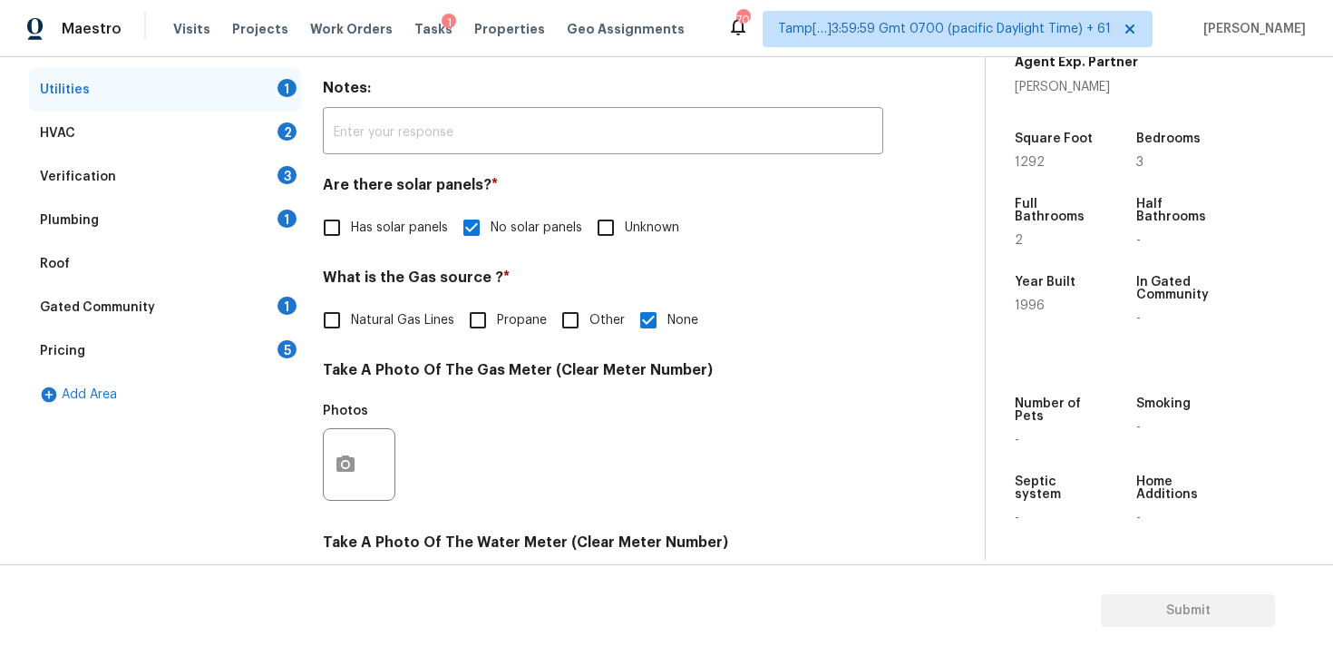
scroll to position [0, 0]
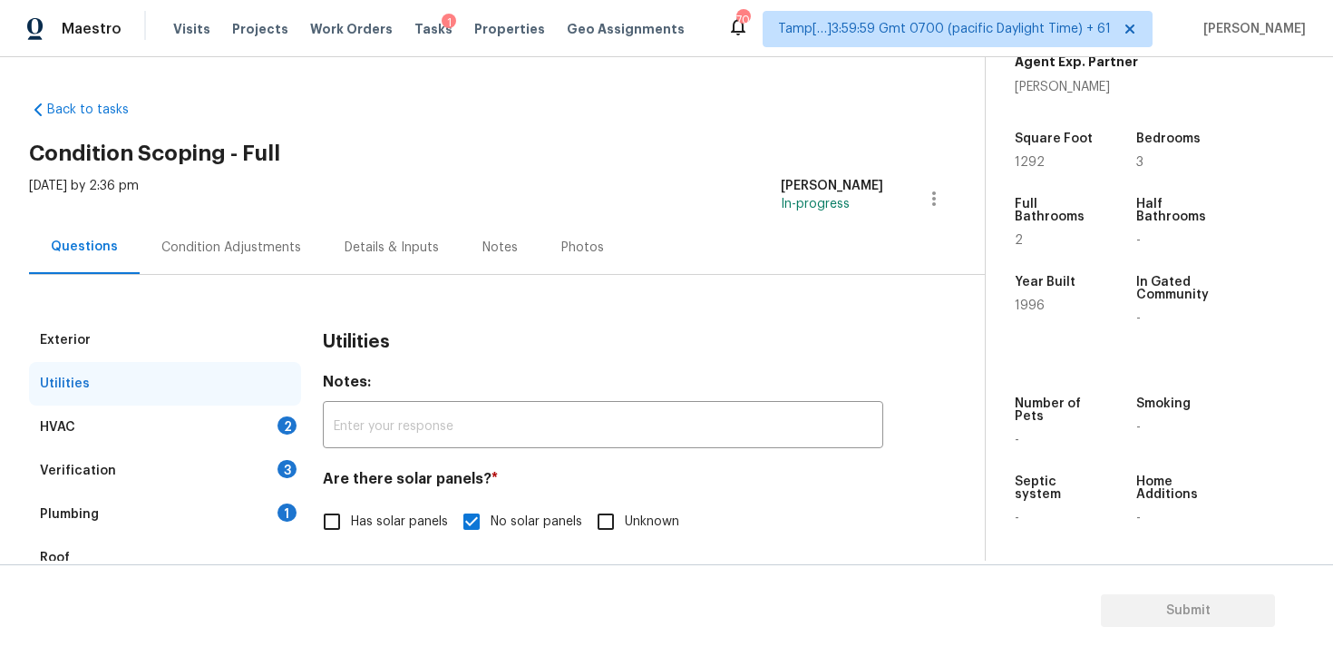
click at [252, 436] on div "HVAC 2" at bounding box center [165, 427] width 272 height 44
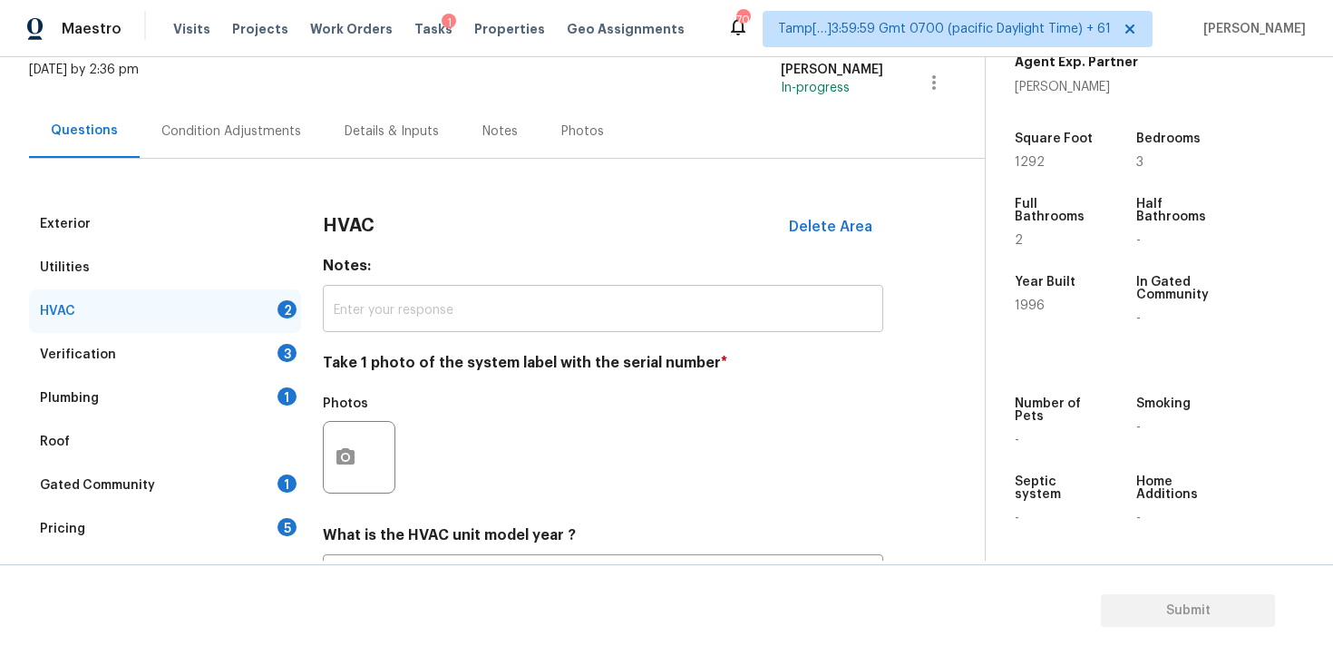
scroll to position [278, 0]
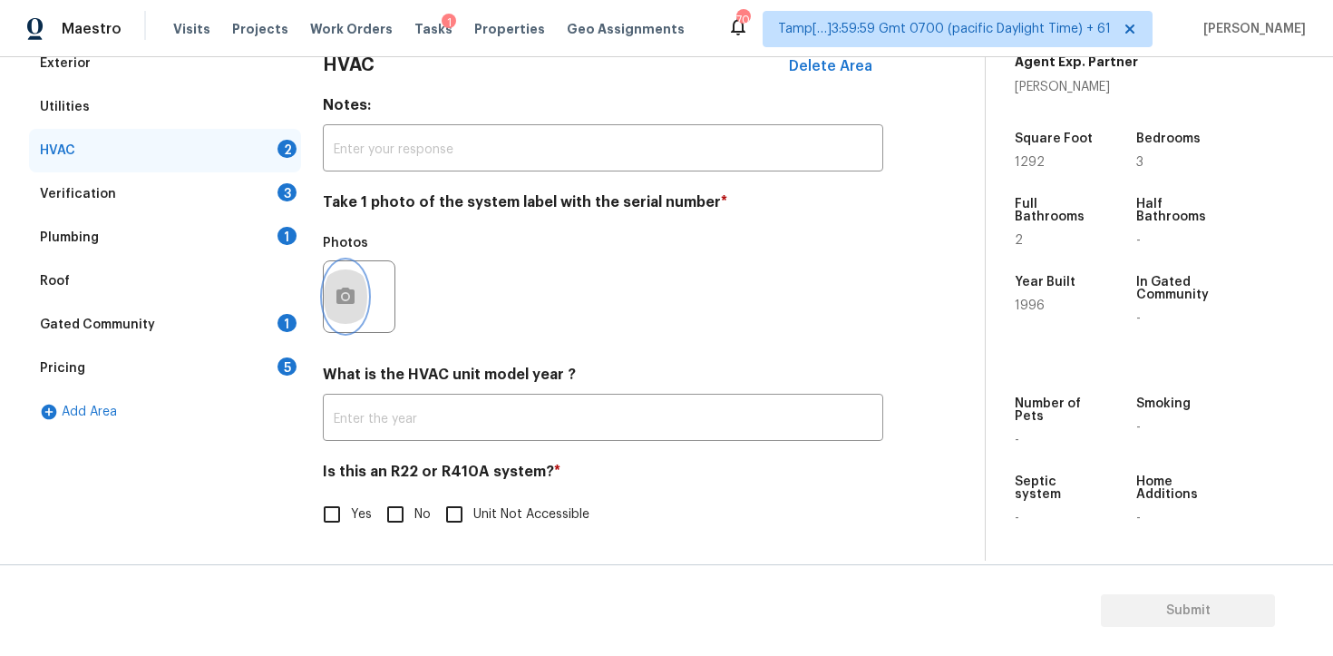
click at [331, 281] on button "button" at bounding box center [346, 296] width 44 height 71
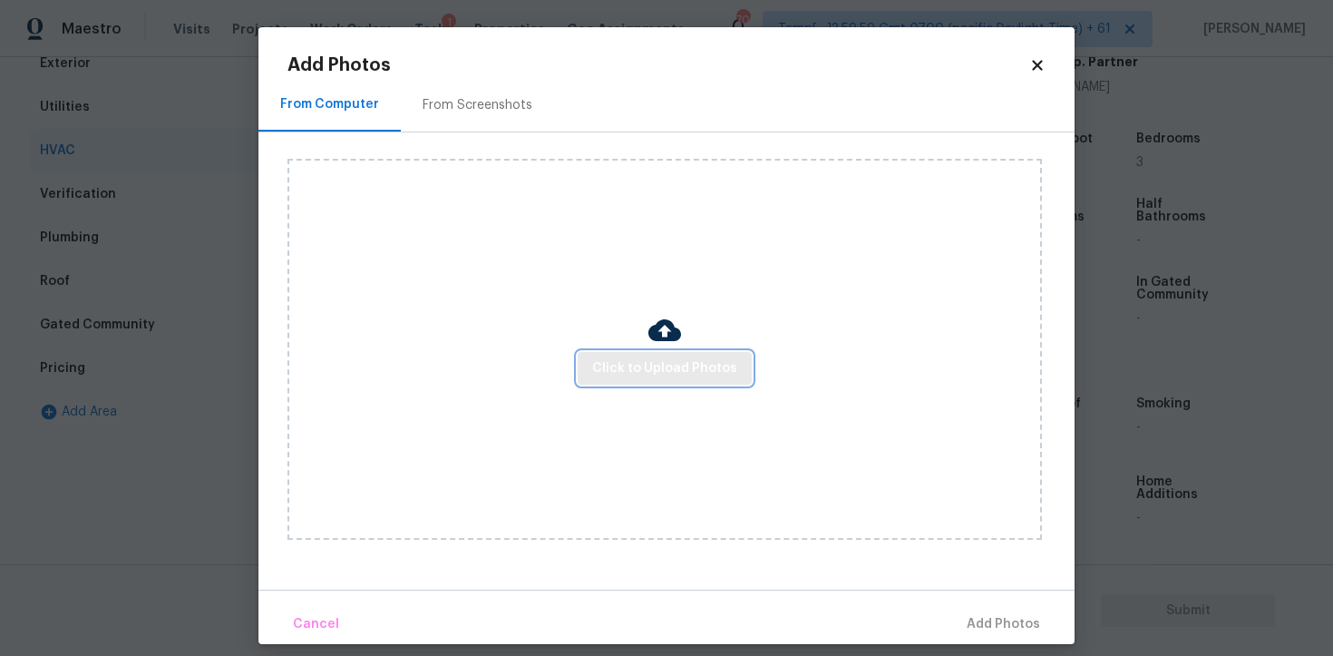
click at [615, 376] on span "Click to Upload Photos" at bounding box center [664, 368] width 145 height 23
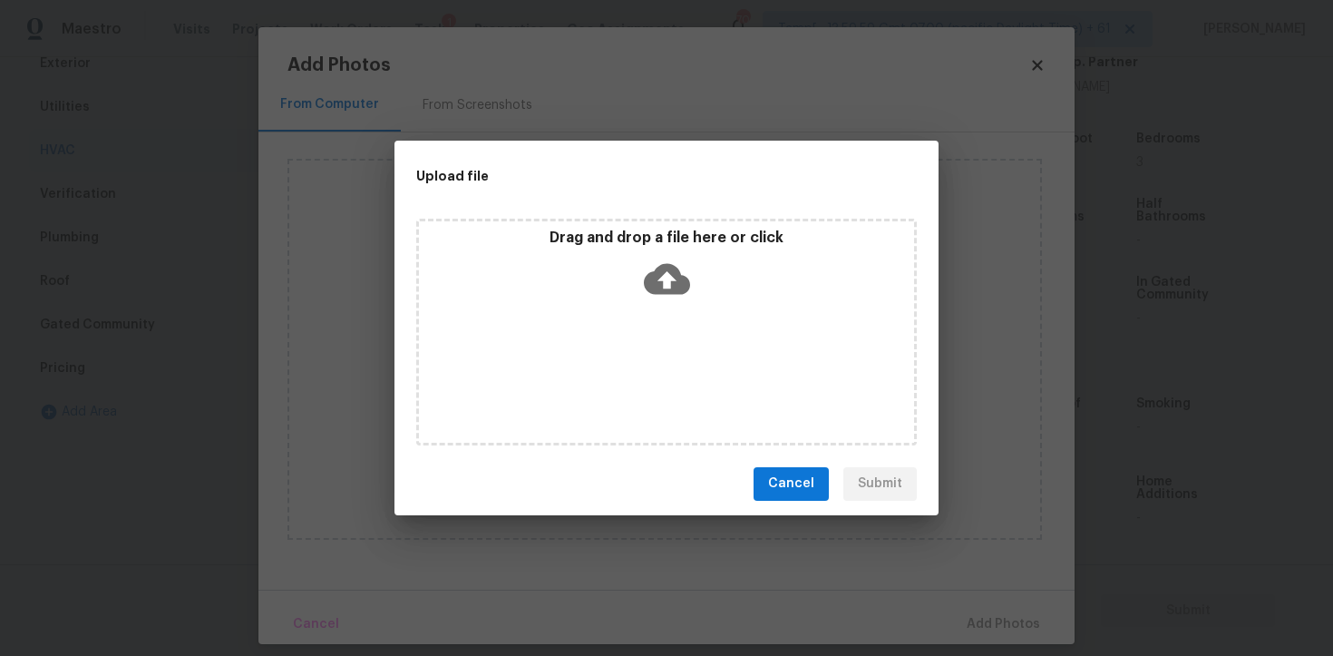
click at [671, 256] on icon at bounding box center [667, 279] width 46 height 46
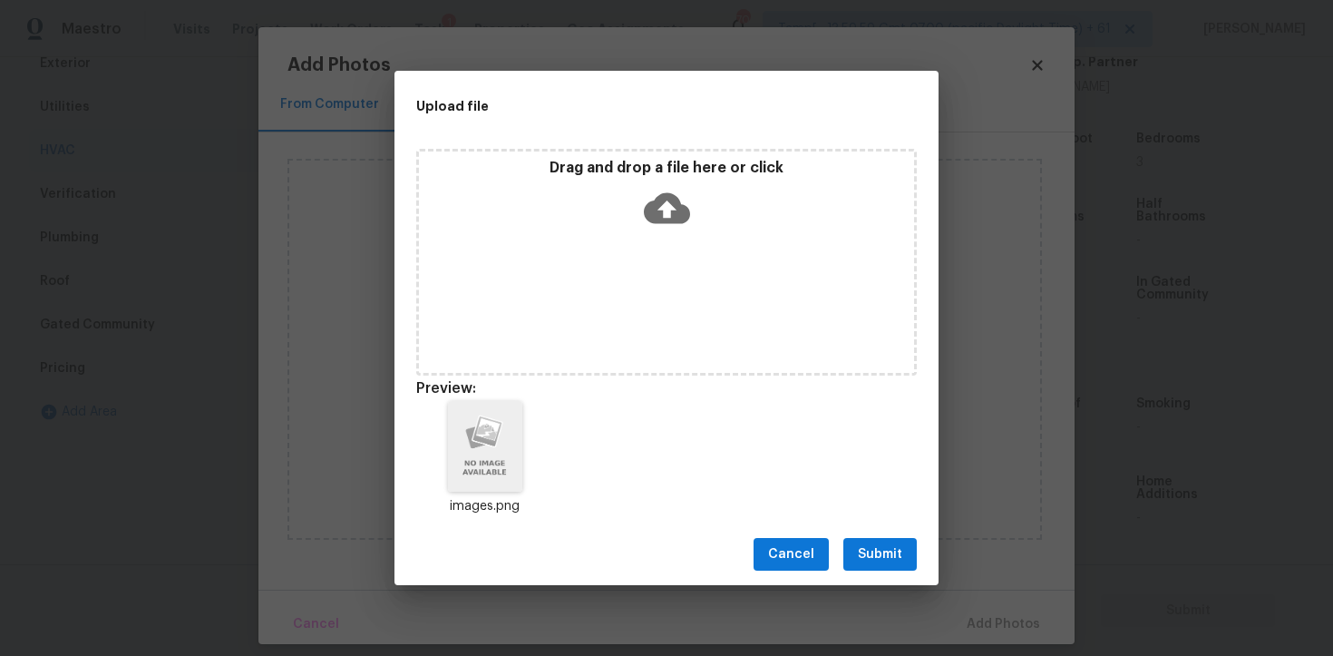
drag, startPoint x: 887, startPoint y: 550, endPoint x: 884, endPoint y: 540, distance: 10.3
click at [887, 550] on span "Submit" at bounding box center [880, 554] width 44 height 23
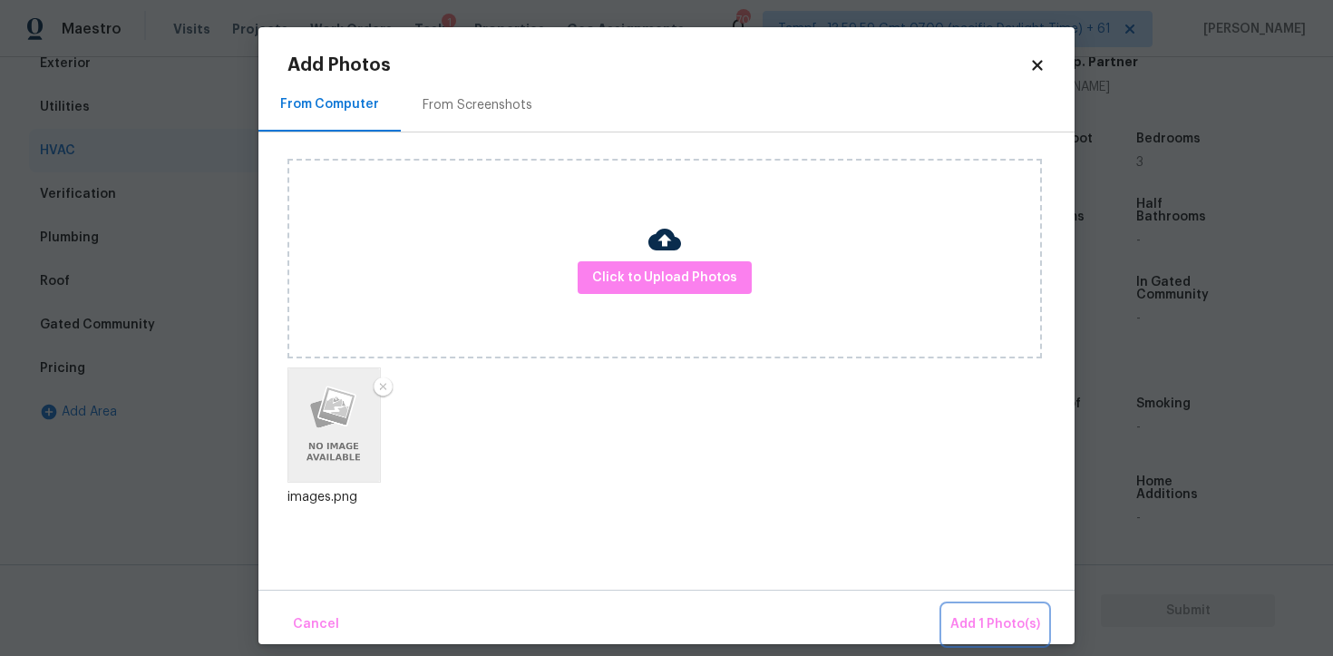
click at [973, 615] on span "Add 1 Photo(s)" at bounding box center [996, 624] width 90 height 23
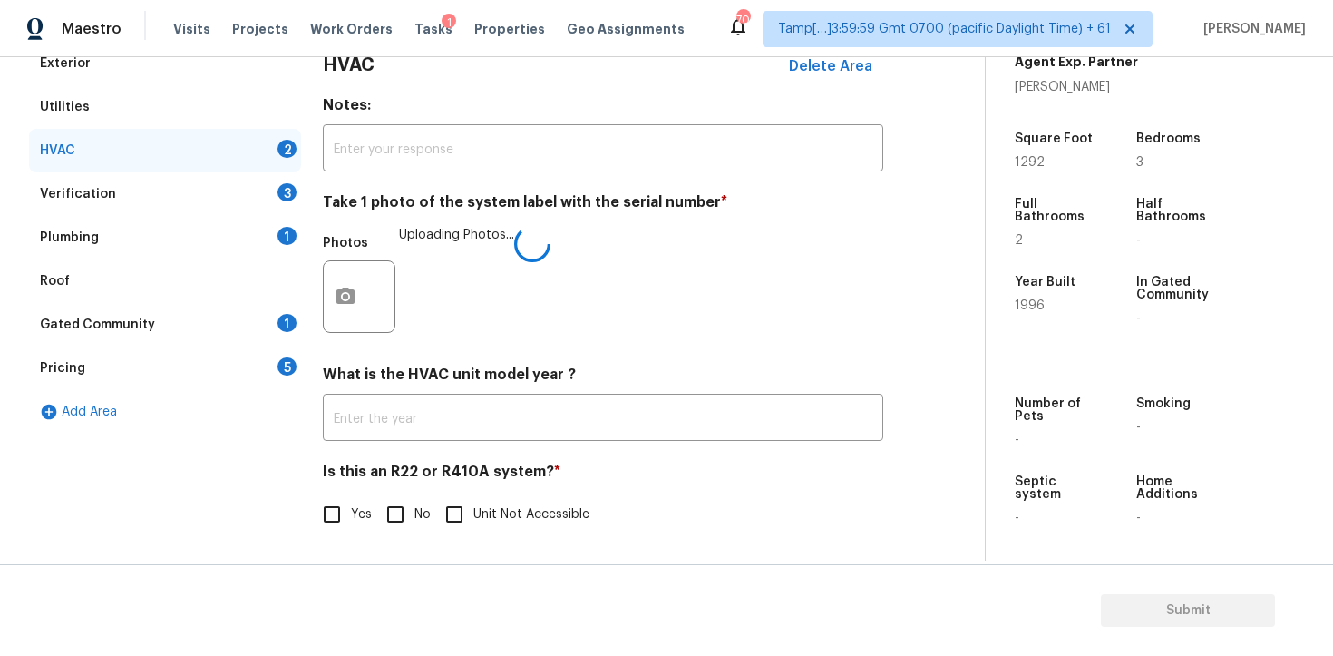
click at [413, 516] on input "No" at bounding box center [395, 514] width 38 height 38
checkbox input "true"
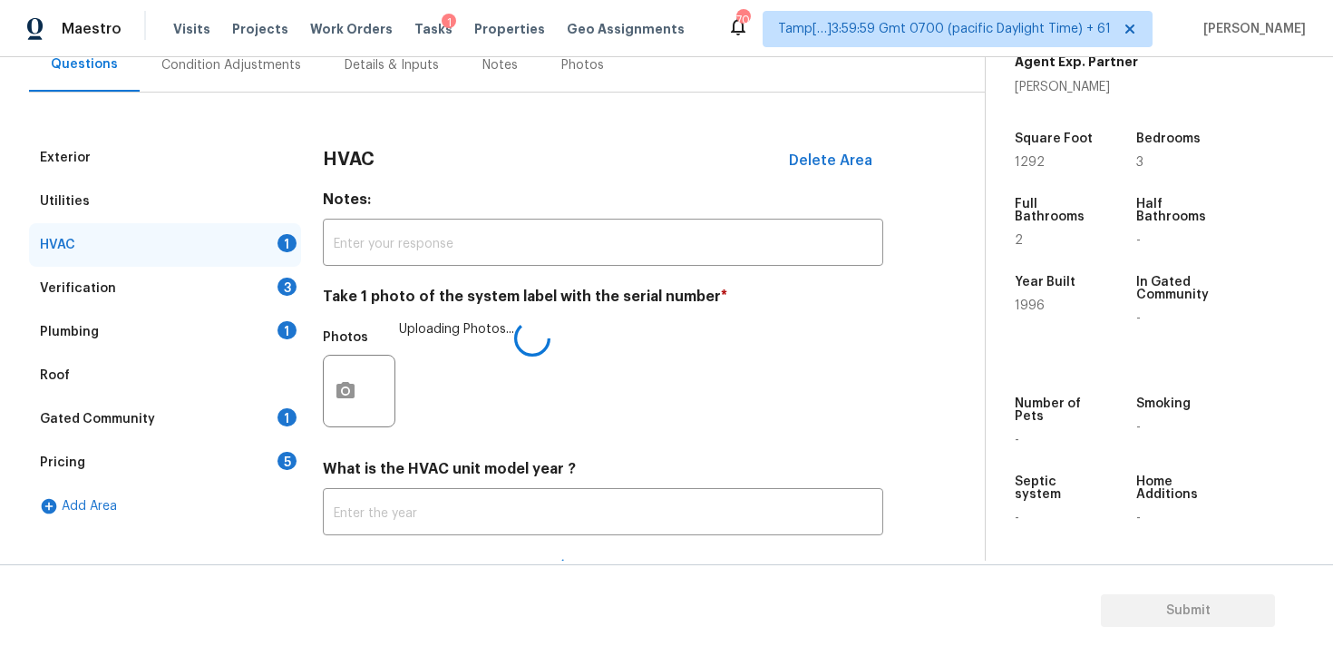
scroll to position [165, 0]
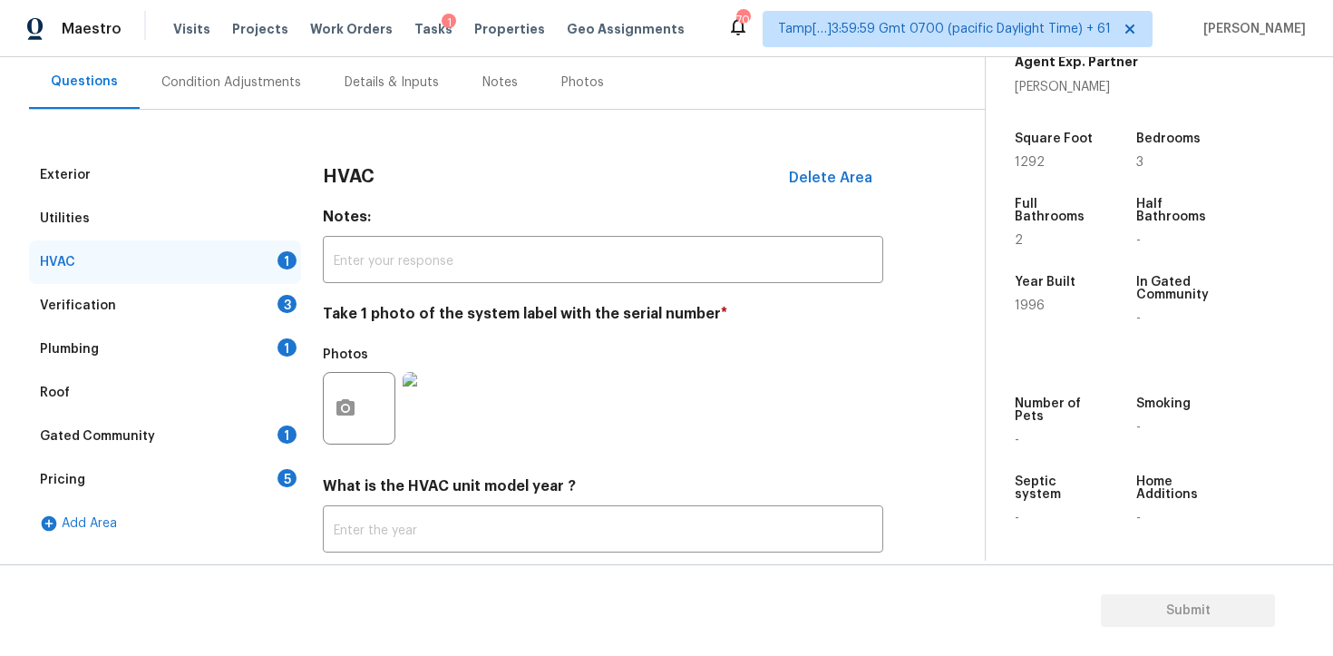
click at [265, 296] on div "Verification 3" at bounding box center [165, 306] width 272 height 44
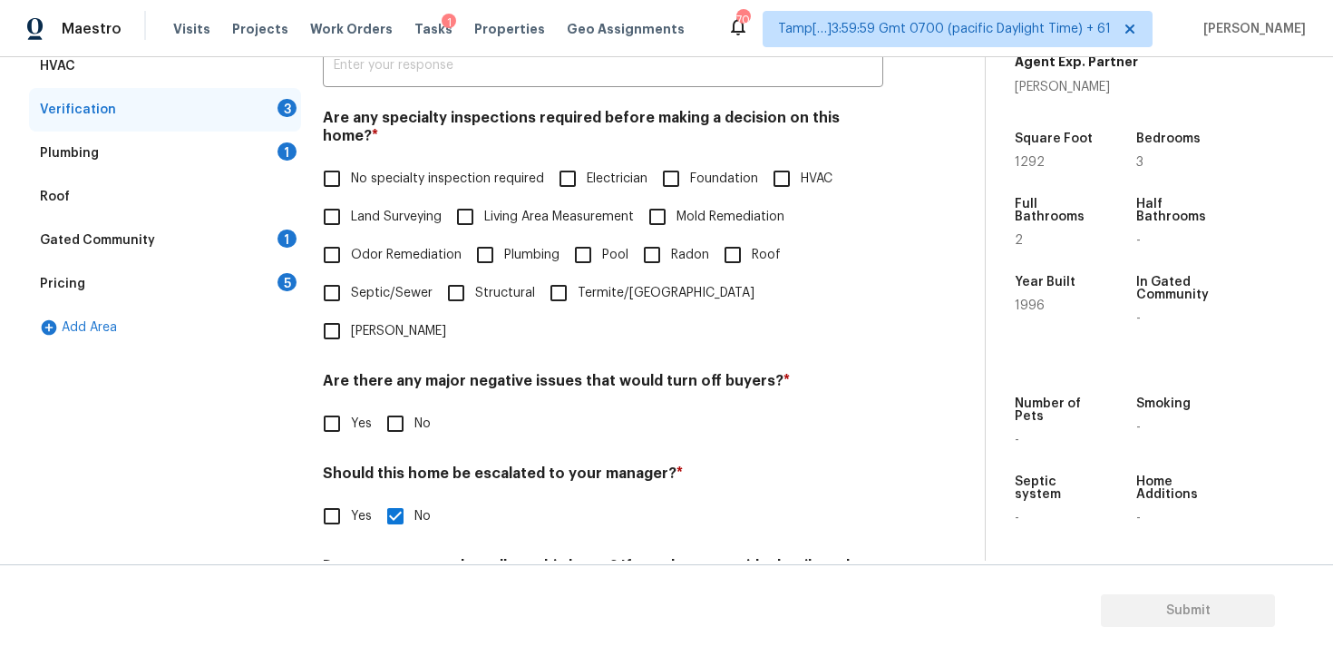
scroll to position [368, 0]
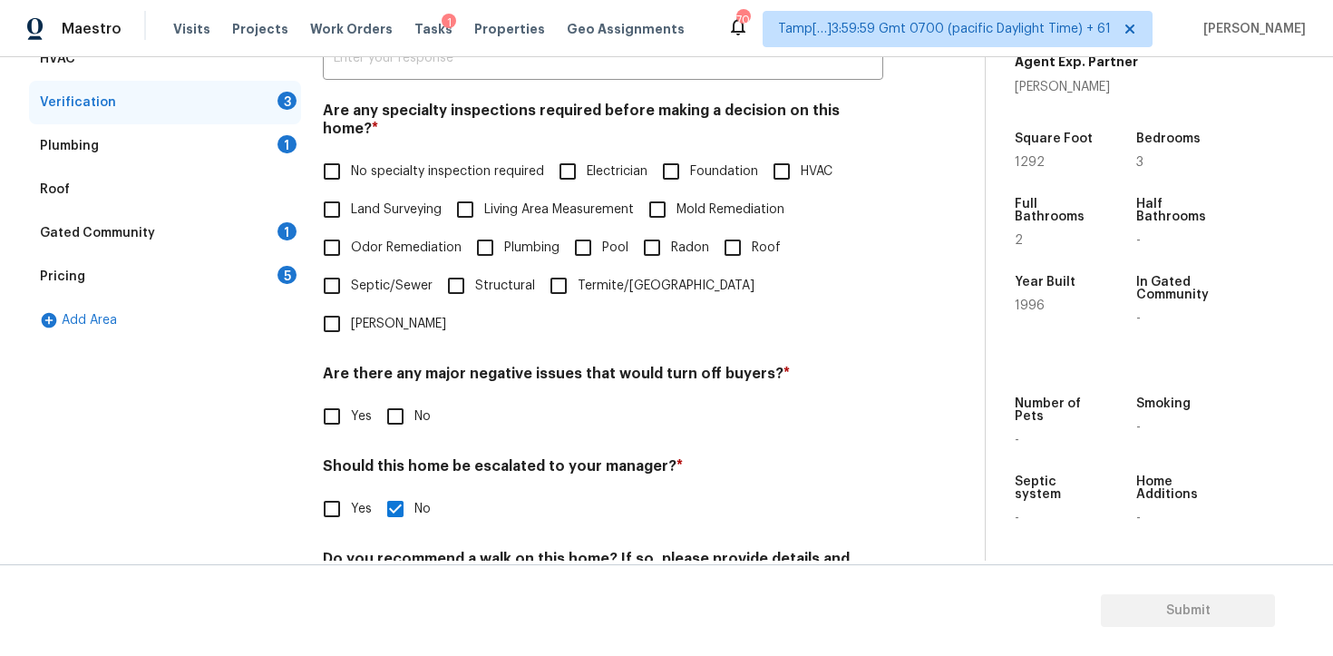
click at [354, 165] on label "No specialty inspection required" at bounding box center [428, 171] width 231 height 38
click at [351, 165] on input "No specialty inspection required" at bounding box center [332, 171] width 38 height 38
checkbox input "true"
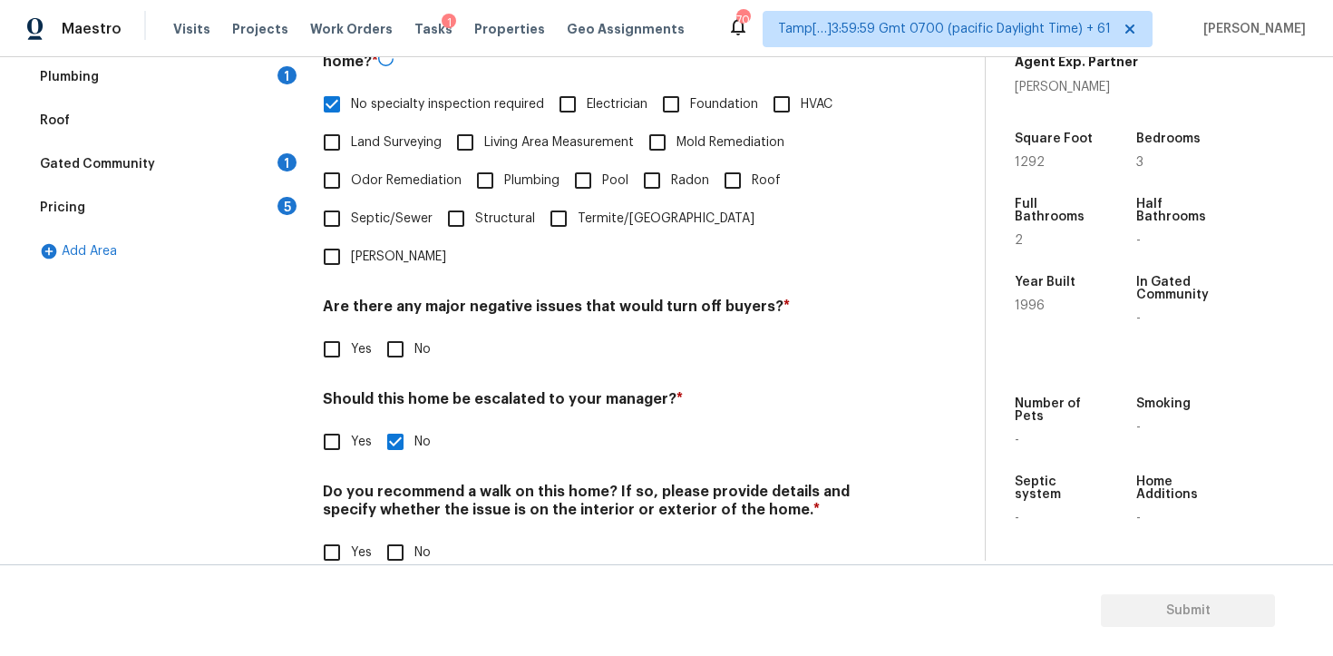
click at [404, 330] on input "No" at bounding box center [395, 349] width 38 height 38
checkbox input "true"
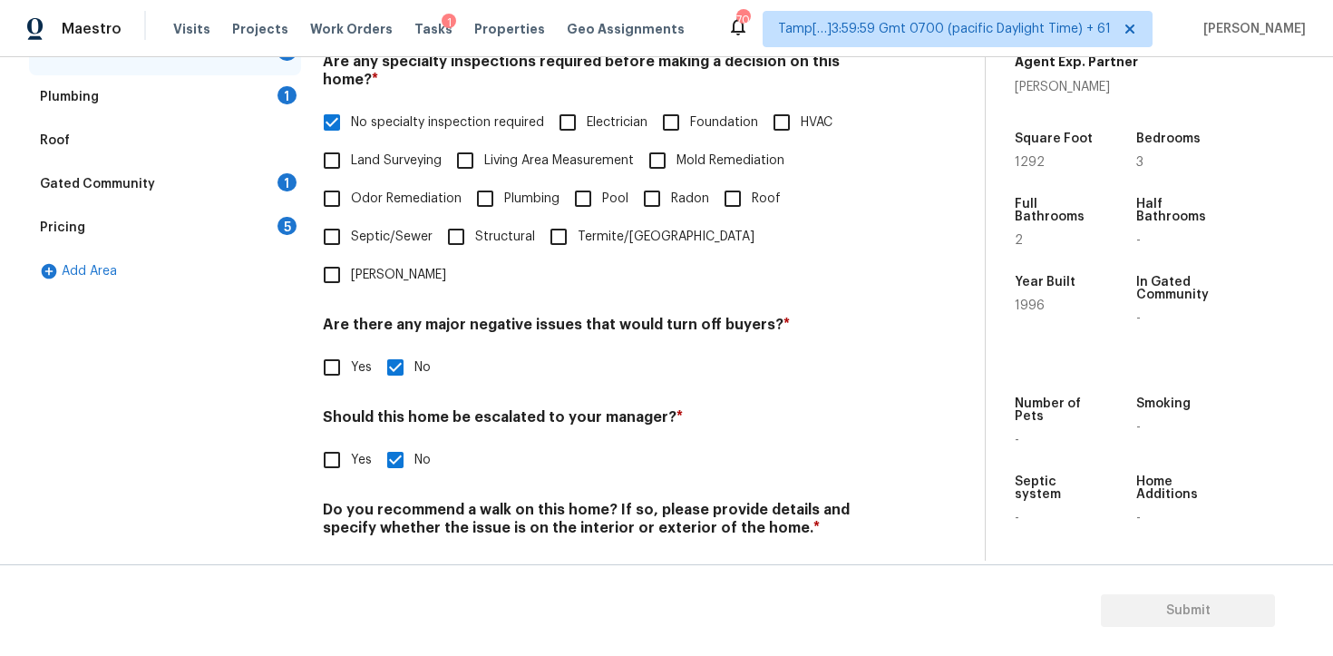
click at [402, 552] on input "No" at bounding box center [395, 571] width 38 height 38
checkbox input "true"
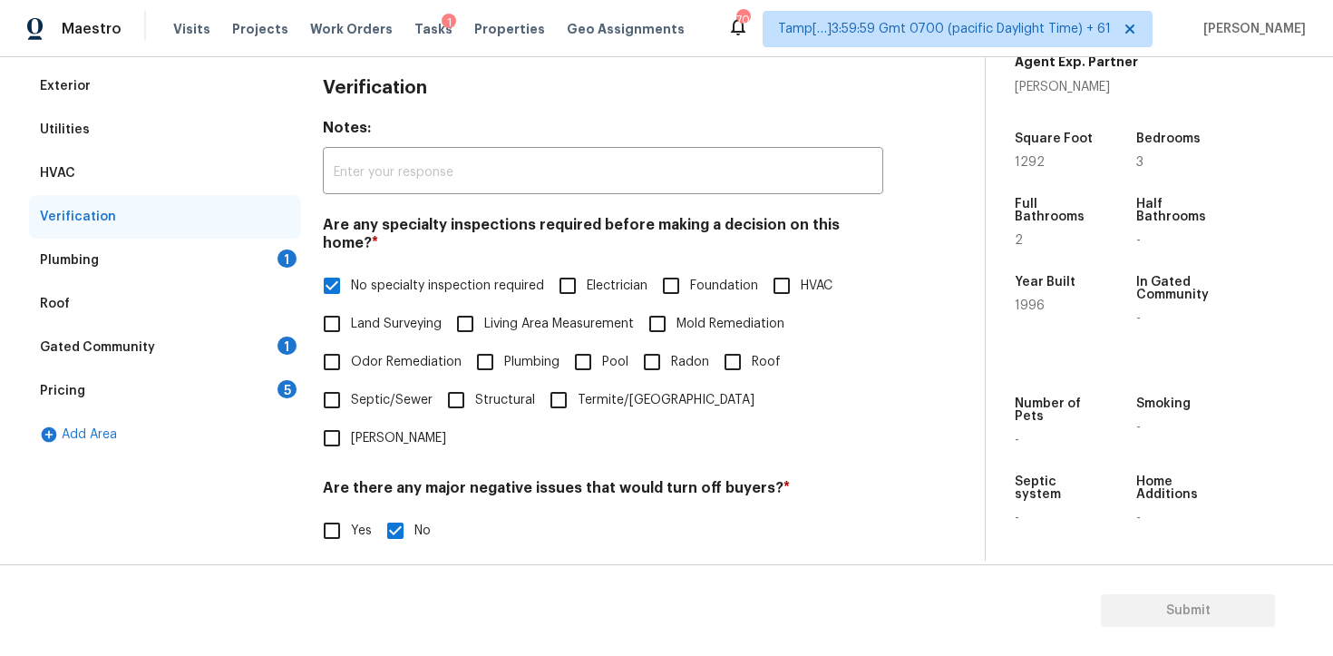
click at [242, 261] on div "Plumbing 1" at bounding box center [165, 261] width 272 height 44
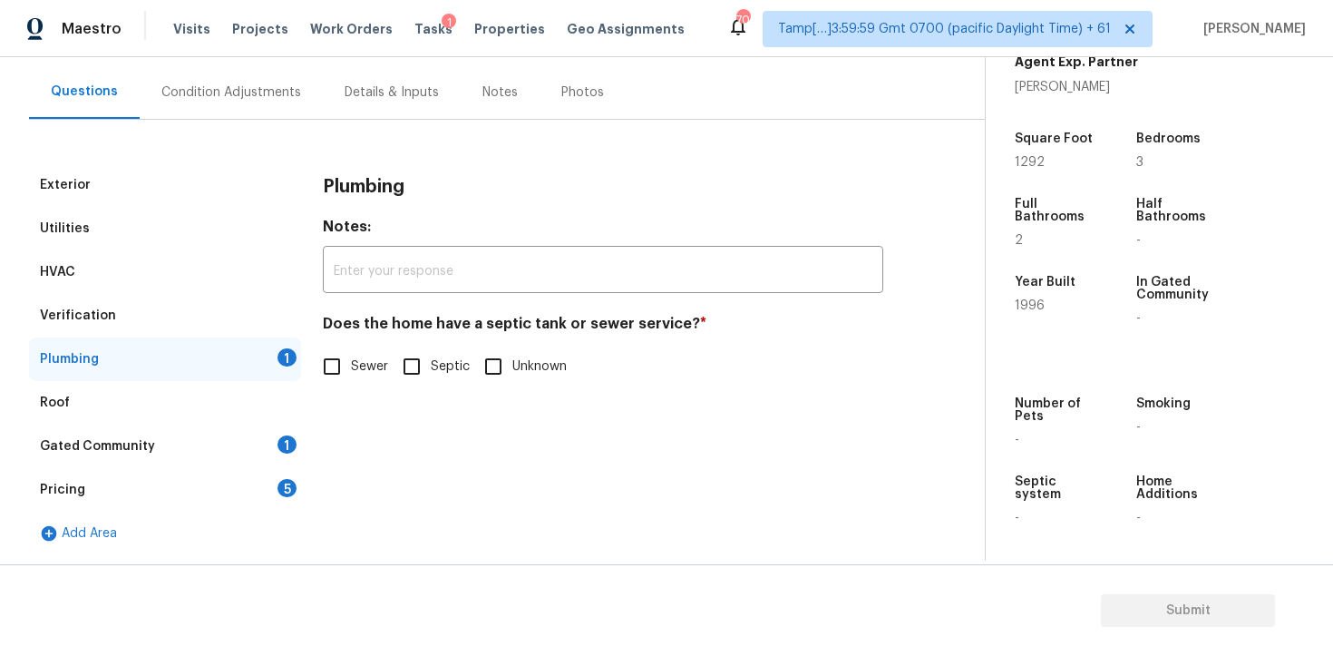
click at [353, 373] on span "Sewer" at bounding box center [369, 366] width 37 height 19
click at [351, 373] on input "Sewer" at bounding box center [332, 366] width 38 height 38
checkbox input "true"
click at [251, 456] on div "Gated Community 1" at bounding box center [165, 447] width 272 height 44
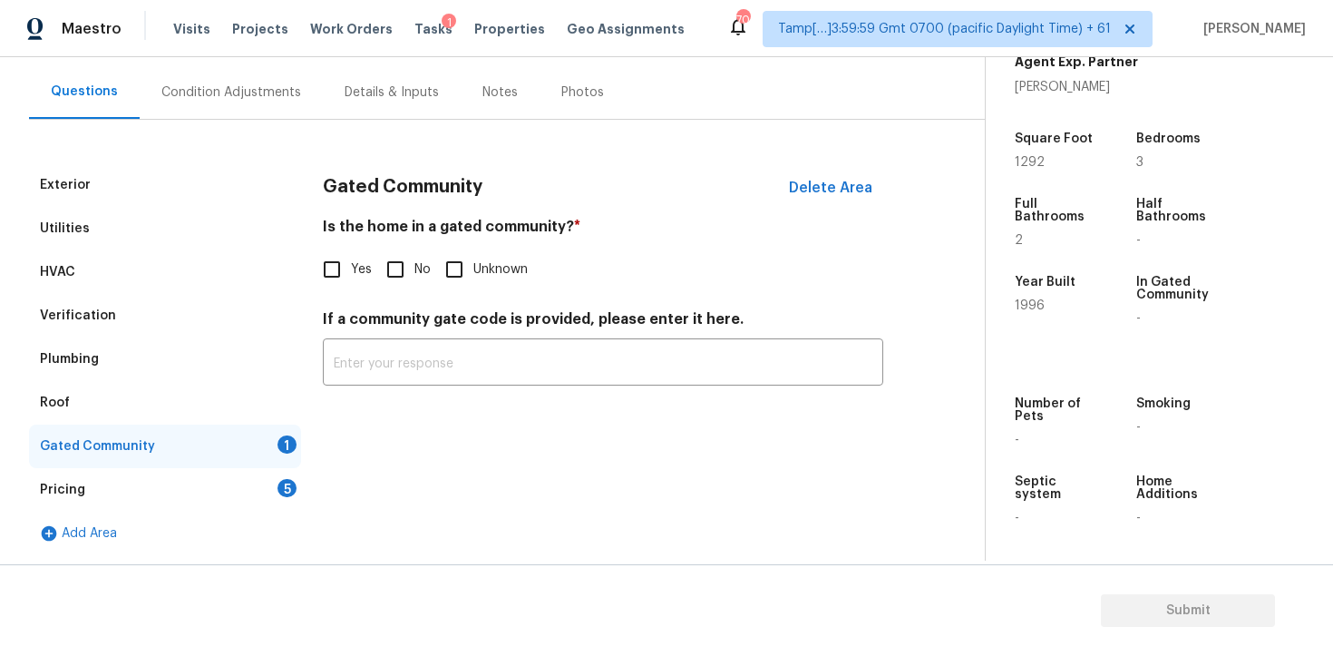
click at [383, 263] on input "No" at bounding box center [395, 269] width 38 height 38
checkbox input "true"
click at [276, 485] on div "Pricing 5" at bounding box center [165, 490] width 272 height 44
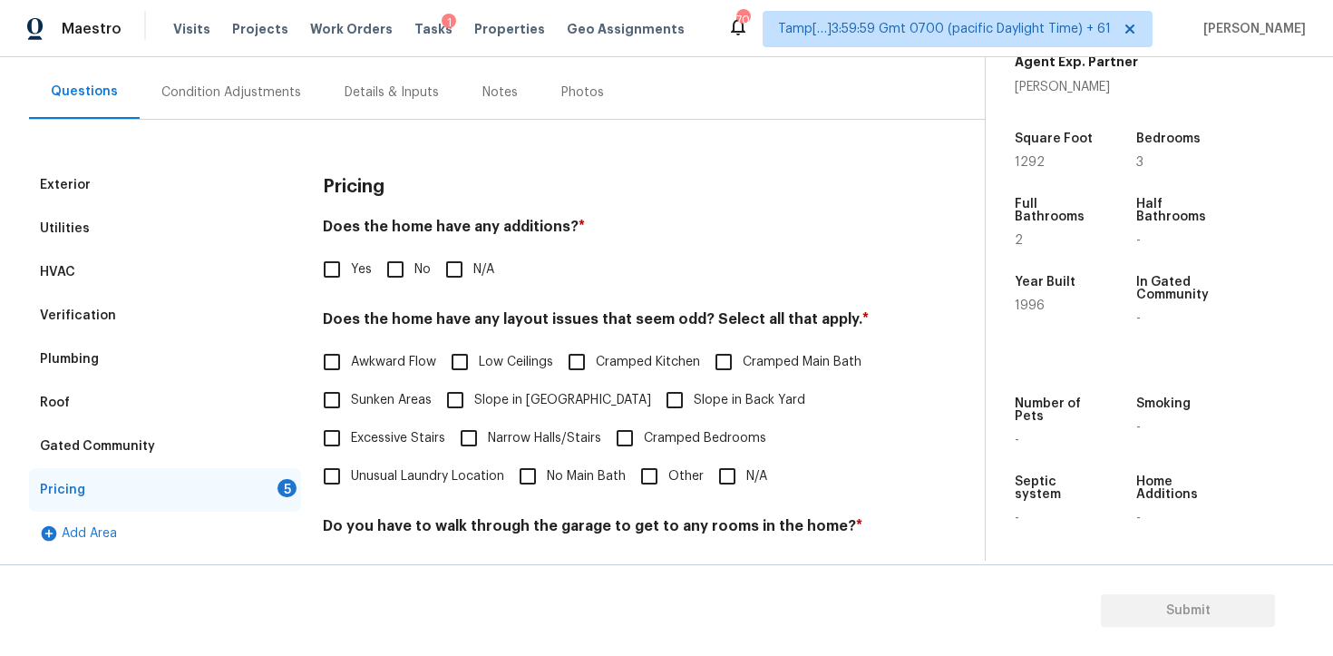
click at [395, 272] on input "No" at bounding box center [395, 269] width 38 height 38
checkbox input "true"
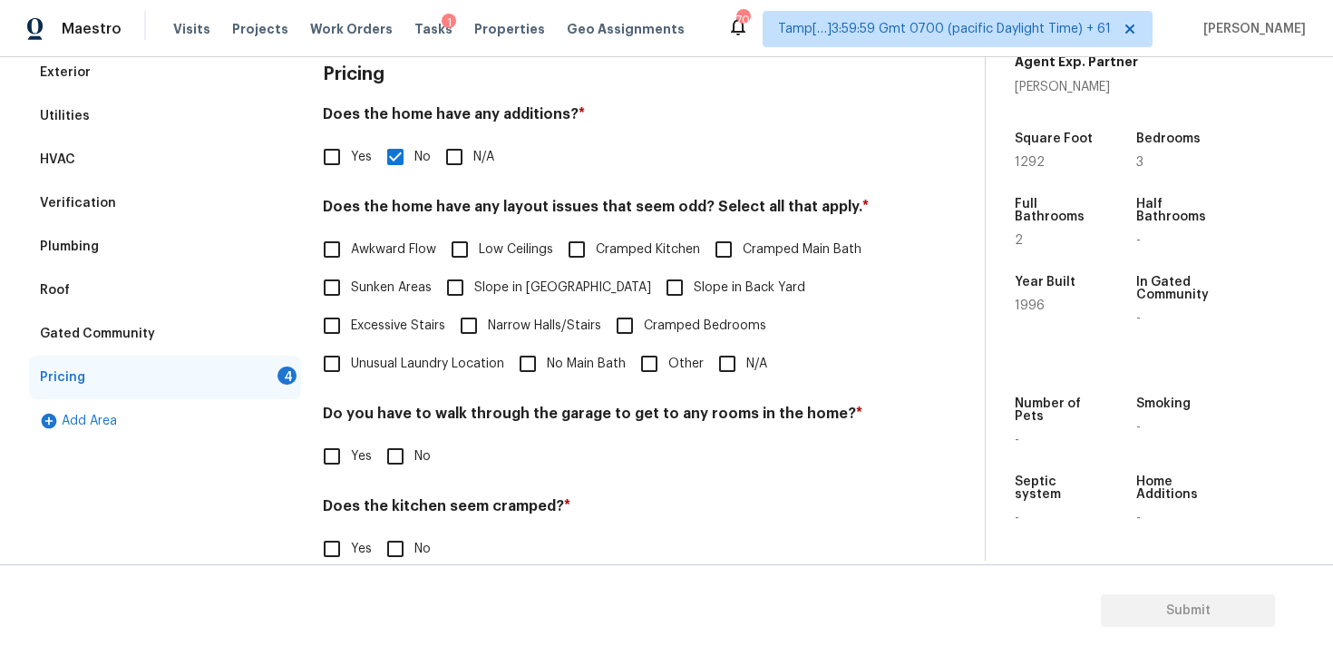
click at [656, 299] on input "Slope in Back Yard" at bounding box center [675, 287] width 38 height 38
checkbox input "true"
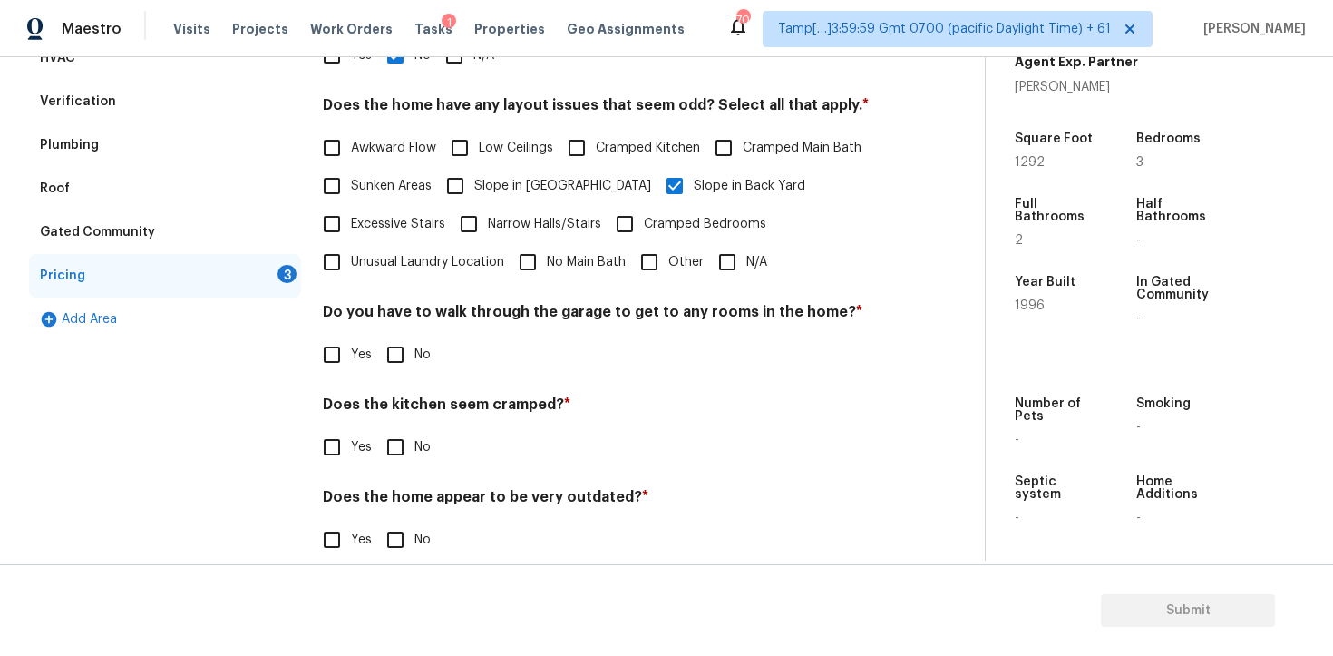
scroll to position [395, 0]
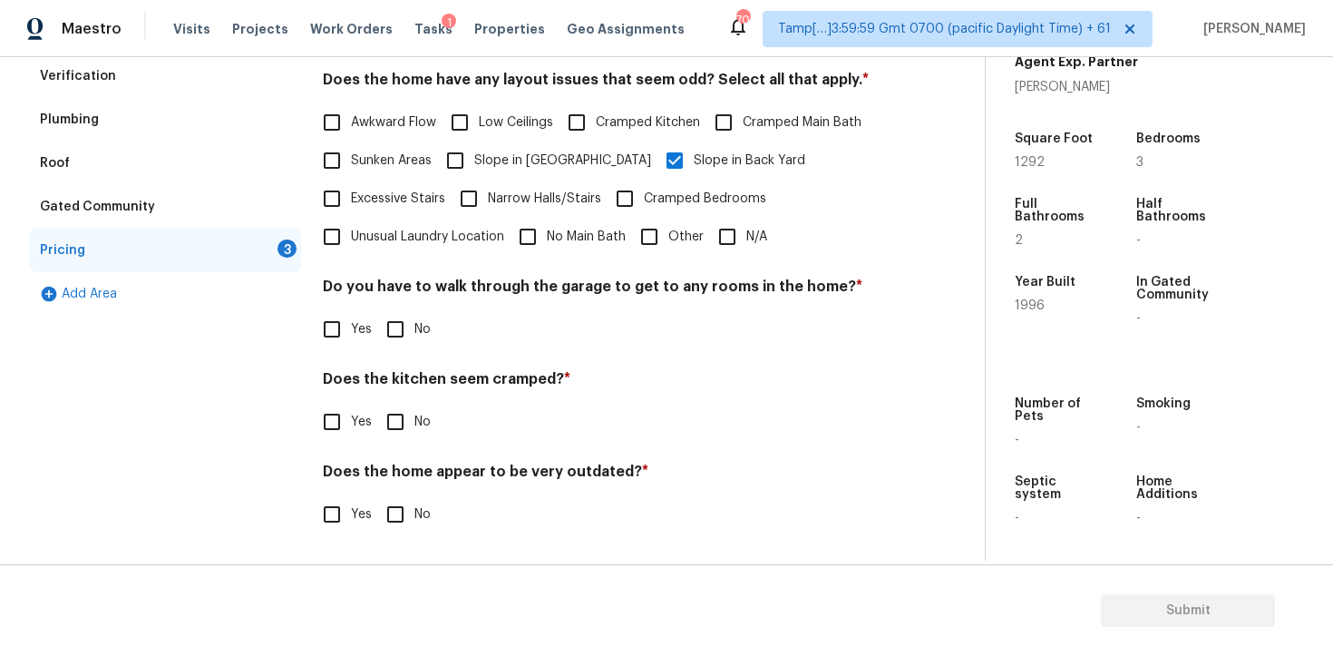
click at [402, 313] on input "No" at bounding box center [395, 329] width 38 height 38
checkbox input "true"
click at [395, 454] on div "Pricing Does the home have any additions? * Yes No N/A Does the home have any l…" at bounding box center [603, 240] width 561 height 633
click at [395, 415] on input "No" at bounding box center [395, 422] width 38 height 38
checkbox input "true"
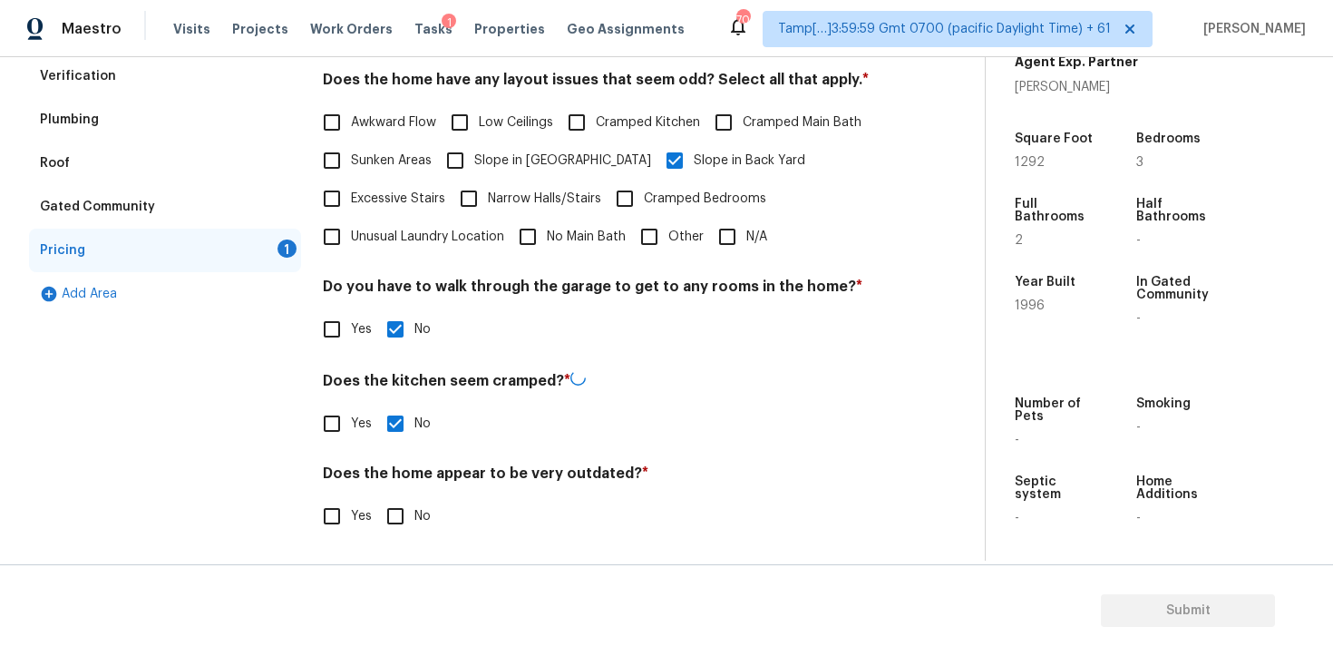
click at [395, 532] on input "No" at bounding box center [395, 516] width 38 height 38
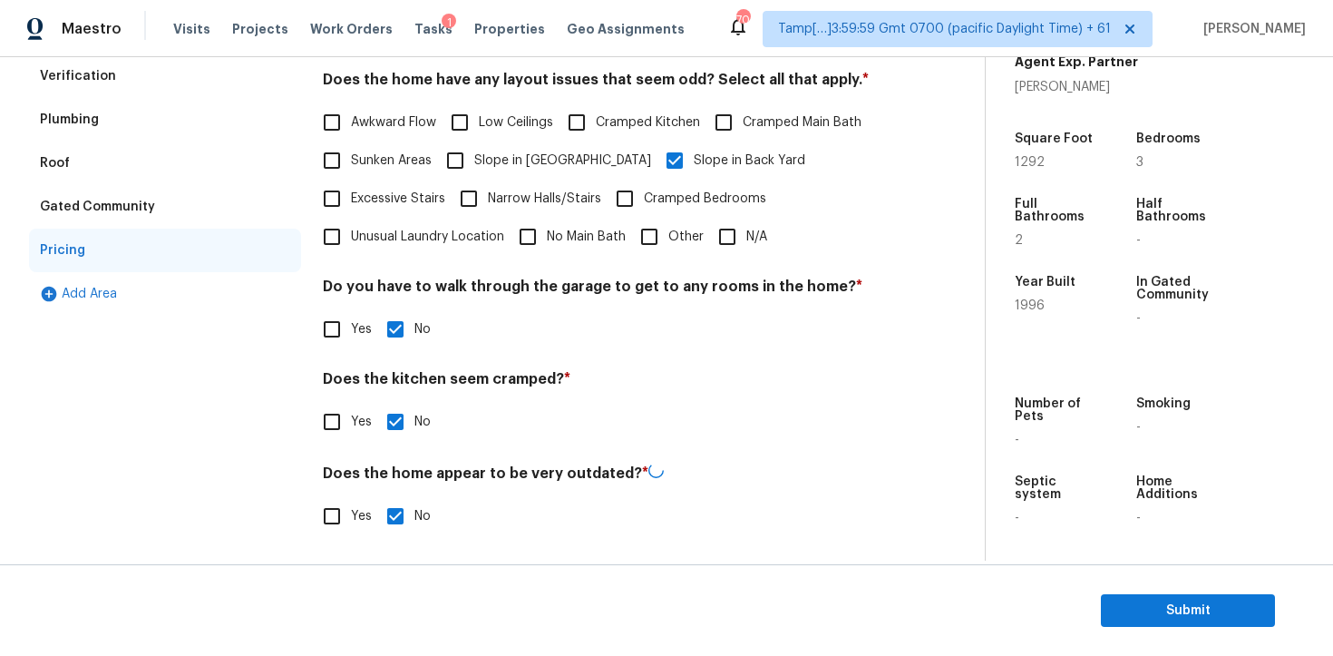
click at [395, 532] on input "No" at bounding box center [395, 516] width 38 height 38
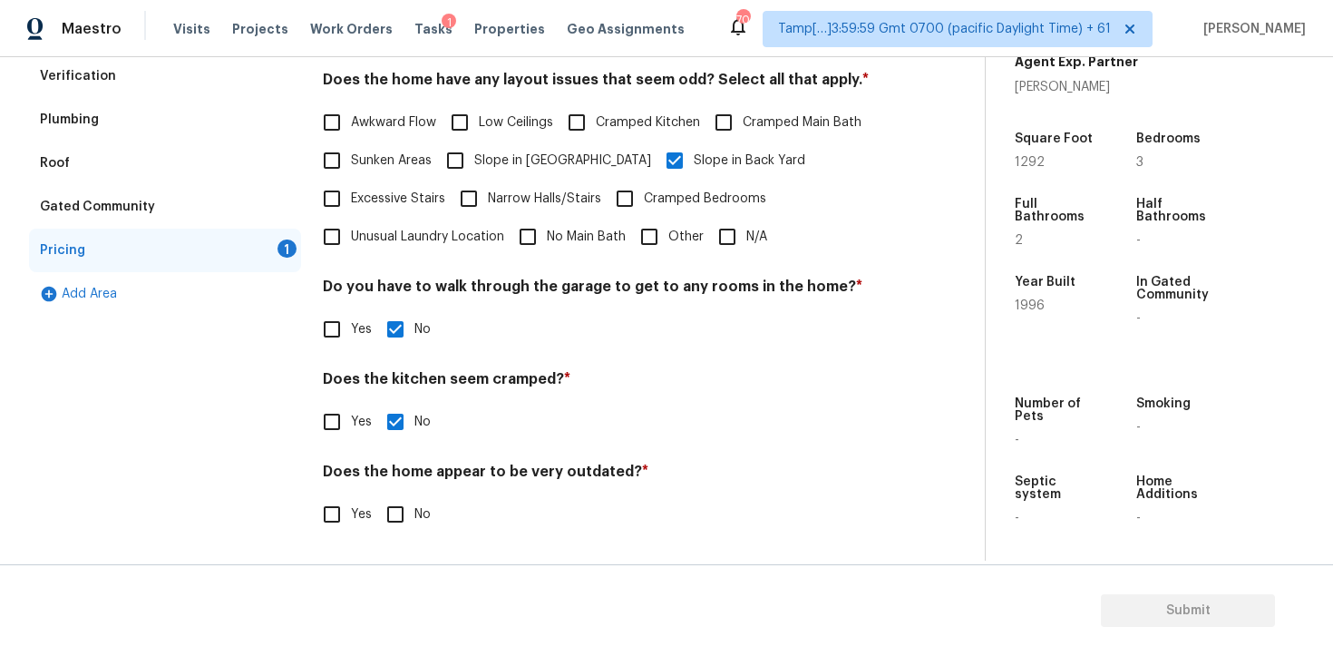
click at [395, 503] on input "No" at bounding box center [395, 514] width 38 height 38
checkbox input "true"
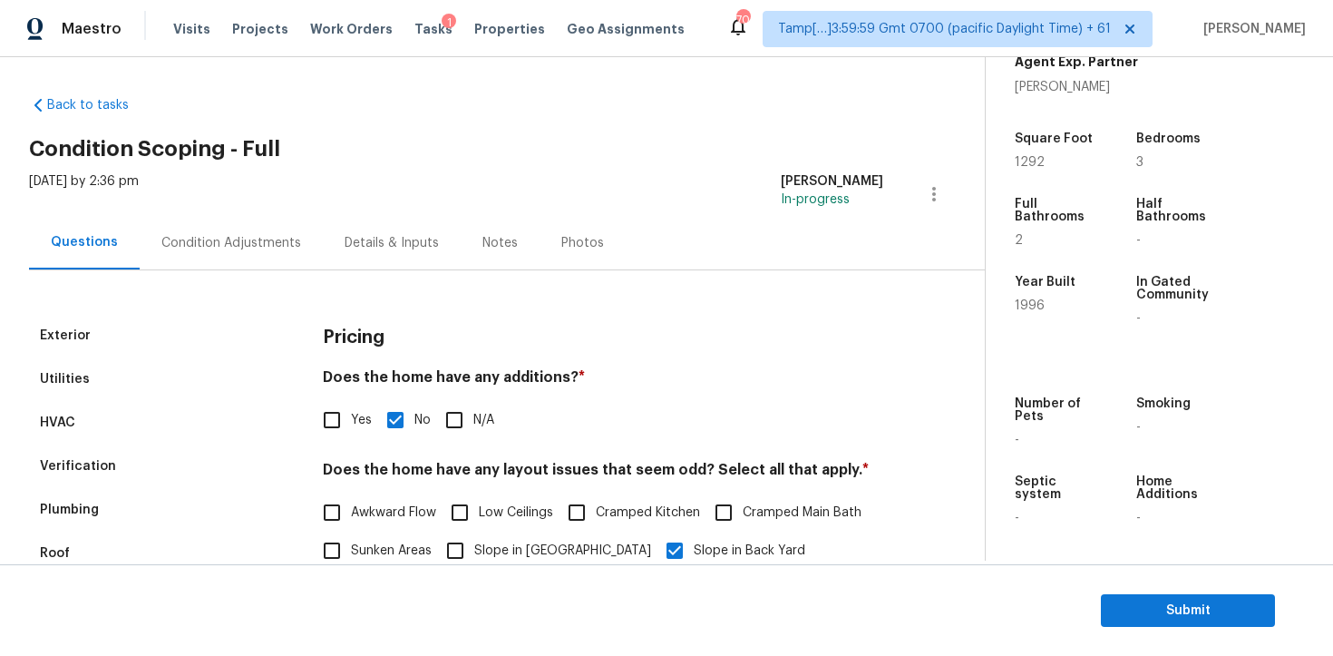
click at [259, 229] on div "Condition Adjustments" at bounding box center [231, 243] width 183 height 54
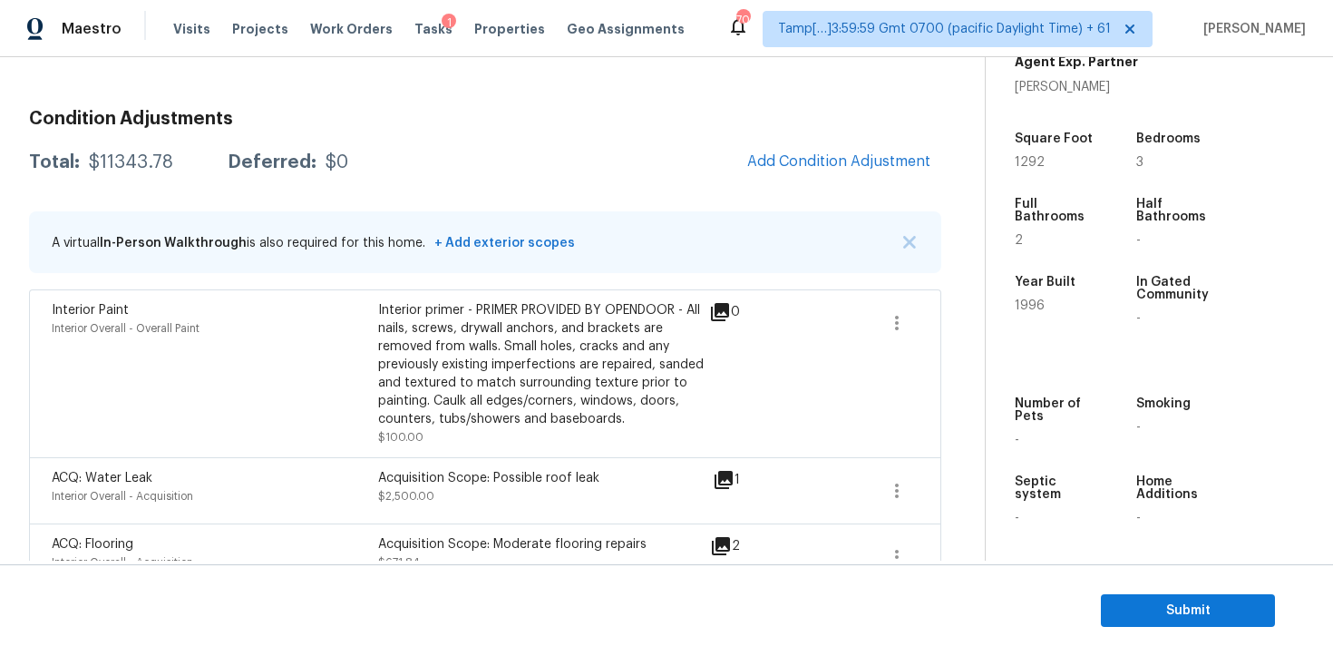
scroll to position [200, 0]
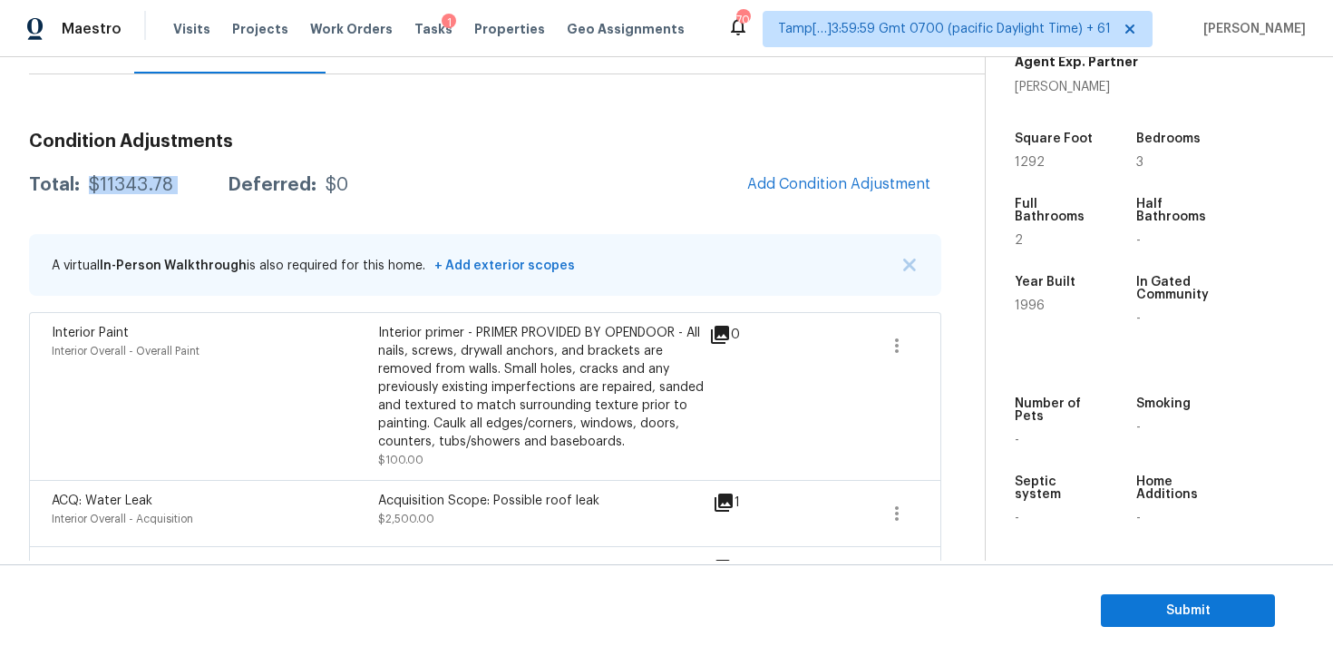
drag, startPoint x: 87, startPoint y: 187, endPoint x: 224, endPoint y: 181, distance: 137.1
click at [224, 181] on div "Total: $11343.78 Deferred: $0" at bounding box center [188, 185] width 319 height 18
copy div "$11343.78"
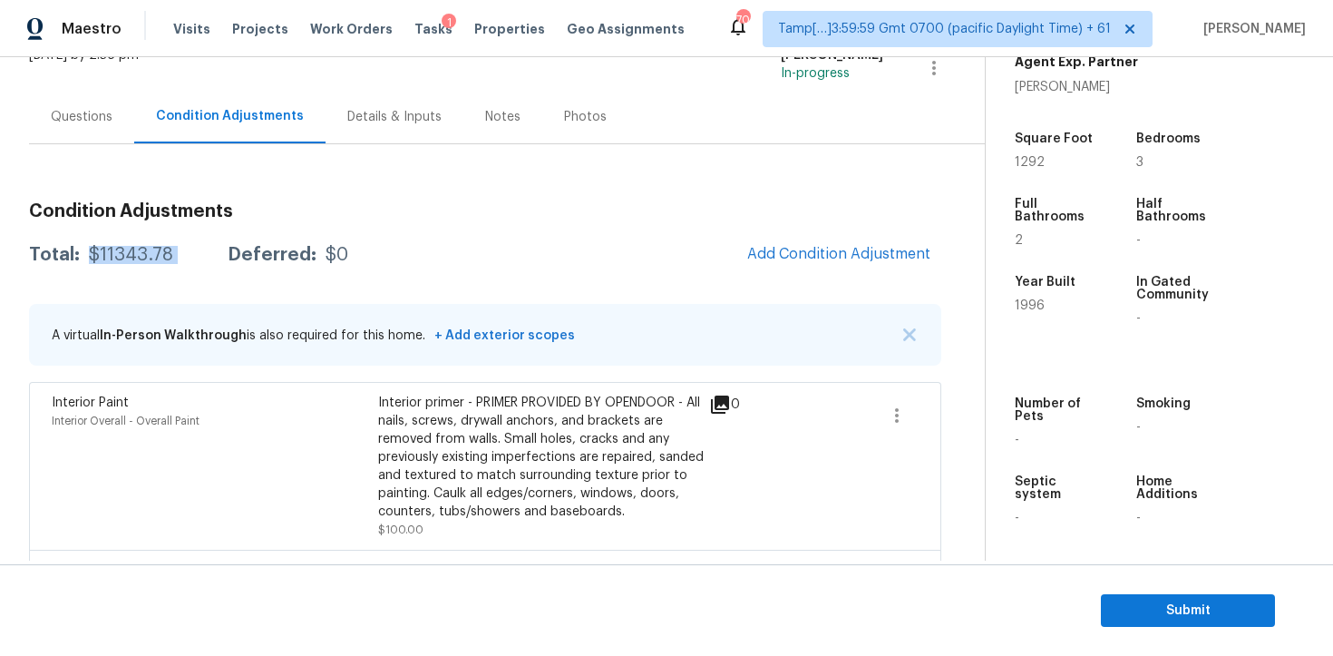
scroll to position [125, 0]
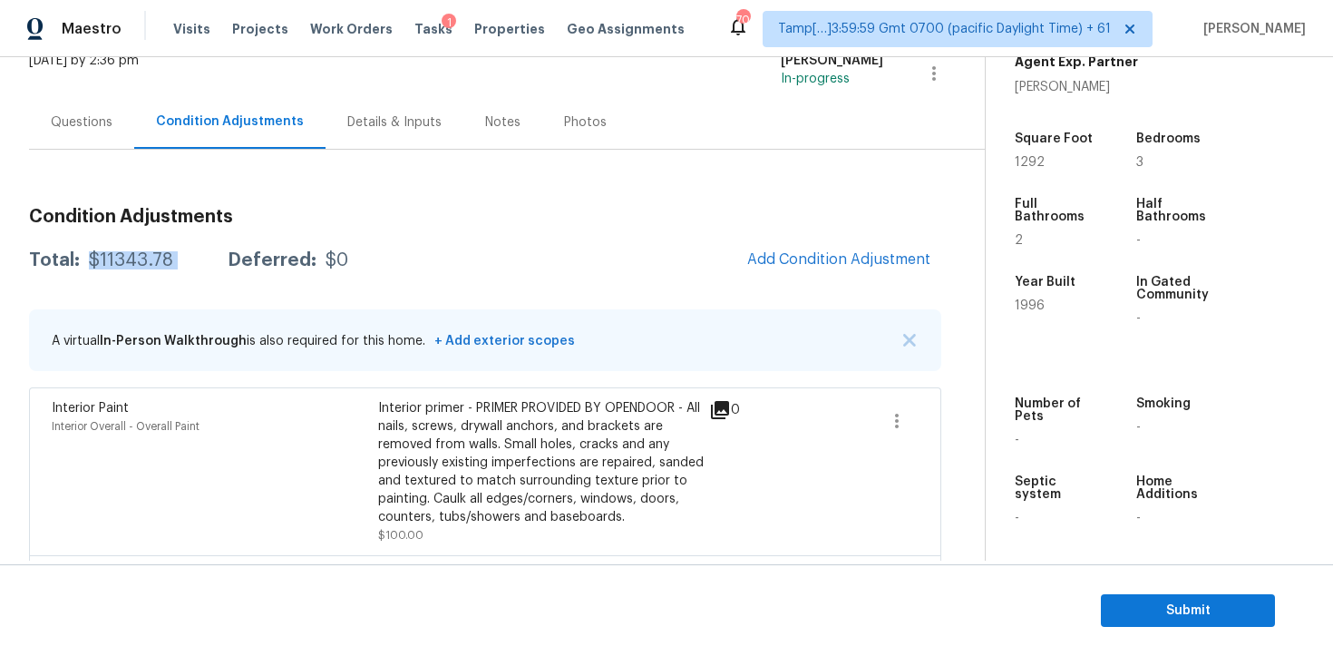
click at [561, 274] on div "Total: $11343.78 Deferred: $0 Add Condition Adjustment" at bounding box center [485, 260] width 913 height 40
click at [1160, 604] on span "Submit" at bounding box center [1188, 611] width 145 height 23
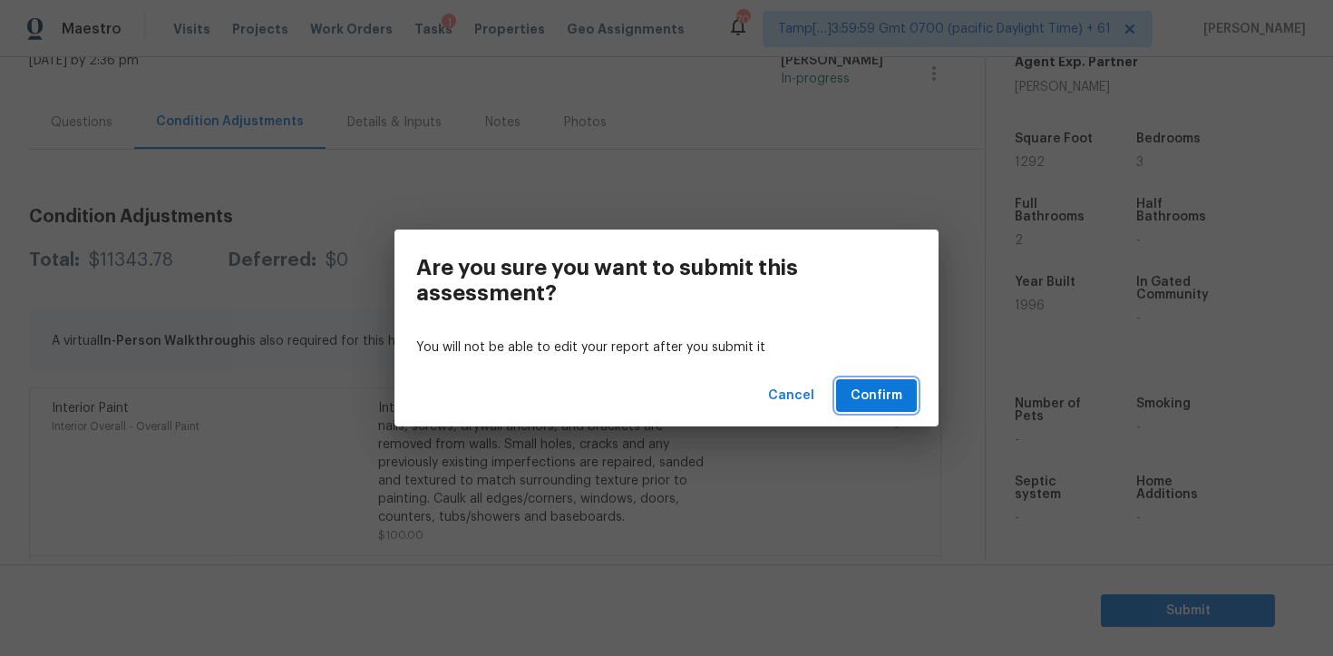
click at [889, 396] on span "Confirm" at bounding box center [877, 396] width 52 height 23
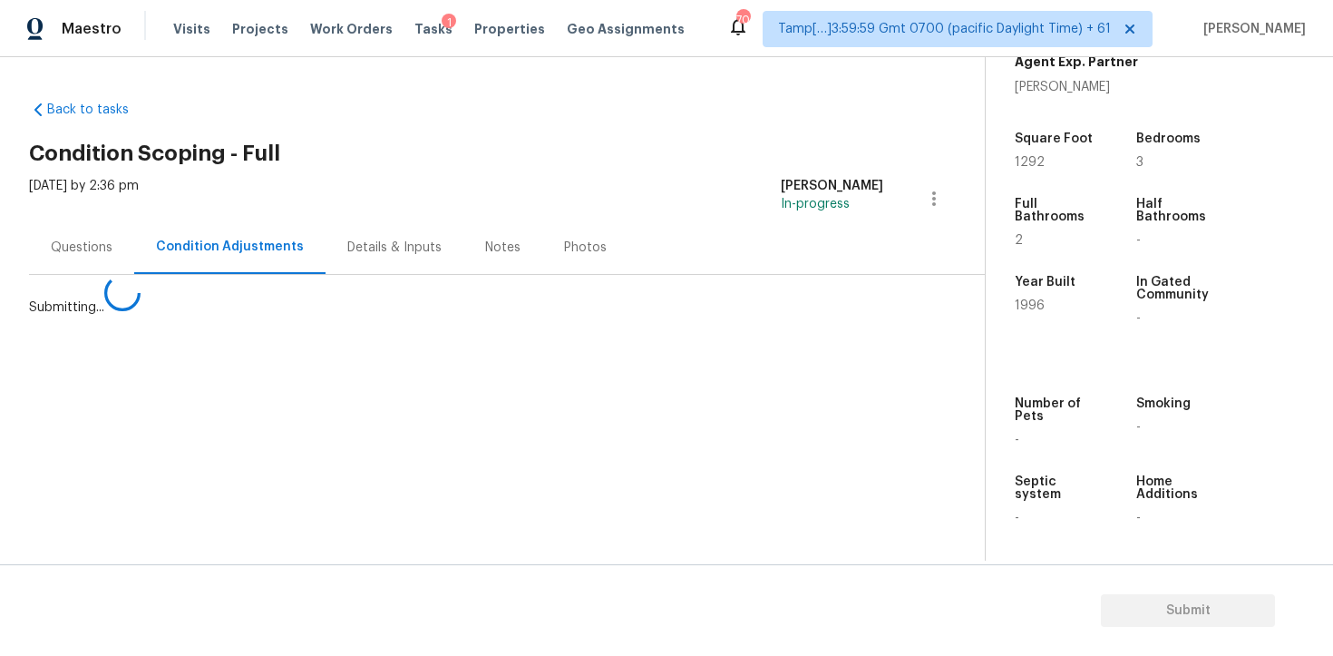
scroll to position [0, 0]
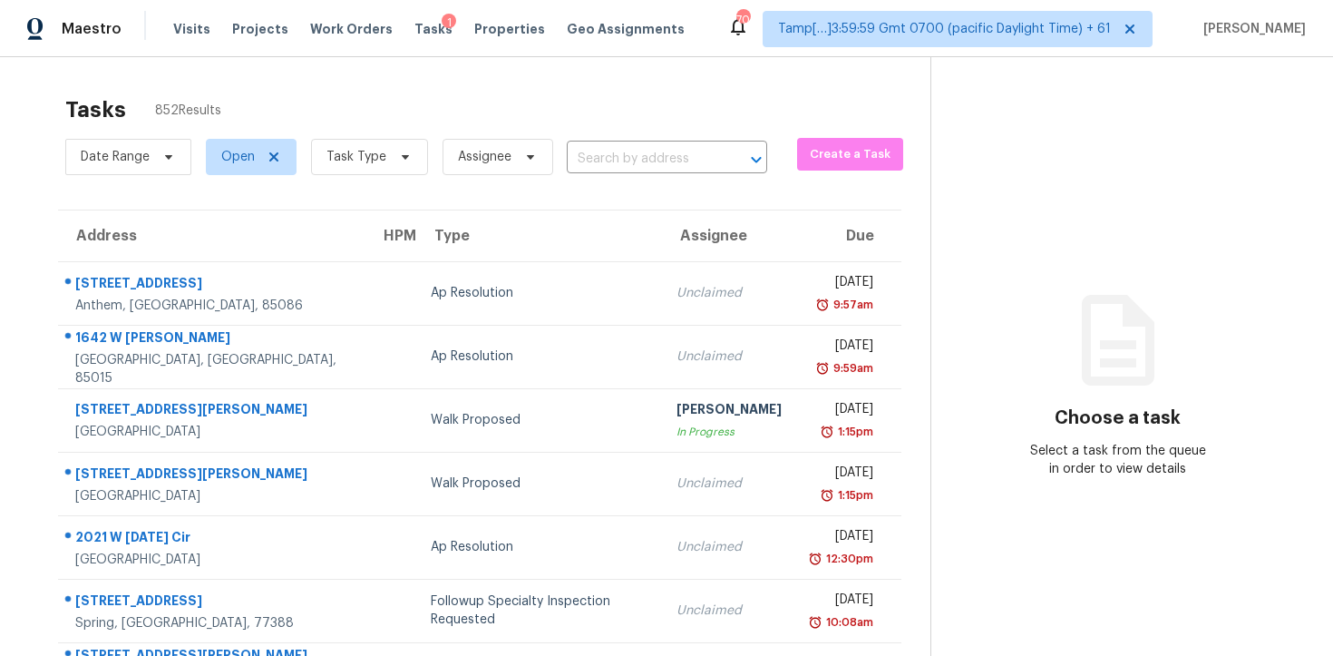
click at [605, 145] on input "text" at bounding box center [642, 159] width 150 height 28
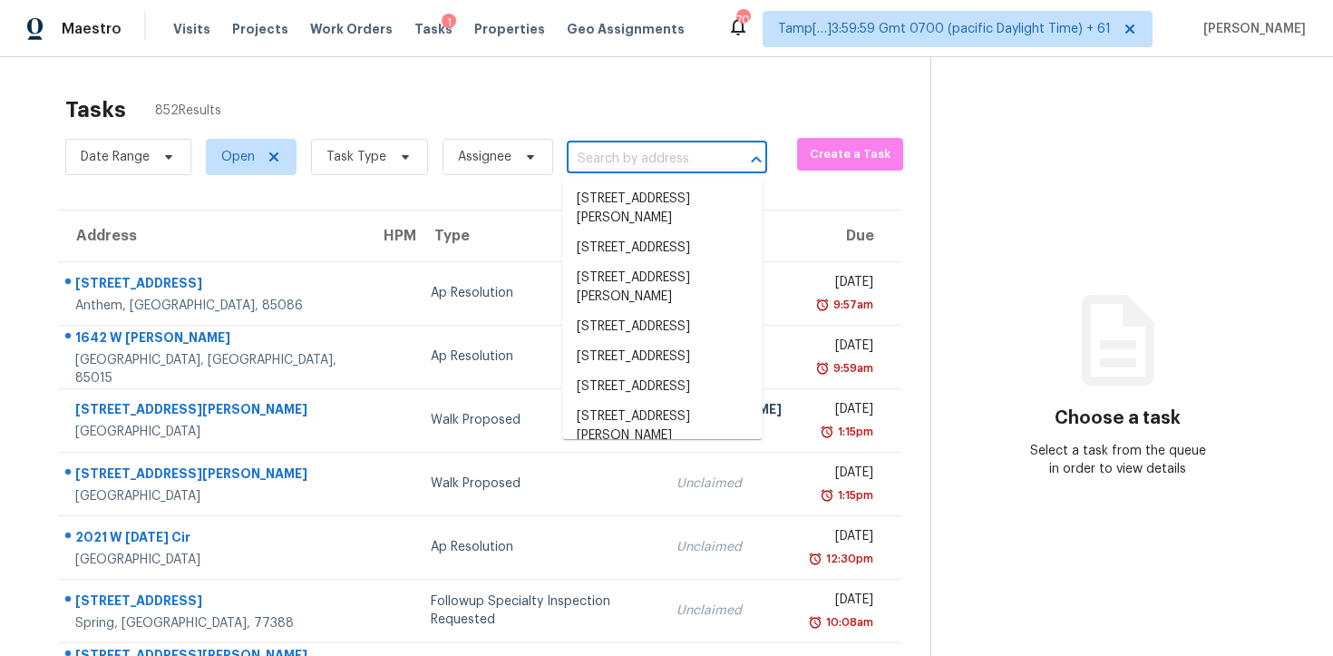
paste input "11320 Harbor Way Apt 1721 Largo, FL, 33774"
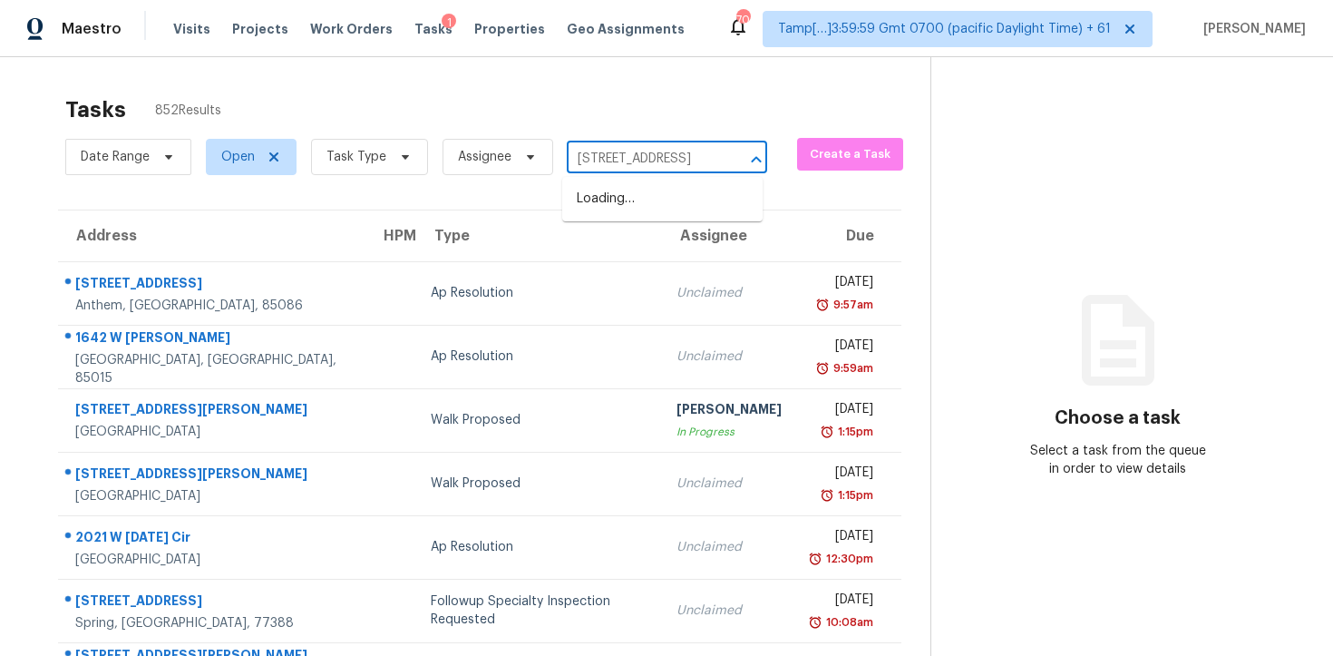
type input "[STREET_ADDRESS]"
click at [679, 203] on li "11320 Harbor Way Apt 1721, Largo, FL 33774" at bounding box center [662, 199] width 200 height 30
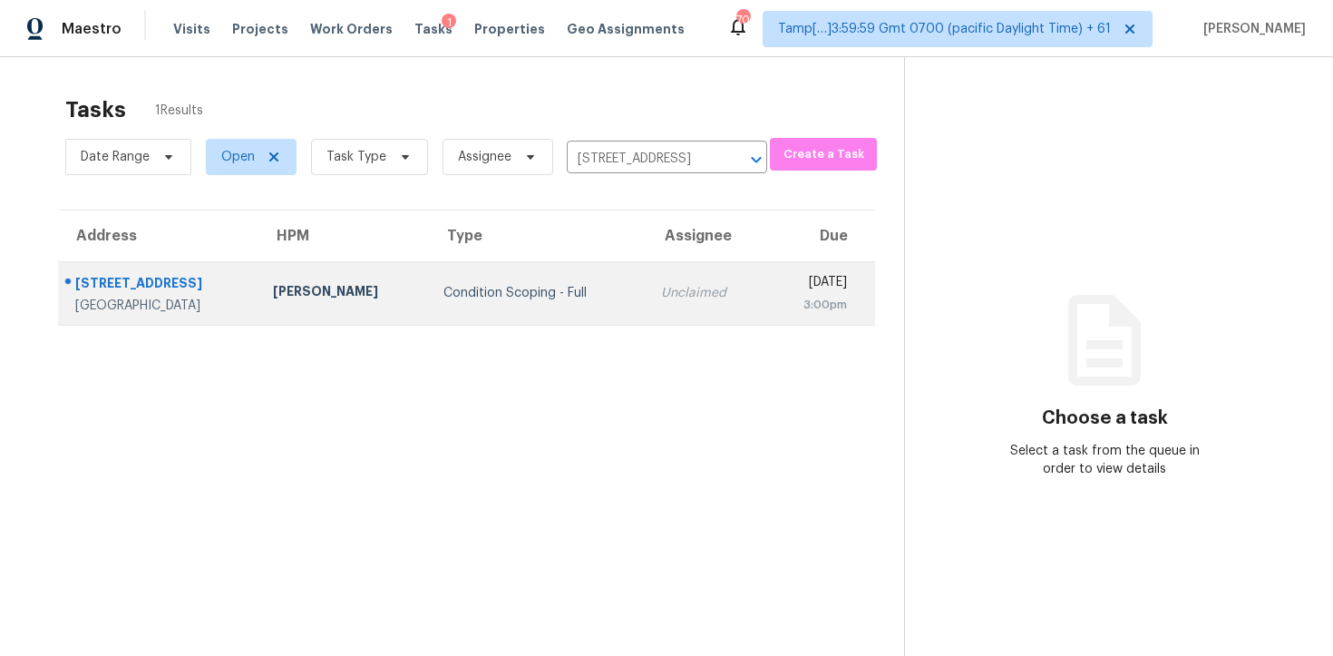
click at [671, 307] on td "Unclaimed" at bounding box center [707, 292] width 120 height 63
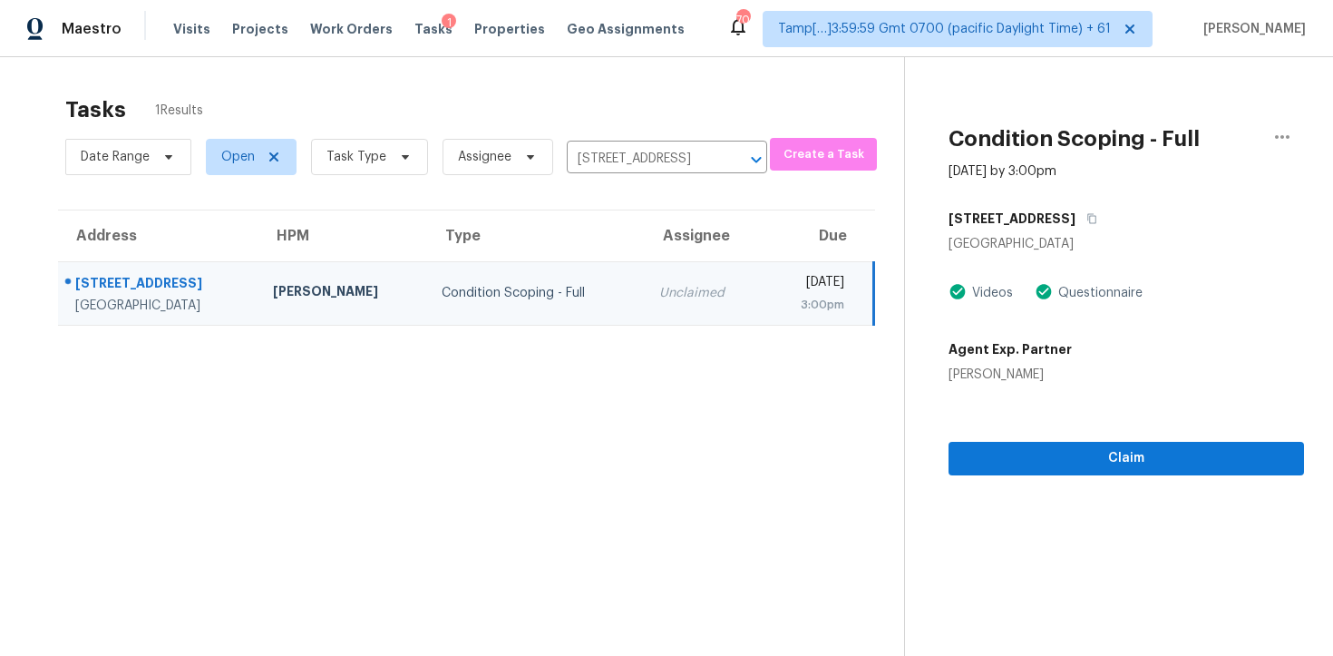
click at [799, 315] on td "Thu, Oct 9th 2025 3:00pm" at bounding box center [819, 292] width 111 height 63
click at [1016, 438] on div "Claim" at bounding box center [1127, 430] width 356 height 92
click at [1016, 463] on span "Claim" at bounding box center [1126, 458] width 327 height 23
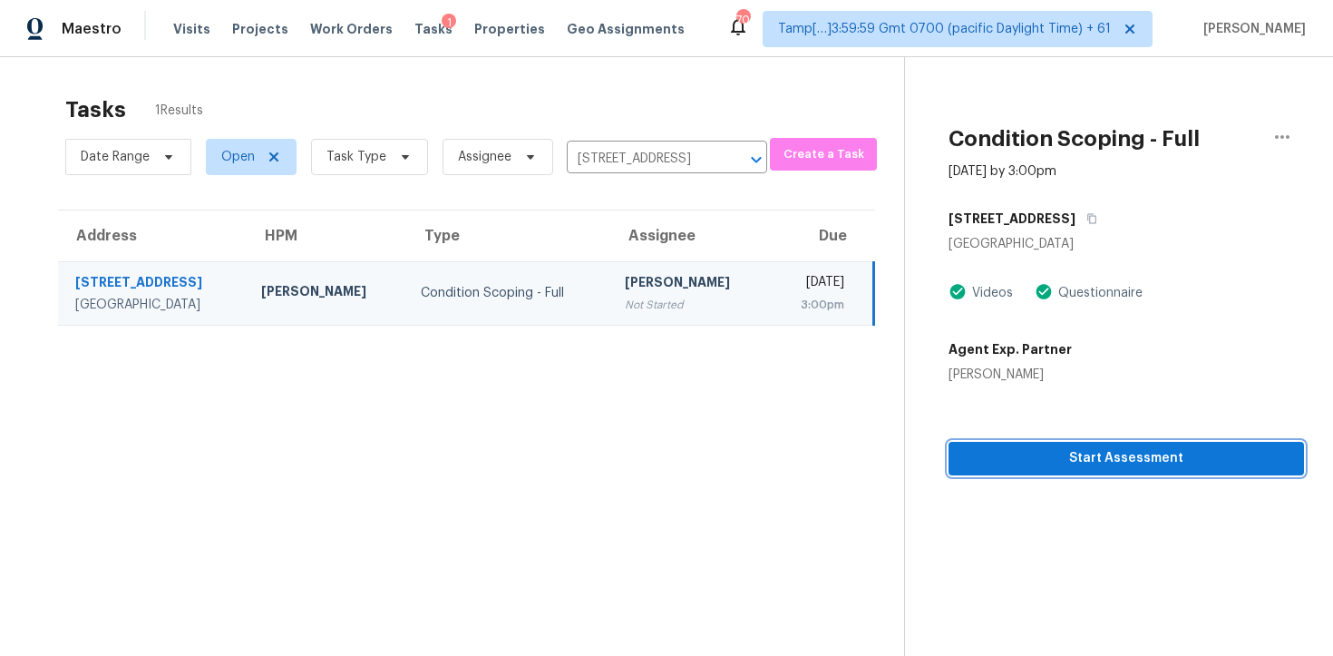
click at [1016, 463] on span "Start Assessment" at bounding box center [1126, 458] width 327 height 23
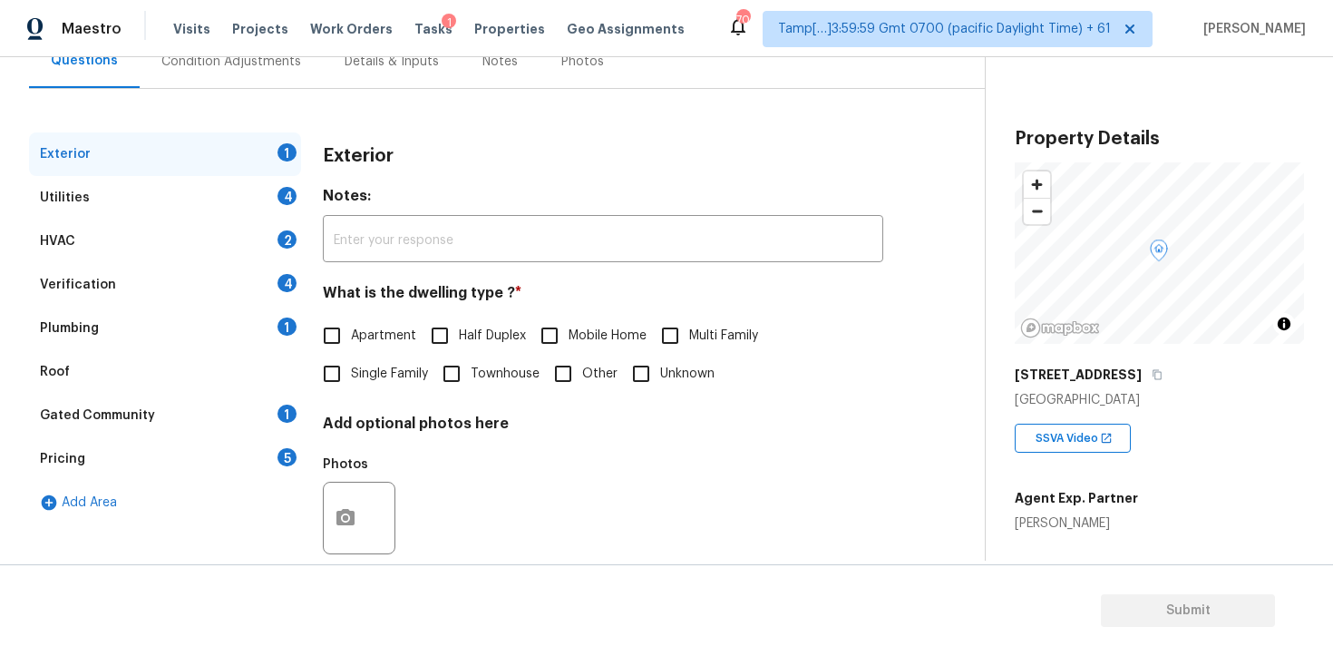
click at [327, 339] on input "Apartment" at bounding box center [332, 336] width 38 height 38
checkbox input "true"
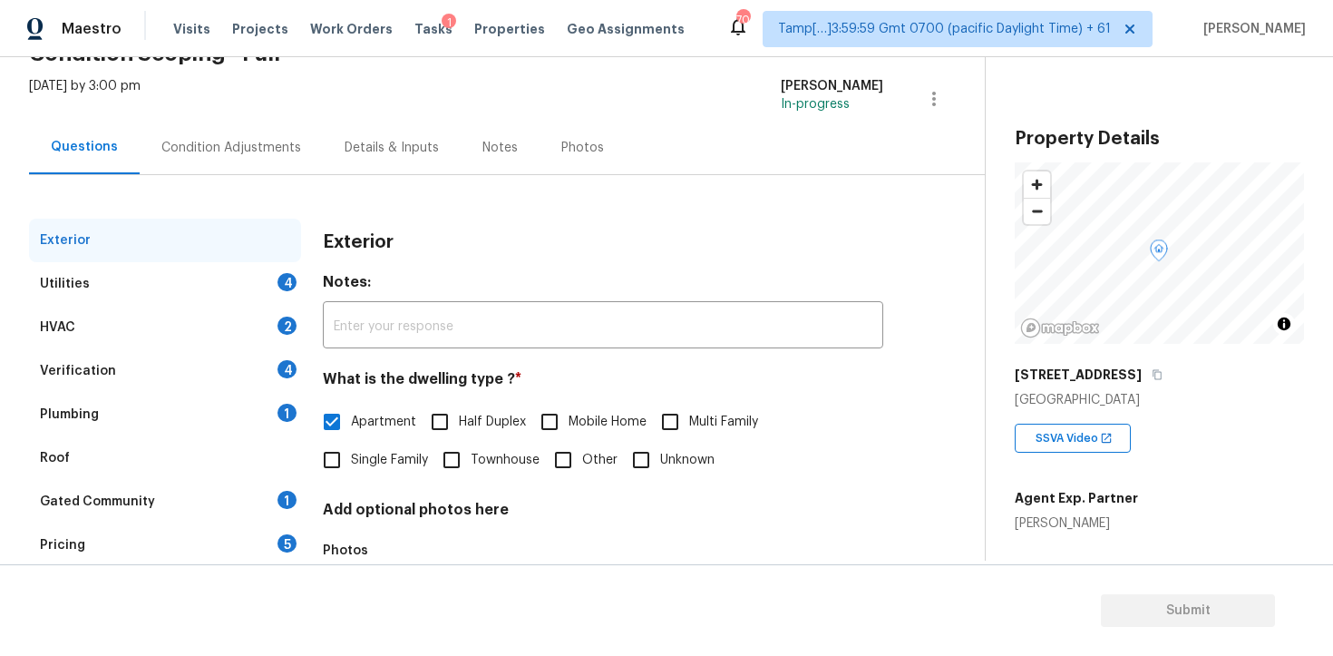
scroll to position [92, 0]
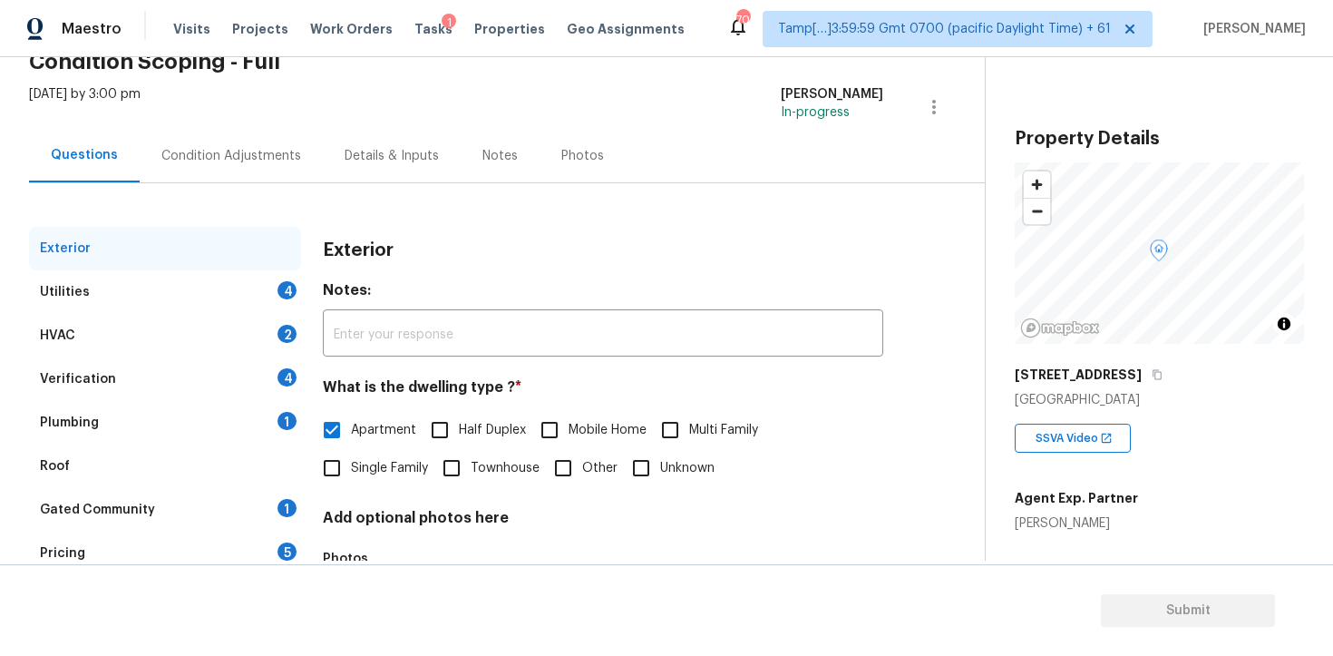
click at [259, 155] on div "Condition Adjustments" at bounding box center [231, 156] width 140 height 18
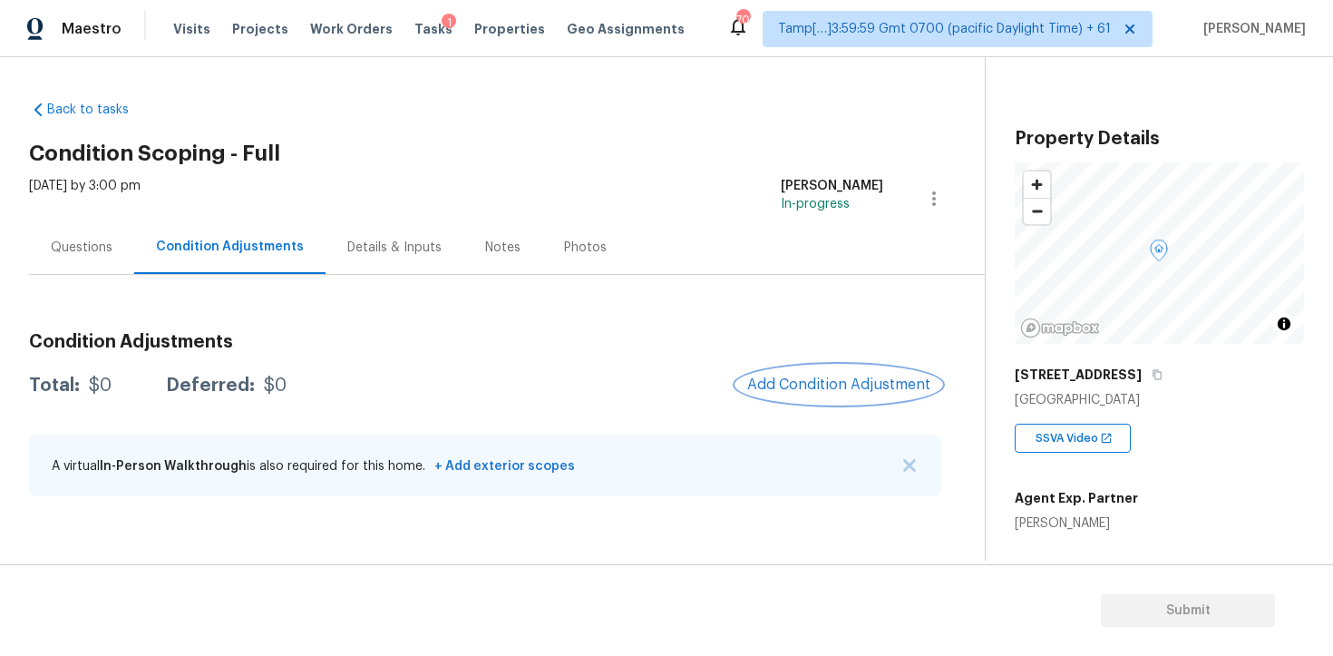
click at [800, 386] on span "Add Condition Adjustment" at bounding box center [838, 384] width 183 height 16
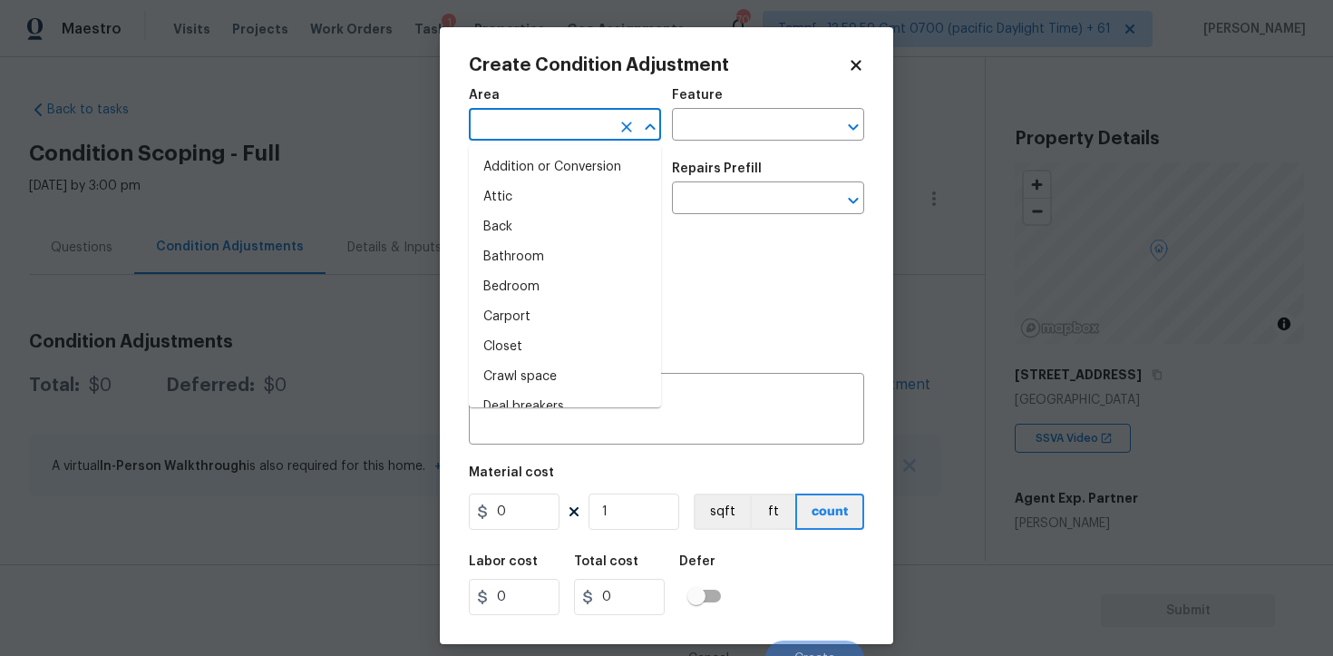
click at [579, 130] on input "text" at bounding box center [540, 126] width 142 height 28
type input "e"
type input "xt"
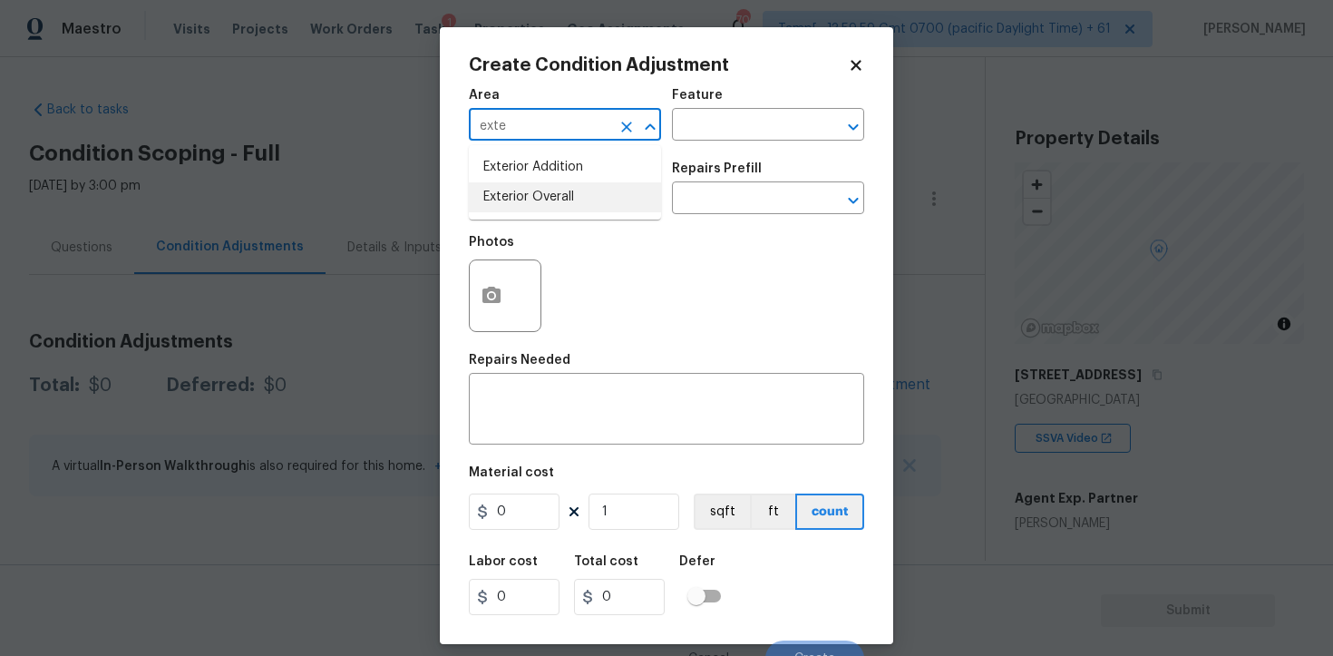
click at [534, 213] on ul "Exterior Addition Exterior Overall" at bounding box center [565, 182] width 192 height 74
click at [534, 201] on li "Exterior Overall" at bounding box center [565, 197] width 192 height 30
type input "Exterior Overall"
click at [534, 201] on input "text" at bounding box center [540, 200] width 142 height 28
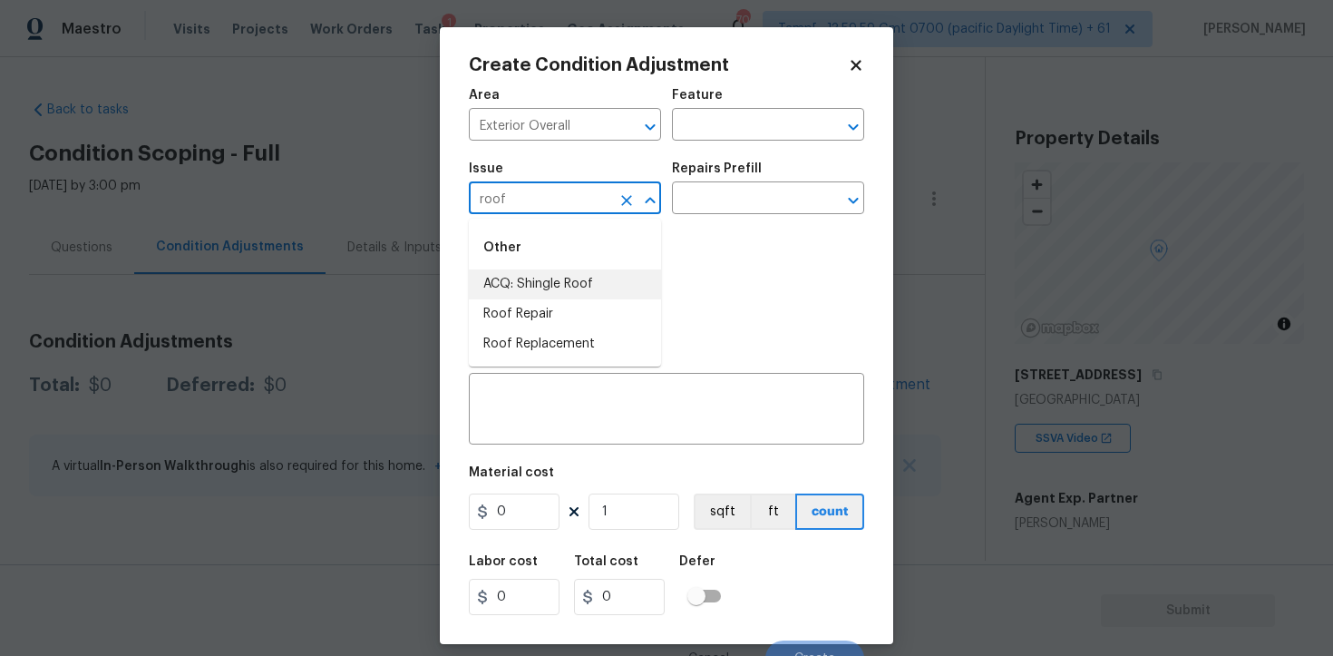
click at [562, 280] on li "ACQ: Shingle Roof" at bounding box center [565, 284] width 192 height 30
type input "ACQ: Shingle Roof"
click at [737, 198] on input "text" at bounding box center [743, 200] width 142 height 28
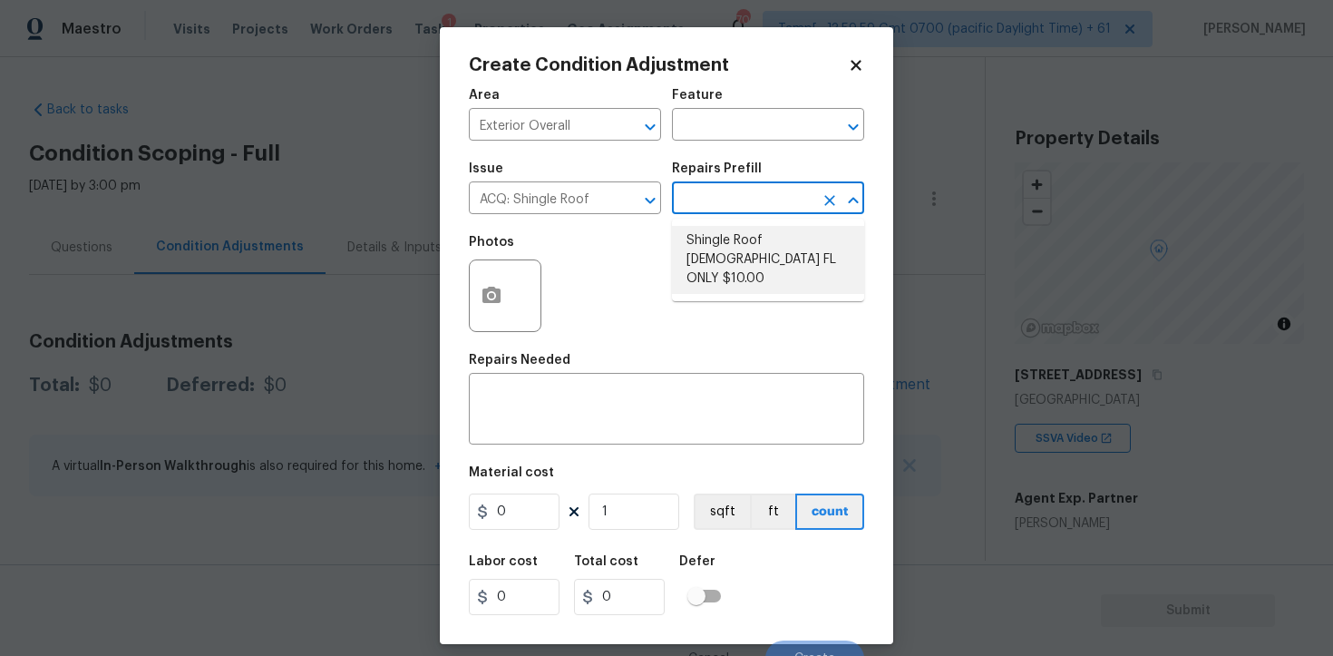
click at [755, 239] on li "Shingle Roof 15+ Years Old FL ONLY $10.00" at bounding box center [768, 260] width 192 height 68
type input "Acquisition"
type textarea "Acquisition Scope ([US_STATE] Only): Shingle Roof 15+ years in age maintenance."
type input "10"
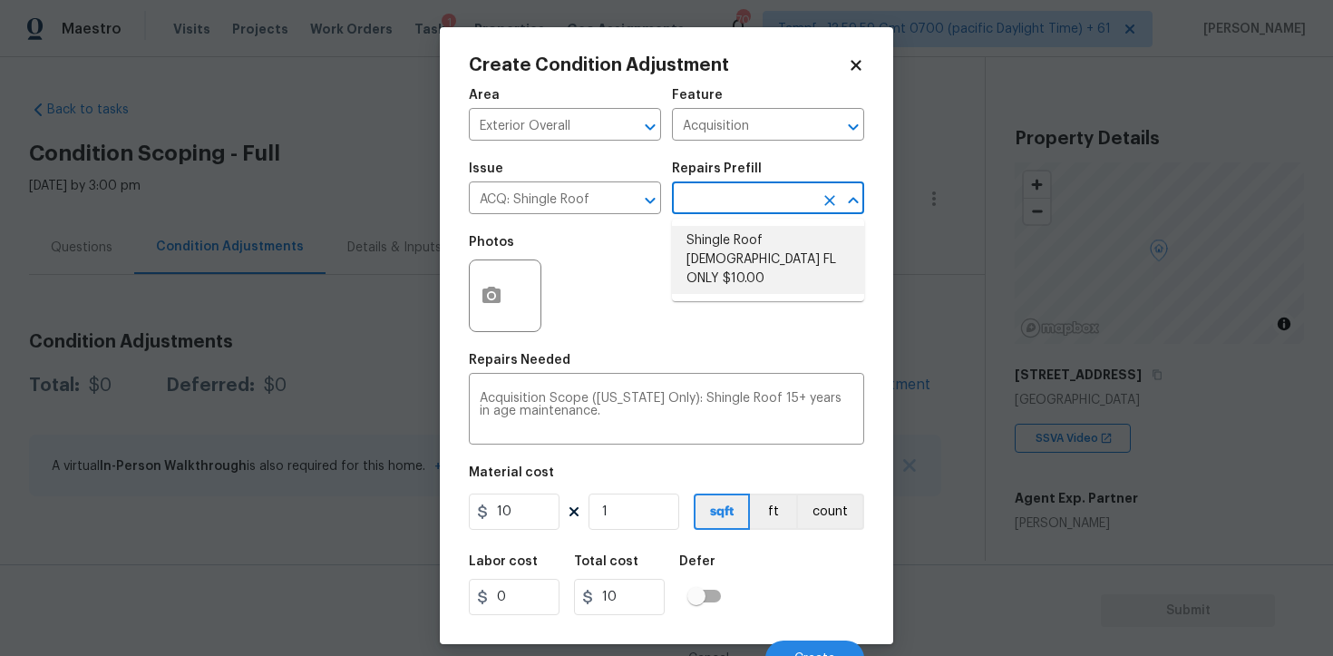
click at [611, 532] on figure "Material cost 10 1 sqft ft count" at bounding box center [666, 499] width 395 height 67
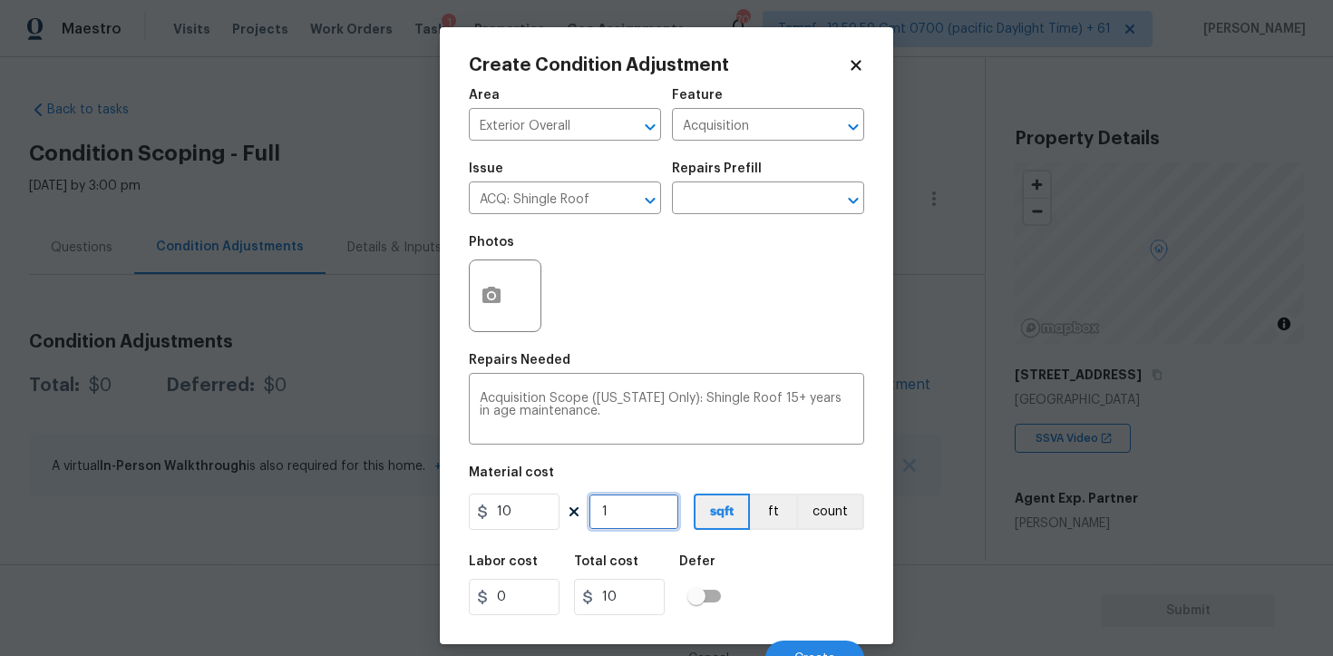
click at [610, 514] on input "1" at bounding box center [634, 511] width 91 height 36
type input "0"
paste input "1235"
type input "1235"
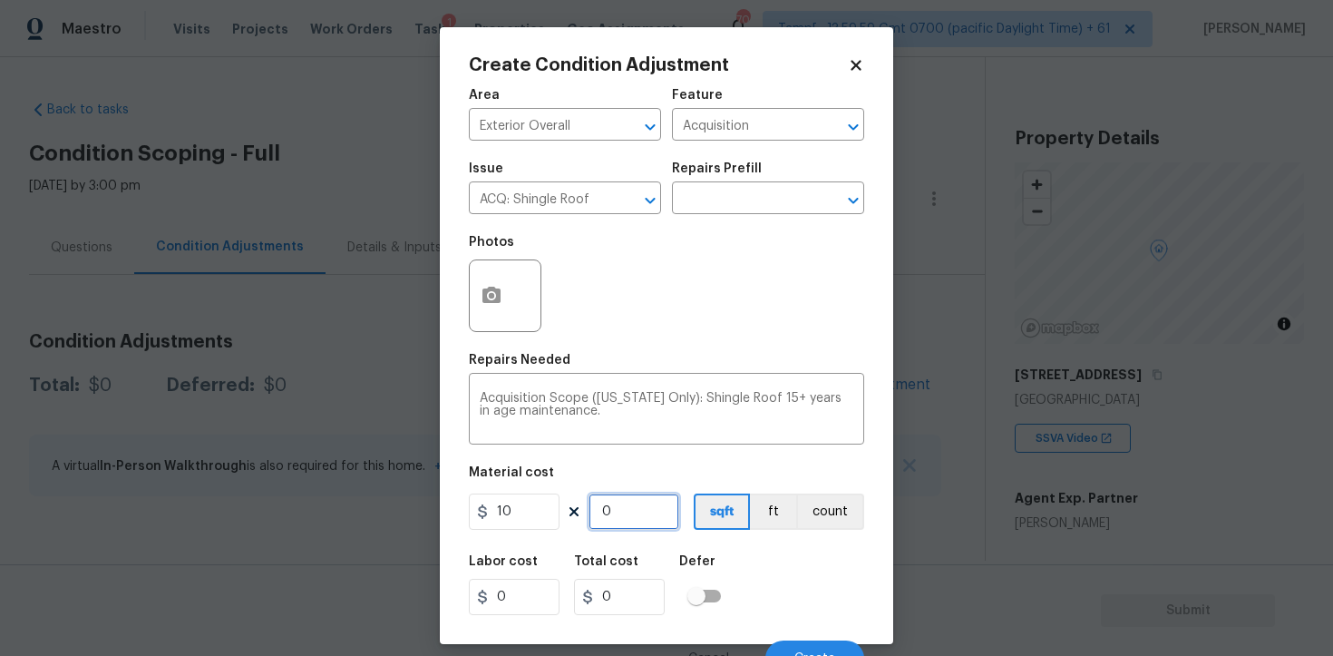
type input "12350"
type input "1235"
click at [694, 558] on h5 "Defer" at bounding box center [697, 561] width 36 height 13
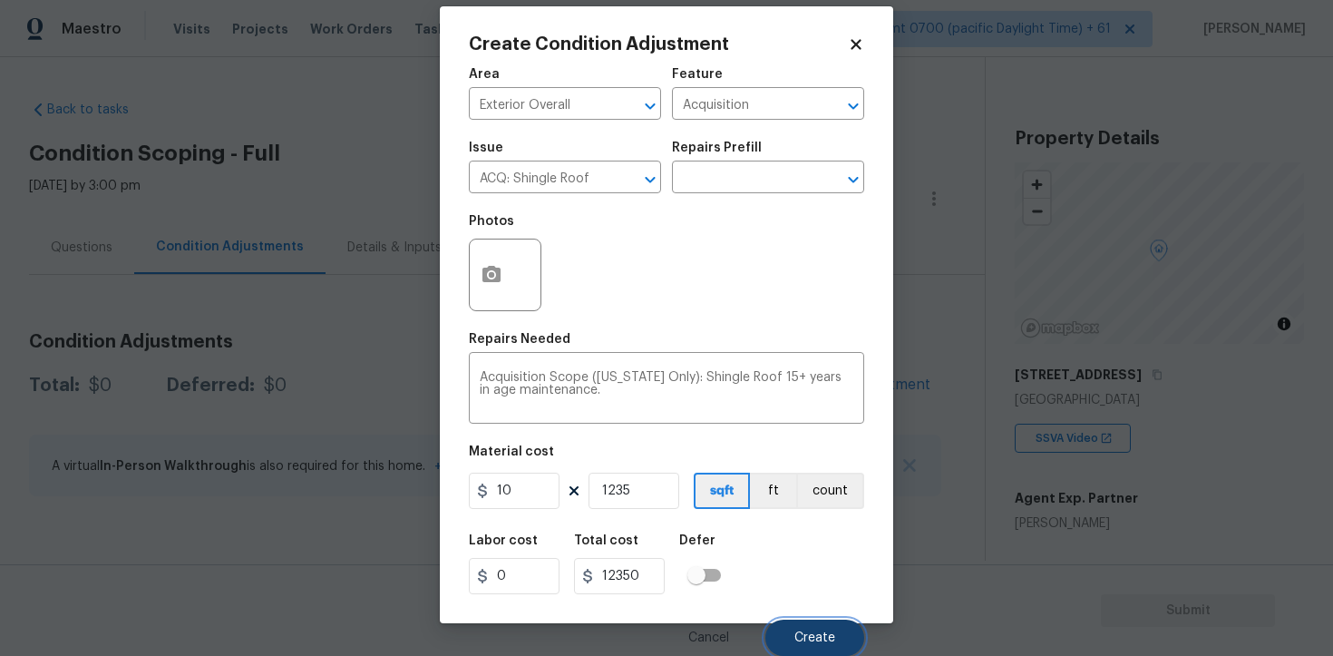
click at [808, 625] on button "Create" at bounding box center [815, 638] width 99 height 36
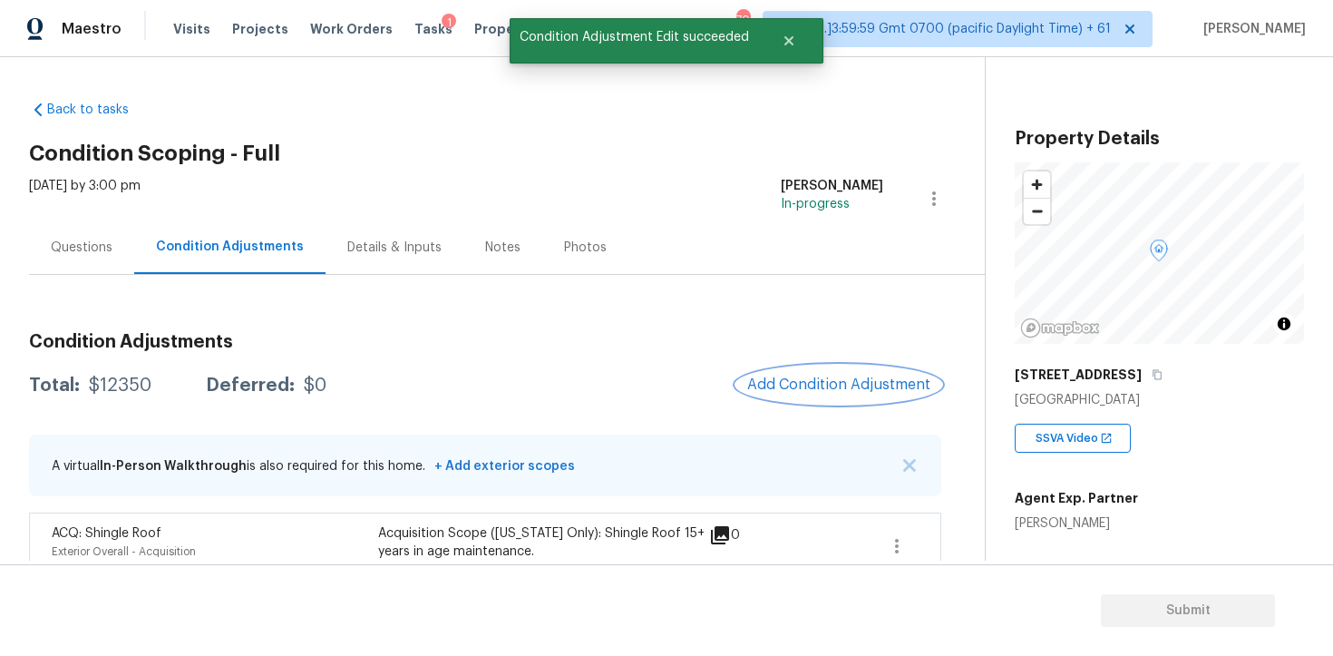
scroll to position [35, 0]
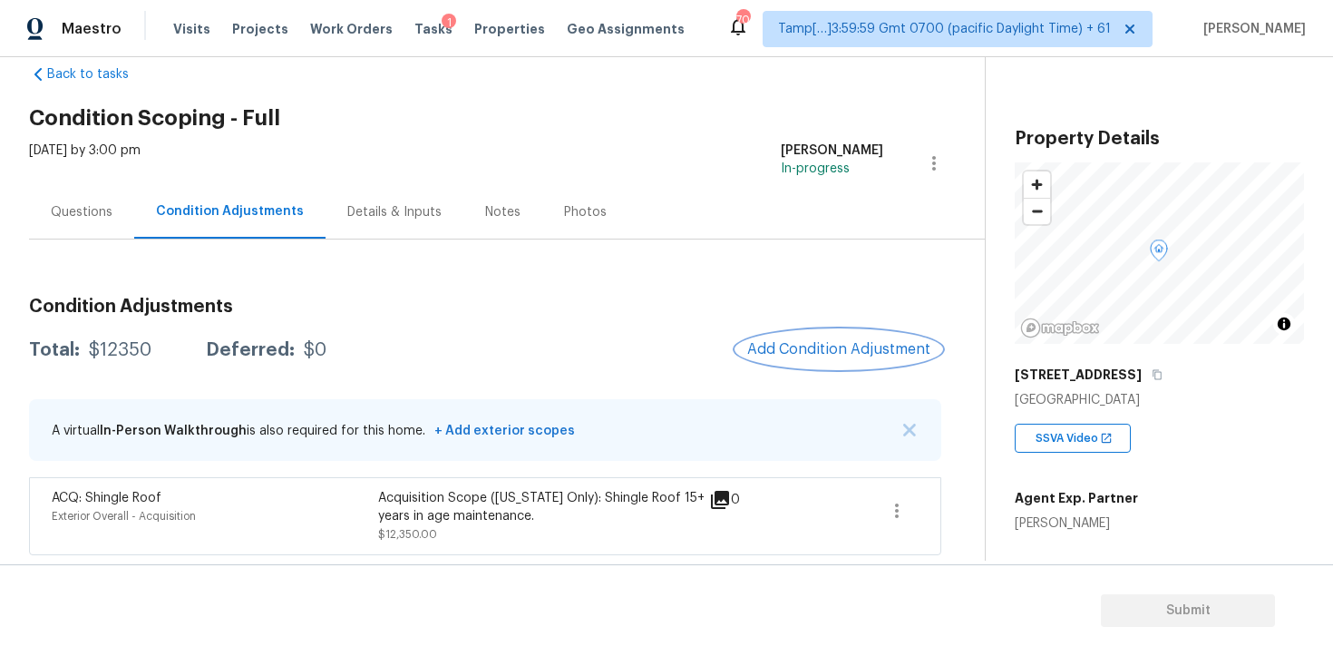
click at [826, 333] on button "Add Condition Adjustment" at bounding box center [839, 349] width 205 height 38
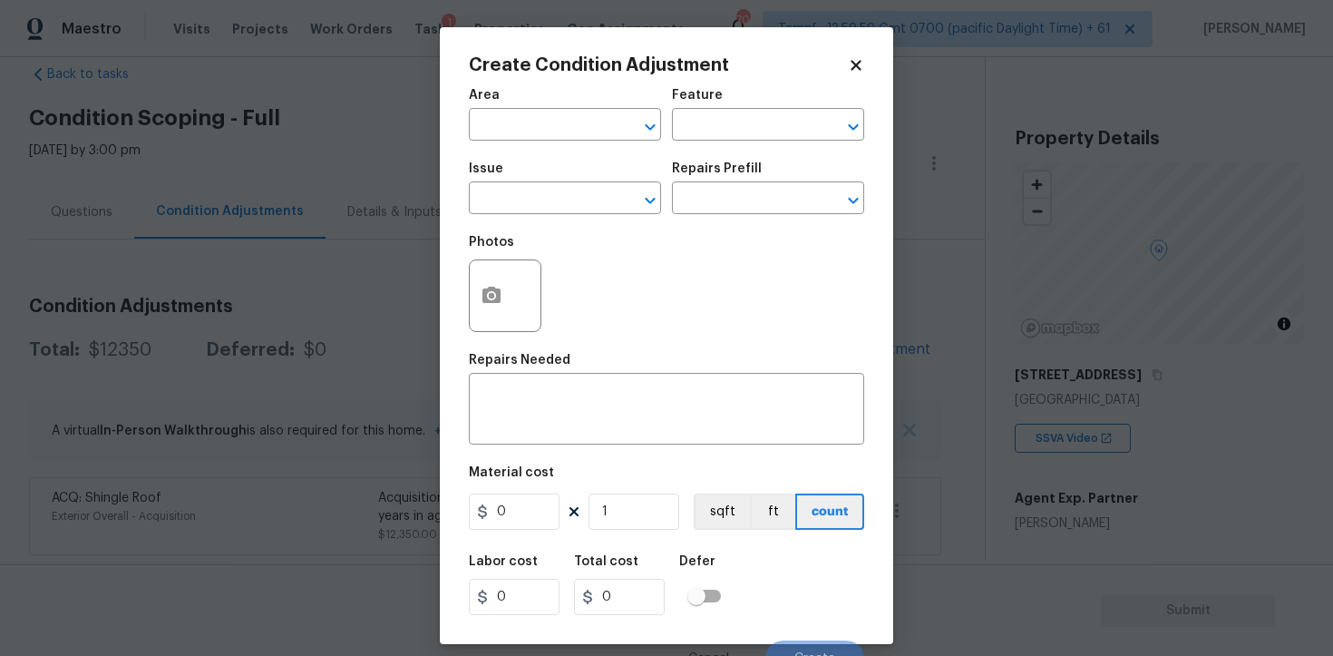
click at [516, 270] on div at bounding box center [505, 295] width 73 height 73
click at [516, 288] on div at bounding box center [505, 295] width 73 height 73
click at [500, 287] on icon "button" at bounding box center [492, 296] width 22 height 22
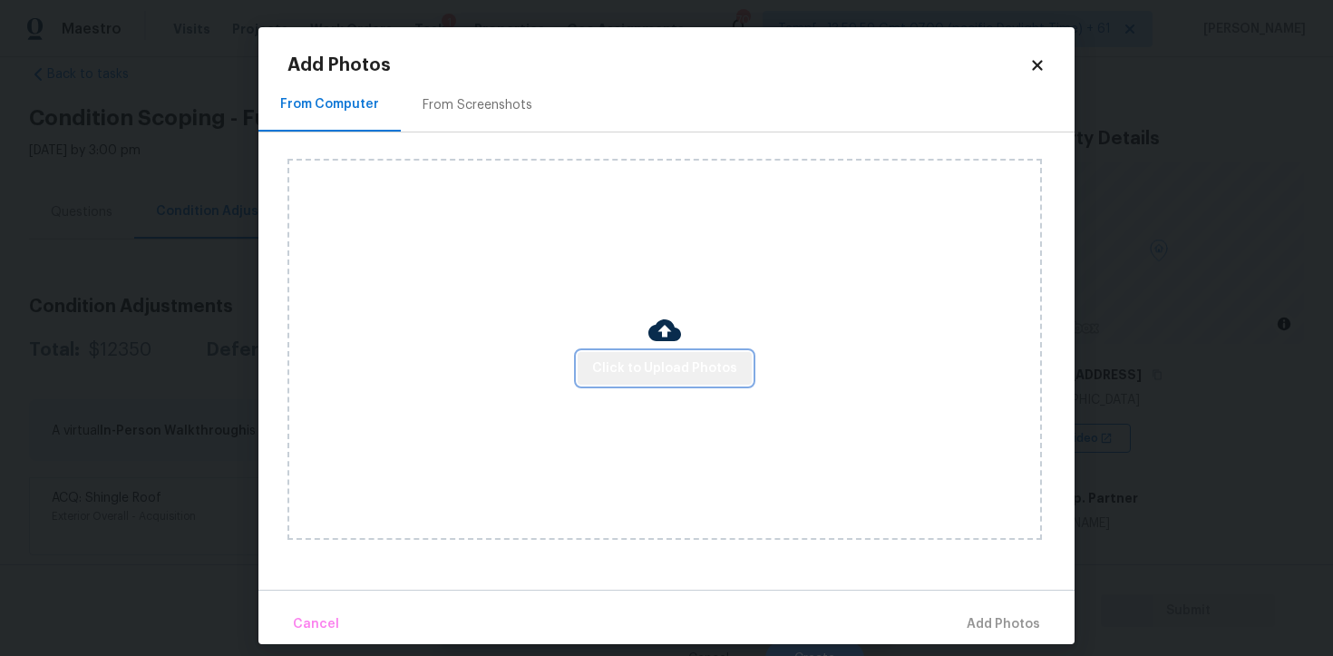
click at [680, 358] on span "Click to Upload Photos" at bounding box center [664, 368] width 145 height 23
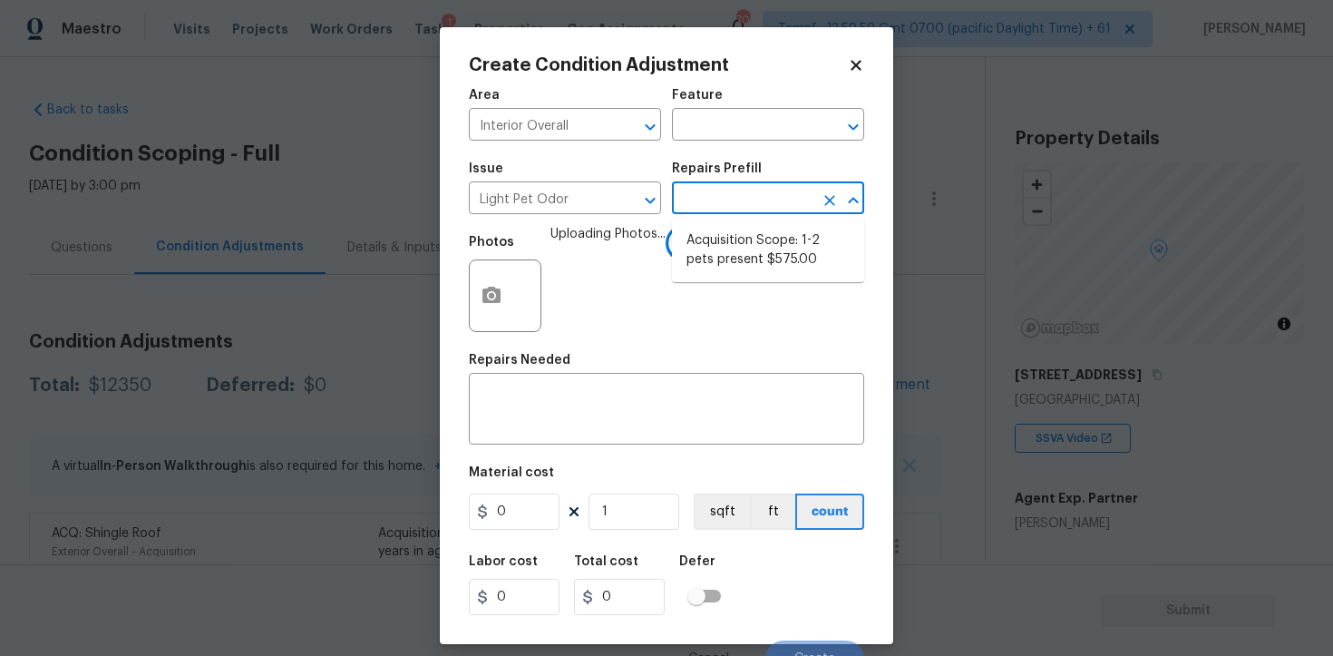
scroll to position [35, 0]
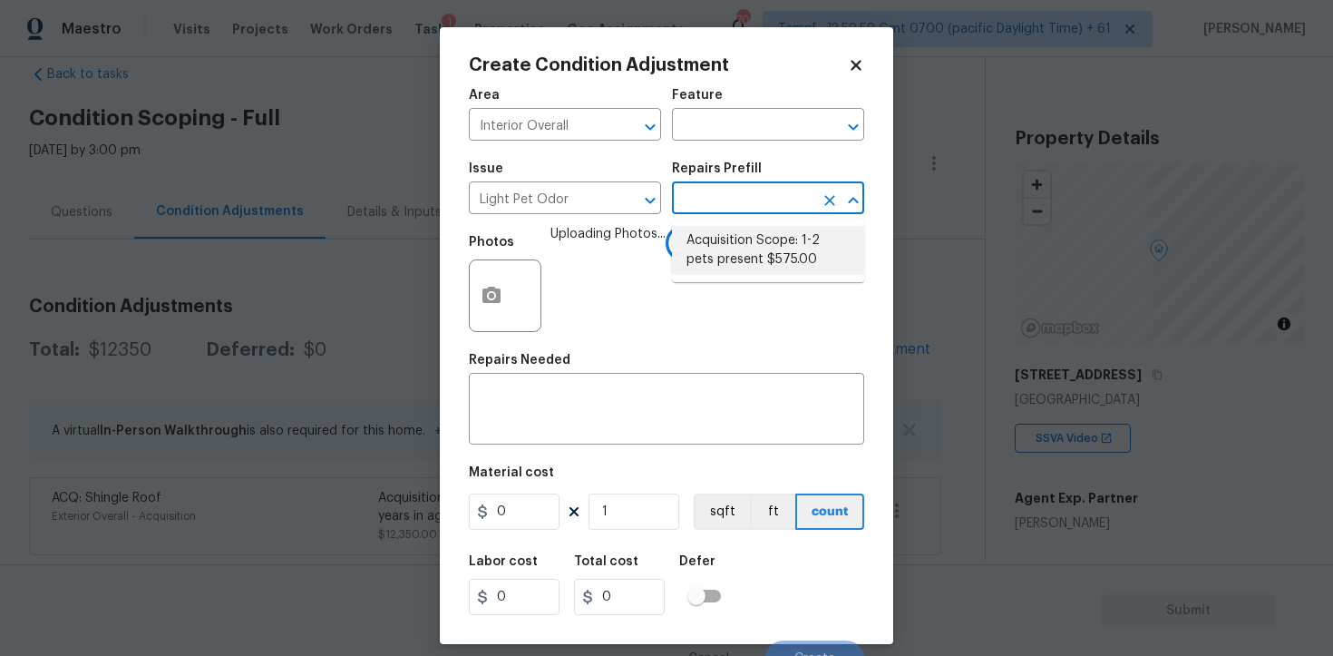
click at [727, 239] on li "Acquisition Scope: 1-2 pets present $575.00" at bounding box center [768, 250] width 192 height 49
type input "575"
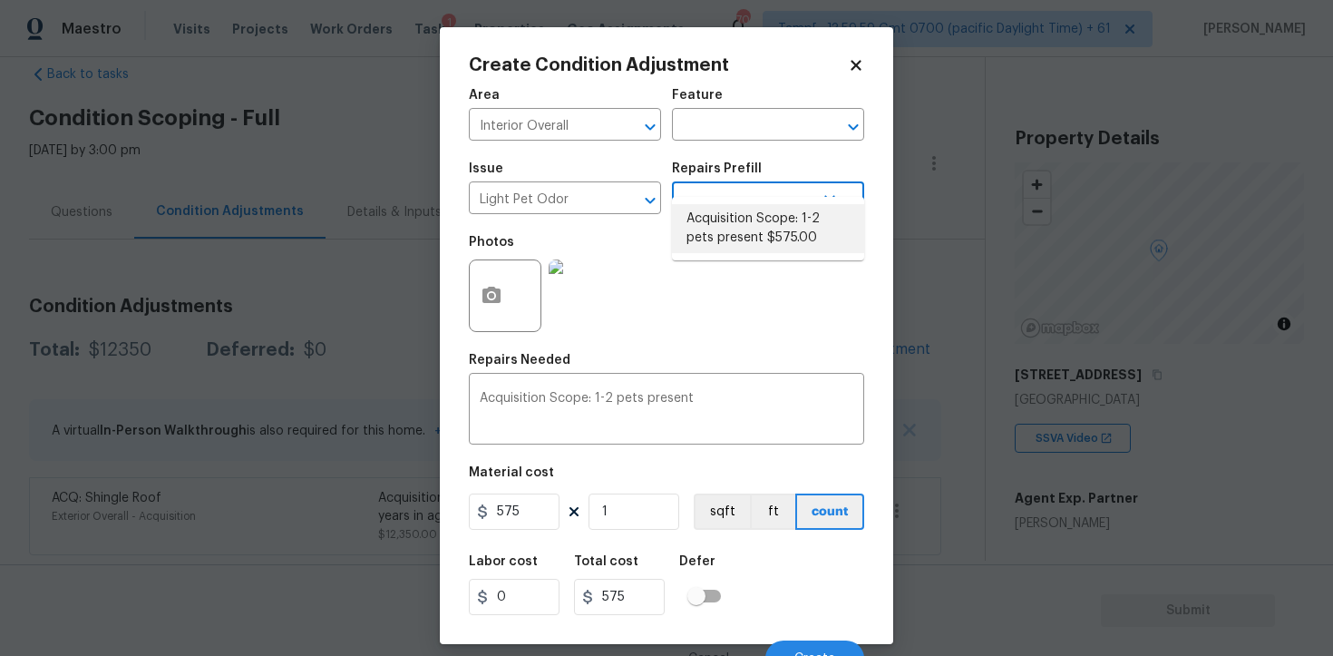
scroll to position [22, 0]
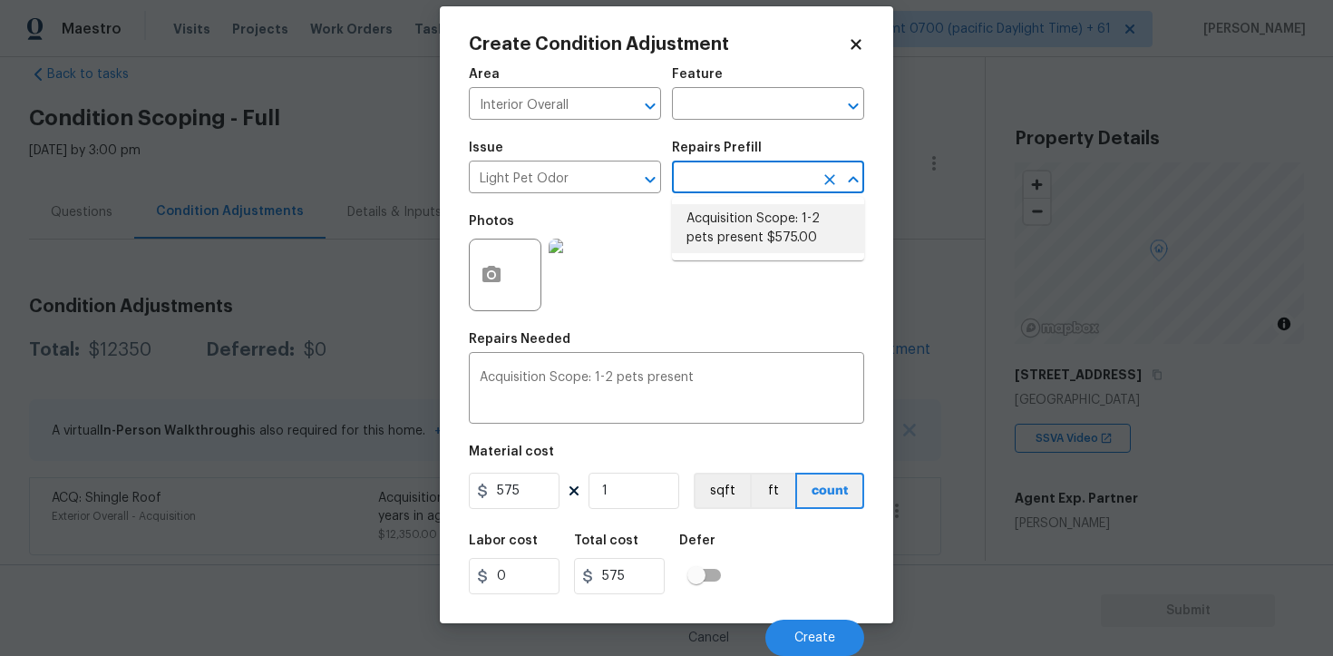
click at [749, 551] on div "Labor cost 0 Total cost 575 Defer" at bounding box center [666, 564] width 395 height 82
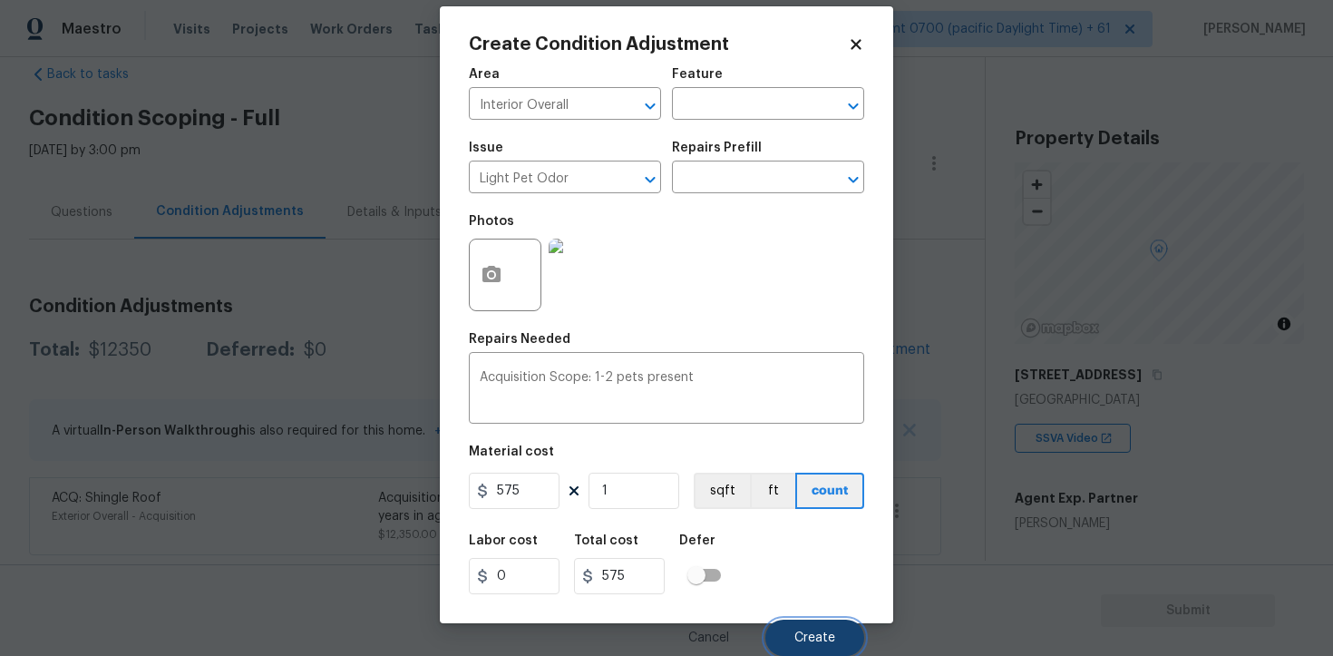
click at [816, 634] on span "Create" at bounding box center [815, 638] width 41 height 14
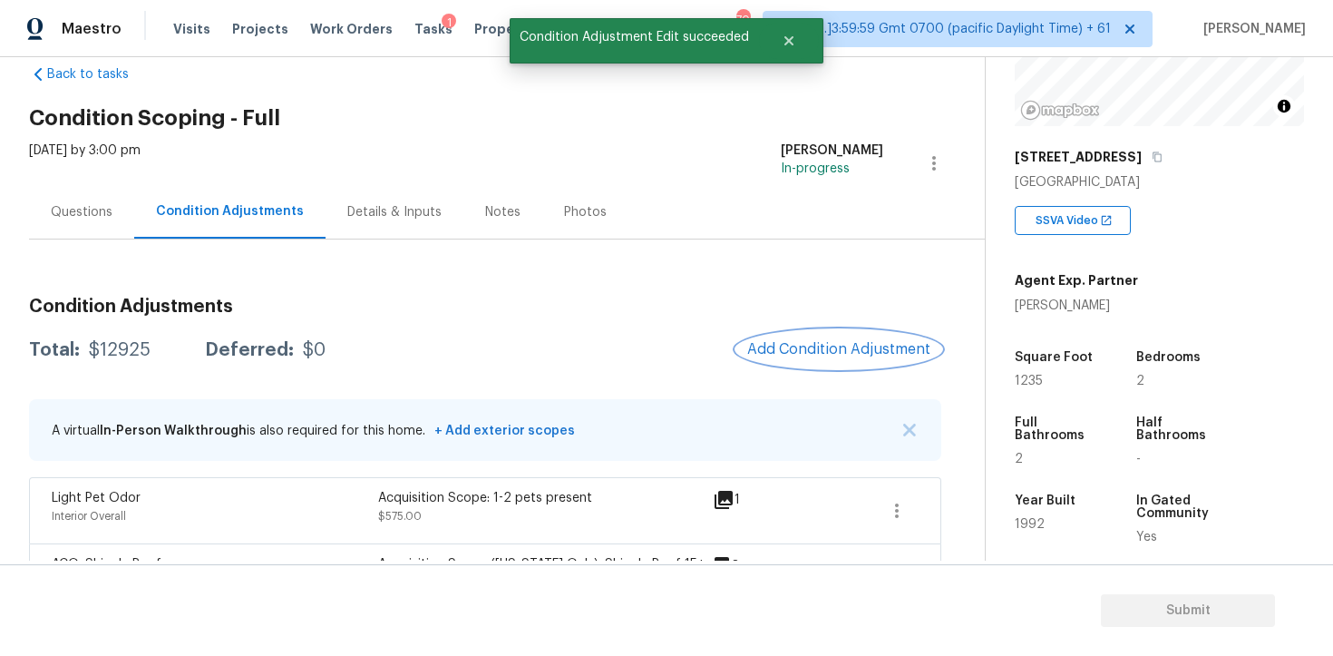
scroll to position [102, 0]
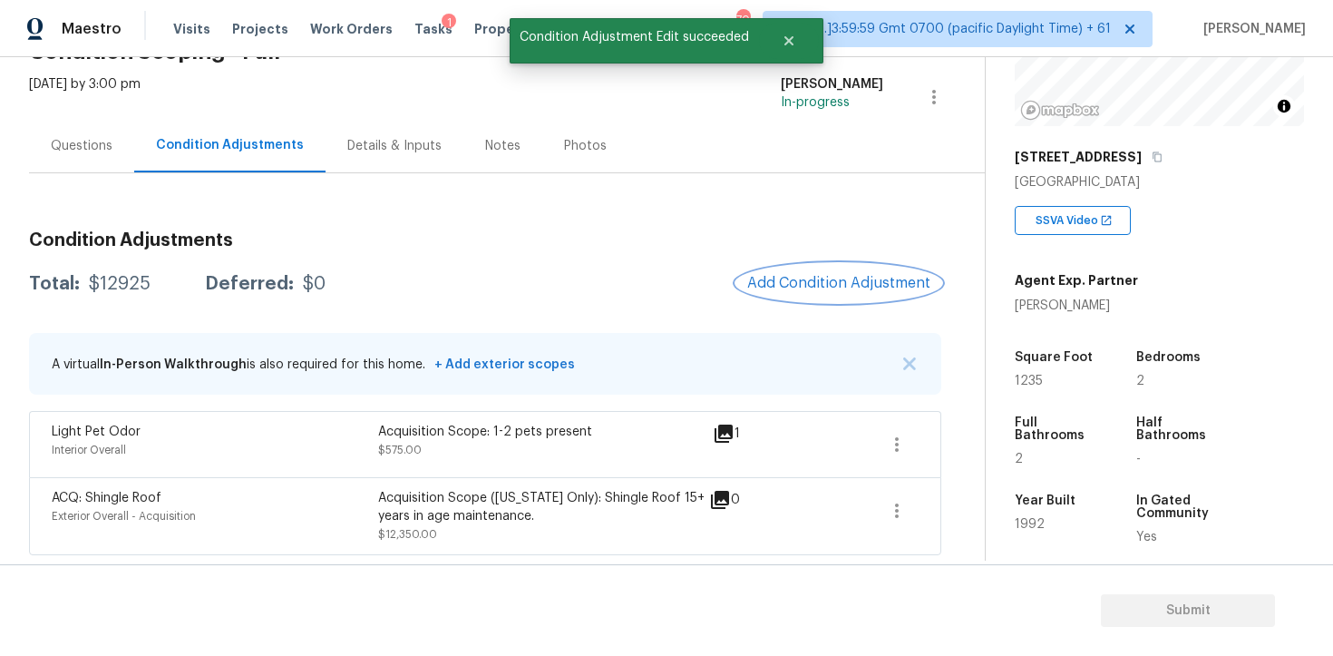
click at [810, 275] on span "Add Condition Adjustment" at bounding box center [838, 283] width 183 height 16
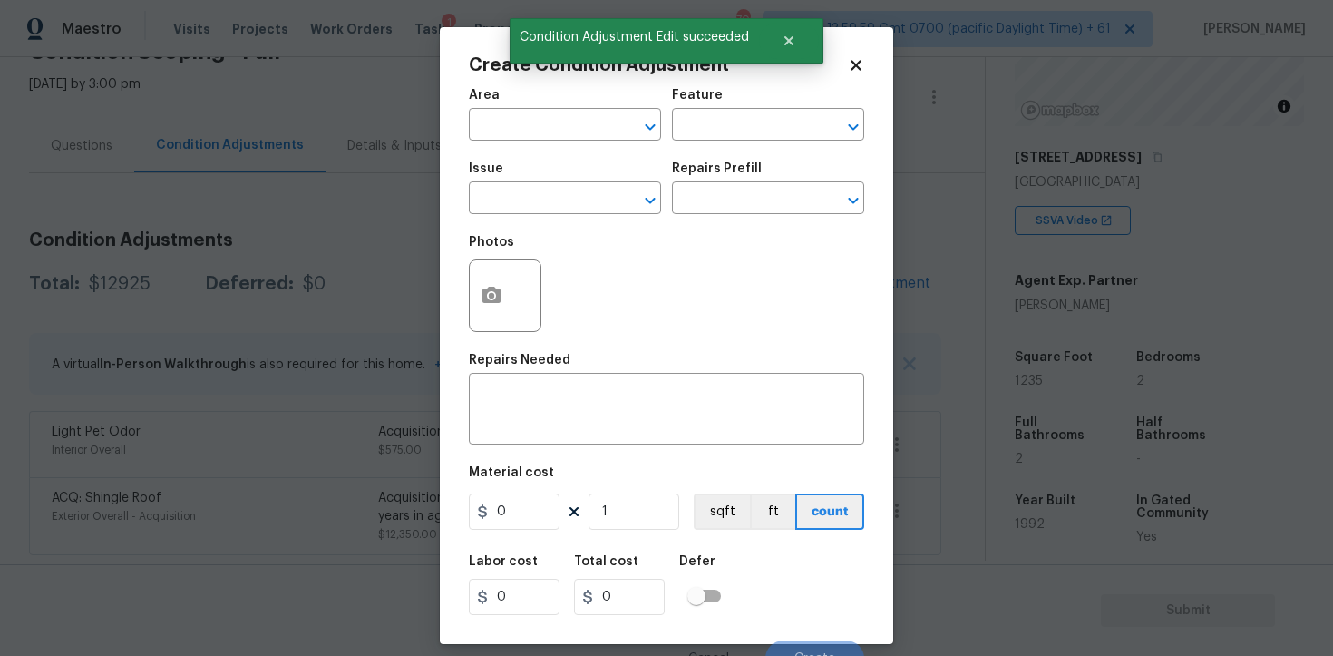
click at [546, 144] on span "Area ​" at bounding box center [565, 114] width 192 height 73
click at [533, 129] on input "text" at bounding box center [540, 126] width 142 height 28
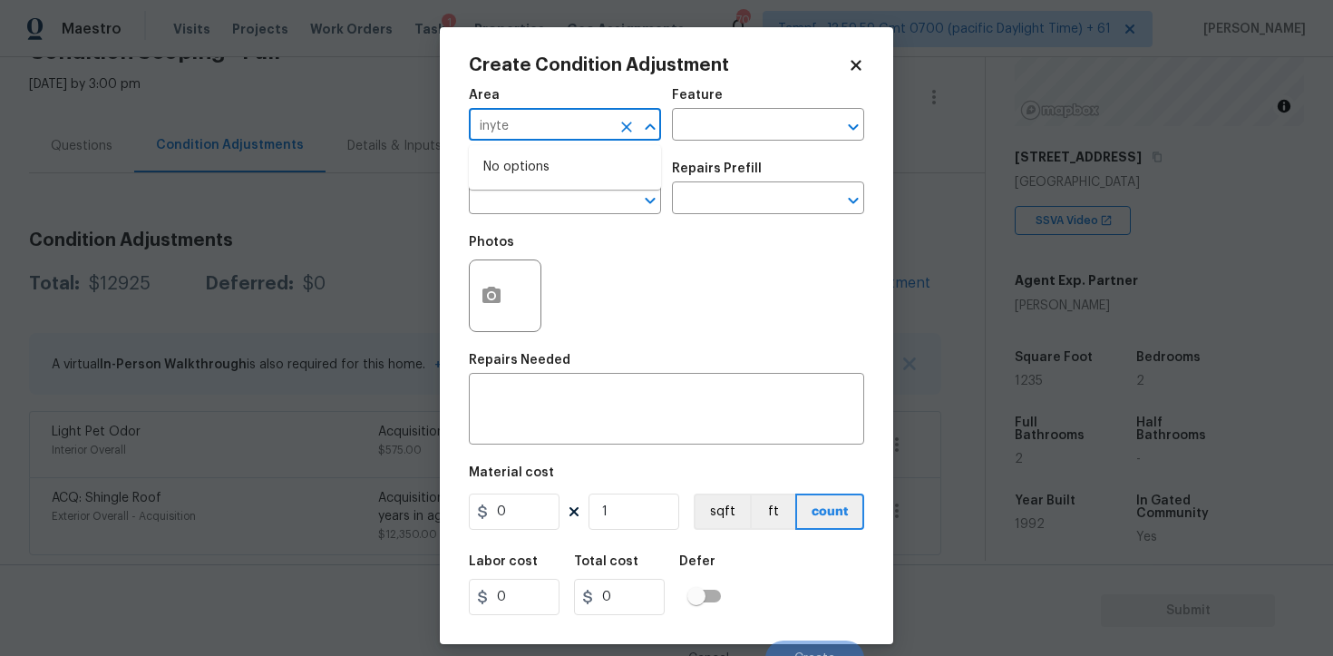
type input "inyter"
click at [545, 203] on li "Interior Overall" at bounding box center [565, 197] width 192 height 30
type input "Interior Overall"
click at [545, 203] on input "text" at bounding box center [540, 200] width 142 height 28
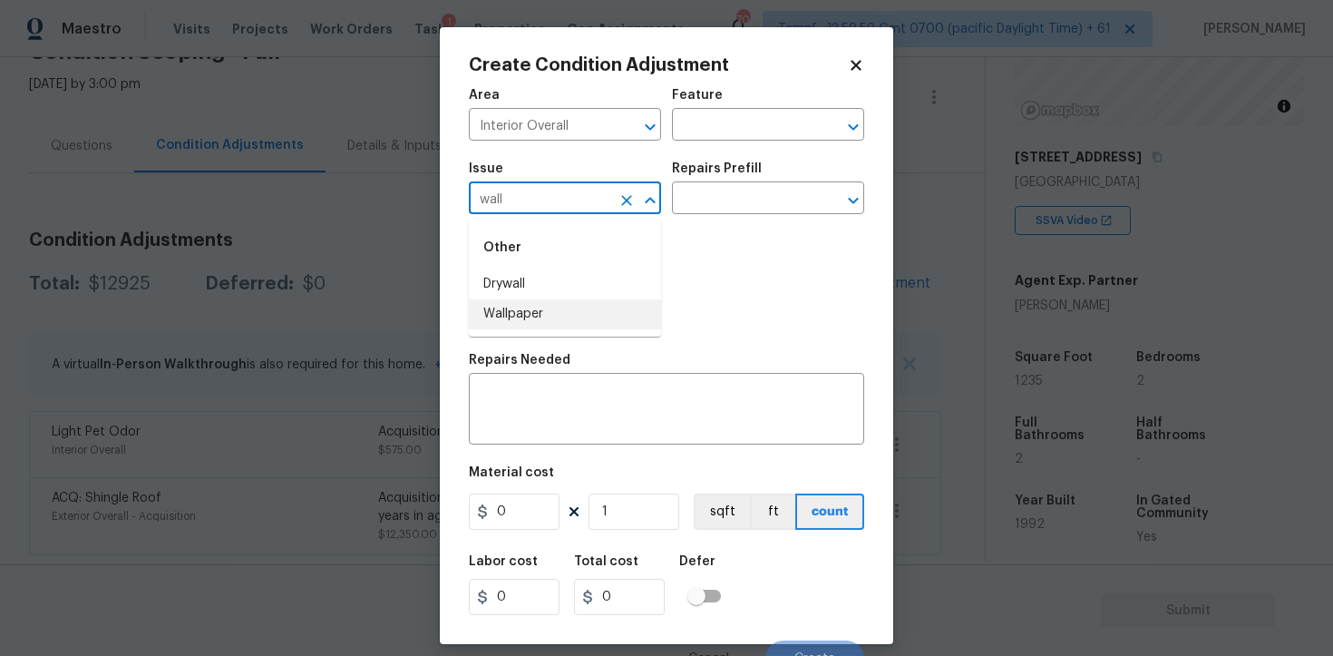
click at [565, 303] on li "Wallpaper" at bounding box center [565, 314] width 192 height 30
type input "Wallpaper"
click at [737, 200] on input "text" at bounding box center [743, 200] width 142 height 28
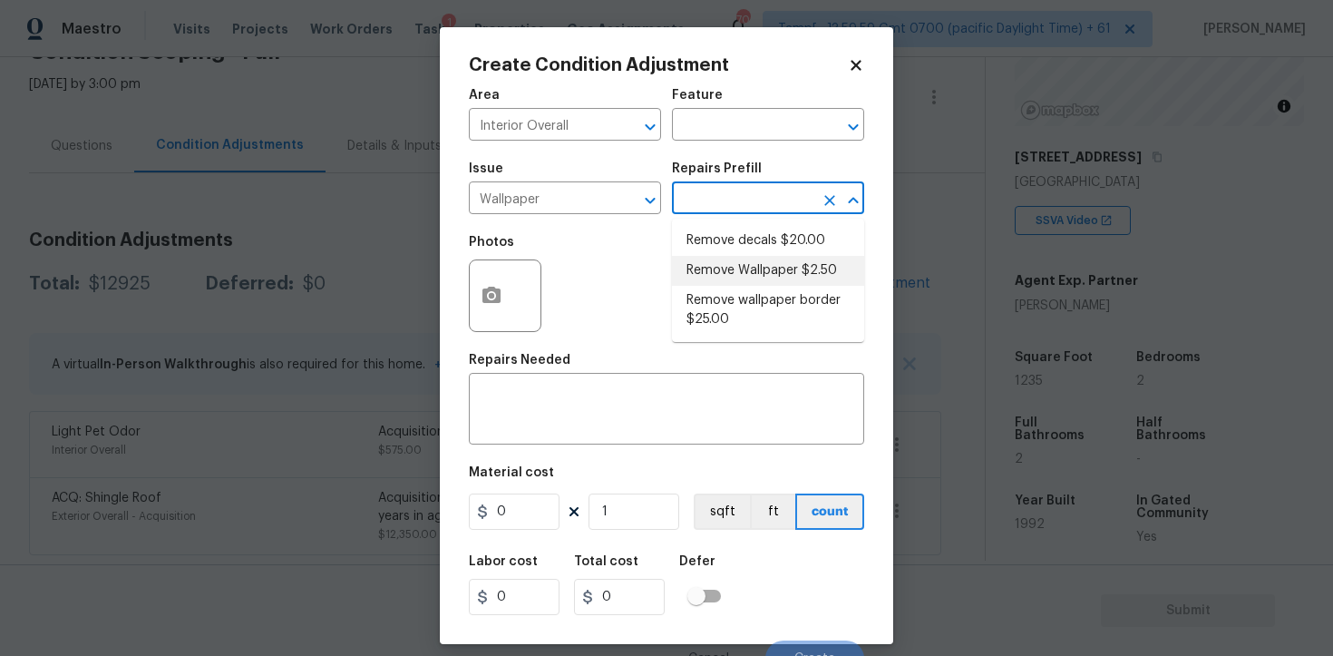
click at [737, 281] on li "Remove Wallpaper $2.50" at bounding box center [768, 271] width 192 height 30
type input "Walls and Ceiling"
type textarea "Remove wallpaper and texture walls to best match existing conditions"
type input "2.5"
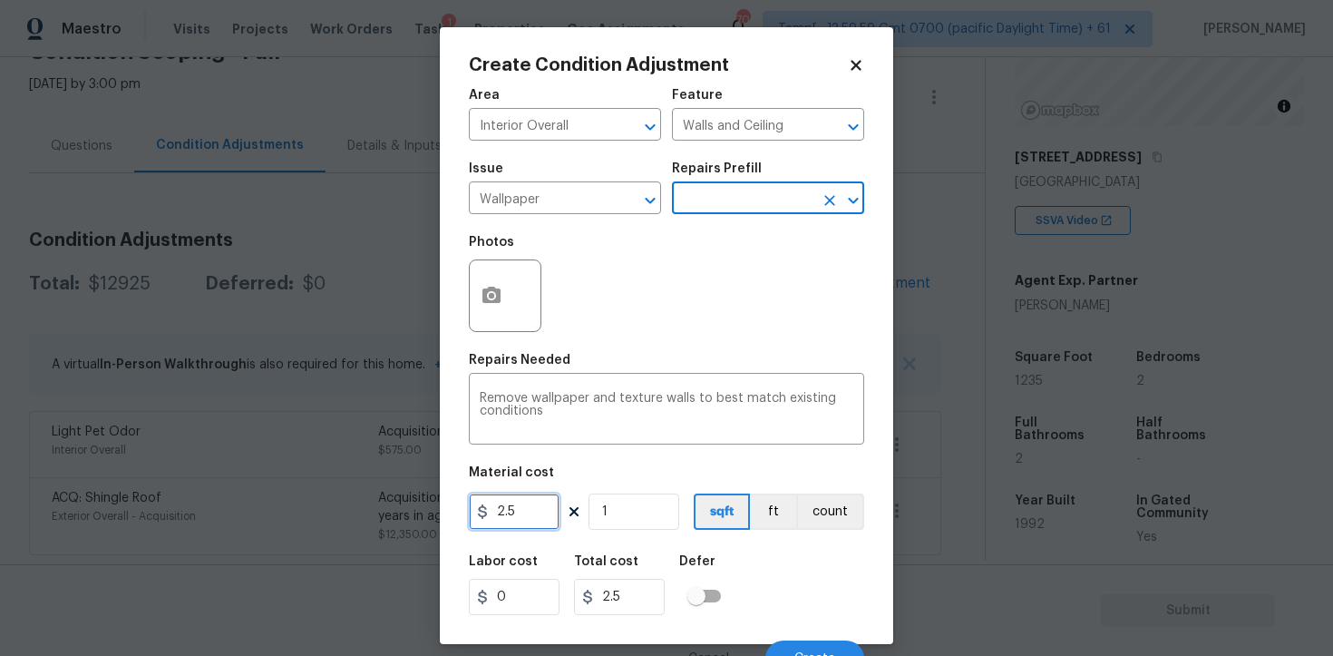
click at [532, 496] on input "2.5" at bounding box center [514, 511] width 91 height 36
type input "100"
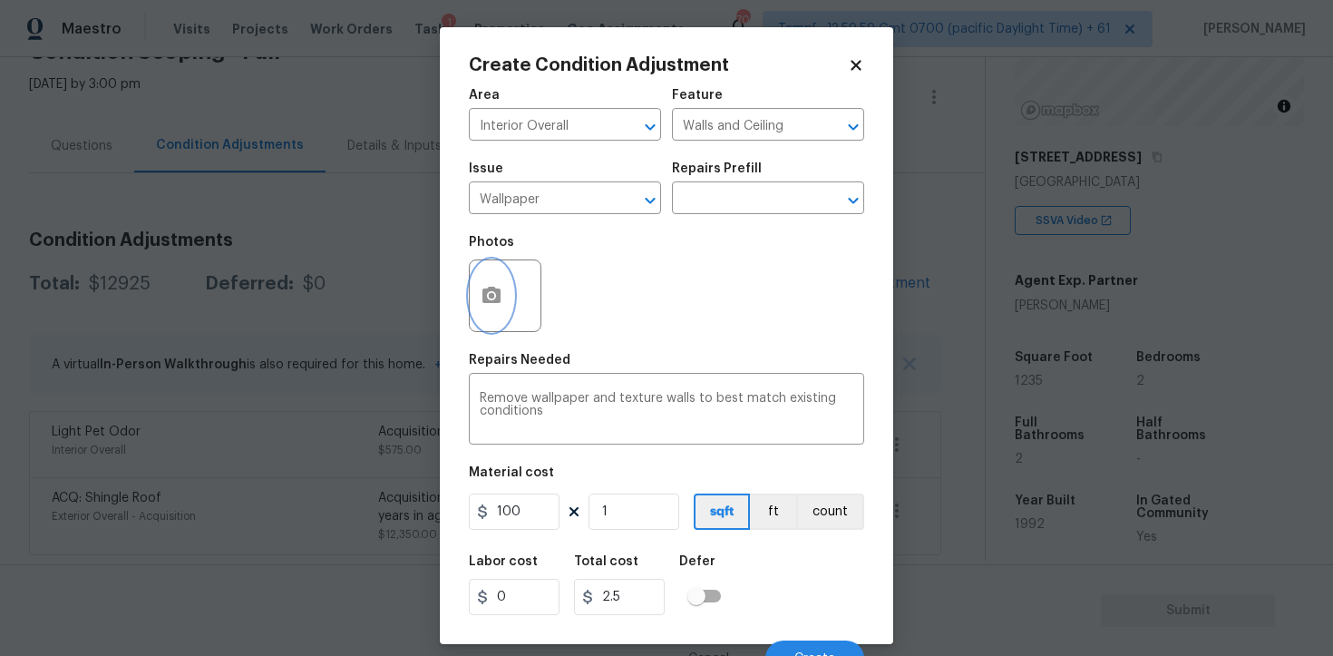
click at [481, 284] on button "button" at bounding box center [492, 295] width 44 height 71
type input "100"
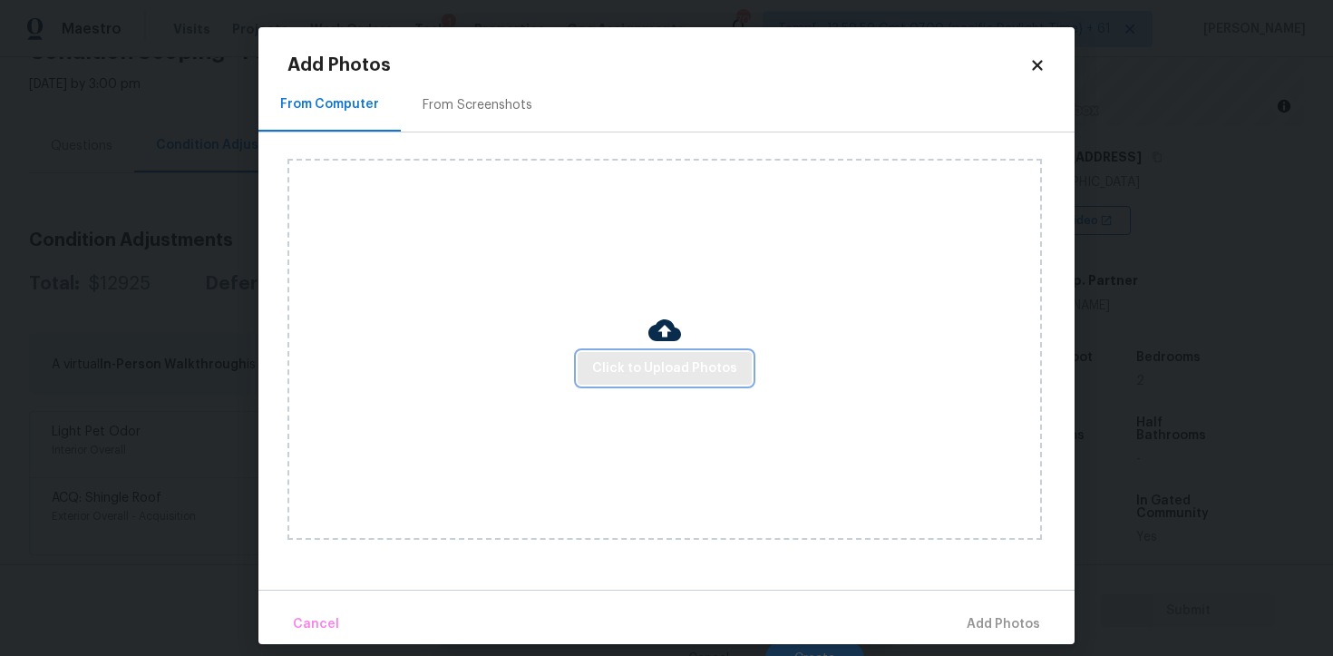
click at [676, 372] on span "Click to Upload Photos" at bounding box center [664, 368] width 145 height 23
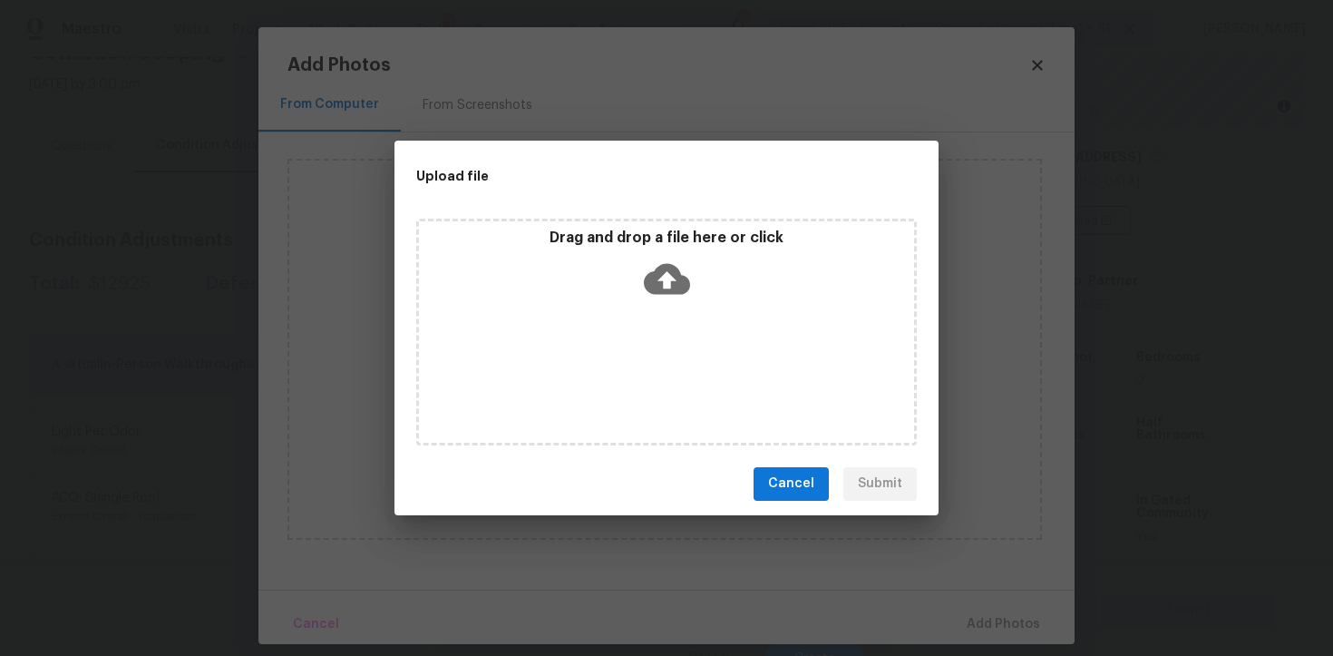
click at [657, 299] on icon at bounding box center [667, 279] width 46 height 46
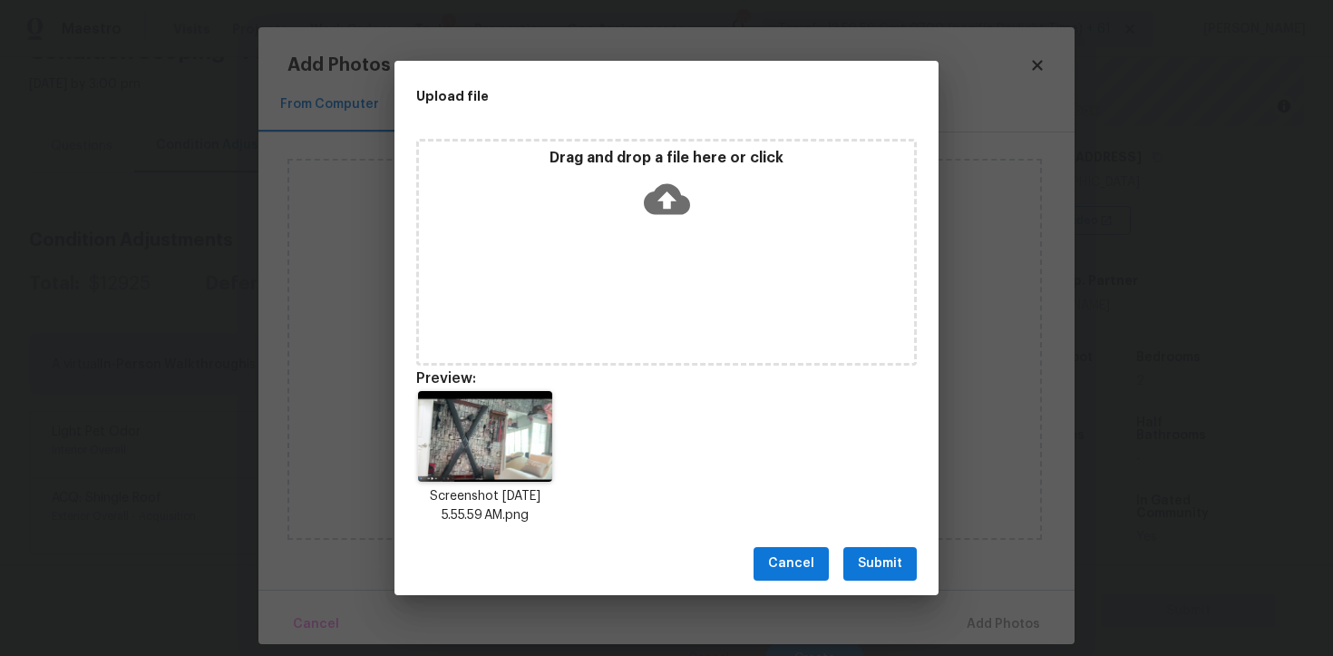
click at [870, 552] on span "Submit" at bounding box center [880, 563] width 44 height 23
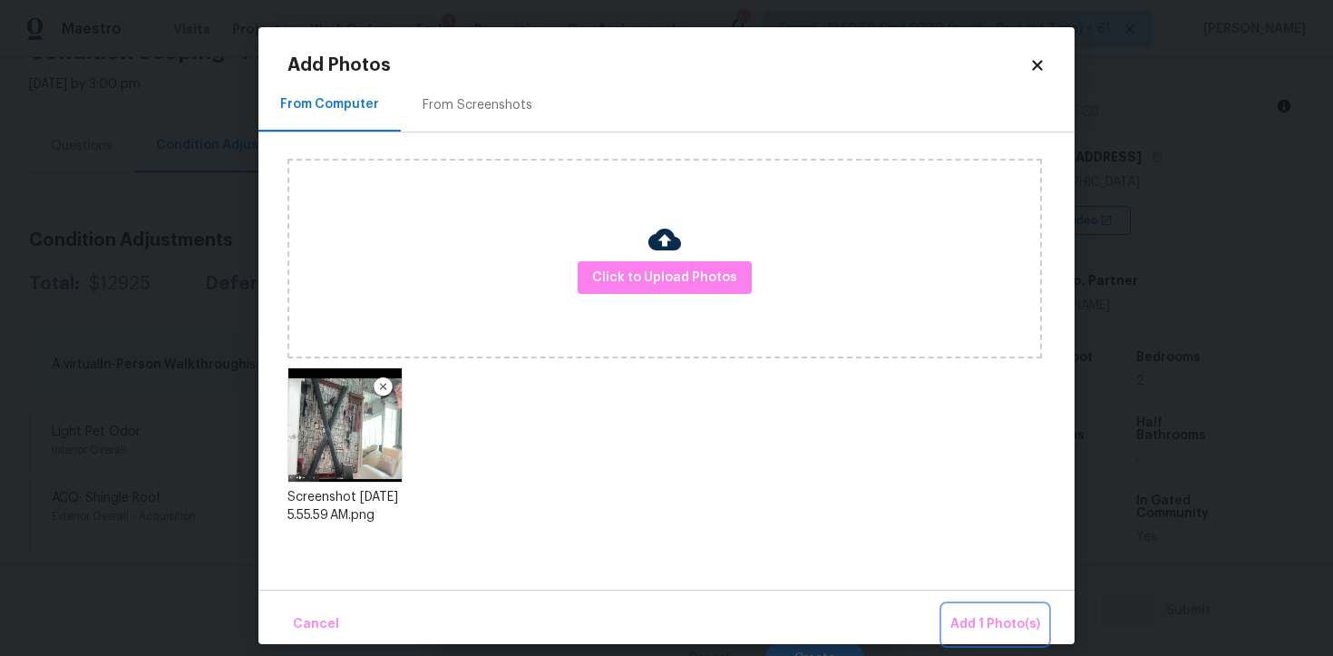
click at [972, 611] on button "Add 1 Photo(s)" at bounding box center [995, 624] width 104 height 39
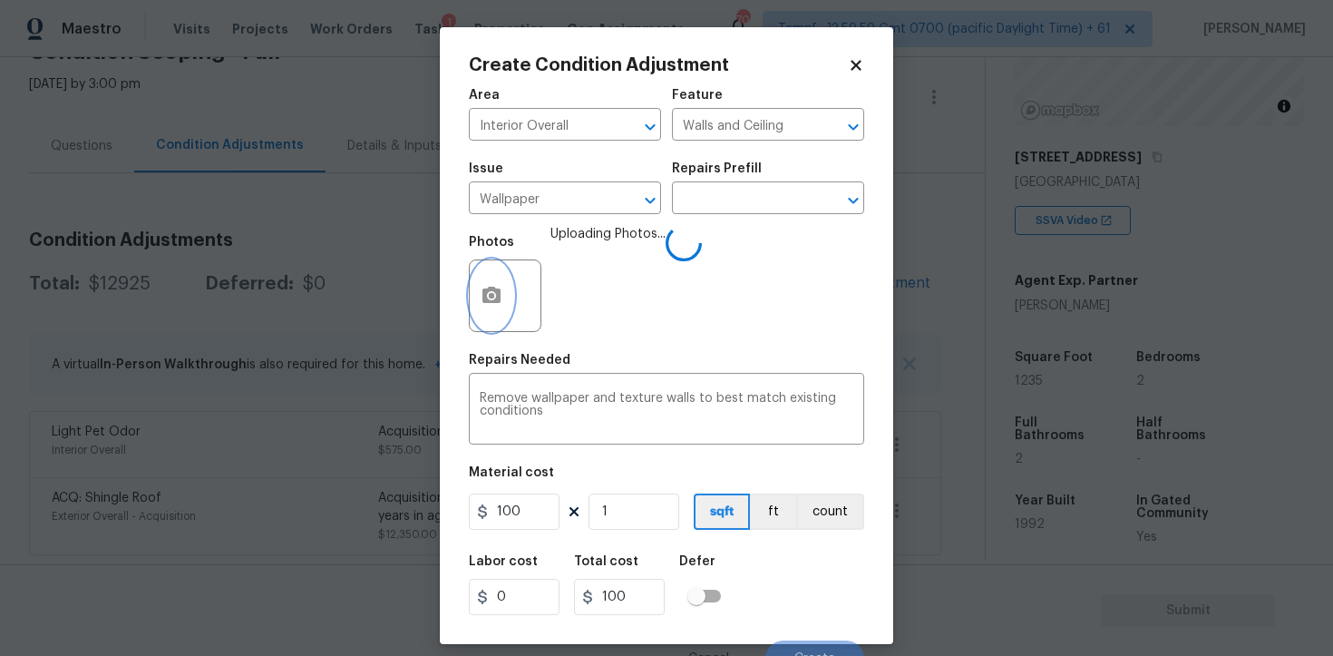
scroll to position [22, 0]
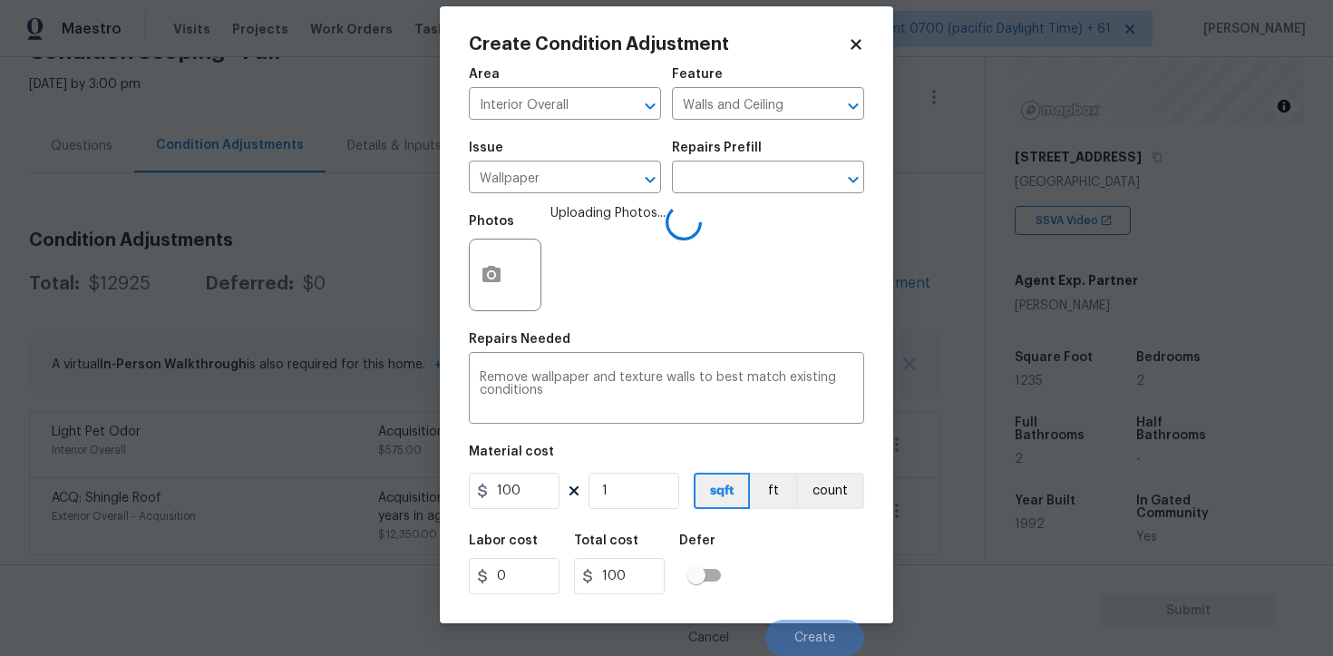
click at [770, 547] on div "Labor cost 0 Total cost 100 Defer" at bounding box center [666, 564] width 395 height 82
click at [780, 569] on div "Labor cost 0 Total cost 100 Defer" at bounding box center [666, 564] width 395 height 82
click at [802, 625] on button "Create" at bounding box center [815, 638] width 99 height 36
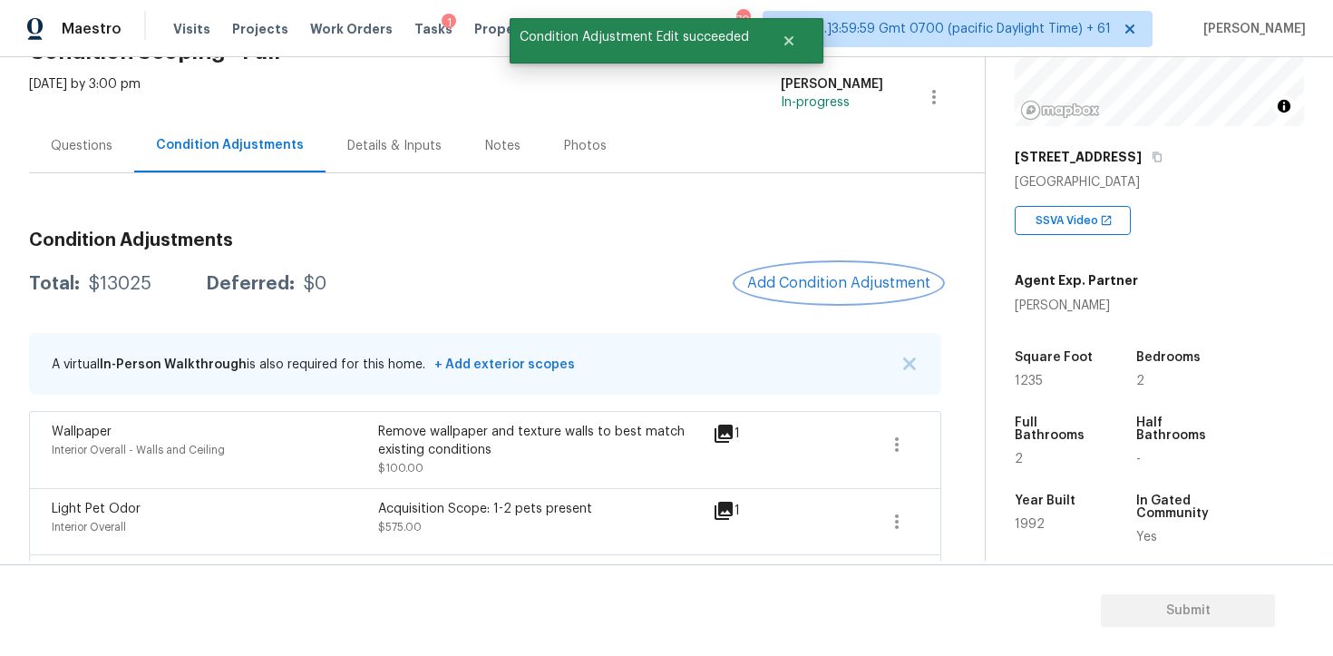
scroll to position [180, 0]
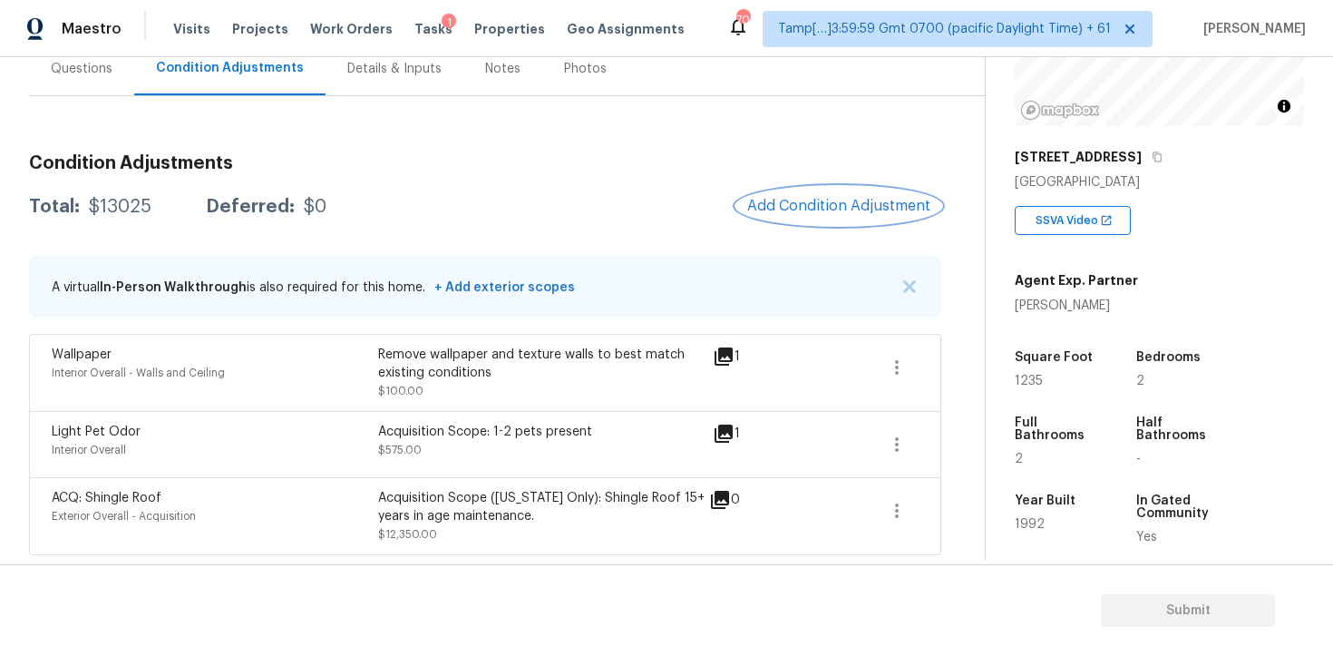
click at [792, 213] on span "Add Condition Adjustment" at bounding box center [838, 206] width 183 height 16
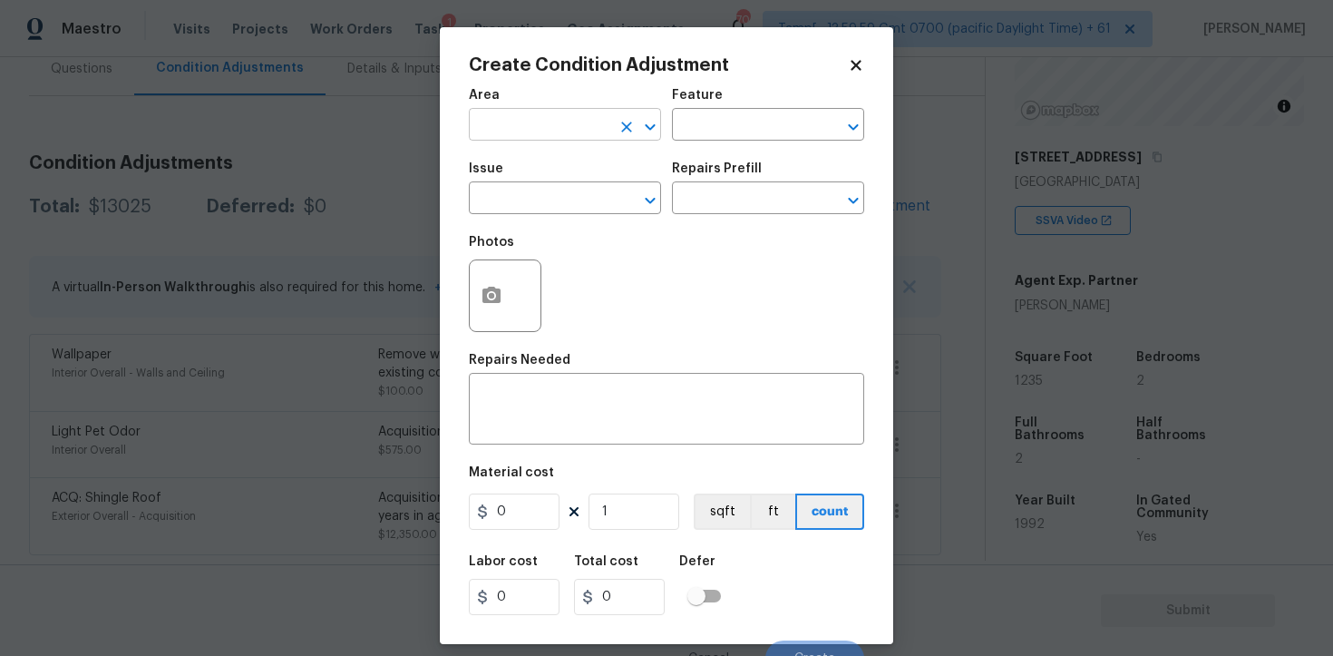
click at [577, 136] on input "text" at bounding box center [540, 126] width 142 height 28
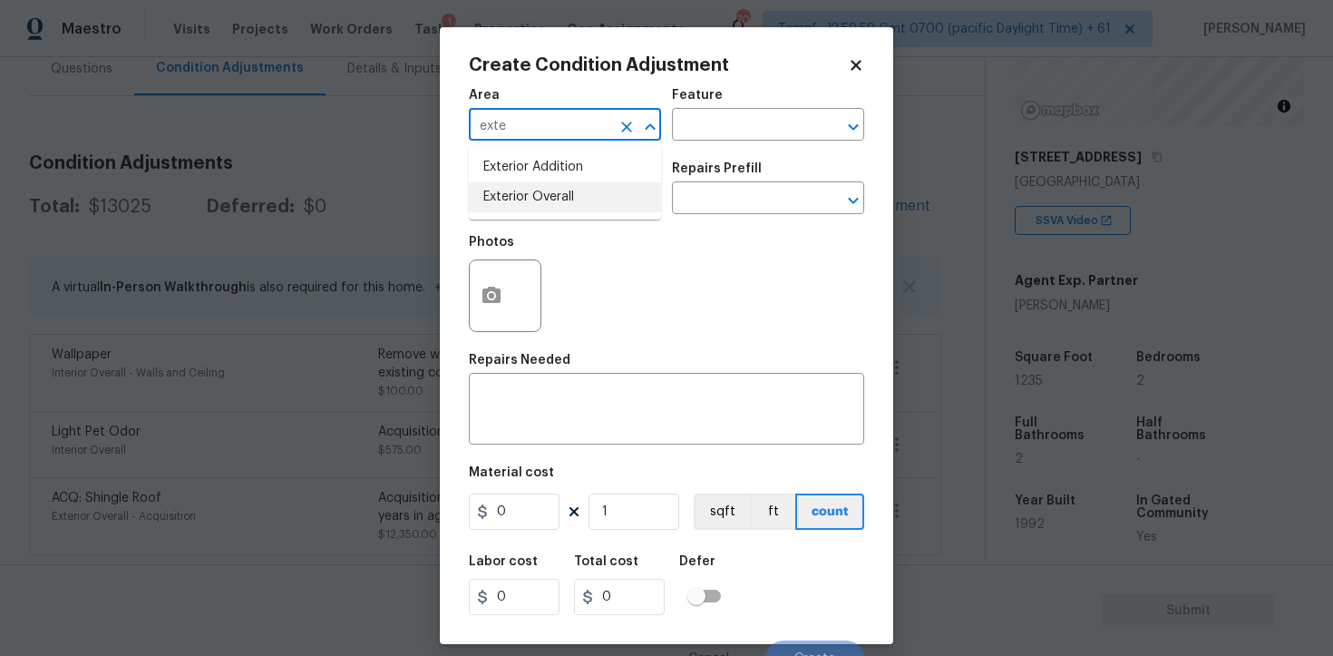
click at [562, 200] on li "Exterior Overall" at bounding box center [565, 197] width 192 height 30
type input "Exterior Overall"
click at [562, 200] on input "text" at bounding box center [540, 200] width 142 height 28
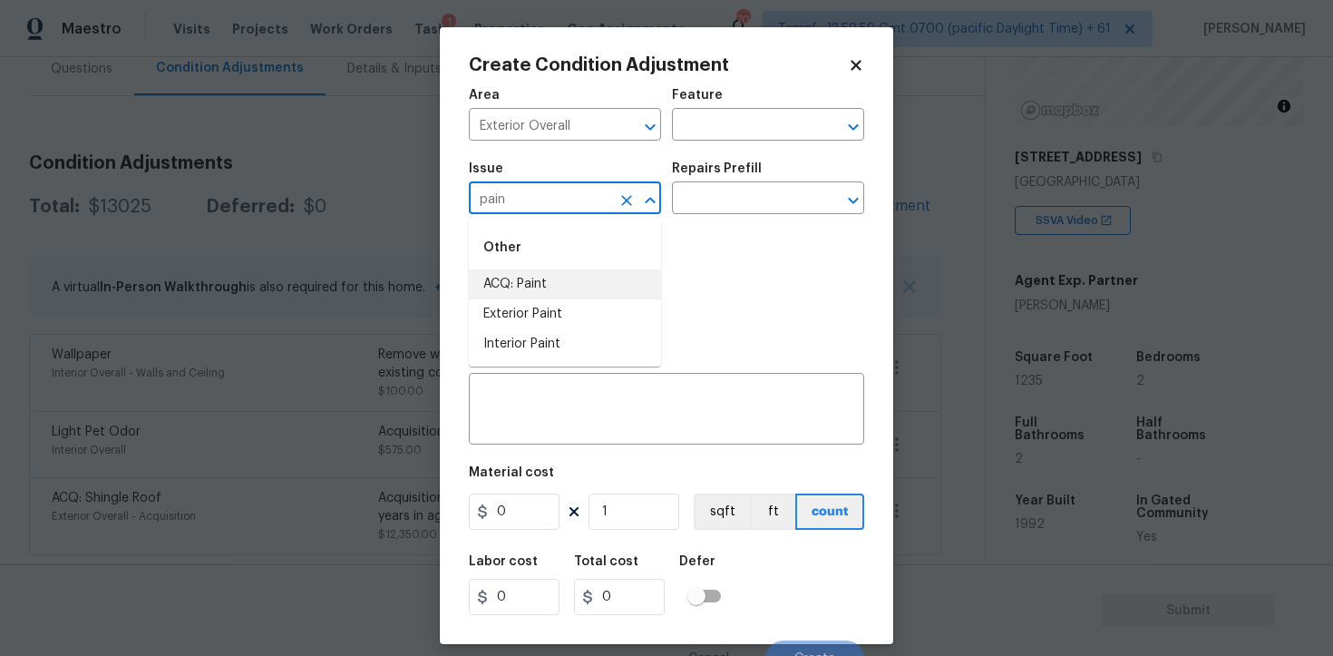
click at [571, 298] on li "ACQ: Paint" at bounding box center [565, 284] width 192 height 30
type input "ACQ: Paint"
click at [735, 216] on div "Issue ACQ: Paint ​ Repairs Prefill ​" at bounding box center [666, 187] width 395 height 73
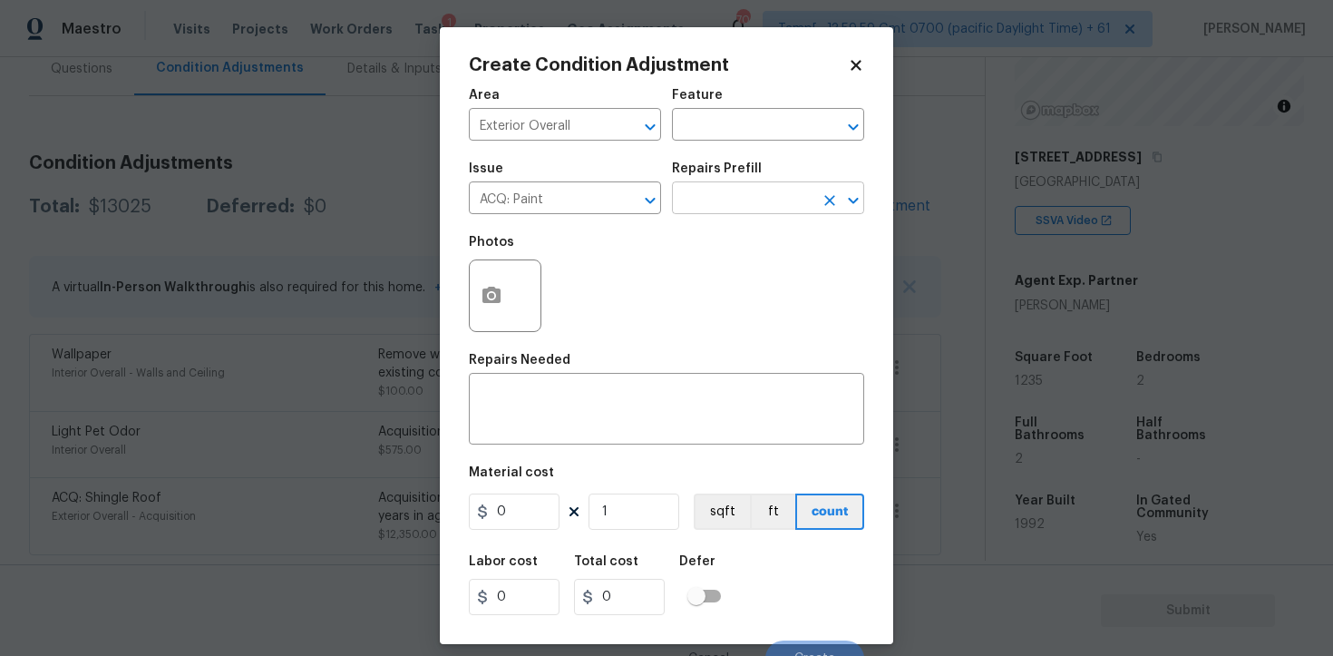
click at [734, 207] on input "text" at bounding box center [743, 200] width 142 height 28
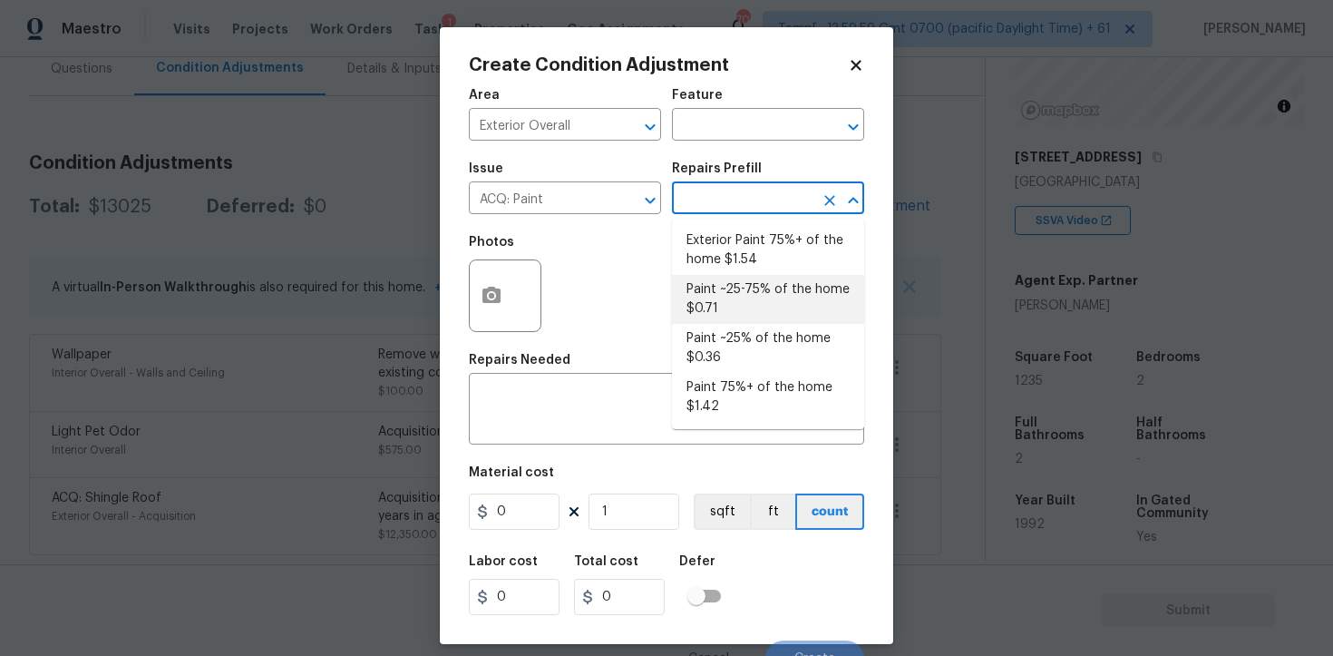
click at [762, 312] on li "Paint ~25-75% of the home $0.71" at bounding box center [768, 299] width 192 height 49
type input "Acquisition"
type textarea "Acquisition Scope: ~25 - 75% of the home needs interior paint"
type input "0.71"
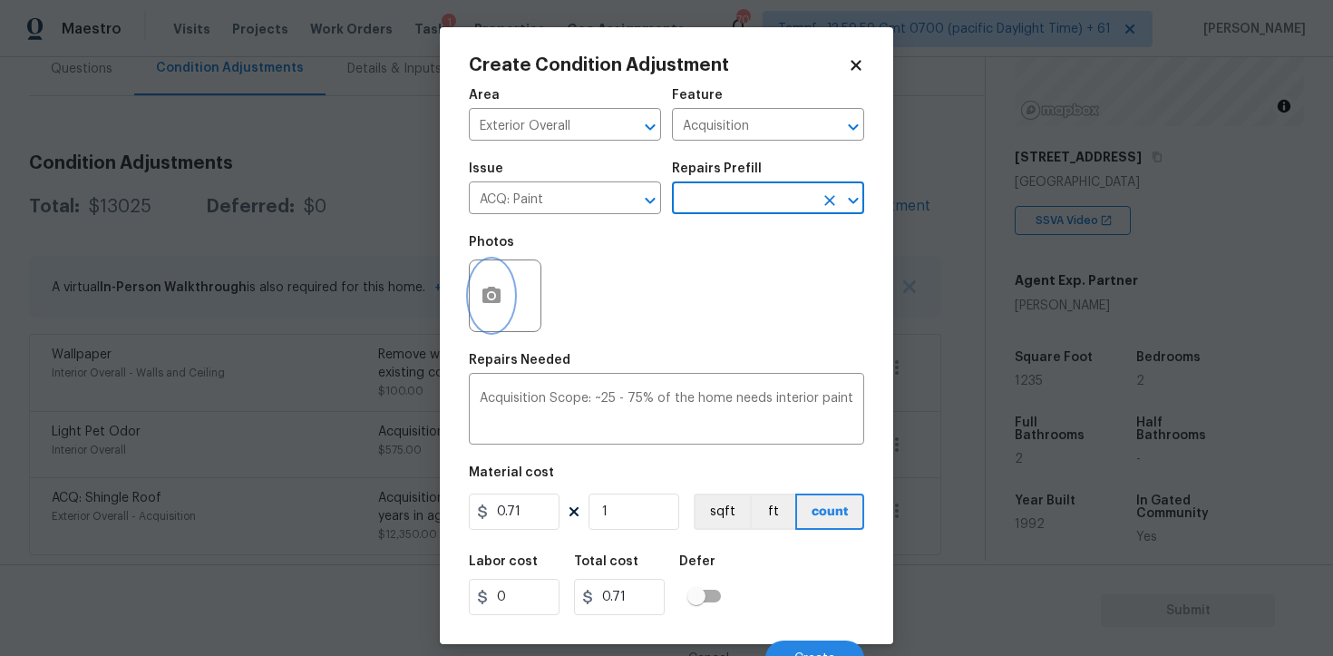
click at [493, 291] on icon "button" at bounding box center [492, 295] width 18 height 16
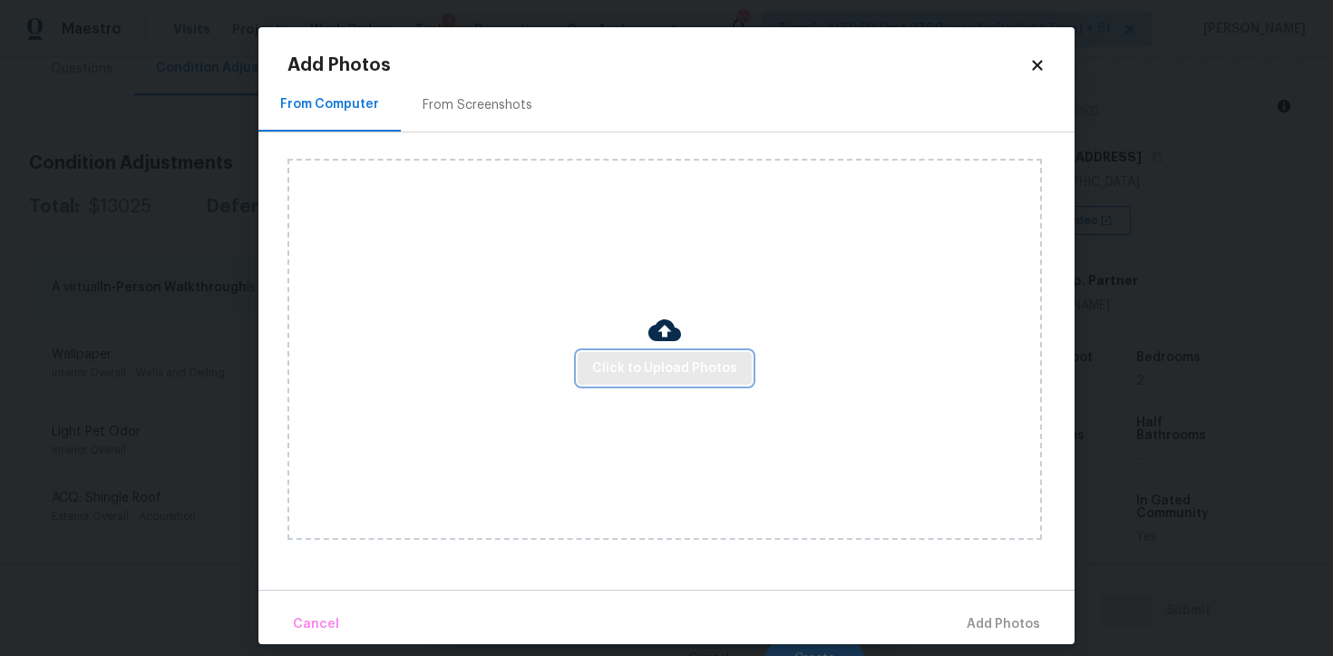
click at [652, 365] on span "Click to Upload Photos" at bounding box center [664, 368] width 145 height 23
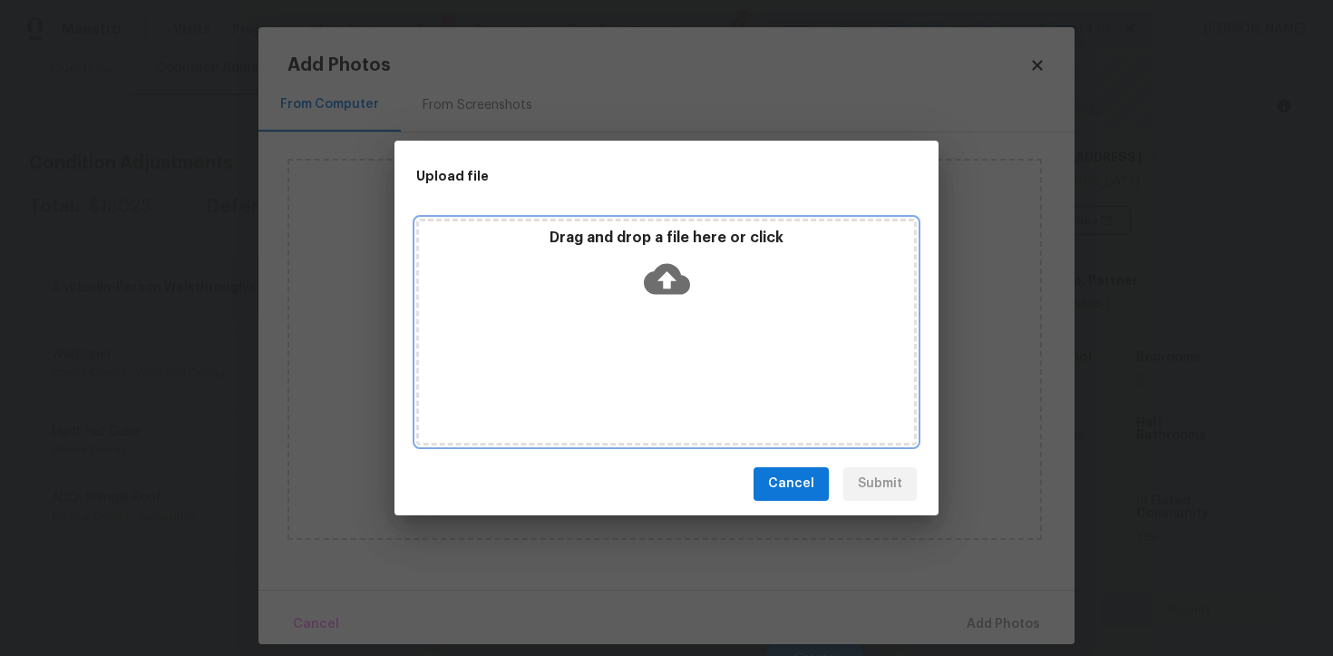
click at [666, 274] on icon at bounding box center [667, 279] width 46 height 46
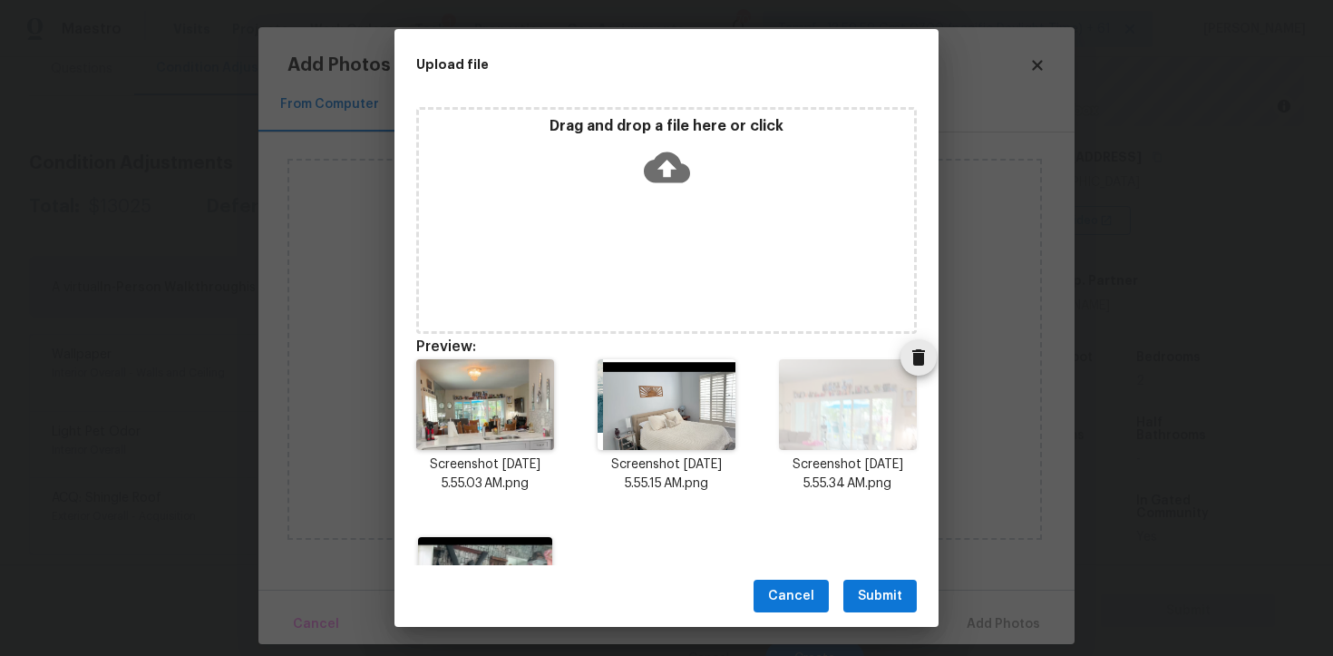
scroll to position [128, 0]
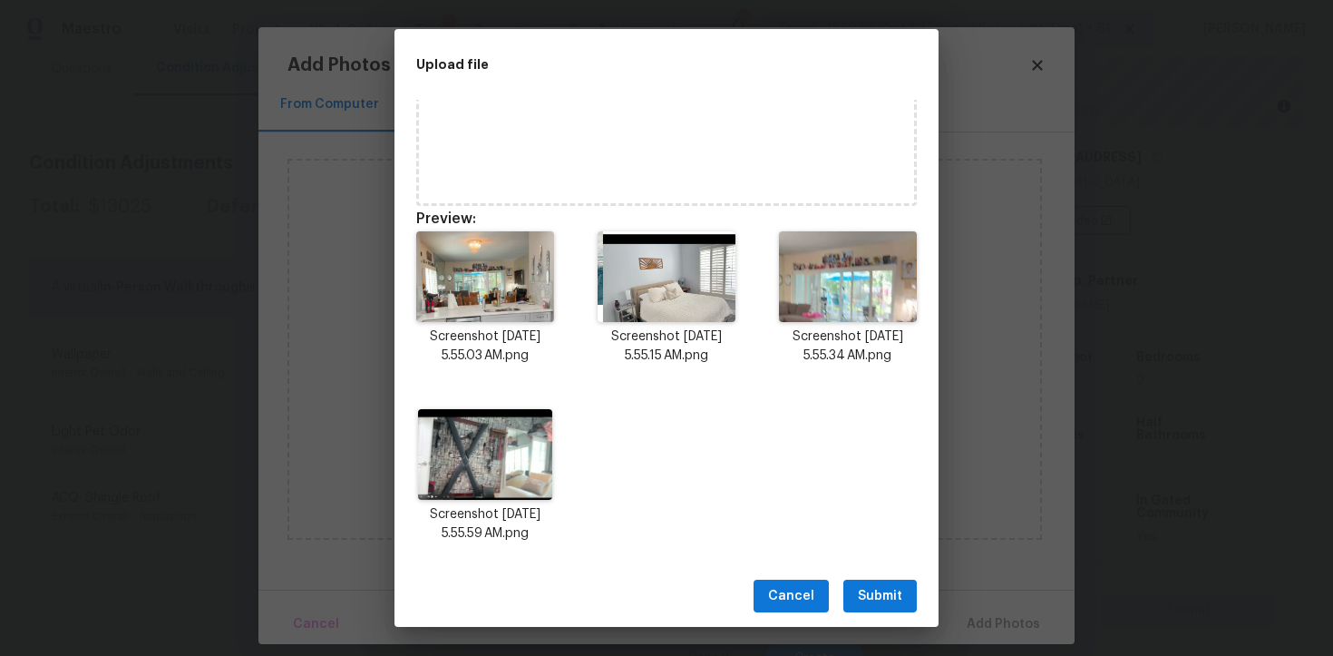
click at [877, 591] on span "Submit" at bounding box center [880, 596] width 44 height 23
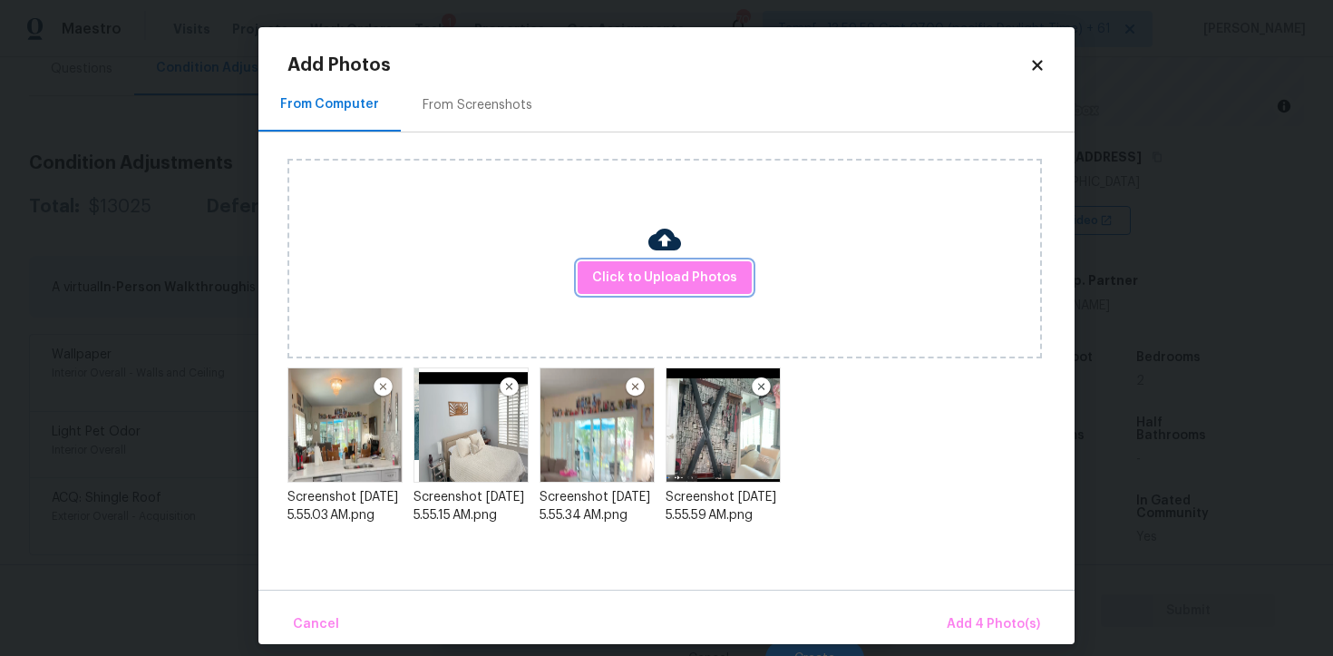
scroll to position [0, 0]
click at [964, 620] on span "Add 4 Photo(s)" at bounding box center [993, 624] width 93 height 23
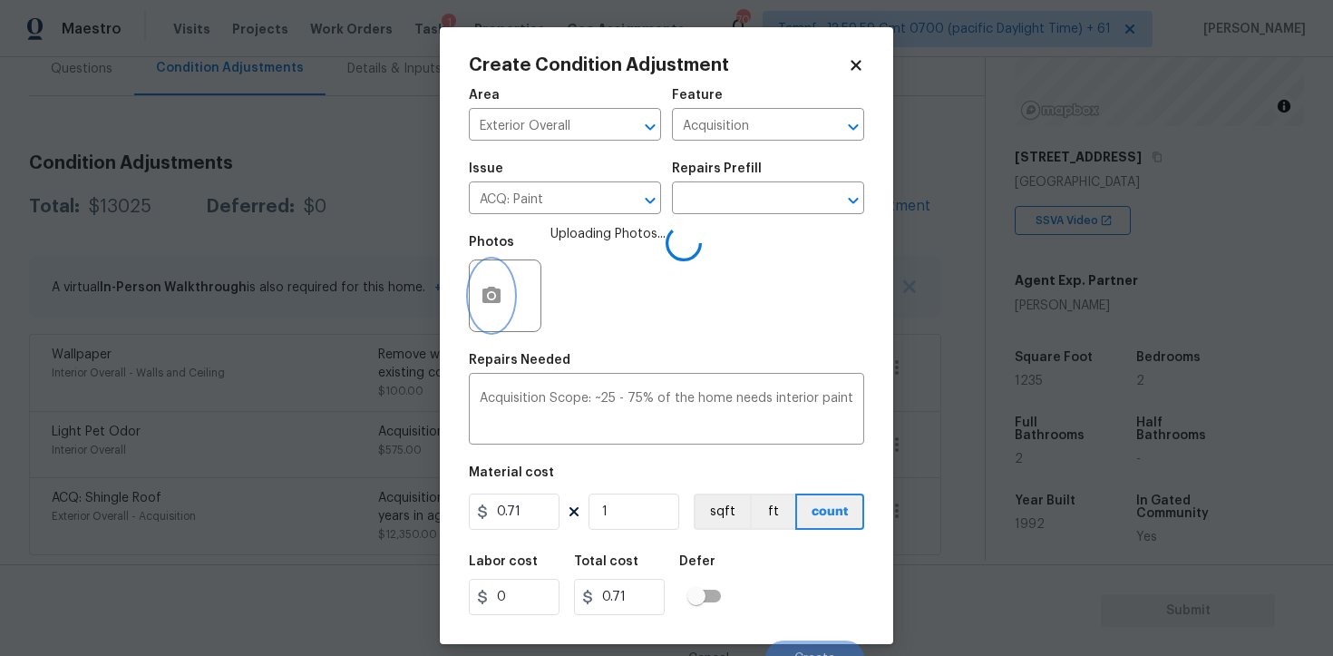
scroll to position [22, 0]
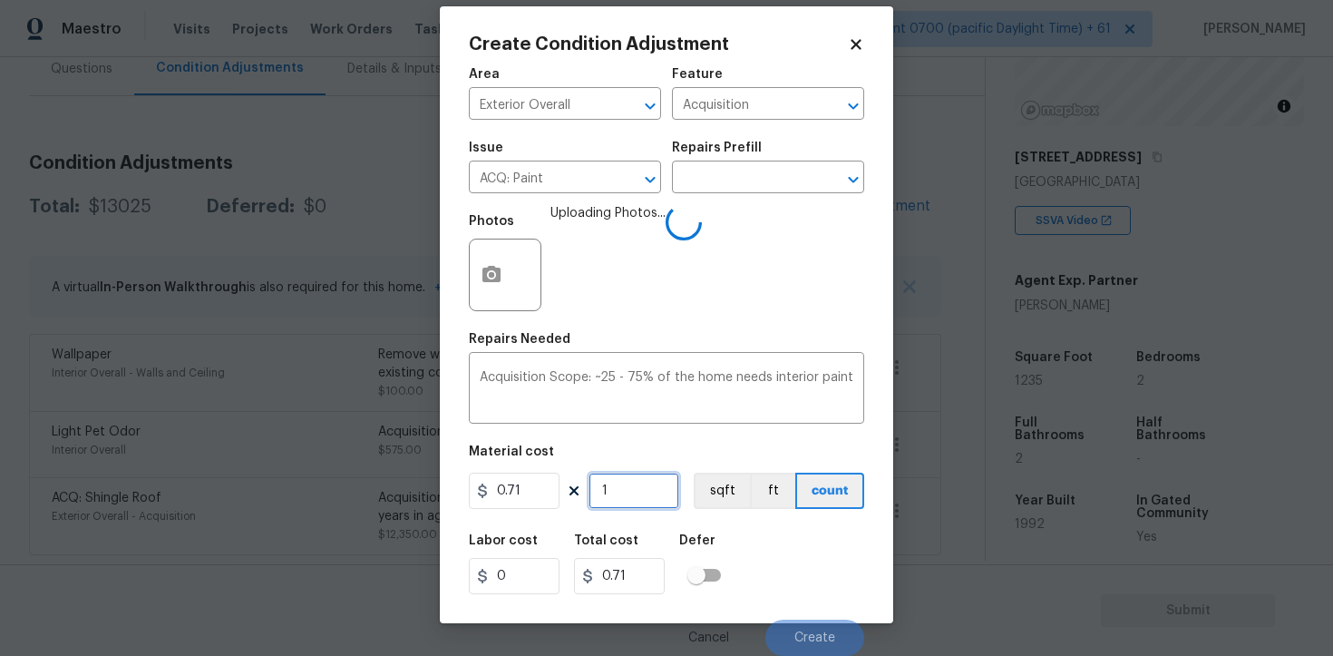
click at [639, 496] on input "1" at bounding box center [634, 491] width 91 height 36
type input "0"
paste input "1235"
type input "1235"
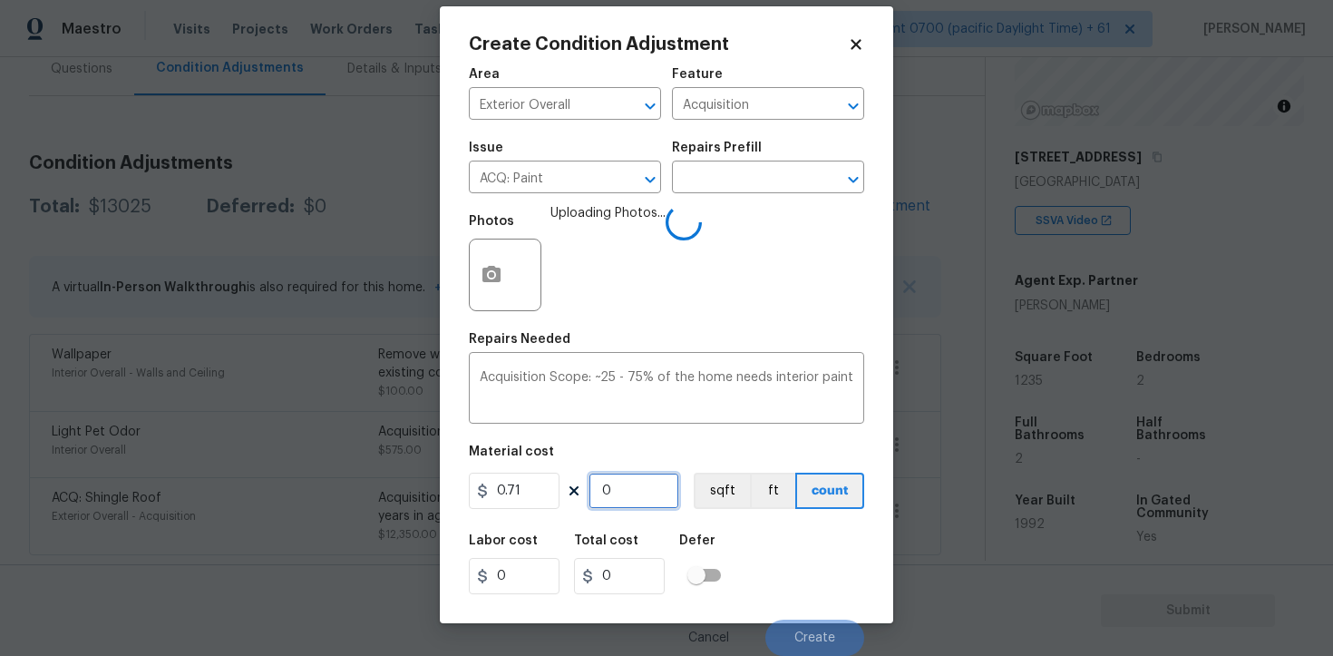
type input "876.85"
type input "1235"
click at [718, 493] on button "sqft" at bounding box center [722, 491] width 56 height 36
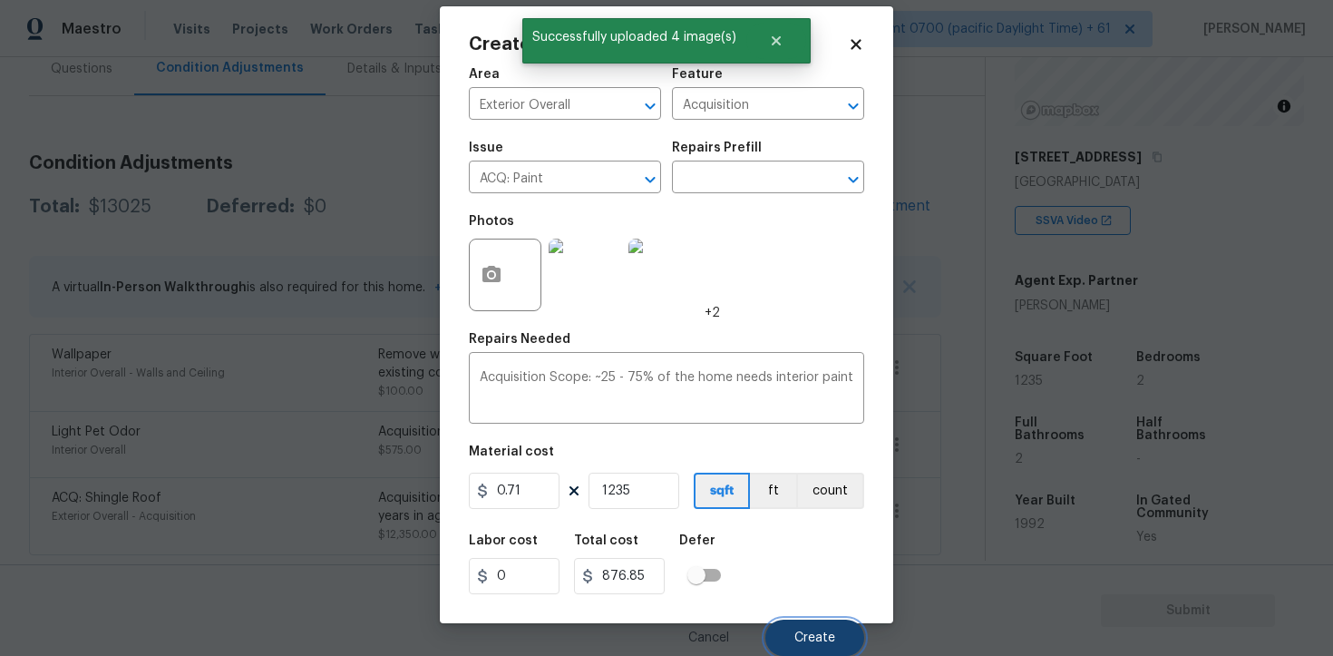
click at [816, 622] on button "Create" at bounding box center [815, 638] width 99 height 36
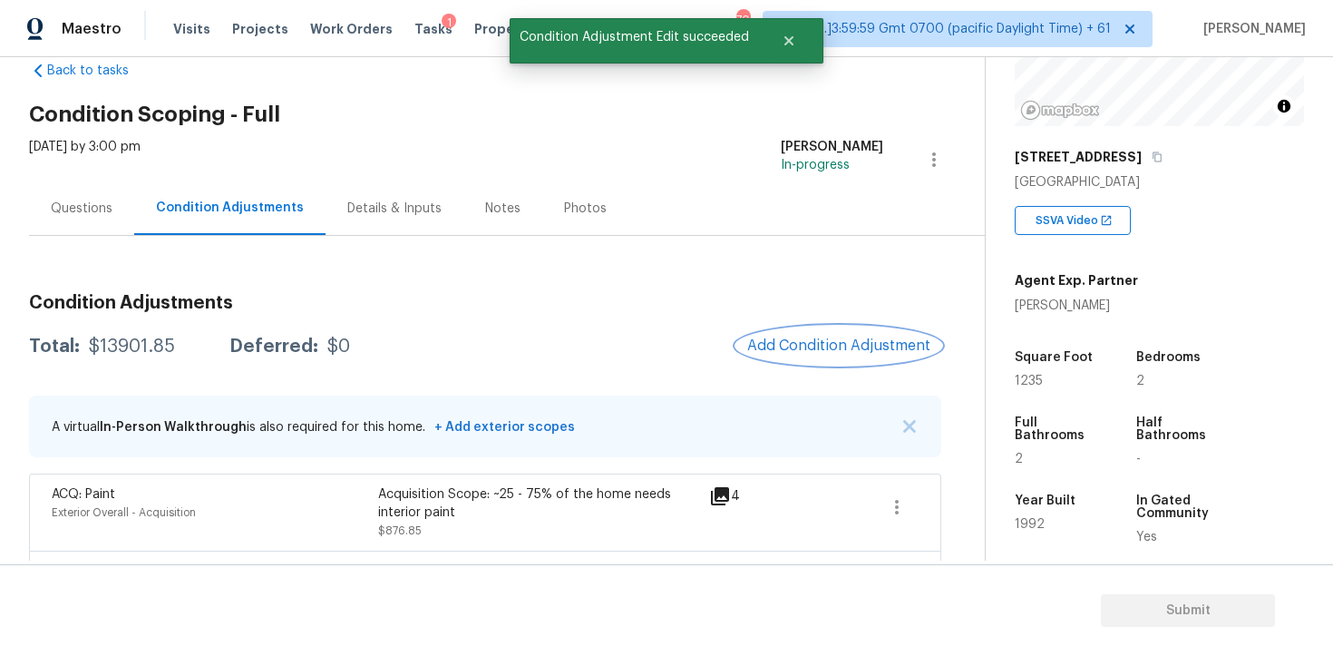
scroll to position [35, 0]
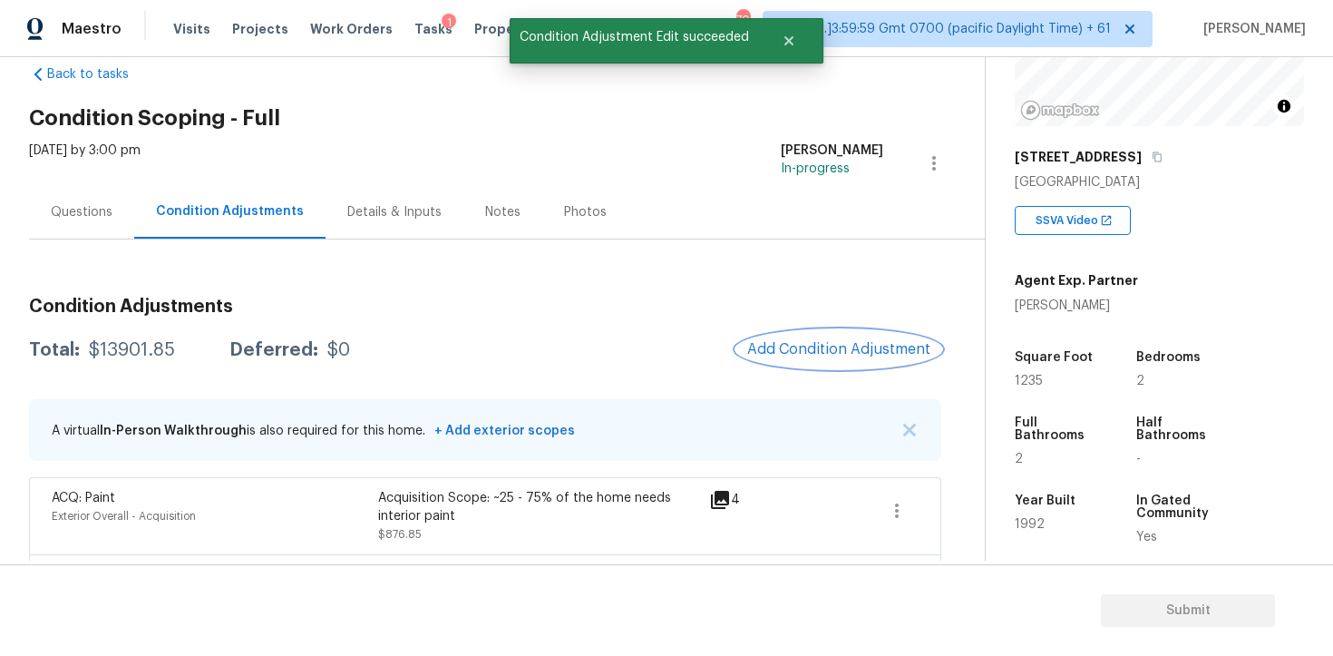
click at [824, 336] on button "Add Condition Adjustment" at bounding box center [839, 349] width 205 height 38
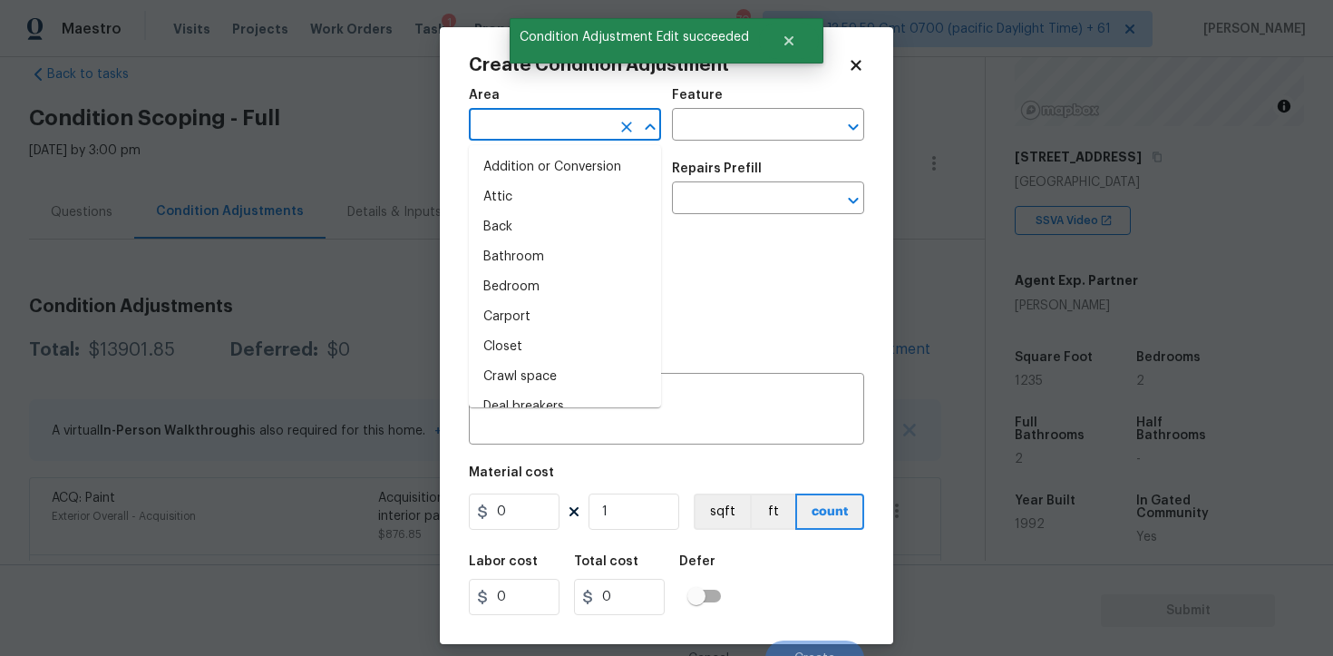
click at [552, 122] on input "text" at bounding box center [540, 126] width 142 height 28
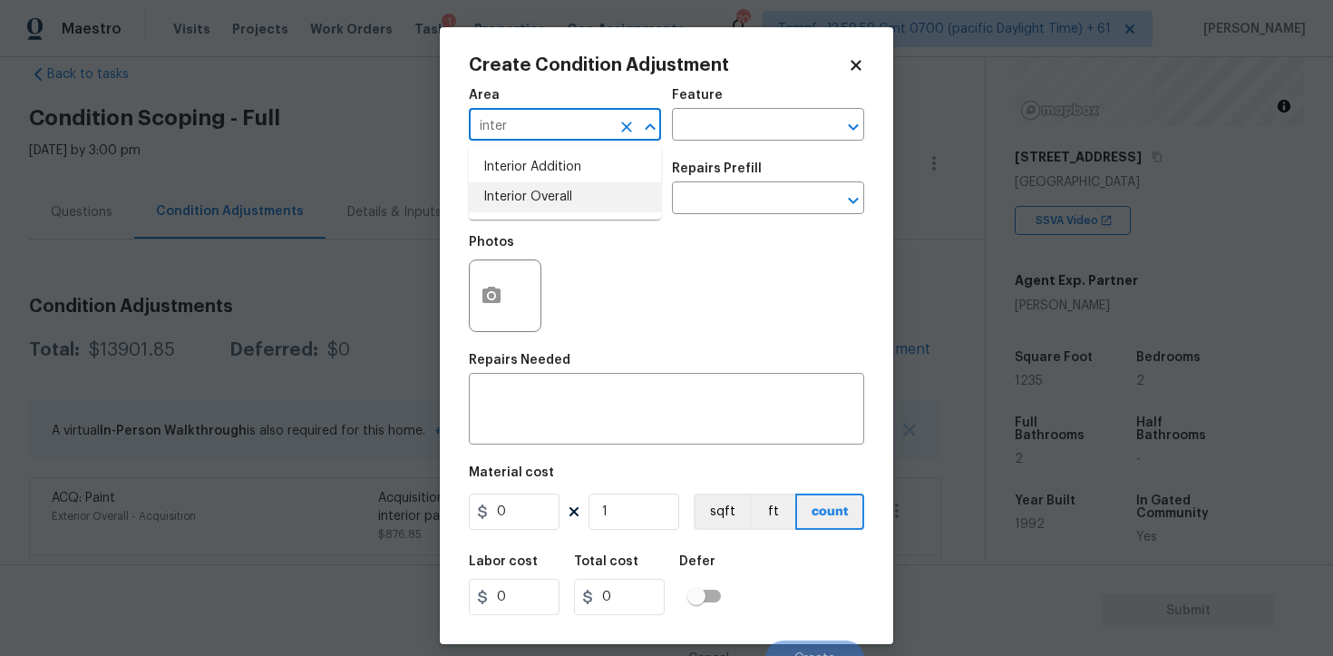
click at [561, 182] on li "Interior Overall" at bounding box center [565, 197] width 192 height 30
type input "Interior Overall"
click at [565, 204] on input "text" at bounding box center [540, 200] width 142 height 28
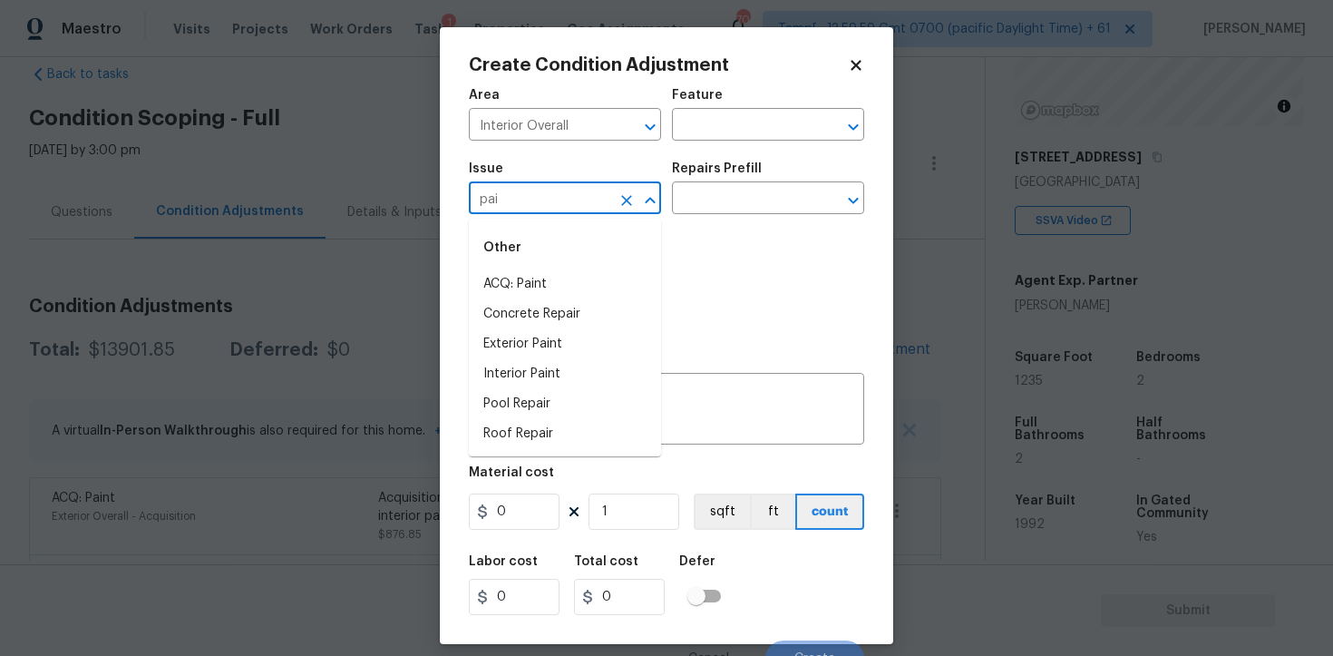
type input "pain"
click at [600, 290] on li "ACQ: Flooring" at bounding box center [565, 284] width 192 height 30
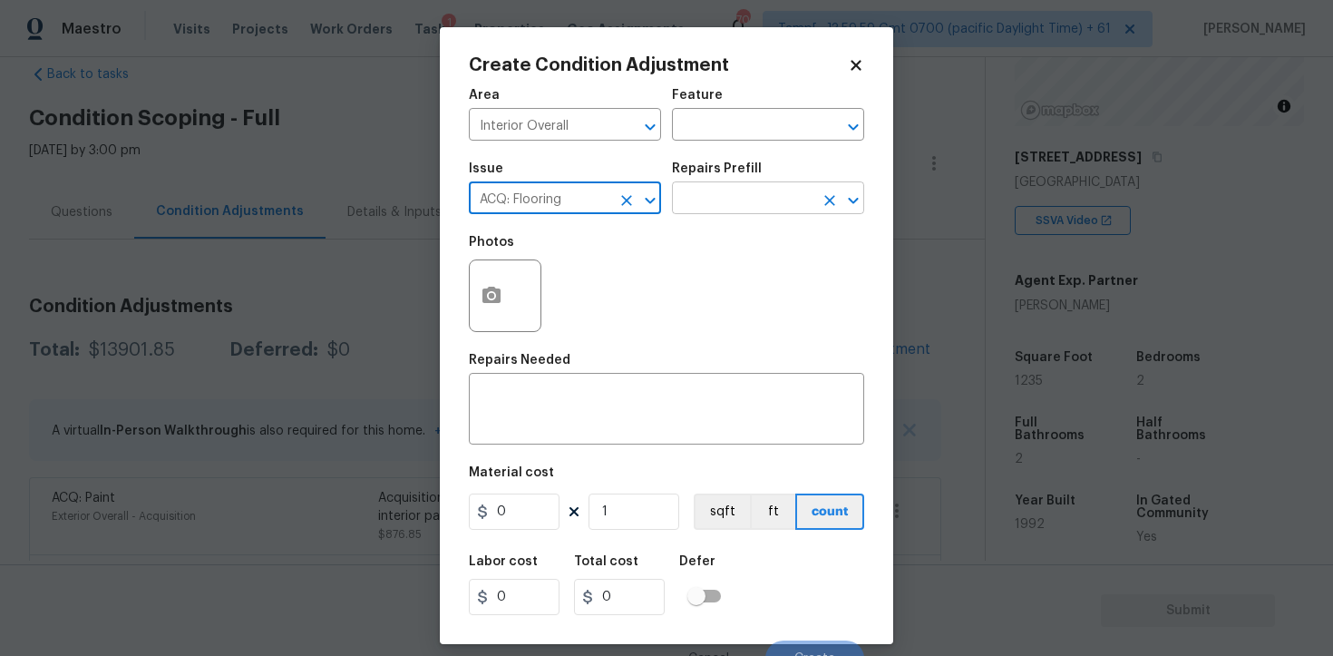
type input "ACQ: Flooring"
click at [712, 197] on input "text" at bounding box center [743, 200] width 142 height 28
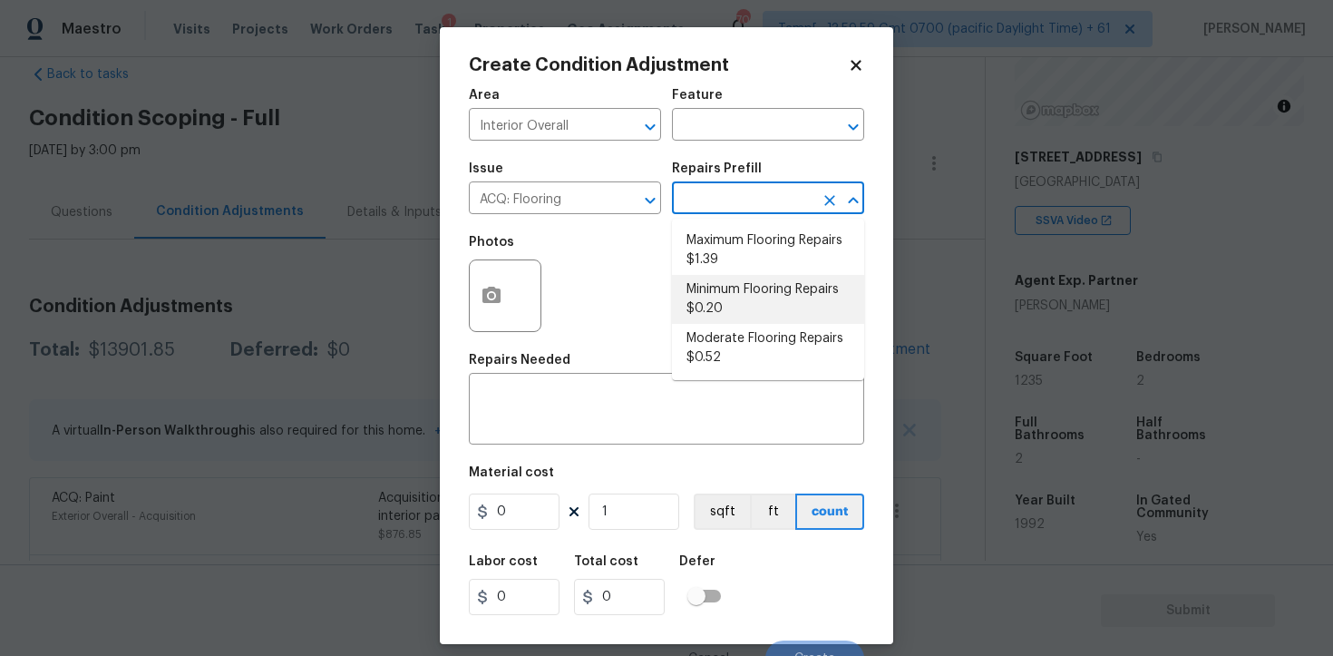
click at [726, 298] on li "Minimum Flooring Repairs $0.20" at bounding box center [768, 299] width 192 height 49
type input "Acquisition"
type textarea "Acquisition Scope: Minimum flooring repairs"
type input "0.2"
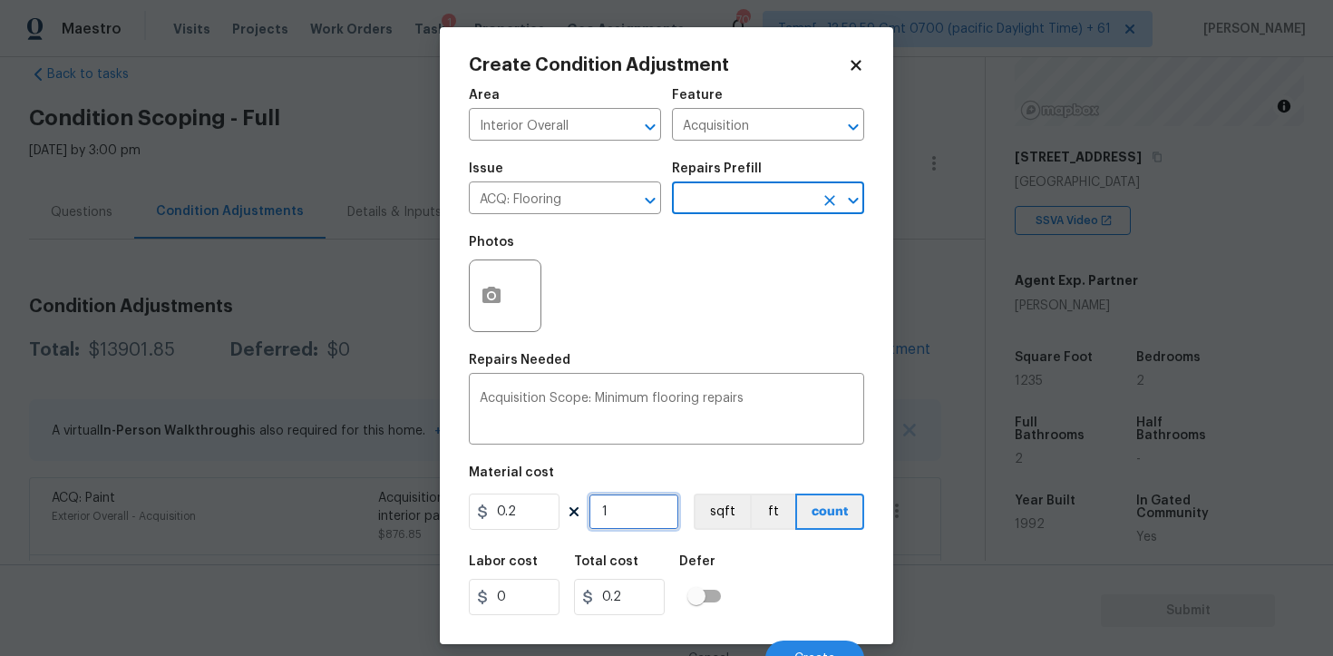
click at [649, 505] on input "1" at bounding box center [634, 511] width 91 height 36
type input "0"
paste input "1235"
type input "1235"
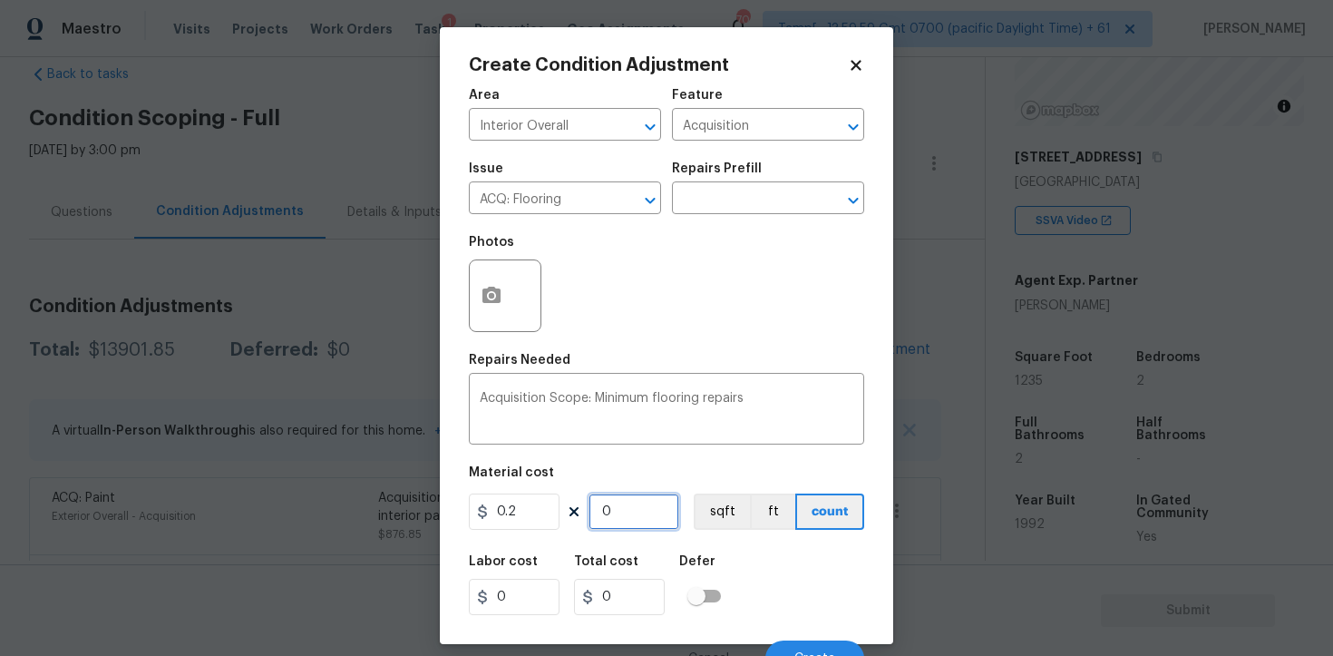
type input "247"
type input "1235"
click at [702, 522] on button "sqft" at bounding box center [722, 511] width 56 height 36
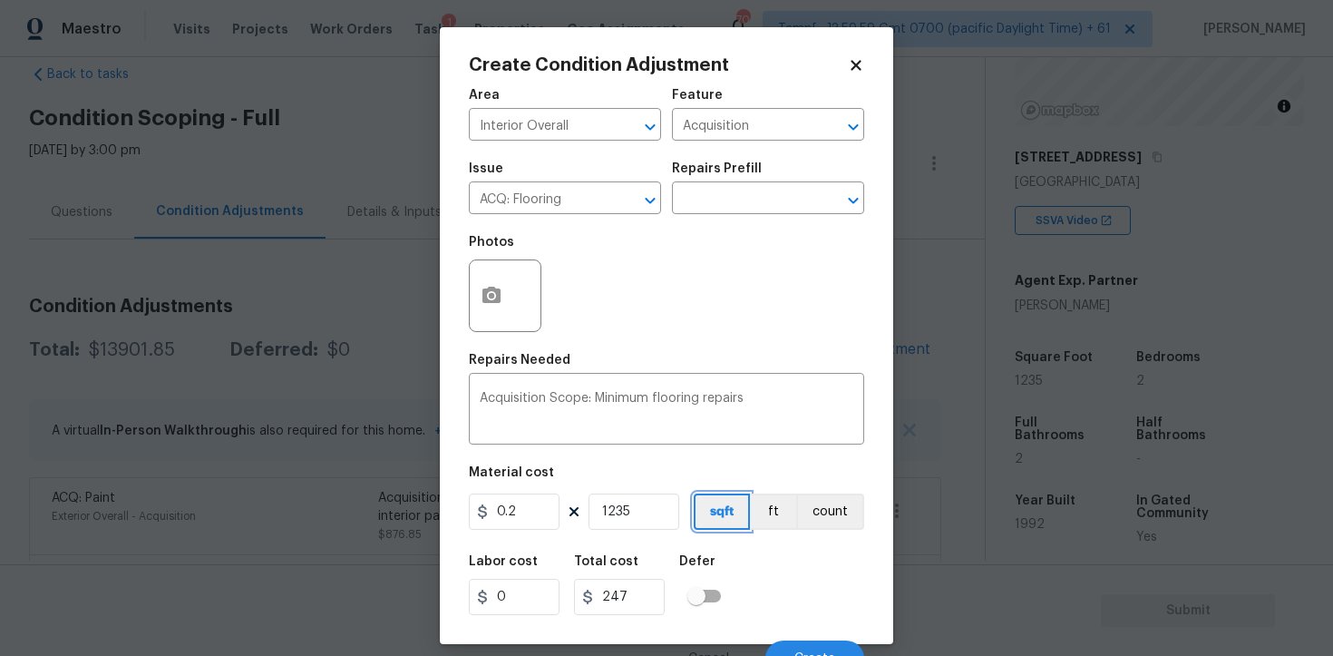
scroll to position [22, 0]
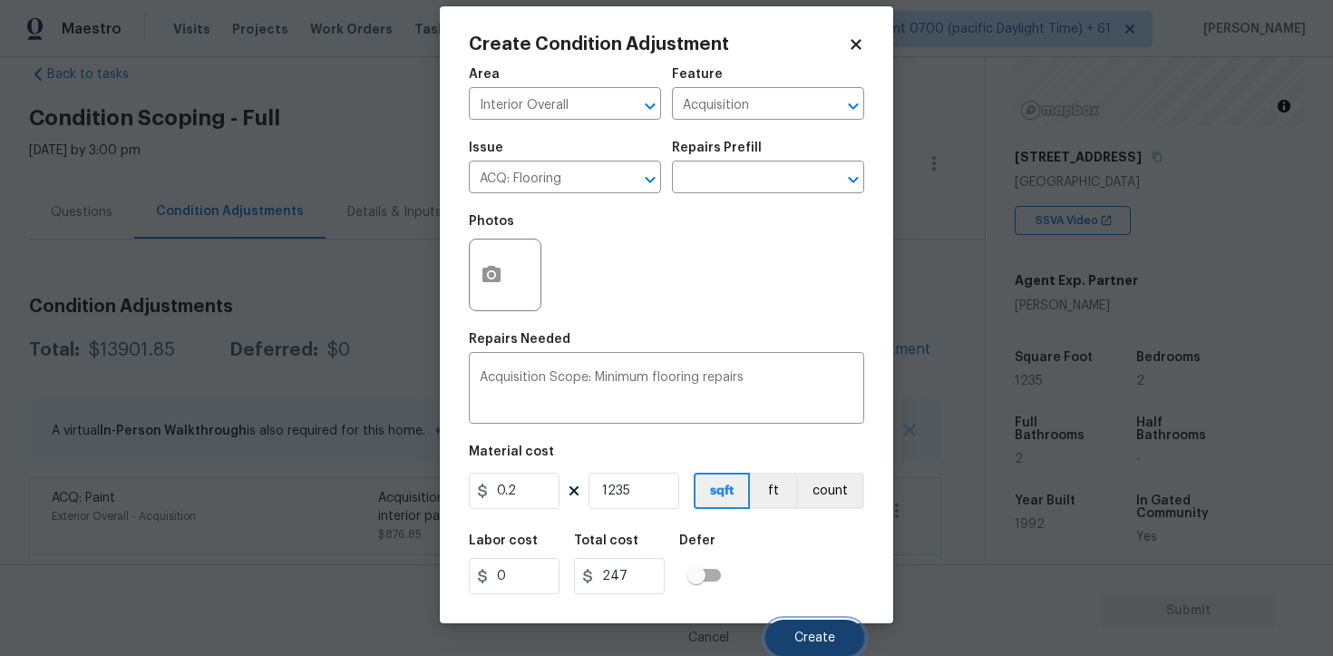
click at [818, 643] on span "Create" at bounding box center [815, 638] width 41 height 14
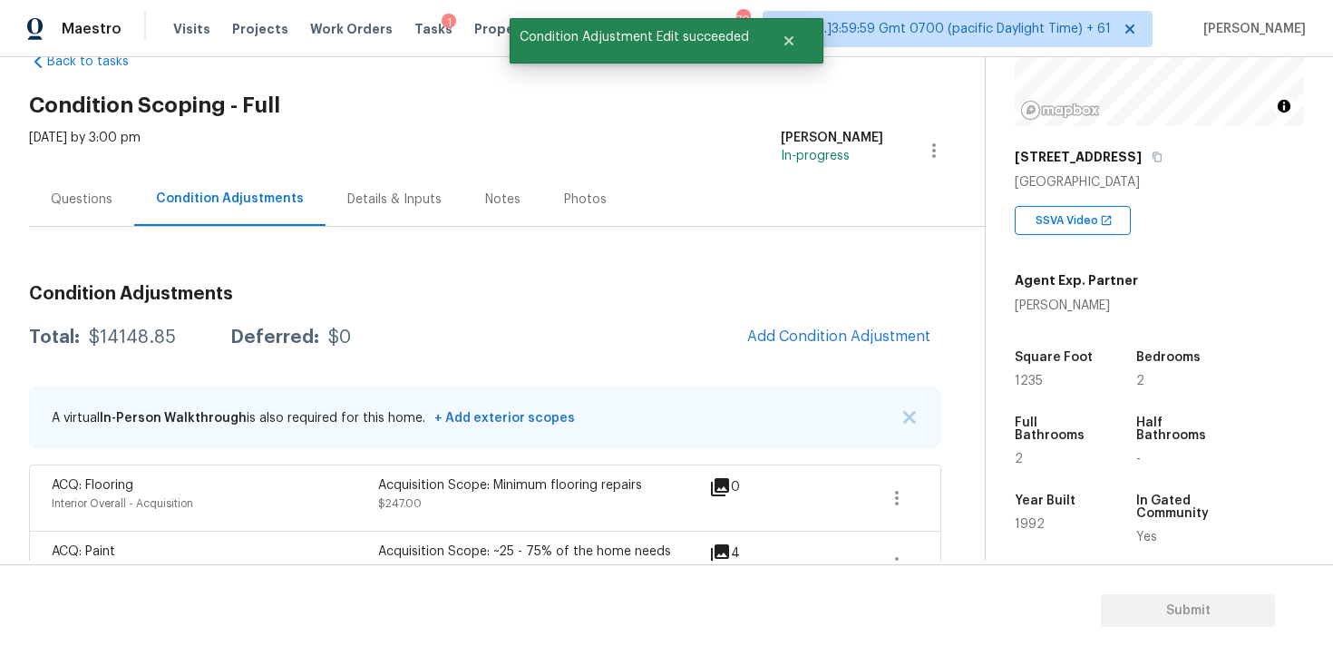
scroll to position [0, 0]
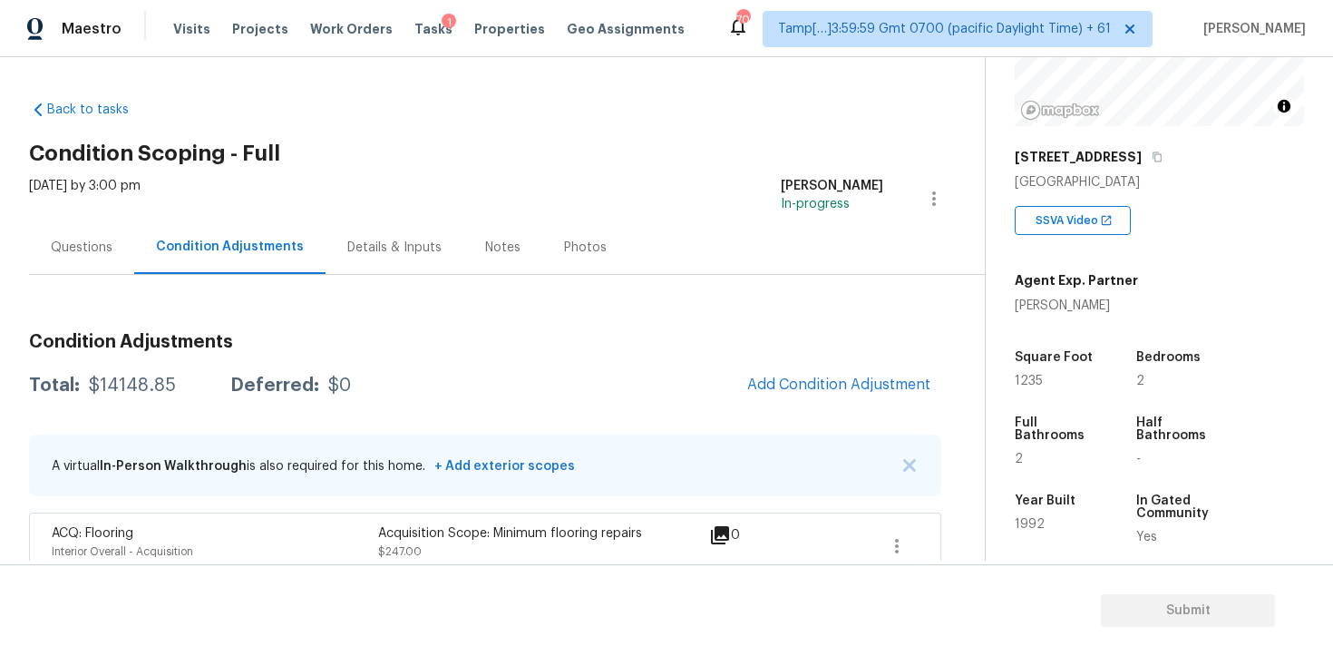
click at [124, 204] on div "[DATE] by 3:00 pm" at bounding box center [85, 199] width 112 height 44
click at [101, 254] on div "Questions" at bounding box center [82, 248] width 62 height 18
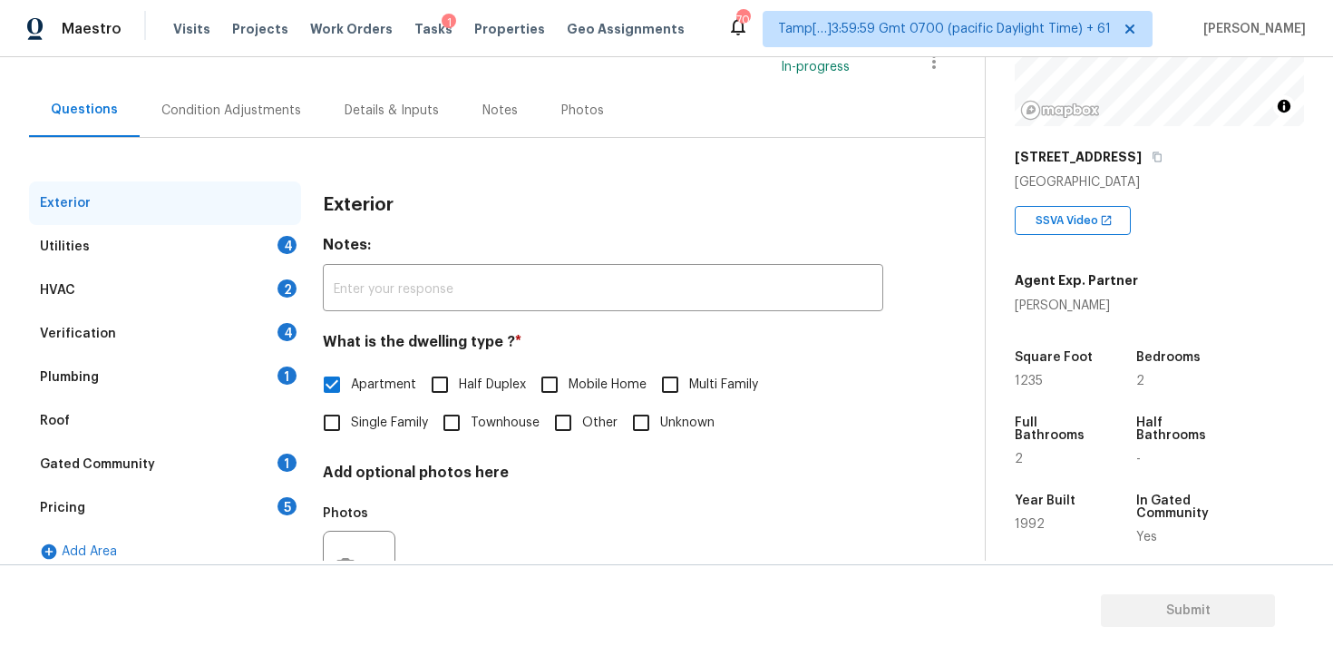
scroll to position [158, 0]
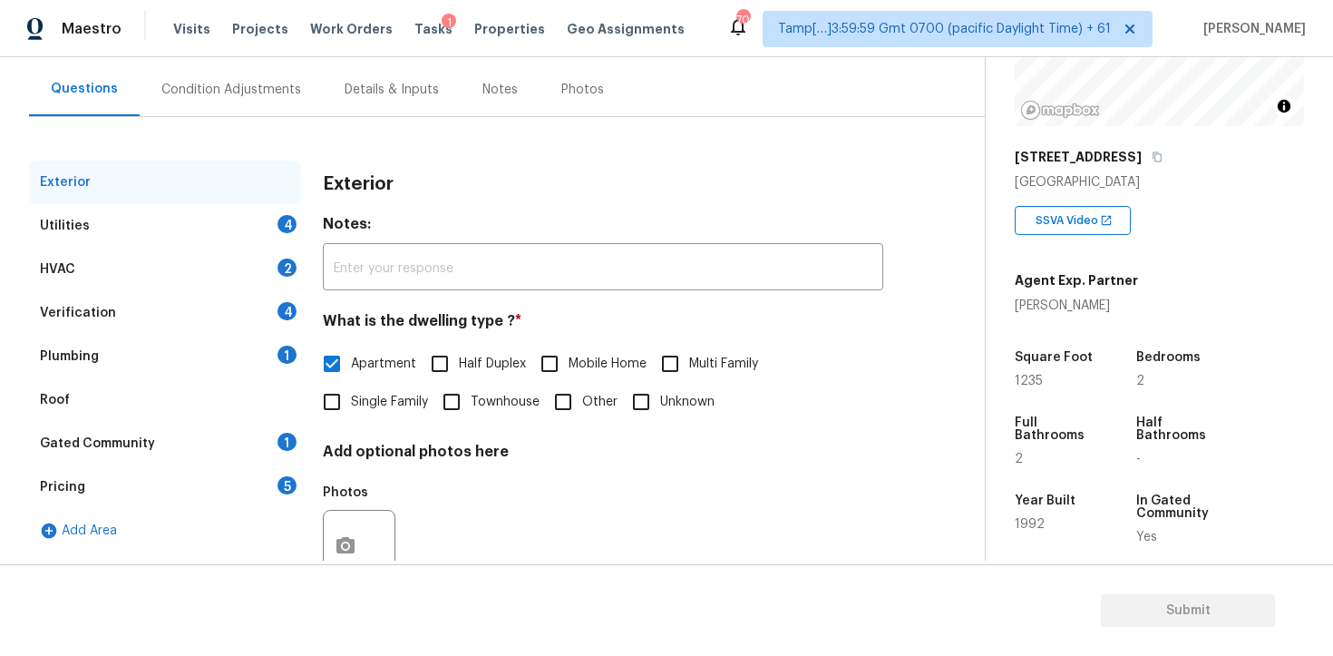
click at [246, 231] on div "Utilities 4" at bounding box center [165, 226] width 272 height 44
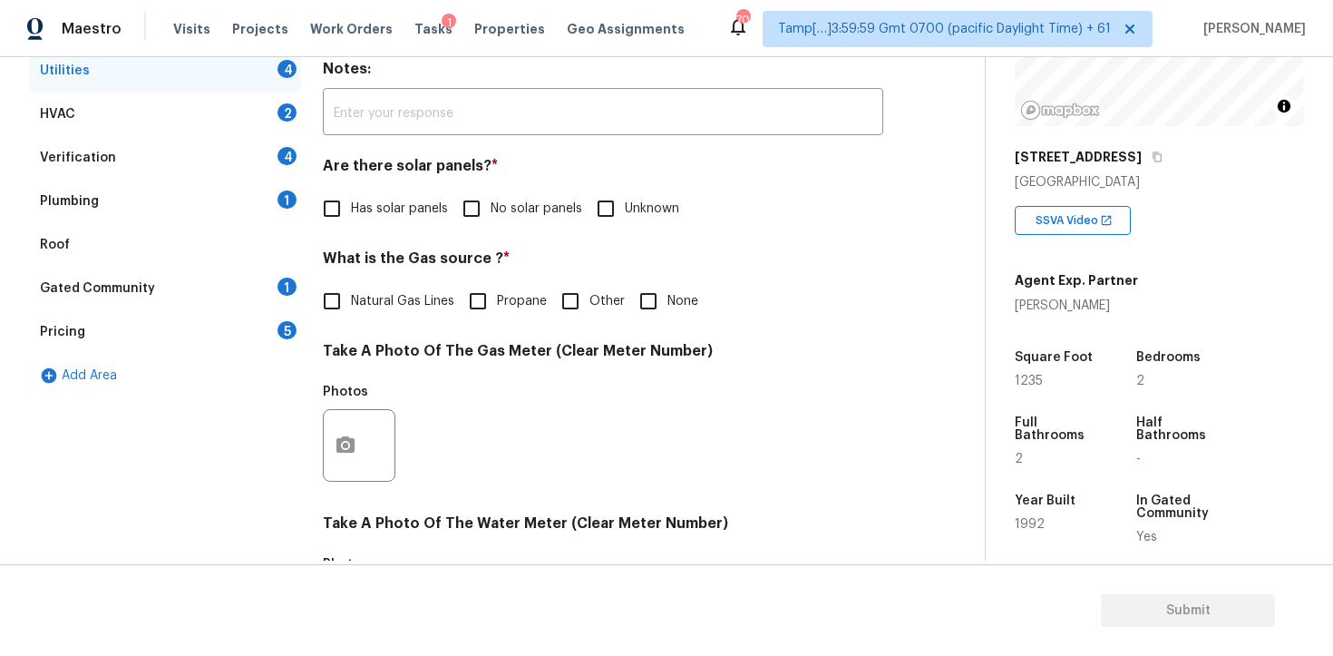
click at [513, 190] on label "No solar panels" at bounding box center [518, 209] width 130 height 38
click at [491, 190] on input "No solar panels" at bounding box center [472, 209] width 38 height 38
checkbox input "true"
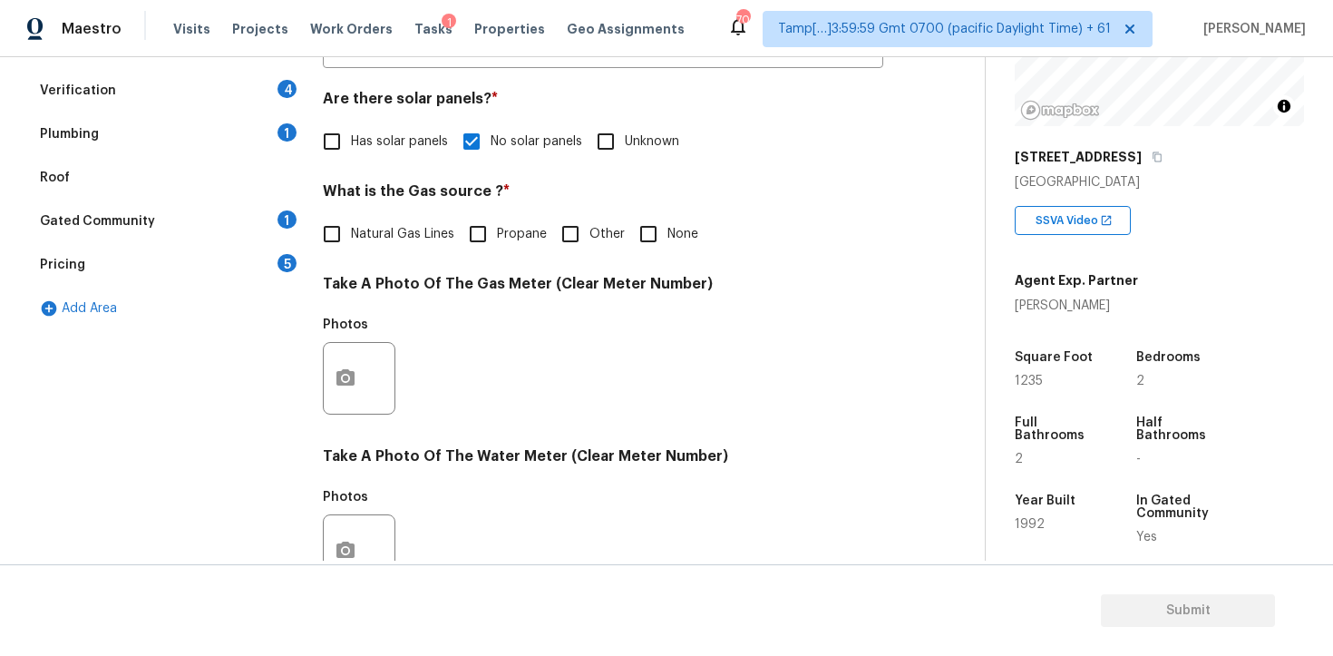
scroll to position [385, 0]
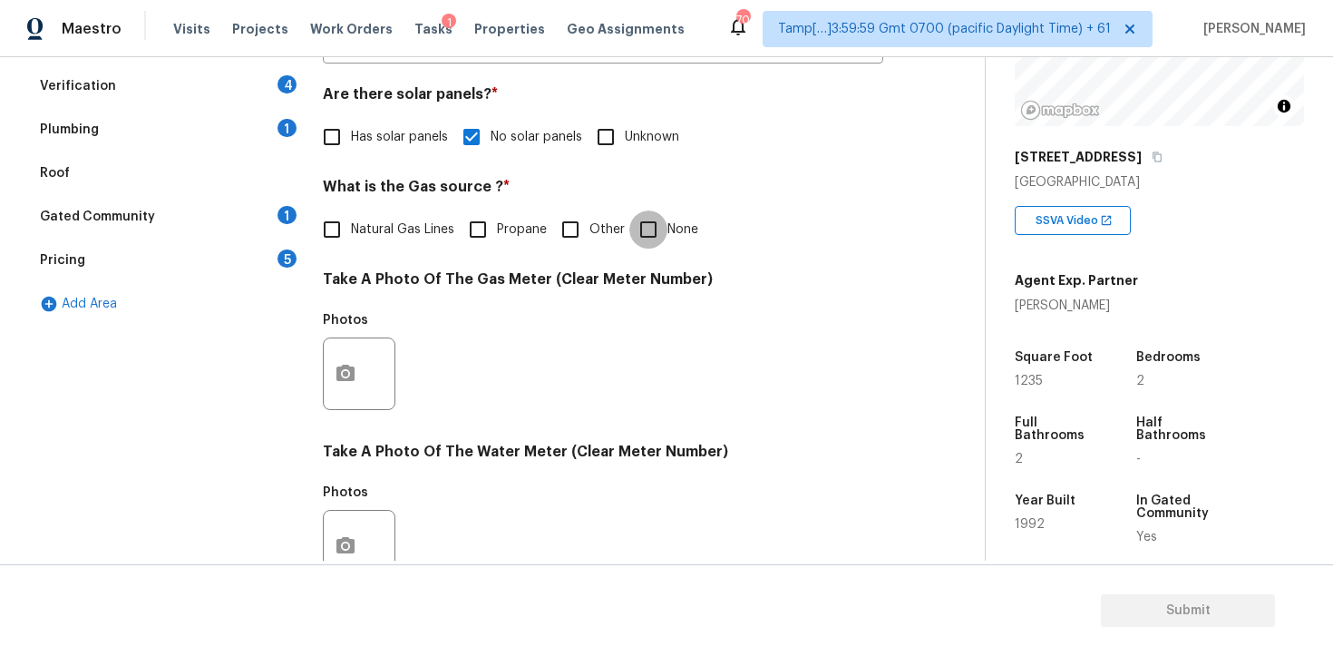
click at [651, 225] on input "None" at bounding box center [649, 229] width 38 height 38
checkbox input "true"
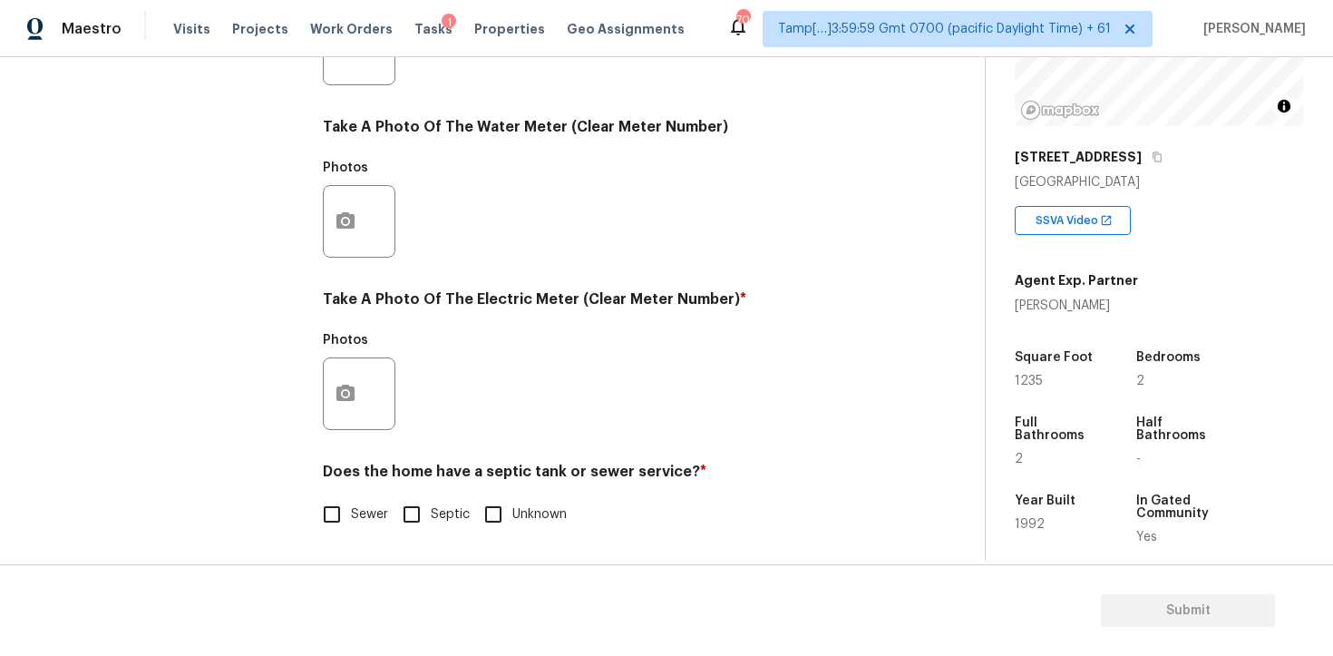
scroll to position [709, 0]
click at [359, 384] on button "button" at bounding box center [346, 393] width 44 height 71
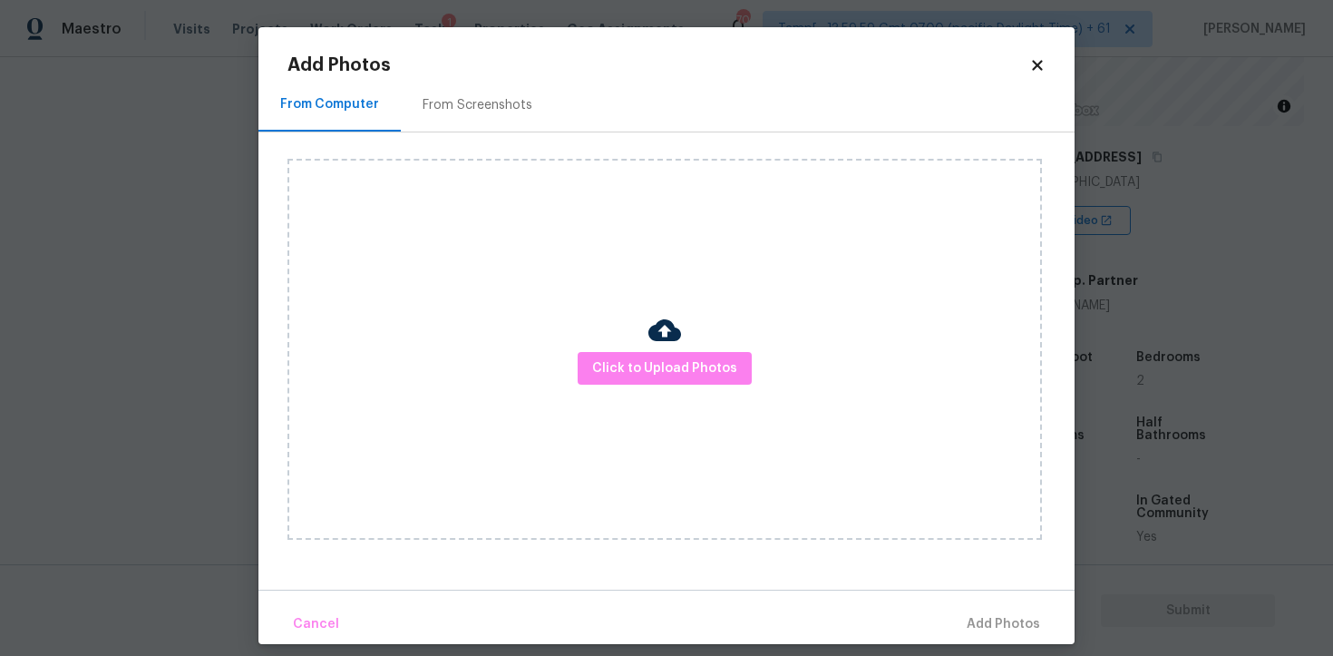
scroll to position [15, 0]
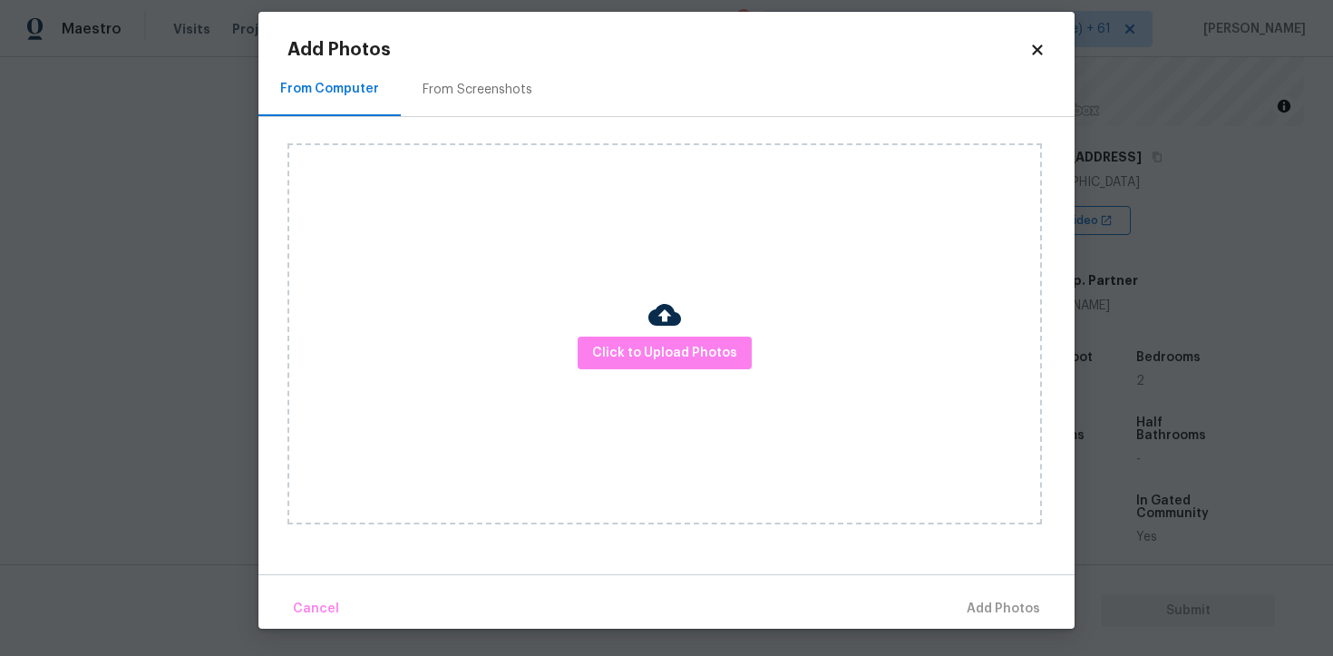
click at [1032, 48] on icon at bounding box center [1038, 50] width 16 height 16
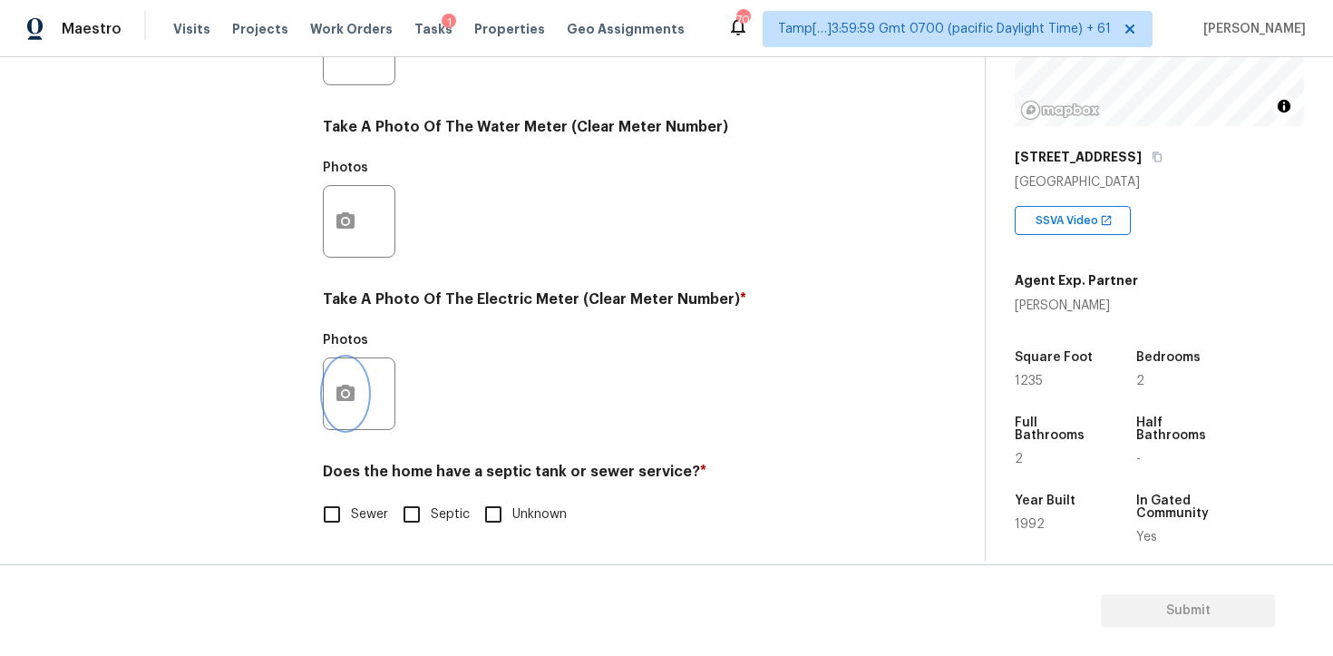
scroll to position [674, 0]
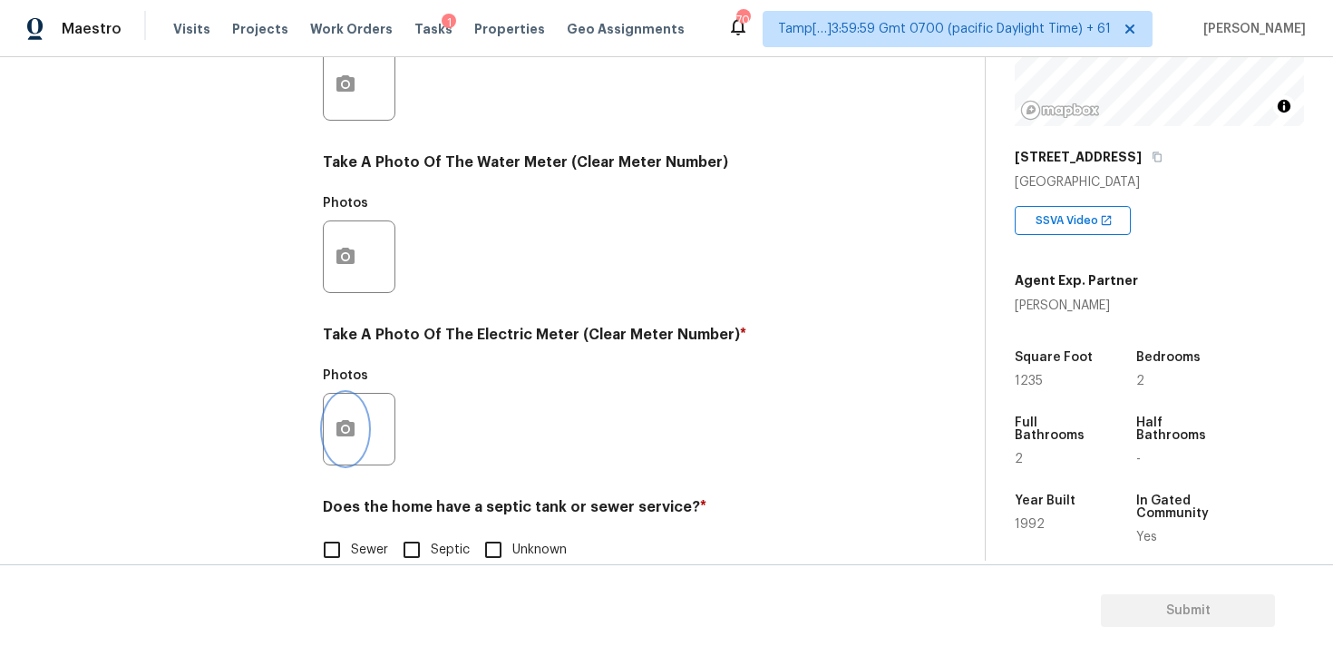
click at [337, 431] on icon "button" at bounding box center [346, 428] width 18 height 16
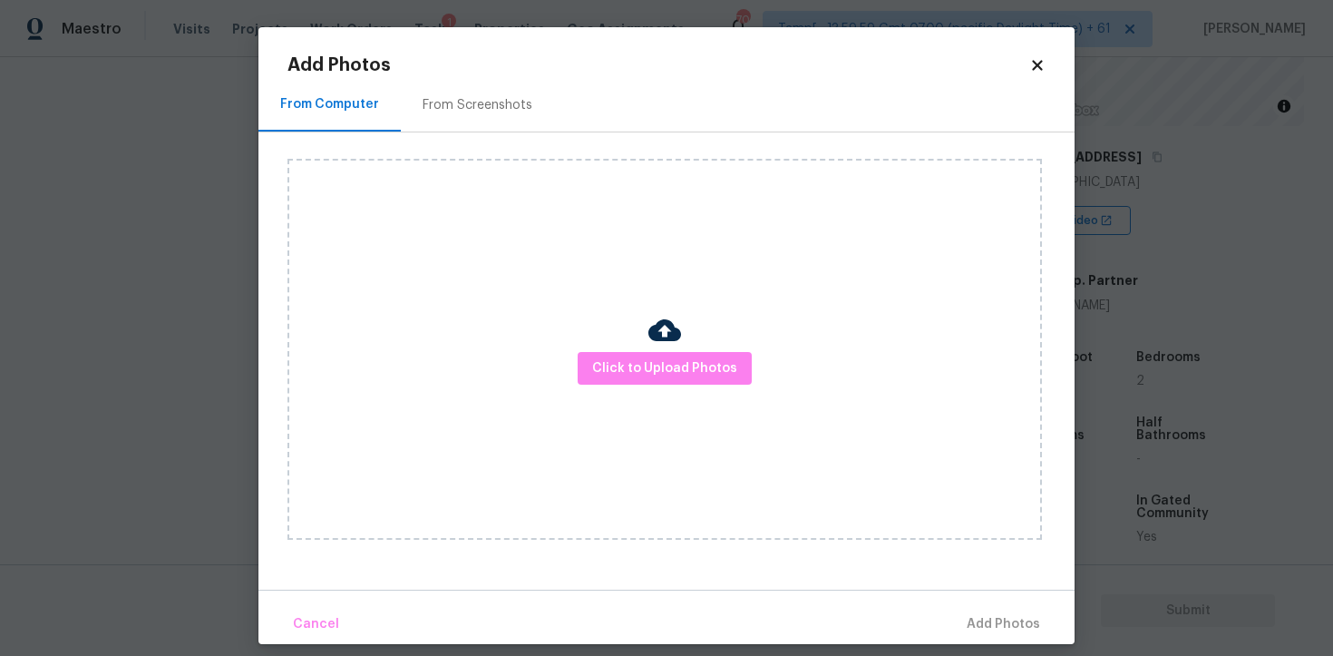
click at [1044, 54] on div "Add Photos From Computer From Screenshots Click to Upload Photos Cancel Add Pho…" at bounding box center [667, 335] width 816 height 617
click at [1042, 54] on div "Add Photos From Computer From Screenshots Click to Upload Photos Cancel Add Pho…" at bounding box center [667, 335] width 816 height 617
click at [1042, 58] on icon at bounding box center [1038, 65] width 16 height 16
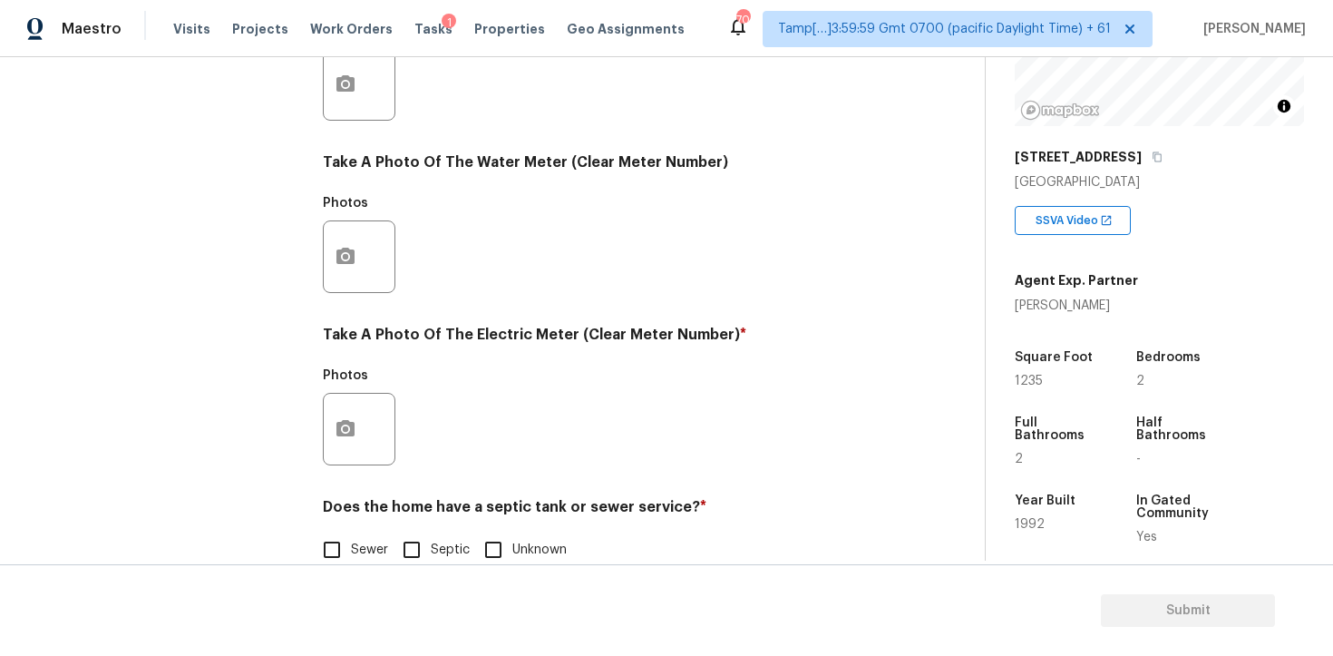
click at [357, 542] on span "Sewer" at bounding box center [369, 550] width 37 height 19
click at [351, 542] on input "Sewer" at bounding box center [332, 550] width 38 height 38
checkbox input "true"
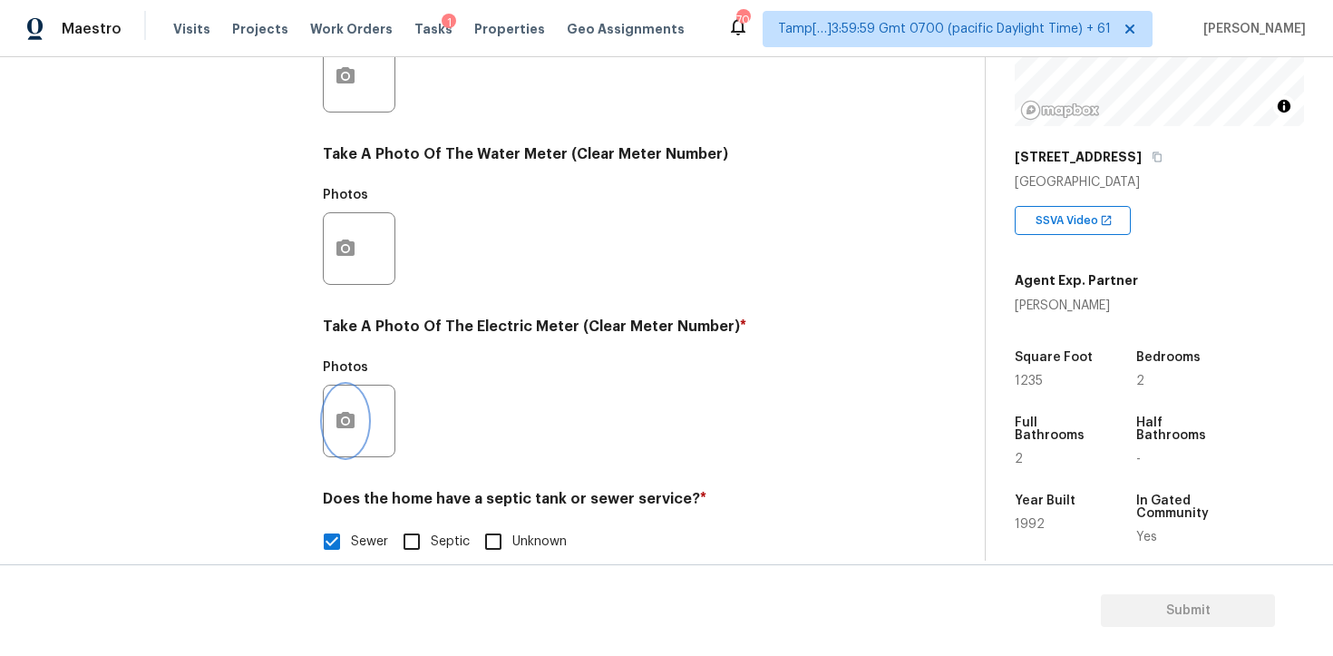
click at [339, 410] on icon "button" at bounding box center [346, 421] width 22 height 22
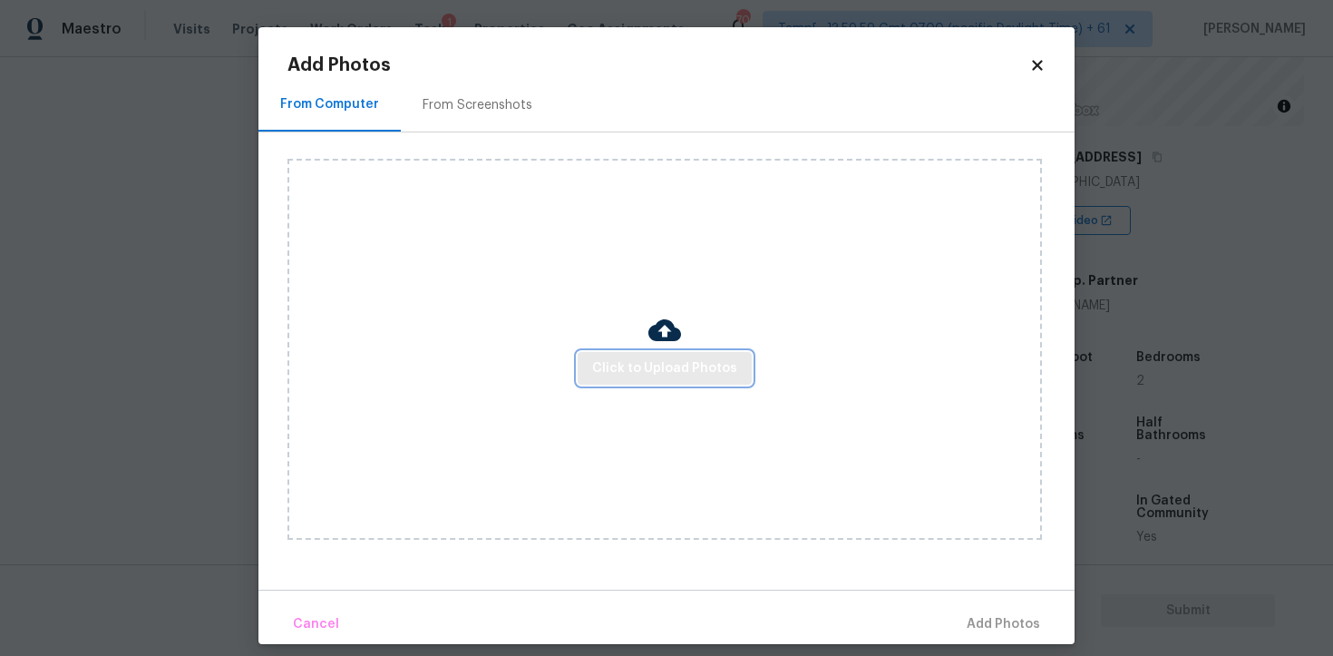
click at [631, 366] on span "Click to Upload Photos" at bounding box center [664, 368] width 145 height 23
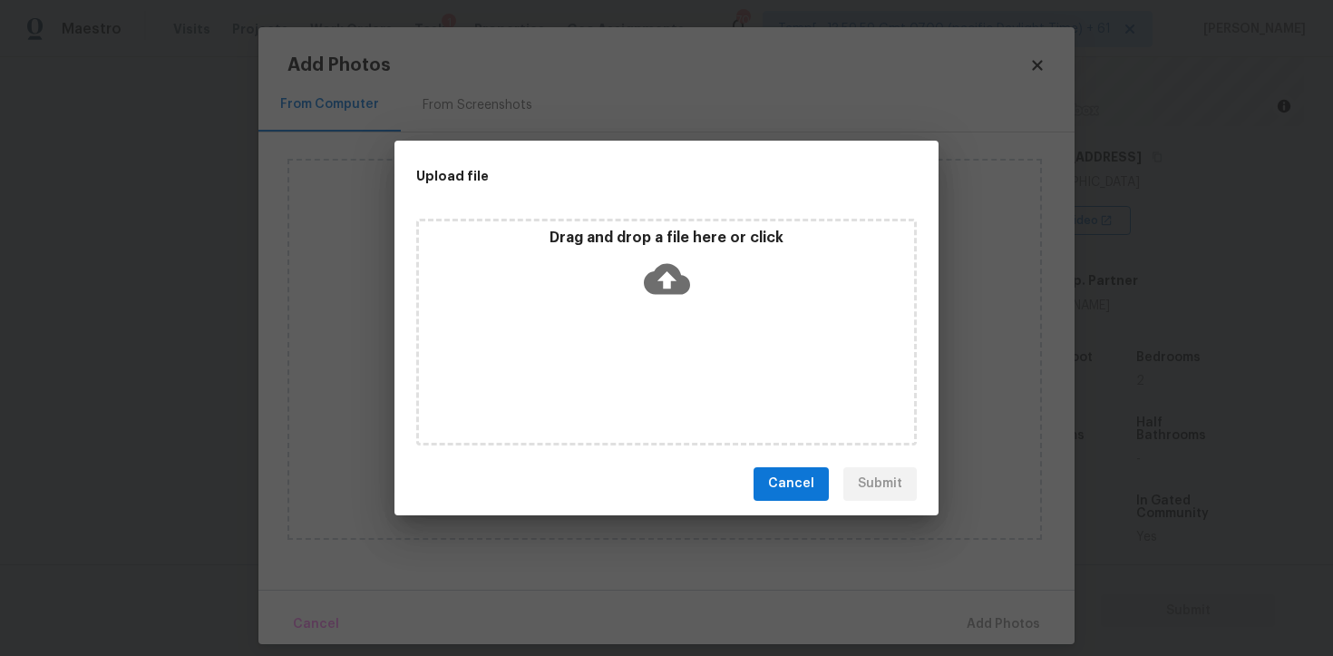
click at [667, 264] on icon at bounding box center [667, 278] width 46 height 31
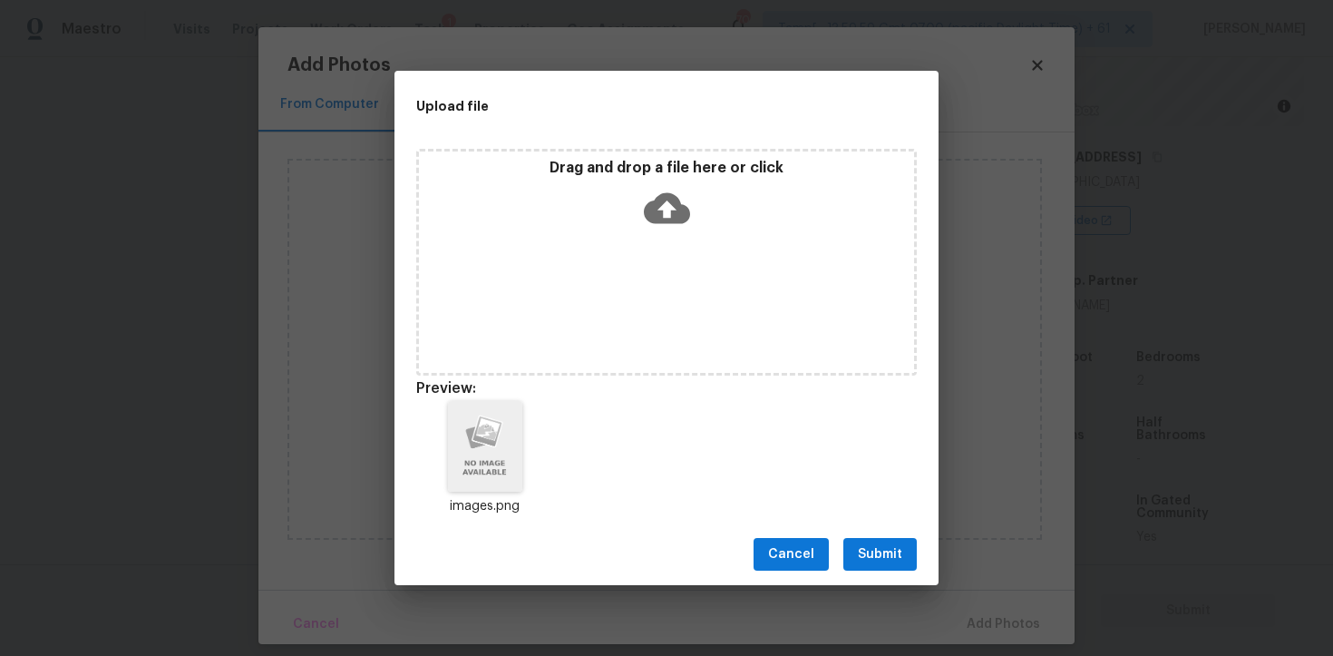
click at [862, 544] on span "Submit" at bounding box center [880, 554] width 44 height 23
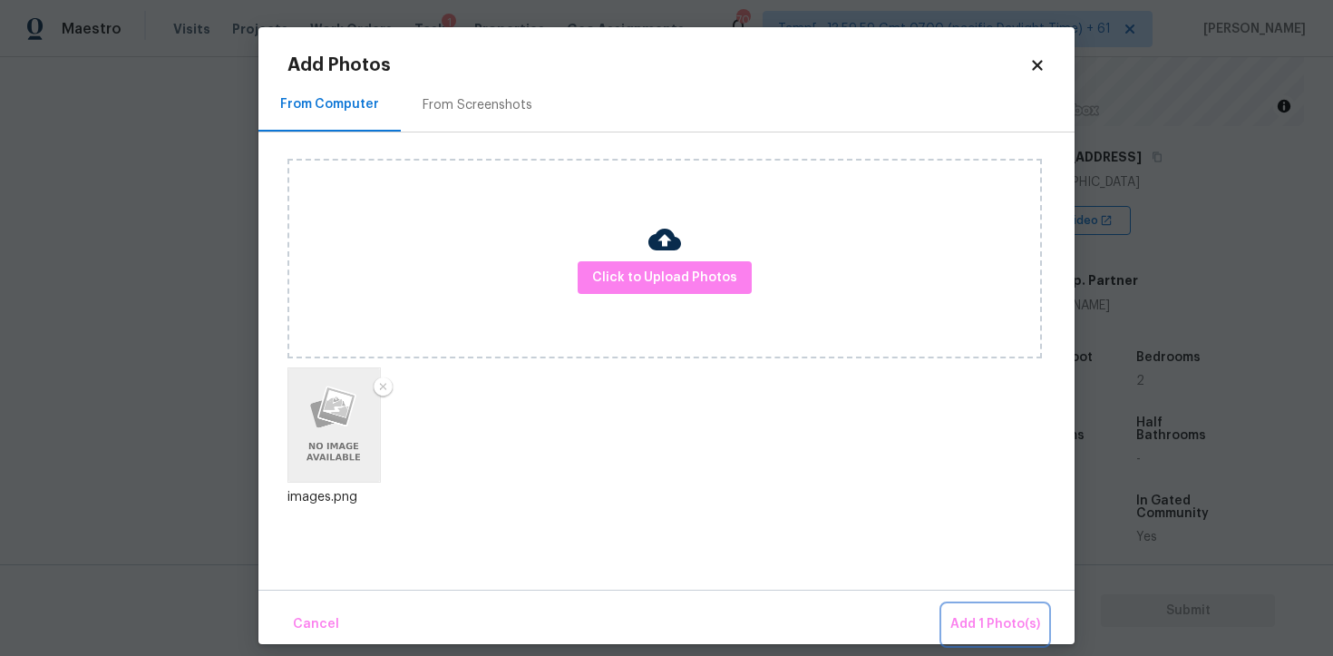
click at [1005, 640] on button "Add 1 Photo(s)" at bounding box center [995, 624] width 104 height 39
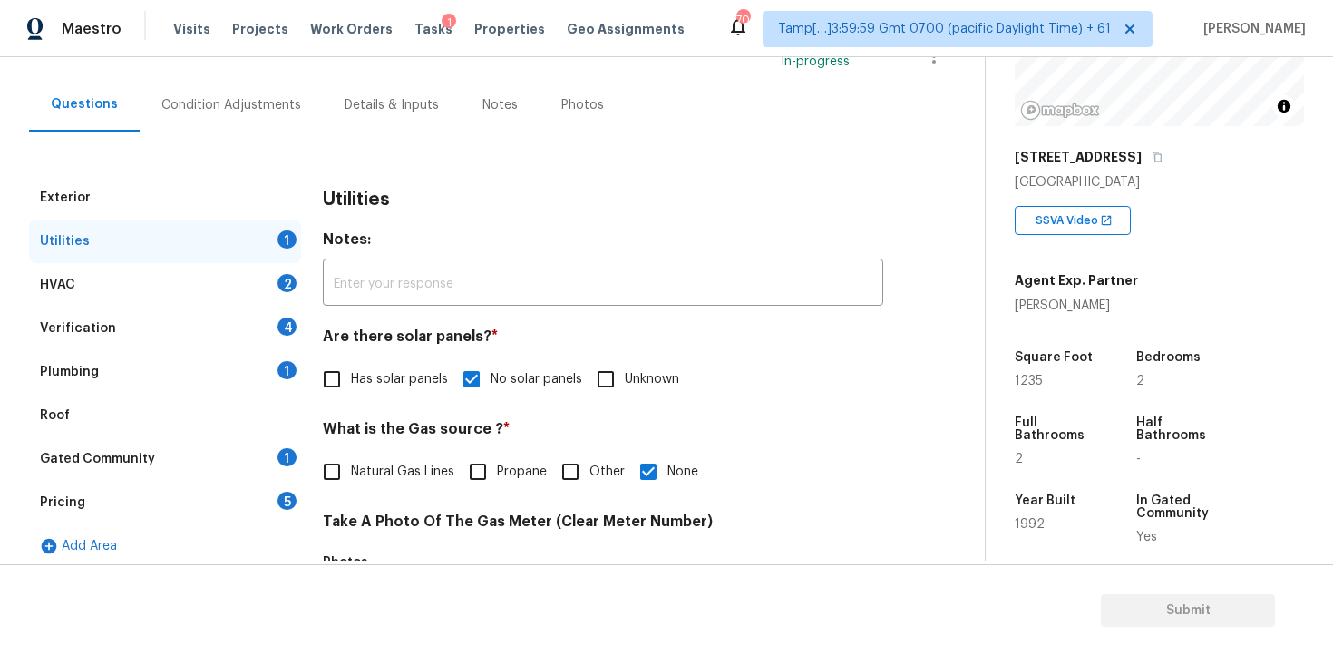
scroll to position [129, 0]
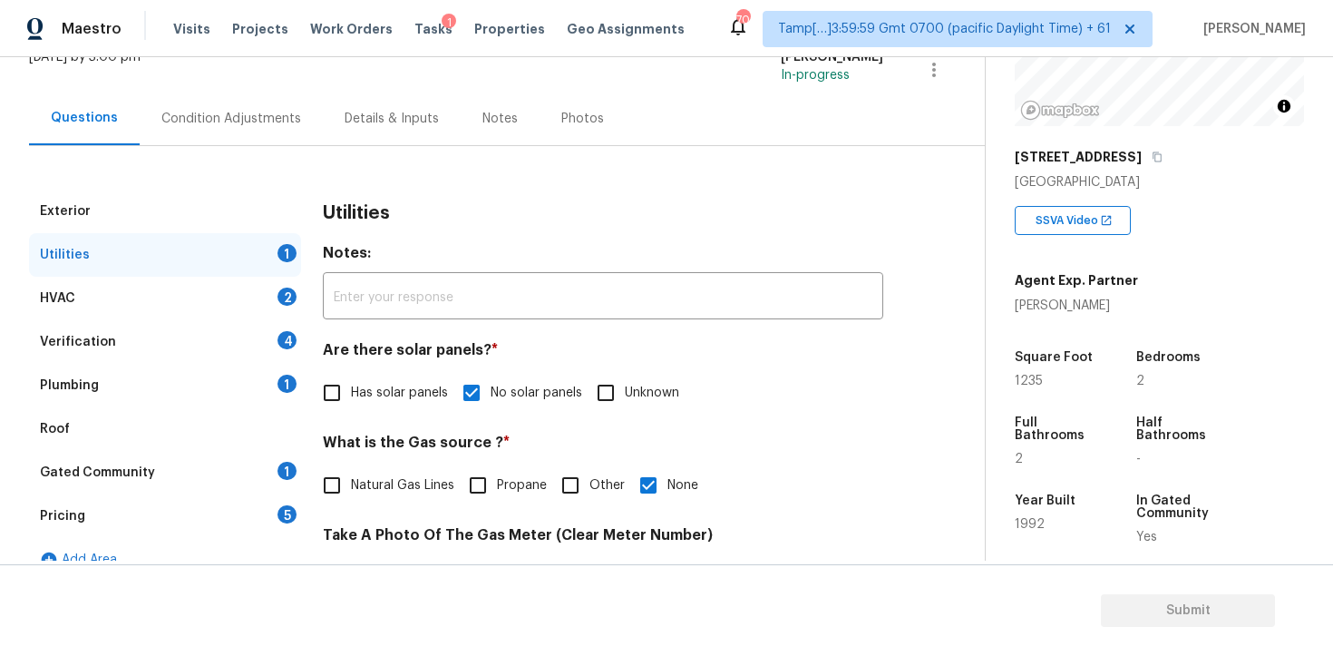
click at [261, 298] on div "HVAC 2" at bounding box center [165, 299] width 272 height 44
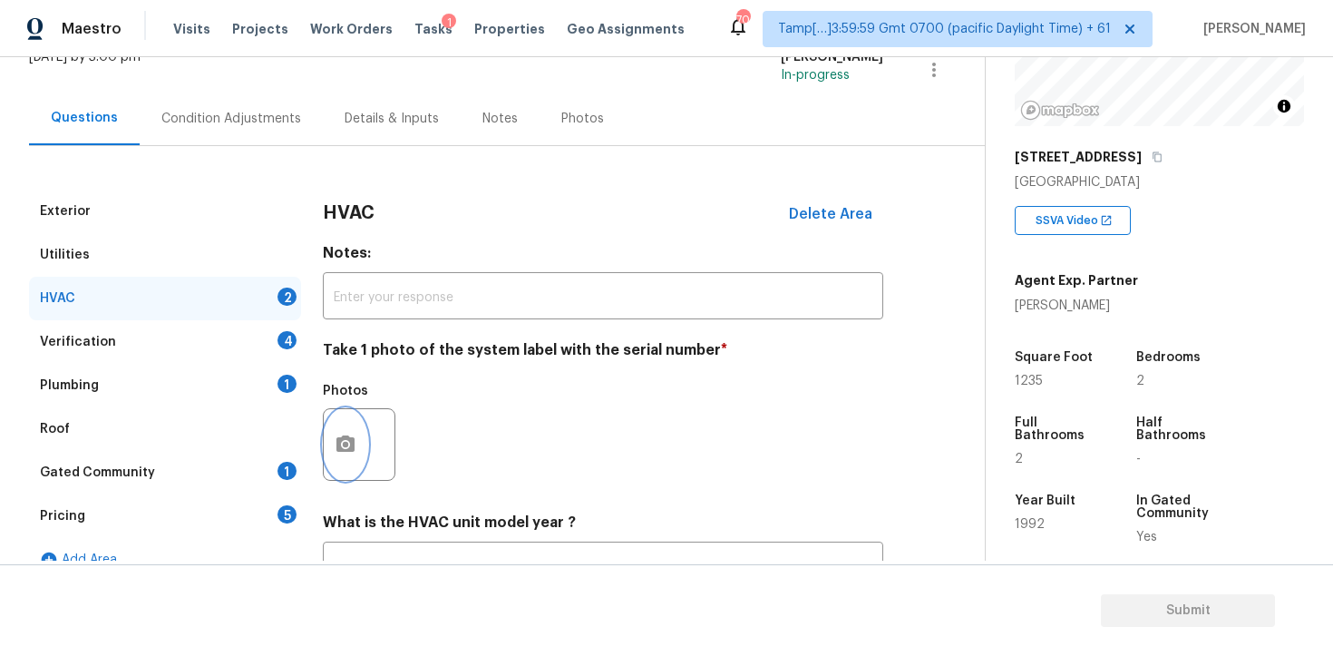
click at [348, 438] on icon "button" at bounding box center [346, 443] width 18 height 16
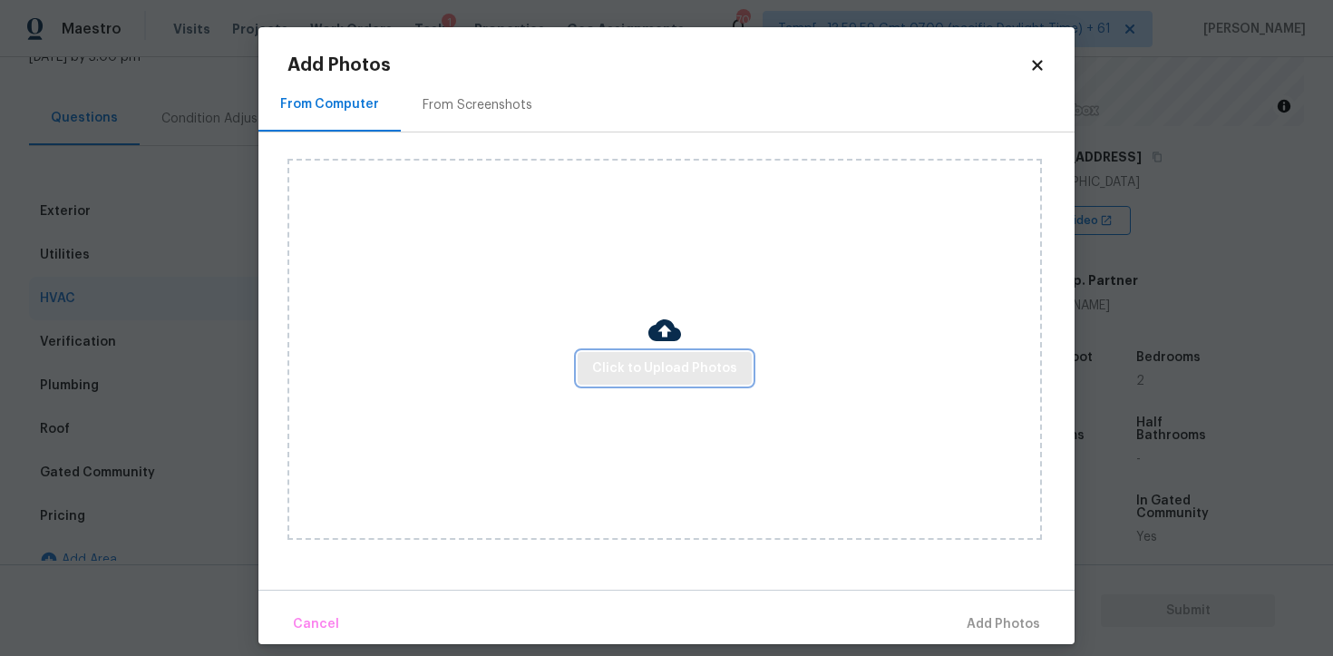
click at [639, 380] on button "Click to Upload Photos" at bounding box center [665, 369] width 174 height 34
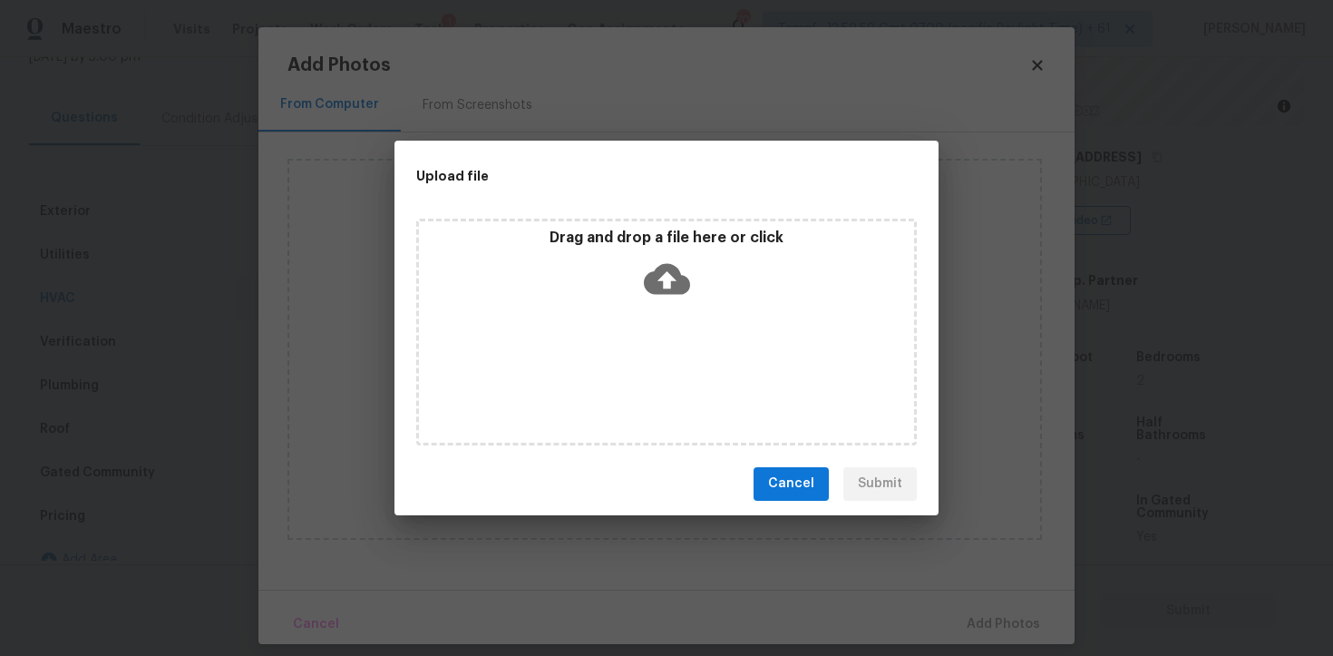
click at [668, 279] on icon at bounding box center [667, 279] width 46 height 46
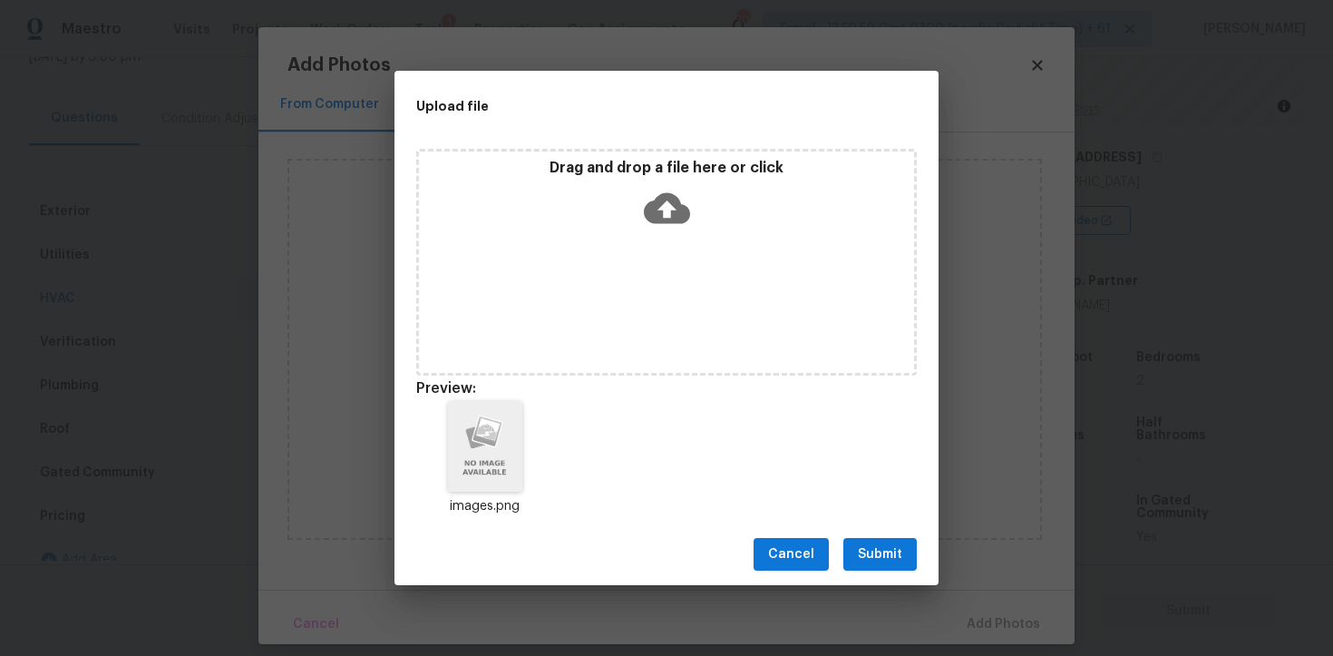
click at [866, 551] on span "Submit" at bounding box center [880, 554] width 44 height 23
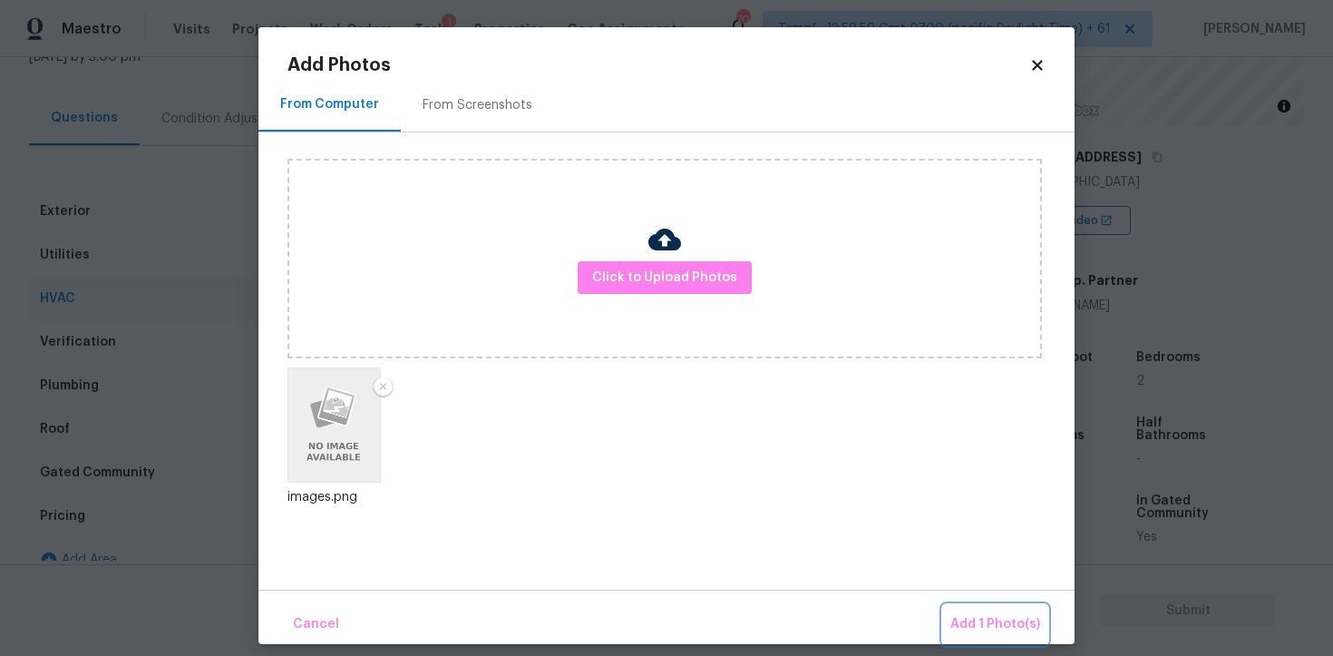
click at [960, 610] on button "Add 1 Photo(s)" at bounding box center [995, 624] width 104 height 39
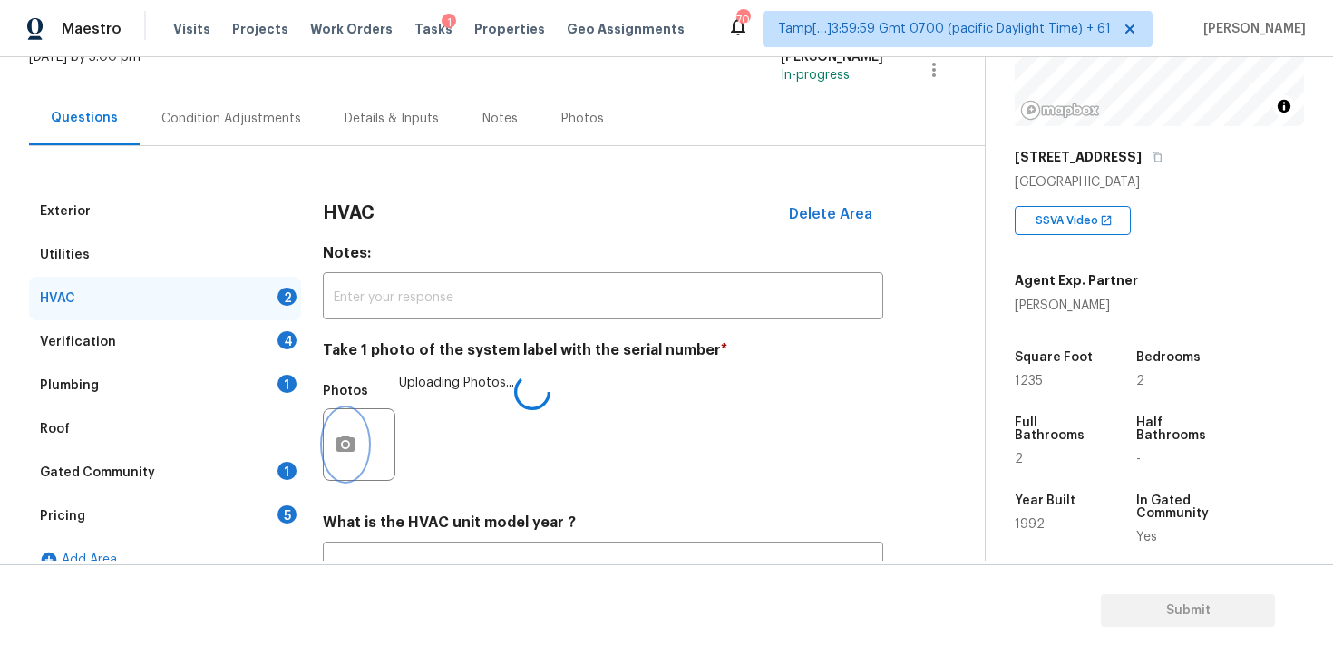
scroll to position [278, 0]
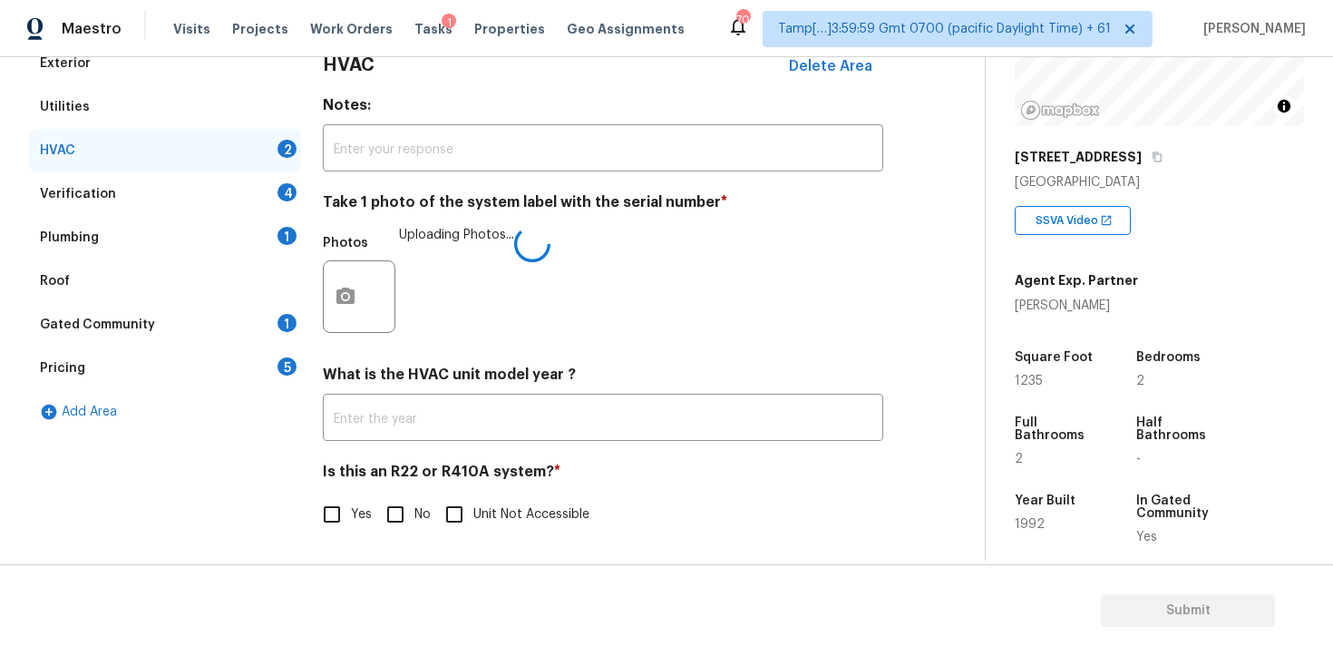
click at [413, 519] on input "No" at bounding box center [395, 514] width 38 height 38
checkbox input "true"
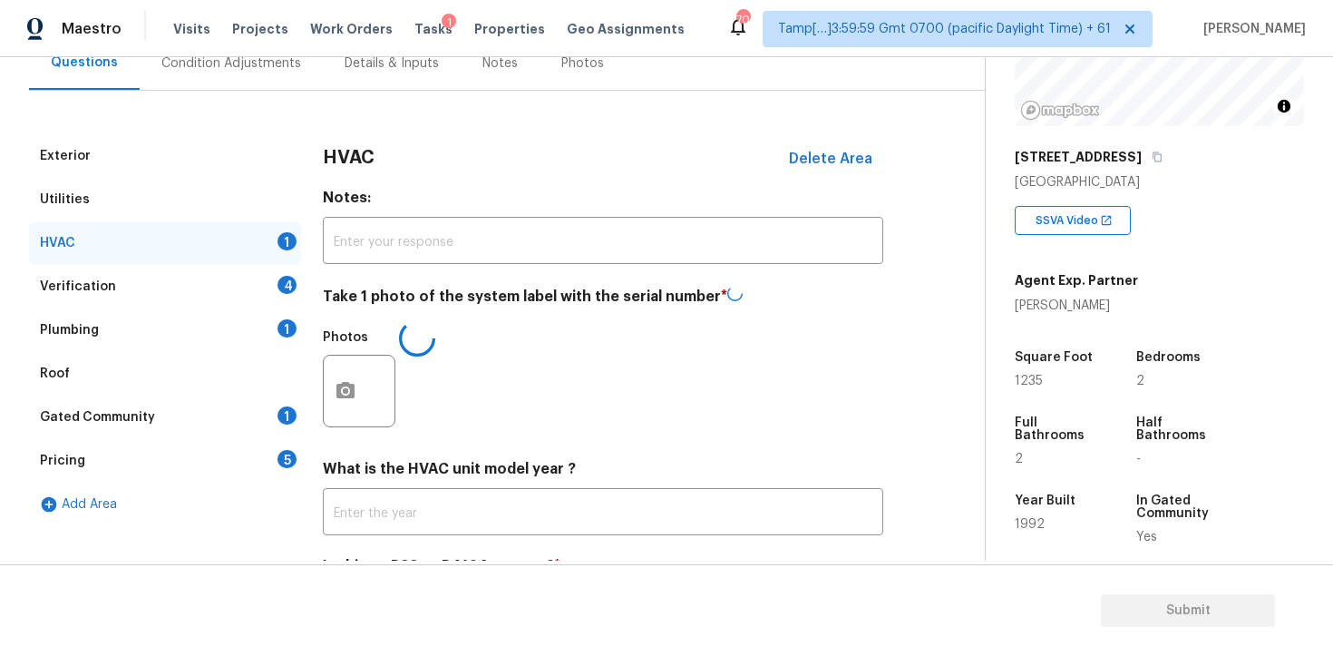
click at [259, 284] on div "Verification 4" at bounding box center [165, 287] width 272 height 44
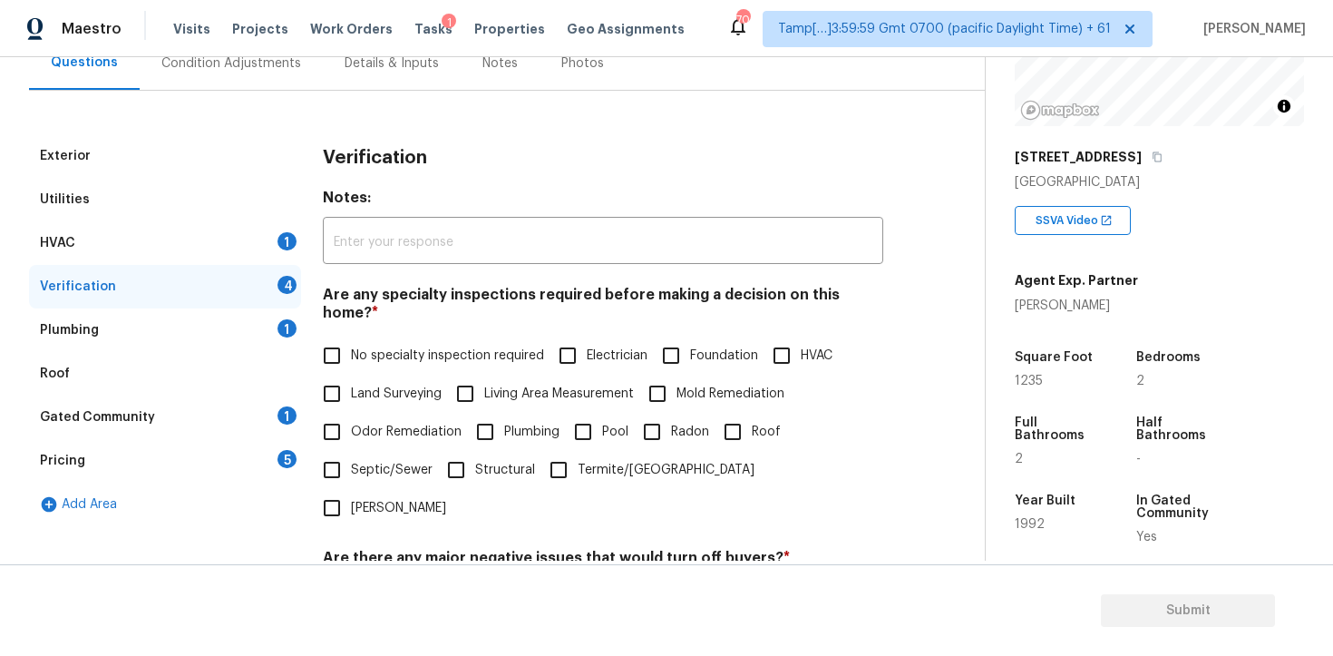
scroll to position [263, 0]
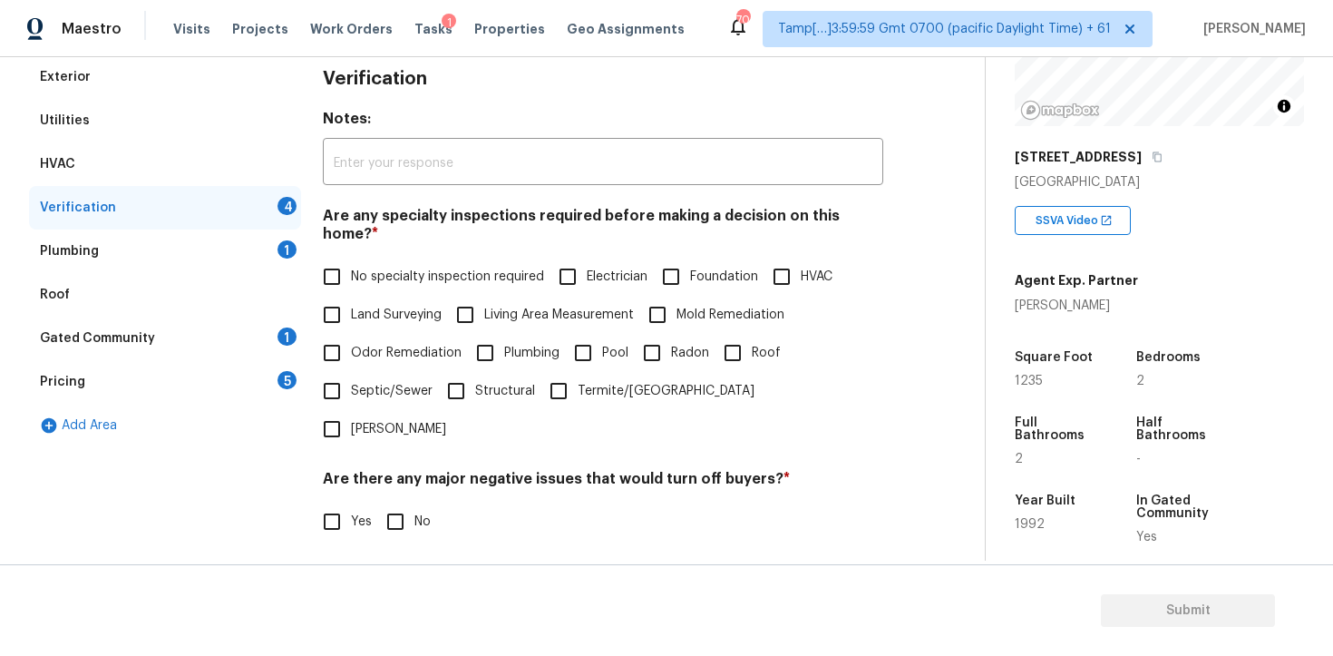
click at [342, 261] on input "No specialty inspection required" at bounding box center [332, 277] width 38 height 38
checkbox input "true"
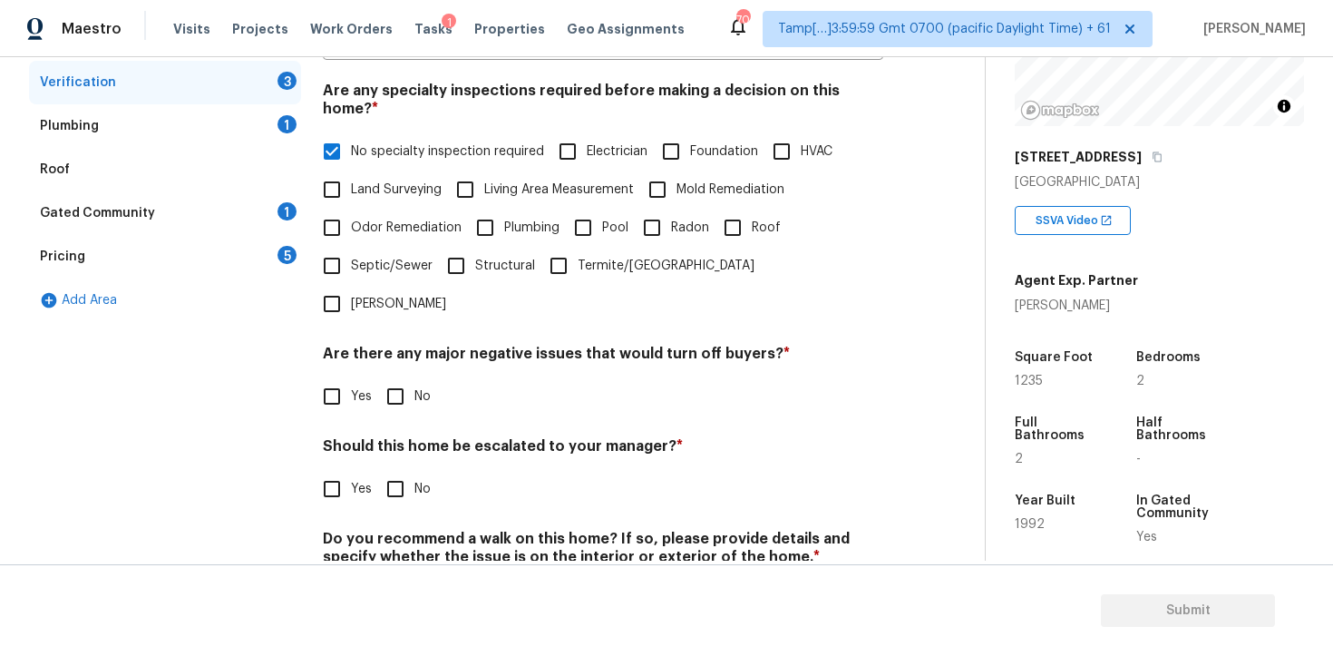
scroll to position [401, 0]
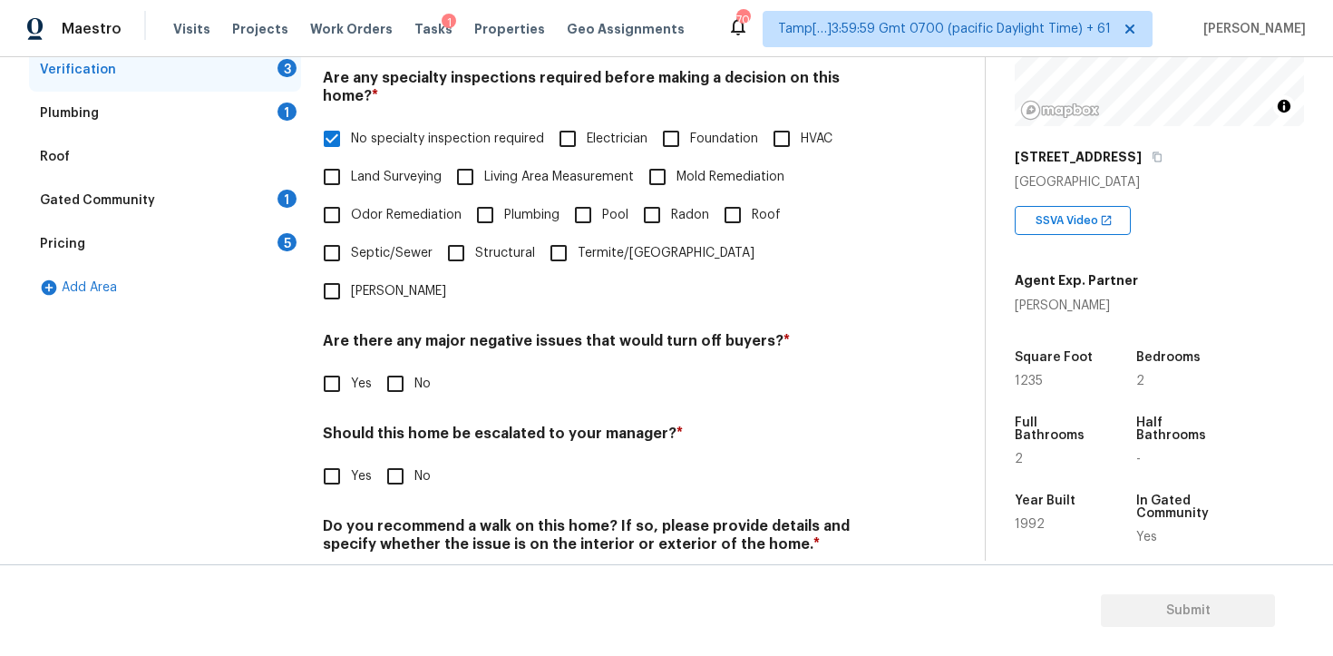
click at [388, 365] on input "No" at bounding box center [395, 384] width 38 height 38
checkbox input "true"
click at [395, 459] on input "No" at bounding box center [395, 478] width 38 height 38
checkbox input "true"
click at [393, 570] on input "No" at bounding box center [395, 589] width 38 height 38
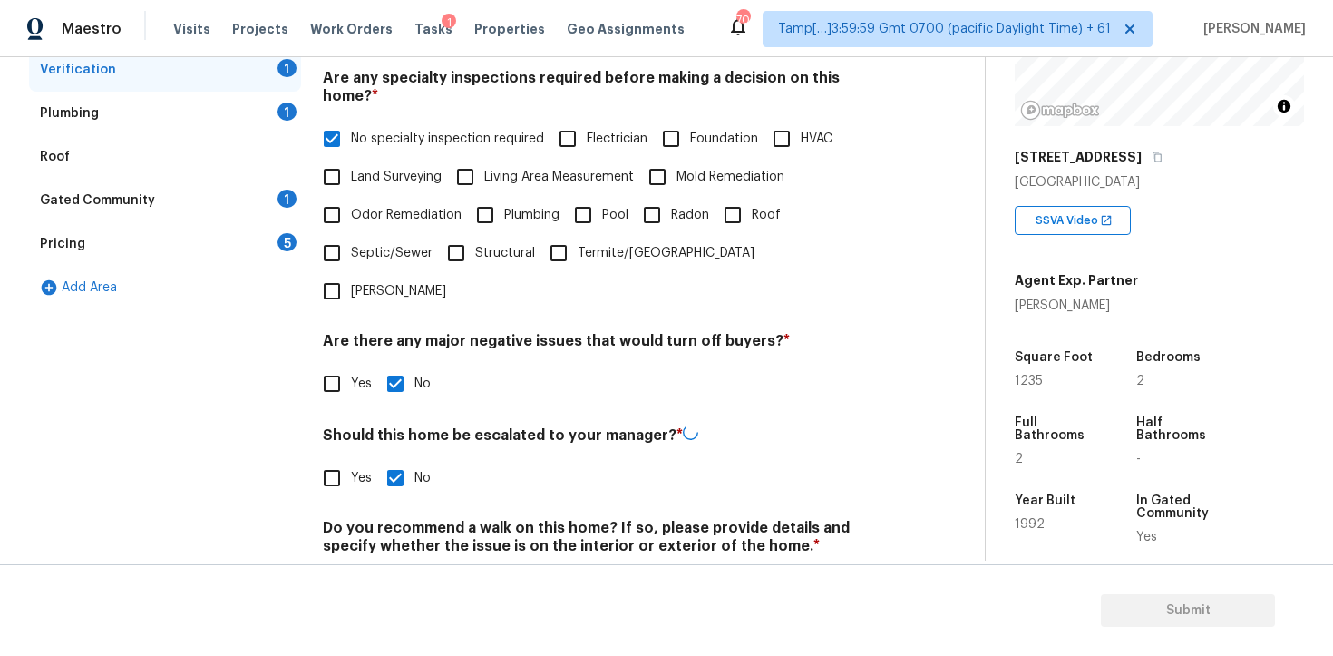
checkbox input "true"
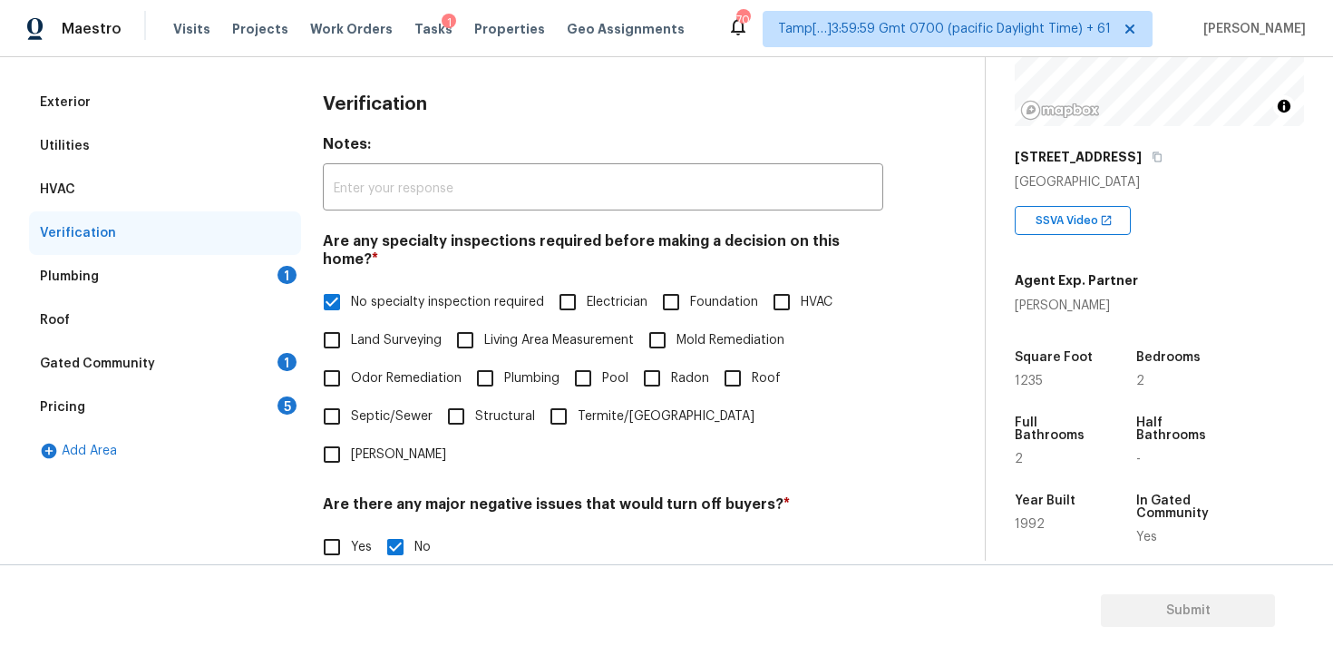
click at [265, 265] on div "Plumbing 1" at bounding box center [165, 277] width 272 height 44
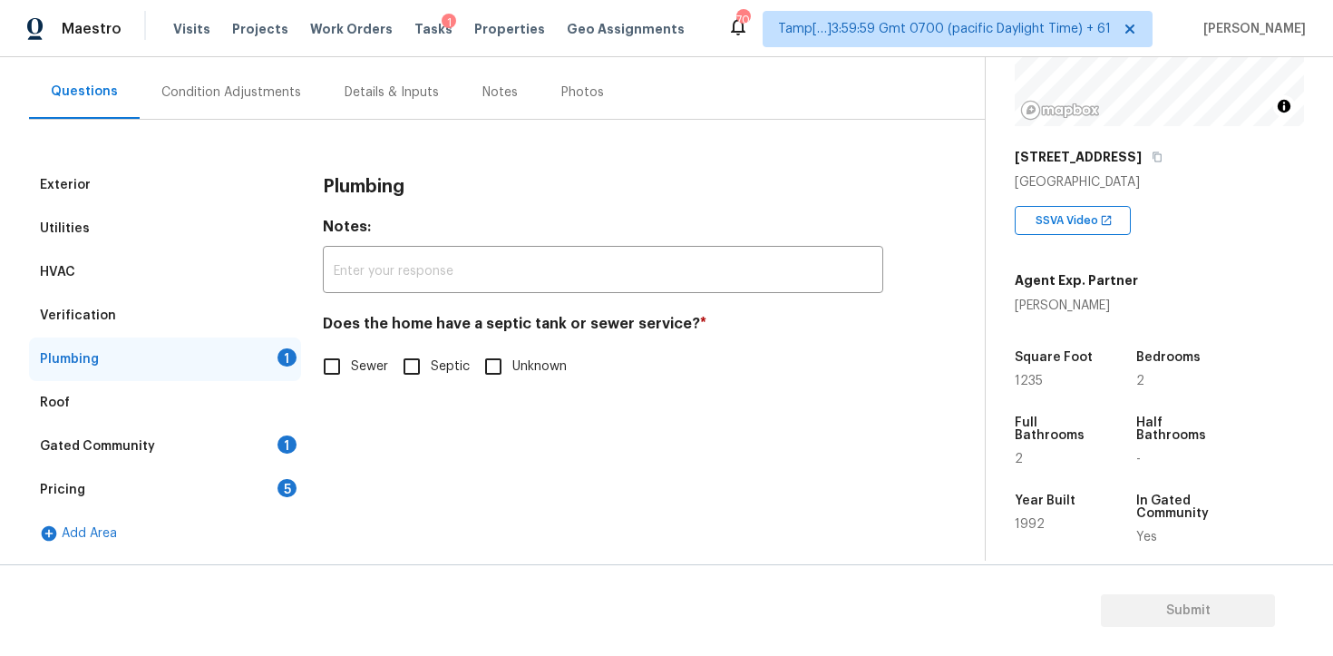
scroll to position [155, 0]
click at [356, 351] on label "Sewer" at bounding box center [350, 366] width 75 height 38
click at [351, 351] on input "Sewer" at bounding box center [332, 366] width 38 height 38
checkbox input "true"
click at [285, 453] on div "1" at bounding box center [287, 444] width 19 height 18
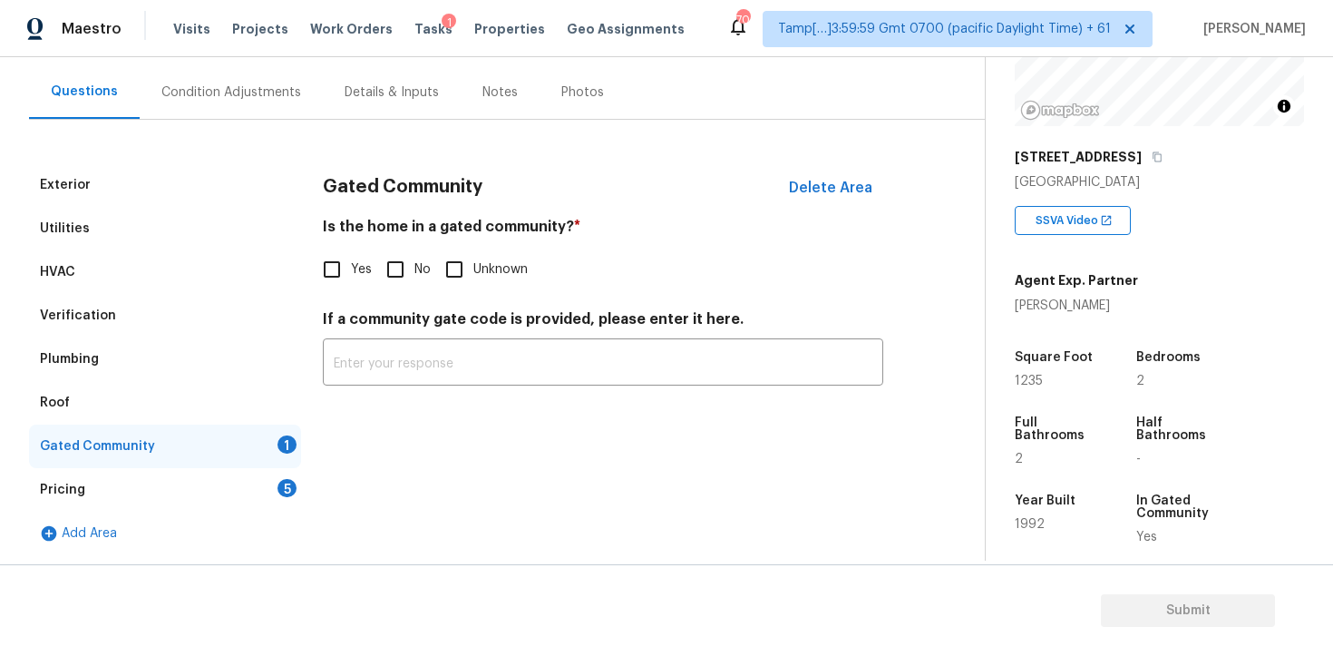
click at [392, 298] on div "Gated Community Delete Area Is the home in a gated community? * Yes No Unknown …" at bounding box center [603, 285] width 561 height 244
click at [396, 274] on input "No" at bounding box center [395, 269] width 38 height 38
checkbox input "true"
click at [268, 483] on div "Pricing 5" at bounding box center [165, 490] width 272 height 44
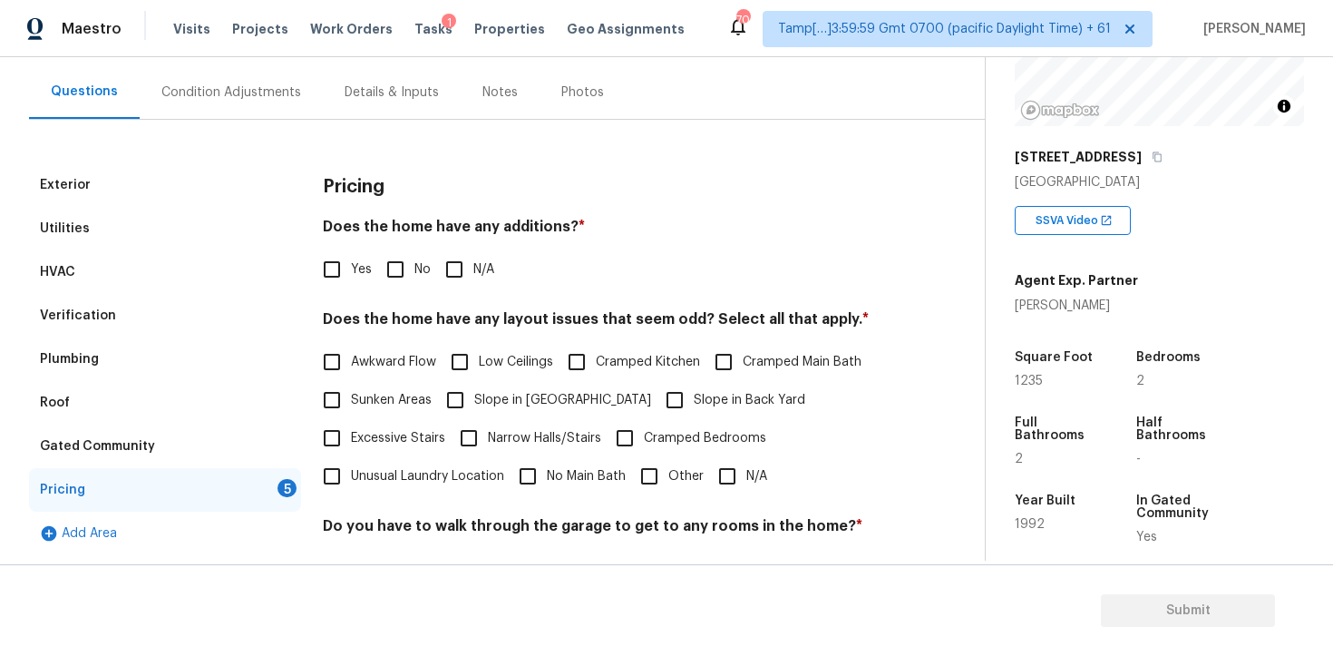
click at [415, 268] on span "No" at bounding box center [423, 269] width 16 height 19
click at [415, 268] on input "No" at bounding box center [395, 269] width 38 height 38
checkbox input "true"
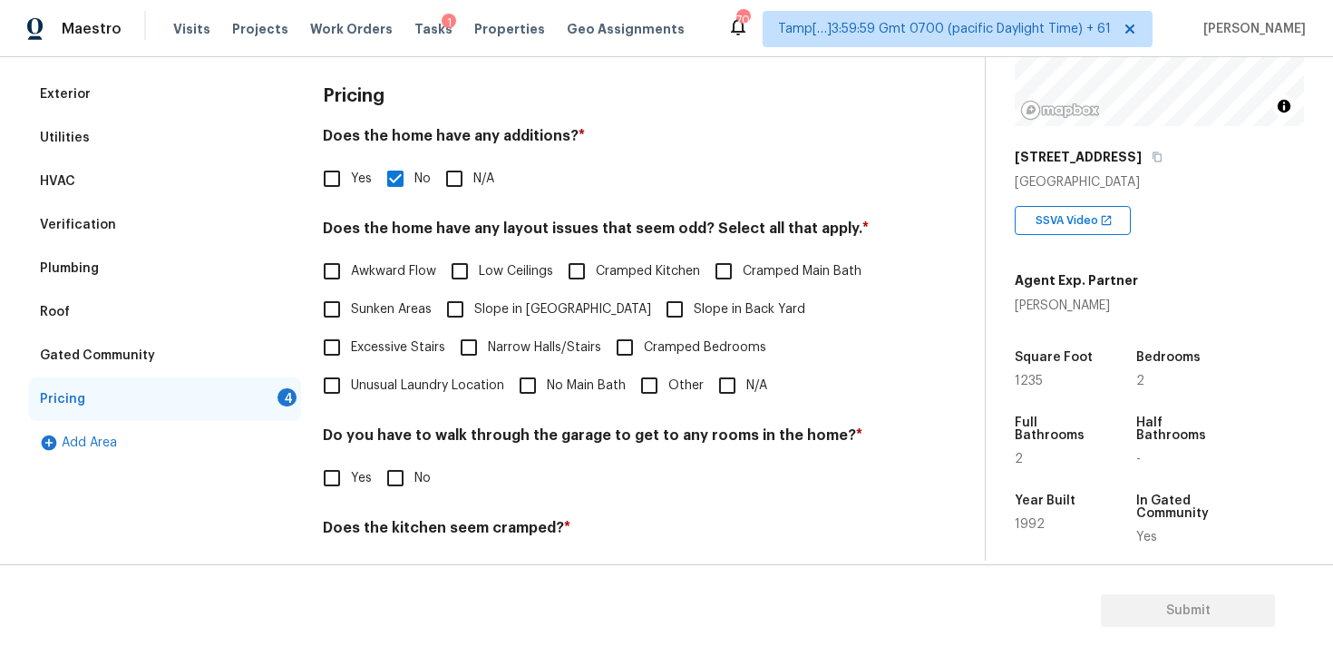
scroll to position [268, 0]
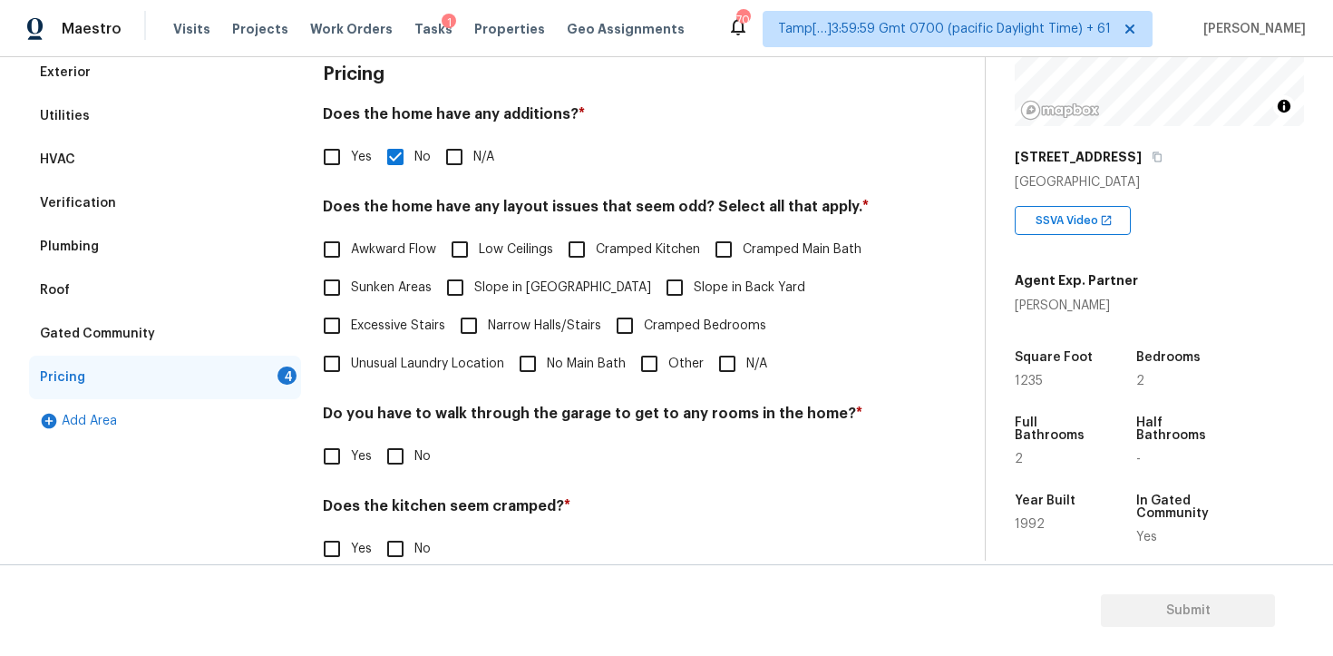
click at [656, 289] on input "Slope in Back Yard" at bounding box center [675, 287] width 38 height 38
checkbox input "true"
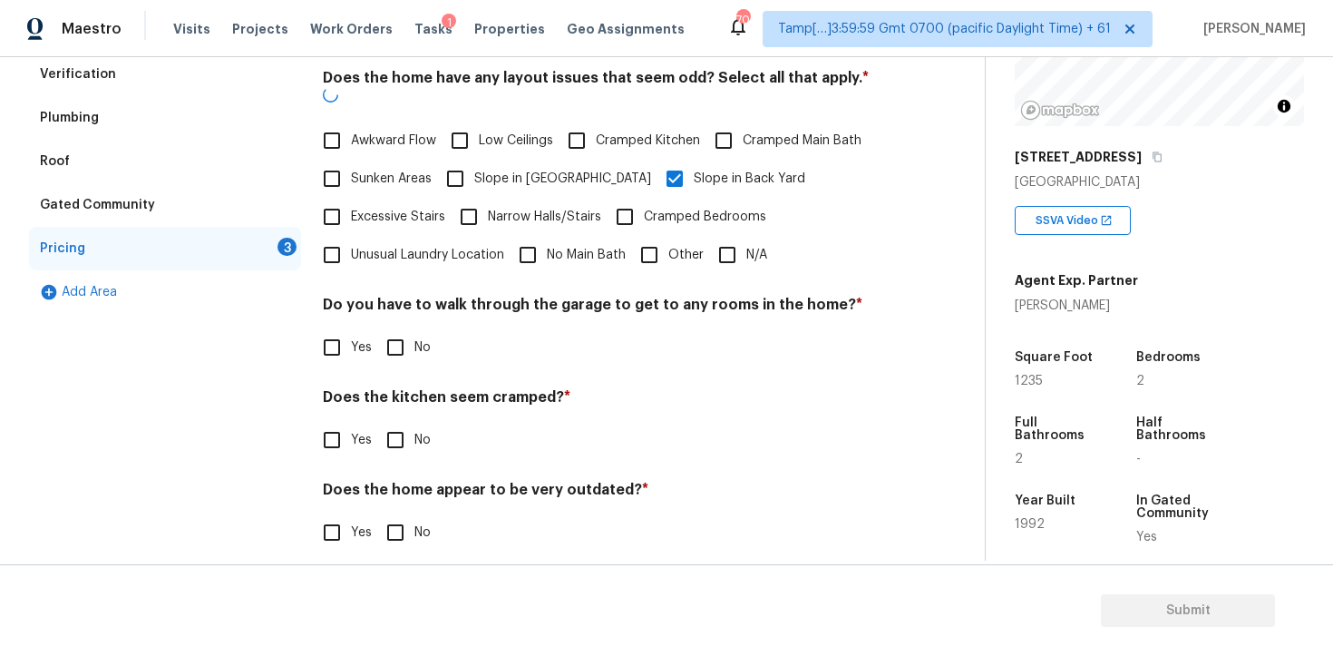
scroll to position [395, 0]
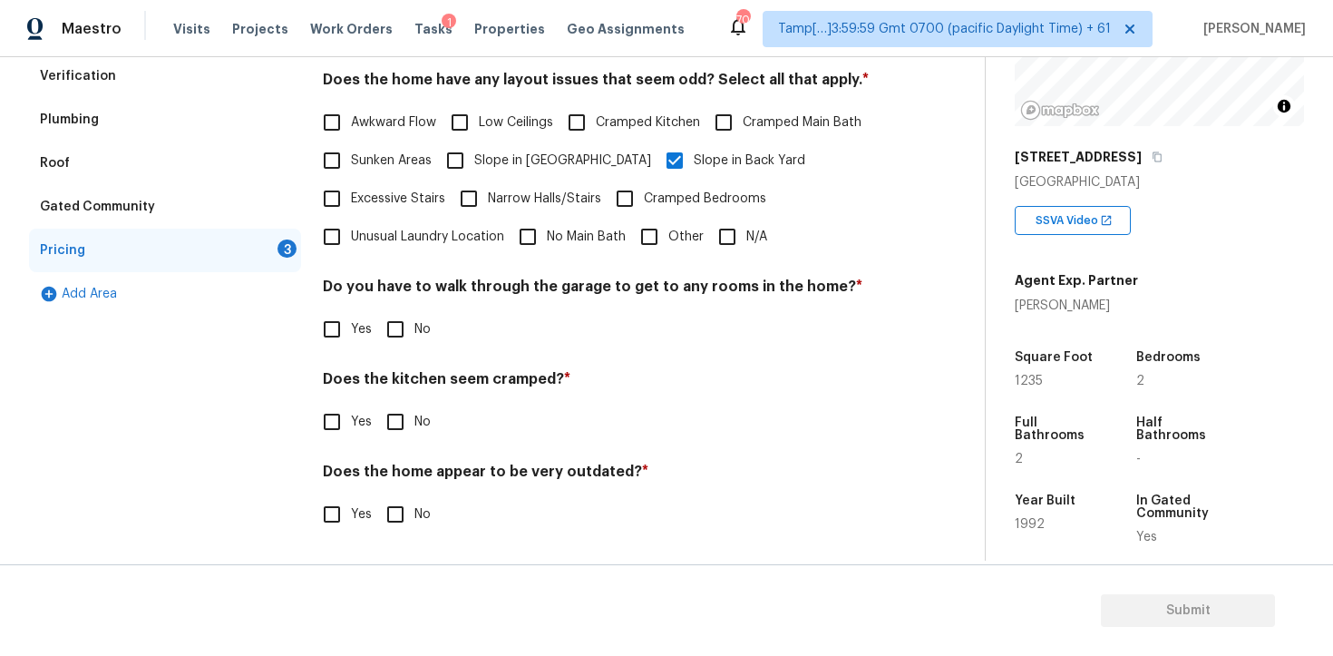
click at [389, 327] on input "No" at bounding box center [395, 329] width 38 height 38
checkbox input "true"
click at [399, 413] on input "No" at bounding box center [395, 424] width 38 height 38
checkbox input "true"
click at [391, 516] on input "No" at bounding box center [395, 516] width 38 height 38
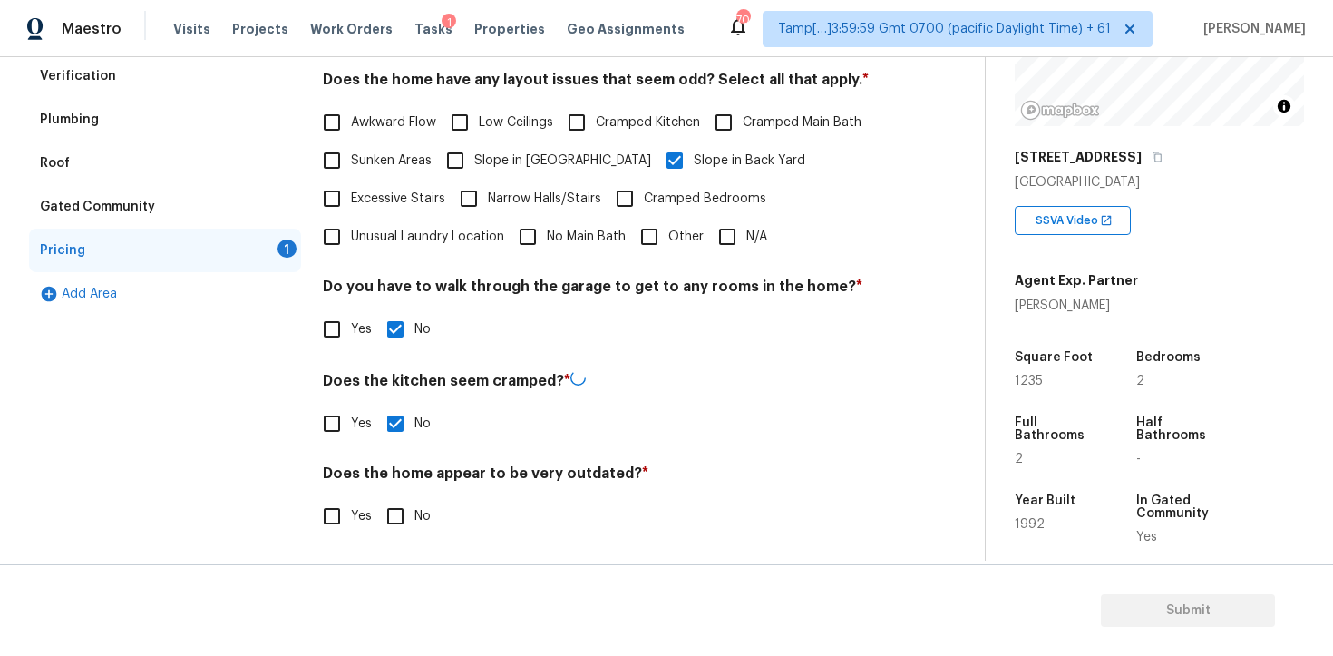
checkbox input "true"
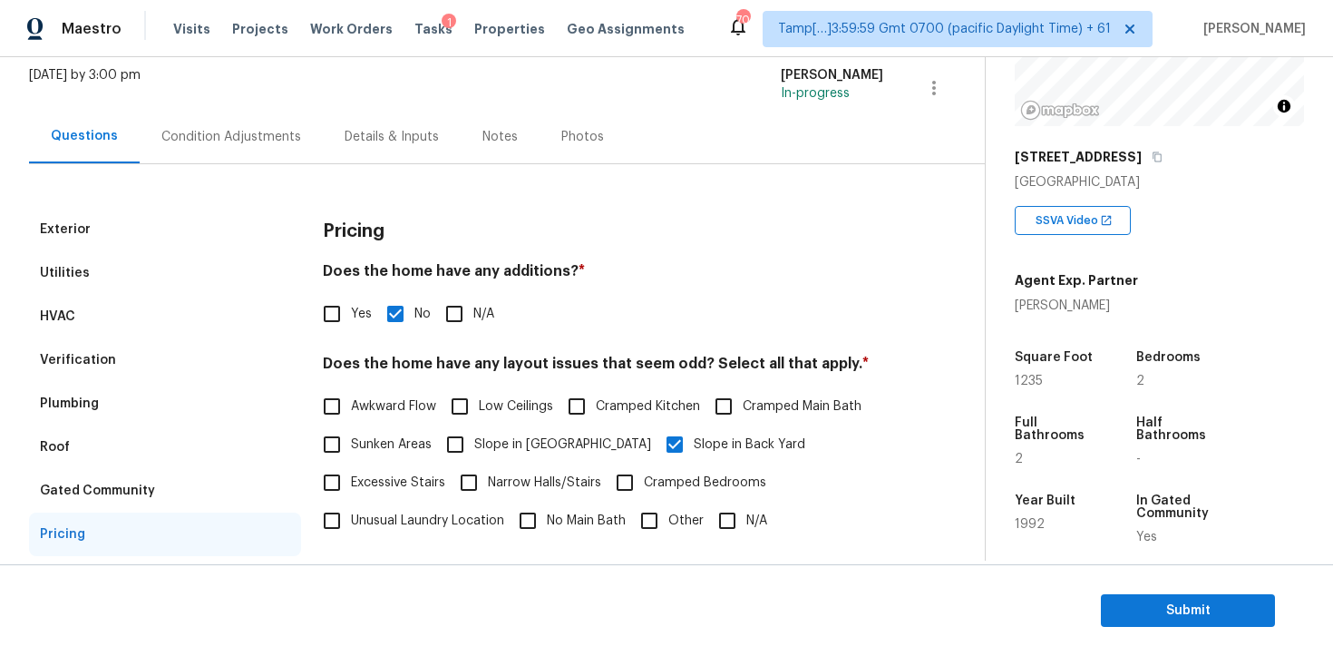
scroll to position [75, 0]
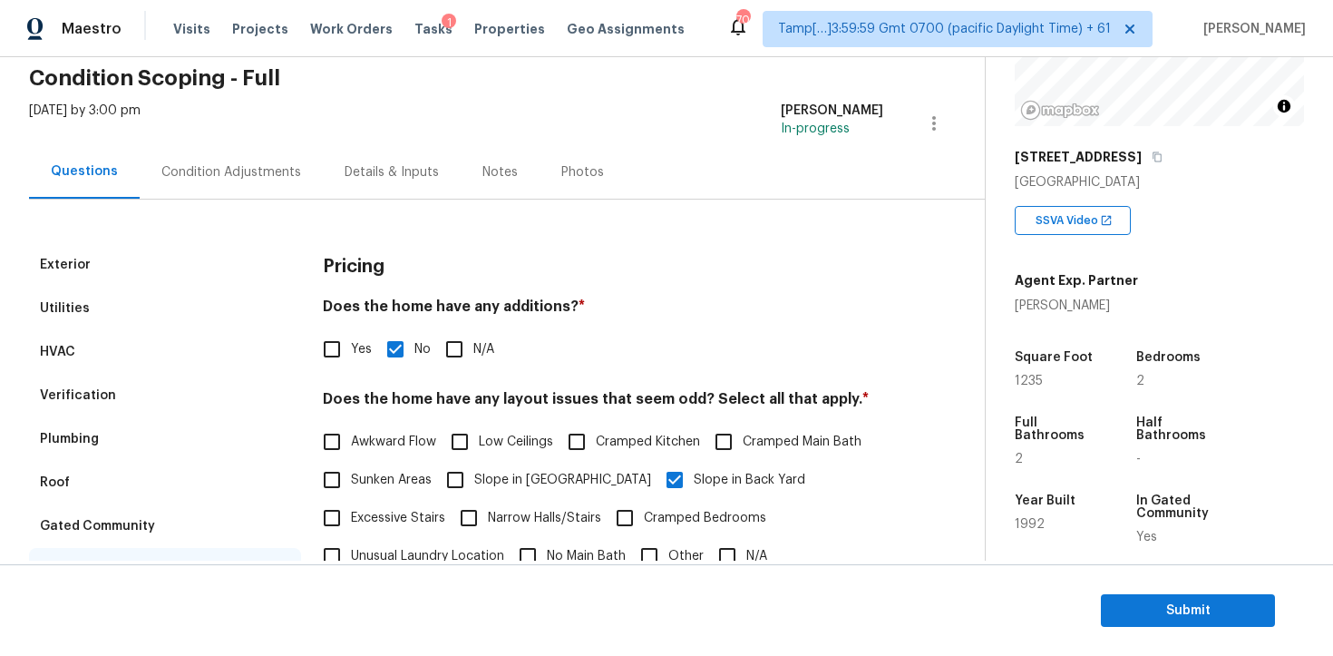
click at [267, 163] on div "Condition Adjustments" at bounding box center [231, 172] width 140 height 18
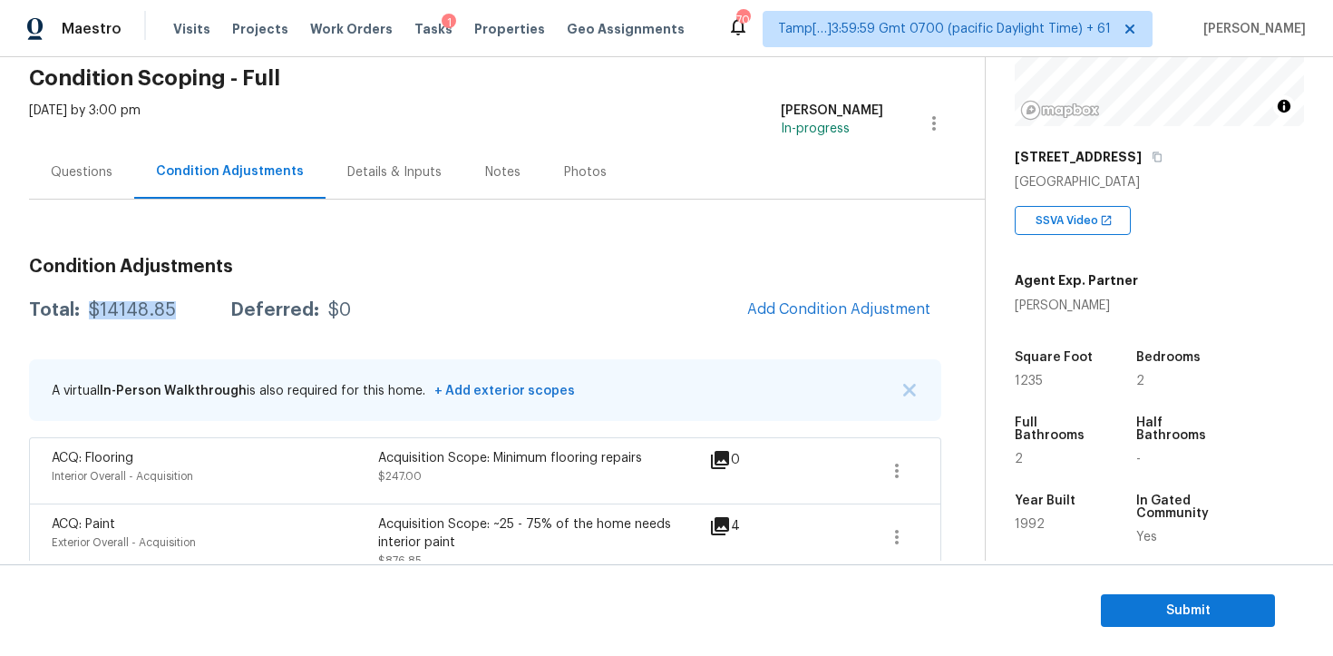
drag, startPoint x: 82, startPoint y: 308, endPoint x: 178, endPoint y: 301, distance: 96.4
click at [171, 306] on div "Total: $14148.85 Deferred: $0" at bounding box center [190, 310] width 322 height 18
copy div "$14148.85"
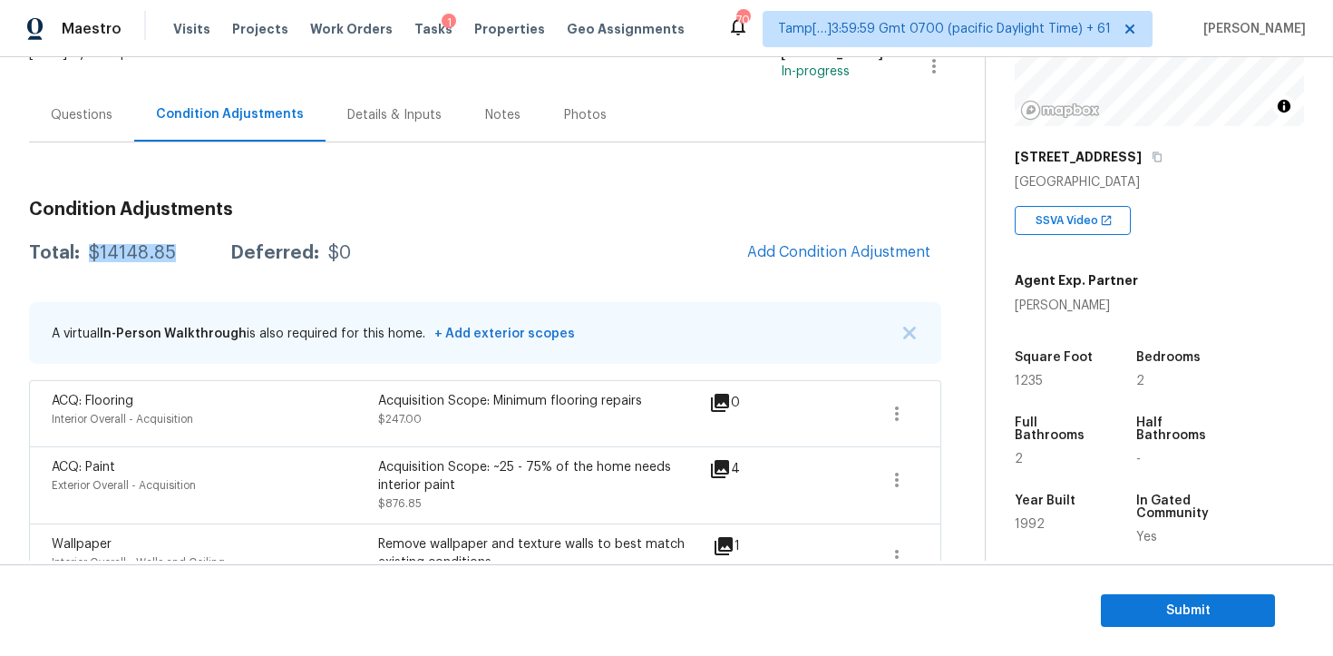
scroll to position [323, 0]
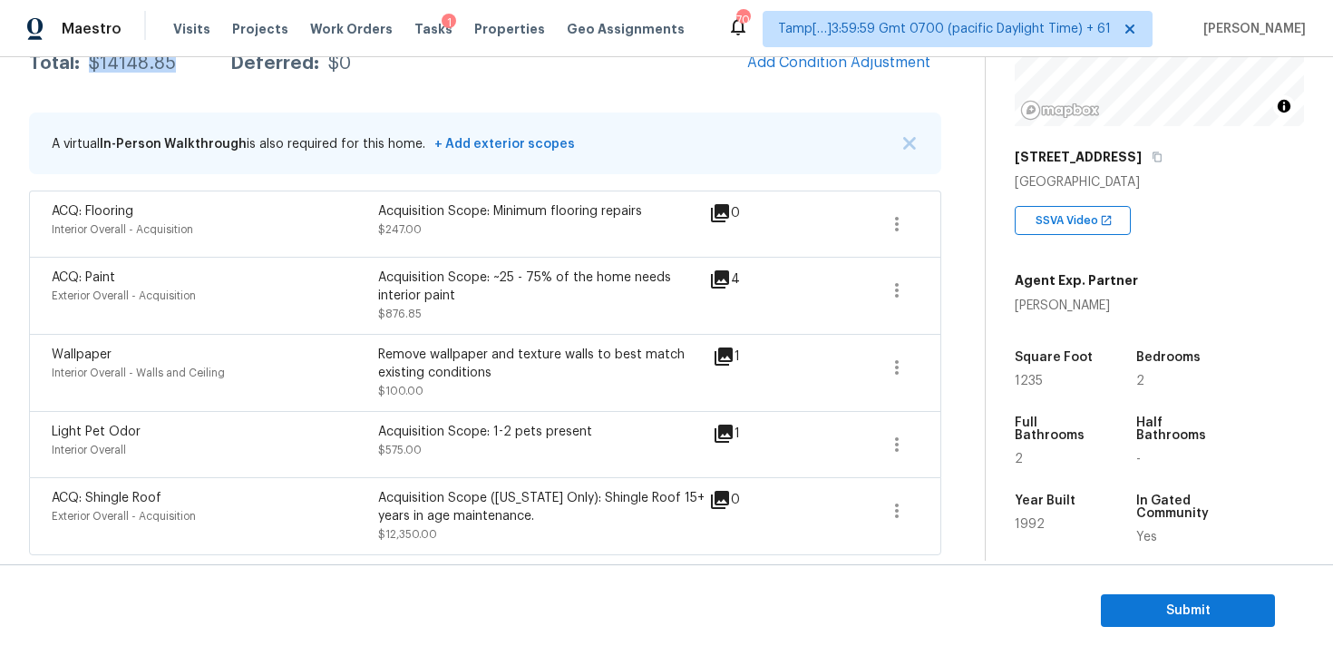
click at [439, 532] on div "Acquisition Scope ([US_STATE] Only): Shingle Roof 15+ years in age maintenance.…" at bounding box center [541, 516] width 327 height 54
click at [1176, 617] on span "Submit" at bounding box center [1188, 611] width 145 height 23
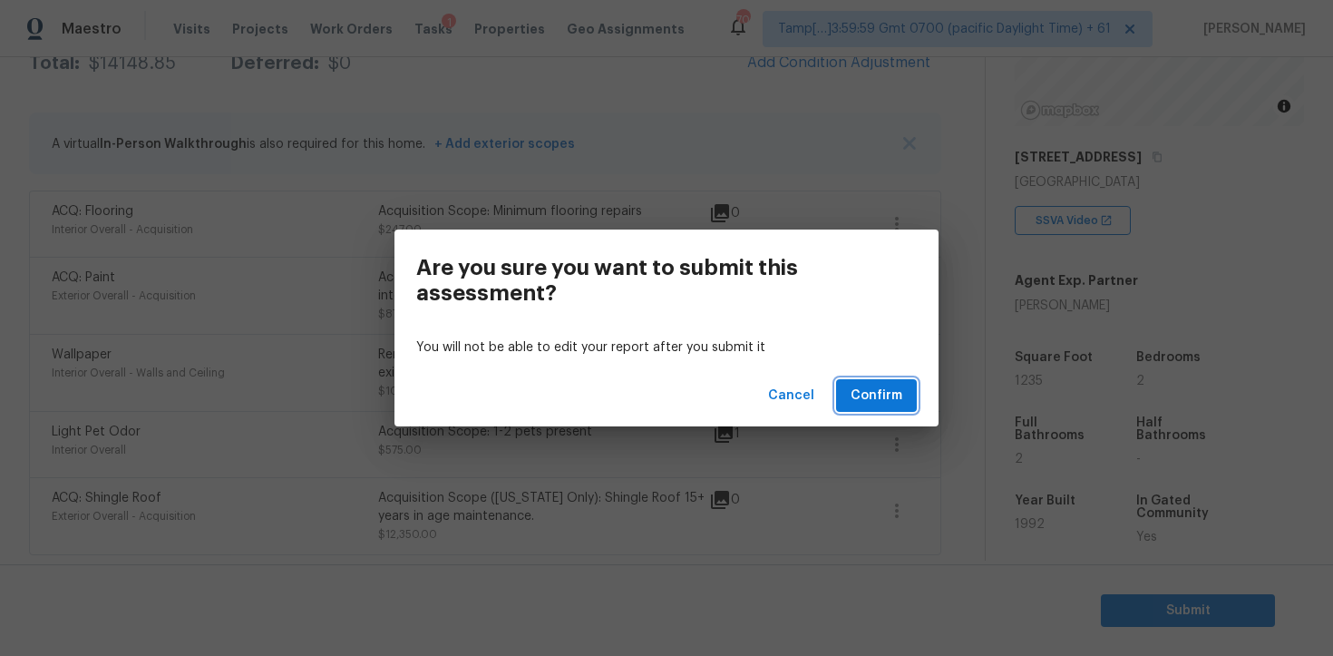
click at [884, 401] on span "Confirm" at bounding box center [877, 396] width 52 height 23
